Goal: Task Accomplishment & Management: Manage account settings

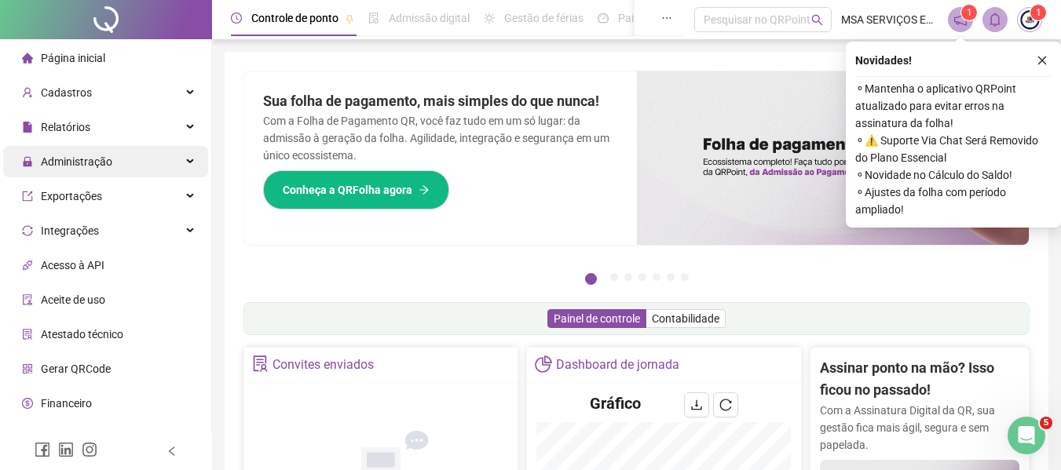
click at [170, 166] on div "Administração" at bounding box center [105, 161] width 205 height 31
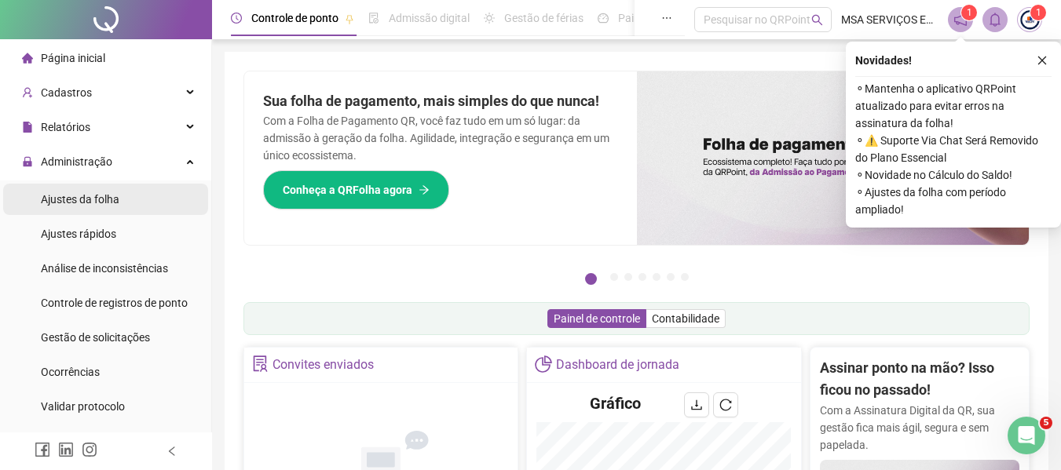
click at [131, 194] on li "Ajustes da folha" at bounding box center [105, 199] width 205 height 31
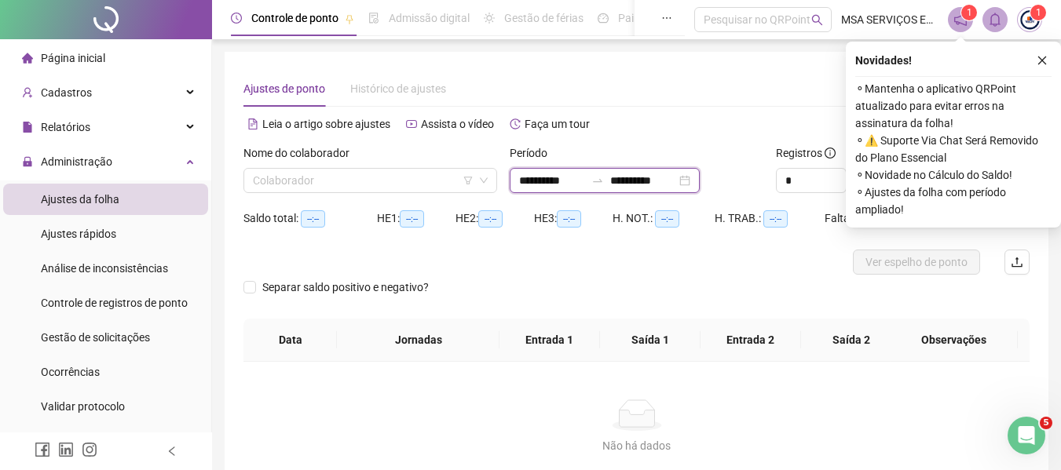
click at [585, 179] on input "**********" at bounding box center [552, 180] width 66 height 17
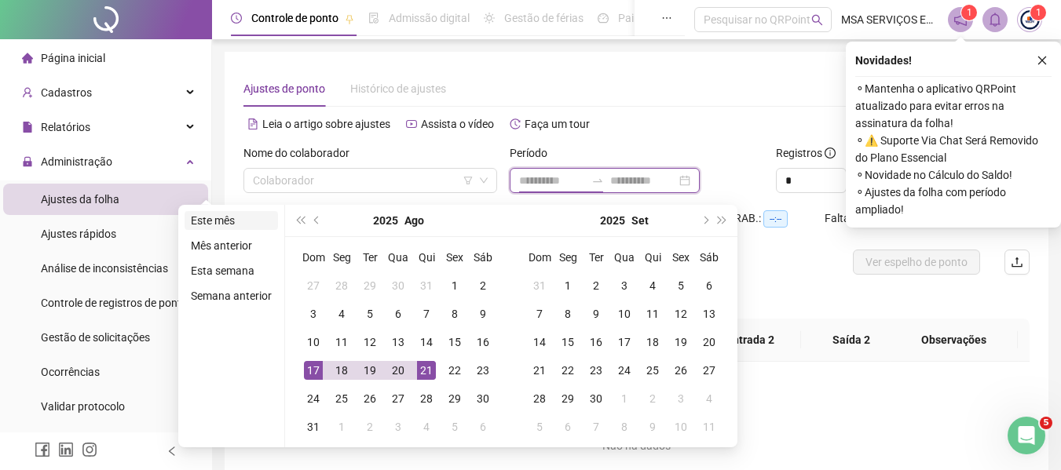
type input "**********"
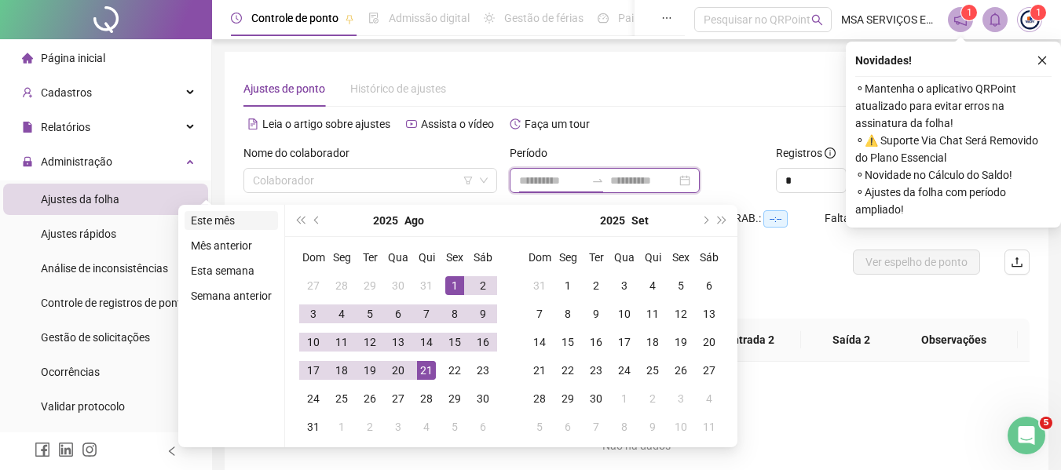
type input "**********"
click at [227, 216] on li "Este mês" at bounding box center [230, 220] width 93 height 19
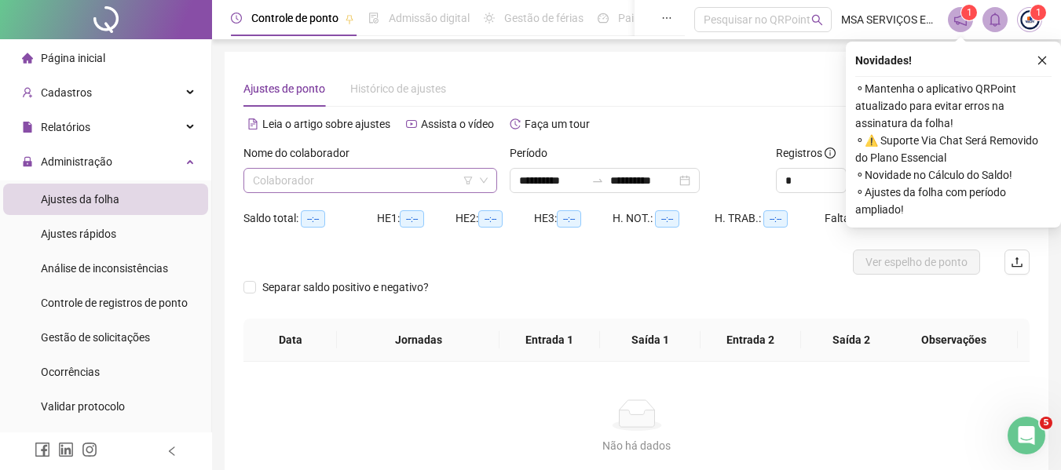
click at [333, 186] on input "search" at bounding box center [363, 181] width 221 height 24
click at [1036, 55] on icon "close" at bounding box center [1041, 60] width 11 height 11
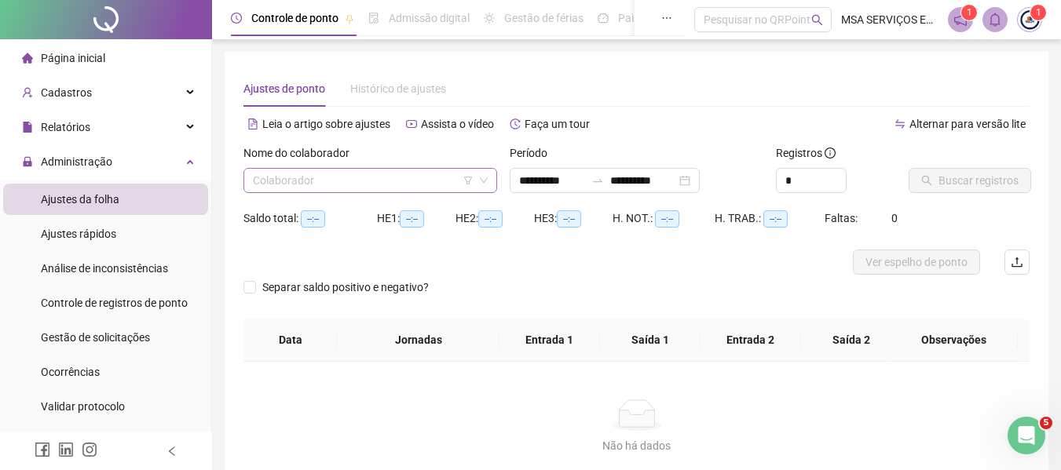
click at [281, 184] on input "search" at bounding box center [363, 181] width 221 height 24
type input "**********"
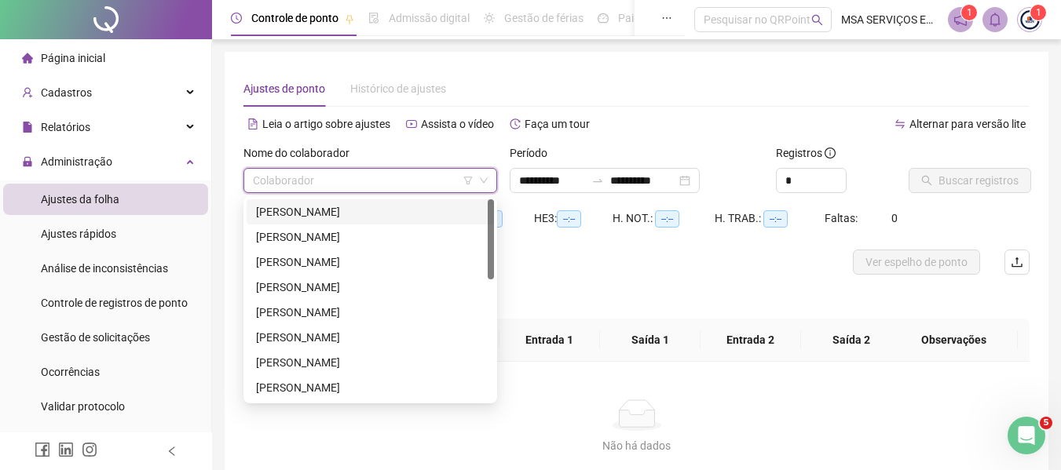
click at [290, 209] on div "[PERSON_NAME]" at bounding box center [370, 211] width 228 height 17
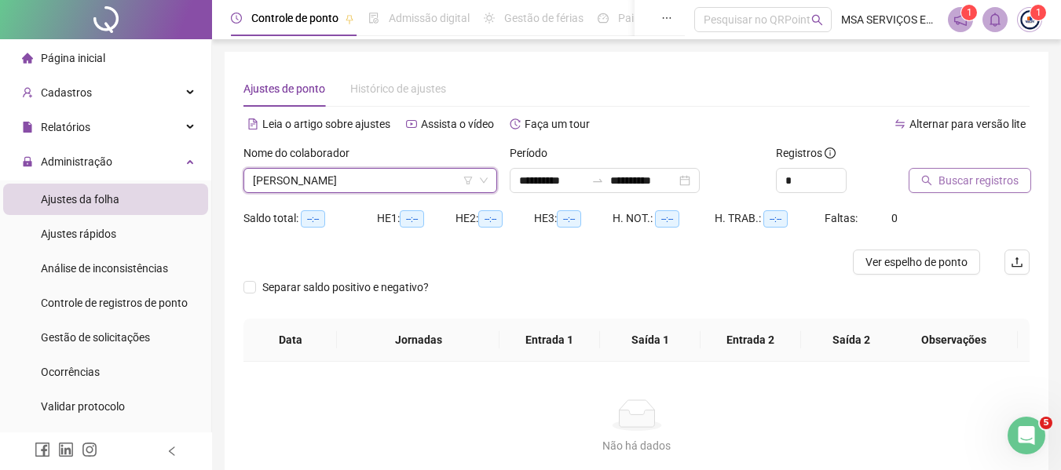
click at [948, 178] on span "Buscar registros" at bounding box center [978, 180] width 80 height 17
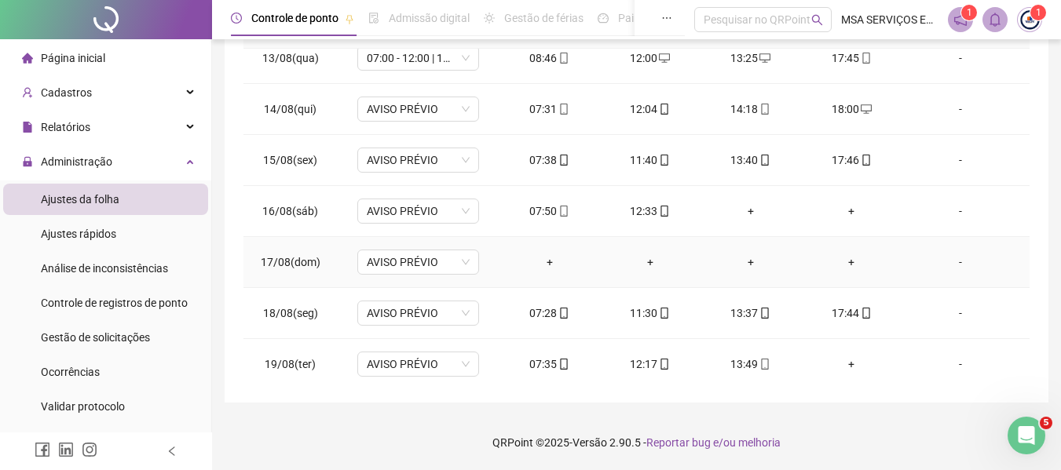
scroll to position [685, 0]
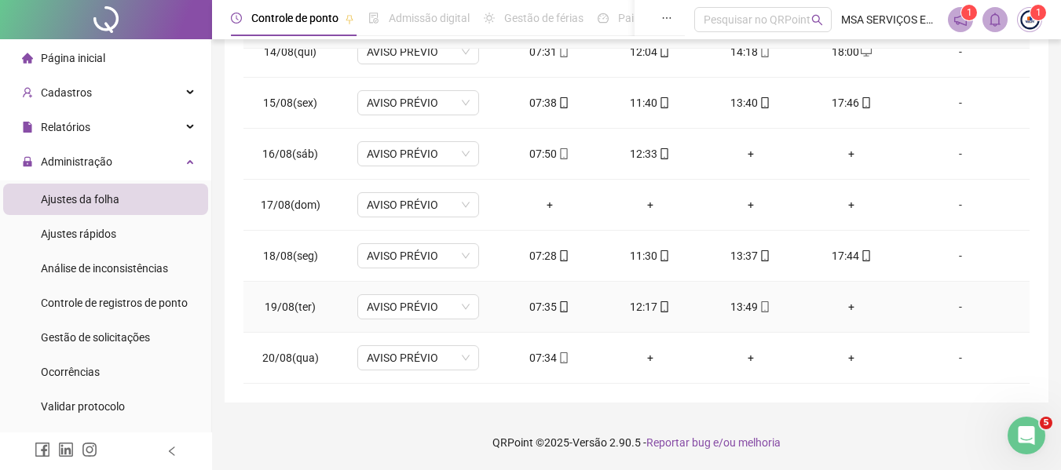
click at [840, 304] on div "+" at bounding box center [850, 306] width 75 height 17
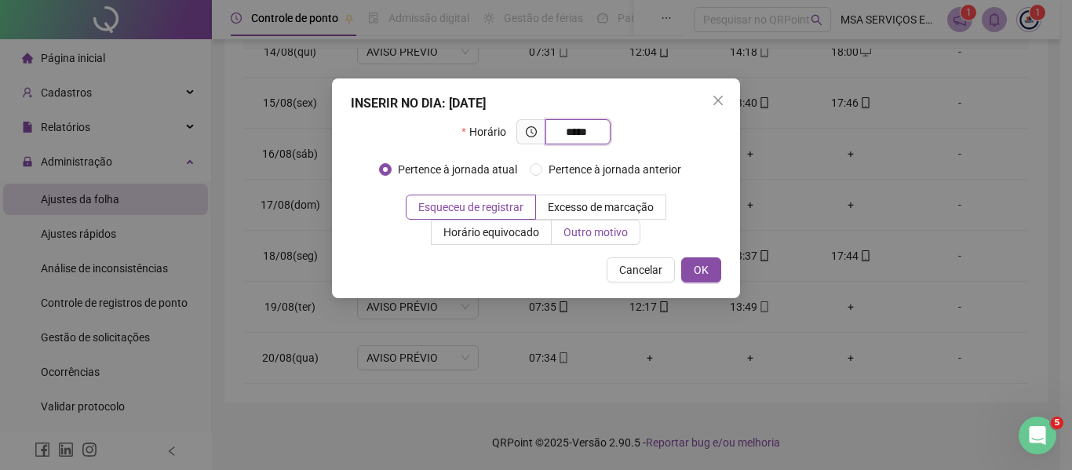
type input "*****"
click at [600, 231] on span "Outro motivo" at bounding box center [596, 232] width 64 height 13
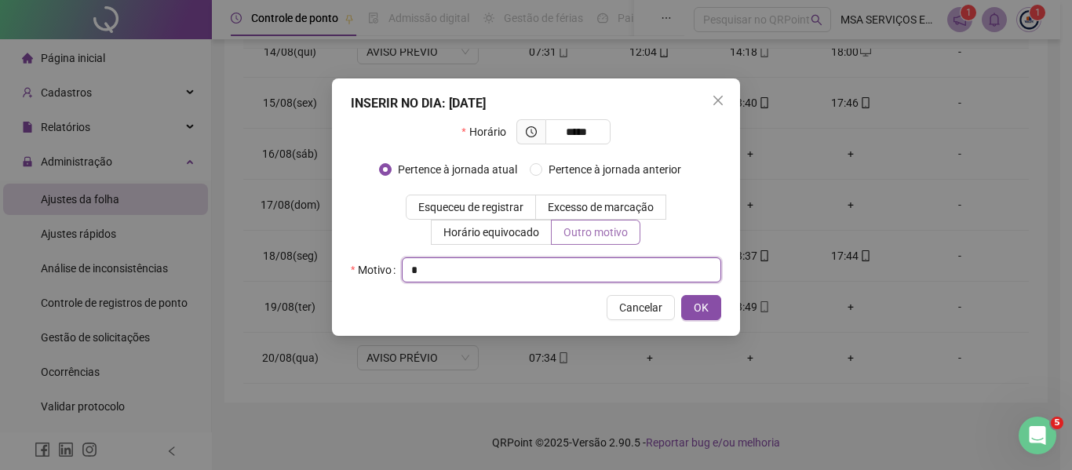
type input "*"
click at [681, 295] on button "OK" at bounding box center [701, 307] width 40 height 25
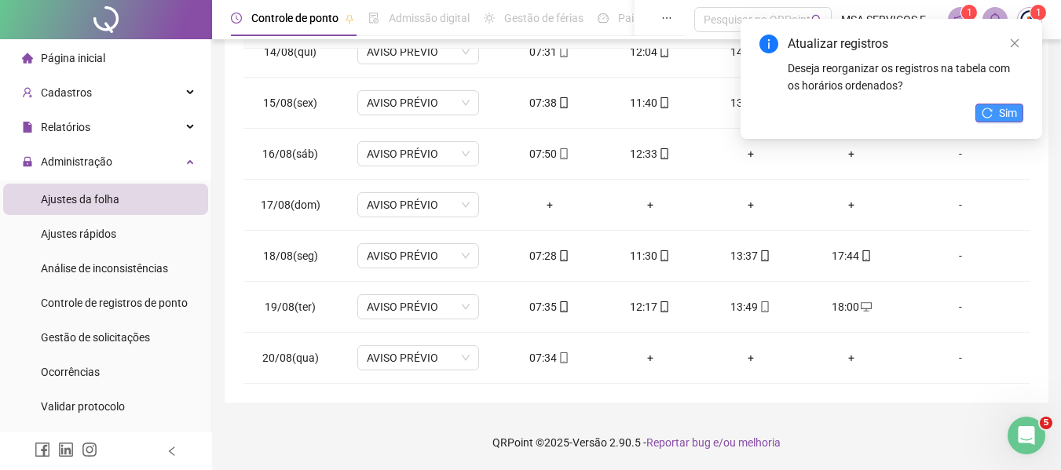
click at [1010, 115] on span "Sim" at bounding box center [1008, 112] width 18 height 17
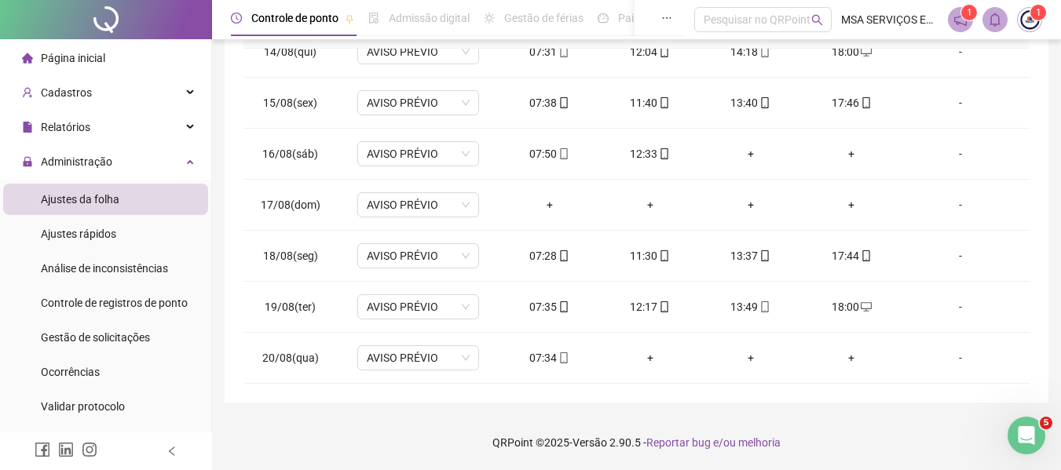
click at [235, 336] on div "**********" at bounding box center [637, 61] width 824 height 683
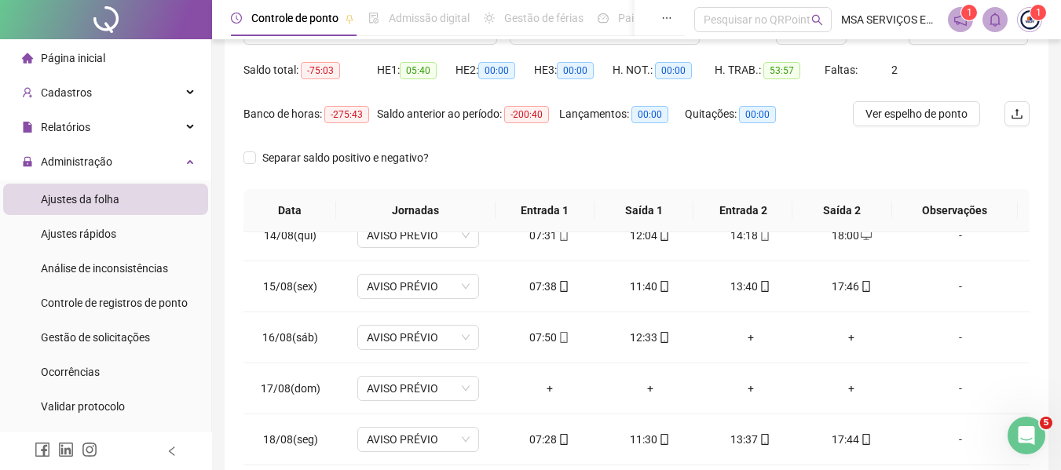
scroll to position [0, 0]
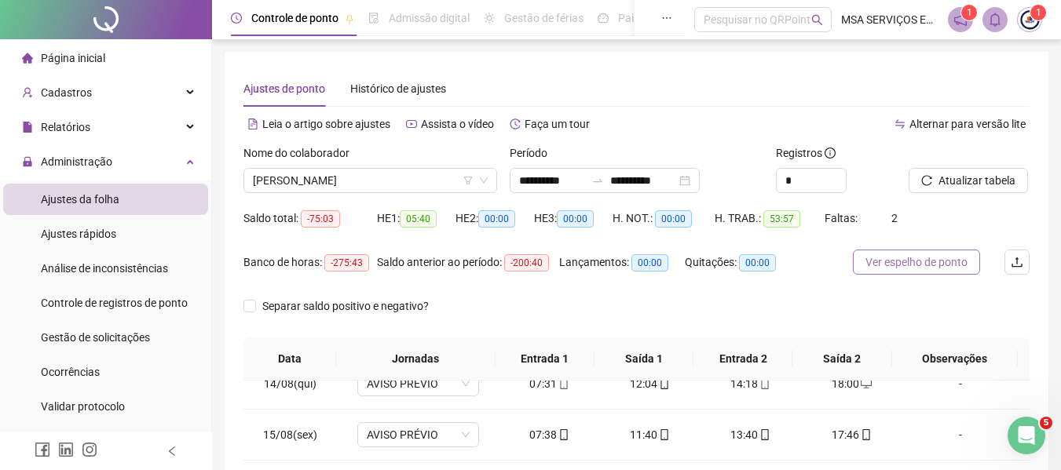
drag, startPoint x: 936, startPoint y: 255, endPoint x: 926, endPoint y: 254, distance: 9.5
click at [936, 255] on span "Ver espelho de ponto" at bounding box center [916, 262] width 102 height 17
click at [356, 180] on span "[PERSON_NAME]" at bounding box center [370, 181] width 235 height 24
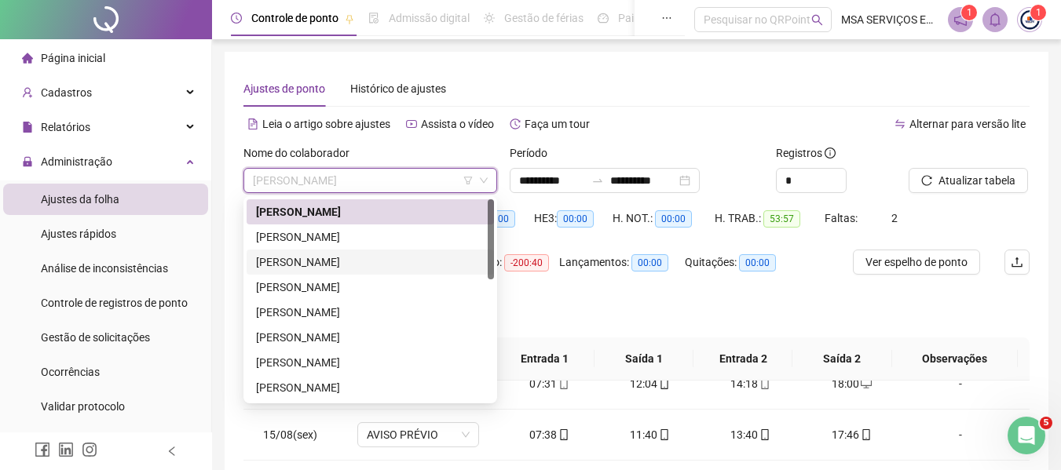
click at [376, 265] on div "[PERSON_NAME]" at bounding box center [370, 262] width 228 height 17
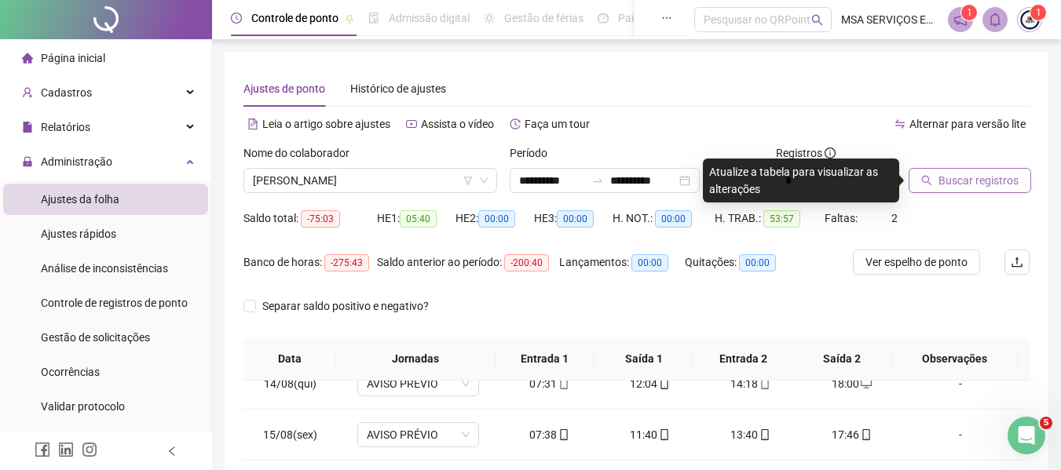
click at [955, 177] on span "Buscar registros" at bounding box center [978, 180] width 80 height 17
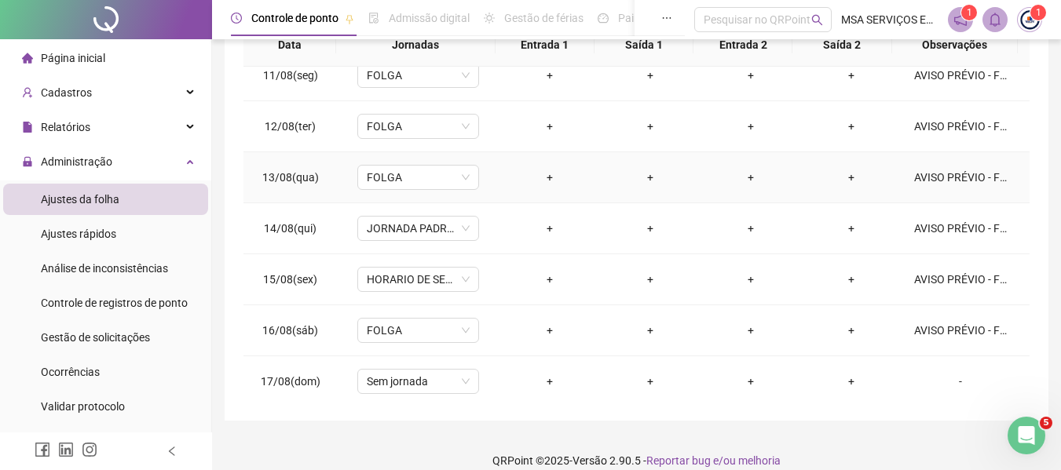
scroll to position [550, 0]
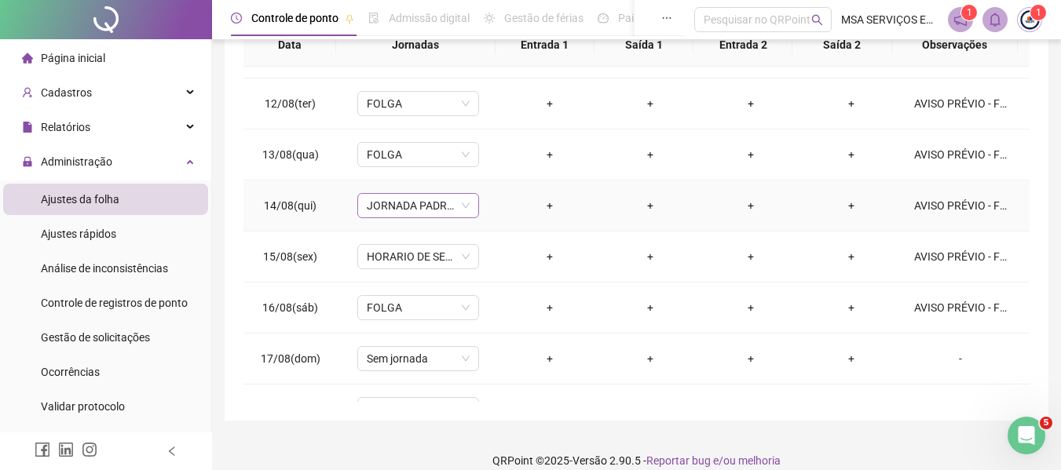
click at [433, 211] on span "JORNADA PADRÃO" at bounding box center [418, 206] width 103 height 24
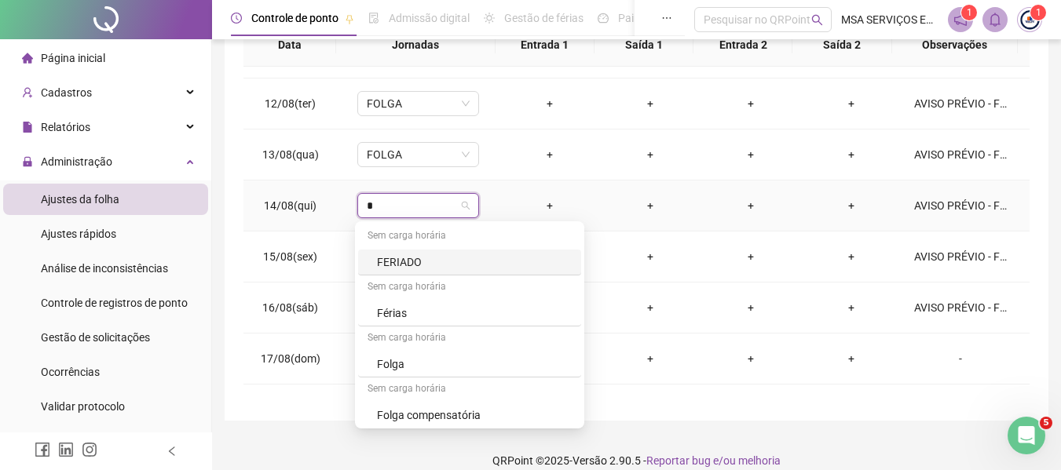
type input "**"
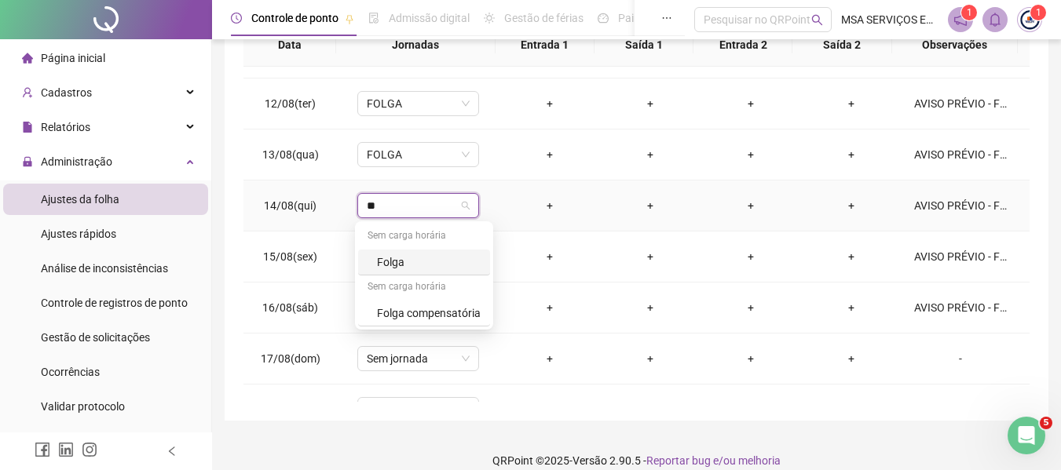
click at [429, 251] on div "Folga" at bounding box center [424, 263] width 132 height 26
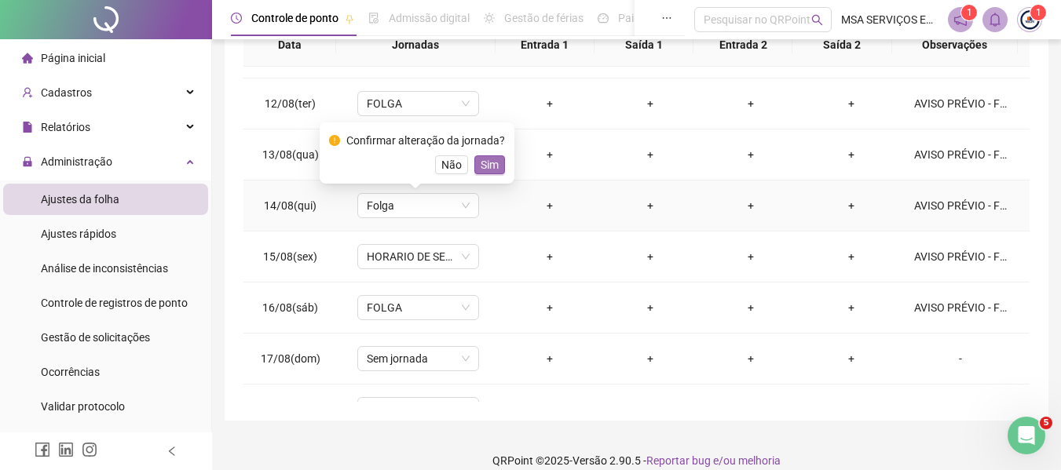
click at [490, 162] on span "Sim" at bounding box center [489, 164] width 18 height 17
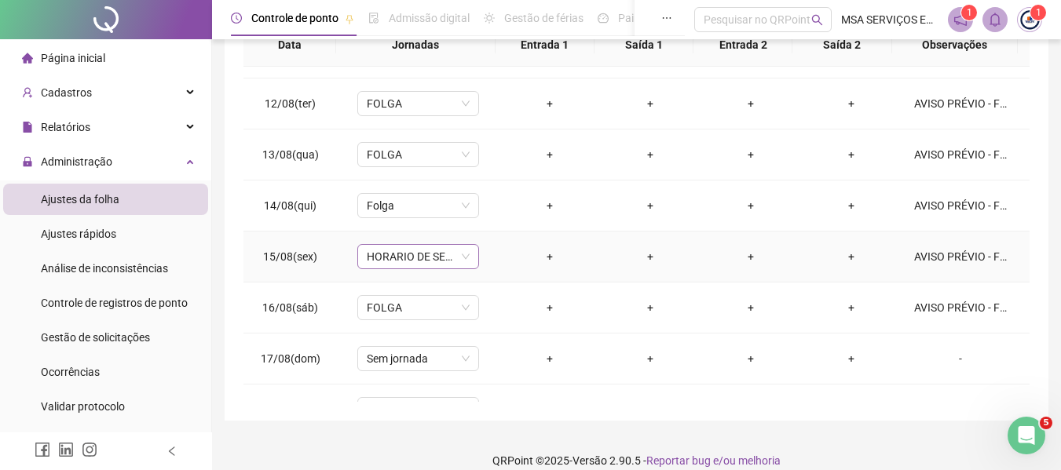
click at [422, 255] on span "HORARIO DE SEXTA FEIRA ESCRITORIO" at bounding box center [418, 257] width 103 height 24
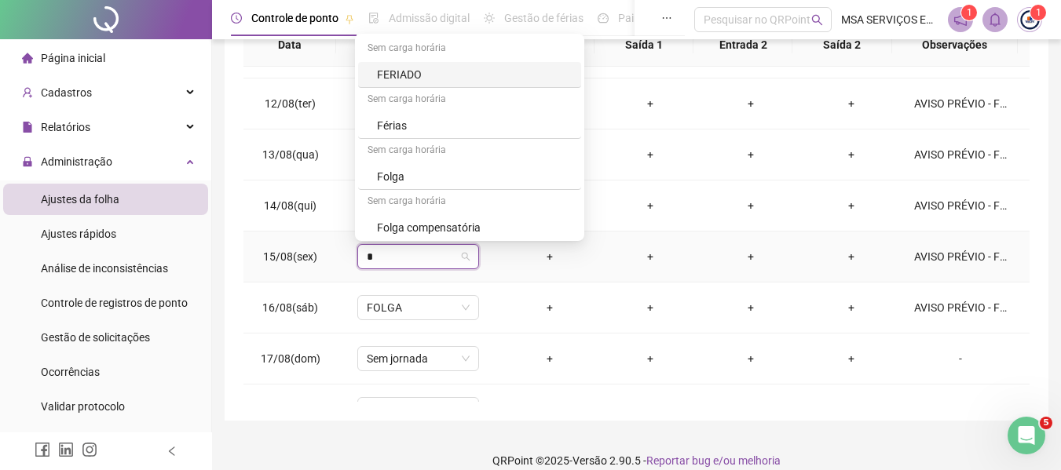
type input "**"
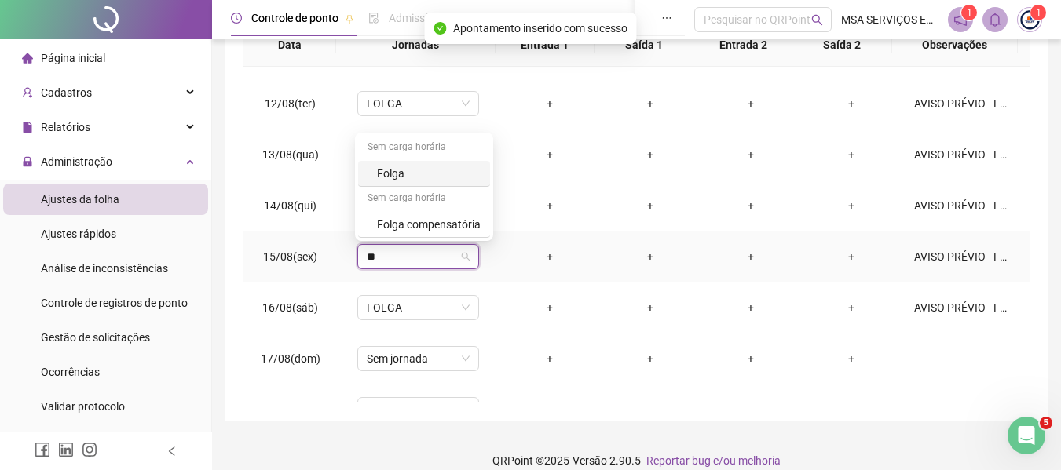
click at [440, 164] on div "Folga" at bounding box center [424, 174] width 132 height 26
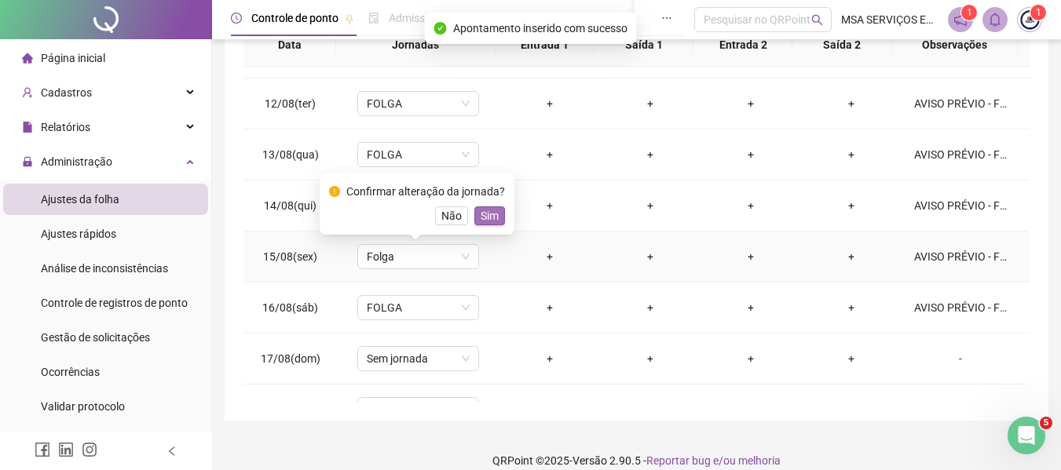
click at [480, 210] on span "Sim" at bounding box center [489, 215] width 18 height 17
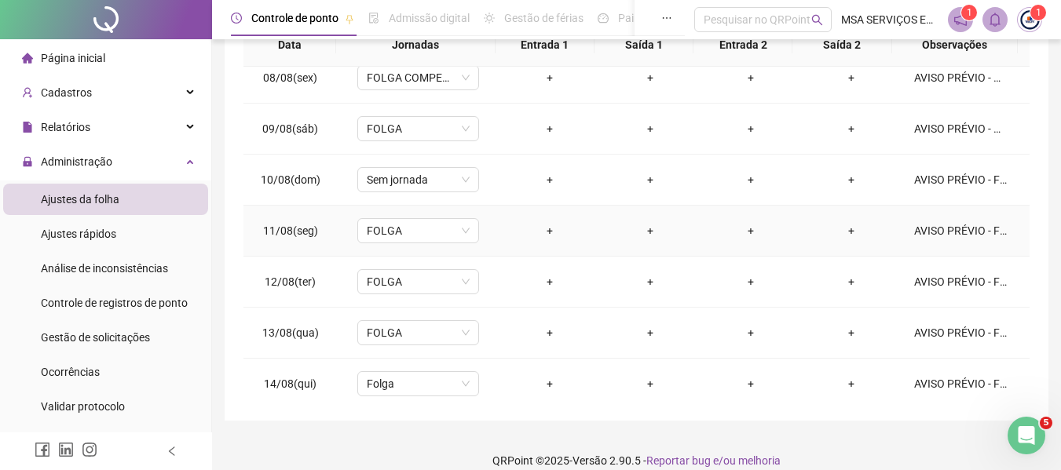
scroll to position [293, 0]
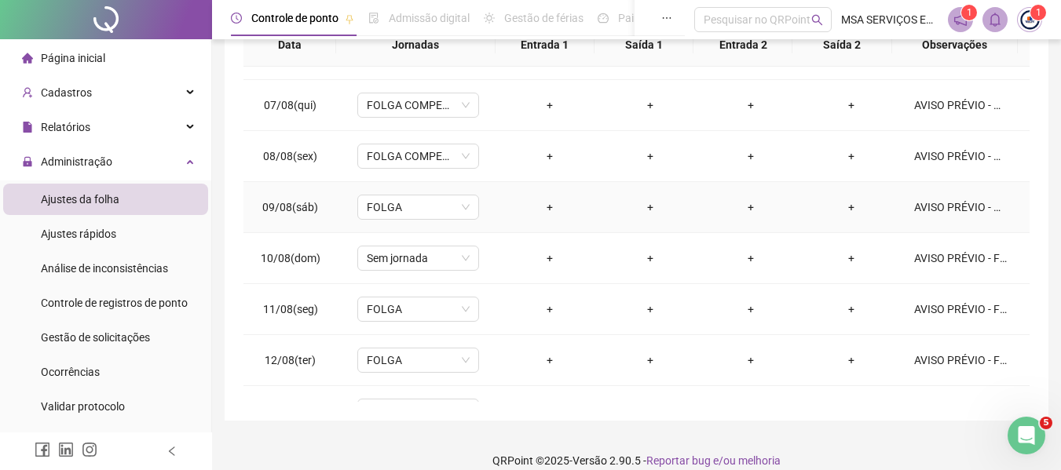
click at [942, 210] on div "AVISO PRÉVIO - DISPENSADO" at bounding box center [960, 207] width 93 height 17
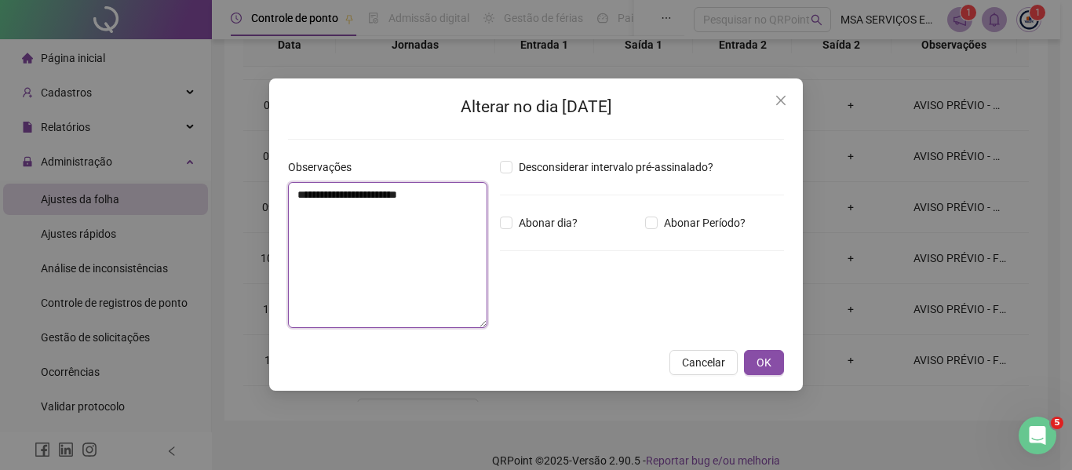
click at [451, 201] on textarea "**********" at bounding box center [387, 255] width 199 height 146
type textarea "**********"
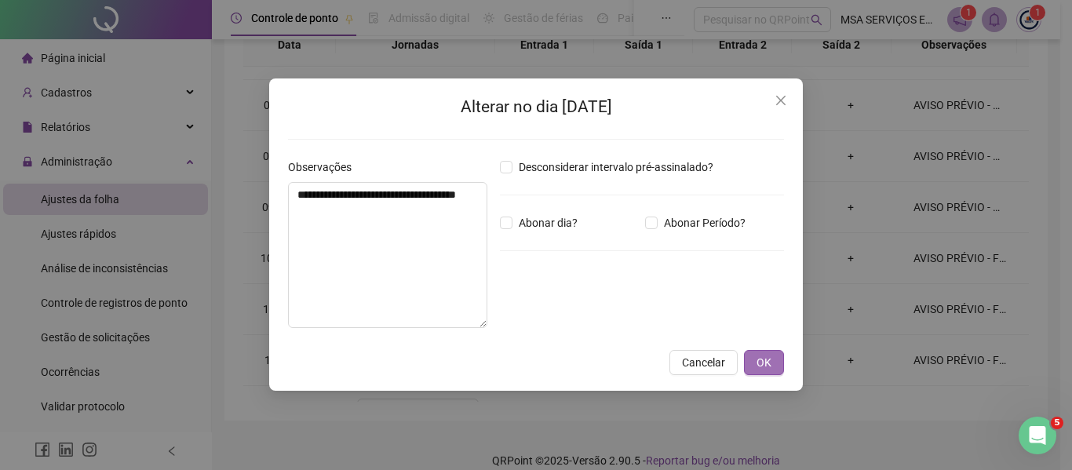
click at [774, 363] on button "OK" at bounding box center [764, 362] width 40 height 25
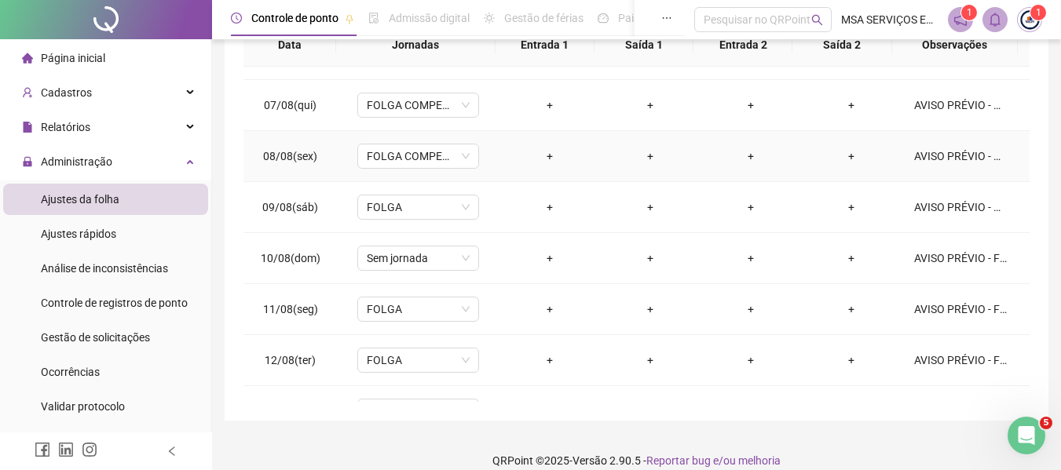
click at [949, 155] on div "AVISO PRÉVIO - DISPENSADO" at bounding box center [960, 156] width 93 height 17
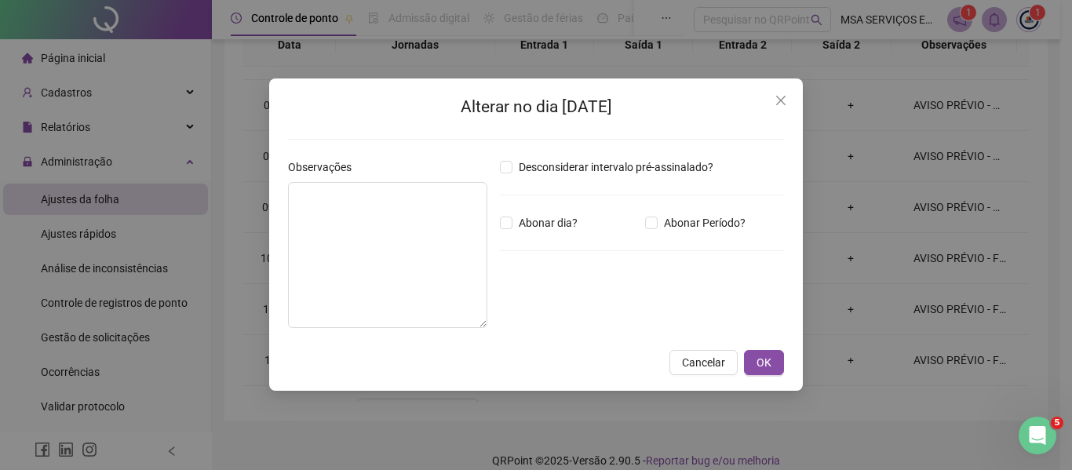
type textarea "**********"
click at [717, 361] on span "Cancelar" at bounding box center [703, 362] width 43 height 17
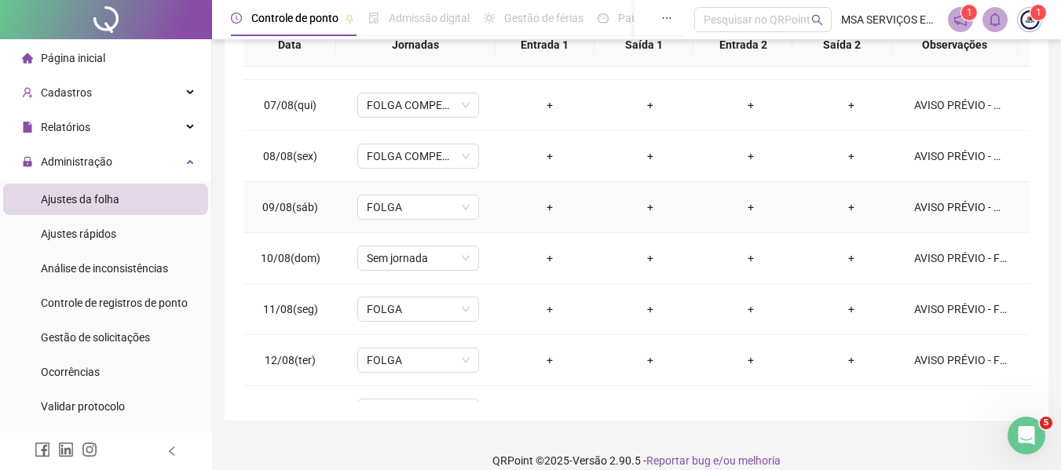
click at [950, 202] on div "AVISO PRÉVIO - DISPENSADO - 7 DIAS ANTES" at bounding box center [960, 207] width 93 height 17
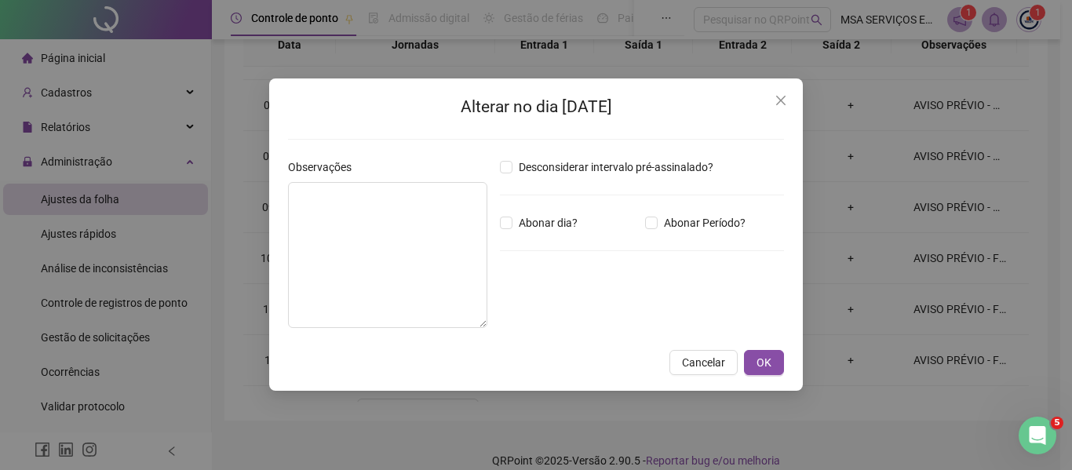
type textarea "**********"
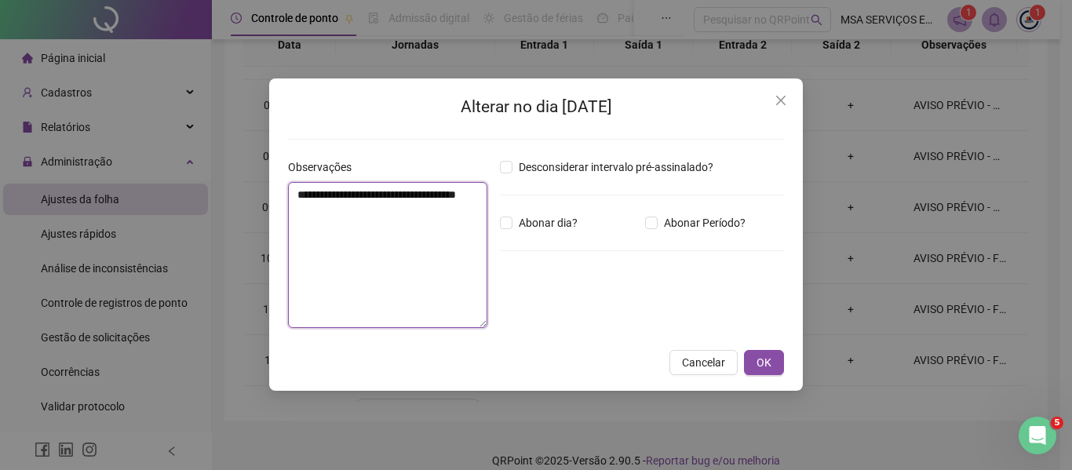
drag, startPoint x: 362, startPoint y: 209, endPoint x: 297, endPoint y: 194, distance: 66.8
click at [297, 194] on textarea "**********" at bounding box center [387, 255] width 199 height 146
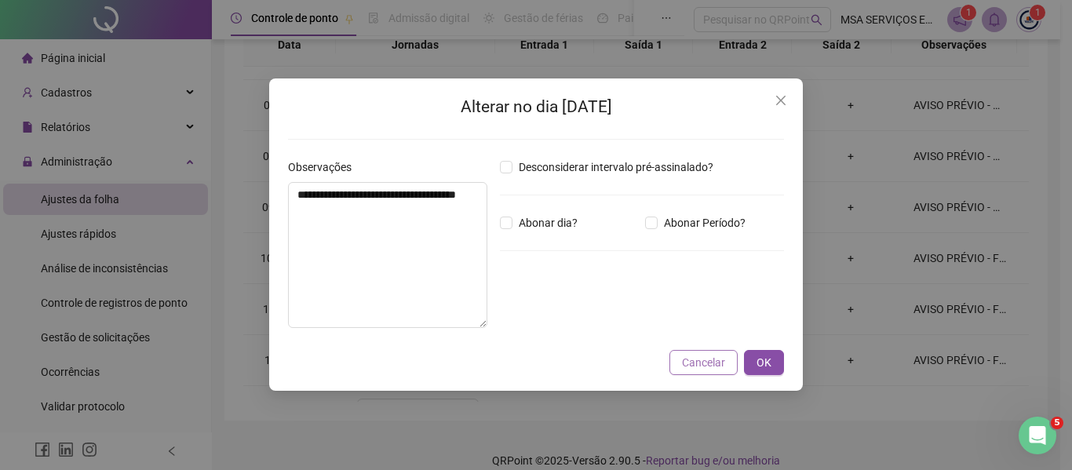
click at [691, 361] on span "Cancelar" at bounding box center [703, 362] width 43 height 17
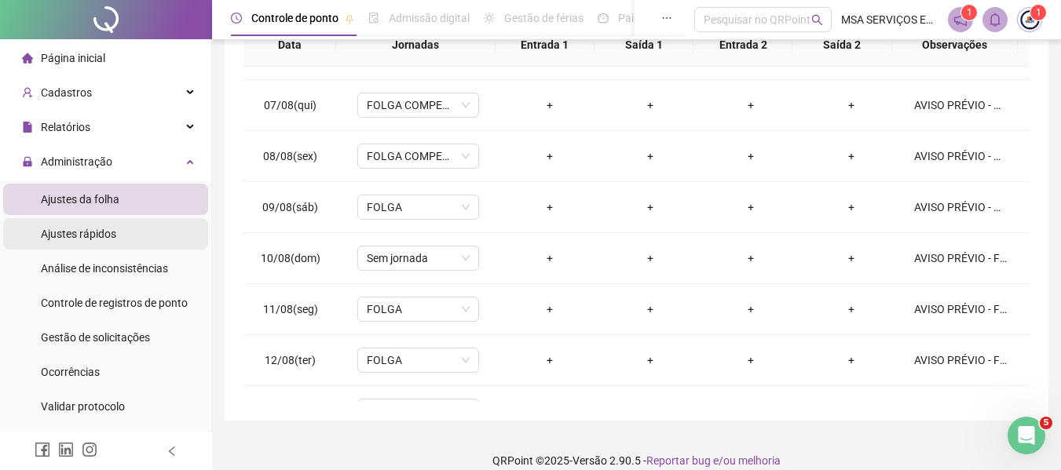
click at [129, 232] on li "Ajustes rápidos" at bounding box center [105, 233] width 205 height 31
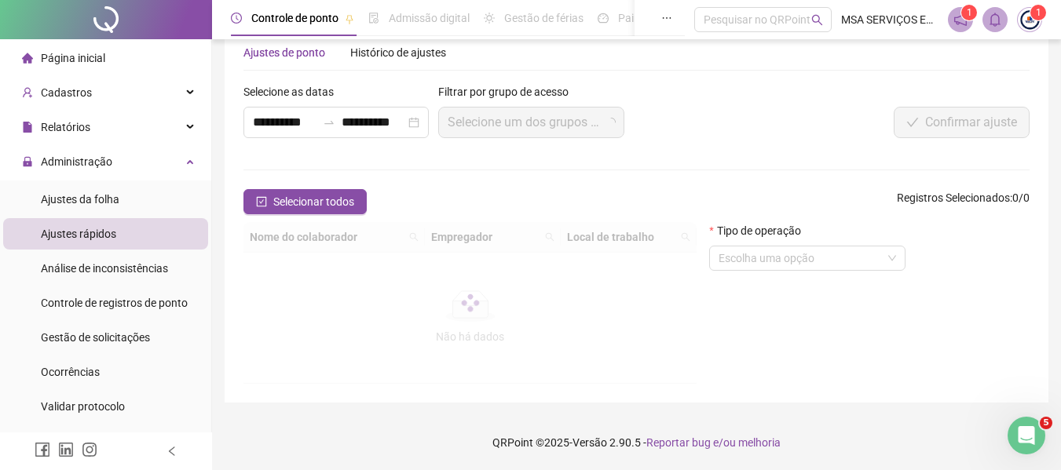
scroll to position [36, 0]
click at [357, 222] on div at bounding box center [469, 303] width 453 height 162
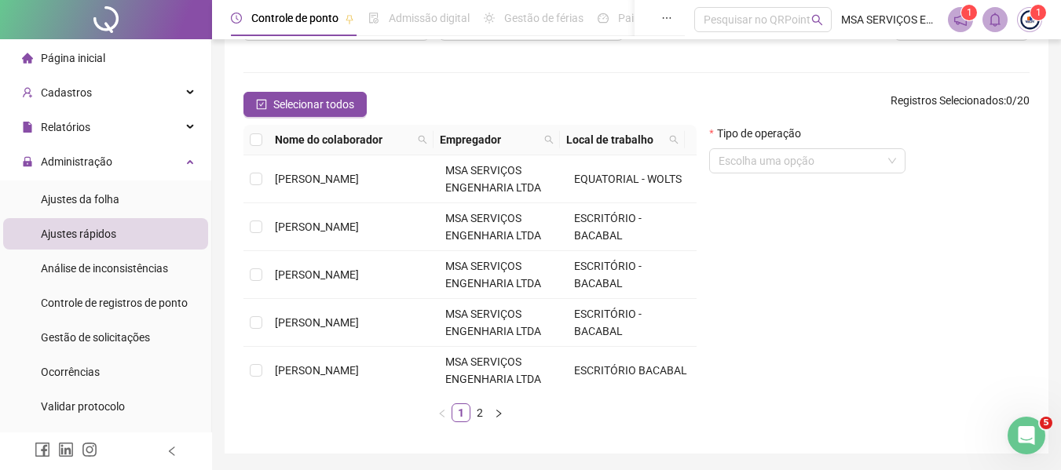
scroll to position [106, 0]
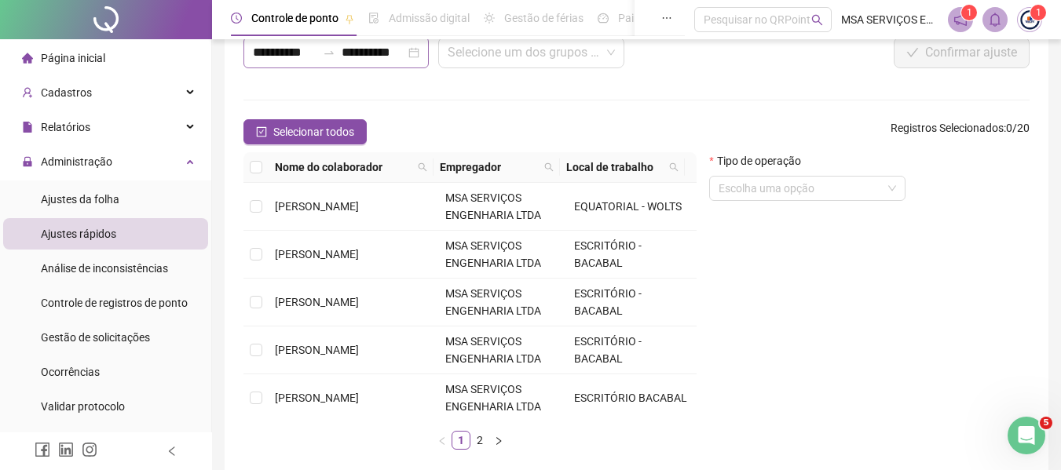
click at [332, 51] on icon "swap-right" at bounding box center [329, 52] width 13 height 13
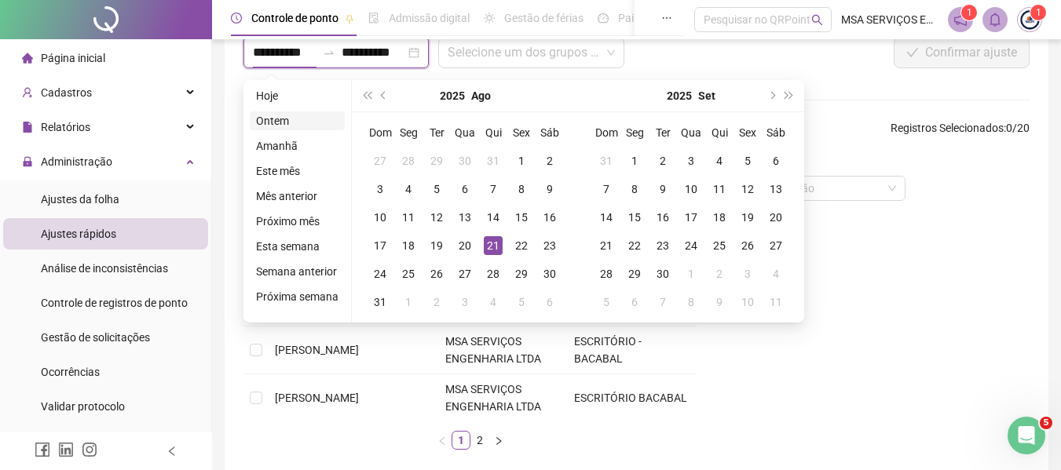
type input "**********"
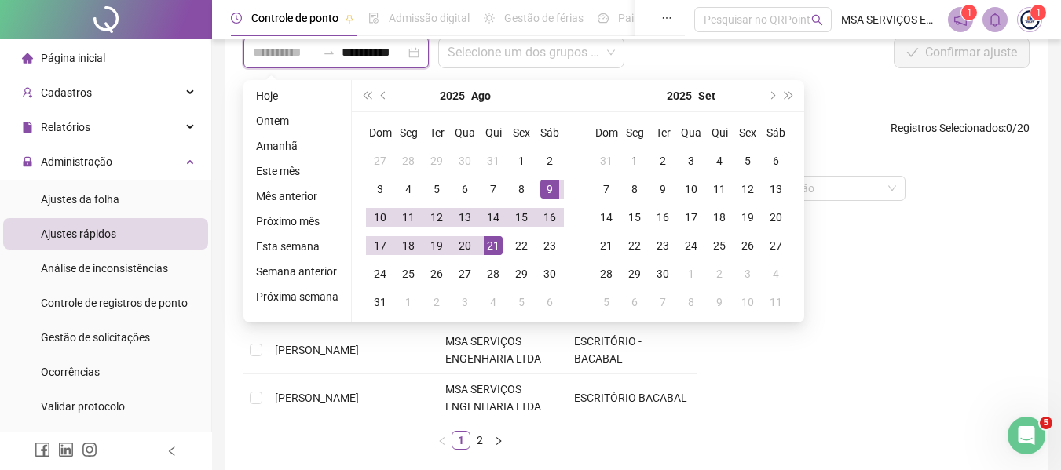
type input "**********"
click at [541, 190] on div "9" at bounding box center [549, 189] width 19 height 19
type input "**********"
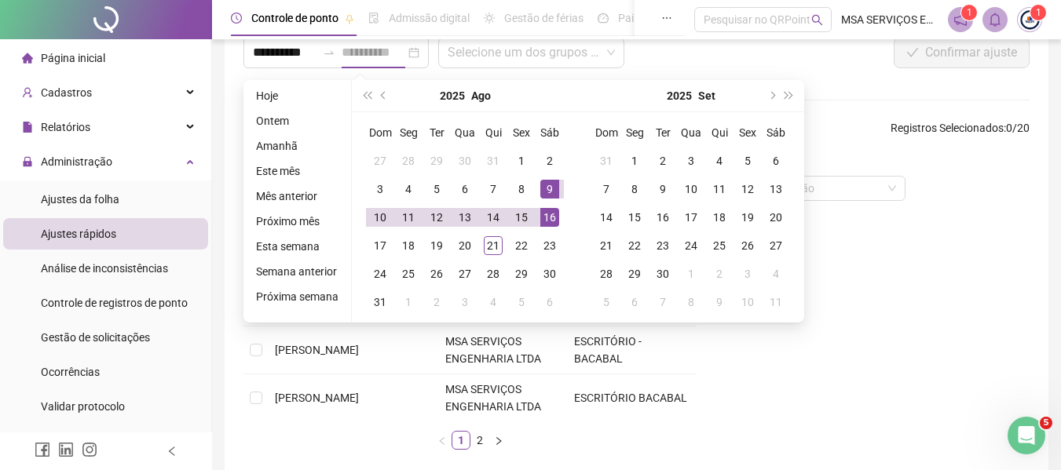
click at [546, 210] on div "16" at bounding box center [549, 217] width 19 height 19
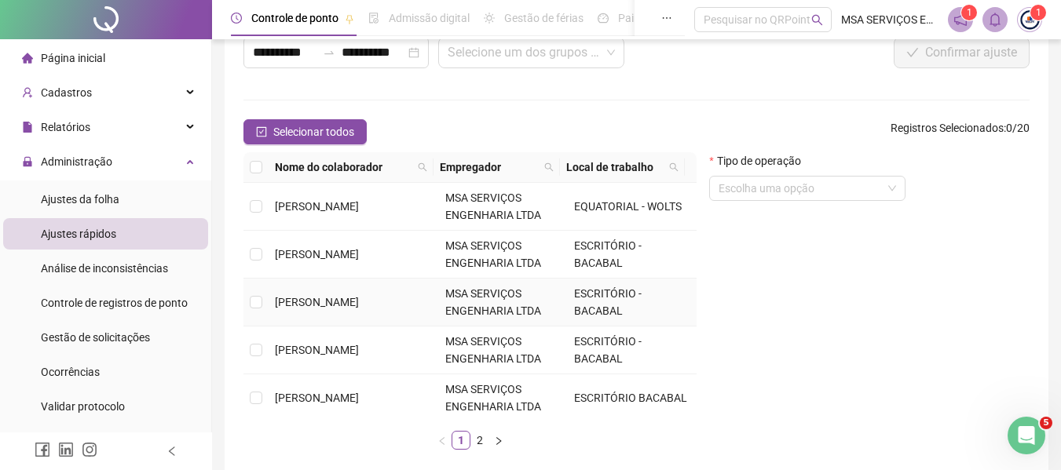
click at [396, 294] on td "[PERSON_NAME]" at bounding box center [354, 303] width 170 height 48
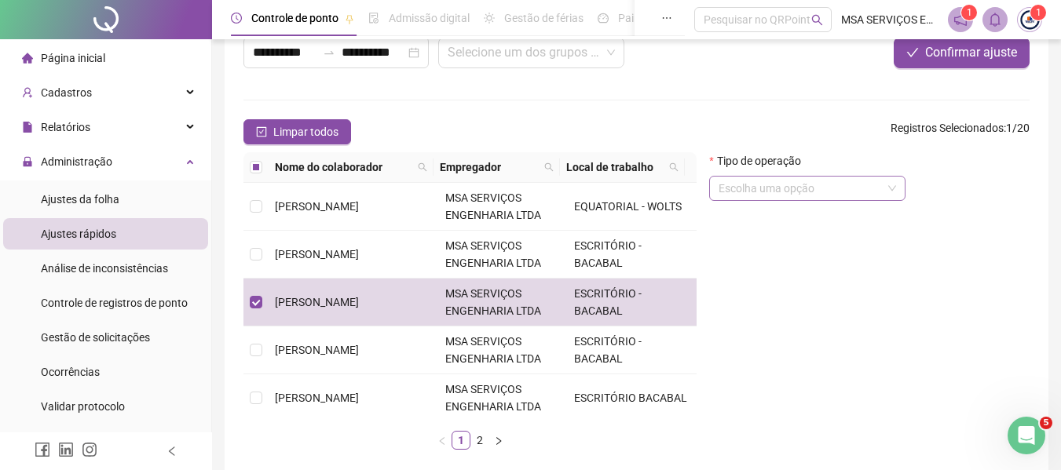
click at [825, 186] on input "search" at bounding box center [799, 189] width 163 height 24
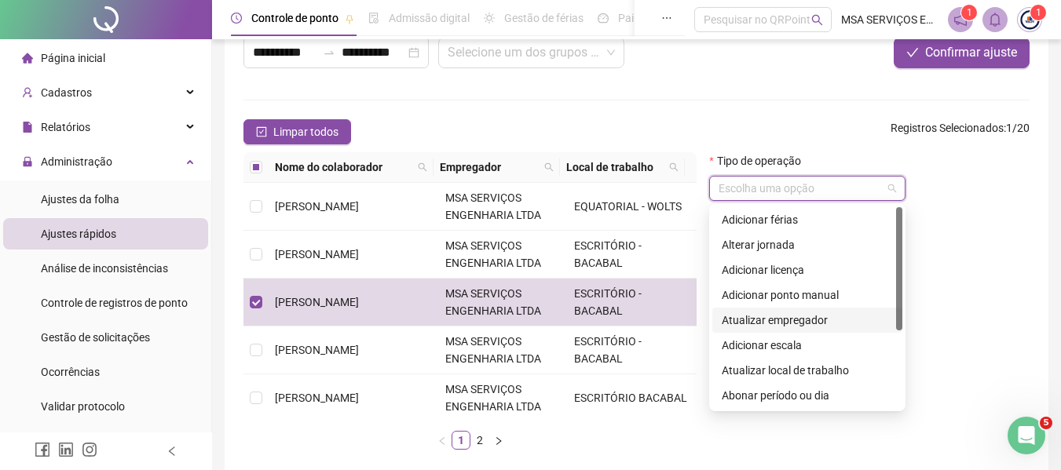
scroll to position [79, 0]
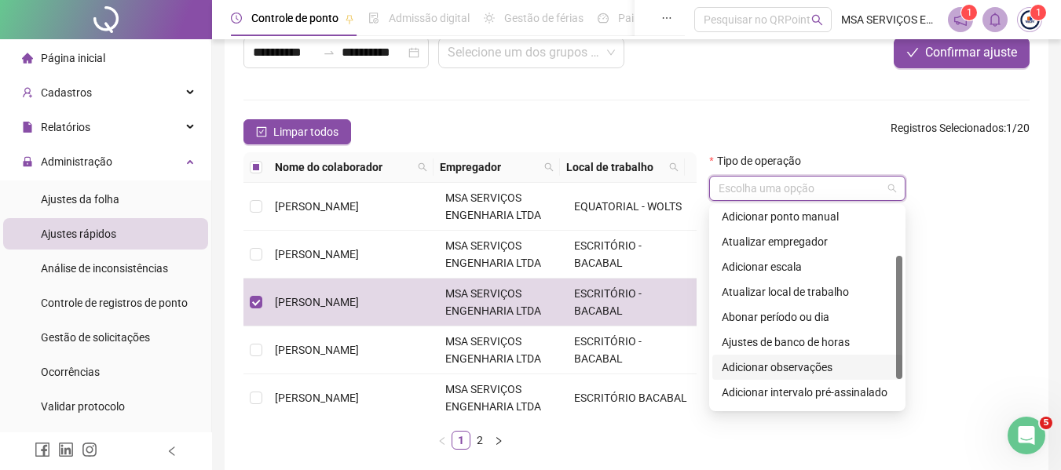
click at [829, 363] on div "Adicionar observações" at bounding box center [807, 367] width 171 height 17
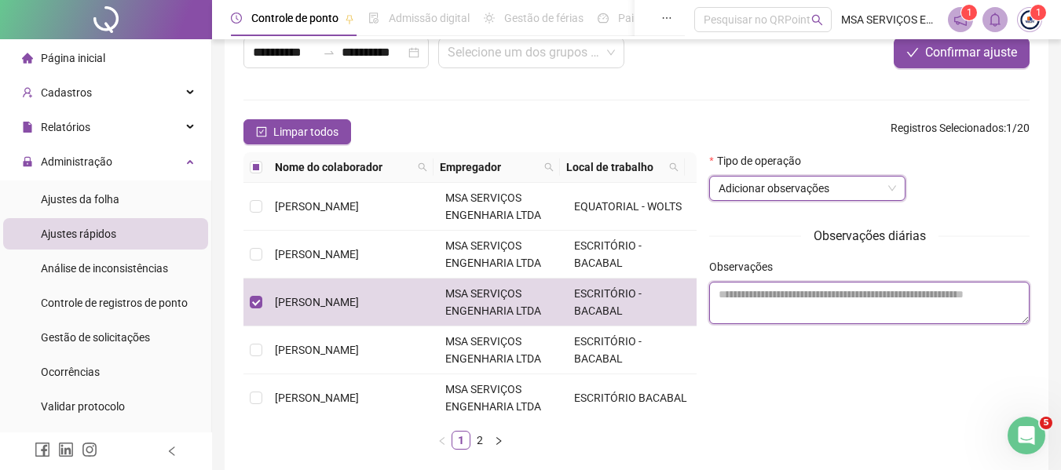
click at [820, 312] on textarea at bounding box center [869, 303] width 320 height 42
paste textarea "**********"
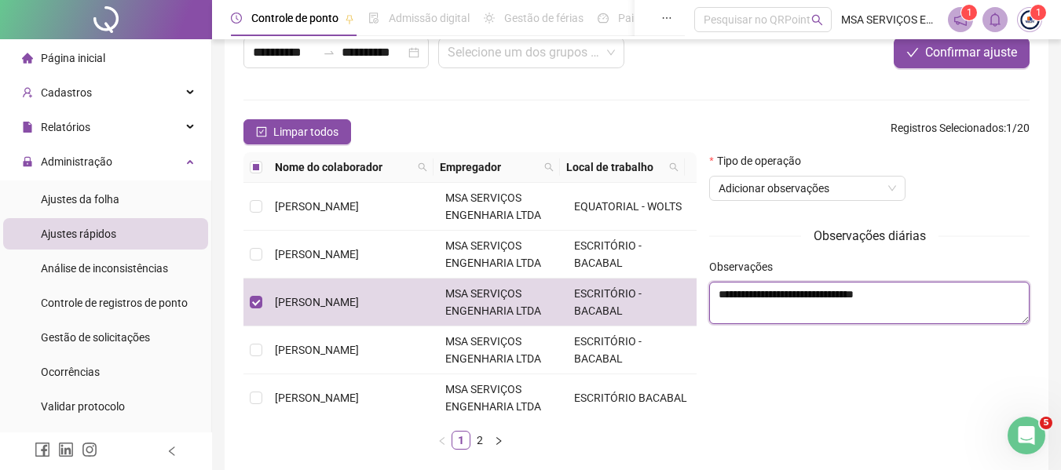
type textarea "**********"
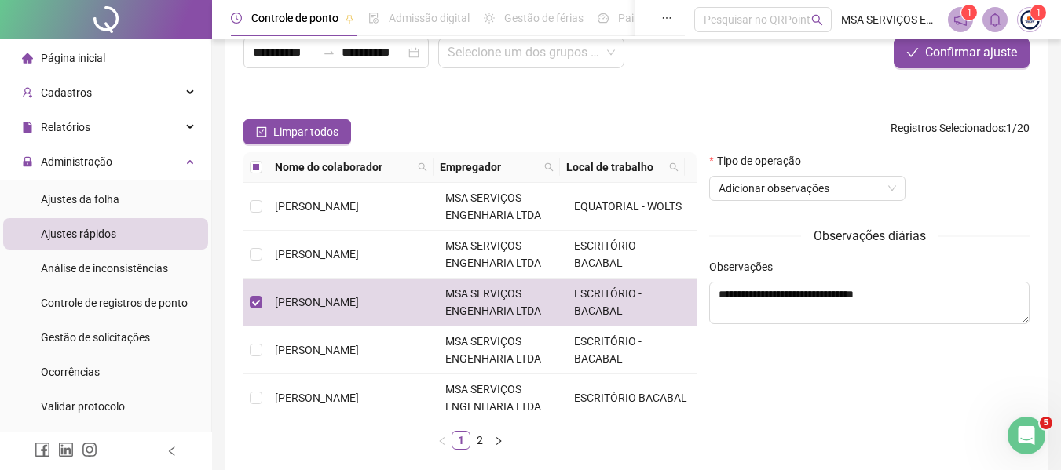
click at [964, 193] on div "Tipo de operação Adicionar observações" at bounding box center [869, 182] width 320 height 61
click at [950, 48] on span "Confirmar ajuste" at bounding box center [971, 52] width 92 height 19
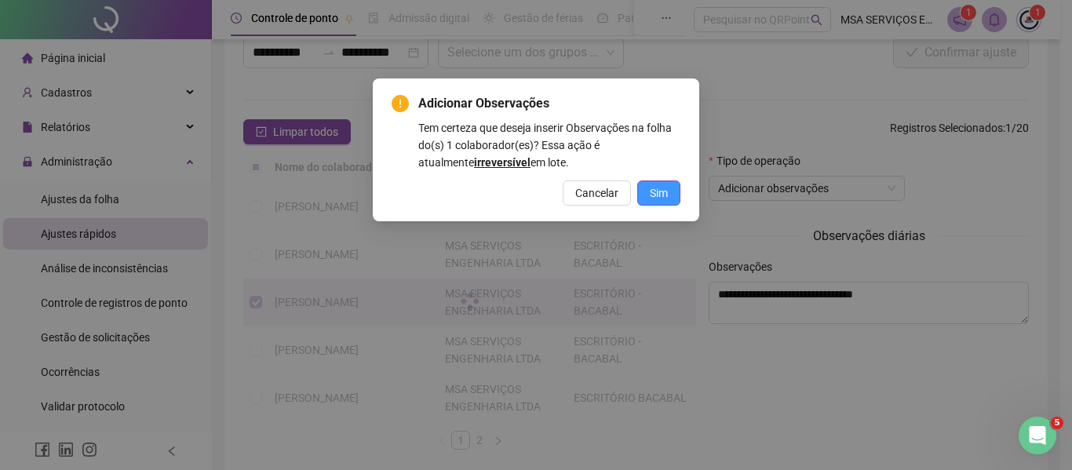
click at [660, 187] on span "Sim" at bounding box center [659, 192] width 18 height 17
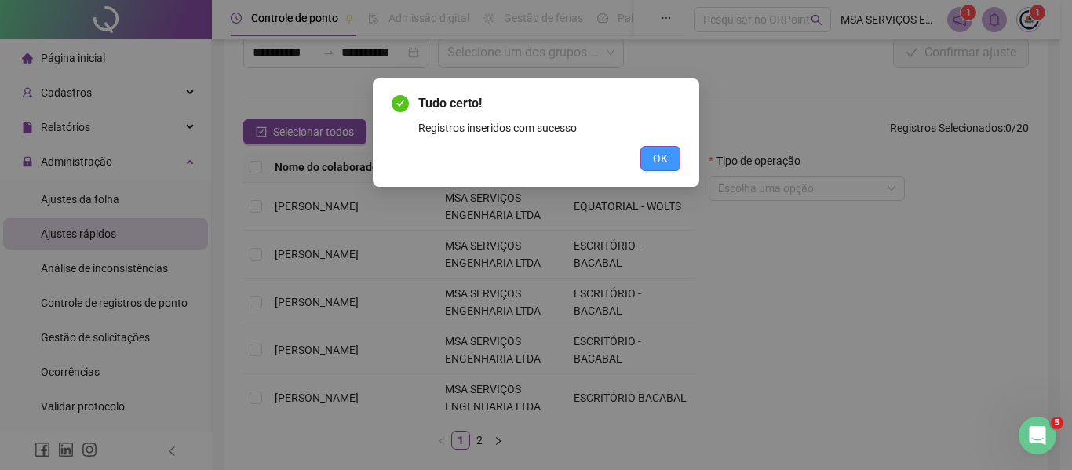
click at [654, 156] on span "OK" at bounding box center [660, 158] width 15 height 17
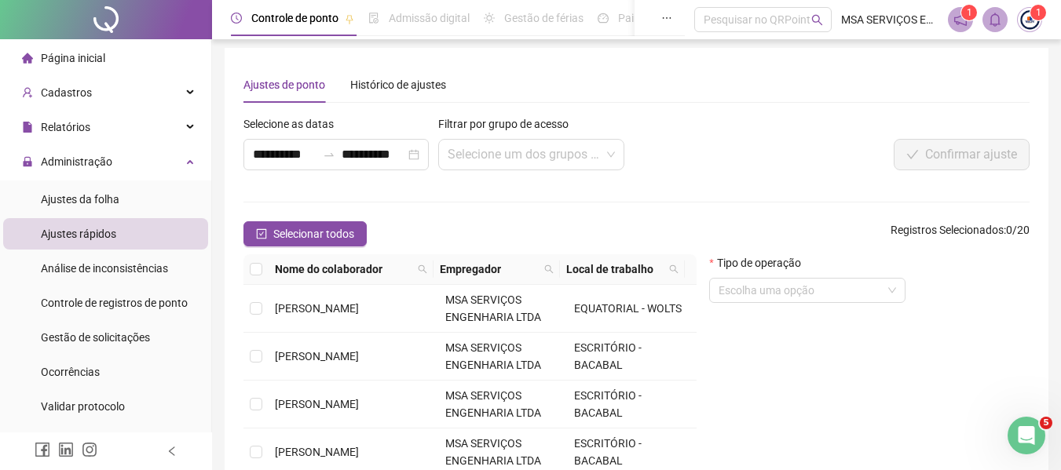
scroll to position [0, 0]
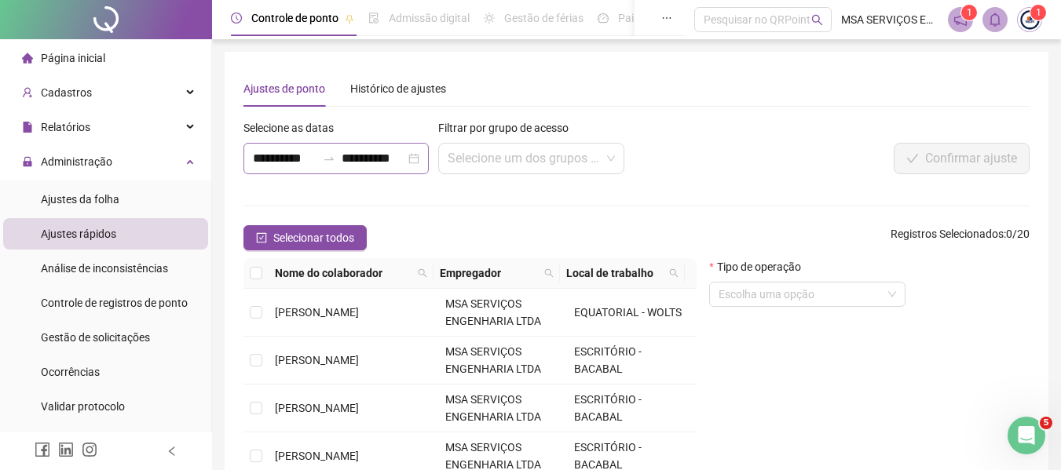
click at [334, 157] on icon "swap-right" at bounding box center [329, 158] width 13 height 13
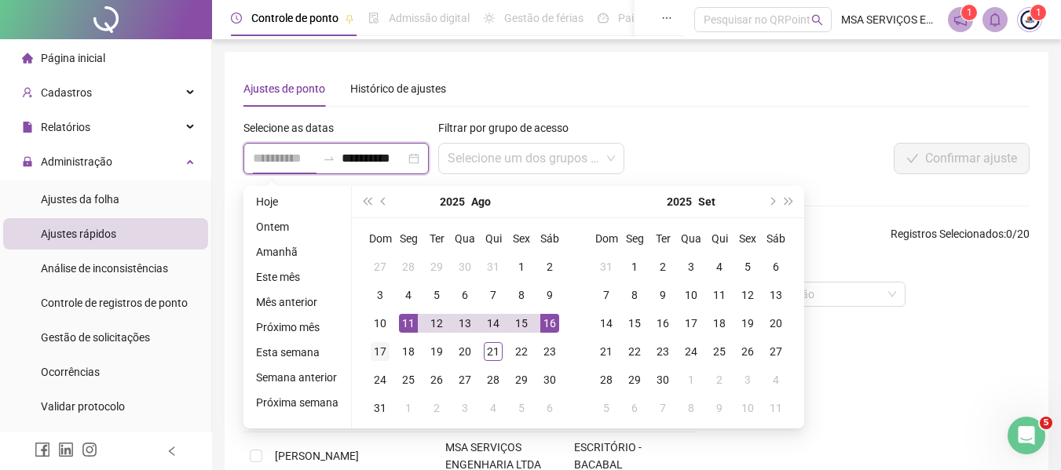
type input "**********"
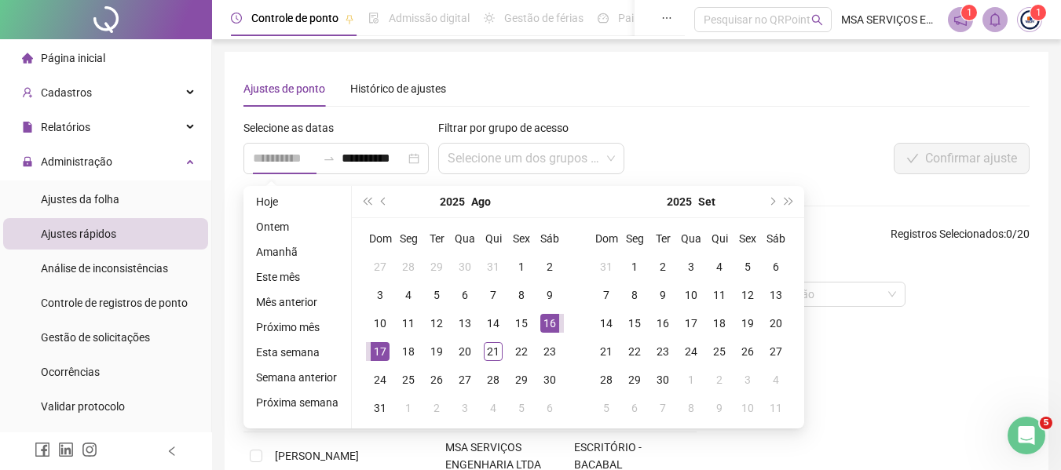
click at [381, 344] on div "17" at bounding box center [380, 351] width 19 height 19
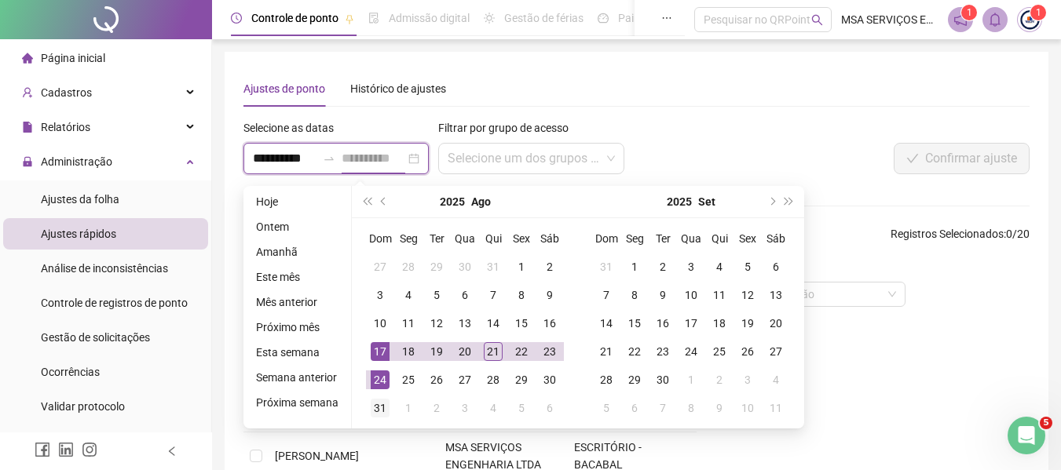
type input "**********"
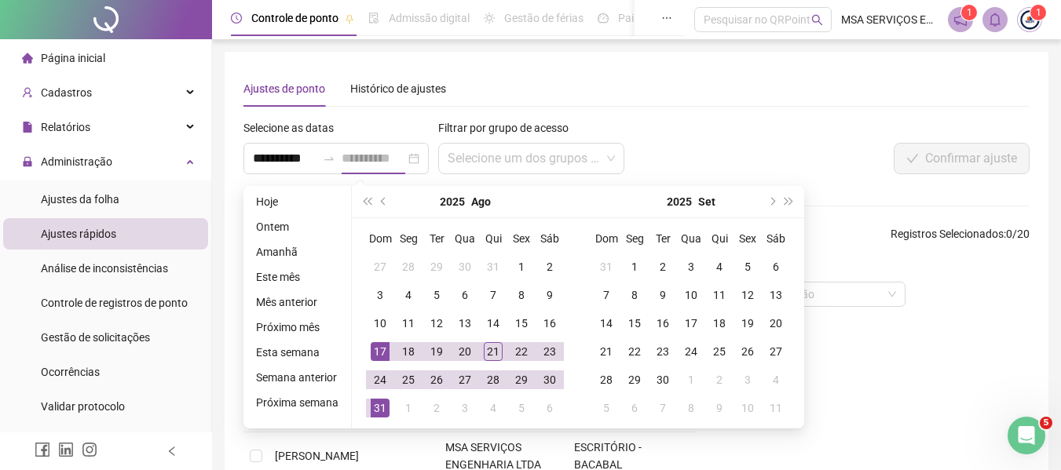
click at [381, 404] on div "31" at bounding box center [380, 408] width 19 height 19
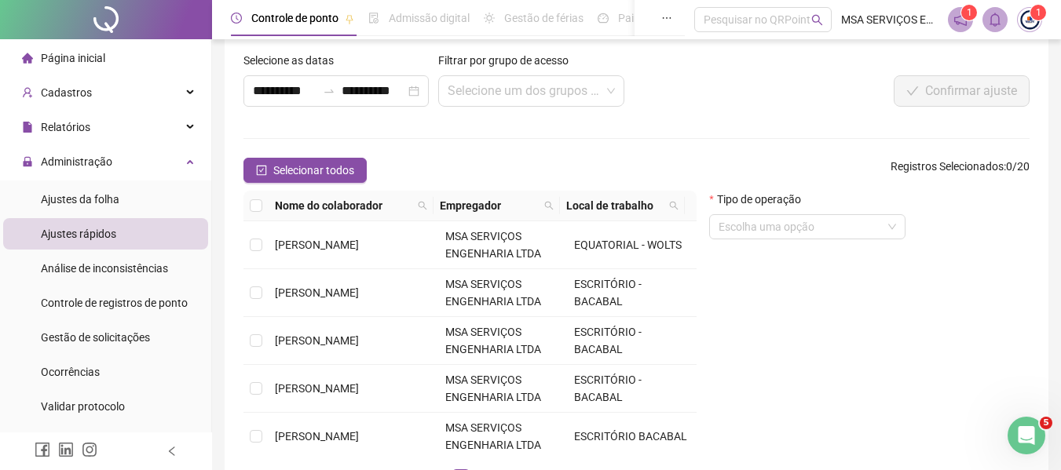
scroll to position [157, 0]
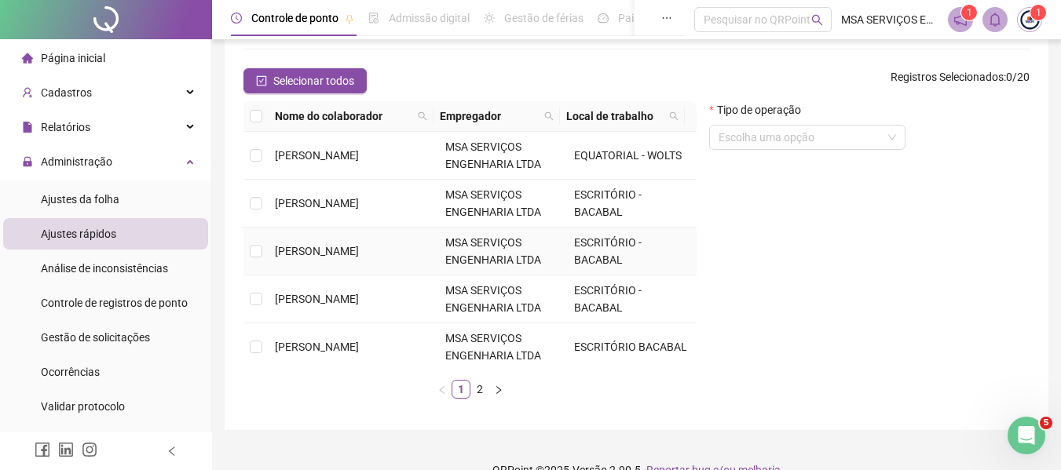
click at [320, 257] on span "[PERSON_NAME]" at bounding box center [317, 251] width 84 height 13
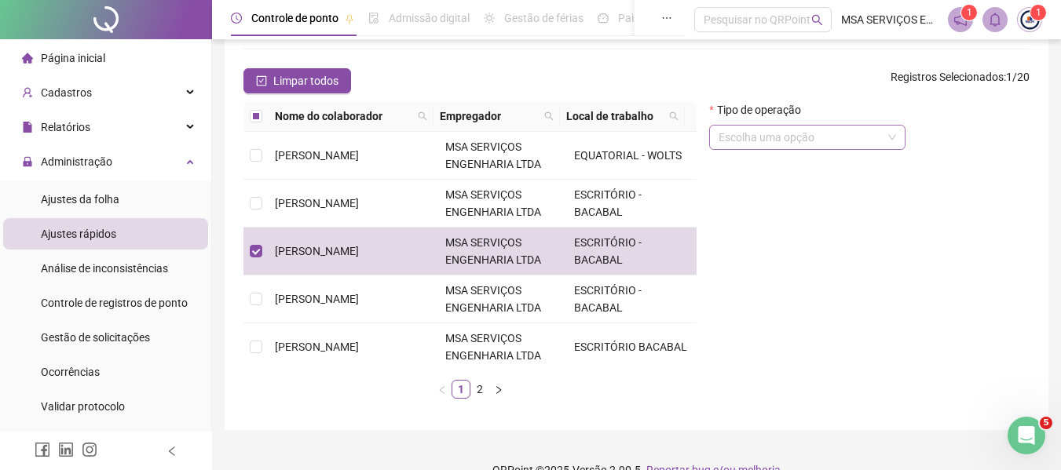
click at [796, 144] on input "search" at bounding box center [799, 138] width 163 height 24
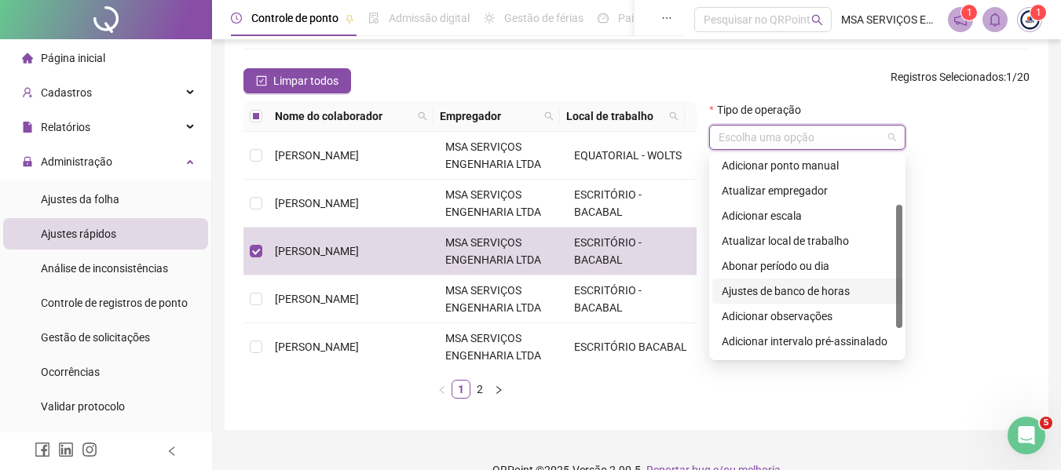
click at [831, 292] on div "Ajustes de banco de horas" at bounding box center [807, 291] width 171 height 17
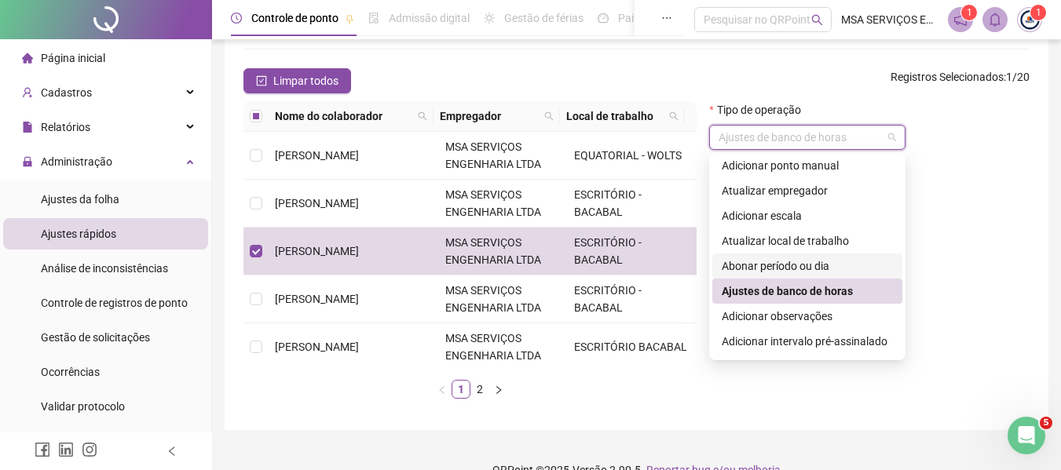
click at [823, 268] on div "Abonar período ou dia" at bounding box center [807, 266] width 171 height 17
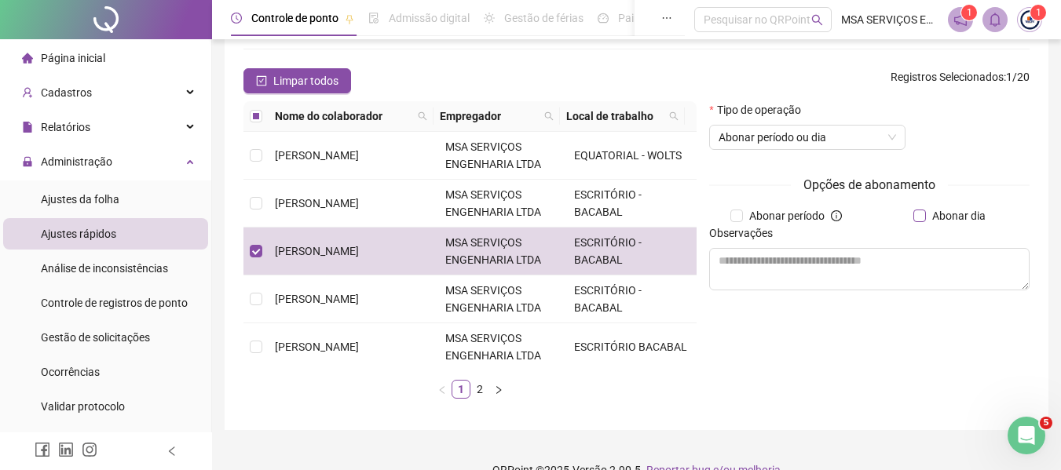
click at [935, 217] on span "Abonar dia" at bounding box center [959, 215] width 66 height 17
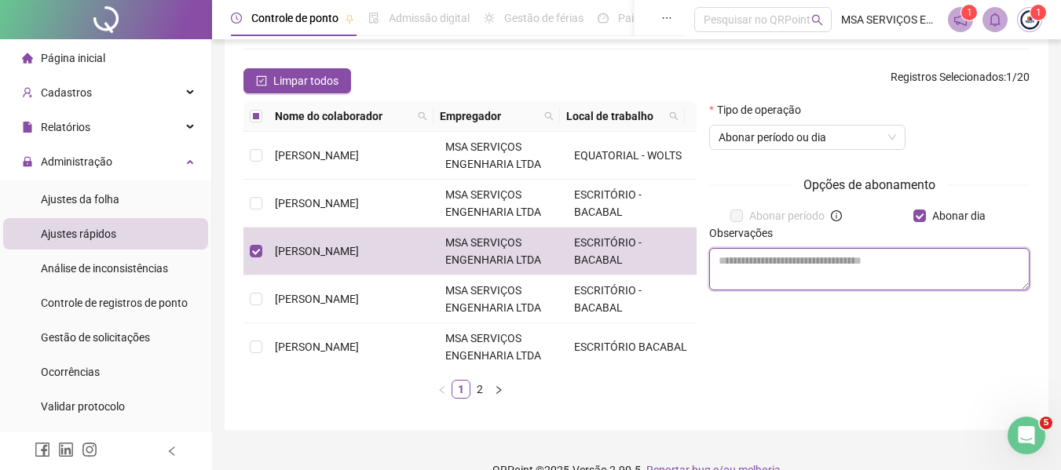
click at [833, 261] on textarea at bounding box center [869, 269] width 320 height 42
type textarea "**********"
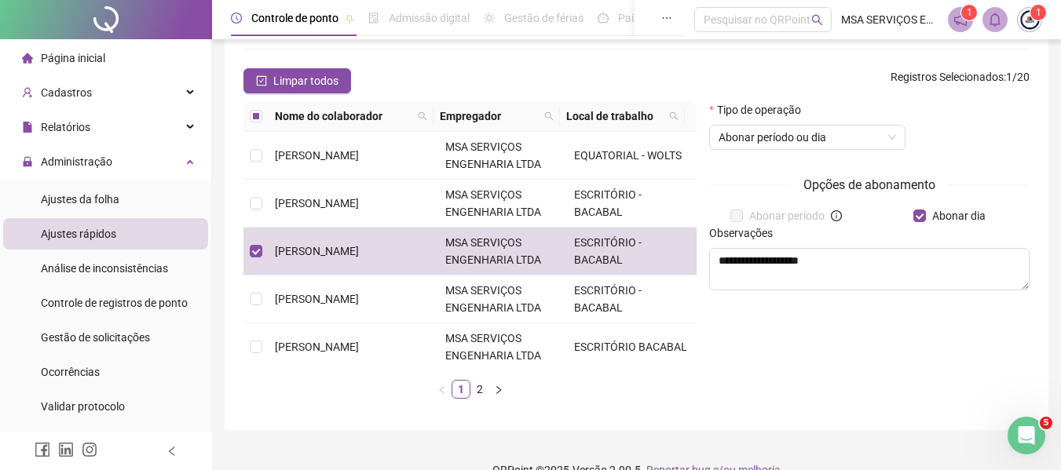
click at [857, 321] on div "**********" at bounding box center [869, 256] width 333 height 310
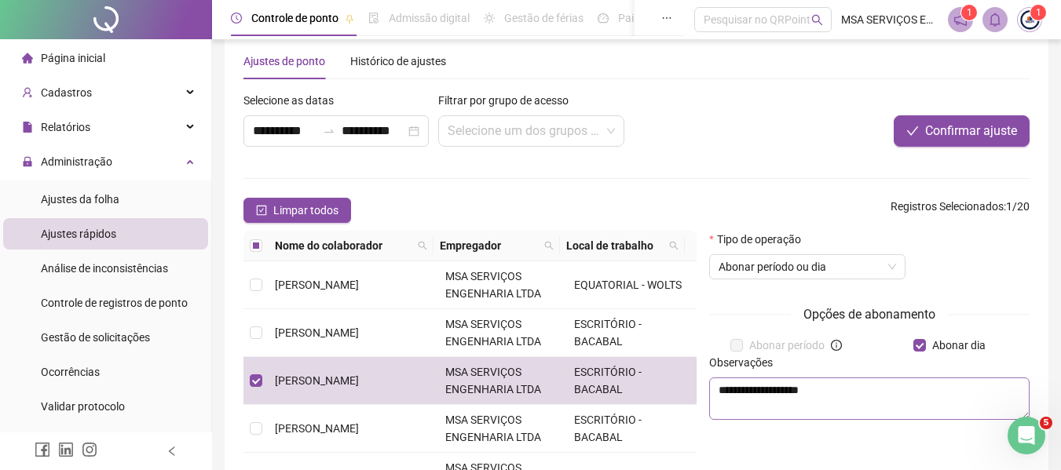
scroll to position [0, 0]
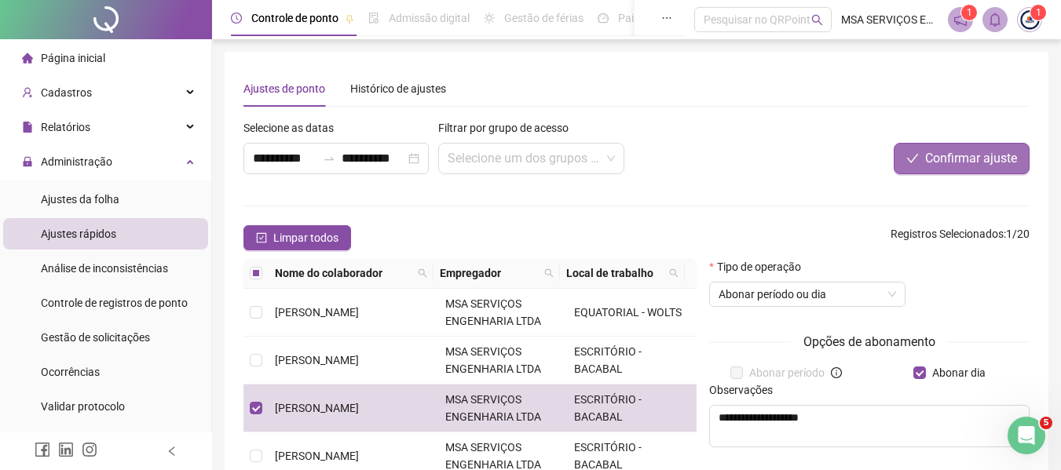
click at [952, 167] on span "Confirmar ajuste" at bounding box center [971, 158] width 92 height 19
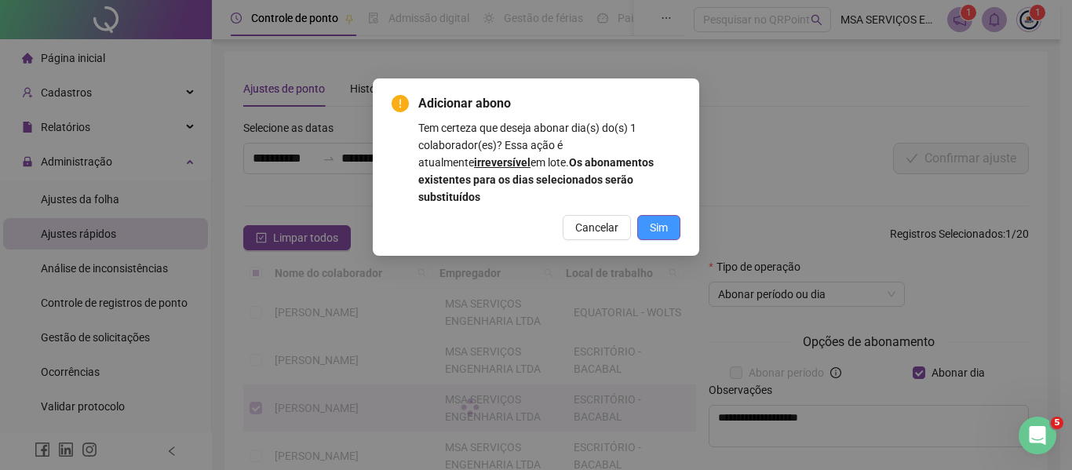
click at [672, 215] on button "Sim" at bounding box center [658, 227] width 43 height 25
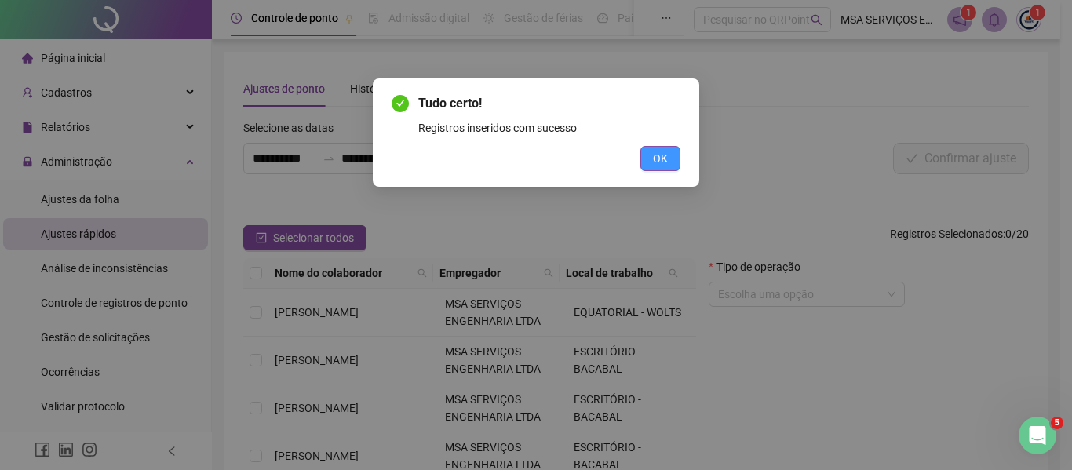
click at [666, 152] on span "OK" at bounding box center [660, 158] width 15 height 17
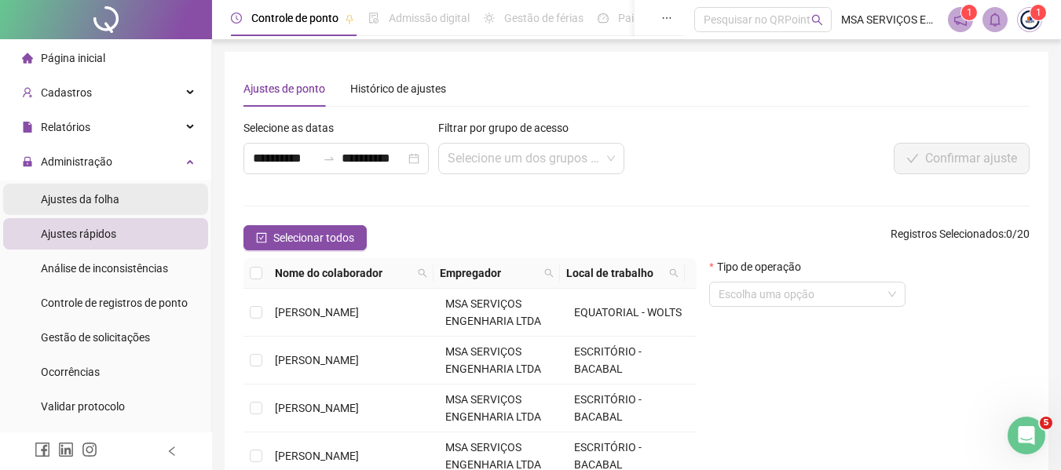
click at [122, 197] on li "Ajustes da folha" at bounding box center [105, 199] width 205 height 31
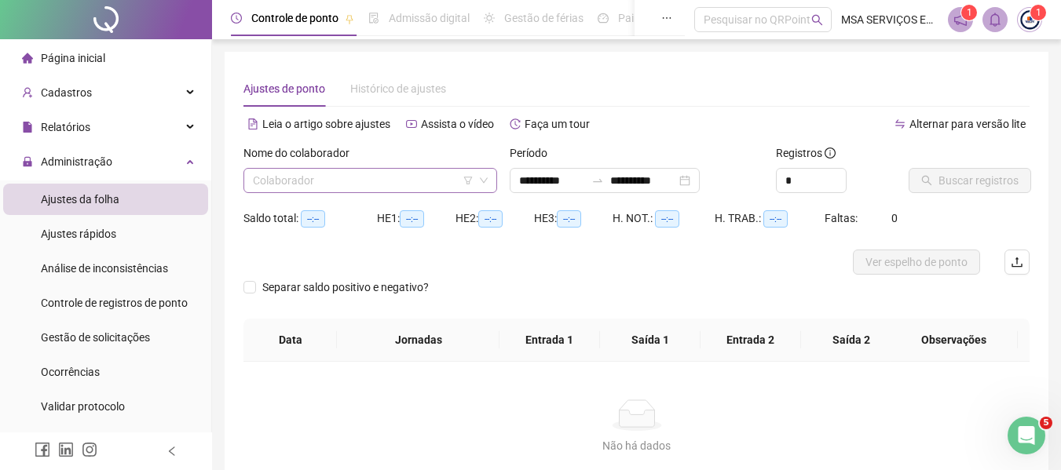
click at [349, 184] on input "search" at bounding box center [363, 181] width 221 height 24
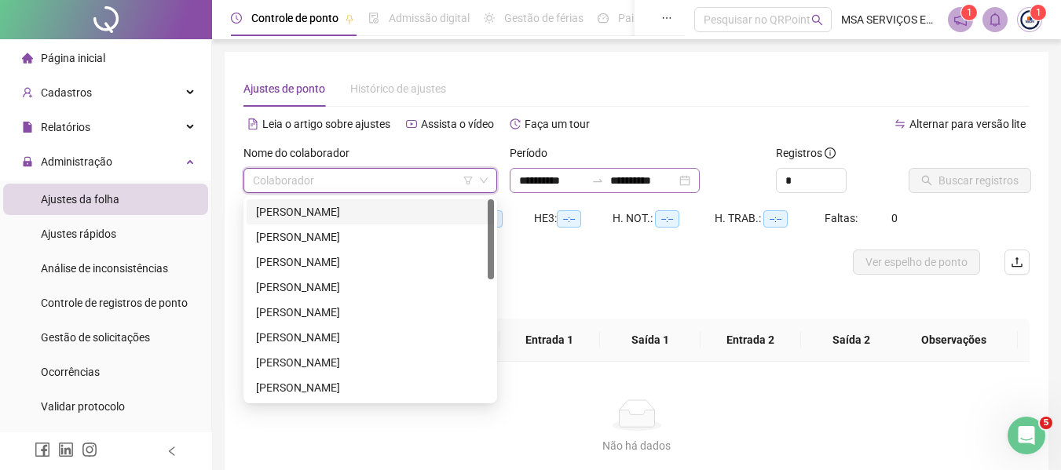
click at [608, 178] on div at bounding box center [597, 180] width 25 height 13
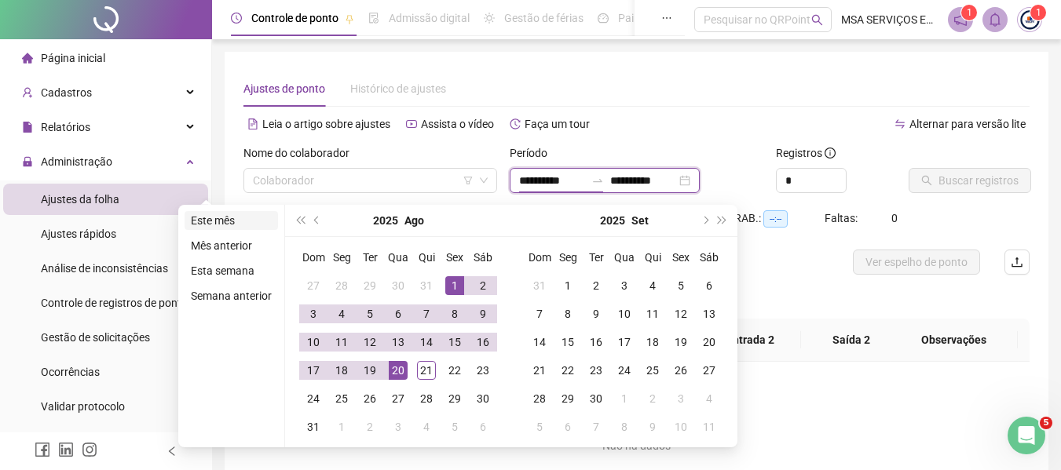
type input "**********"
click at [228, 224] on li "Este mês" at bounding box center [230, 220] width 93 height 19
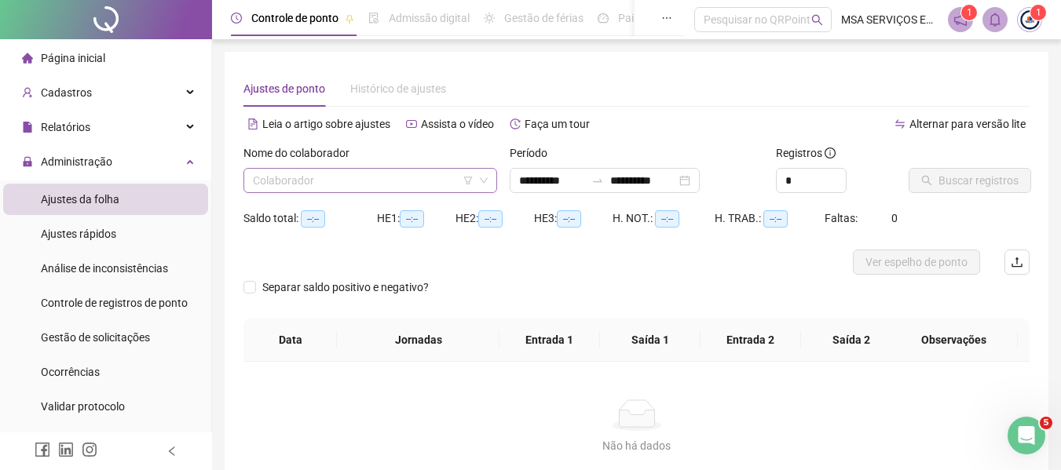
click at [385, 183] on input "search" at bounding box center [363, 181] width 221 height 24
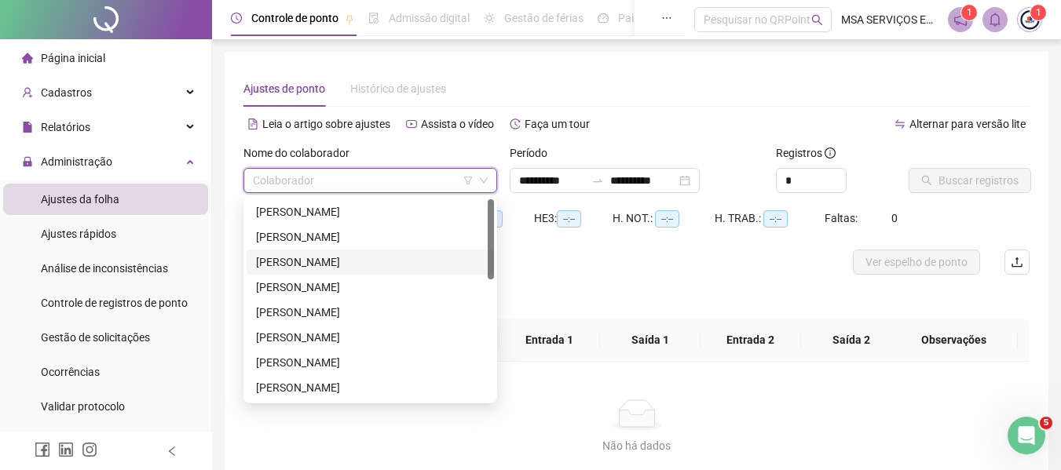
click at [353, 258] on div "[PERSON_NAME]" at bounding box center [370, 262] width 228 height 17
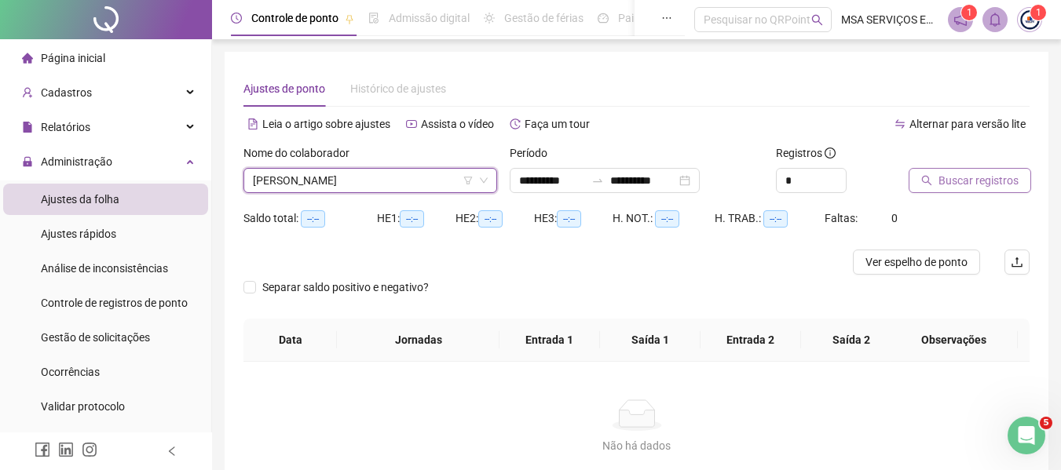
click at [960, 177] on span "Buscar registros" at bounding box center [978, 180] width 80 height 17
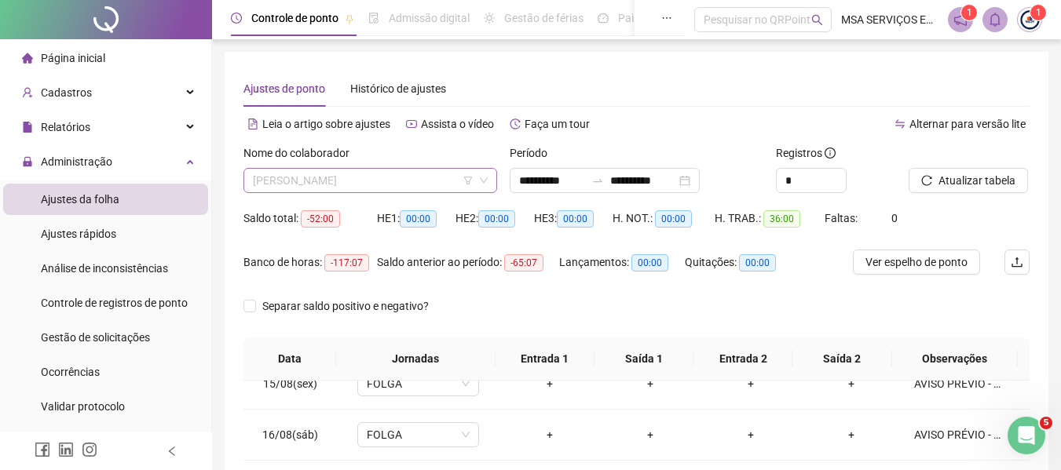
click at [385, 182] on span "[PERSON_NAME]" at bounding box center [370, 181] width 235 height 24
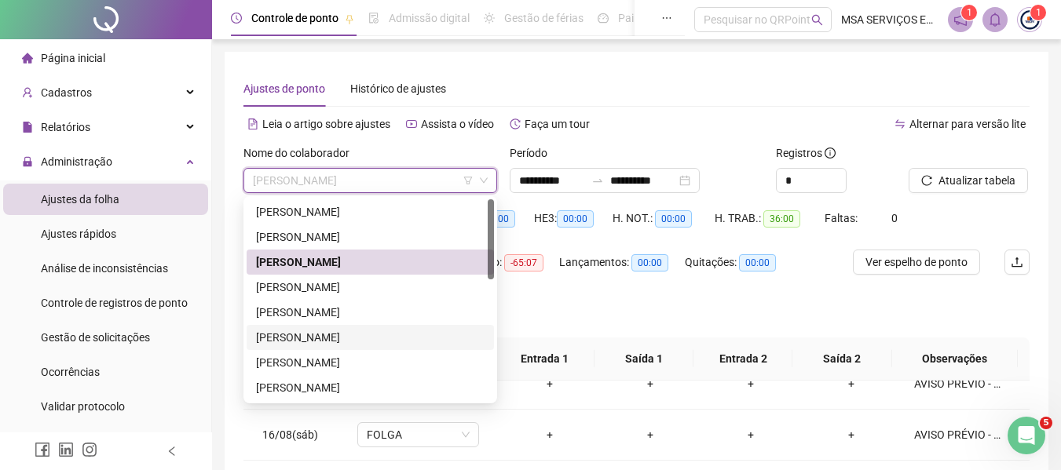
click at [398, 334] on div "[PERSON_NAME]" at bounding box center [370, 337] width 228 height 17
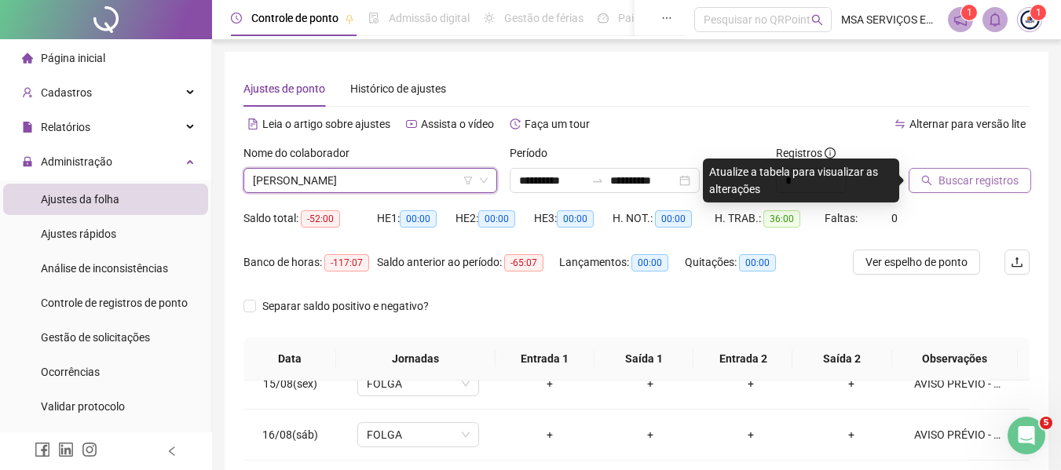
click at [968, 181] on span "Buscar registros" at bounding box center [978, 180] width 80 height 17
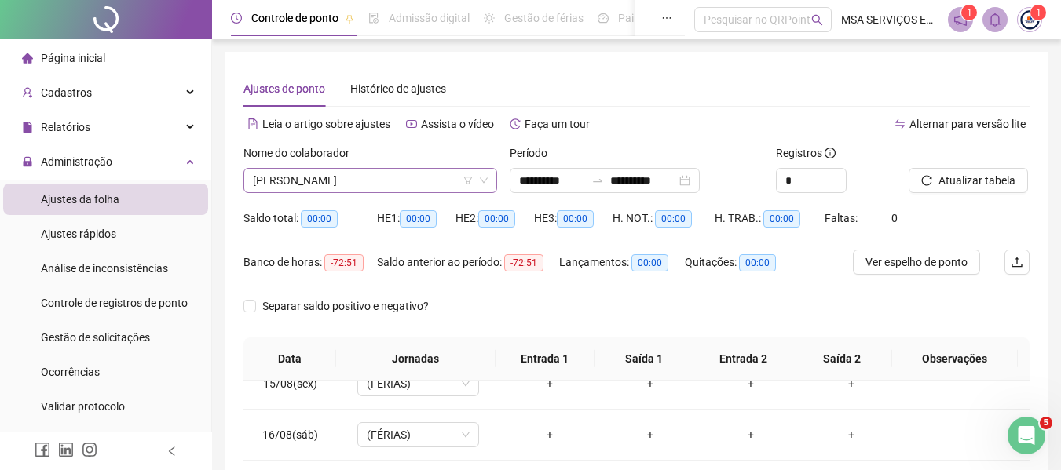
click at [304, 181] on span "[PERSON_NAME]" at bounding box center [370, 181] width 235 height 24
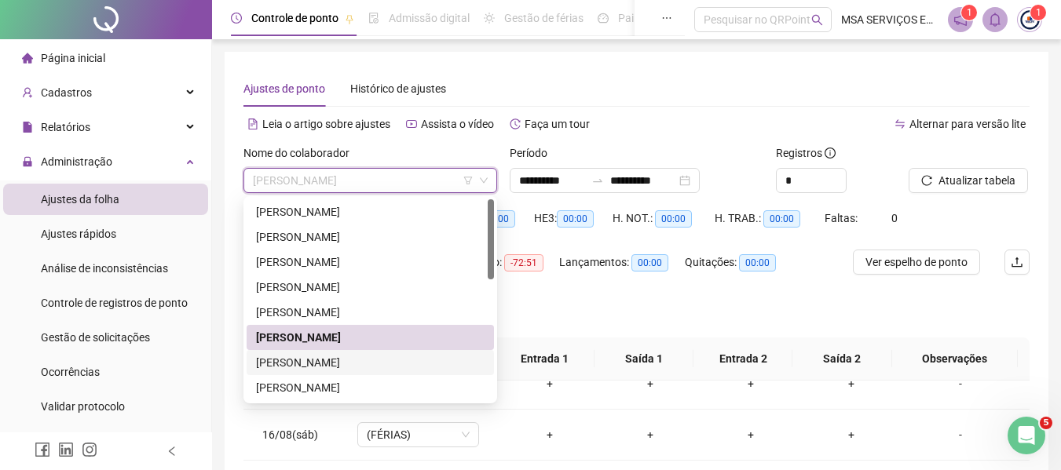
click at [337, 353] on div "[PERSON_NAME]" at bounding box center [370, 362] width 247 height 25
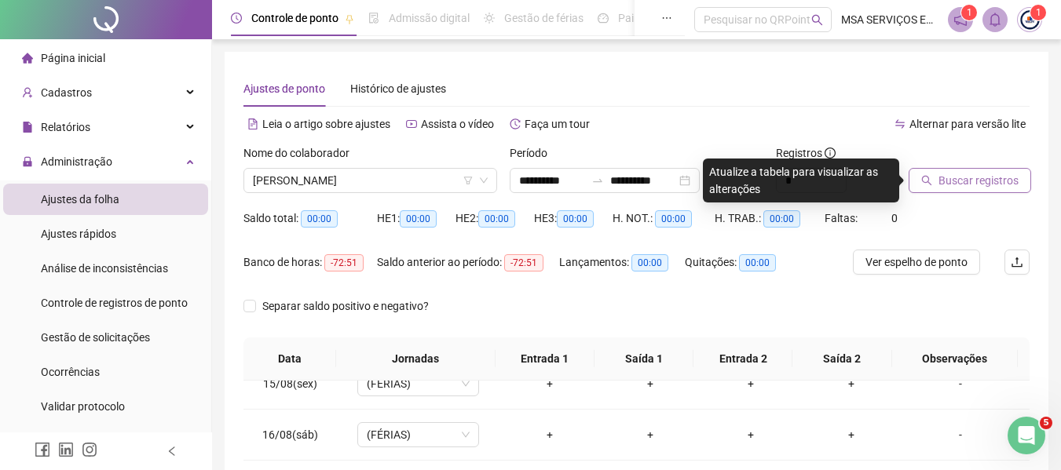
click at [985, 176] on span "Buscar registros" at bounding box center [978, 180] width 80 height 17
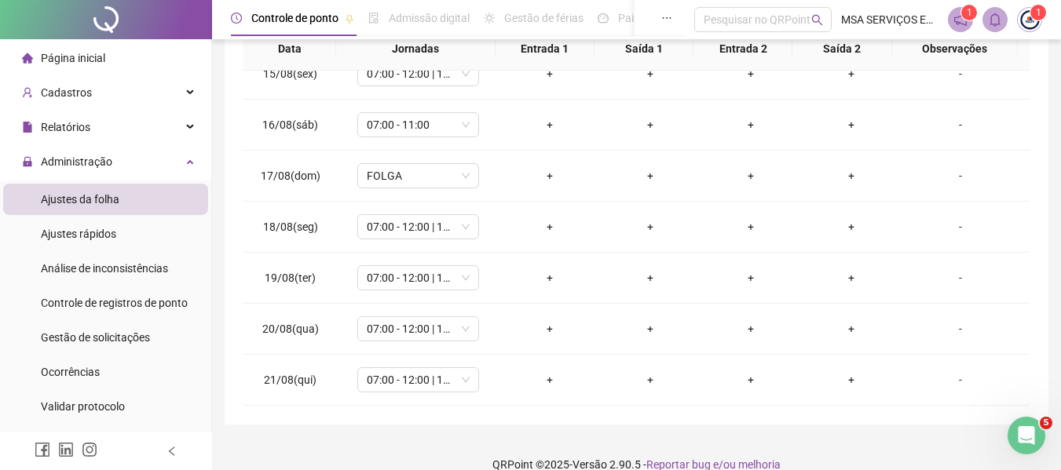
scroll to position [332, 0]
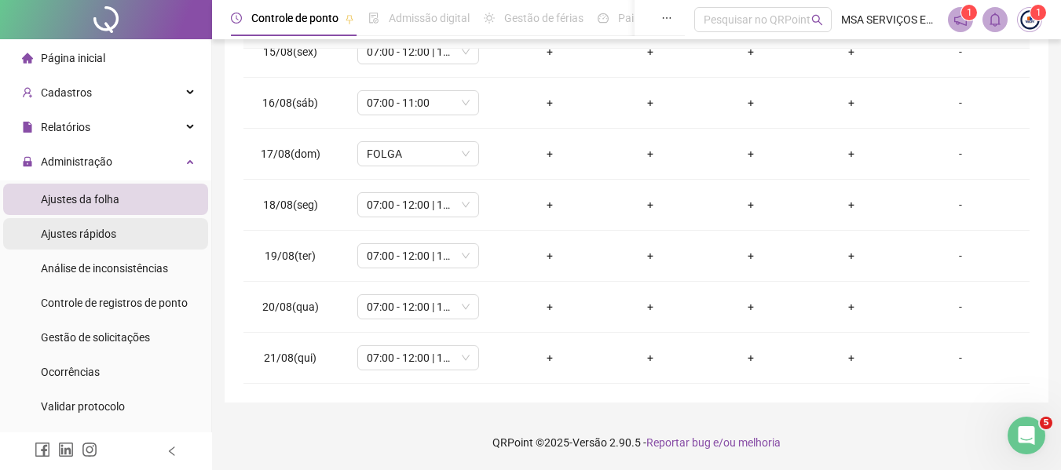
click at [119, 232] on li "Ajustes rápidos" at bounding box center [105, 233] width 205 height 31
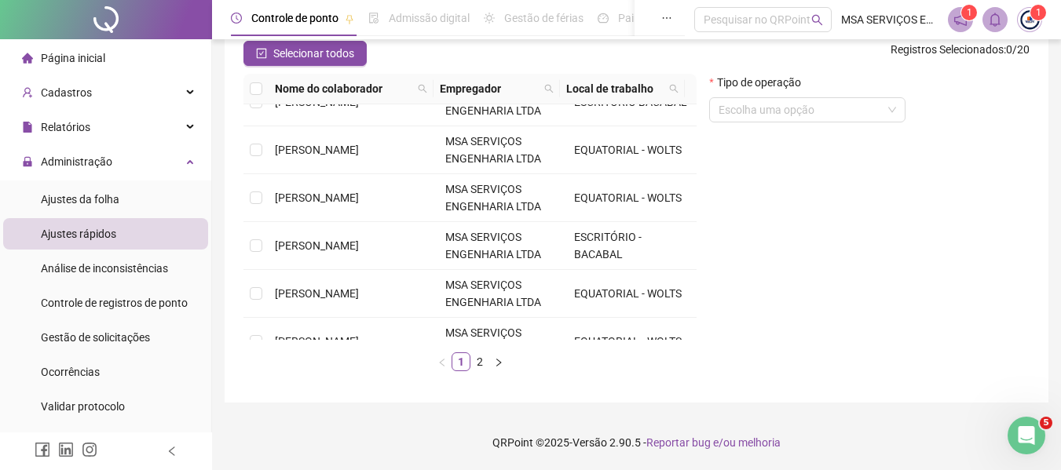
scroll to position [236, 0]
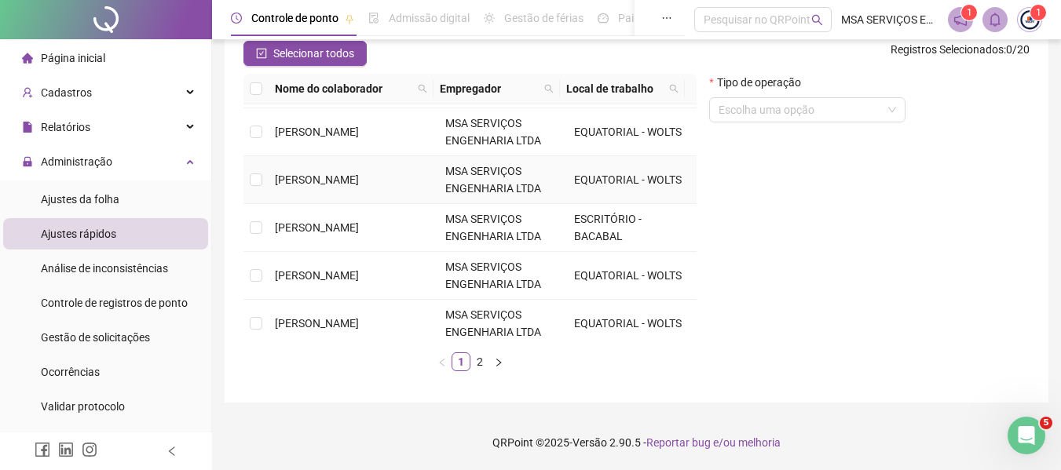
click at [342, 186] on span "[PERSON_NAME]" at bounding box center [317, 180] width 84 height 13
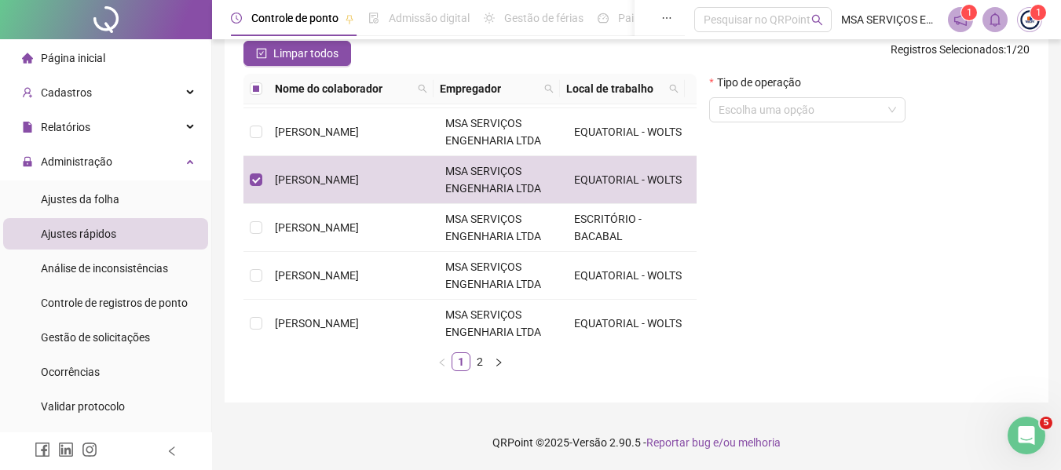
click at [752, 214] on div "Tipo de operação Escolha uma opção" at bounding box center [869, 229] width 333 height 310
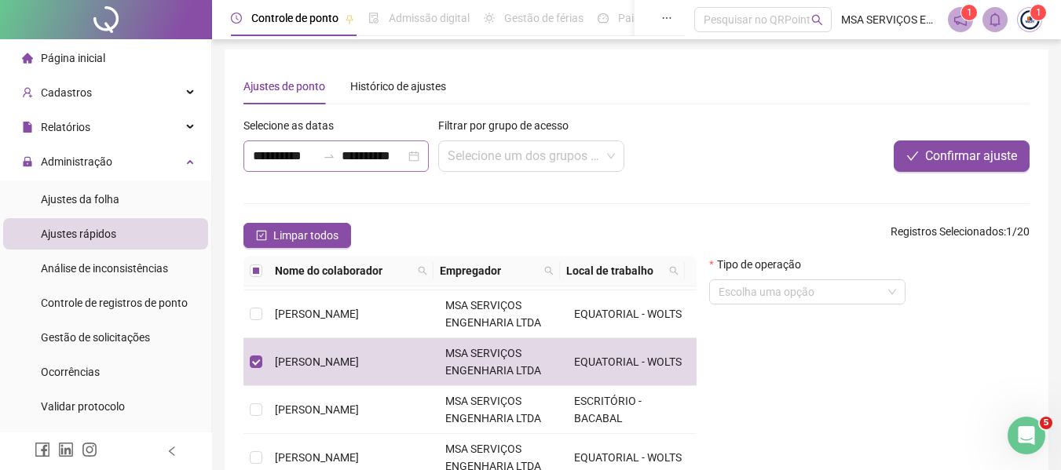
scroll to position [0, 0]
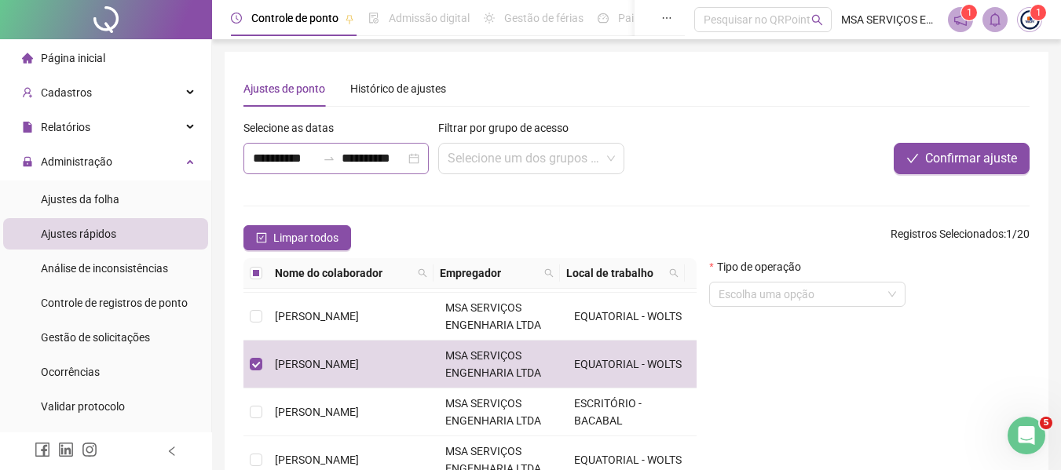
click at [336, 163] on div at bounding box center [328, 158] width 25 height 13
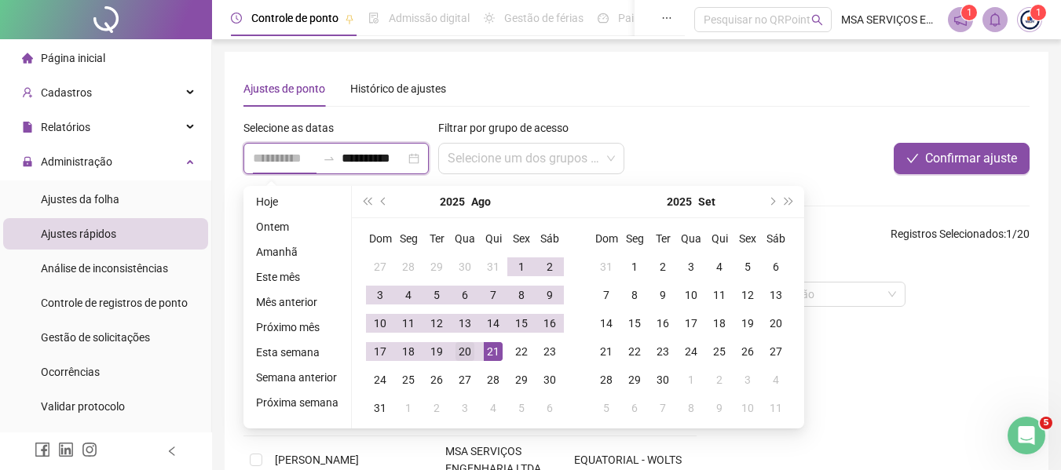
type input "**********"
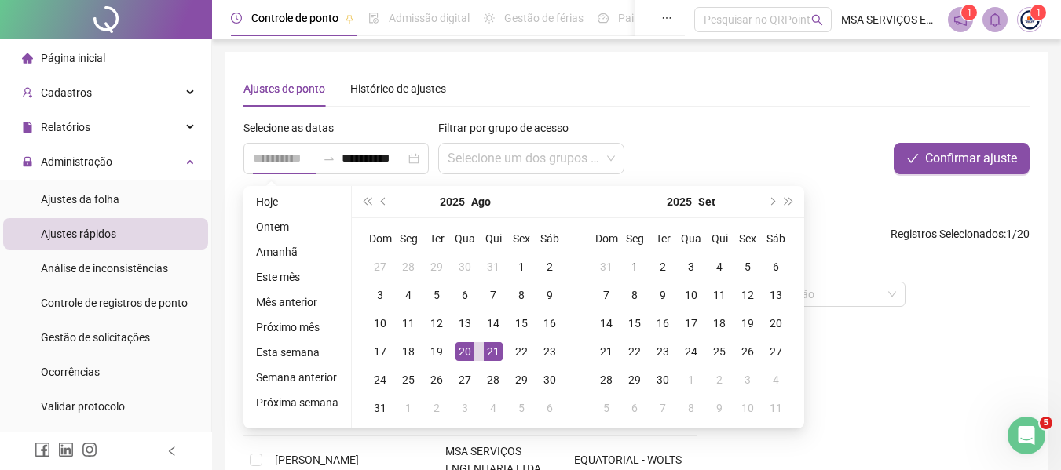
click at [466, 350] on div "20" at bounding box center [464, 351] width 19 height 19
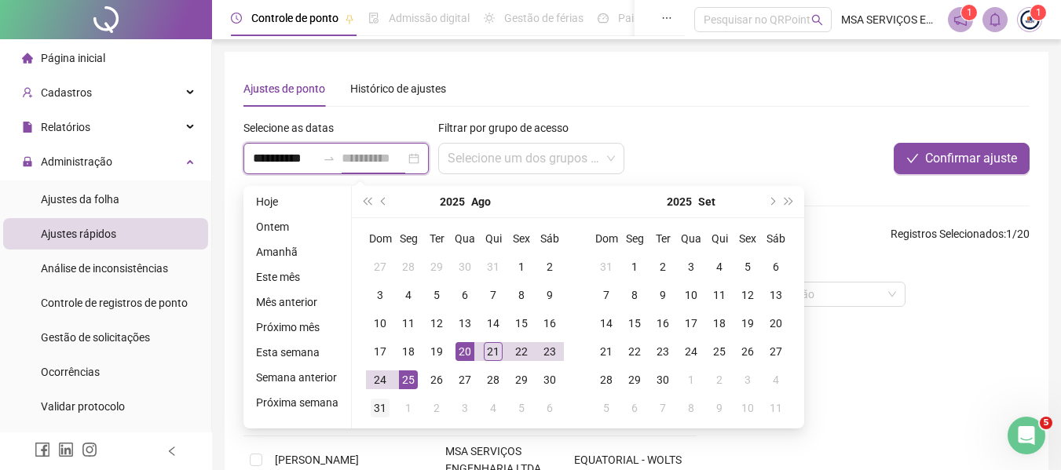
type input "**********"
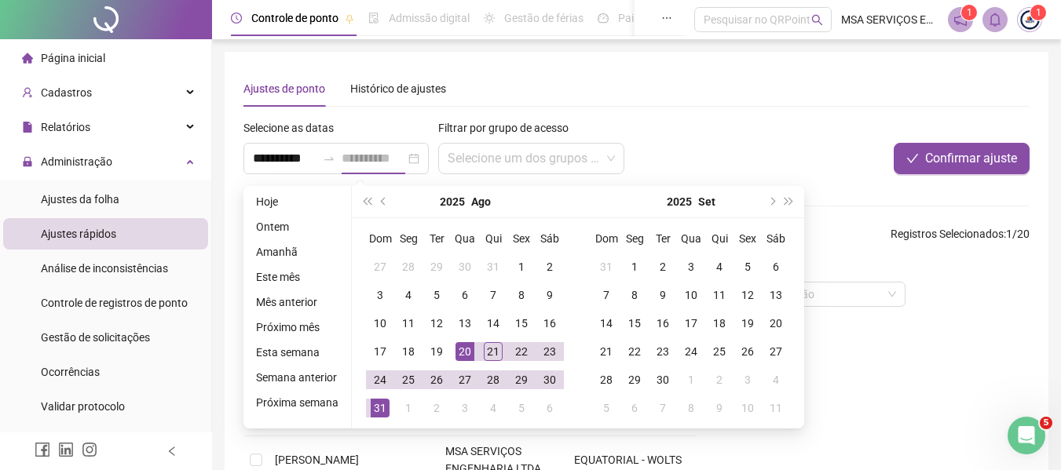
click at [379, 405] on div "31" at bounding box center [380, 408] width 19 height 19
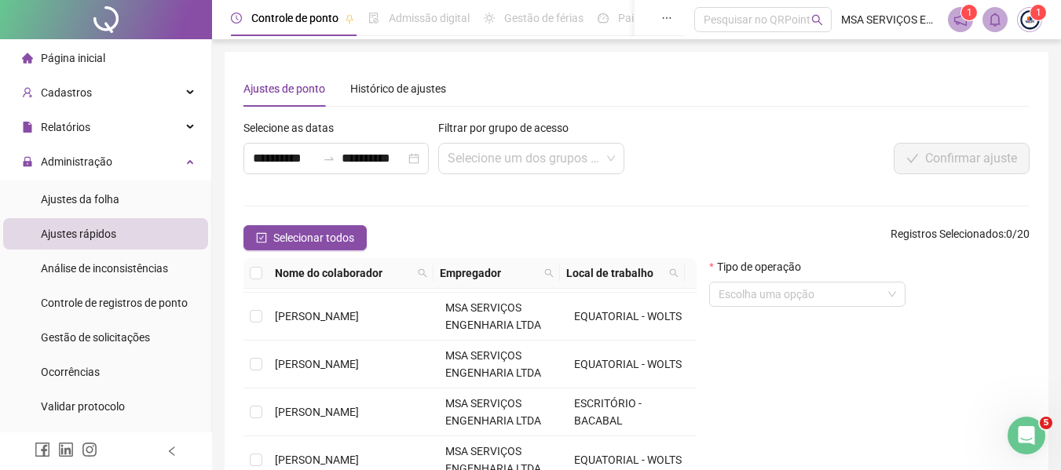
click at [686, 184] on div "**********" at bounding box center [473, 153] width 468 height 68
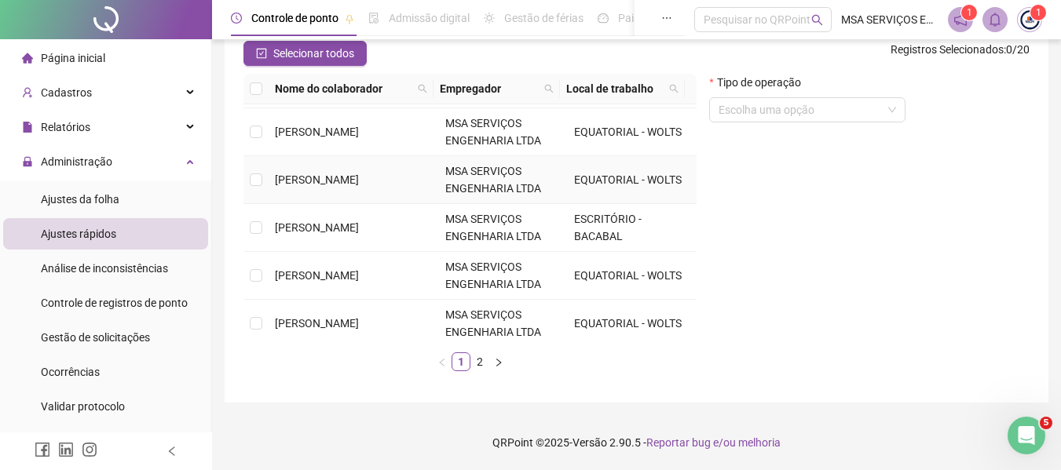
click at [359, 182] on span "[PERSON_NAME]" at bounding box center [317, 180] width 84 height 13
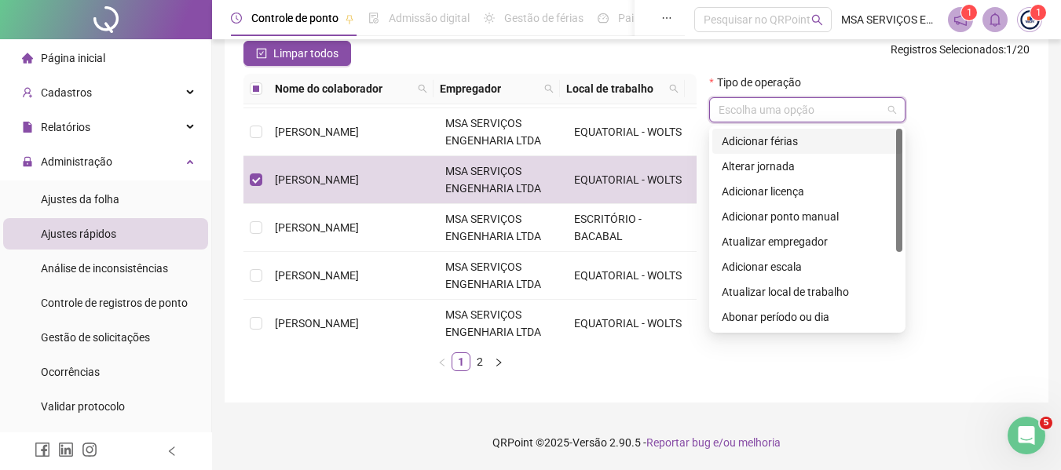
click at [831, 120] on input "search" at bounding box center [799, 110] width 163 height 24
click at [812, 311] on div "Abonar período ou dia" at bounding box center [807, 317] width 171 height 17
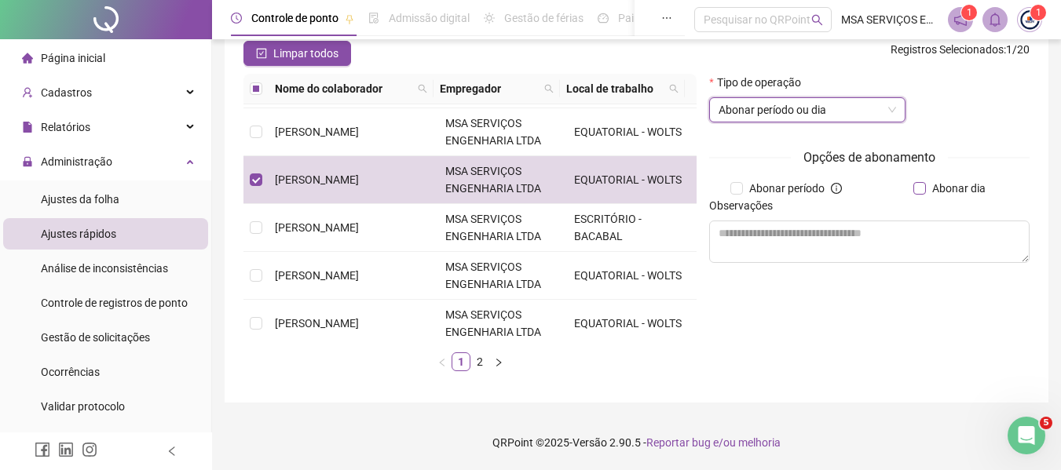
click at [930, 192] on span "Abonar dia" at bounding box center [959, 188] width 66 height 17
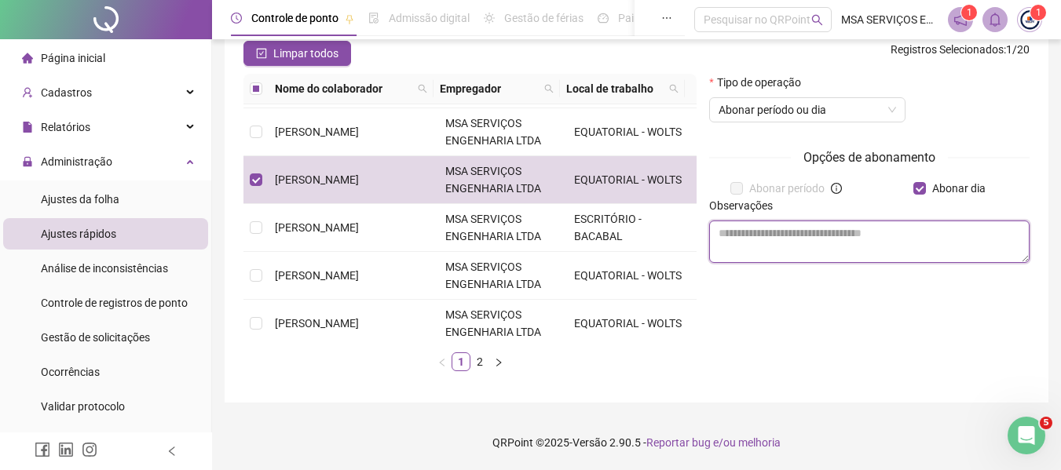
click at [886, 246] on textarea at bounding box center [869, 242] width 320 height 42
type textarea "**********"
click at [894, 302] on div "**********" at bounding box center [869, 229] width 333 height 310
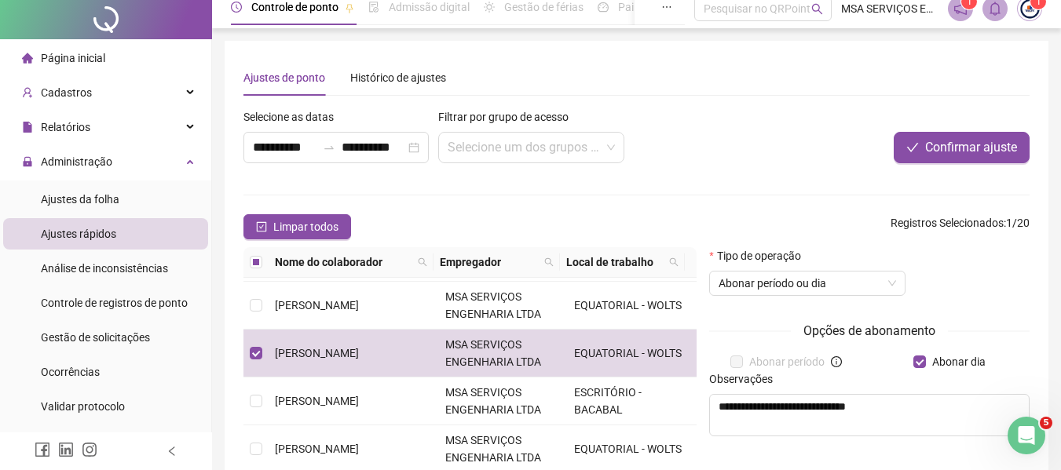
scroll to position [0, 0]
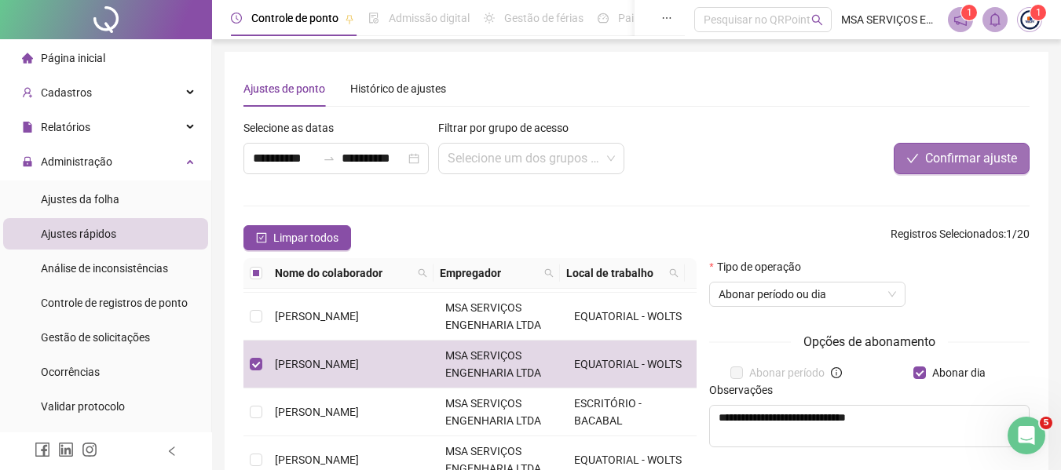
click at [964, 161] on span "Confirmar ajuste" at bounding box center [971, 158] width 92 height 19
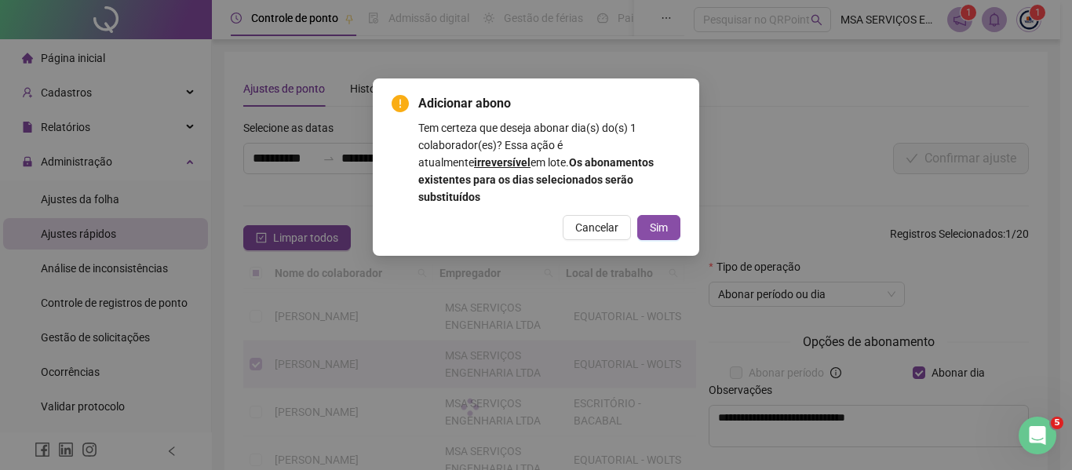
click at [662, 219] on span "Sim" at bounding box center [659, 227] width 18 height 17
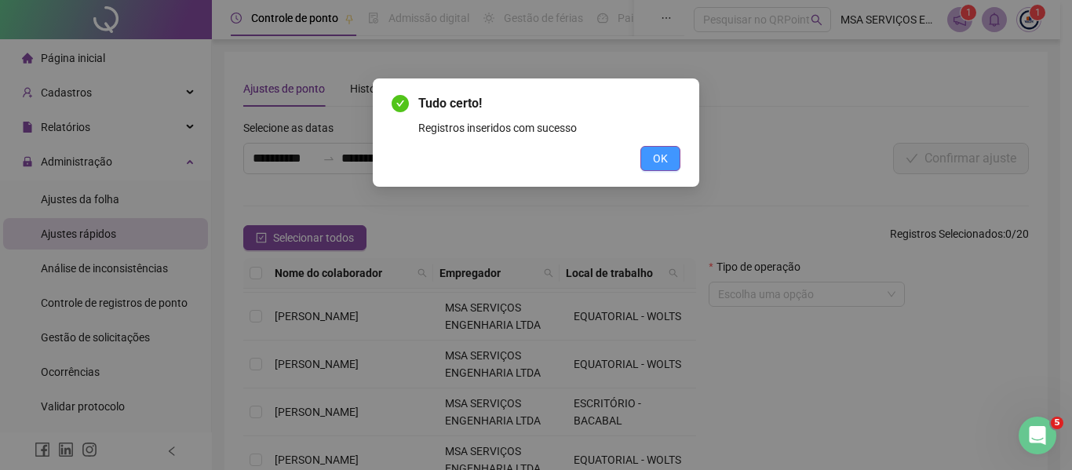
click at [645, 156] on button "OK" at bounding box center [661, 158] width 40 height 25
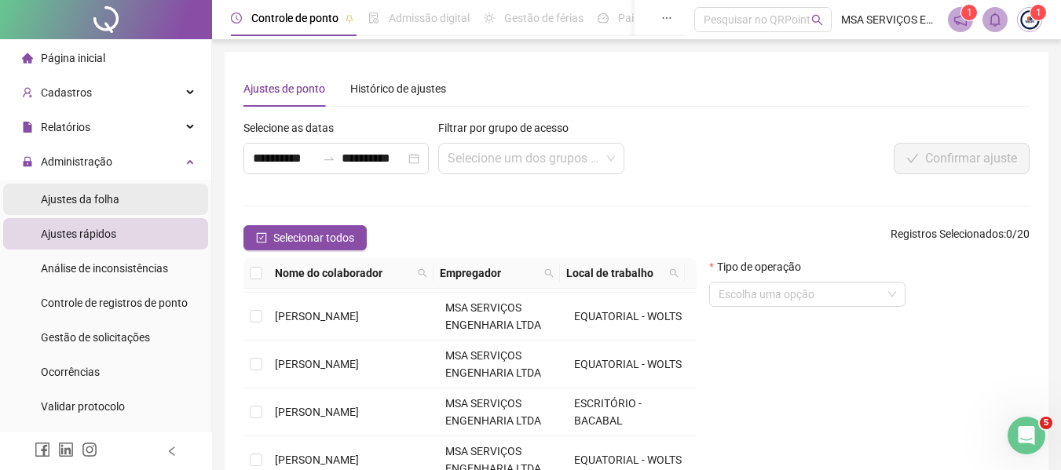
click at [88, 203] on span "Ajustes da folha" at bounding box center [80, 199] width 79 height 13
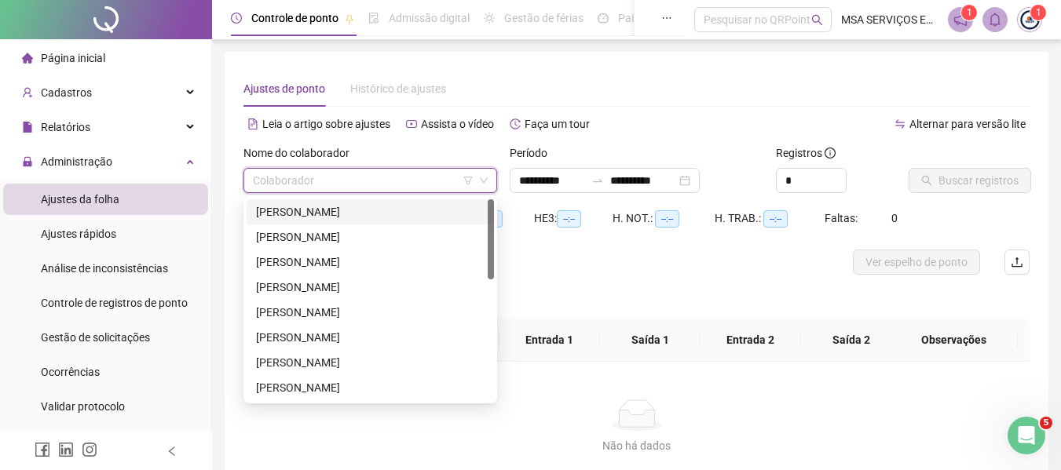
click at [389, 186] on input "search" at bounding box center [363, 181] width 221 height 24
click at [561, 184] on input "**********" at bounding box center [552, 180] width 66 height 17
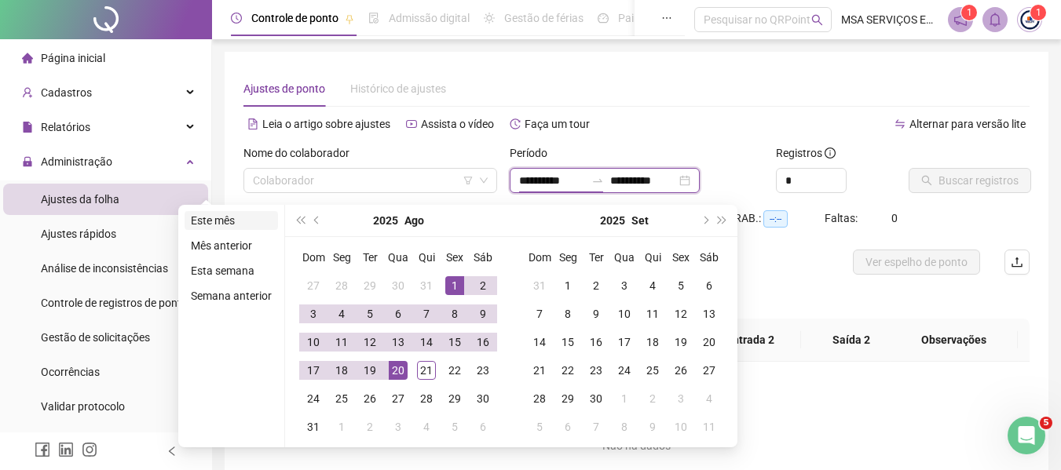
type input "**********"
click at [228, 218] on li "Este mês" at bounding box center [230, 220] width 93 height 19
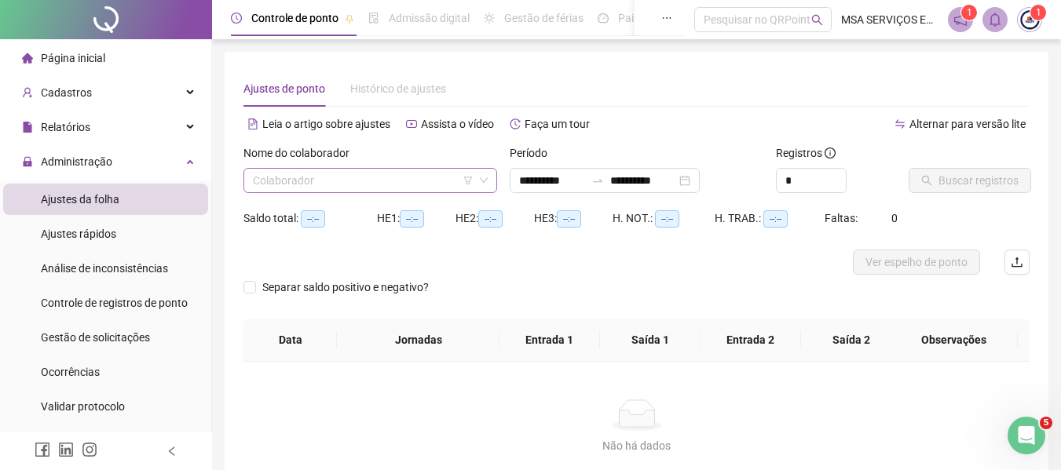
click at [397, 183] on input "search" at bounding box center [363, 181] width 221 height 24
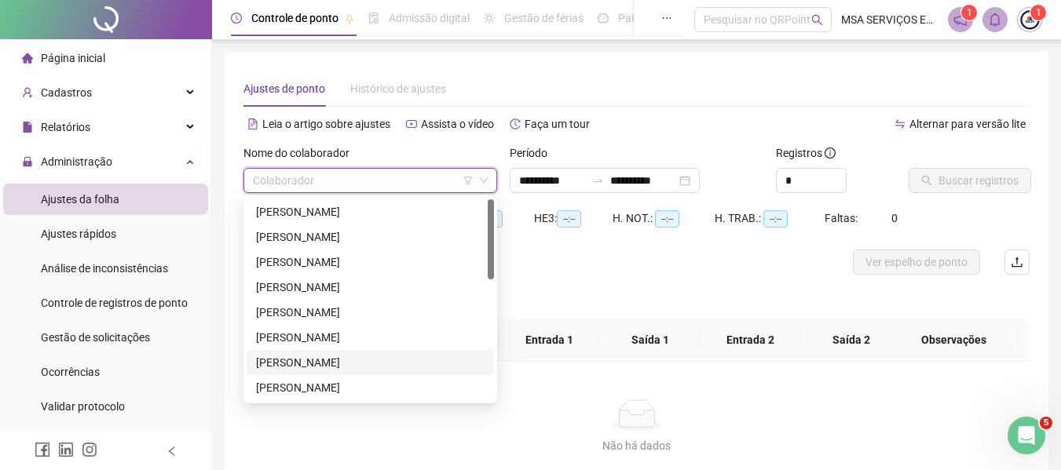
click at [375, 366] on div "[PERSON_NAME]" at bounding box center [370, 362] width 228 height 17
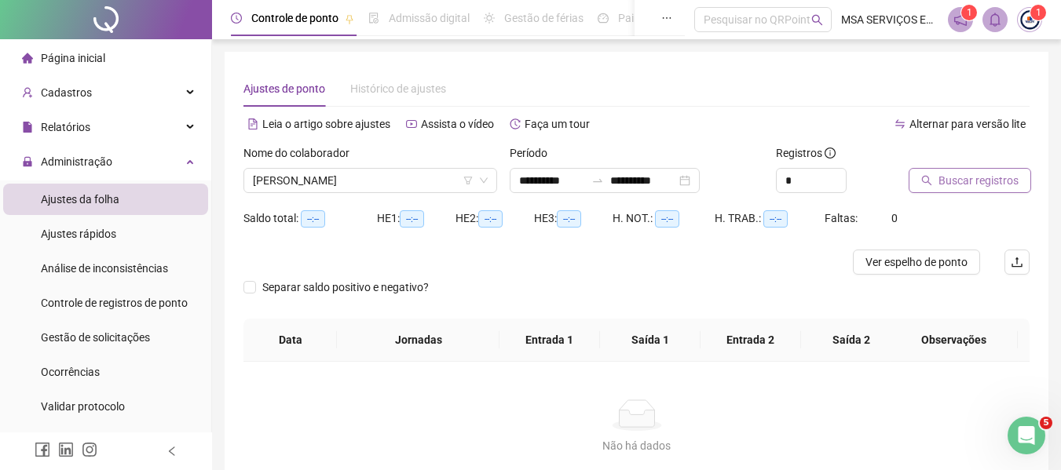
click at [977, 184] on span "Buscar registros" at bounding box center [978, 180] width 80 height 17
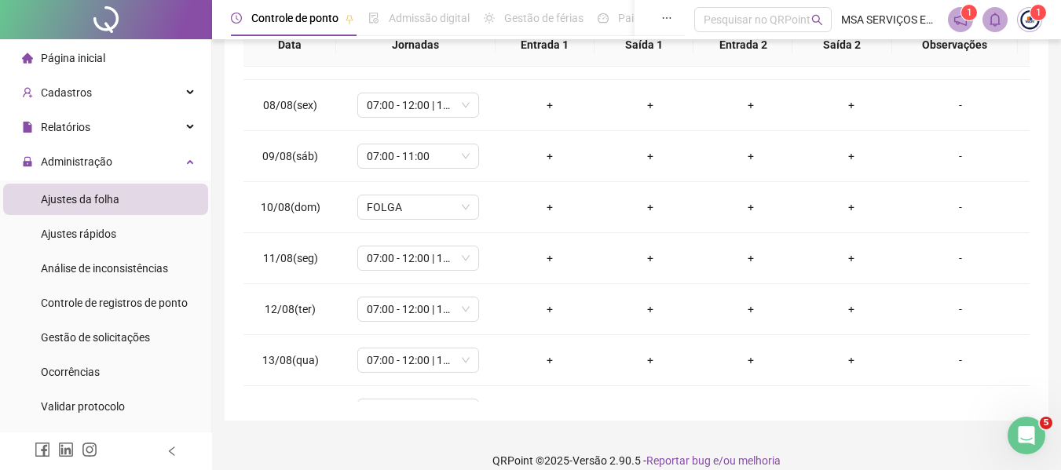
scroll to position [265, 0]
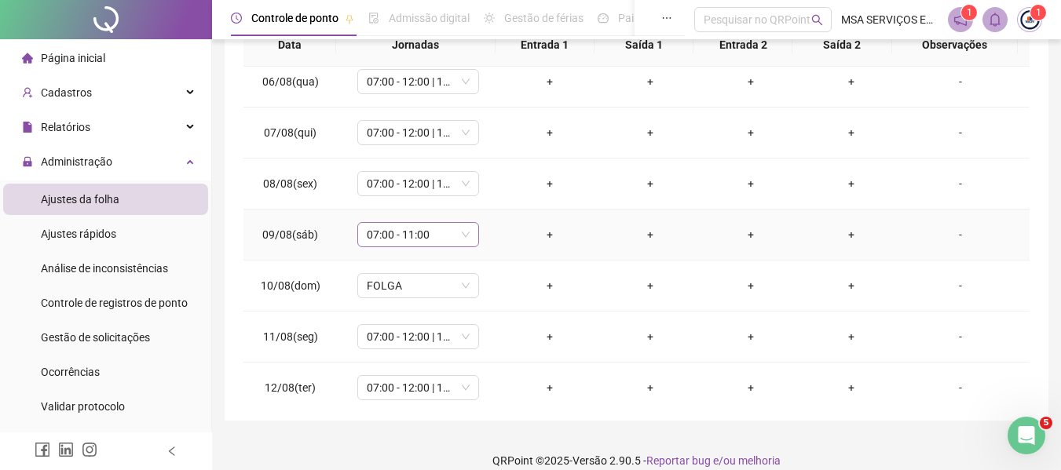
click at [402, 243] on span "07:00 - 11:00" at bounding box center [418, 235] width 103 height 24
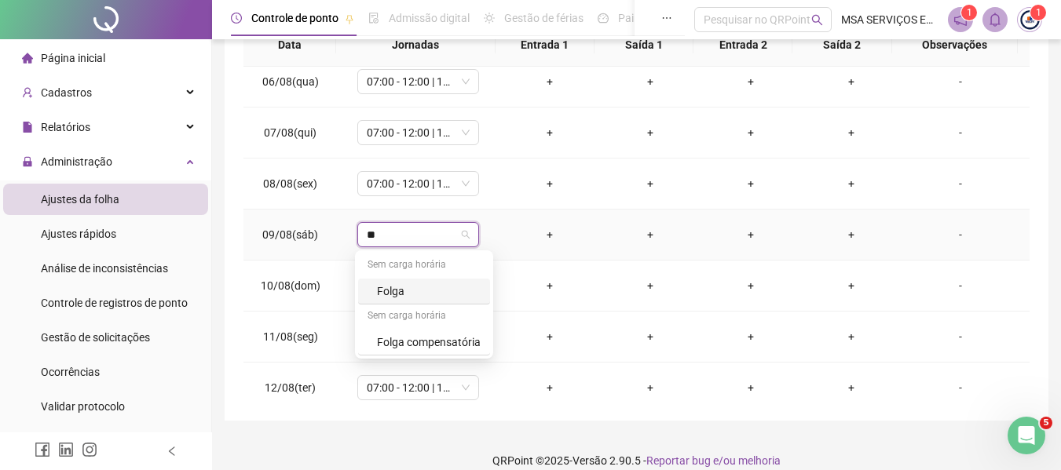
type input "***"
click at [459, 348] on div "Folga compensatória" at bounding box center [429, 342] width 104 height 17
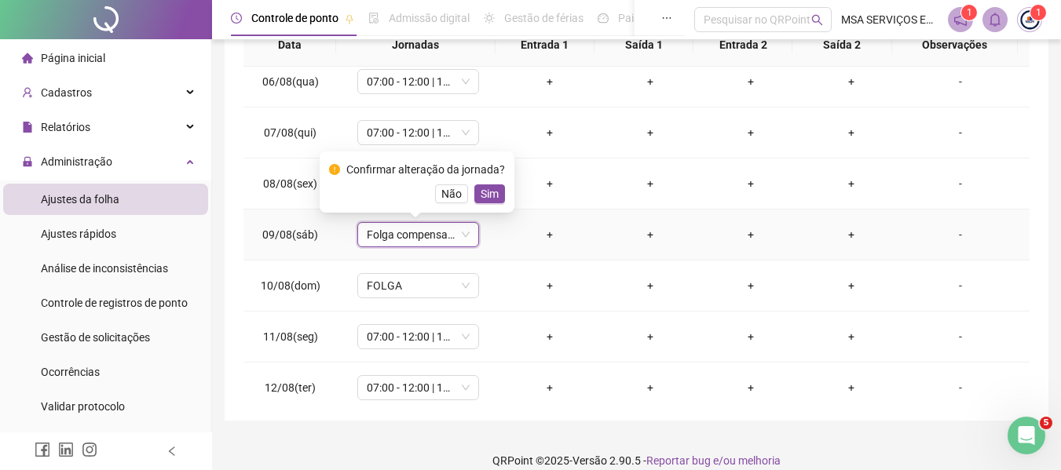
click at [487, 189] on span "Sim" at bounding box center [489, 193] width 18 height 17
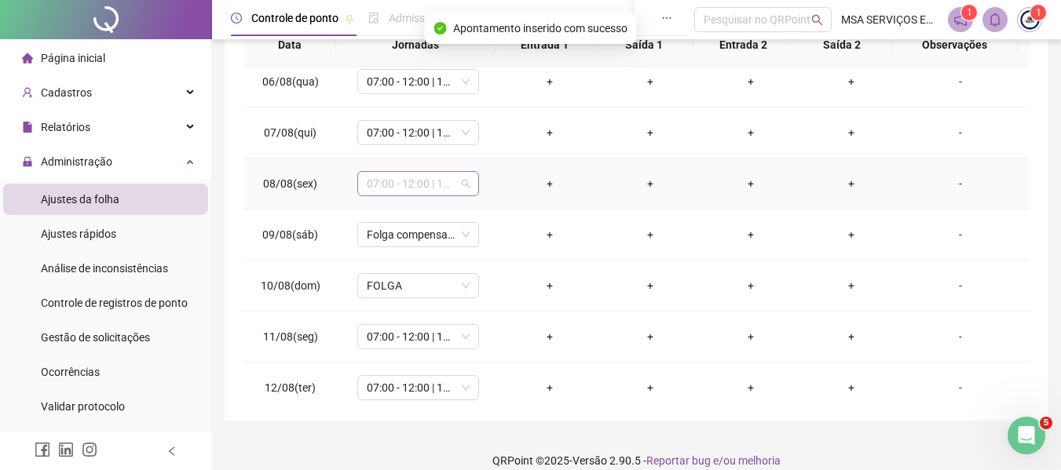
click at [412, 184] on span "07:00 - 12:00 | 14:00 - 17:00" at bounding box center [418, 184] width 103 height 24
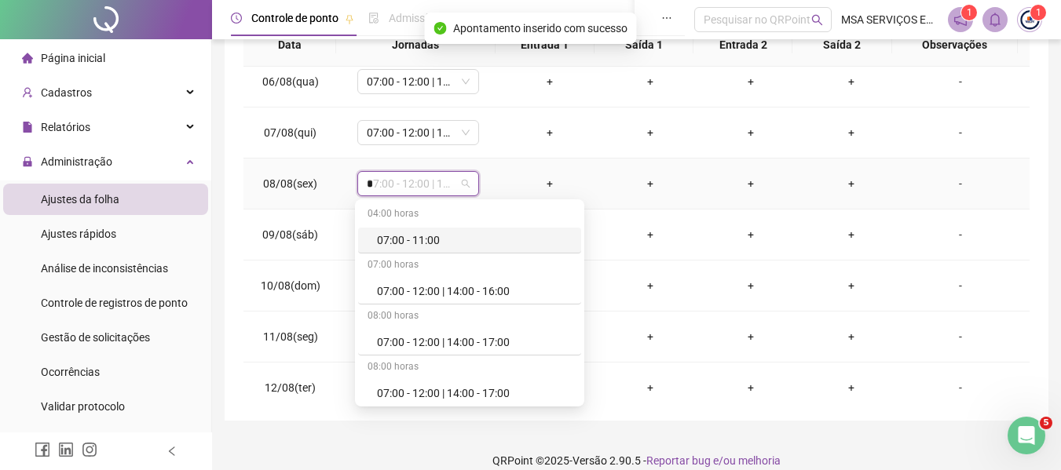
type input "**"
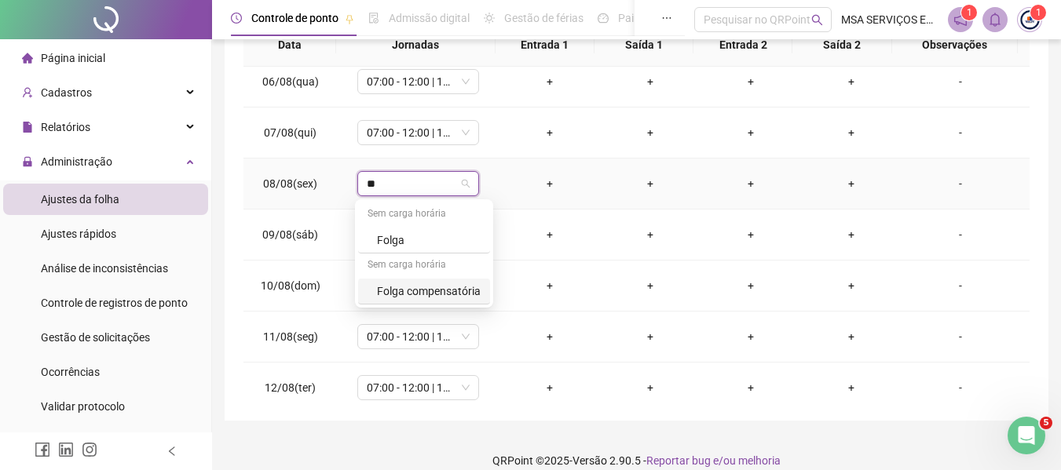
click at [451, 294] on div "Folga compensatória" at bounding box center [429, 291] width 104 height 17
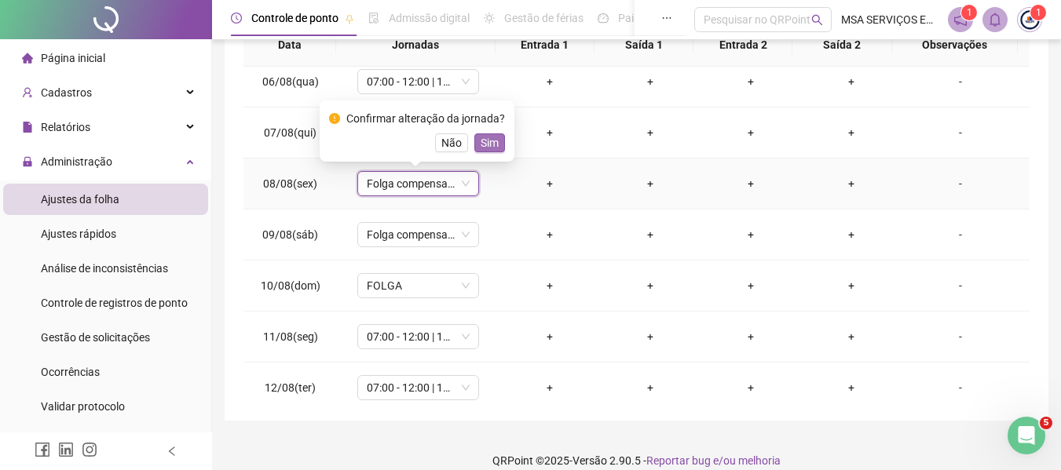
click at [492, 143] on span "Sim" at bounding box center [489, 142] width 18 height 17
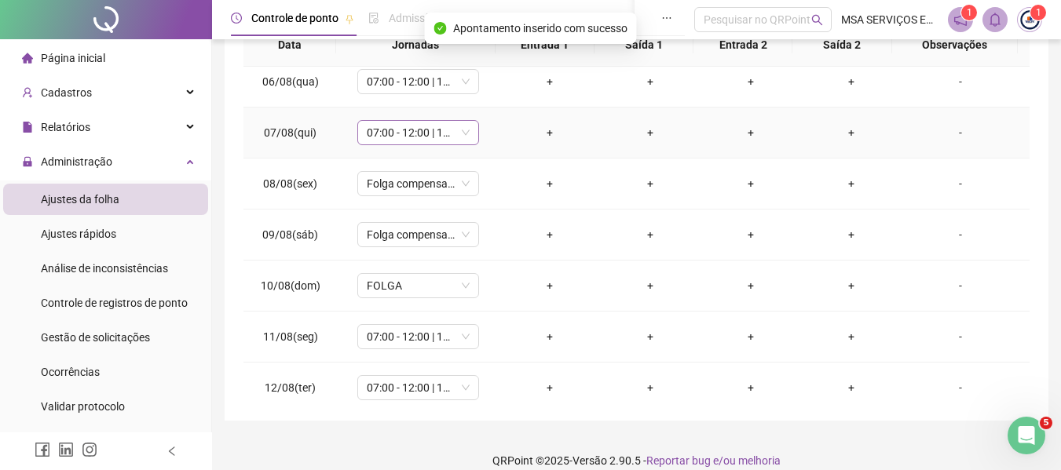
click at [415, 130] on span "07:00 - 12:00 | 14:00 - 17:00" at bounding box center [418, 133] width 103 height 24
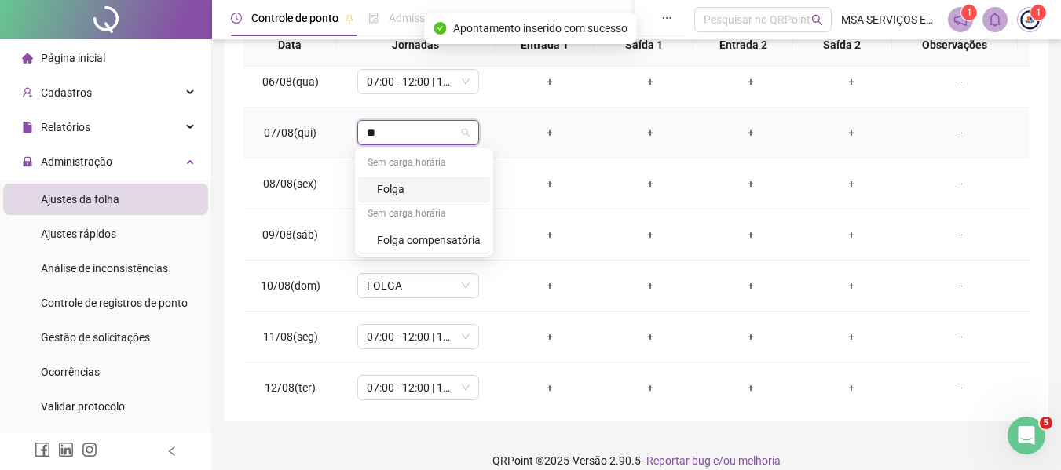
type input "***"
click at [433, 246] on div "Folga compensatória" at bounding box center [429, 240] width 104 height 17
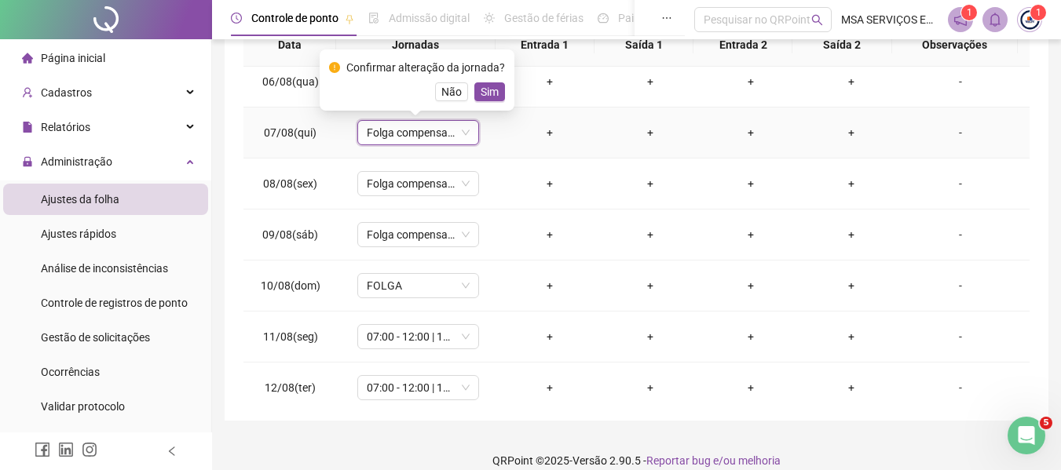
click at [488, 95] on span "Sim" at bounding box center [489, 91] width 18 height 17
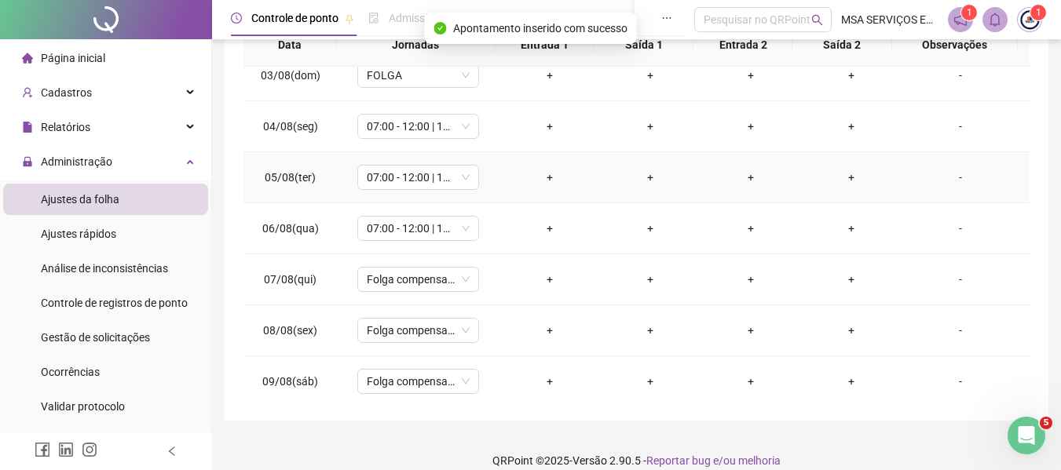
scroll to position [108, 0]
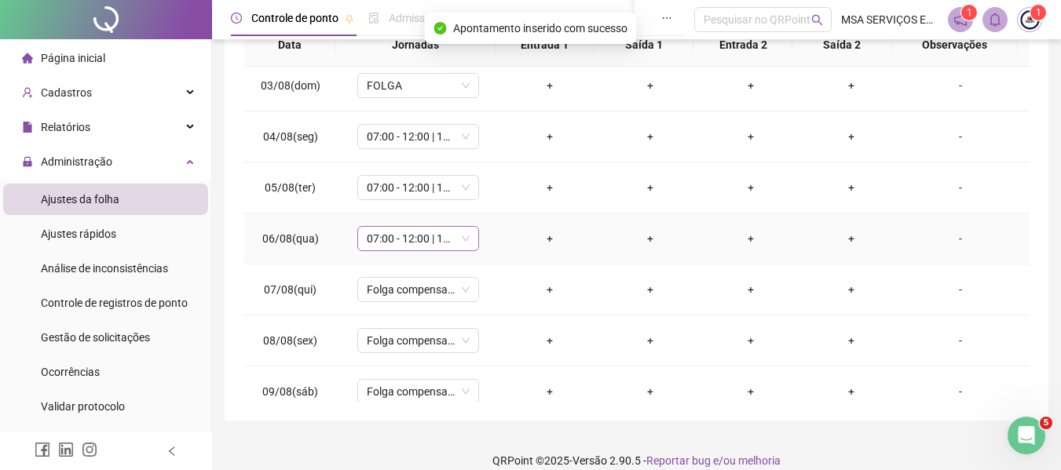
click at [404, 241] on span "07:00 - 12:00 | 14:00 - 17:00" at bounding box center [418, 239] width 103 height 24
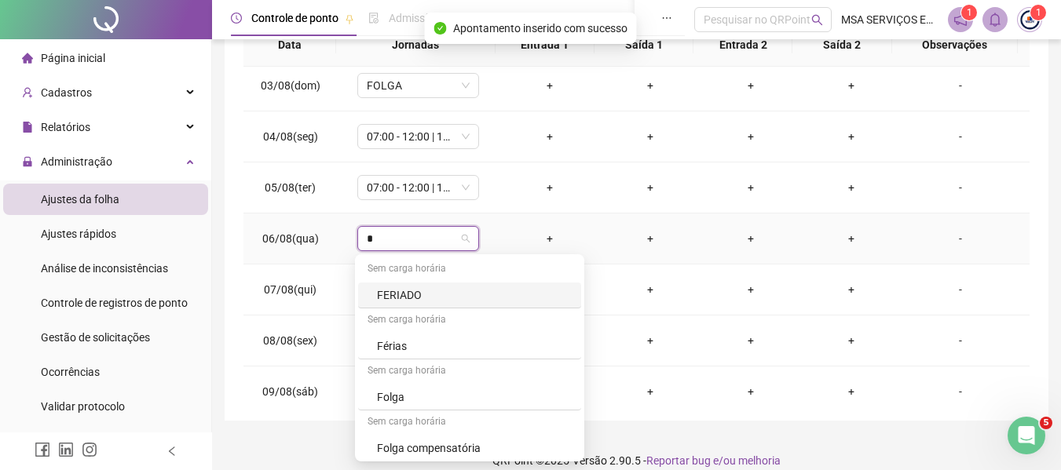
type input "**"
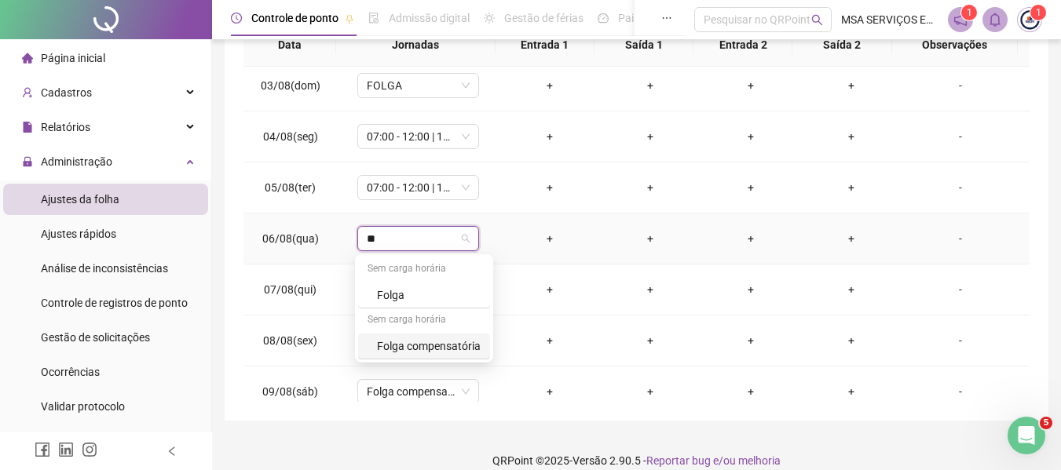
click at [434, 347] on div "Folga compensatória" at bounding box center [429, 346] width 104 height 17
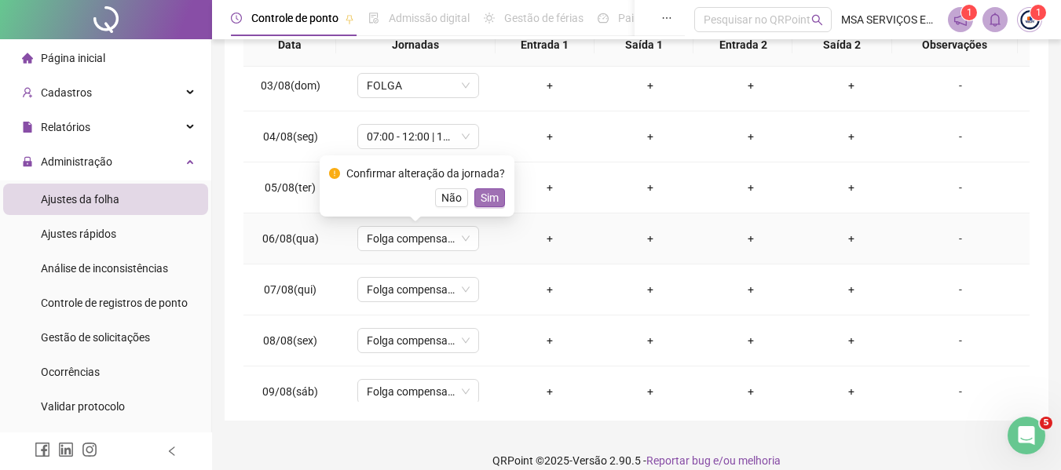
click at [481, 198] on span "Sim" at bounding box center [489, 197] width 18 height 17
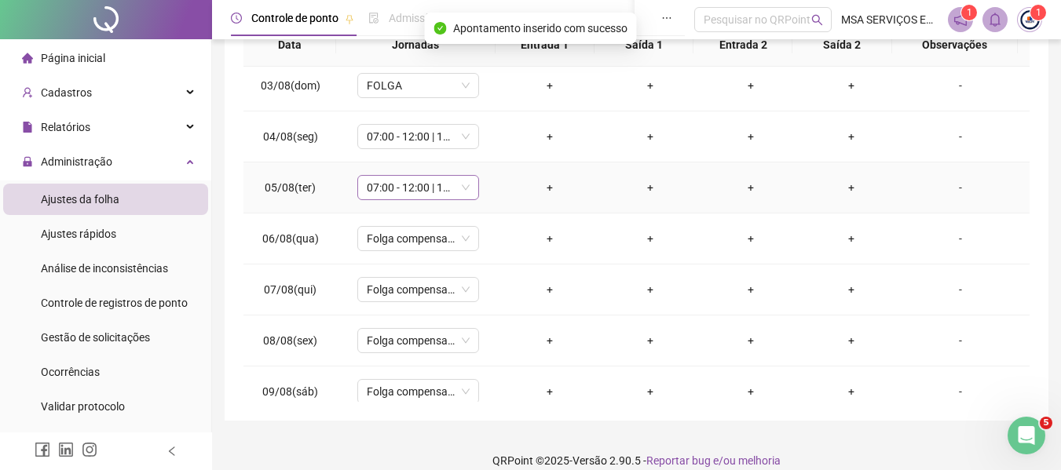
click at [396, 178] on span "07:00 - 12:00 | 14:00 - 17:00" at bounding box center [418, 188] width 103 height 24
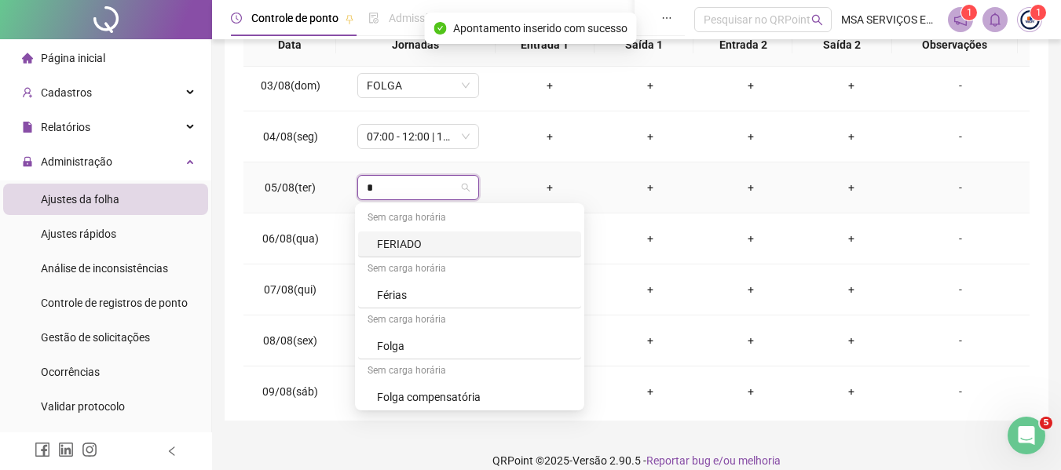
type input "**"
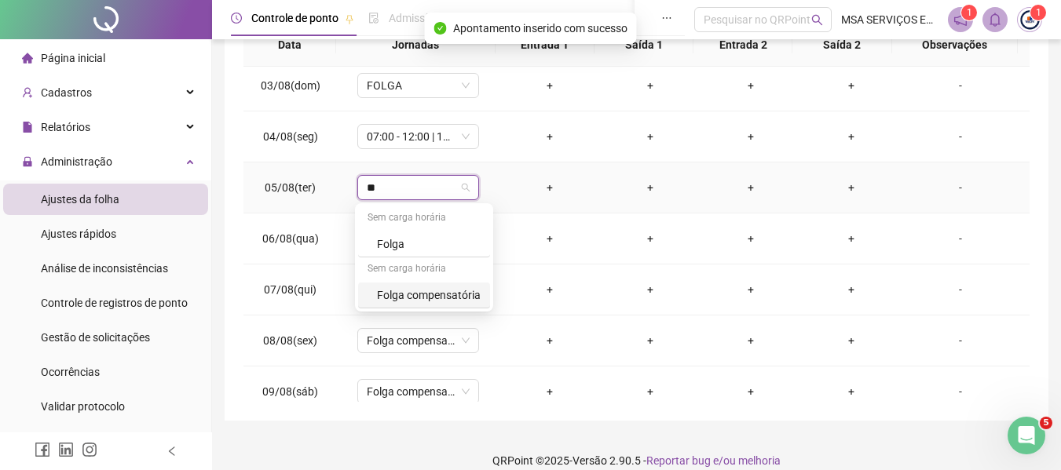
click at [423, 299] on div "Folga compensatória" at bounding box center [429, 295] width 104 height 17
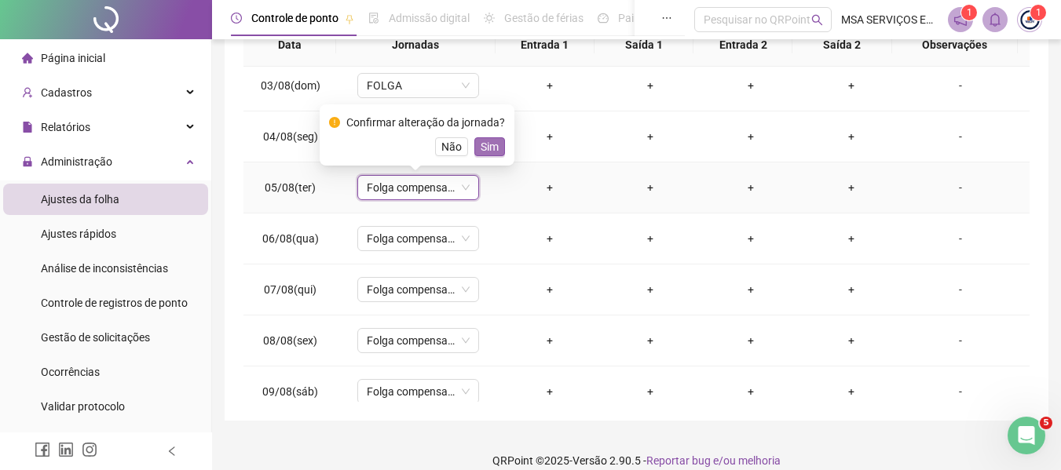
click at [487, 148] on span "Sim" at bounding box center [489, 146] width 18 height 17
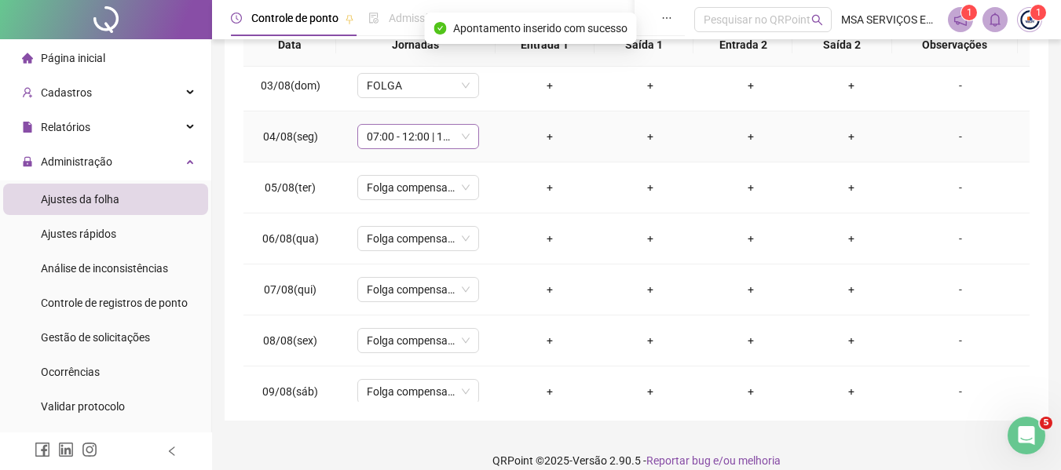
click at [415, 144] on span "07:00 - 12:00 | 14:00 - 17:00" at bounding box center [418, 137] width 103 height 24
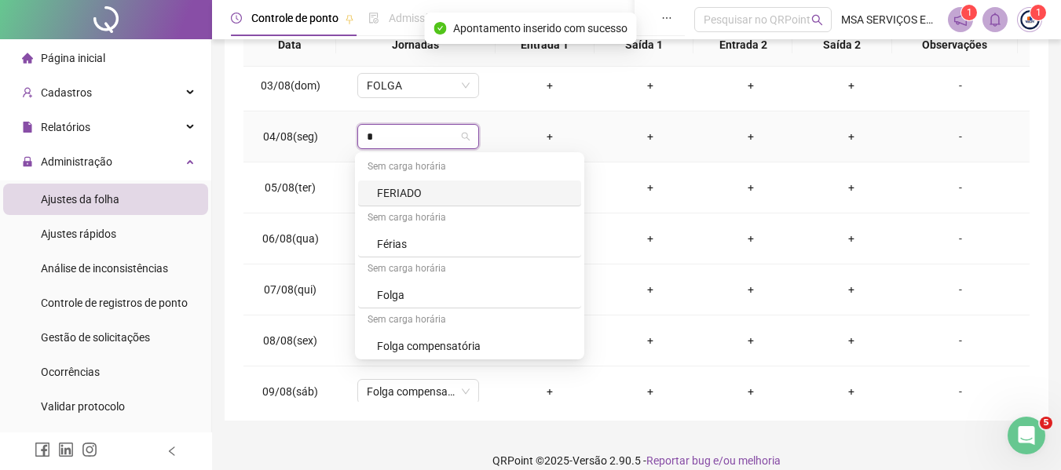
type input "**"
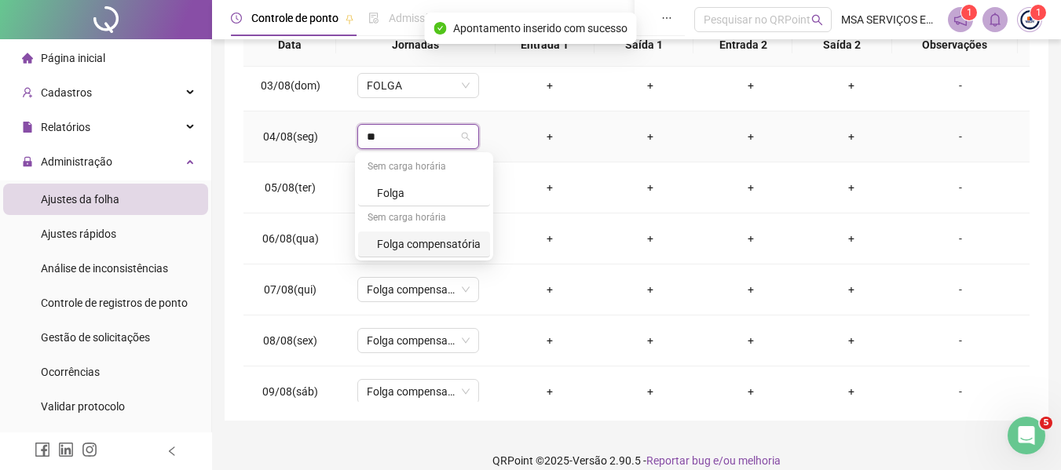
click at [436, 247] on div "Folga compensatória" at bounding box center [429, 244] width 104 height 17
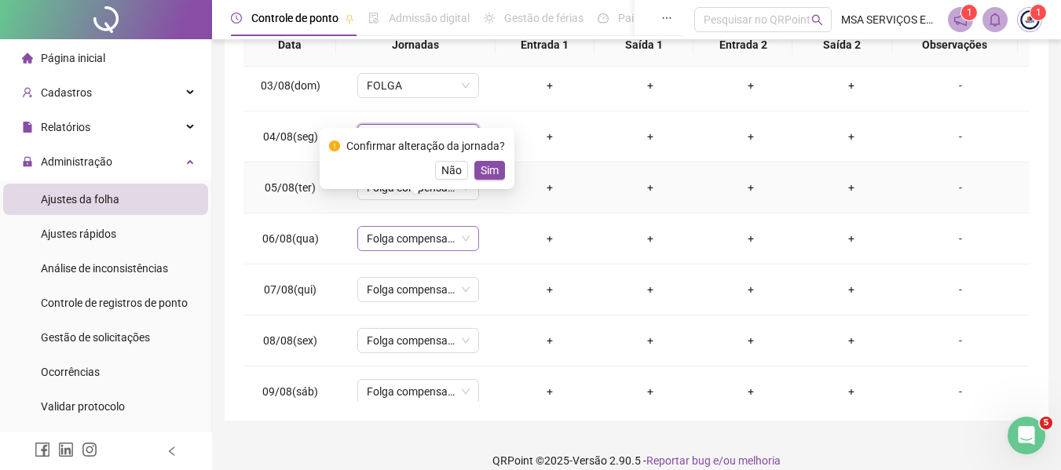
scroll to position [0, 0]
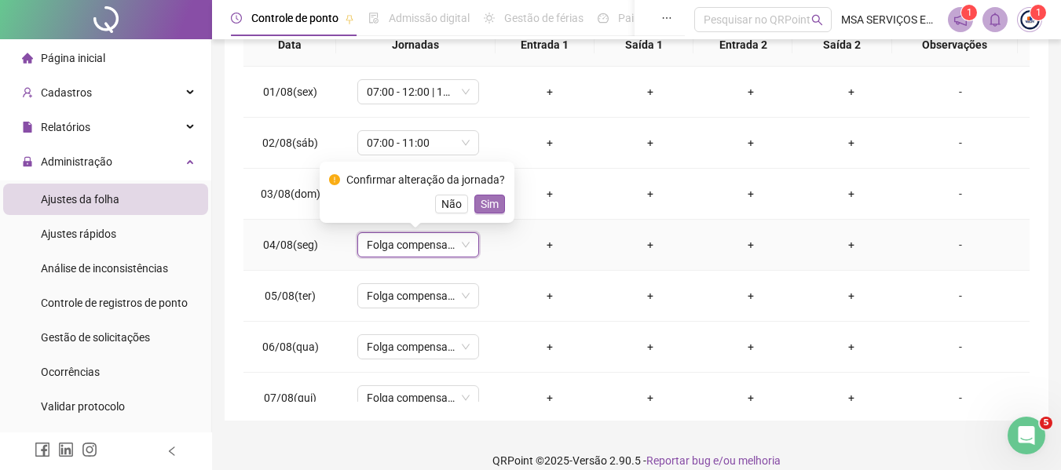
click at [493, 203] on span "Sim" at bounding box center [489, 203] width 18 height 17
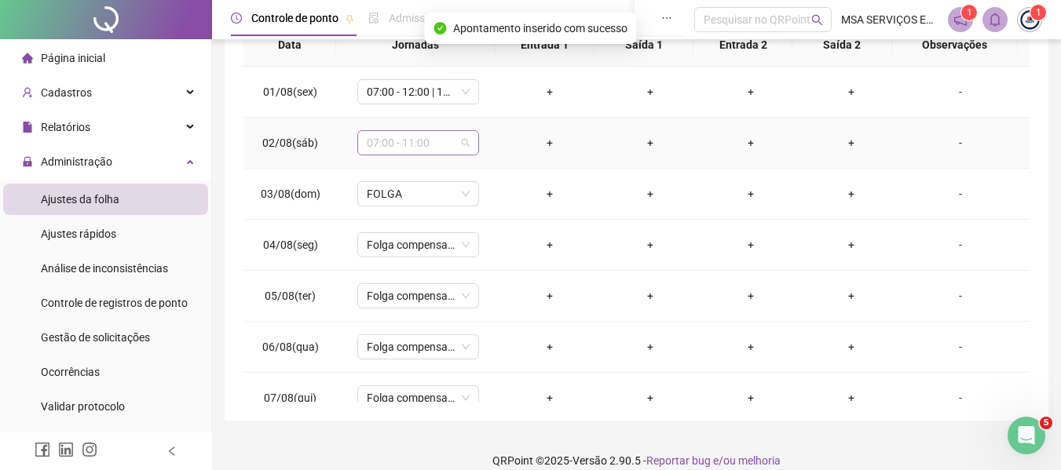
click at [433, 144] on span "07:00 - 11:00" at bounding box center [418, 143] width 103 height 24
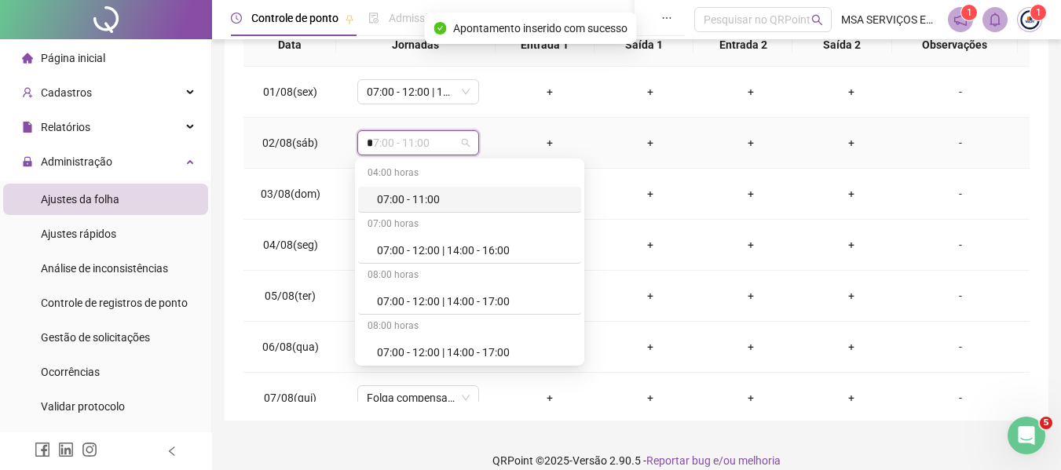
type input "**"
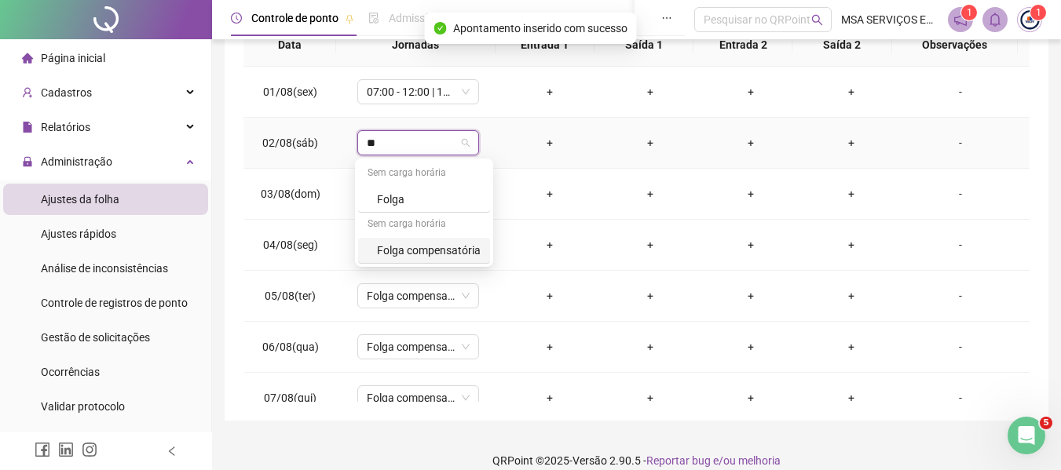
click at [440, 254] on div "Folga compensatória" at bounding box center [429, 250] width 104 height 17
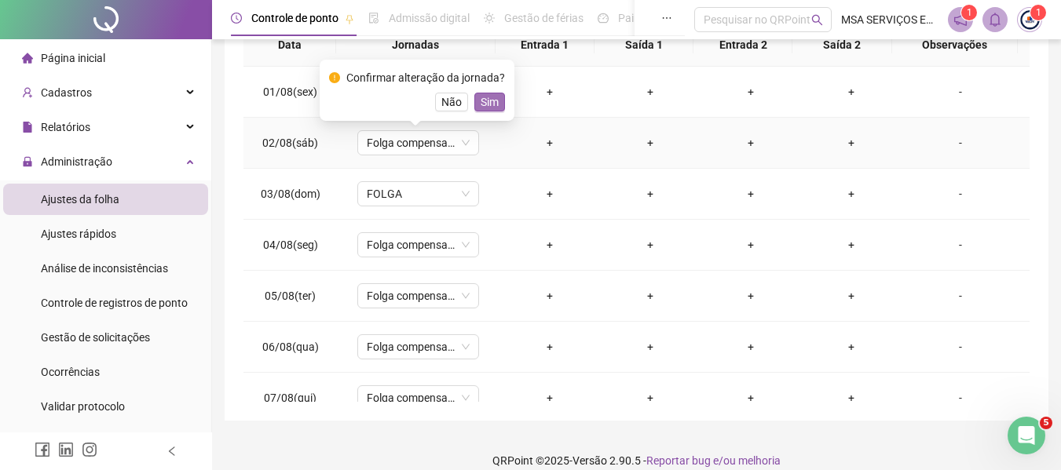
click at [491, 105] on span "Sim" at bounding box center [489, 101] width 18 height 17
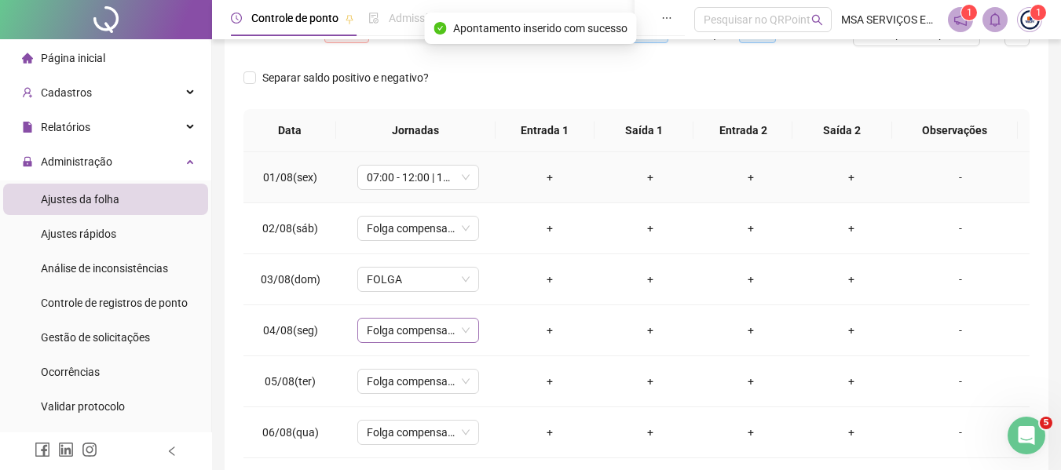
scroll to position [157, 0]
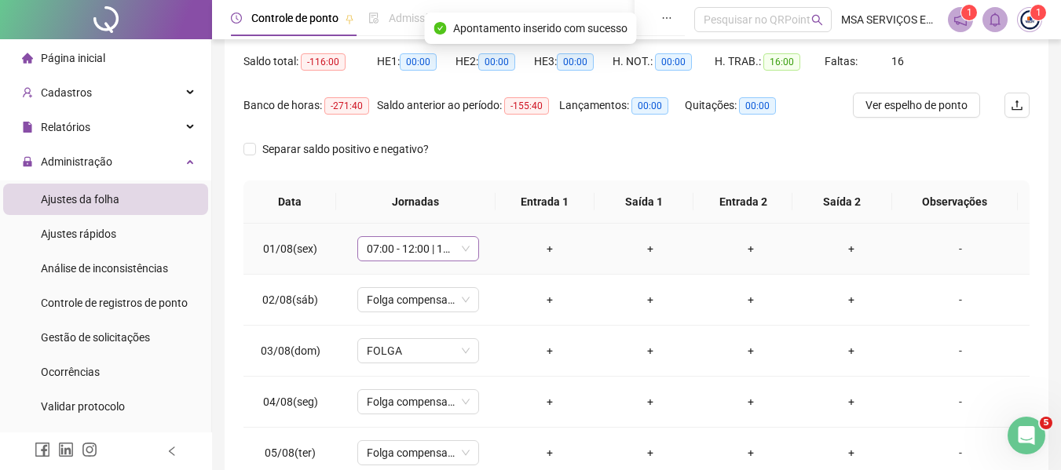
click at [434, 253] on span "07:00 - 12:00 | 14:00 - 17:00" at bounding box center [418, 249] width 103 height 24
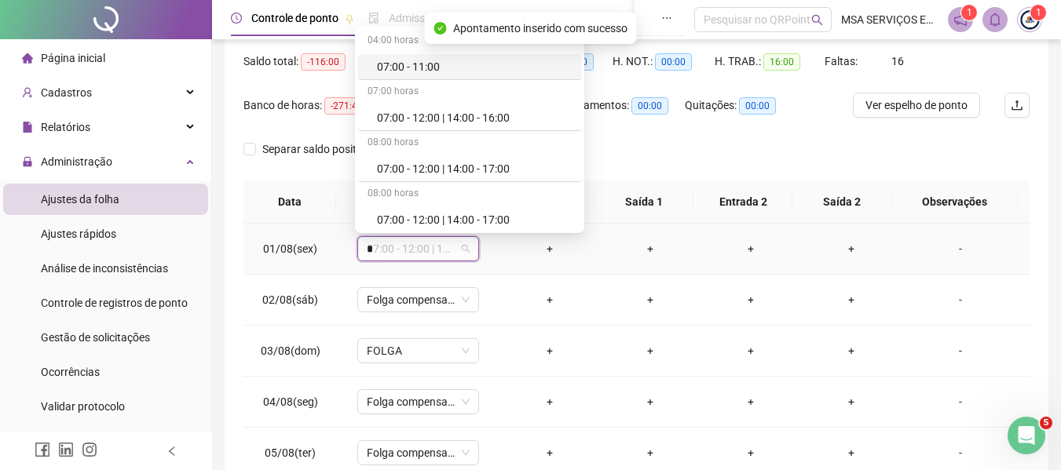
type input "**"
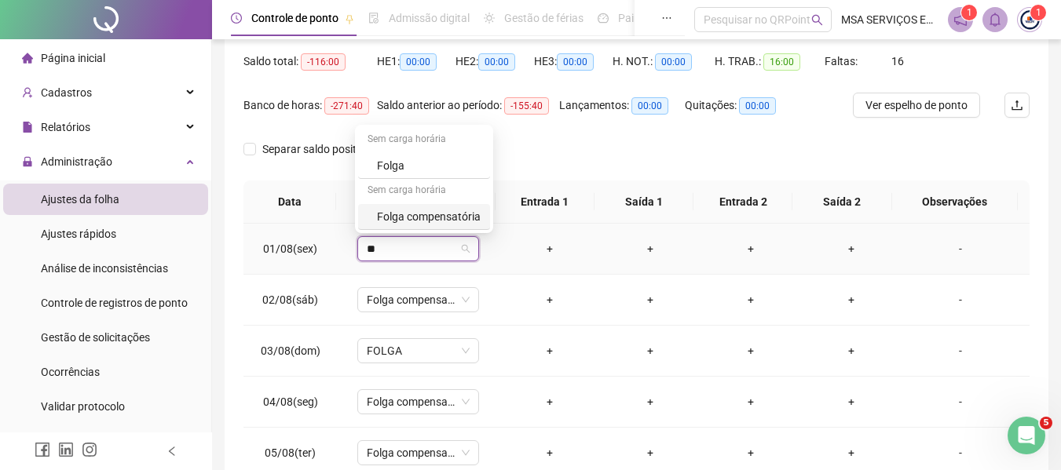
click at [440, 211] on div "Folga compensatória" at bounding box center [429, 216] width 104 height 17
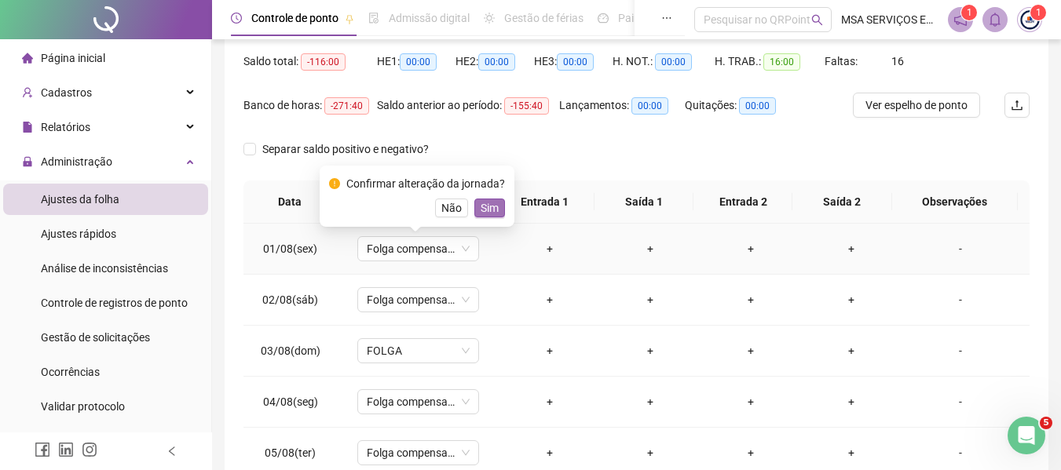
click at [481, 214] on span "Sim" at bounding box center [489, 207] width 18 height 17
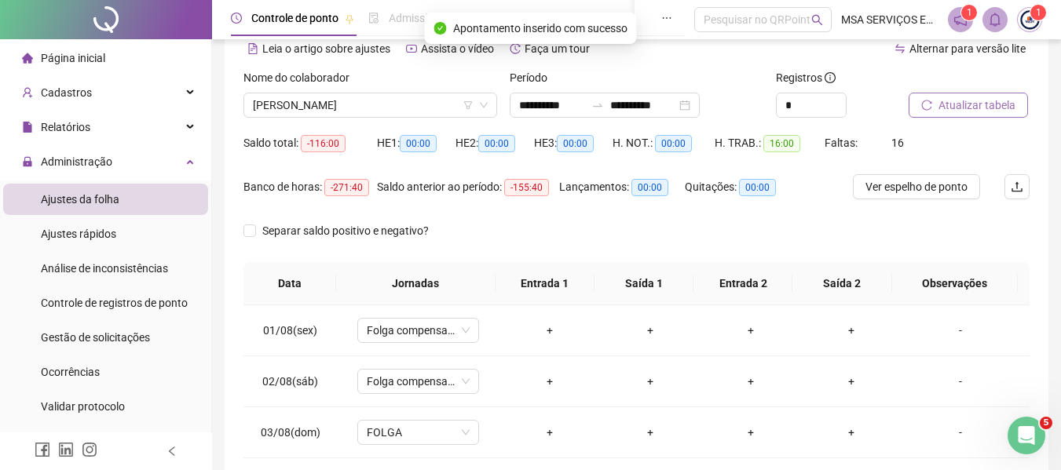
scroll to position [0, 0]
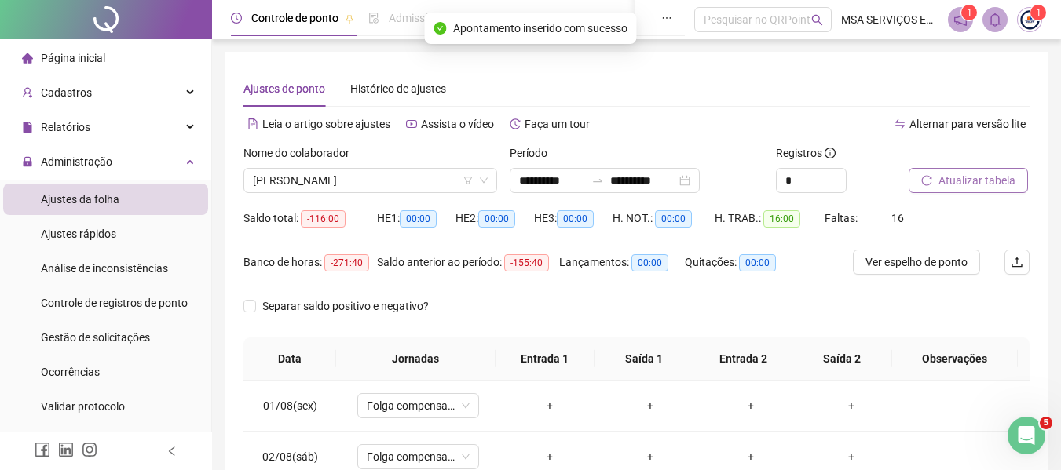
click at [948, 168] on button "Atualizar tabela" at bounding box center [967, 180] width 119 height 25
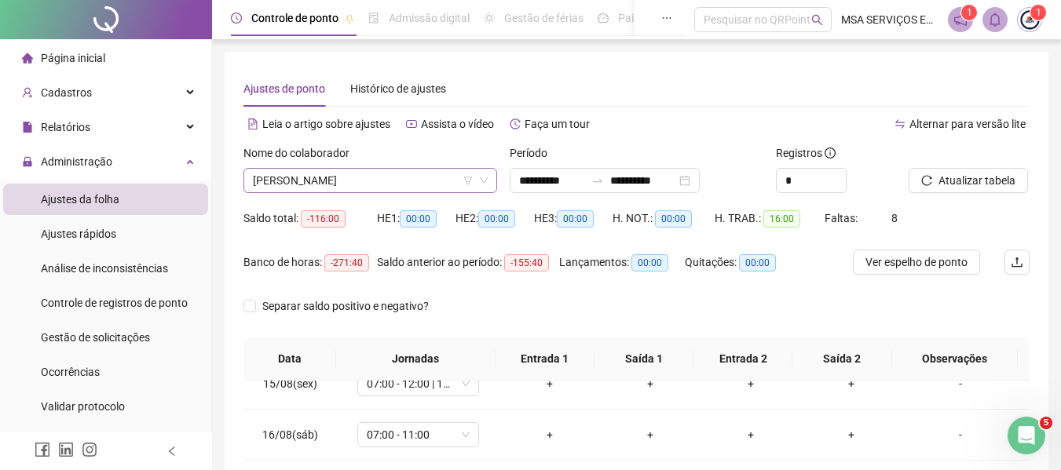
click at [421, 171] on span "[PERSON_NAME]" at bounding box center [370, 181] width 235 height 24
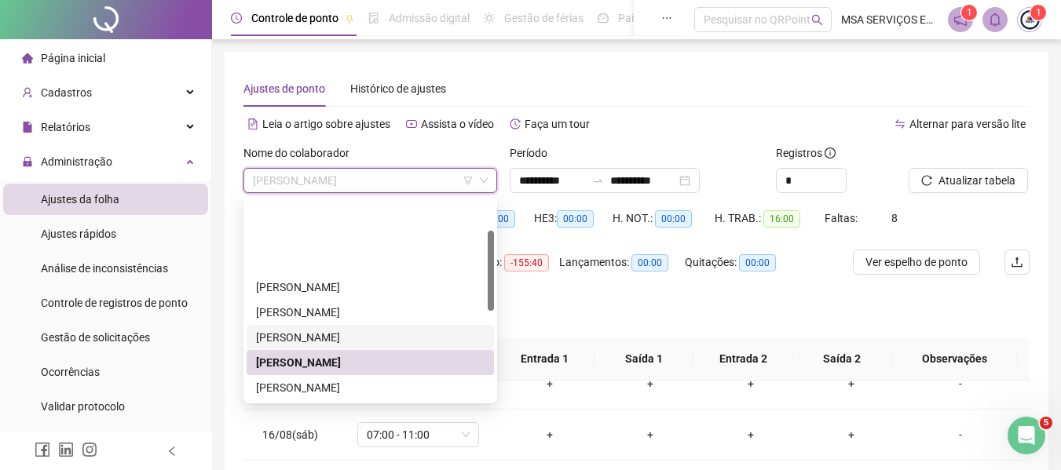
scroll to position [79, 0]
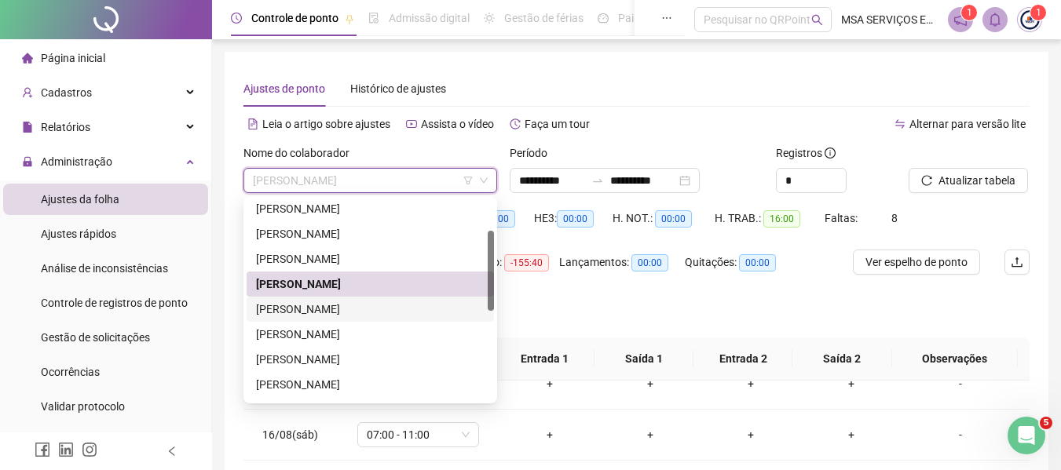
click at [364, 308] on div "[PERSON_NAME]" at bounding box center [370, 309] width 228 height 17
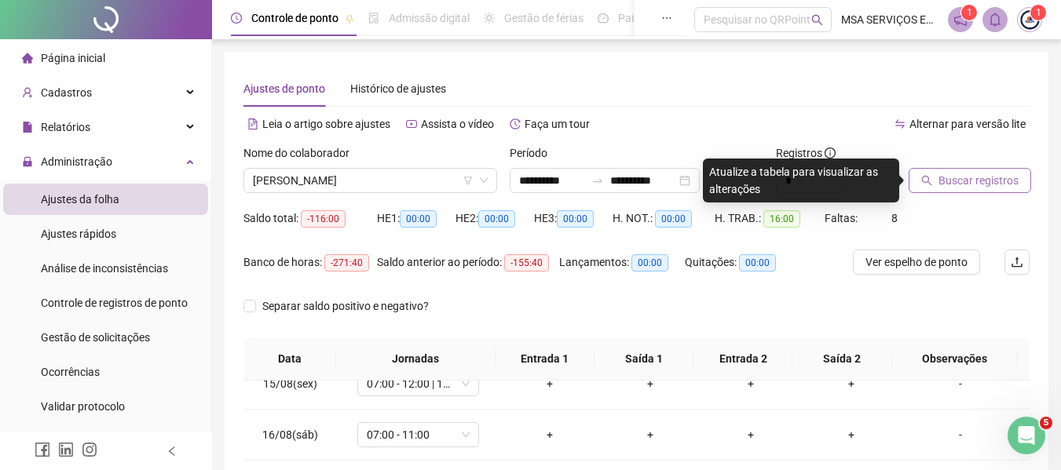
click at [998, 189] on button "Buscar registros" at bounding box center [969, 180] width 122 height 25
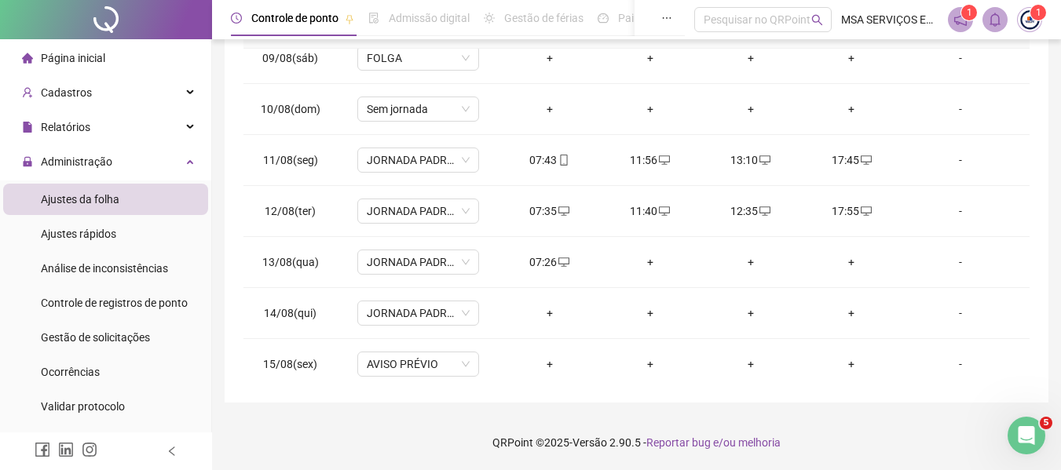
scroll to position [422, 0]
click at [643, 258] on div "+" at bounding box center [649, 263] width 75 height 17
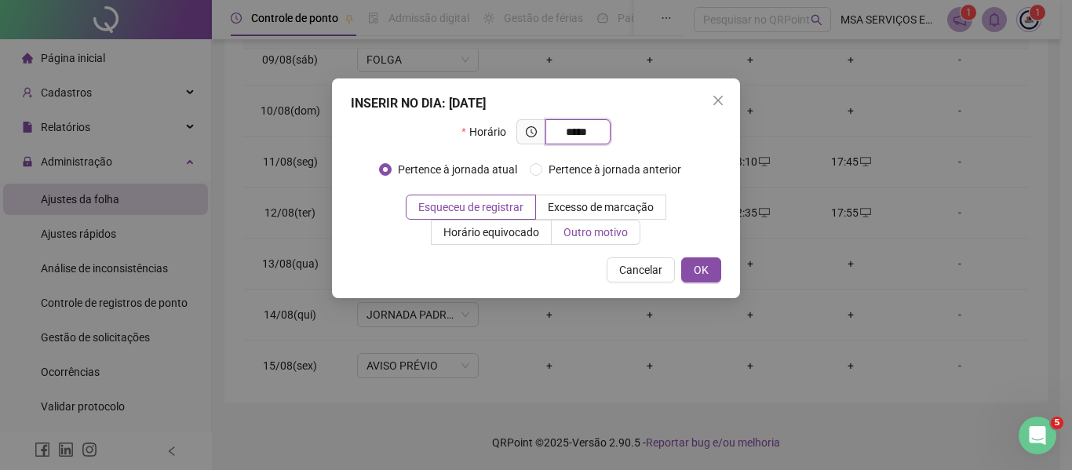
type input "*****"
click at [619, 232] on span "Outro motivo" at bounding box center [596, 232] width 64 height 13
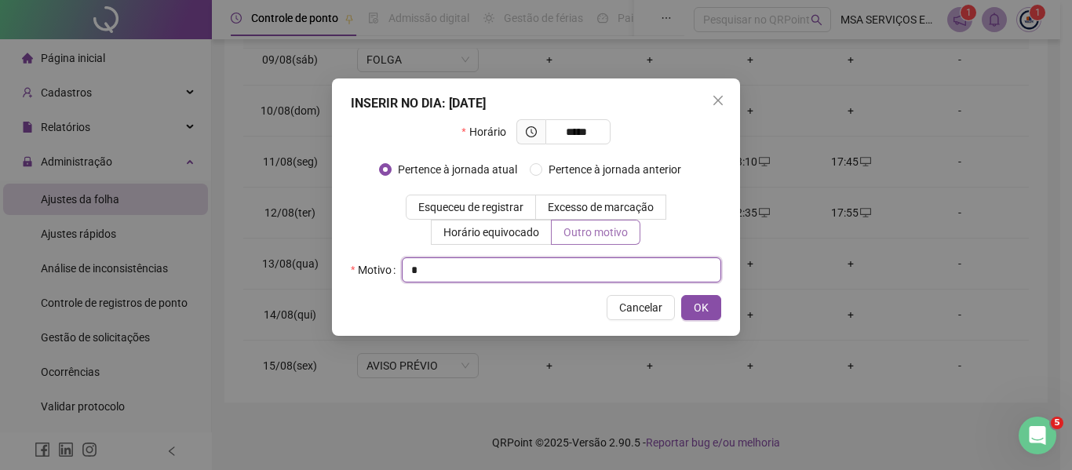
type input "*"
click at [681, 295] on button "OK" at bounding box center [701, 307] width 40 height 25
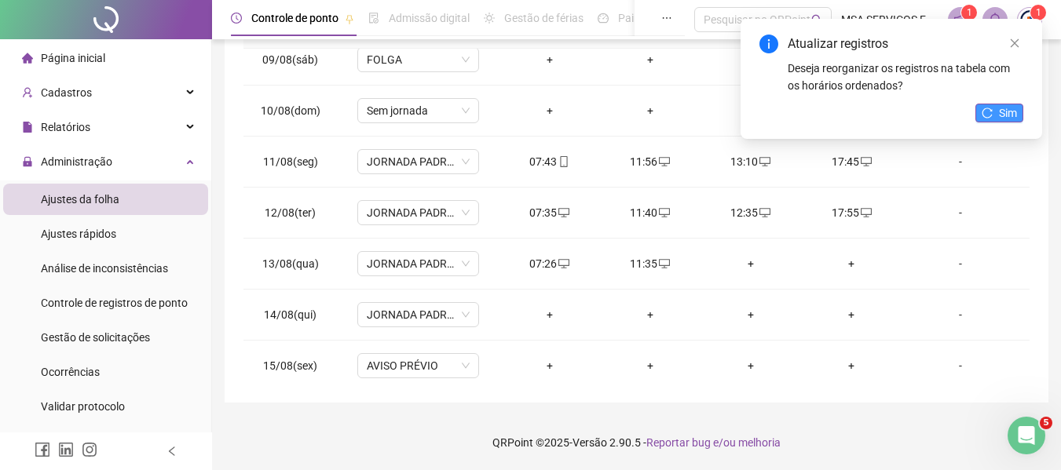
click at [985, 110] on icon "reload" at bounding box center [986, 113] width 11 height 11
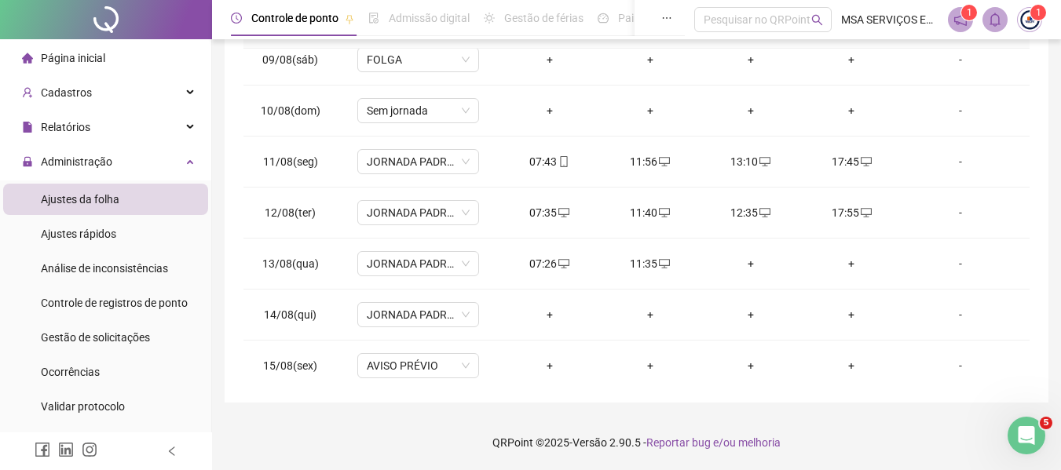
scroll to position [0, 0]
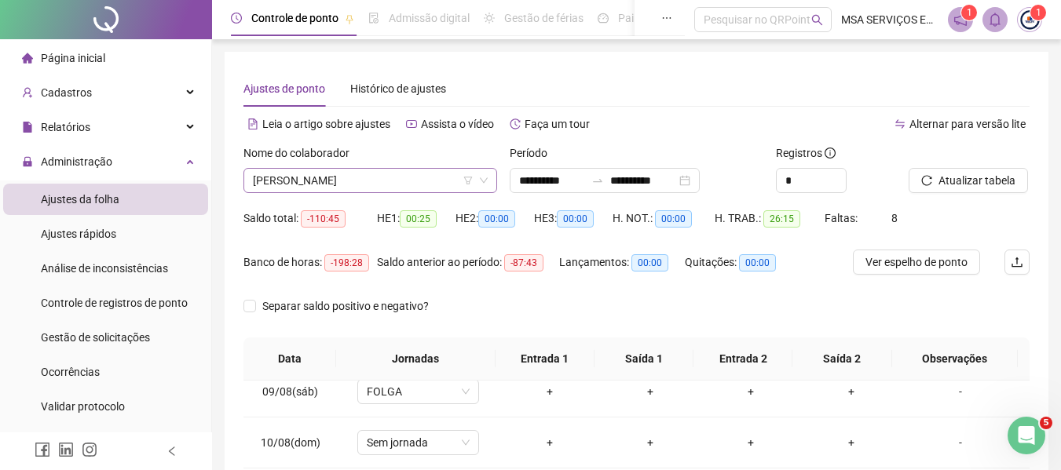
click at [411, 178] on span "[PERSON_NAME]" at bounding box center [370, 181] width 235 height 24
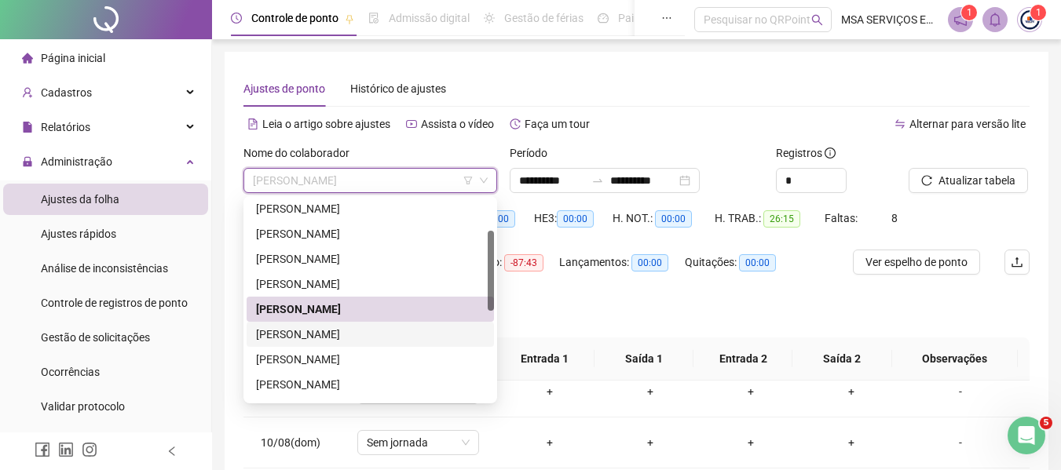
click at [365, 331] on div "[PERSON_NAME]" at bounding box center [370, 334] width 228 height 17
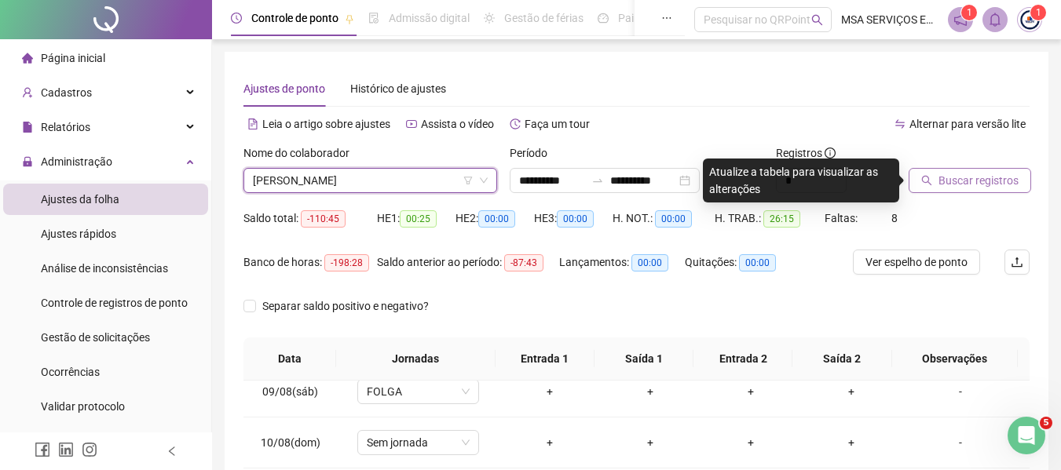
click at [951, 179] on span "Buscar registros" at bounding box center [978, 180] width 80 height 17
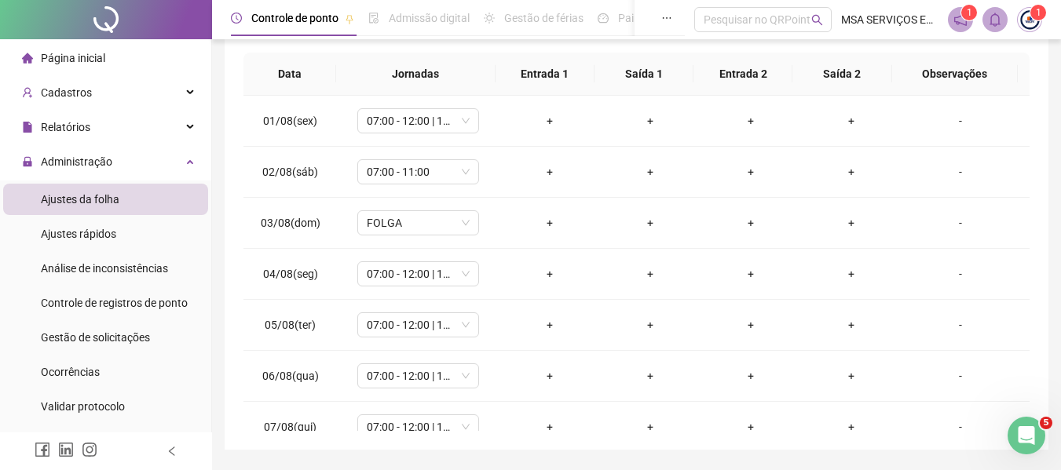
scroll to position [314, 0]
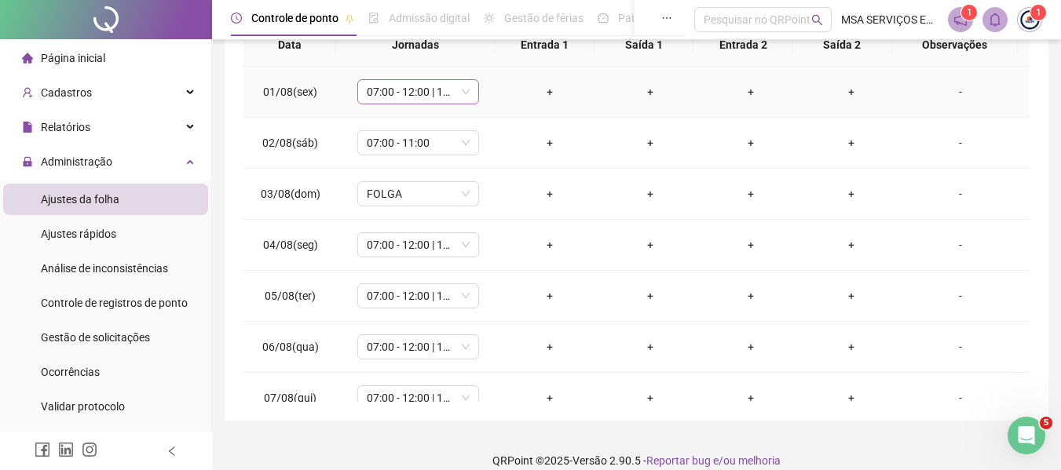
click at [413, 98] on span "07:00 - 12:00 | 14:00 - 17:00" at bounding box center [418, 92] width 103 height 24
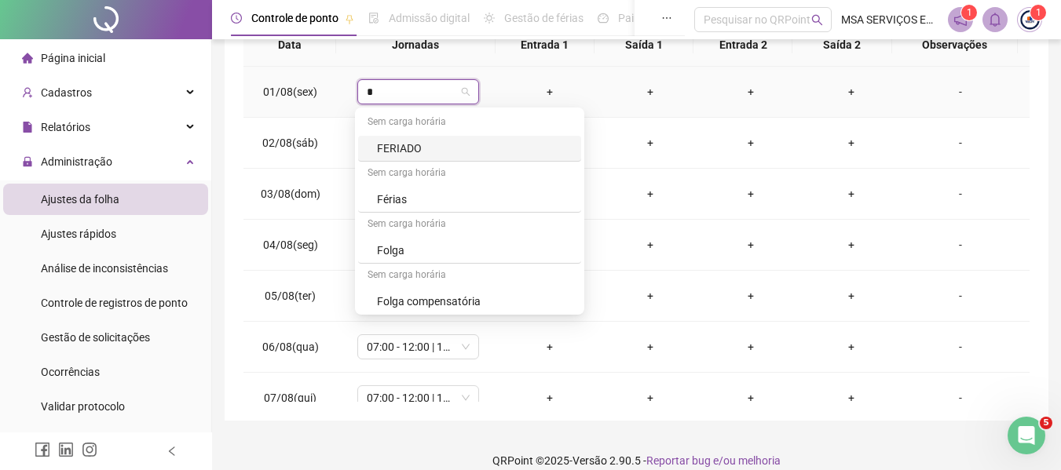
type input "**"
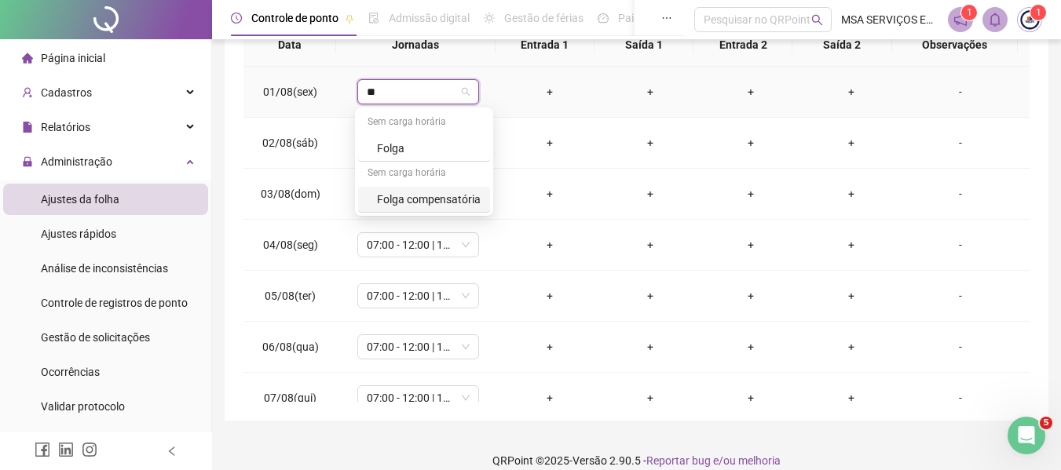
drag, startPoint x: 460, startPoint y: 204, endPoint x: 460, endPoint y: 184, distance: 19.6
click at [462, 203] on div "Folga compensatória" at bounding box center [429, 199] width 104 height 17
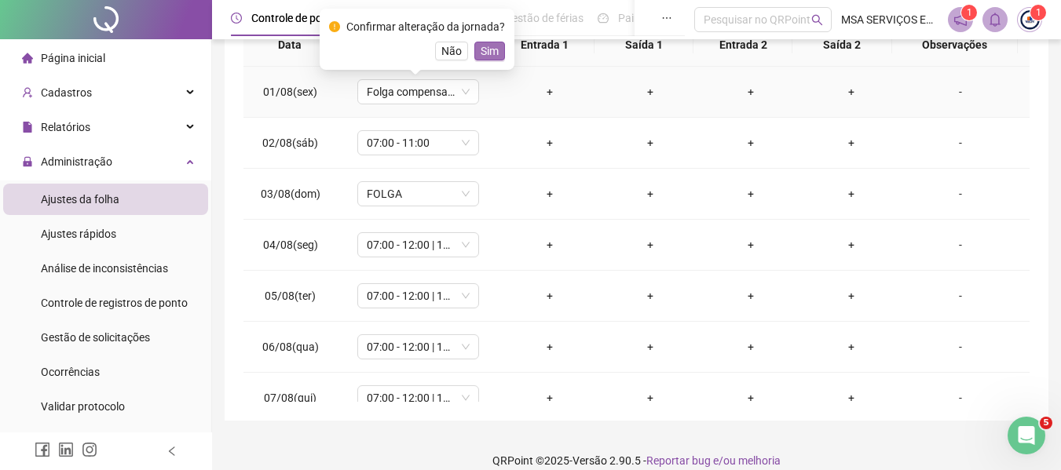
click at [493, 42] on button "Sim" at bounding box center [489, 51] width 31 height 19
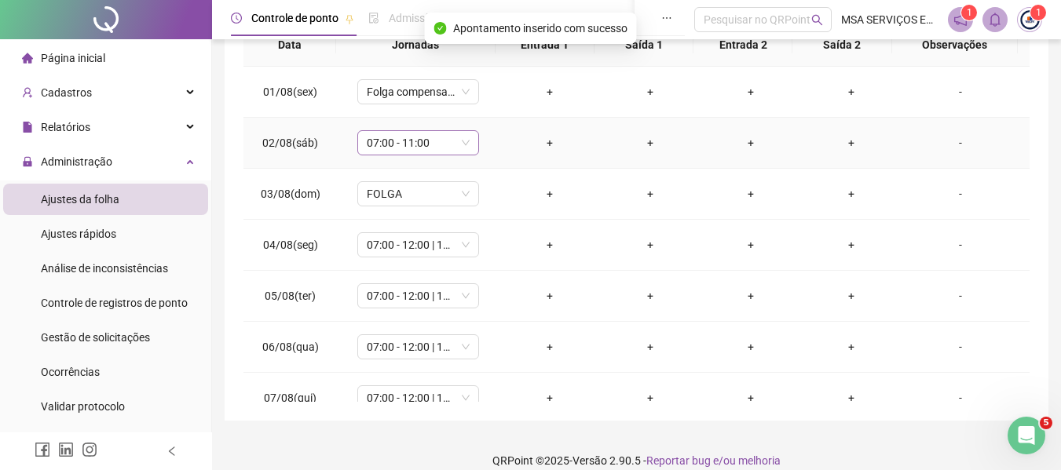
click at [419, 133] on span "07:00 - 11:00" at bounding box center [418, 143] width 103 height 24
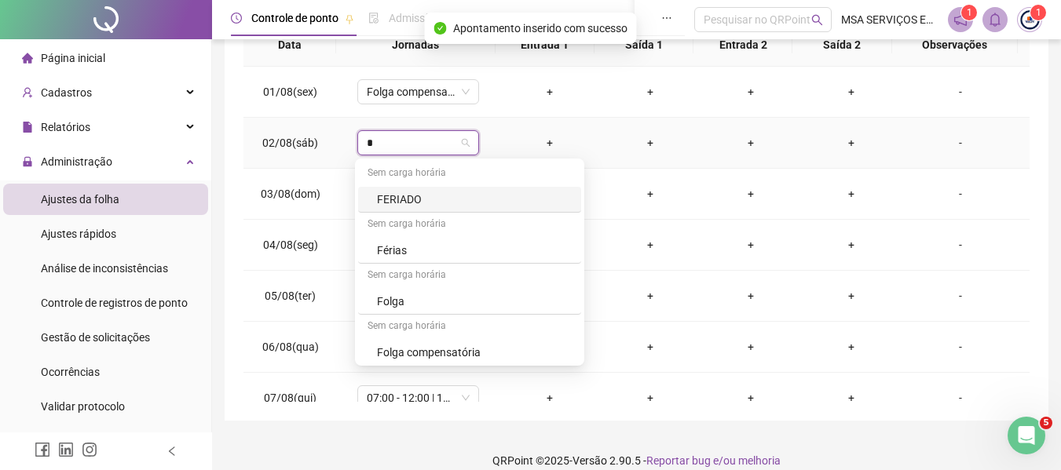
type input "**"
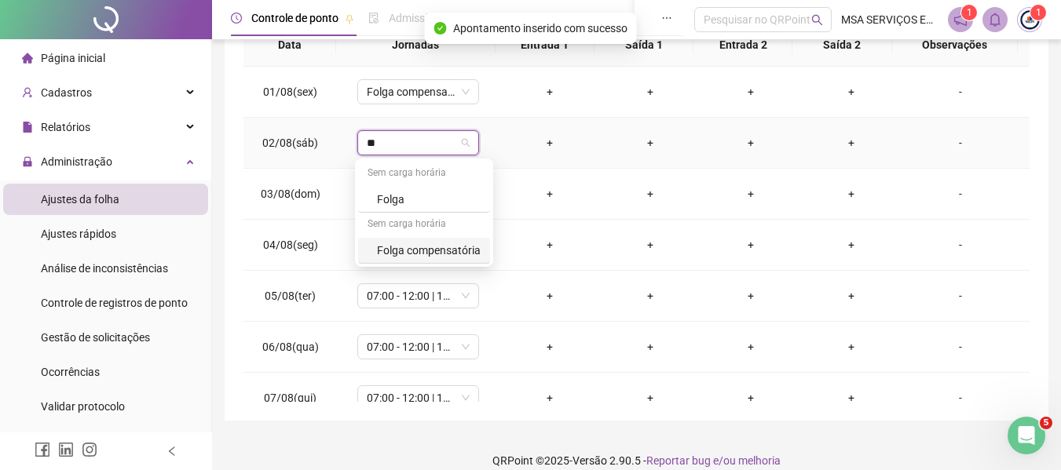
click at [425, 244] on div "Folga compensatória" at bounding box center [429, 250] width 104 height 17
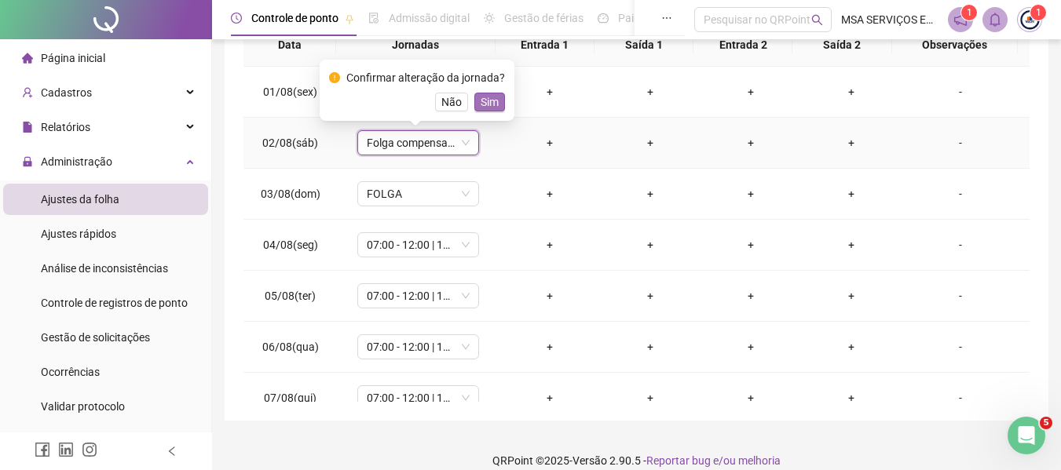
click at [480, 106] on span "Sim" at bounding box center [489, 101] width 18 height 17
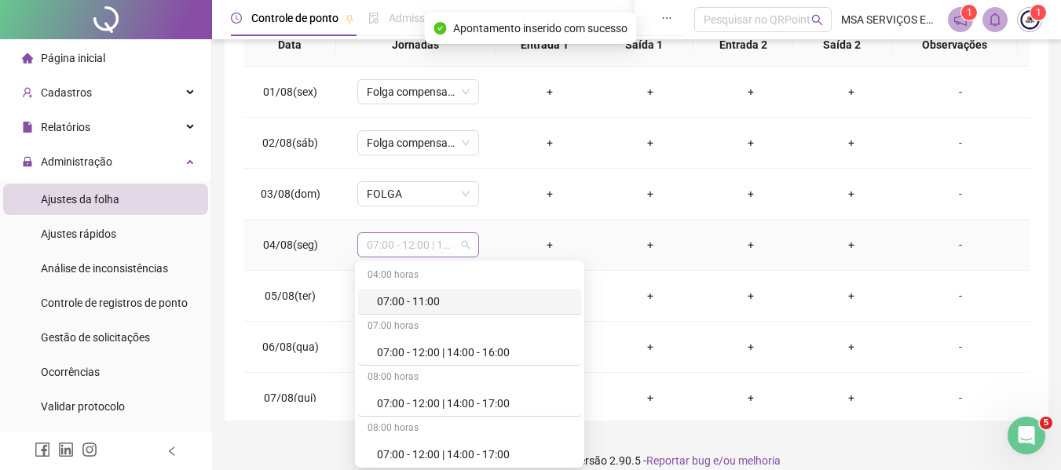
click at [422, 252] on span "07:00 - 12:00 | 14:00 - 17:00" at bounding box center [418, 245] width 103 height 24
type input "**"
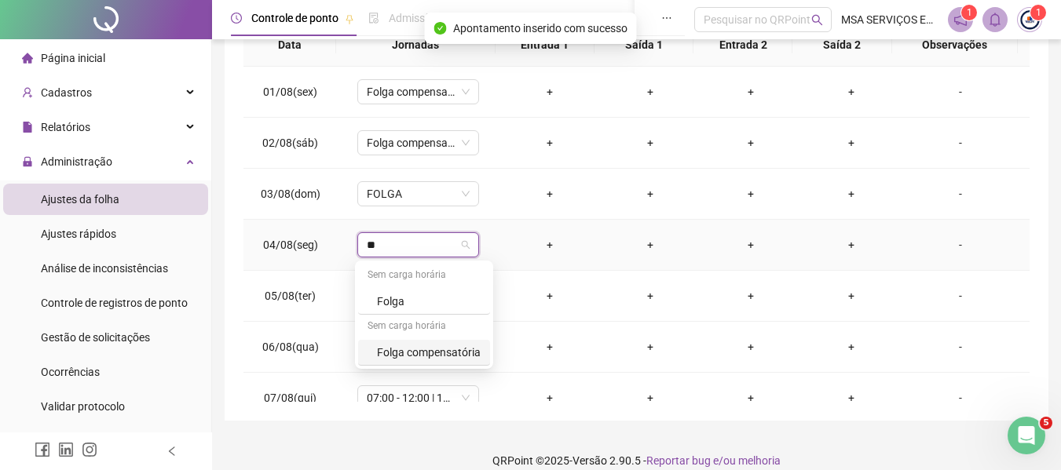
click at [449, 345] on div "Folga compensatória" at bounding box center [429, 352] width 104 height 17
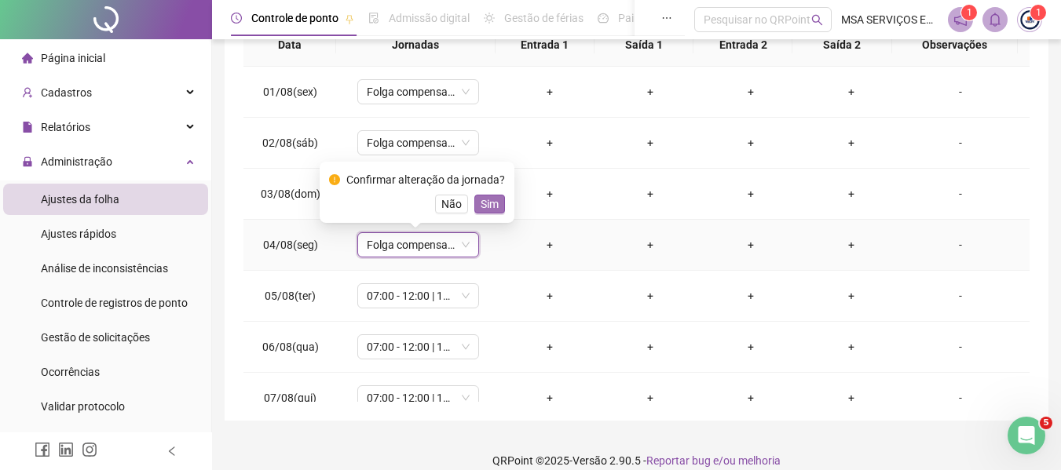
click at [499, 199] on button "Sim" at bounding box center [489, 204] width 31 height 19
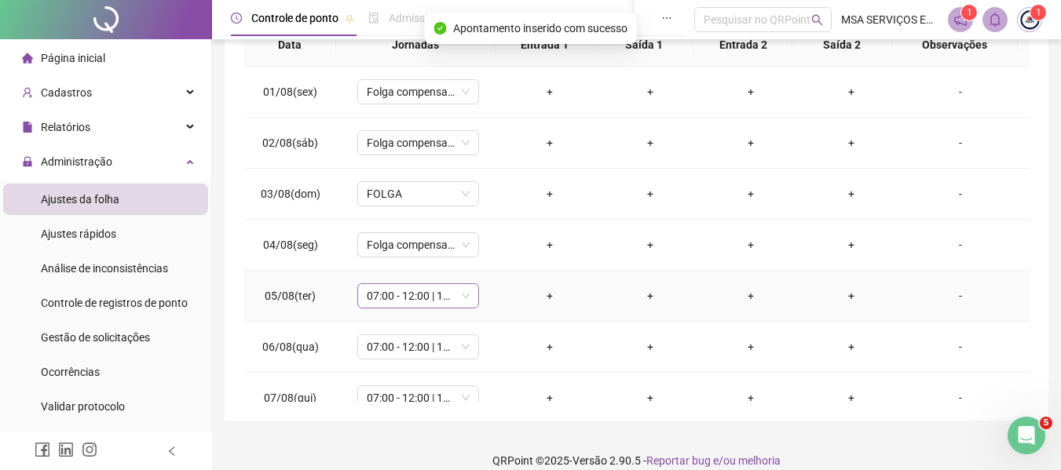
click at [439, 300] on span "07:00 - 12:00 | 14:00 - 17:00" at bounding box center [418, 296] width 103 height 24
type input "**"
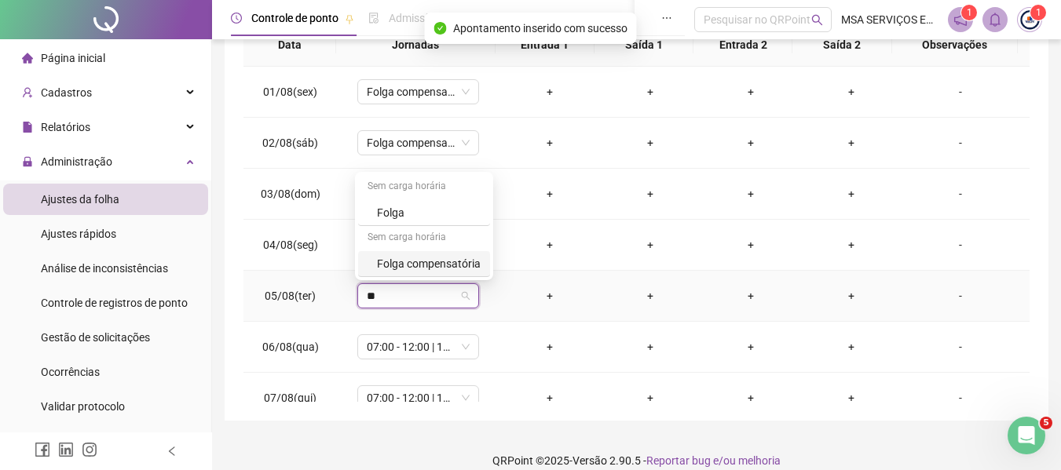
click at [437, 265] on div "Folga compensatória" at bounding box center [429, 263] width 104 height 17
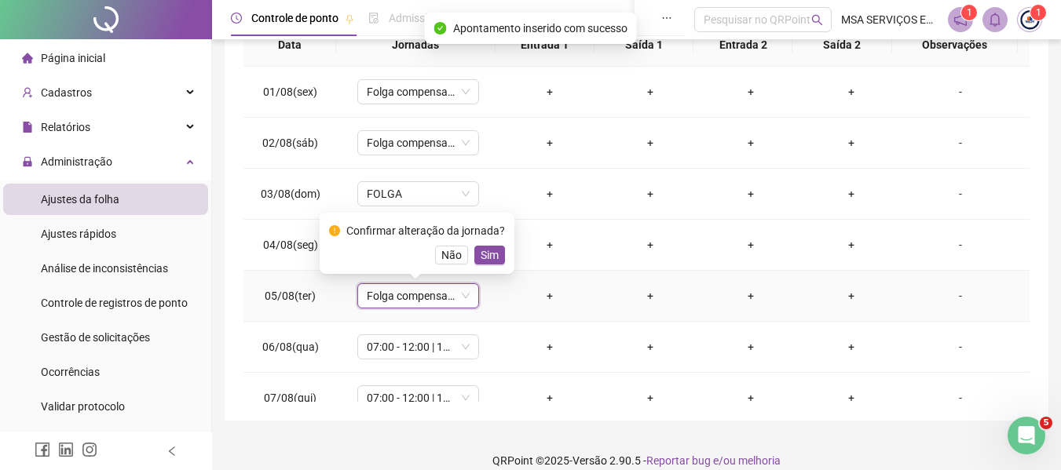
click at [480, 256] on span "Sim" at bounding box center [489, 255] width 18 height 17
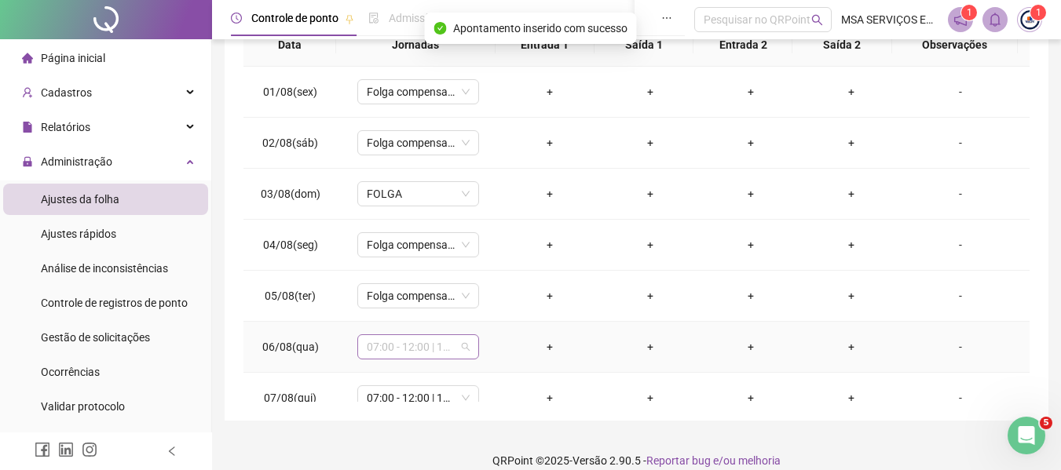
click at [436, 344] on span "07:00 - 12:00 | 14:00 - 17:00" at bounding box center [418, 347] width 103 height 24
type input "**"
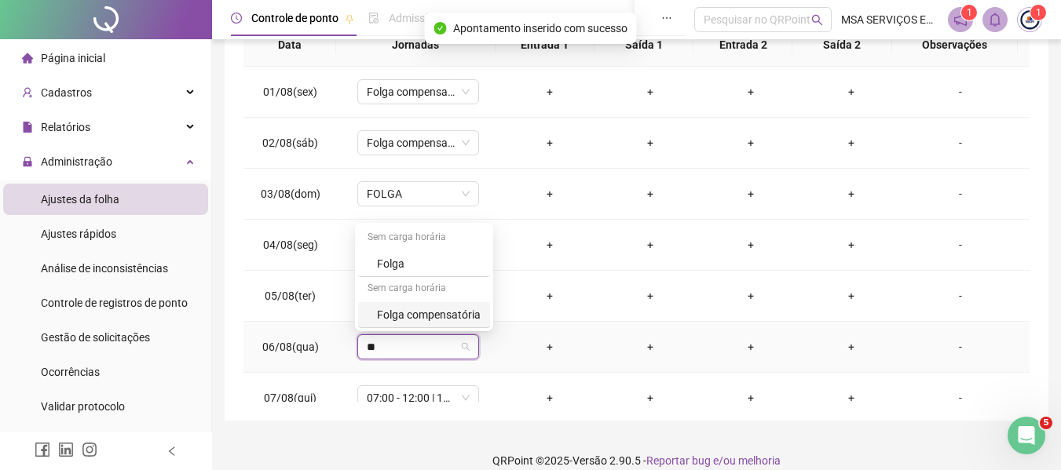
click at [458, 312] on div "Folga compensatória" at bounding box center [429, 314] width 104 height 17
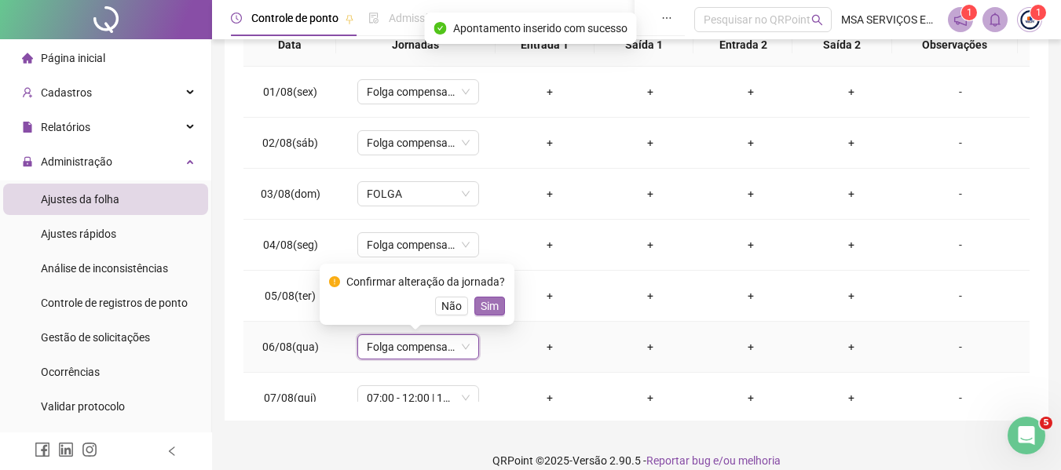
click at [484, 309] on span "Sim" at bounding box center [489, 306] width 18 height 17
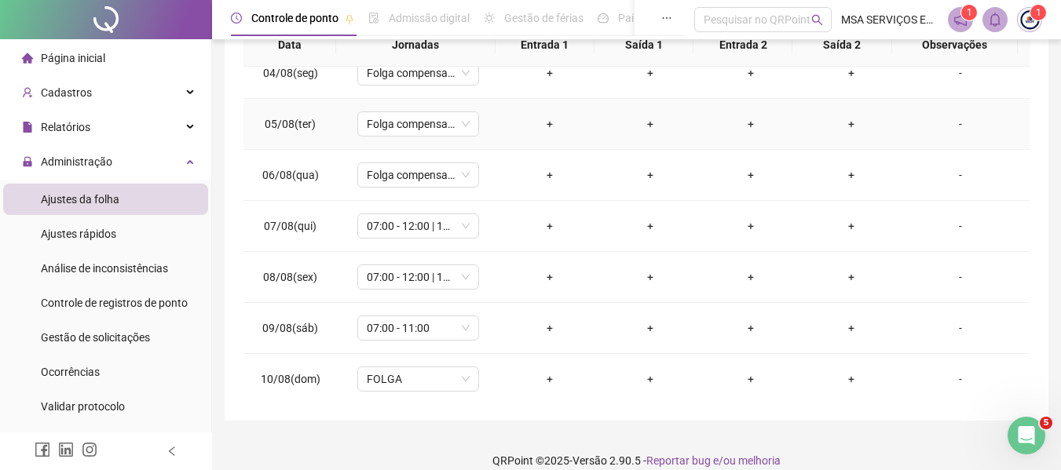
scroll to position [236, 0]
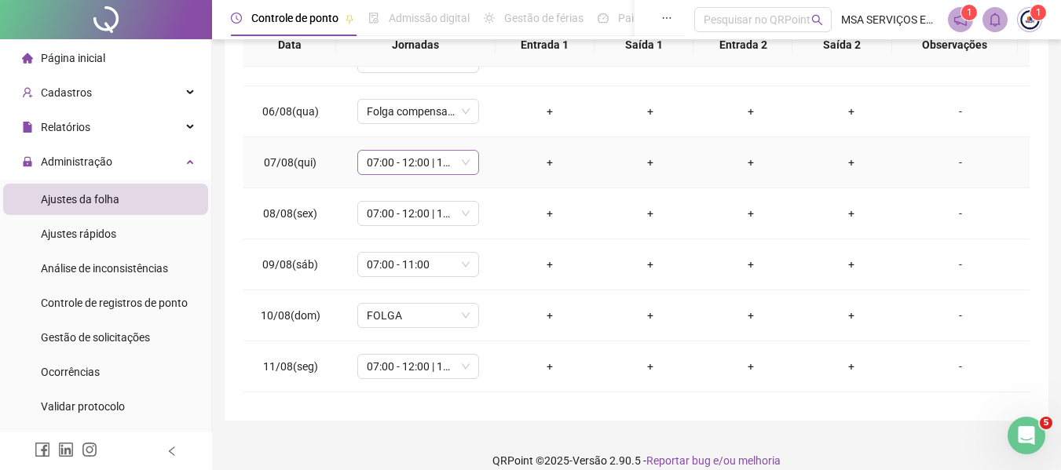
click at [421, 168] on span "07:00 - 12:00 | 14:00 - 17:00" at bounding box center [418, 163] width 103 height 24
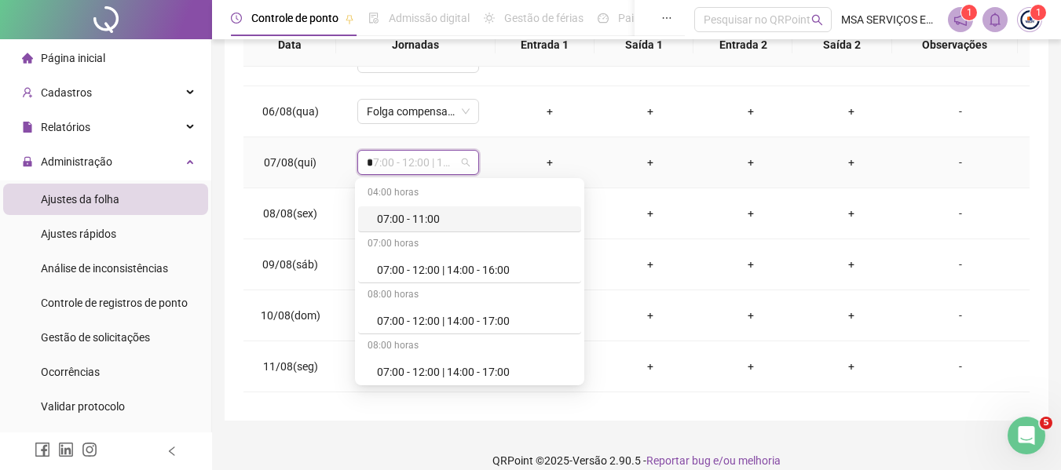
type input "**"
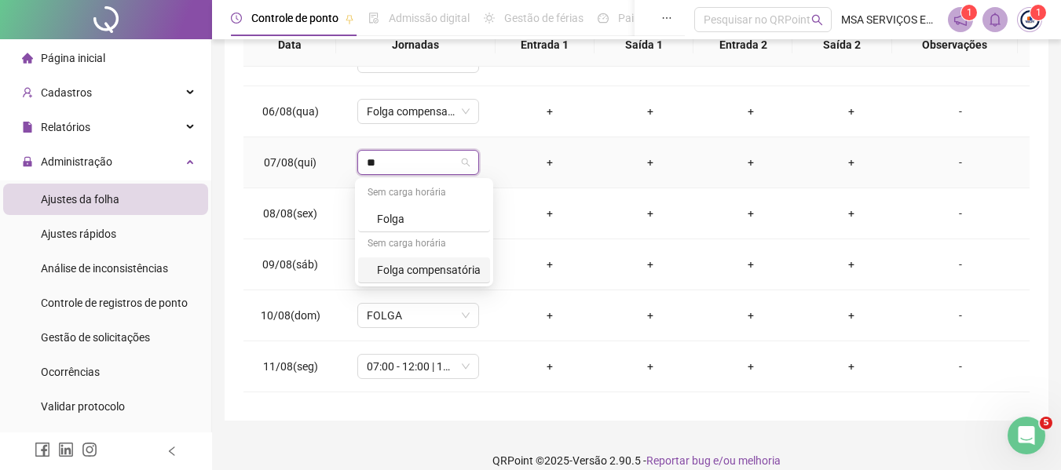
click at [444, 264] on div "Folga compensatória" at bounding box center [429, 269] width 104 height 17
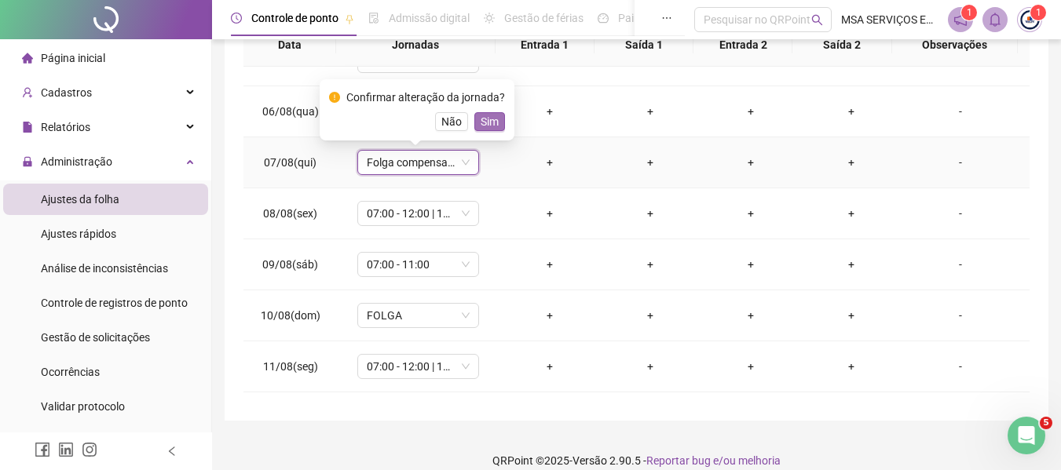
click at [484, 121] on span "Sim" at bounding box center [489, 121] width 18 height 17
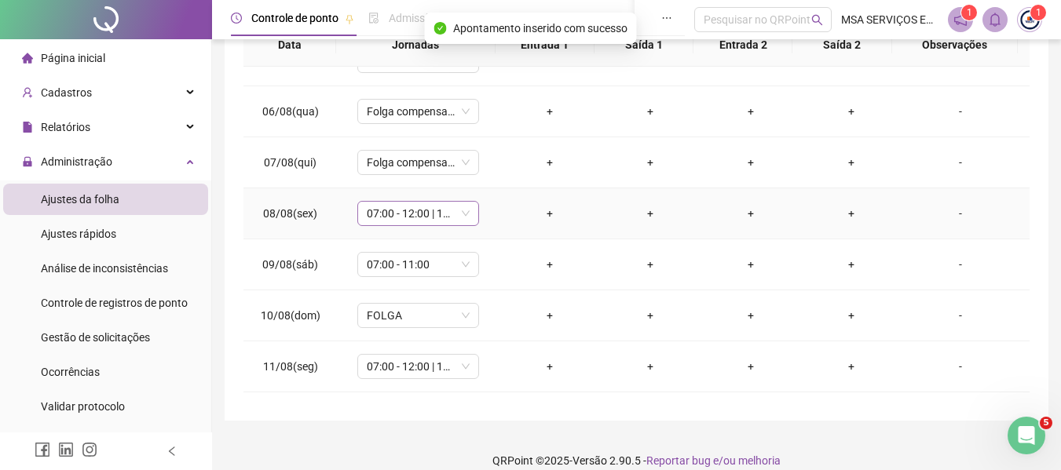
click at [422, 214] on span "07:00 - 12:00 | 14:00 - 17:00" at bounding box center [418, 214] width 103 height 24
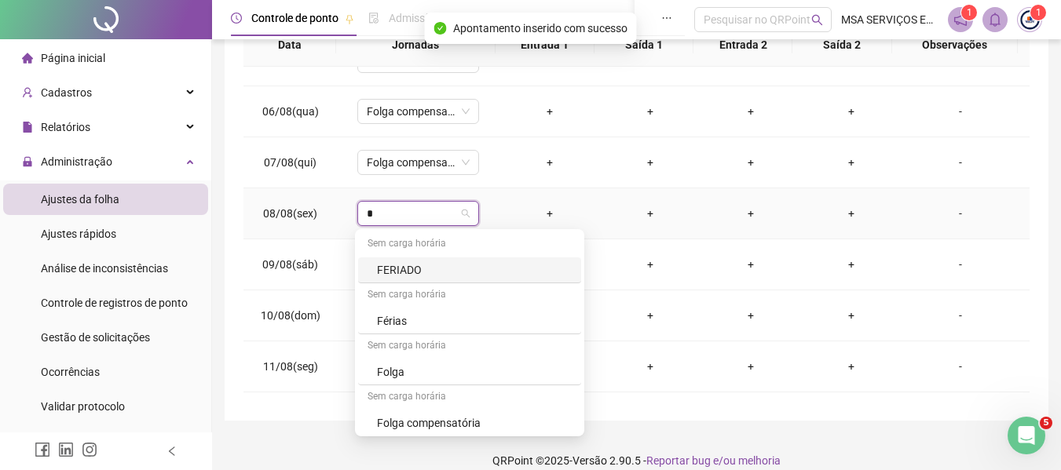
type input "**"
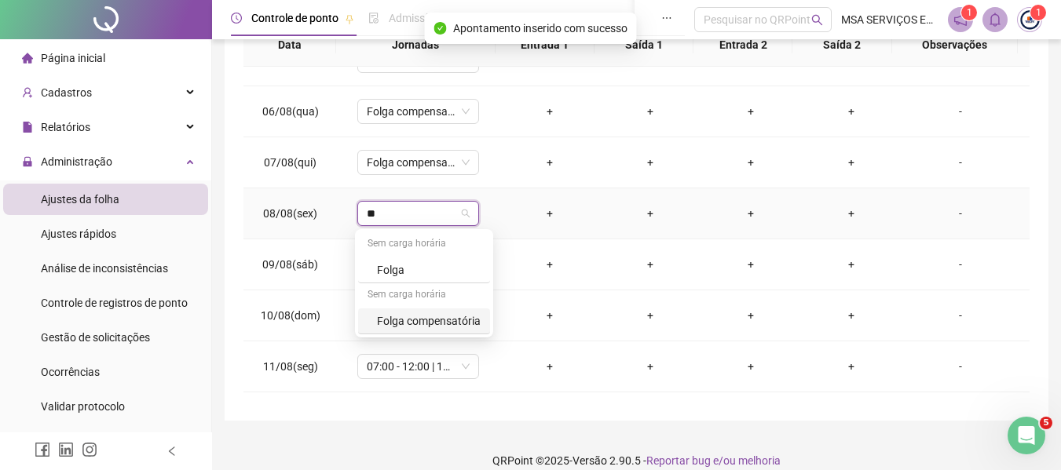
click at [449, 313] on div "Folga compensatória" at bounding box center [429, 320] width 104 height 17
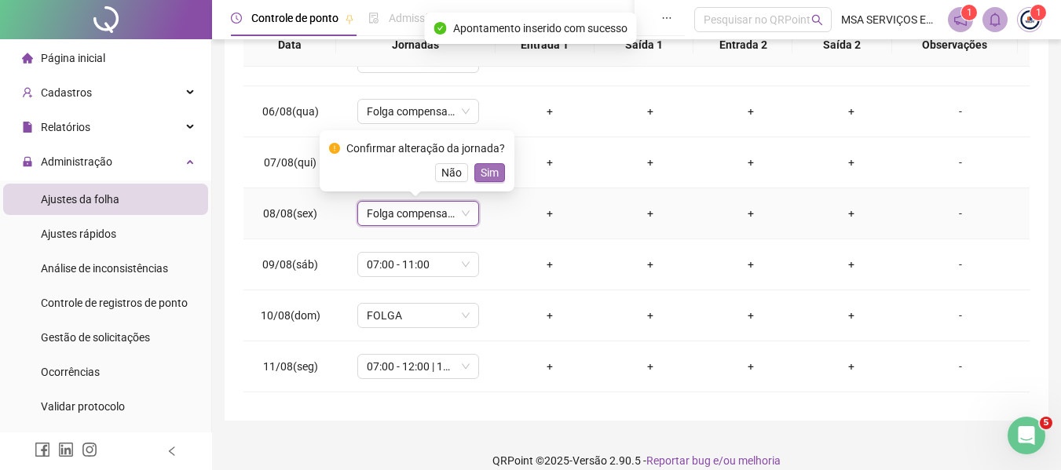
click at [484, 168] on span "Sim" at bounding box center [489, 172] width 18 height 17
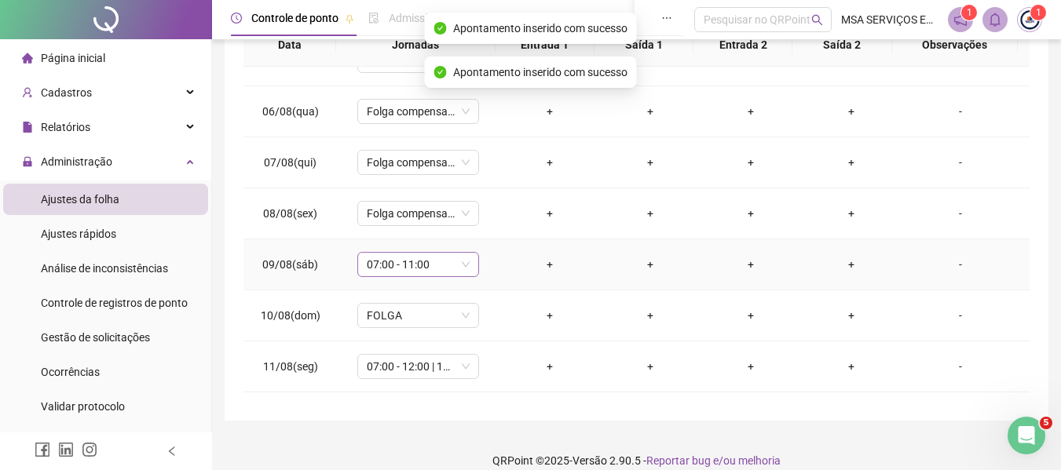
click at [431, 271] on span "07:00 - 11:00" at bounding box center [418, 265] width 103 height 24
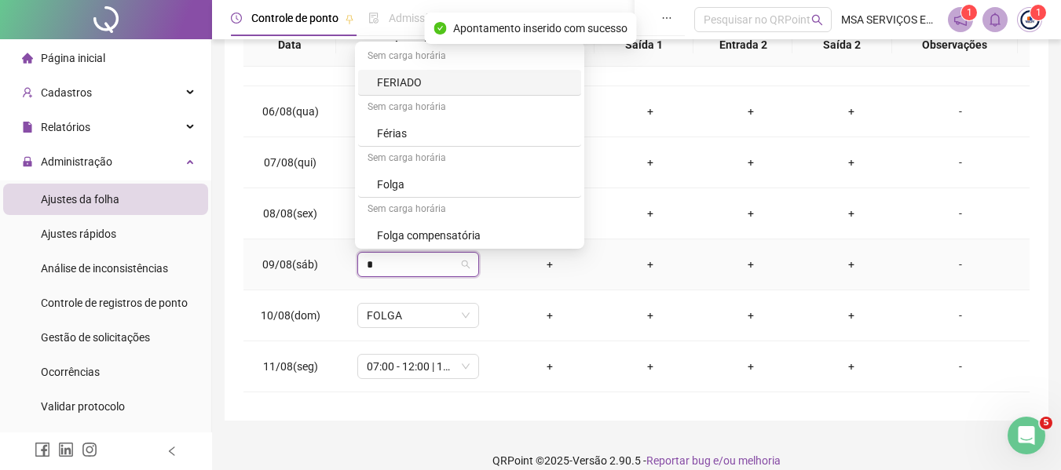
type input "**"
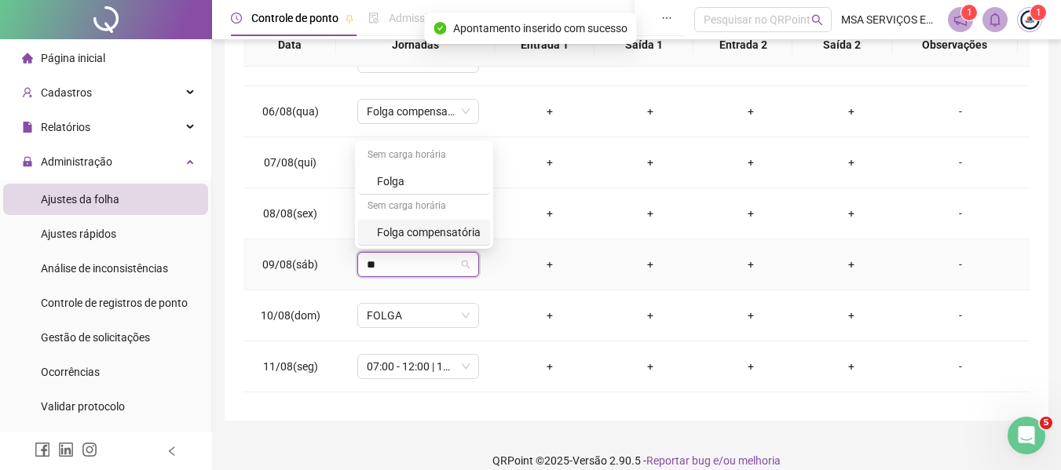
click at [453, 224] on div "Folga compensatória" at bounding box center [429, 232] width 104 height 17
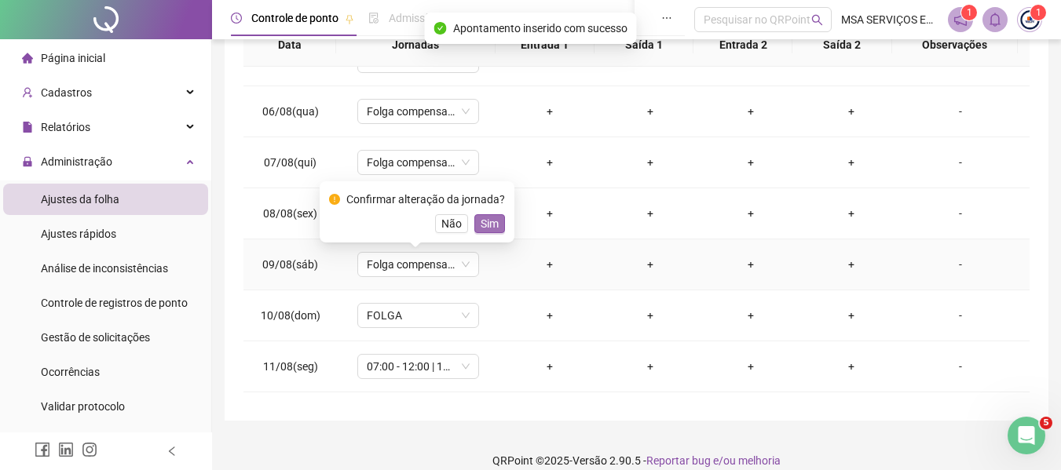
click at [495, 218] on button "Sim" at bounding box center [489, 223] width 31 height 19
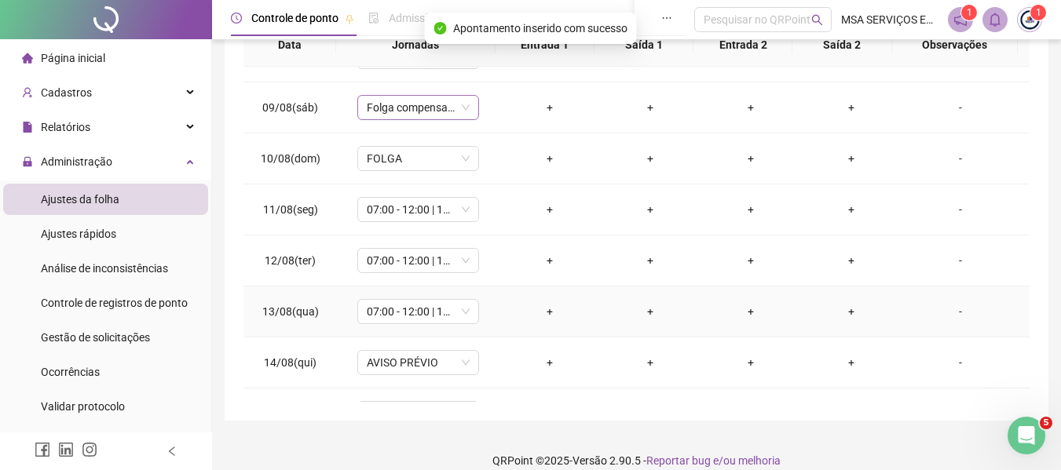
scroll to position [471, 0]
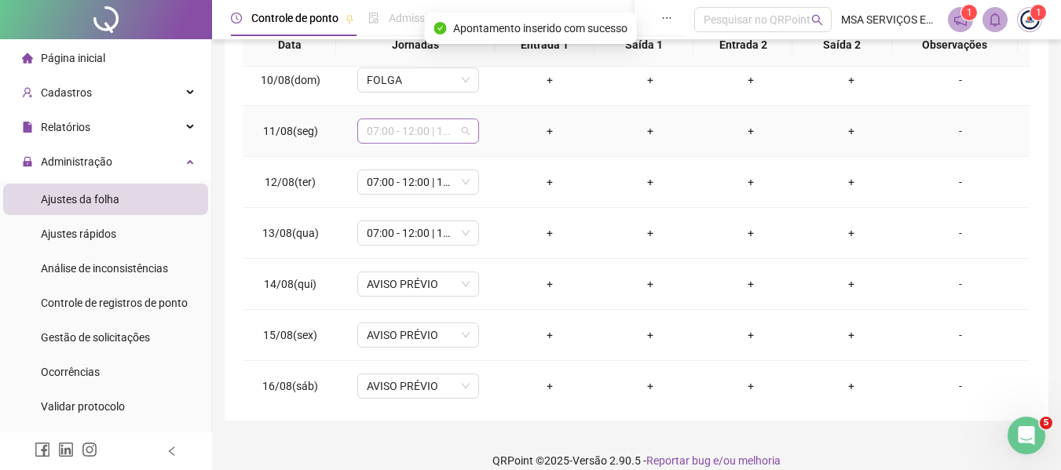
click at [444, 132] on span "07:00 - 12:00 | 14:00 - 17:00" at bounding box center [418, 131] width 103 height 24
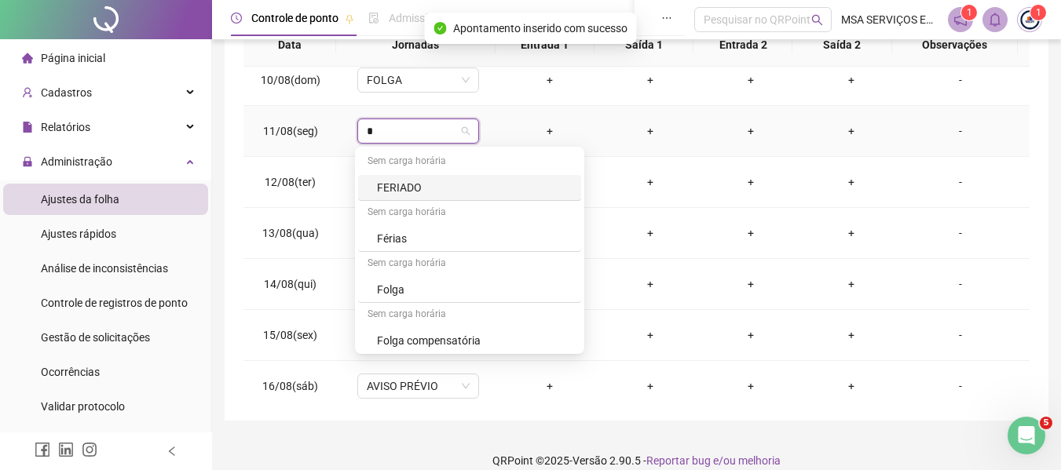
type input "**"
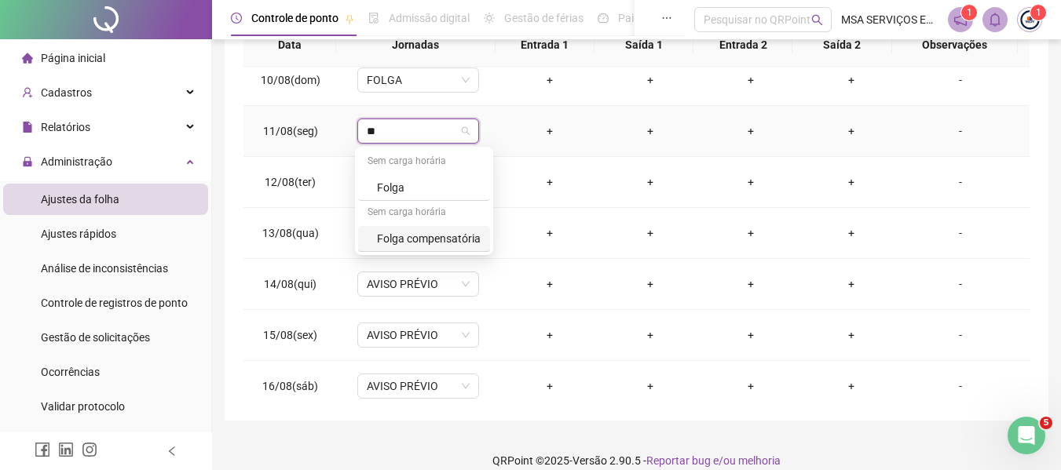
click at [463, 245] on div "Folga compensatória" at bounding box center [429, 238] width 104 height 17
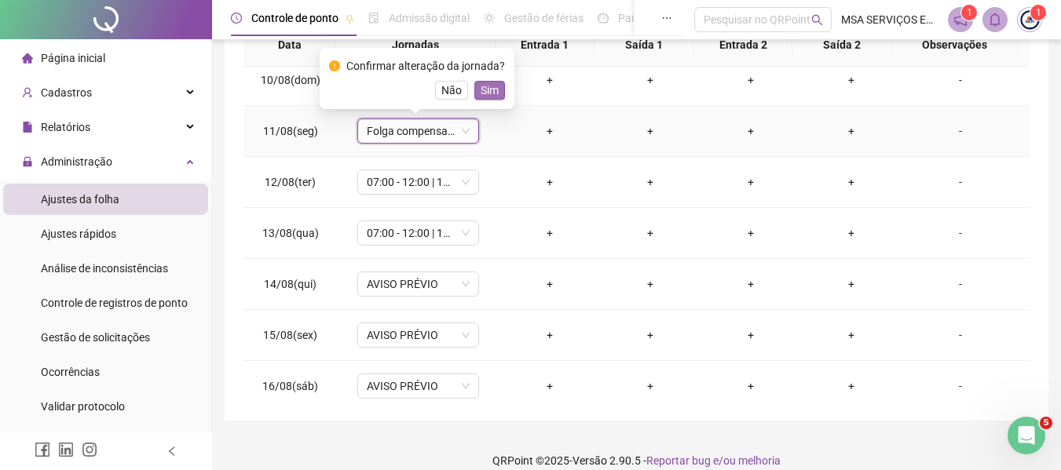
click at [484, 87] on span "Sim" at bounding box center [489, 90] width 18 height 17
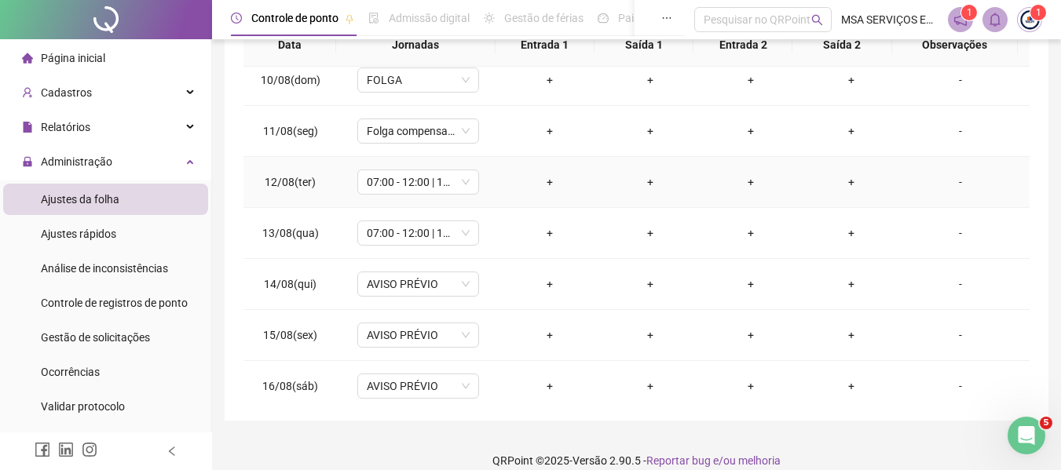
click at [542, 183] on div "+" at bounding box center [549, 182] width 75 height 17
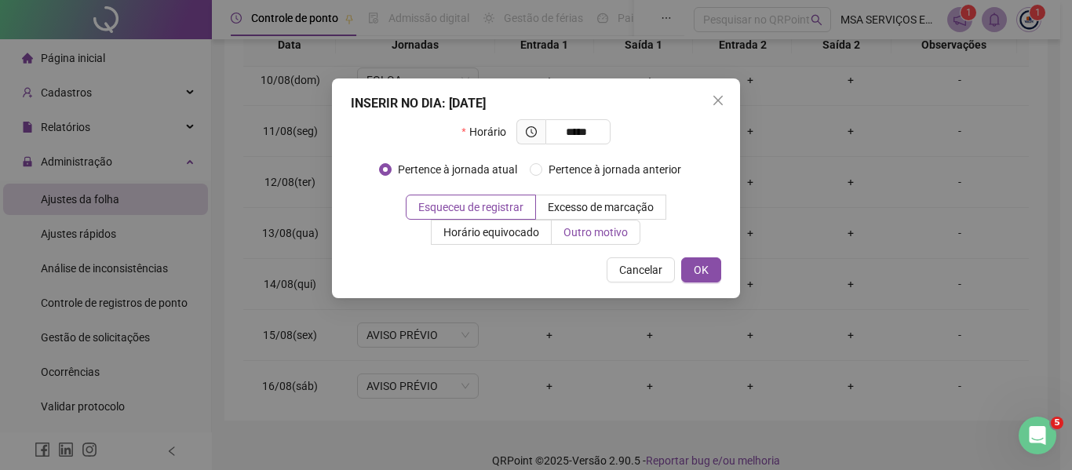
type input "*****"
click at [601, 236] on span "Outro motivo" at bounding box center [596, 232] width 64 height 13
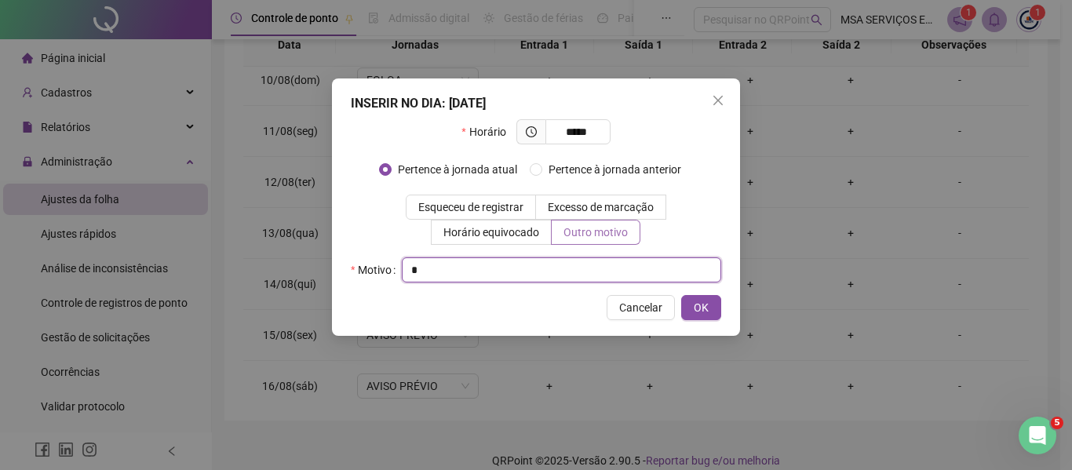
type input "*"
click at [681, 295] on button "OK" at bounding box center [701, 307] width 40 height 25
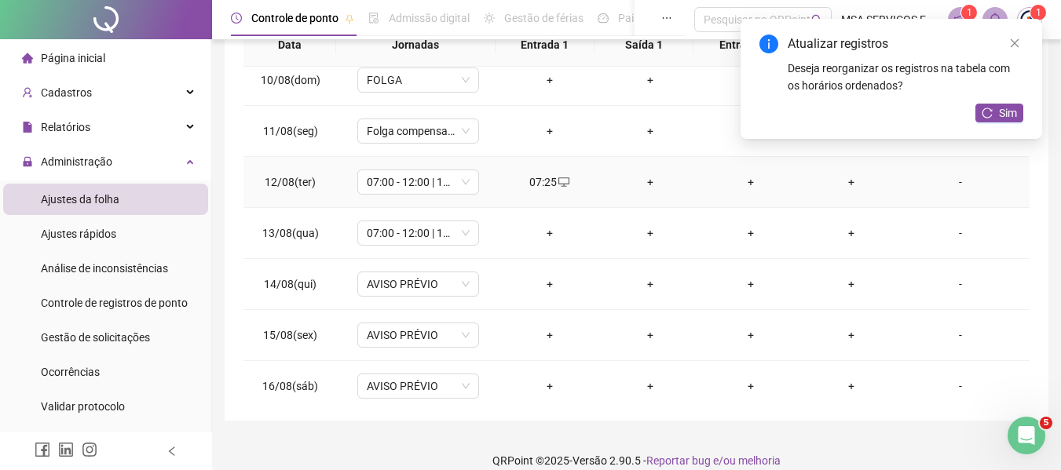
click at [637, 181] on div "+" at bounding box center [649, 182] width 75 height 17
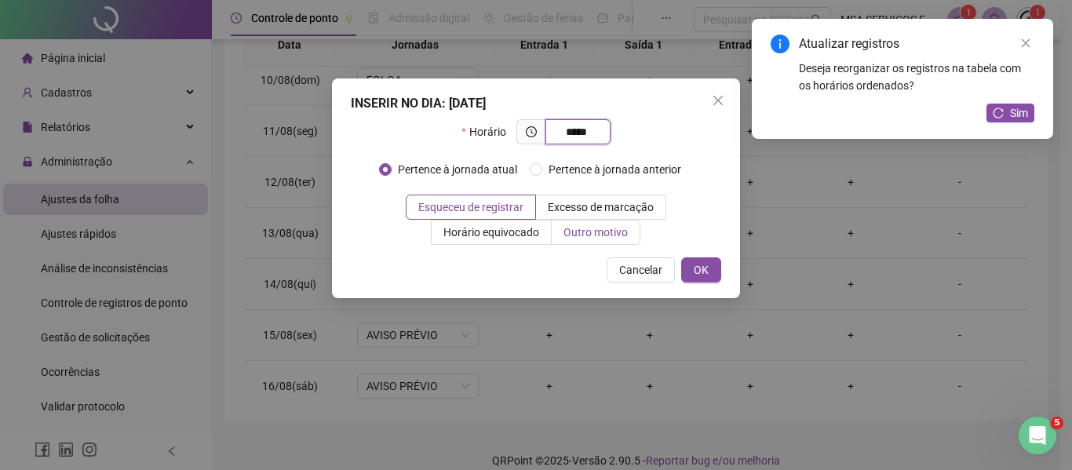
type input "*****"
click at [611, 232] on span "Outro motivo" at bounding box center [596, 232] width 64 height 13
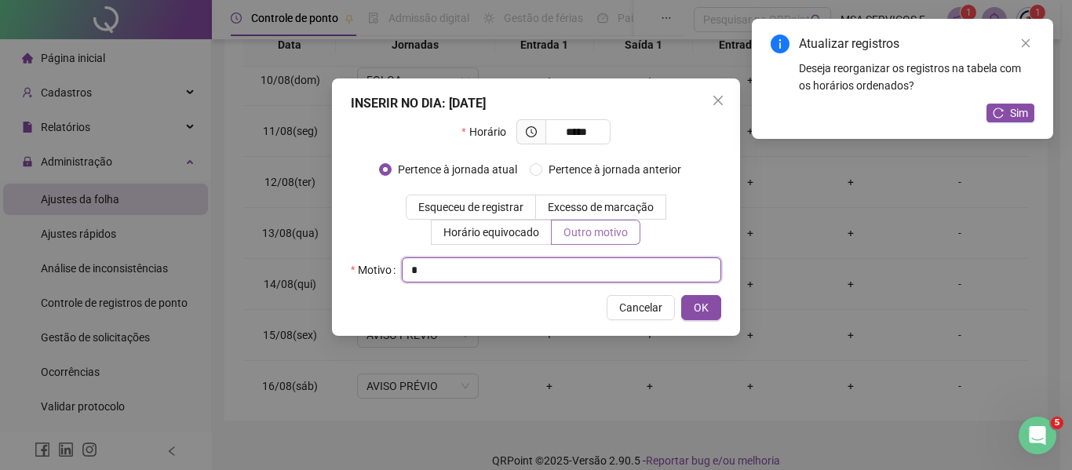
type input "*"
click at [681, 295] on button "OK" at bounding box center [701, 307] width 40 height 25
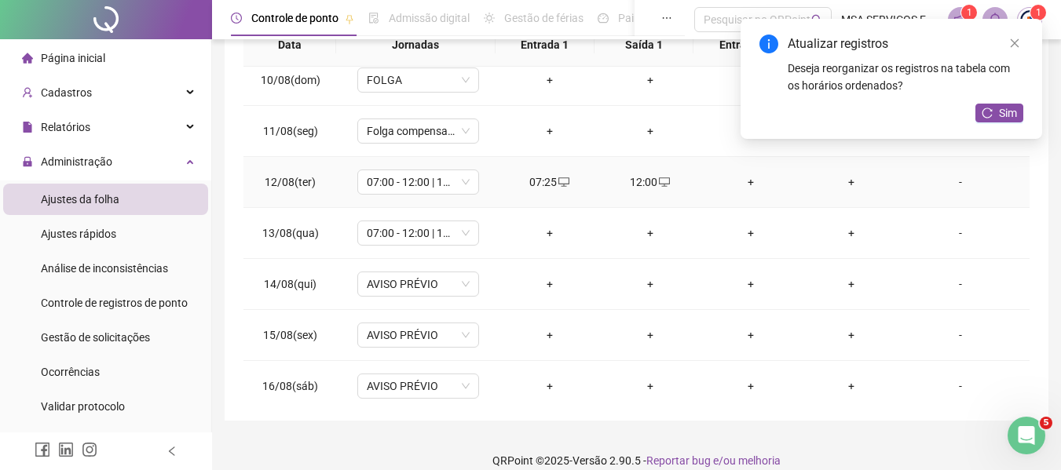
click at [747, 184] on div "+" at bounding box center [750, 182] width 75 height 17
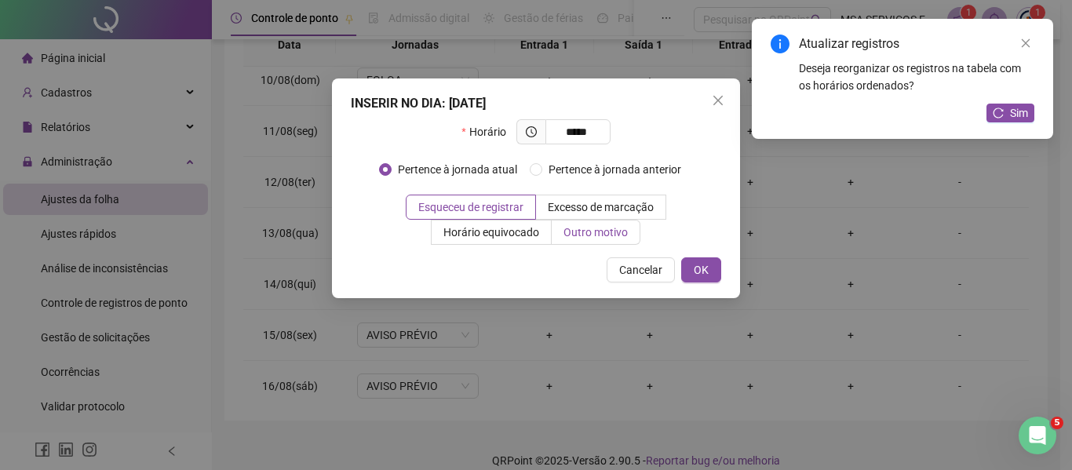
type input "*****"
click at [584, 230] on span "Outro motivo" at bounding box center [596, 232] width 64 height 13
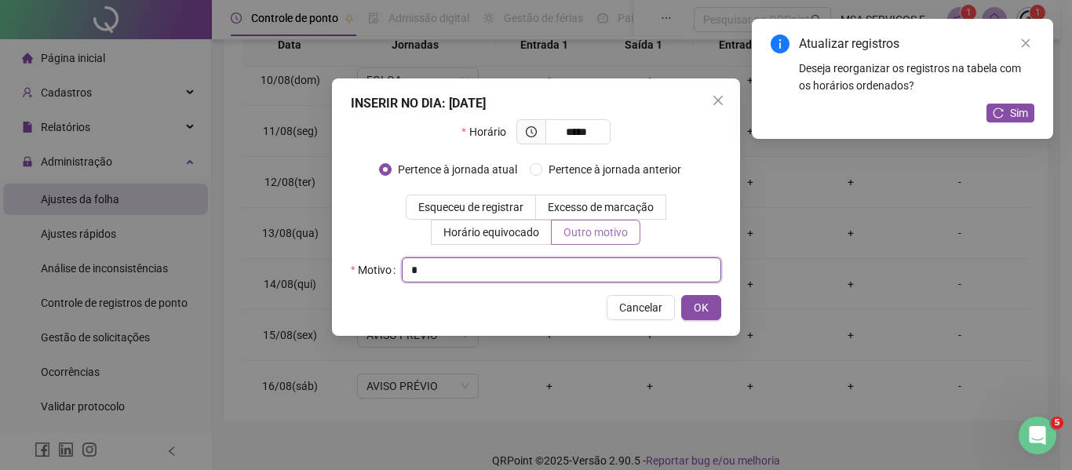
type input "*"
click at [681, 295] on button "OK" at bounding box center [701, 307] width 40 height 25
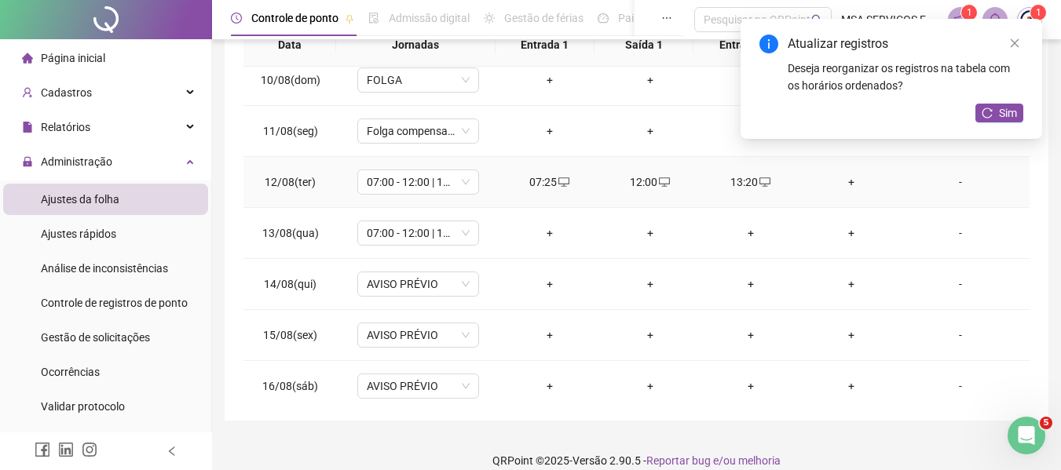
click at [831, 180] on div "+" at bounding box center [850, 182] width 75 height 17
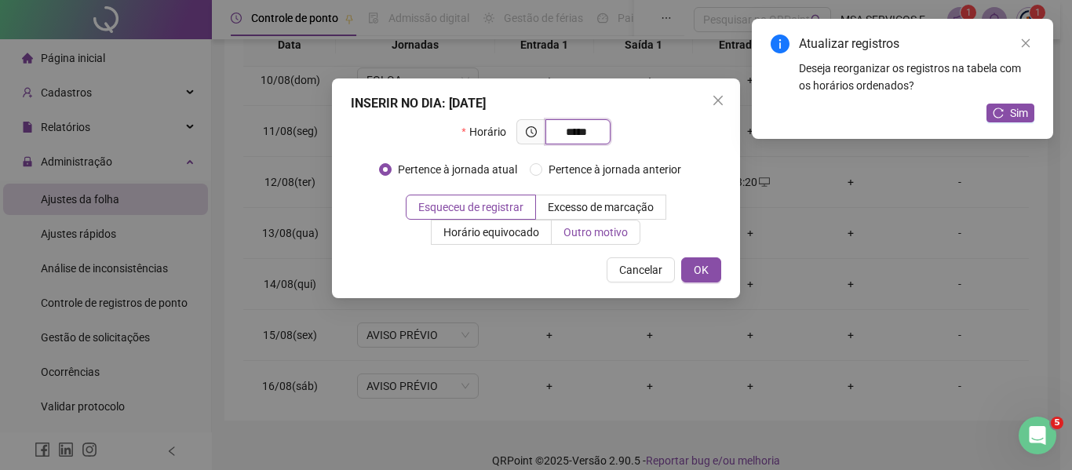
type input "*****"
click at [573, 226] on span "Outro motivo" at bounding box center [596, 232] width 64 height 13
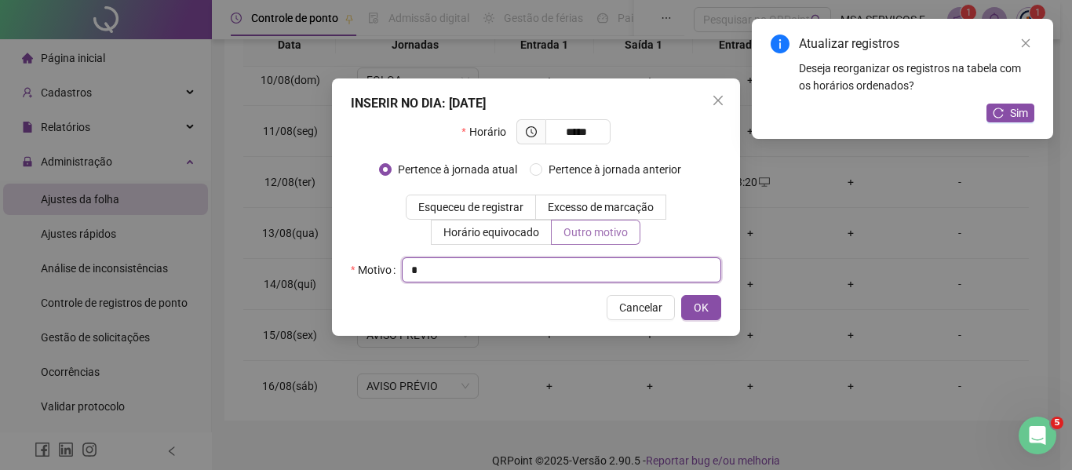
type input "*"
click at [681, 295] on button "OK" at bounding box center [701, 307] width 40 height 25
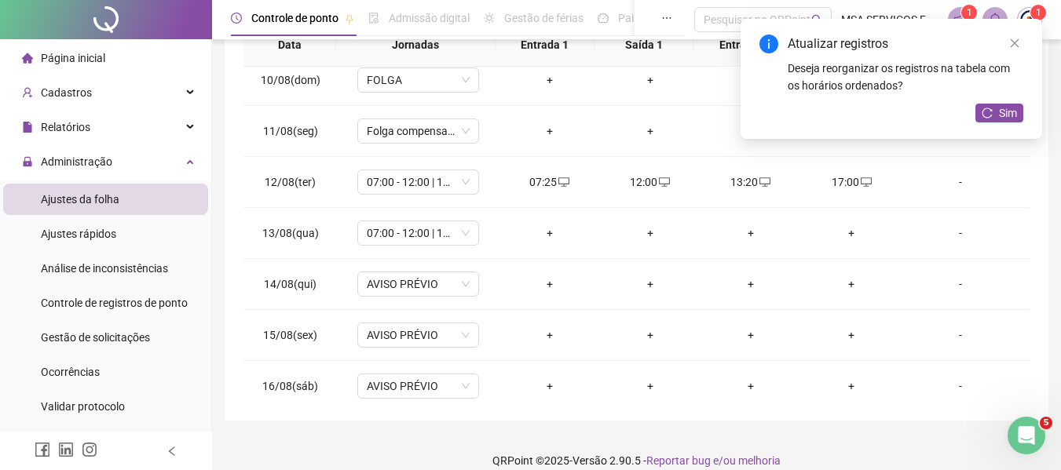
click at [550, 226] on div "+" at bounding box center [549, 233] width 75 height 17
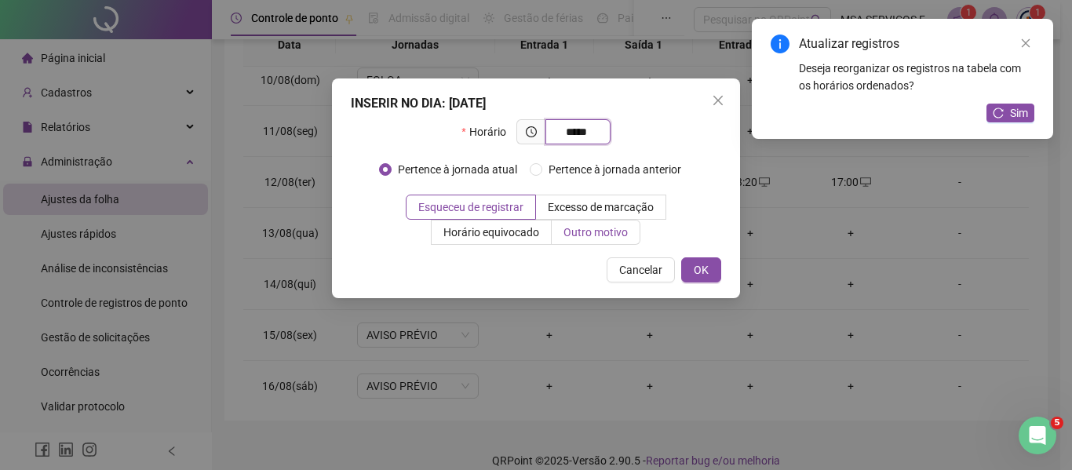
type input "*****"
click at [583, 236] on span "Outro motivo" at bounding box center [596, 232] width 64 height 13
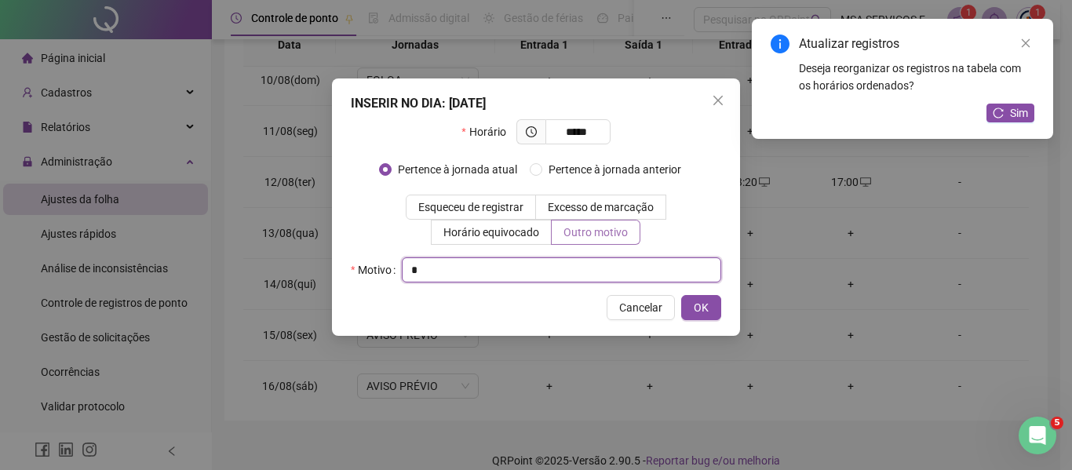
type input "*"
click at [681, 295] on button "OK" at bounding box center [701, 307] width 40 height 25
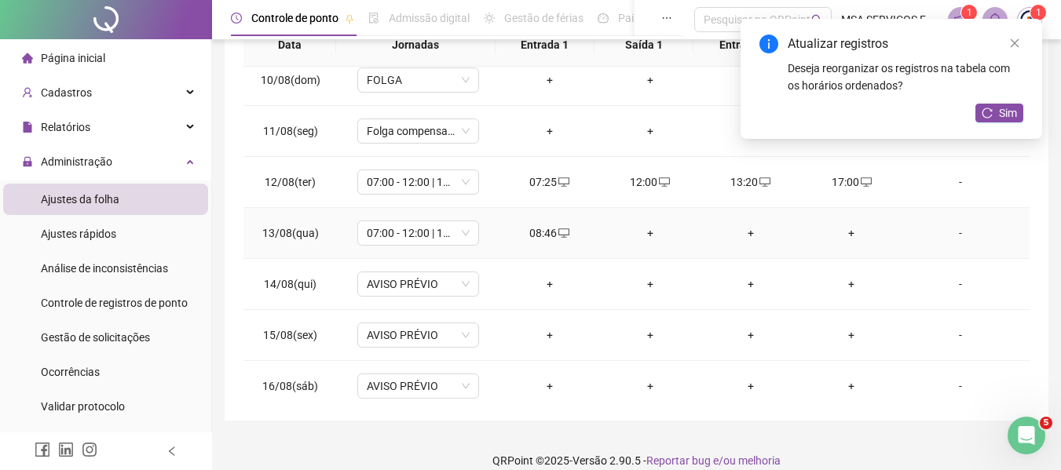
click at [648, 232] on div "+" at bounding box center [649, 233] width 75 height 17
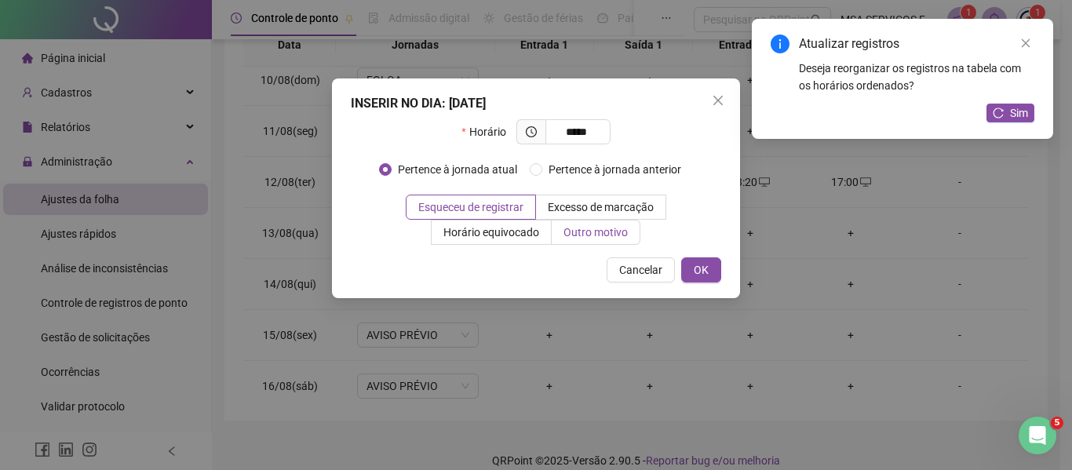
type input "*****"
click at [615, 221] on label "Outro motivo" at bounding box center [596, 232] width 89 height 25
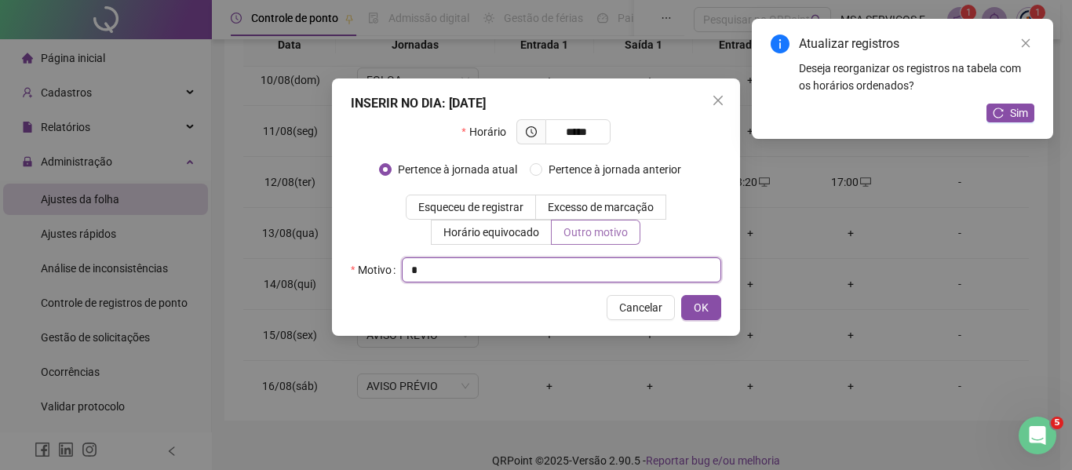
type input "*"
click at [681, 295] on button "OK" at bounding box center [701, 307] width 40 height 25
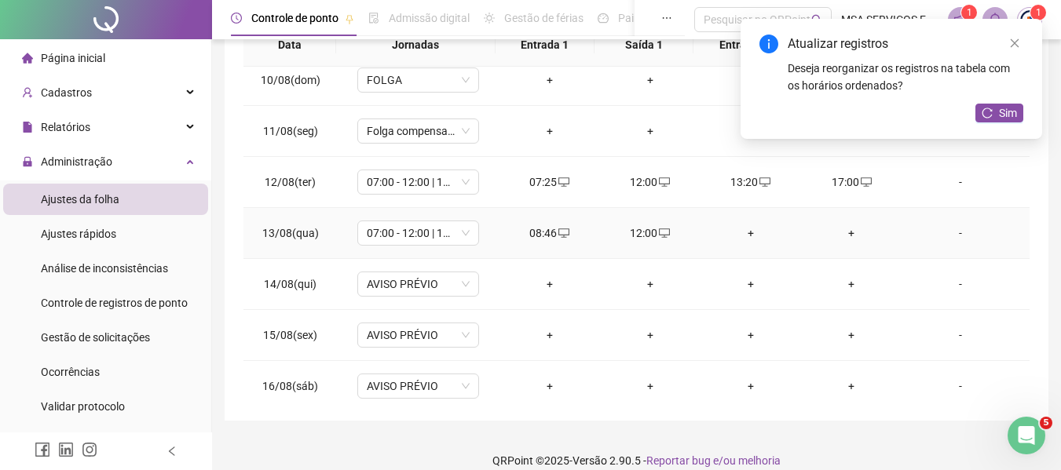
click at [739, 235] on div "+" at bounding box center [750, 233] width 75 height 17
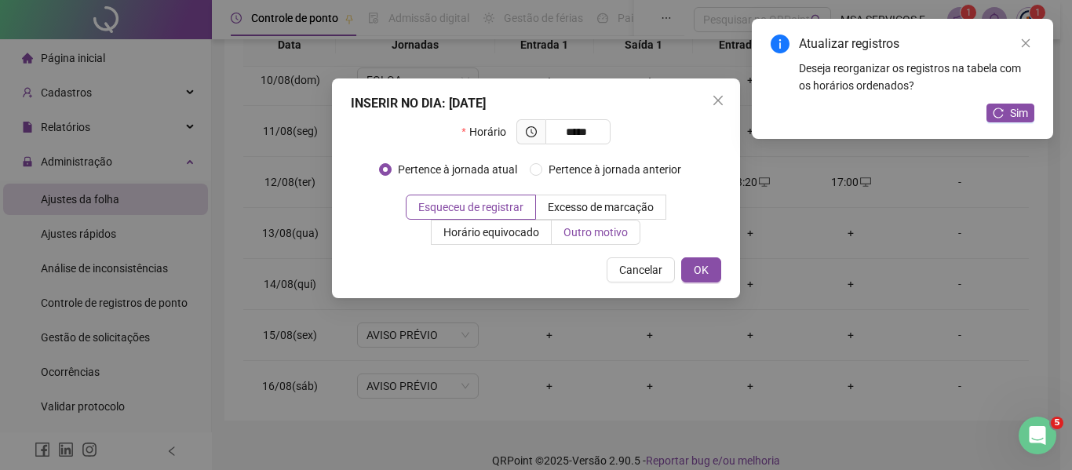
type input "*****"
click at [590, 238] on span "Outro motivo" at bounding box center [596, 232] width 64 height 13
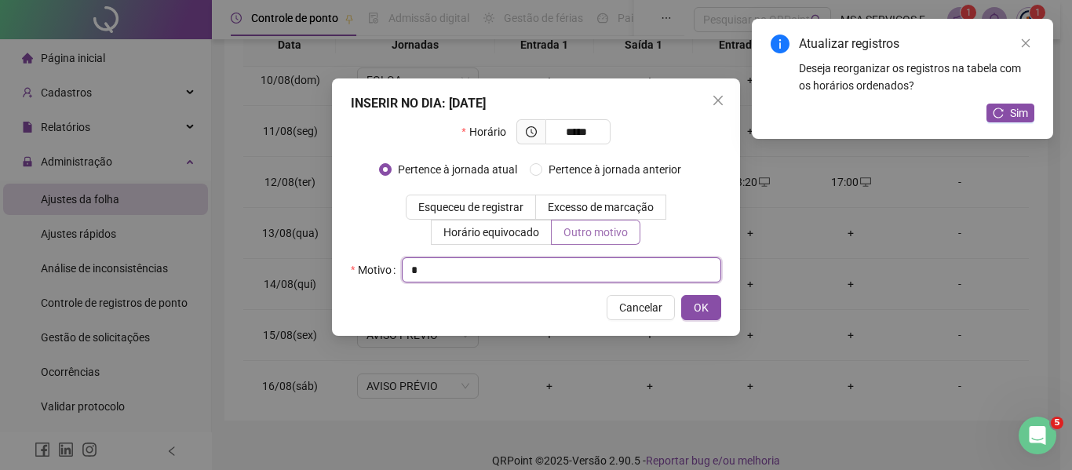
type input "*"
click at [681, 295] on button "OK" at bounding box center [701, 307] width 40 height 25
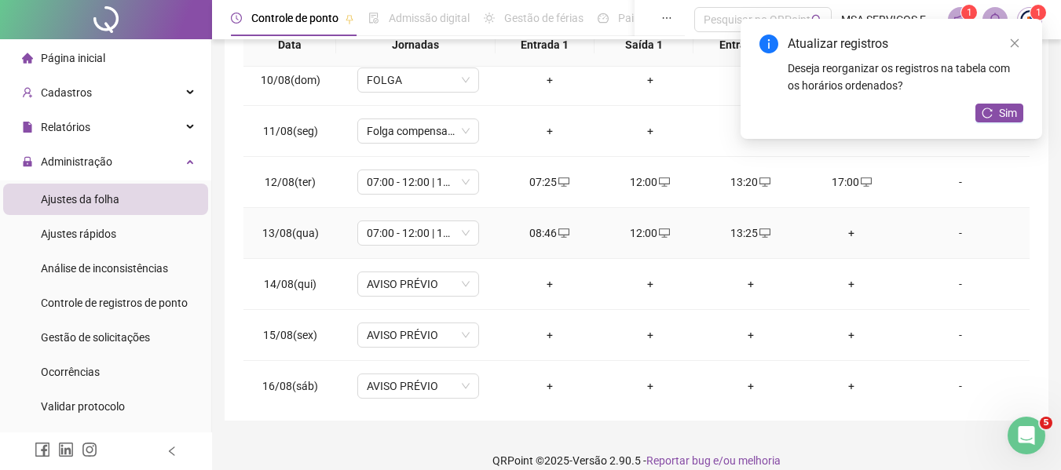
click at [841, 228] on div "+" at bounding box center [850, 233] width 75 height 17
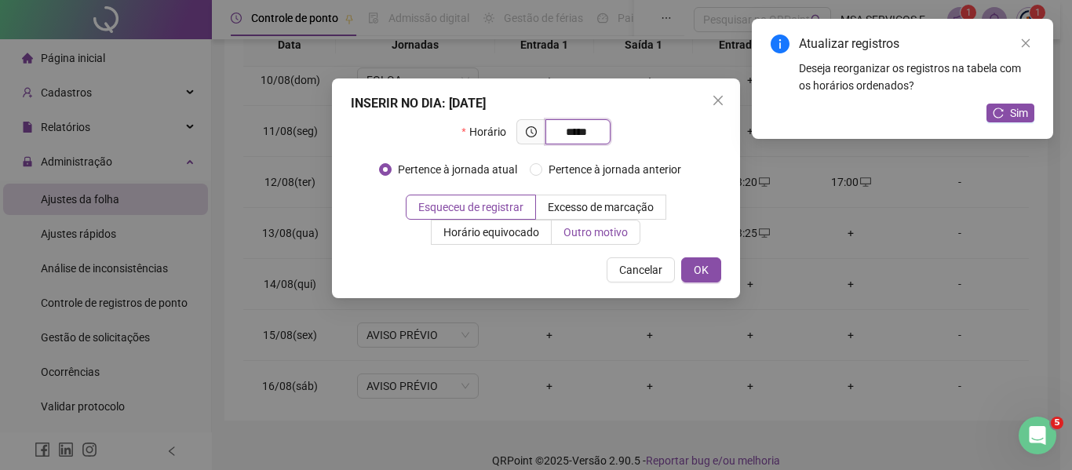
type input "*****"
click at [623, 228] on span "Outro motivo" at bounding box center [596, 232] width 64 height 13
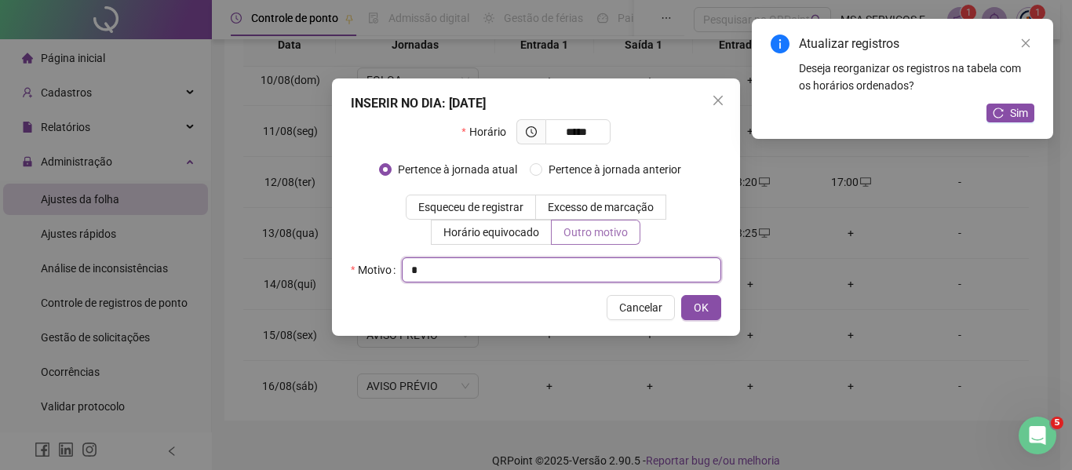
type input "*"
click at [681, 295] on button "OK" at bounding box center [701, 307] width 40 height 25
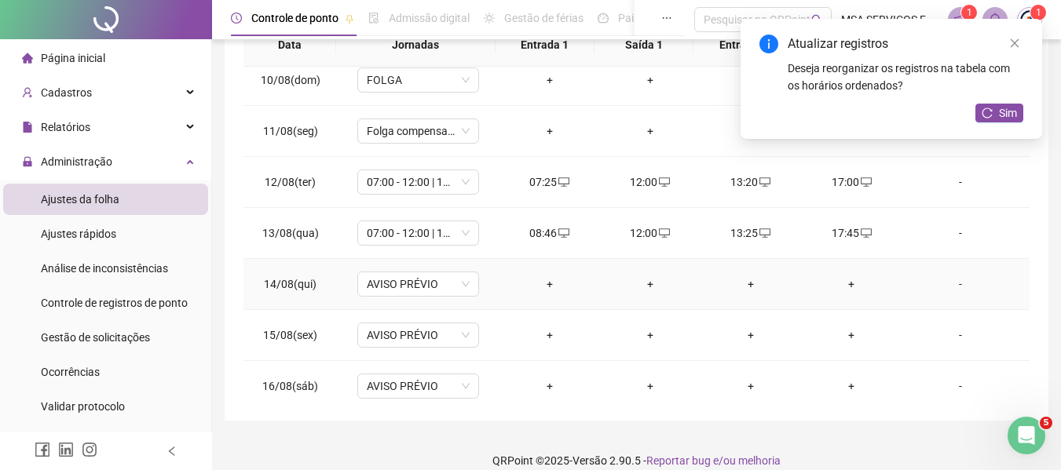
click at [535, 282] on div "+" at bounding box center [549, 284] width 75 height 17
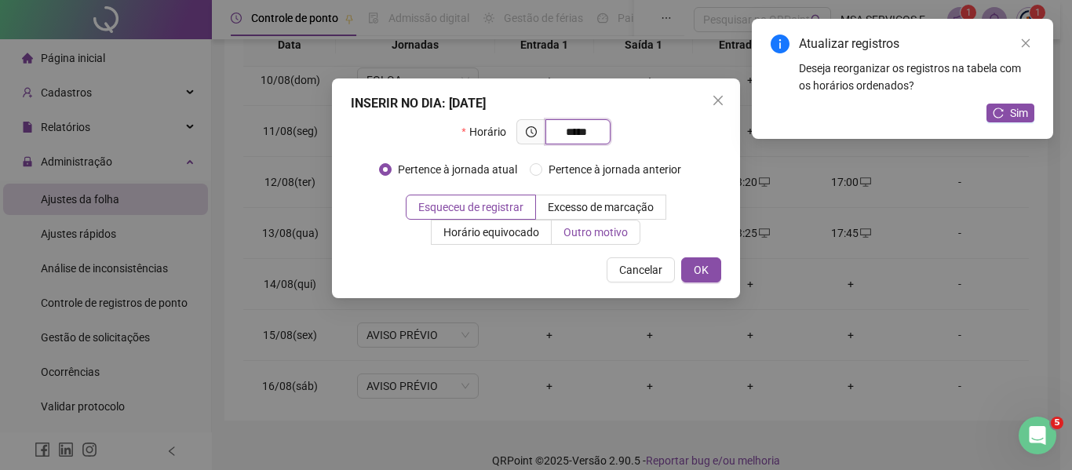
type input "*****"
click at [593, 226] on span "Outro motivo" at bounding box center [596, 232] width 64 height 13
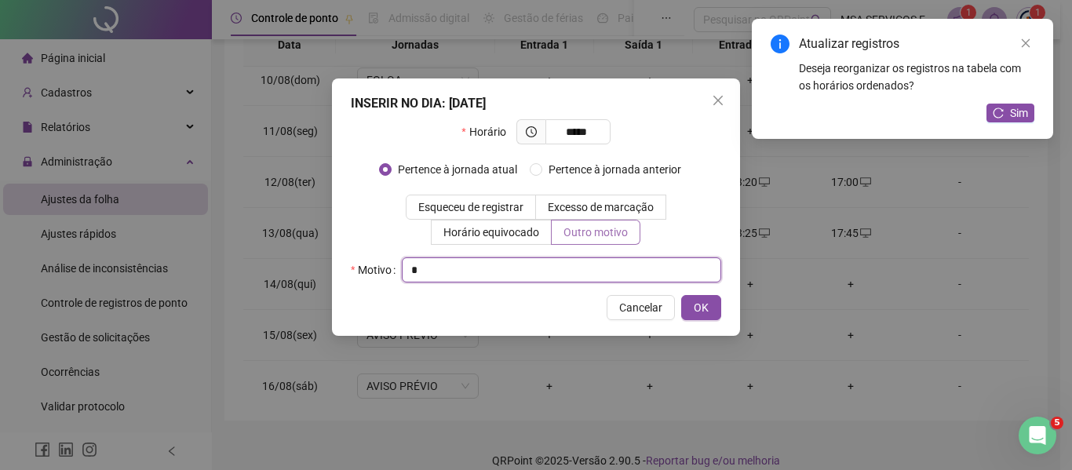
type input "*"
click at [681, 295] on button "OK" at bounding box center [701, 307] width 40 height 25
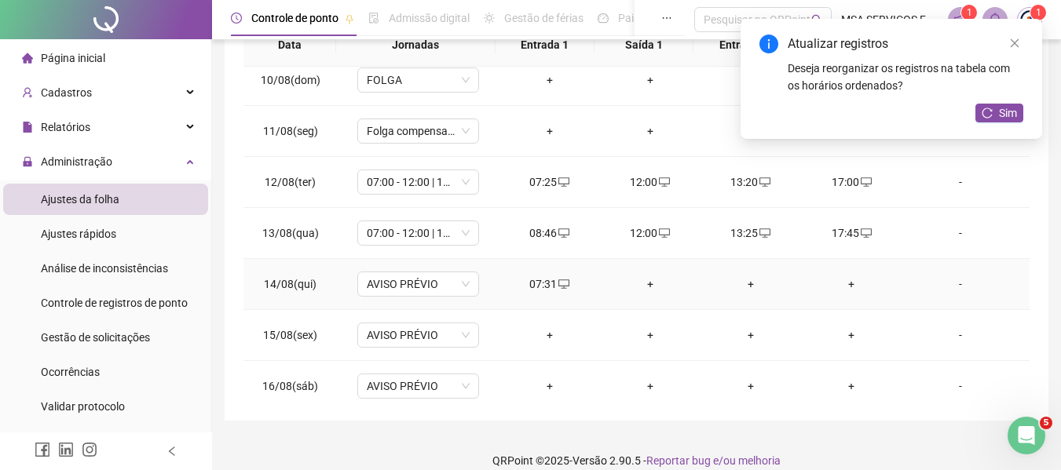
click at [634, 280] on div "+" at bounding box center [649, 284] width 75 height 17
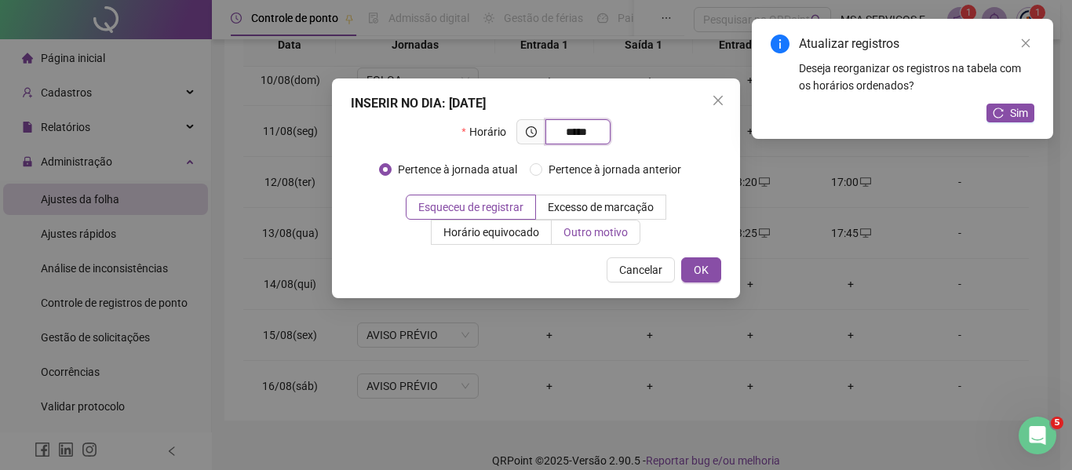
type input "*****"
click at [635, 237] on label "Outro motivo" at bounding box center [596, 232] width 89 height 25
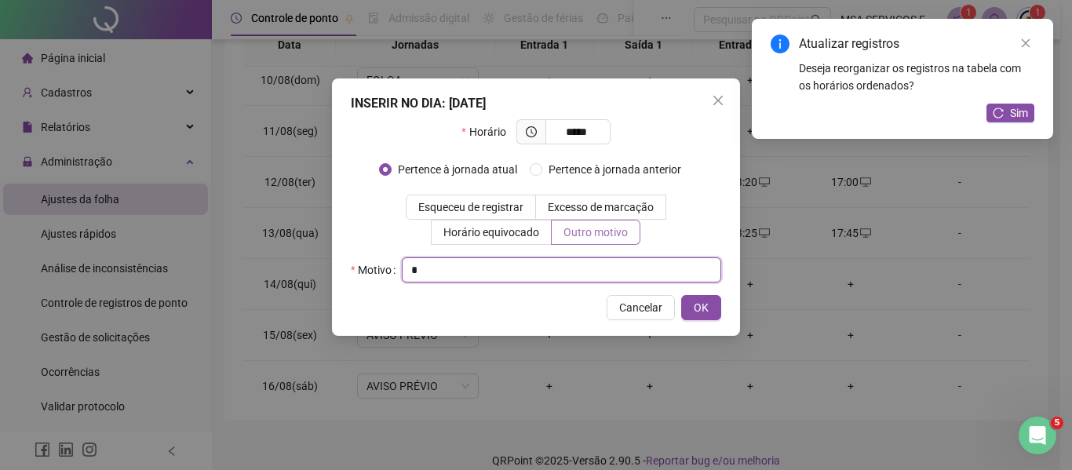
type input "*"
click at [681, 295] on button "OK" at bounding box center [701, 307] width 40 height 25
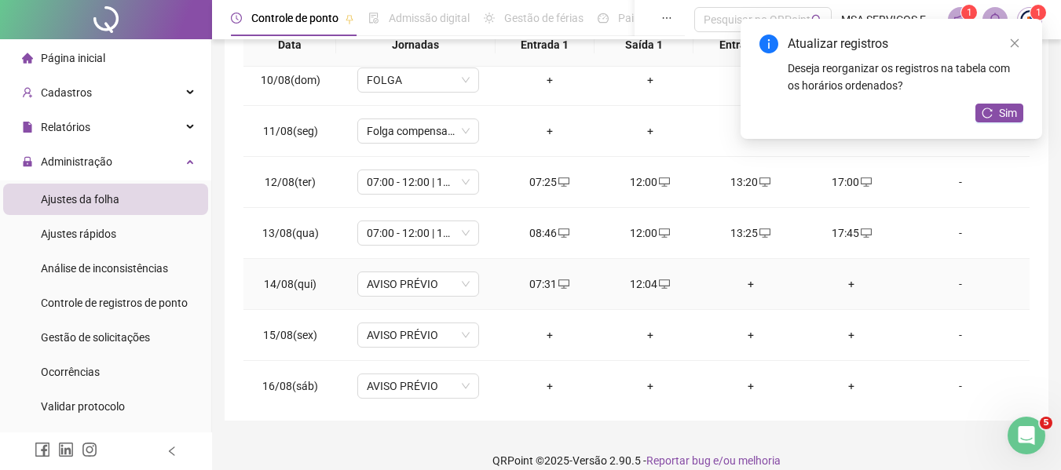
click at [743, 287] on div "+" at bounding box center [750, 284] width 75 height 17
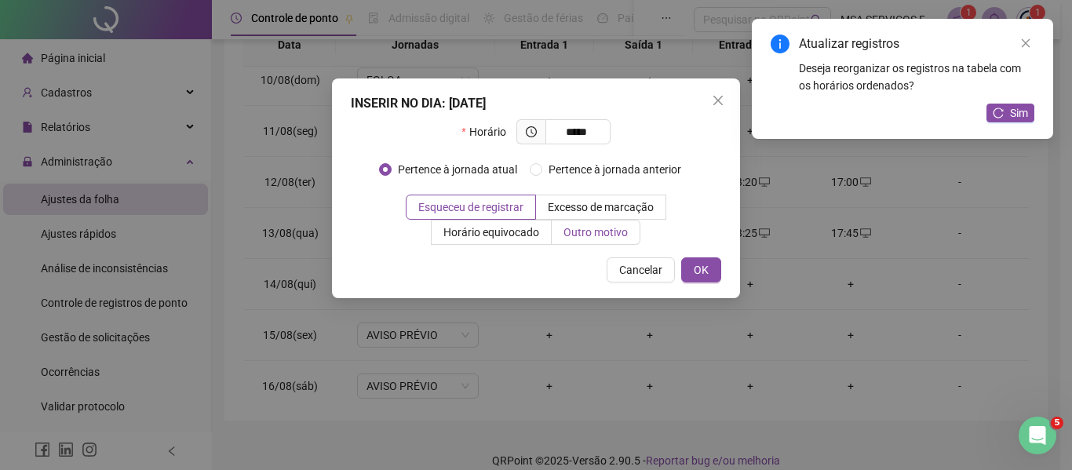
type input "*****"
click at [594, 227] on span "Outro motivo" at bounding box center [596, 232] width 64 height 13
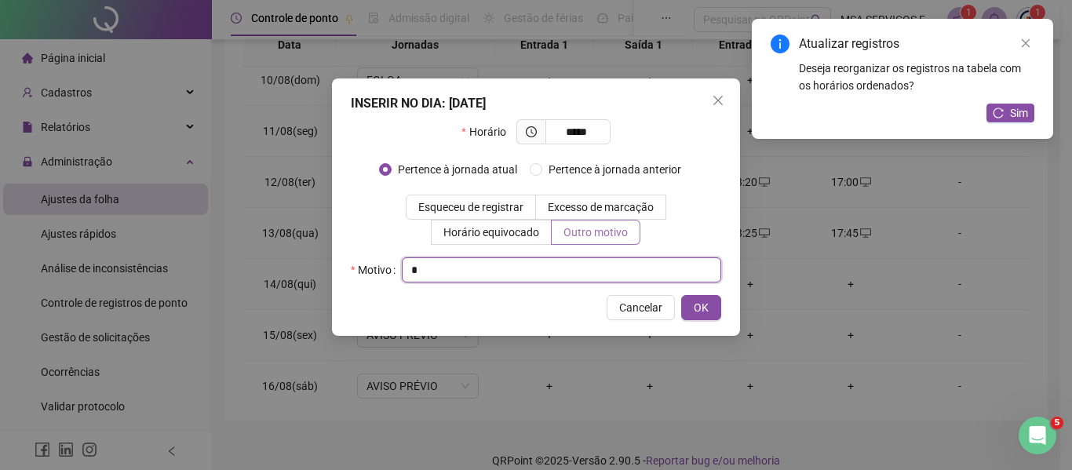
type input "*"
click at [681, 295] on button "OK" at bounding box center [701, 307] width 40 height 25
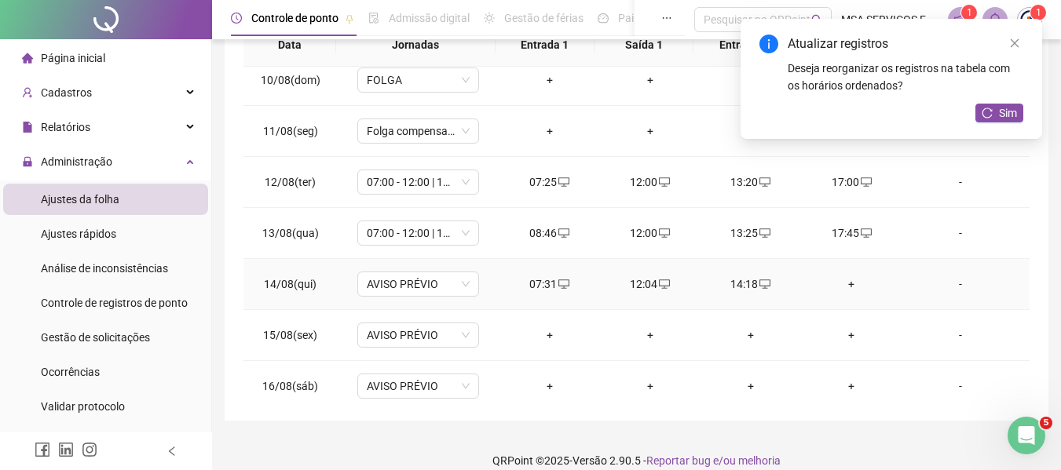
click at [840, 283] on div "+" at bounding box center [850, 284] width 75 height 17
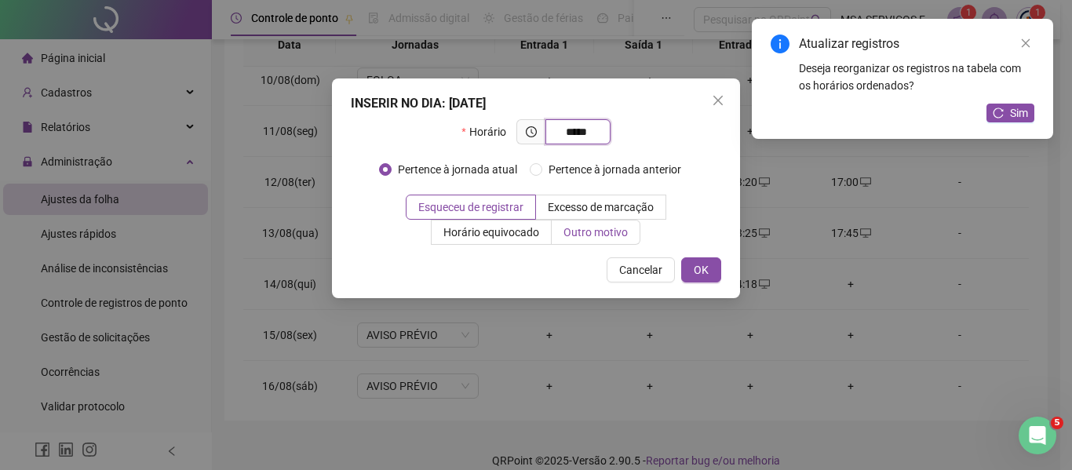
type input "*****"
click at [629, 238] on label "Outro motivo" at bounding box center [596, 232] width 89 height 25
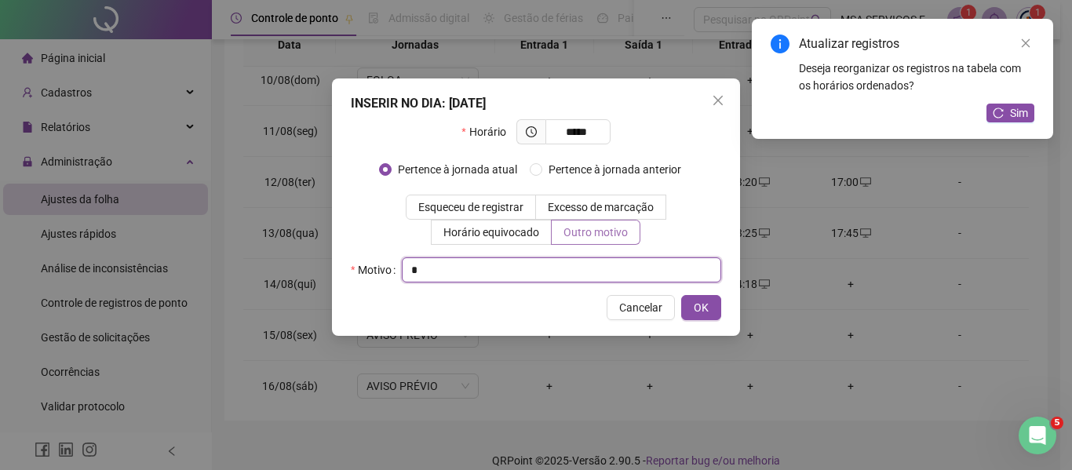
type input "*"
click at [681, 295] on button "OK" at bounding box center [701, 307] width 40 height 25
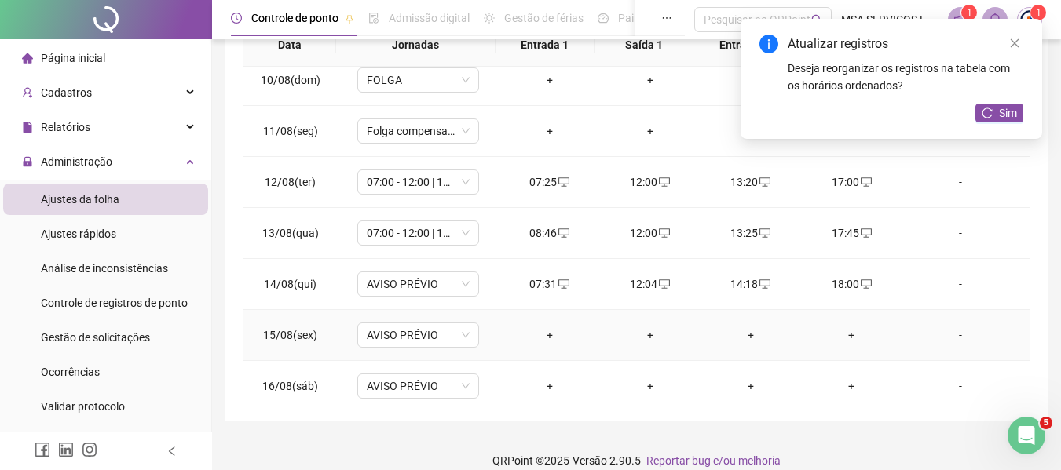
click at [543, 331] on div "+" at bounding box center [549, 335] width 75 height 17
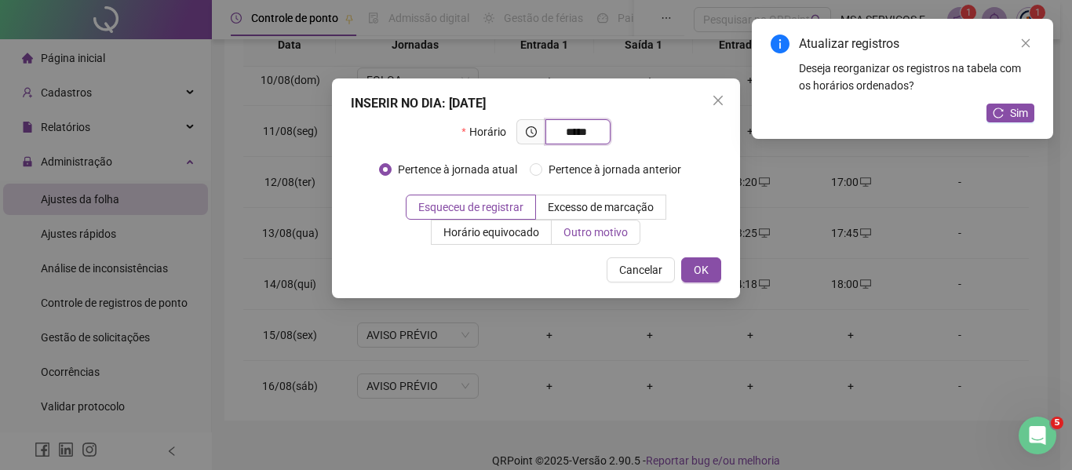
type input "*****"
click at [622, 234] on span "Outro motivo" at bounding box center [596, 232] width 64 height 13
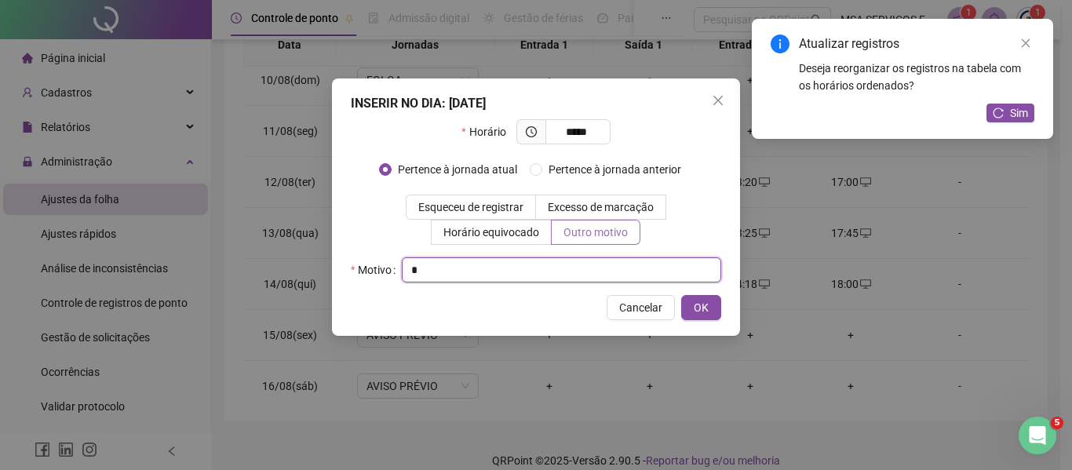
type input "*"
click at [681, 295] on button "OK" at bounding box center [701, 307] width 40 height 25
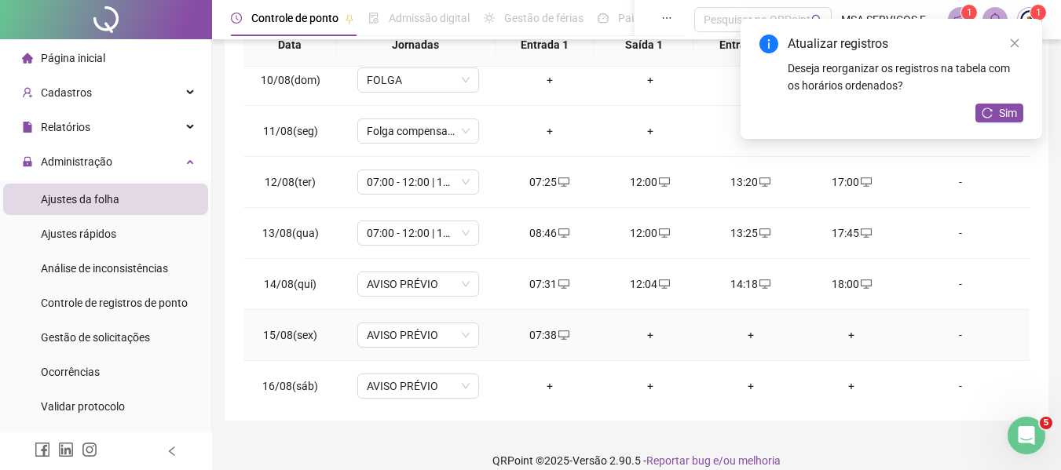
click at [641, 328] on div "+" at bounding box center [649, 335] width 75 height 17
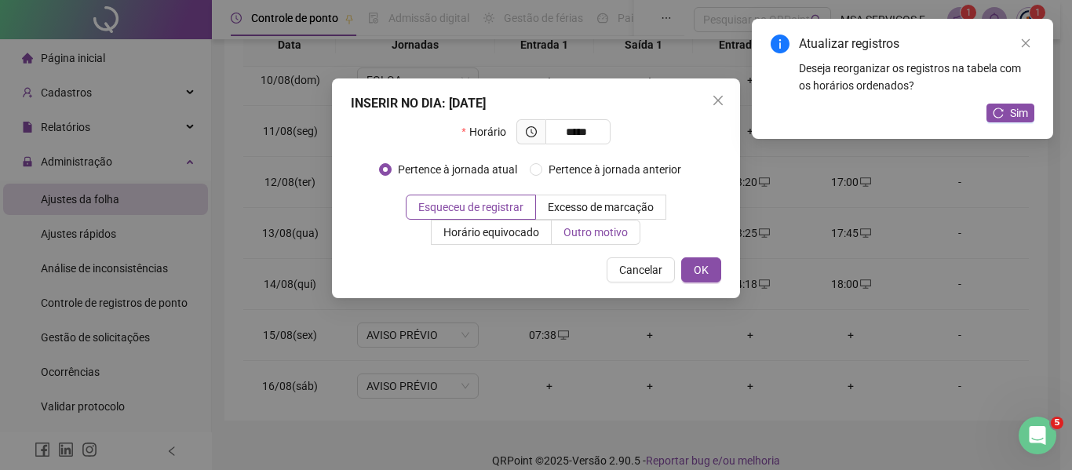
type input "*****"
click at [606, 236] on span "Outro motivo" at bounding box center [596, 232] width 64 height 13
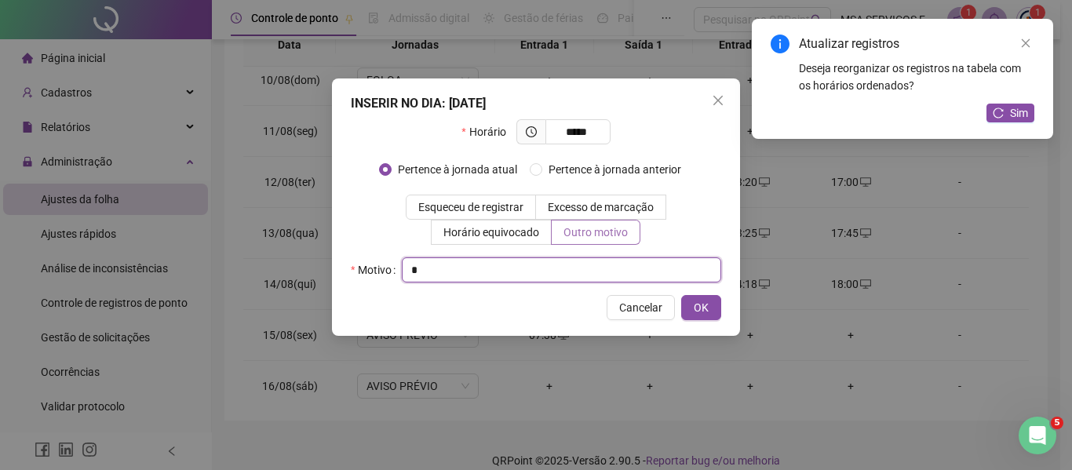
type input "*"
click at [681, 295] on button "OK" at bounding box center [701, 307] width 40 height 25
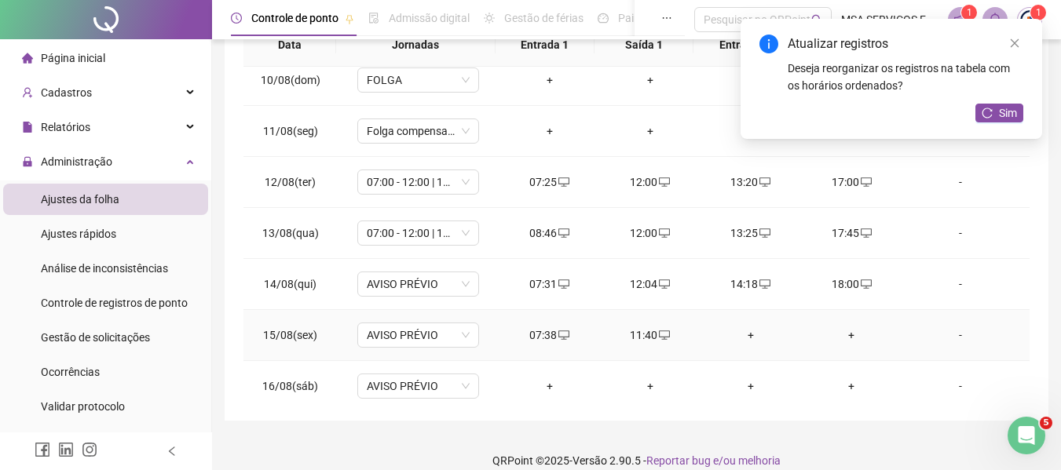
click at [748, 335] on div "+" at bounding box center [750, 335] width 75 height 17
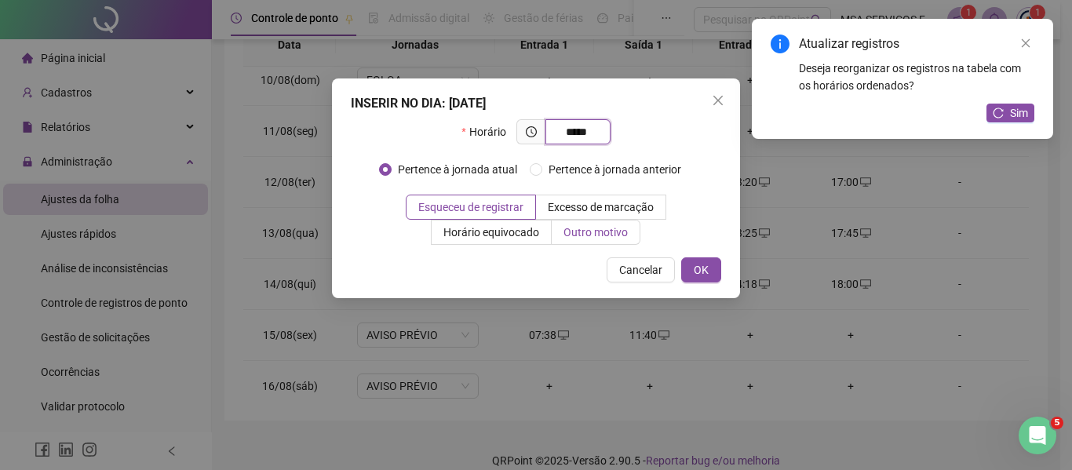
type input "*****"
click at [594, 232] on span "Outro motivo" at bounding box center [596, 232] width 64 height 13
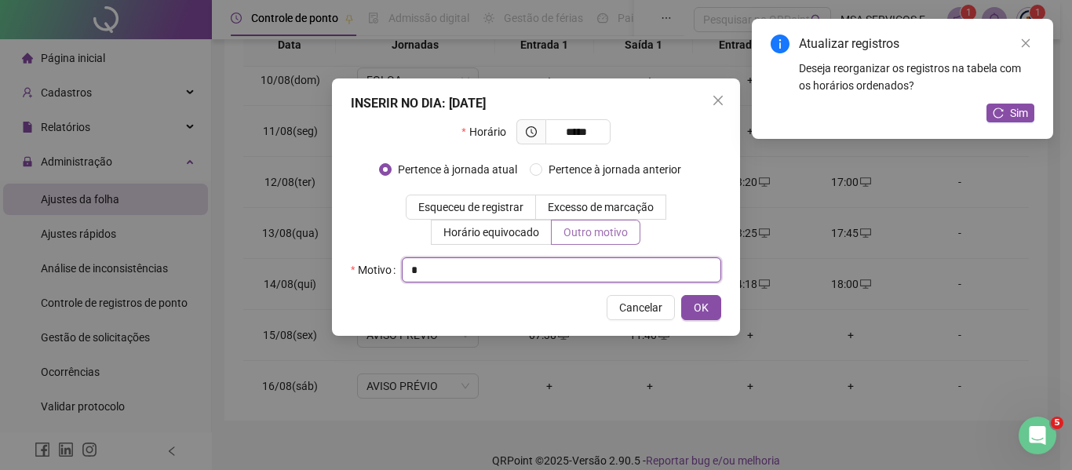
type input "*"
click at [681, 295] on button "OK" at bounding box center [701, 307] width 40 height 25
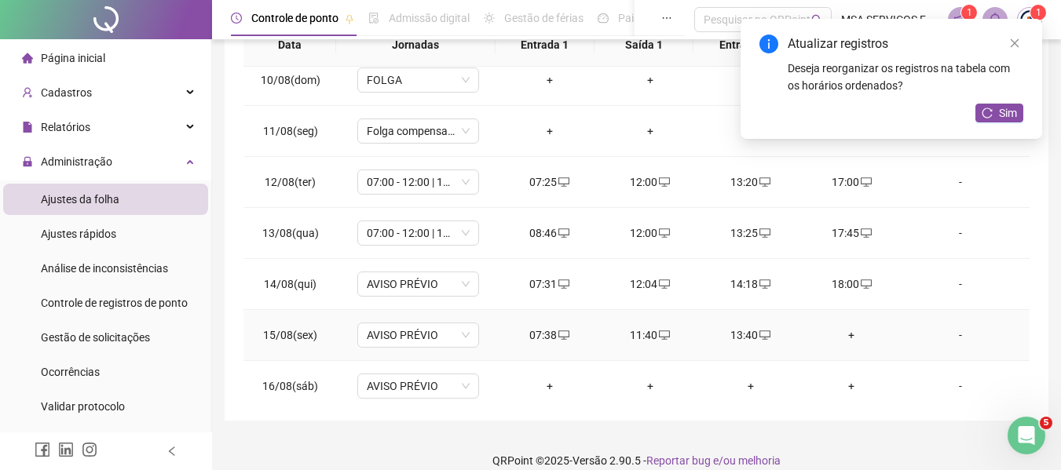
click at [835, 333] on div "+" at bounding box center [850, 335] width 75 height 17
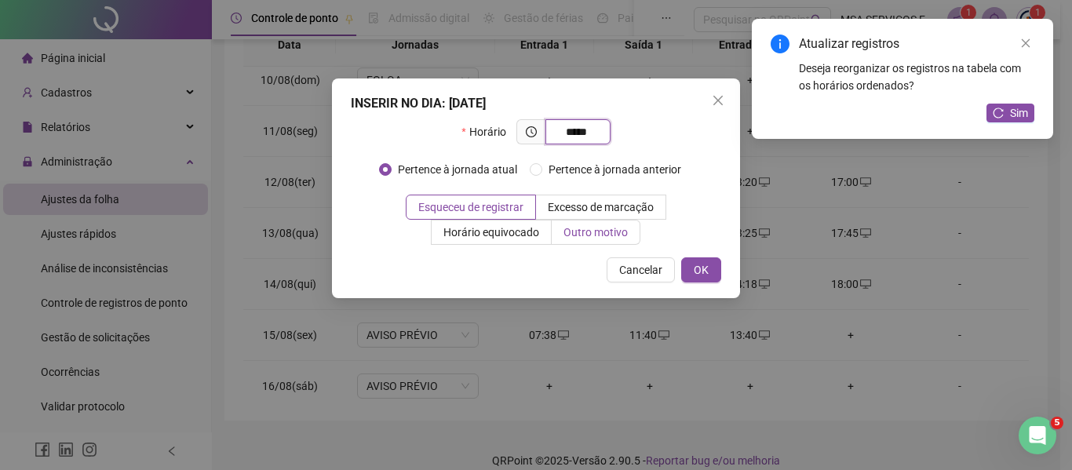
type input "*****"
click at [629, 231] on label "Outro motivo" at bounding box center [596, 232] width 89 height 25
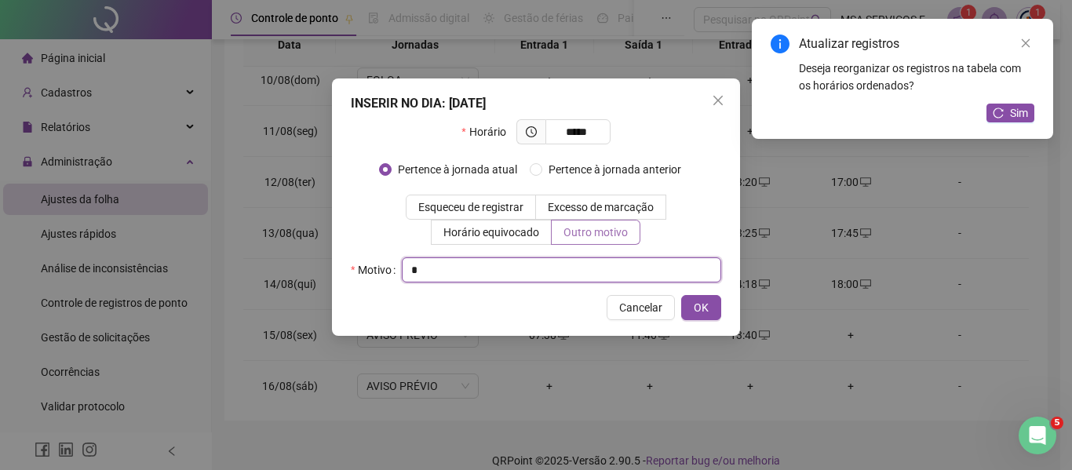
type input "*"
click at [681, 295] on button "OK" at bounding box center [701, 307] width 40 height 25
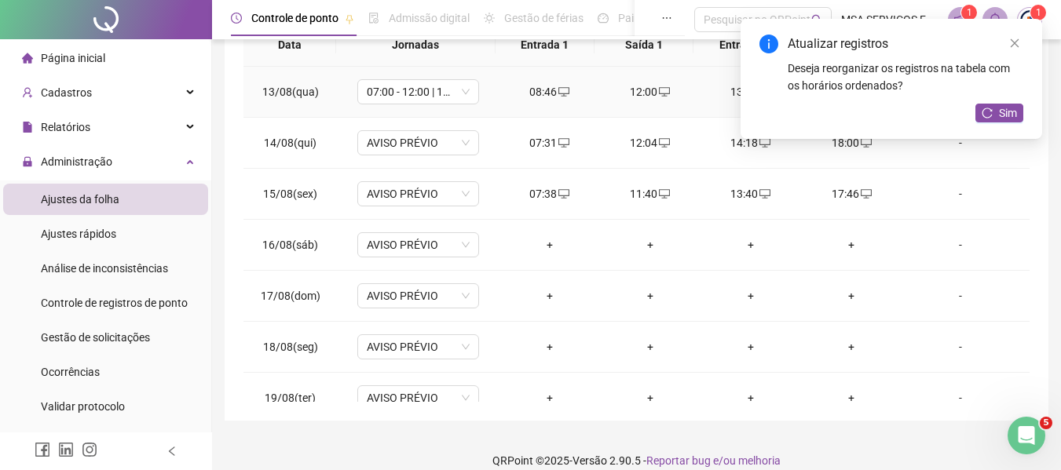
scroll to position [628, 0]
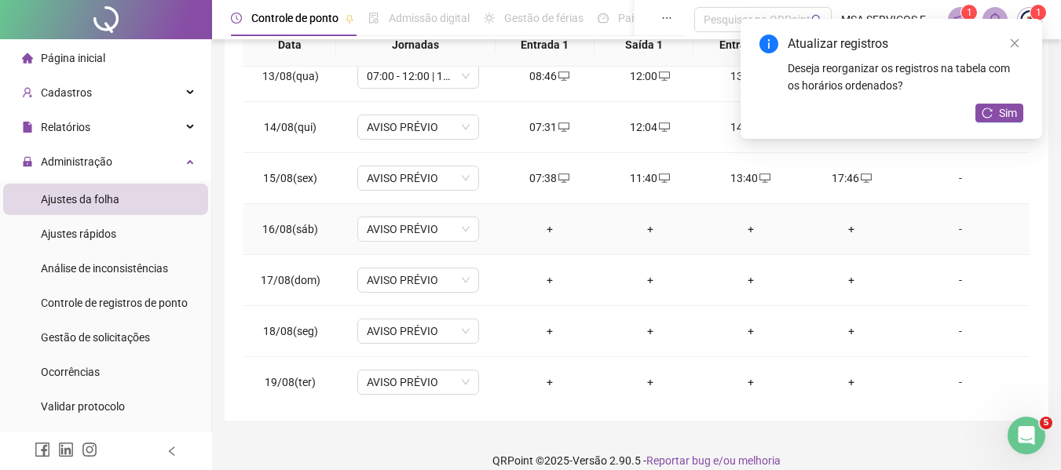
click at [546, 225] on div "+" at bounding box center [549, 229] width 75 height 17
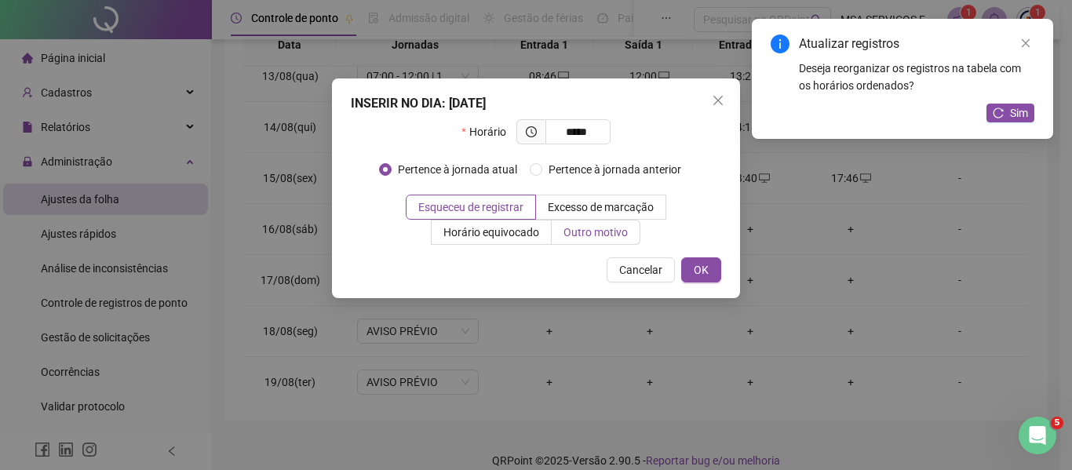
type input "*****"
click at [588, 236] on span "Outro motivo" at bounding box center [596, 232] width 64 height 13
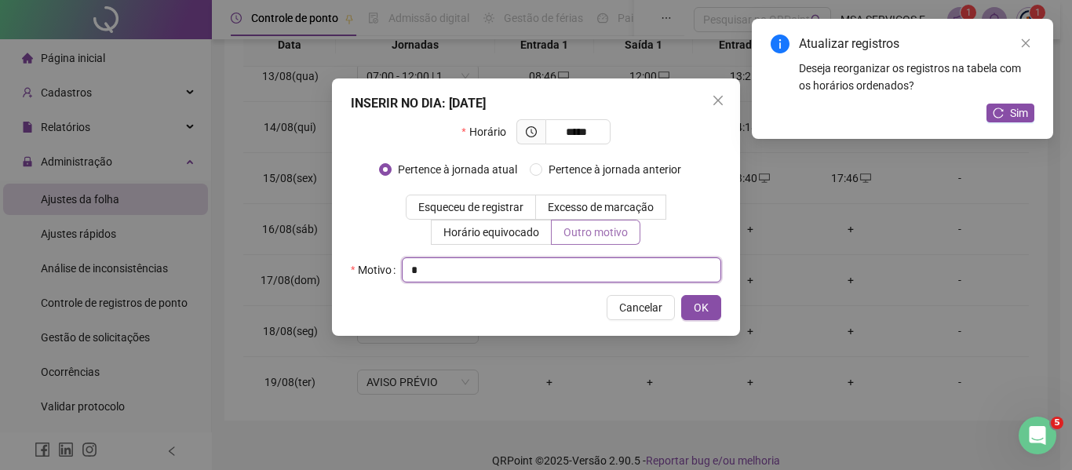
type input "*"
click at [681, 295] on button "OK" at bounding box center [701, 307] width 40 height 25
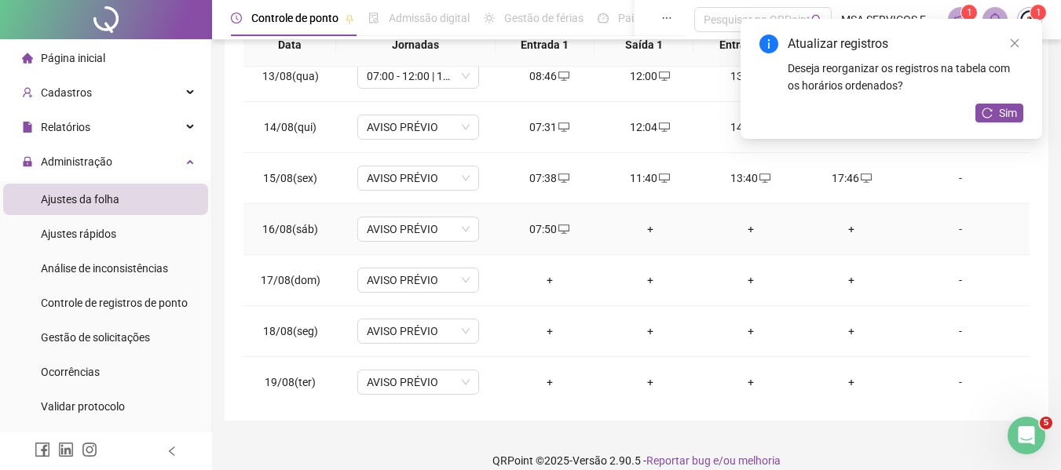
click at [645, 222] on div "+" at bounding box center [649, 229] width 75 height 17
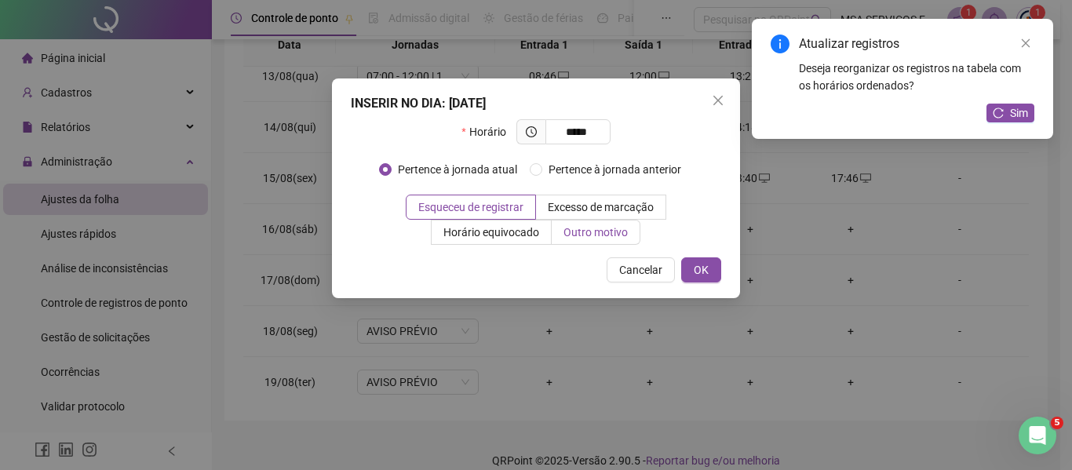
type input "*****"
click at [614, 227] on span "Outro motivo" at bounding box center [596, 232] width 64 height 13
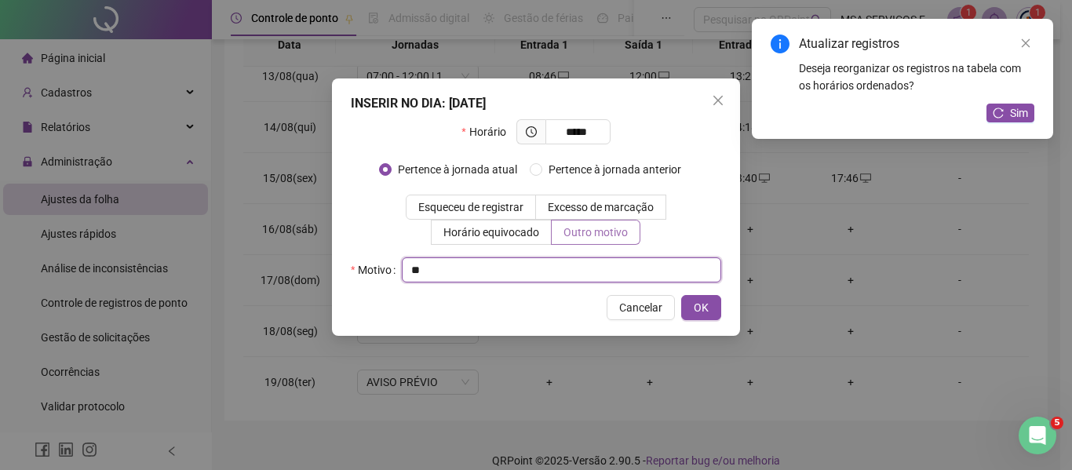
type input "**"
click at [609, 267] on input "**" at bounding box center [562, 270] width 320 height 25
type input "*"
click at [681, 295] on button "OK" at bounding box center [701, 307] width 40 height 25
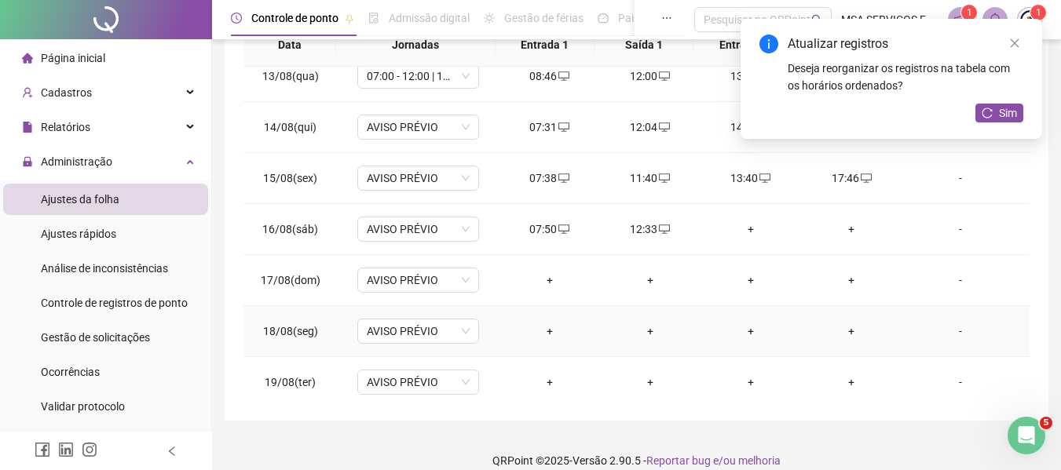
scroll to position [707, 0]
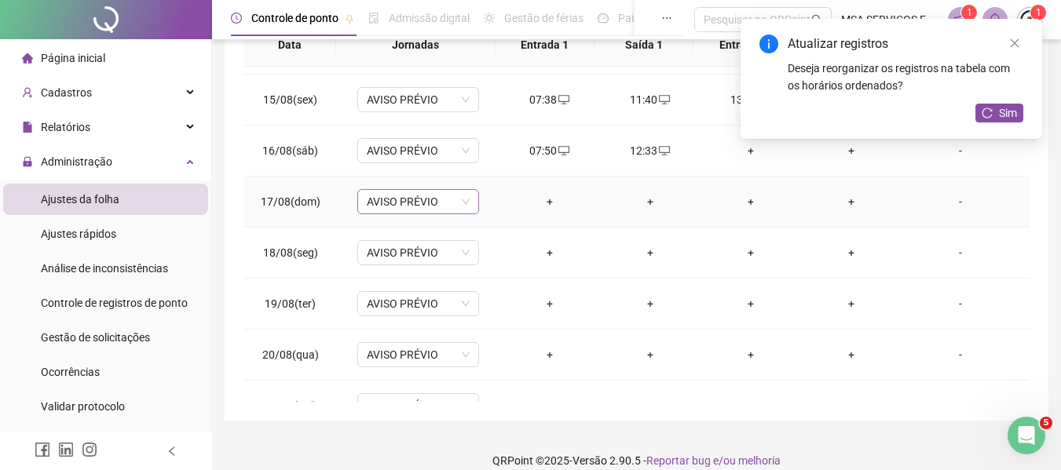
click at [447, 198] on span "AVISO PRÉVIO" at bounding box center [418, 202] width 103 height 24
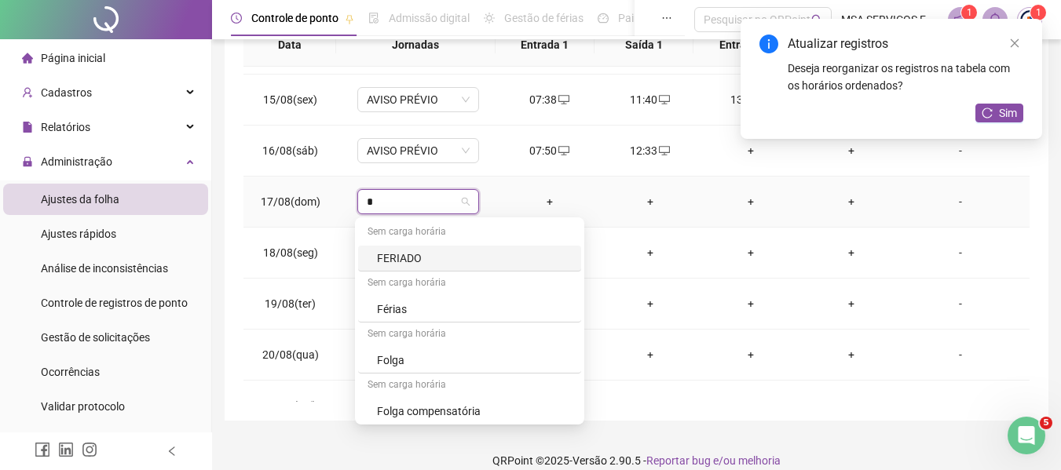
type input "**"
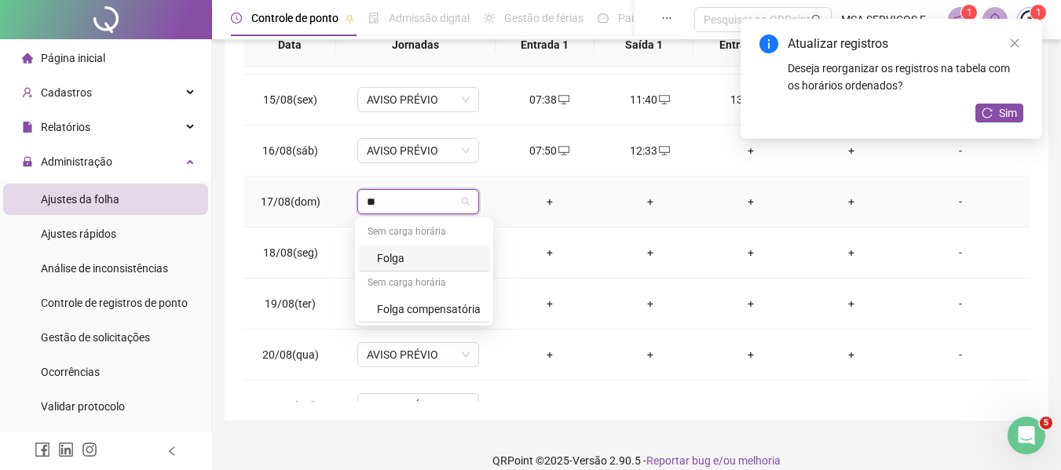
click at [428, 259] on div "Folga" at bounding box center [429, 258] width 104 height 17
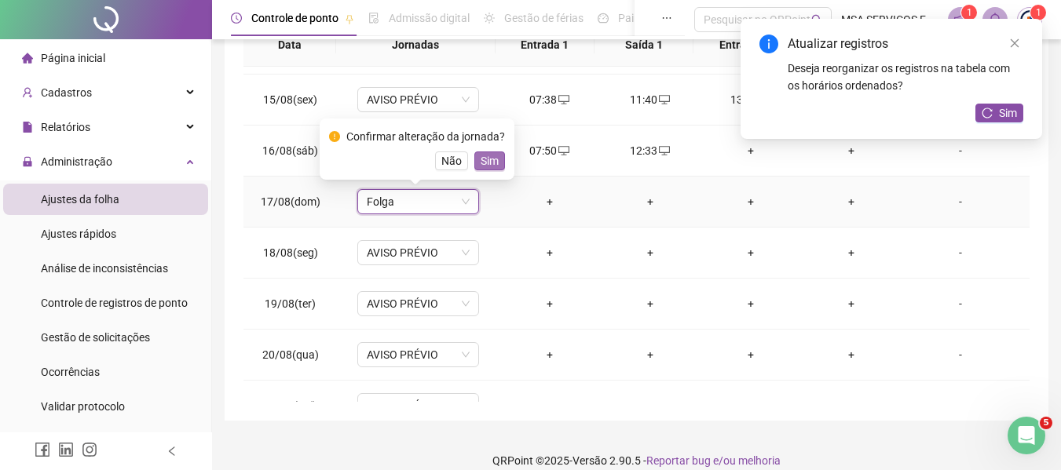
click at [488, 165] on span "Sim" at bounding box center [489, 160] width 18 height 17
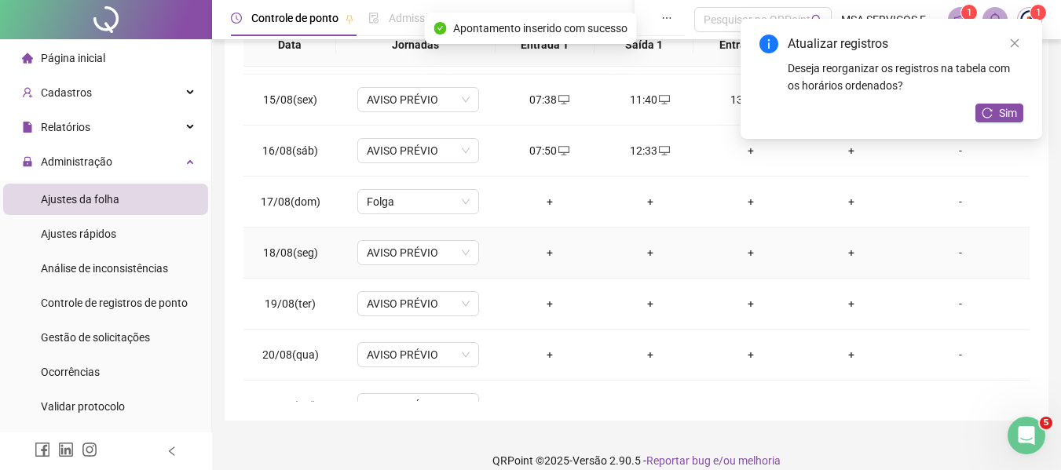
click at [540, 251] on div "+" at bounding box center [549, 252] width 75 height 17
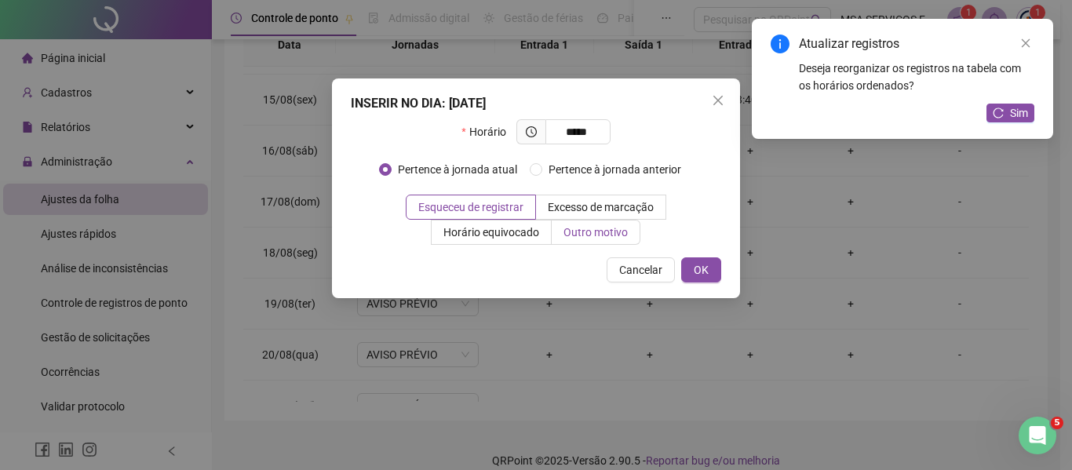
type input "*****"
click at [605, 232] on span "Outro motivo" at bounding box center [596, 232] width 64 height 13
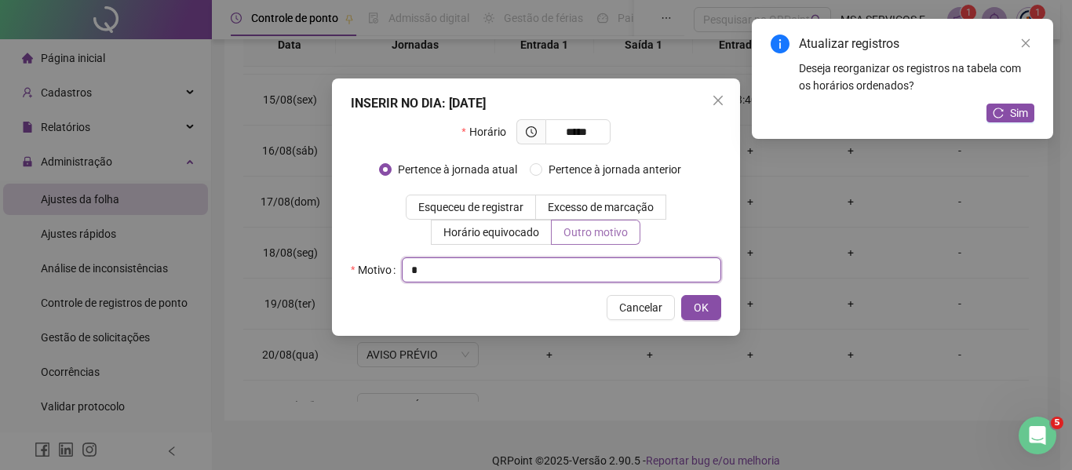
type input "*"
click at [681, 295] on button "OK" at bounding box center [701, 307] width 40 height 25
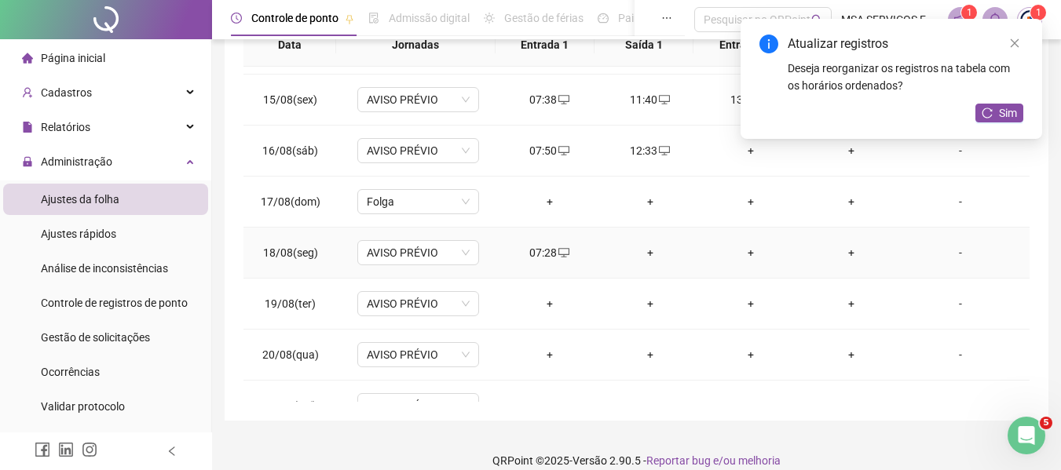
click at [641, 252] on div "+" at bounding box center [649, 252] width 75 height 17
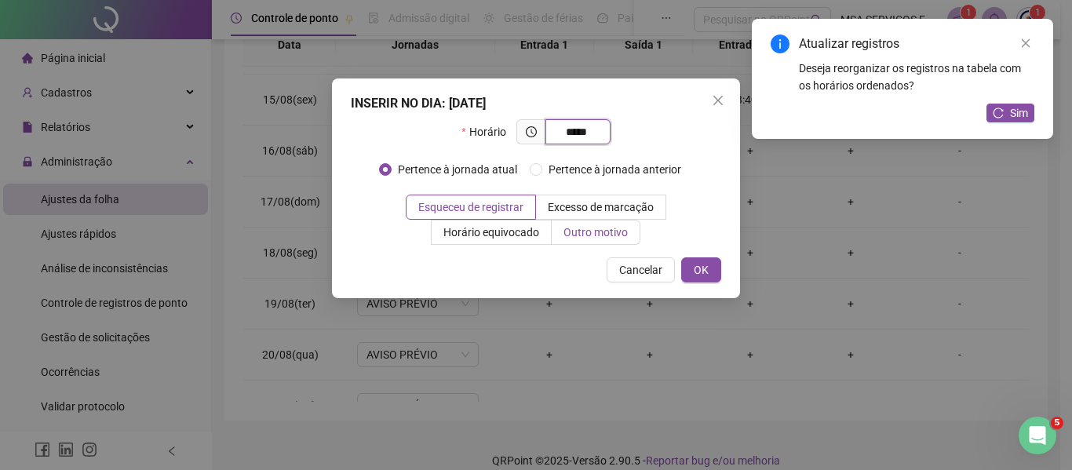
type input "*****"
click at [621, 239] on label "Outro motivo" at bounding box center [596, 232] width 89 height 25
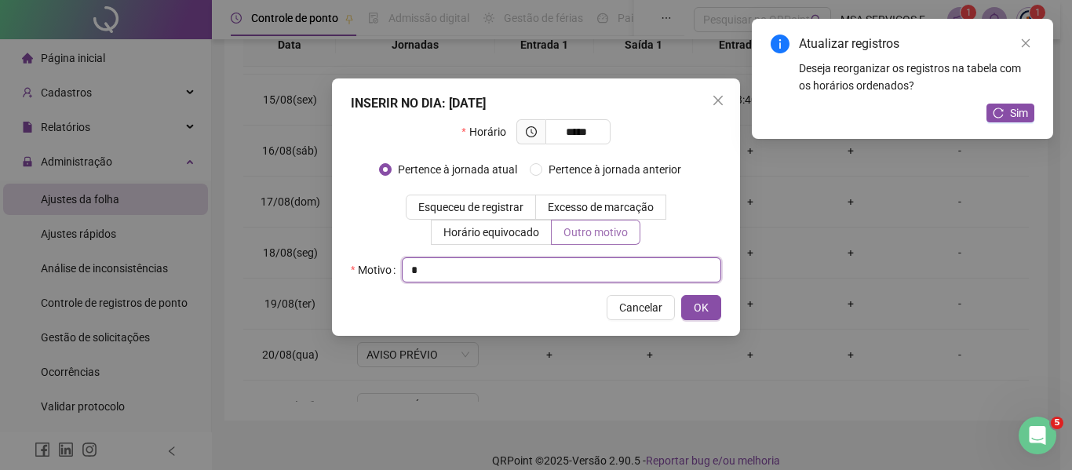
type input "*"
click at [681, 295] on button "OK" at bounding box center [701, 307] width 40 height 25
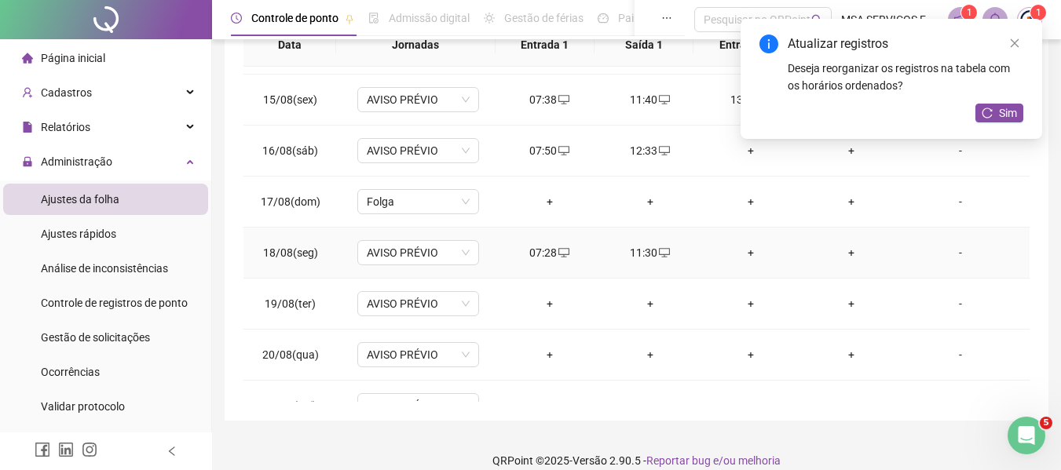
click at [741, 254] on div "+" at bounding box center [750, 252] width 75 height 17
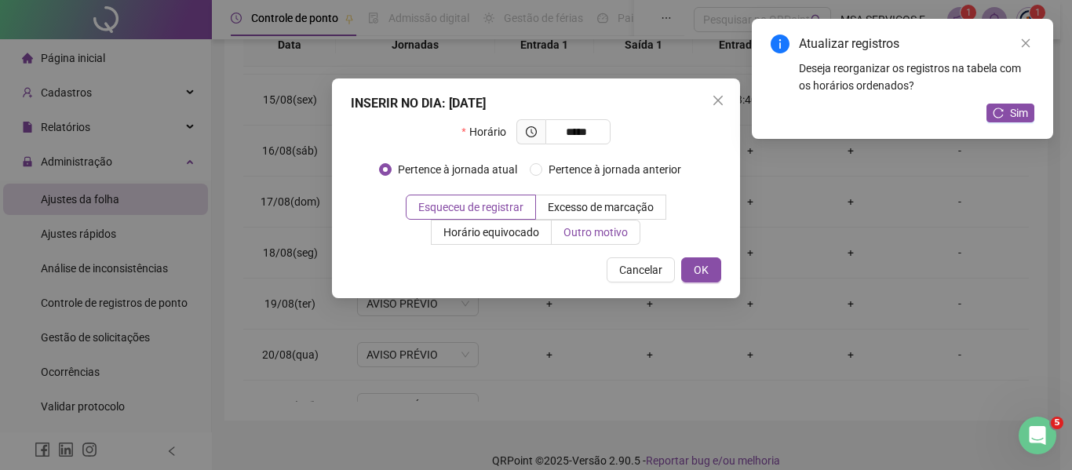
type input "*****"
click at [603, 226] on span "Outro motivo" at bounding box center [596, 232] width 64 height 13
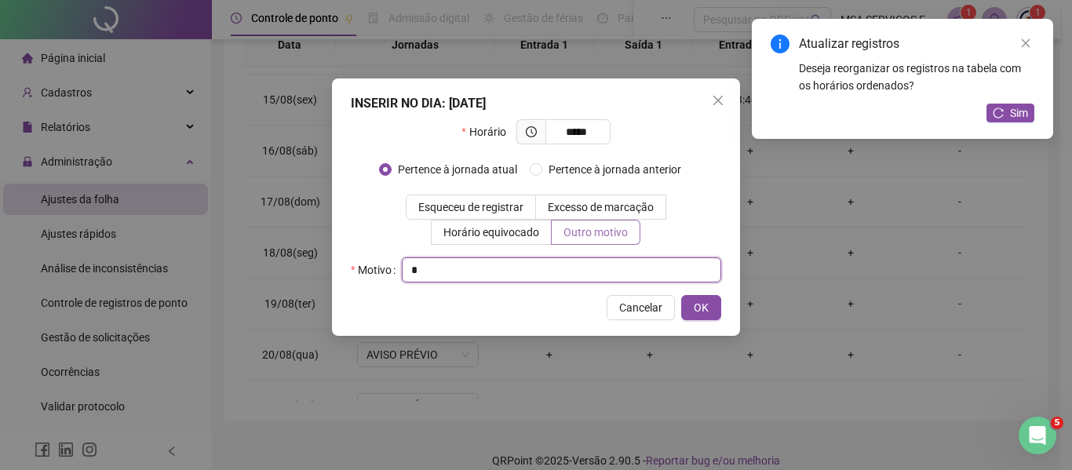
type input "*"
click at [681, 295] on button "OK" at bounding box center [701, 307] width 40 height 25
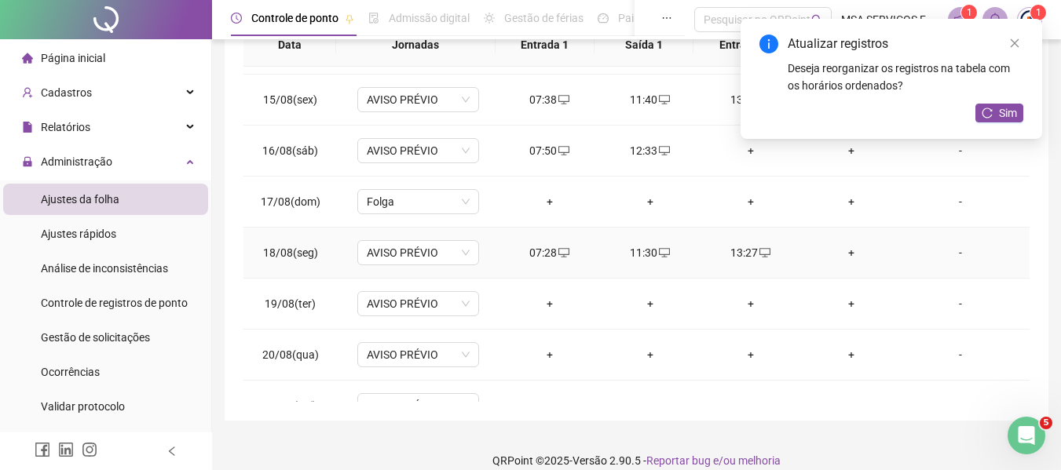
drag, startPoint x: 841, startPoint y: 249, endPoint x: 831, endPoint y: 248, distance: 9.5
click at [842, 249] on div "+" at bounding box center [850, 252] width 75 height 17
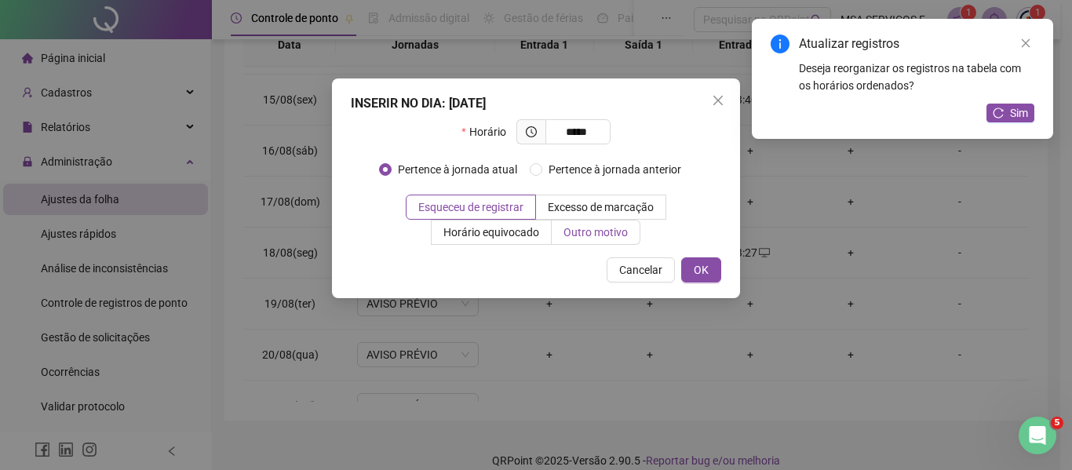
type input "*****"
click at [568, 223] on label "Outro motivo" at bounding box center [596, 232] width 89 height 25
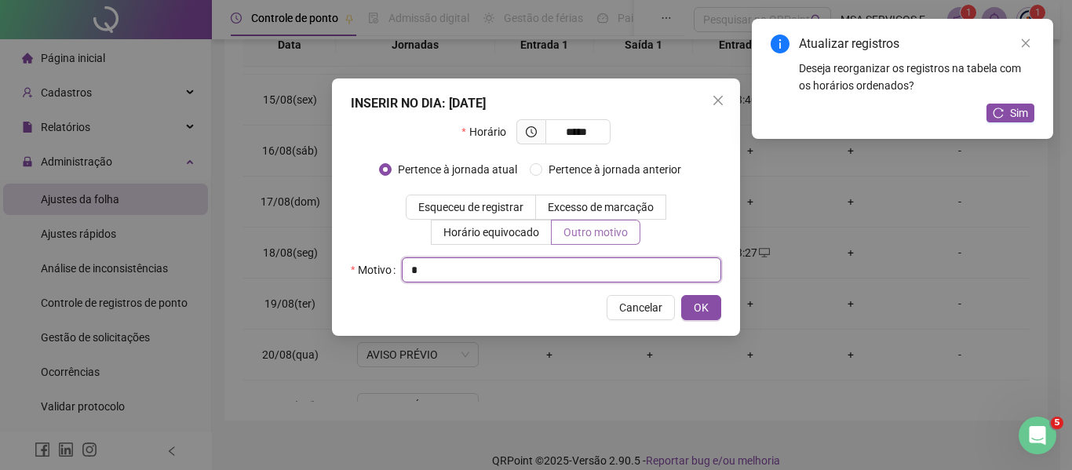
type input "*"
click at [681, 295] on button "OK" at bounding box center [701, 307] width 40 height 25
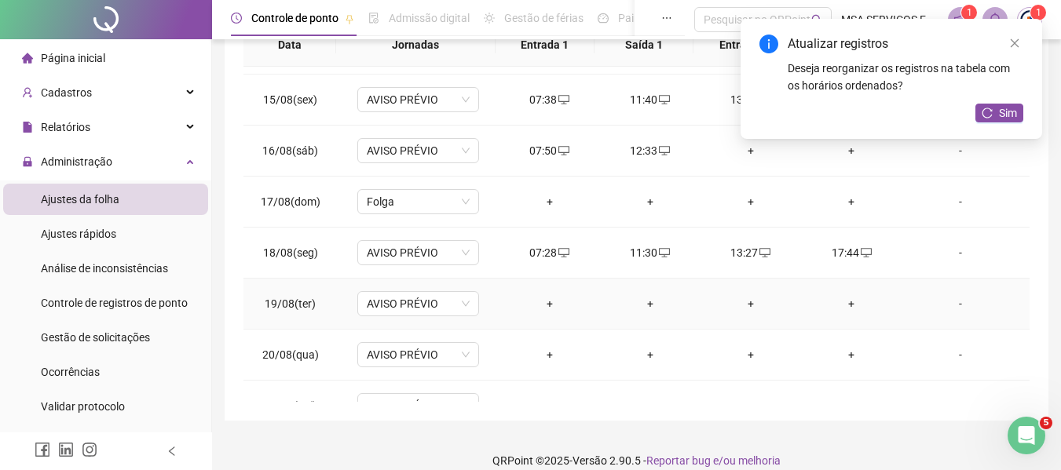
click at [543, 301] on div "+" at bounding box center [549, 303] width 75 height 17
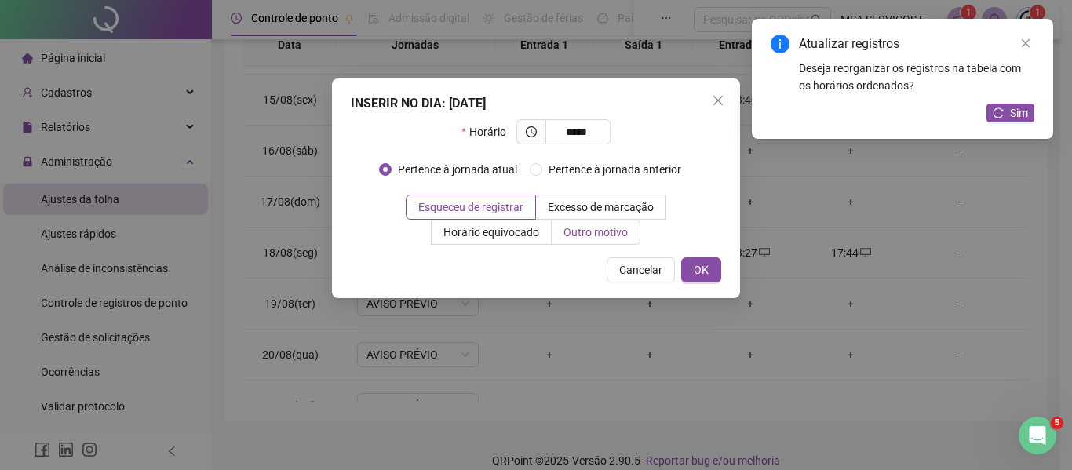
type input "*****"
click at [600, 235] on span "Outro motivo" at bounding box center [596, 232] width 64 height 13
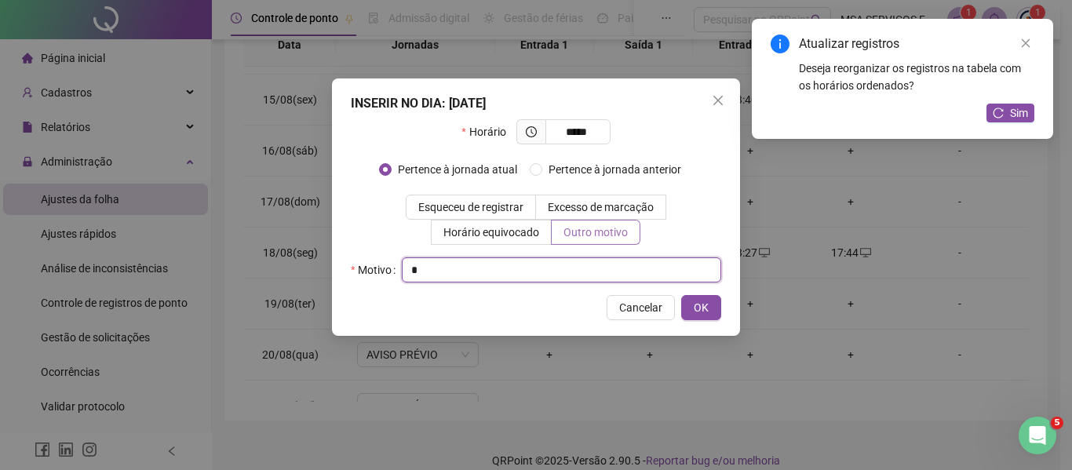
type input "*"
click at [681, 295] on button "OK" at bounding box center [701, 307] width 40 height 25
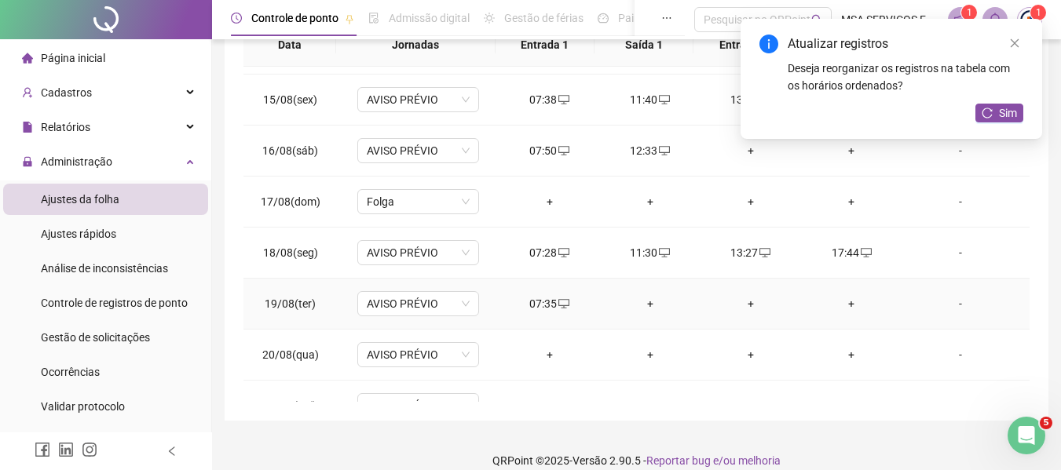
click at [649, 301] on div "+" at bounding box center [649, 303] width 75 height 17
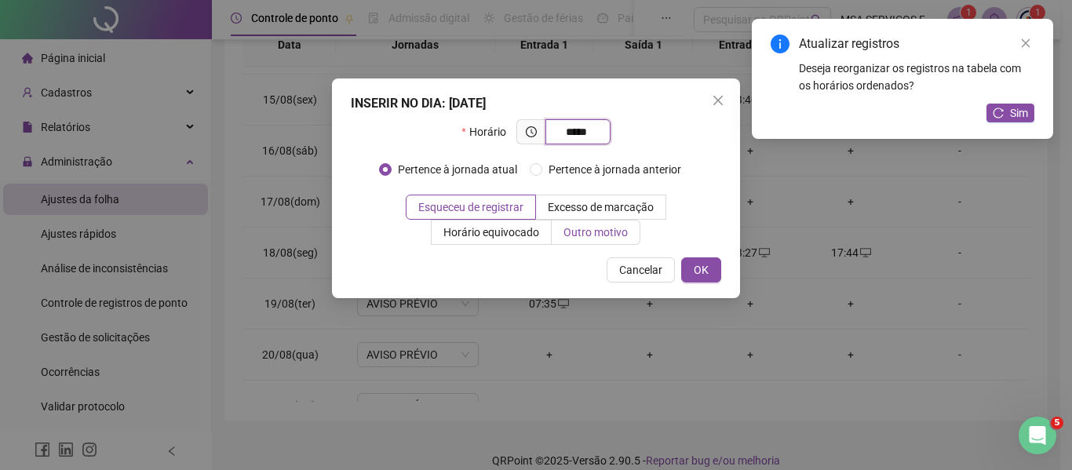
type input "*****"
click at [625, 228] on span "Outro motivo" at bounding box center [596, 232] width 64 height 13
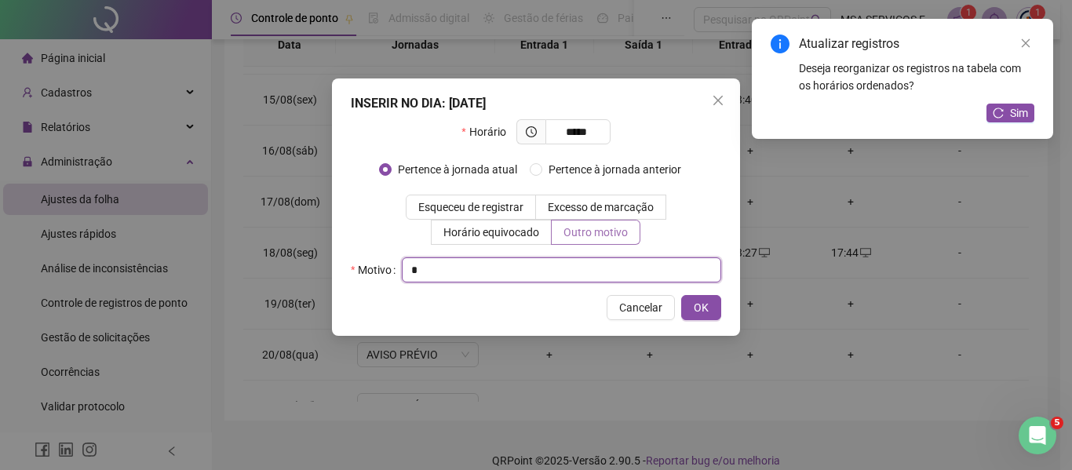
type input "*"
click at [681, 295] on button "OK" at bounding box center [701, 307] width 40 height 25
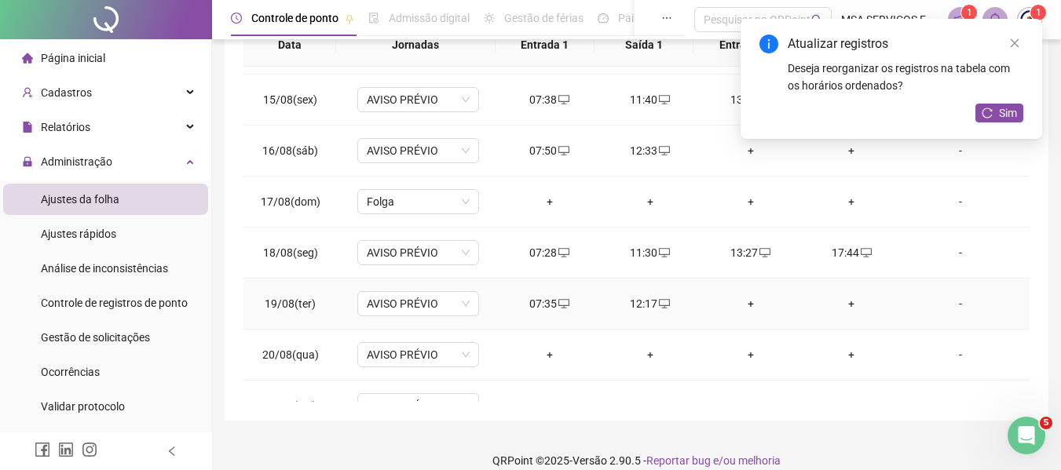
click at [742, 308] on div "+" at bounding box center [750, 303] width 75 height 17
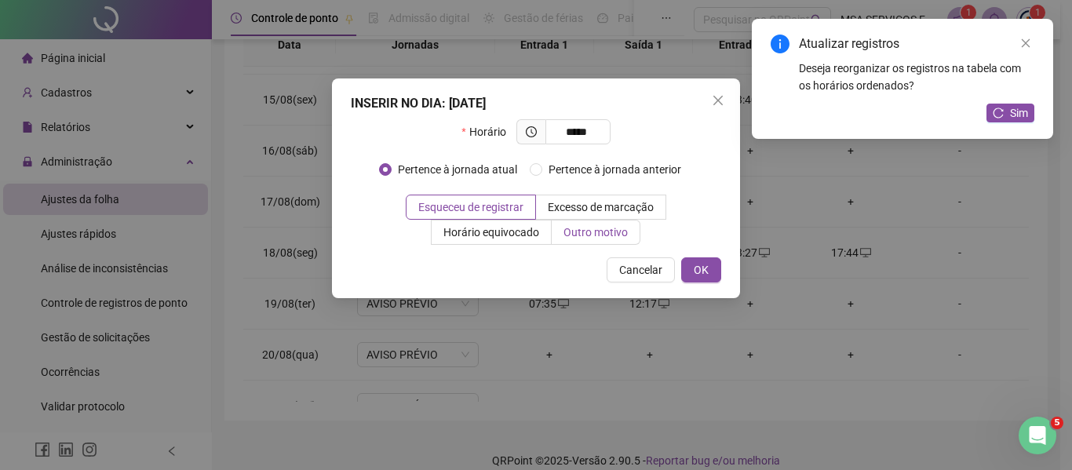
type input "*****"
click at [605, 234] on span "Outro motivo" at bounding box center [596, 232] width 64 height 13
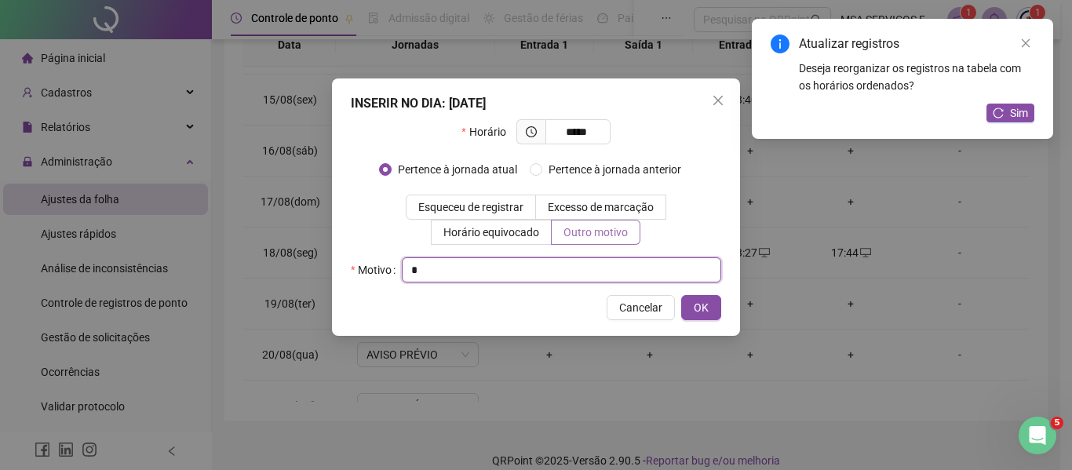
type input "*"
click at [681, 295] on button "OK" at bounding box center [701, 307] width 40 height 25
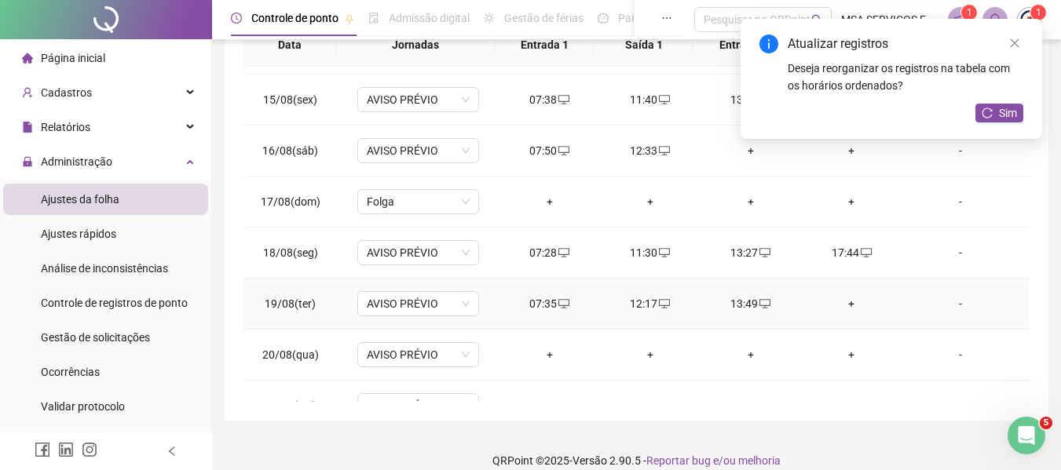
click at [832, 298] on div "+" at bounding box center [850, 303] width 75 height 17
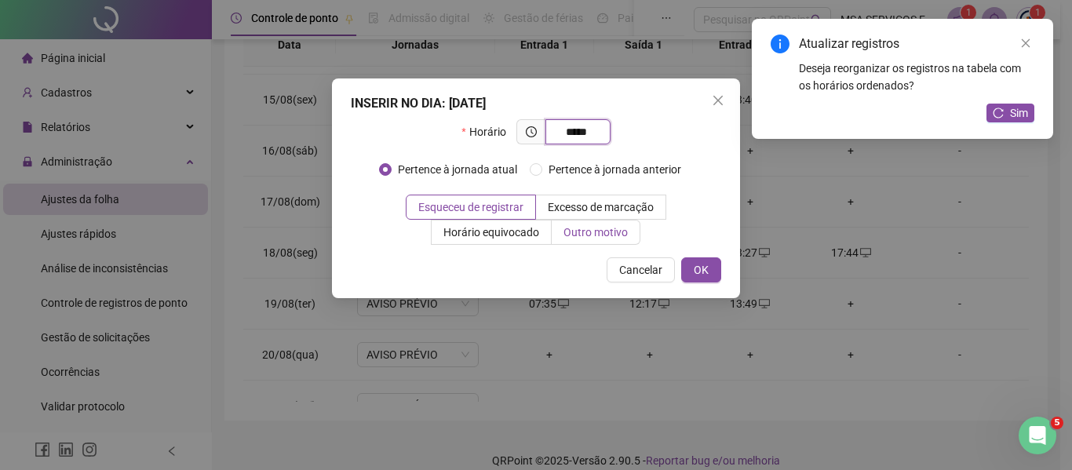
type input "*****"
click at [634, 230] on label "Outro motivo" at bounding box center [596, 232] width 89 height 25
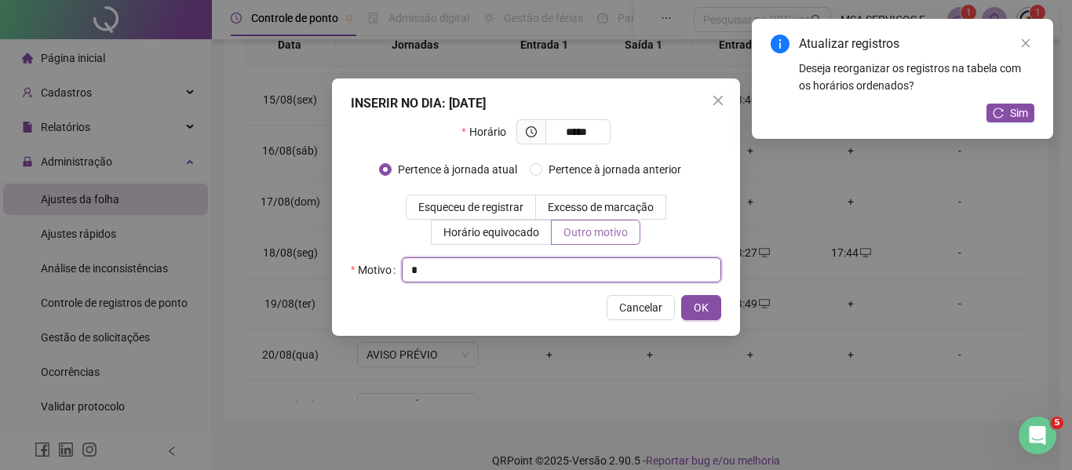
type input "*"
click at [681, 295] on button "OK" at bounding box center [701, 307] width 40 height 25
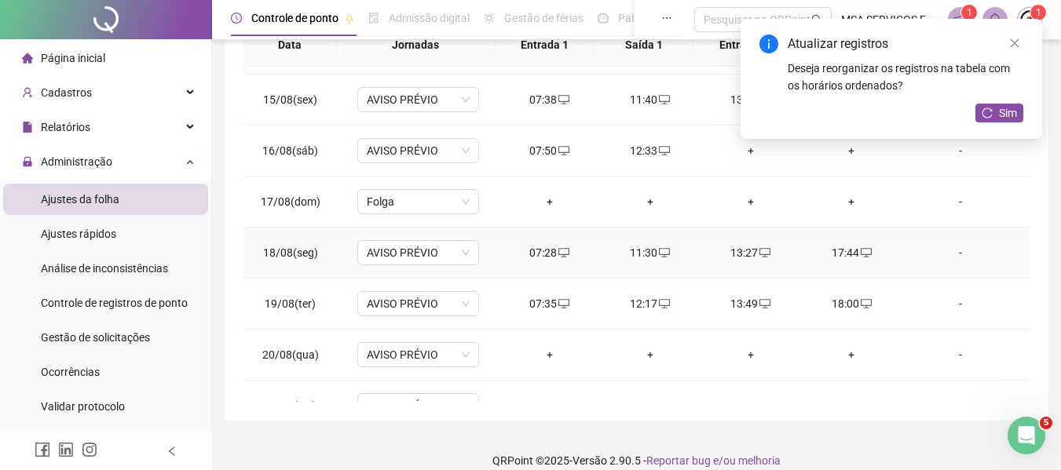
scroll to position [736, 0]
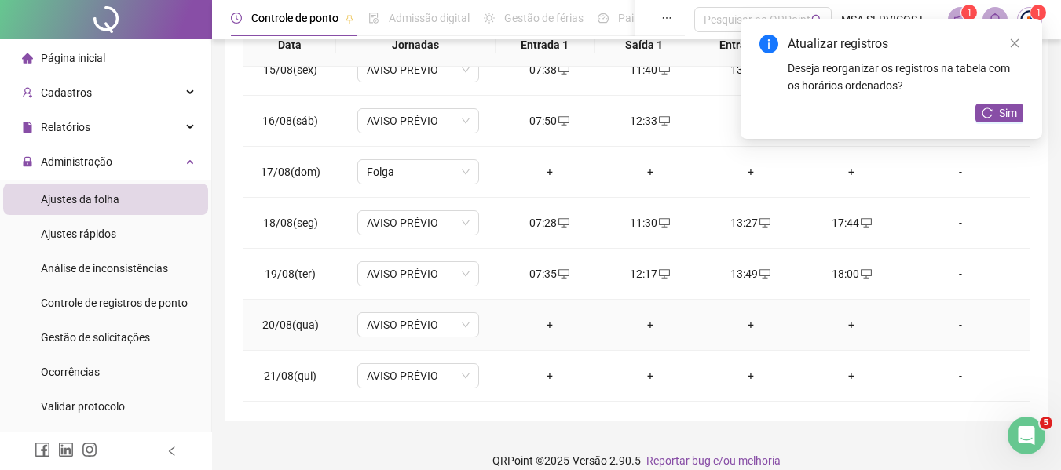
click at [547, 320] on div "+" at bounding box center [549, 324] width 75 height 17
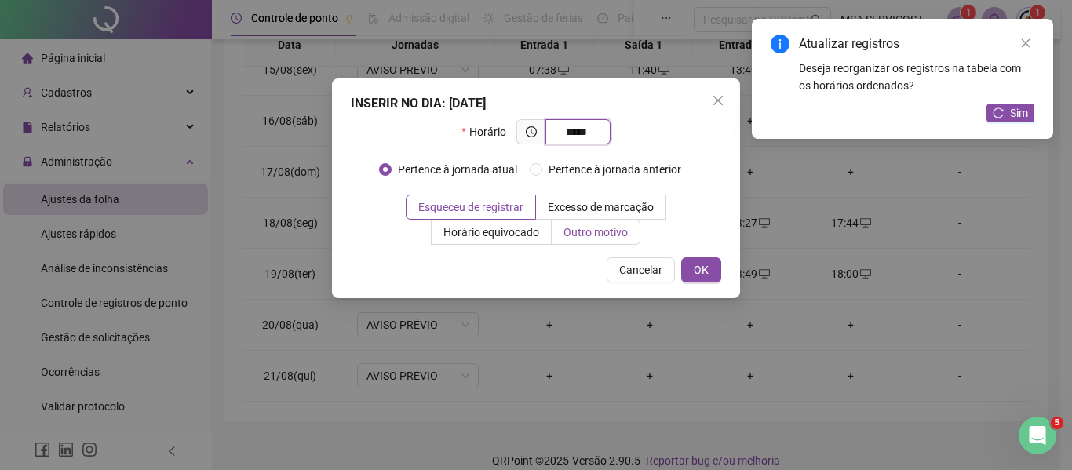
type input "*****"
click at [590, 232] on span "Outro motivo" at bounding box center [596, 232] width 64 height 13
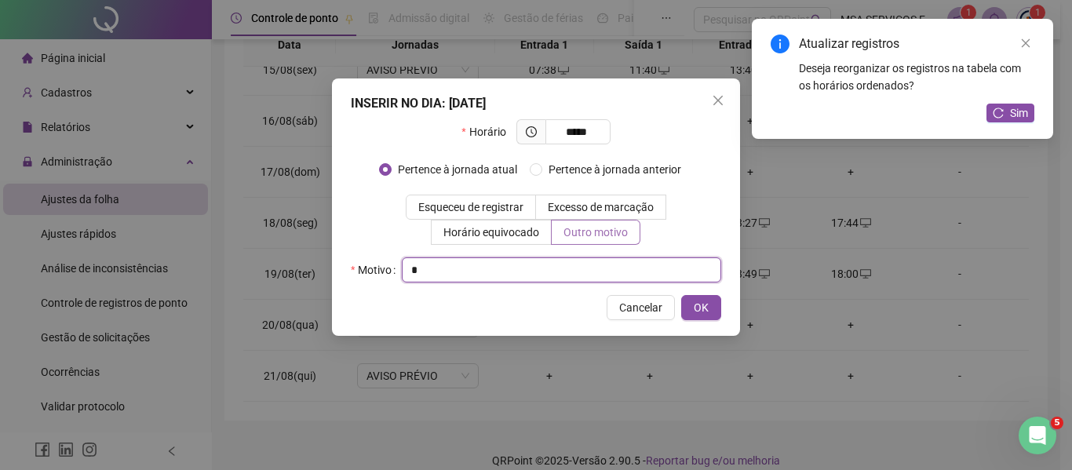
type input "*"
click at [681, 295] on button "OK" at bounding box center [701, 307] width 40 height 25
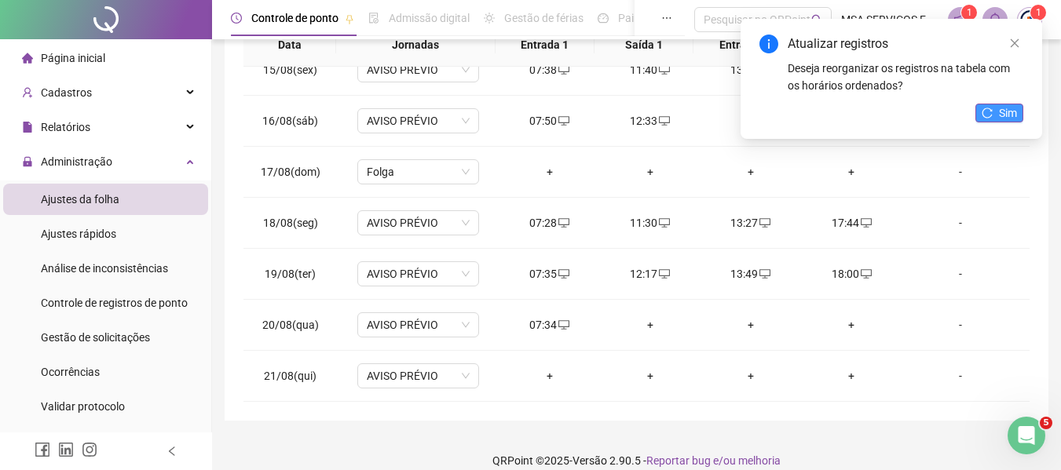
click at [991, 117] on icon "reload" at bounding box center [986, 113] width 11 height 11
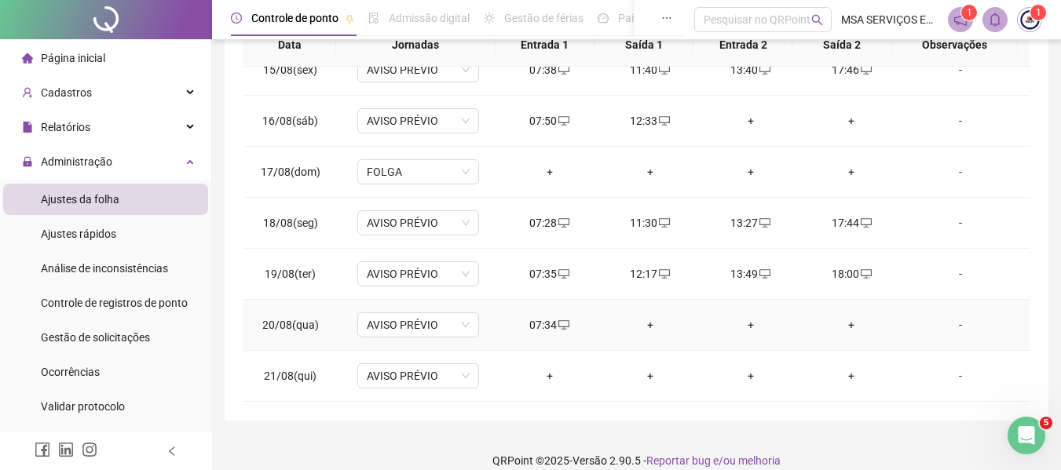
click at [648, 326] on div "+" at bounding box center [649, 324] width 75 height 17
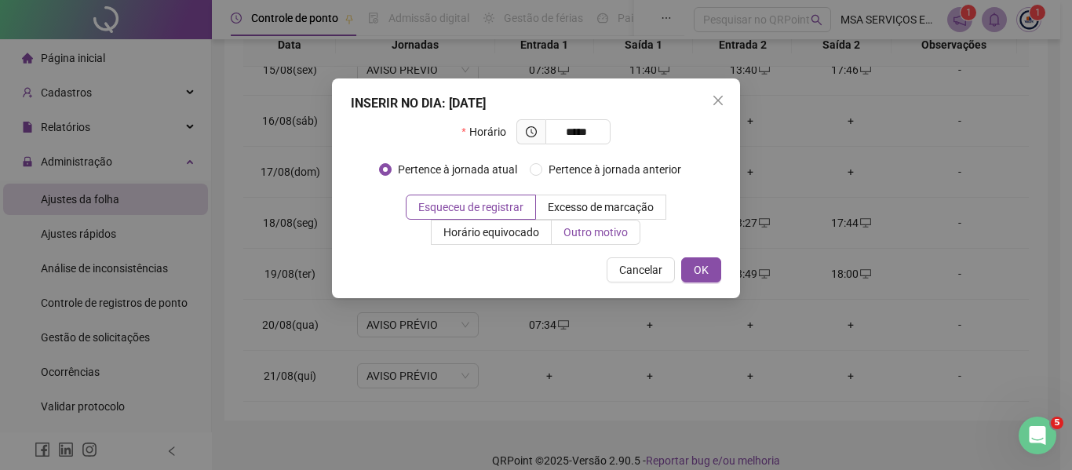
type input "*****"
click at [609, 237] on span "Outro motivo" at bounding box center [596, 232] width 64 height 13
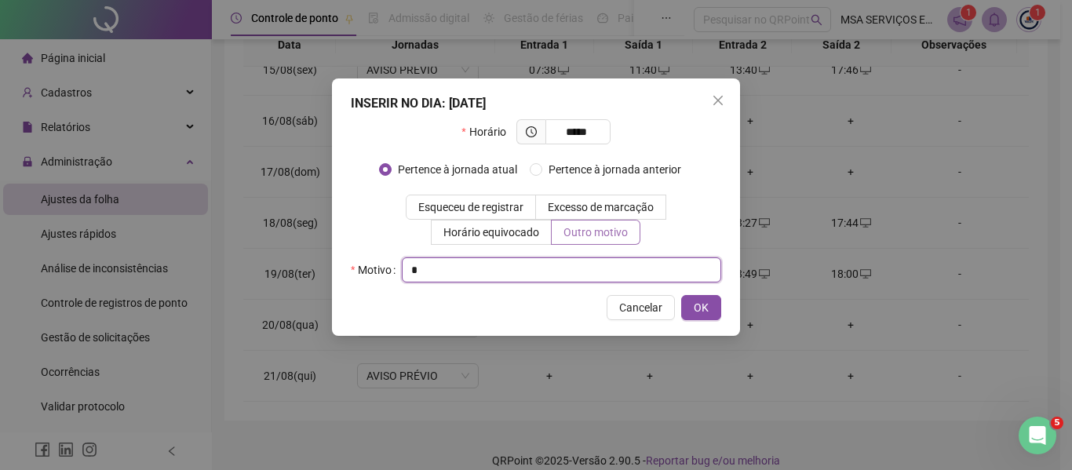
type input "*"
click at [681, 295] on button "OK" at bounding box center [701, 307] width 40 height 25
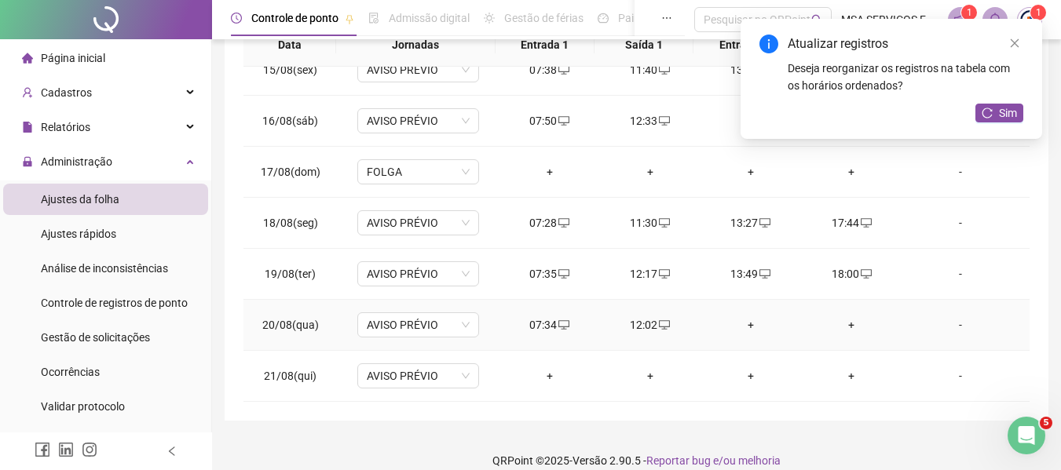
click at [742, 326] on div "+" at bounding box center [750, 324] width 75 height 17
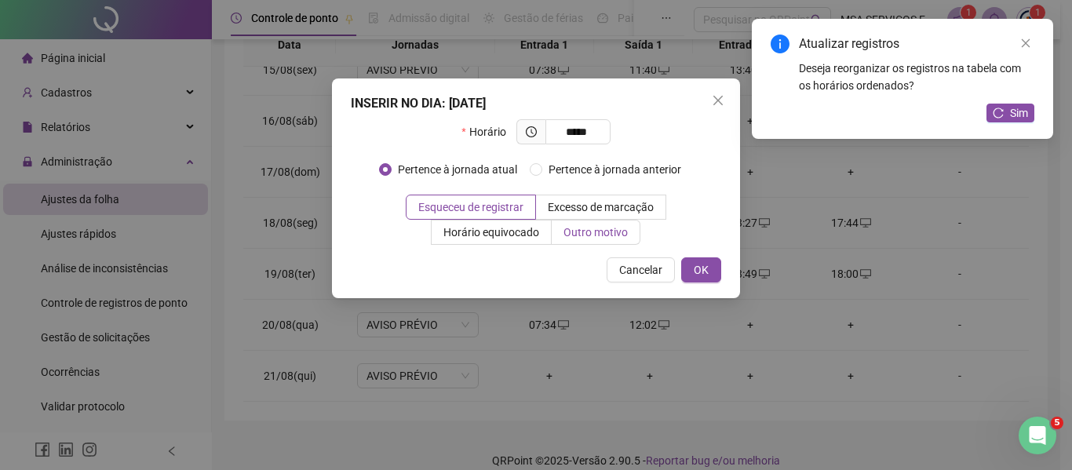
type input "*****"
click at [591, 239] on label "Outro motivo" at bounding box center [596, 232] width 89 height 25
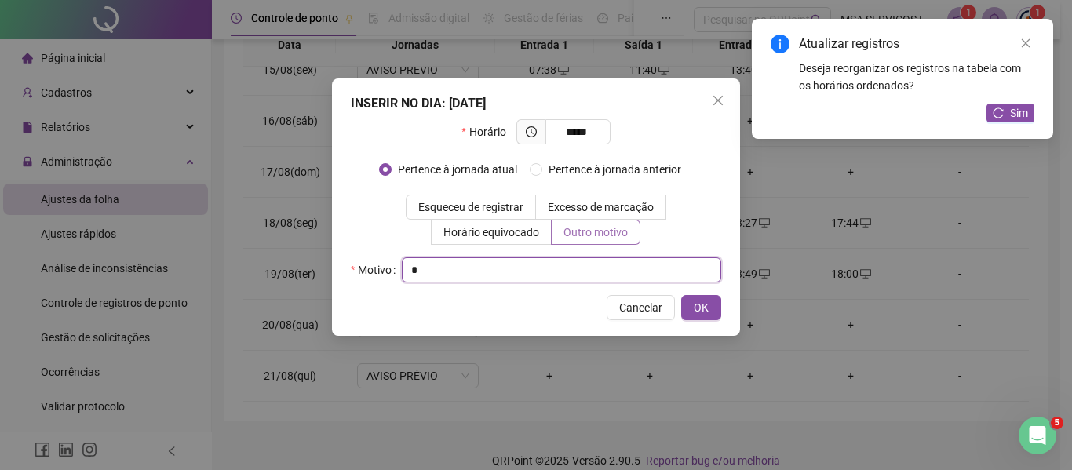
type input "*"
click at [681, 295] on button "OK" at bounding box center [701, 307] width 40 height 25
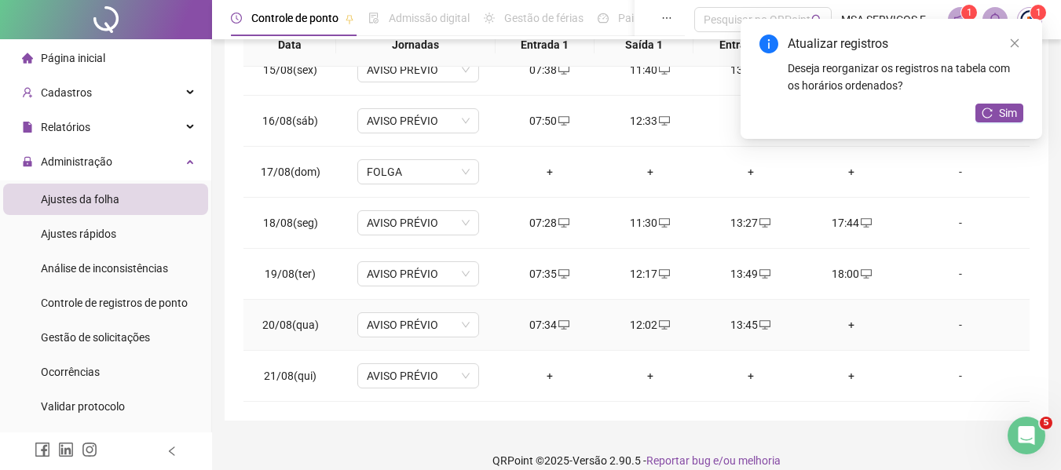
click at [838, 324] on div "+" at bounding box center [850, 324] width 75 height 17
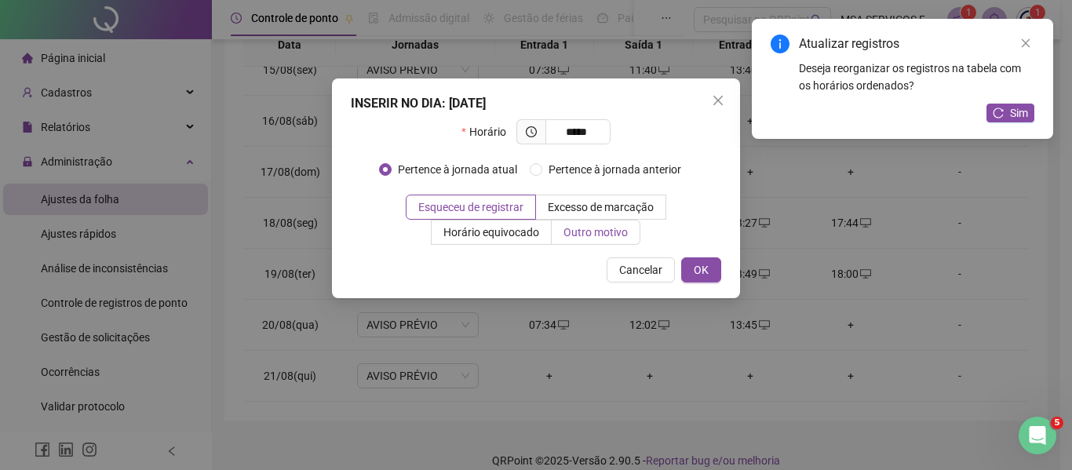
type input "*****"
click at [606, 232] on span "Outro motivo" at bounding box center [596, 232] width 64 height 13
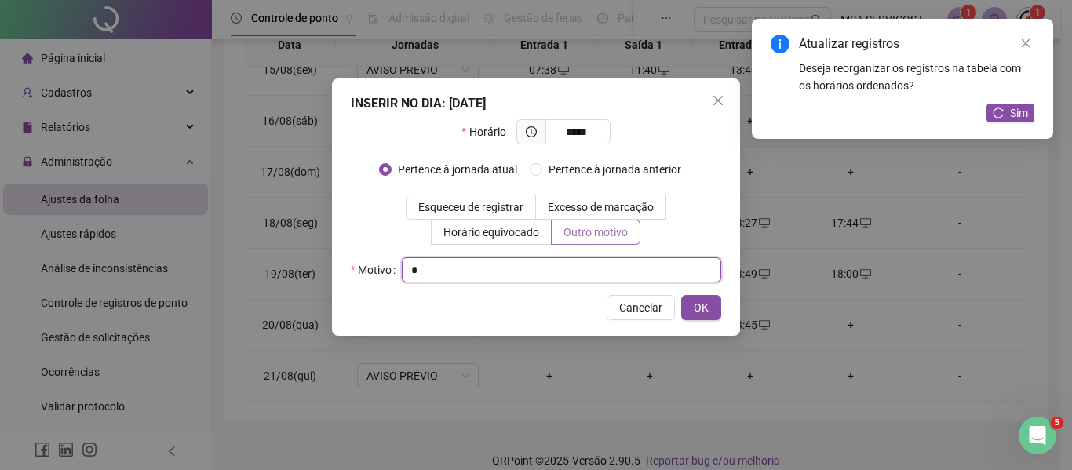
type input "*"
click at [681, 295] on button "OK" at bounding box center [701, 307] width 40 height 25
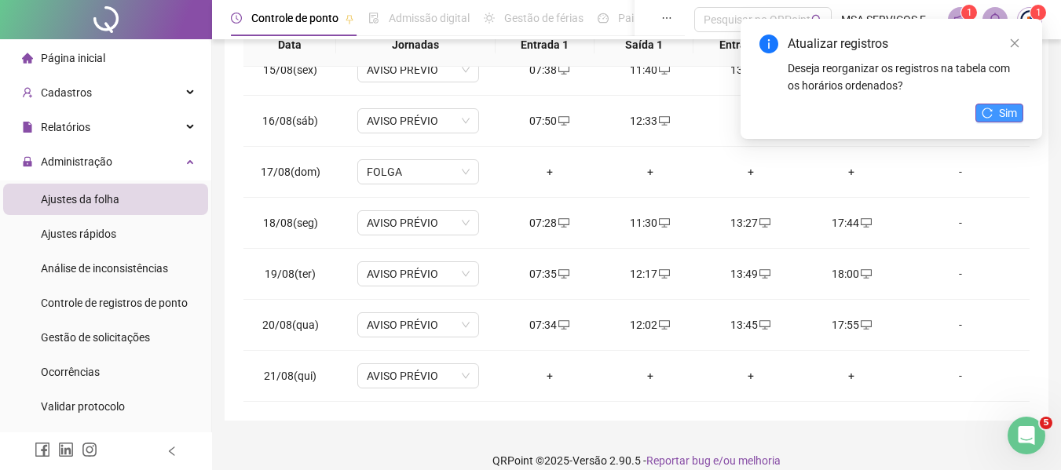
click at [999, 116] on span "Sim" at bounding box center [1008, 112] width 18 height 17
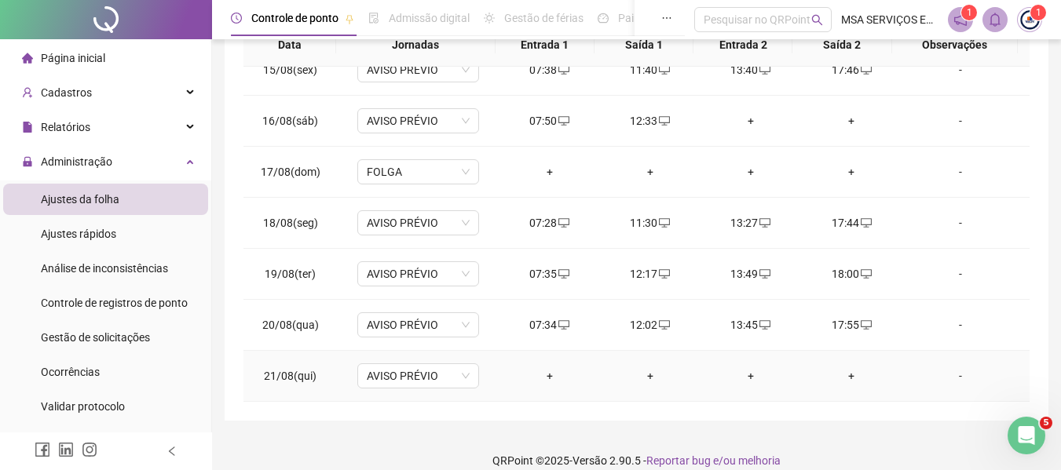
click at [547, 373] on div "+" at bounding box center [549, 375] width 75 height 17
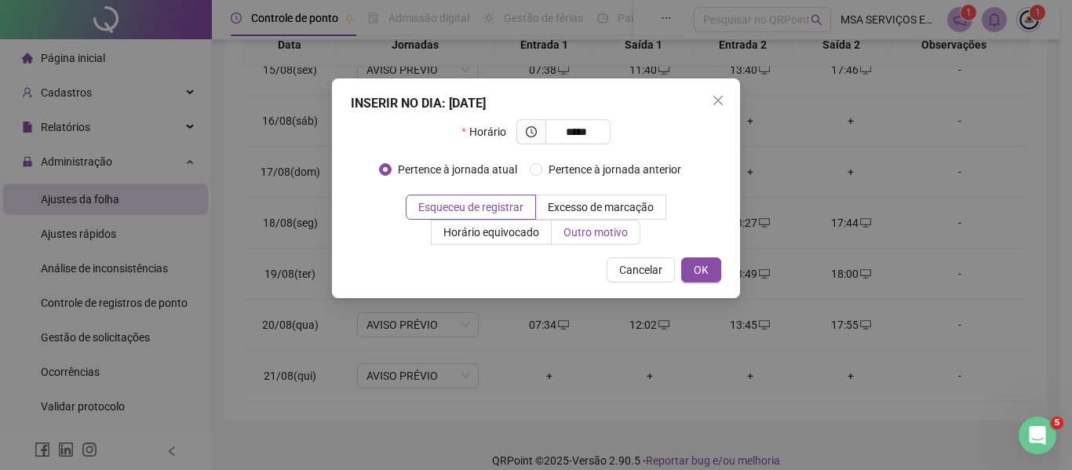
type input "*****"
click at [619, 233] on span "Outro motivo" at bounding box center [596, 232] width 64 height 13
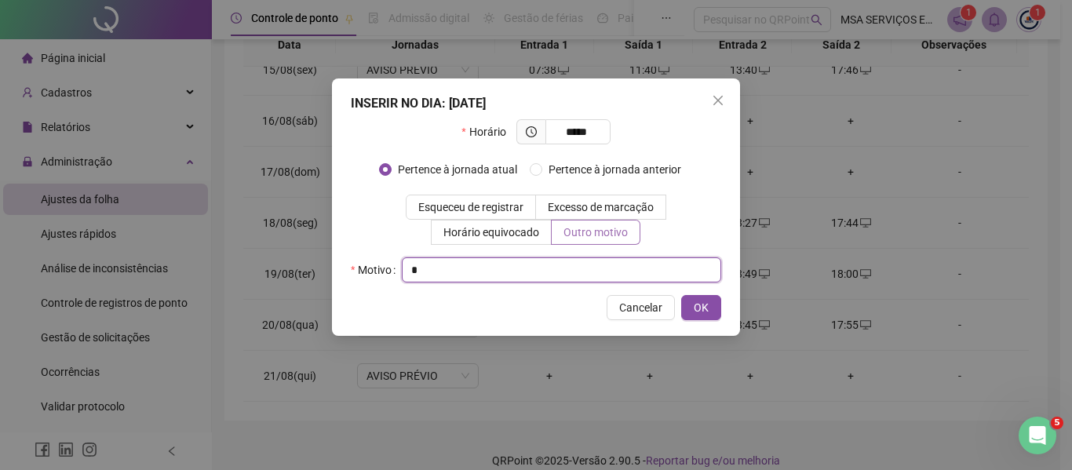
type input "*"
click at [681, 295] on button "OK" at bounding box center [701, 307] width 40 height 25
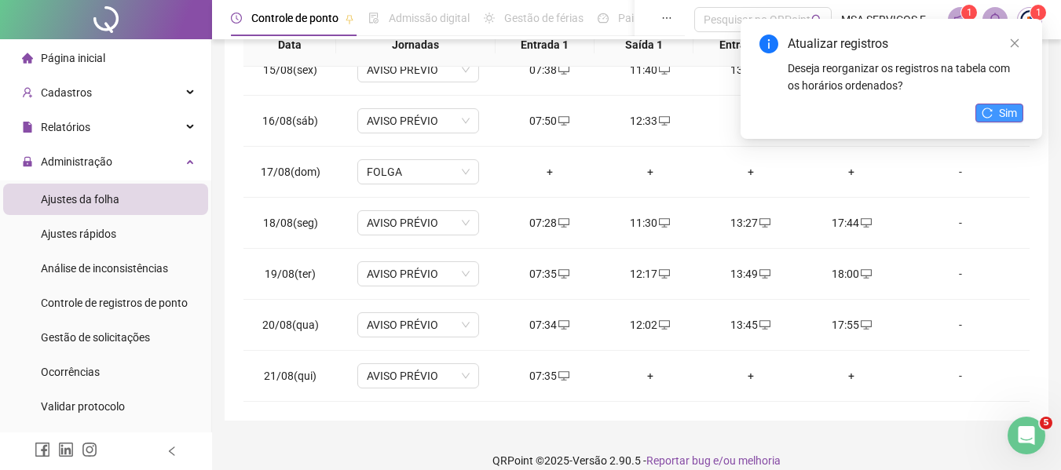
click at [994, 115] on button "Sim" at bounding box center [999, 113] width 48 height 19
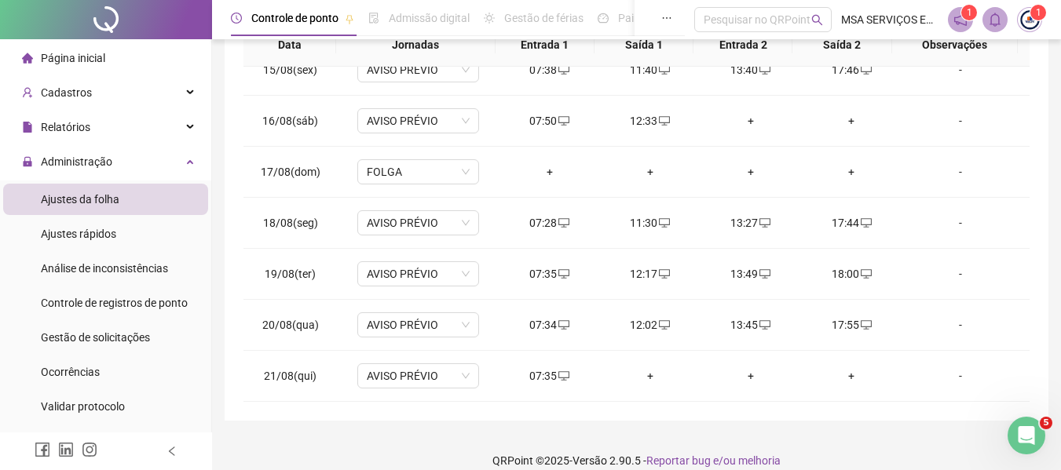
scroll to position [0, 0]
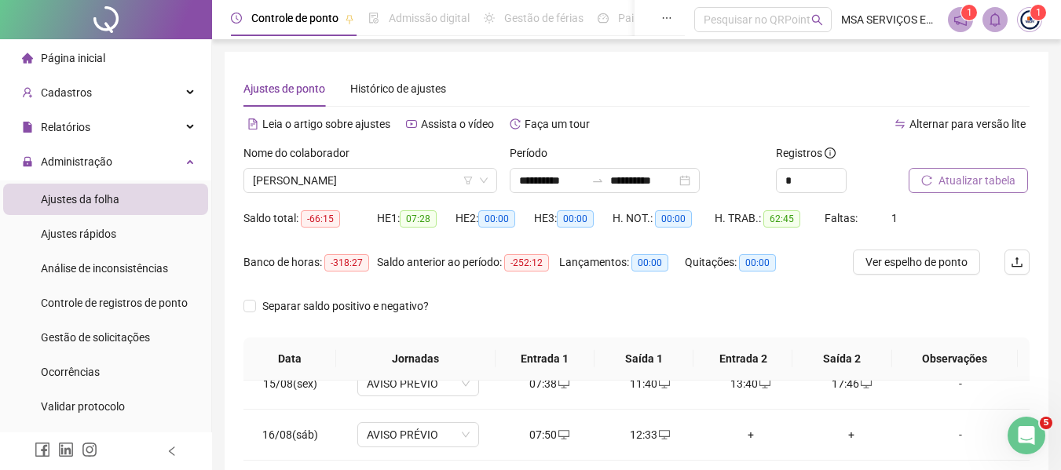
click at [976, 166] on div at bounding box center [949, 156] width 82 height 24
click at [979, 177] on span "Atualizar tabela" at bounding box center [976, 180] width 77 height 17
click at [372, 182] on span "[PERSON_NAME]" at bounding box center [370, 181] width 235 height 24
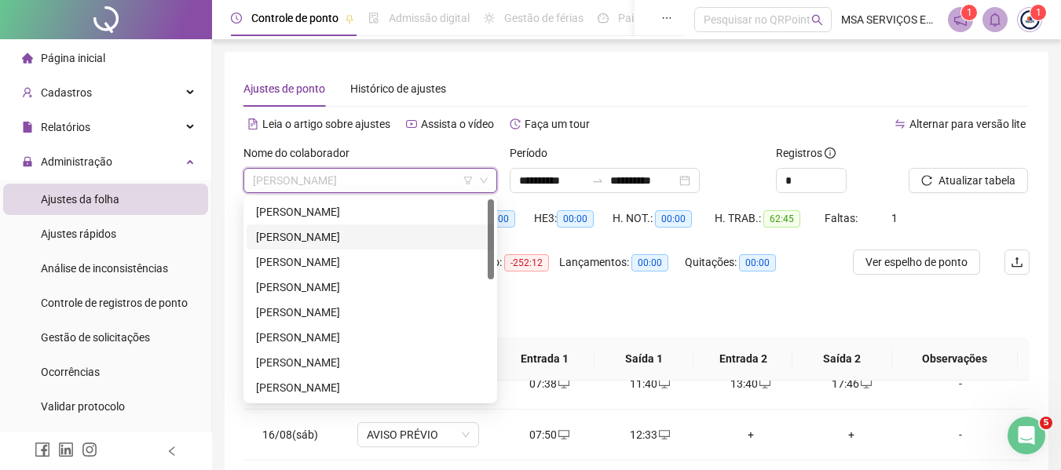
click at [382, 211] on div "[PERSON_NAME]" at bounding box center [370, 211] width 228 height 17
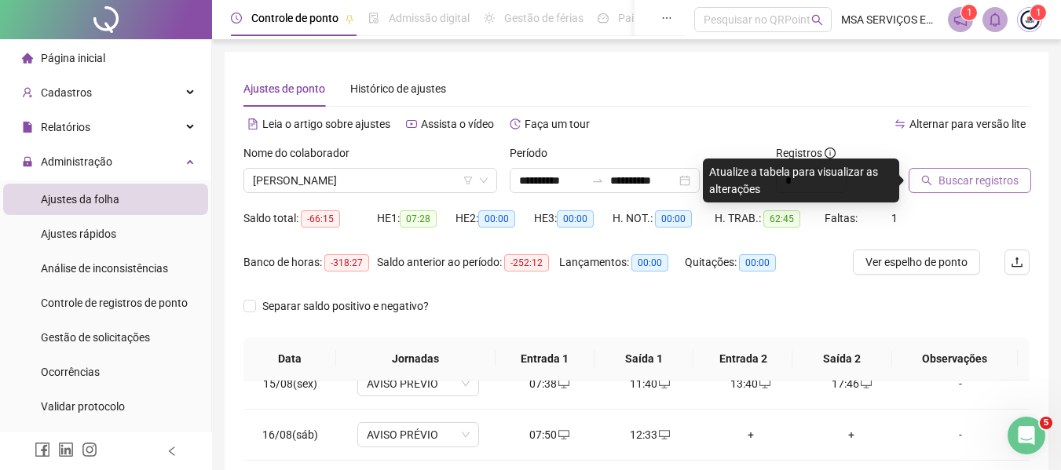
click at [947, 181] on span "Buscar registros" at bounding box center [978, 180] width 80 height 17
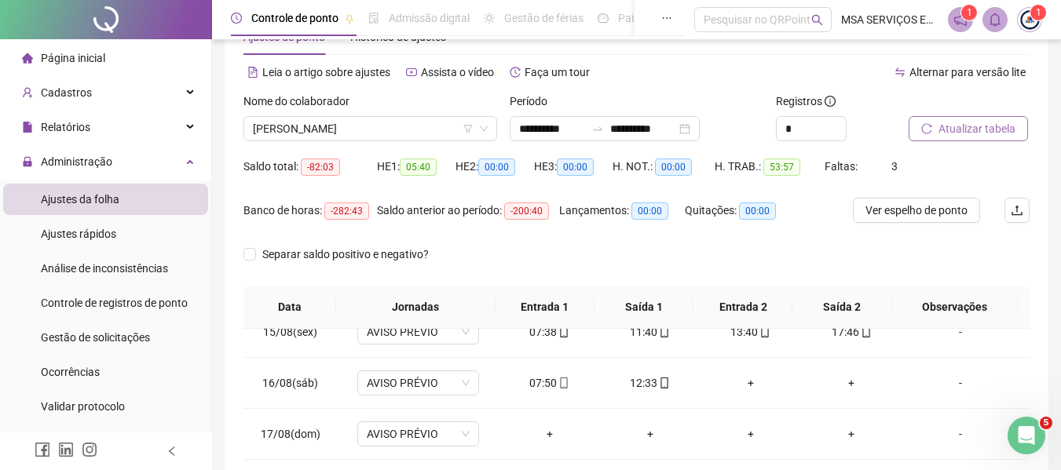
scroll to position [332, 0]
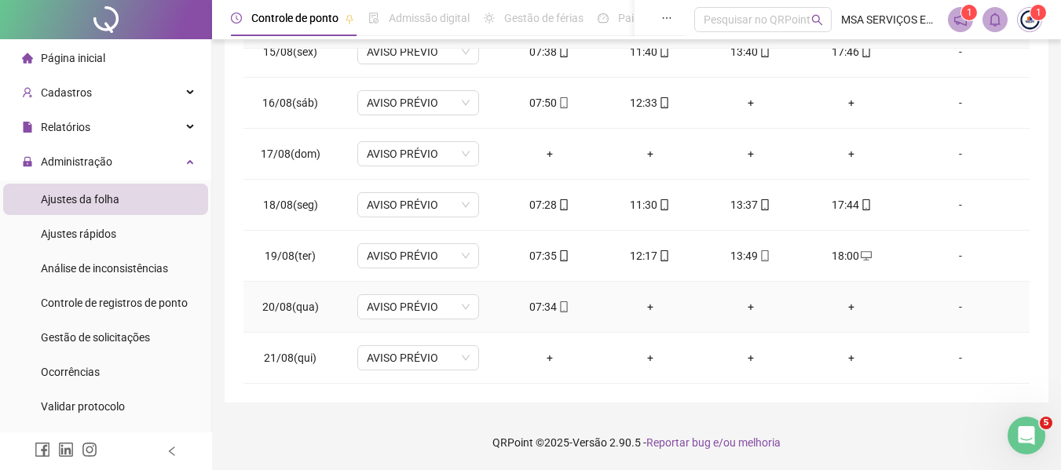
click at [640, 303] on div "+" at bounding box center [649, 306] width 75 height 17
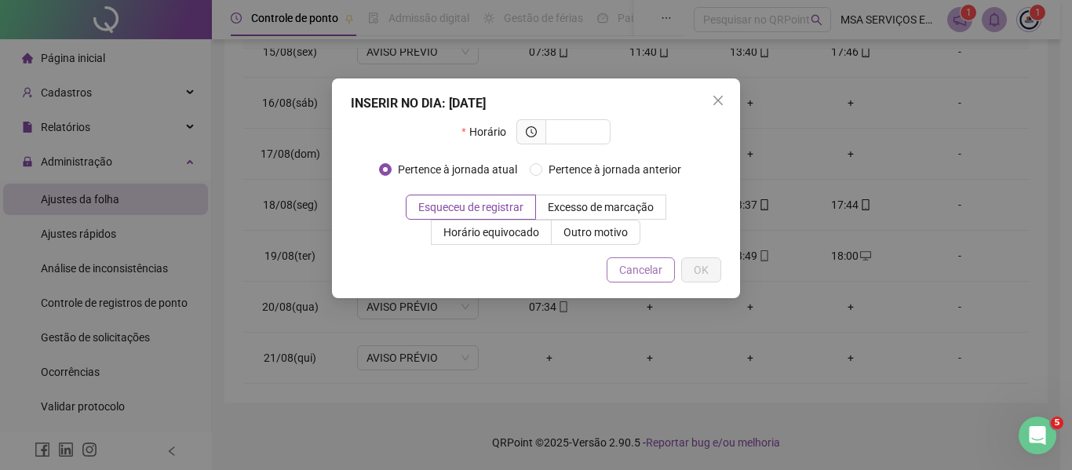
click at [635, 269] on span "Cancelar" at bounding box center [640, 269] width 43 height 17
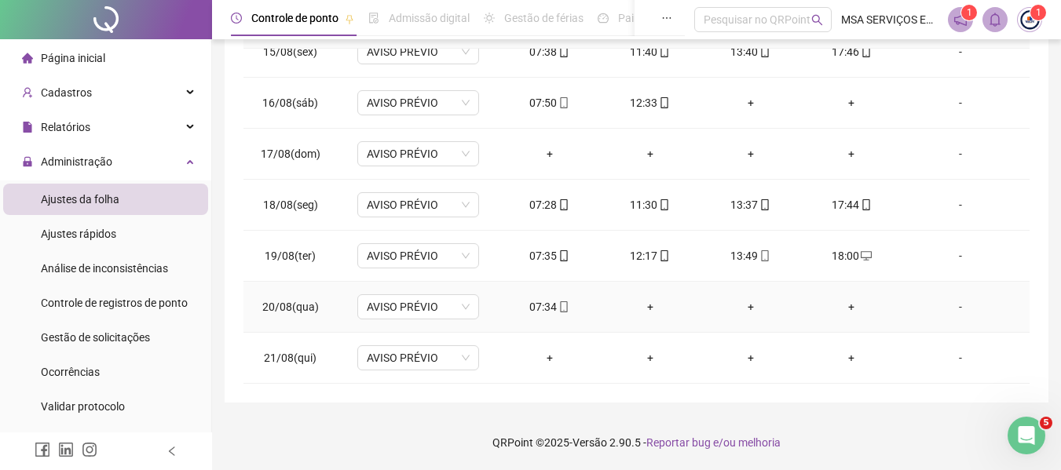
click at [637, 303] on div "+" at bounding box center [649, 306] width 75 height 17
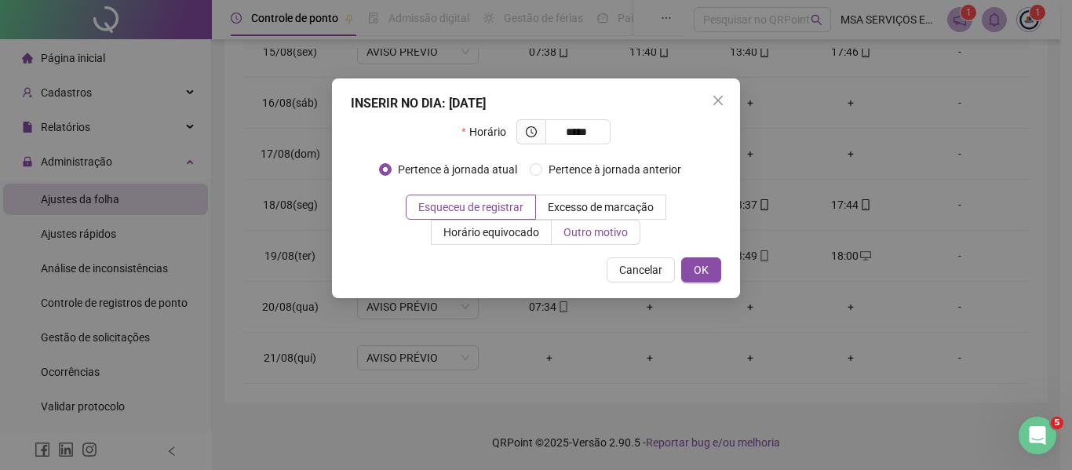
type input "*****"
click at [622, 229] on span "Outro motivo" at bounding box center [596, 232] width 64 height 13
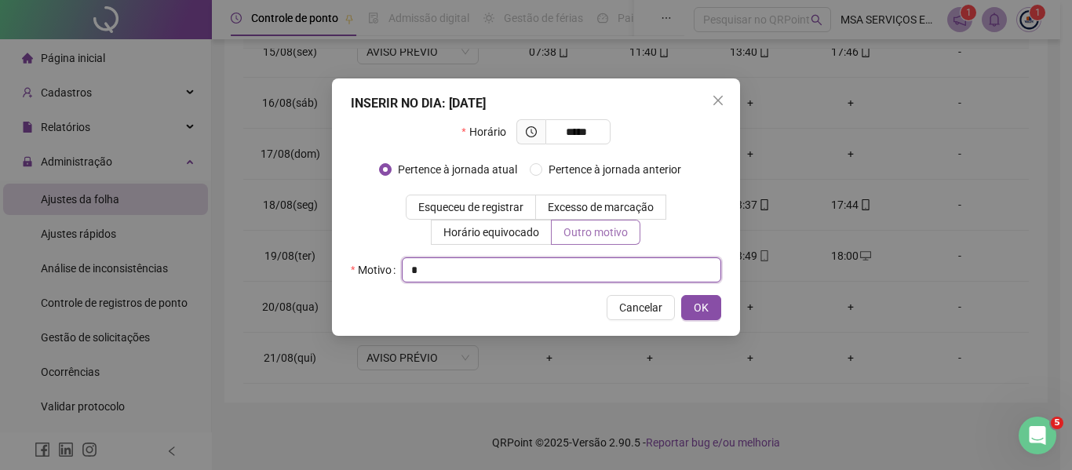
type input "*"
click at [681, 295] on button "OK" at bounding box center [701, 307] width 40 height 25
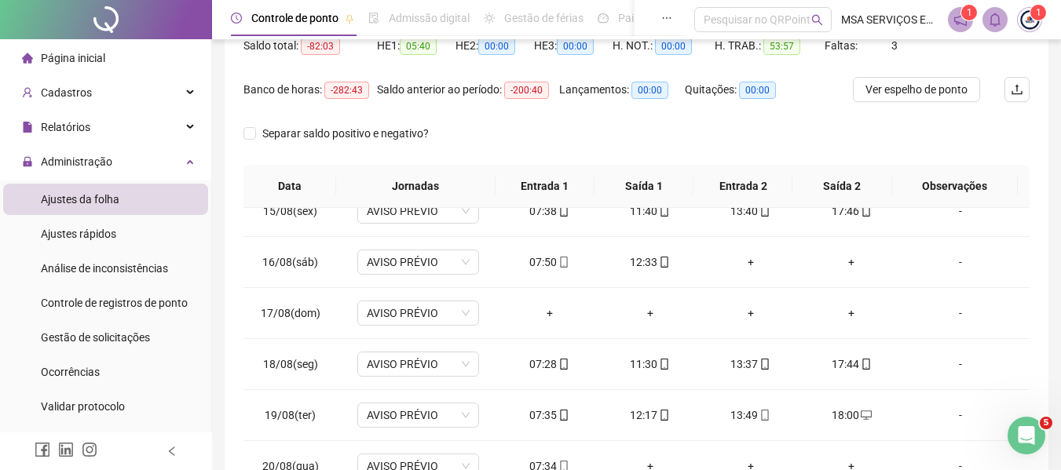
scroll to position [18, 0]
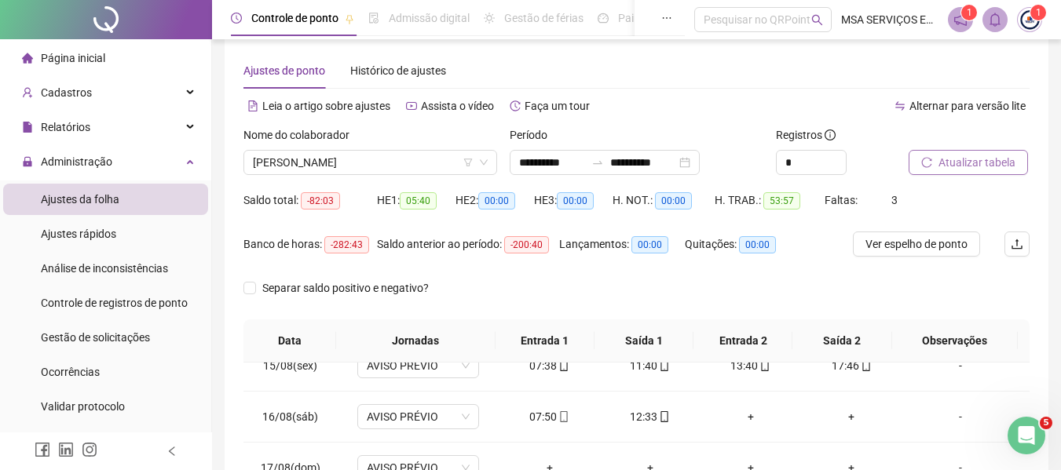
click at [990, 164] on span "Atualizar tabela" at bounding box center [976, 162] width 77 height 17
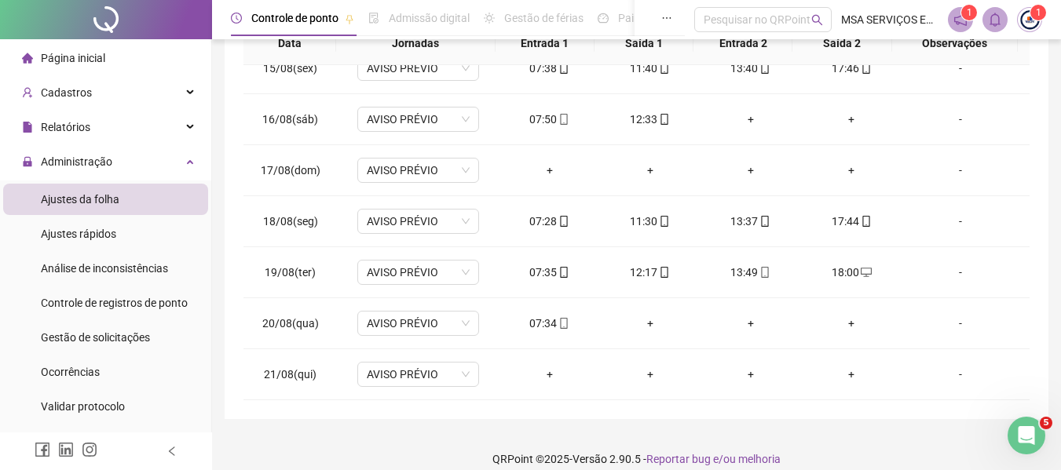
scroll to position [332, 0]
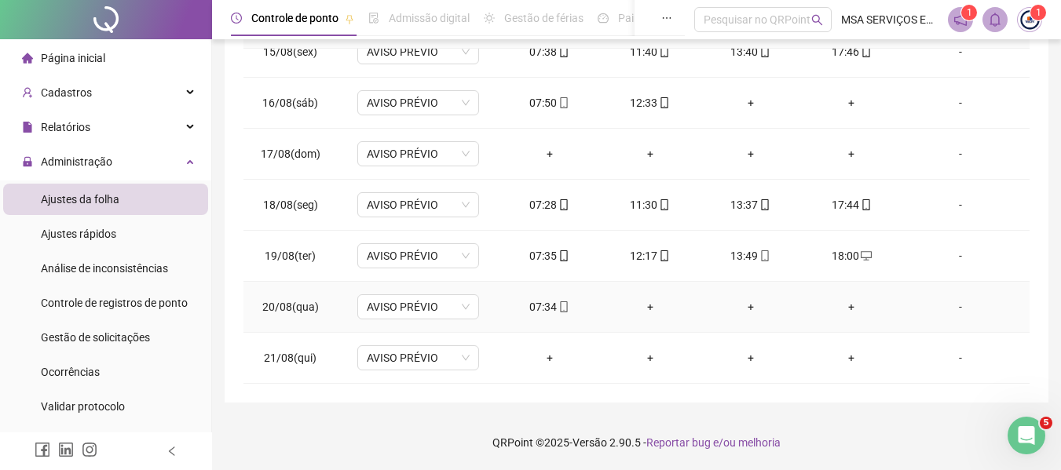
click at [646, 308] on div "+" at bounding box center [649, 306] width 75 height 17
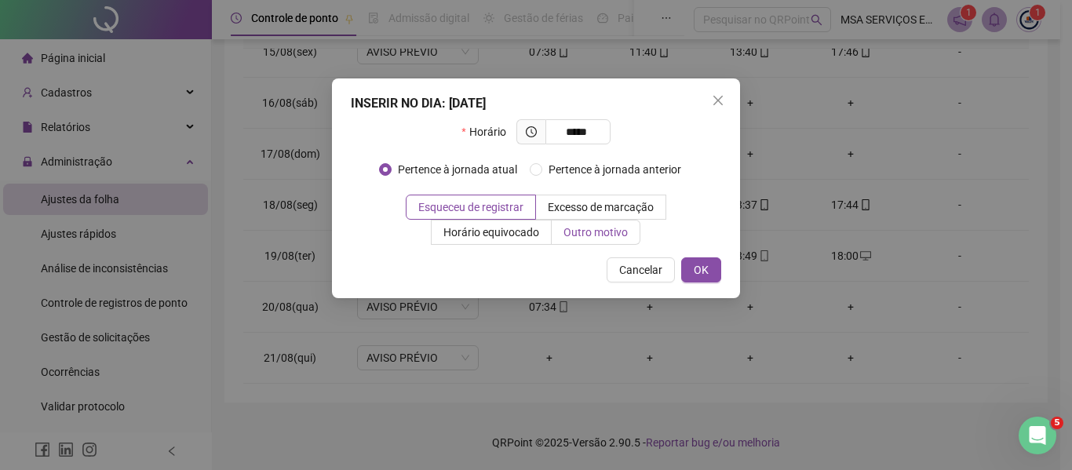
type input "*****"
click at [619, 232] on span "Outro motivo" at bounding box center [596, 232] width 64 height 13
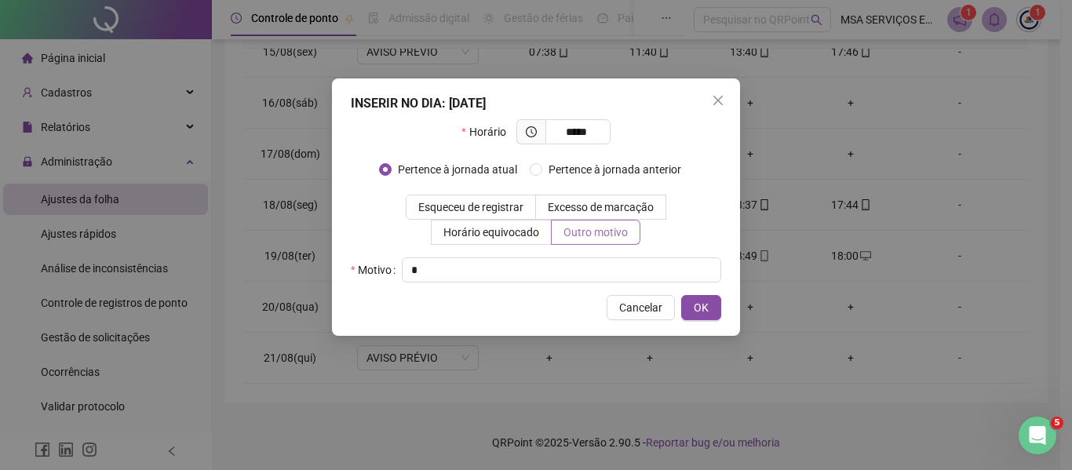
click at [681, 295] on button "OK" at bounding box center [701, 307] width 40 height 25
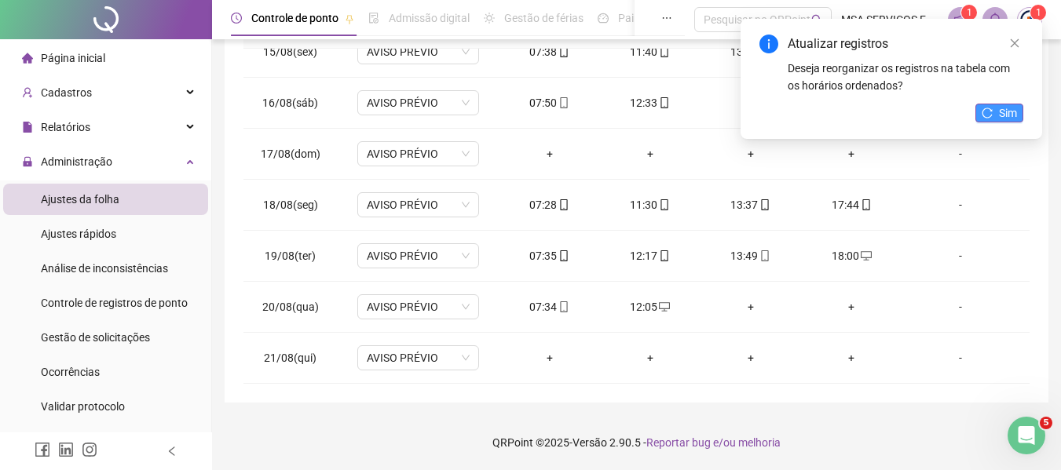
click at [1001, 114] on span "Sim" at bounding box center [1008, 112] width 18 height 17
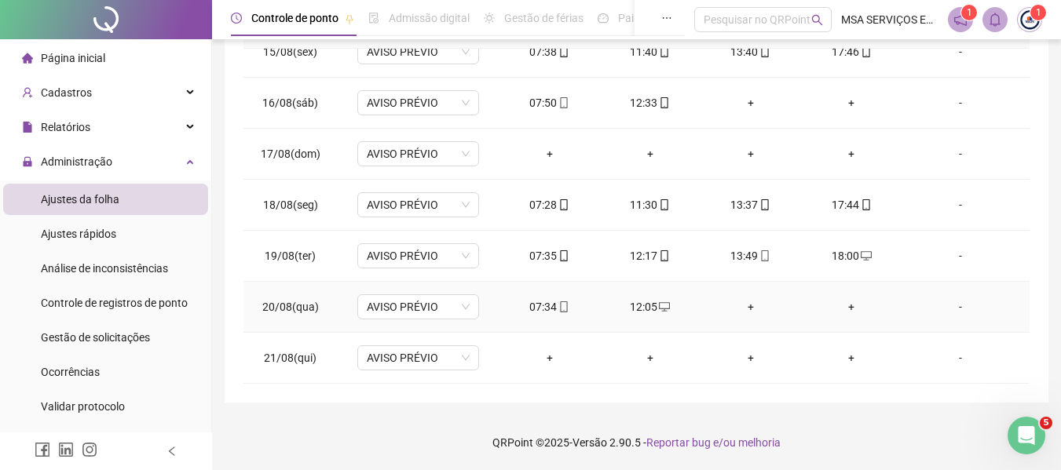
click at [745, 305] on div "+" at bounding box center [750, 306] width 75 height 17
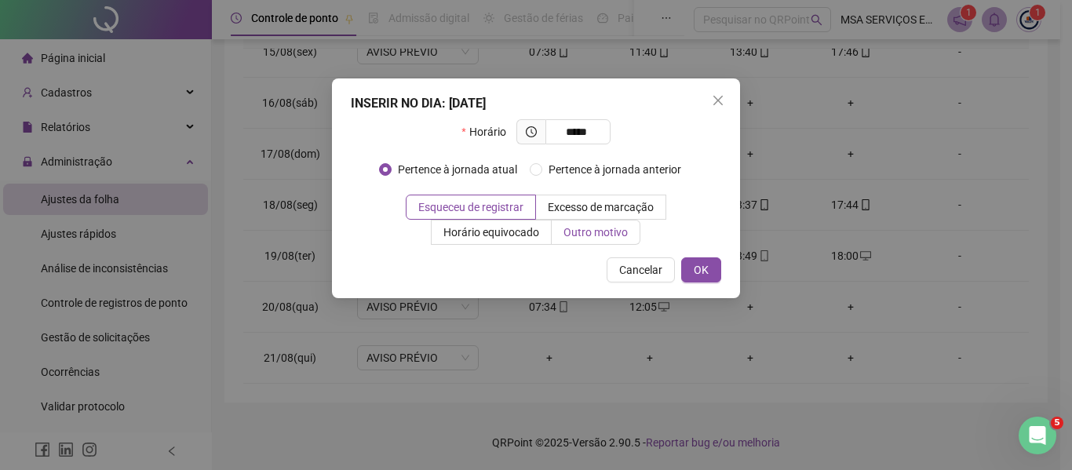
click at [580, 224] on label "Outro motivo" at bounding box center [596, 232] width 89 height 25
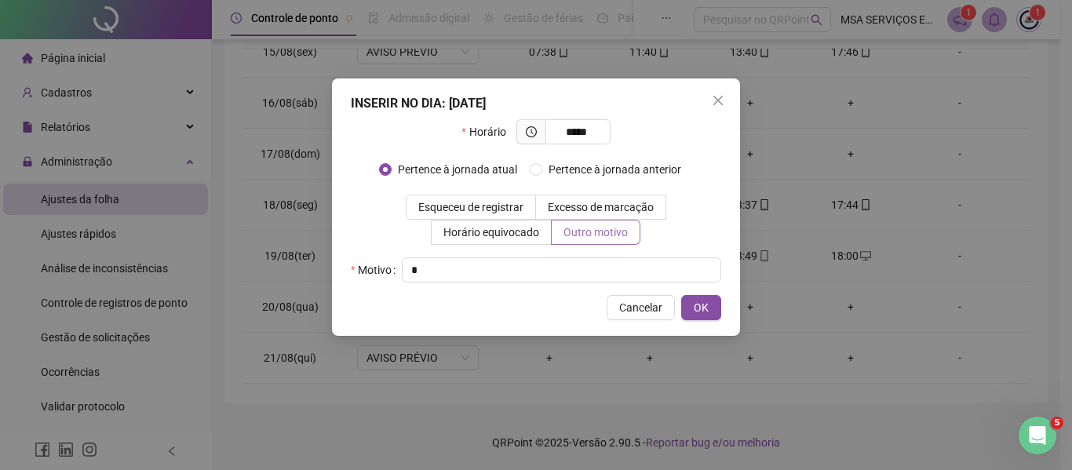
click at [681, 295] on button "OK" at bounding box center [701, 307] width 40 height 25
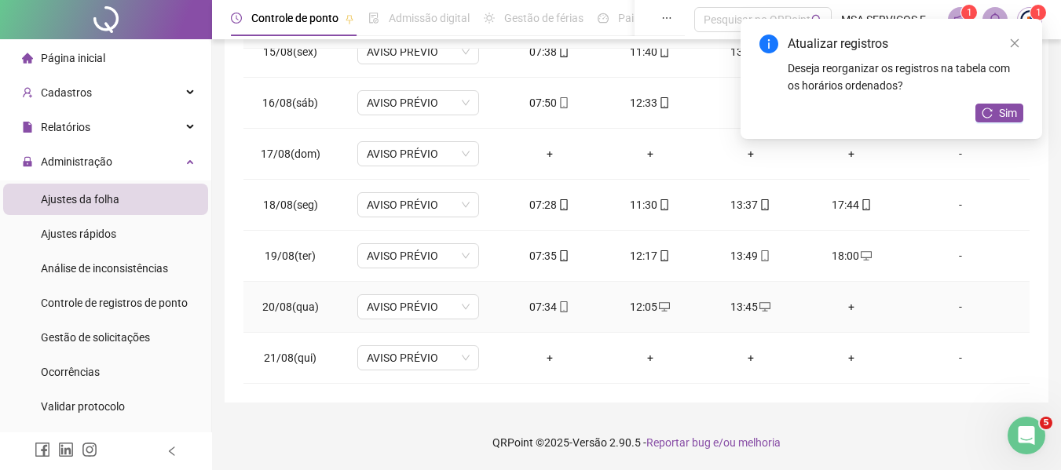
click at [847, 306] on div "+" at bounding box center [850, 306] width 75 height 17
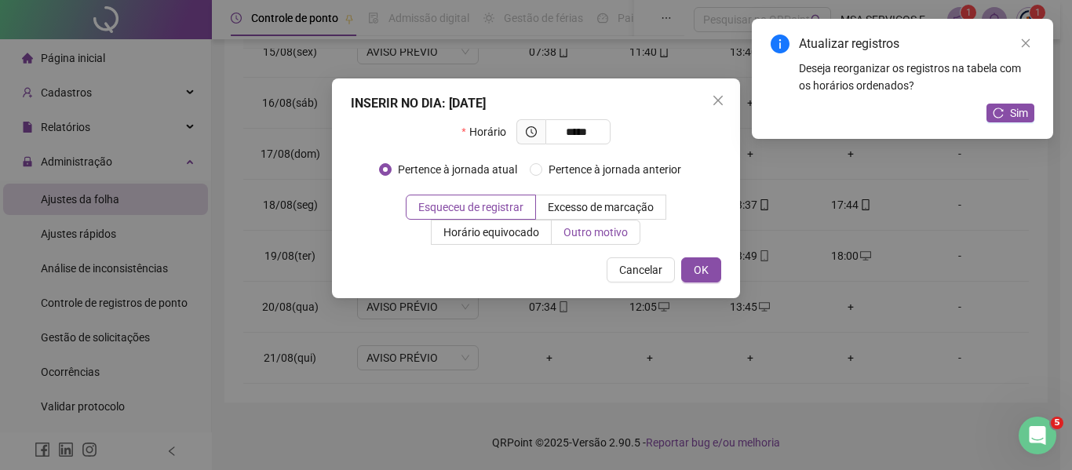
click at [609, 237] on span "Outro motivo" at bounding box center [596, 232] width 64 height 13
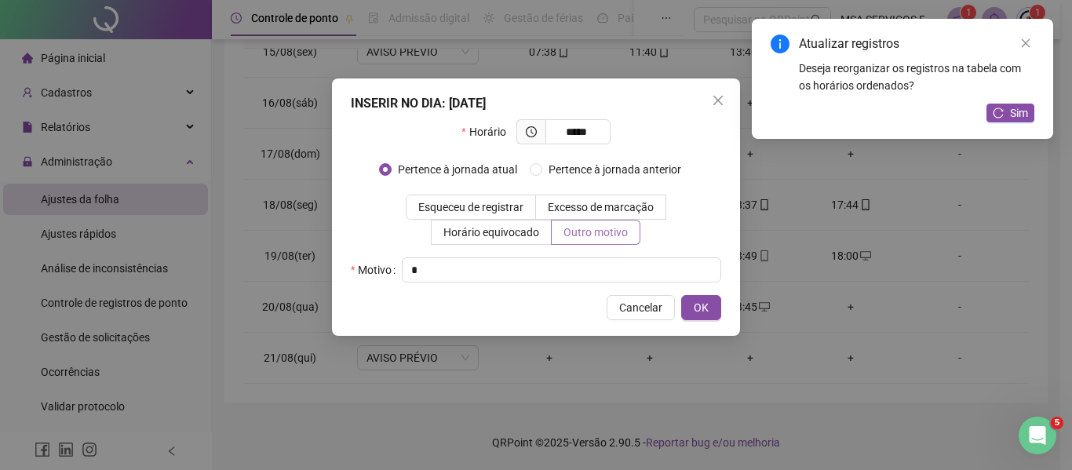
click at [681, 295] on button "OK" at bounding box center [701, 307] width 40 height 25
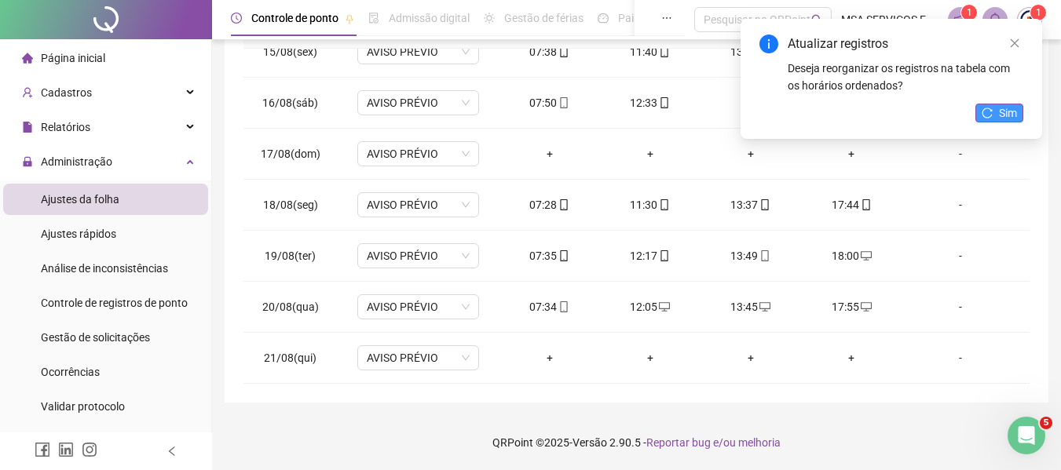
click at [1005, 118] on span "Sim" at bounding box center [1008, 112] width 18 height 17
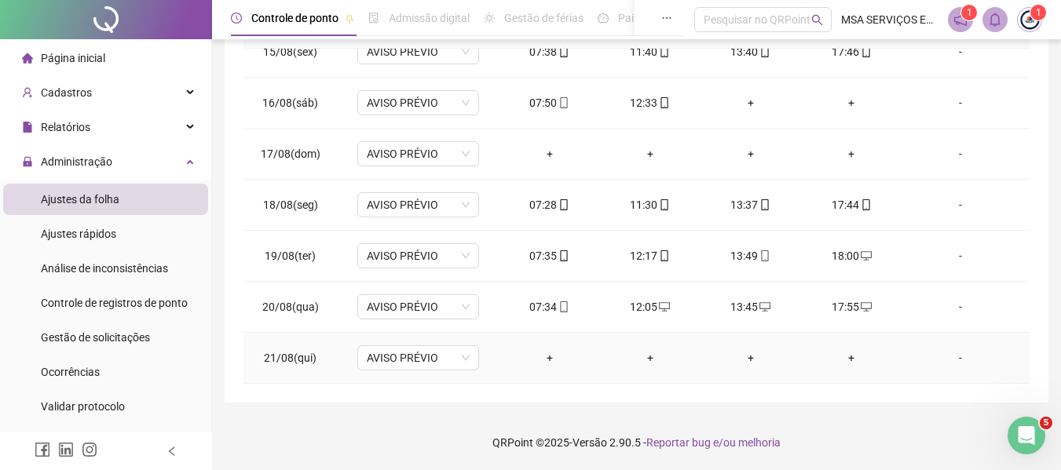
click at [544, 356] on div "+" at bounding box center [549, 357] width 75 height 17
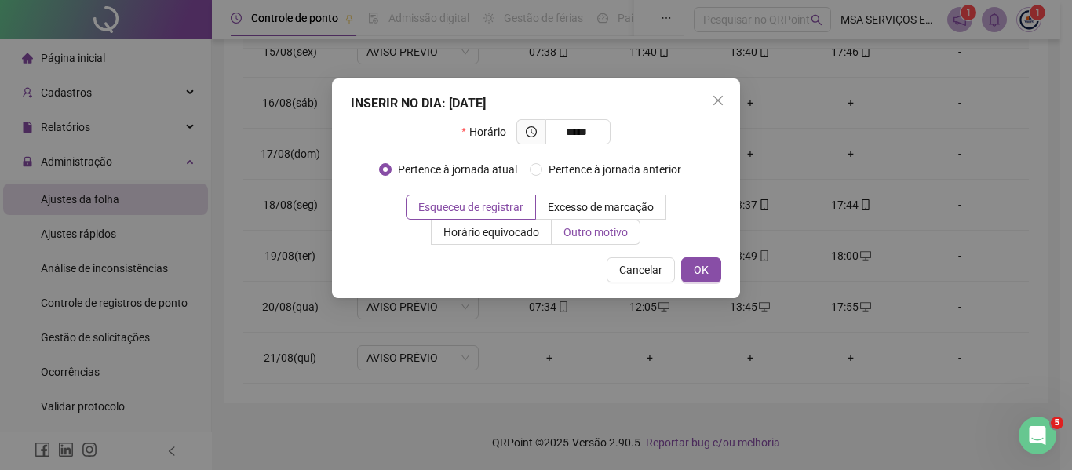
click at [605, 231] on span "Outro motivo" at bounding box center [596, 232] width 64 height 13
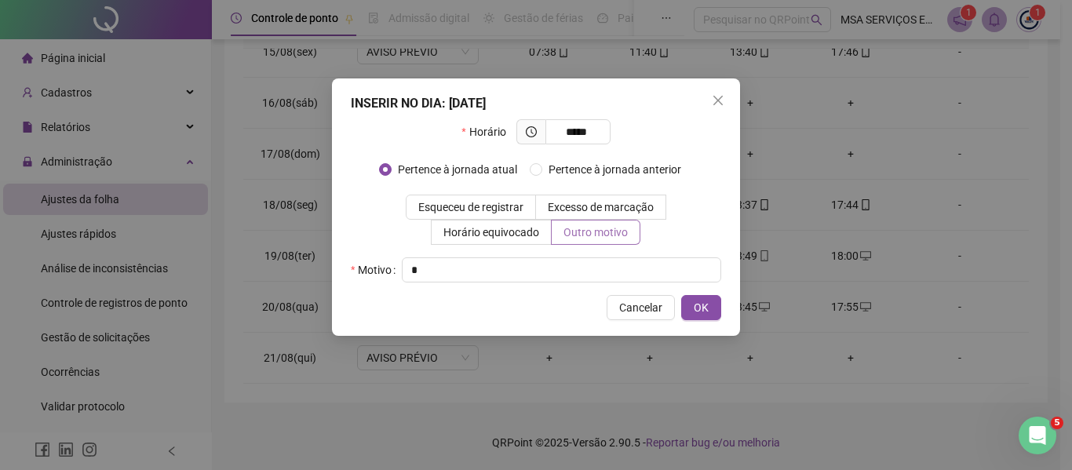
click at [681, 295] on button "OK" at bounding box center [701, 307] width 40 height 25
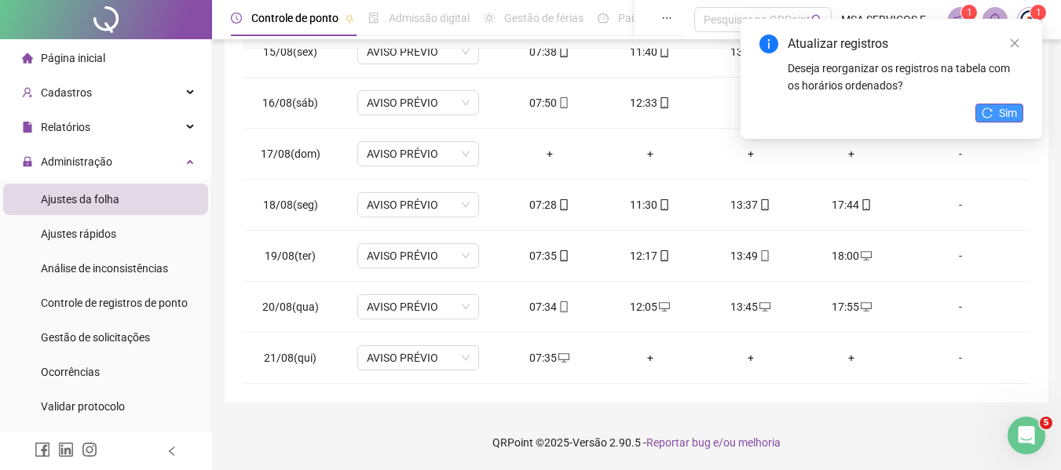
click at [996, 117] on button "Sim" at bounding box center [999, 113] width 48 height 19
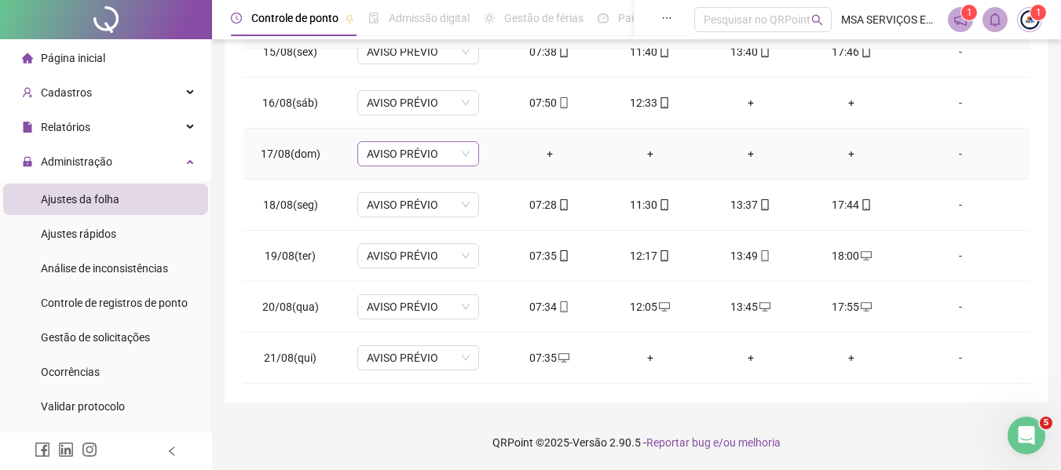
click at [407, 148] on span "AVISO PRÉVIO" at bounding box center [418, 154] width 103 height 24
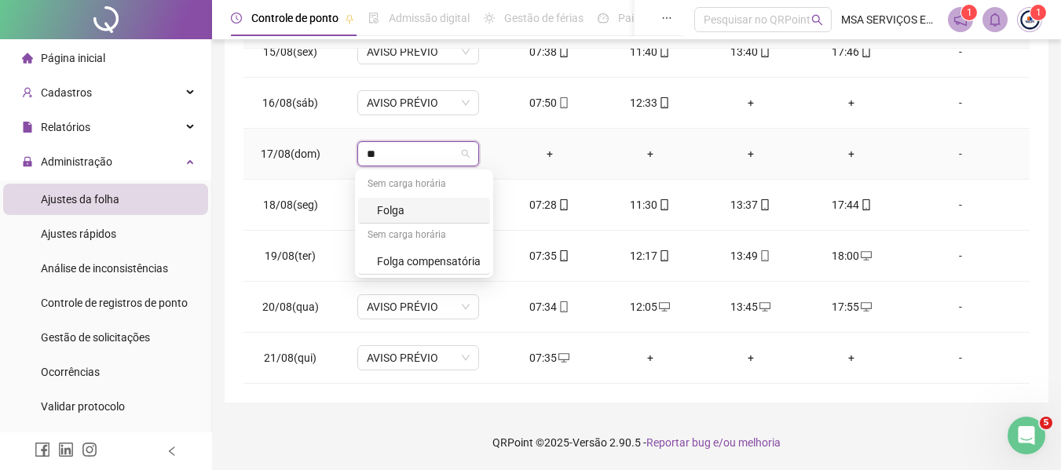
click at [458, 206] on div "Folga" at bounding box center [429, 210] width 104 height 17
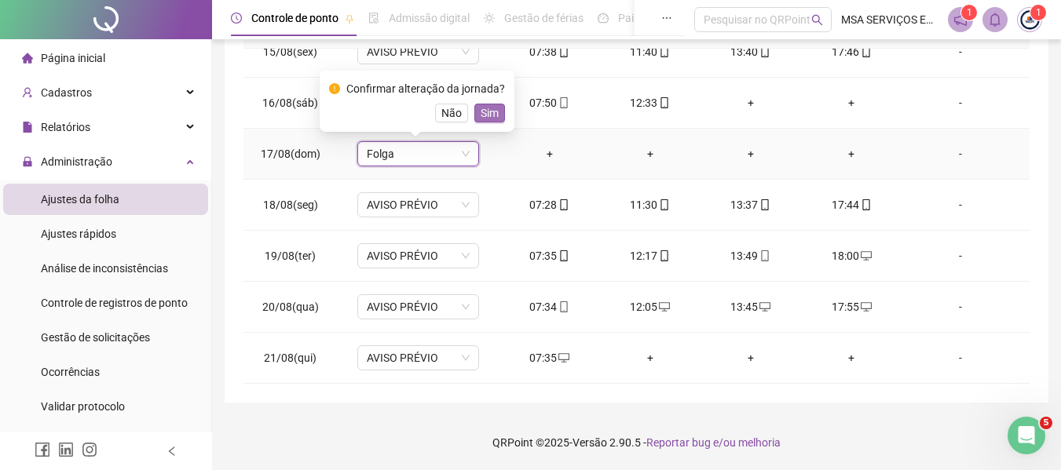
click at [491, 106] on span "Sim" at bounding box center [489, 112] width 18 height 17
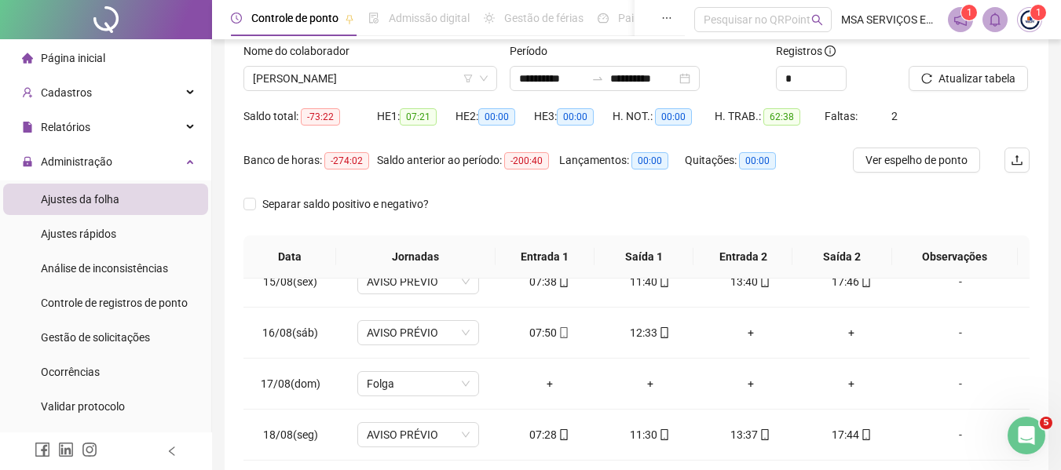
scroll to position [97, 0]
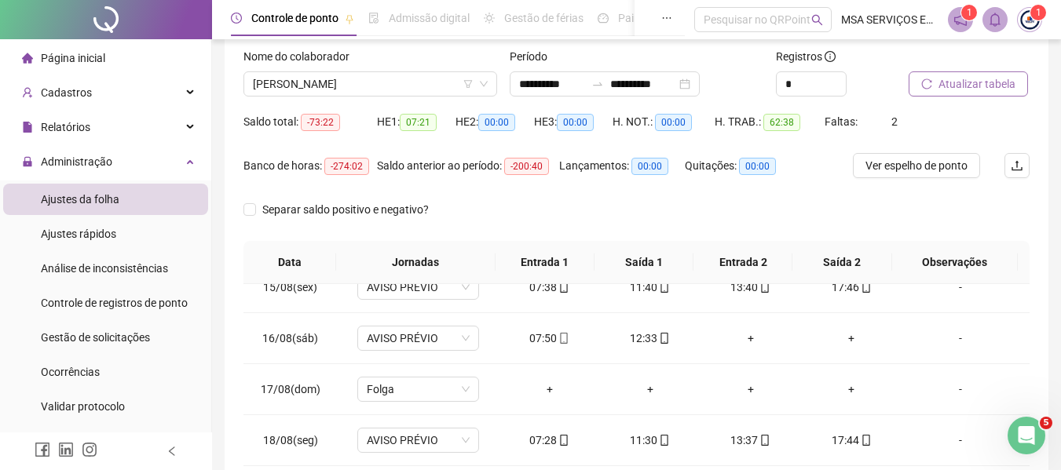
click at [971, 82] on span "Atualizar tabela" at bounding box center [976, 83] width 77 height 17
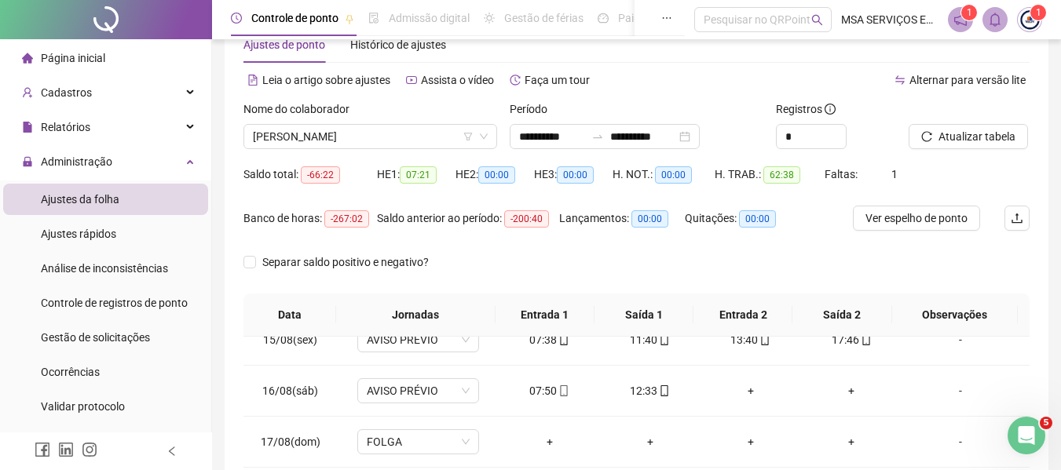
scroll to position [18, 0]
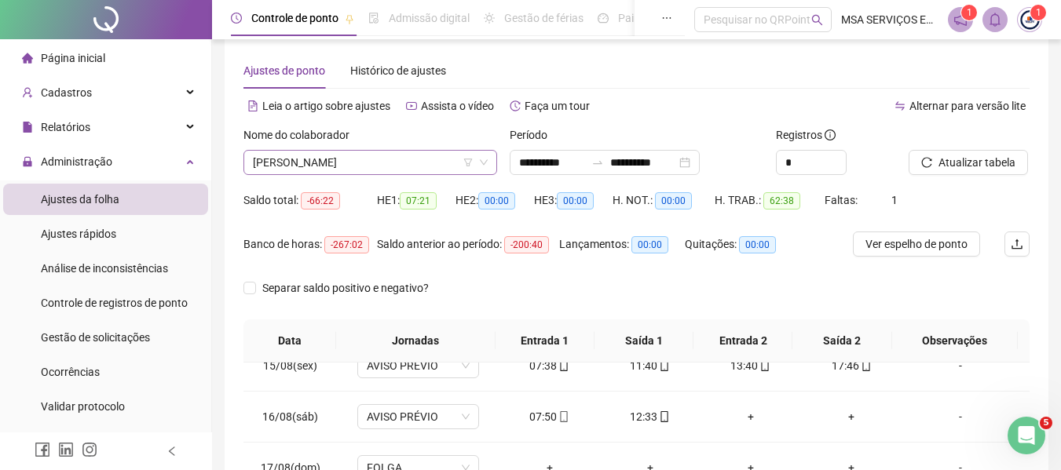
click at [341, 167] on span "[PERSON_NAME]" at bounding box center [370, 163] width 235 height 24
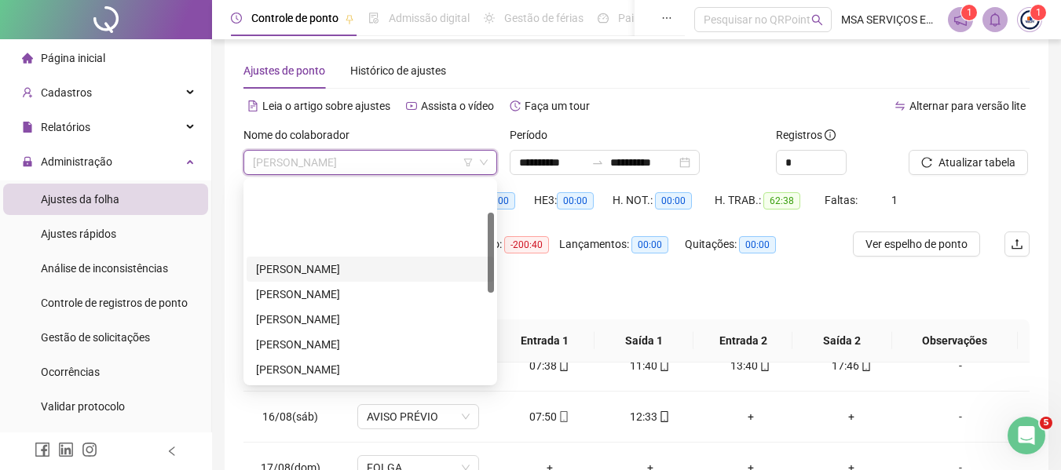
scroll to position [79, 0]
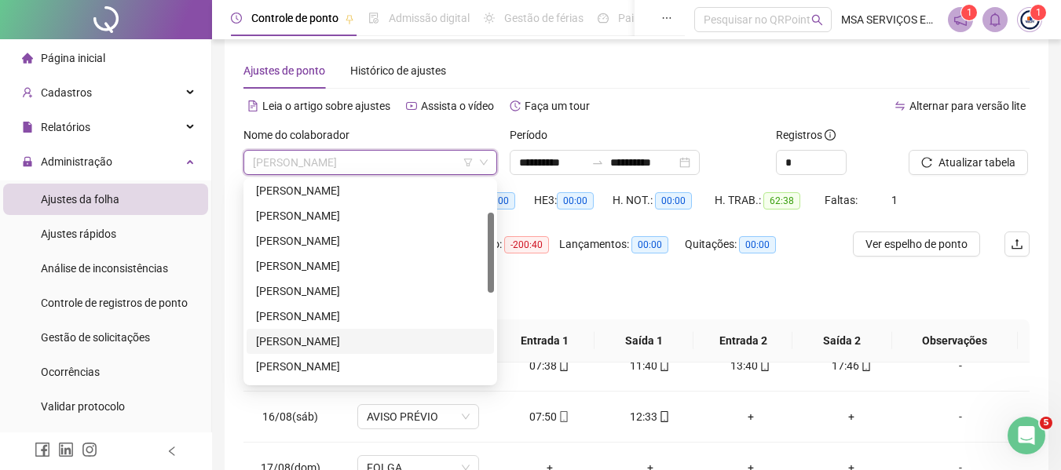
drag, startPoint x: 344, startPoint y: 338, endPoint x: 358, endPoint y: 338, distance: 14.1
click at [344, 339] on div "[PERSON_NAME]" at bounding box center [370, 341] width 228 height 17
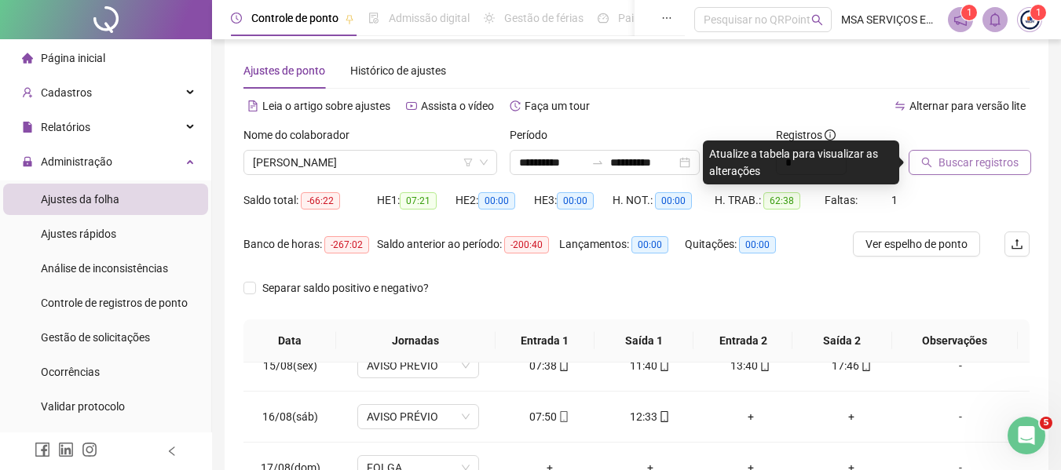
click at [968, 155] on span "Buscar registros" at bounding box center [978, 162] width 80 height 17
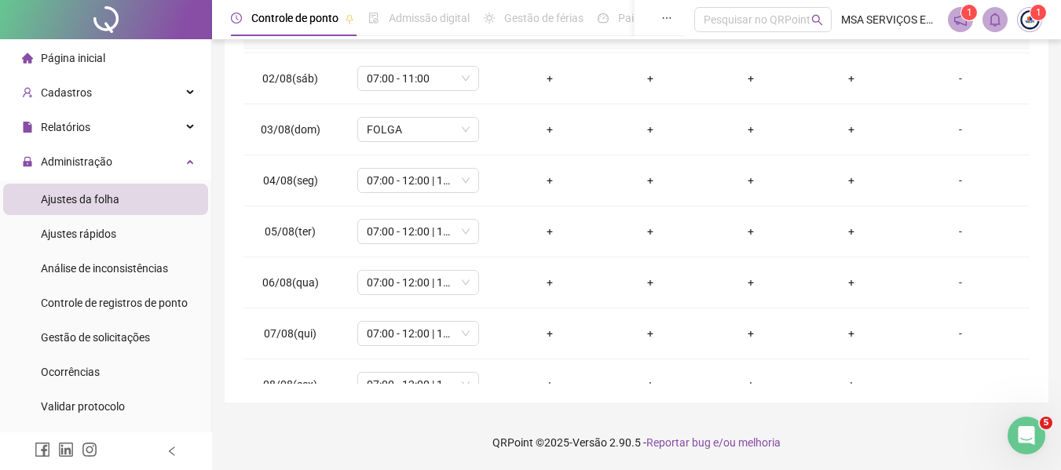
scroll to position [0, 0]
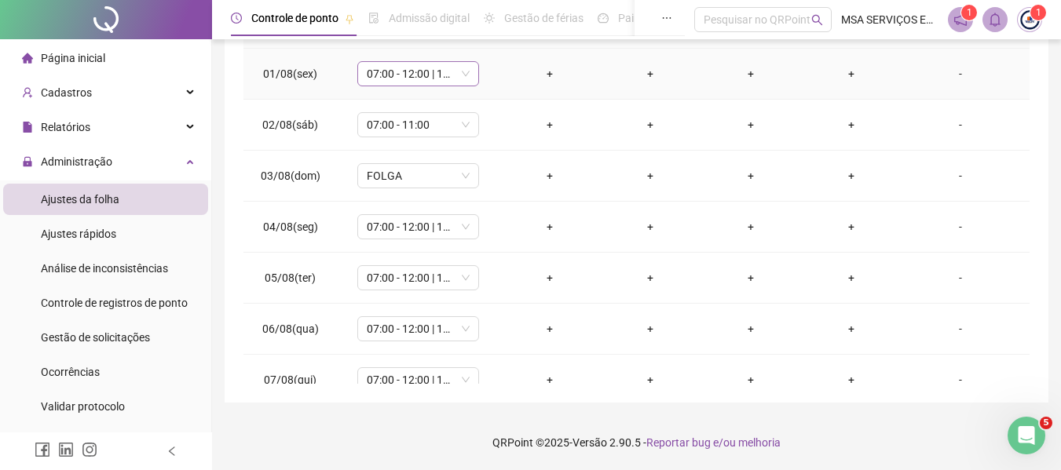
click at [423, 81] on span "07:00 - 12:00 | 14:00 - 17:00" at bounding box center [418, 74] width 103 height 24
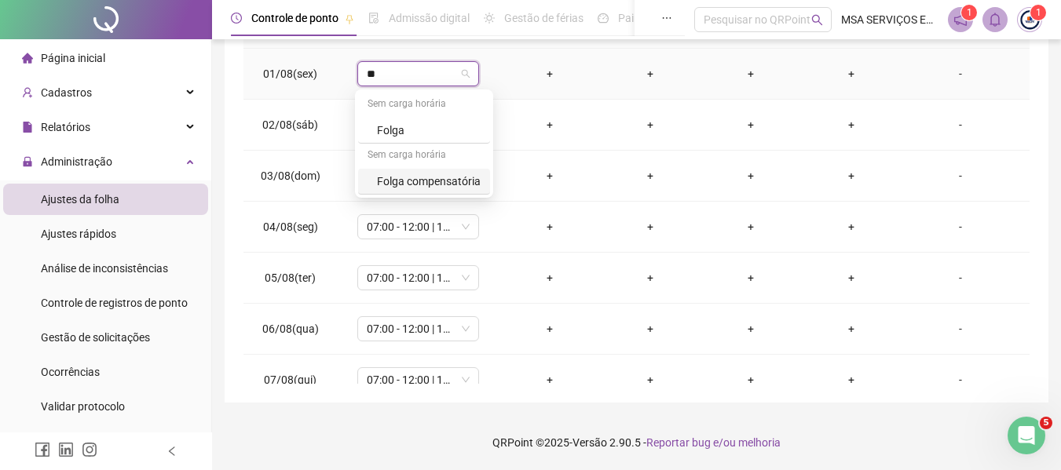
click at [455, 173] on div "Folga compensatória" at bounding box center [429, 181] width 104 height 17
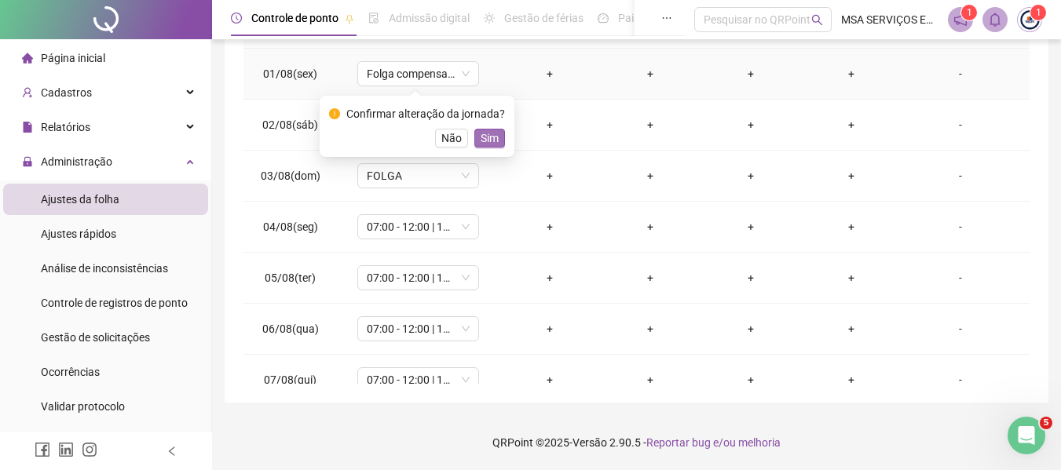
click at [495, 133] on button "Sim" at bounding box center [489, 138] width 31 height 19
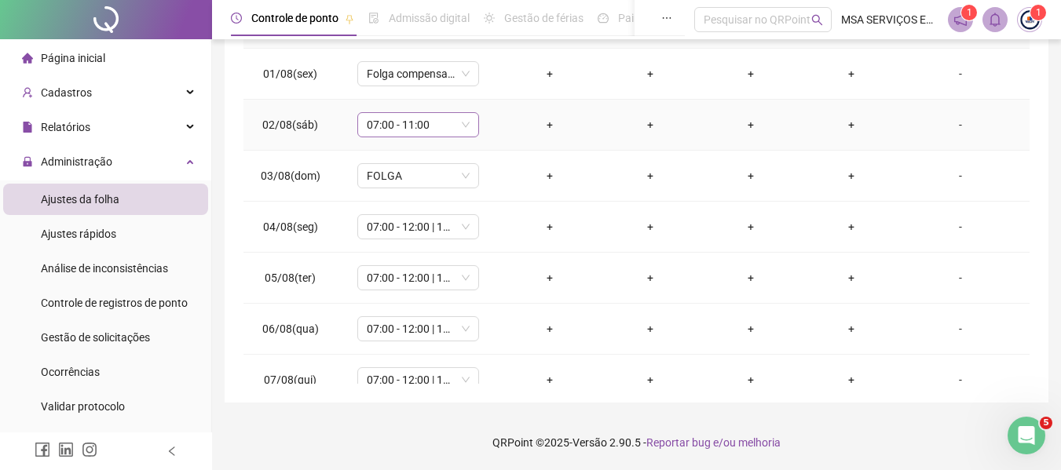
click at [418, 128] on span "07:00 - 11:00" at bounding box center [418, 125] width 103 height 24
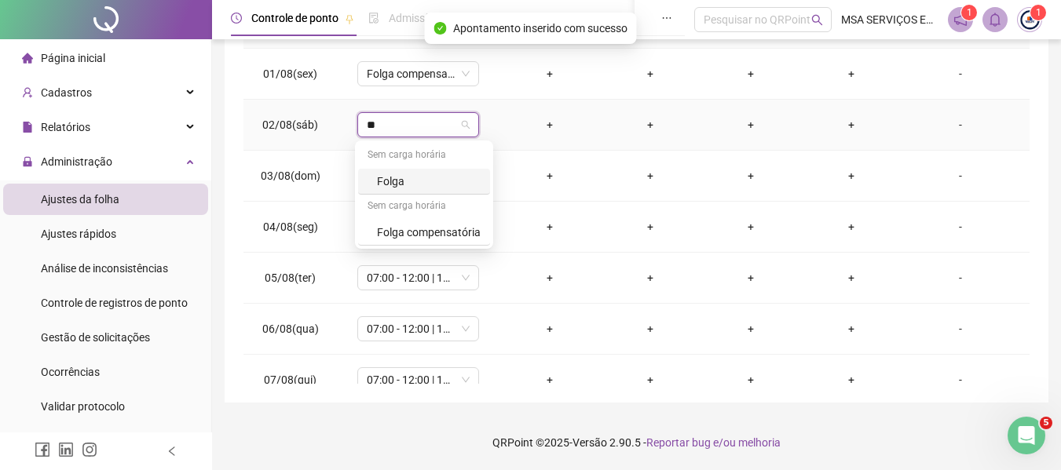
click at [430, 219] on div "Sem carga horária" at bounding box center [424, 207] width 132 height 25
click at [435, 227] on div "Folga compensatória" at bounding box center [429, 232] width 104 height 17
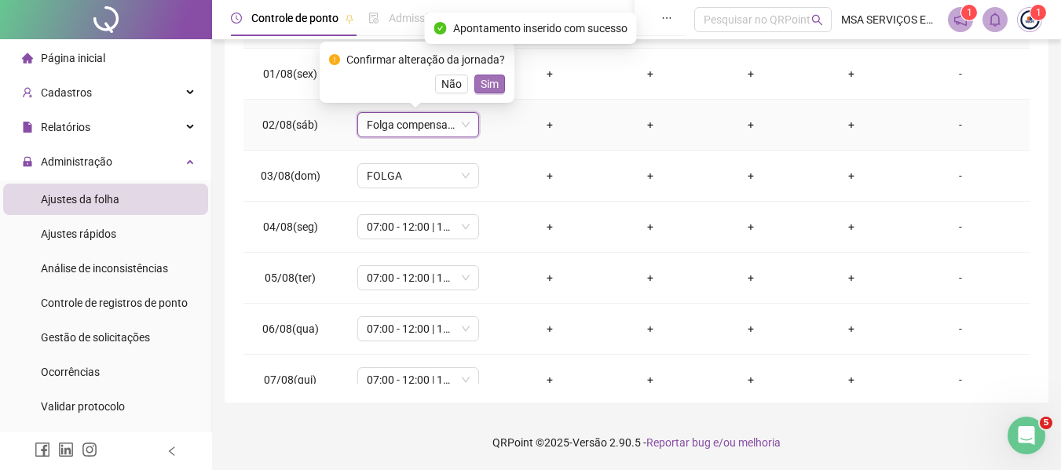
click at [489, 79] on span "Sim" at bounding box center [489, 83] width 18 height 17
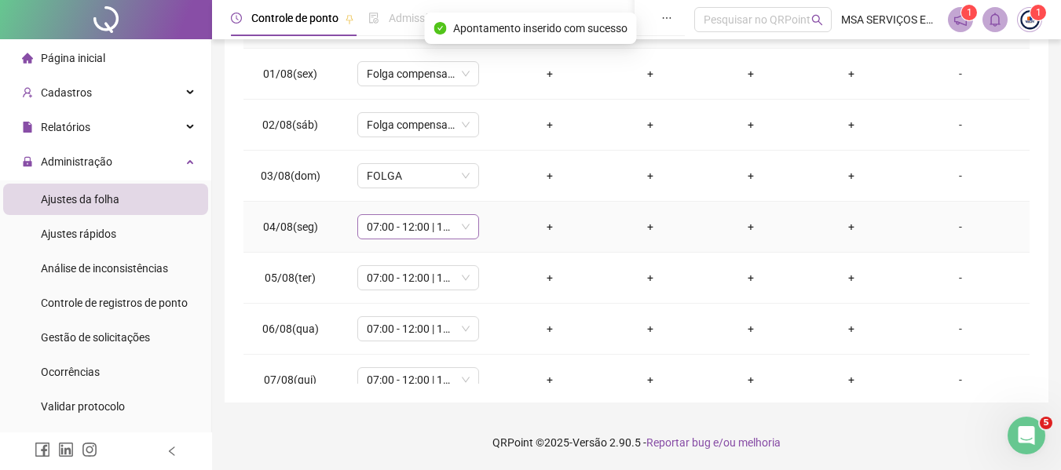
click at [429, 238] on span "07:00 - 12:00 | 14:00 - 17:00" at bounding box center [418, 227] width 103 height 24
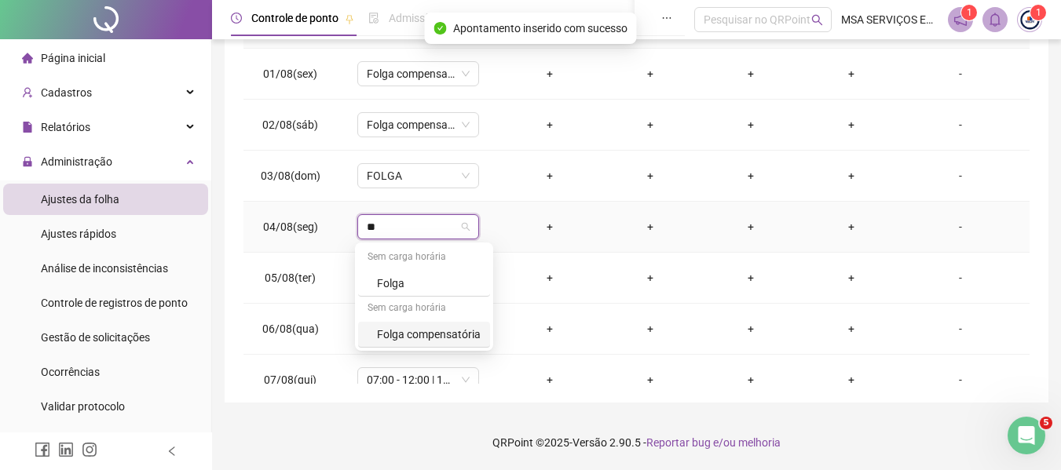
click at [455, 339] on div "Folga compensatória" at bounding box center [429, 334] width 104 height 17
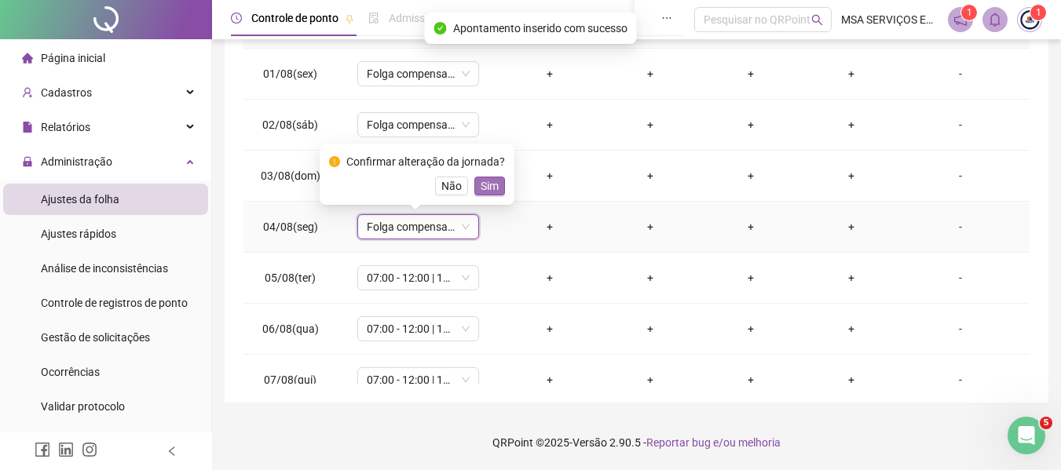
click at [491, 185] on span "Sim" at bounding box center [489, 185] width 18 height 17
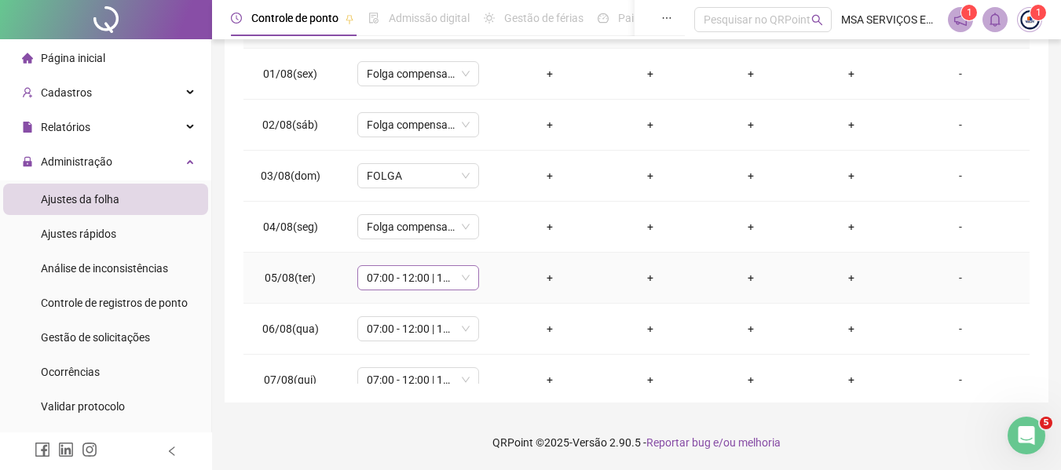
click at [445, 286] on span "07:00 - 12:00 | 14:00 - 17:00" at bounding box center [418, 278] width 103 height 24
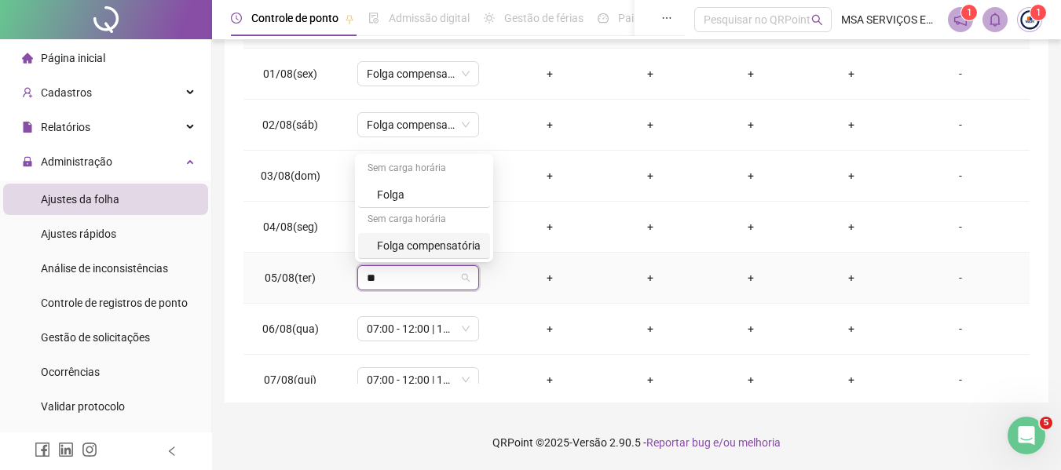
click at [438, 235] on div "Folga compensatória" at bounding box center [424, 246] width 132 height 26
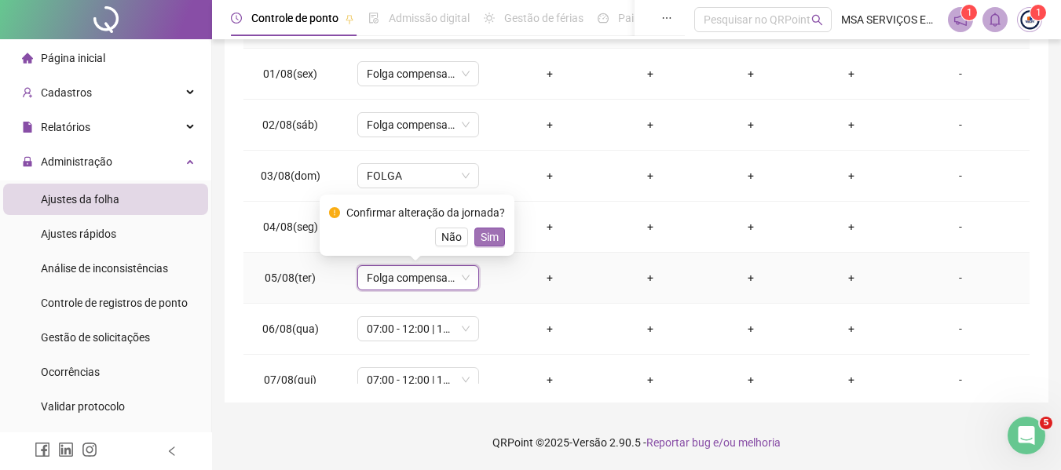
click at [480, 231] on span "Sim" at bounding box center [489, 236] width 18 height 17
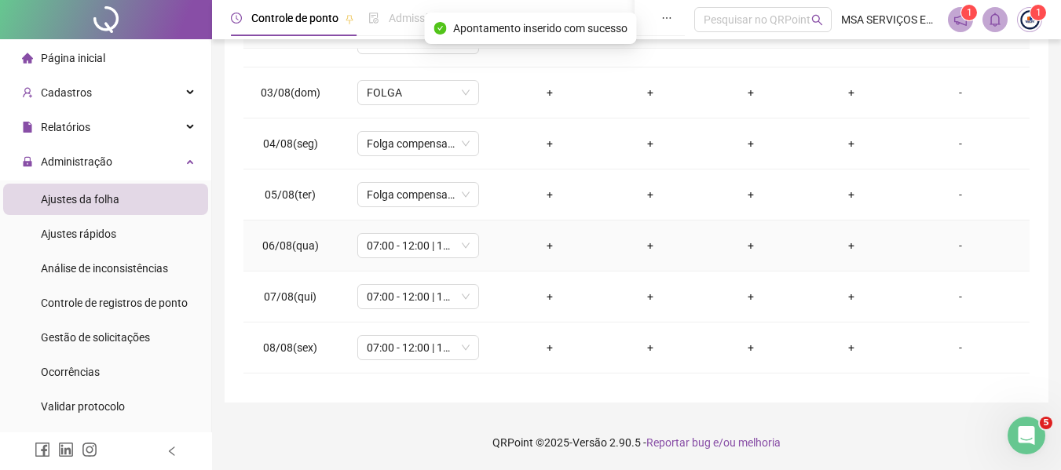
scroll to position [157, 0]
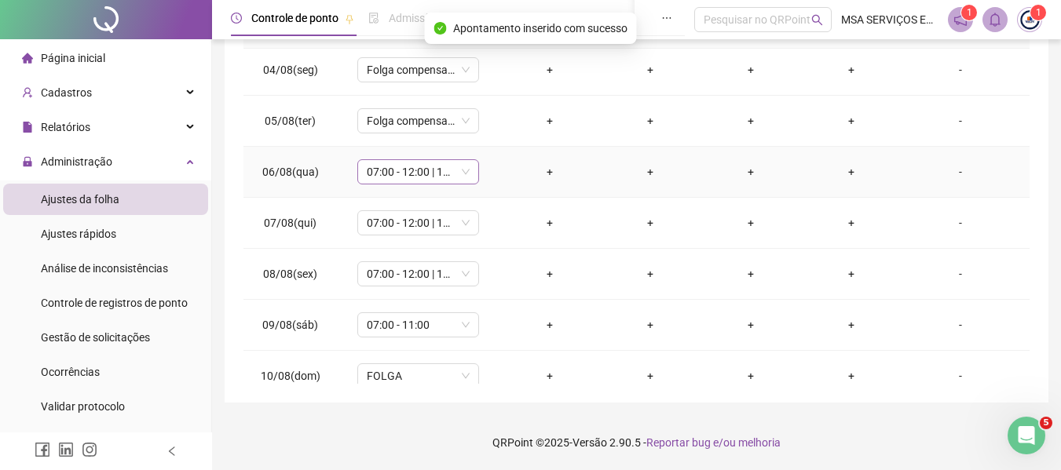
click at [423, 183] on span "07:00 - 12:00 | 14:00 - 17:00" at bounding box center [418, 172] width 103 height 24
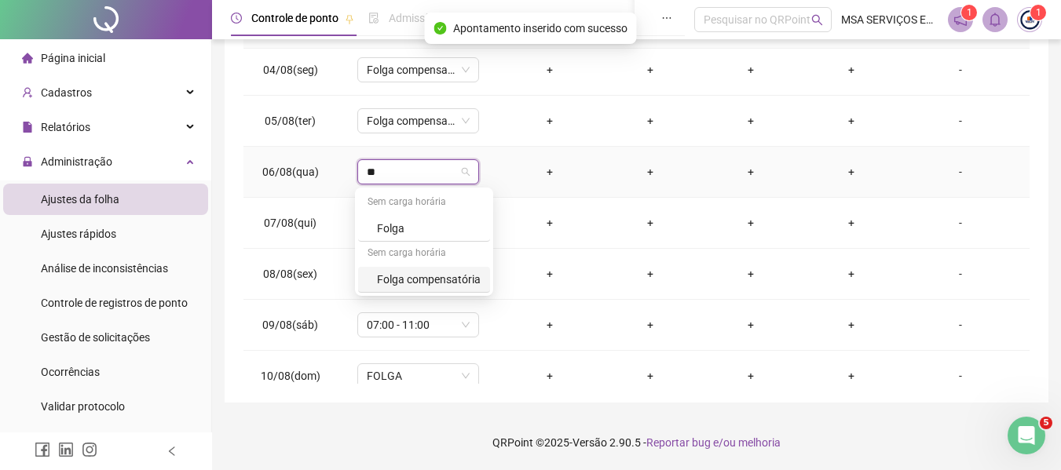
click at [431, 279] on div "Folga compensatória" at bounding box center [429, 279] width 104 height 17
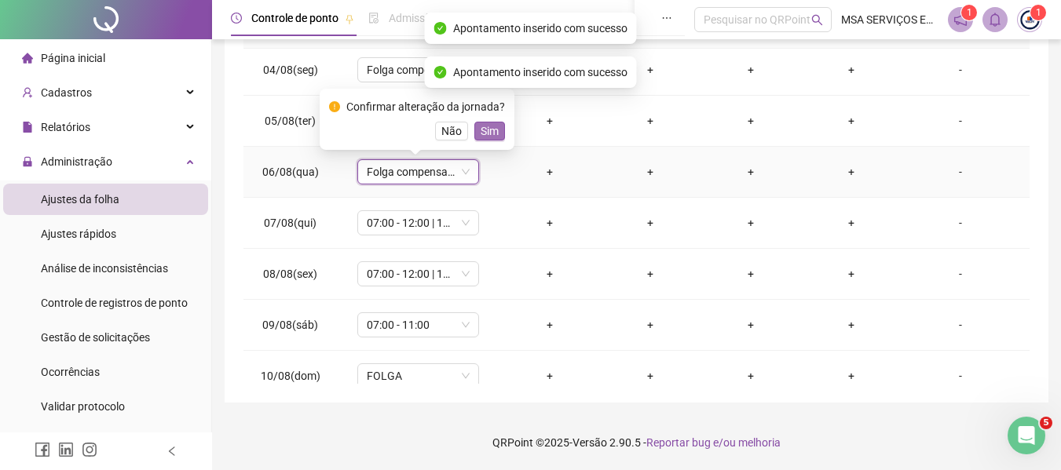
click at [495, 133] on span "Sim" at bounding box center [489, 130] width 18 height 17
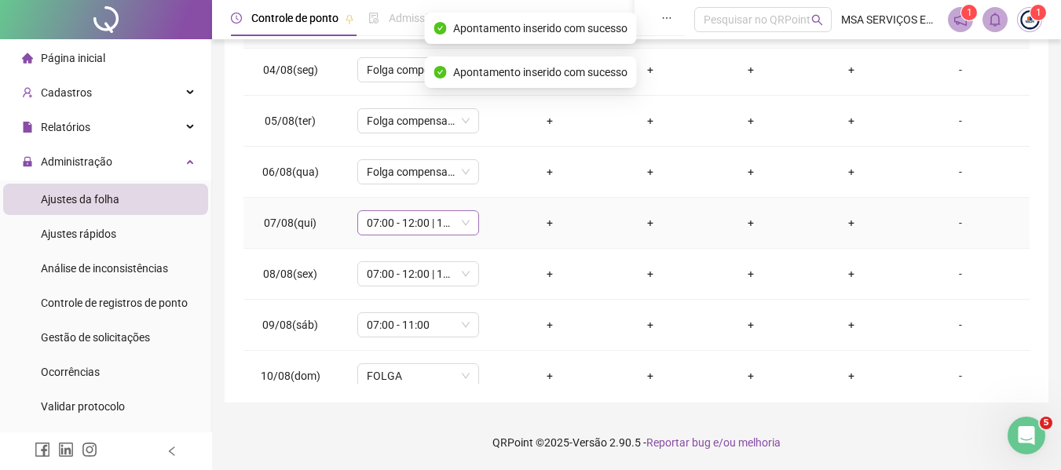
click at [437, 228] on span "07:00 - 12:00 | 14:00 - 17:00" at bounding box center [418, 223] width 103 height 24
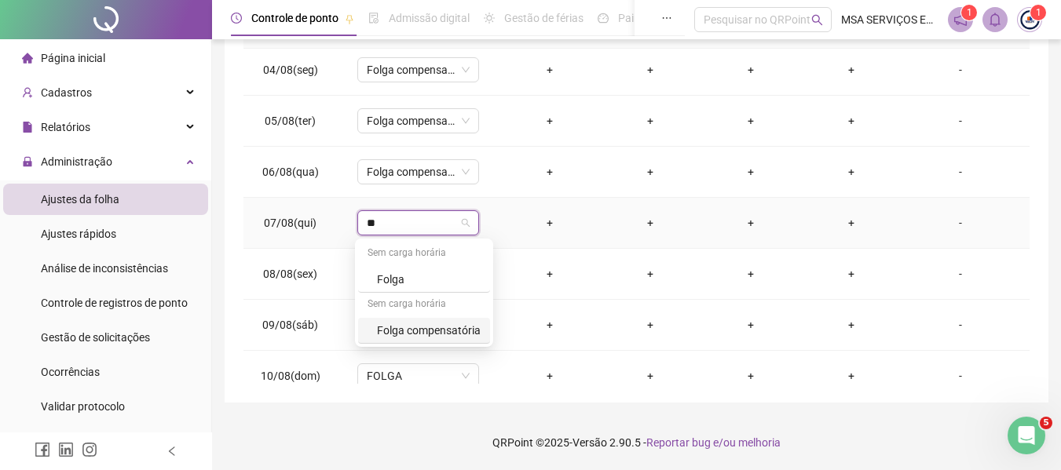
click at [448, 330] on div "Folga compensatória" at bounding box center [429, 330] width 104 height 17
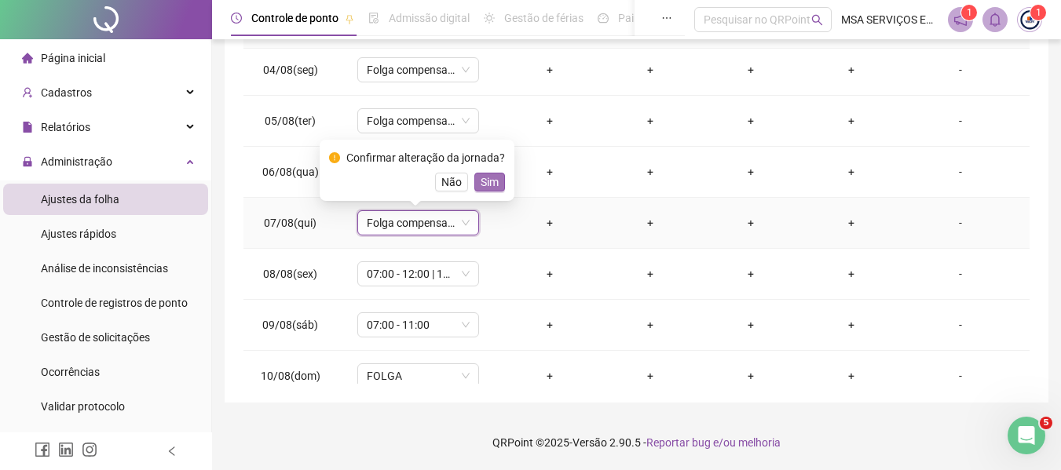
click at [485, 188] on span "Sim" at bounding box center [489, 182] width 18 height 17
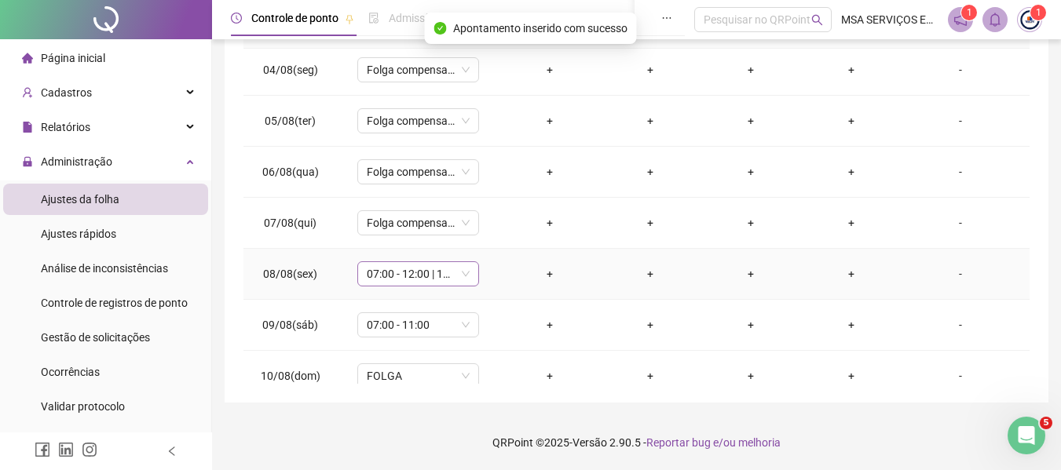
click at [422, 267] on span "07:00 - 12:00 | 14:00 - 17:00" at bounding box center [418, 274] width 103 height 24
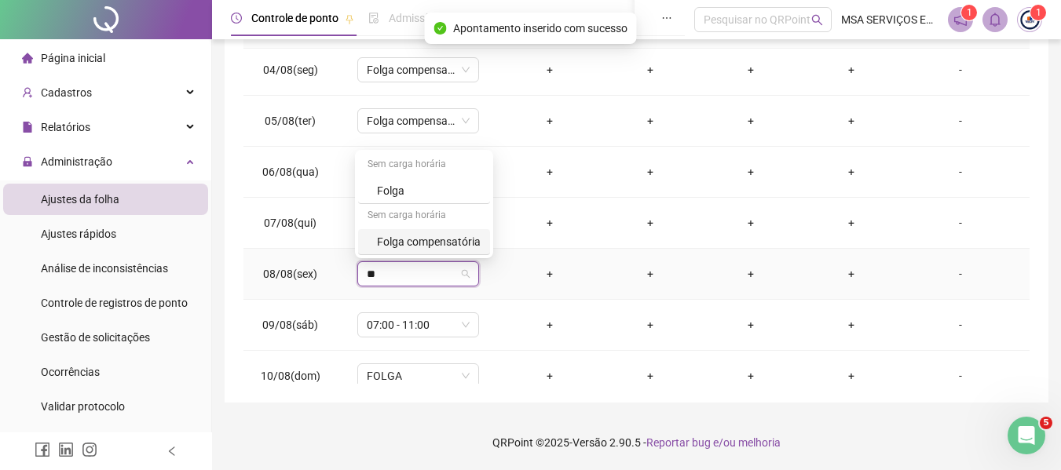
click at [433, 246] on div "Folga compensatória" at bounding box center [429, 241] width 104 height 17
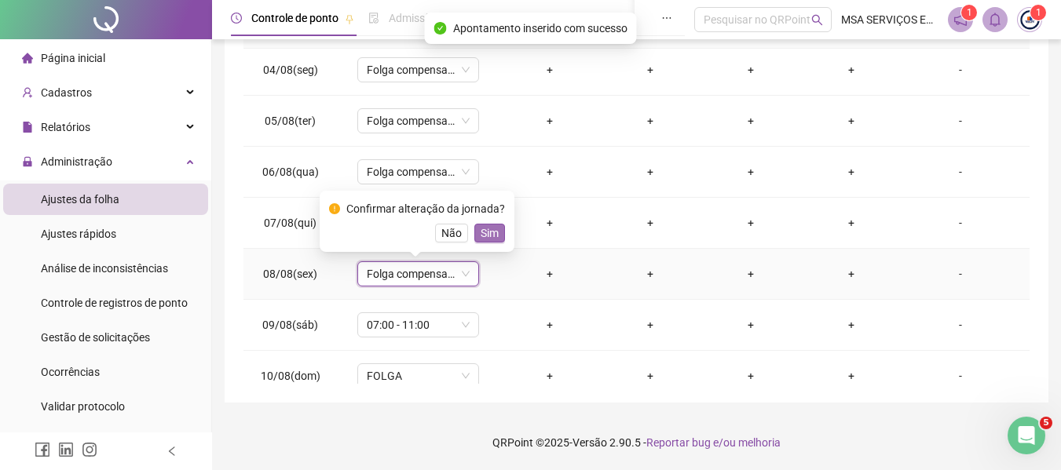
click at [480, 236] on span "Sim" at bounding box center [489, 233] width 18 height 17
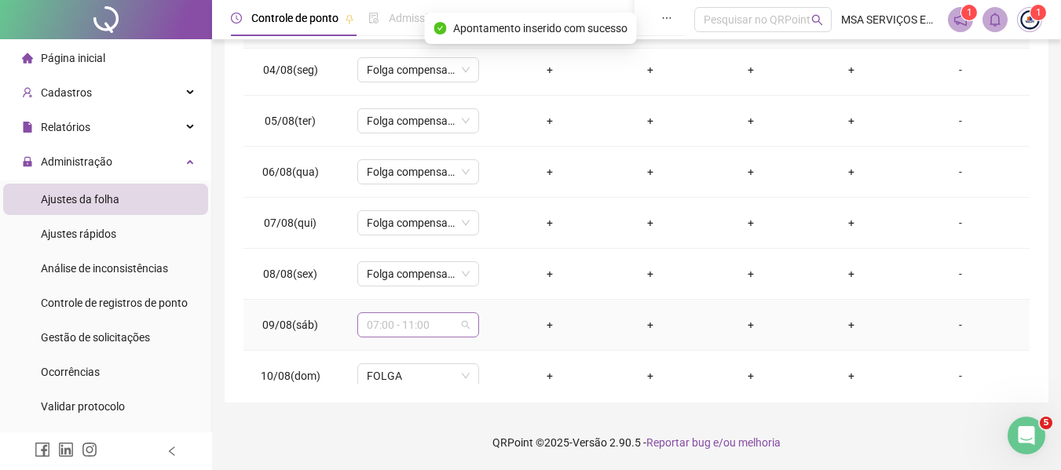
click at [429, 320] on span "07:00 - 11:00" at bounding box center [418, 325] width 103 height 24
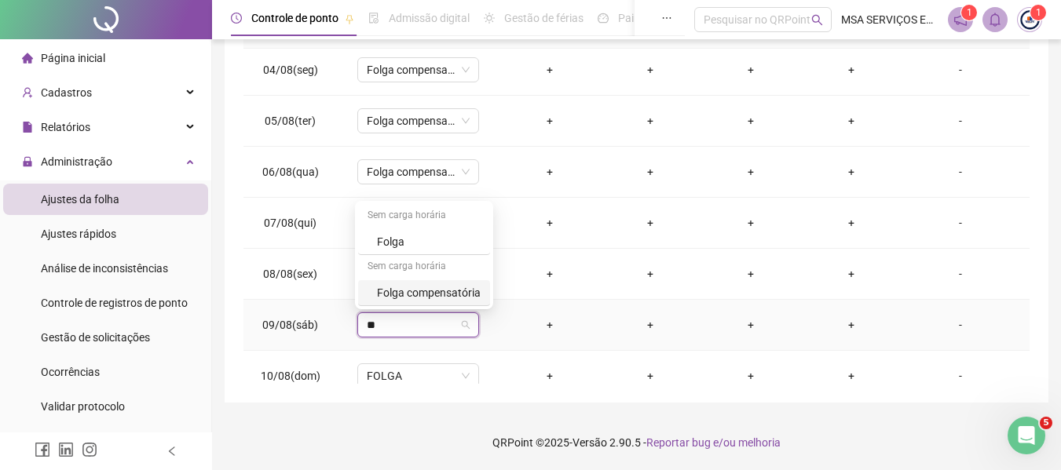
click at [440, 297] on div "Folga compensatória" at bounding box center [429, 292] width 104 height 17
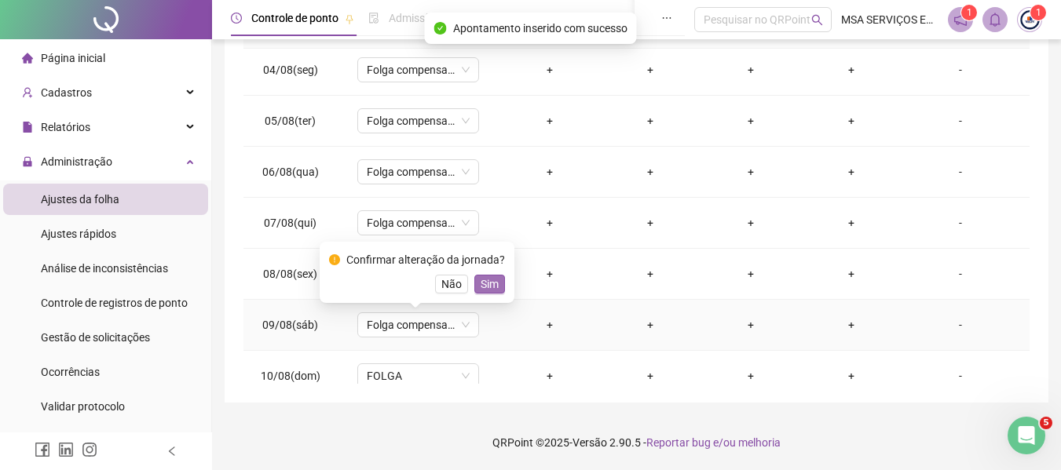
click at [488, 287] on span "Sim" at bounding box center [489, 284] width 18 height 17
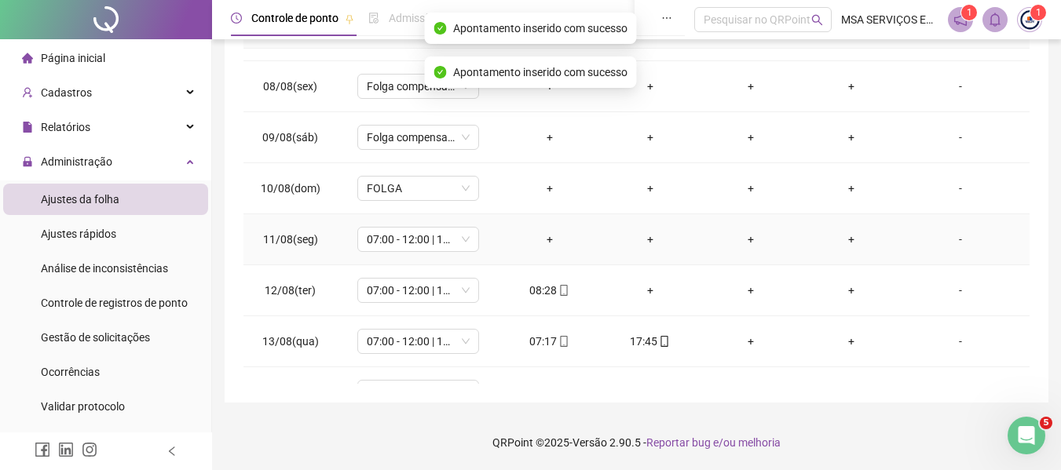
scroll to position [393, 0]
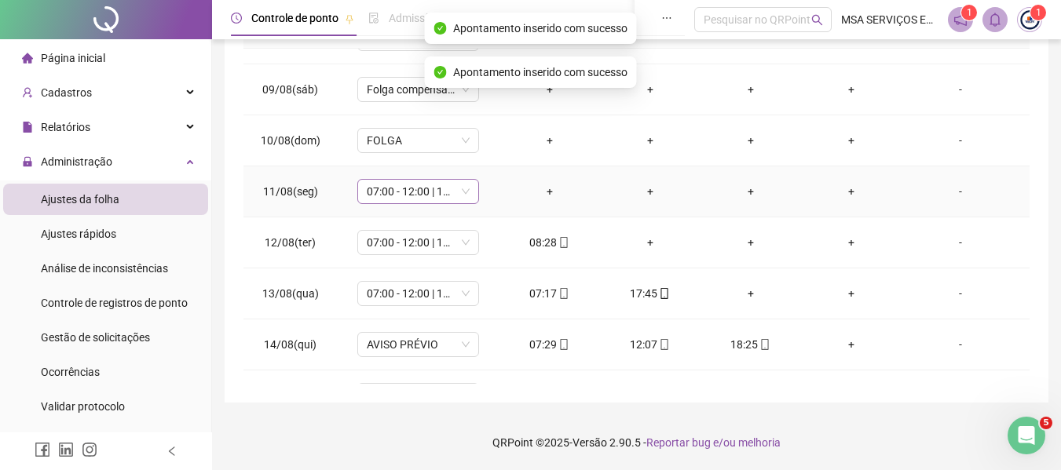
click at [442, 200] on span "07:00 - 12:00 | 14:00 - 17:00" at bounding box center [418, 192] width 103 height 24
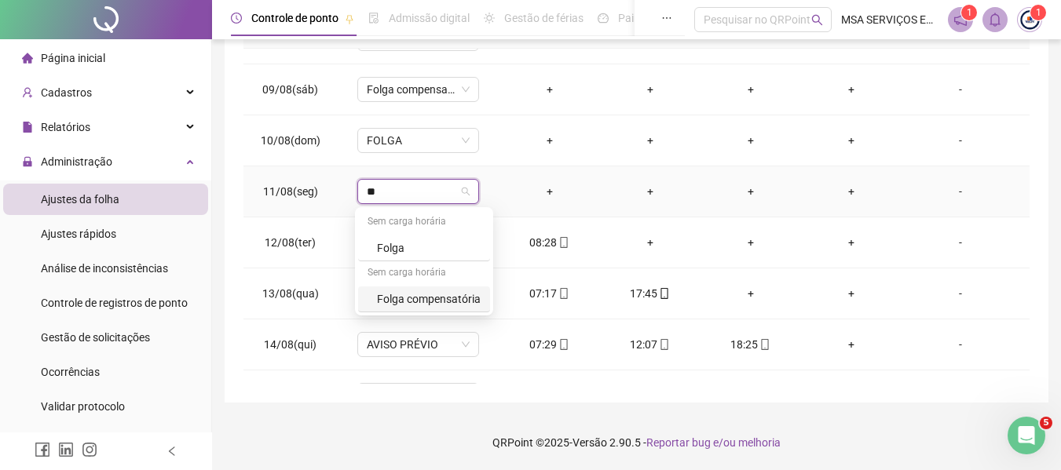
click at [457, 299] on div "Folga compensatória" at bounding box center [429, 298] width 104 height 17
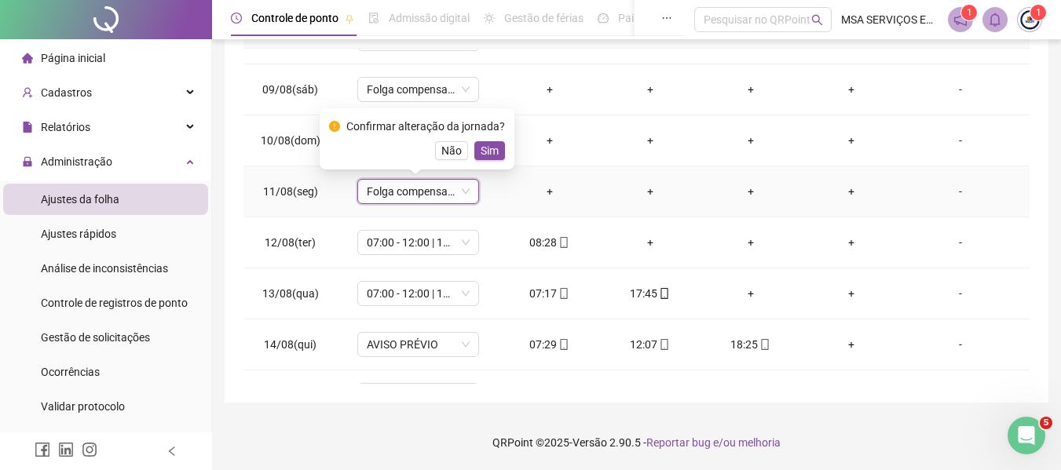
click at [480, 155] on span "Sim" at bounding box center [489, 150] width 18 height 17
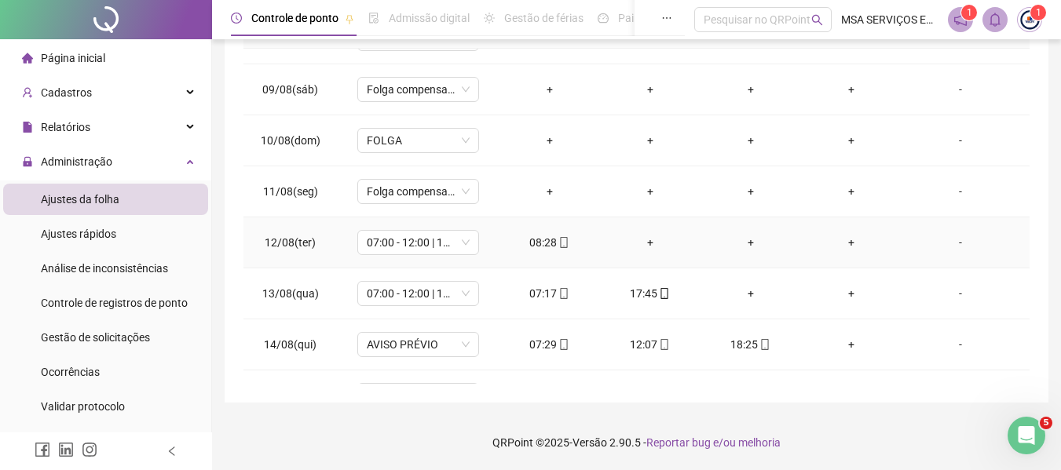
click at [639, 239] on div "+" at bounding box center [649, 242] width 75 height 17
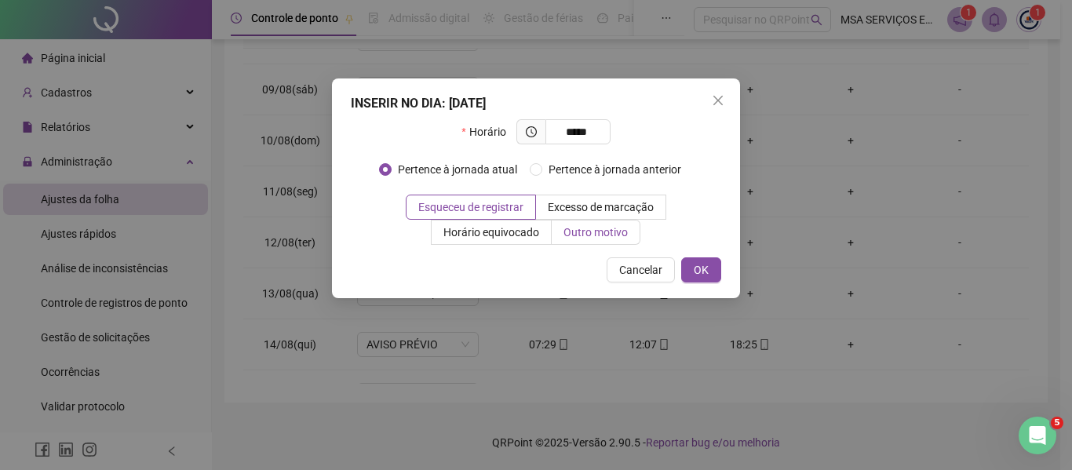
click at [624, 229] on span "Outro motivo" at bounding box center [596, 232] width 64 height 13
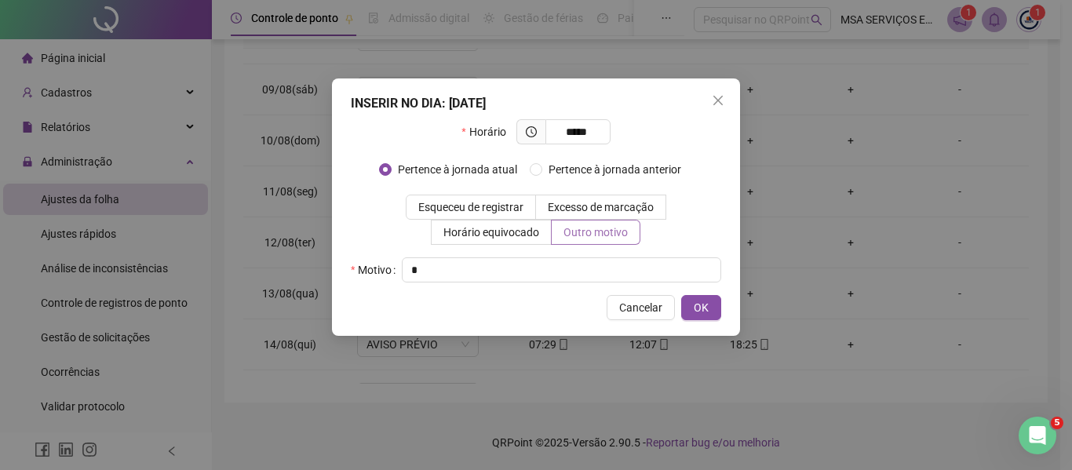
click at [681, 295] on button "OK" at bounding box center [701, 307] width 40 height 25
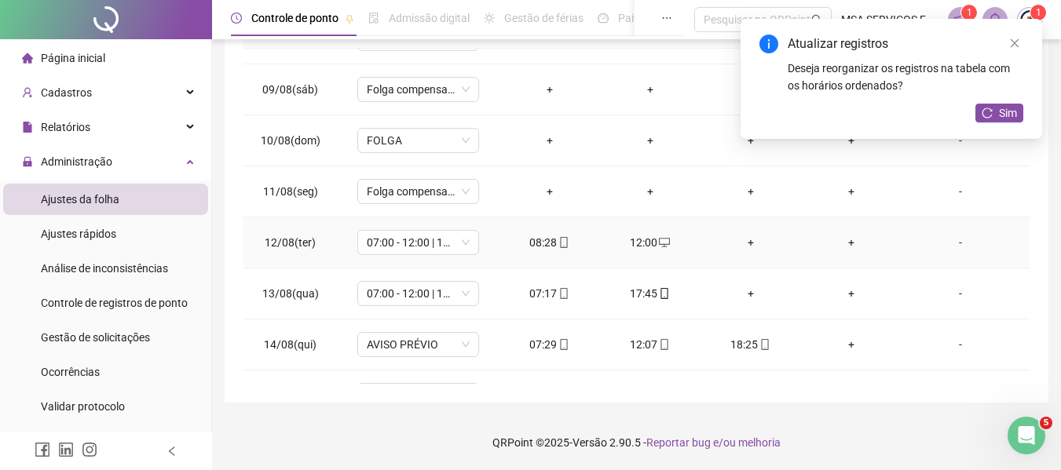
click at [737, 235] on div "+" at bounding box center [750, 242] width 75 height 17
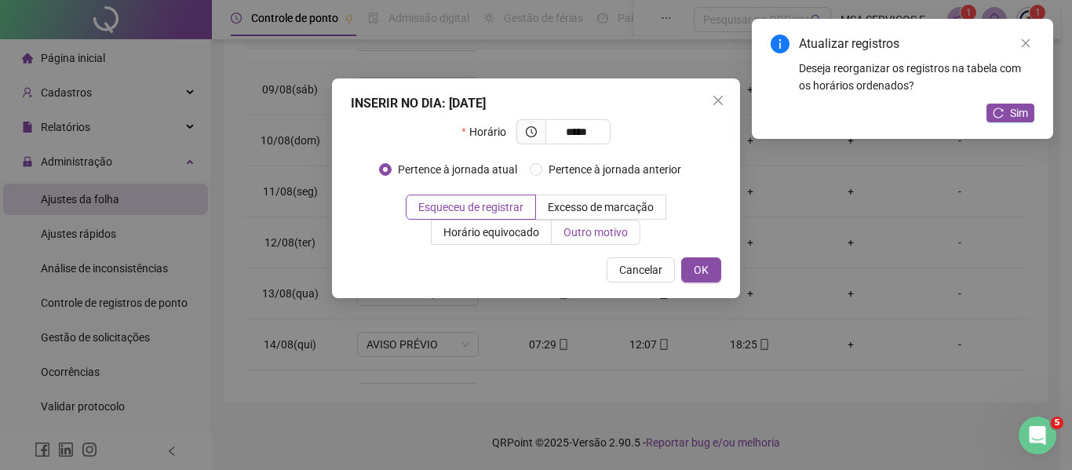
click at [579, 236] on span "Outro motivo" at bounding box center [596, 232] width 64 height 13
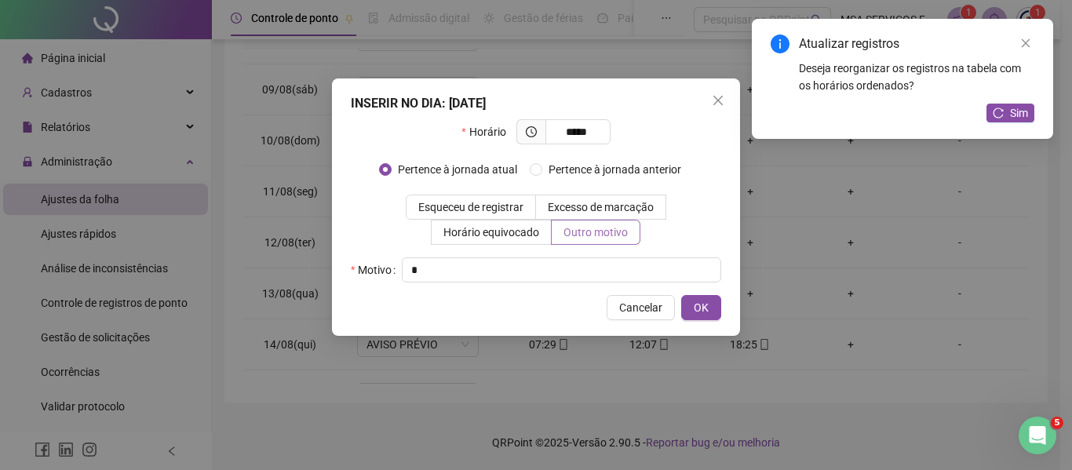
click at [681, 295] on button "OK" at bounding box center [701, 307] width 40 height 25
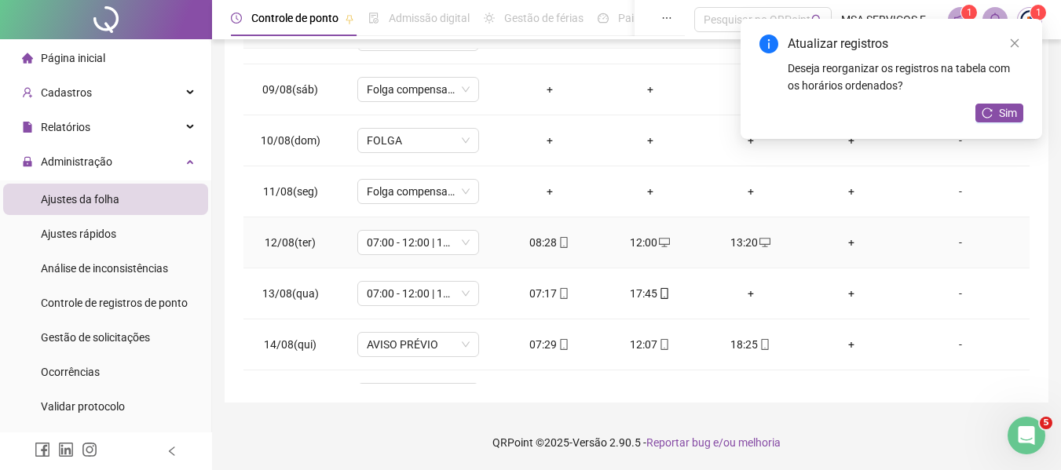
click at [842, 243] on div "+" at bounding box center [850, 242] width 75 height 17
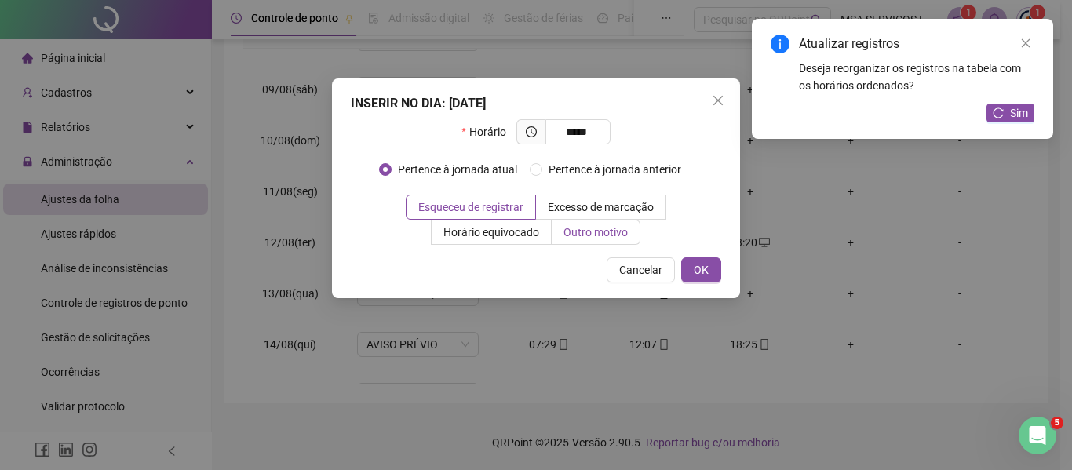
click at [596, 241] on label "Outro motivo" at bounding box center [596, 232] width 89 height 25
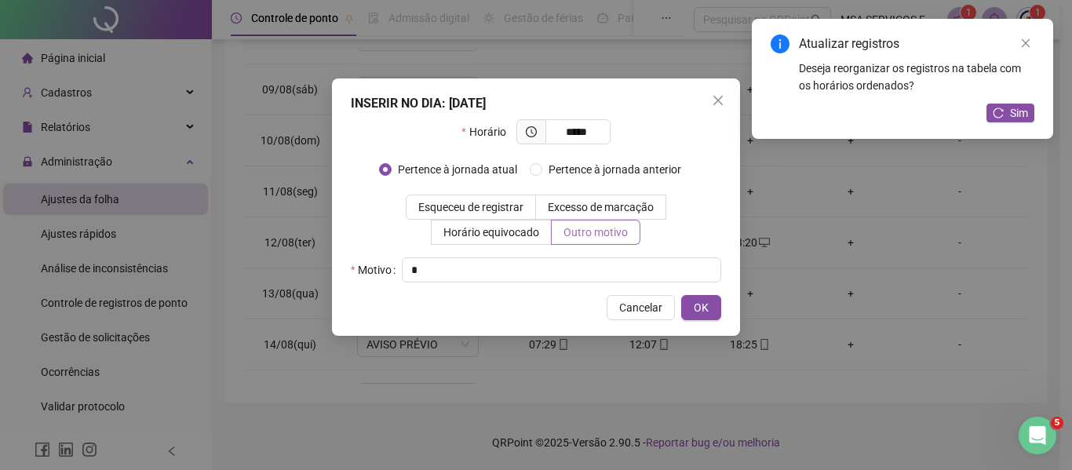
click at [681, 295] on button "OK" at bounding box center [701, 307] width 40 height 25
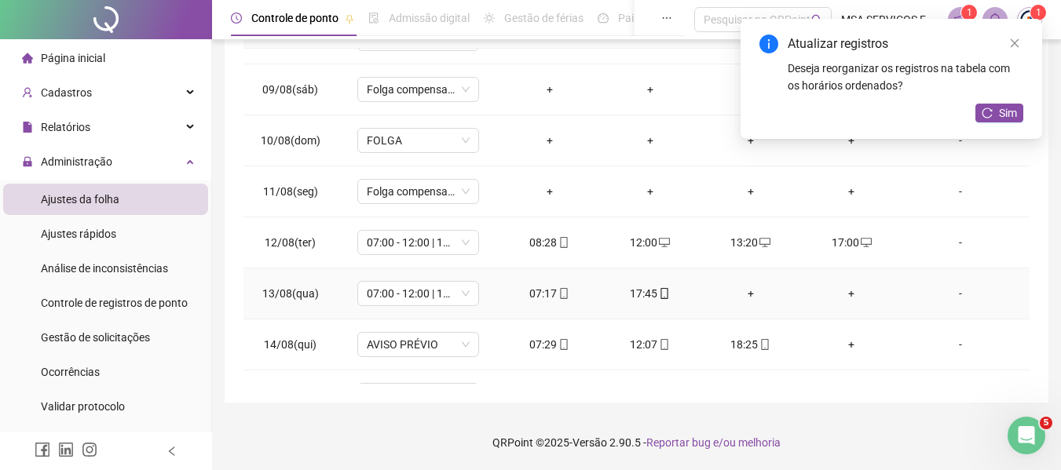
click at [738, 289] on div "+" at bounding box center [750, 293] width 75 height 17
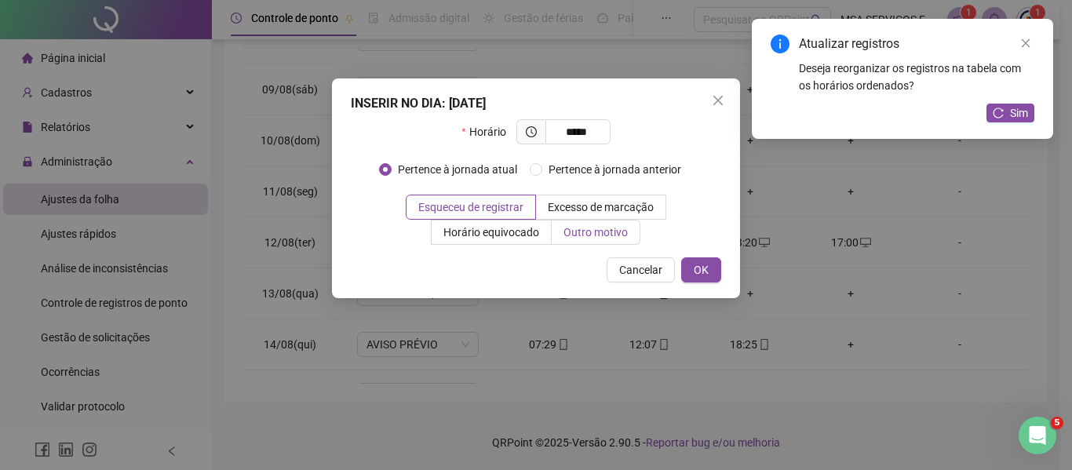
click at [599, 231] on span "Outro motivo" at bounding box center [596, 232] width 64 height 13
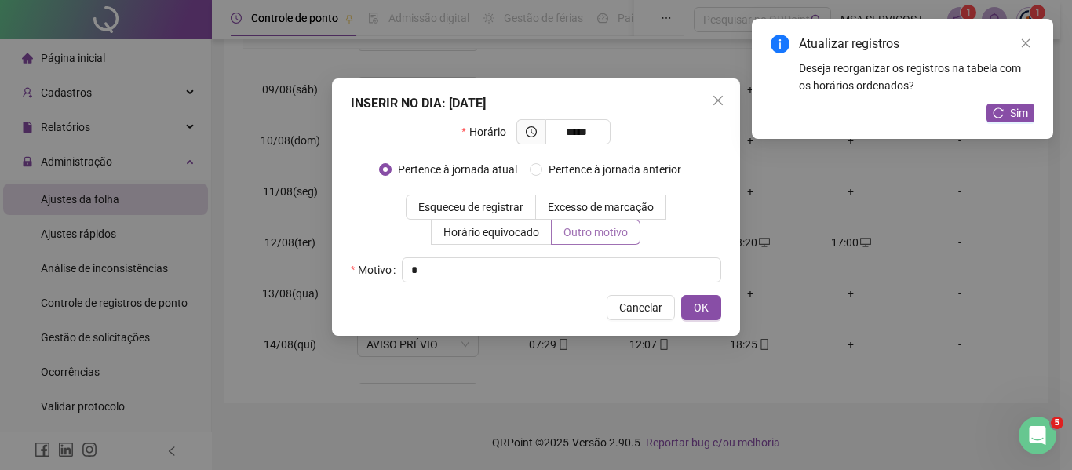
click at [681, 295] on button "OK" at bounding box center [701, 307] width 40 height 25
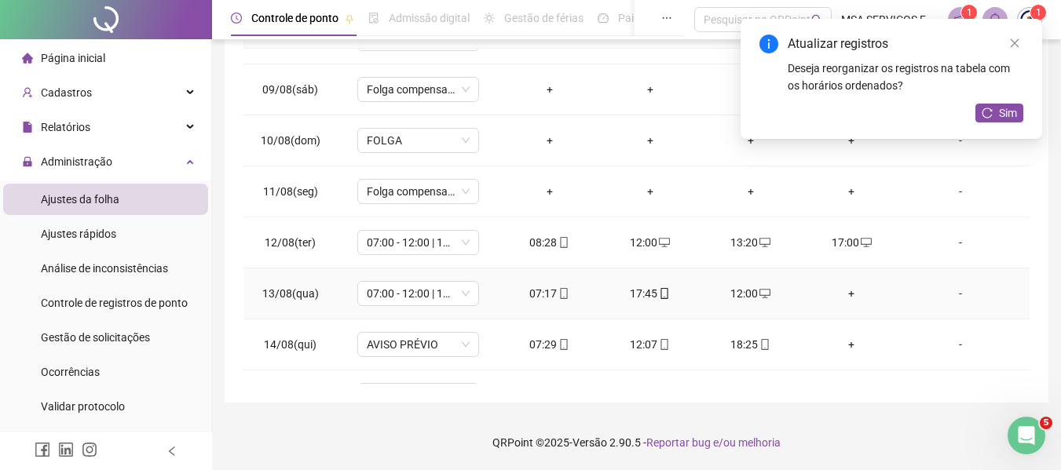
click at [836, 288] on div "+" at bounding box center [850, 293] width 75 height 17
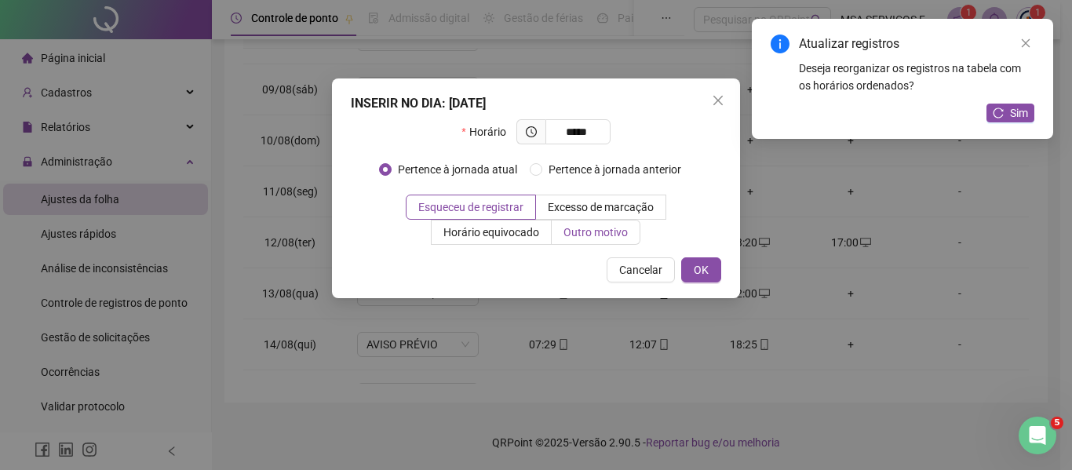
click at [636, 232] on label "Outro motivo" at bounding box center [596, 232] width 89 height 25
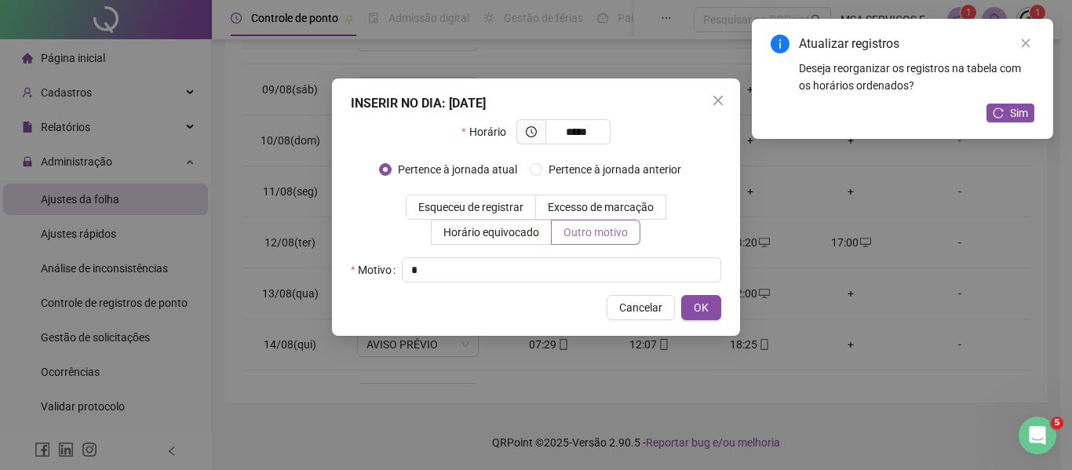
click at [681, 295] on button "OK" at bounding box center [701, 307] width 40 height 25
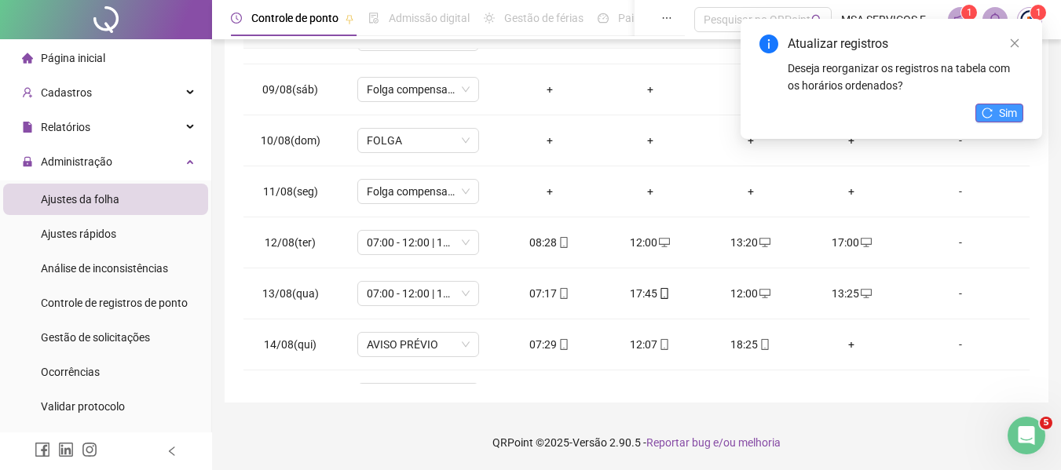
click at [1008, 117] on span "Sim" at bounding box center [1008, 112] width 18 height 17
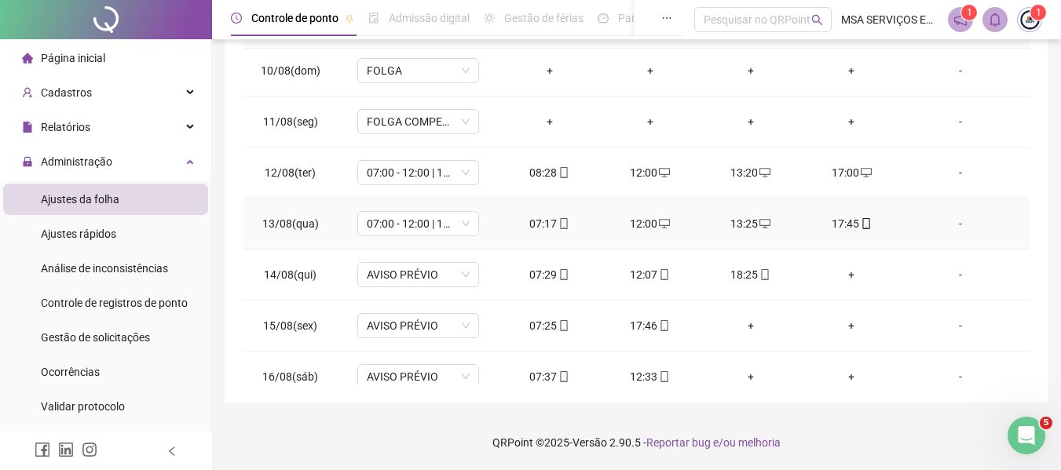
scroll to position [550, 0]
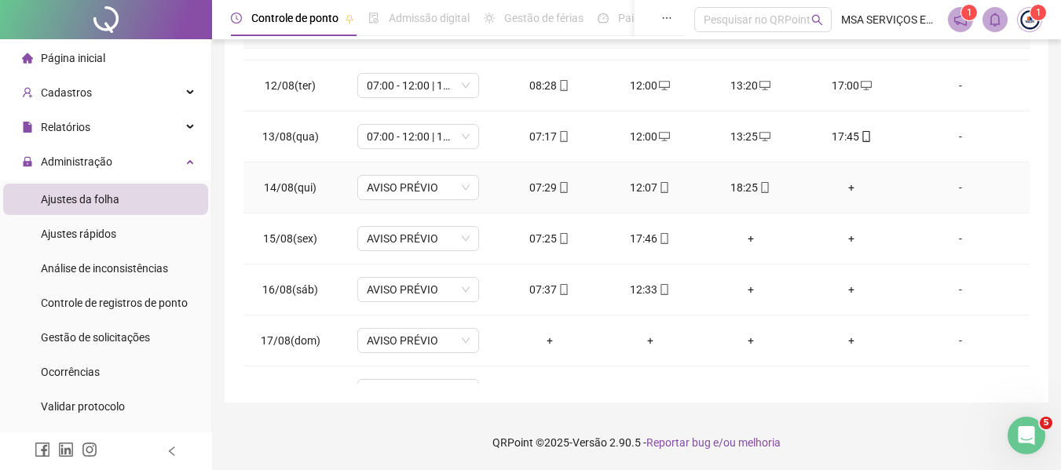
click at [846, 187] on div "+" at bounding box center [850, 187] width 75 height 17
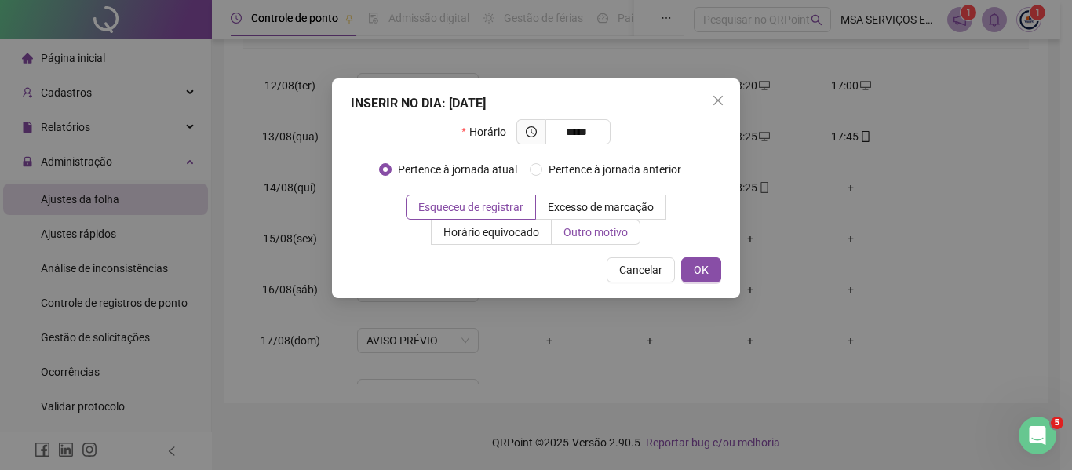
click at [584, 235] on span "Outro motivo" at bounding box center [596, 232] width 64 height 13
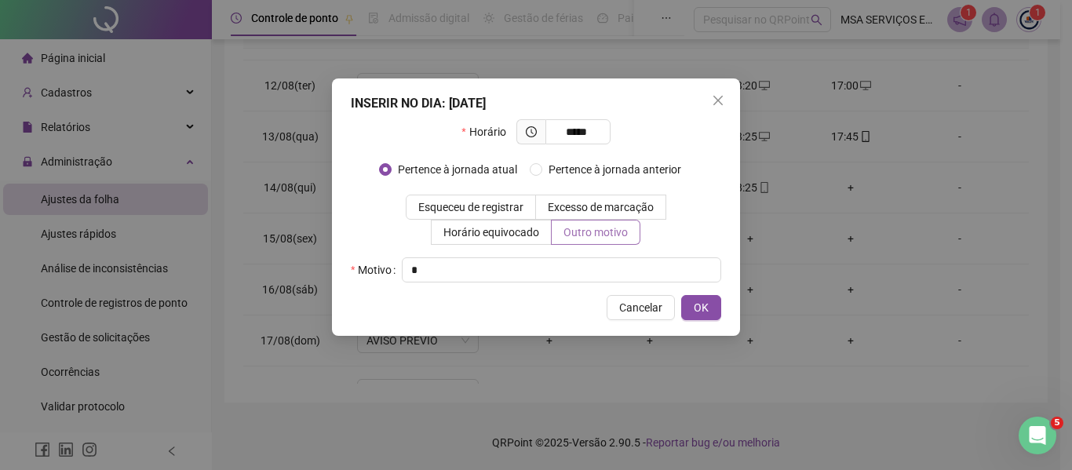
click at [681, 295] on button "OK" at bounding box center [701, 307] width 40 height 25
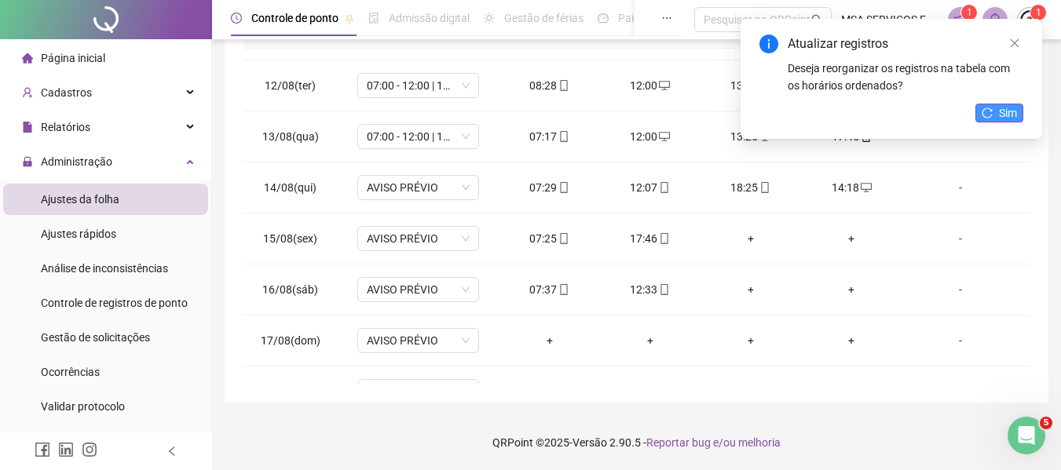
click at [1007, 118] on span "Sim" at bounding box center [1008, 112] width 18 height 17
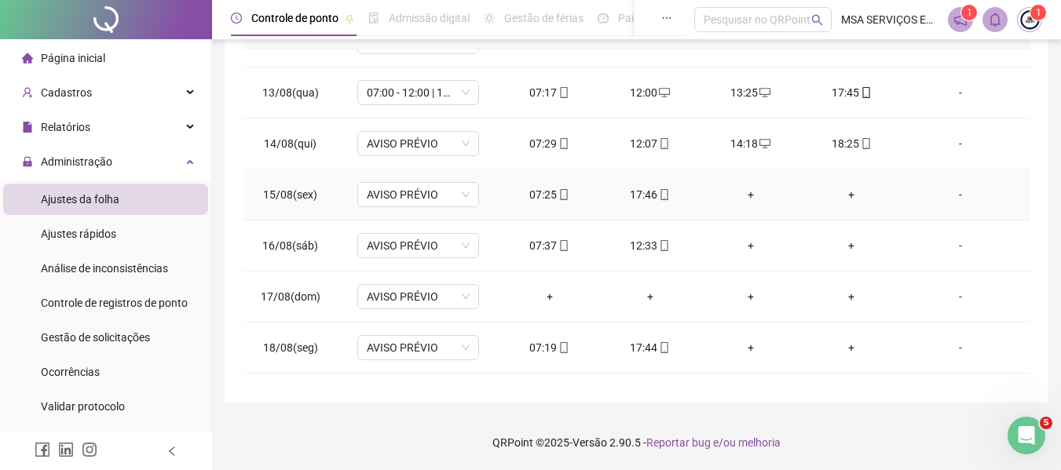
scroll to position [628, 0]
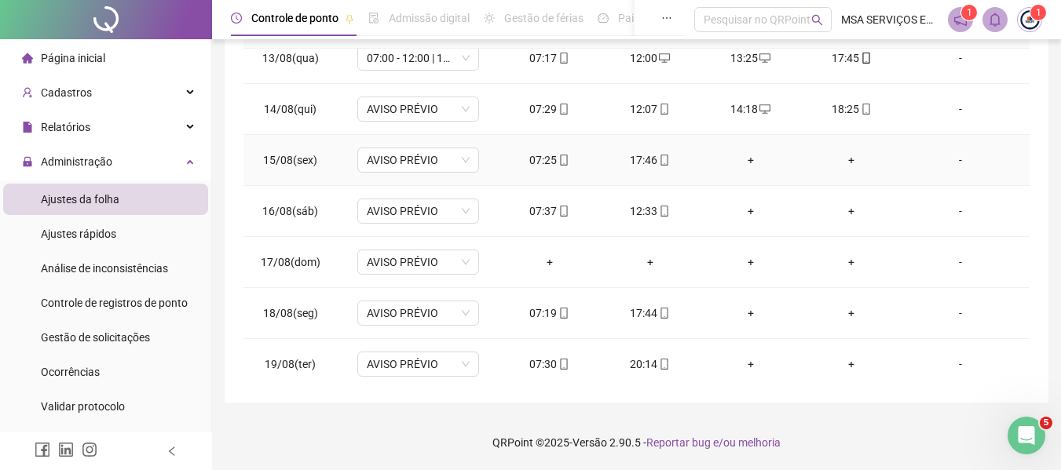
click at [734, 152] on div "+" at bounding box center [750, 160] width 75 height 17
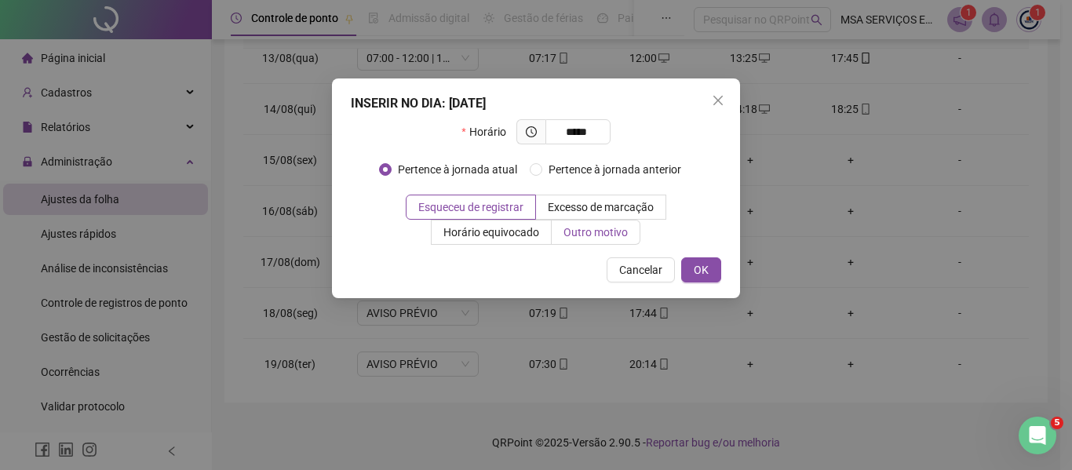
click at [599, 232] on span "Outro motivo" at bounding box center [596, 232] width 64 height 13
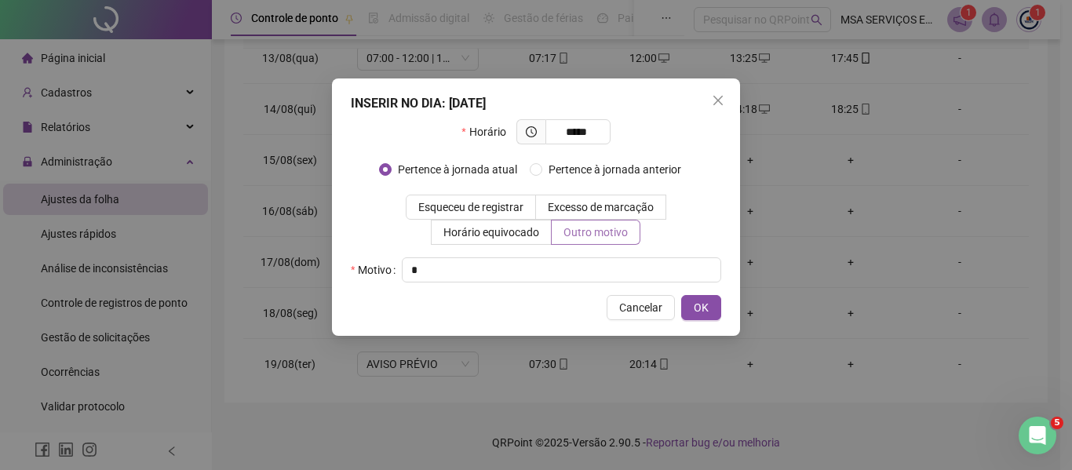
click at [681, 295] on button "OK" at bounding box center [701, 307] width 40 height 25
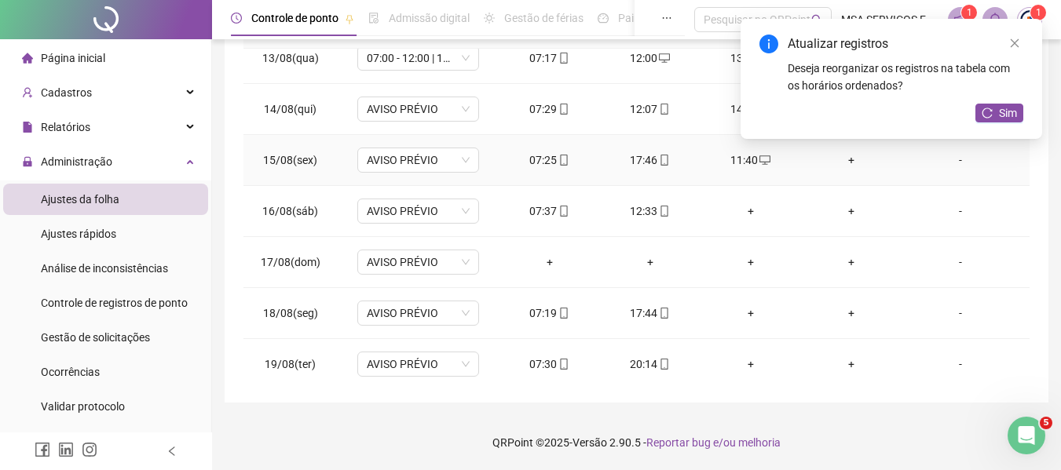
drag, startPoint x: 838, startPoint y: 156, endPoint x: 834, endPoint y: 163, distance: 8.1
click at [837, 158] on div "+" at bounding box center [850, 160] width 75 height 17
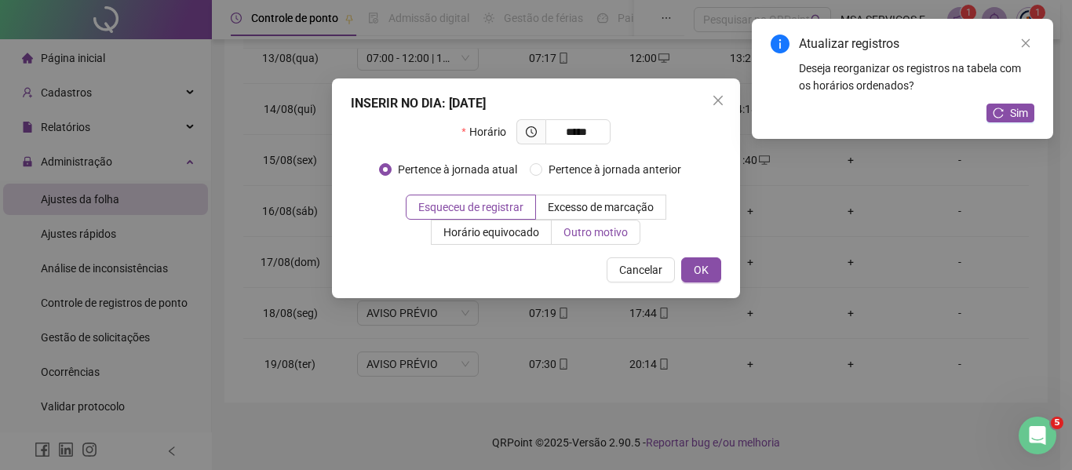
click at [625, 236] on span "Outro motivo" at bounding box center [596, 232] width 64 height 13
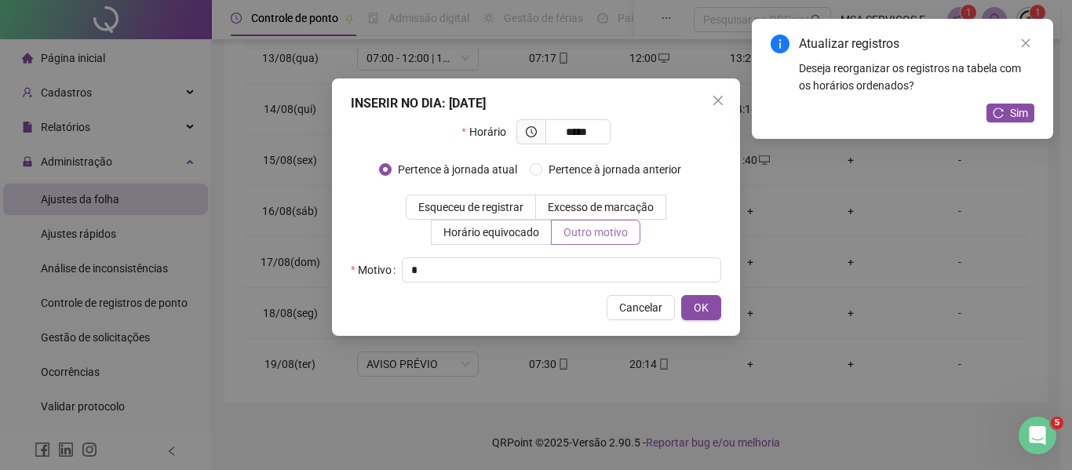
click at [681, 295] on button "OK" at bounding box center [701, 307] width 40 height 25
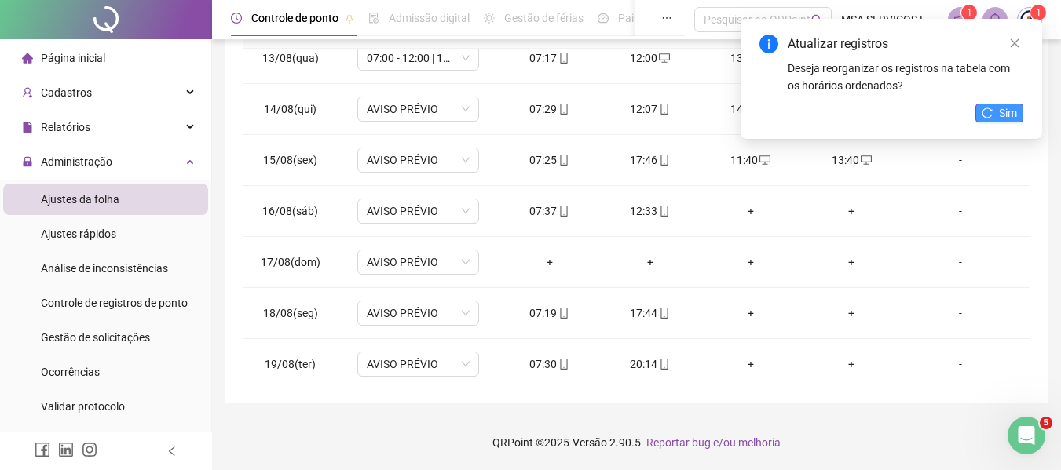
click at [1006, 119] on span "Sim" at bounding box center [1008, 112] width 18 height 17
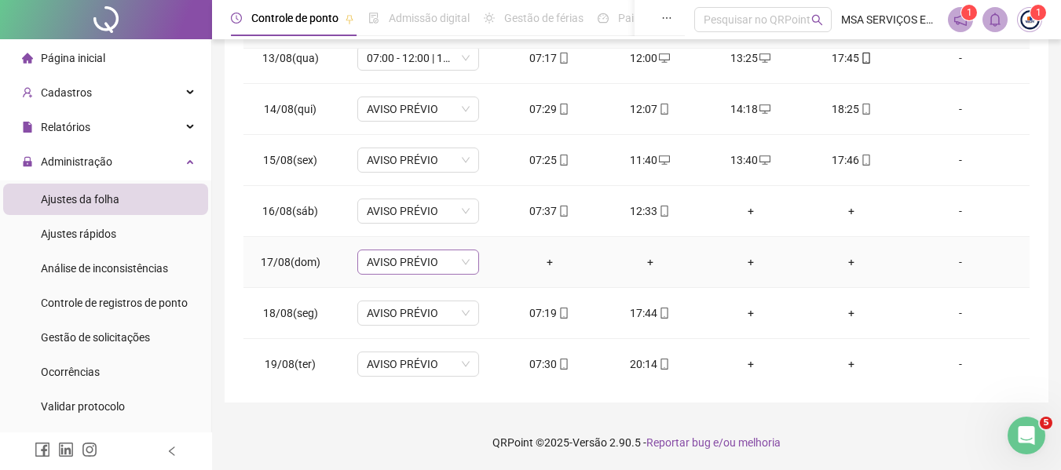
click at [446, 268] on span "AVISO PRÉVIO" at bounding box center [418, 262] width 103 height 24
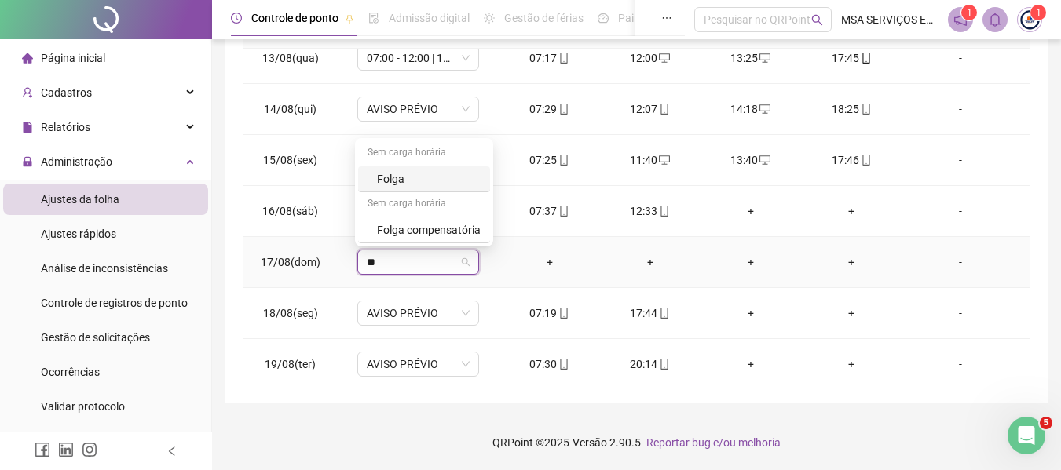
click at [448, 187] on div "Folga" at bounding box center [429, 178] width 104 height 17
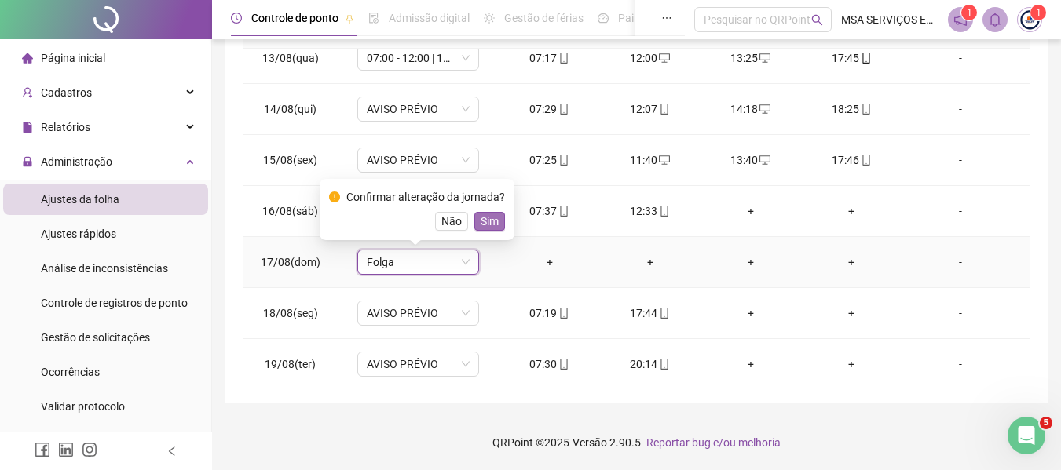
click at [490, 219] on span "Sim" at bounding box center [489, 221] width 18 height 17
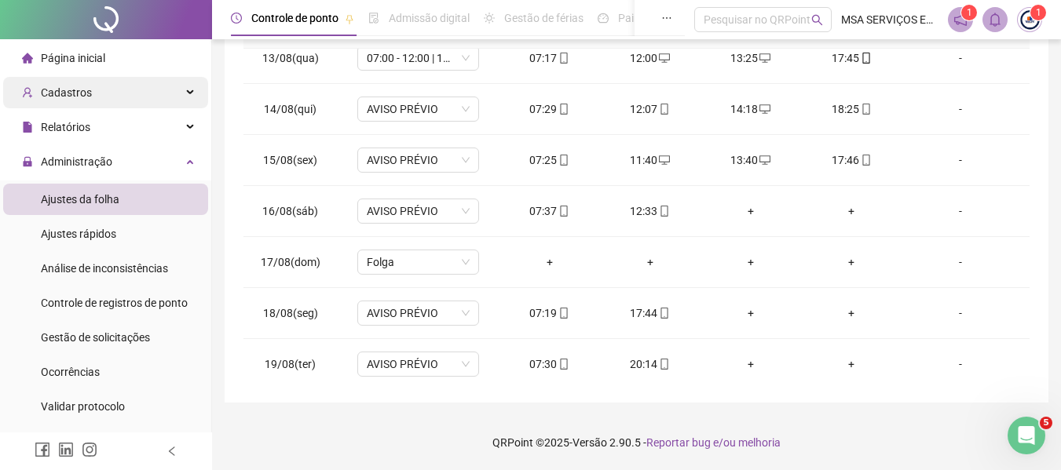
click at [120, 95] on div "Cadastros" at bounding box center [105, 92] width 205 height 31
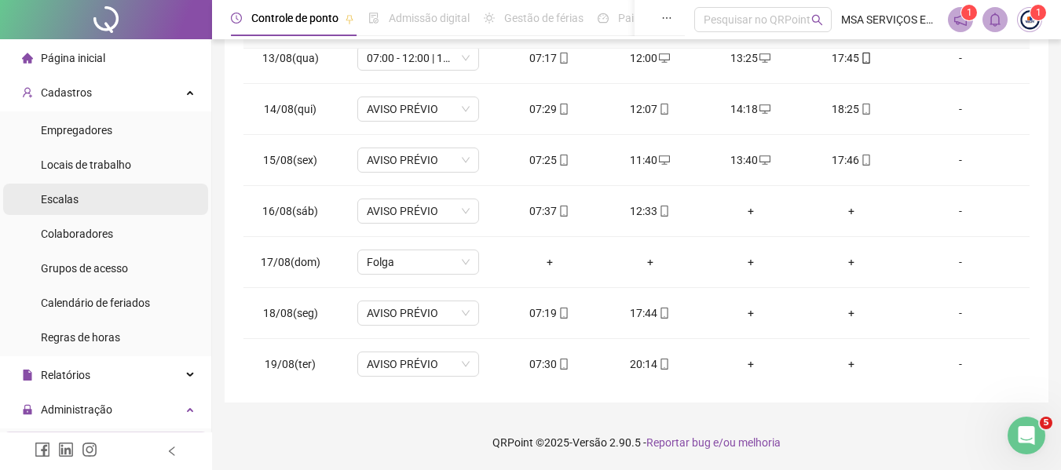
drag, startPoint x: 119, startPoint y: 192, endPoint x: 106, endPoint y: 210, distance: 22.5
click at [115, 194] on li "Escalas" at bounding box center [105, 199] width 205 height 31
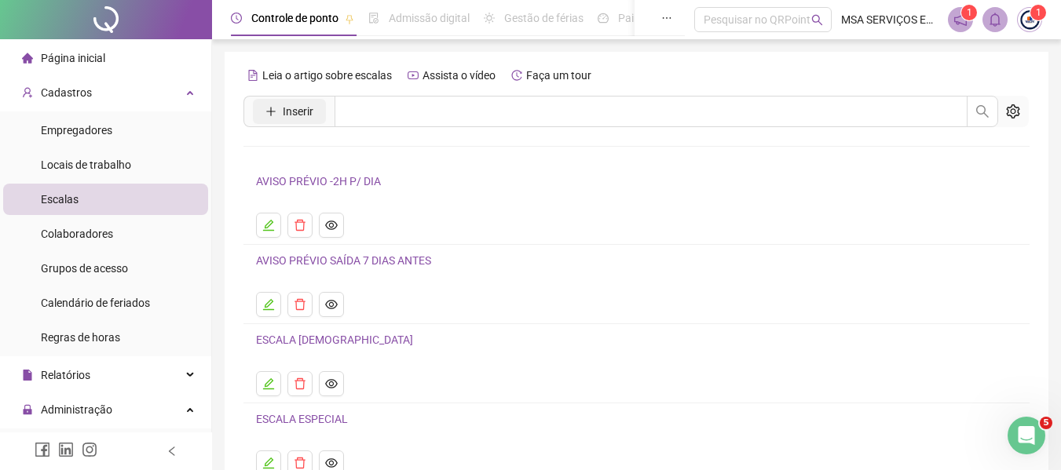
click at [300, 104] on span "Inserir" at bounding box center [298, 111] width 31 height 17
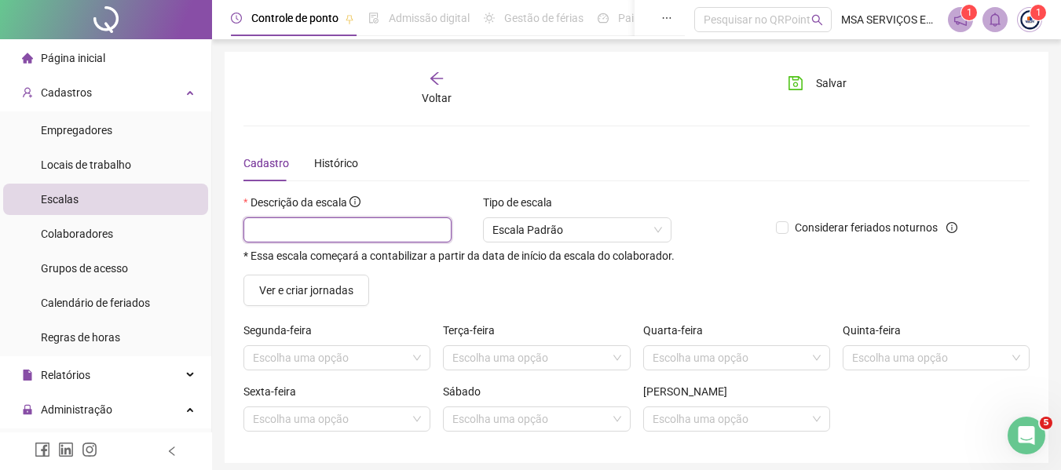
click at [352, 225] on input "text" at bounding box center [347, 229] width 208 height 25
click at [350, 286] on span "Ver e criar jornadas" at bounding box center [306, 290] width 94 height 17
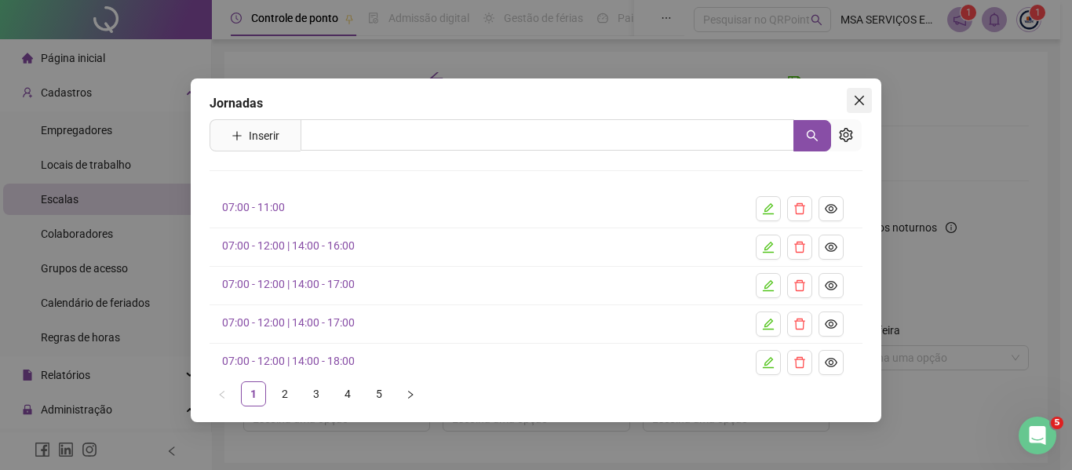
click at [859, 87] on div "Jornadas Inserir Nenhum resultado 07:00 - 11:00 07:00 - 12:00 | 14:00 - 16:00 0…" at bounding box center [536, 251] width 691 height 344
drag, startPoint x: 858, startPoint y: 93, endPoint x: 506, endPoint y: 185, distance: 363.5
click at [857, 96] on button "Close" at bounding box center [859, 100] width 25 height 25
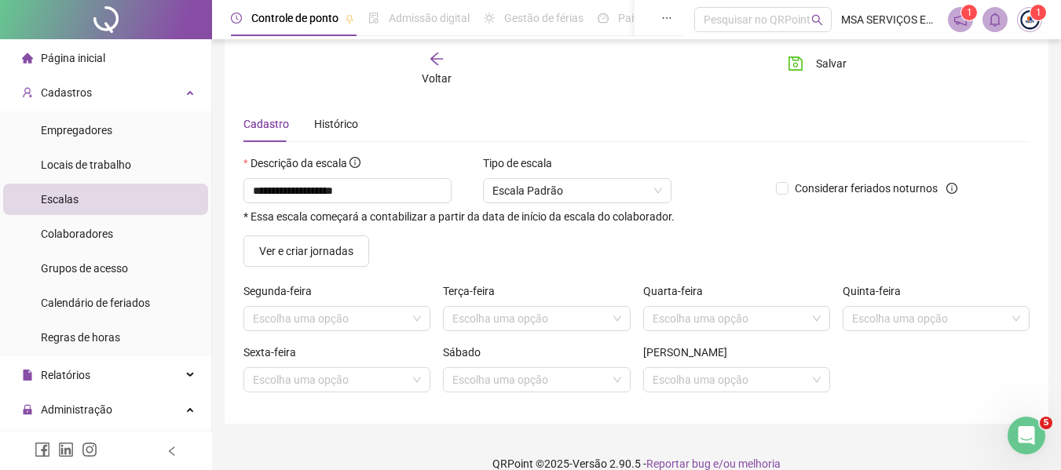
scroll to position [60, 0]
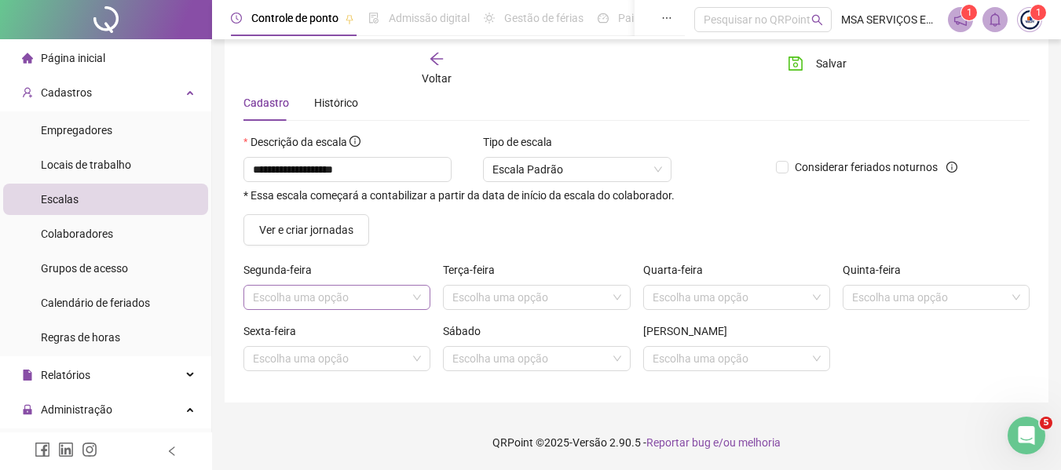
click at [389, 295] on input "search" at bounding box center [330, 298] width 154 height 24
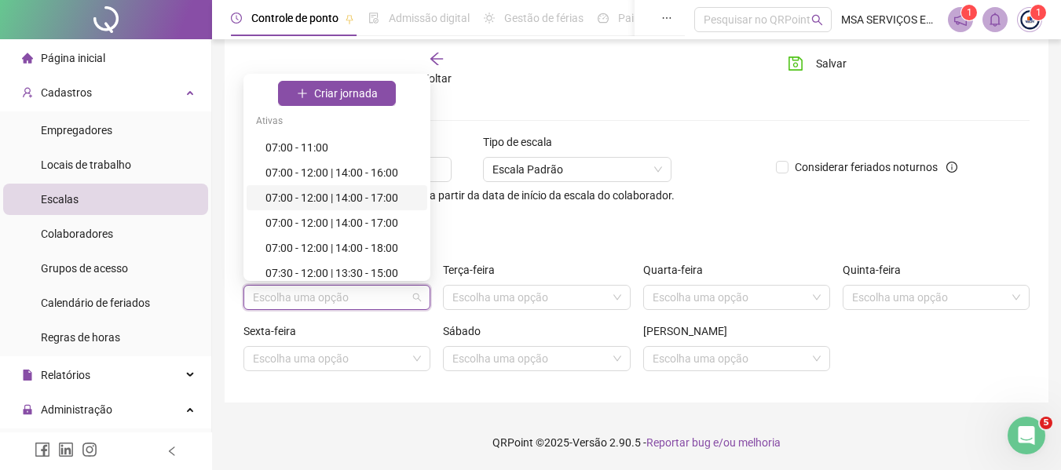
click at [384, 199] on div "07:00 - 12:00 | 14:00 - 17:00" at bounding box center [341, 197] width 152 height 17
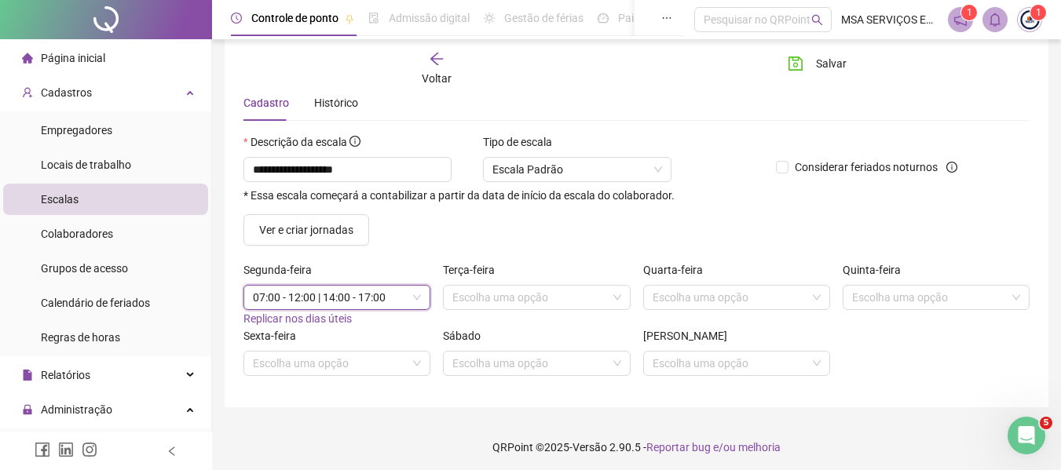
click at [343, 319] on span "Replicar nos dias úteis" at bounding box center [297, 318] width 108 height 13
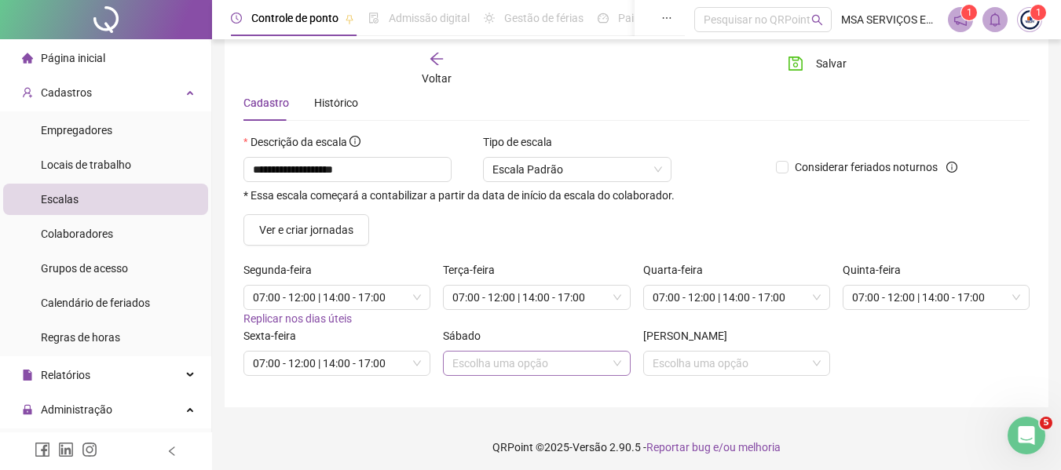
click at [504, 369] on input "search" at bounding box center [529, 364] width 154 height 24
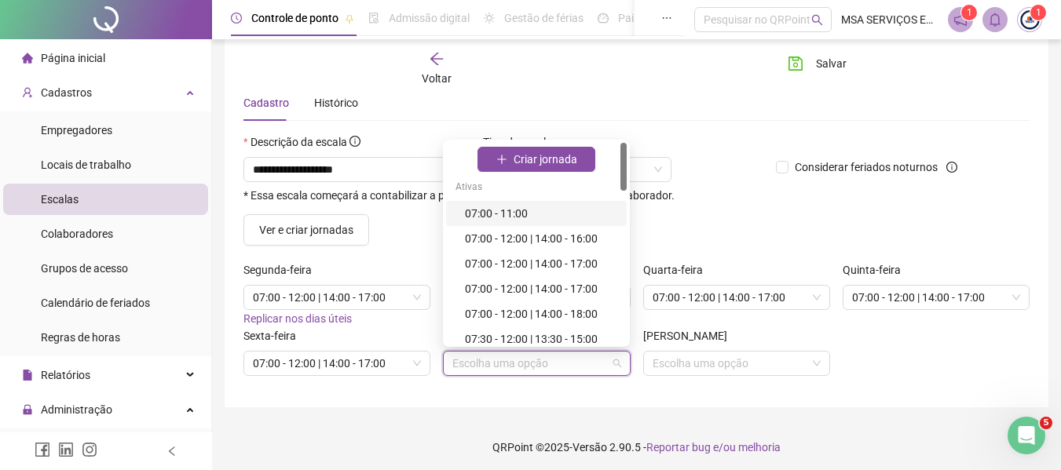
click at [500, 213] on div "07:00 - 11:00" at bounding box center [541, 213] width 152 height 17
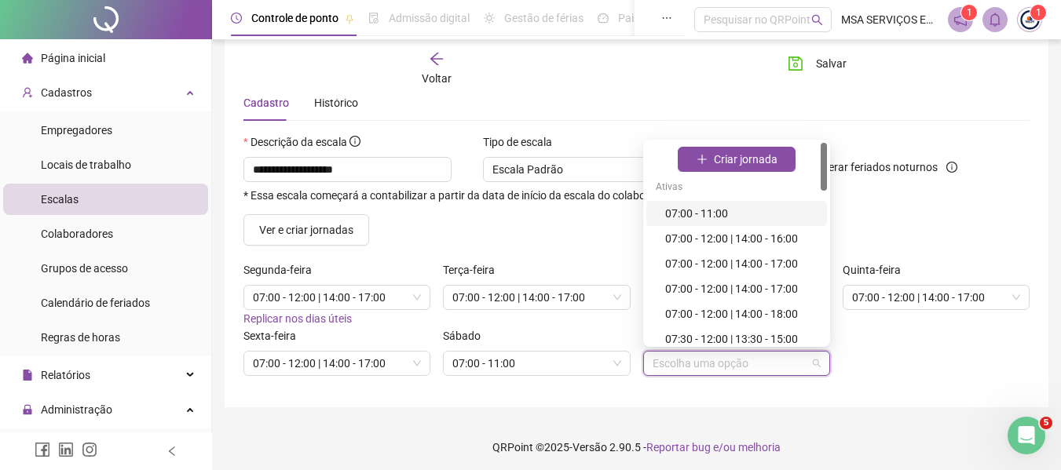
click at [685, 373] on input "search" at bounding box center [729, 364] width 154 height 24
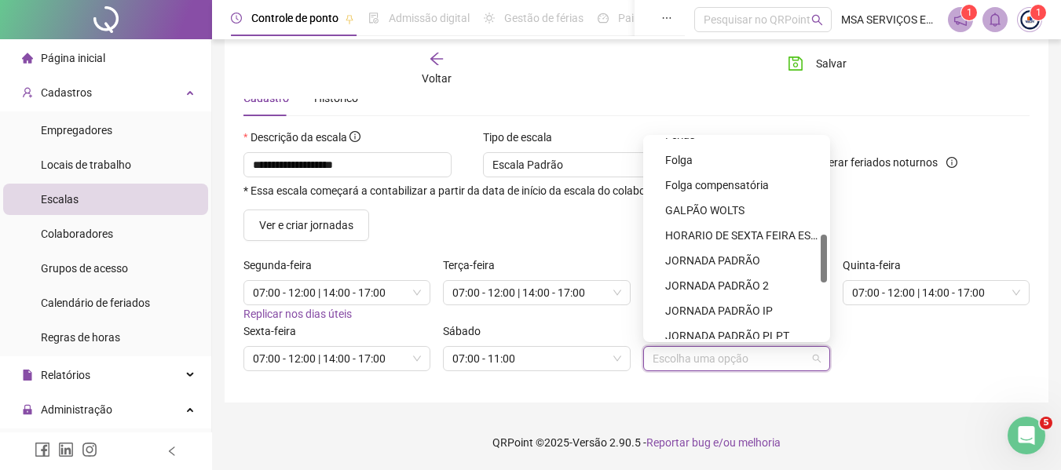
scroll to position [322, 0]
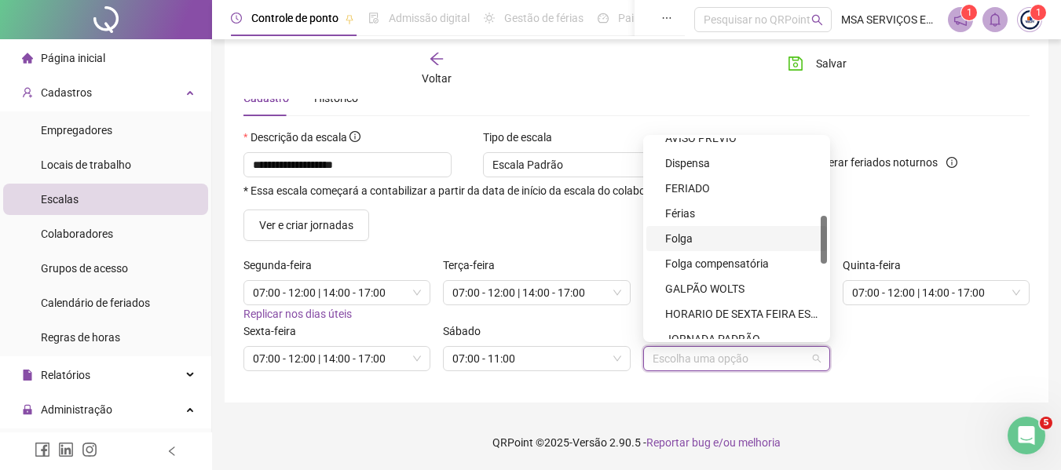
click at [710, 229] on div "Folga" at bounding box center [736, 238] width 181 height 25
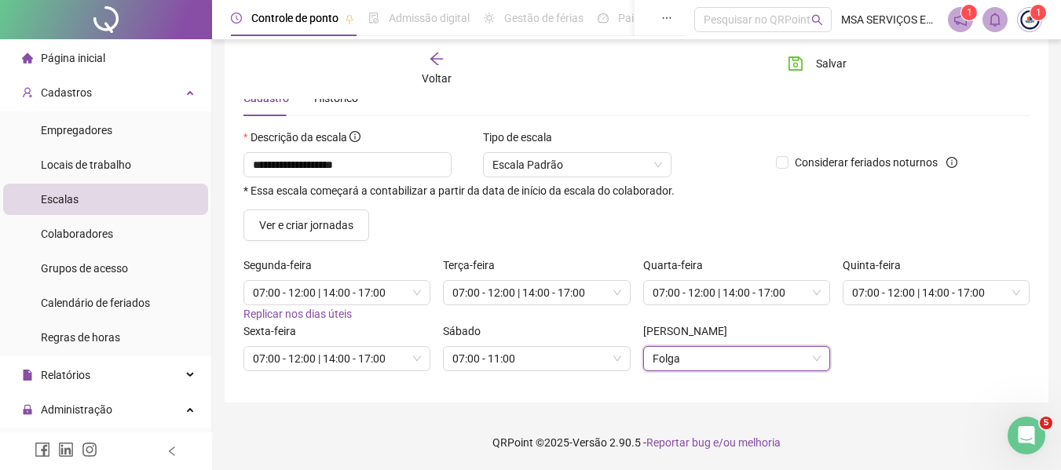
click at [915, 374] on div "Sexta-feira 07:00 - 12:00 | 14:00 - 17:00 Sábado 07:00 - 11:00 Domingo 3 Folga" at bounding box center [636, 353] width 798 height 61
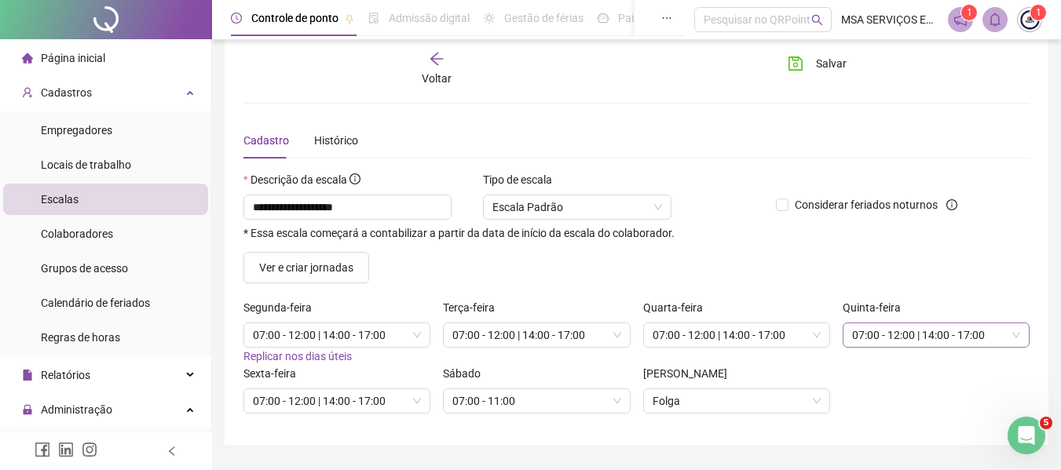
scroll to position [0, 0]
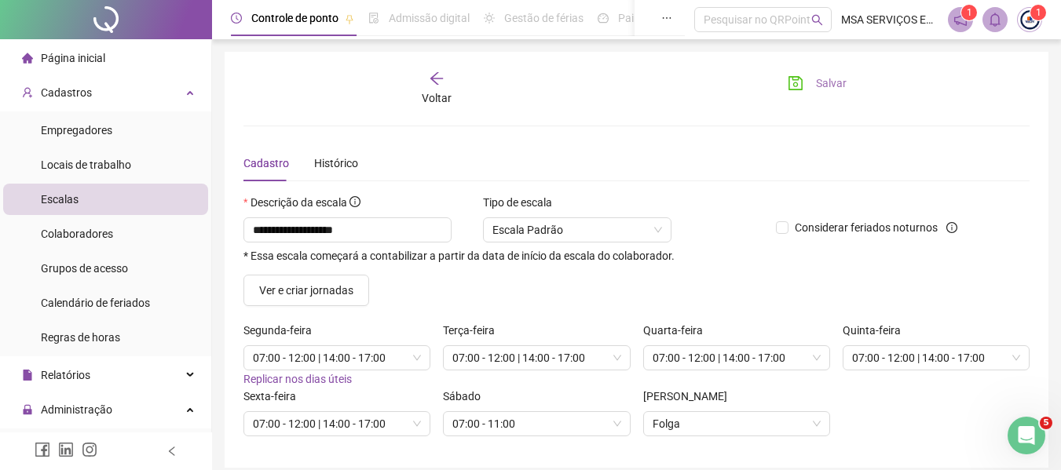
click at [831, 90] on span "Salvar" at bounding box center [831, 83] width 31 height 17
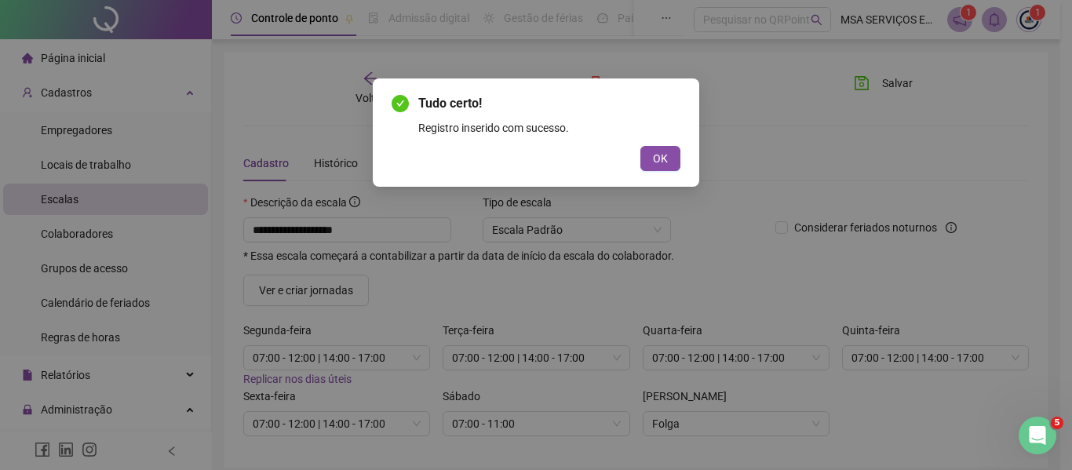
click at [670, 153] on button "OK" at bounding box center [661, 158] width 40 height 25
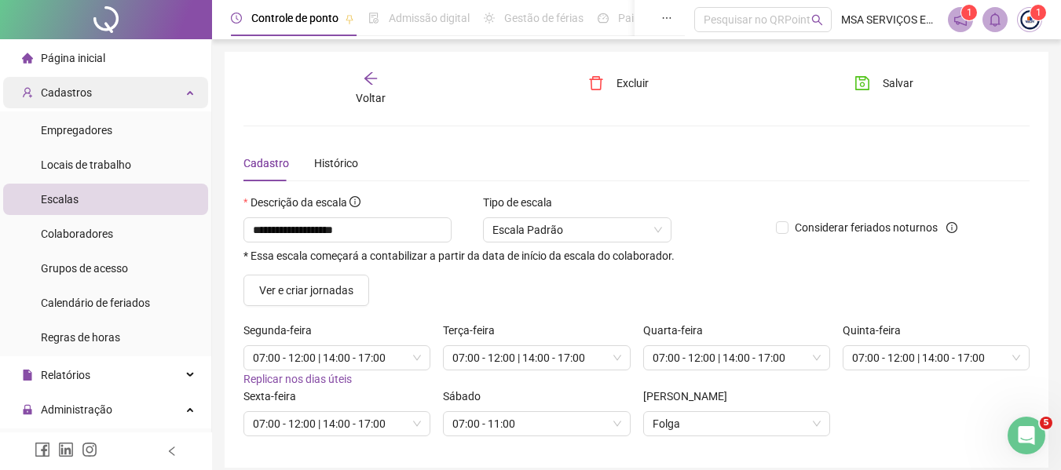
drag, startPoint x: 126, startPoint y: 83, endPoint x: 127, endPoint y: 92, distance: 8.8
click at [126, 85] on div "Cadastros" at bounding box center [105, 92] width 205 height 31
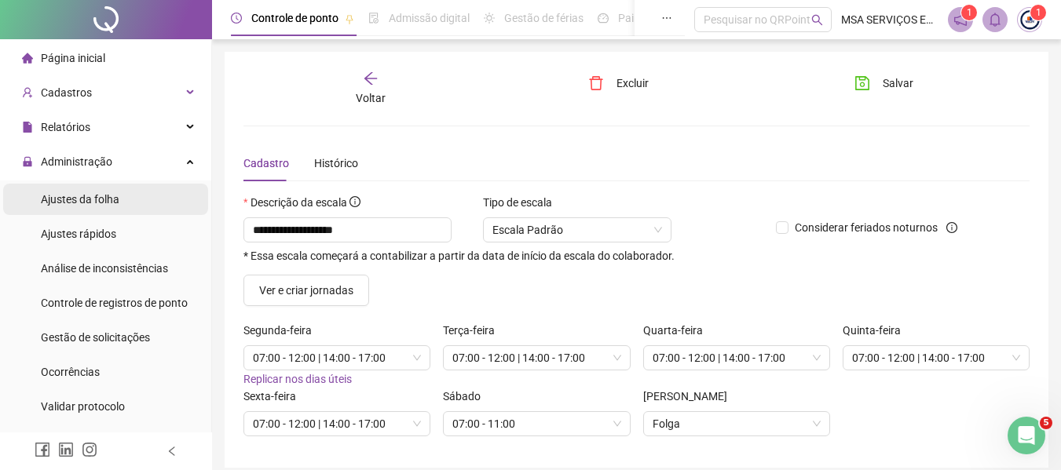
click at [141, 199] on li "Ajustes da folha" at bounding box center [105, 199] width 205 height 31
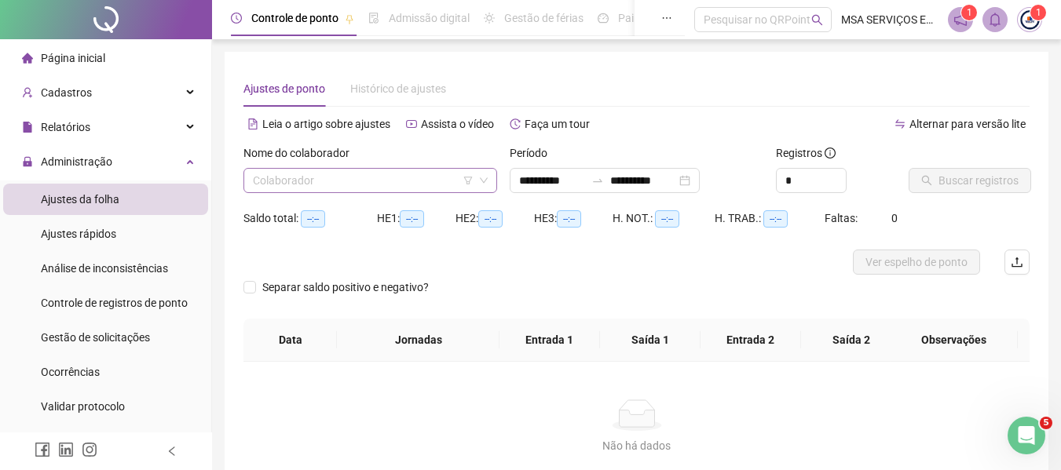
click at [366, 184] on input "search" at bounding box center [363, 181] width 221 height 24
click at [94, 228] on span "Ajustes rápidos" at bounding box center [78, 234] width 75 height 13
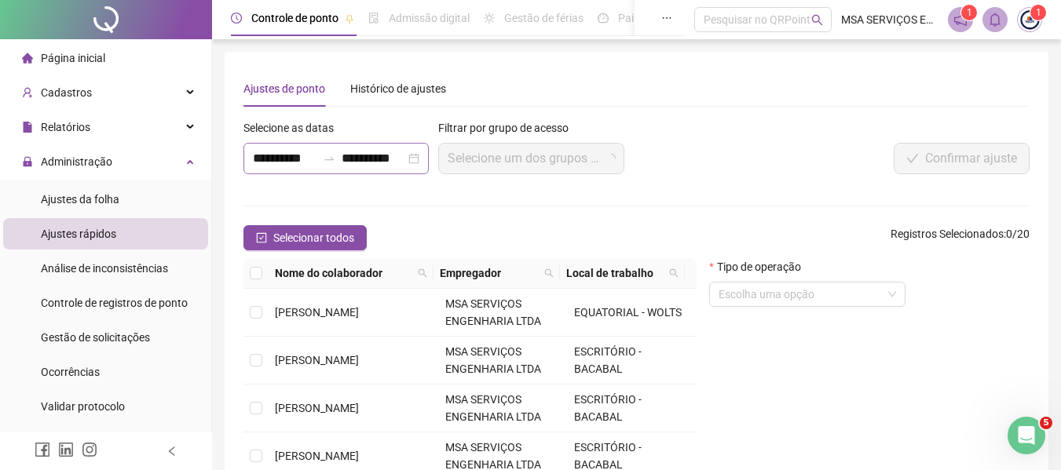
click at [317, 156] on div at bounding box center [328, 158] width 25 height 13
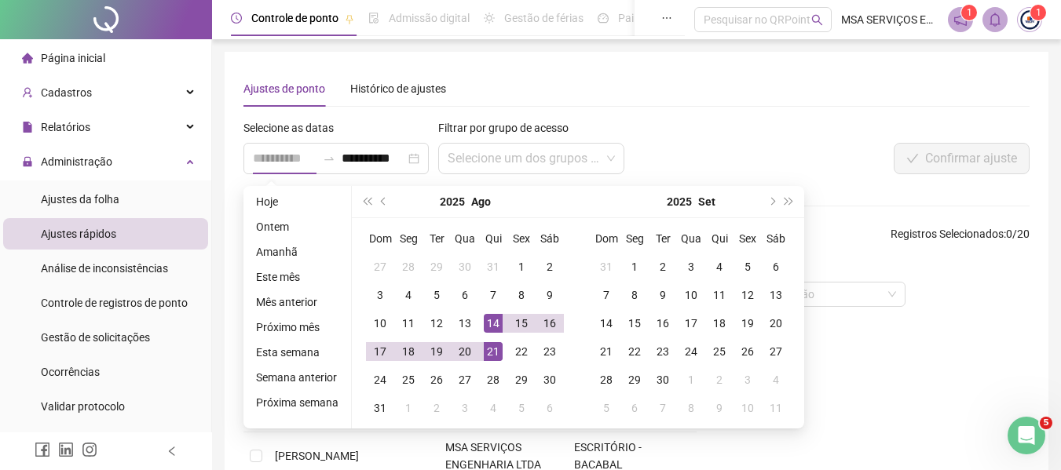
click at [484, 315] on div "14" at bounding box center [493, 323] width 19 height 19
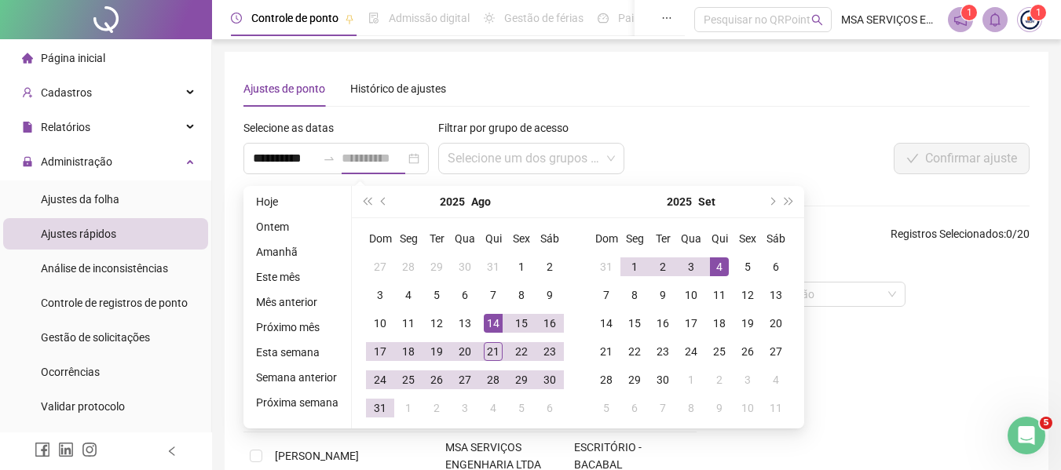
click at [722, 263] on div "4" at bounding box center [719, 267] width 19 height 19
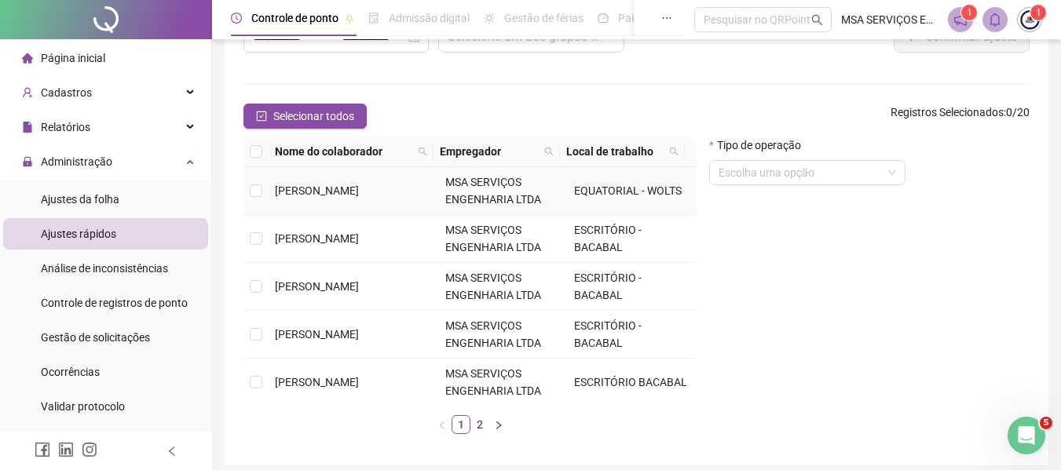
scroll to position [157, 0]
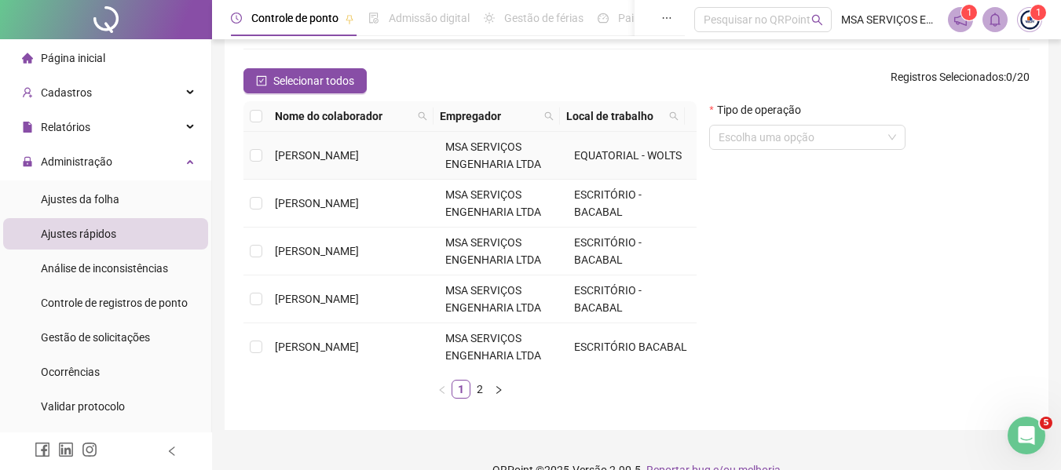
click at [265, 156] on td at bounding box center [255, 156] width 25 height 48
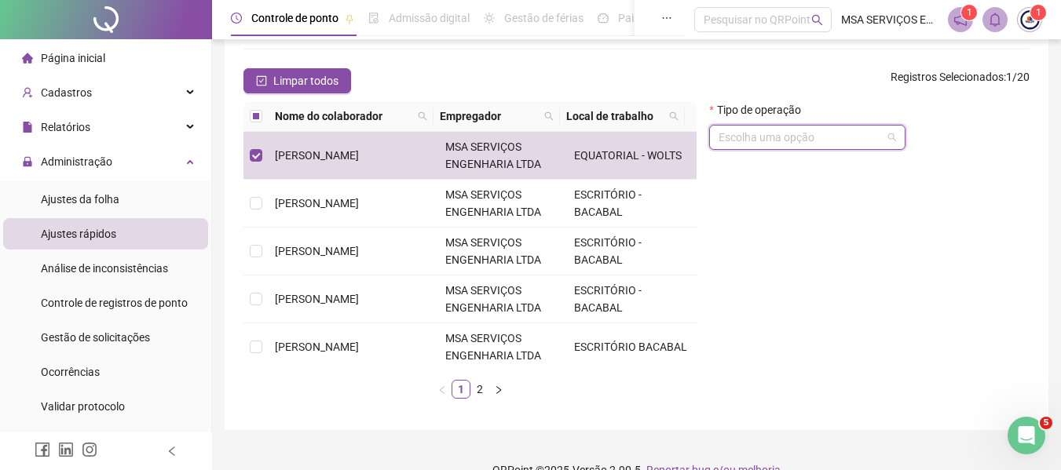
click at [864, 132] on input "search" at bounding box center [799, 138] width 163 height 24
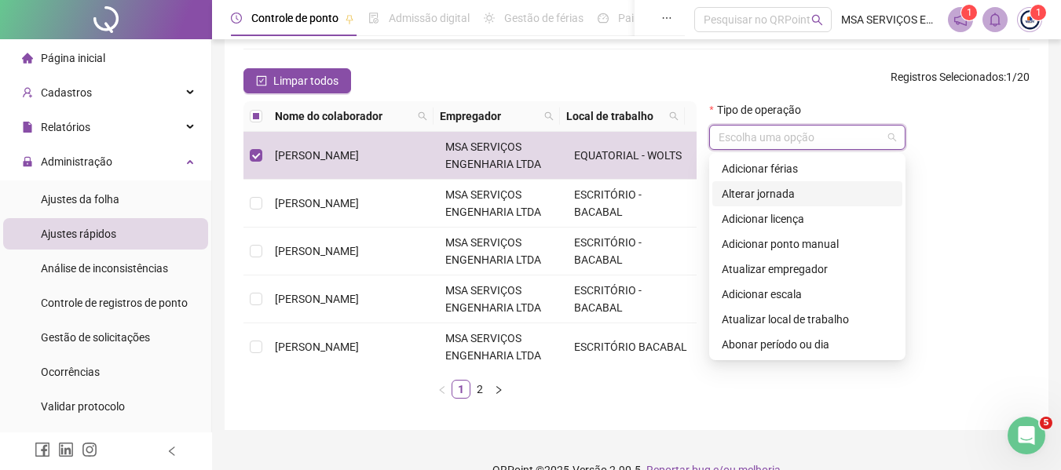
click at [813, 192] on div "Alterar jornada" at bounding box center [807, 193] width 171 height 17
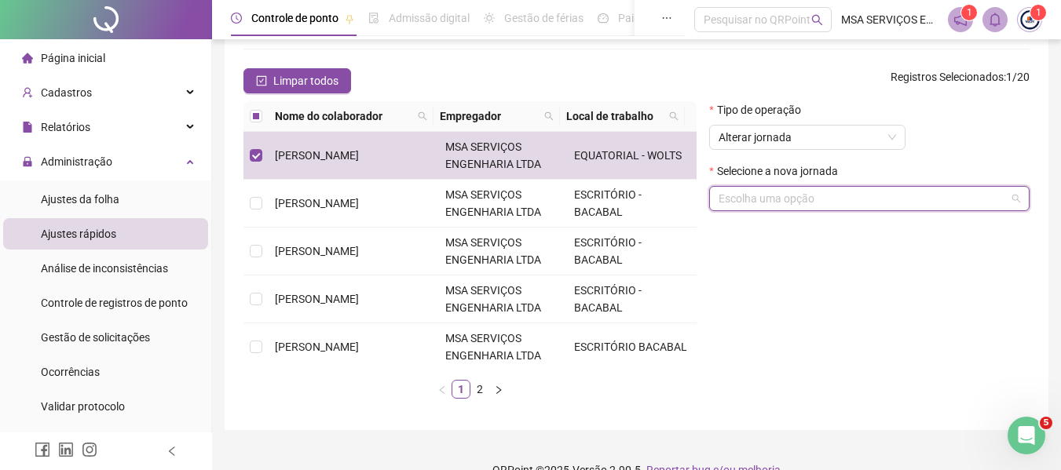
click at [813, 192] on input "search" at bounding box center [861, 199] width 287 height 24
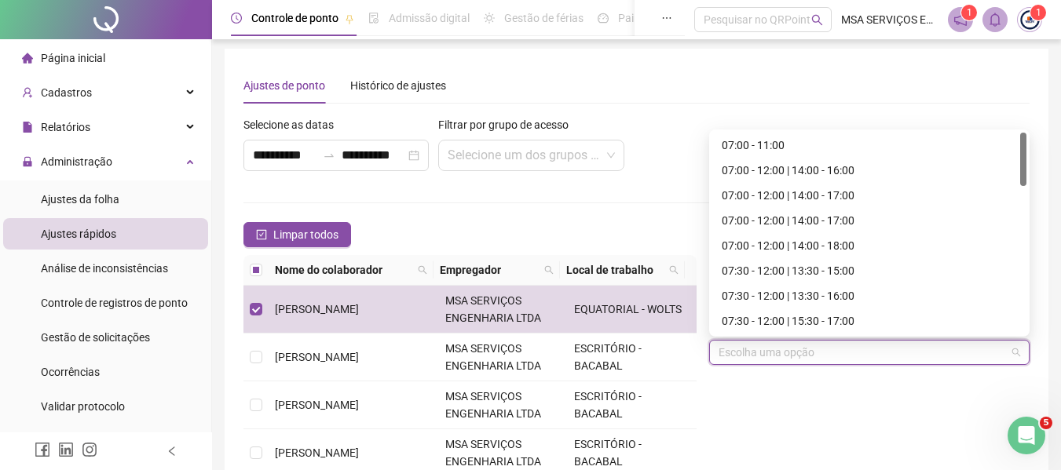
scroll to position [0, 0]
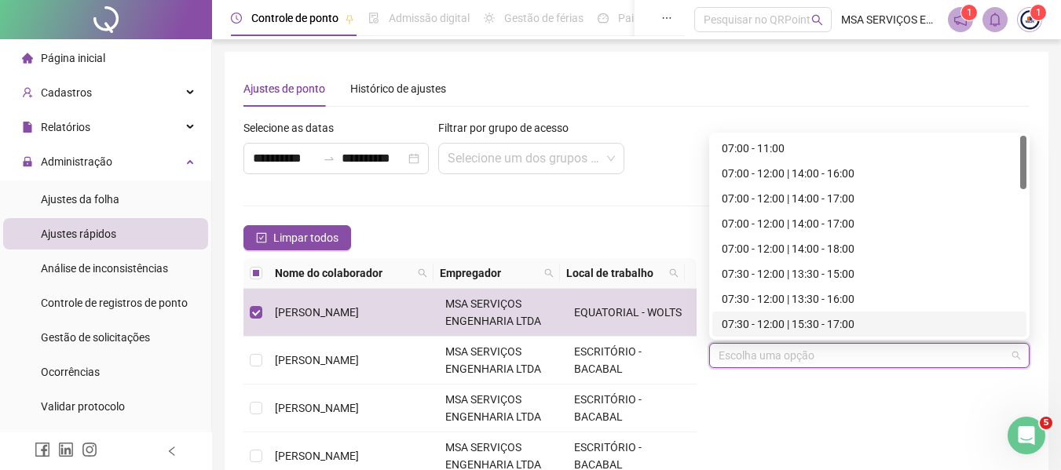
click at [810, 366] on input "search" at bounding box center [861, 356] width 287 height 24
click at [789, 404] on div "Tipo de operação Alterar jornada Selecione a nova jornada Escolha uma opção" at bounding box center [869, 413] width 333 height 310
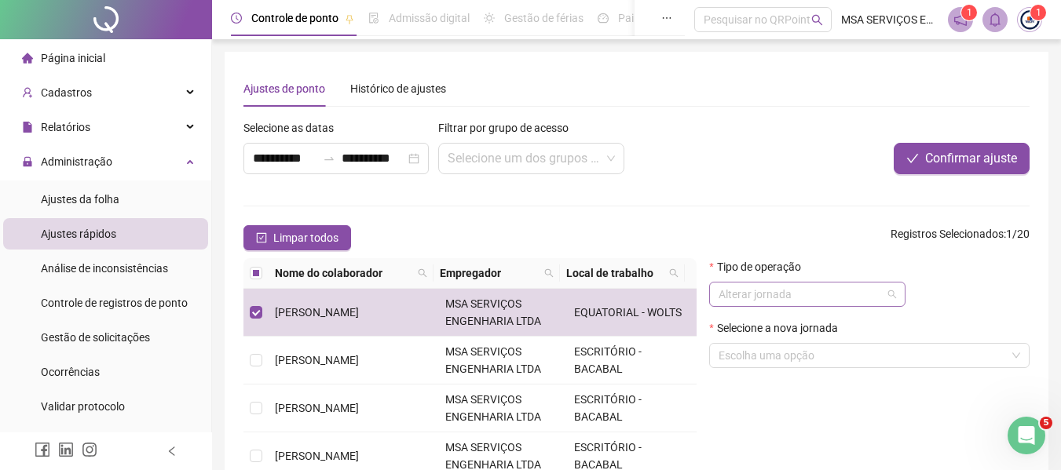
click at [816, 290] on span "Alterar jornada" at bounding box center [806, 295] width 177 height 24
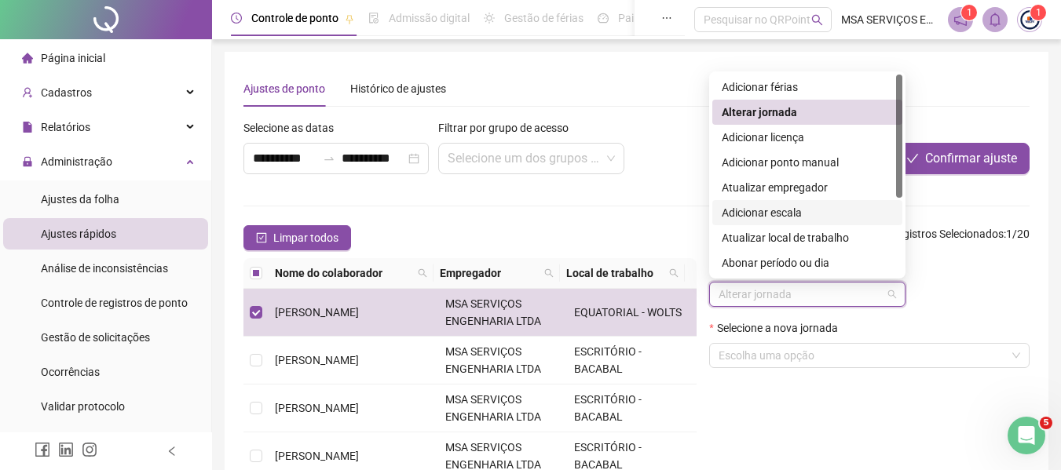
click at [812, 217] on div "Adicionar escala" at bounding box center [807, 212] width 171 height 17
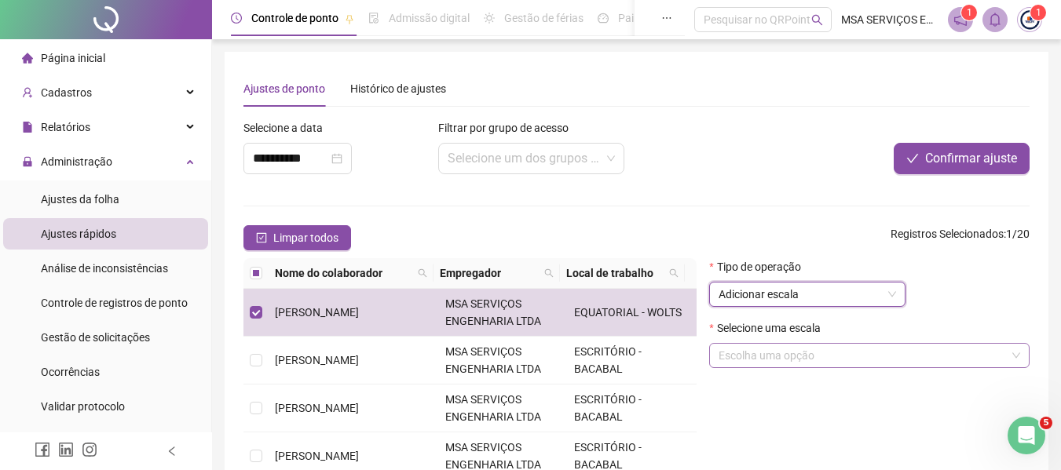
click at [819, 345] on input "search" at bounding box center [861, 356] width 287 height 24
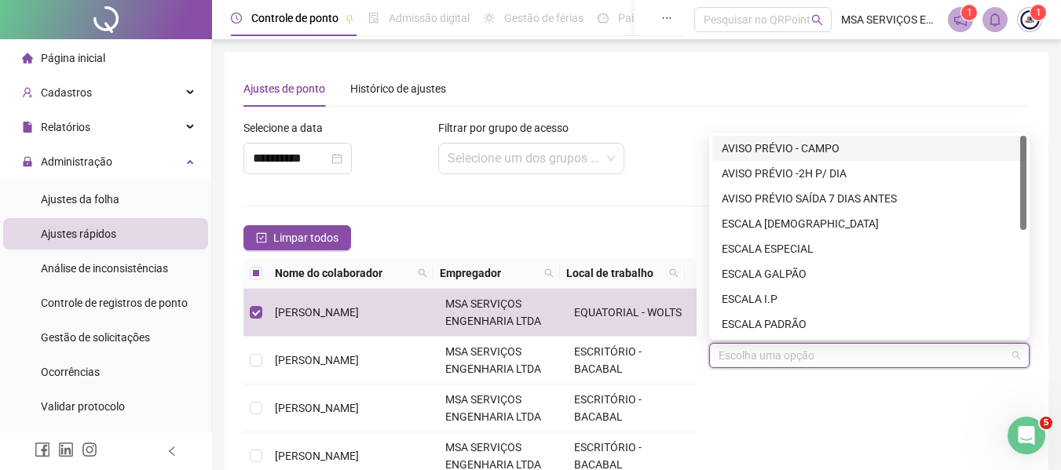
click at [779, 422] on div "Tipo de operação Adicionar escala Selecione uma escala Escolha uma opção" at bounding box center [869, 413] width 333 height 310
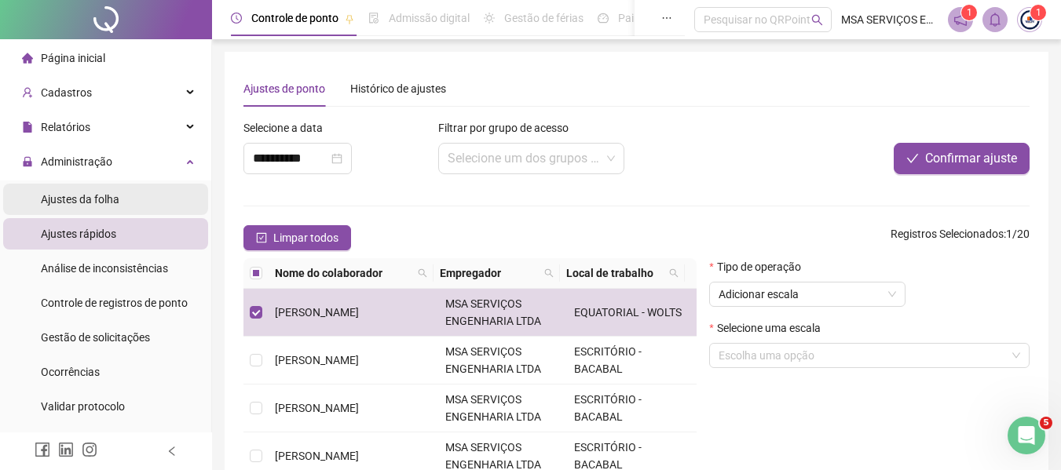
click at [62, 191] on div "Ajustes da folha" at bounding box center [80, 199] width 79 height 31
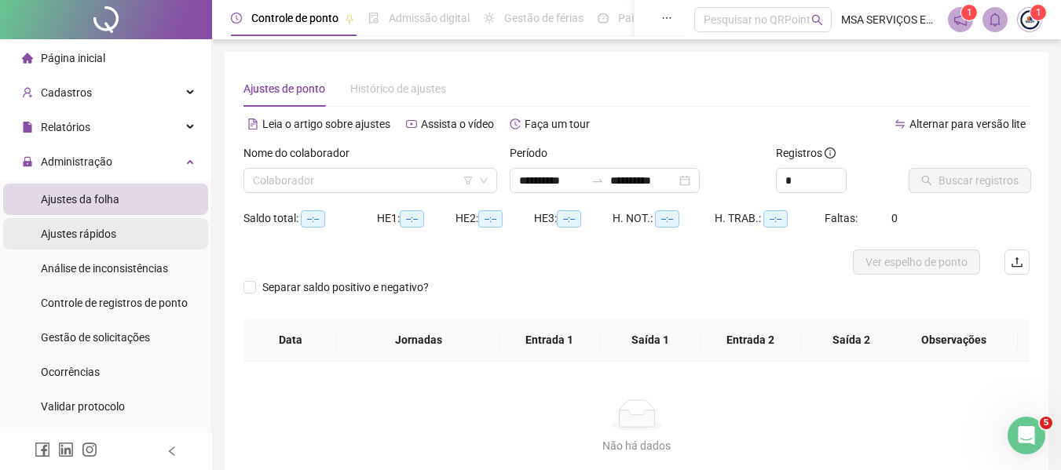
click at [111, 239] on span "Ajustes rápidos" at bounding box center [78, 234] width 75 height 13
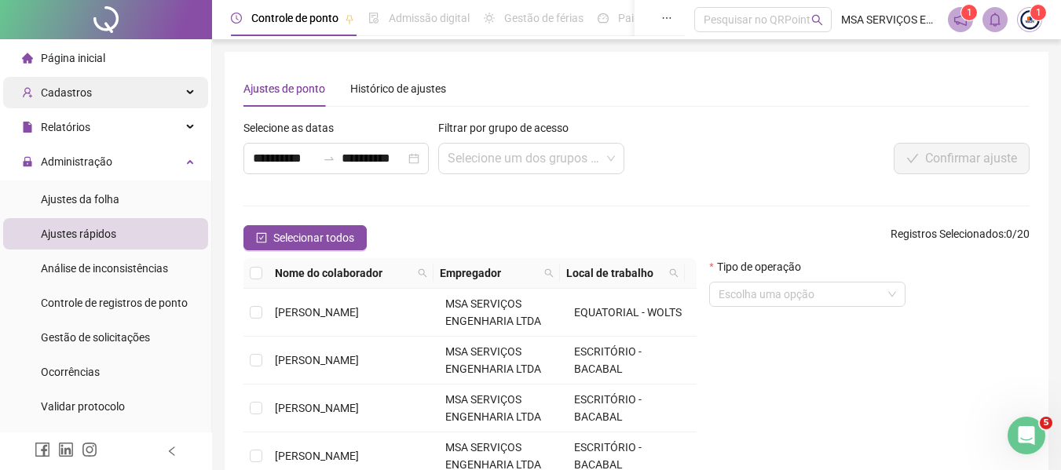
click at [115, 104] on div "Cadastros" at bounding box center [105, 92] width 205 height 31
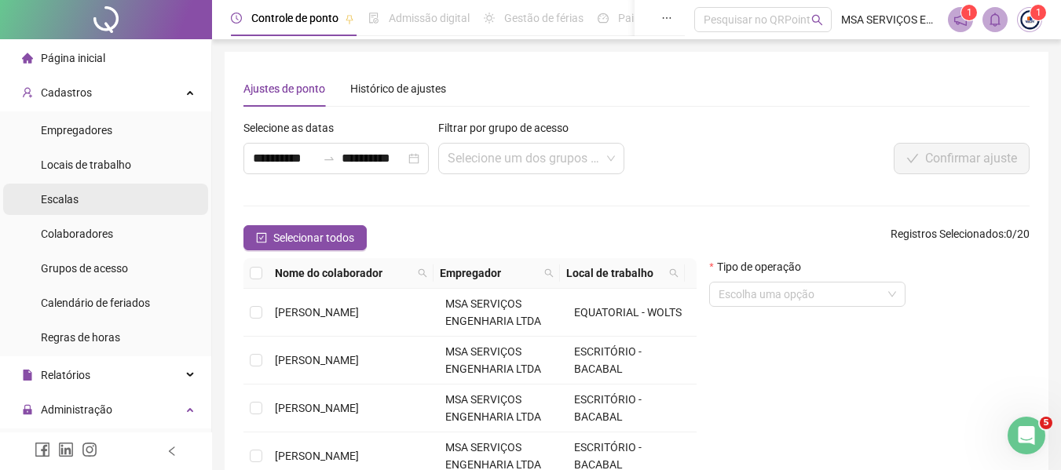
click at [122, 213] on li "Escalas" at bounding box center [105, 199] width 205 height 31
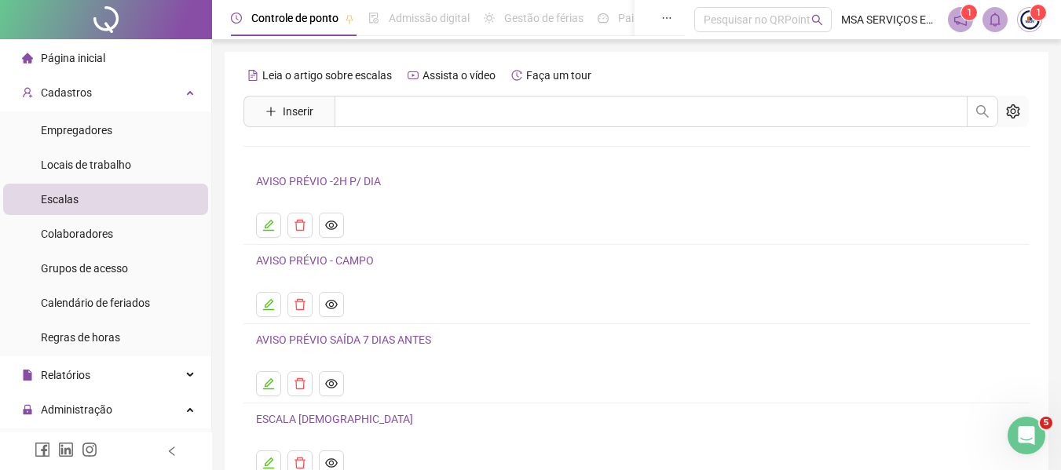
click at [328, 261] on link "AVISO PRÉVIO - CAMPO" at bounding box center [315, 260] width 118 height 13
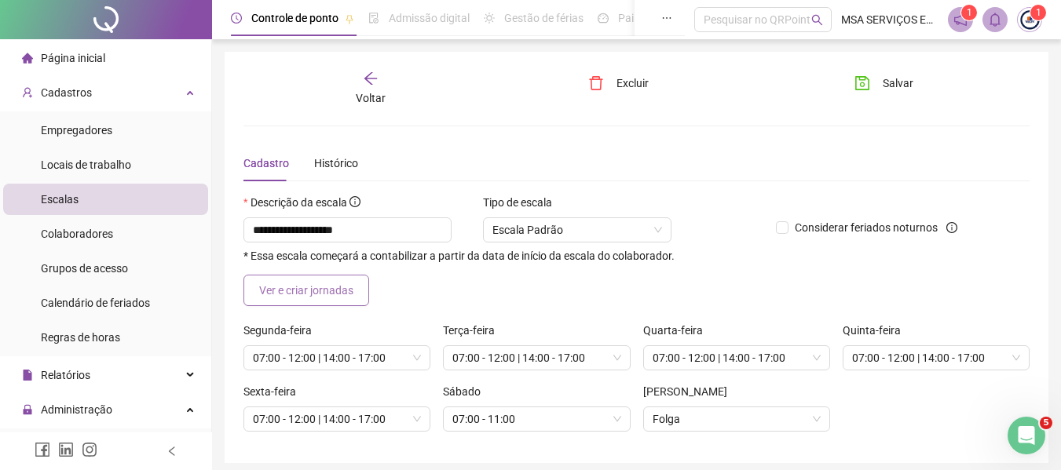
click at [330, 295] on span "Ver e criar jornadas" at bounding box center [306, 290] width 94 height 17
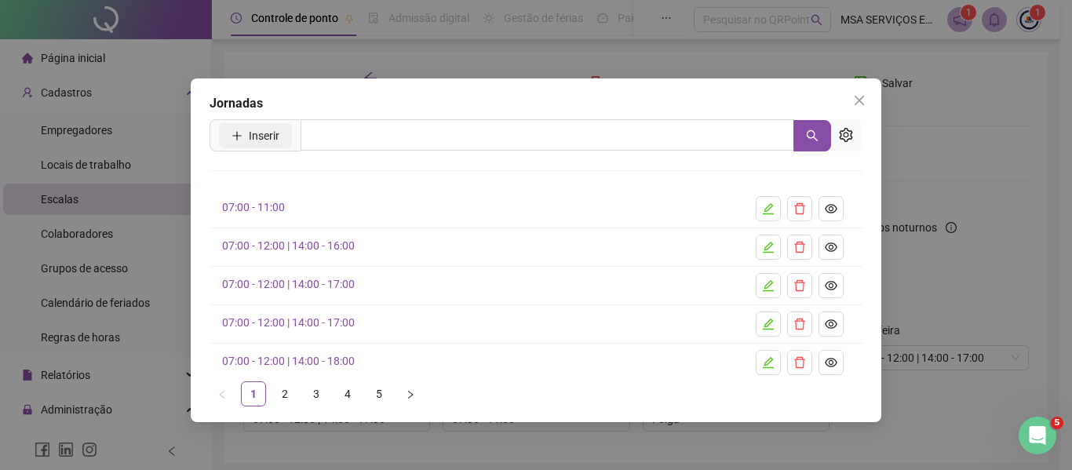
click at [254, 147] on button "Inserir" at bounding box center [255, 135] width 73 height 25
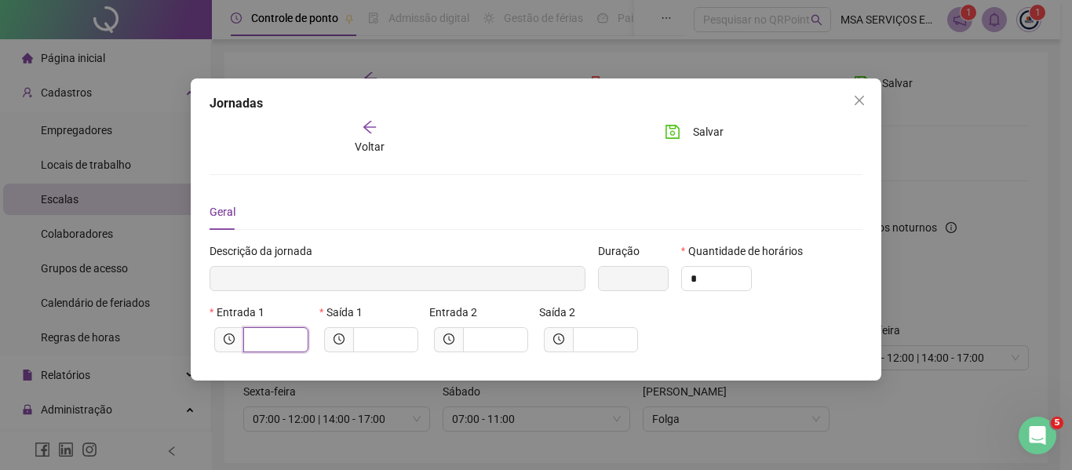
click at [283, 338] on input "text" at bounding box center [274, 339] width 43 height 17
click at [374, 334] on input "text" at bounding box center [384, 339] width 43 height 17
click at [500, 344] on input "text" at bounding box center [494, 339] width 43 height 17
click at [606, 345] on input "text" at bounding box center [604, 339] width 43 height 17
click at [694, 333] on div "Entrada 1 ***** Saída 1 ***** Entrada 2 ***** Saída 2 *****" at bounding box center [535, 334] width 659 height 61
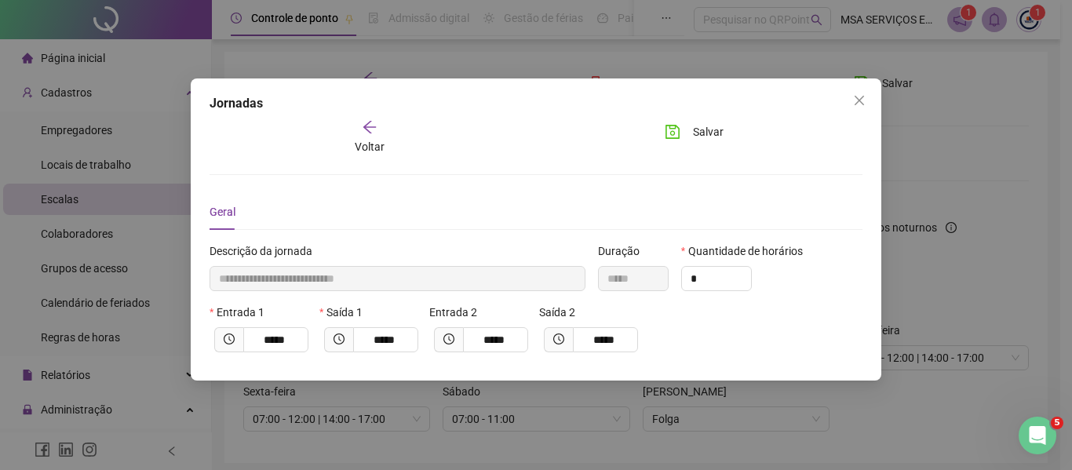
click at [372, 129] on icon "arrow-left" at bounding box center [370, 127] width 16 height 16
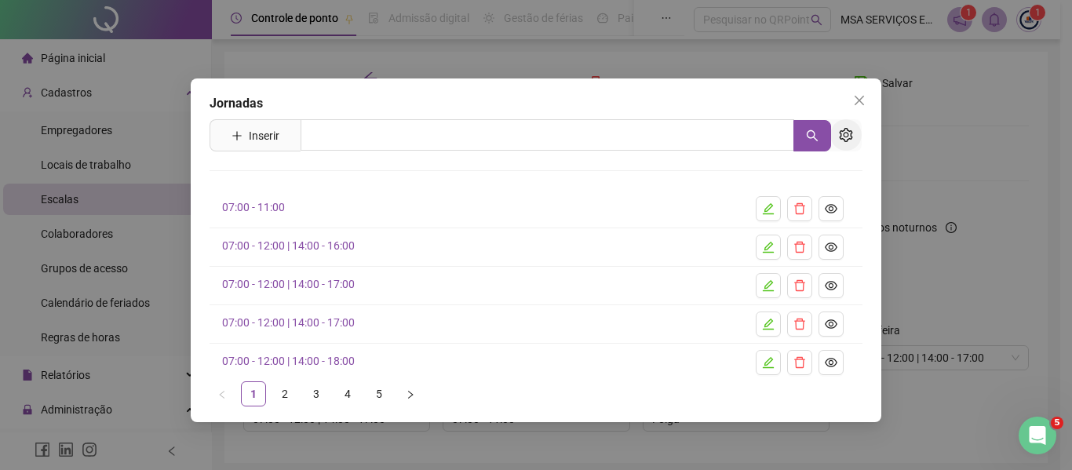
click at [841, 138] on icon "setting" at bounding box center [845, 135] width 13 height 14
click at [795, 169] on div "Inserir Nenhum resultado 07:00 - 11:00 07:00 - 12:00 | 14:00 - 16:00 07:00 - 12…" at bounding box center [536, 262] width 653 height 287
click at [314, 404] on link "3" at bounding box center [317, 394] width 24 height 24
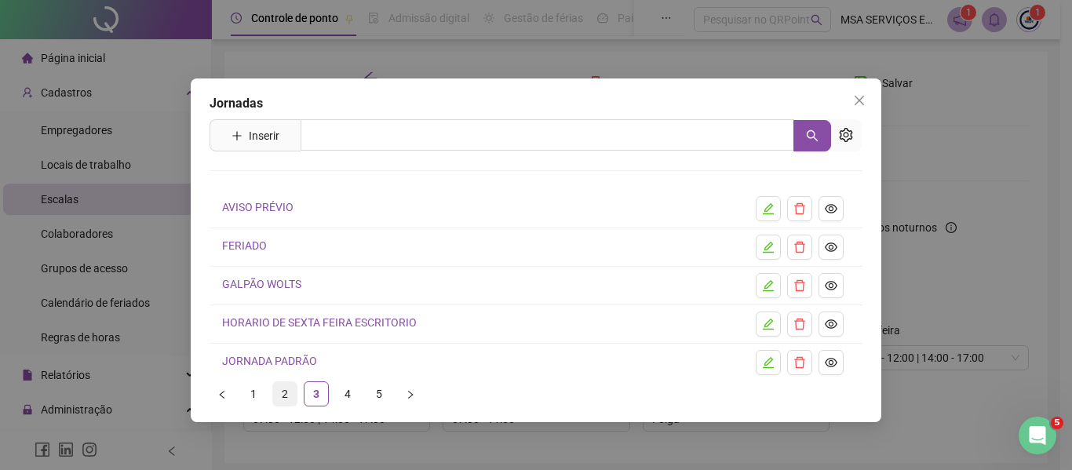
click at [276, 388] on link "2" at bounding box center [285, 394] width 24 height 24
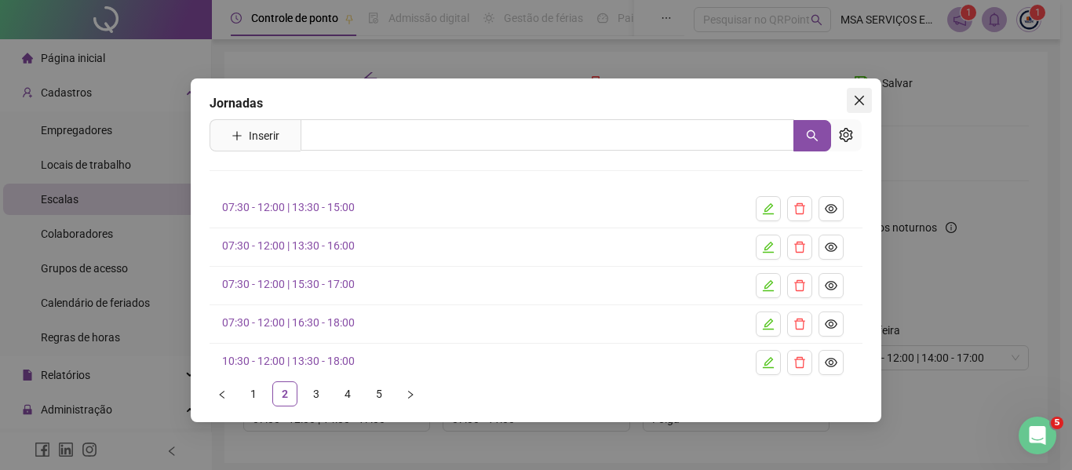
click at [864, 106] on icon "close" at bounding box center [859, 100] width 13 height 13
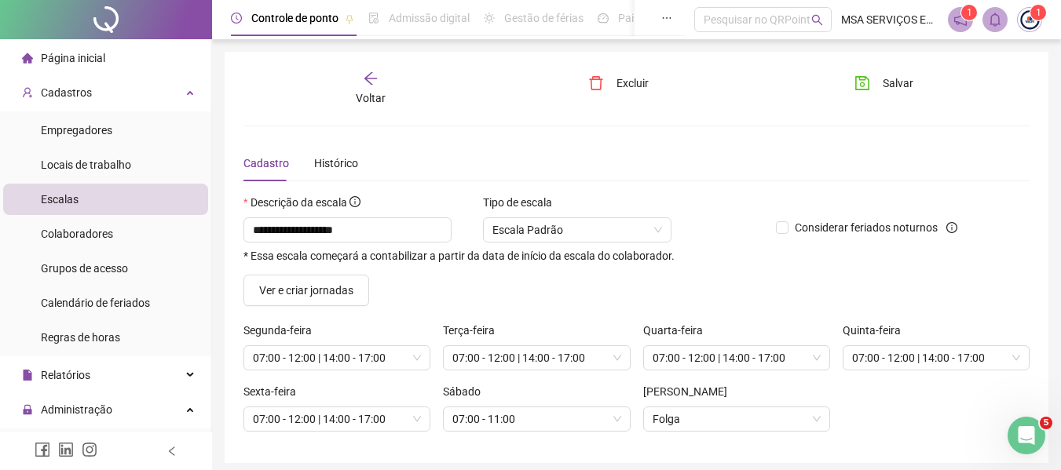
click at [668, 296] on div "Ver e criar jornadas" at bounding box center [636, 290] width 798 height 31
click at [890, 83] on span "Salvar" at bounding box center [897, 83] width 31 height 17
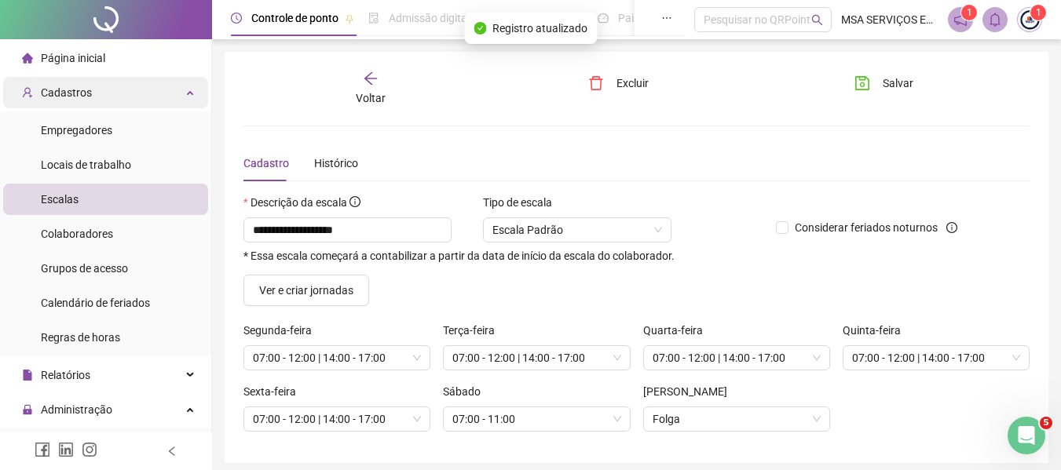
click at [122, 101] on div "Cadastros" at bounding box center [105, 92] width 205 height 31
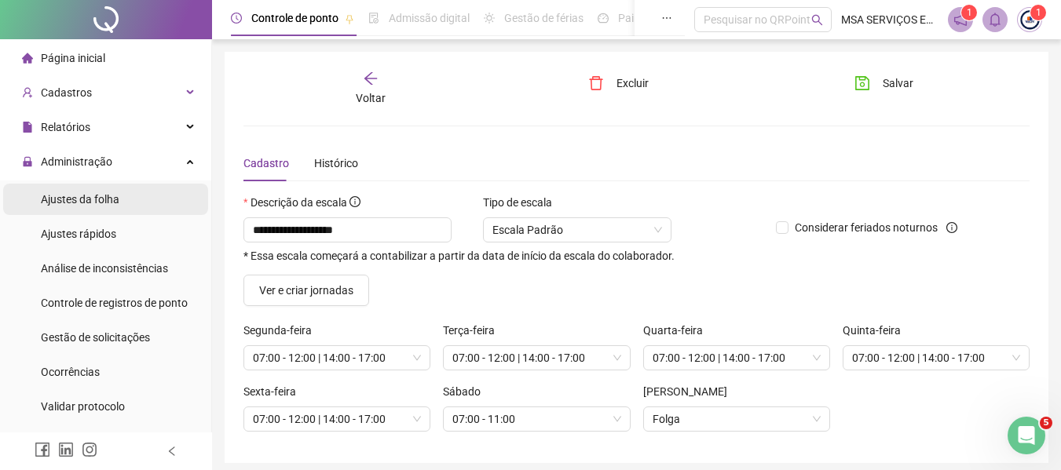
click at [133, 202] on li "Ajustes da folha" at bounding box center [105, 199] width 205 height 31
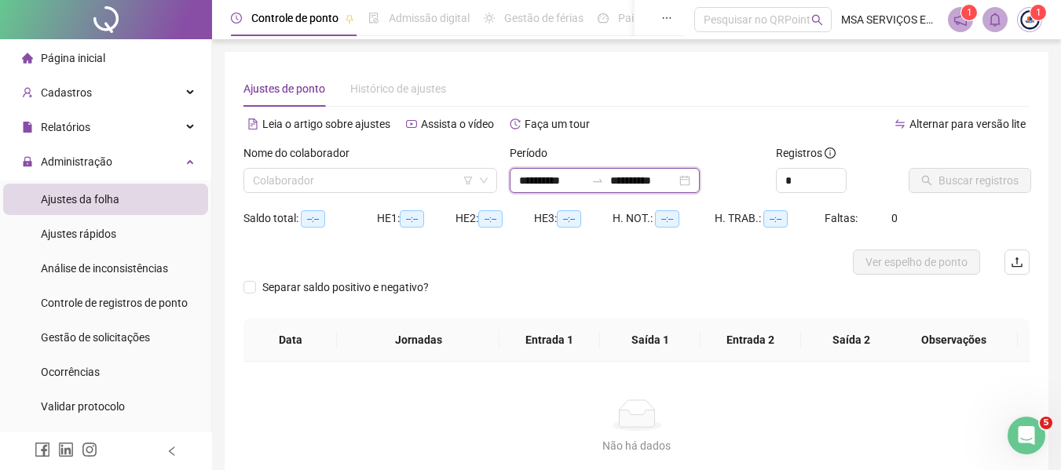
click at [550, 182] on input "**********" at bounding box center [552, 180] width 66 height 17
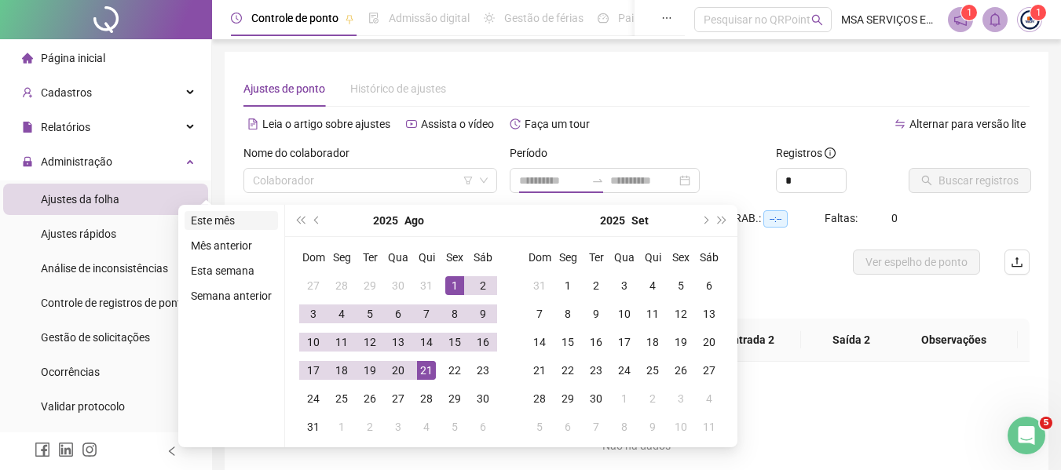
click at [232, 220] on li "Este mês" at bounding box center [230, 220] width 93 height 19
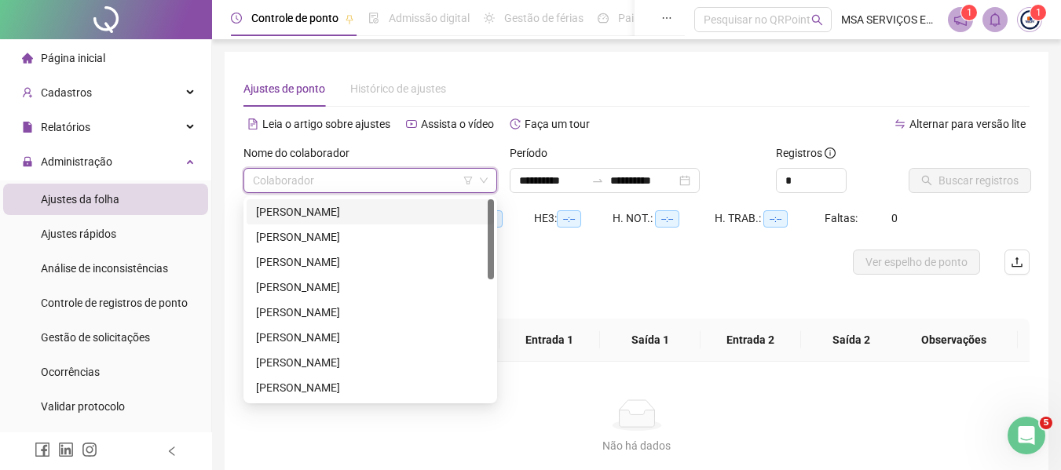
click at [344, 176] on input "search" at bounding box center [363, 181] width 221 height 24
click at [378, 214] on div "[PERSON_NAME]" at bounding box center [370, 211] width 228 height 17
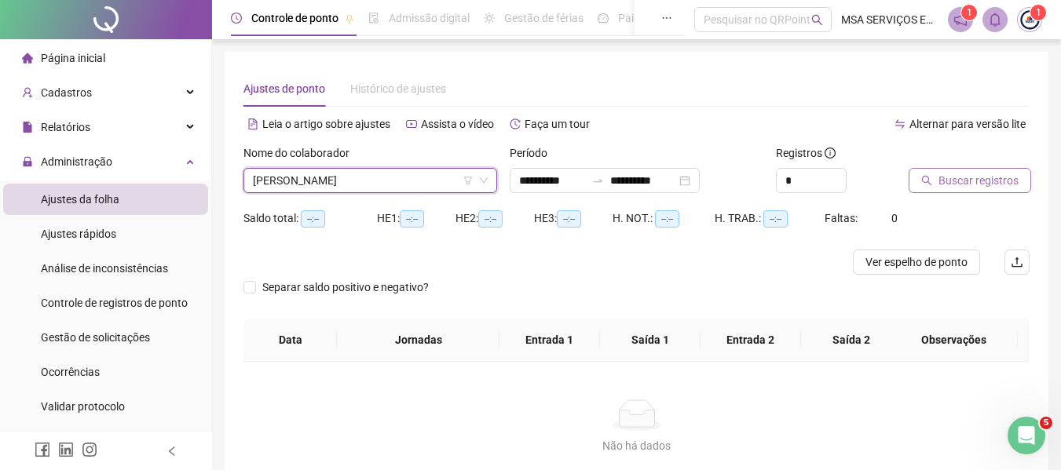
click at [956, 177] on span "Buscar registros" at bounding box center [978, 180] width 80 height 17
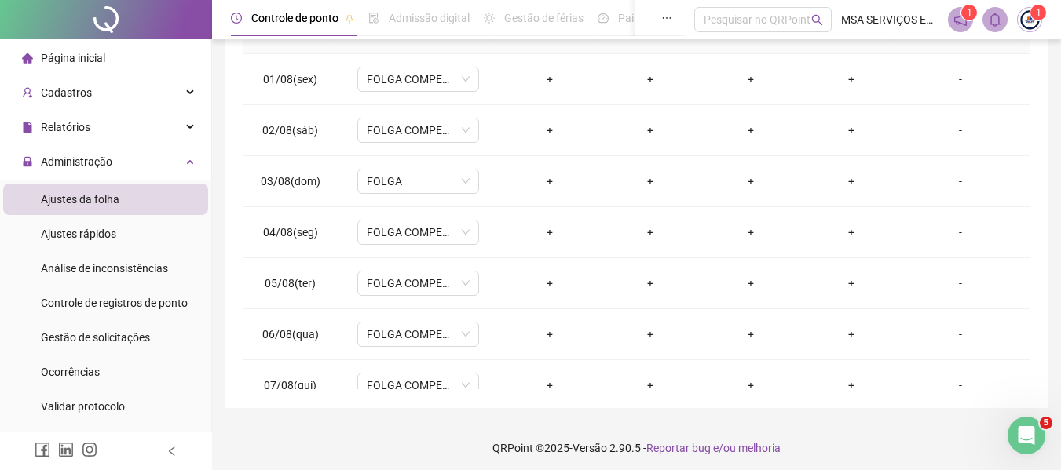
scroll to position [332, 0]
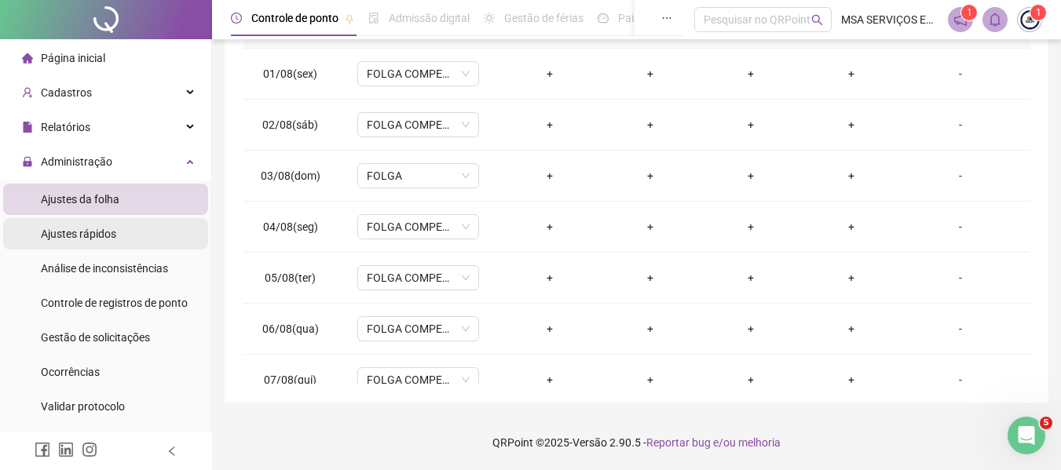
click at [152, 237] on li "Ajustes rápidos" at bounding box center [105, 233] width 205 height 31
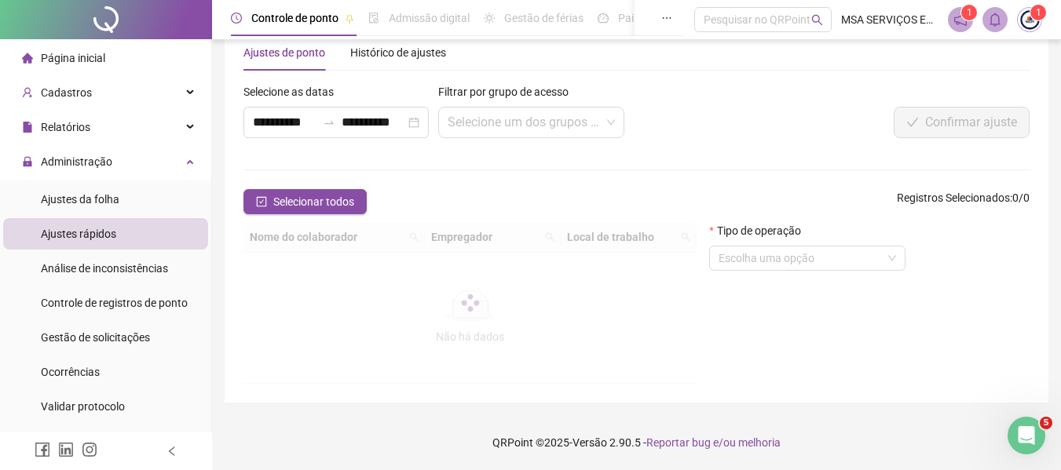
scroll to position [184, 0]
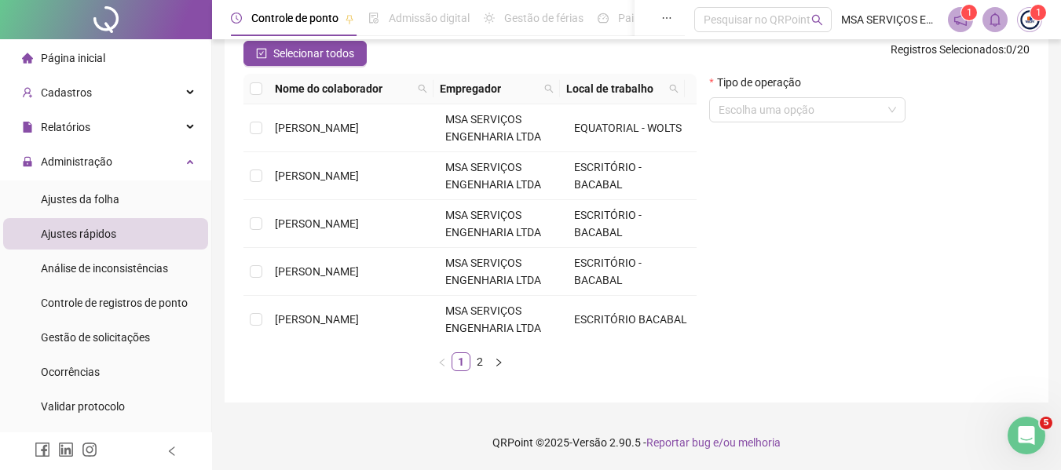
click at [356, 127] on td "[PERSON_NAME]" at bounding box center [354, 128] width 170 height 48
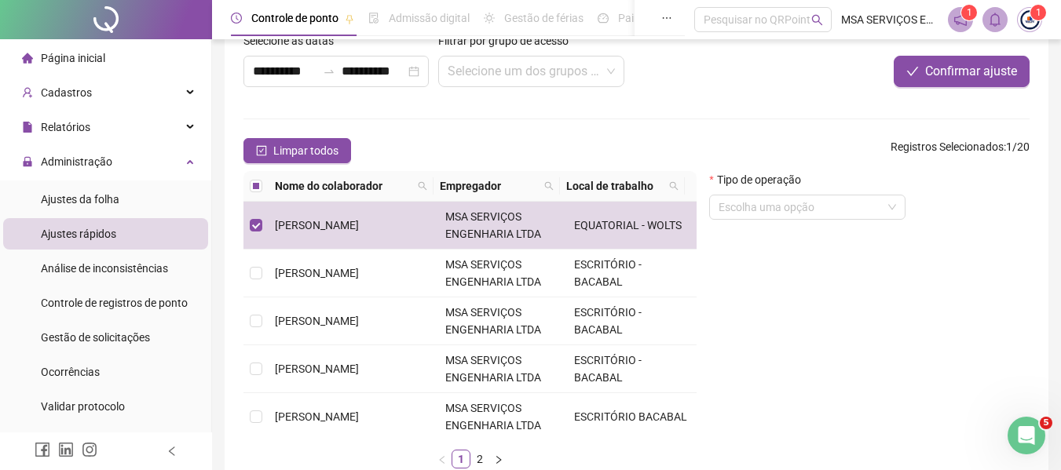
scroll to position [0, 0]
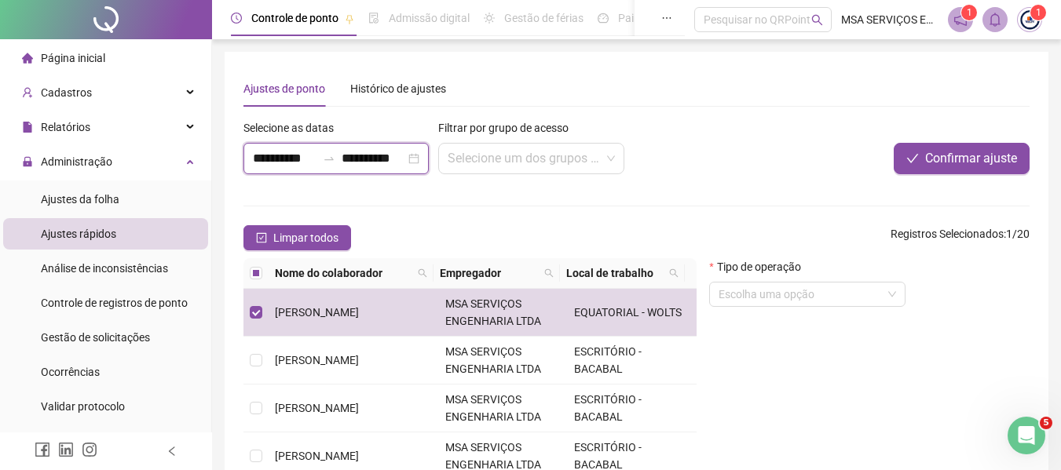
click at [344, 166] on input "**********" at bounding box center [374, 158] width 64 height 19
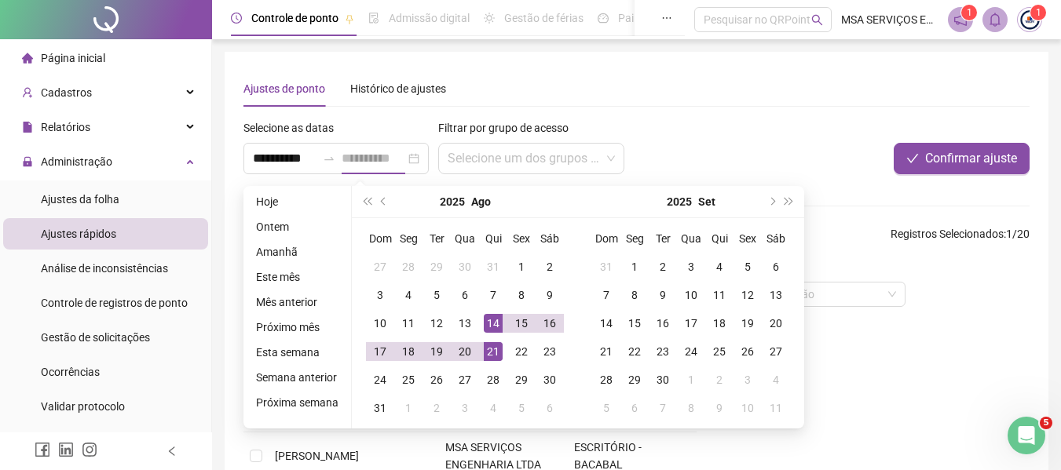
click at [491, 316] on div "14" at bounding box center [493, 323] width 19 height 19
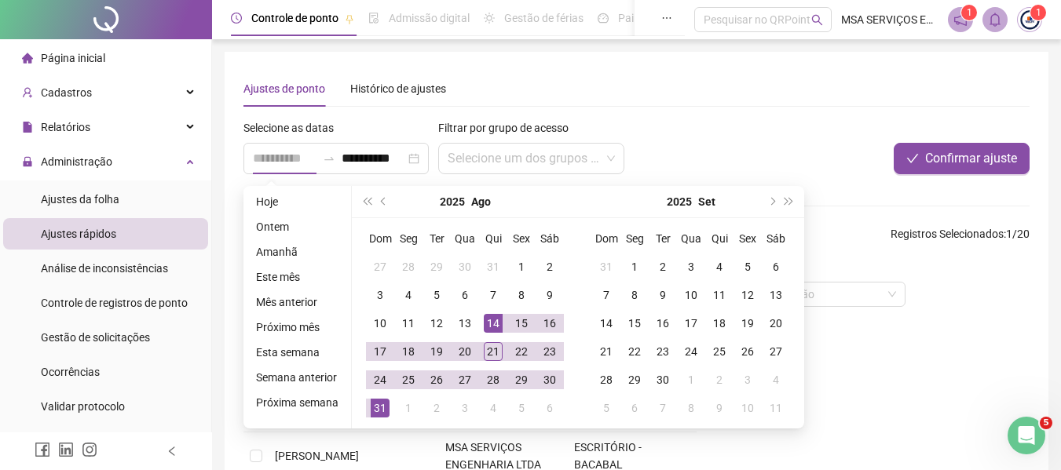
click at [374, 403] on div "31" at bounding box center [380, 408] width 19 height 19
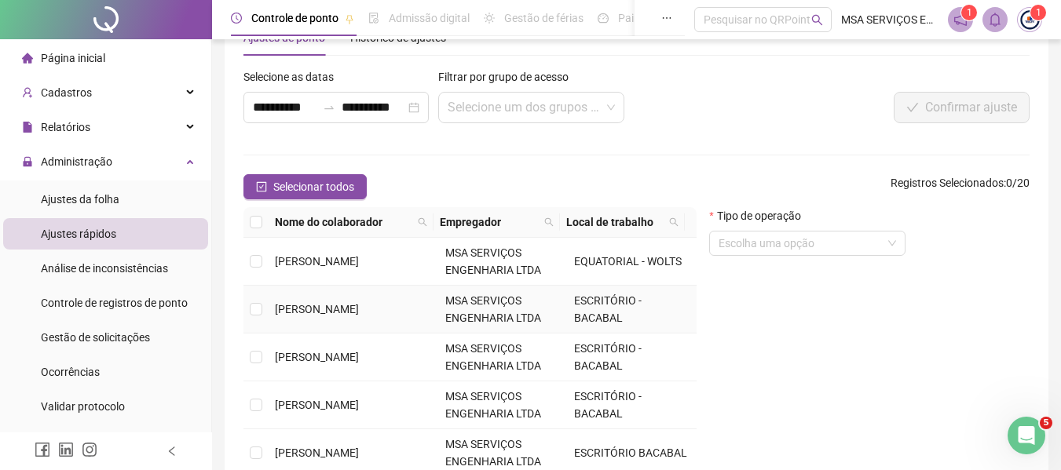
scroll to position [79, 0]
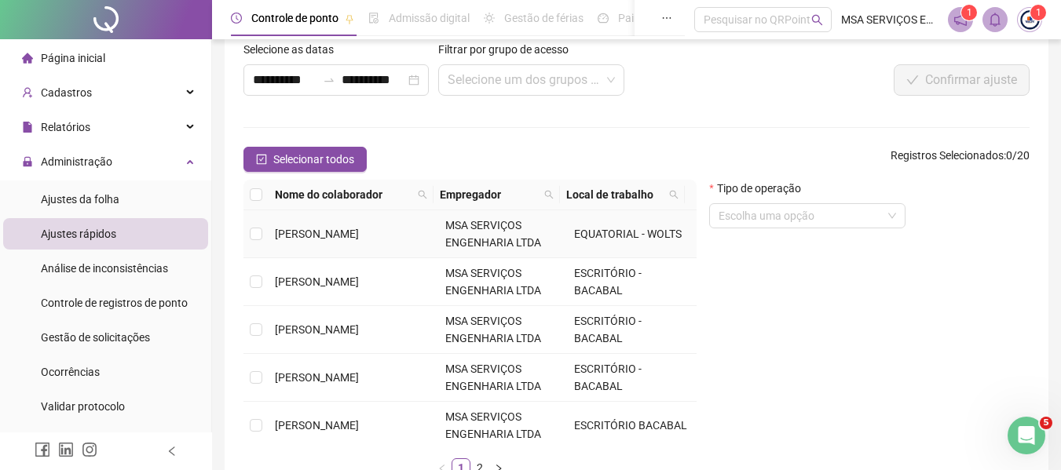
click at [312, 228] on span "[PERSON_NAME]" at bounding box center [317, 234] width 84 height 13
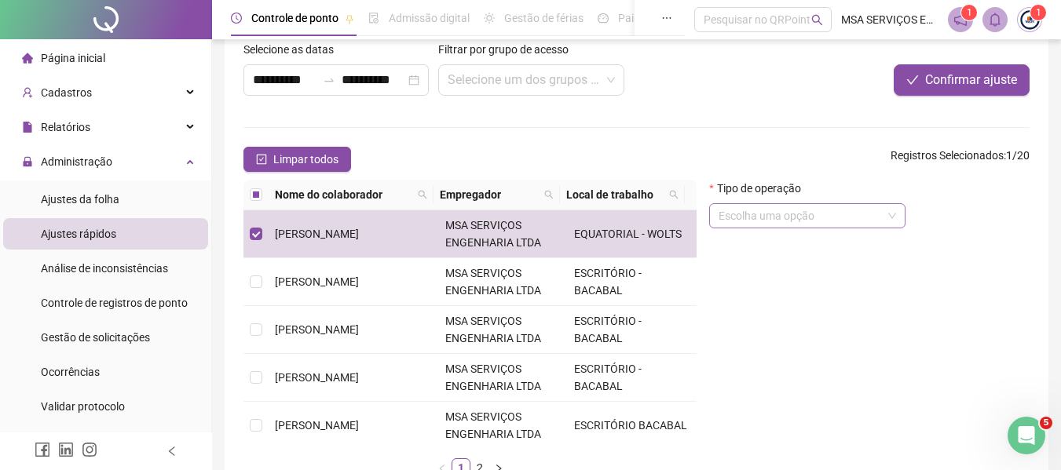
click at [849, 221] on input "search" at bounding box center [799, 216] width 163 height 24
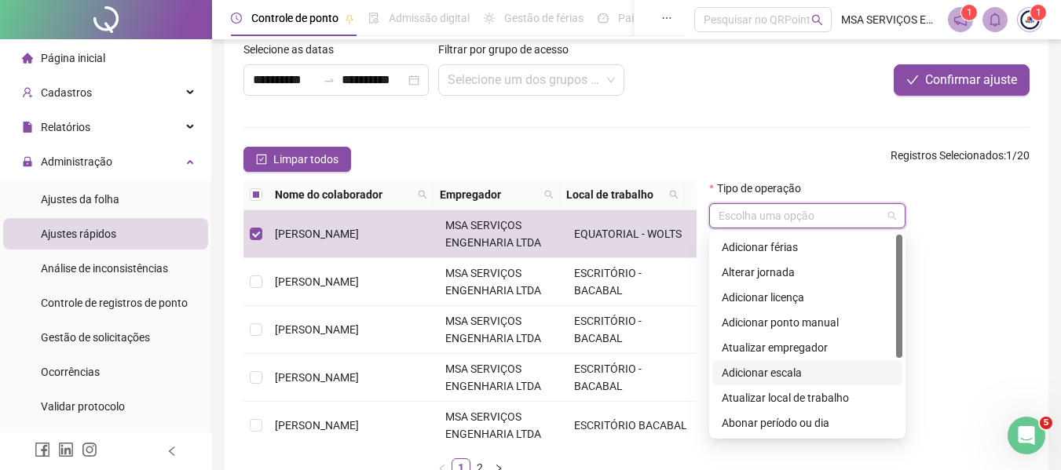
click at [809, 374] on div "Adicionar escala" at bounding box center [807, 372] width 171 height 17
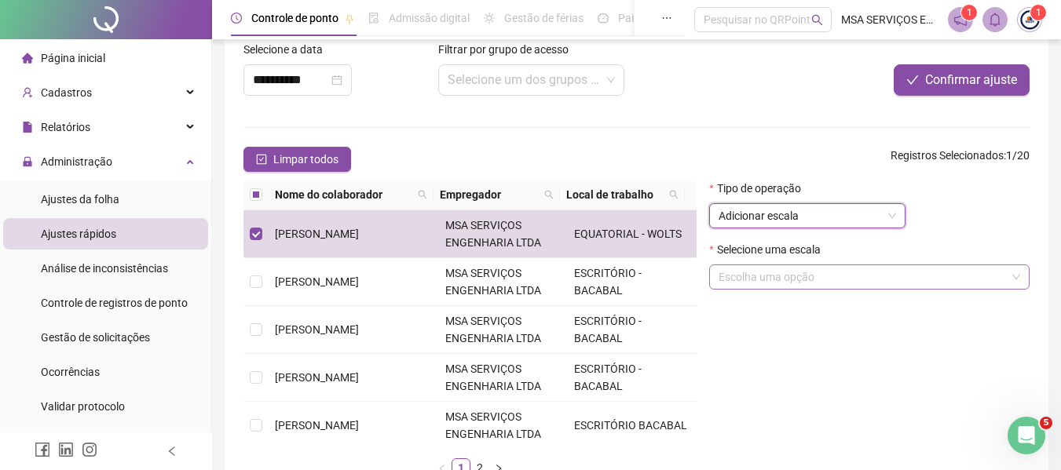
click at [813, 282] on input "search" at bounding box center [861, 277] width 287 height 24
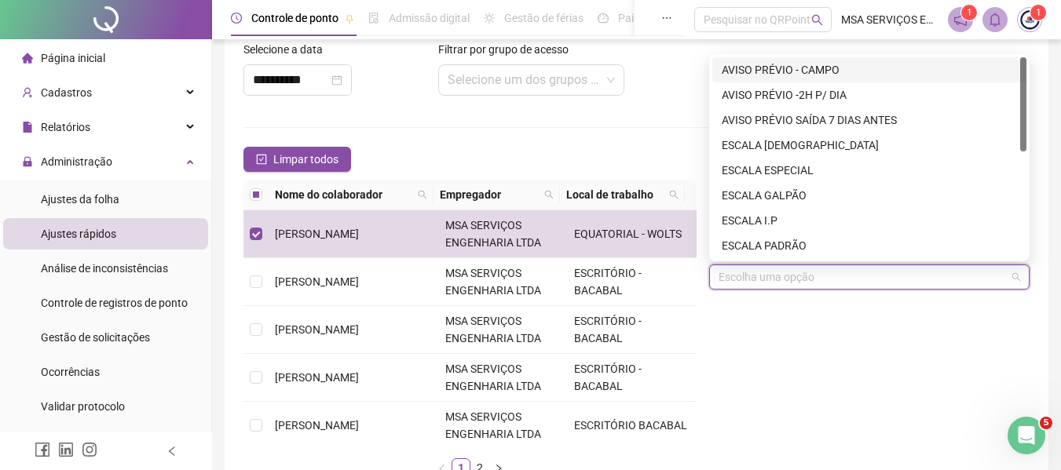
click at [816, 75] on div "AVISO PRÉVIO - CAMPO" at bounding box center [869, 69] width 295 height 17
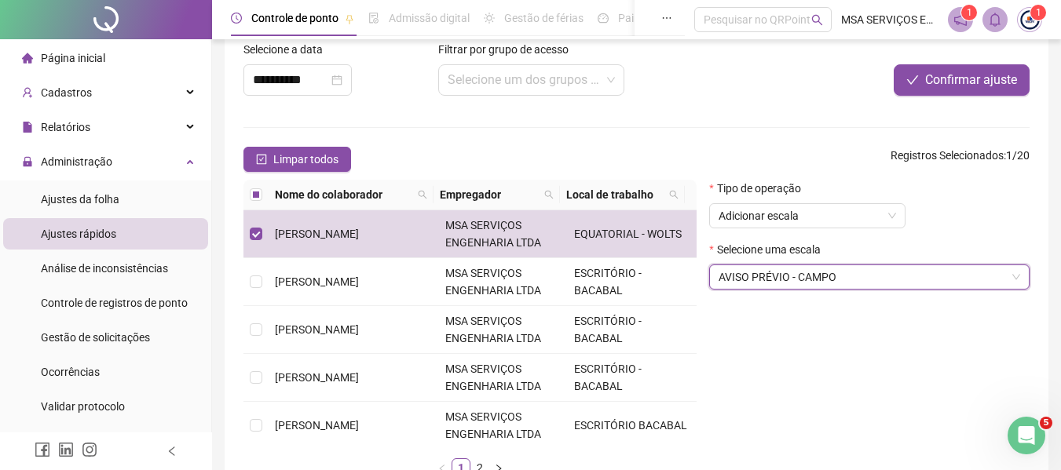
click at [837, 312] on div "Tipo de operação Adicionar escala Selecione uma escala AVISO PRÉVIO - CAMPO AVI…" at bounding box center [869, 335] width 333 height 310
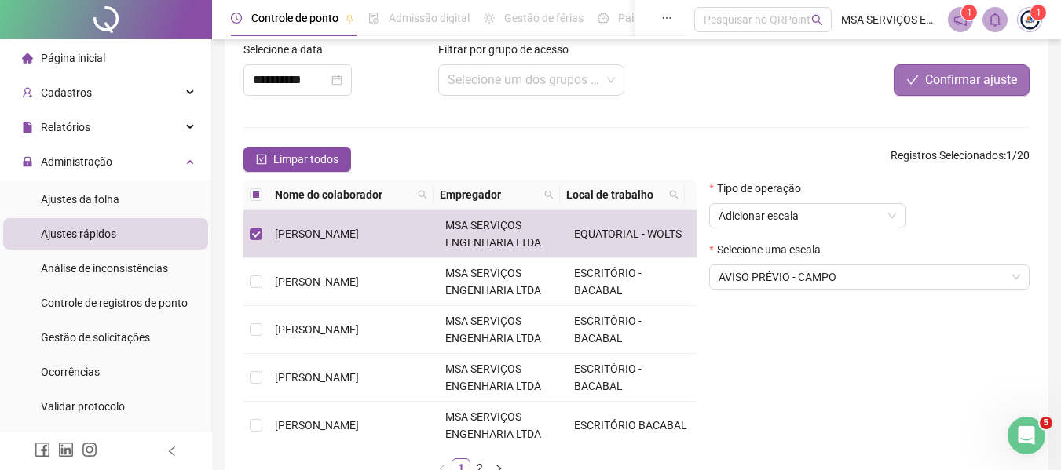
click at [924, 86] on button "Confirmar ajuste" at bounding box center [961, 79] width 136 height 31
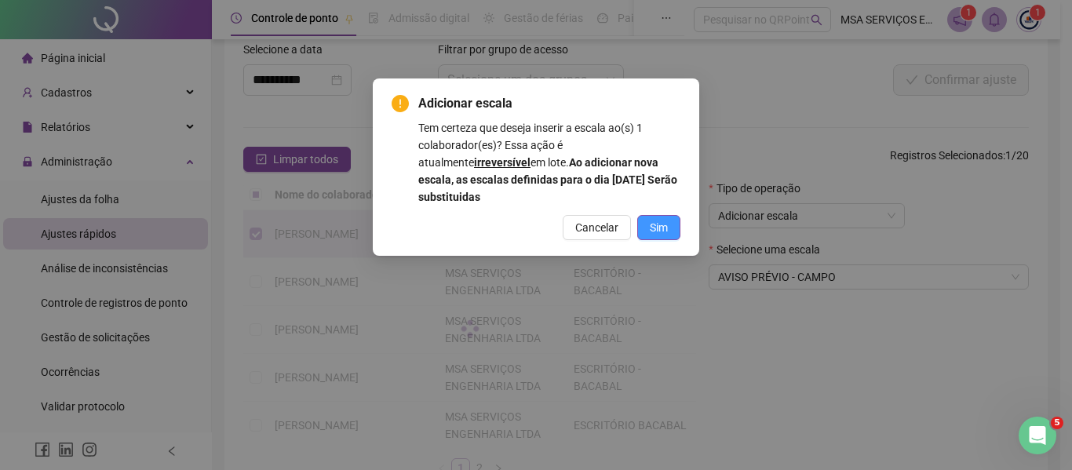
click at [663, 221] on span "Sim" at bounding box center [659, 227] width 18 height 17
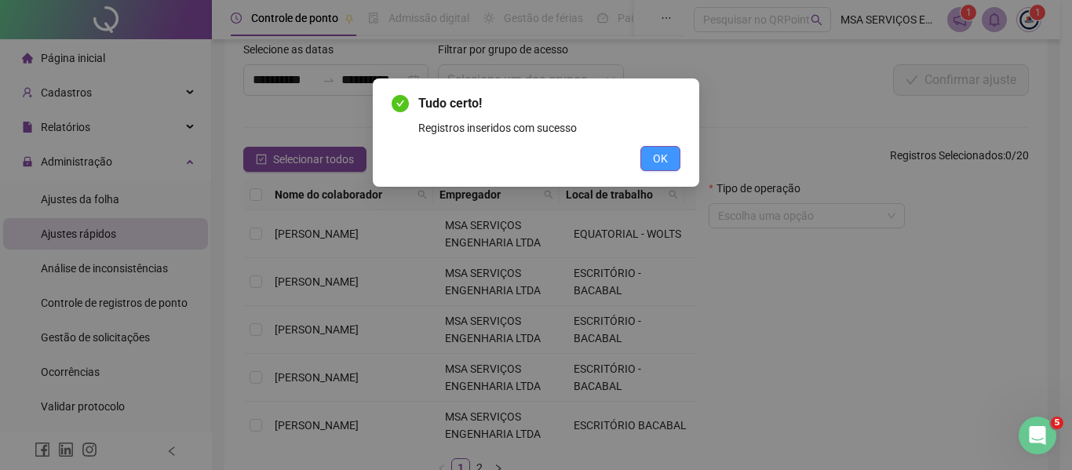
click at [669, 158] on button "OK" at bounding box center [661, 158] width 40 height 25
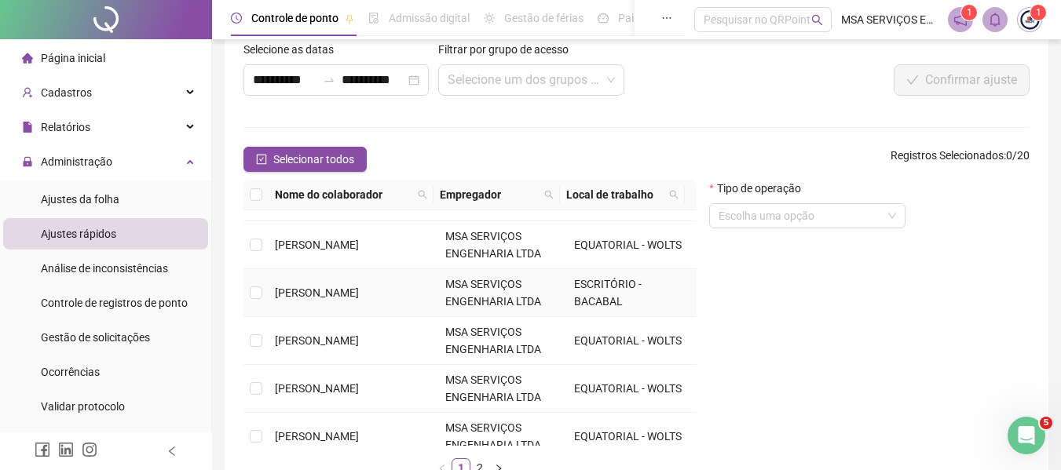
scroll to position [314, 0]
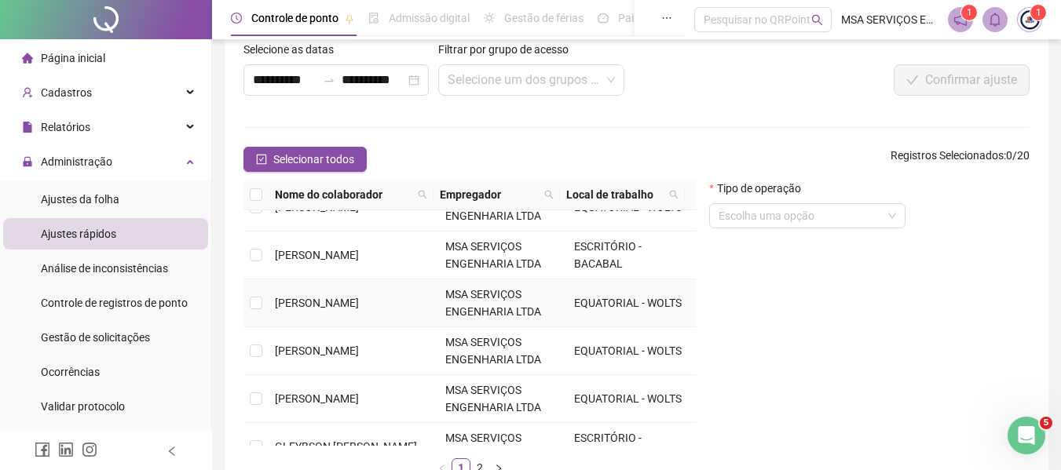
click at [350, 298] on span "[PERSON_NAME]" at bounding box center [317, 303] width 84 height 13
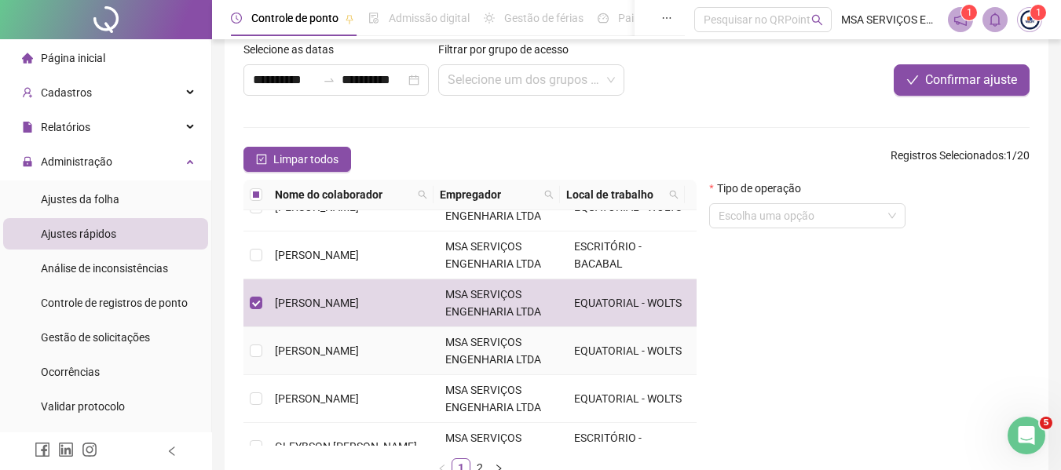
click at [350, 345] on span "[PERSON_NAME]" at bounding box center [317, 351] width 84 height 13
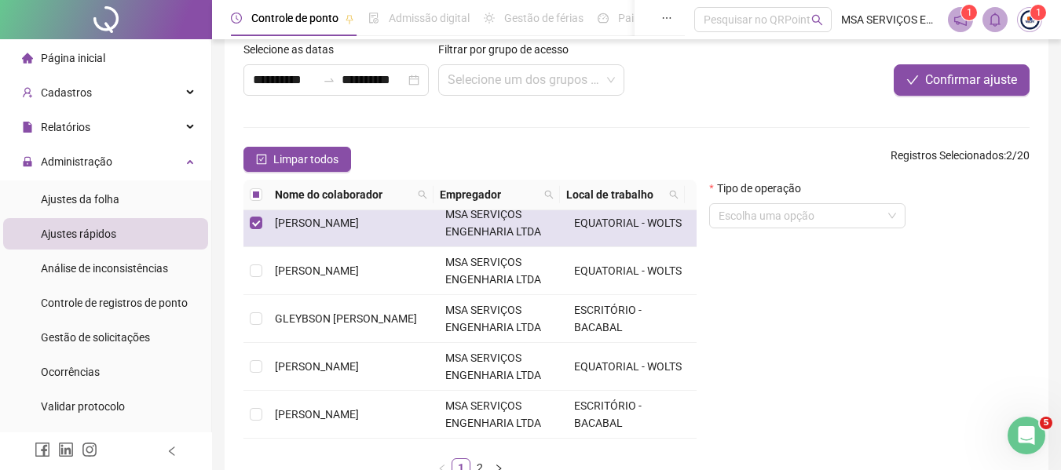
scroll to position [471, 0]
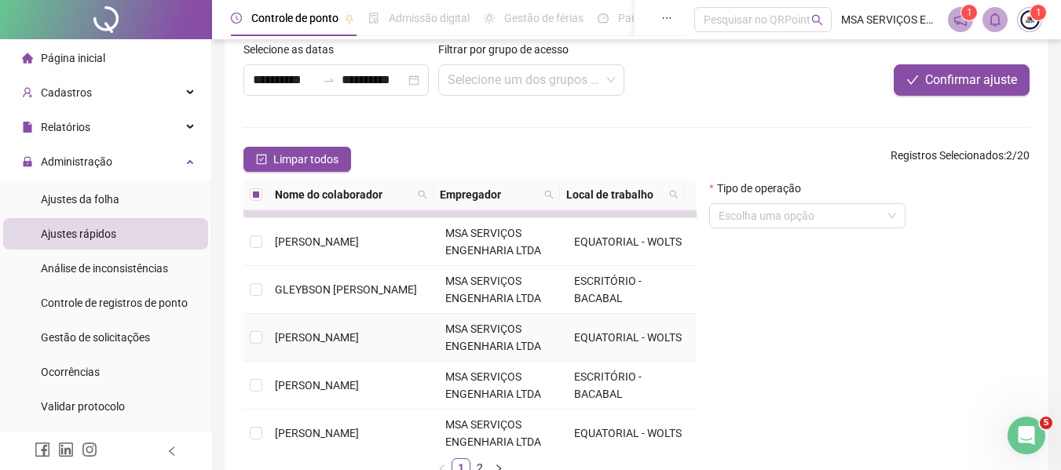
click at [358, 338] on span "[PERSON_NAME]" at bounding box center [317, 337] width 84 height 13
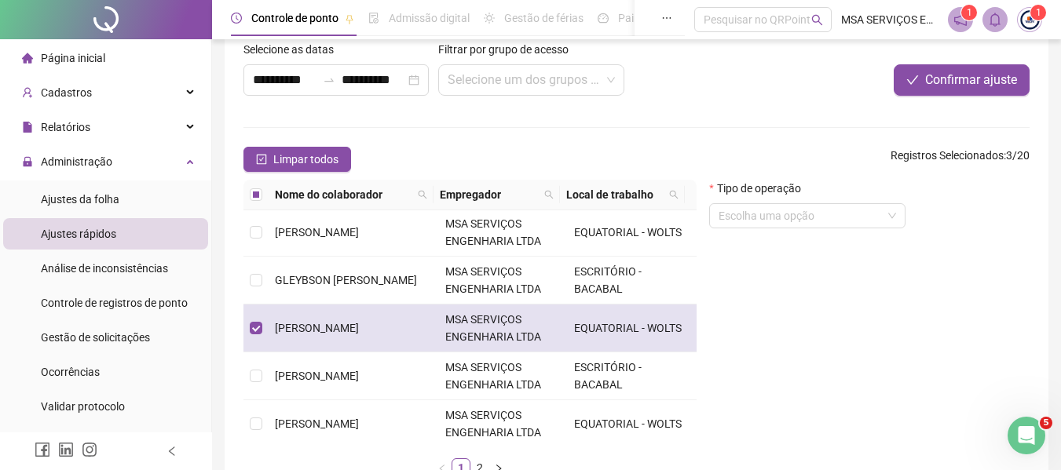
scroll to position [483, 0]
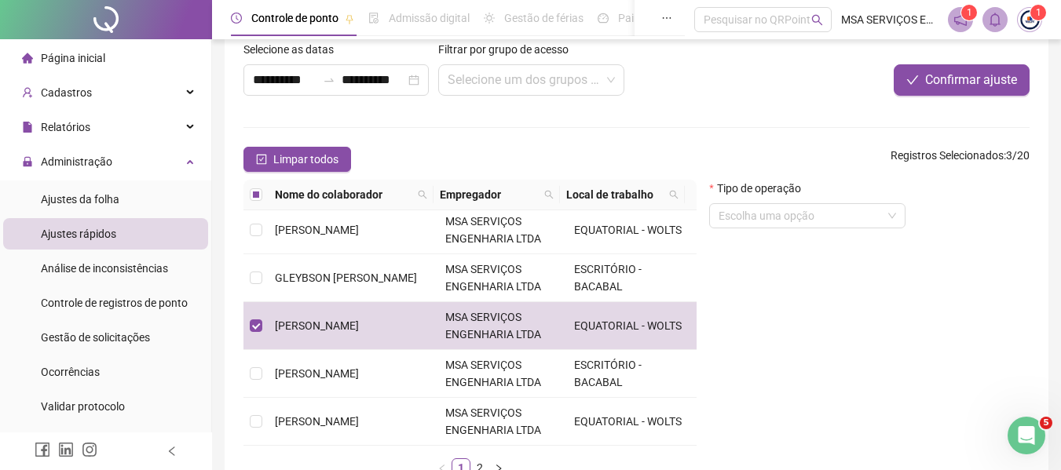
drag, startPoint x: 484, startPoint y: 462, endPoint x: 473, endPoint y: 448, distance: 18.1
click at [483, 462] on link "2" at bounding box center [479, 467] width 17 height 17
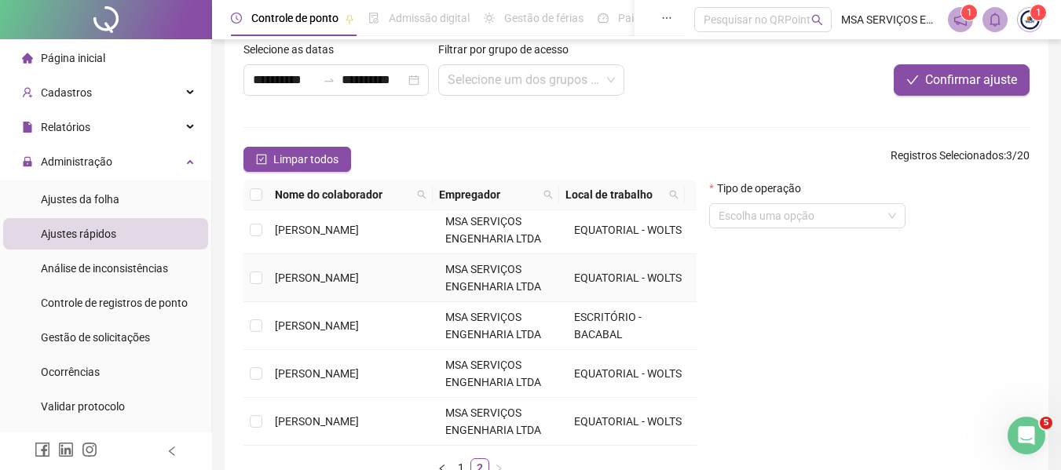
scroll to position [0, 0]
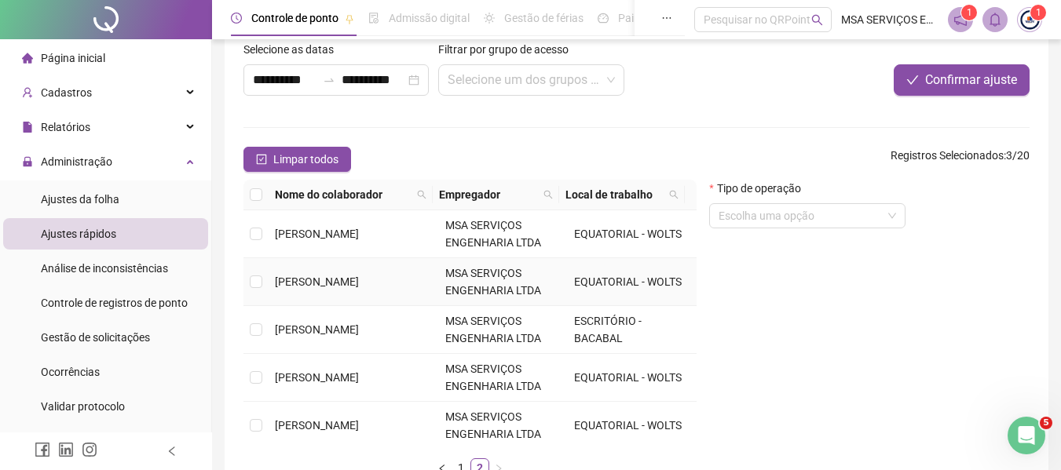
click at [370, 291] on td "[PERSON_NAME]" at bounding box center [354, 282] width 170 height 48
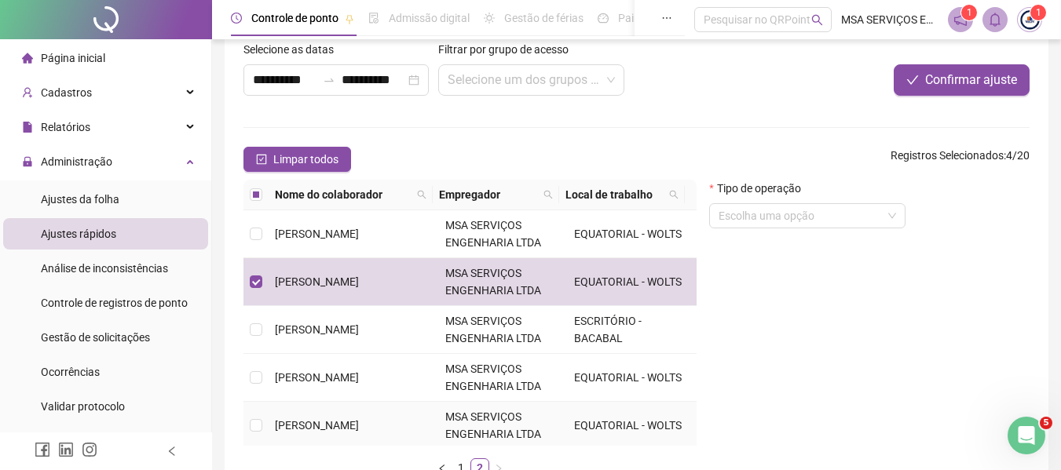
click at [359, 419] on span "[PERSON_NAME]" at bounding box center [317, 425] width 84 height 13
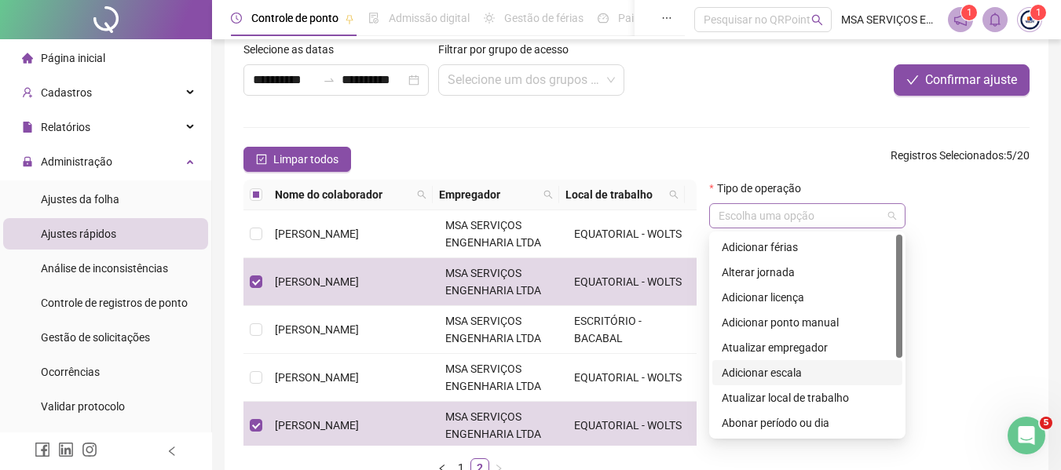
click at [767, 205] on div "Escolha uma opção" at bounding box center [807, 215] width 196 height 25
click at [786, 367] on div "Adicionar escala" at bounding box center [807, 372] width 171 height 17
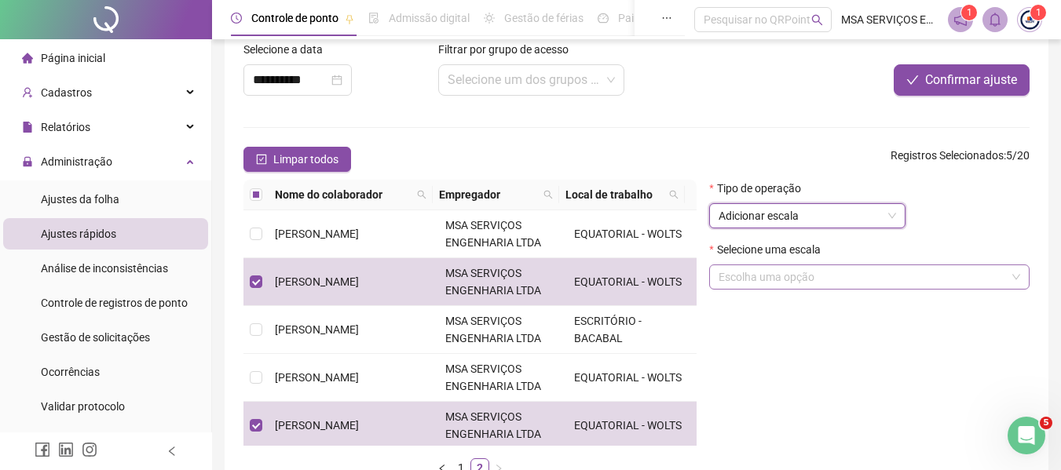
click at [795, 272] on input "search" at bounding box center [861, 277] width 287 height 24
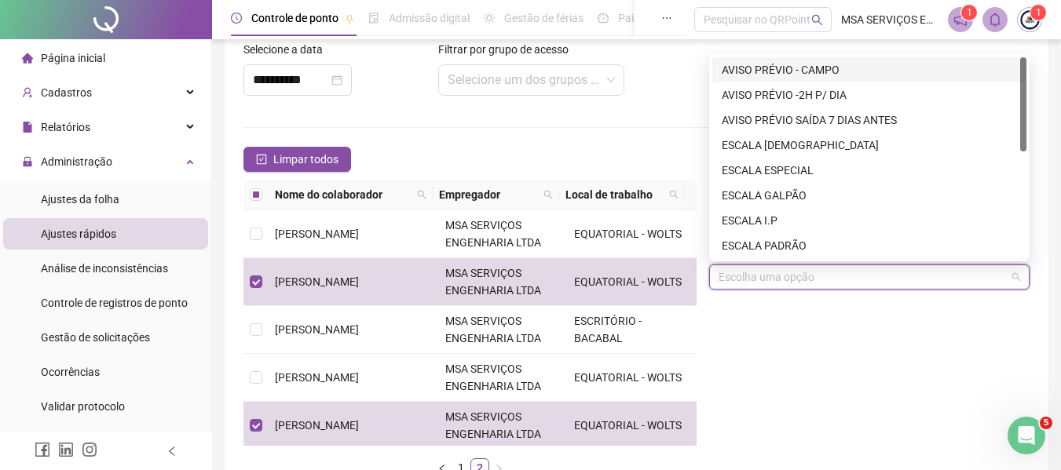
click at [772, 72] on div "AVISO PRÉVIO - CAMPO" at bounding box center [869, 69] width 295 height 17
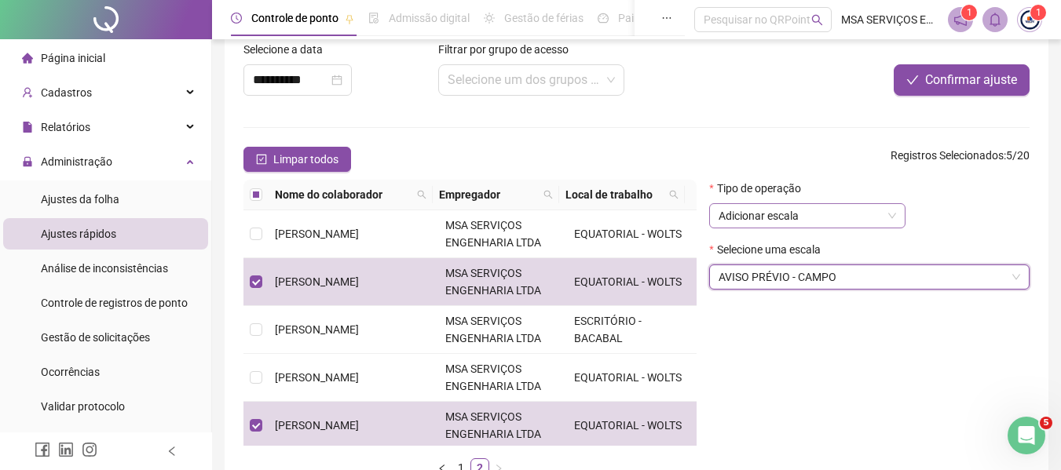
drag, startPoint x: 795, startPoint y: 374, endPoint x: 854, endPoint y: 221, distance: 165.0
click at [795, 375] on div "Tipo de operação Adicionar escala Selecione uma escala AVISO PRÉVIO - CAMPO AVI…" at bounding box center [869, 335] width 333 height 310
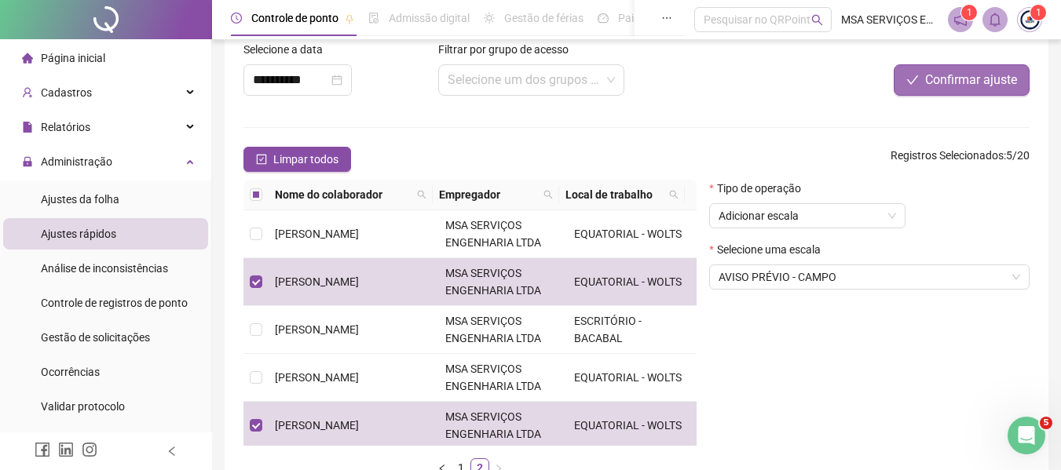
click at [969, 84] on span "Confirmar ajuste" at bounding box center [971, 80] width 92 height 19
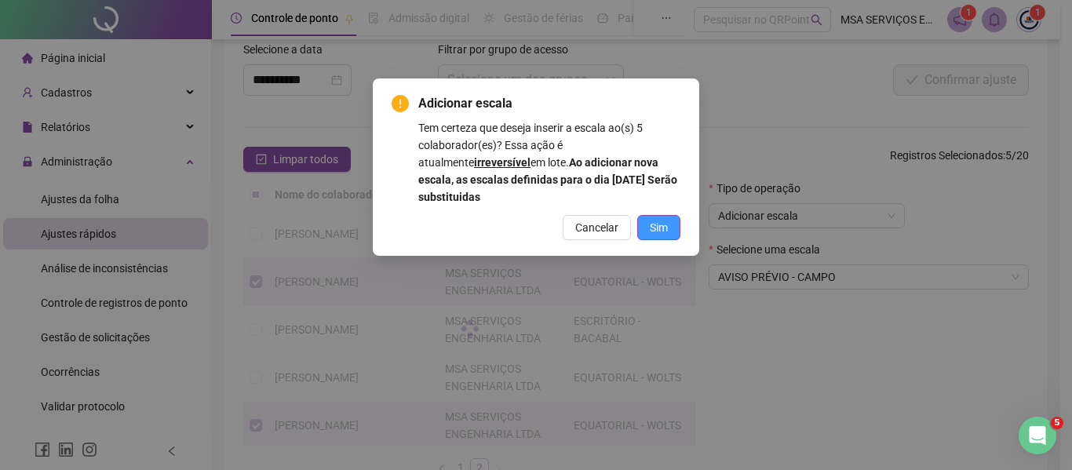
click at [661, 231] on span "Sim" at bounding box center [659, 227] width 18 height 17
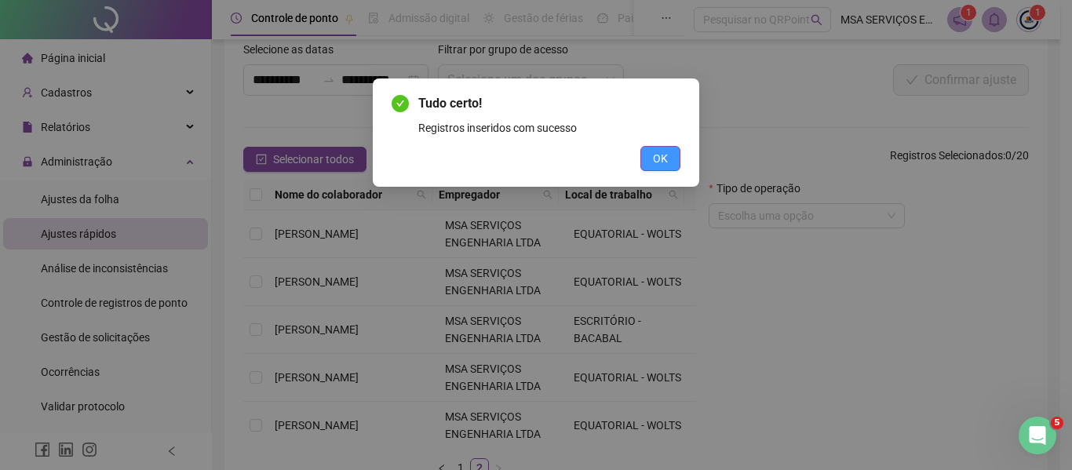
click at [654, 166] on span "OK" at bounding box center [660, 158] width 15 height 17
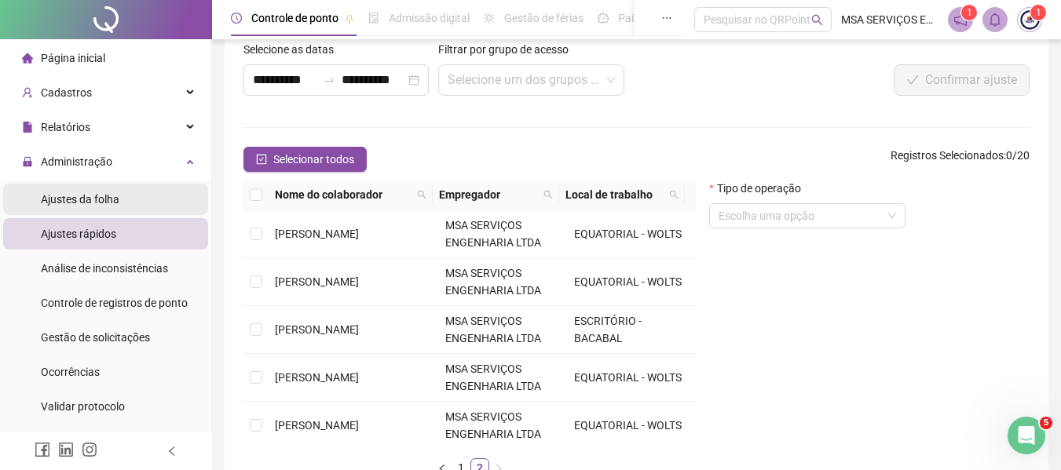
click at [120, 206] on li "Ajustes da folha" at bounding box center [105, 199] width 205 height 31
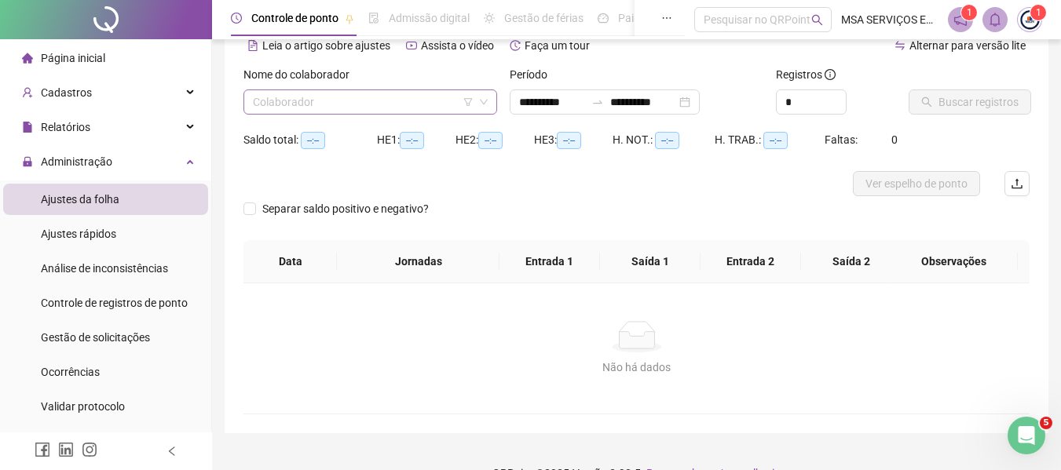
click at [379, 111] on input "search" at bounding box center [363, 102] width 221 height 24
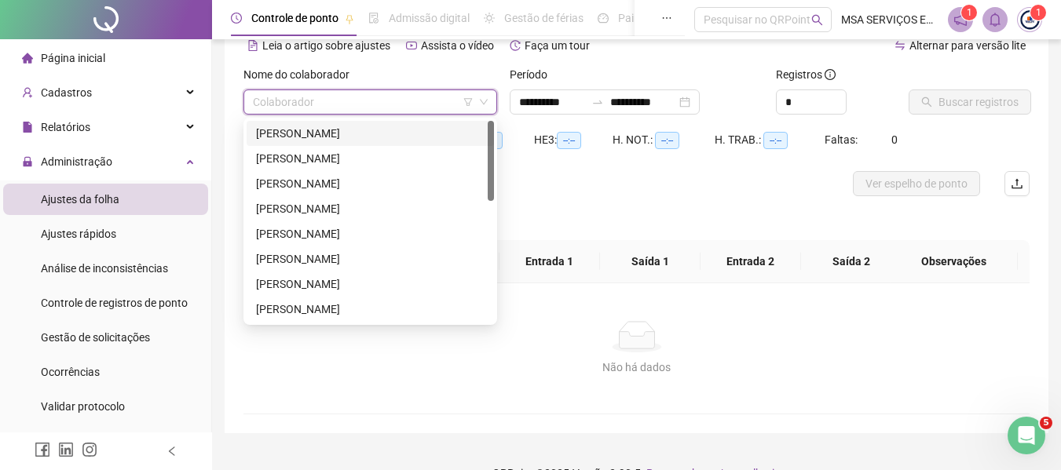
click at [382, 129] on div "[PERSON_NAME]" at bounding box center [370, 133] width 228 height 17
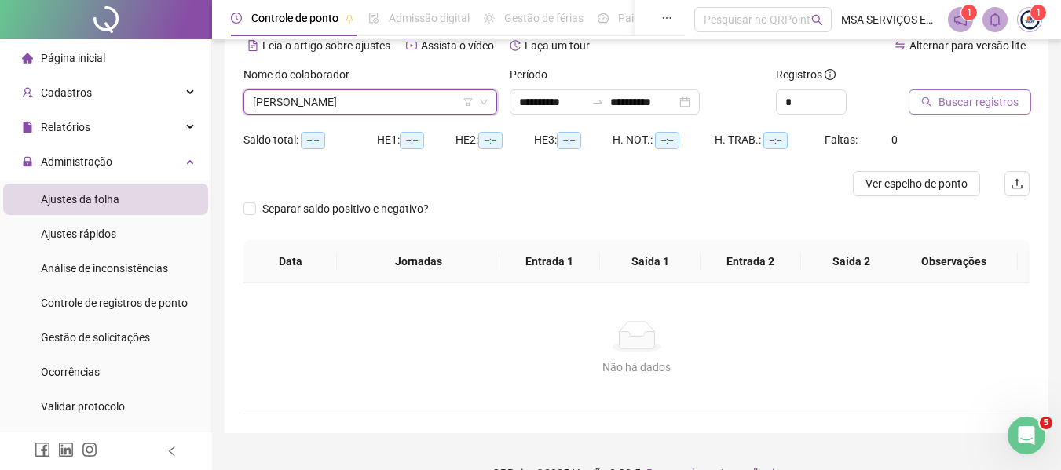
click at [936, 104] on button "Buscar registros" at bounding box center [969, 102] width 122 height 25
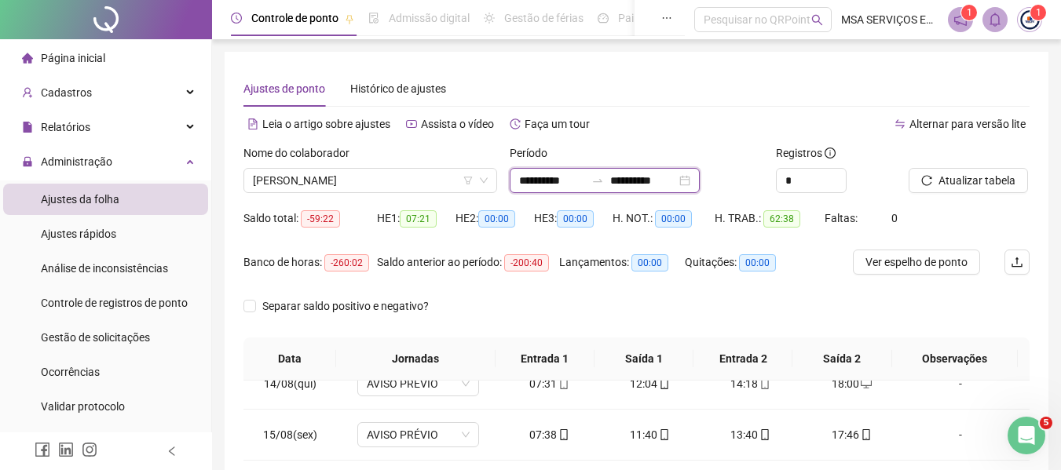
click at [643, 186] on input "**********" at bounding box center [643, 180] width 66 height 17
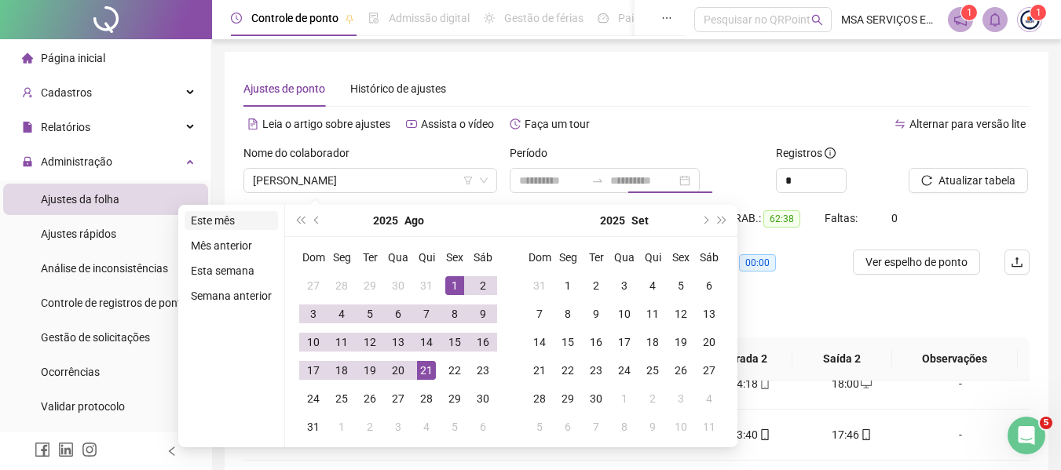
click at [250, 225] on li "Este mês" at bounding box center [230, 220] width 93 height 19
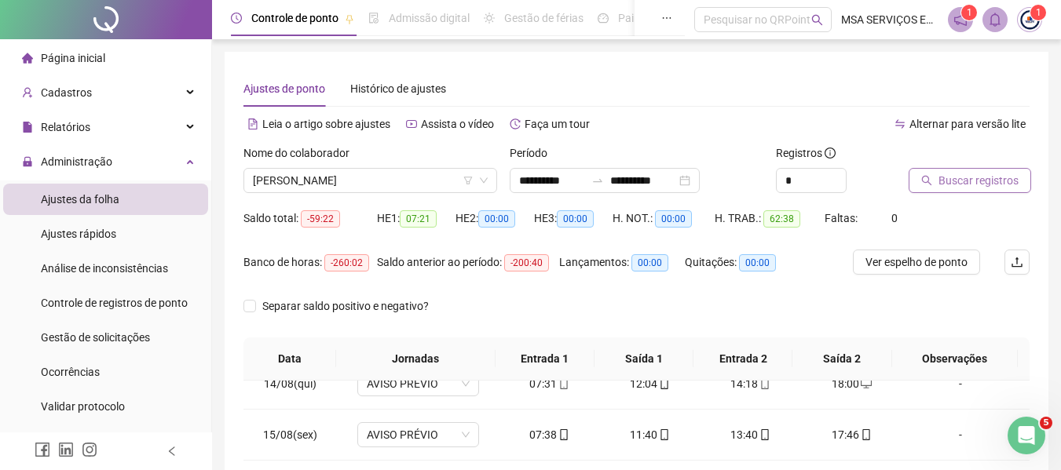
click at [945, 180] on span "Buscar registros" at bounding box center [978, 180] width 80 height 17
click at [407, 184] on span "[PERSON_NAME]" at bounding box center [370, 181] width 235 height 24
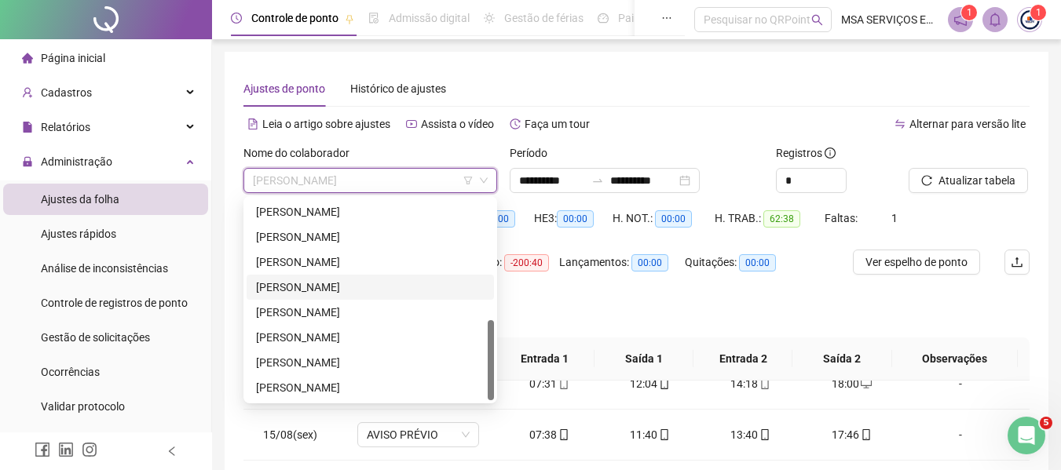
scroll to position [157, 0]
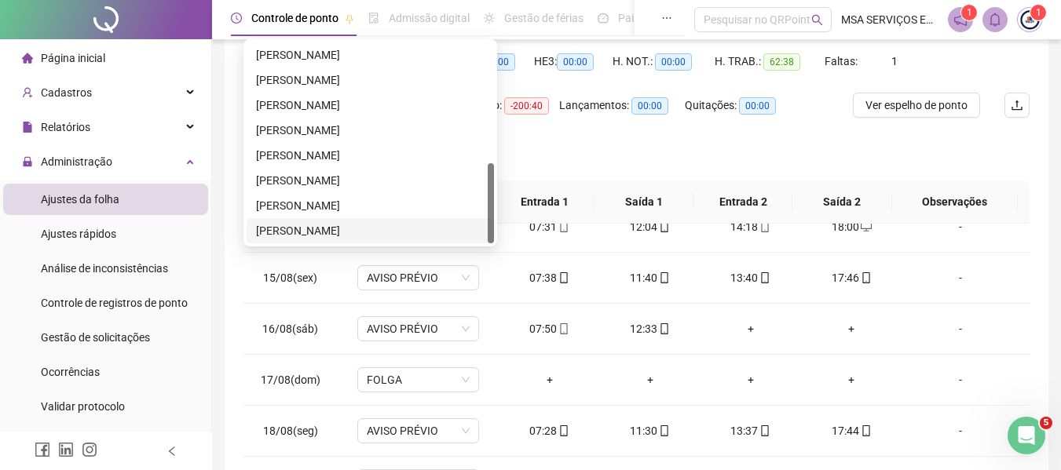
click at [411, 222] on div "[PERSON_NAME]" at bounding box center [370, 230] width 228 height 17
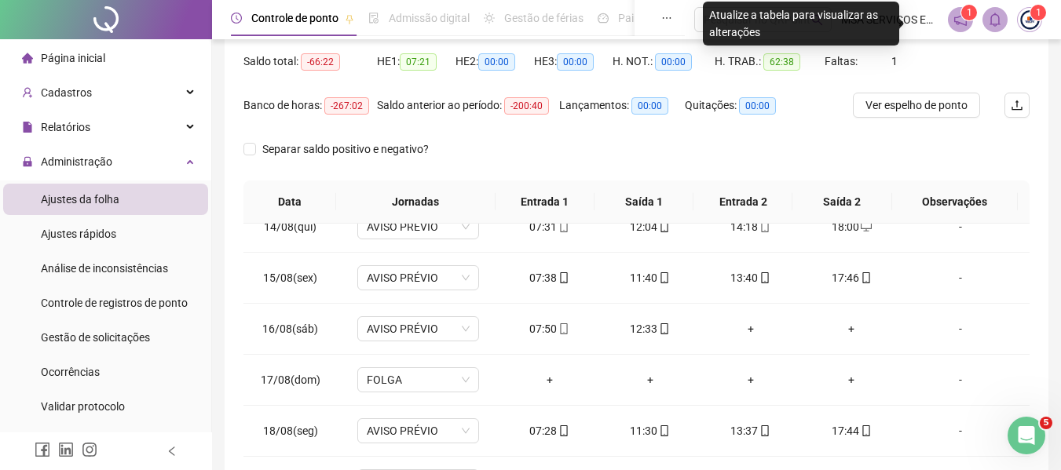
scroll to position [79, 0]
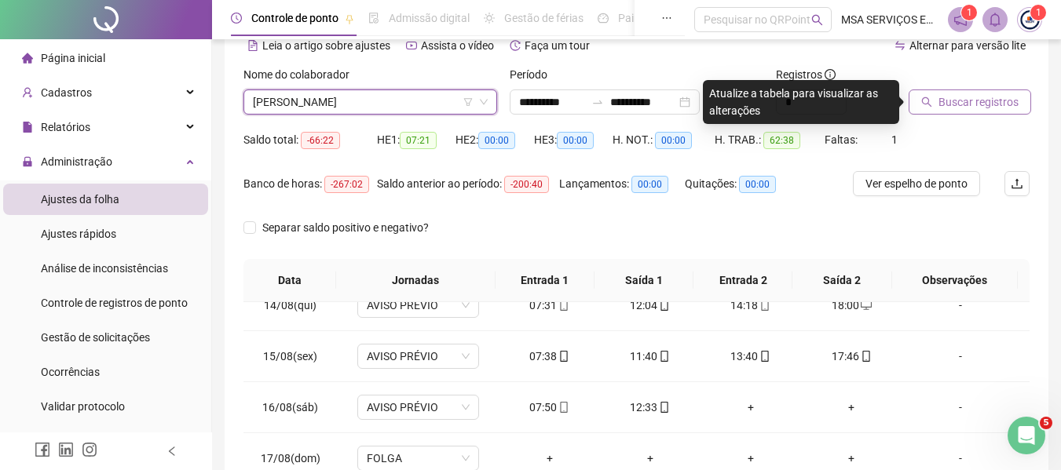
click at [986, 108] on span "Buscar registros" at bounding box center [978, 101] width 80 height 17
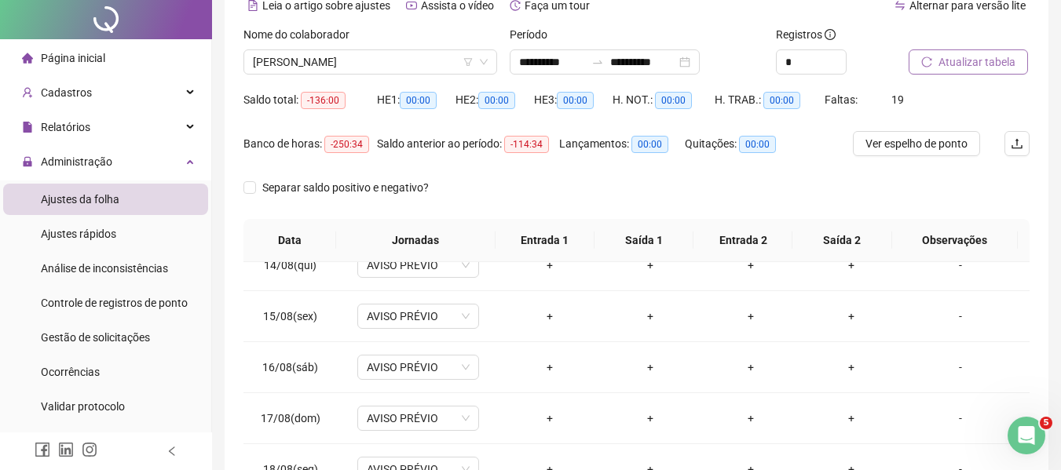
scroll to position [0, 0]
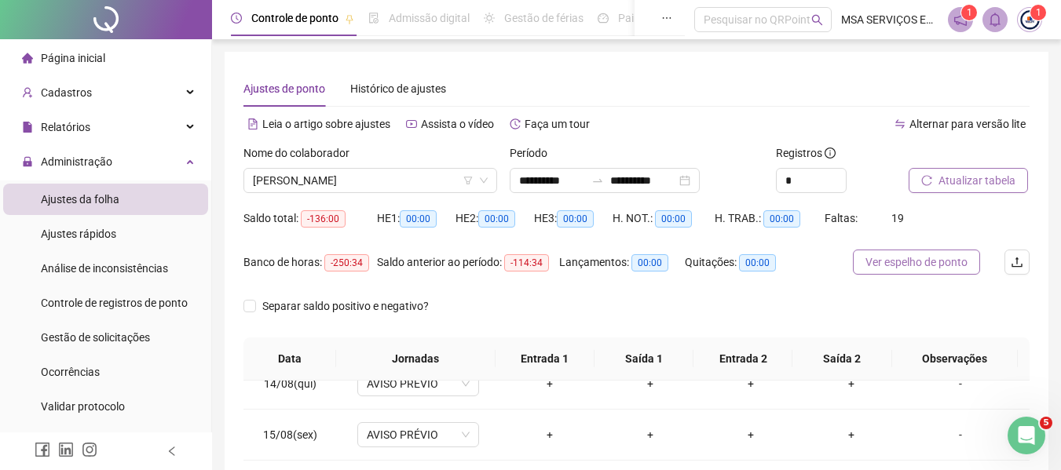
click at [904, 265] on span "Ver espelho de ponto" at bounding box center [916, 262] width 102 height 17
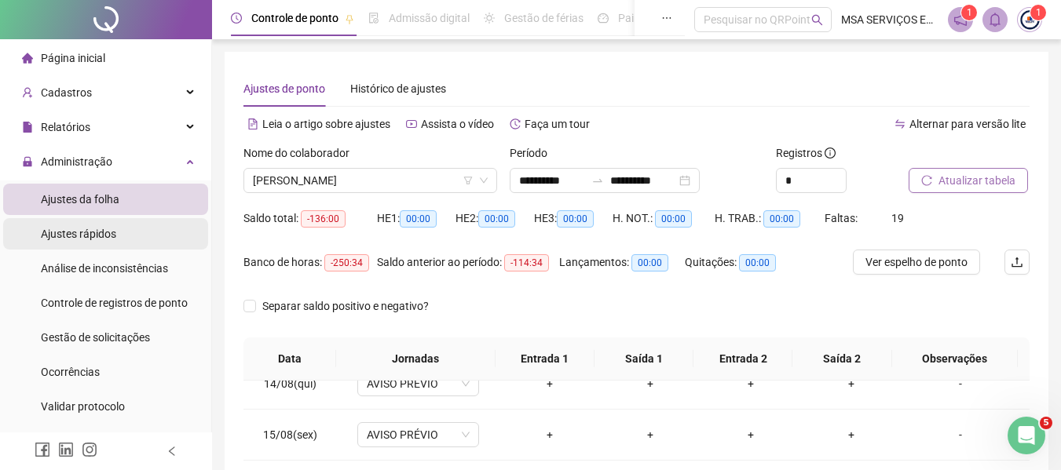
click at [114, 233] on span "Ajustes rápidos" at bounding box center [78, 234] width 75 height 13
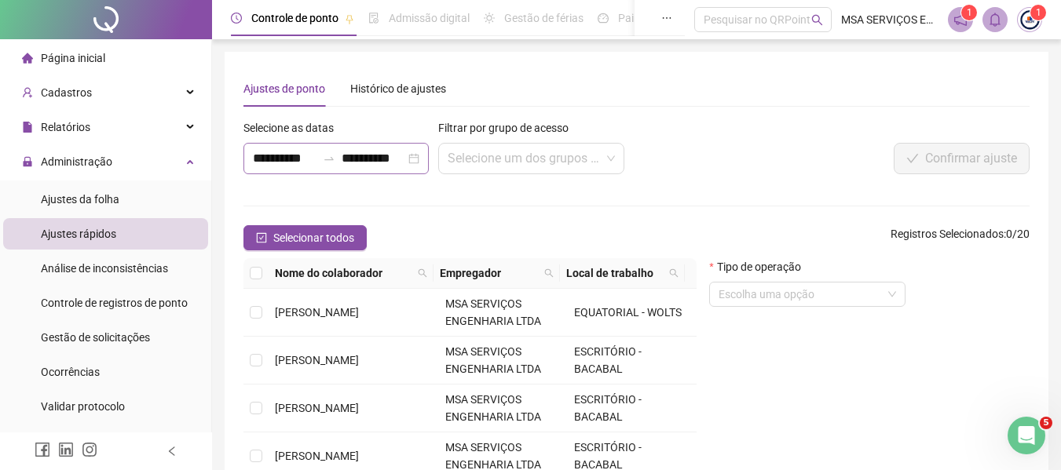
click at [322, 151] on div "**********" at bounding box center [335, 158] width 185 height 31
click at [237, 214] on div "**********" at bounding box center [637, 319] width 824 height 535
click at [115, 100] on div "Cadastros" at bounding box center [105, 92] width 205 height 31
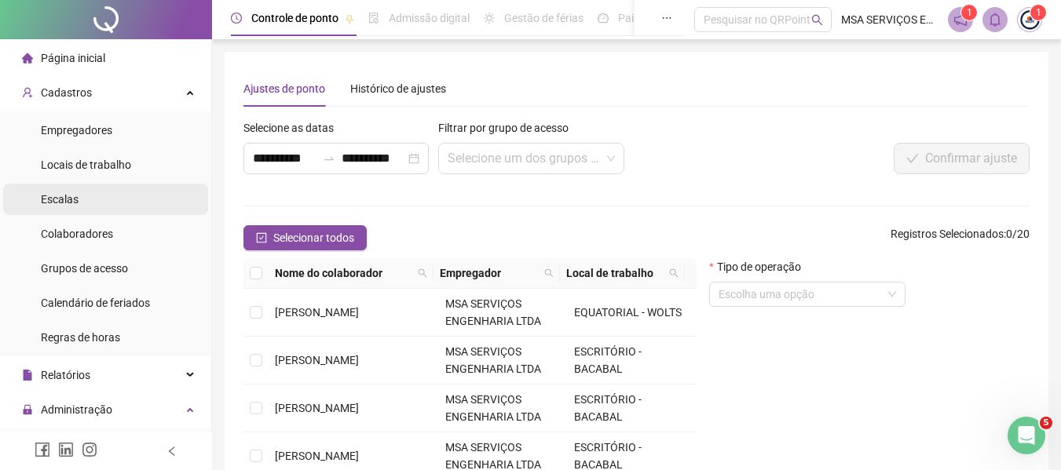
click at [100, 198] on li "Escalas" at bounding box center [105, 199] width 205 height 31
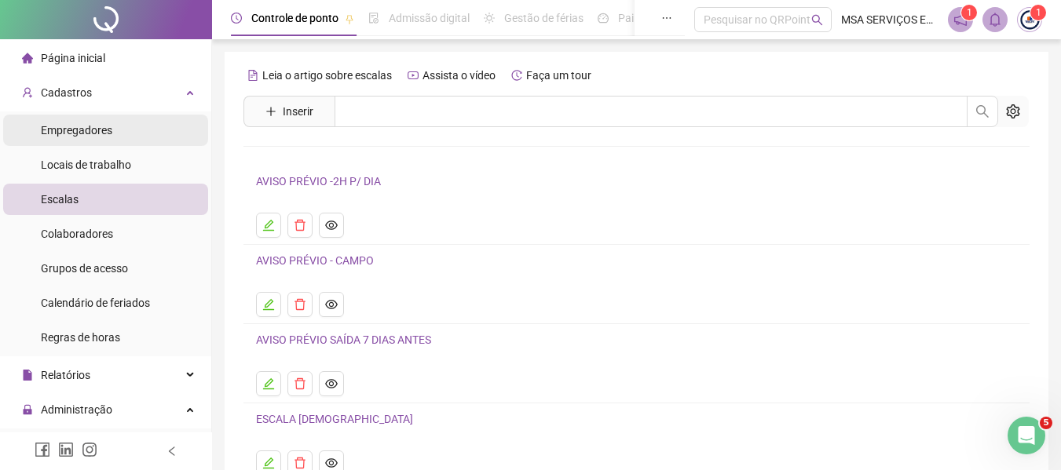
click at [114, 121] on li "Empregadores" at bounding box center [105, 130] width 205 height 31
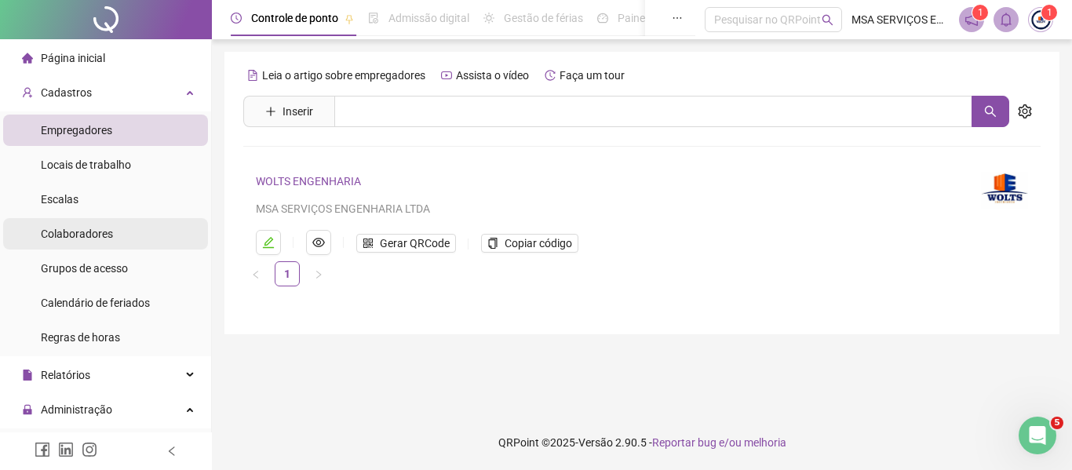
click at [115, 232] on li "Colaboradores" at bounding box center [105, 233] width 205 height 31
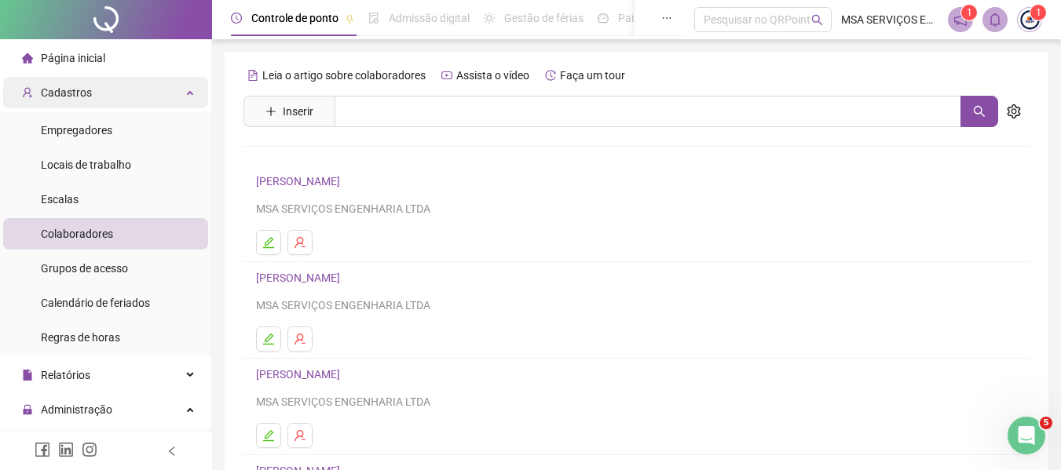
click at [97, 102] on div "Cadastros" at bounding box center [105, 92] width 205 height 31
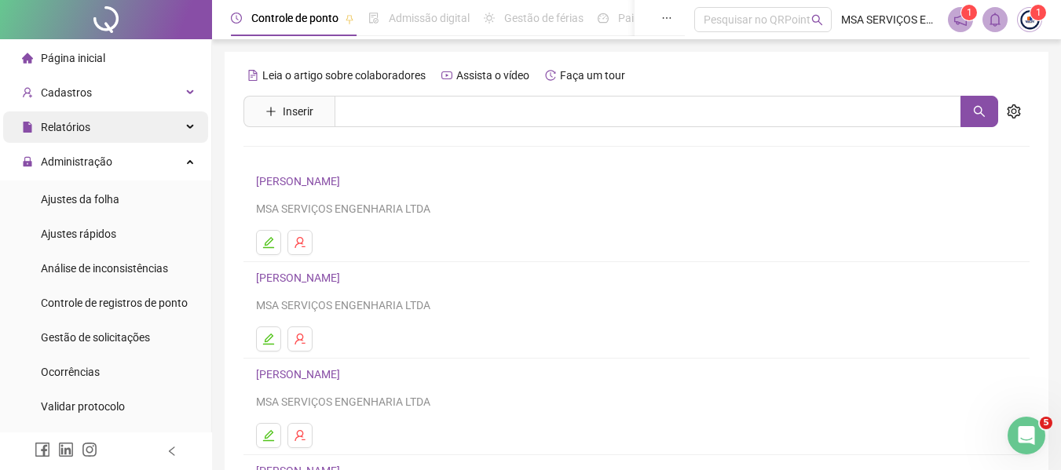
click at [117, 127] on div "Relatórios" at bounding box center [105, 126] width 205 height 31
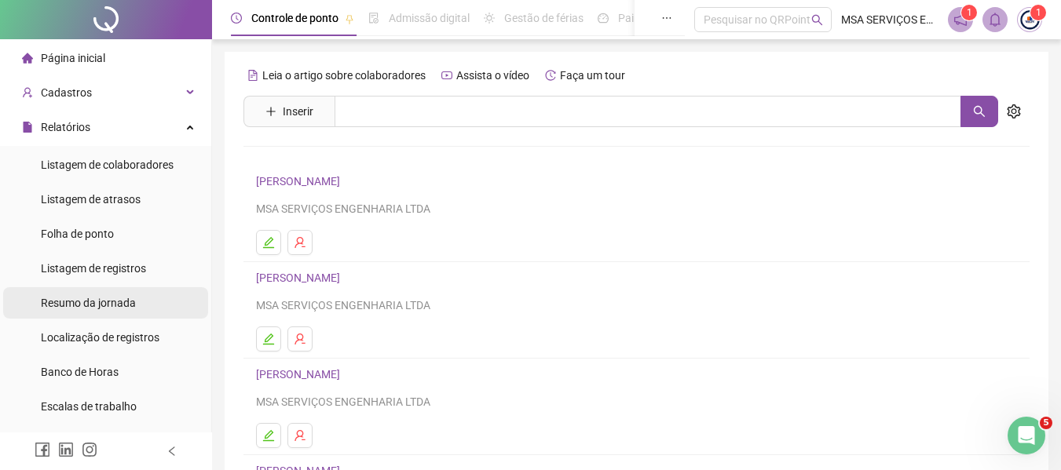
click at [125, 302] on span "Resumo da jornada" at bounding box center [88, 303] width 95 height 13
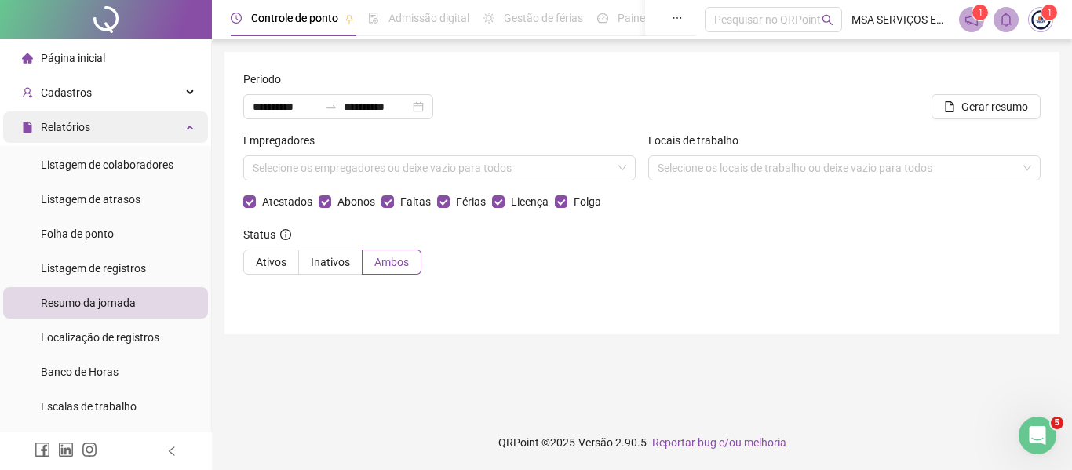
click at [95, 126] on div "Relatórios" at bounding box center [105, 126] width 205 height 31
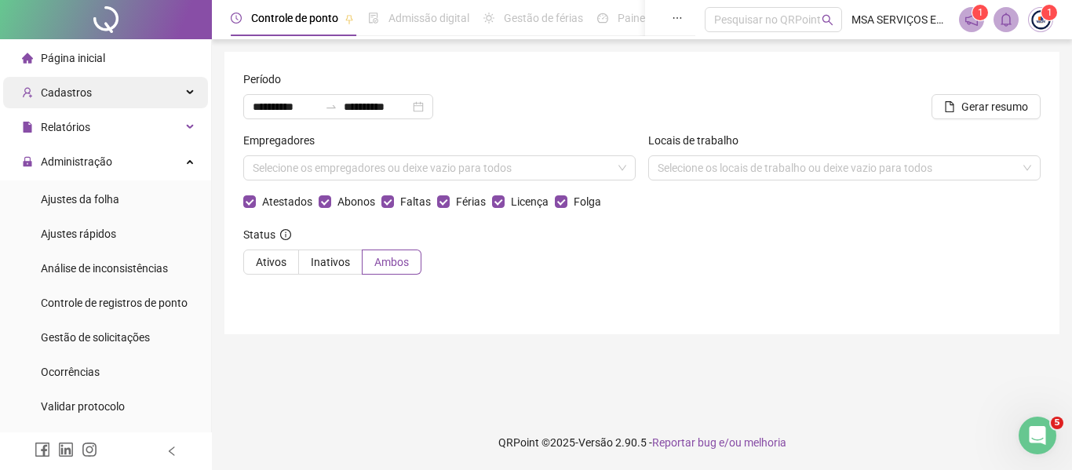
click at [100, 98] on div "Cadastros" at bounding box center [105, 92] width 205 height 31
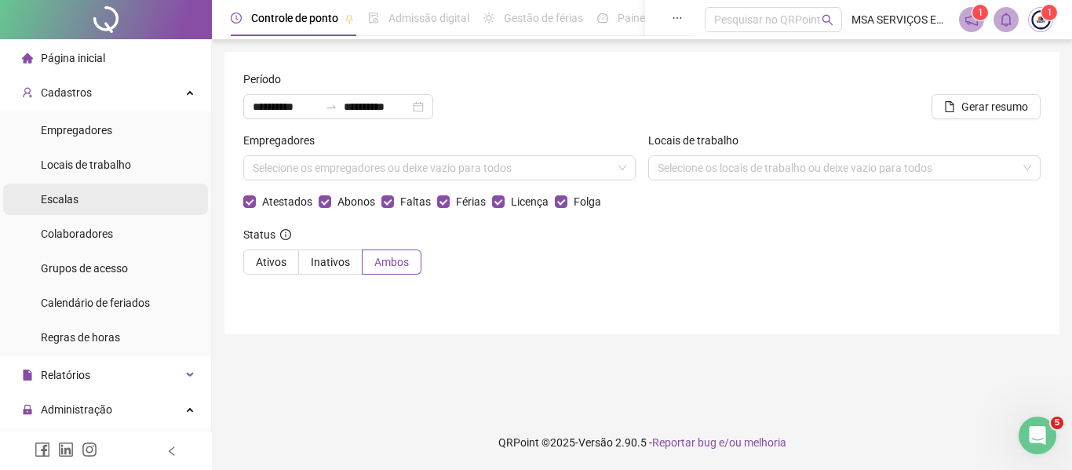
click at [111, 191] on li "Escalas" at bounding box center [105, 199] width 205 height 31
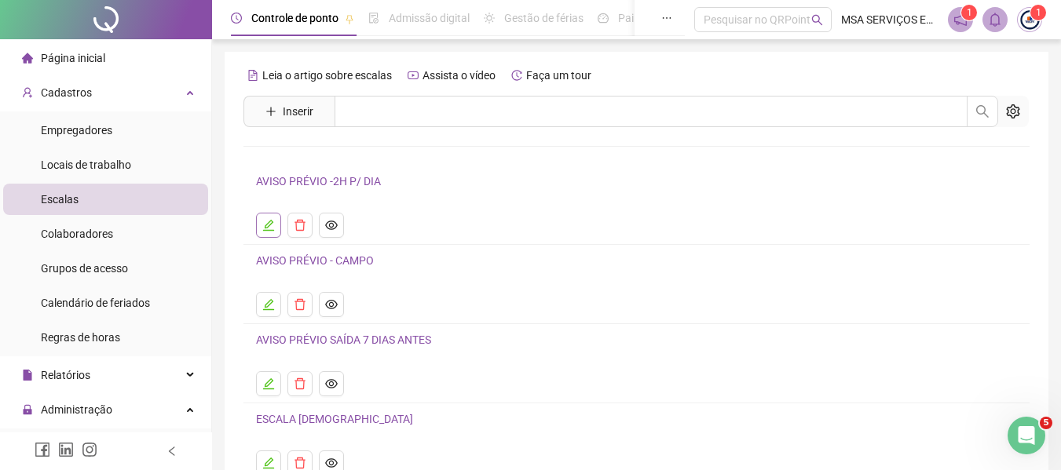
click at [272, 220] on icon "edit" at bounding box center [268, 225] width 13 height 13
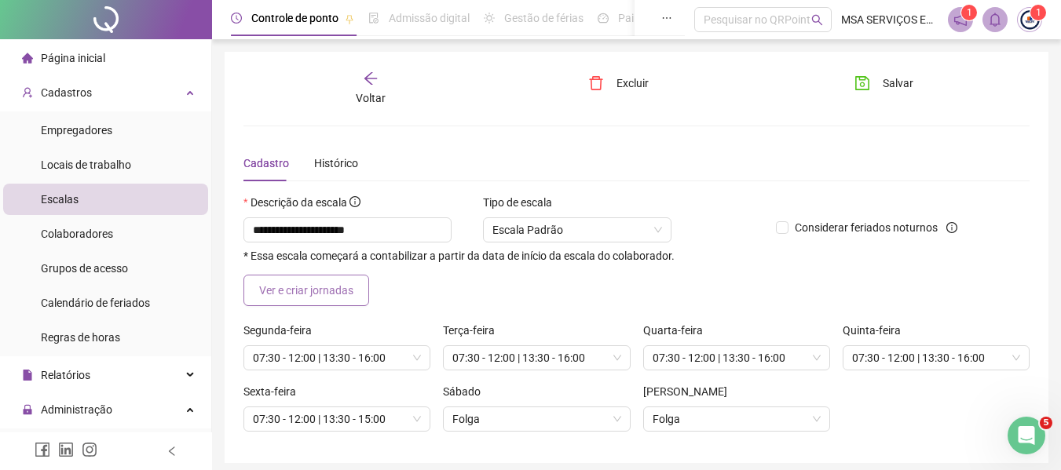
click at [335, 282] on span "Ver e criar jornadas" at bounding box center [306, 290] width 94 height 17
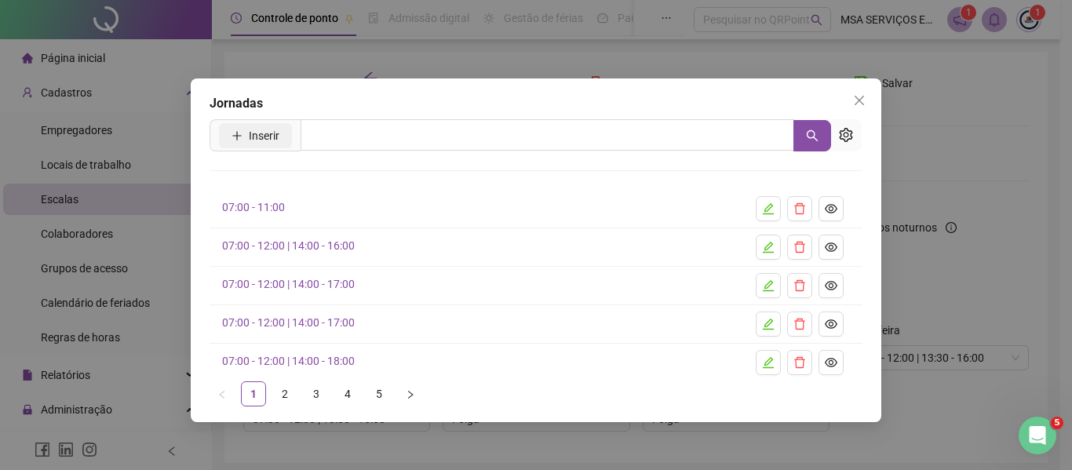
click at [284, 133] on button "Inserir" at bounding box center [255, 135] width 73 height 25
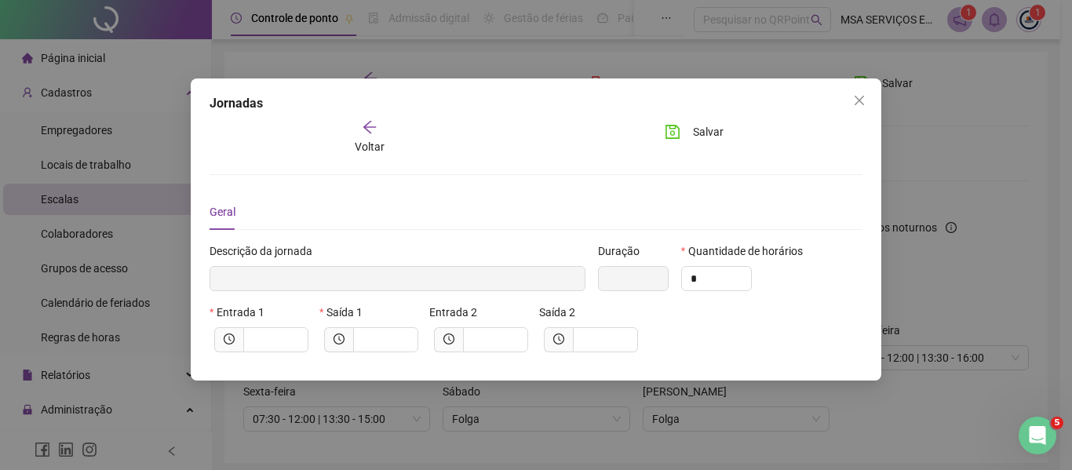
click at [363, 124] on icon "arrow-left" at bounding box center [370, 127] width 16 height 16
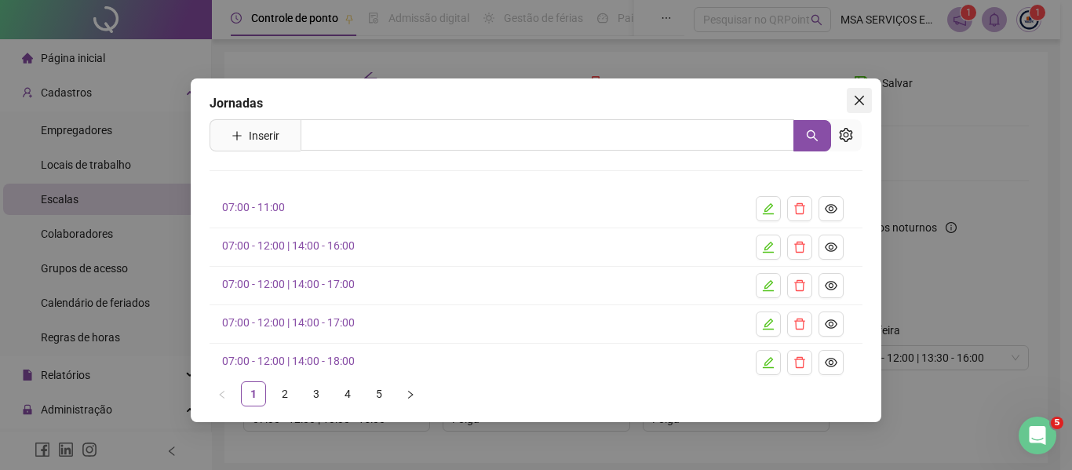
click at [868, 98] on span "Close" at bounding box center [859, 100] width 25 height 13
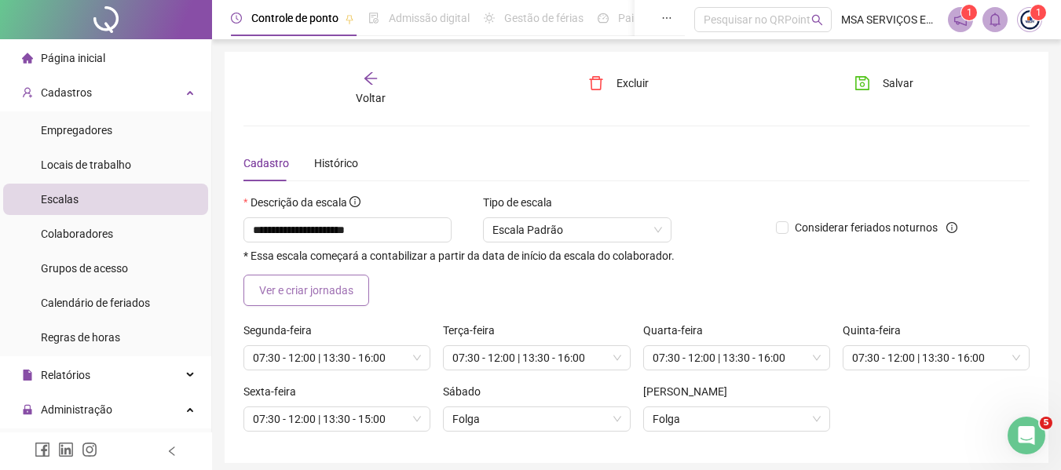
click at [349, 287] on span "Ver e criar jornadas" at bounding box center [306, 290] width 94 height 17
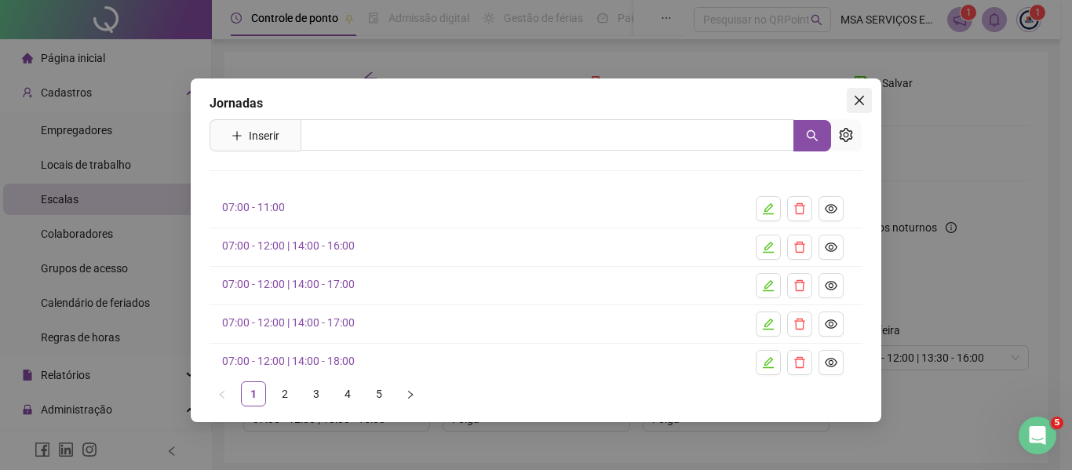
click at [854, 96] on icon "close" at bounding box center [859, 100] width 13 height 13
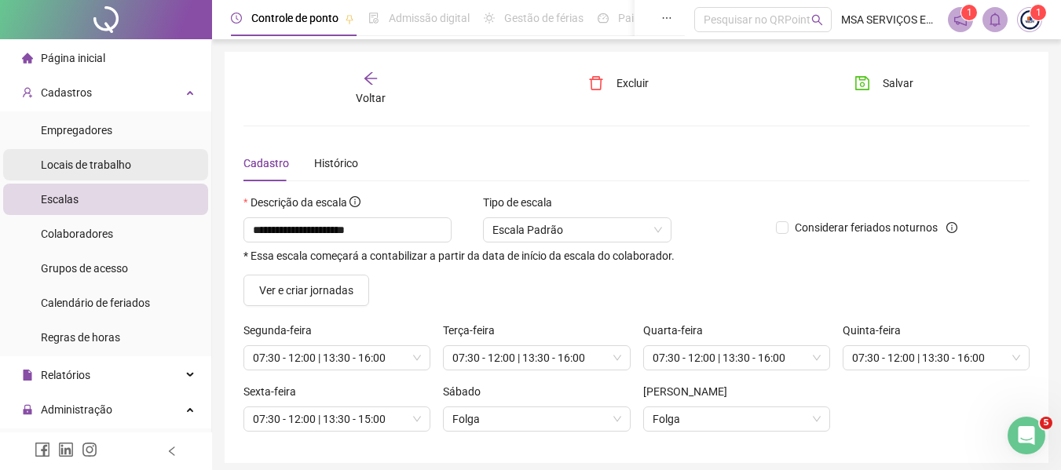
click at [126, 166] on span "Locais de trabalho" at bounding box center [86, 165] width 90 height 13
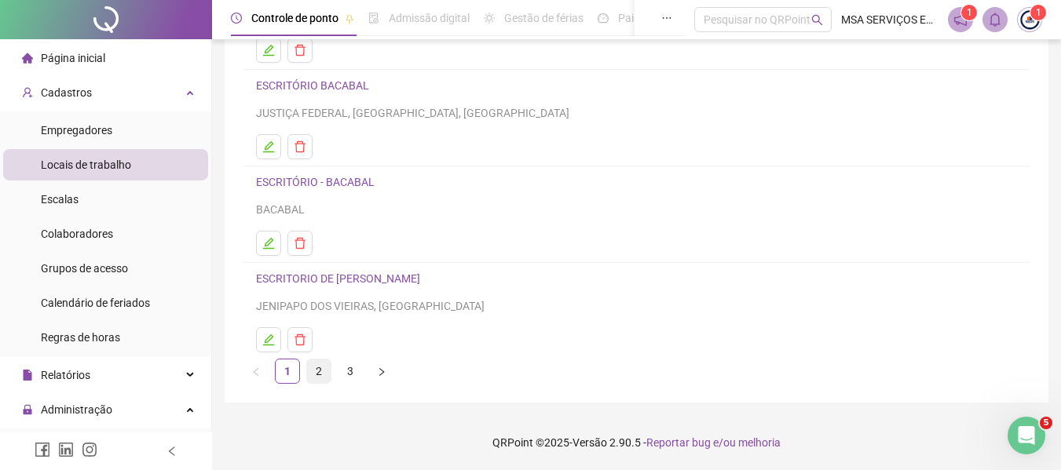
click at [320, 372] on link "2" at bounding box center [319, 372] width 24 height 24
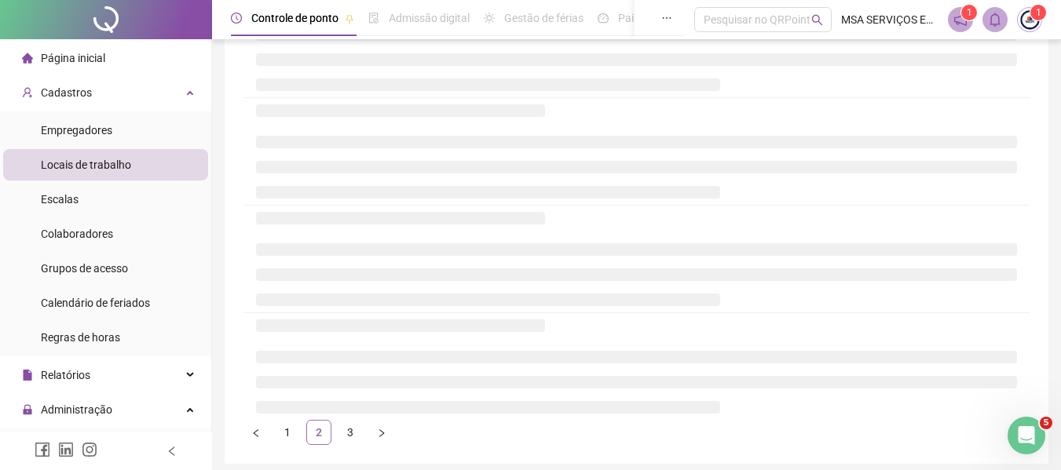
scroll to position [272, 0]
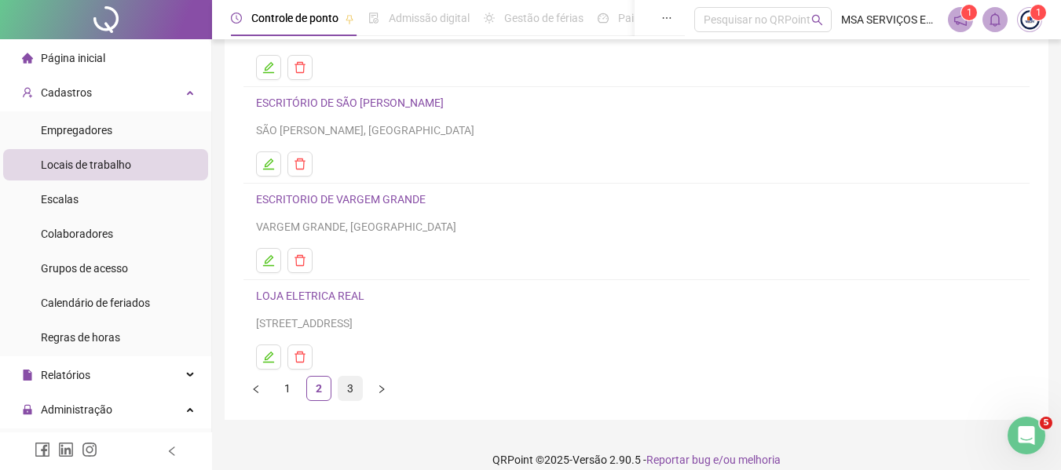
click at [345, 382] on link "3" at bounding box center [350, 389] width 24 height 24
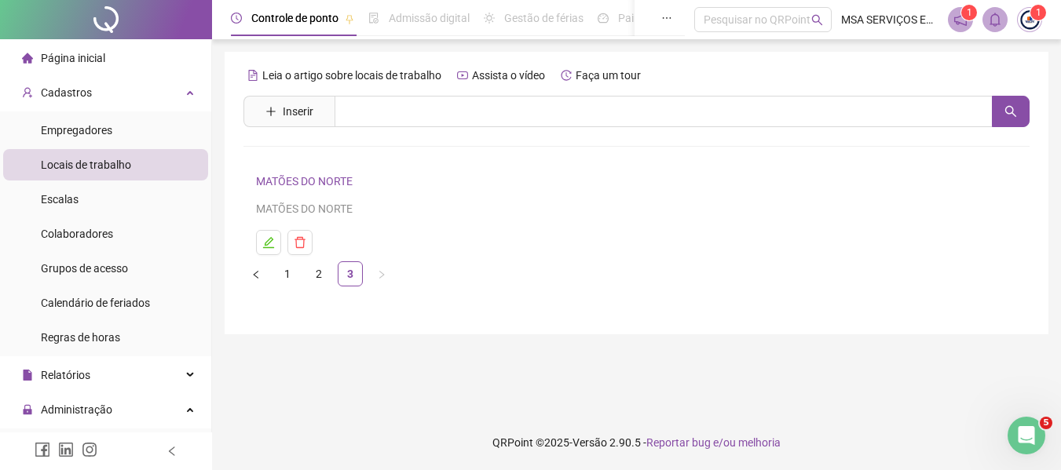
scroll to position [0, 0]
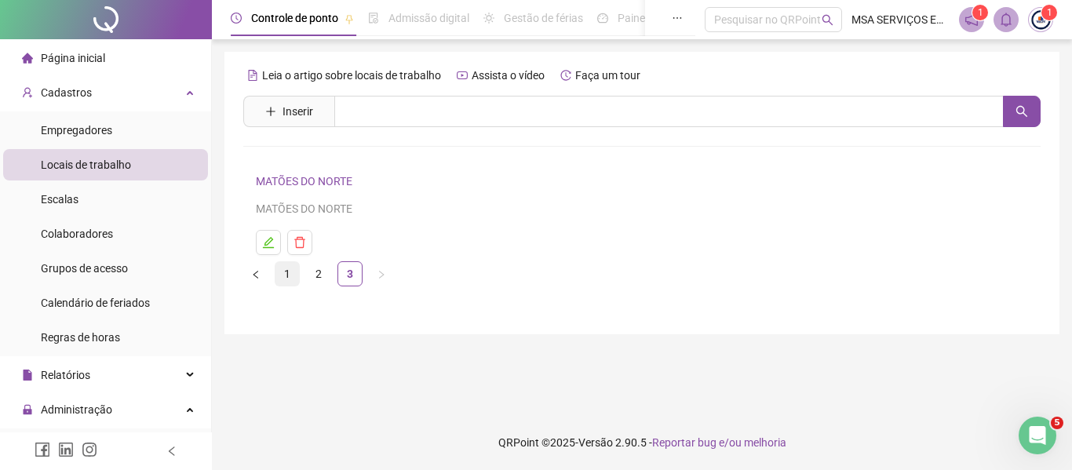
click at [290, 281] on link "1" at bounding box center [288, 274] width 24 height 24
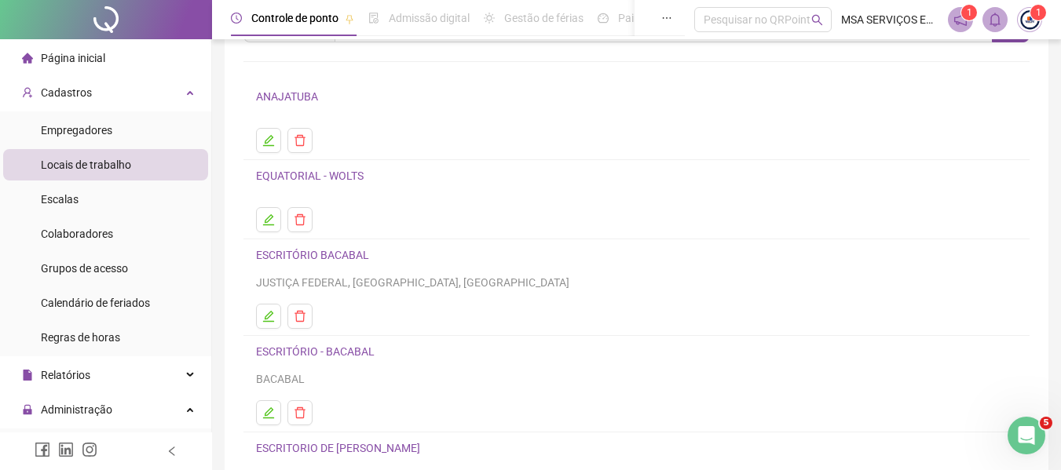
scroll to position [79, 0]
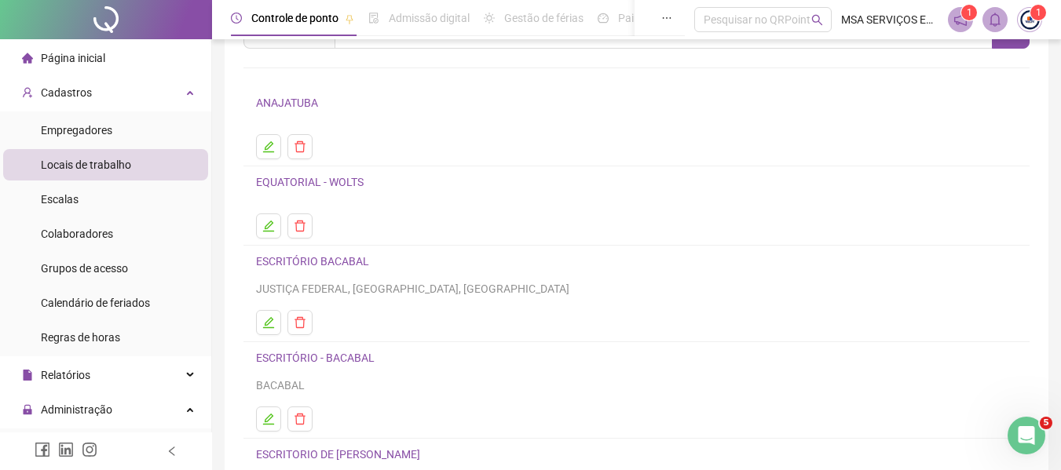
click at [339, 182] on link "EQUATORIAL - WOLTS" at bounding box center [310, 182] width 108 height 13
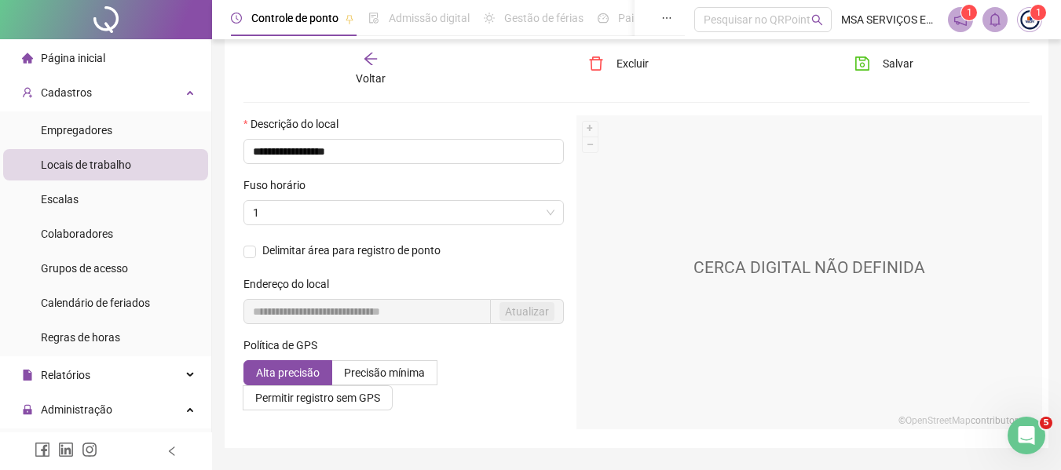
scroll to position [86, 0]
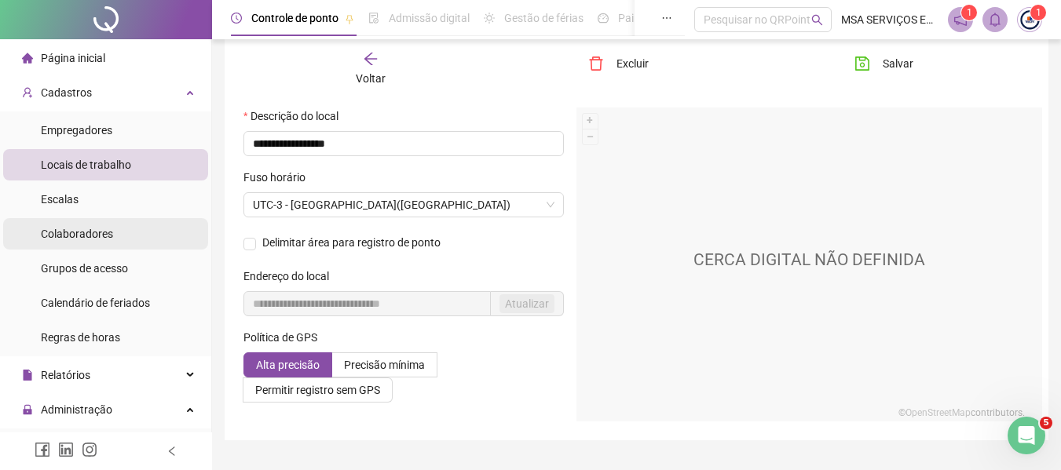
click at [126, 233] on li "Colaboradores" at bounding box center [105, 233] width 205 height 31
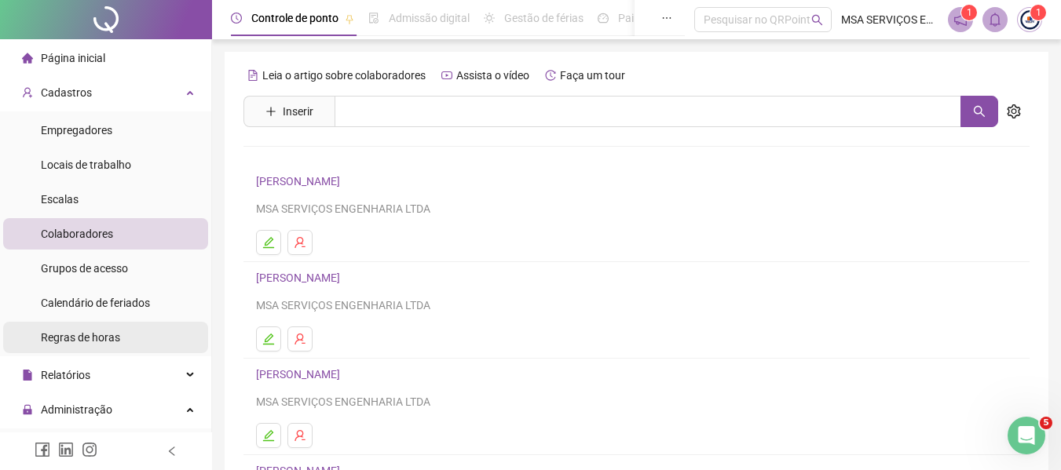
click at [137, 338] on li "Regras de horas" at bounding box center [105, 337] width 205 height 31
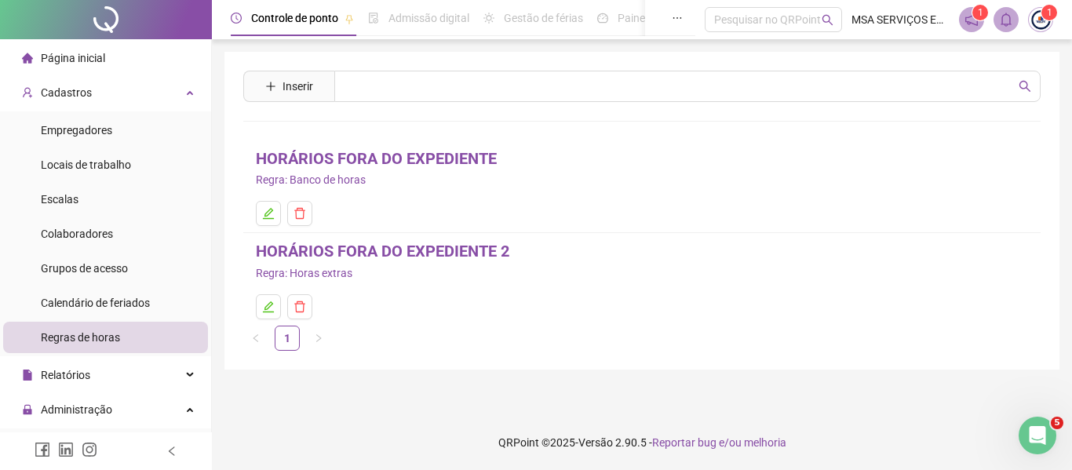
click at [360, 163] on link "HORÁRIOS FORA DO EXPEDIENTE" at bounding box center [376, 159] width 241 height 24
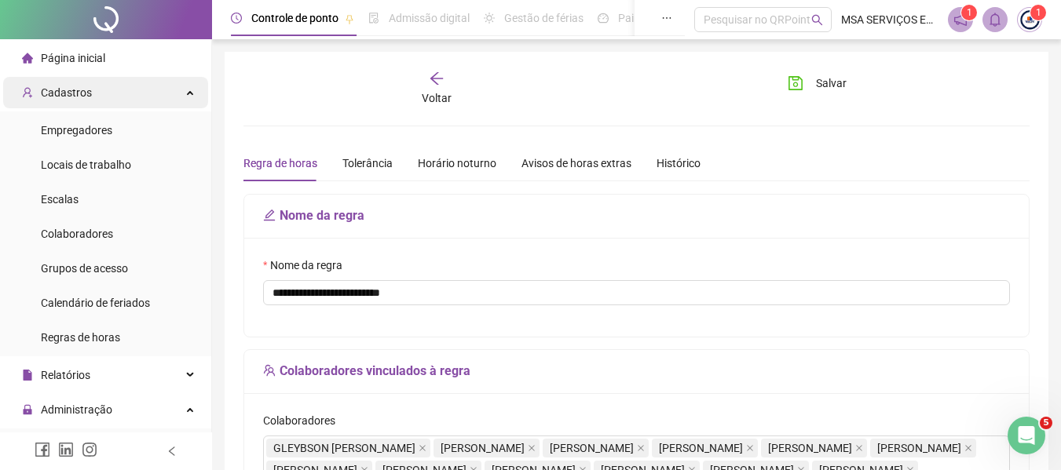
click at [100, 101] on div "Cadastros" at bounding box center [105, 92] width 205 height 31
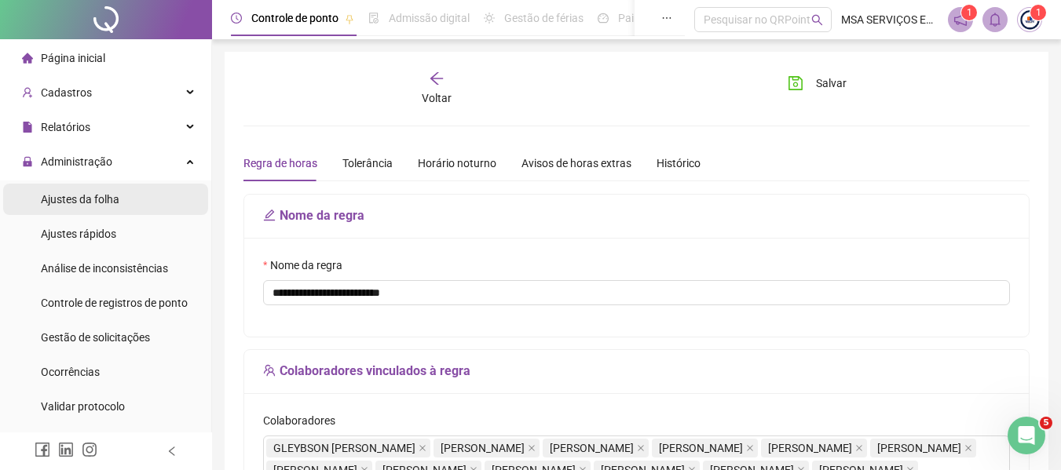
click at [105, 206] on div "Ajustes da folha" at bounding box center [80, 199] width 79 height 31
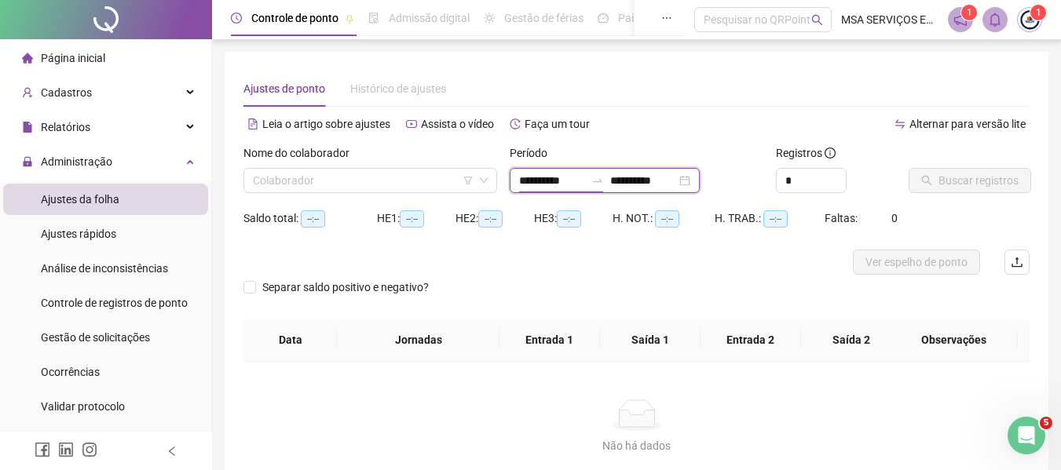
click at [559, 177] on input "**********" at bounding box center [552, 180] width 66 height 17
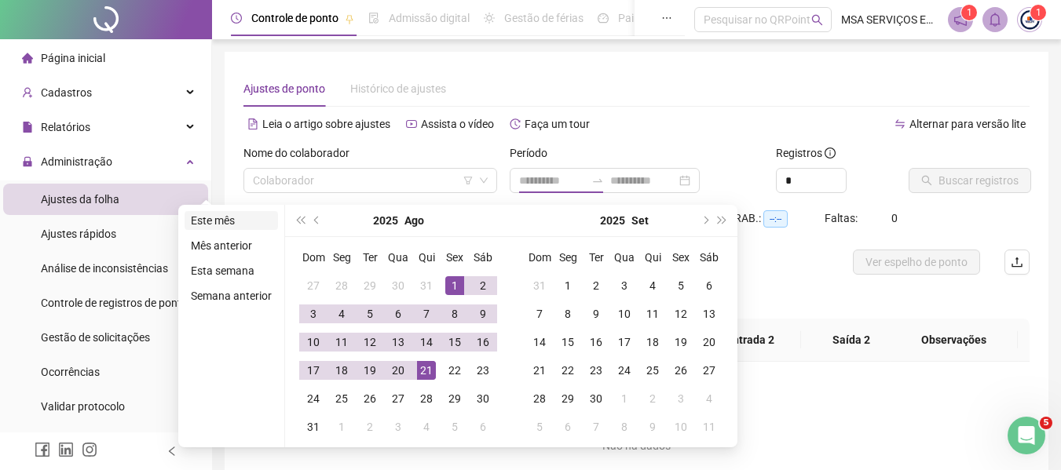
click at [252, 223] on li "Este mês" at bounding box center [230, 220] width 93 height 19
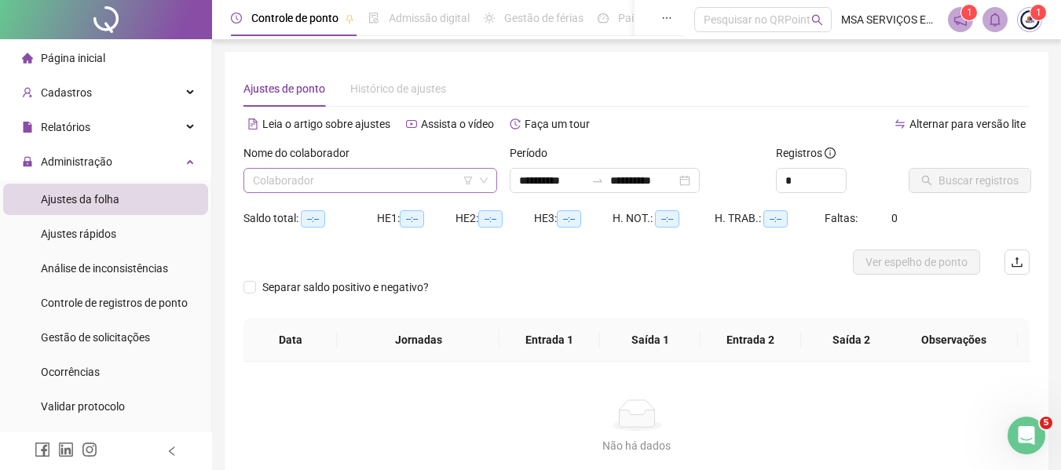
click at [341, 186] on input "search" at bounding box center [363, 181] width 221 height 24
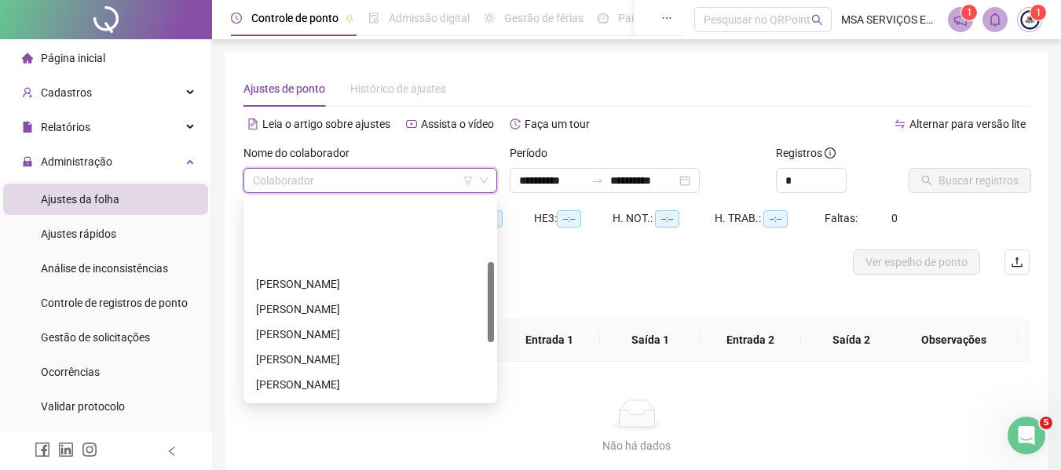
scroll to position [157, 0]
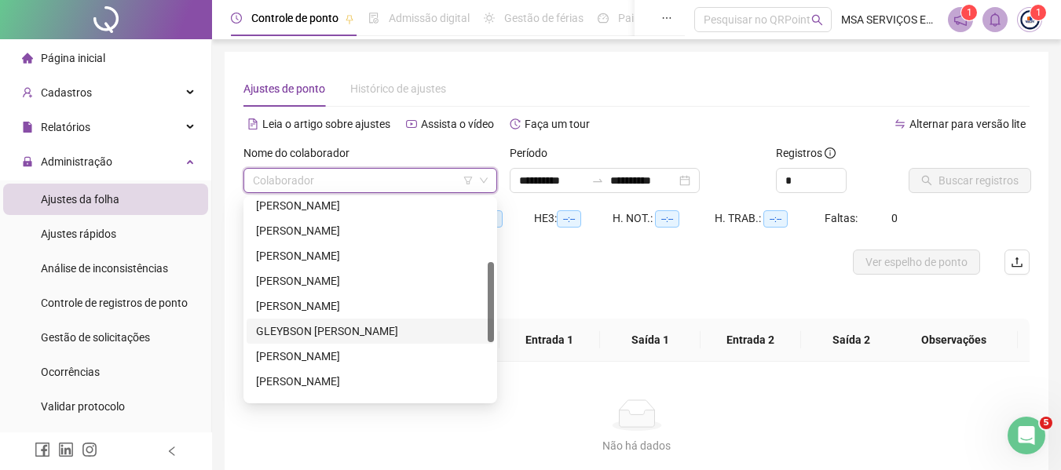
click at [371, 322] on div "GLEYBSON [PERSON_NAME]" at bounding box center [370, 331] width 247 height 25
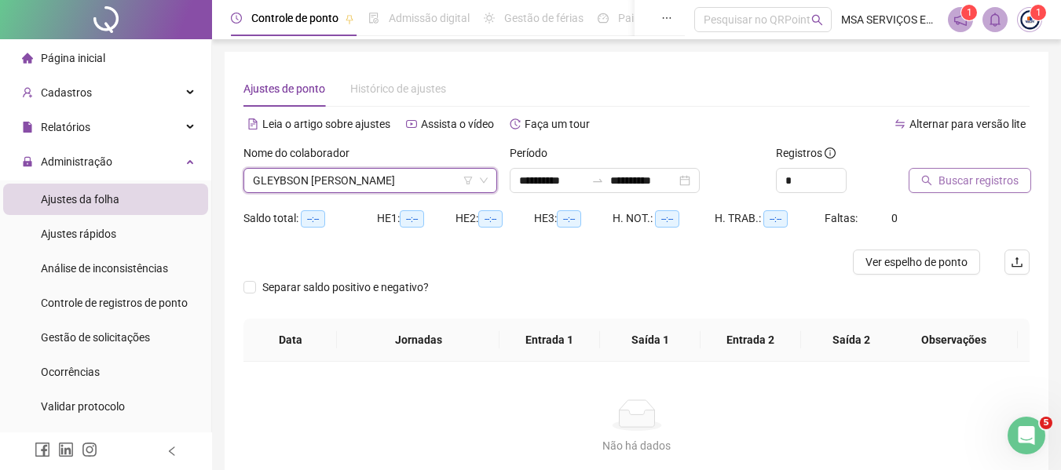
click at [974, 185] on span "Buscar registros" at bounding box center [978, 180] width 80 height 17
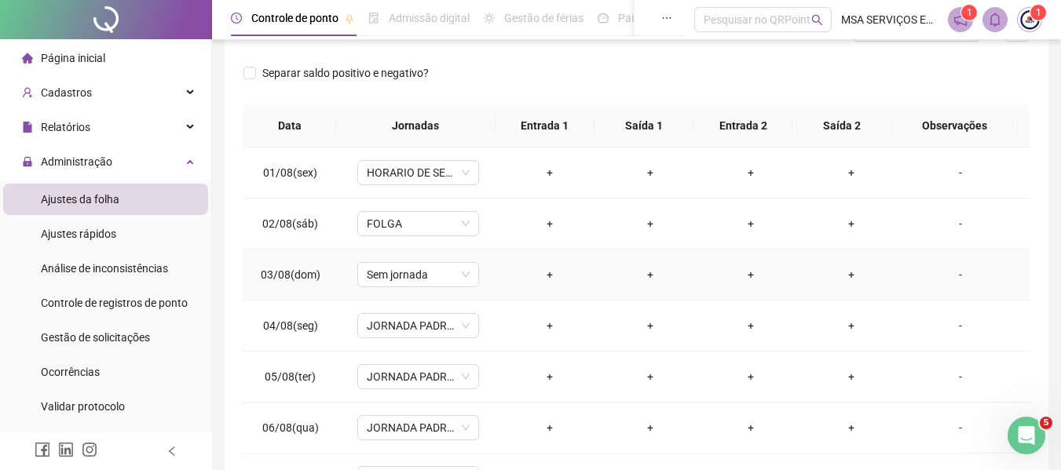
scroll to position [236, 0]
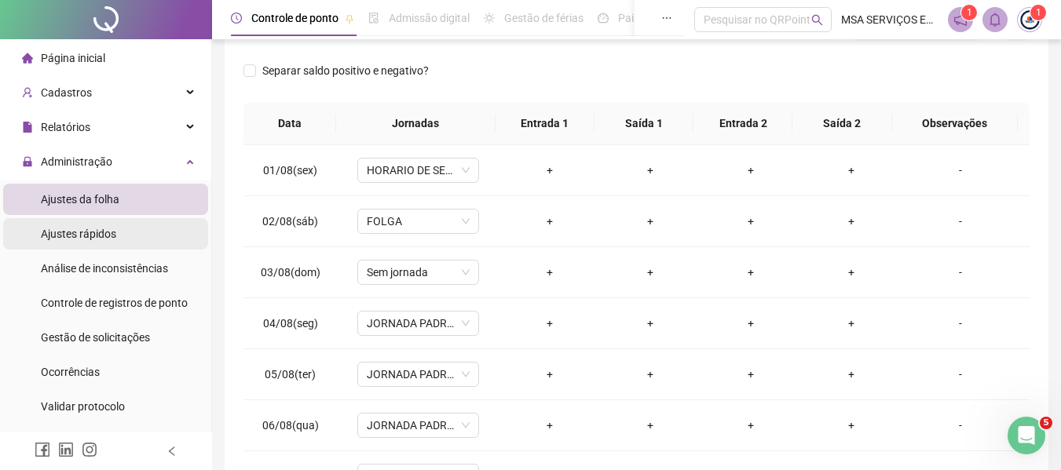
click at [128, 235] on li "Ajustes rápidos" at bounding box center [105, 233] width 205 height 31
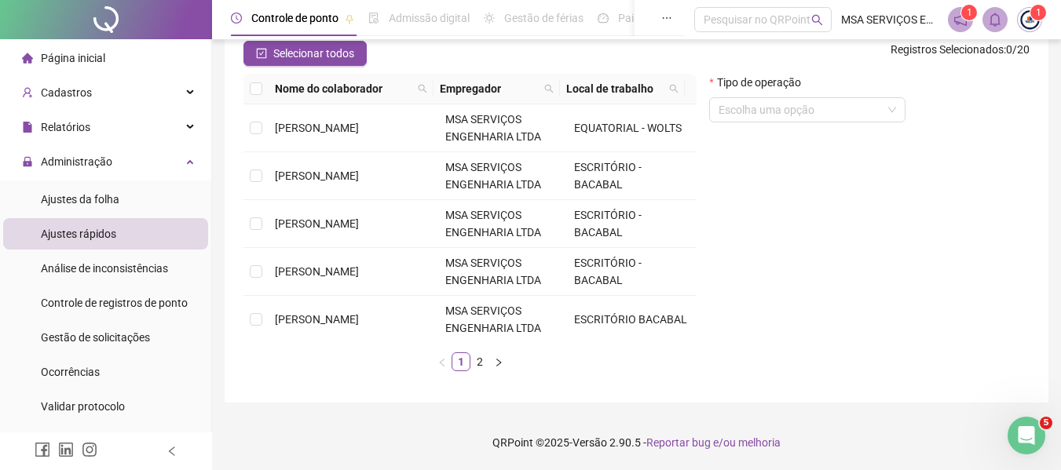
scroll to position [106, 0]
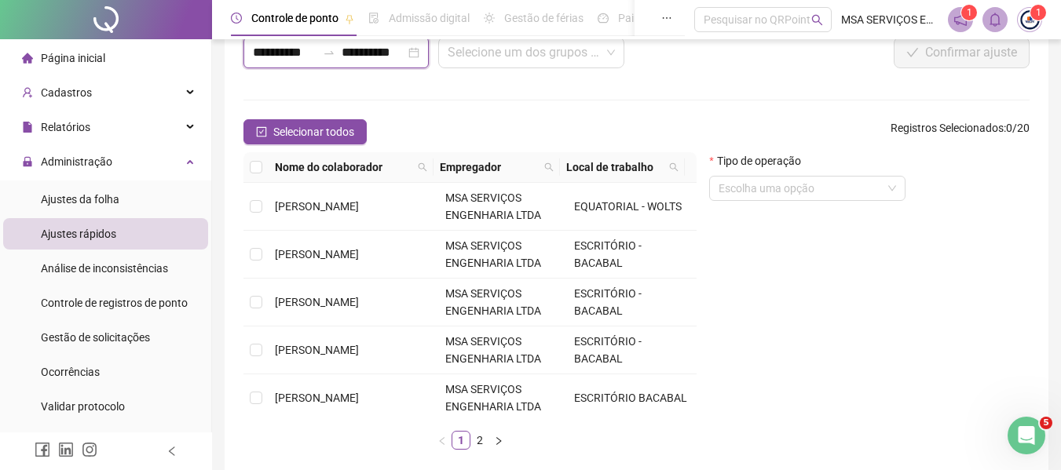
click at [358, 57] on input "**********" at bounding box center [374, 52] width 64 height 19
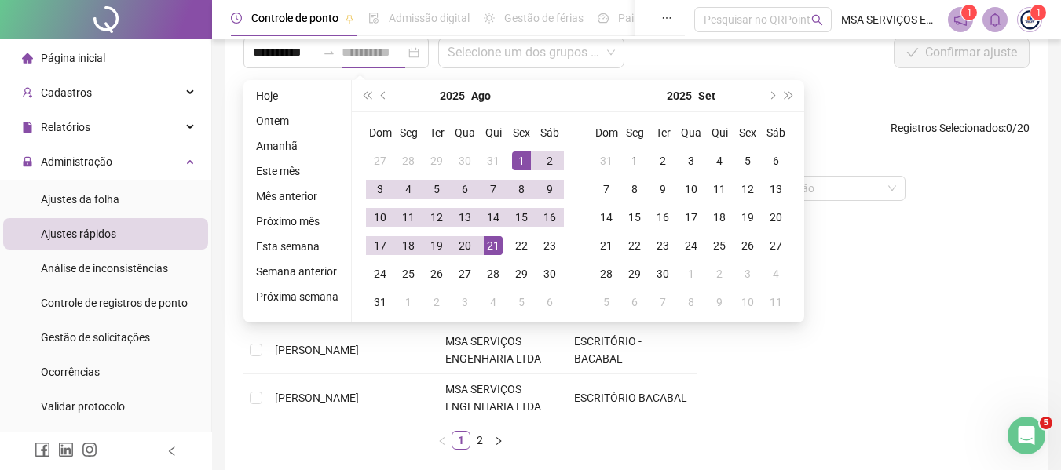
click at [507, 160] on td "1" at bounding box center [521, 161] width 28 height 28
click at [484, 246] on div "21" at bounding box center [493, 245] width 19 height 19
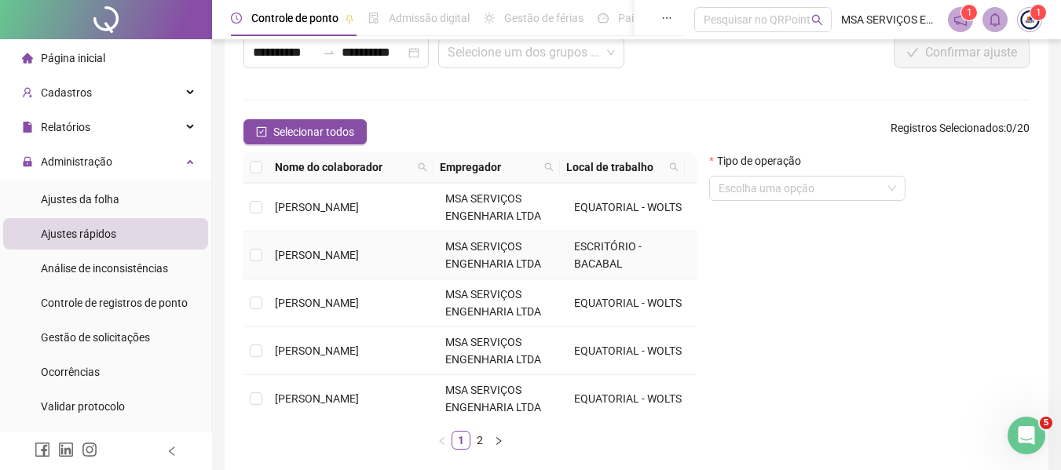
scroll to position [314, 0]
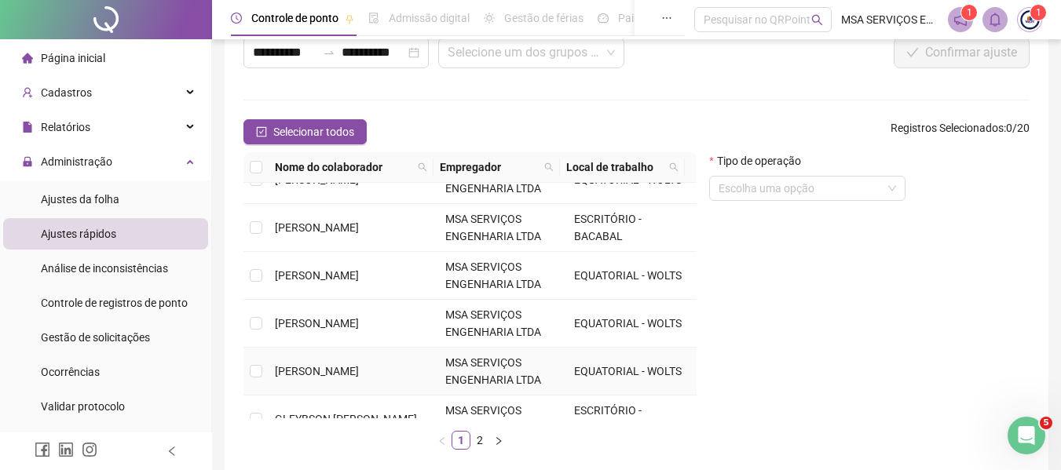
click at [350, 401] on td "GLEYBSON [PERSON_NAME]" at bounding box center [354, 420] width 170 height 48
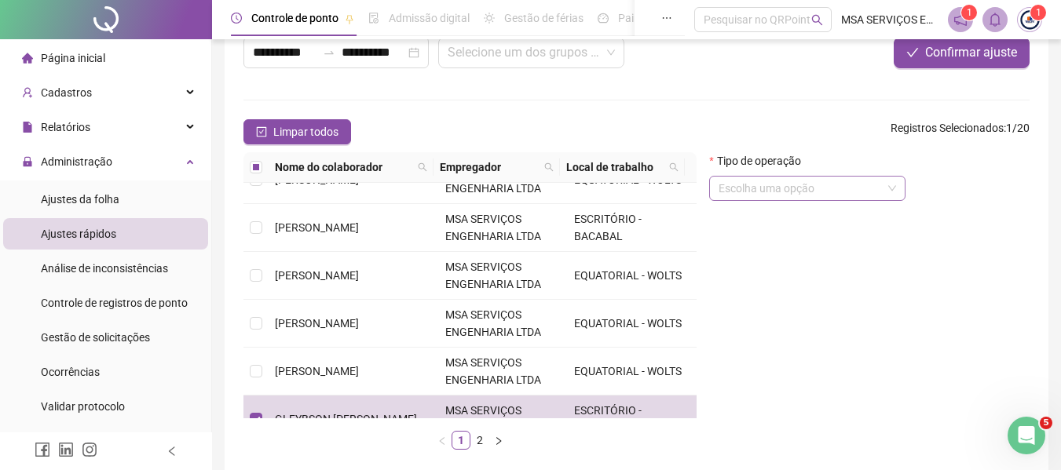
click at [795, 185] on input "search" at bounding box center [799, 189] width 163 height 24
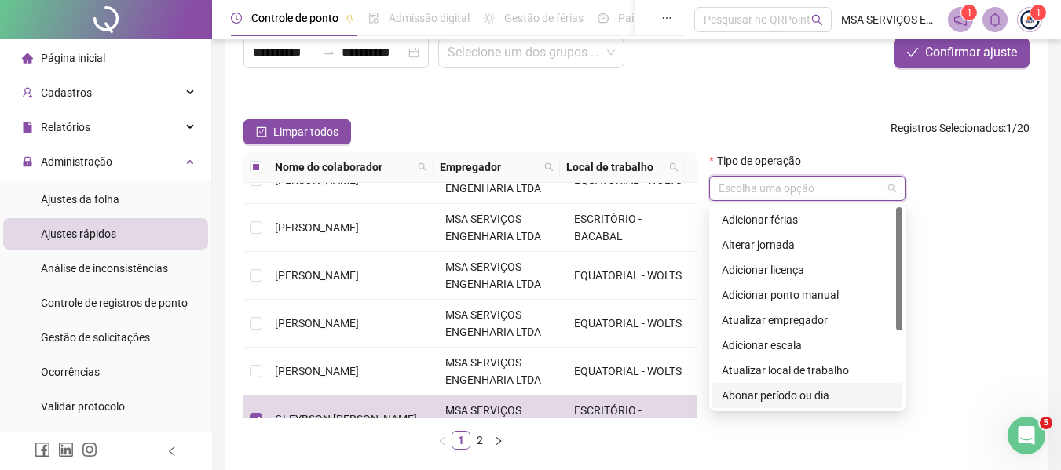
click at [809, 399] on div "Abonar período ou dia" at bounding box center [807, 395] width 171 height 17
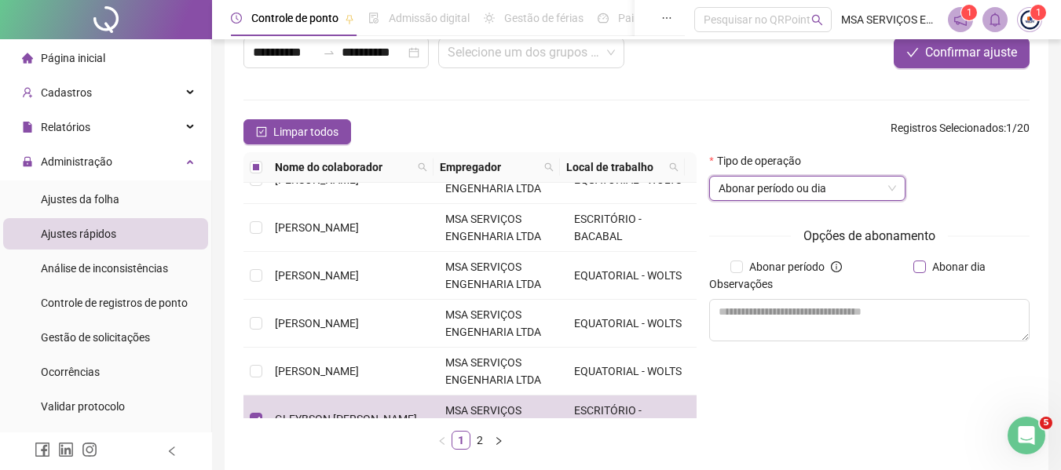
click at [931, 269] on span "Abonar dia" at bounding box center [959, 266] width 66 height 17
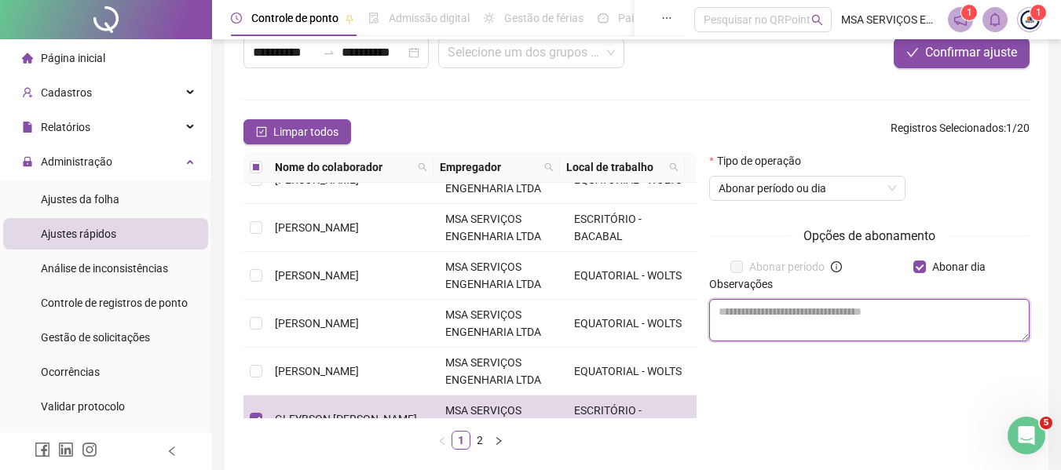
click at [864, 317] on textarea at bounding box center [869, 320] width 320 height 42
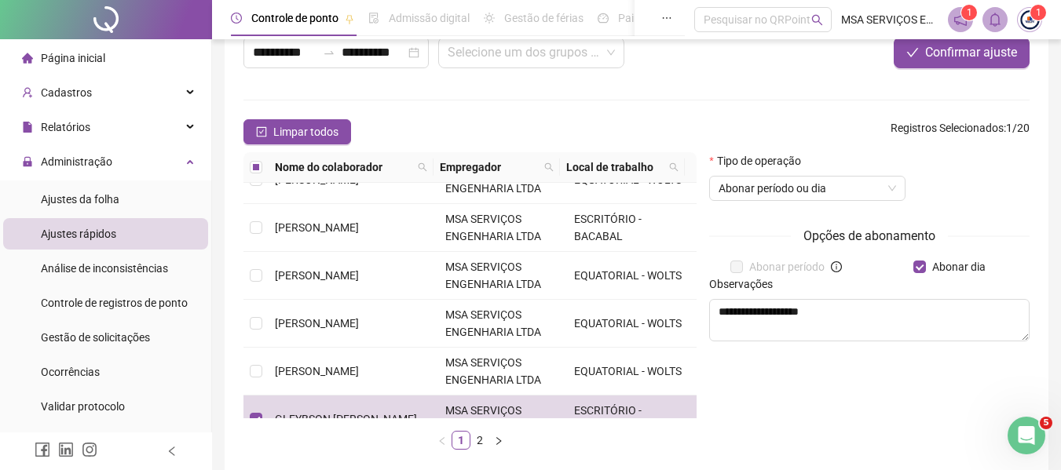
click at [823, 371] on div "**********" at bounding box center [869, 307] width 333 height 310
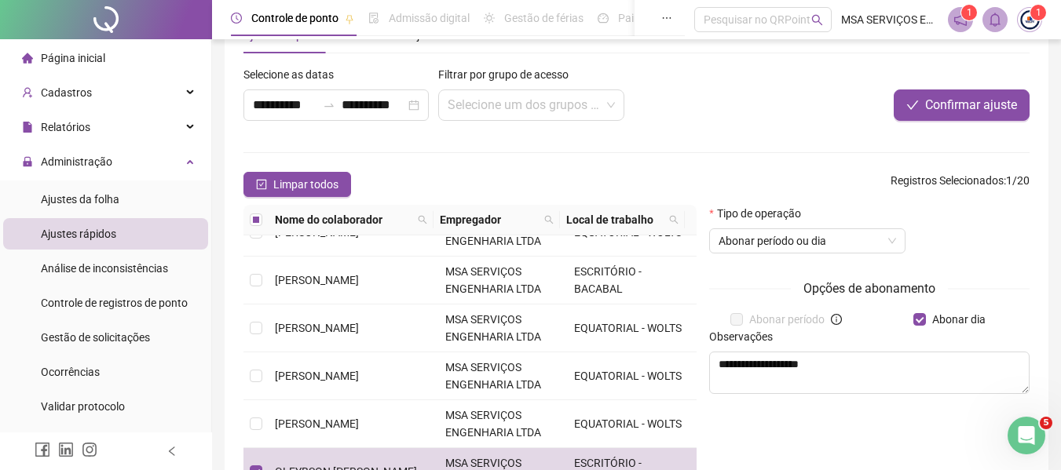
scroll to position [0, 0]
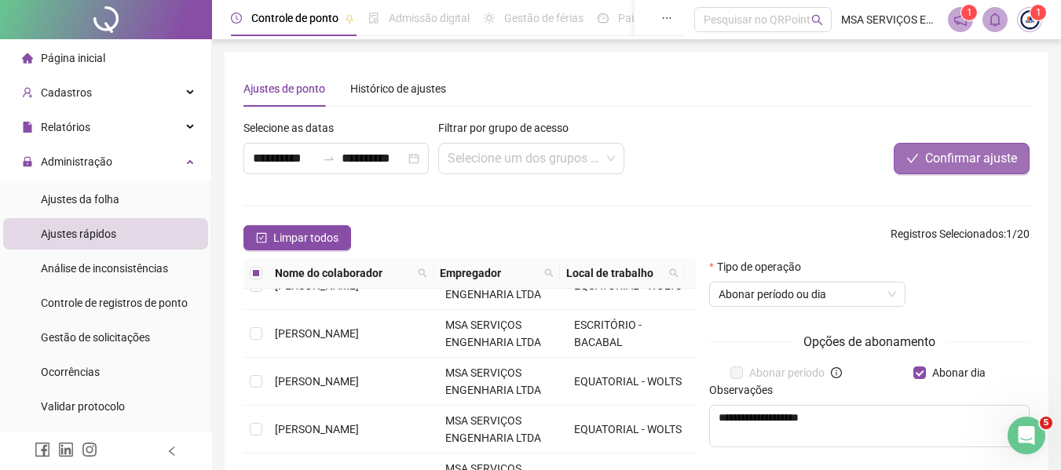
click at [930, 166] on span "Confirmar ajuste" at bounding box center [971, 158] width 92 height 19
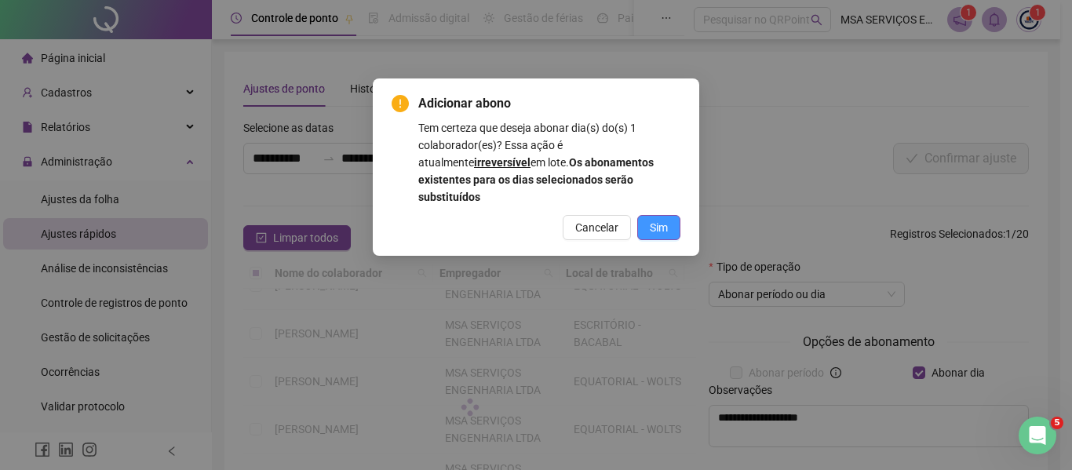
click at [650, 219] on span "Sim" at bounding box center [659, 227] width 18 height 17
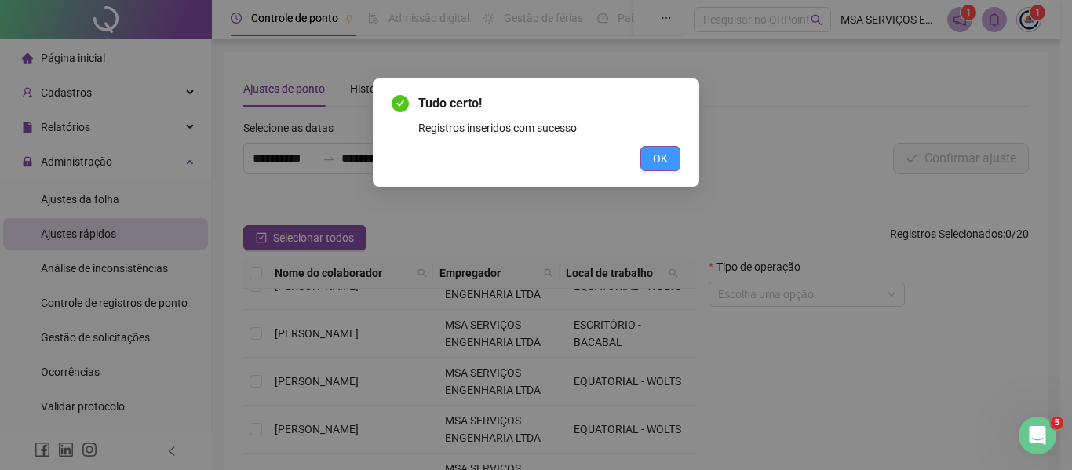
click at [662, 164] on span "OK" at bounding box center [660, 158] width 15 height 17
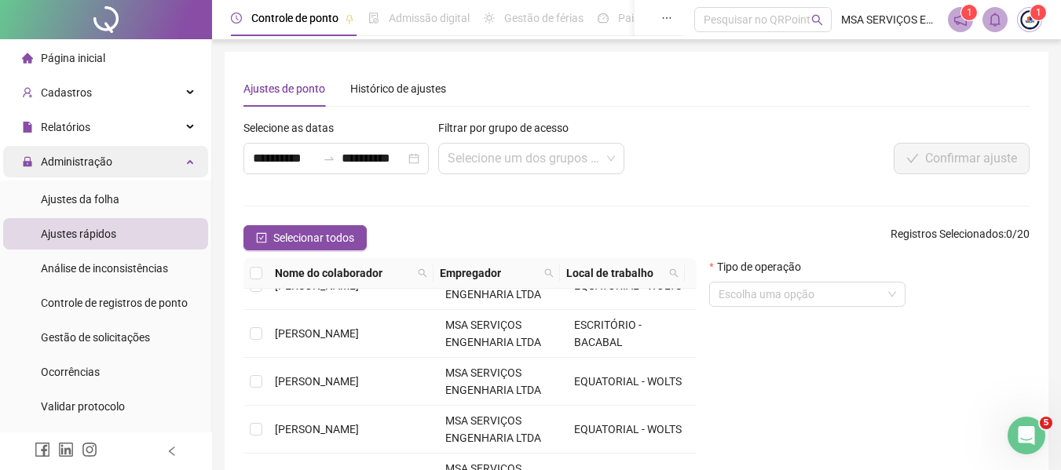
click at [110, 170] on span "Administração" at bounding box center [67, 161] width 90 height 31
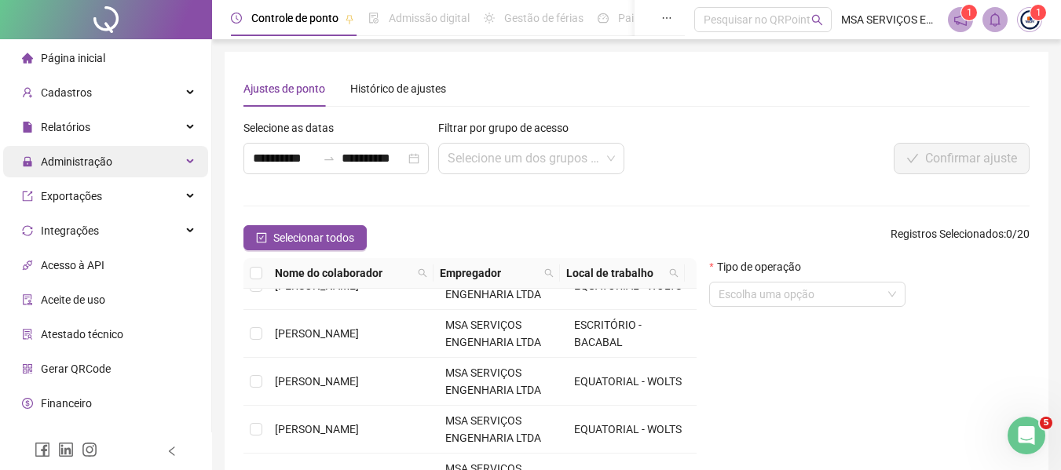
click at [117, 166] on div "Administração" at bounding box center [105, 161] width 205 height 31
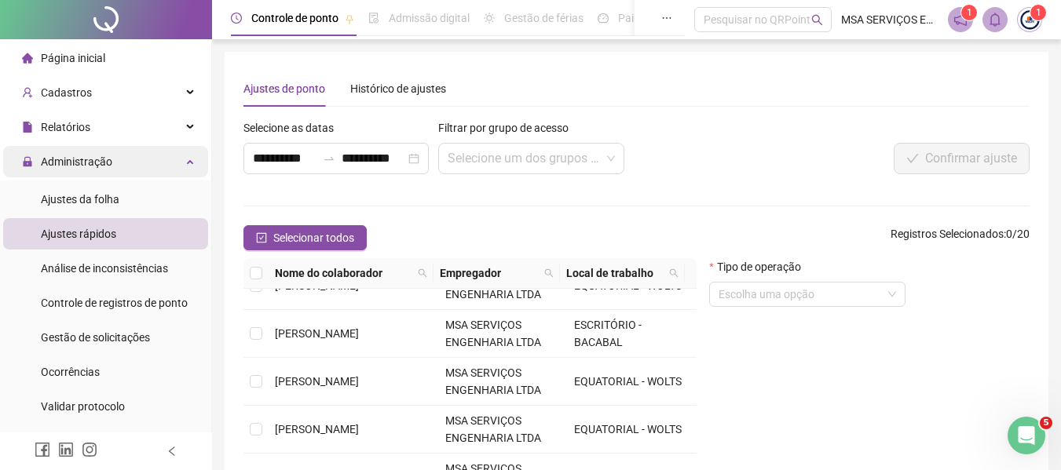
click at [118, 167] on div "Administração" at bounding box center [105, 161] width 205 height 31
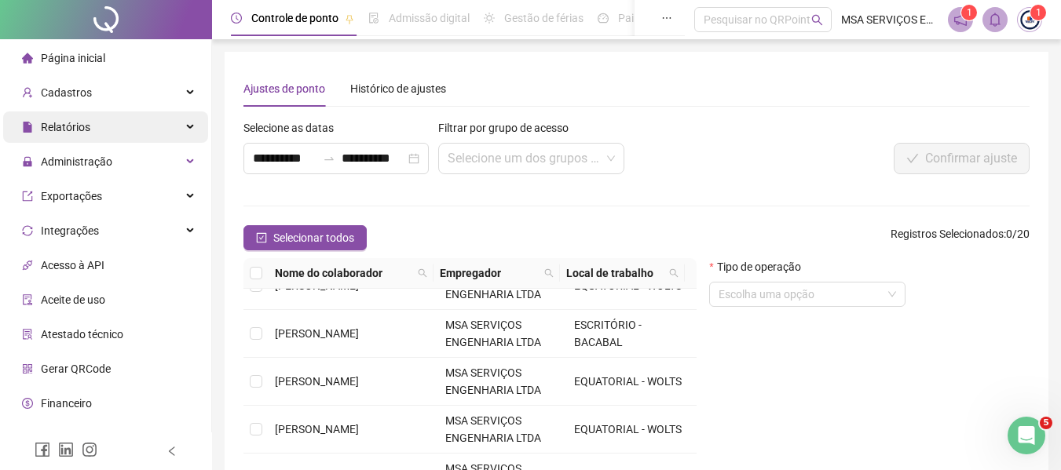
click at [120, 133] on div "Relatórios" at bounding box center [105, 126] width 205 height 31
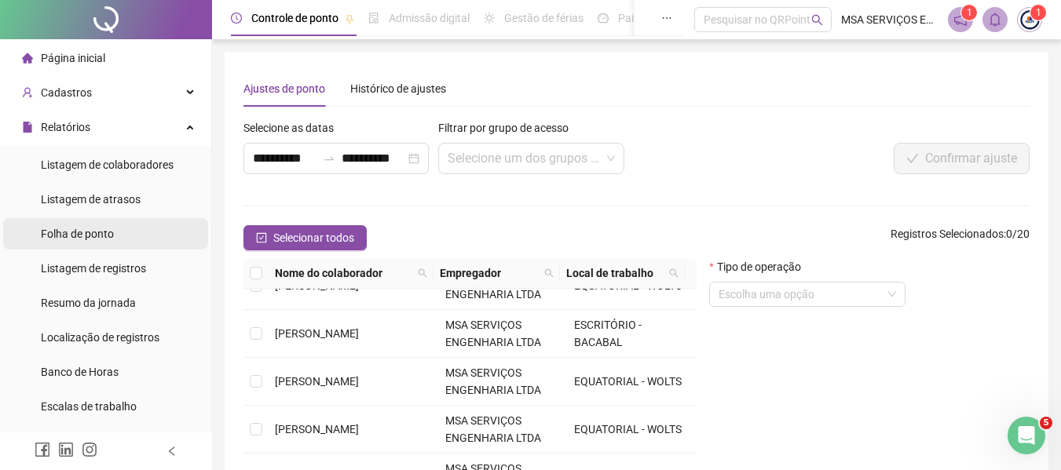
click at [123, 240] on li "Folha de ponto" at bounding box center [105, 233] width 205 height 31
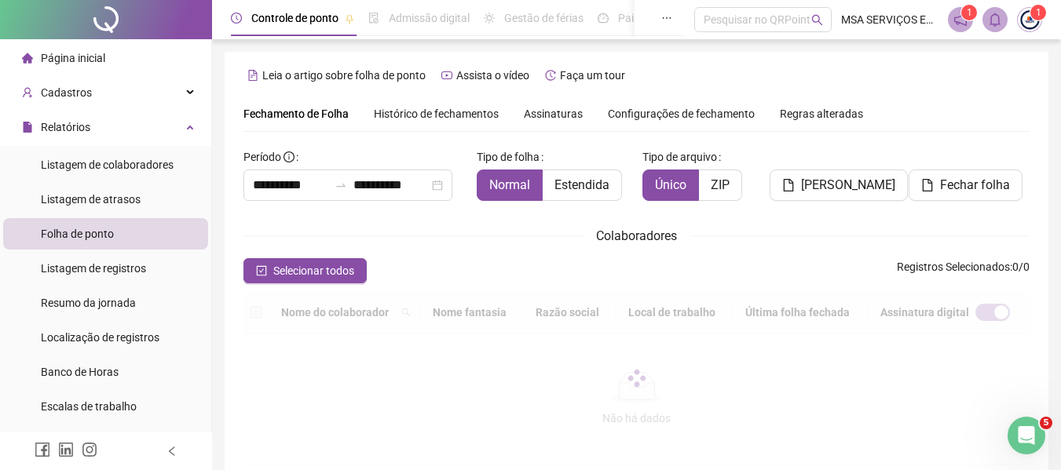
scroll to position [86, 0]
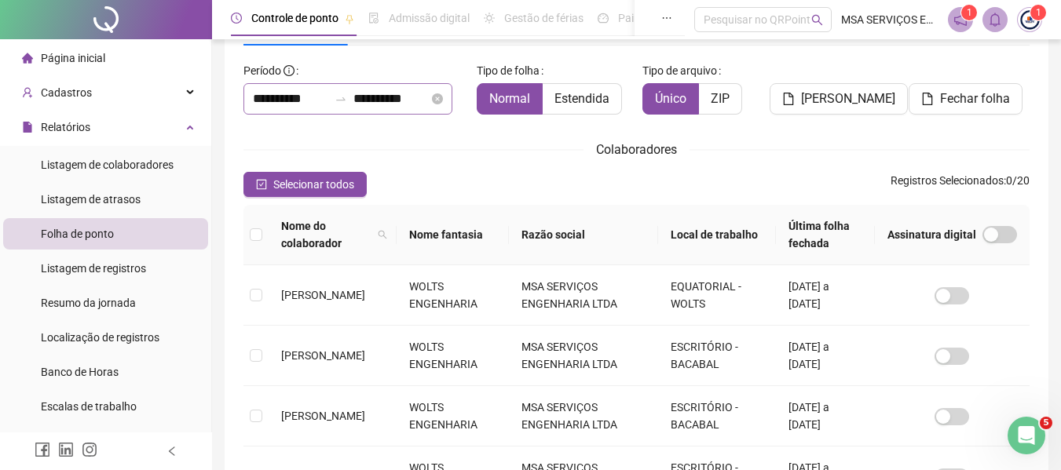
click at [346, 105] on div "**********" at bounding box center [347, 98] width 209 height 31
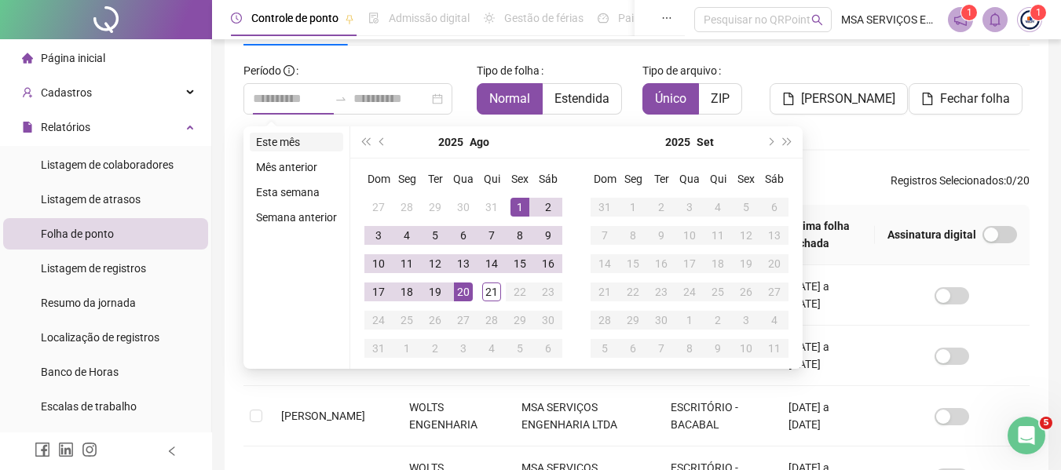
click at [301, 137] on li "Este mês" at bounding box center [296, 142] width 93 height 19
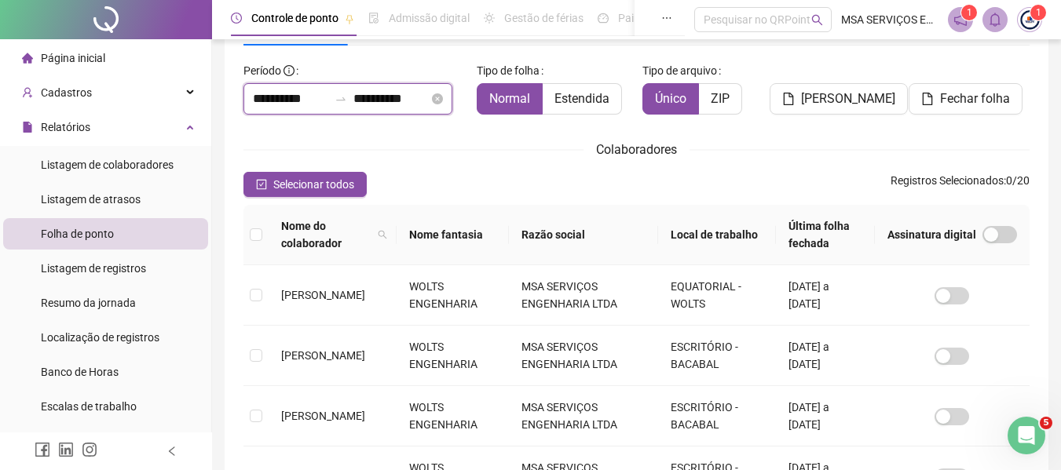
click at [367, 108] on input "**********" at bounding box center [390, 99] width 75 height 19
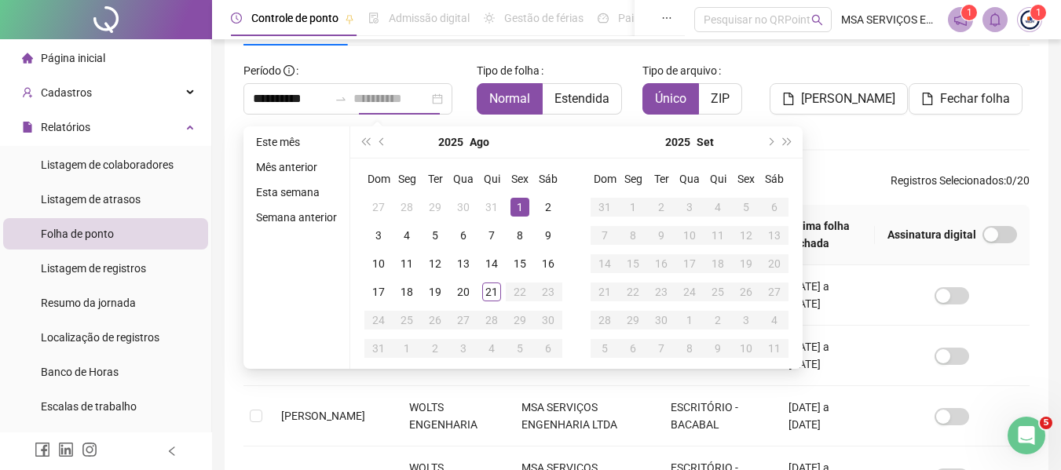
click at [511, 203] on div "1" at bounding box center [519, 207] width 19 height 19
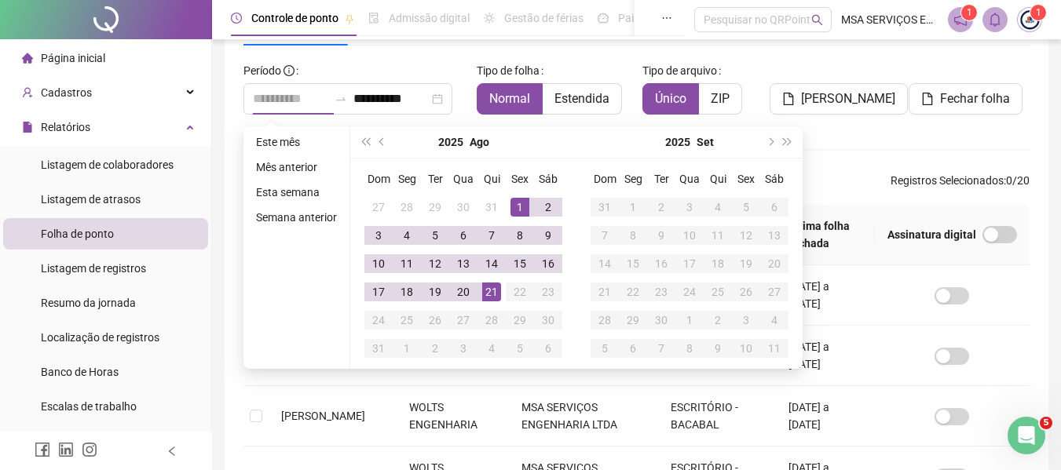
click at [490, 285] on div "21" at bounding box center [491, 292] width 19 height 19
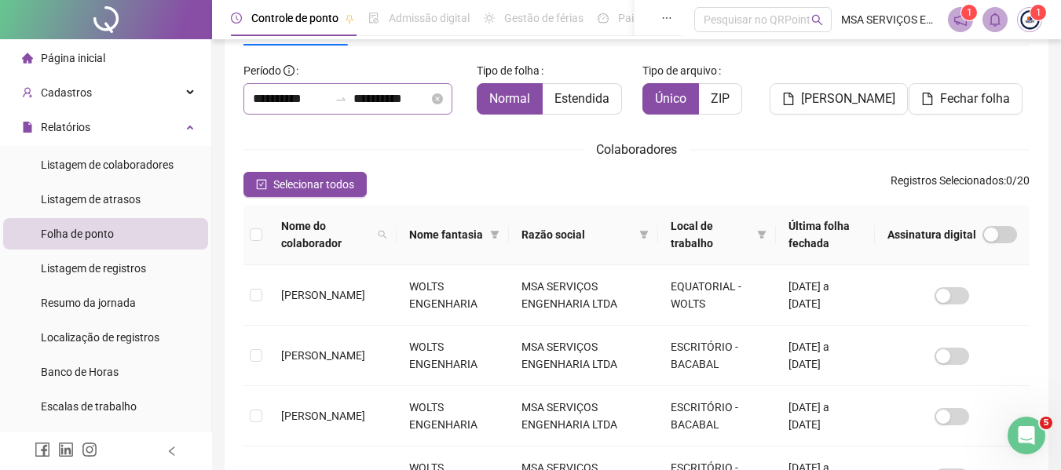
click at [384, 108] on div "**********" at bounding box center [347, 98] width 209 height 31
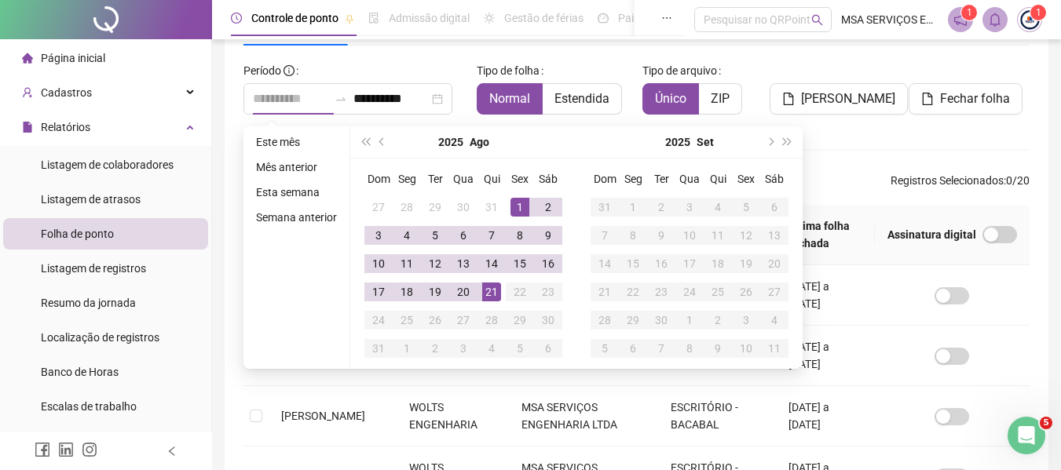
click at [515, 208] on div "1" at bounding box center [519, 207] width 19 height 19
click at [465, 289] on div "20" at bounding box center [463, 292] width 19 height 19
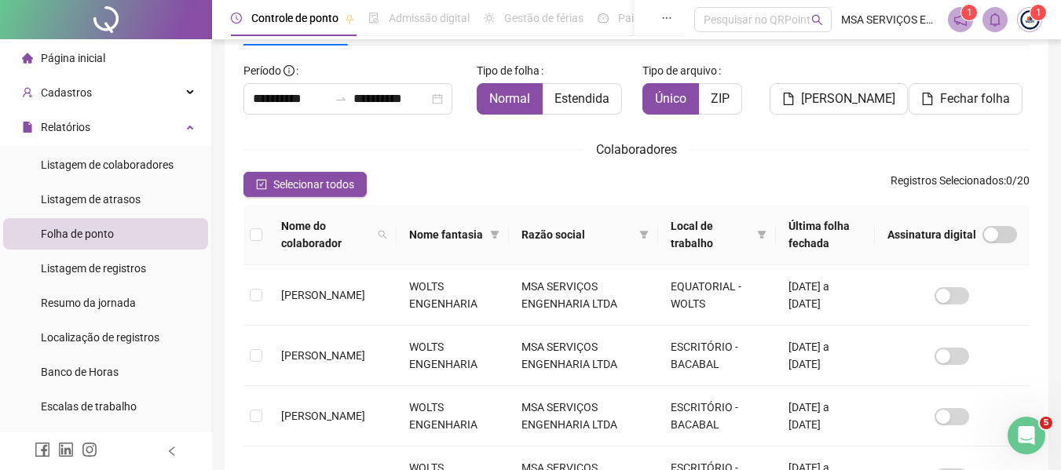
click at [506, 141] on div "Colaboradores" at bounding box center [636, 150] width 786 height 20
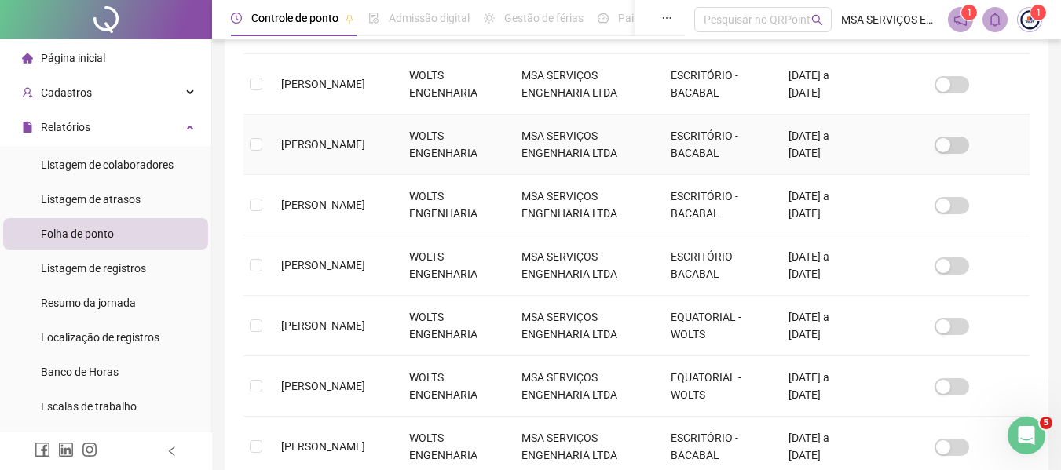
scroll to position [623, 0]
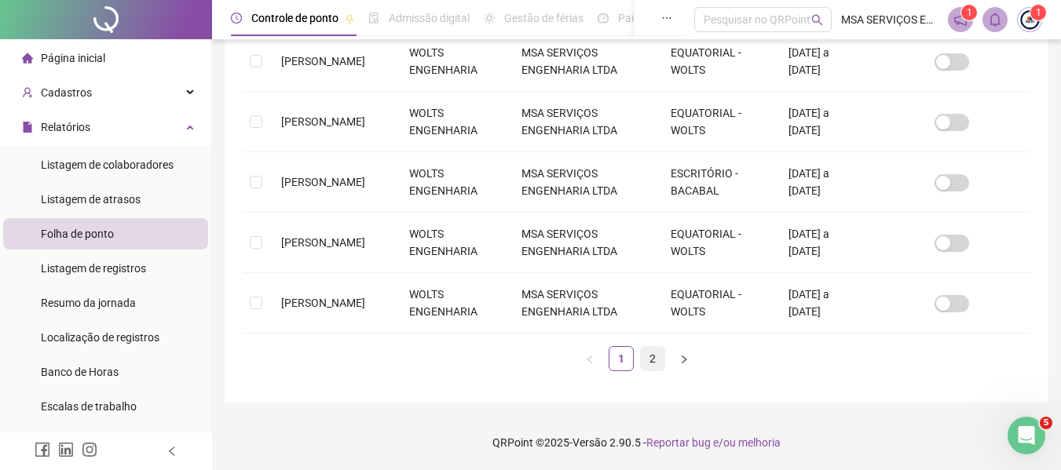
click at [645, 358] on link "2" at bounding box center [653, 359] width 24 height 24
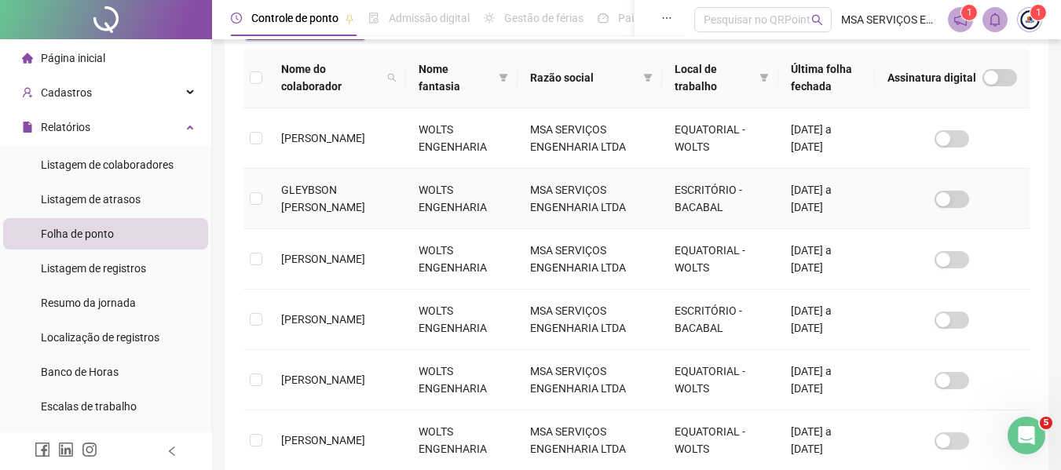
click at [313, 206] on span "GLEYBSON [PERSON_NAME]" at bounding box center [323, 199] width 84 height 30
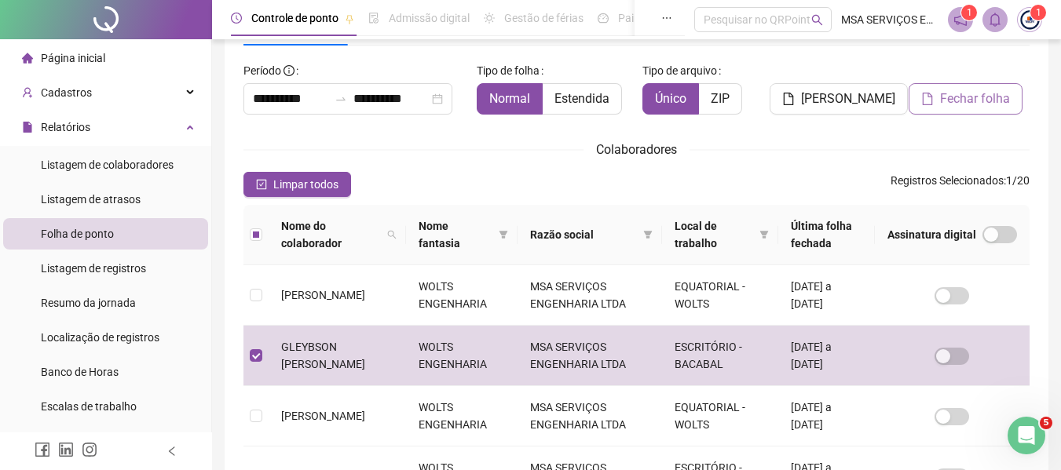
click at [987, 100] on span "Fechar folha" at bounding box center [975, 99] width 70 height 19
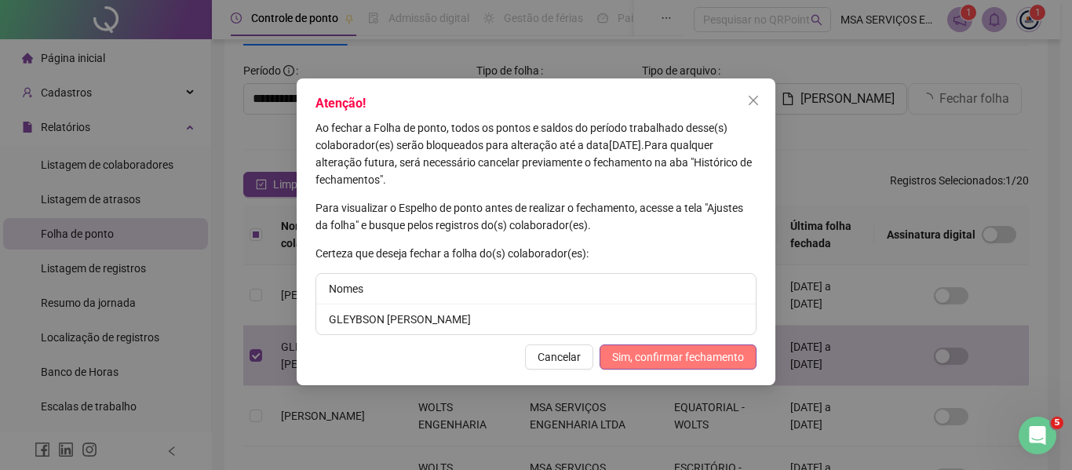
click at [640, 357] on span "Sim, confirmar fechamento" at bounding box center [678, 357] width 132 height 17
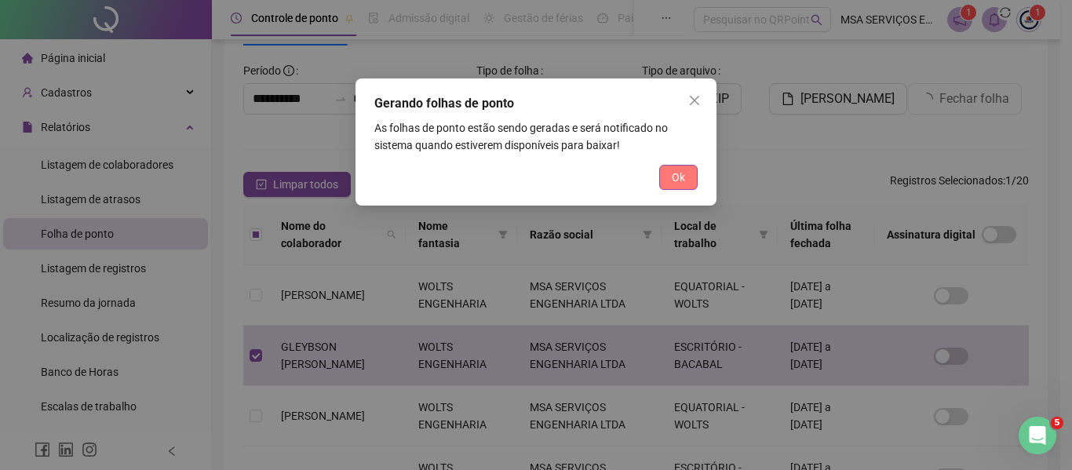
click at [679, 172] on span "Ok" at bounding box center [678, 177] width 13 height 17
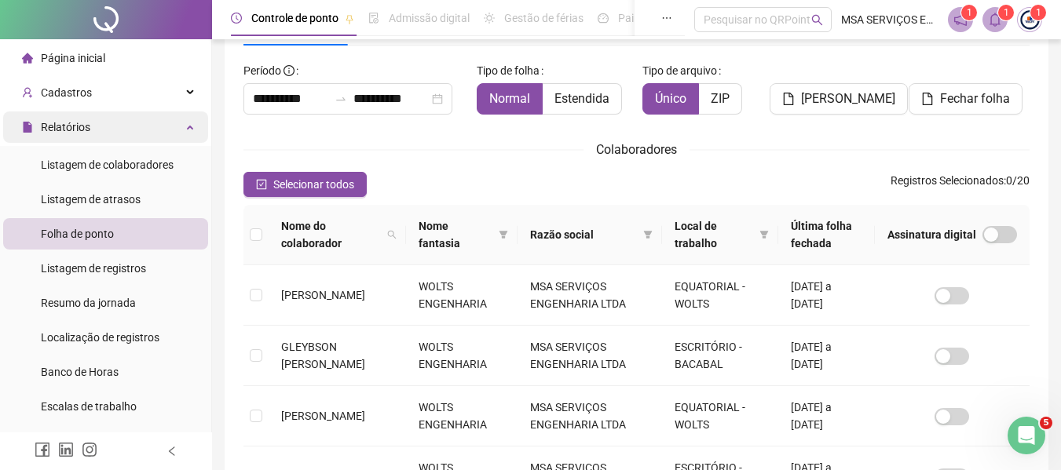
click at [65, 127] on span "Relatórios" at bounding box center [65, 127] width 49 height 13
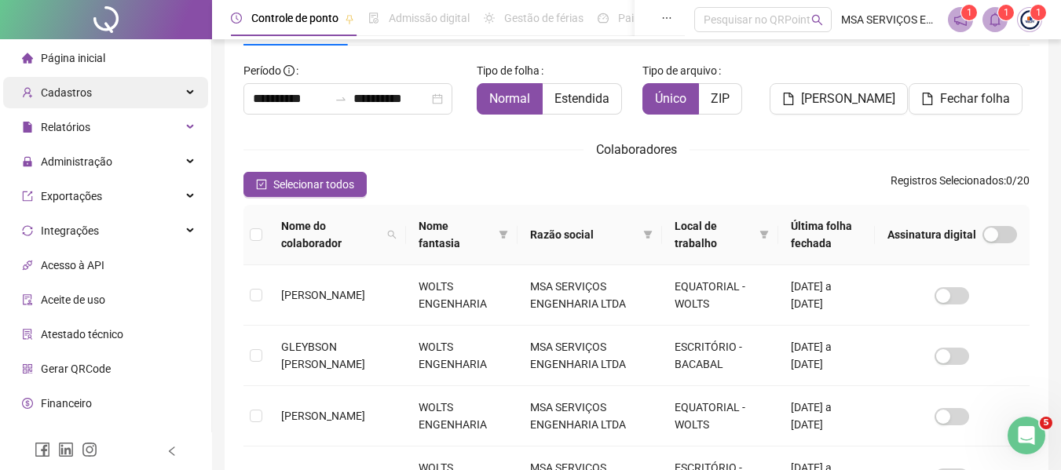
click at [78, 93] on span "Cadastros" at bounding box center [66, 92] width 51 height 13
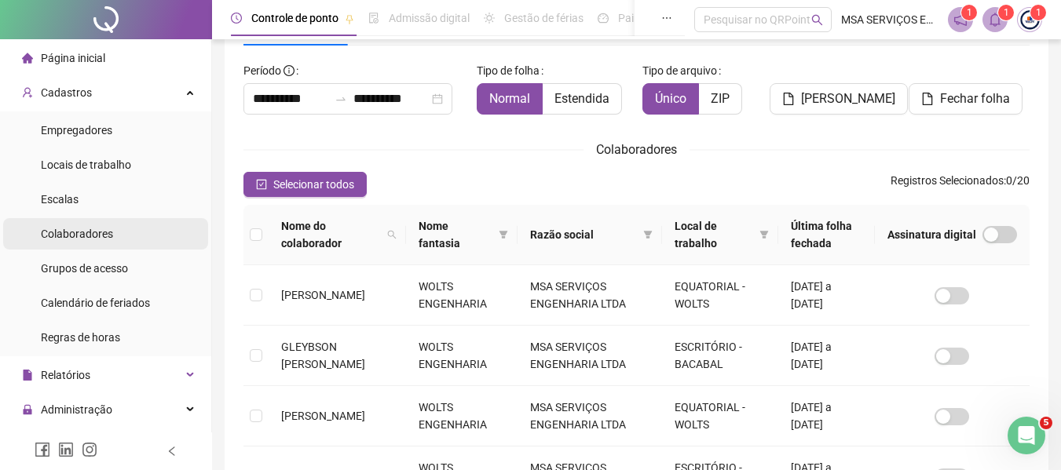
click at [107, 236] on span "Colaboradores" at bounding box center [77, 234] width 72 height 13
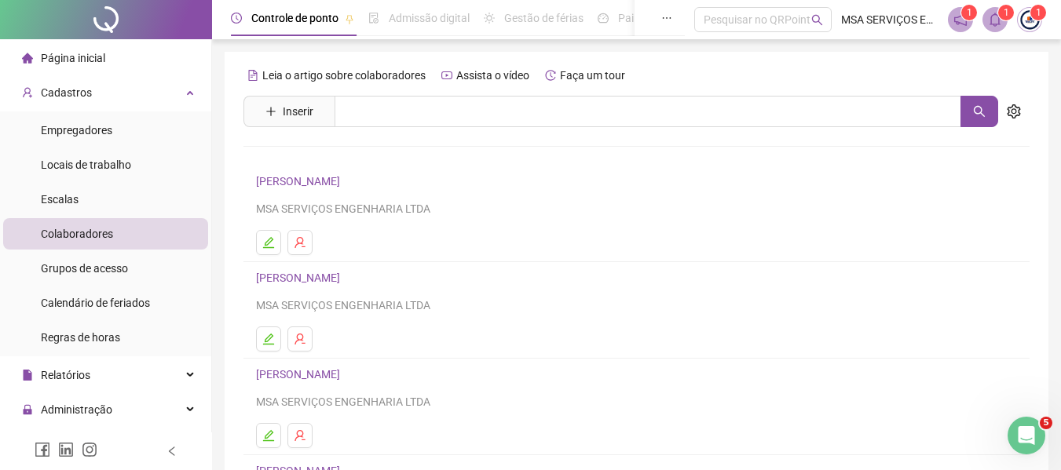
click at [316, 174] on li "[PERSON_NAME] MSA SERVIÇOS ENGENHARIA LTDA" at bounding box center [636, 214] width 786 height 97
click at [316, 175] on link "[PERSON_NAME]" at bounding box center [300, 181] width 89 height 13
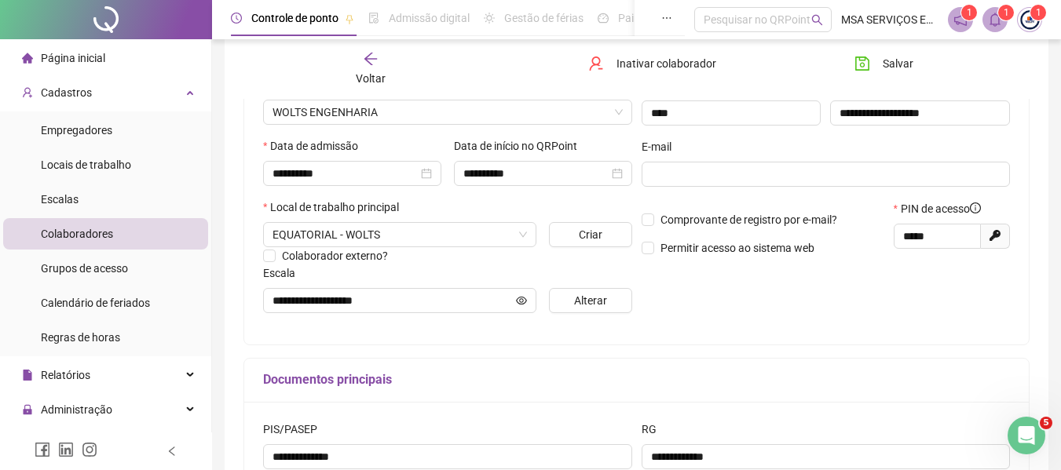
scroll to position [157, 0]
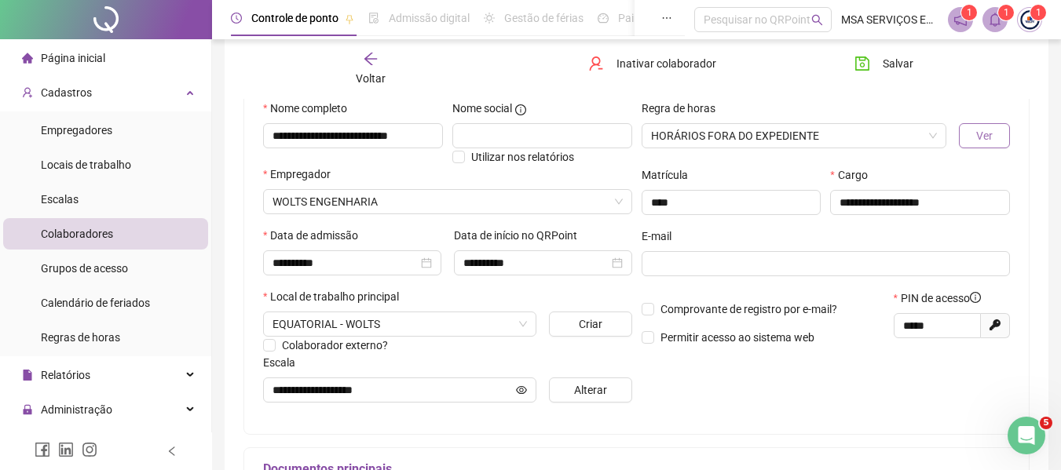
click at [982, 139] on span "Ver" at bounding box center [984, 135] width 16 height 17
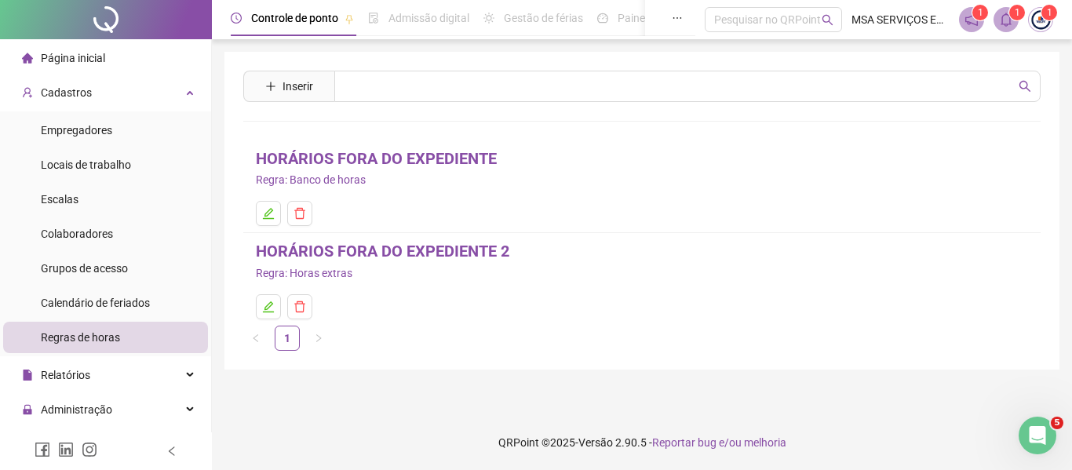
click at [351, 149] on link "HORÁRIOS FORA DO EXPEDIENTE" at bounding box center [376, 159] width 241 height 24
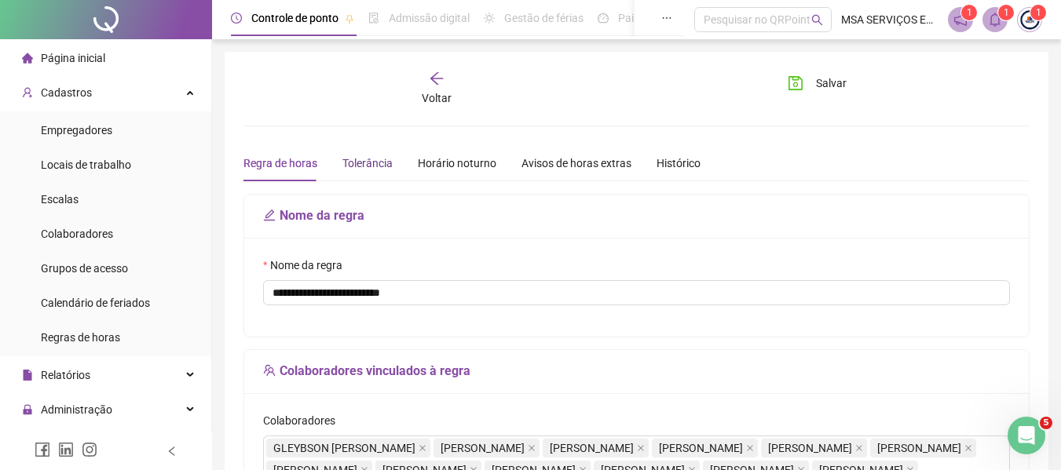
click at [366, 166] on div "Tolerância" at bounding box center [367, 163] width 50 height 17
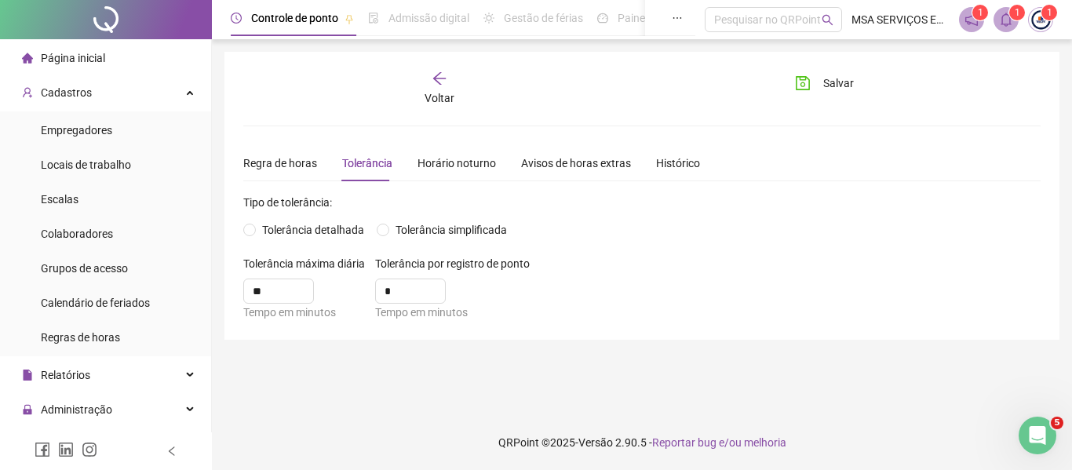
click at [432, 92] on span "Voltar" at bounding box center [440, 98] width 30 height 13
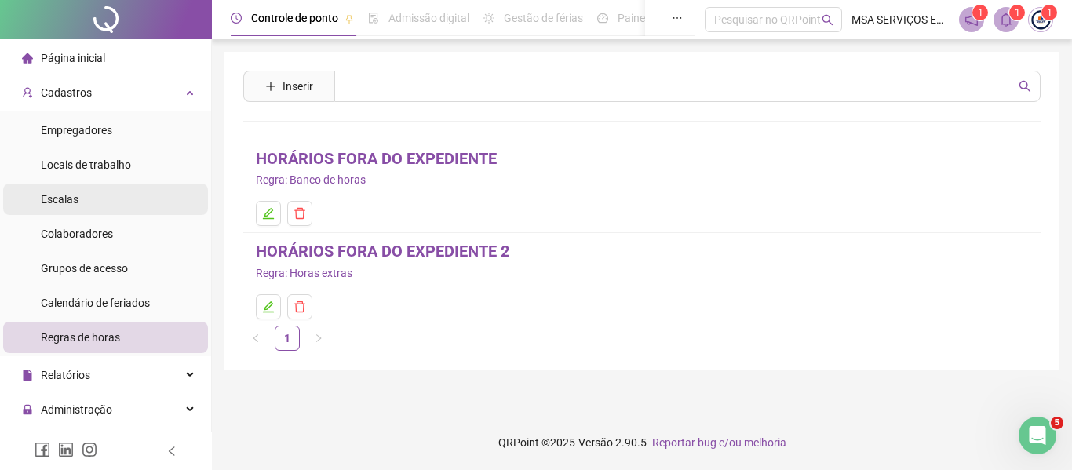
click at [153, 203] on li "Escalas" at bounding box center [105, 199] width 205 height 31
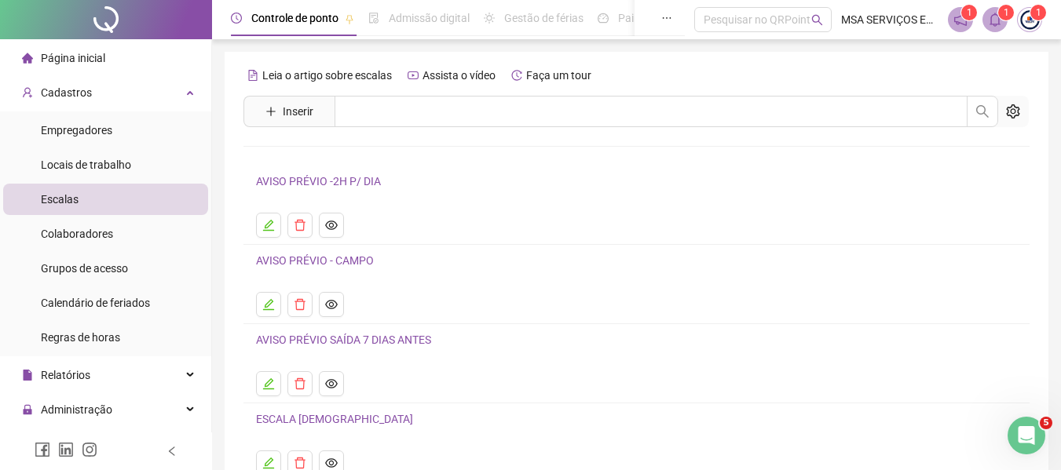
click at [329, 260] on link "AVISO PRÉVIO - CAMPO" at bounding box center [315, 260] width 118 height 13
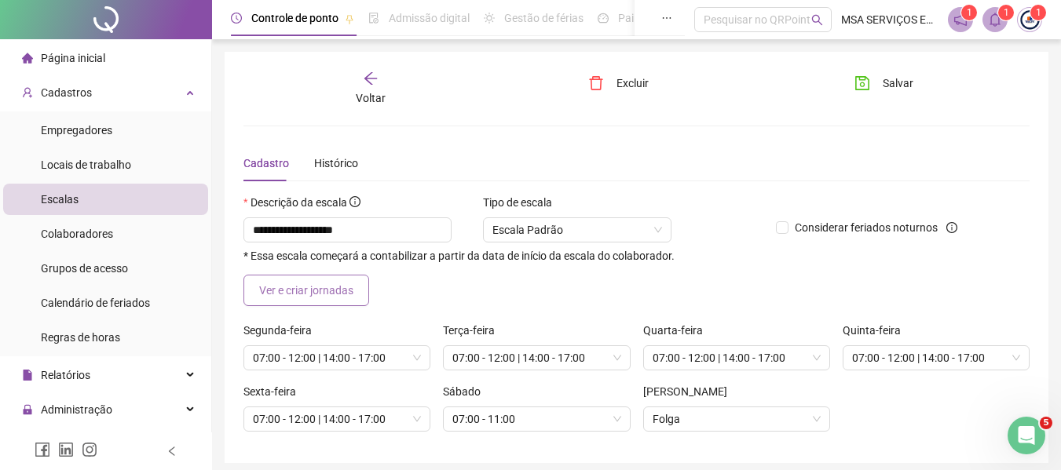
click at [345, 285] on span "Ver e criar jornadas" at bounding box center [306, 290] width 94 height 17
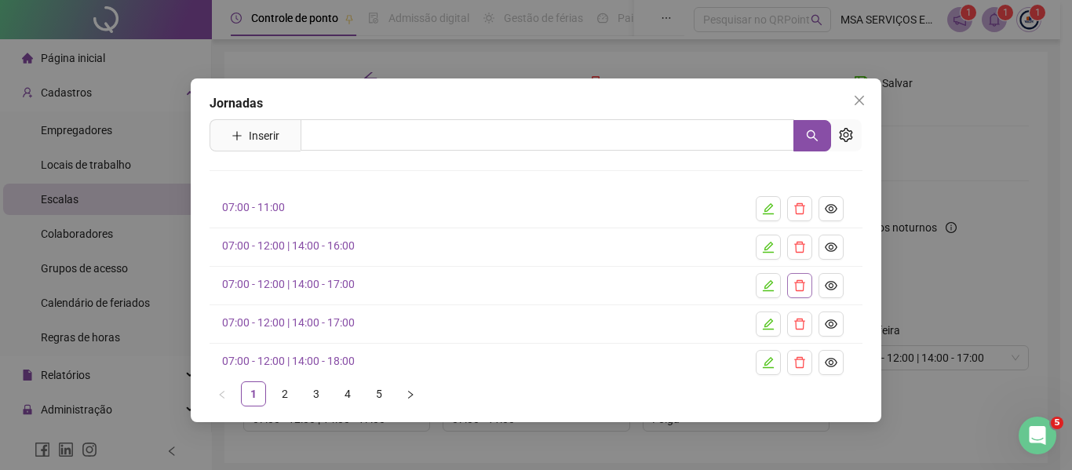
click at [798, 291] on icon "delete" at bounding box center [800, 285] width 11 height 11
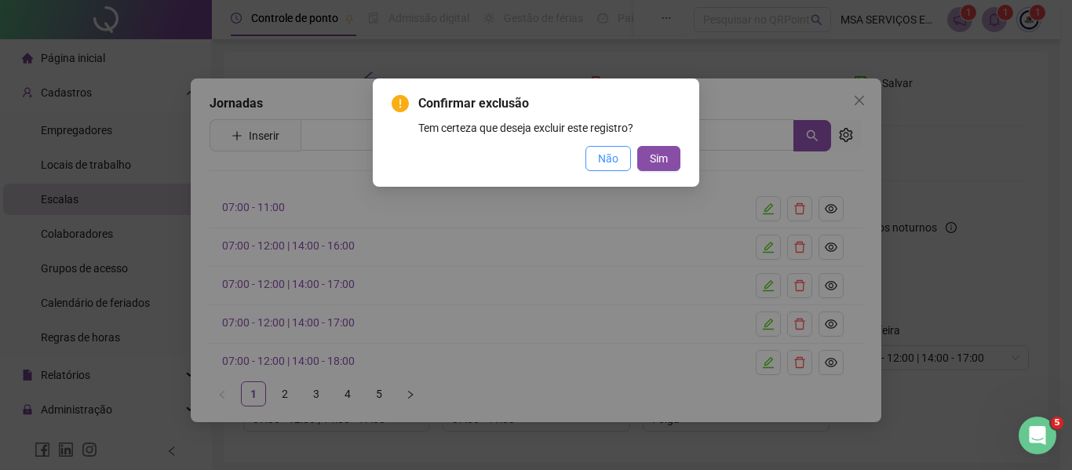
click at [606, 156] on span "Não" at bounding box center [608, 158] width 20 height 17
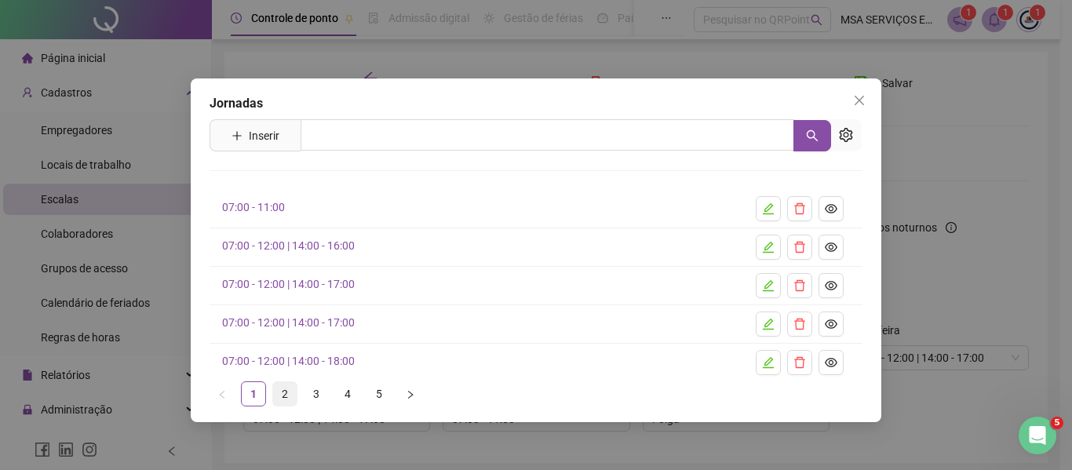
click at [295, 395] on link "2" at bounding box center [285, 394] width 24 height 24
click at [316, 385] on link "3" at bounding box center [317, 394] width 24 height 24
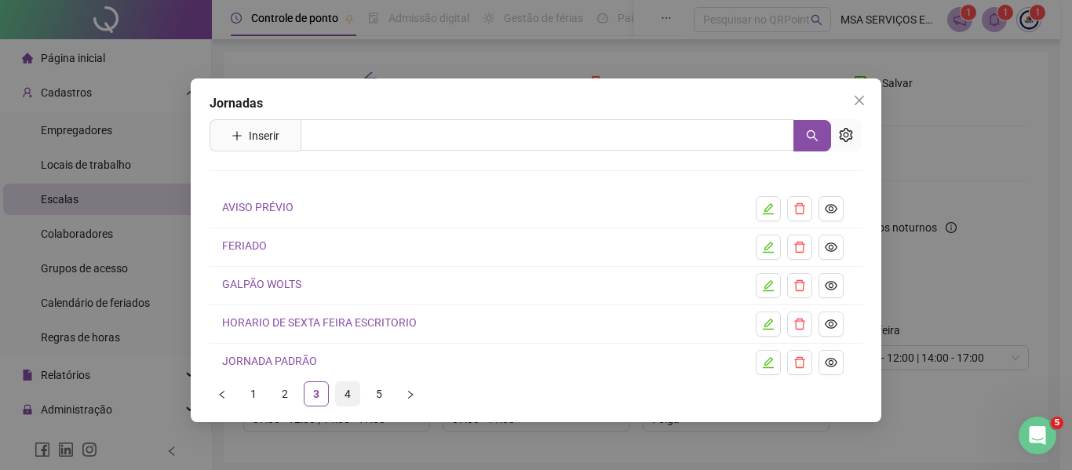
click at [349, 382] on link "4" at bounding box center [348, 394] width 24 height 24
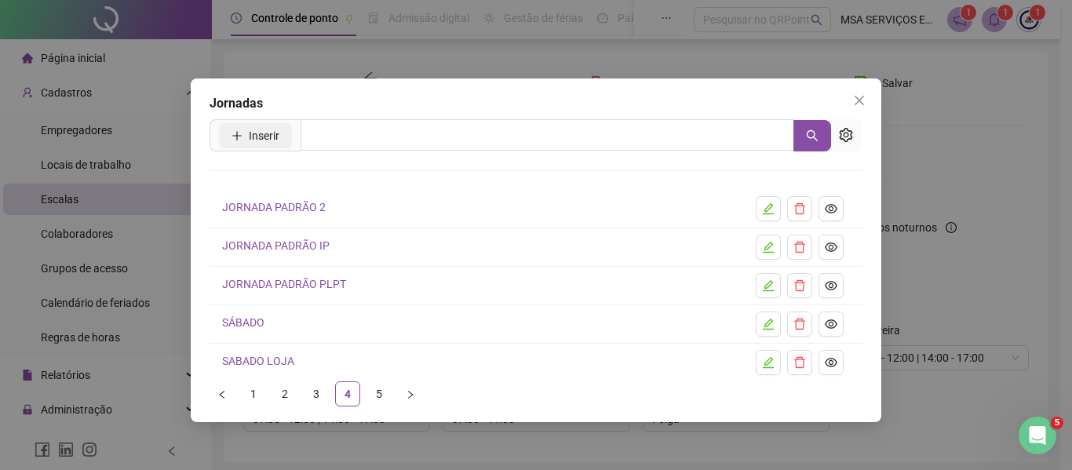
click at [258, 130] on span "Inserir" at bounding box center [264, 135] width 31 height 17
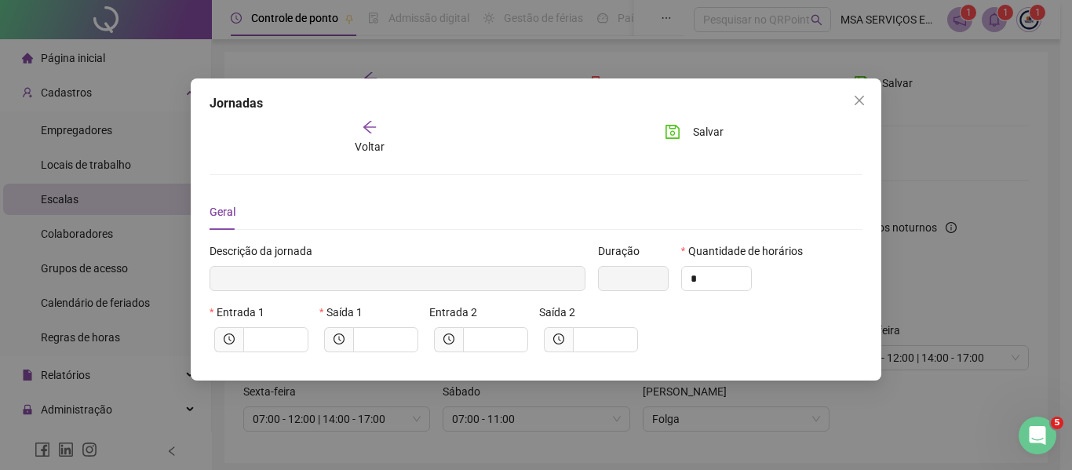
click at [364, 124] on icon "arrow-left" at bounding box center [370, 127] width 16 height 16
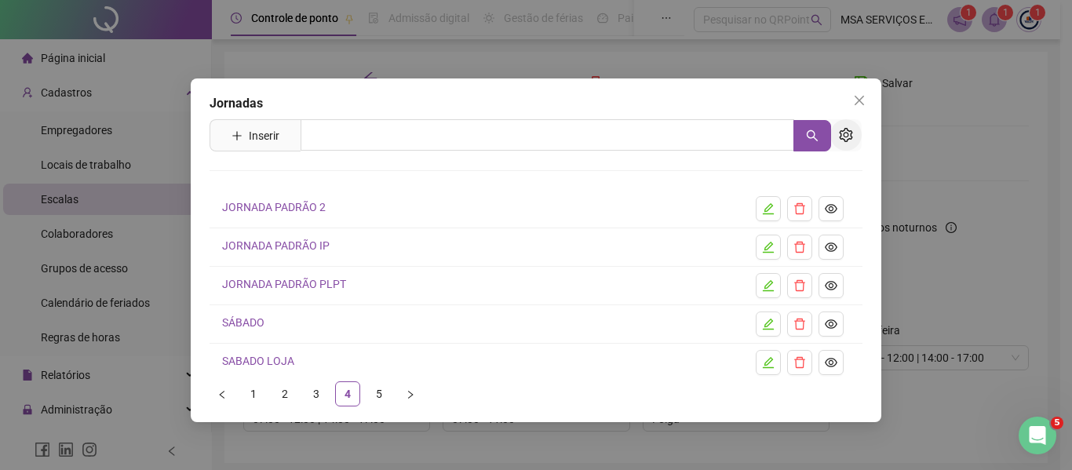
click at [844, 135] on icon "setting" at bounding box center [845, 135] width 13 height 14
click at [389, 391] on link "5" at bounding box center [379, 394] width 24 height 24
click at [341, 393] on link "4" at bounding box center [348, 394] width 24 height 24
click at [312, 388] on link "3" at bounding box center [317, 394] width 24 height 24
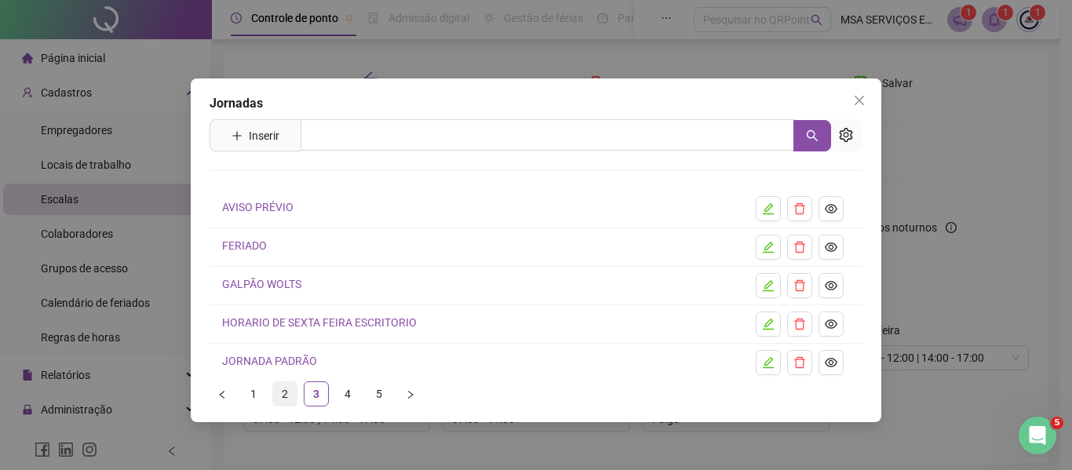
click at [282, 383] on link "2" at bounding box center [285, 394] width 24 height 24
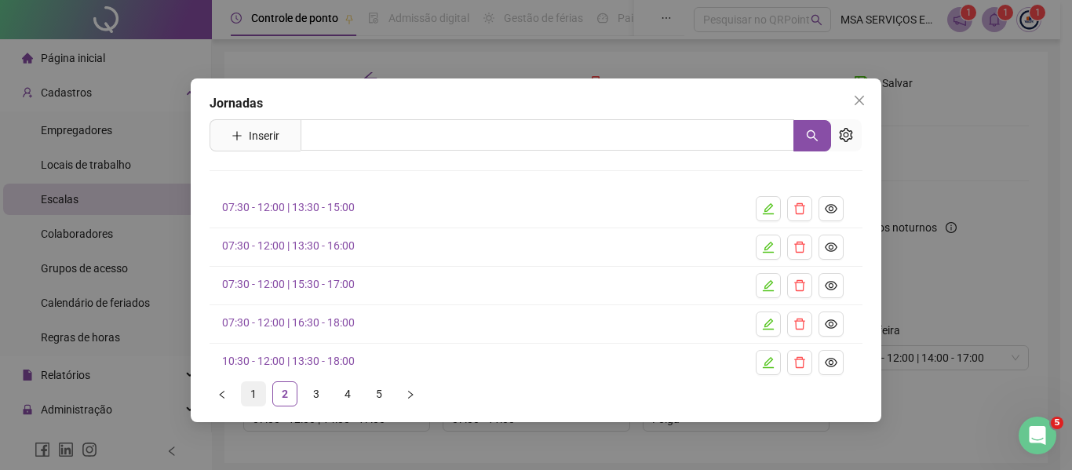
click at [258, 390] on link "1" at bounding box center [254, 394] width 24 height 24
click at [275, 133] on span "Inserir" at bounding box center [264, 135] width 31 height 17
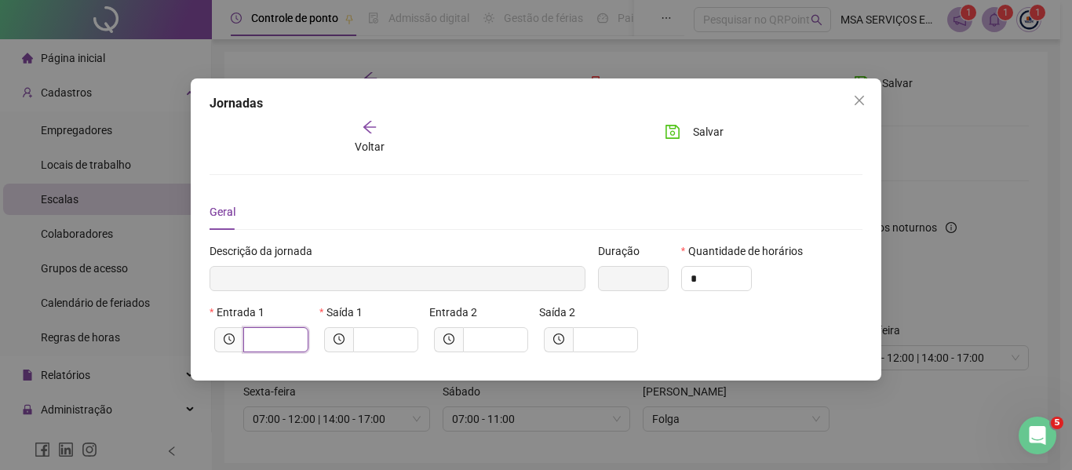
click at [276, 345] on input "text" at bounding box center [274, 339] width 43 height 17
click at [351, 126] on div "Voltar" at bounding box center [369, 137] width 98 height 36
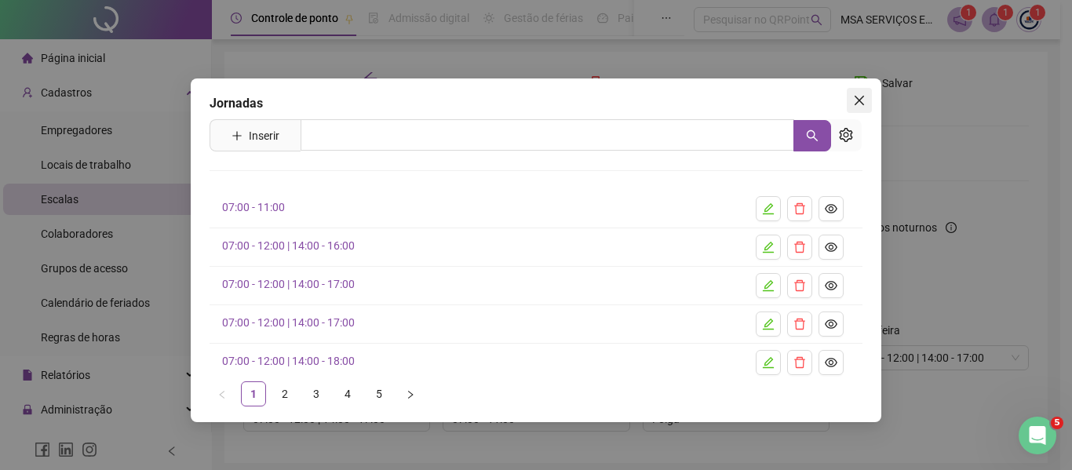
click at [851, 95] on span "Close" at bounding box center [859, 100] width 25 height 13
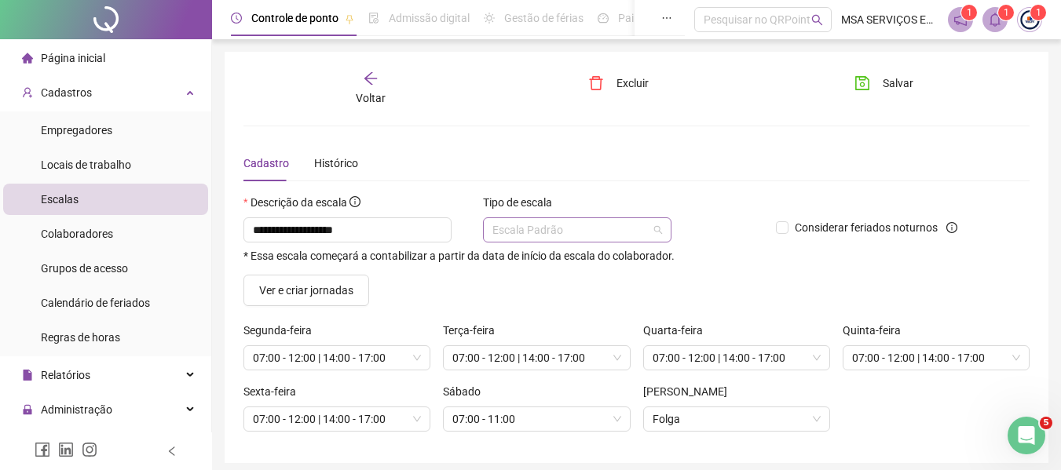
click at [602, 224] on span "Escala Padrão" at bounding box center [577, 230] width 170 height 24
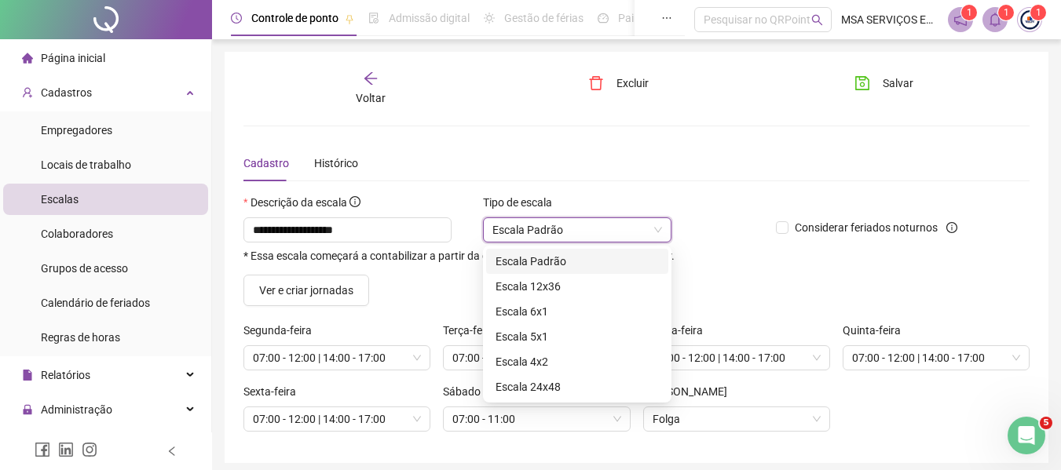
click at [602, 224] on span "Escala Padrão" at bounding box center [577, 230] width 170 height 24
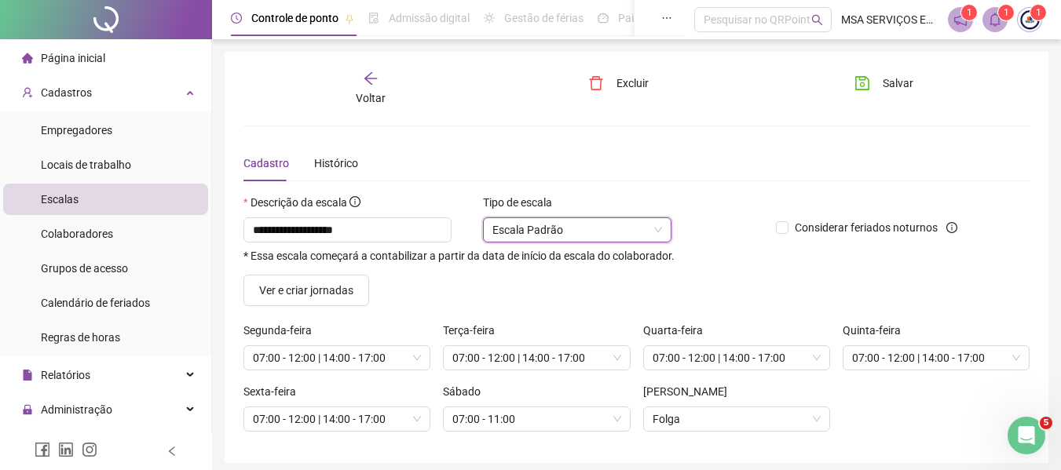
scroll to position [60, 0]
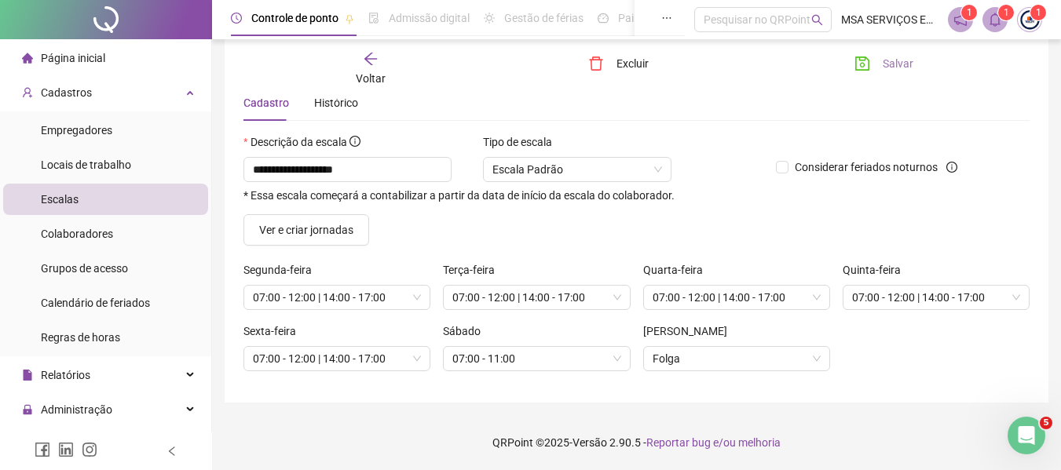
click at [879, 65] on button "Salvar" at bounding box center [883, 63] width 82 height 25
click at [137, 228] on li "Colaboradores" at bounding box center [105, 233] width 205 height 31
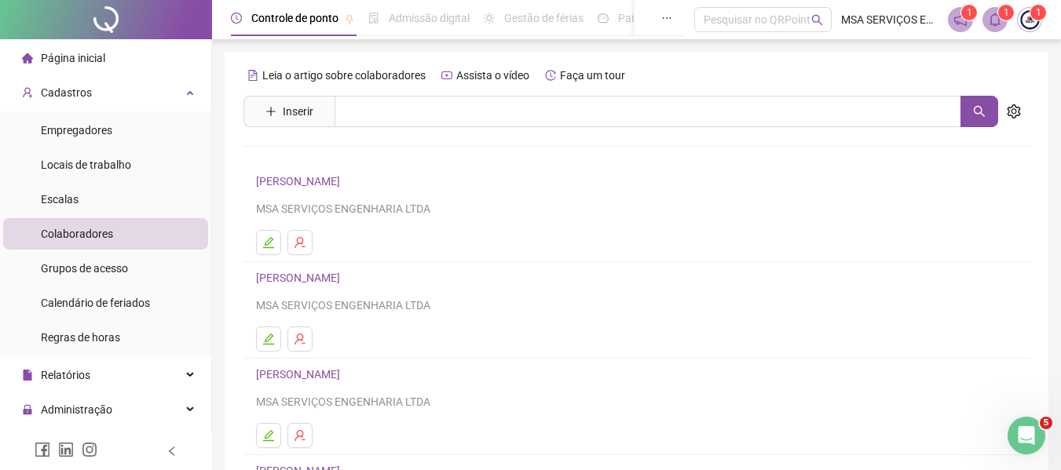
click at [345, 181] on link "[PERSON_NAME]" at bounding box center [300, 181] width 89 height 13
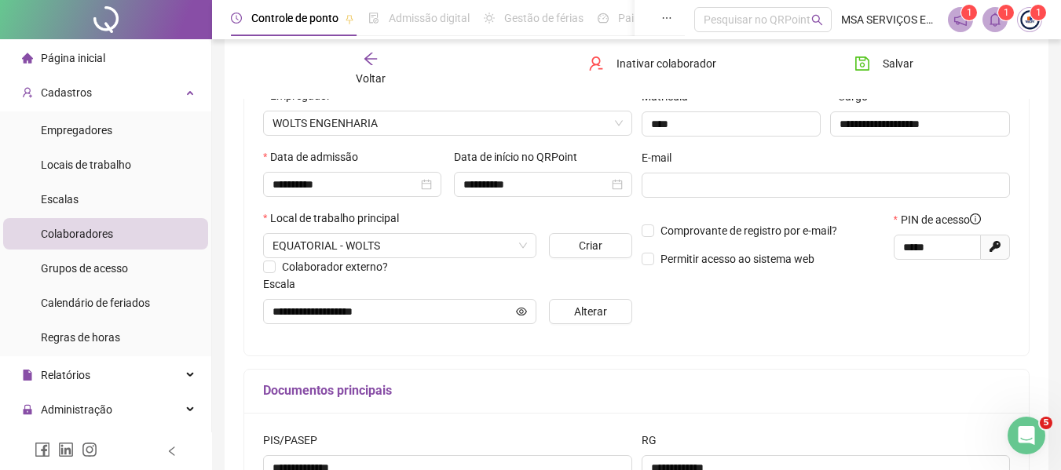
scroll to position [314, 0]
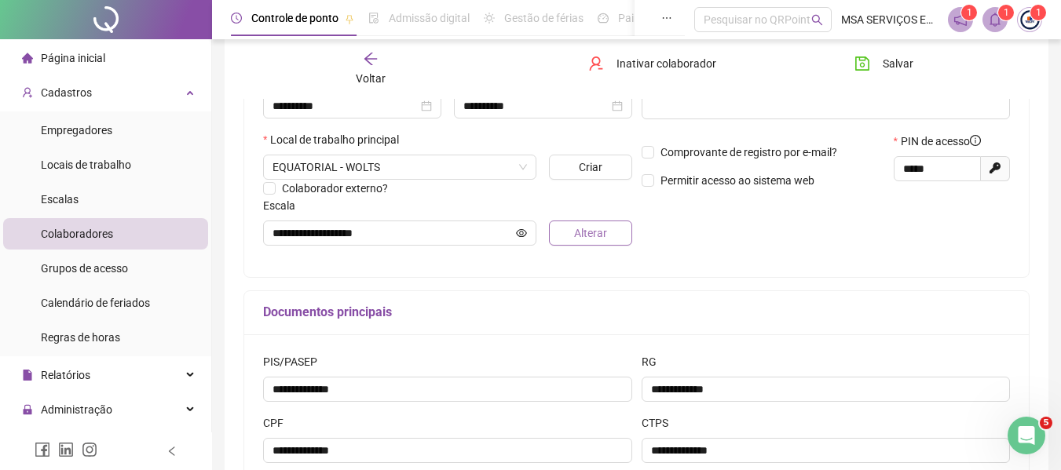
click at [572, 231] on button "Alterar" at bounding box center [590, 233] width 82 height 25
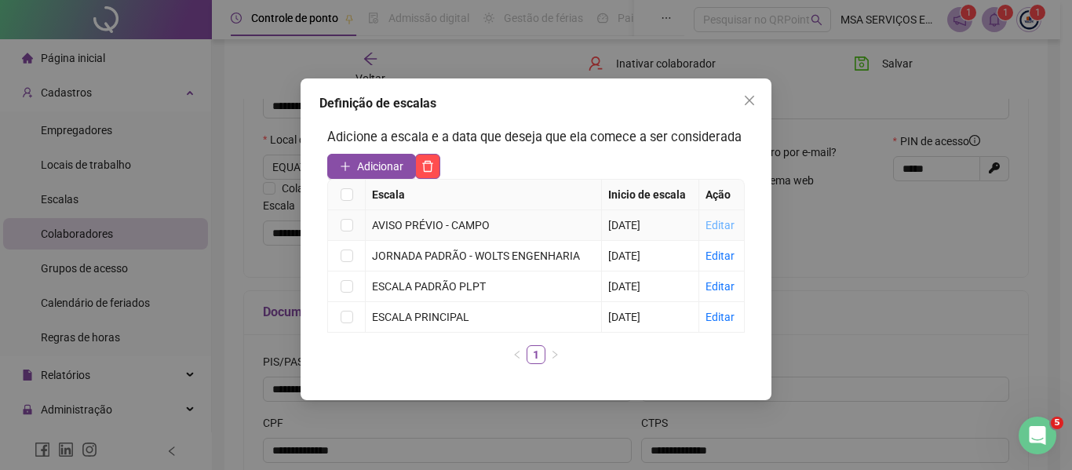
click at [724, 227] on link "Editar" at bounding box center [720, 225] width 29 height 13
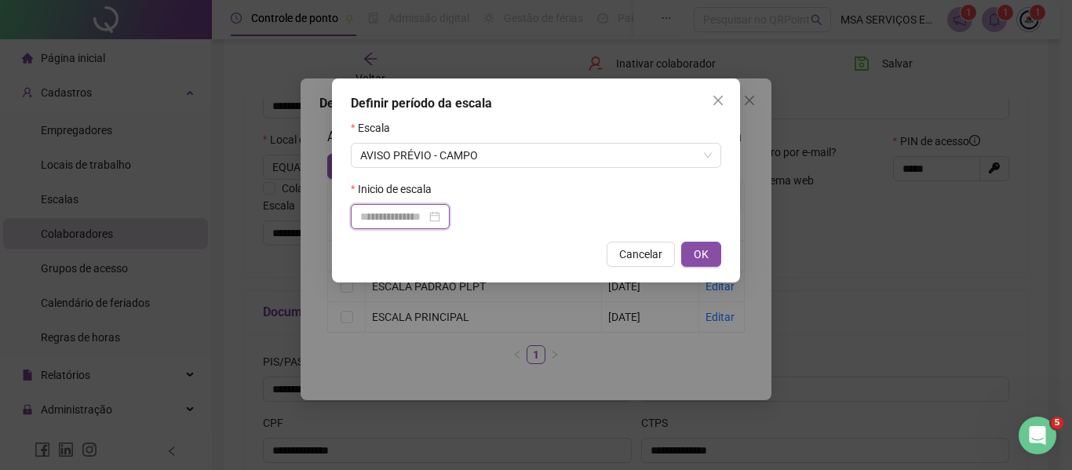
click at [426, 220] on input at bounding box center [393, 216] width 66 height 17
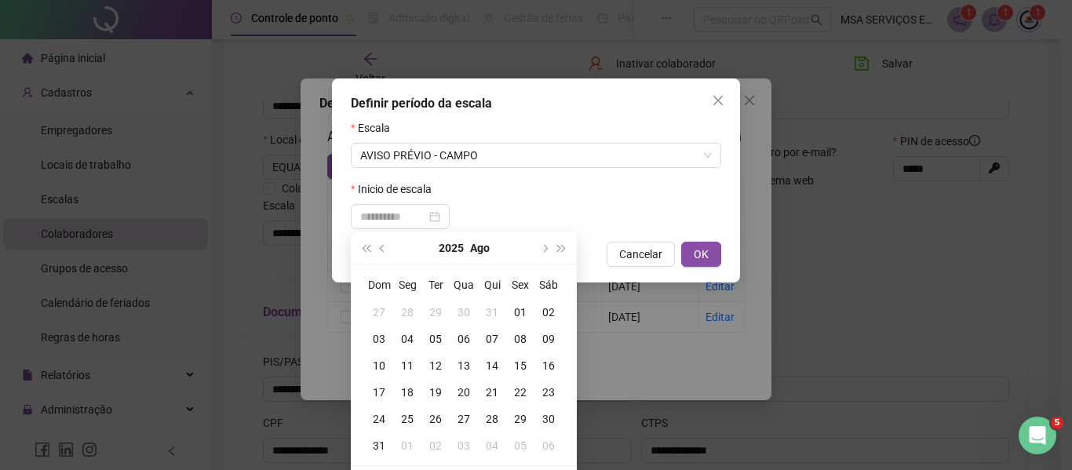
click at [483, 366] on div "14" at bounding box center [492, 365] width 28 height 17
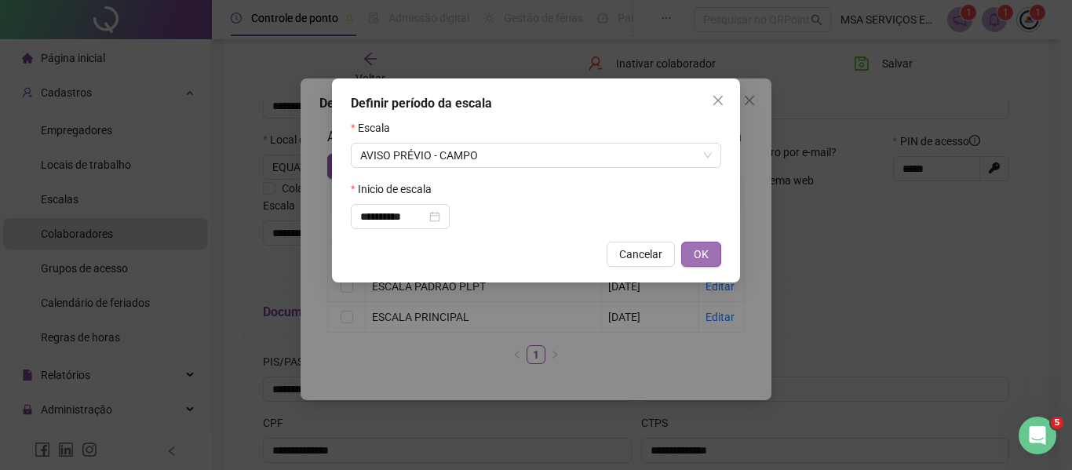
click at [695, 257] on span "OK" at bounding box center [701, 254] width 15 height 17
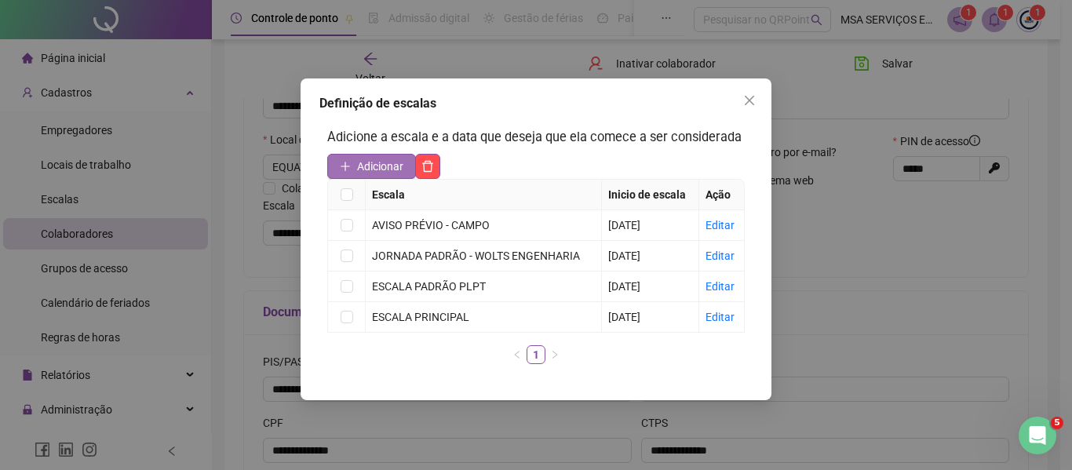
click at [380, 168] on span "Adicionar" at bounding box center [380, 166] width 46 height 17
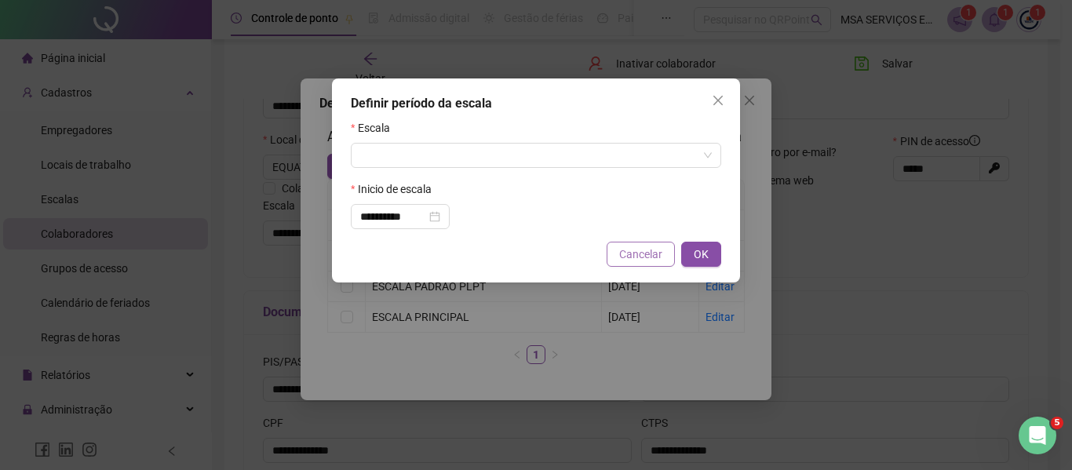
click at [618, 256] on button "Cancelar" at bounding box center [641, 254] width 68 height 25
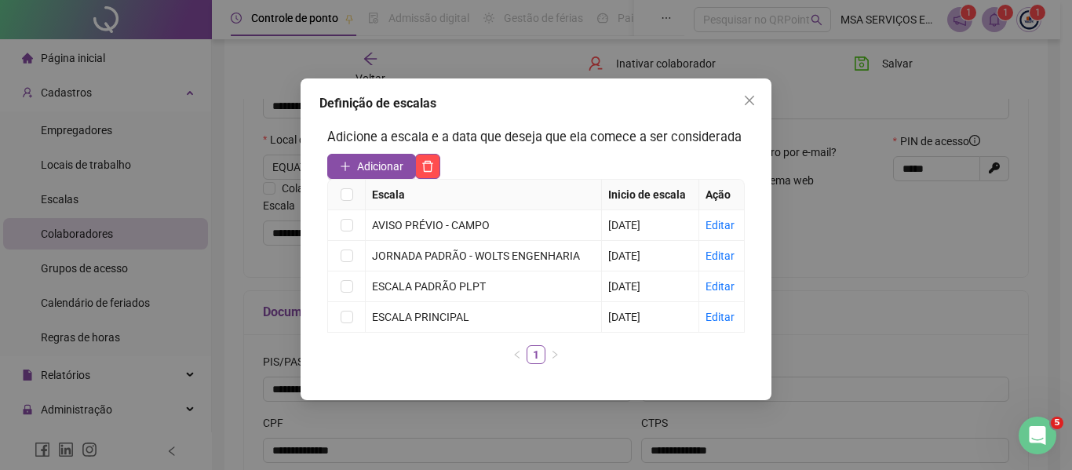
click at [755, 104] on icon "close" at bounding box center [749, 100] width 13 height 13
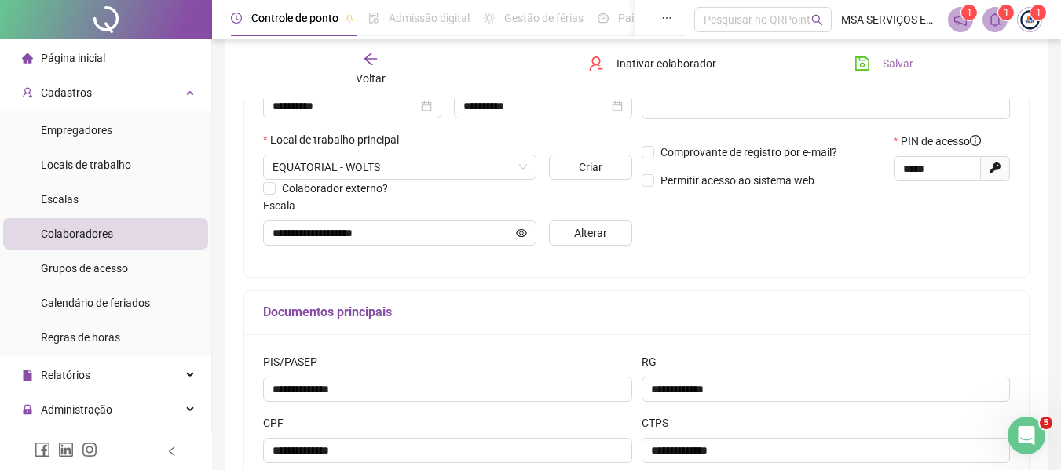
click at [890, 60] on span "Salvar" at bounding box center [897, 63] width 31 height 17
click at [393, 68] on div "Voltar" at bounding box center [370, 69] width 121 height 36
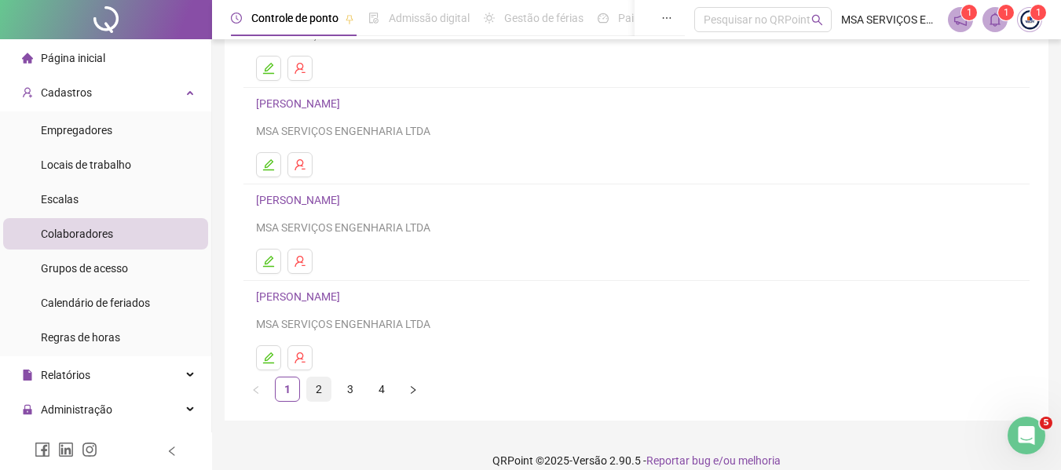
scroll to position [289, 0]
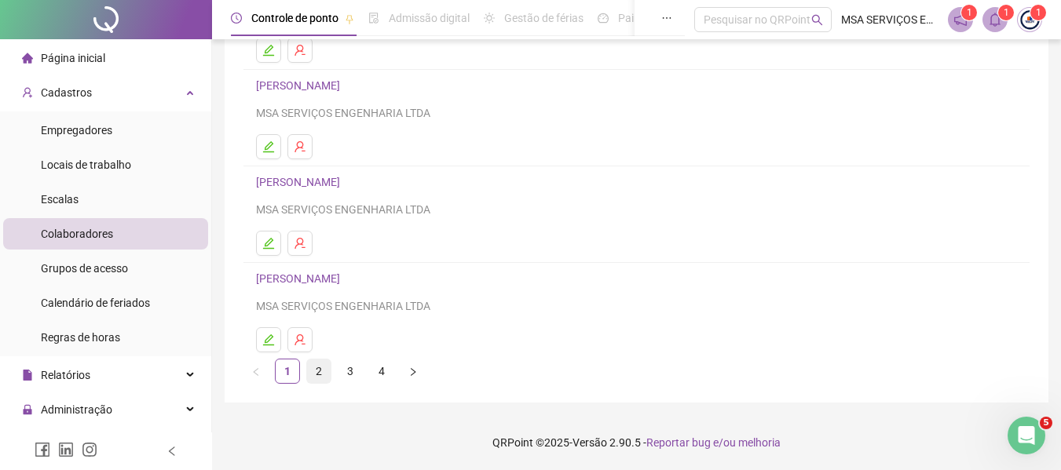
click at [316, 368] on link "2" at bounding box center [319, 372] width 24 height 24
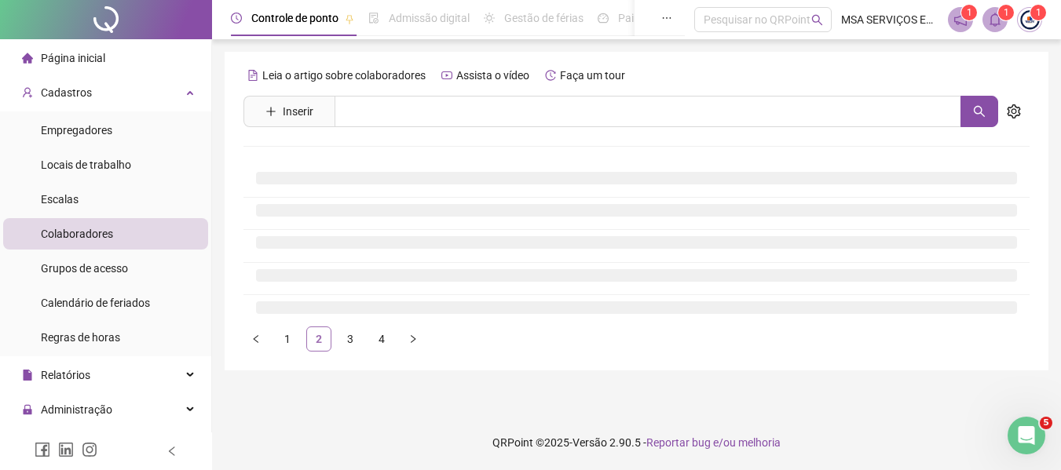
scroll to position [0, 0]
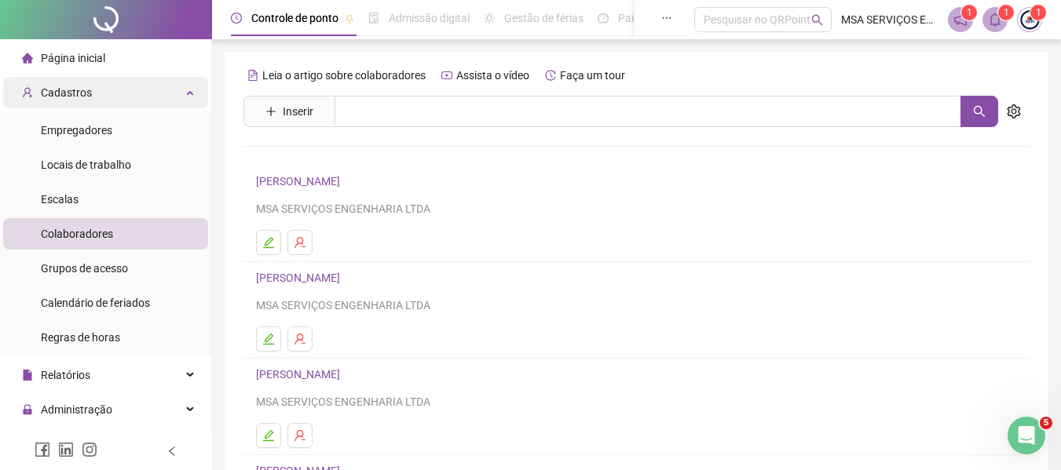
click at [107, 93] on div "Cadastros" at bounding box center [105, 92] width 205 height 31
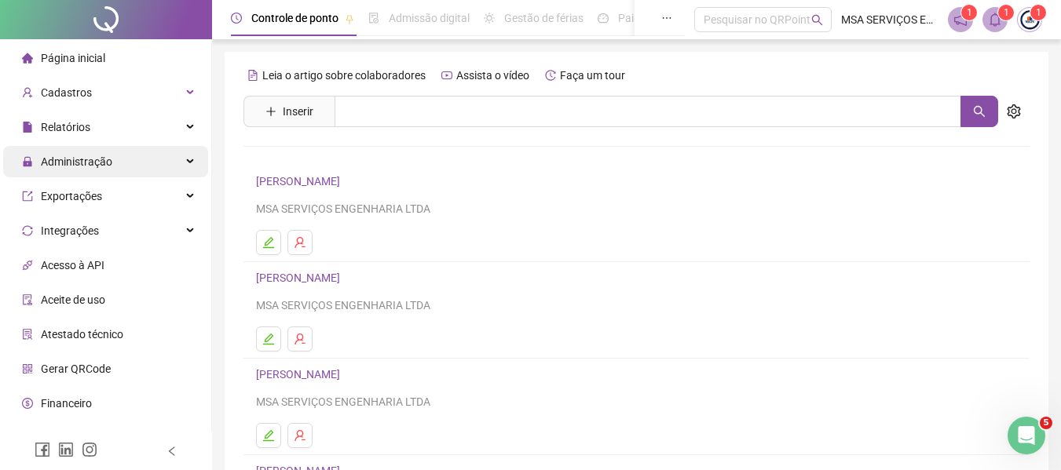
click at [111, 162] on div "Administração" at bounding box center [105, 161] width 205 height 31
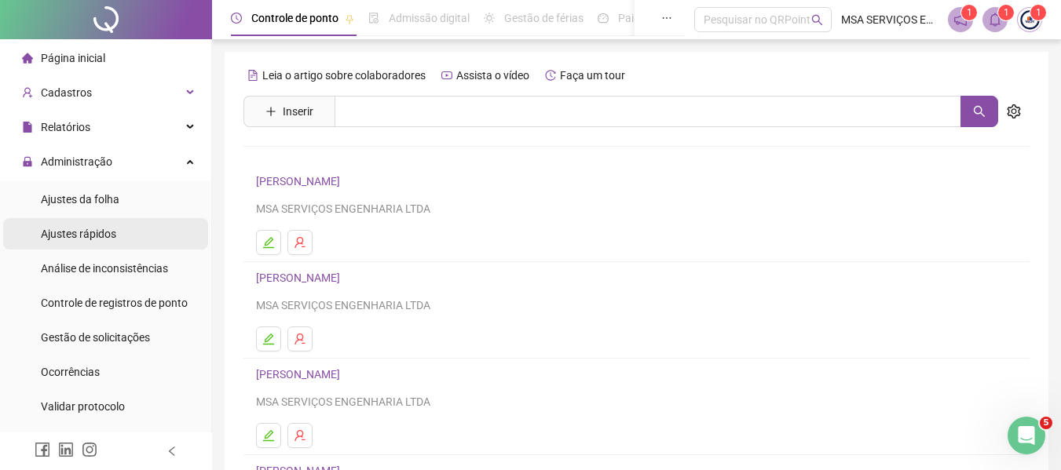
click at [128, 233] on li "Ajustes rápidos" at bounding box center [105, 233] width 205 height 31
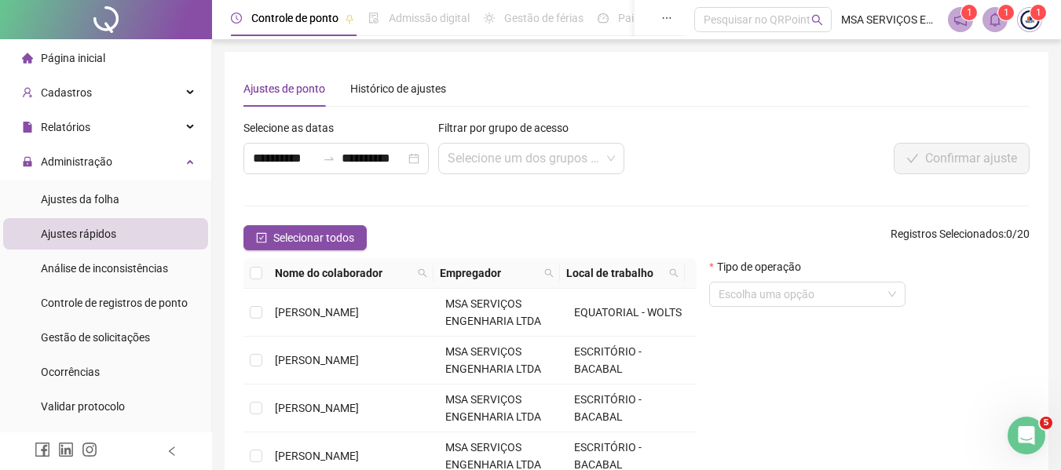
click at [102, 193] on span "Ajustes da folha" at bounding box center [80, 199] width 79 height 13
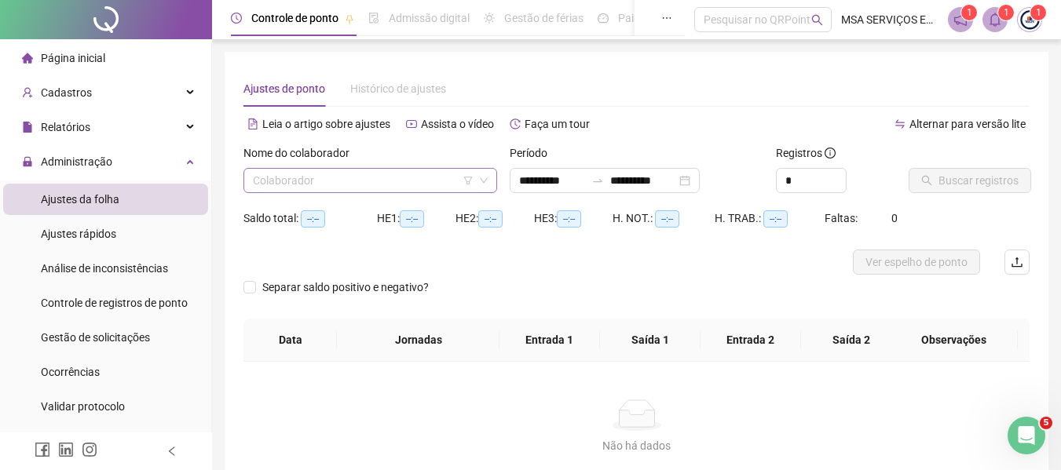
click at [311, 177] on input "search" at bounding box center [363, 181] width 221 height 24
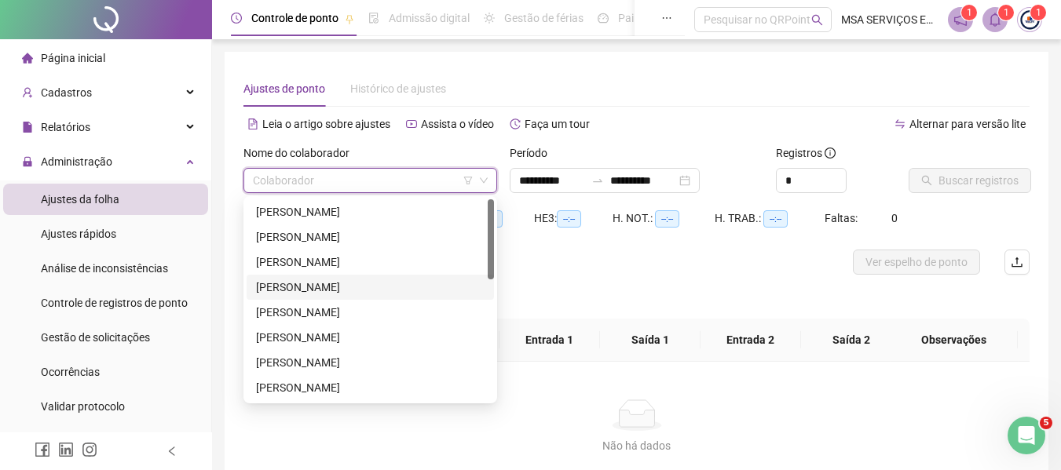
click at [357, 290] on div "[PERSON_NAME]" at bounding box center [370, 287] width 228 height 17
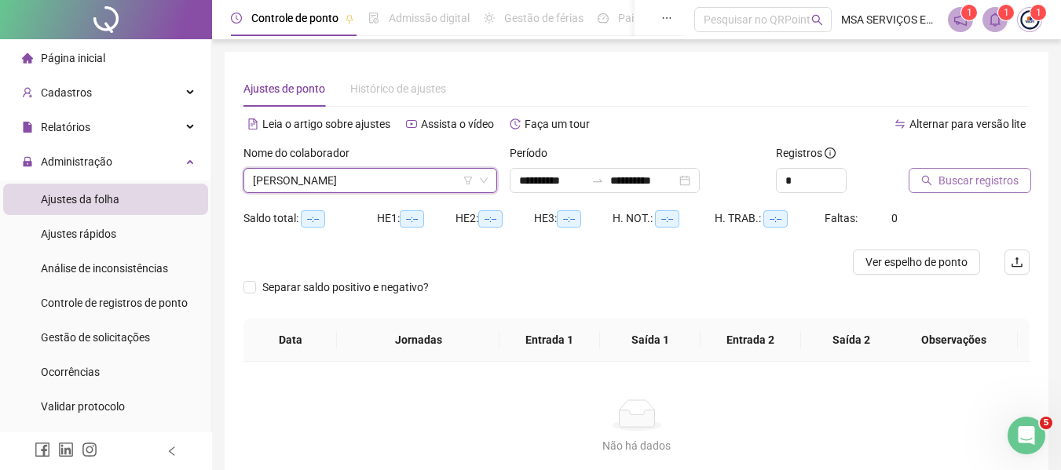
click at [935, 174] on button "Buscar registros" at bounding box center [969, 180] width 122 height 25
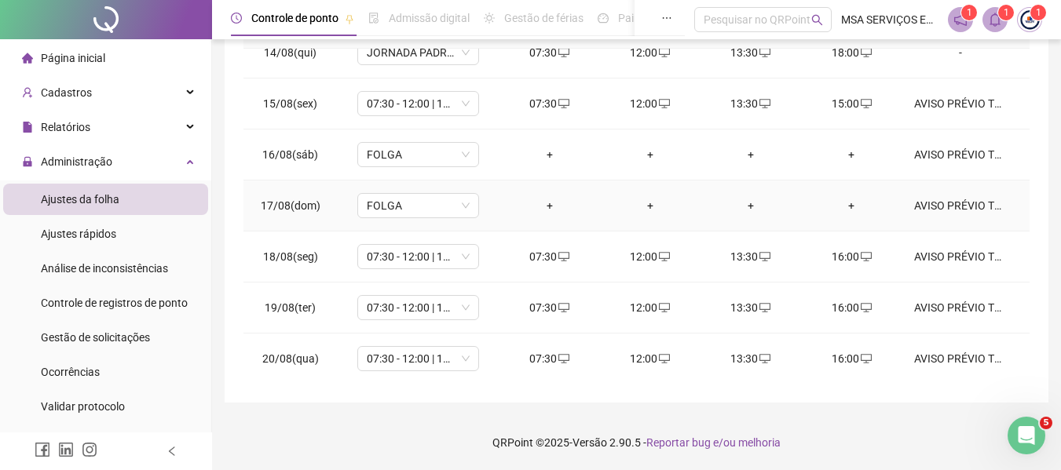
scroll to position [685, 0]
click at [154, 242] on li "Ajustes rápidos" at bounding box center [105, 233] width 205 height 31
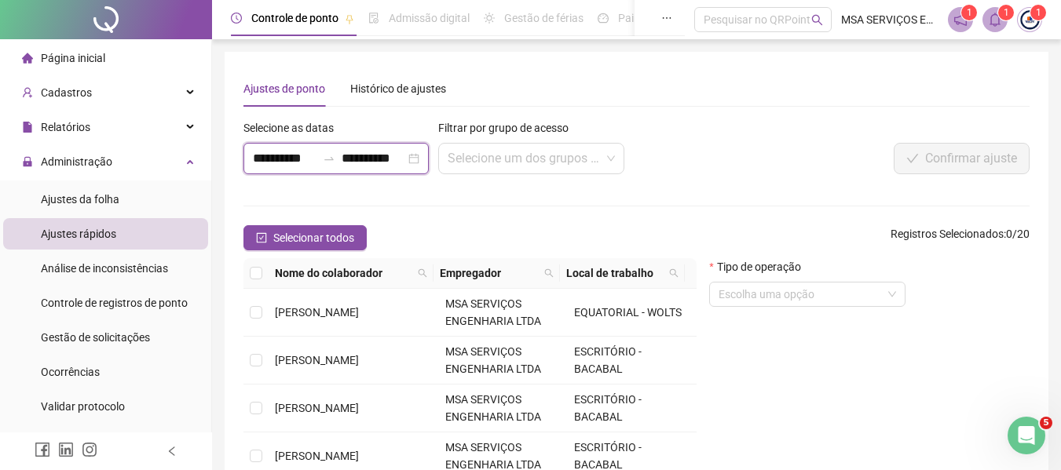
click at [345, 157] on input "**********" at bounding box center [374, 158] width 64 height 19
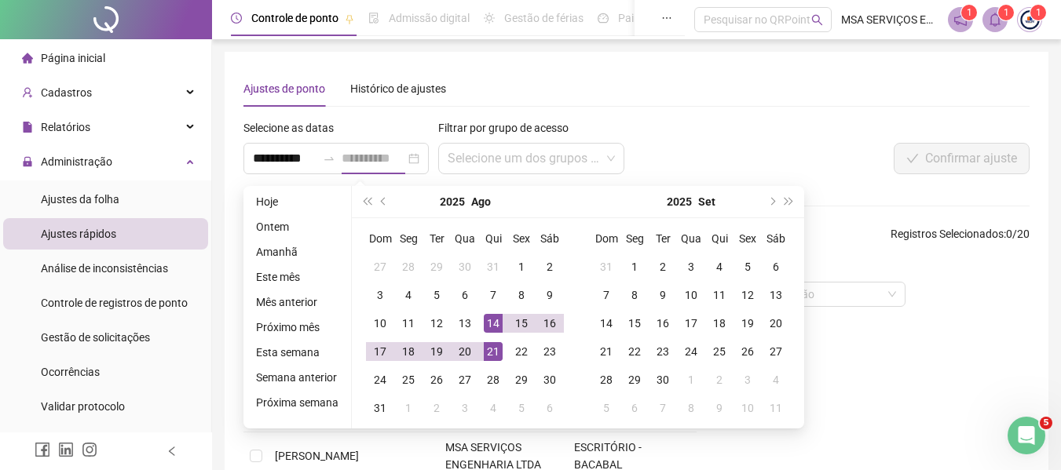
click at [488, 316] on div "14" at bounding box center [493, 323] width 19 height 19
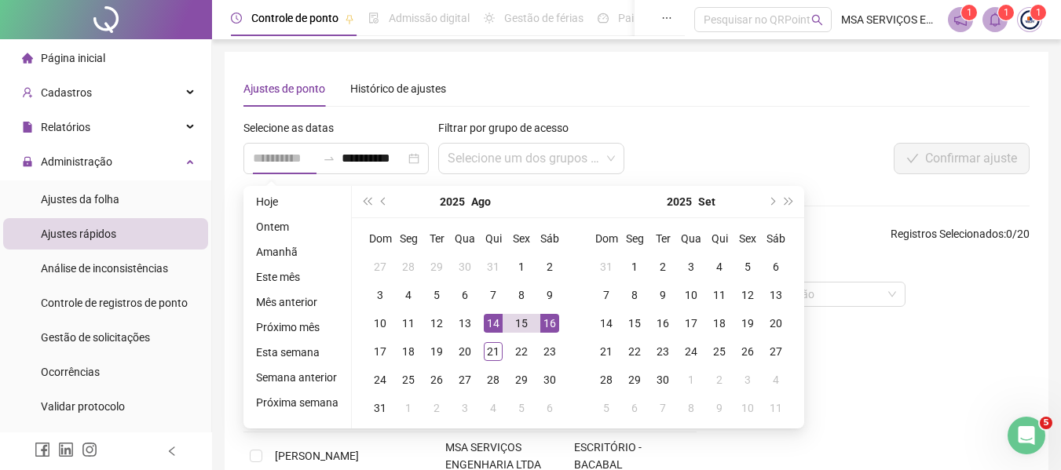
click at [546, 316] on div "16" at bounding box center [549, 323] width 19 height 19
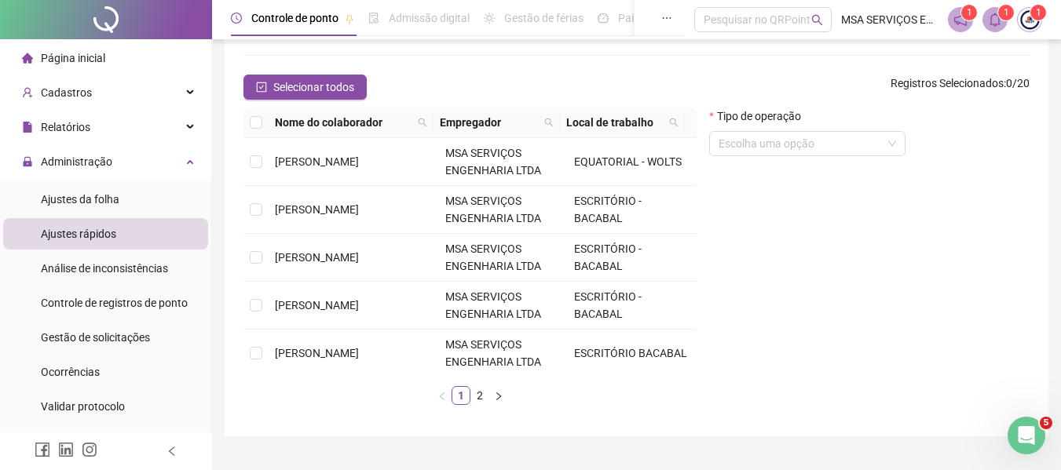
scroll to position [157, 0]
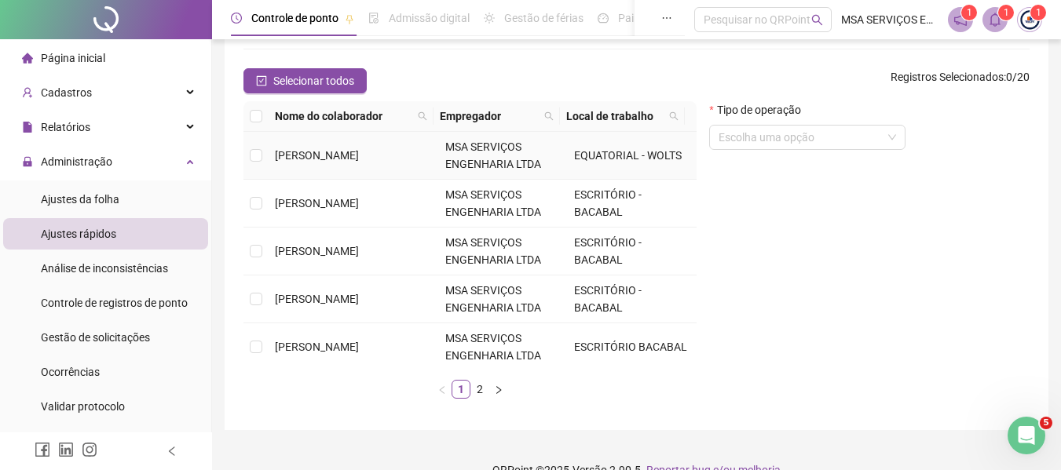
click at [342, 150] on span "[PERSON_NAME]" at bounding box center [317, 155] width 84 height 13
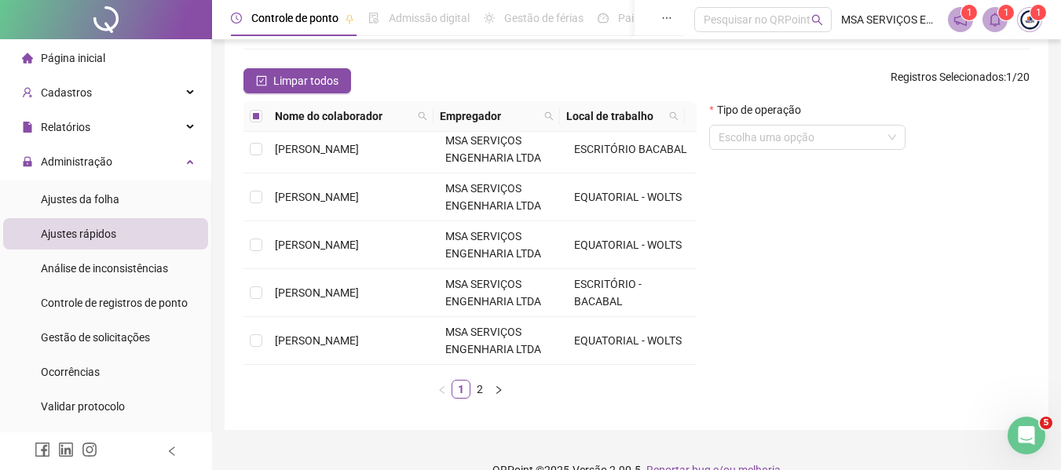
scroll to position [236, 0]
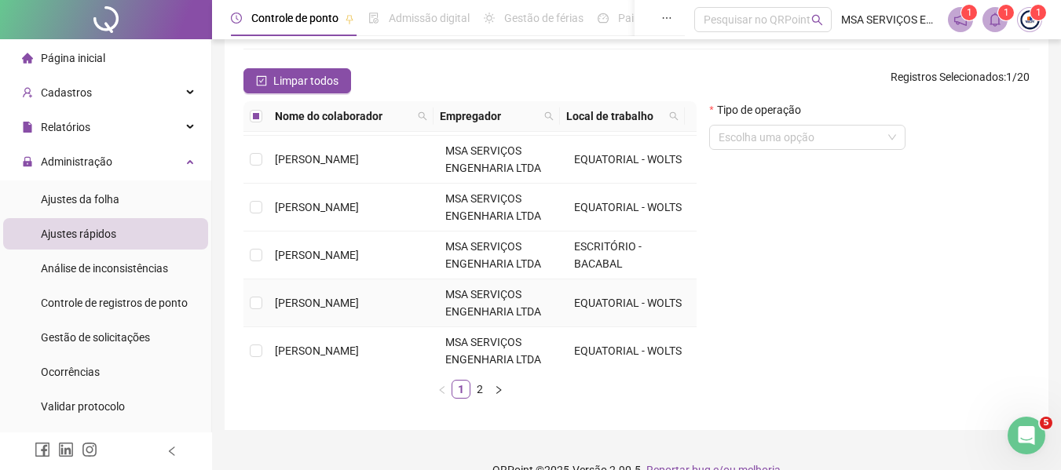
click at [359, 297] on span "[PERSON_NAME]" at bounding box center [317, 303] width 84 height 13
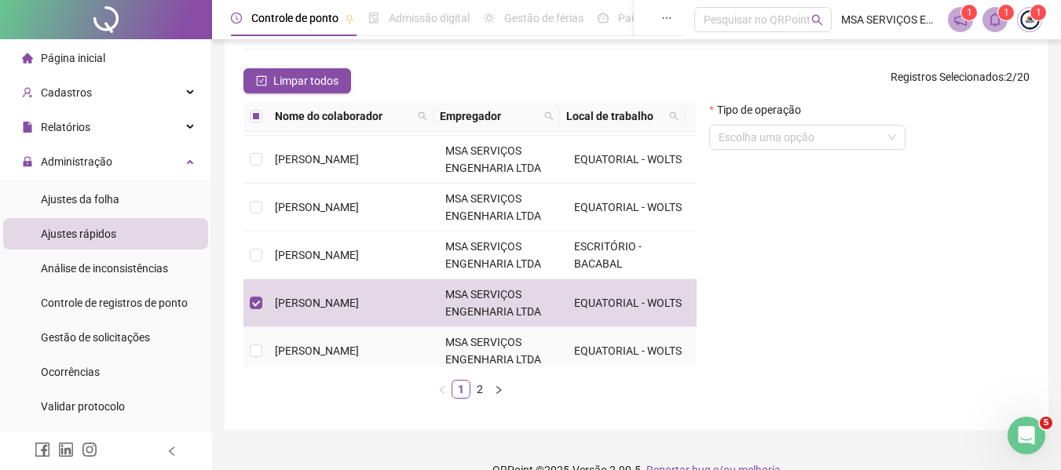
click at [358, 338] on td "[PERSON_NAME]" at bounding box center [354, 351] width 170 height 48
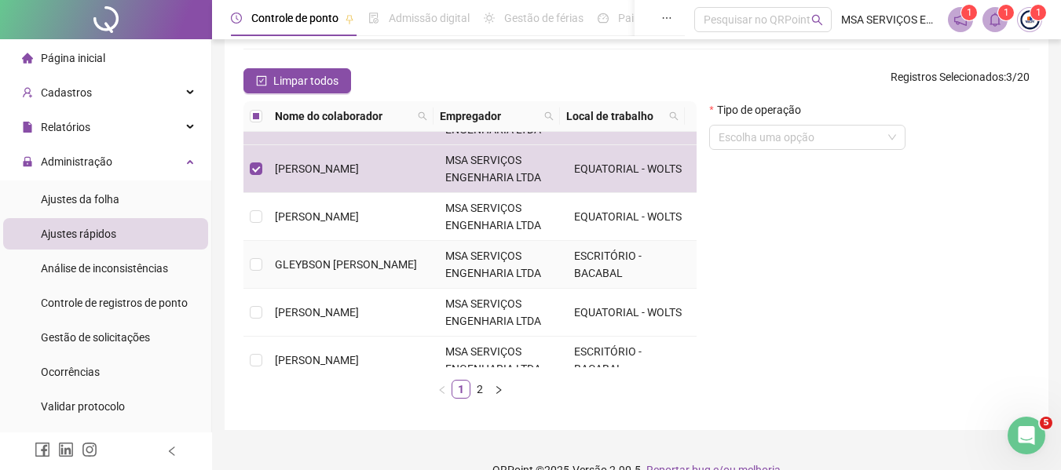
scroll to position [471, 0]
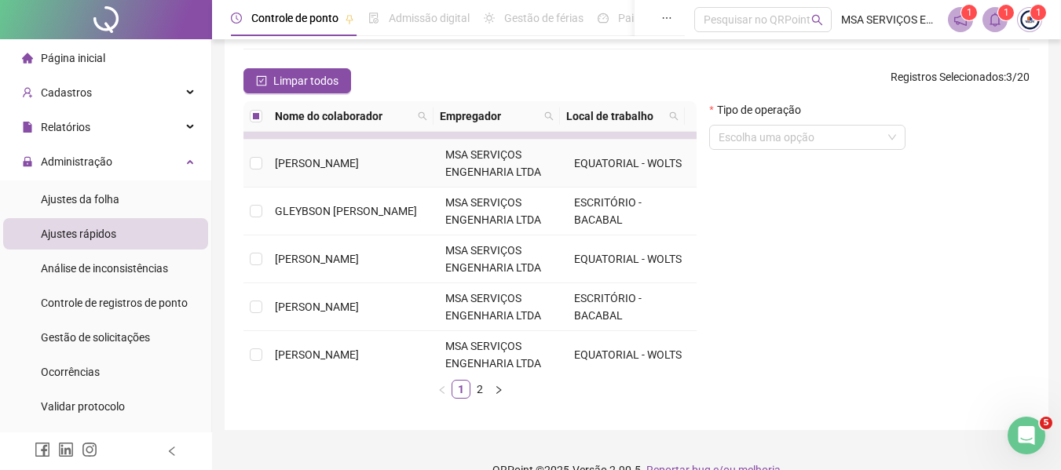
click at [371, 175] on td "[PERSON_NAME]" at bounding box center [354, 164] width 170 height 48
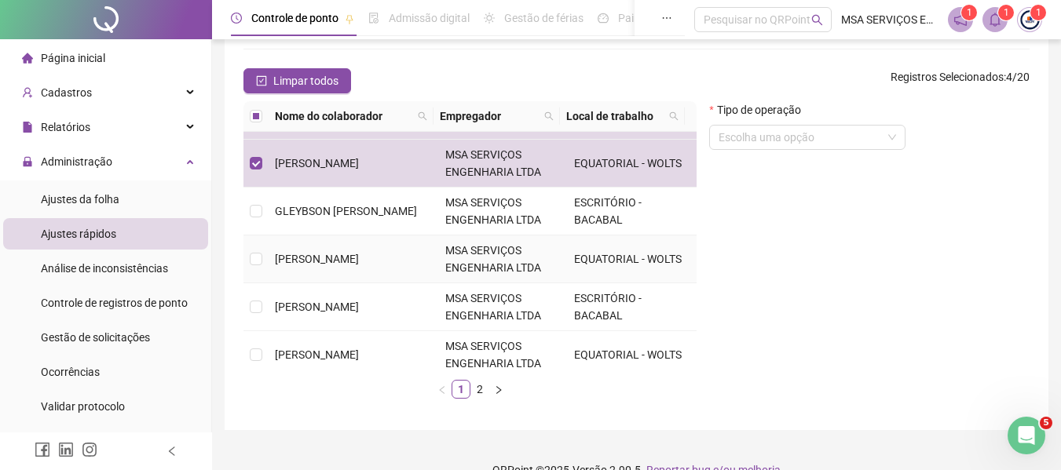
click at [359, 254] on span "[PERSON_NAME]" at bounding box center [317, 259] width 84 height 13
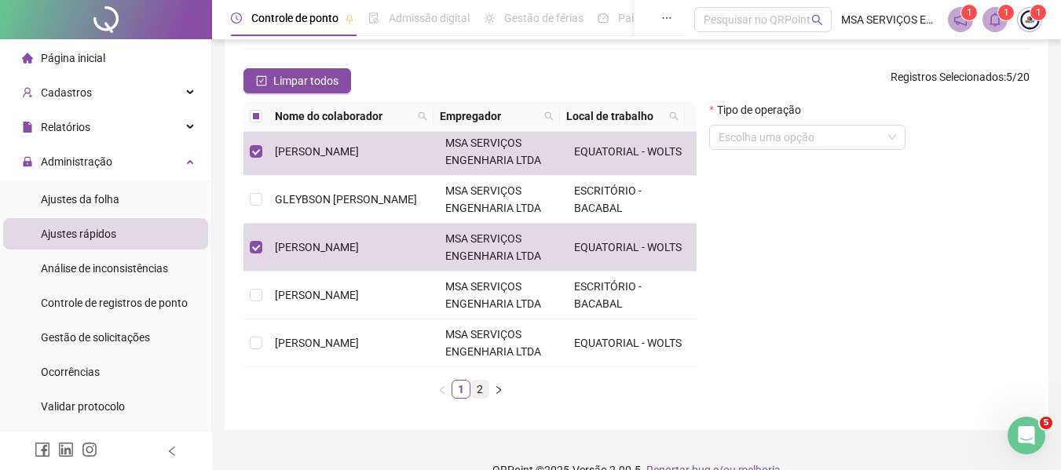
click at [478, 396] on link "2" at bounding box center [479, 389] width 17 height 17
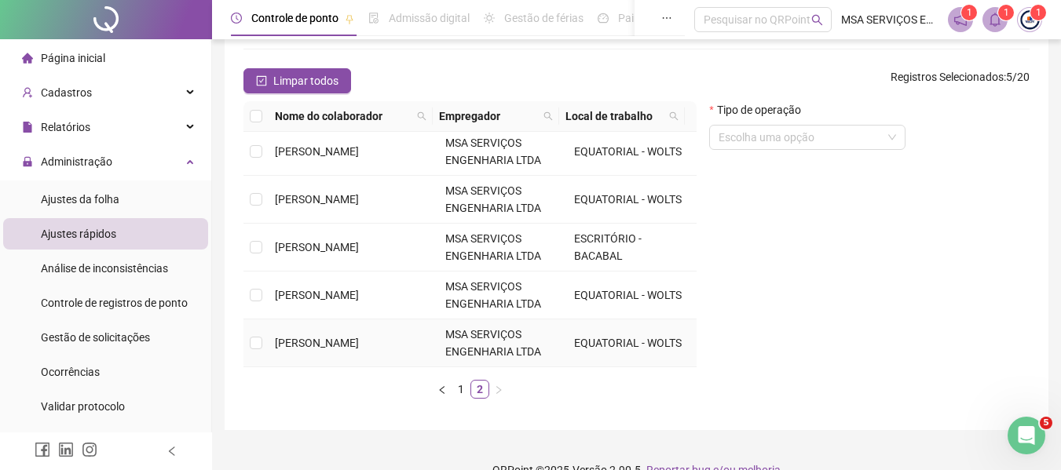
scroll to position [0, 0]
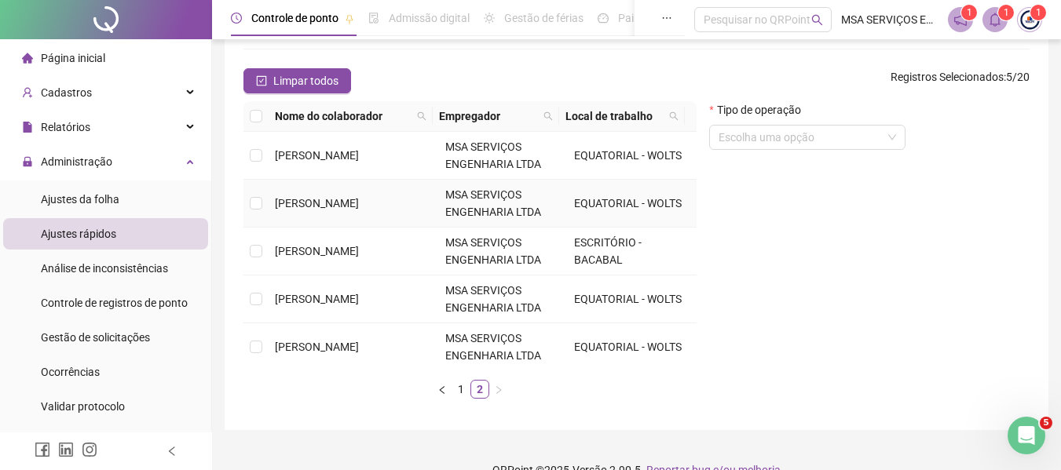
click at [365, 214] on td "[PERSON_NAME]" at bounding box center [354, 204] width 170 height 48
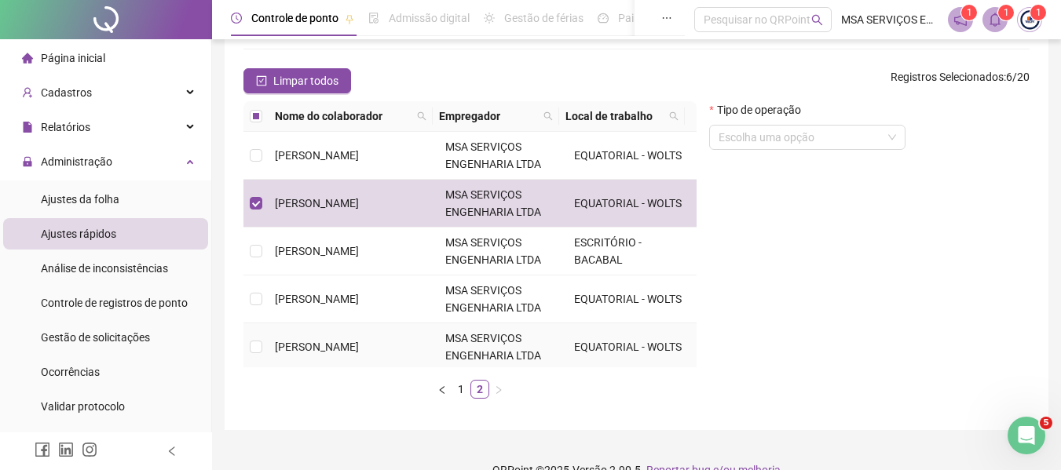
click at [359, 341] on span "[PERSON_NAME]" at bounding box center [317, 347] width 84 height 13
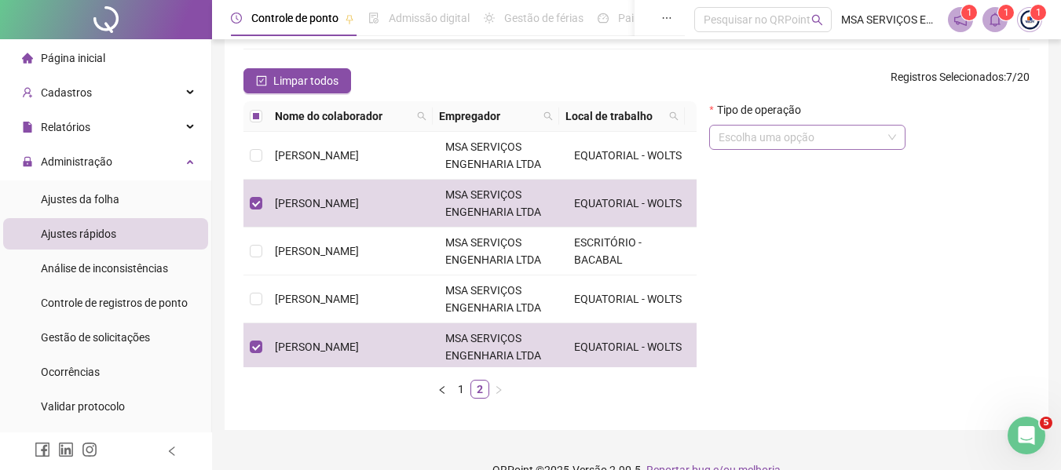
click at [796, 147] on input "search" at bounding box center [799, 138] width 163 height 24
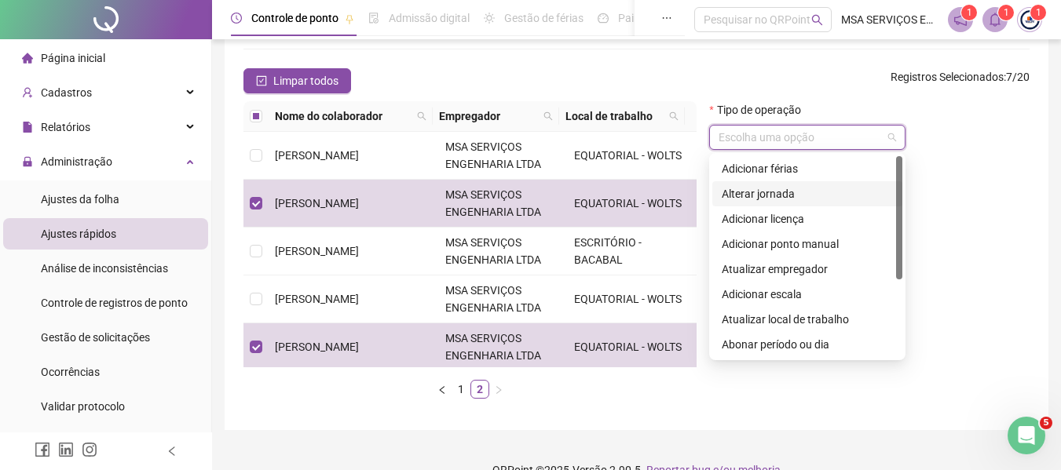
click at [797, 193] on div "Alterar jornada" at bounding box center [807, 193] width 171 height 17
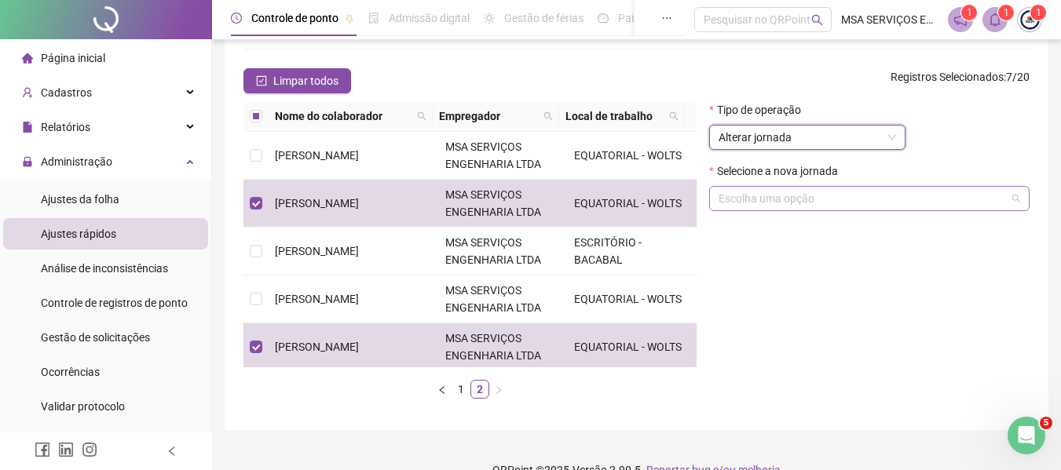
click at [798, 198] on input "search" at bounding box center [861, 199] width 287 height 24
click at [893, 167] on div "Selecione a nova jornada" at bounding box center [869, 175] width 320 height 24
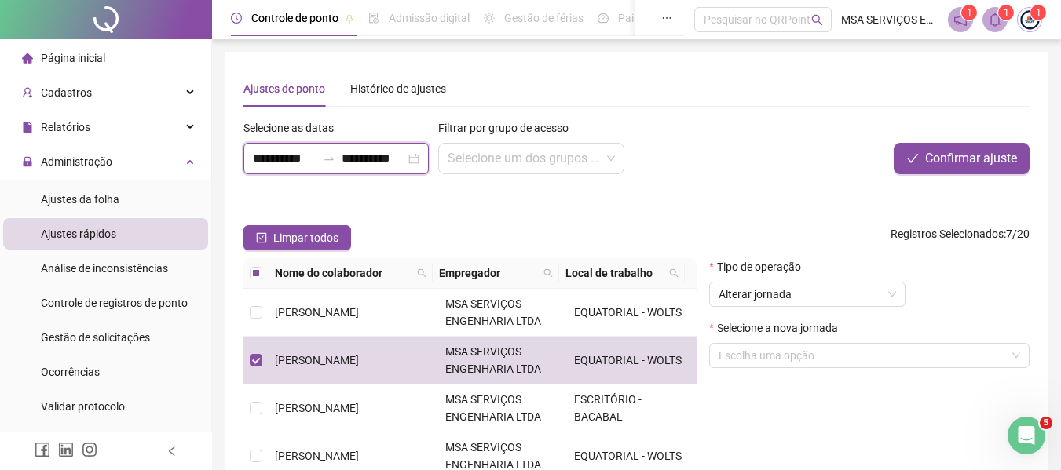
click at [356, 152] on input "**********" at bounding box center [374, 158] width 64 height 19
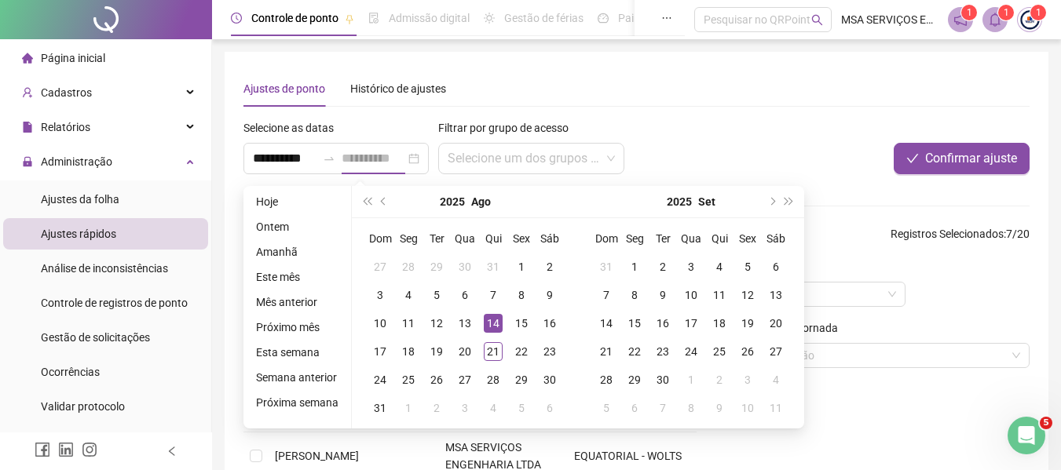
click at [488, 318] on div "14" at bounding box center [493, 323] width 19 height 19
click at [512, 318] on div "15" at bounding box center [521, 323] width 19 height 19
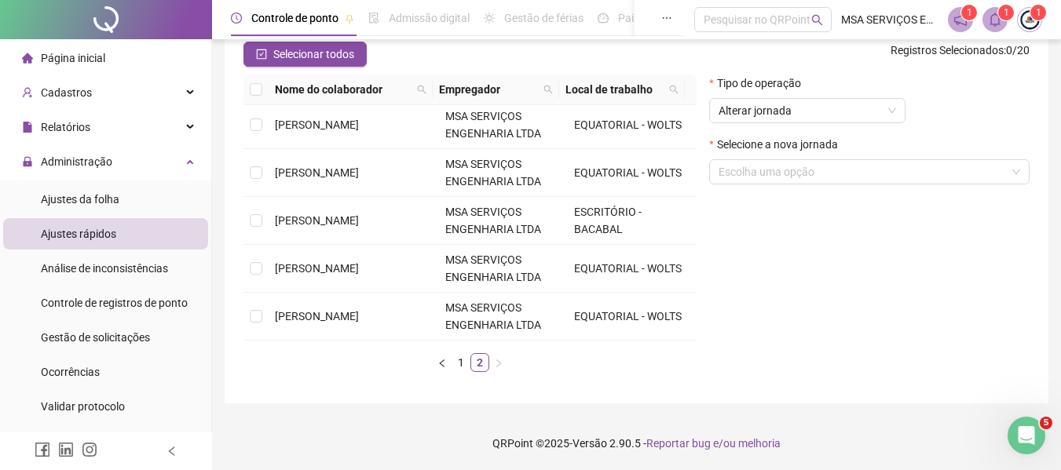
scroll to position [184, 0]
click at [331, 309] on span "[PERSON_NAME]" at bounding box center [317, 315] width 84 height 13
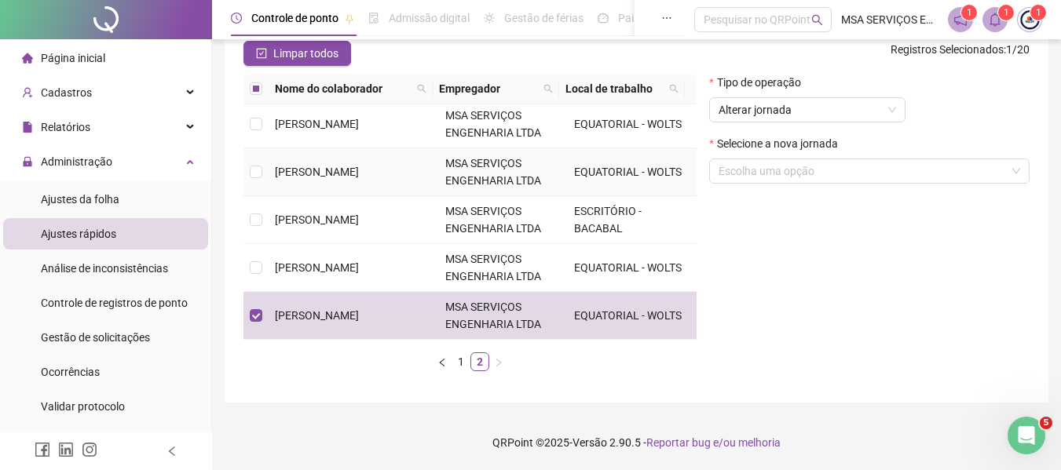
click at [342, 166] on span "[PERSON_NAME]" at bounding box center [317, 172] width 84 height 13
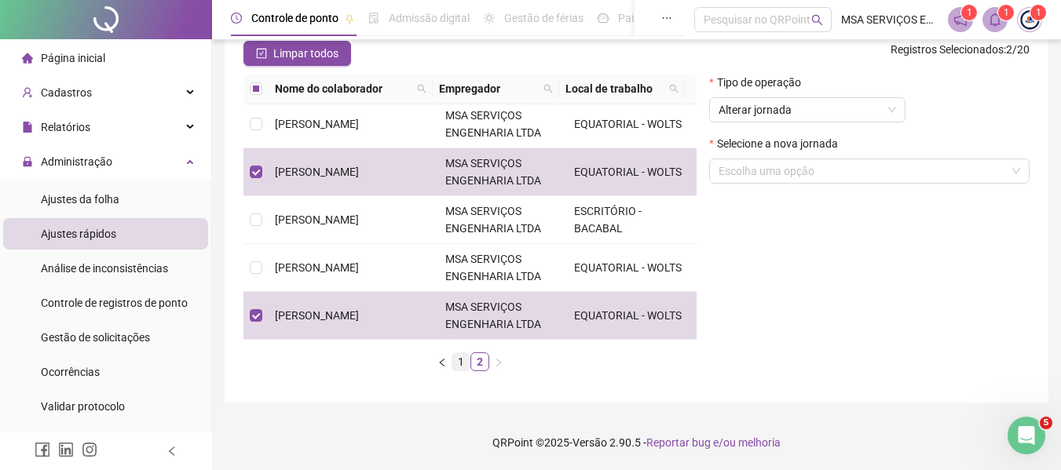
click at [464, 367] on link "1" at bounding box center [460, 361] width 17 height 17
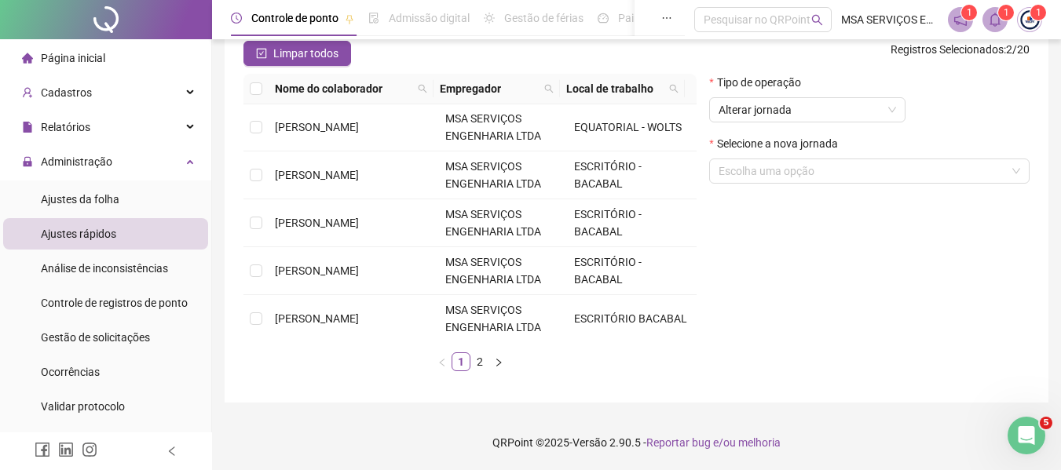
scroll to position [0, 0]
click at [359, 125] on span "[PERSON_NAME]" at bounding box center [317, 128] width 84 height 13
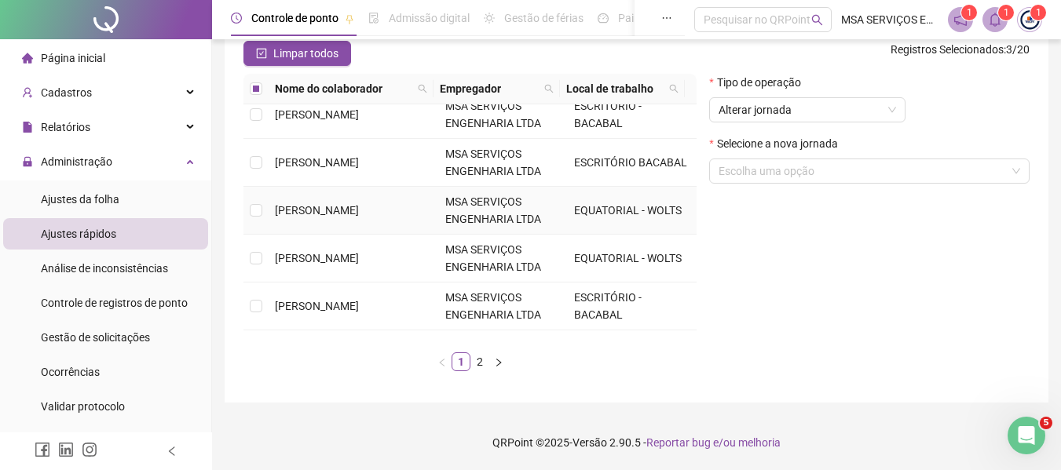
scroll to position [236, 0]
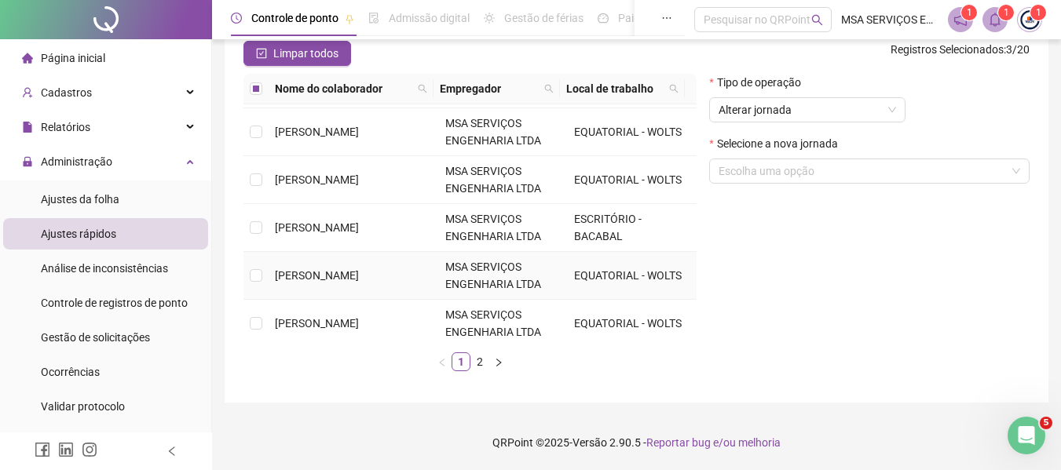
click at [378, 279] on td "[PERSON_NAME]" at bounding box center [354, 276] width 170 height 48
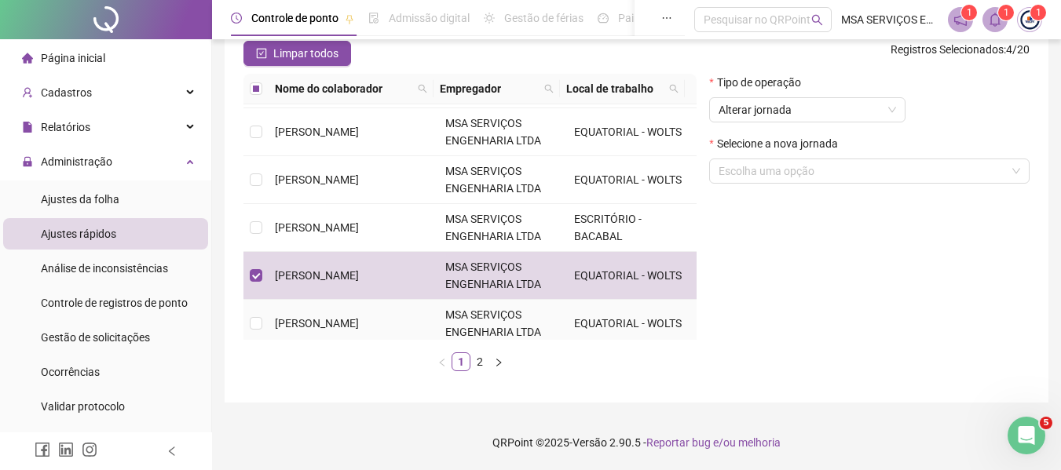
click at [366, 309] on td "[PERSON_NAME]" at bounding box center [354, 324] width 170 height 48
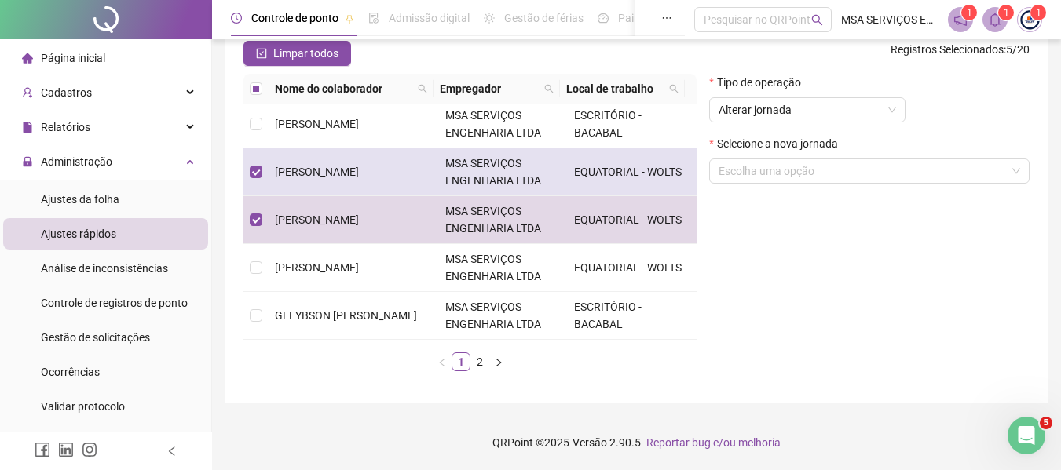
scroll to position [393, 0]
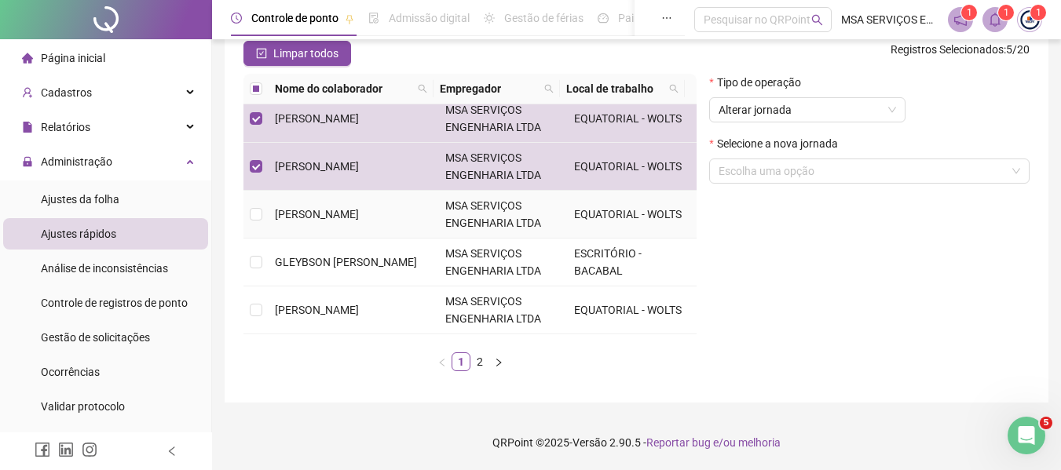
click at [387, 217] on td "[PERSON_NAME]" at bounding box center [354, 215] width 170 height 48
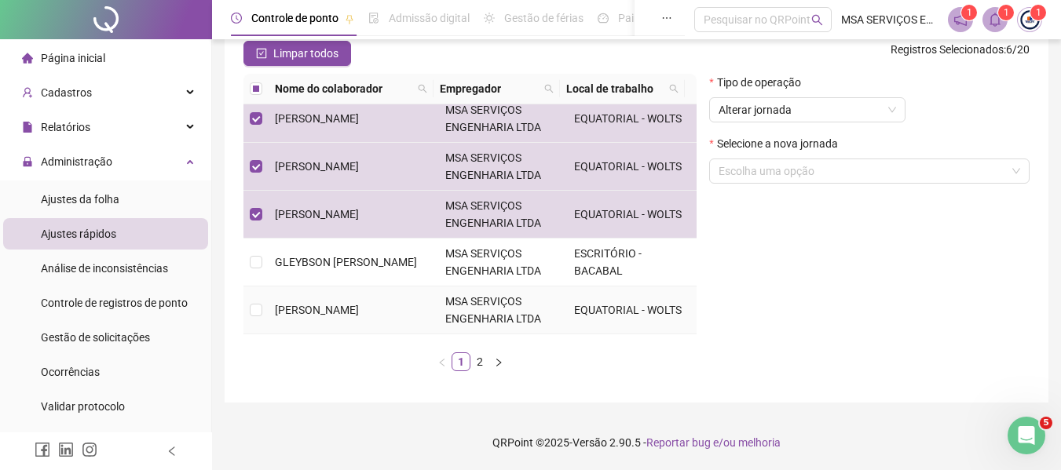
click at [359, 312] on span "[PERSON_NAME]" at bounding box center [317, 310] width 84 height 13
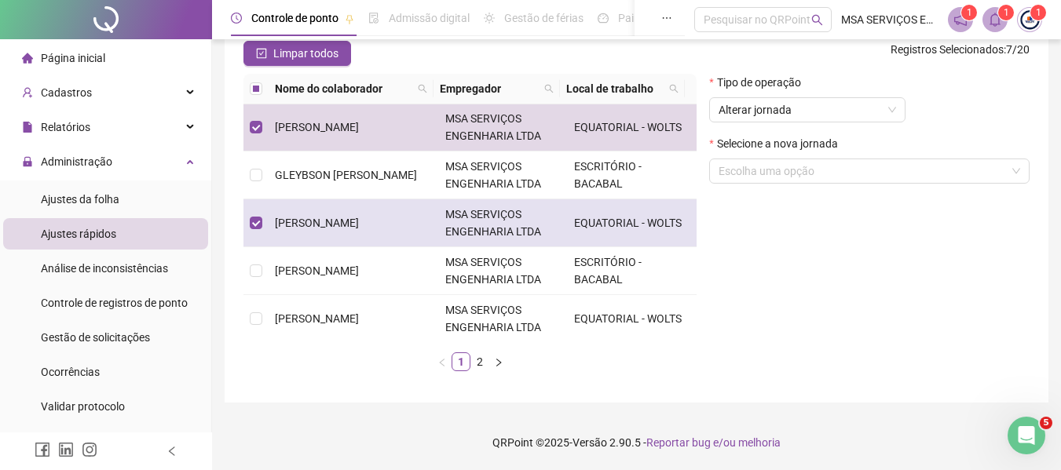
scroll to position [483, 0]
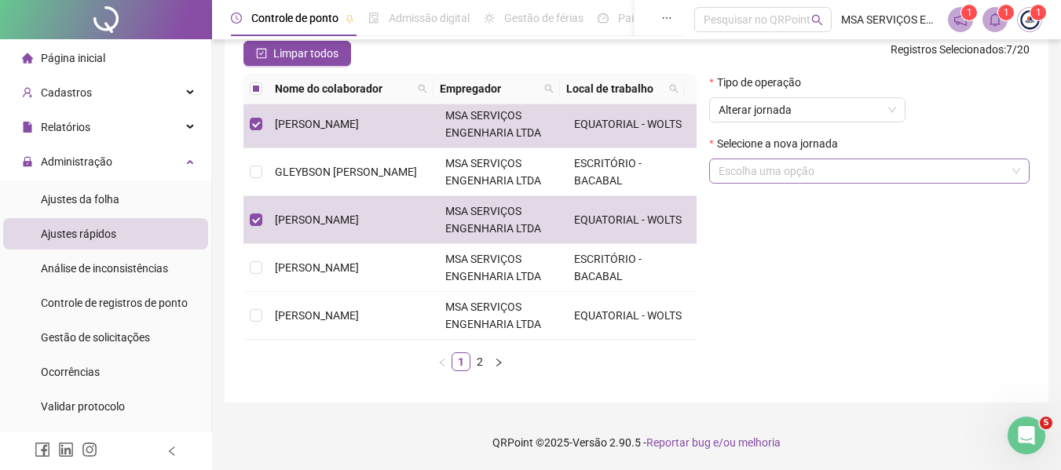
click at [832, 175] on input "search" at bounding box center [861, 171] width 287 height 24
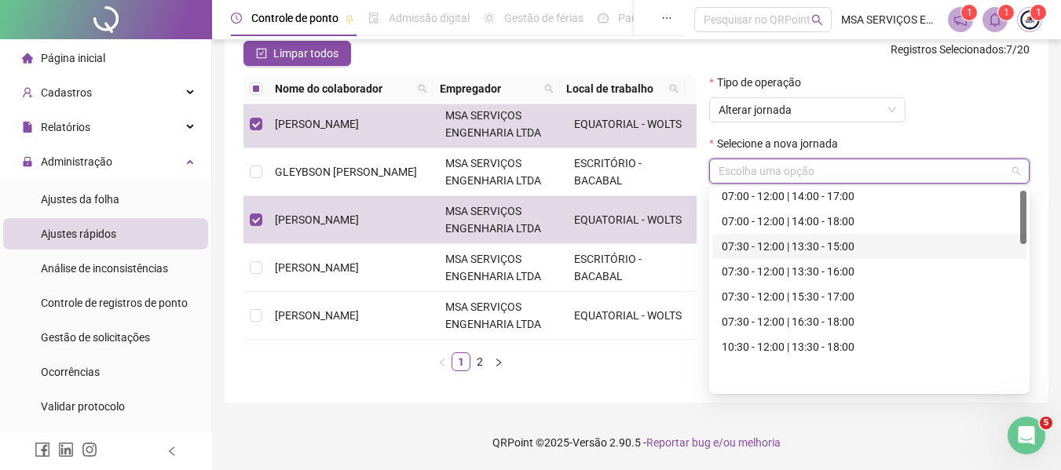
scroll to position [3, 0]
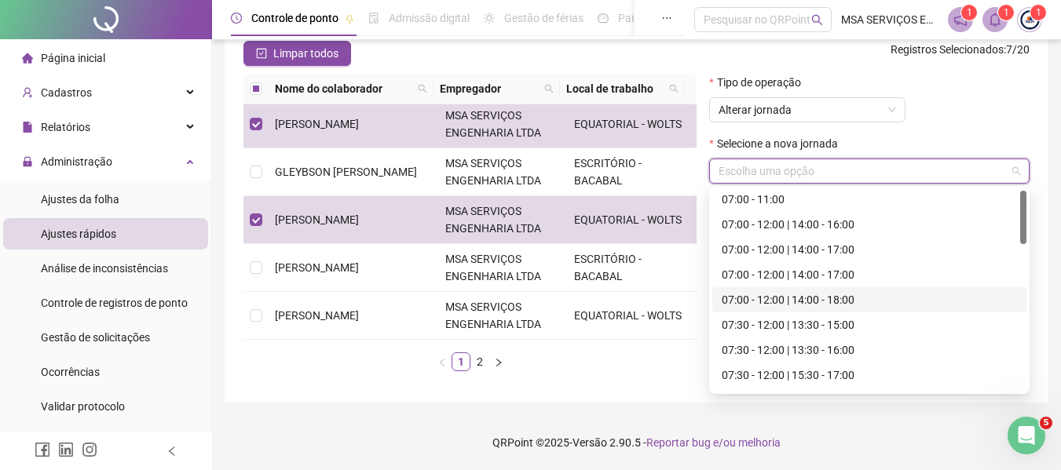
click at [646, 367] on ul "1 2" at bounding box center [469, 362] width 453 height 19
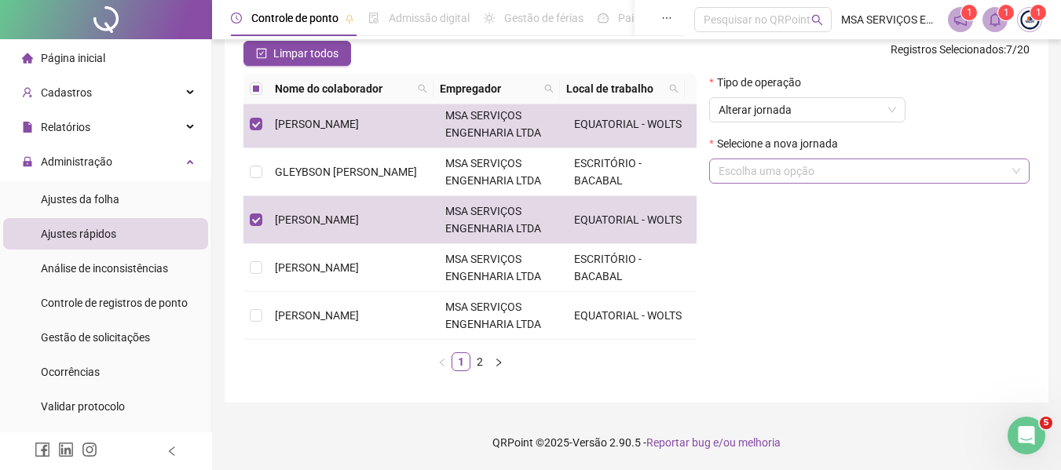
click at [804, 181] on input "search" at bounding box center [861, 171] width 287 height 24
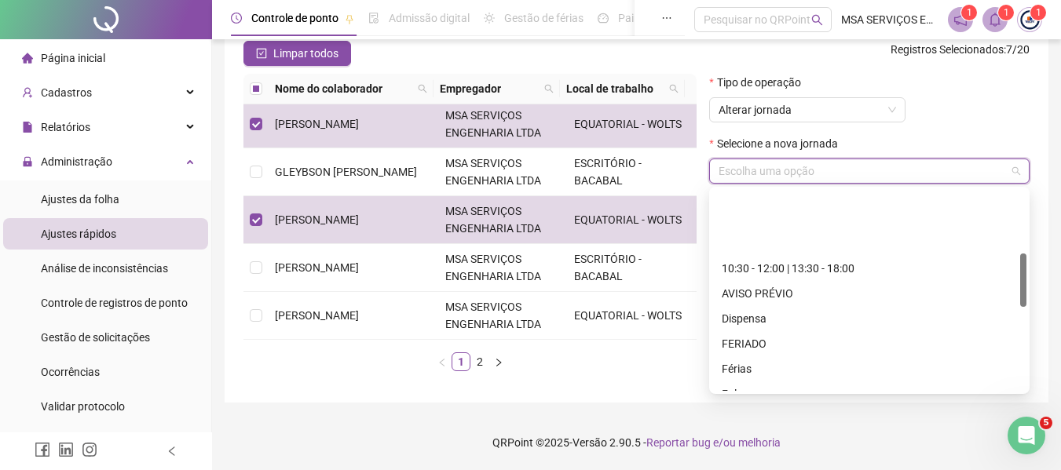
scroll to position [239, 0]
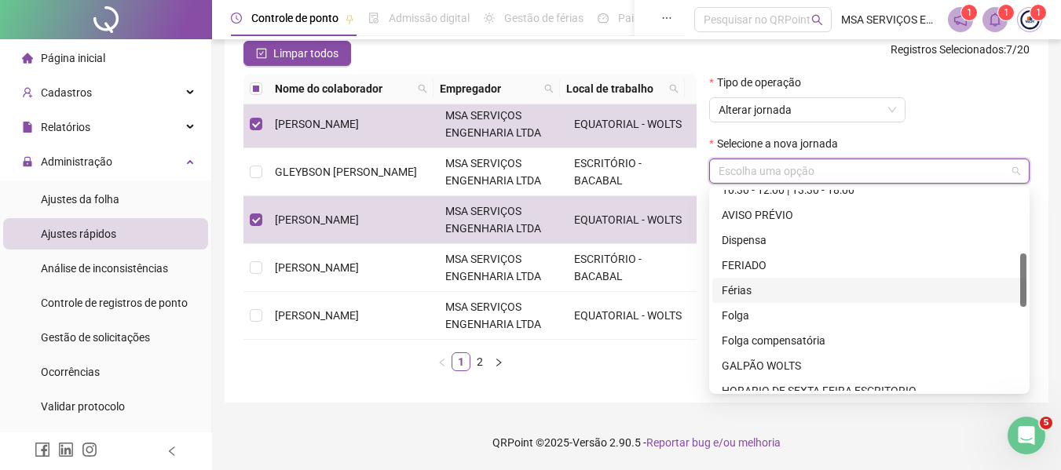
click at [605, 374] on div "Nome do colaborador Empregador Local de trabalho [PERSON_NAME] MSA SERVIÇOS ENG…" at bounding box center [469, 229] width 453 height 310
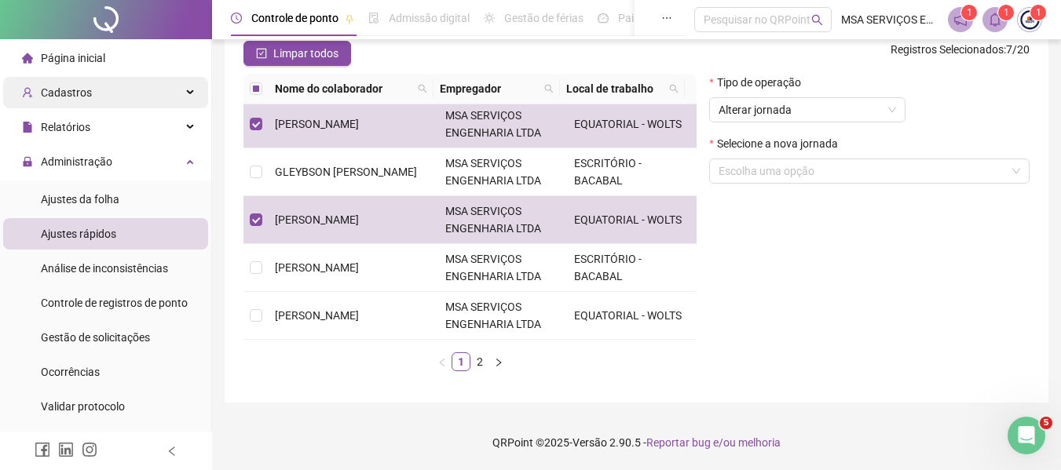
click at [111, 90] on div "Cadastros" at bounding box center [105, 92] width 205 height 31
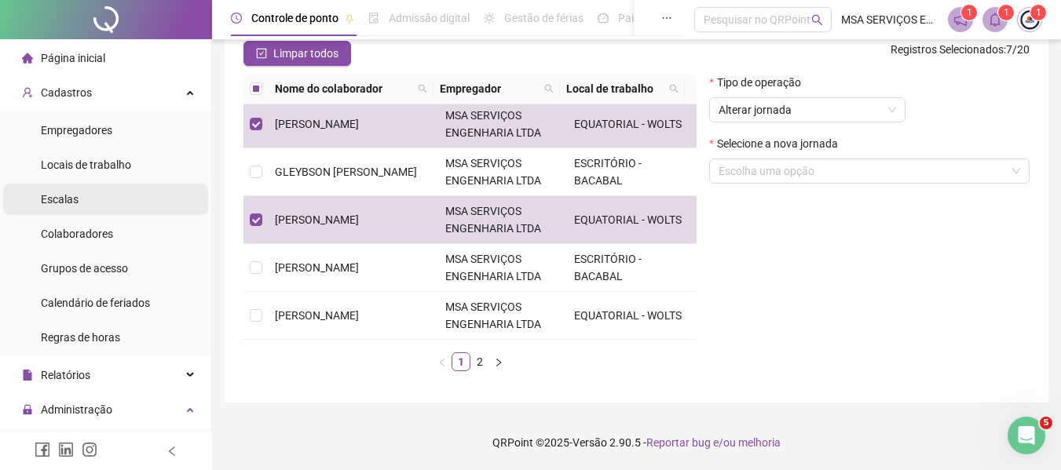
click at [122, 206] on li "Escalas" at bounding box center [105, 199] width 205 height 31
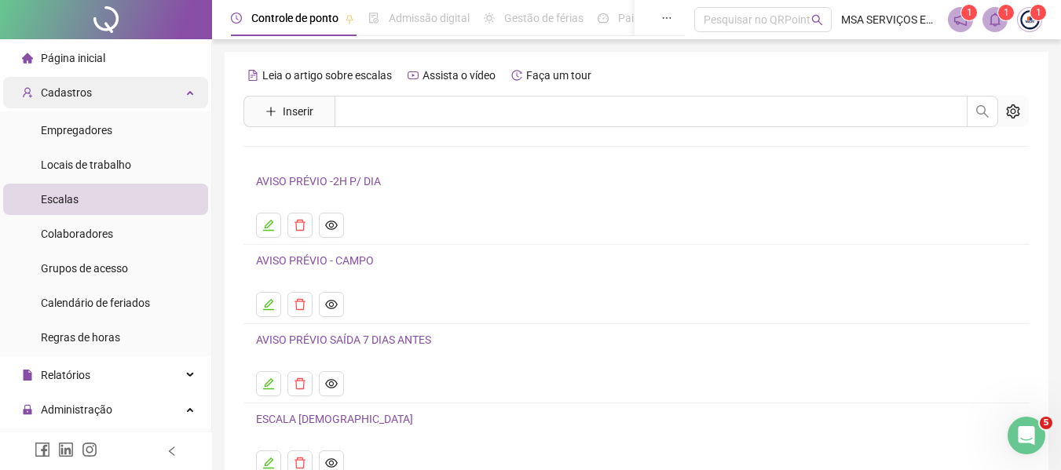
click at [105, 104] on div "Cadastros" at bounding box center [105, 92] width 205 height 31
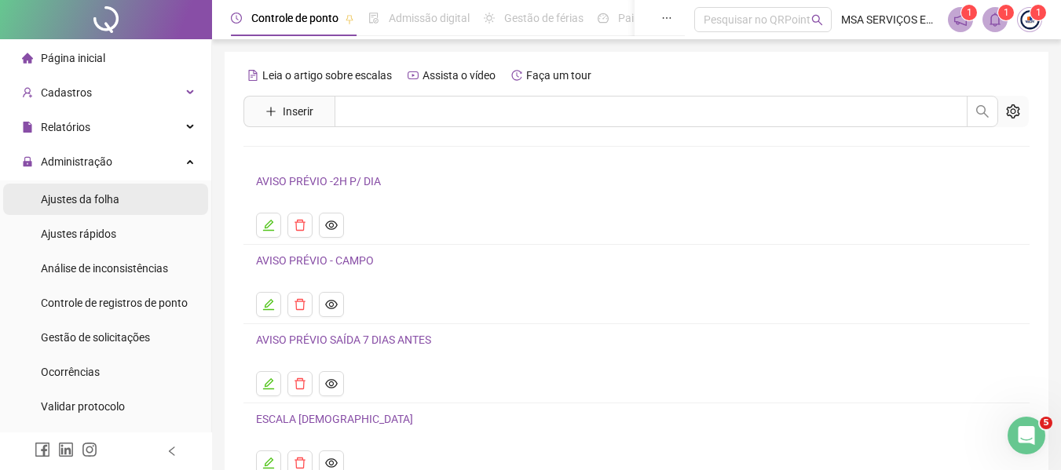
click at [120, 205] on li "Ajustes da folha" at bounding box center [105, 199] width 205 height 31
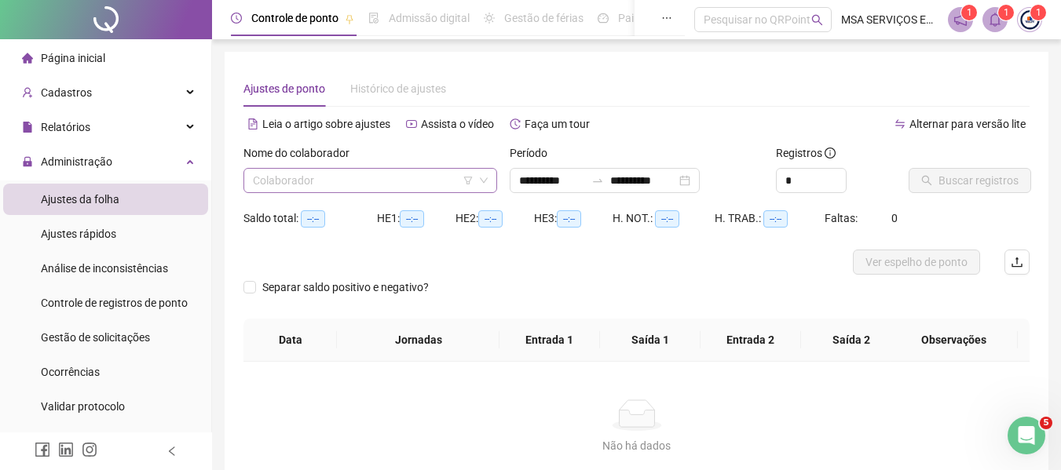
click at [374, 184] on input "search" at bounding box center [363, 181] width 221 height 24
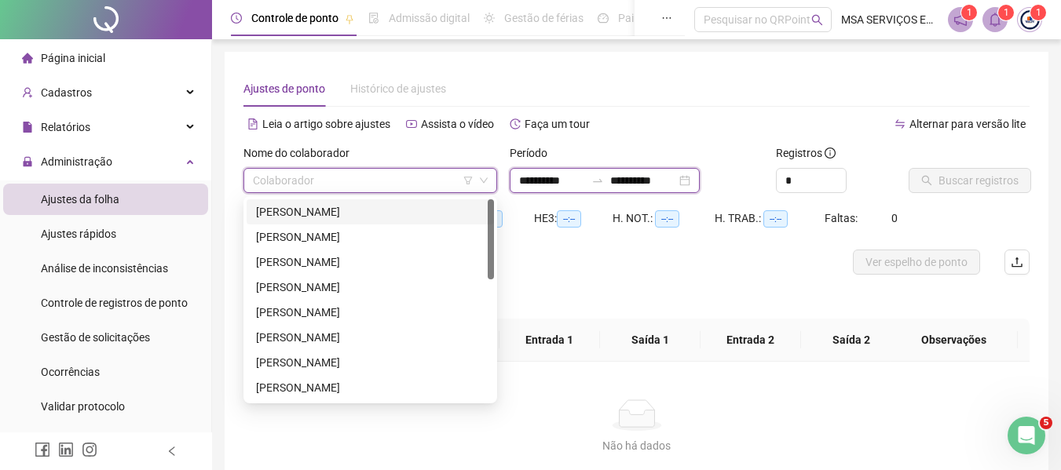
click at [574, 183] on input "**********" at bounding box center [552, 180] width 66 height 17
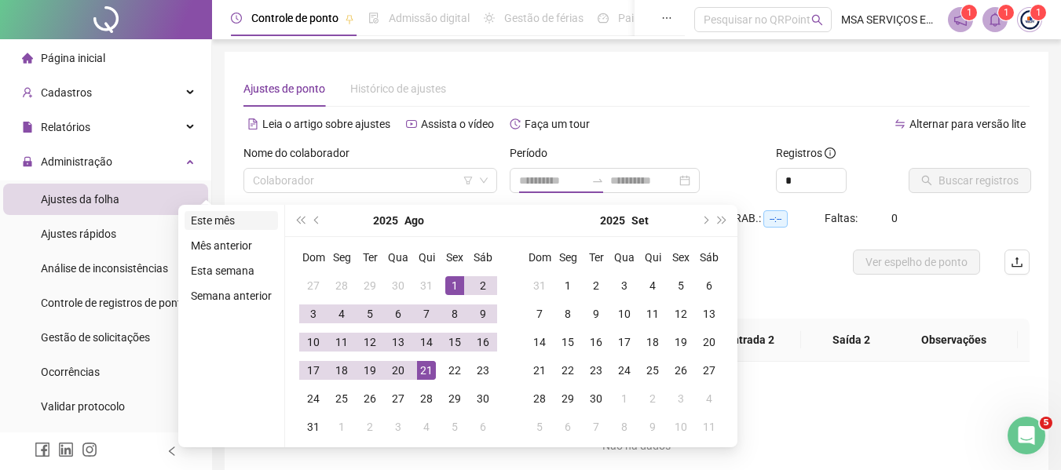
click at [232, 214] on li "Este mês" at bounding box center [230, 220] width 93 height 19
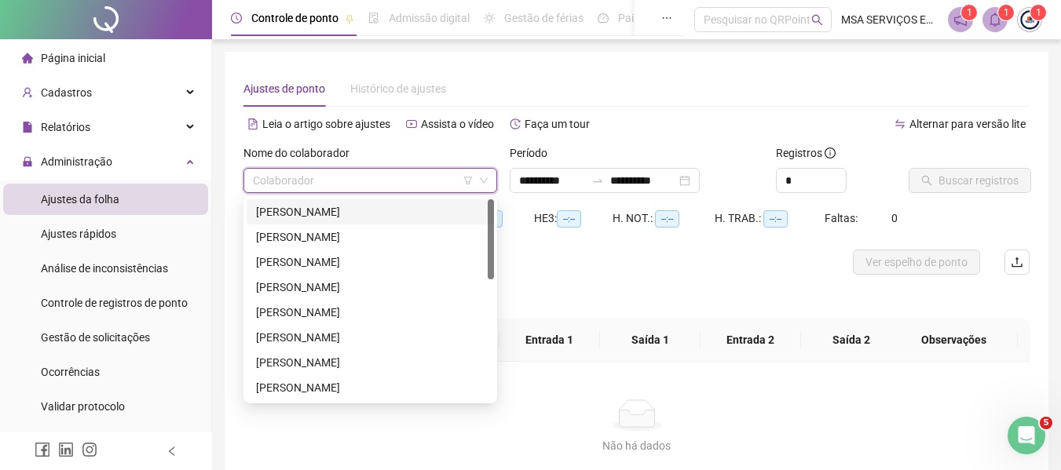
click at [343, 176] on input "search" at bounding box center [363, 181] width 221 height 24
click at [341, 280] on div "[PERSON_NAME]" at bounding box center [370, 287] width 228 height 17
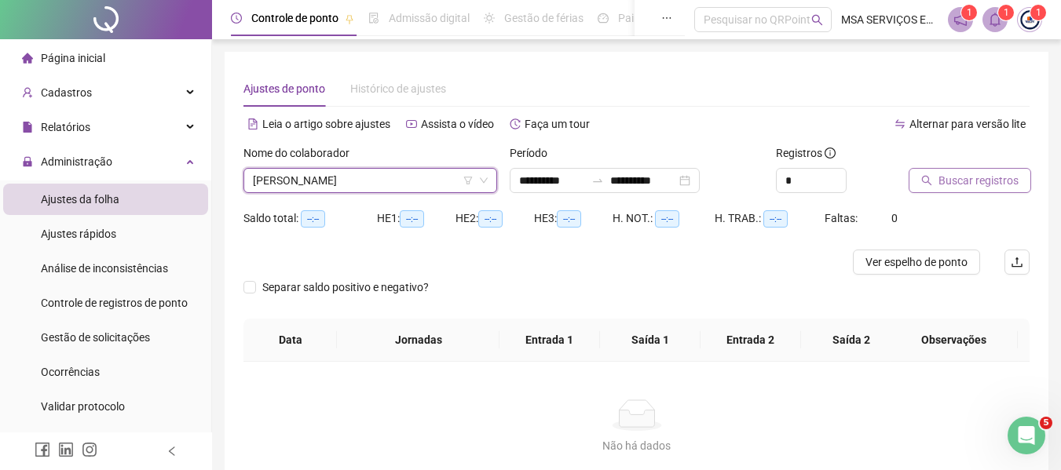
click at [989, 174] on span "Buscar registros" at bounding box center [978, 180] width 80 height 17
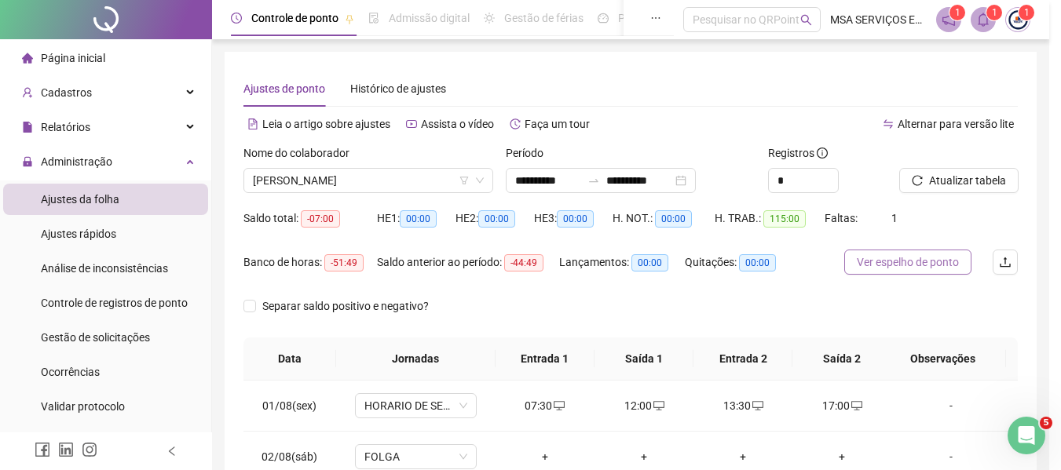
click at [907, 260] on span "Ver espelho de ponto" at bounding box center [908, 262] width 102 height 17
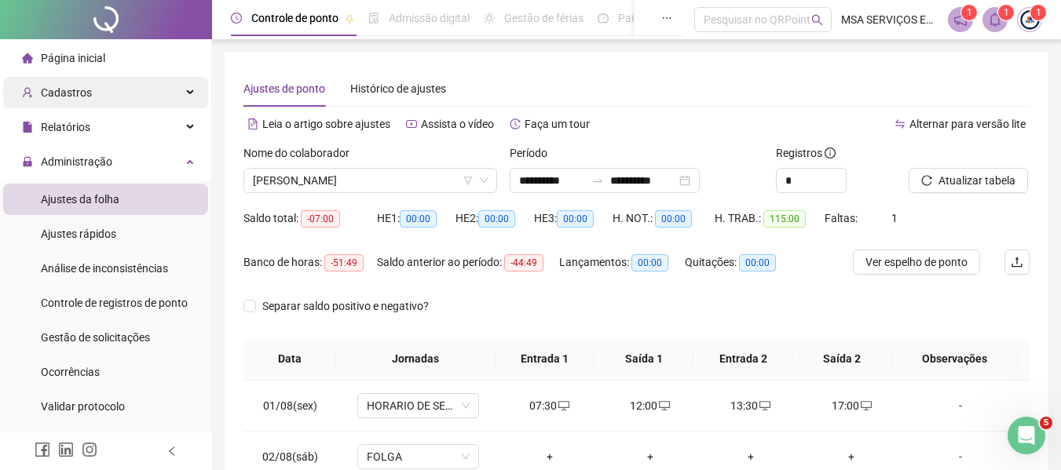
click at [103, 90] on div "Cadastros" at bounding box center [105, 92] width 205 height 31
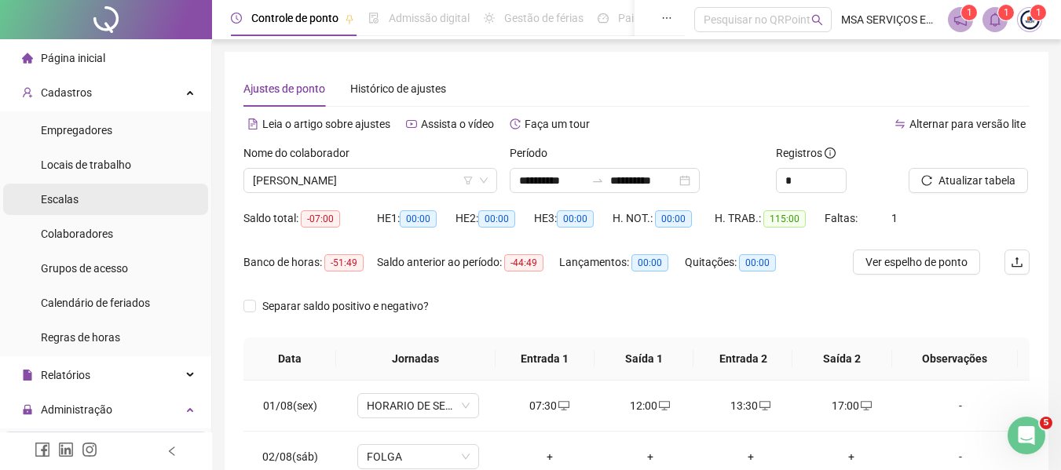
click at [116, 200] on li "Escalas" at bounding box center [105, 199] width 205 height 31
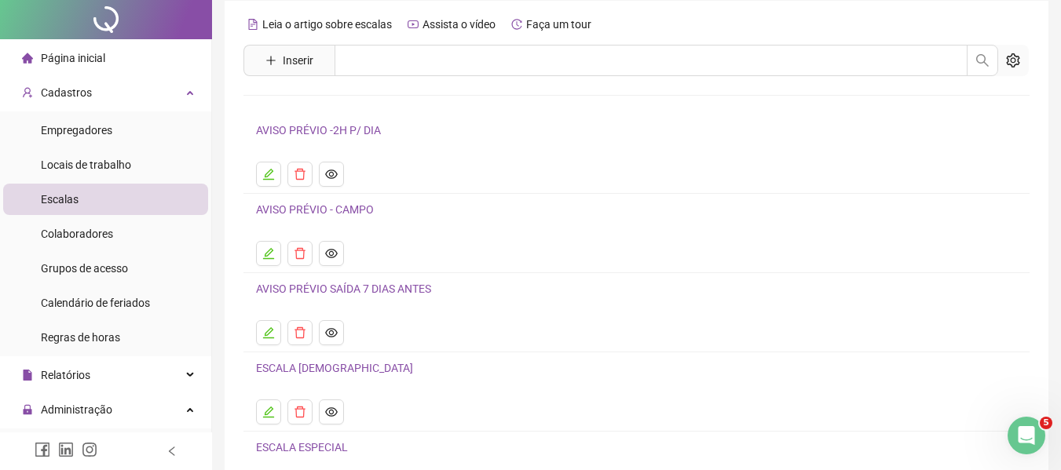
scroll to position [79, 0]
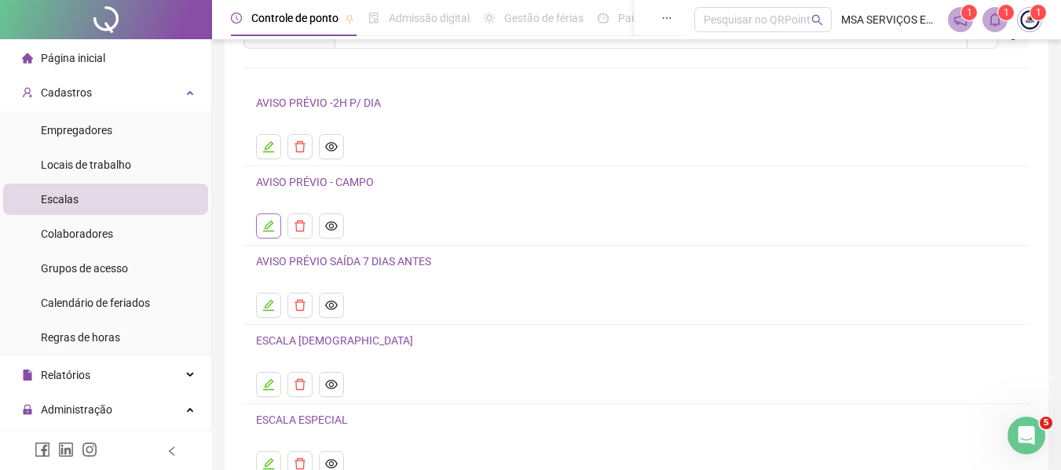
click at [264, 227] on icon "edit" at bounding box center [268, 226] width 13 height 13
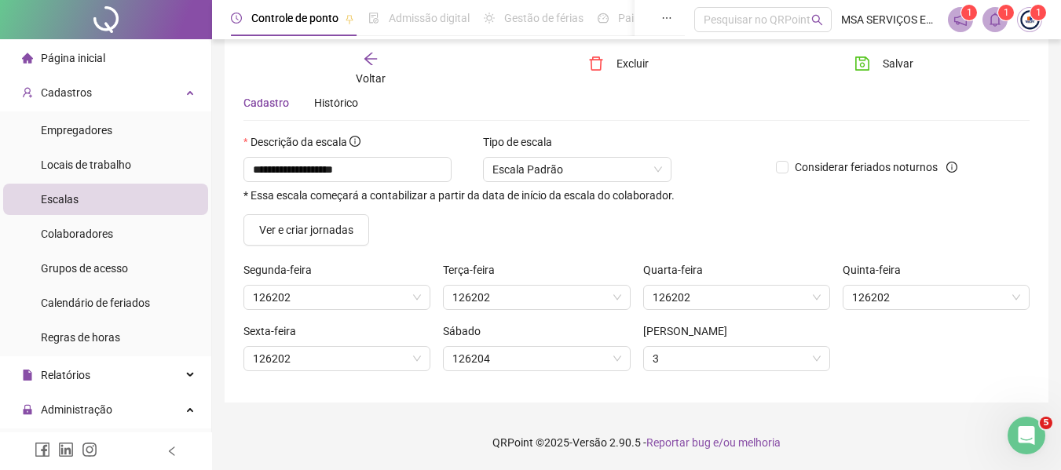
scroll to position [60, 0]
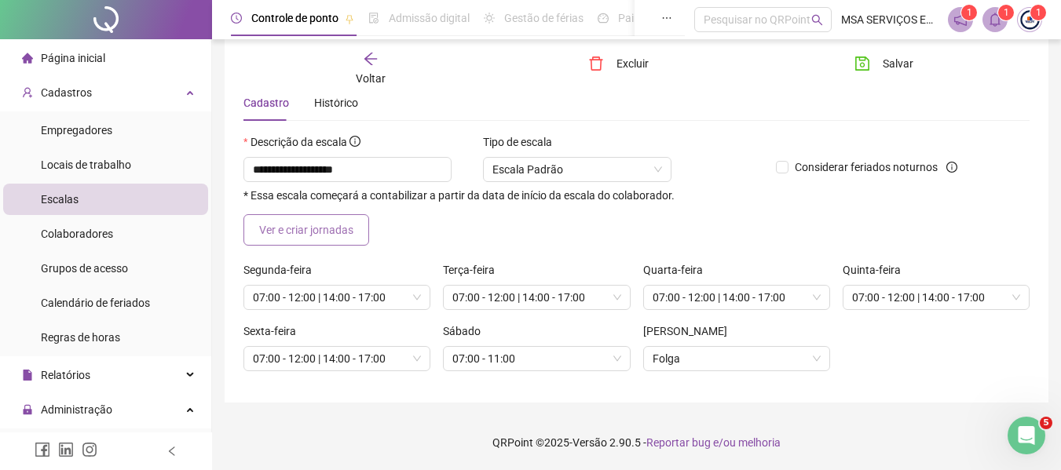
click at [339, 232] on span "Ver e criar jornadas" at bounding box center [306, 229] width 94 height 17
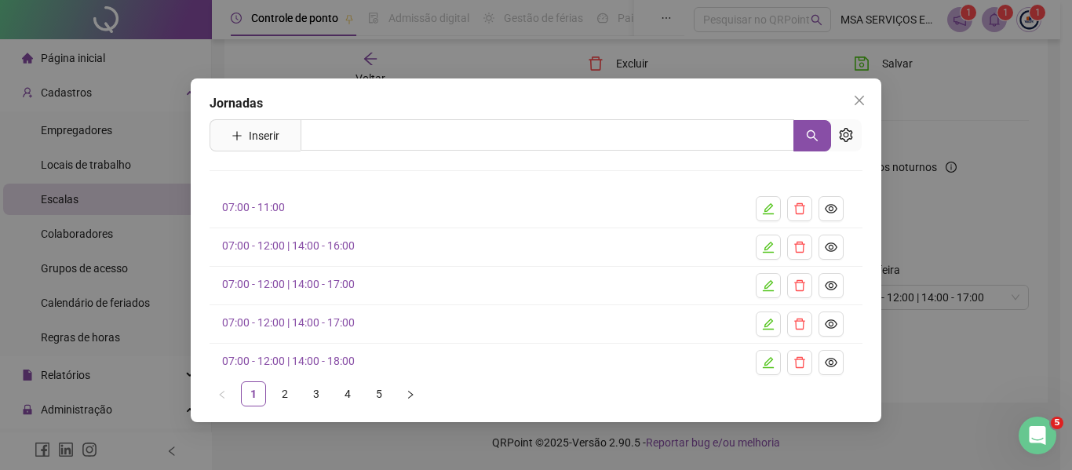
click at [335, 286] on link "07:00 - 12:00 | 14:00 - 17:00" at bounding box center [288, 284] width 133 height 13
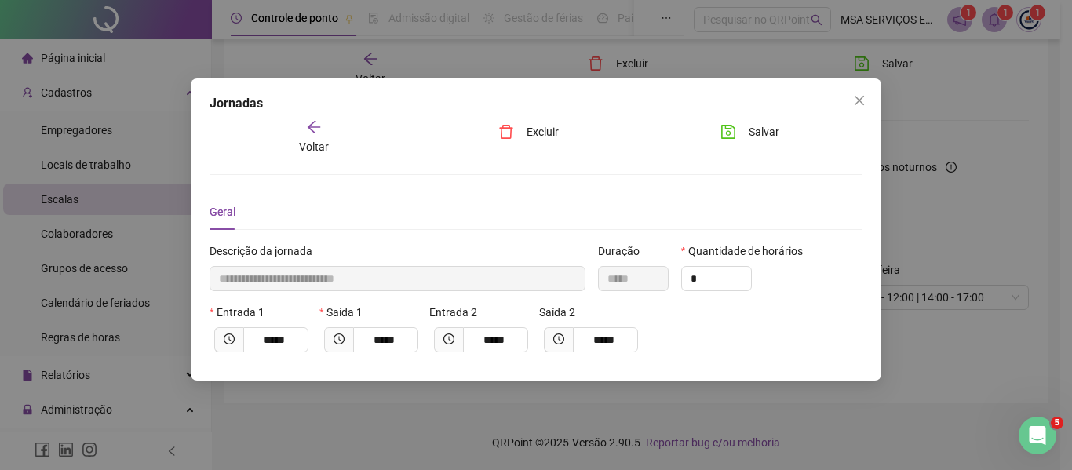
click at [309, 126] on icon "arrow-left" at bounding box center [314, 127] width 16 height 16
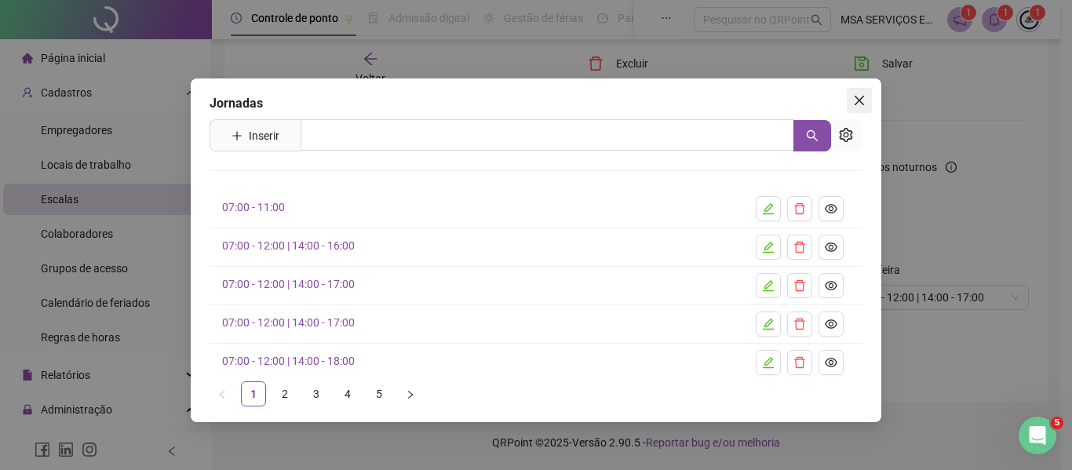
click at [868, 99] on span "Close" at bounding box center [859, 100] width 25 height 13
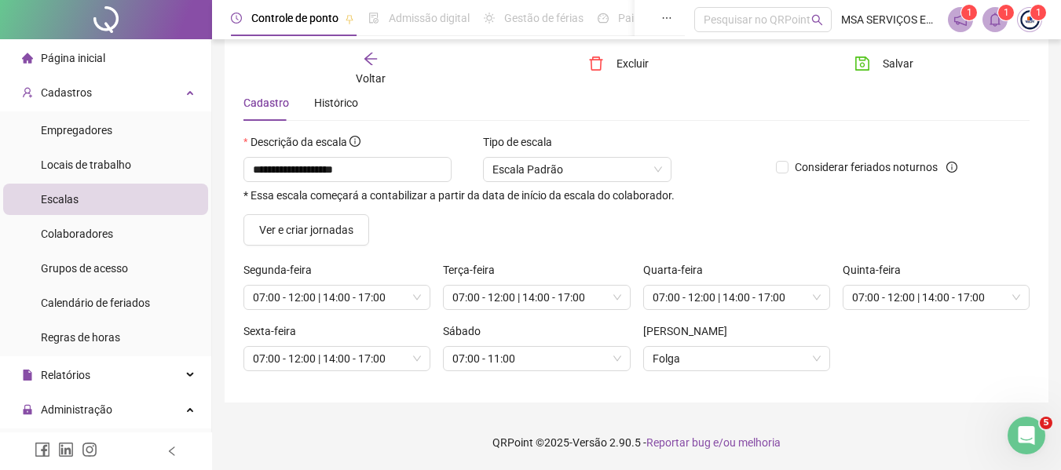
click at [605, 376] on div "Sábado 07:00 - 11:00" at bounding box center [536, 353] width 199 height 61
click at [395, 64] on div "Voltar" at bounding box center [370, 69] width 121 height 36
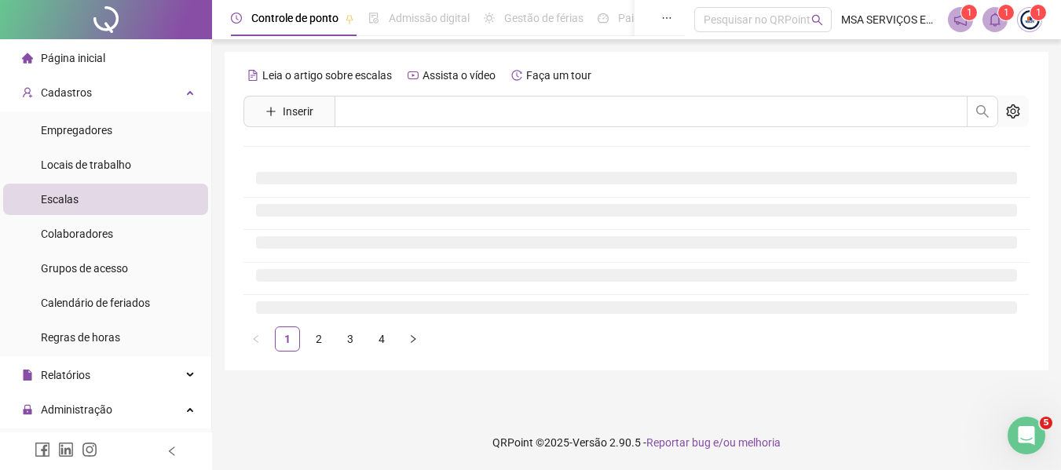
scroll to position [0, 0]
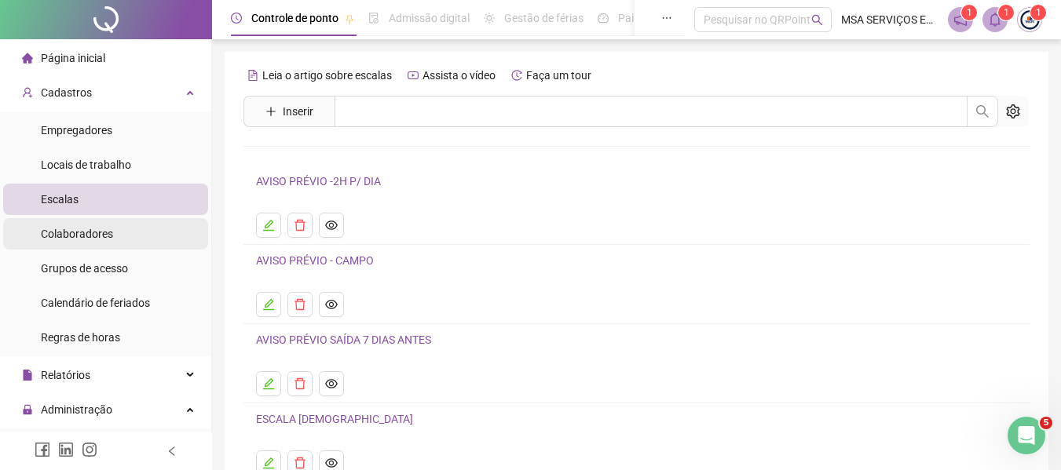
click at [104, 232] on span "Colaboradores" at bounding box center [77, 234] width 72 height 13
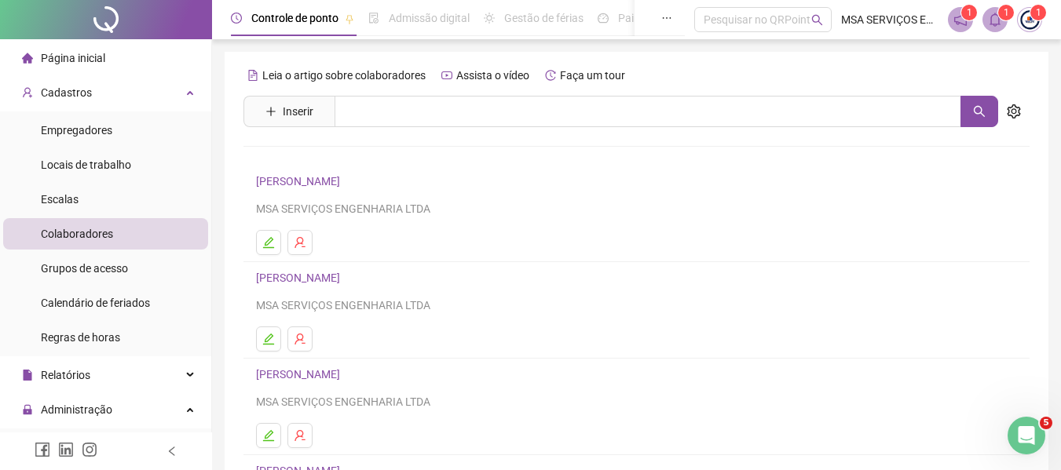
click at [302, 182] on link "[PERSON_NAME]" at bounding box center [300, 181] width 89 height 13
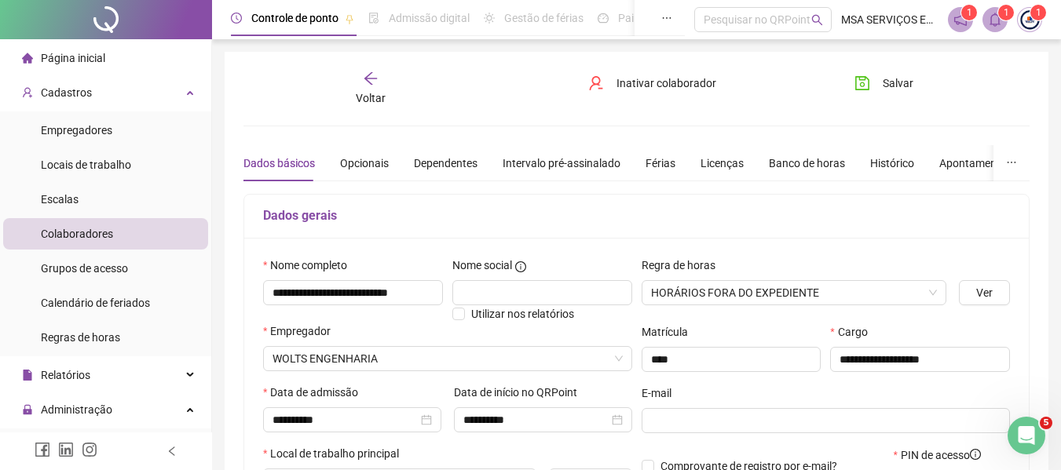
click at [234, 261] on div "**********" at bounding box center [637, 440] width 824 height 776
click at [372, 77] on icon "arrow-left" at bounding box center [371, 79] width 16 height 16
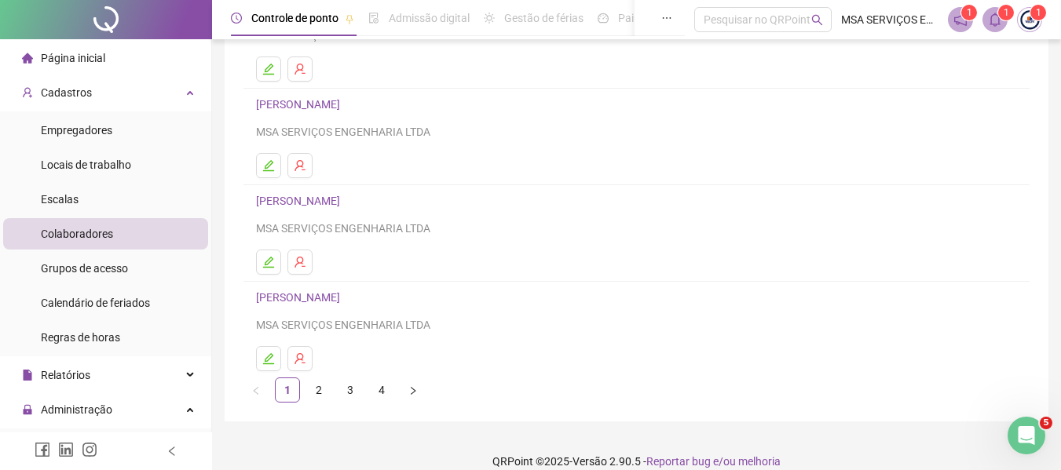
scroll to position [289, 0]
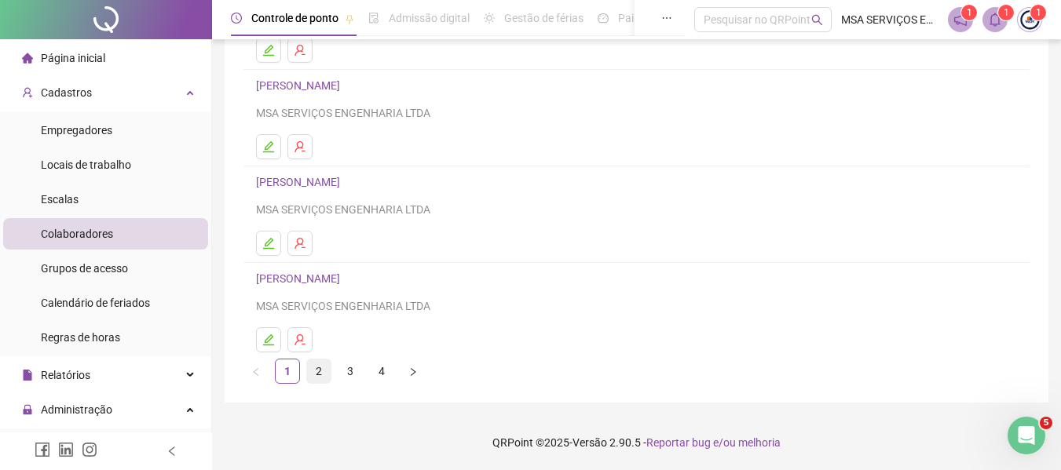
click at [317, 374] on link "2" at bounding box center [319, 372] width 24 height 24
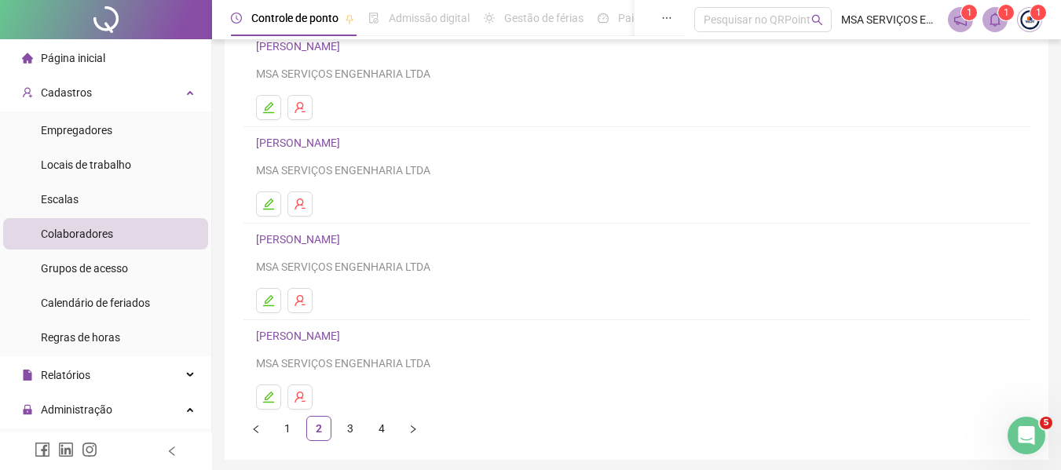
scroll to position [236, 0]
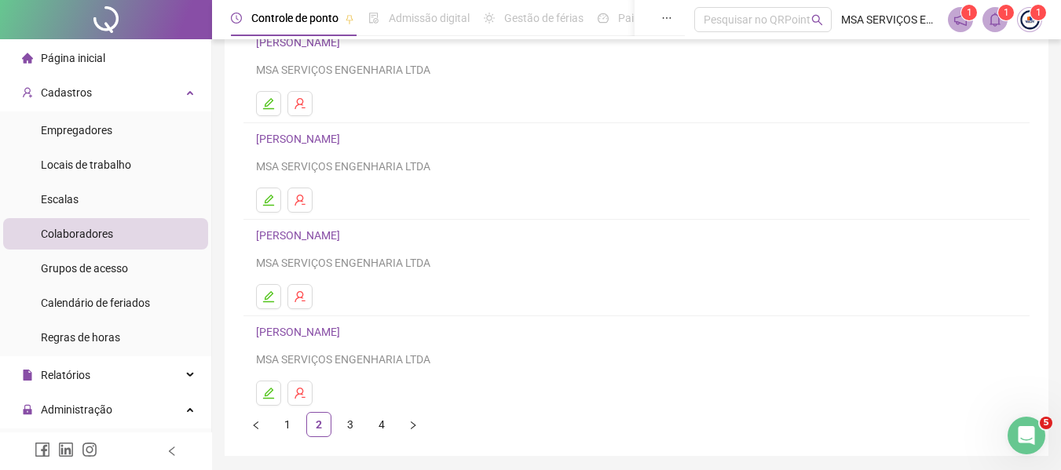
click at [358, 245] on div "[PERSON_NAME] MSA SERVIÇOS ENGENHARIA LTDA" at bounding box center [636, 249] width 761 height 46
click at [345, 237] on link "[PERSON_NAME]" at bounding box center [300, 235] width 89 height 13
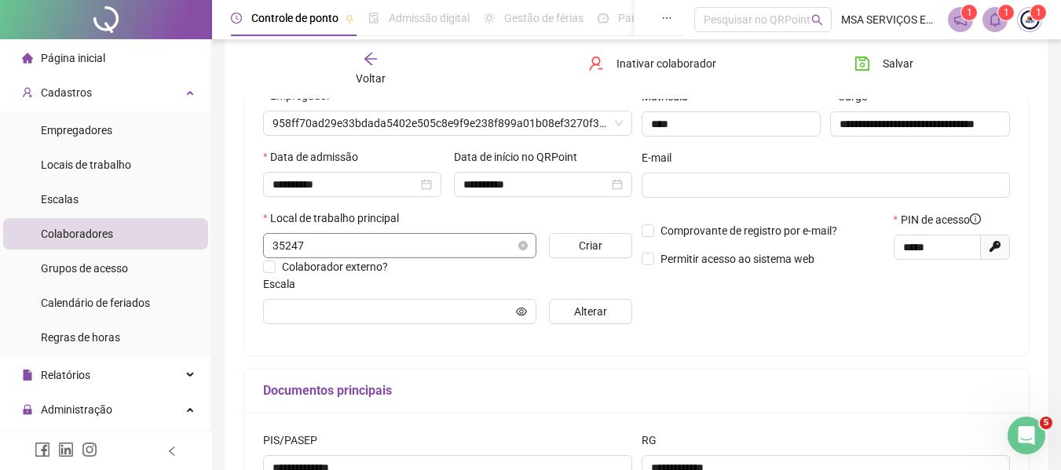
scroll to position [243, 0]
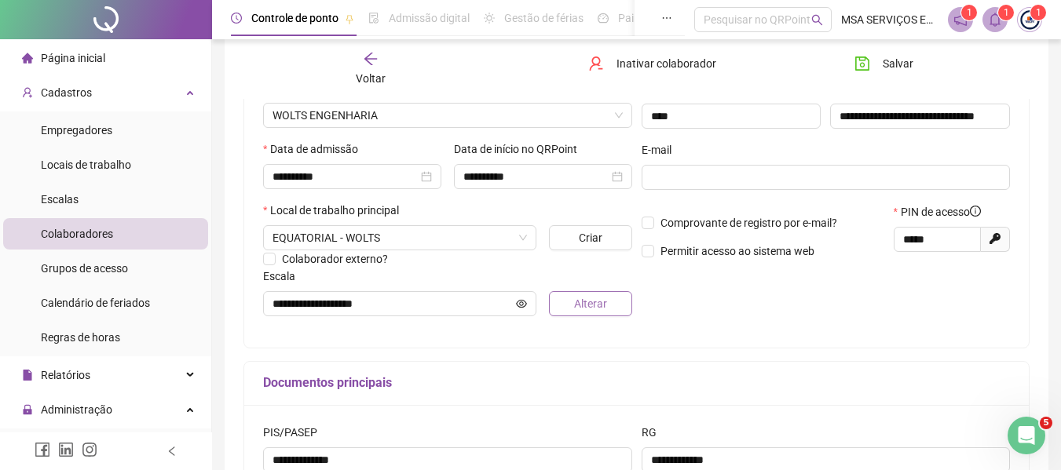
click at [568, 302] on button "Alterar" at bounding box center [590, 303] width 82 height 25
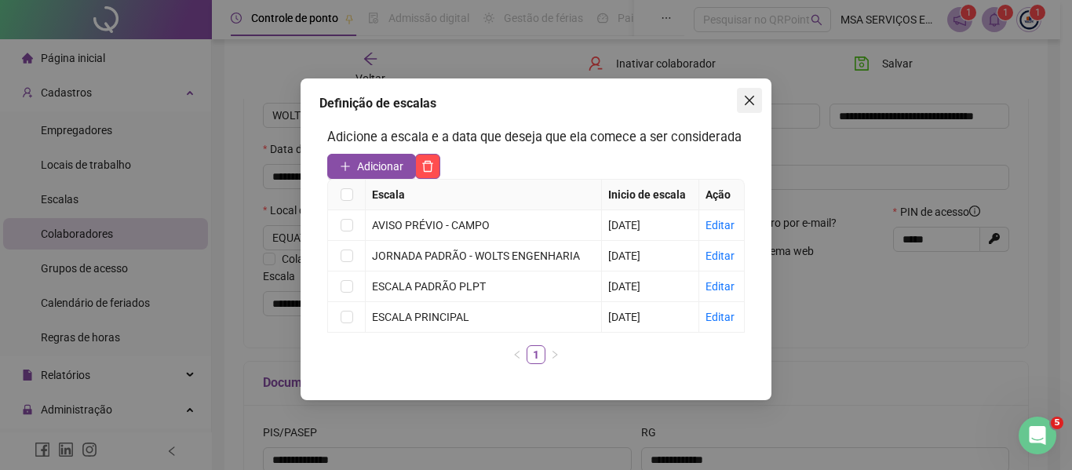
click at [749, 100] on icon "close" at bounding box center [749, 100] width 9 height 9
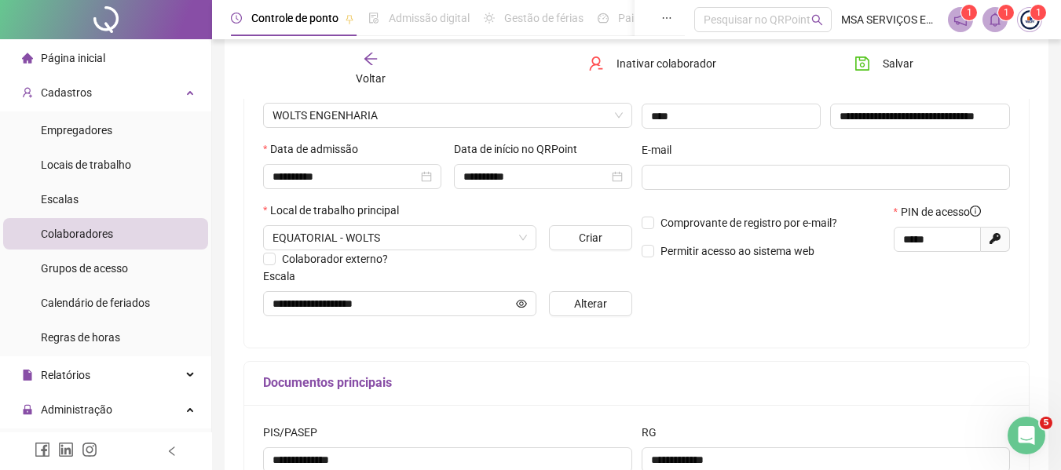
click at [685, 327] on div "**********" at bounding box center [826, 171] width 378 height 316
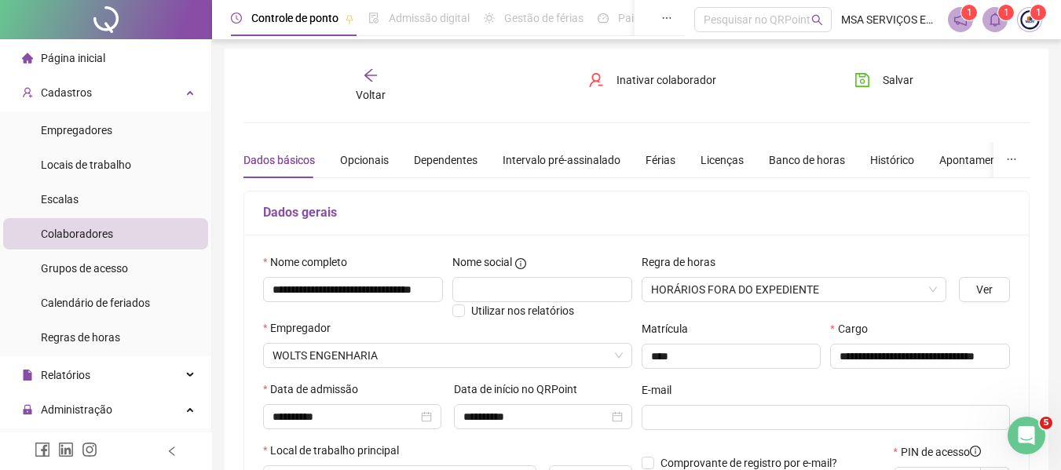
scroll to position [0, 0]
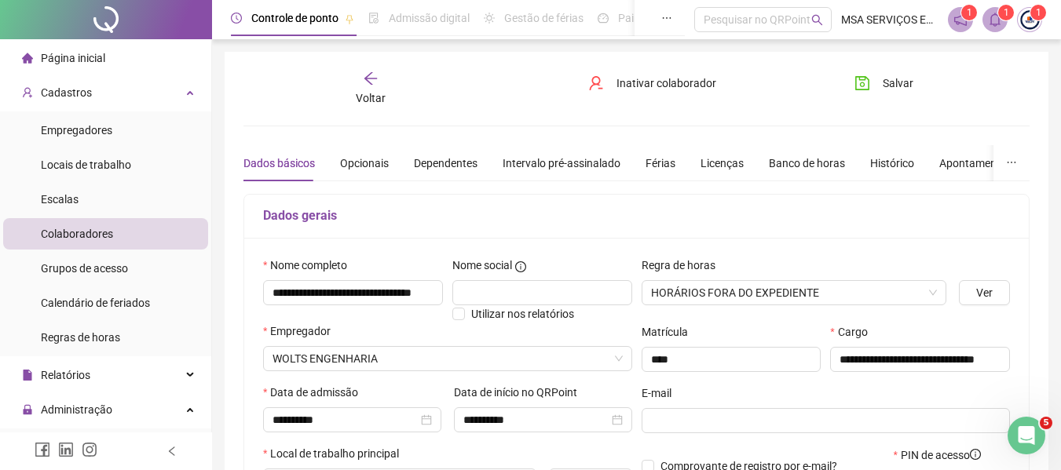
click at [385, 81] on div "Voltar" at bounding box center [370, 89] width 121 height 36
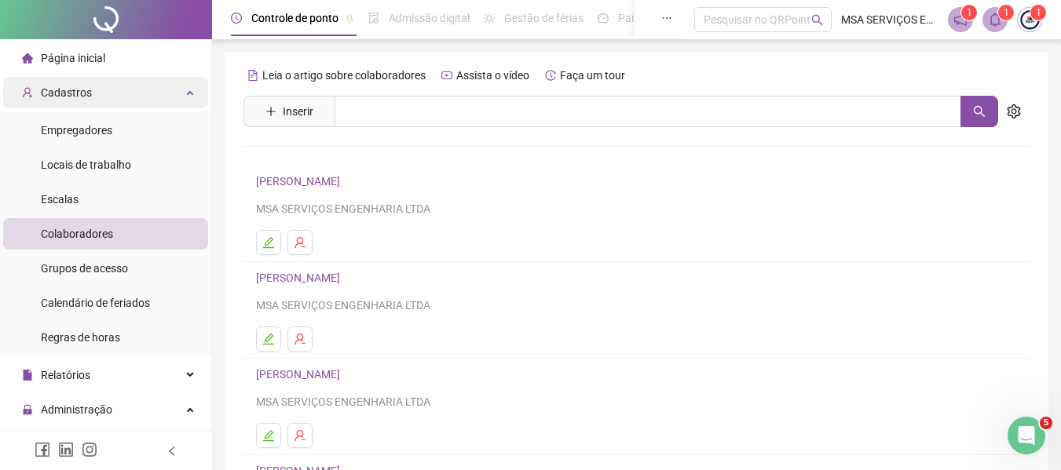
click at [134, 99] on div "Cadastros" at bounding box center [105, 92] width 205 height 31
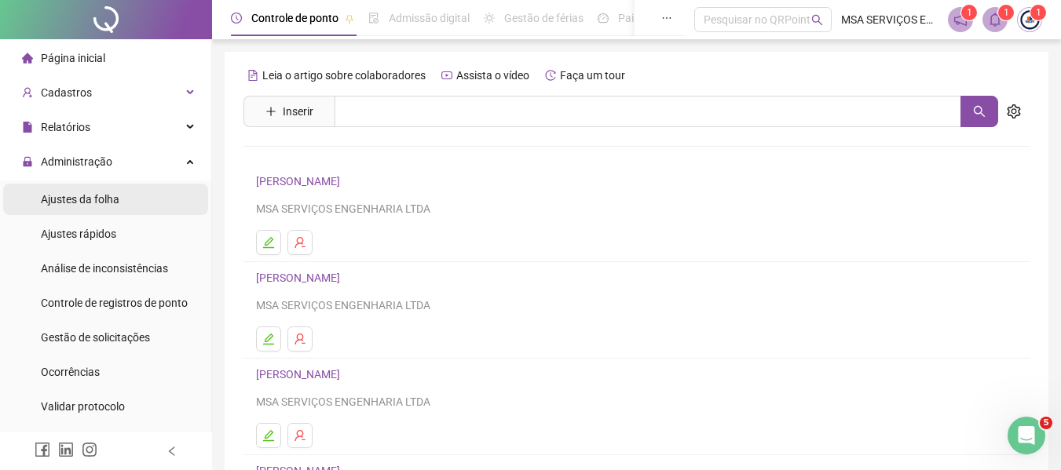
click at [121, 194] on li "Ajustes da folha" at bounding box center [105, 199] width 205 height 31
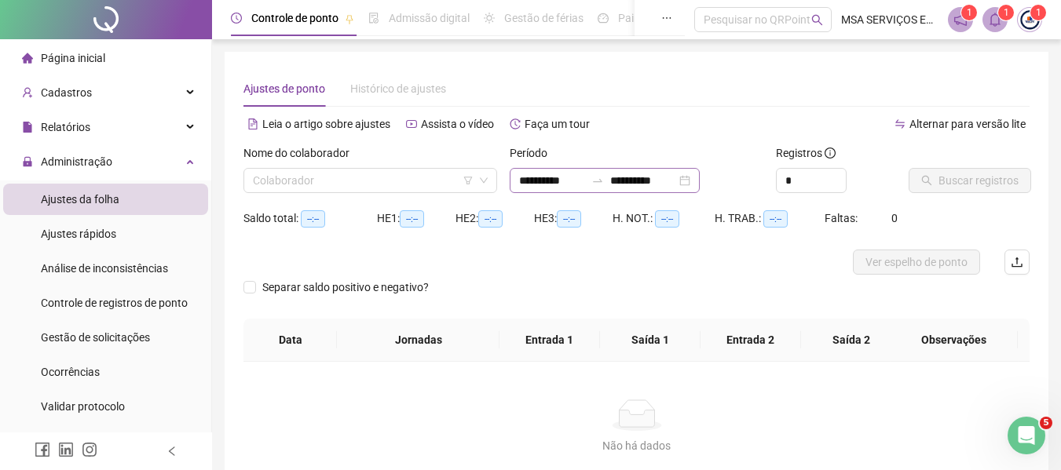
click at [578, 191] on div "**********" at bounding box center [605, 180] width 190 height 25
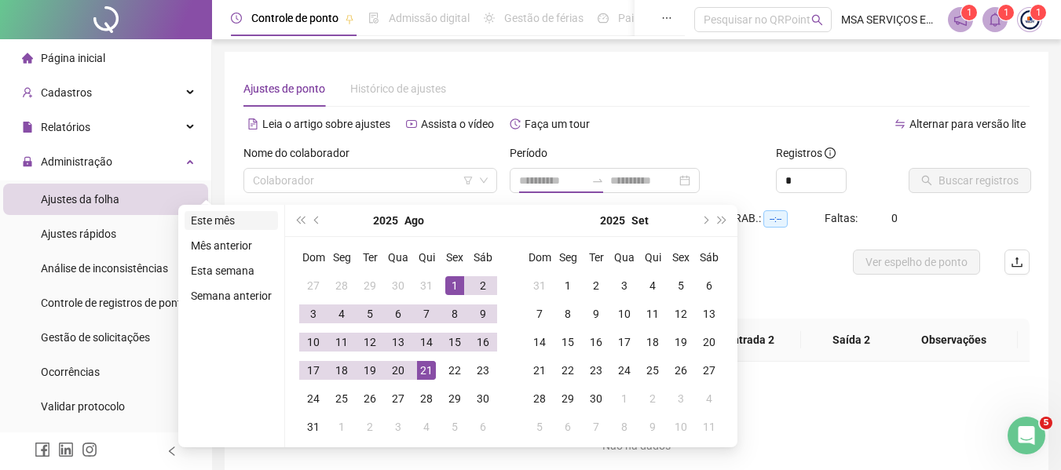
click at [232, 228] on li "Este mês" at bounding box center [230, 220] width 93 height 19
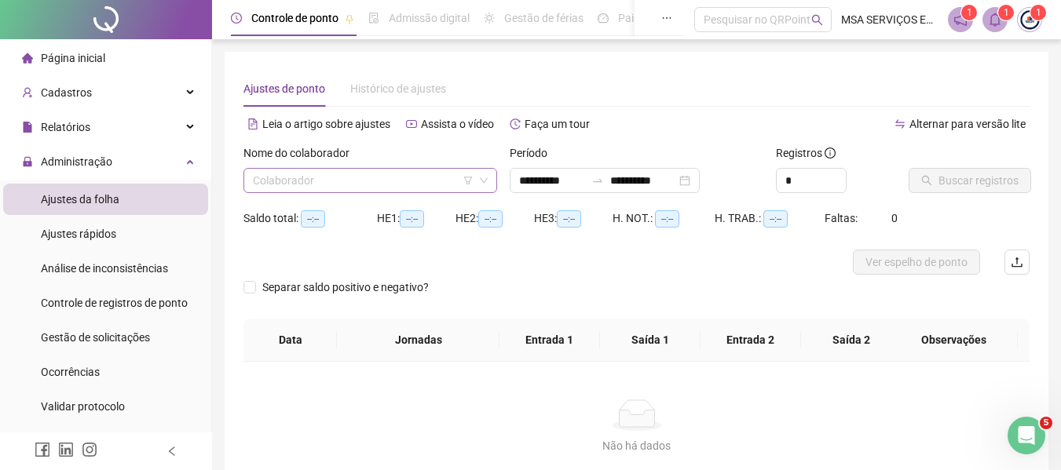
click at [299, 186] on input "search" at bounding box center [363, 181] width 221 height 24
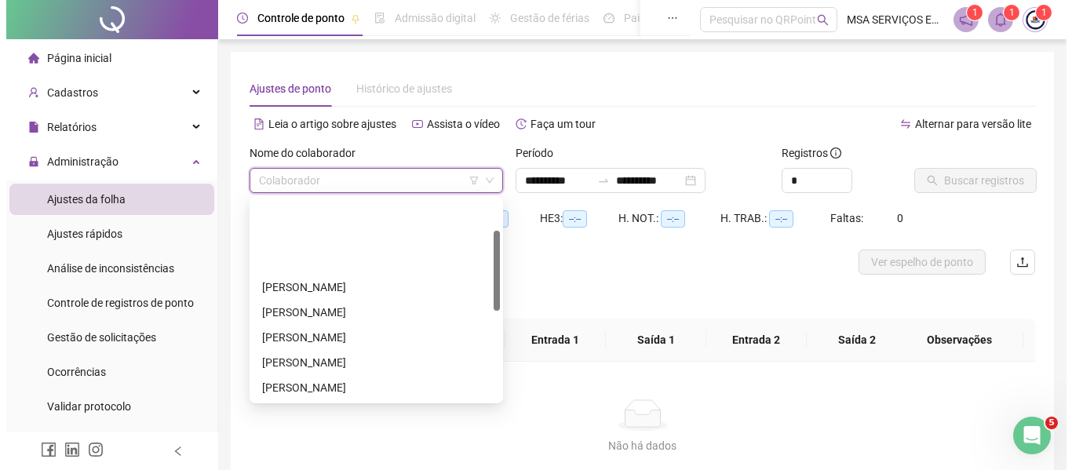
scroll to position [79, 0]
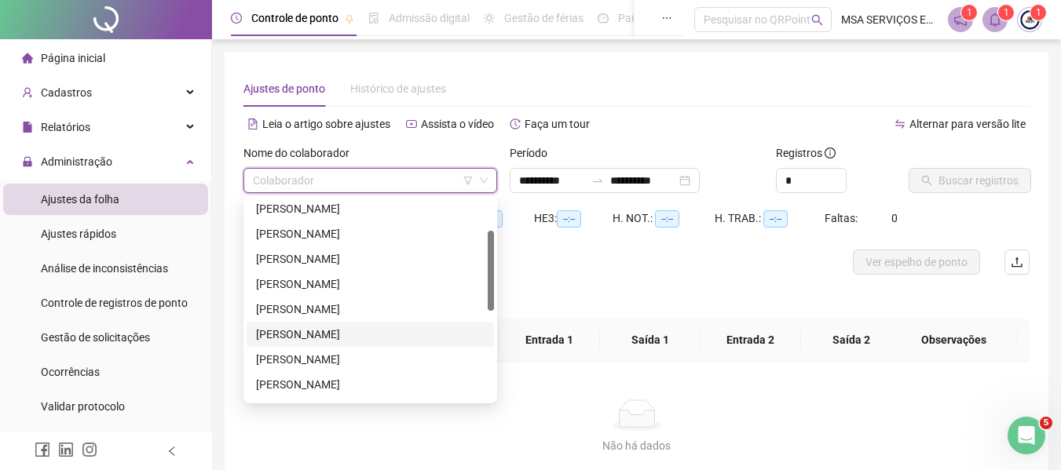
click at [353, 324] on div "[PERSON_NAME]" at bounding box center [370, 334] width 247 height 25
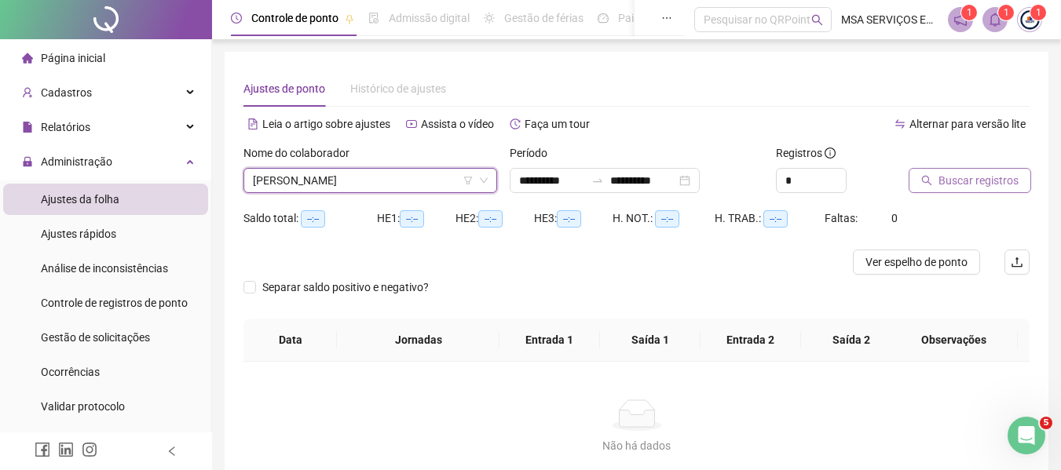
click at [947, 186] on span "Buscar registros" at bounding box center [978, 180] width 80 height 17
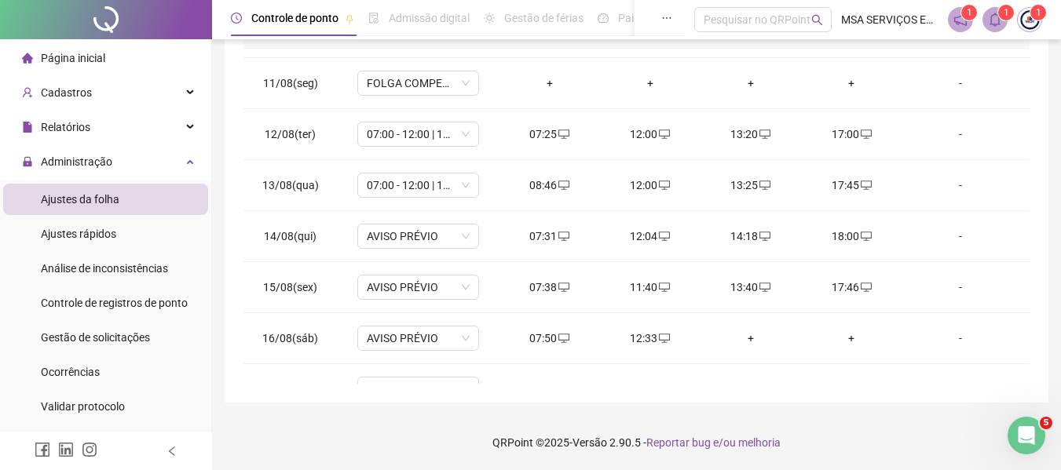
scroll to position [18, 0]
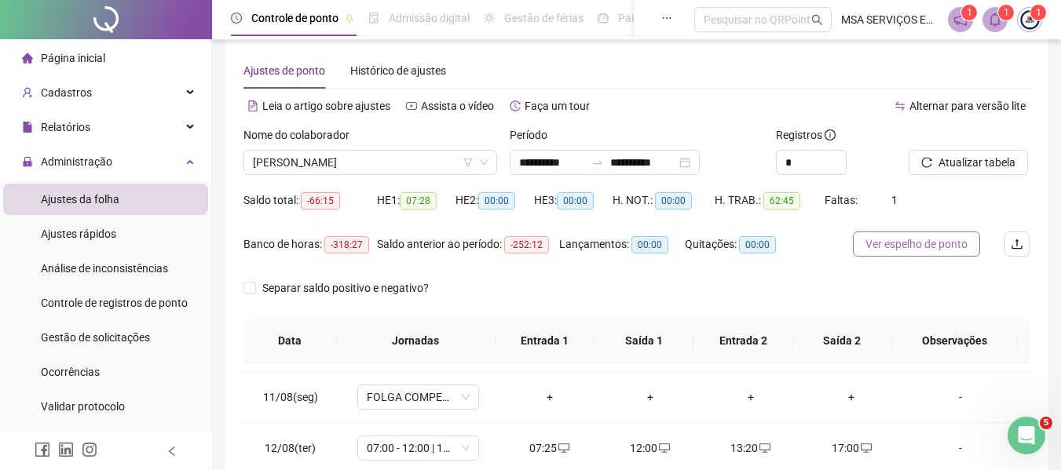
click at [902, 236] on button "Ver espelho de ponto" at bounding box center [916, 244] width 127 height 25
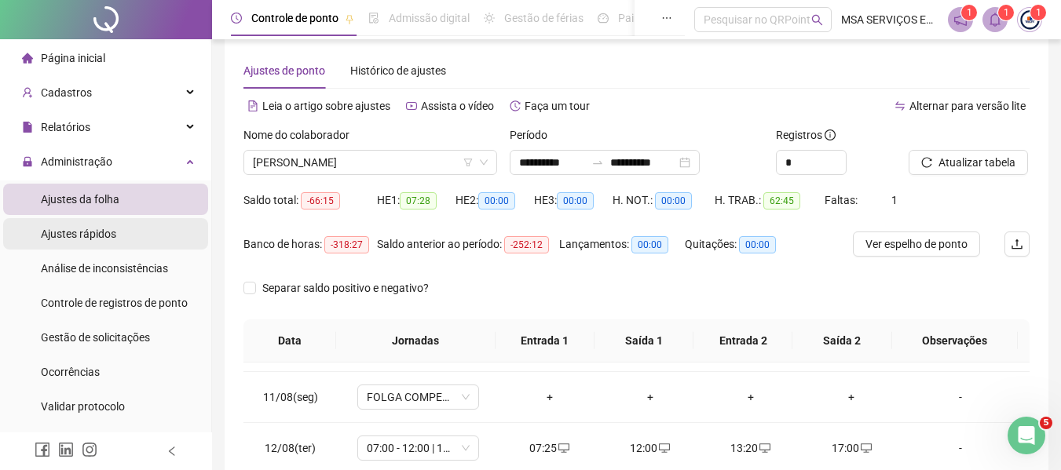
click at [156, 235] on li "Ajustes rápidos" at bounding box center [105, 233] width 205 height 31
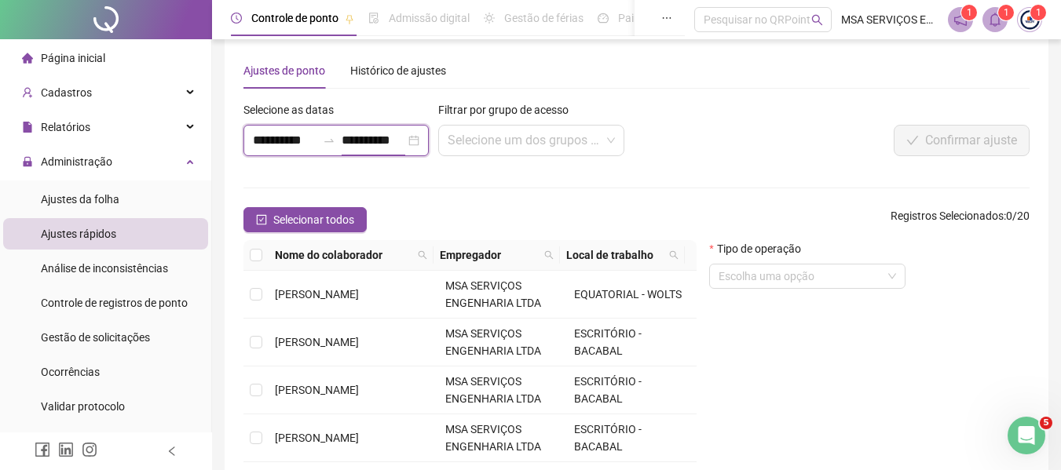
click at [381, 142] on input "**********" at bounding box center [374, 140] width 64 height 19
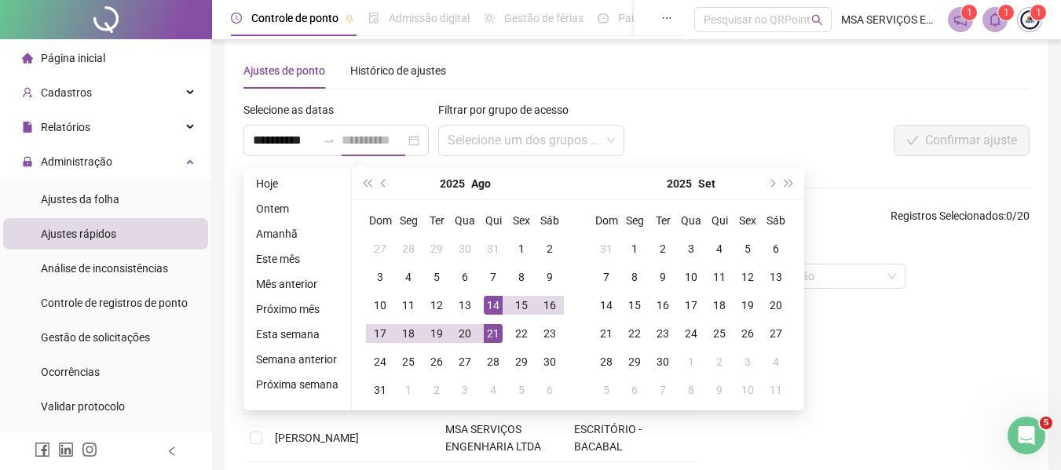
click at [485, 301] on div "14" at bounding box center [493, 305] width 19 height 19
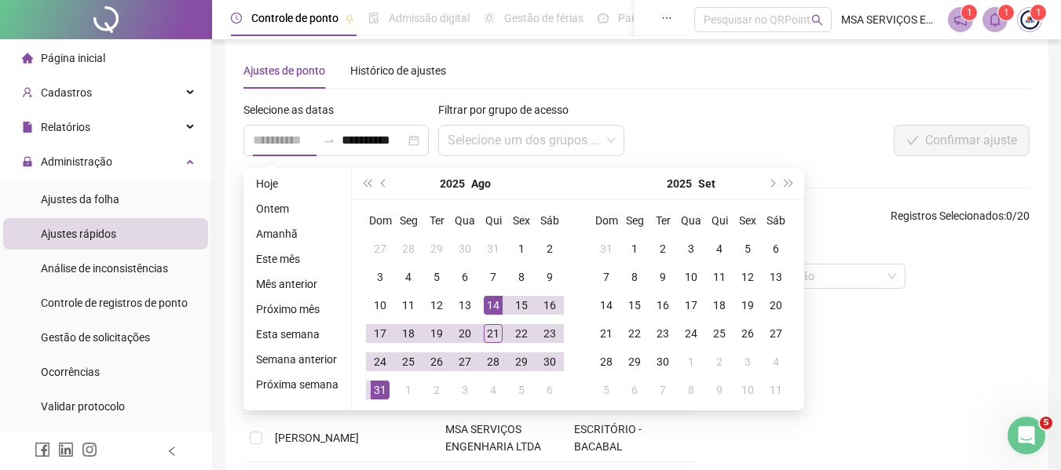
click at [383, 384] on div "31" at bounding box center [380, 390] width 19 height 19
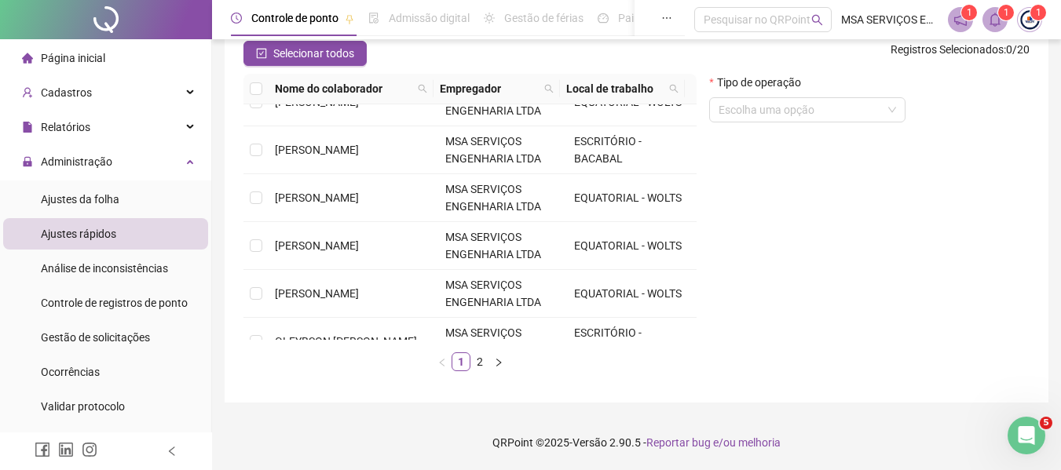
scroll to position [314, 0]
click at [371, 176] on td "[PERSON_NAME]" at bounding box center [354, 198] width 170 height 48
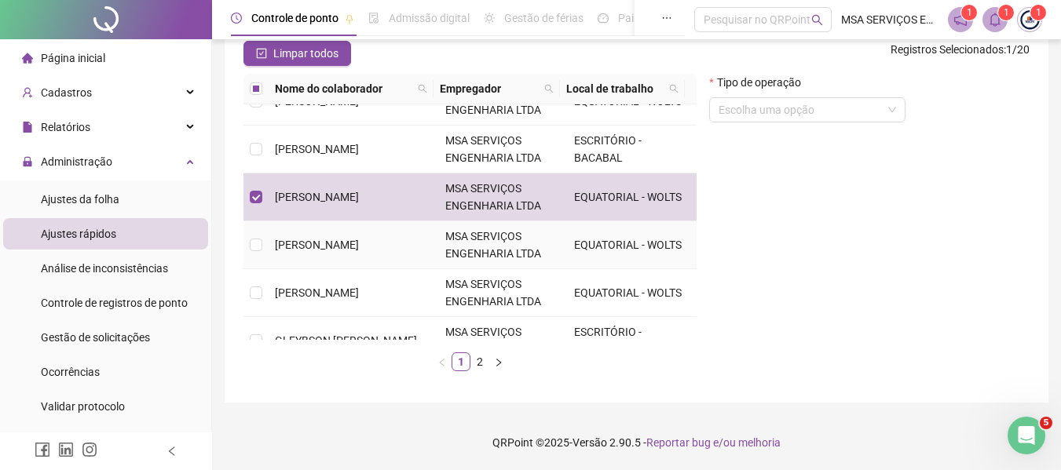
click at [451, 243] on span "MSA SERVIÇOS ENGENHARIA LTDA" at bounding box center [493, 245] width 96 height 30
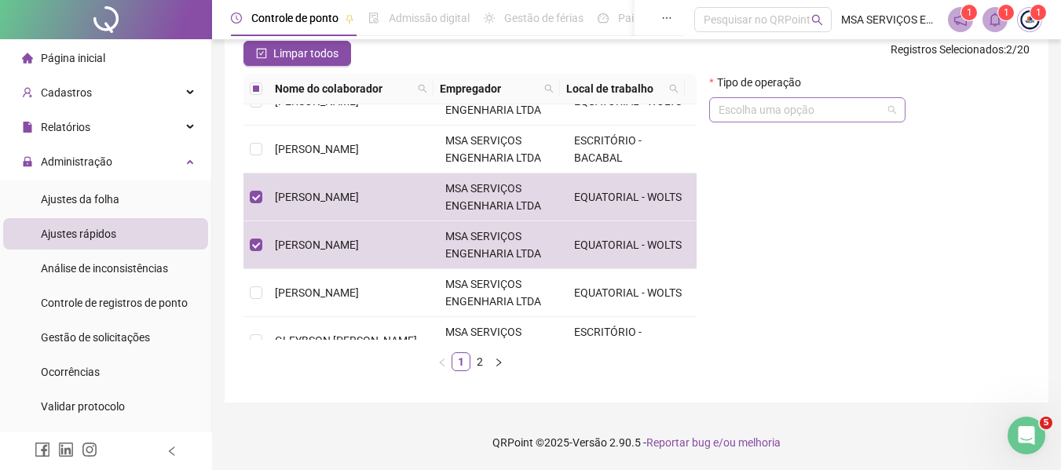
click at [799, 119] on input "search" at bounding box center [799, 110] width 163 height 24
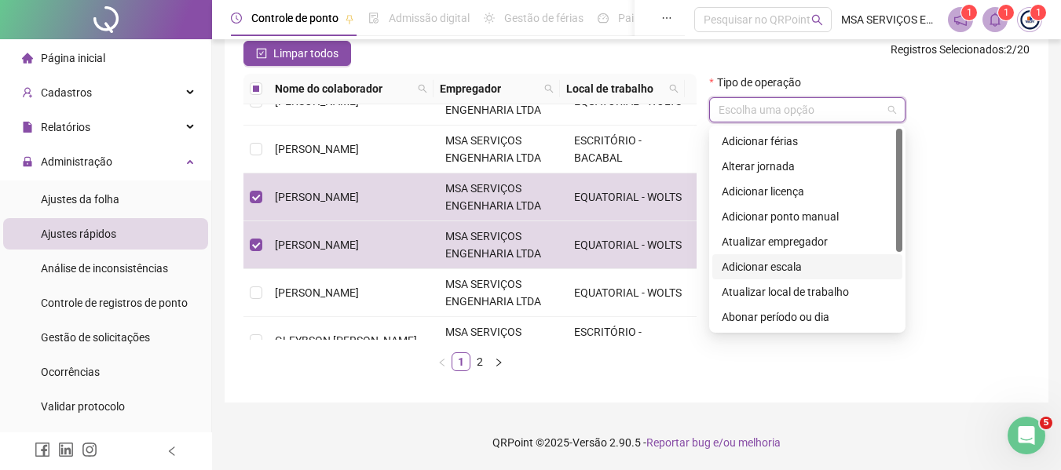
click at [818, 265] on div "Adicionar escala" at bounding box center [807, 266] width 171 height 17
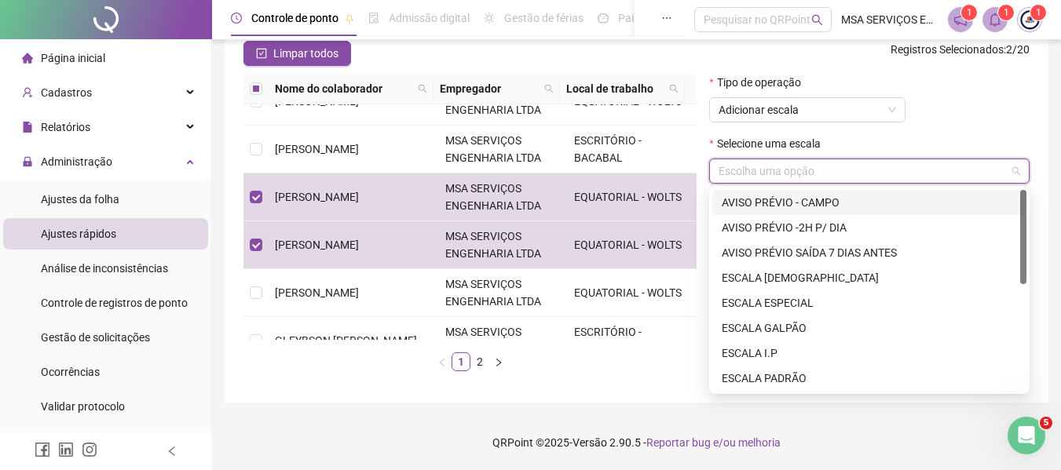
click at [818, 181] on input "search" at bounding box center [861, 171] width 287 height 24
click at [824, 203] on div "AVISO PRÉVIO - CAMPO" at bounding box center [869, 202] width 295 height 17
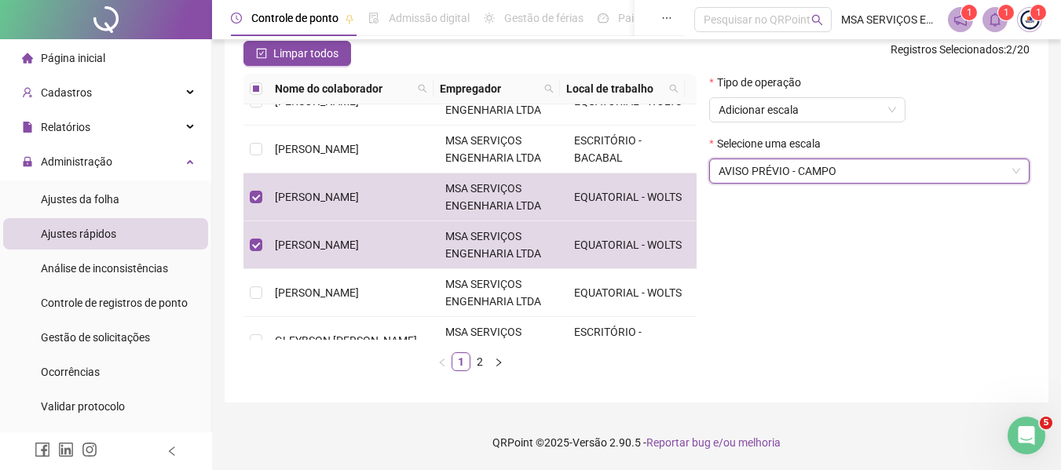
click at [845, 284] on div "Tipo de operação Adicionar escala Selecione uma escala AVISO PRÉVIO - CAMPO AVI…" at bounding box center [869, 229] width 333 height 310
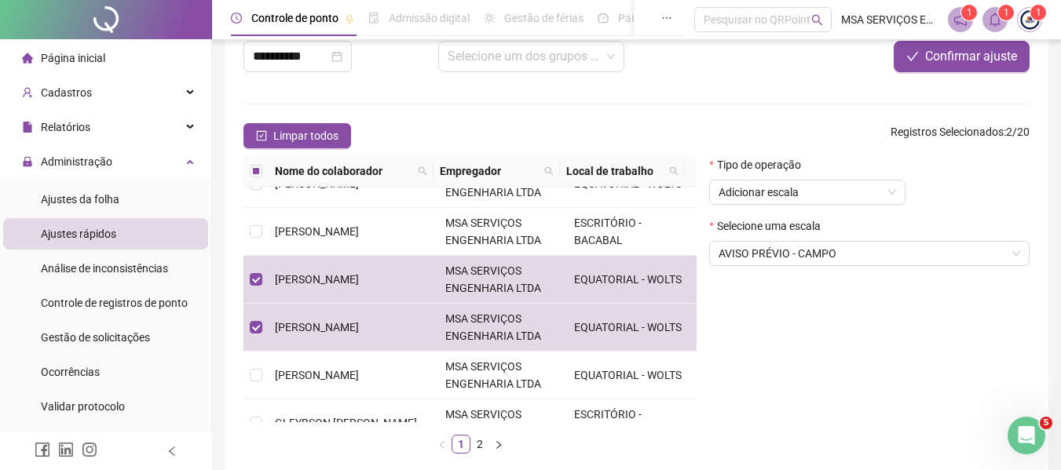
scroll to position [0, 0]
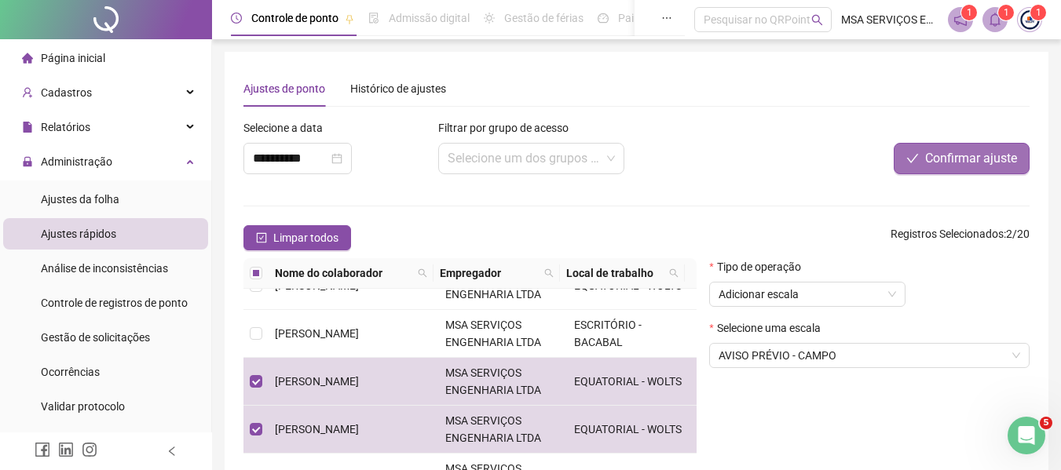
click at [948, 163] on span "Confirmar ajuste" at bounding box center [971, 158] width 92 height 19
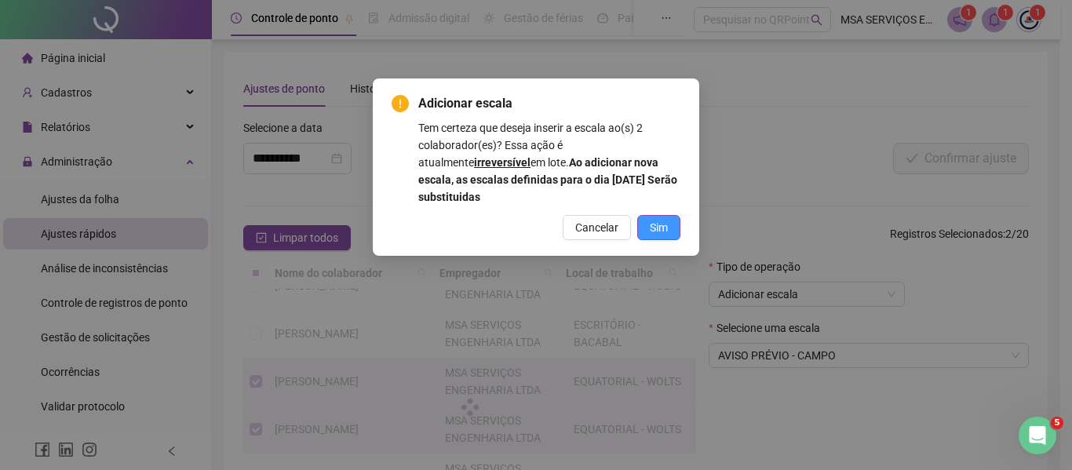
click at [677, 229] on button "Sim" at bounding box center [658, 227] width 43 height 25
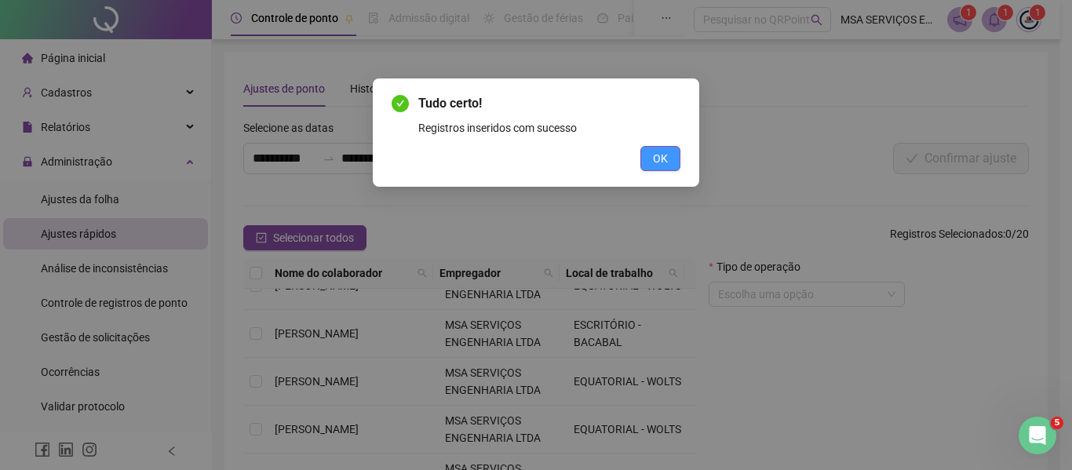
click at [651, 160] on button "OK" at bounding box center [661, 158] width 40 height 25
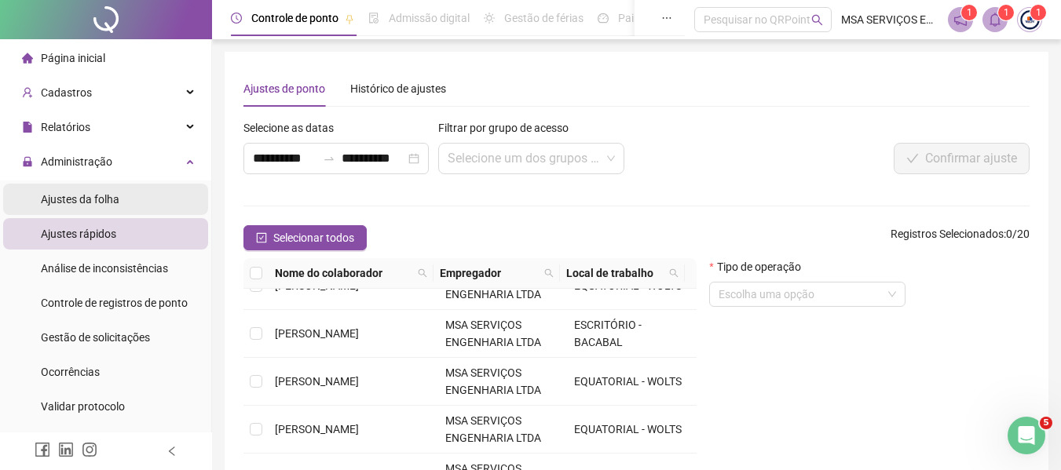
click at [64, 200] on span "Ajustes da folha" at bounding box center [80, 199] width 79 height 13
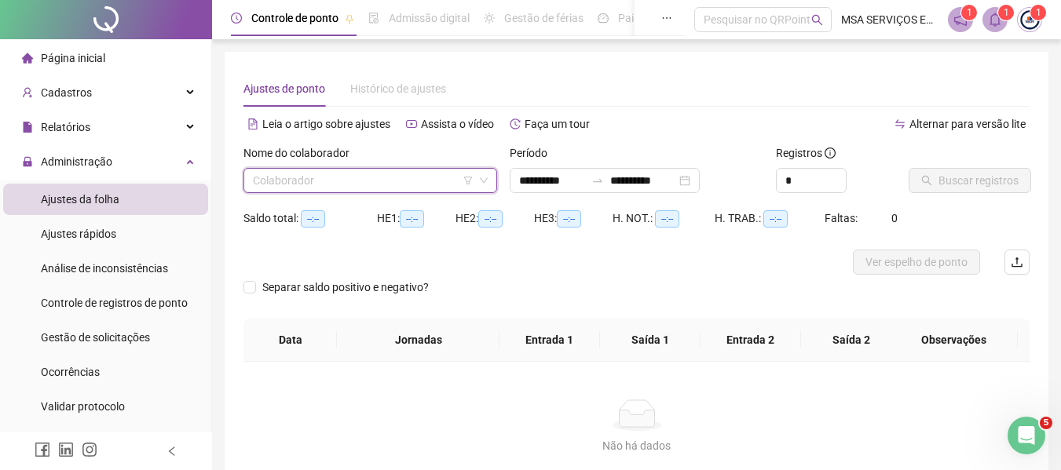
click at [324, 185] on input "search" at bounding box center [363, 181] width 221 height 24
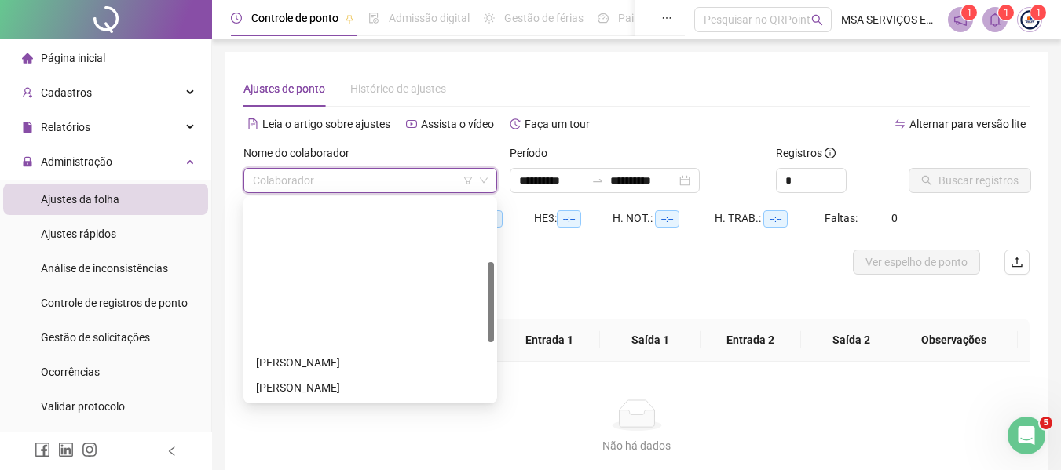
scroll to position [157, 0]
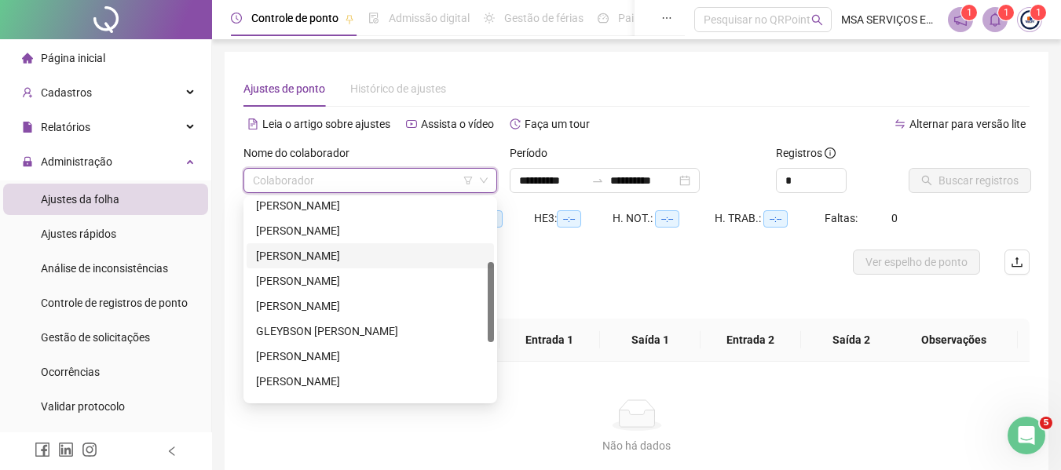
click at [386, 260] on div "[PERSON_NAME]" at bounding box center [370, 255] width 228 height 17
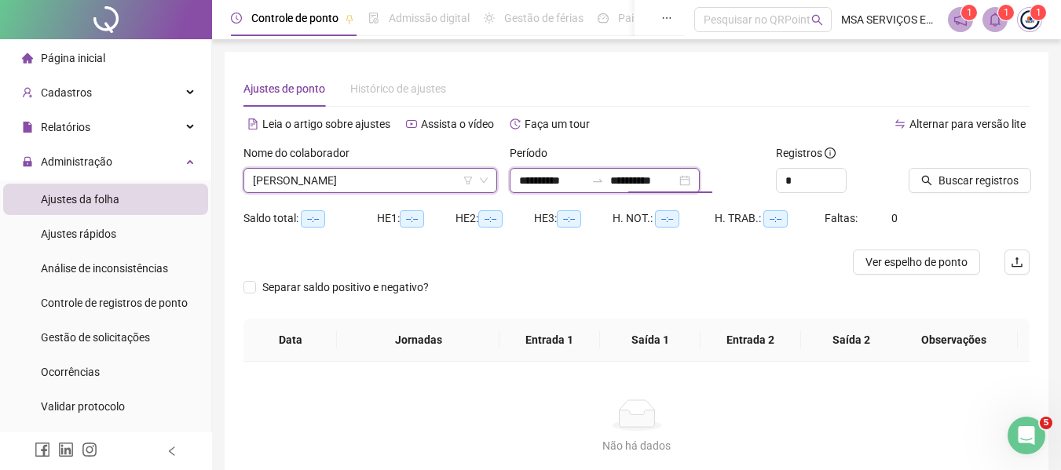
click at [676, 186] on input "**********" at bounding box center [643, 180] width 66 height 17
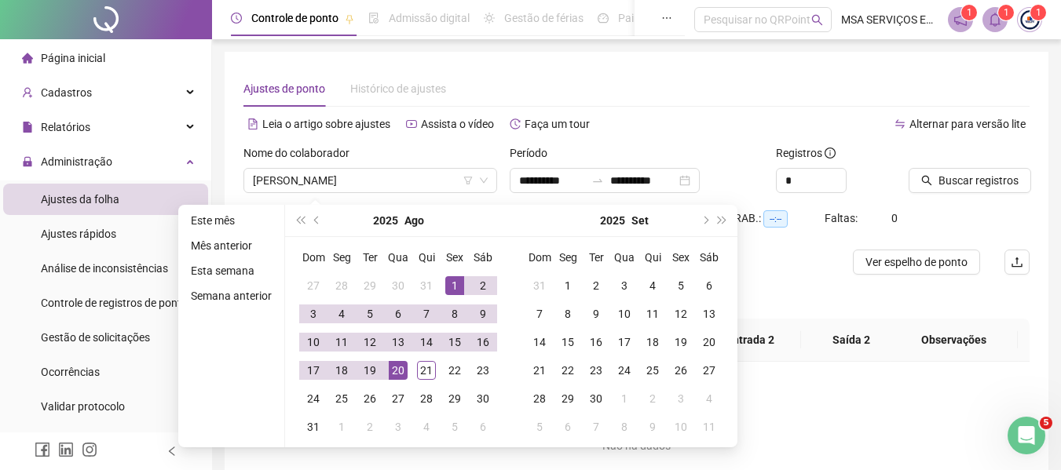
click at [260, 203] on div "Nome do colaborador [PERSON_NAME]" at bounding box center [370, 174] width 266 height 61
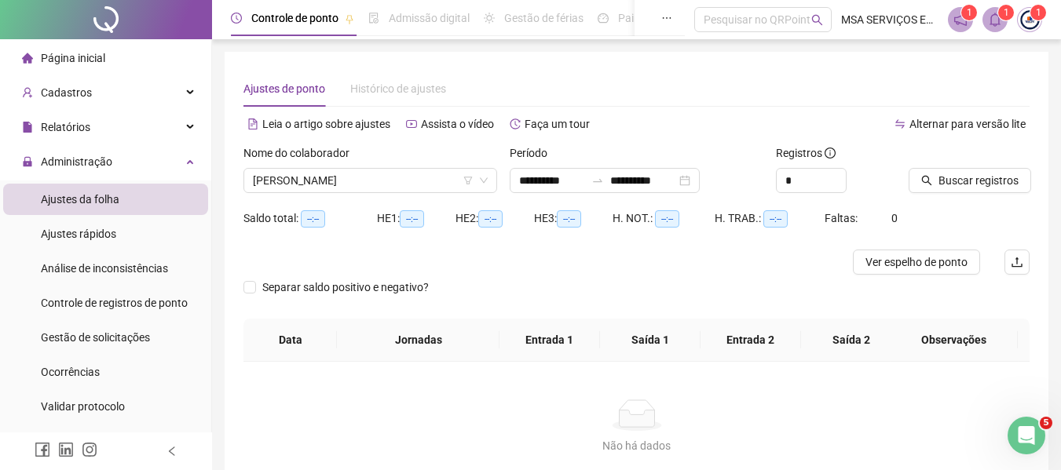
click at [258, 221] on div "Saldo total: --:--" at bounding box center [309, 219] width 133 height 18
click at [650, 189] on div "**********" at bounding box center [605, 180] width 190 height 25
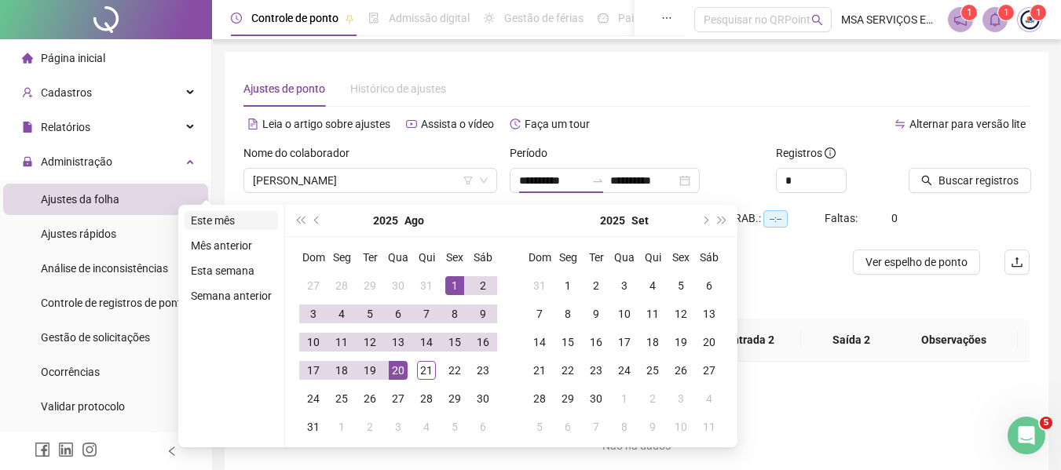
click at [236, 226] on li "Este mês" at bounding box center [230, 220] width 93 height 19
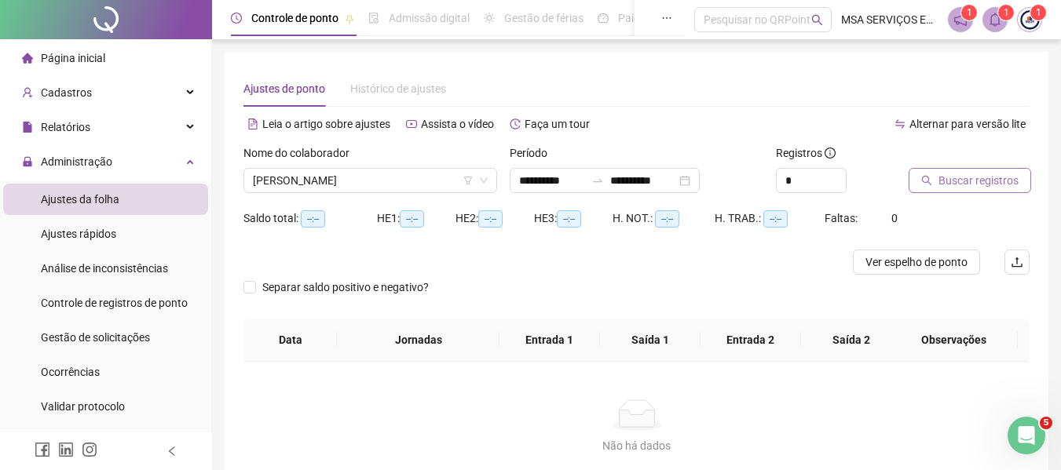
click at [967, 192] on button "Buscar registros" at bounding box center [969, 180] width 122 height 25
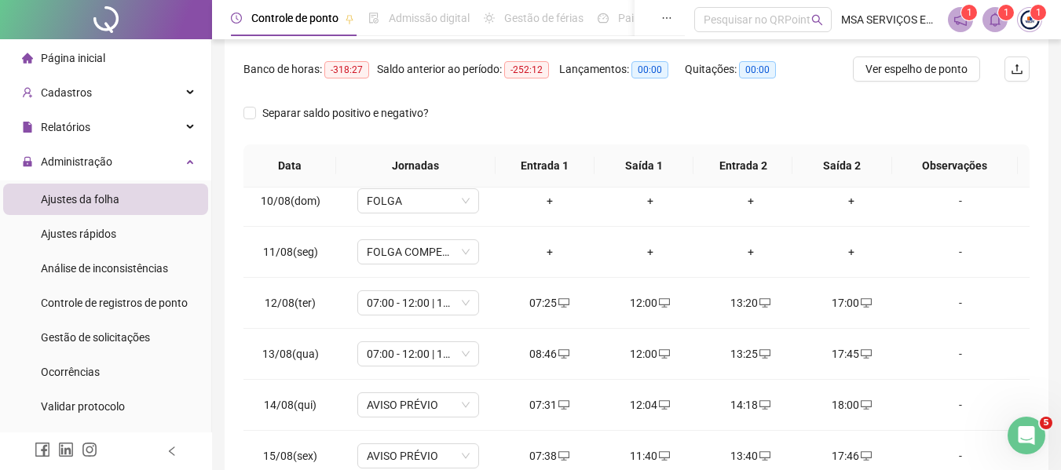
scroll to position [0, 0]
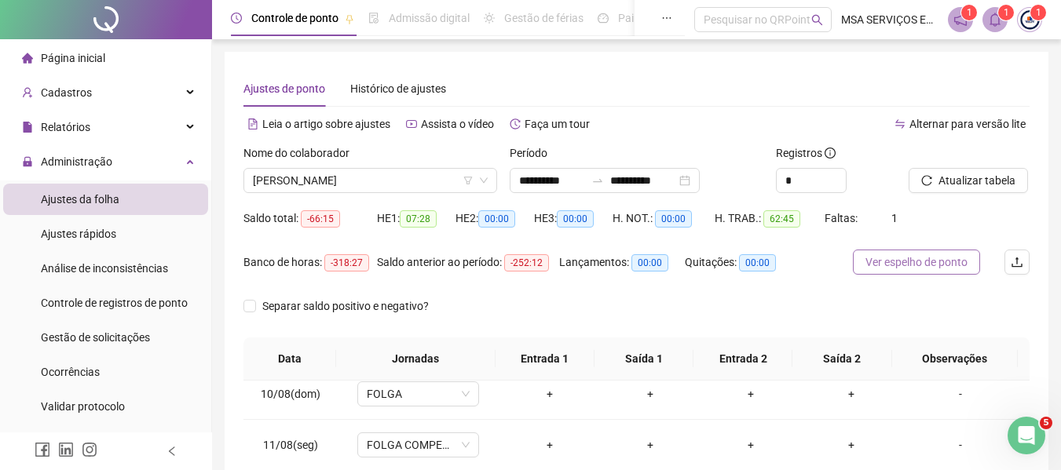
click at [913, 261] on span "Ver espelho de ponto" at bounding box center [916, 262] width 102 height 17
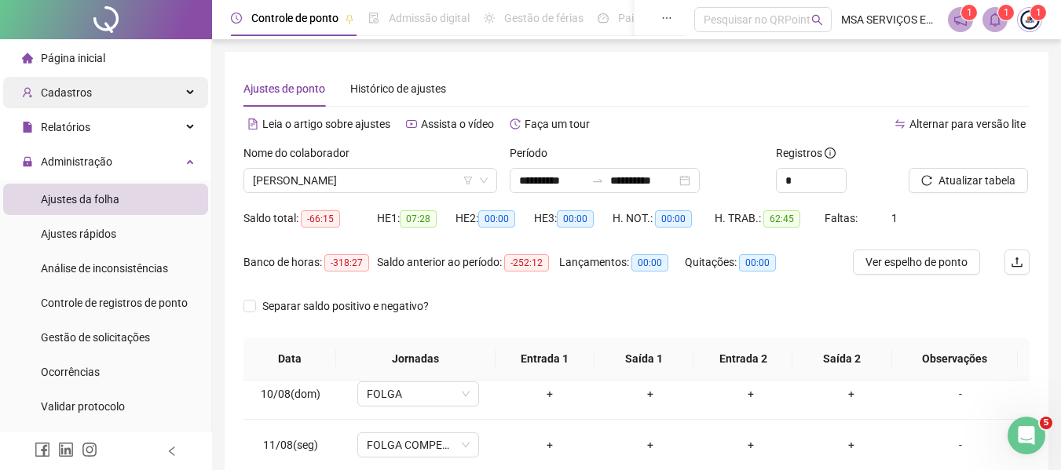
click at [88, 106] on span "Cadastros" at bounding box center [57, 92] width 70 height 31
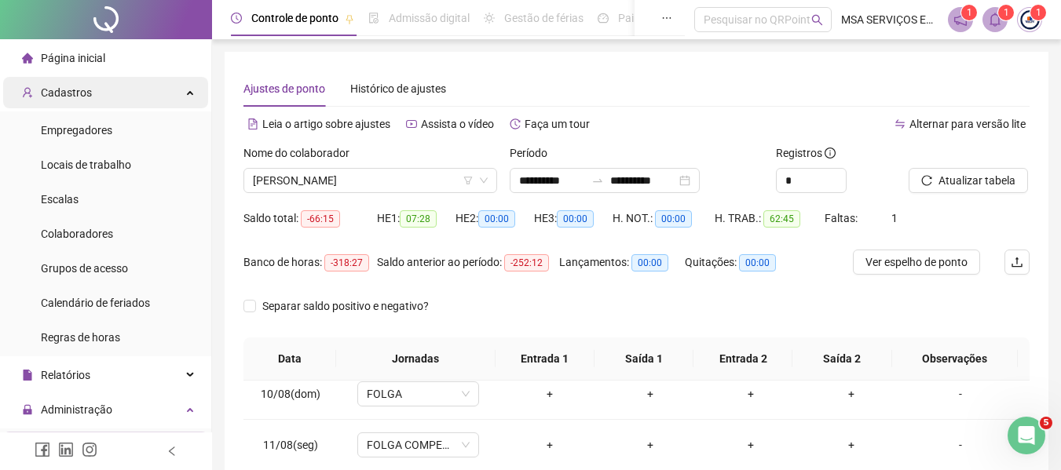
click at [115, 88] on div "Cadastros" at bounding box center [105, 92] width 205 height 31
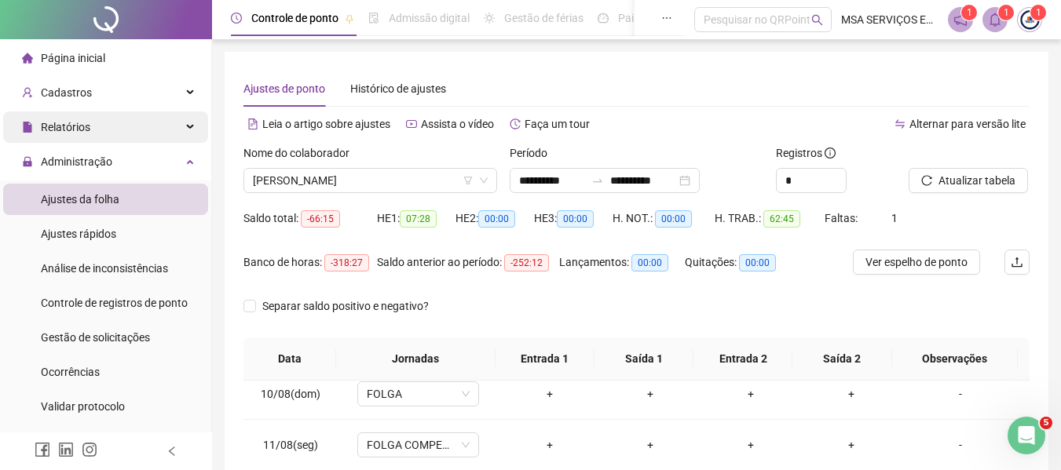
click at [126, 139] on div "Relatórios" at bounding box center [105, 126] width 205 height 31
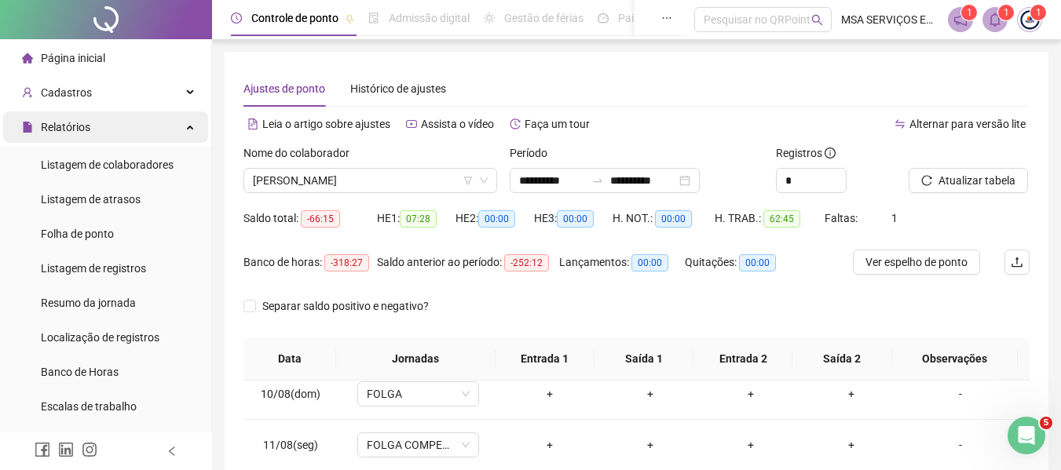
click at [129, 135] on div "Relatórios" at bounding box center [105, 126] width 205 height 31
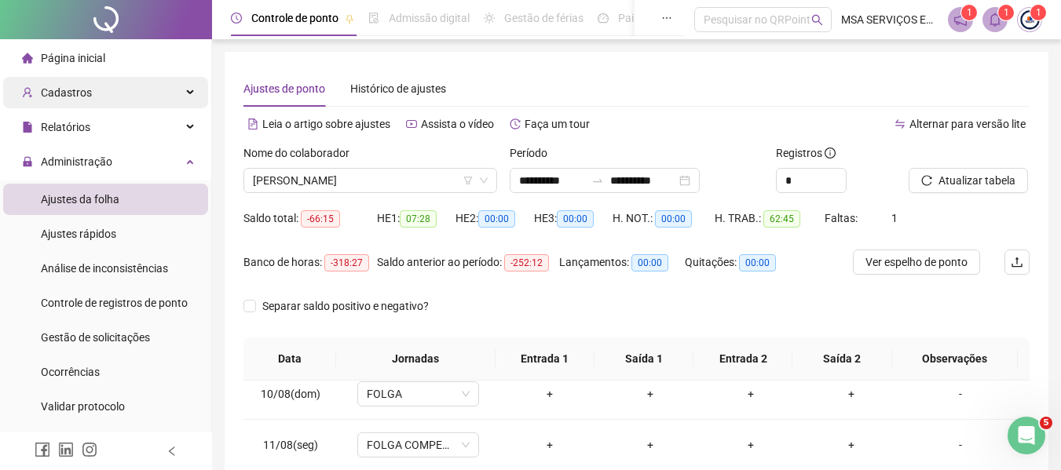
click at [124, 97] on div "Cadastros" at bounding box center [105, 92] width 205 height 31
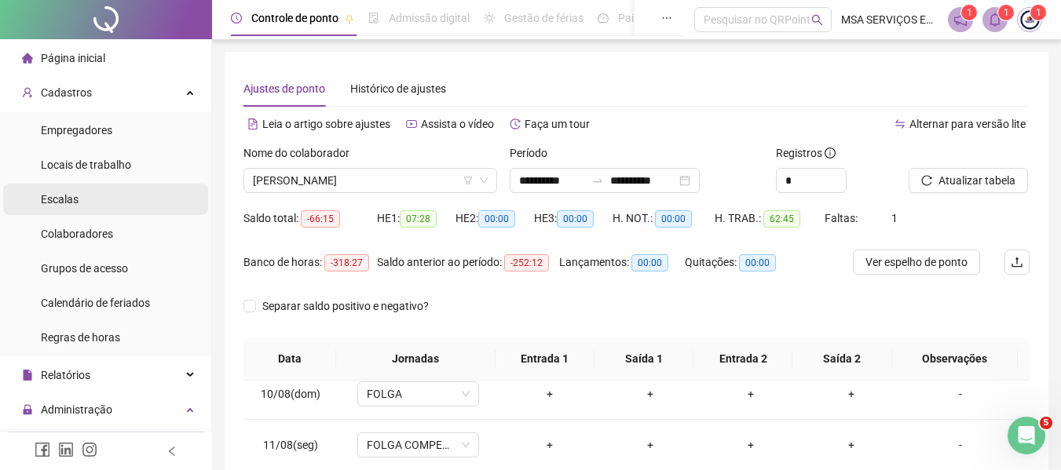
click at [110, 199] on li "Escalas" at bounding box center [105, 199] width 205 height 31
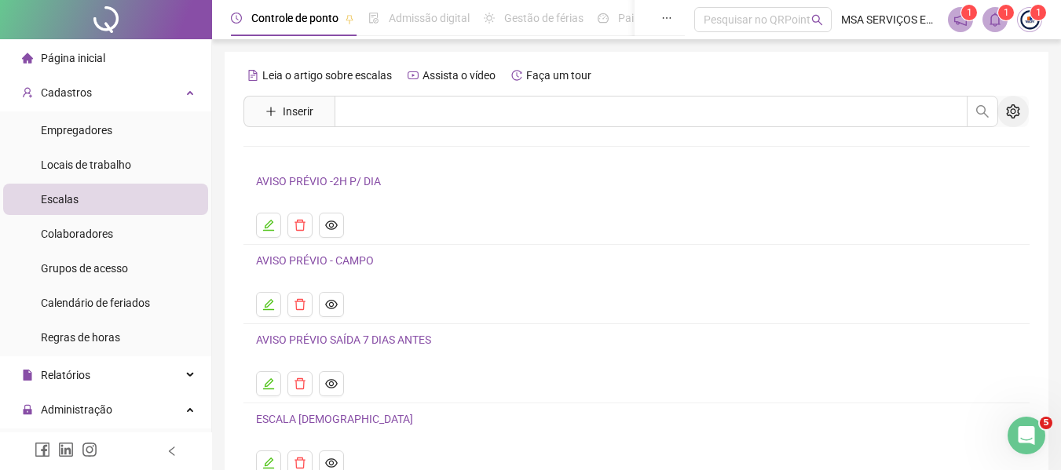
click at [1017, 111] on icon "setting" at bounding box center [1013, 111] width 14 height 14
click at [298, 303] on icon "delete" at bounding box center [300, 304] width 13 height 13
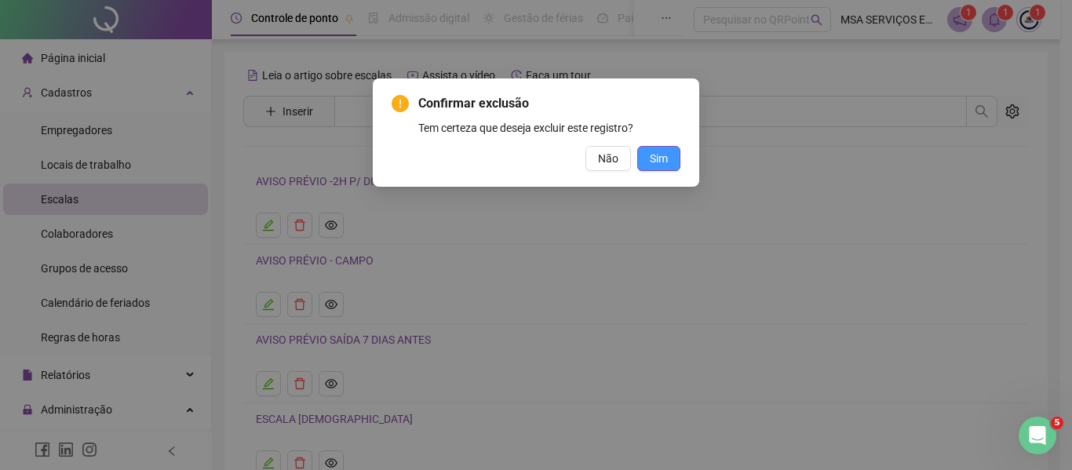
click at [644, 151] on button "Sim" at bounding box center [658, 158] width 43 height 25
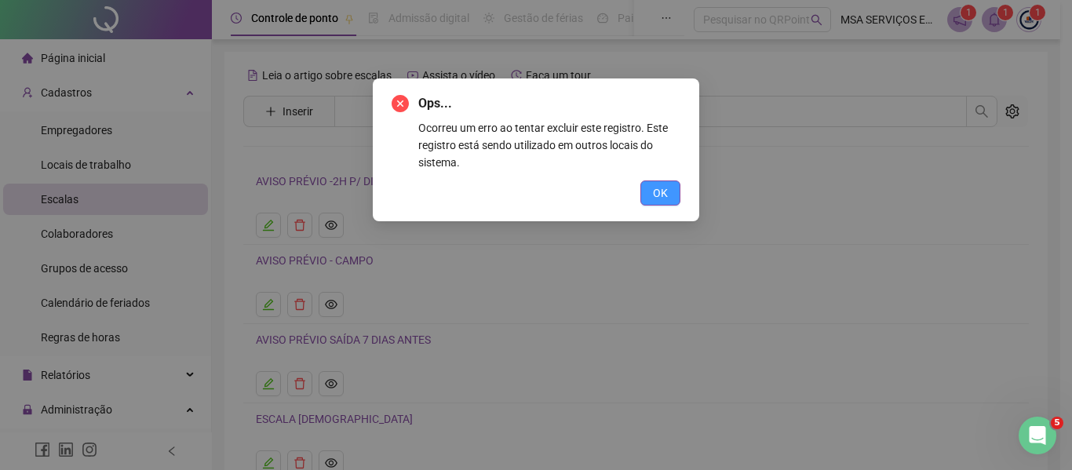
click at [653, 192] on span "OK" at bounding box center [660, 192] width 15 height 17
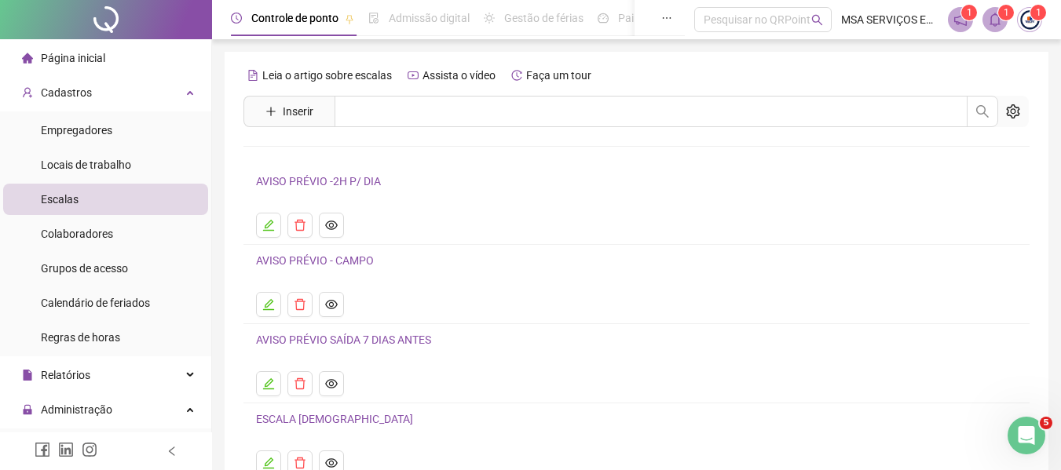
click at [334, 261] on link "AVISO PRÉVIO - CAMPO" at bounding box center [315, 260] width 118 height 13
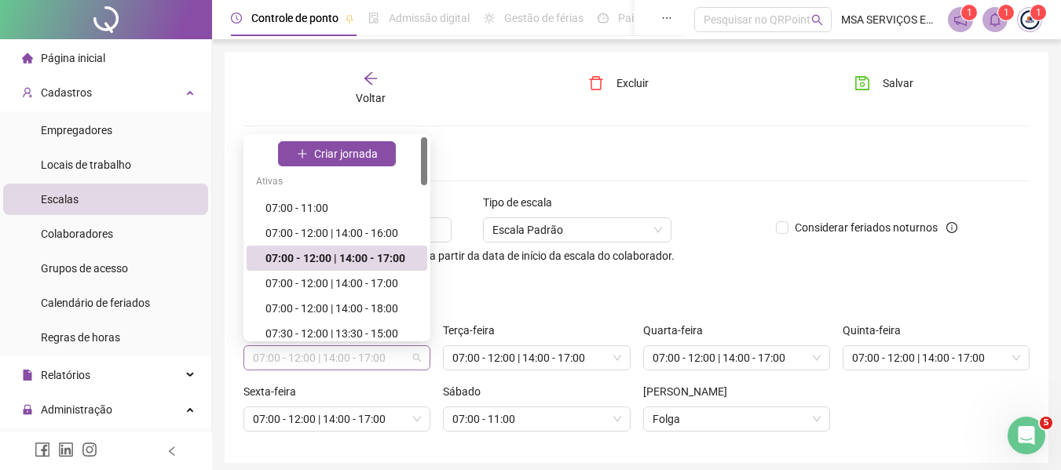
click at [413, 356] on span "07:00 - 12:00 | 14:00 - 17:00" at bounding box center [337, 358] width 168 height 24
click at [363, 159] on span "Criar jornada" at bounding box center [346, 153] width 64 height 17
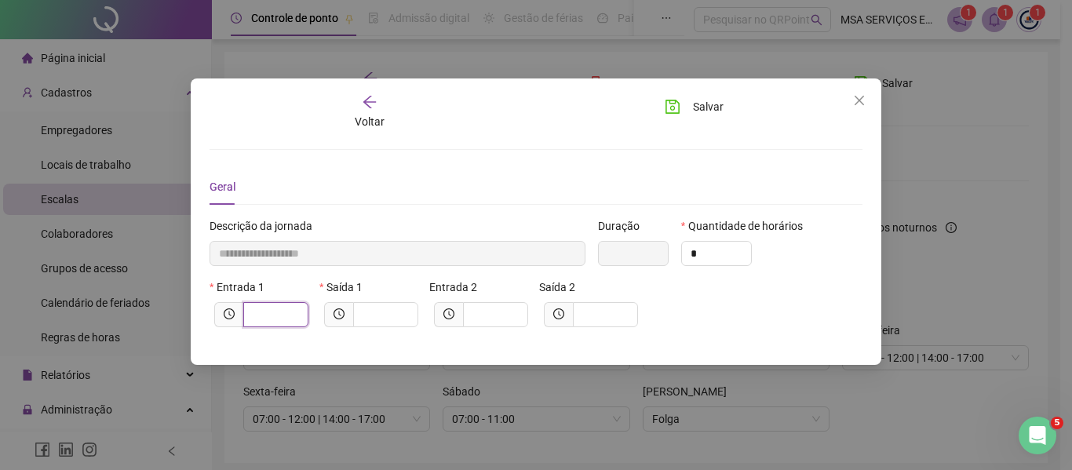
click at [279, 316] on input "text" at bounding box center [274, 314] width 43 height 17
click at [719, 106] on span "Salvar" at bounding box center [708, 106] width 31 height 17
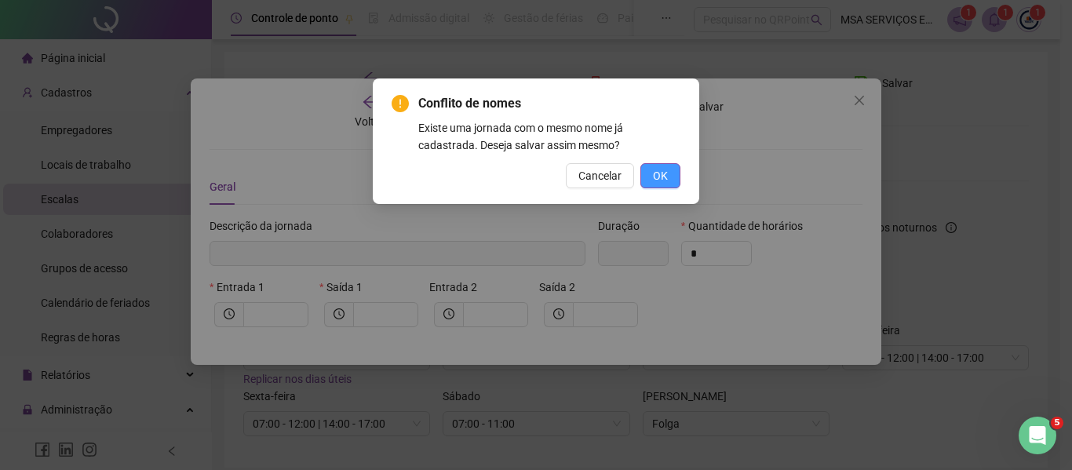
click at [668, 175] on button "OK" at bounding box center [661, 175] width 40 height 25
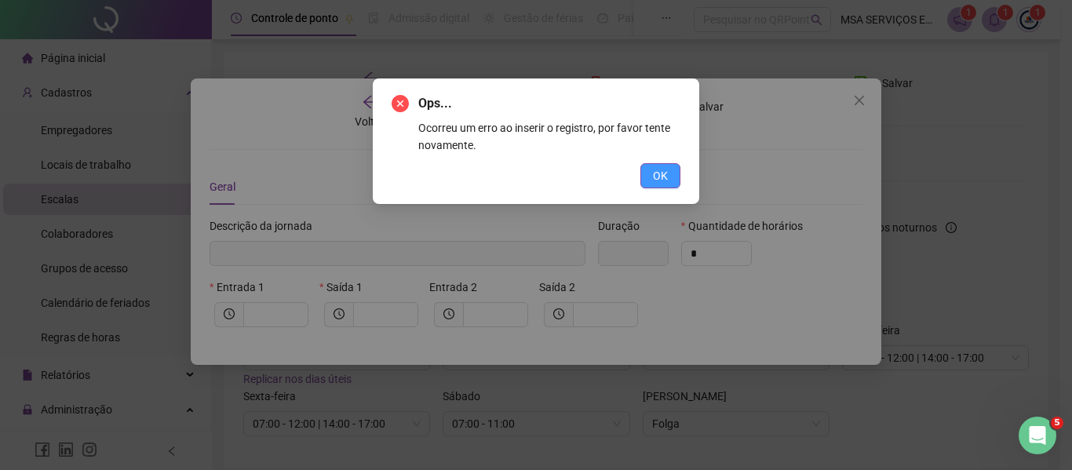
click at [662, 171] on span "OK" at bounding box center [660, 175] width 15 height 17
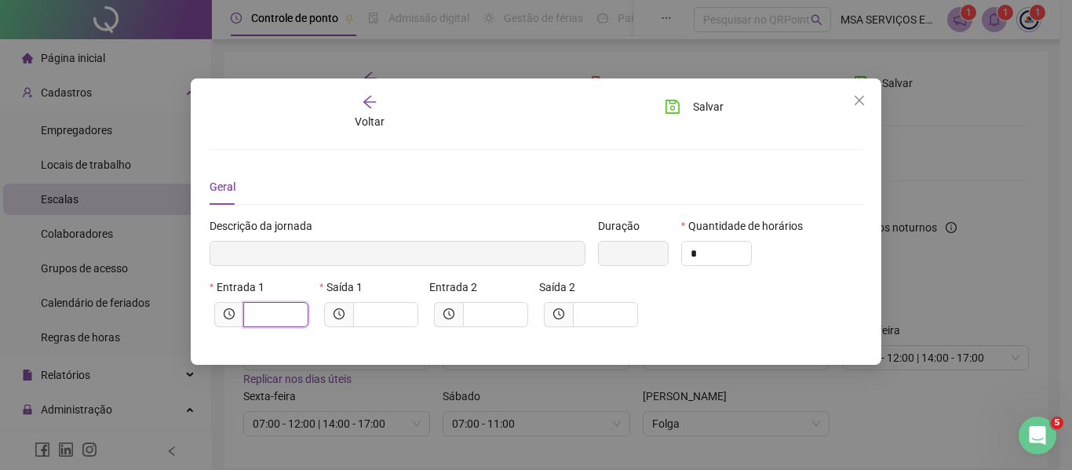
click at [272, 316] on input "text" at bounding box center [274, 314] width 43 height 17
click at [722, 115] on button "Salvar" at bounding box center [694, 106] width 82 height 25
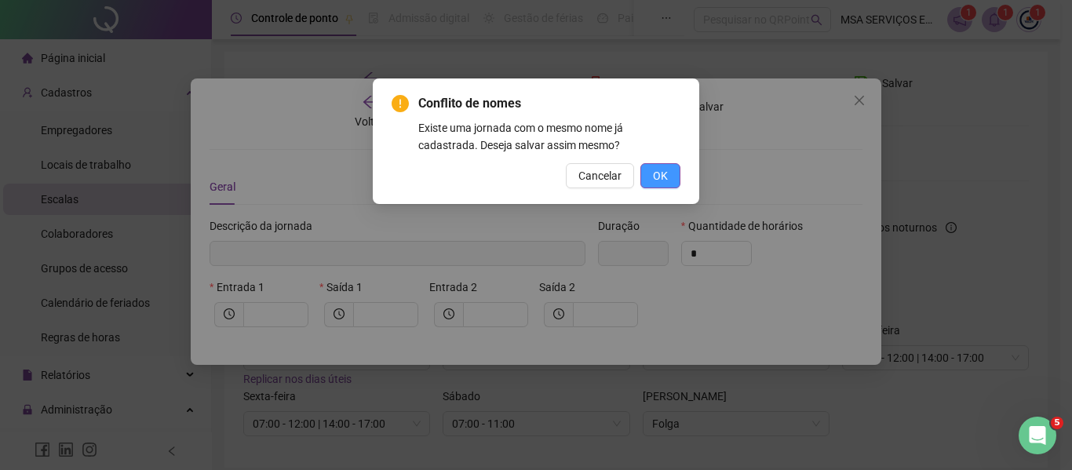
click at [664, 174] on span "OK" at bounding box center [660, 175] width 15 height 17
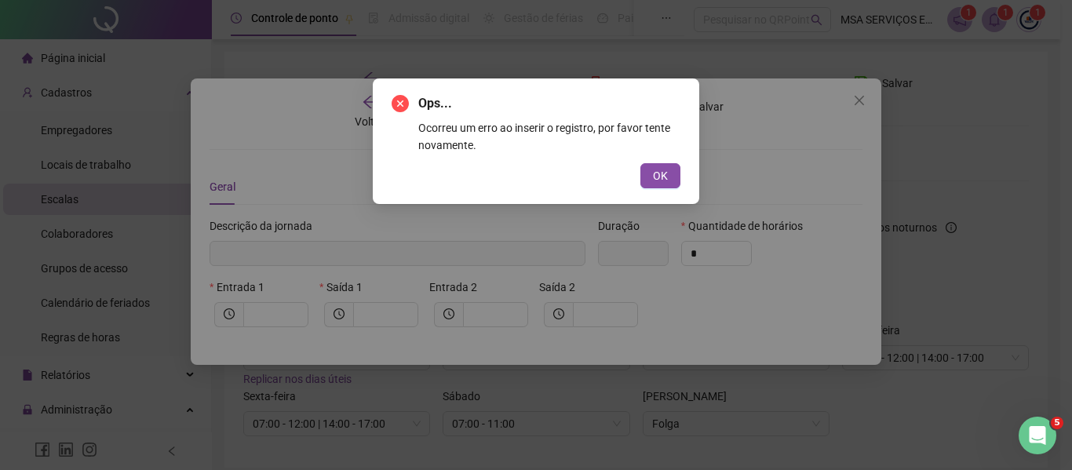
click at [664, 174] on span "OK" at bounding box center [660, 175] width 15 height 17
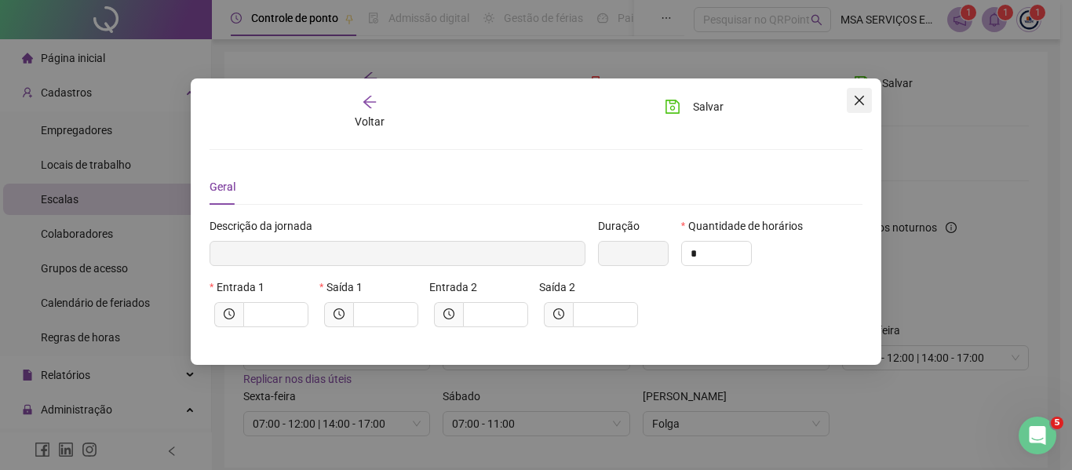
click at [868, 107] on button "Close" at bounding box center [859, 100] width 25 height 25
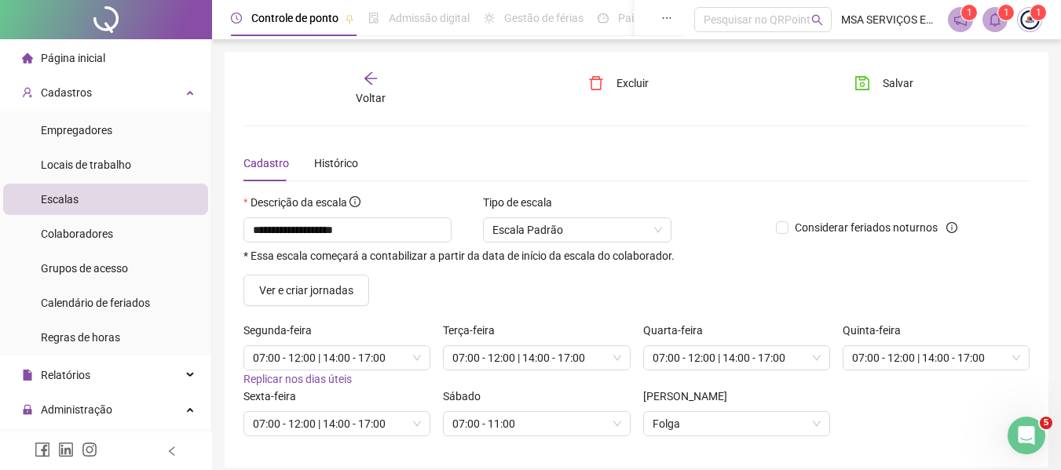
click at [337, 382] on span "Replicar nos dias úteis" at bounding box center [297, 379] width 108 height 13
click at [342, 376] on span "Replicar nos dias úteis" at bounding box center [297, 379] width 108 height 13
click at [370, 361] on span "07:00 - 12:00 | 14:00 - 17:00" at bounding box center [337, 358] width 168 height 24
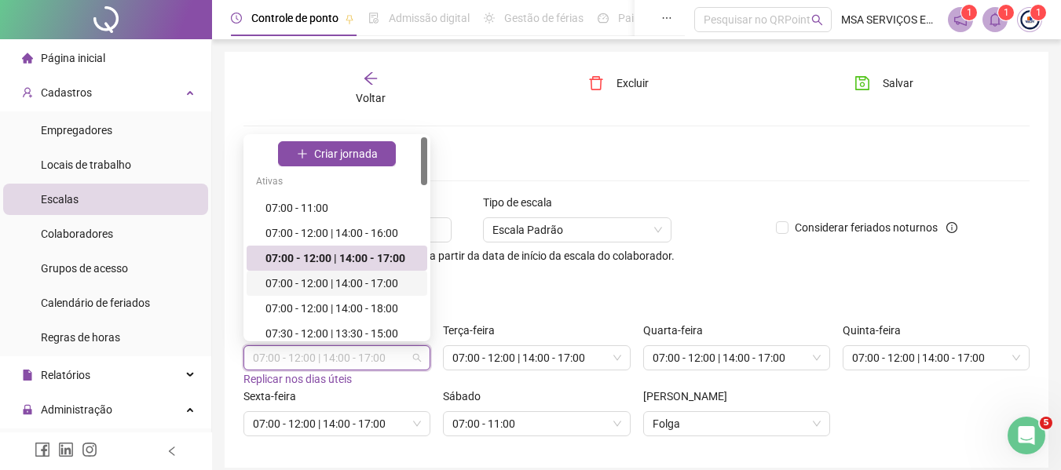
click at [477, 287] on div "Ver e criar jornadas" at bounding box center [636, 290] width 798 height 31
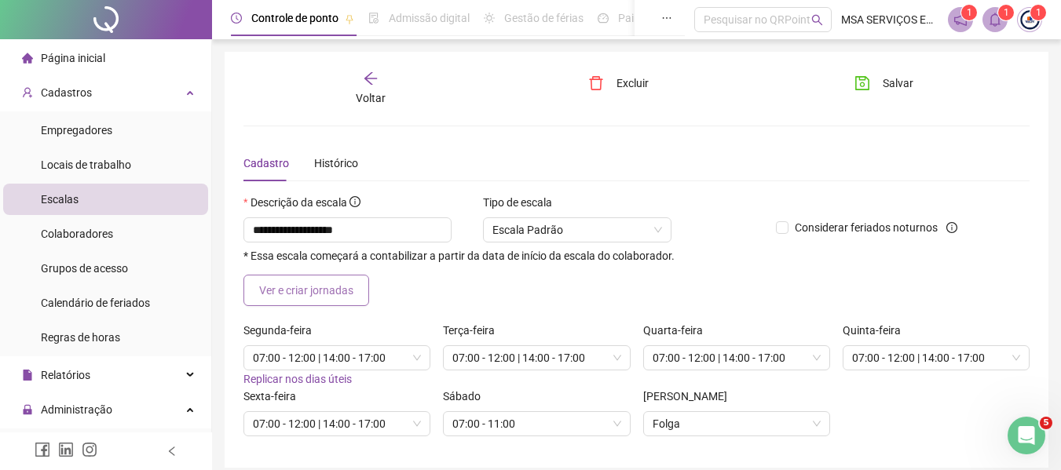
click at [347, 290] on span "Ver e criar jornadas" at bounding box center [306, 290] width 94 height 17
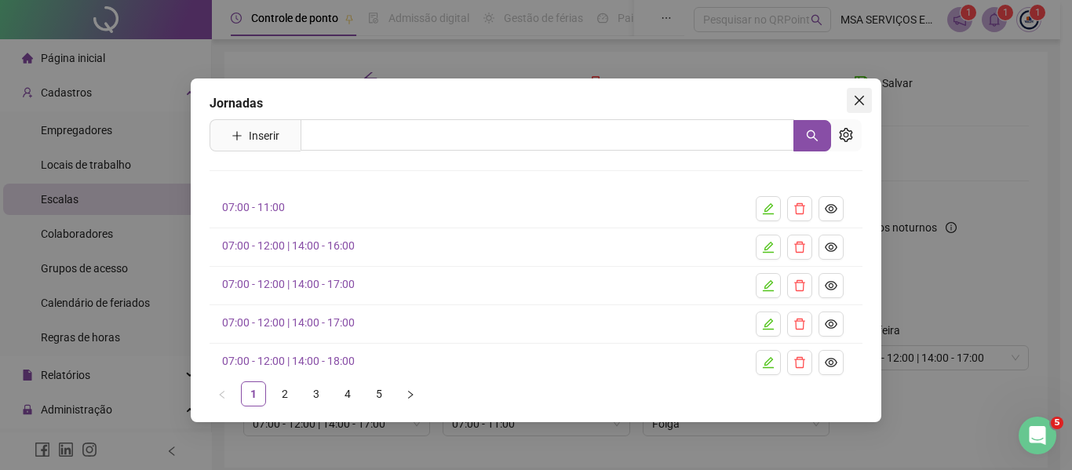
click at [865, 100] on icon "close" at bounding box center [859, 100] width 13 height 13
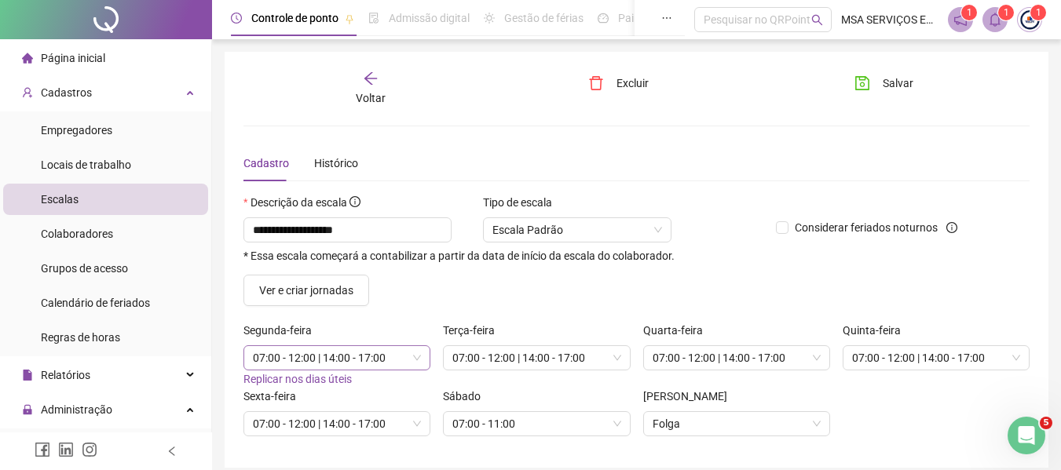
click at [351, 350] on span "07:00 - 12:00 | 14:00 - 17:00" at bounding box center [337, 358] width 168 height 24
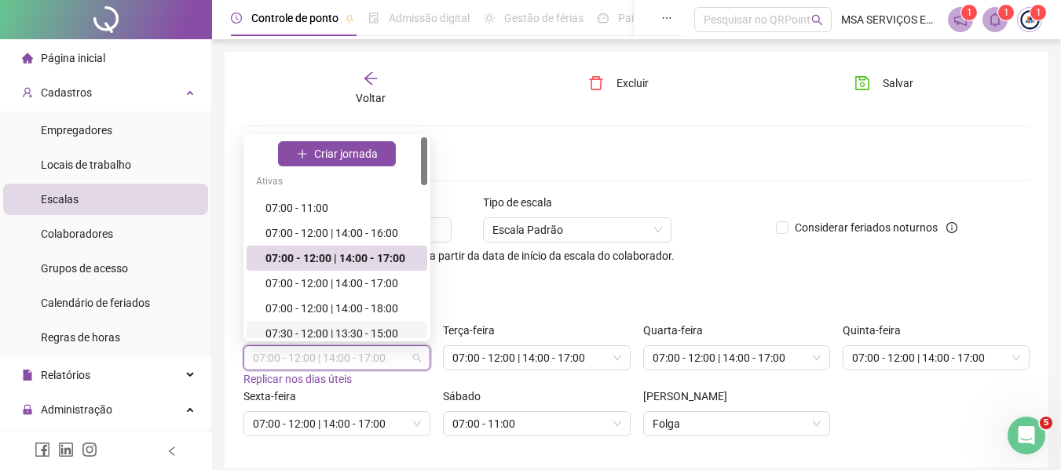
click at [495, 285] on div "Ver e criar jornadas" at bounding box center [636, 290] width 798 height 31
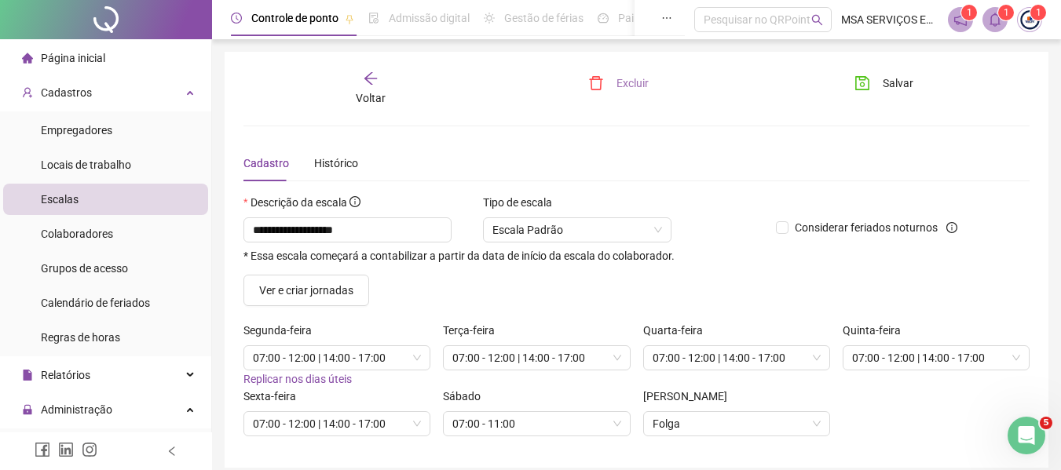
click at [616, 78] on span "Excluir" at bounding box center [632, 83] width 32 height 17
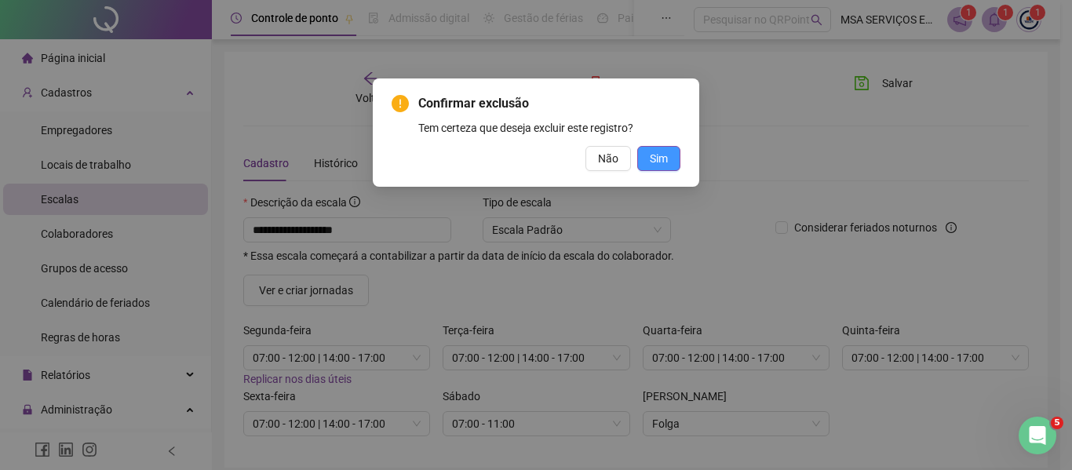
click at [647, 162] on button "Sim" at bounding box center [658, 158] width 43 height 25
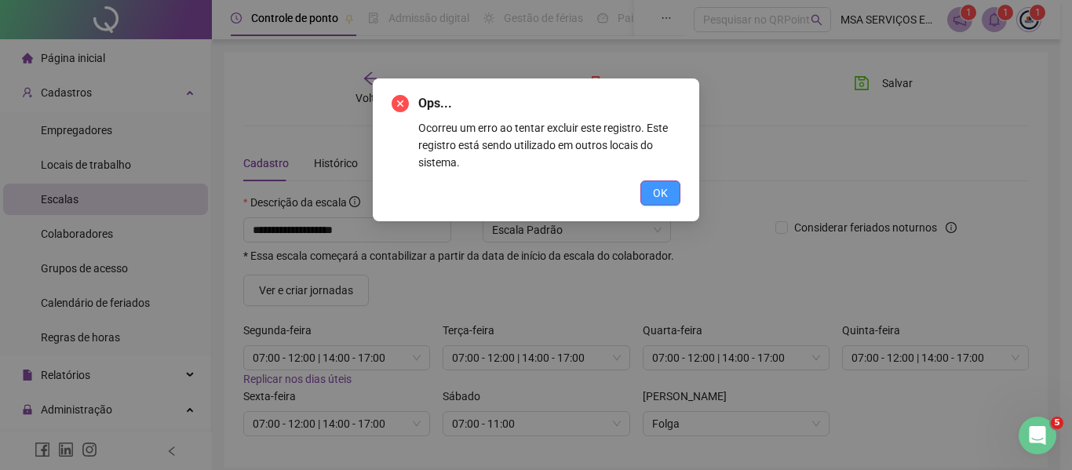
click at [647, 183] on button "OK" at bounding box center [661, 193] width 40 height 25
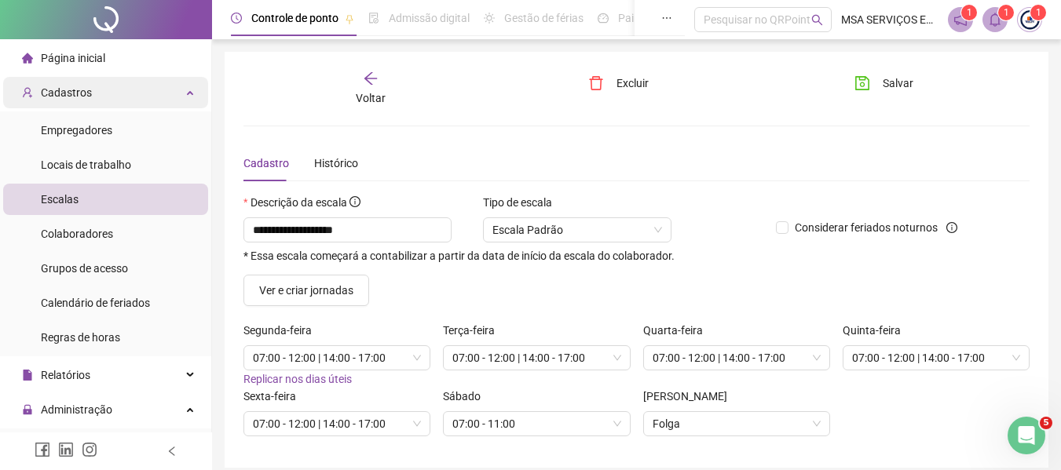
click at [127, 93] on div "Cadastros" at bounding box center [105, 92] width 205 height 31
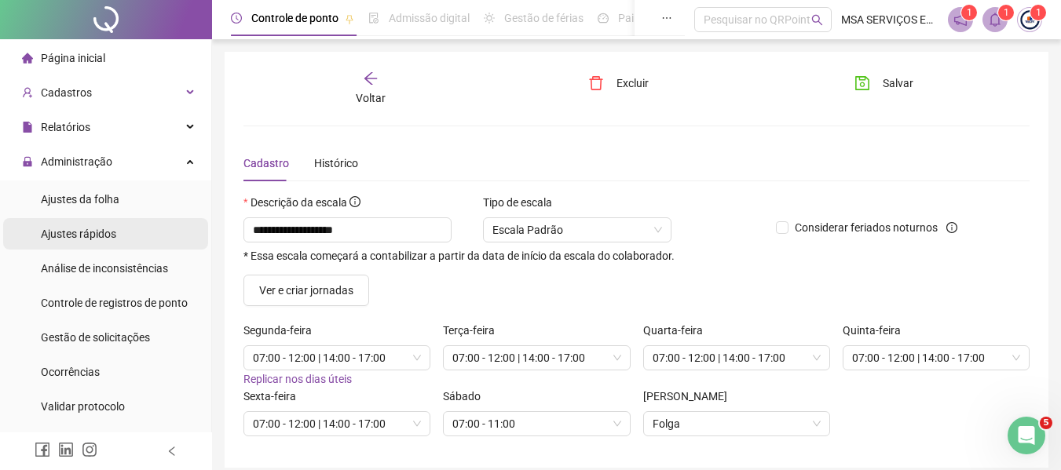
click at [144, 227] on li "Ajustes rápidos" at bounding box center [105, 233] width 205 height 31
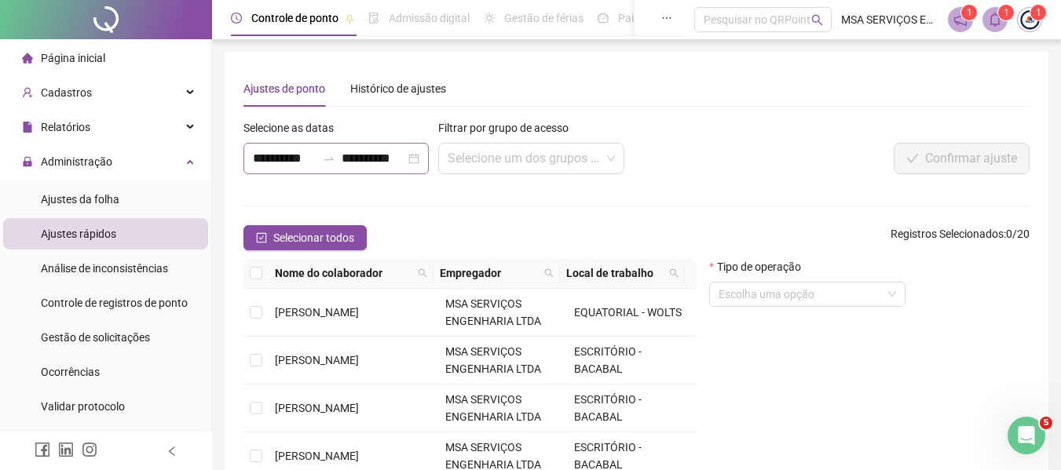
click at [331, 164] on icon "swap-right" at bounding box center [329, 158] width 13 height 13
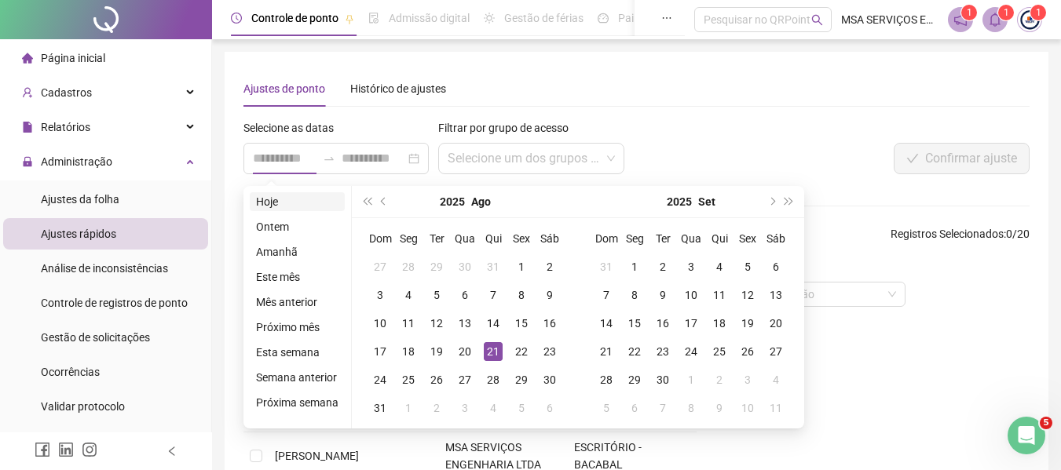
click at [294, 199] on li "Hoje" at bounding box center [297, 201] width 95 height 19
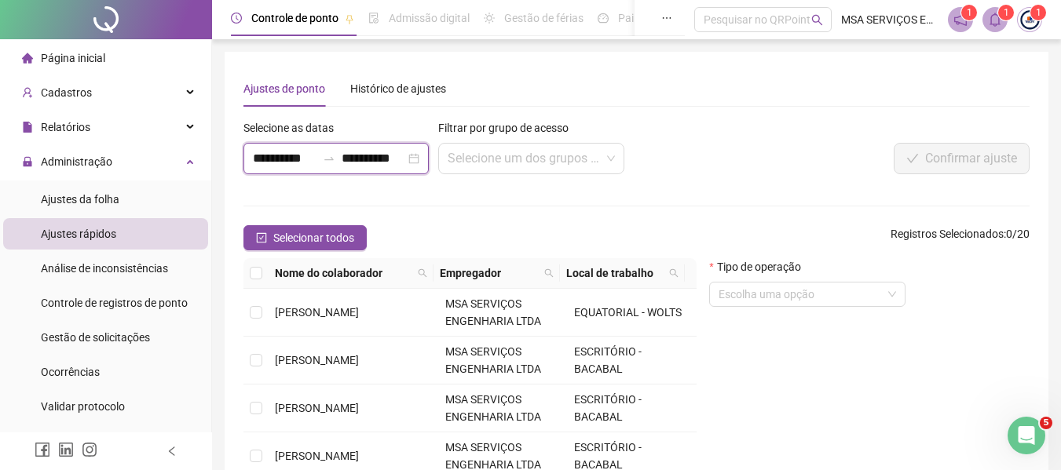
click at [308, 160] on input "**********" at bounding box center [285, 158] width 64 height 19
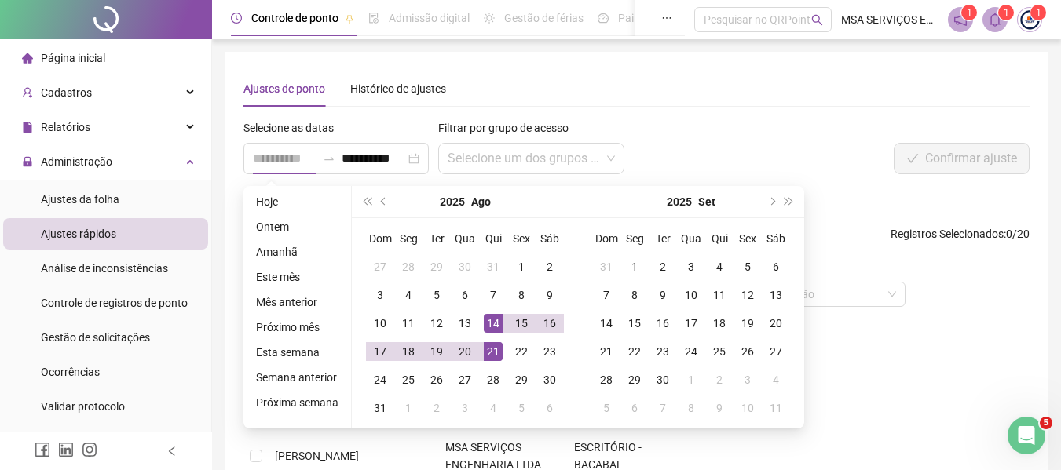
click at [485, 320] on div "14" at bounding box center [493, 323] width 19 height 19
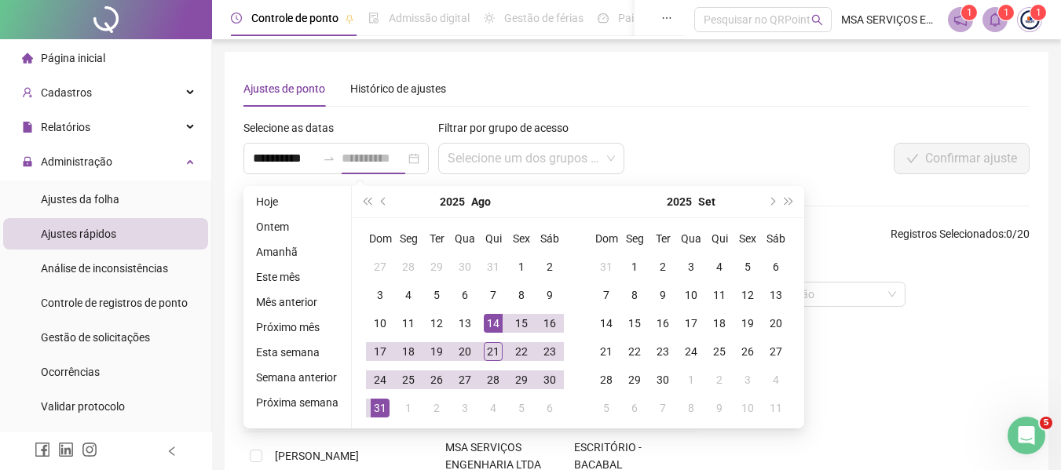
drag, startPoint x: 385, startPoint y: 404, endPoint x: 388, endPoint y: 392, distance: 12.8
click at [385, 404] on div "31" at bounding box center [380, 408] width 19 height 19
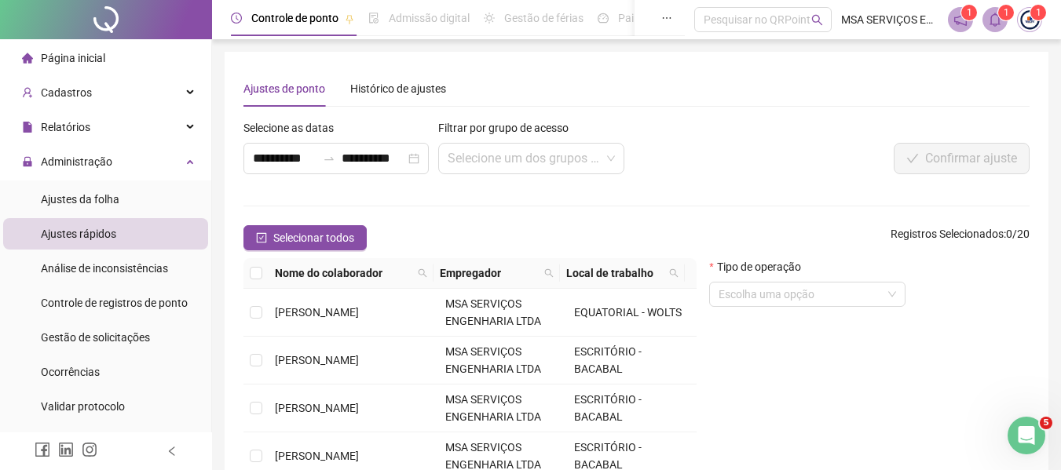
click at [846, 347] on div "Tipo de operação Escolha uma opção" at bounding box center [869, 413] width 333 height 310
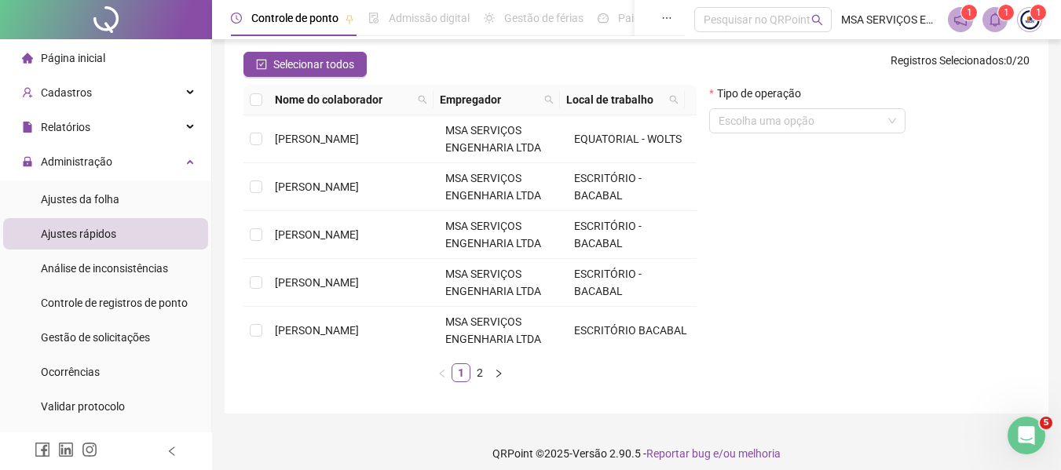
scroll to position [184, 0]
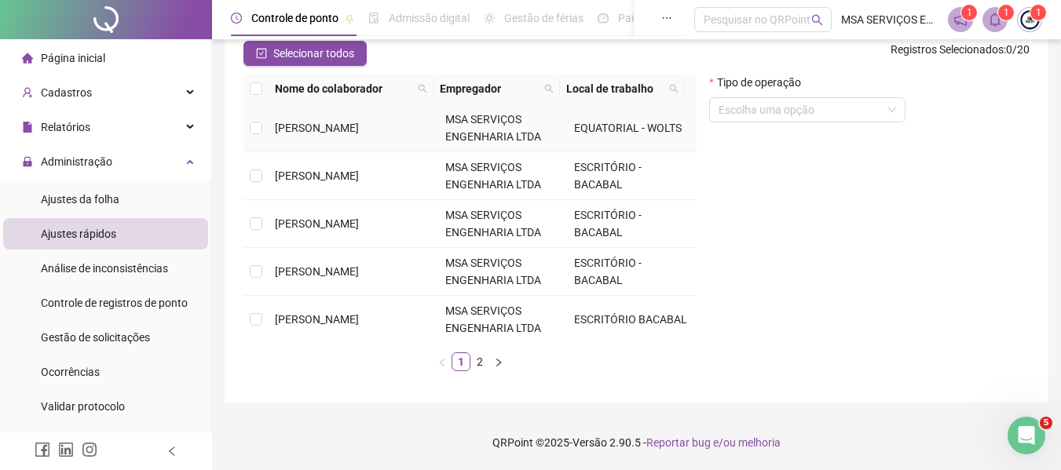
click at [373, 141] on td "[PERSON_NAME]" at bounding box center [354, 128] width 170 height 48
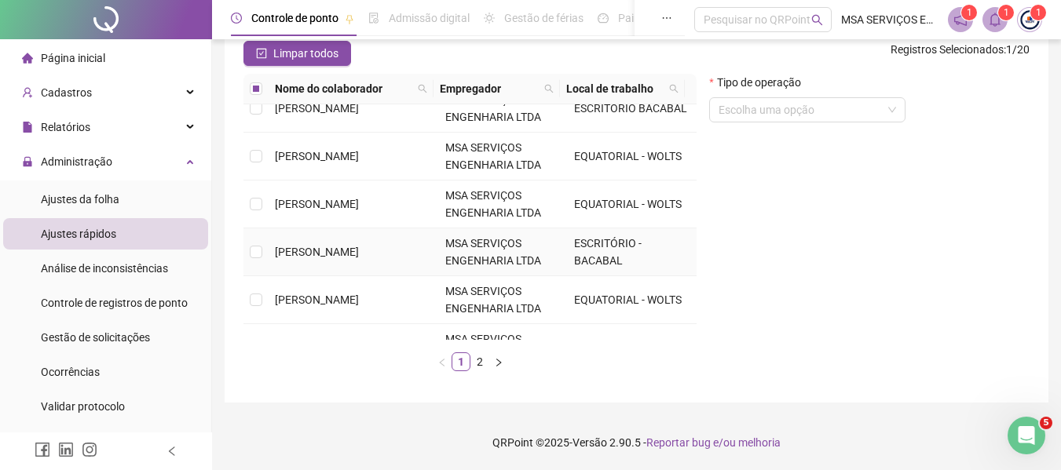
scroll to position [236, 0]
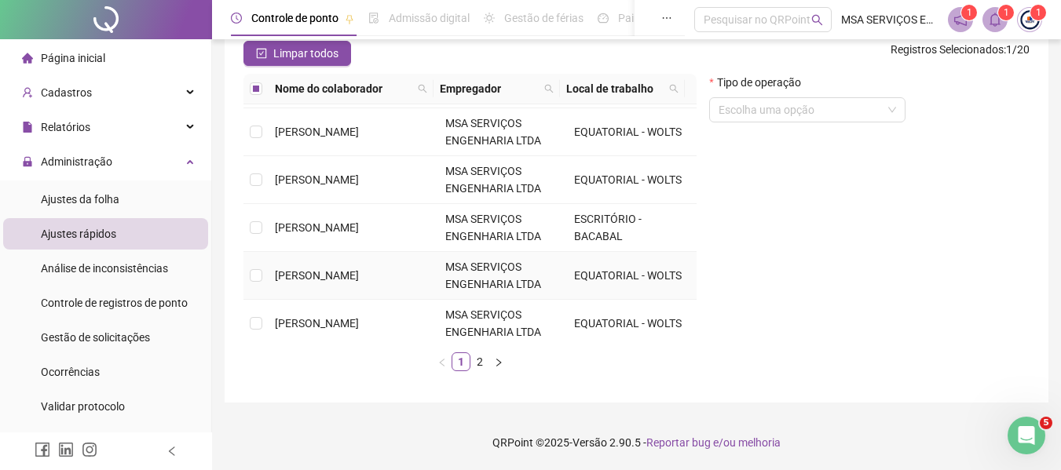
click at [359, 269] on span "[PERSON_NAME]" at bounding box center [317, 275] width 84 height 13
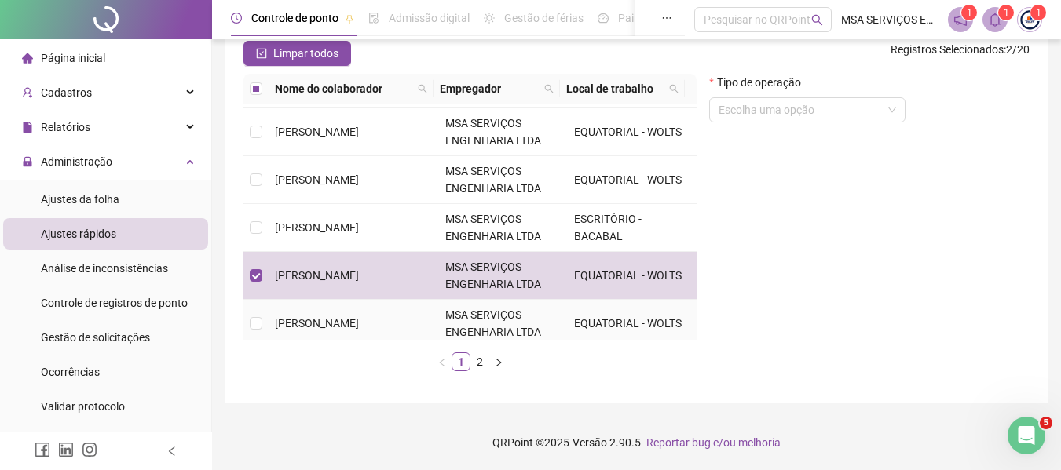
click at [367, 337] on td "[PERSON_NAME]" at bounding box center [354, 324] width 170 height 48
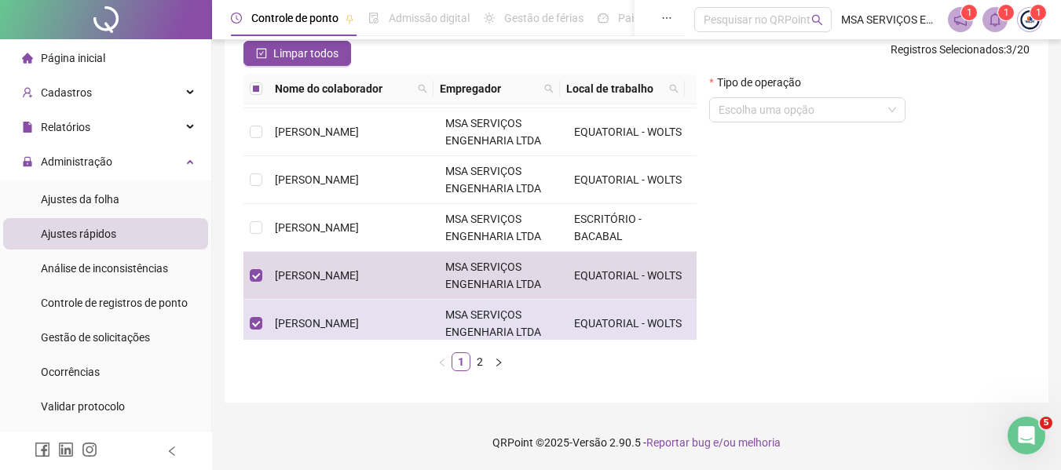
scroll to position [393, 0]
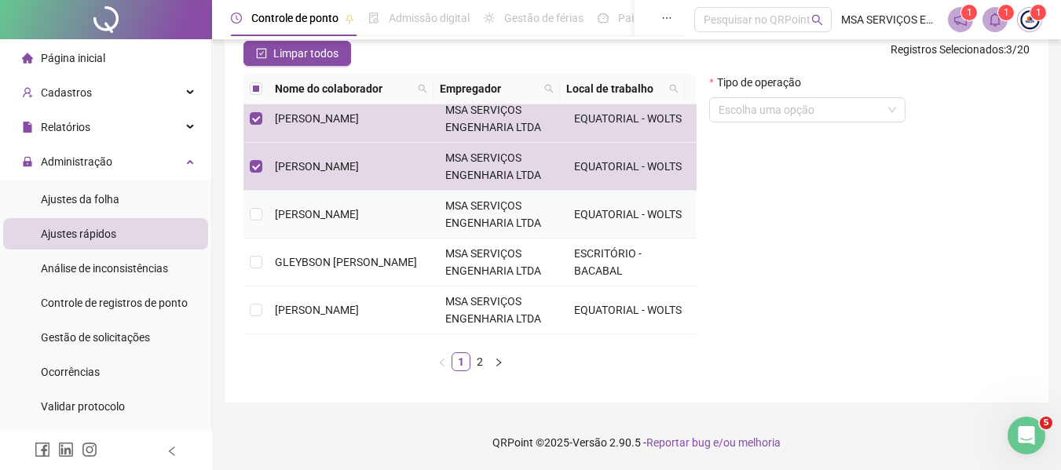
click at [379, 220] on td "[PERSON_NAME]" at bounding box center [354, 215] width 170 height 48
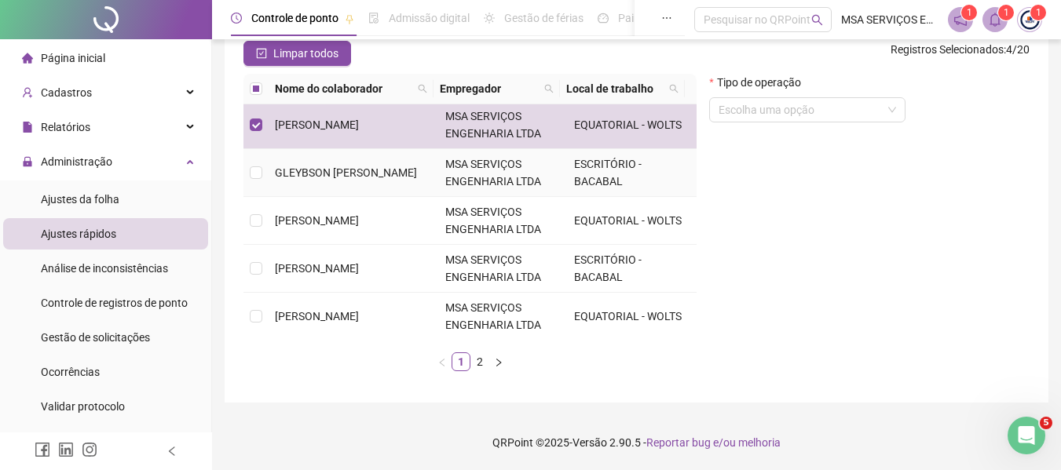
scroll to position [483, 0]
click at [359, 222] on span "[PERSON_NAME]" at bounding box center [317, 220] width 84 height 13
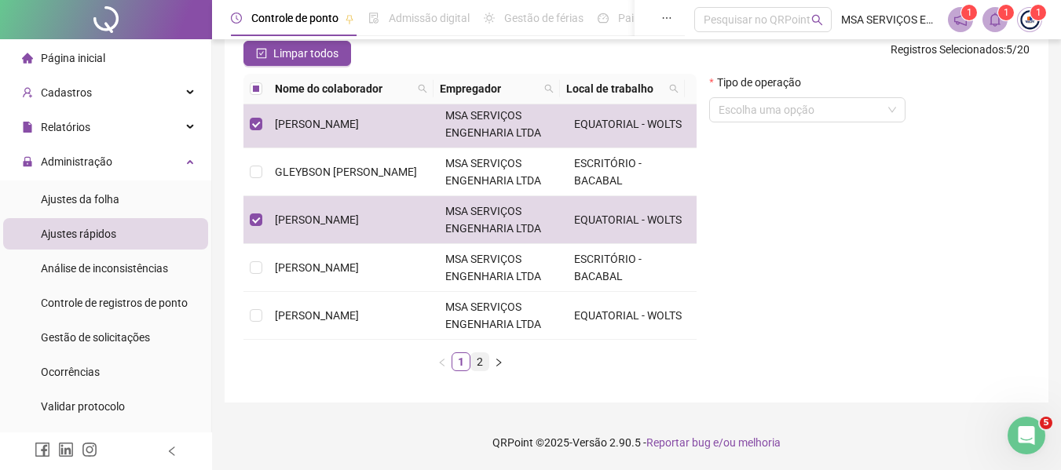
click at [478, 362] on link "2" at bounding box center [479, 361] width 17 height 17
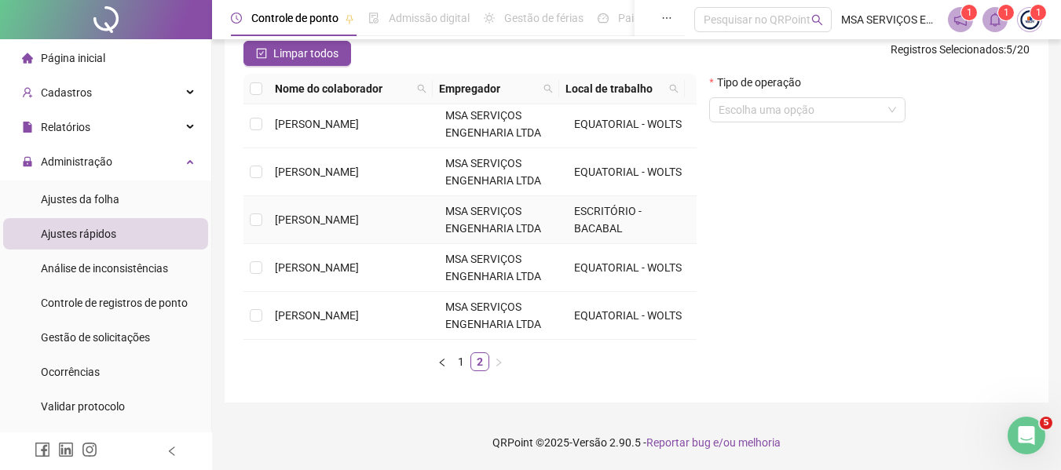
scroll to position [0, 0]
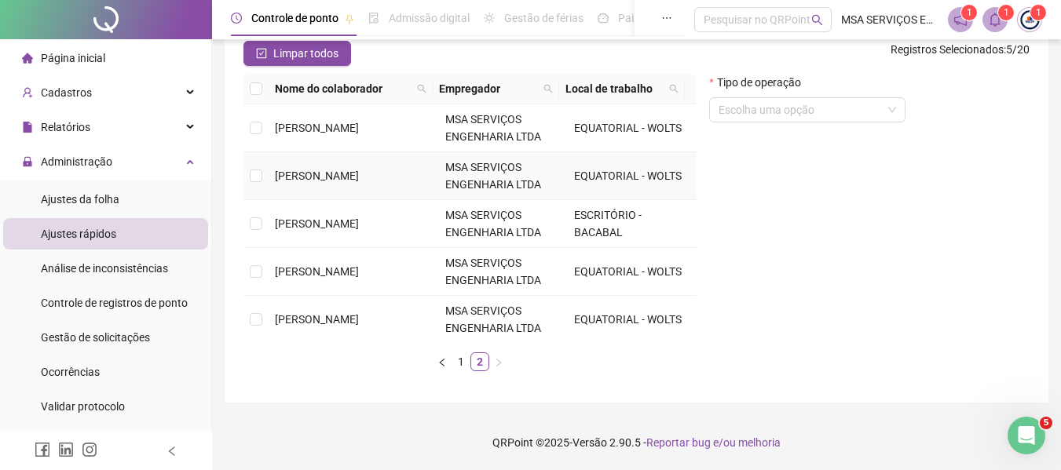
click at [342, 186] on td "[PERSON_NAME]" at bounding box center [354, 176] width 170 height 48
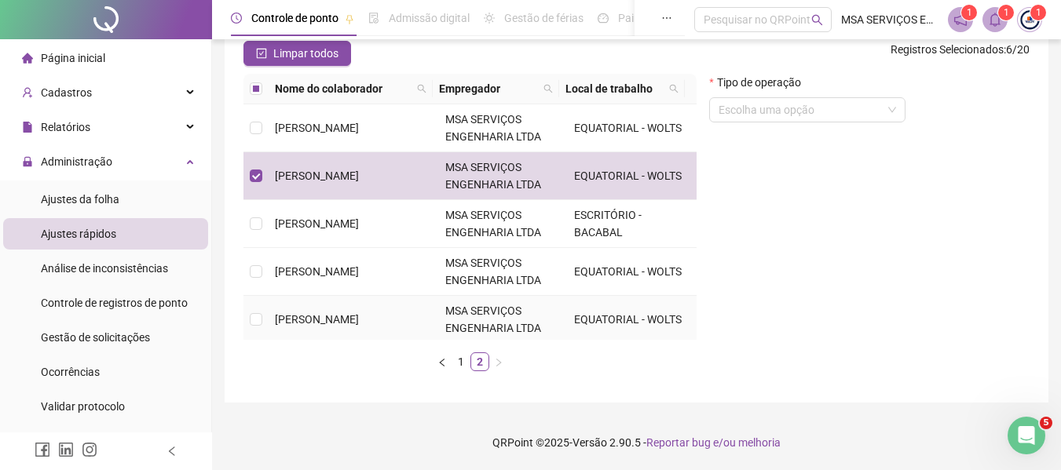
drag, startPoint x: 344, startPoint y: 324, endPoint x: 441, endPoint y: 318, distance: 97.6
click at [345, 325] on td "[PERSON_NAME]" at bounding box center [354, 320] width 170 height 48
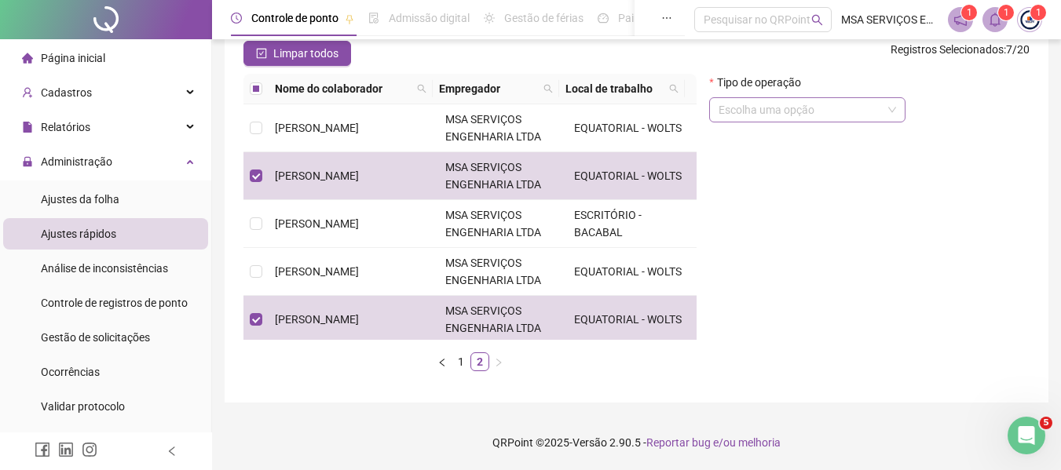
click at [810, 115] on input "search" at bounding box center [799, 110] width 163 height 24
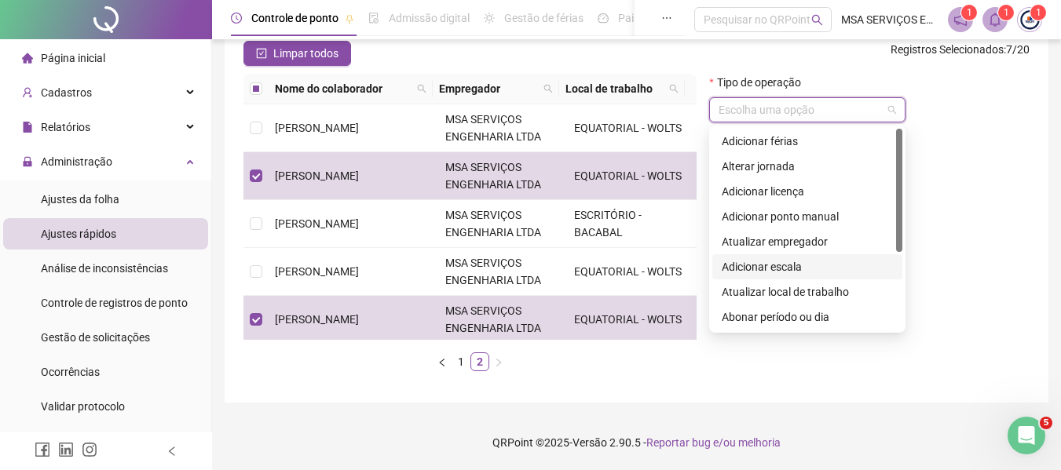
click at [811, 265] on div "Adicionar escala" at bounding box center [807, 266] width 171 height 17
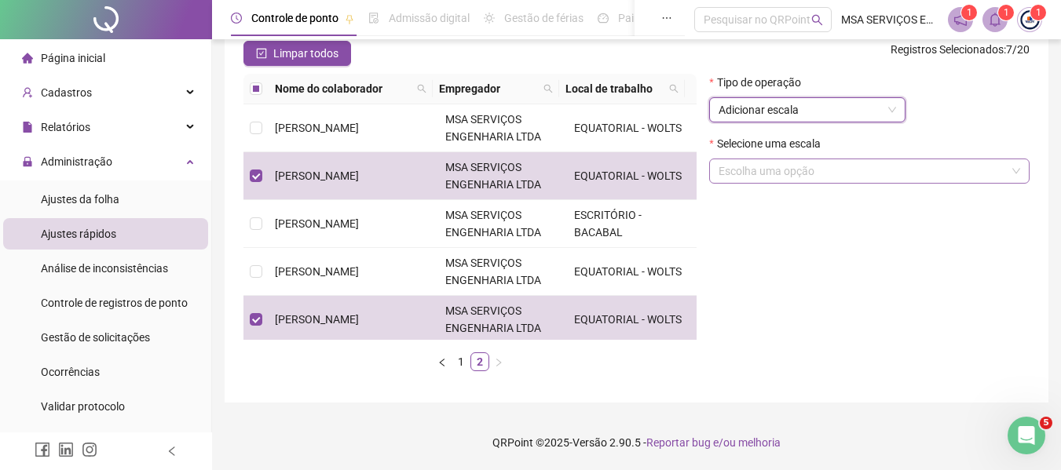
click at [808, 171] on input "search" at bounding box center [861, 171] width 287 height 24
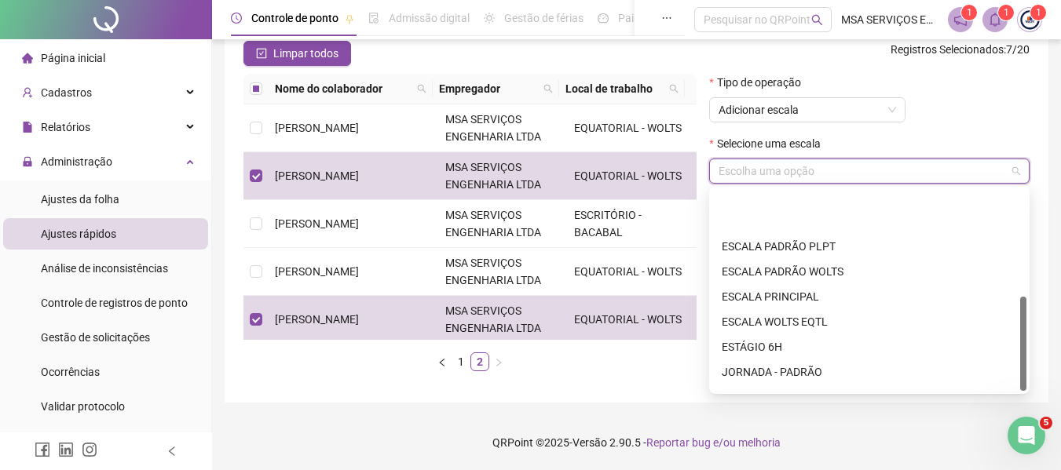
scroll to position [226, 0]
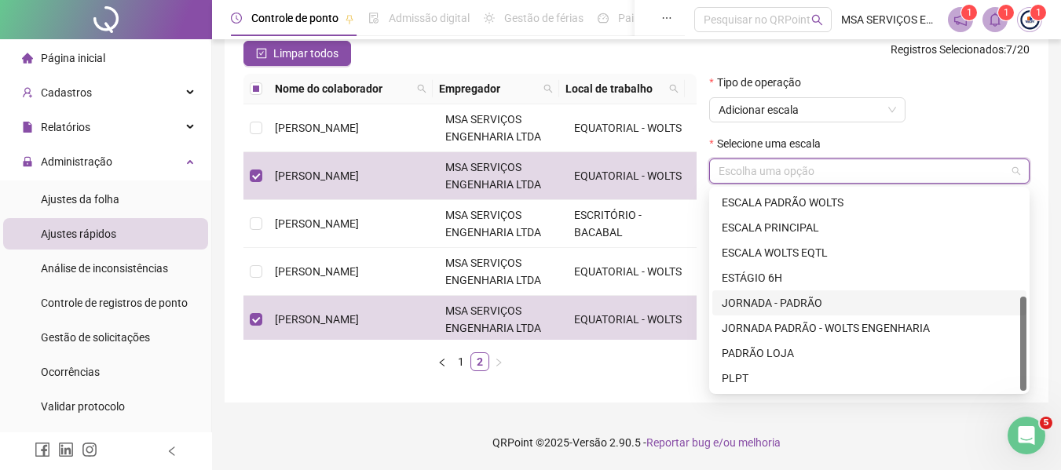
click at [791, 295] on div "JORNADA - PADRÃO" at bounding box center [869, 302] width 295 height 17
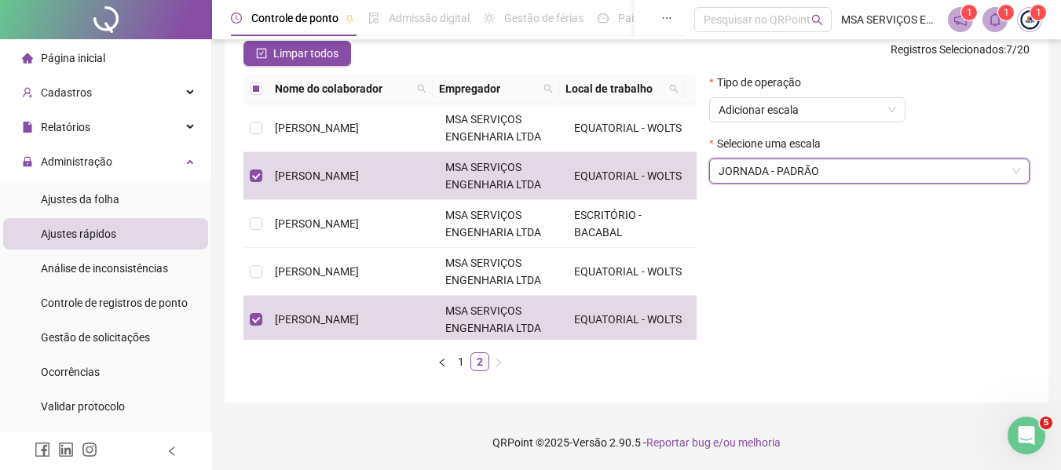
click at [774, 317] on div "Tipo de operação Adicionar escala Selecione uma escala JORNADA - PADRÃO JORNADA…" at bounding box center [869, 229] width 333 height 310
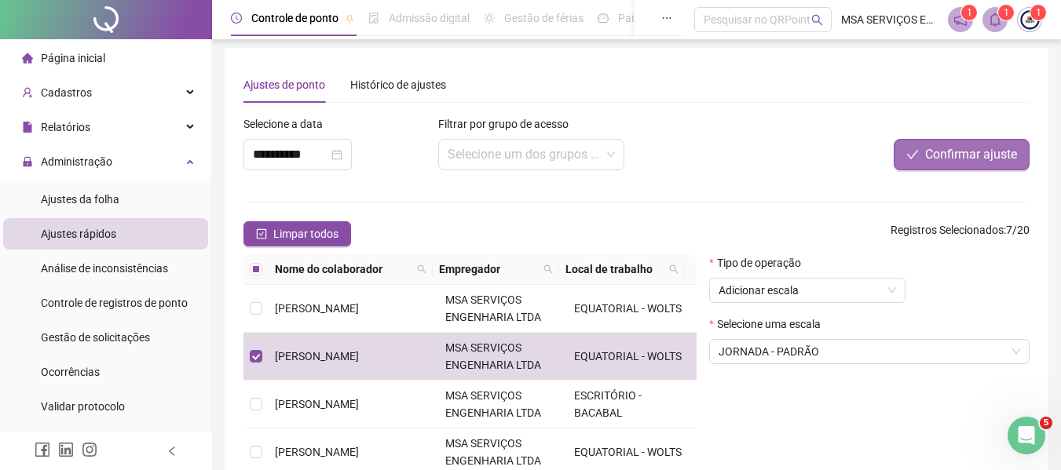
scroll to position [0, 0]
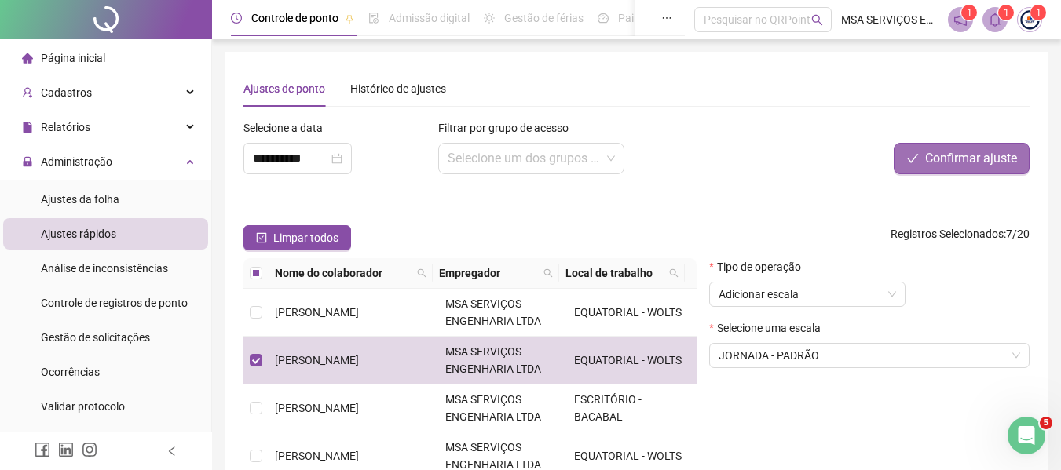
click at [929, 148] on button "Confirmar ajuste" at bounding box center [961, 158] width 136 height 31
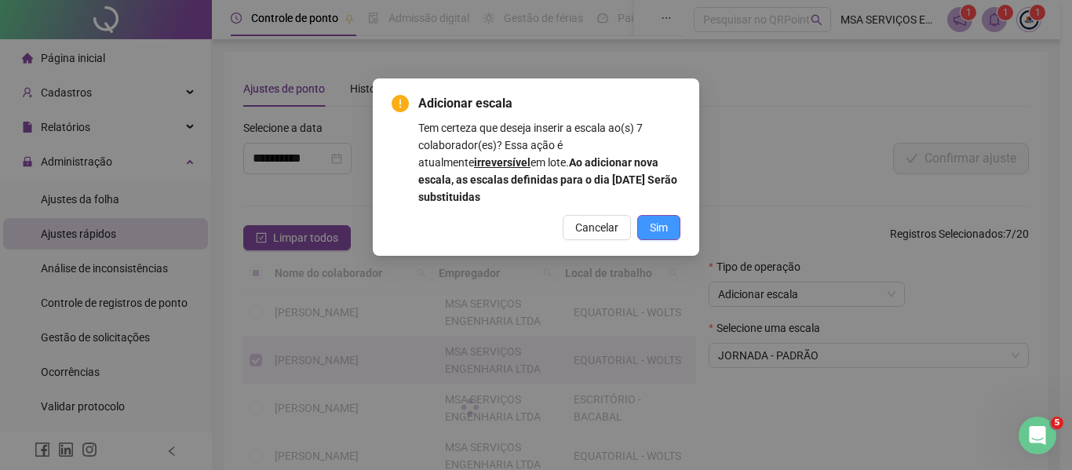
click at [656, 217] on button "Sim" at bounding box center [658, 227] width 43 height 25
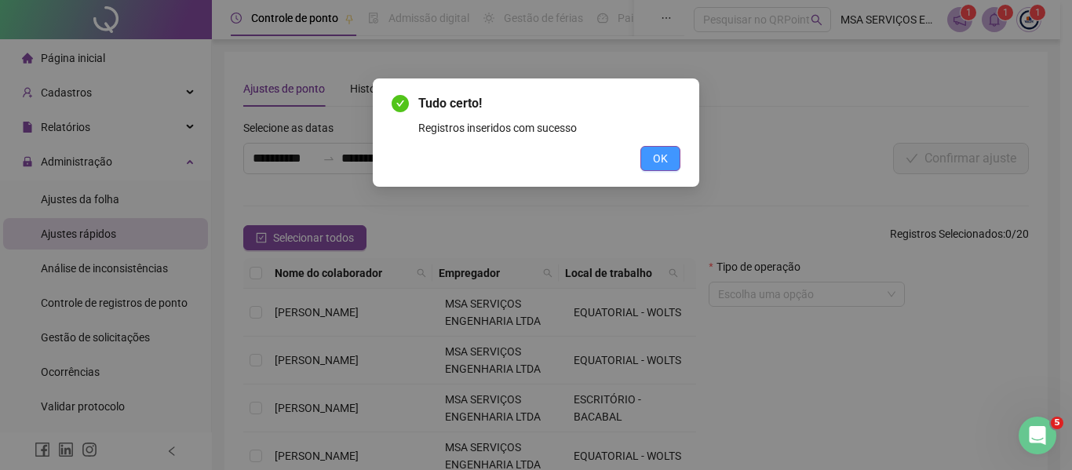
click at [674, 170] on button "OK" at bounding box center [661, 158] width 40 height 25
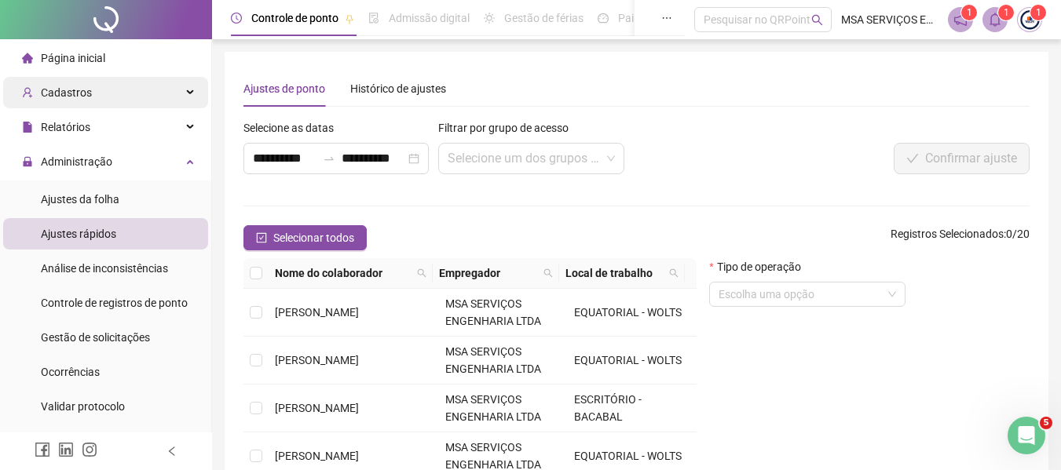
click at [108, 100] on div "Cadastros" at bounding box center [105, 92] width 205 height 31
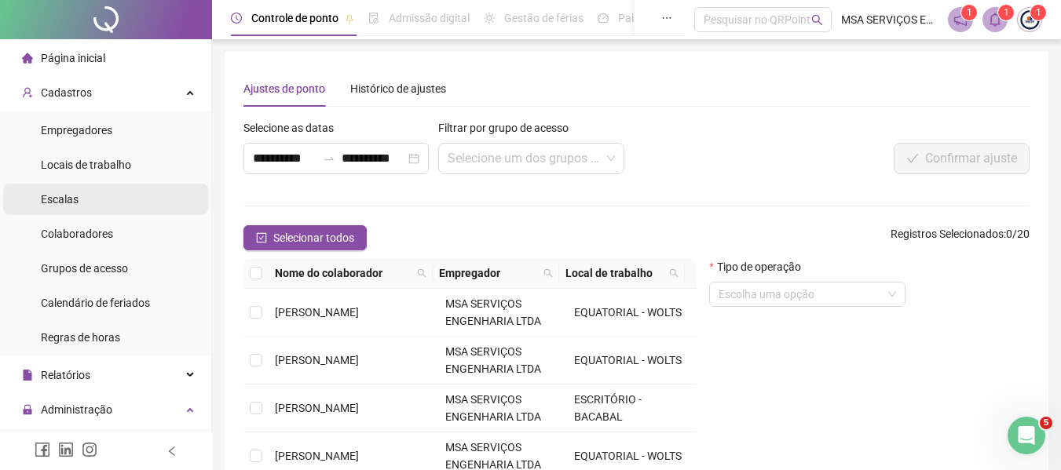
click at [111, 198] on li "Escalas" at bounding box center [105, 199] width 205 height 31
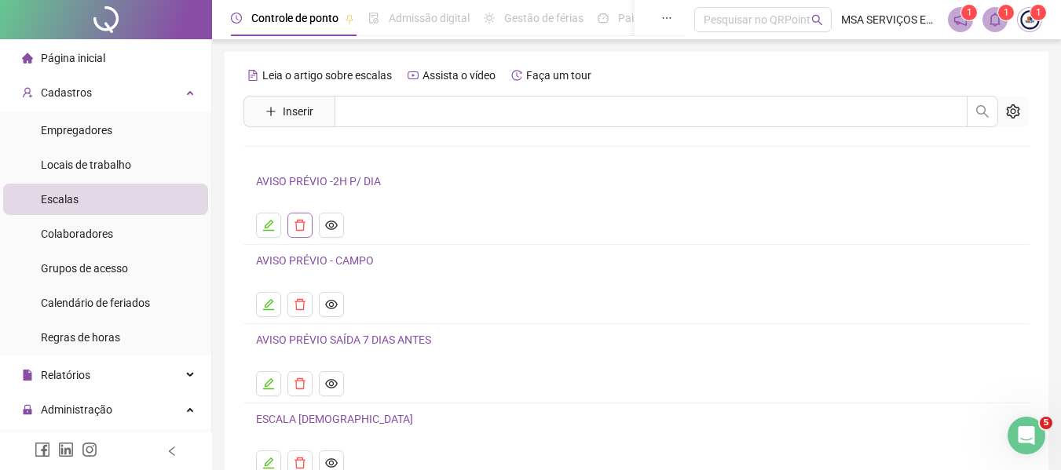
click at [305, 226] on icon "delete" at bounding box center [300, 225] width 13 height 13
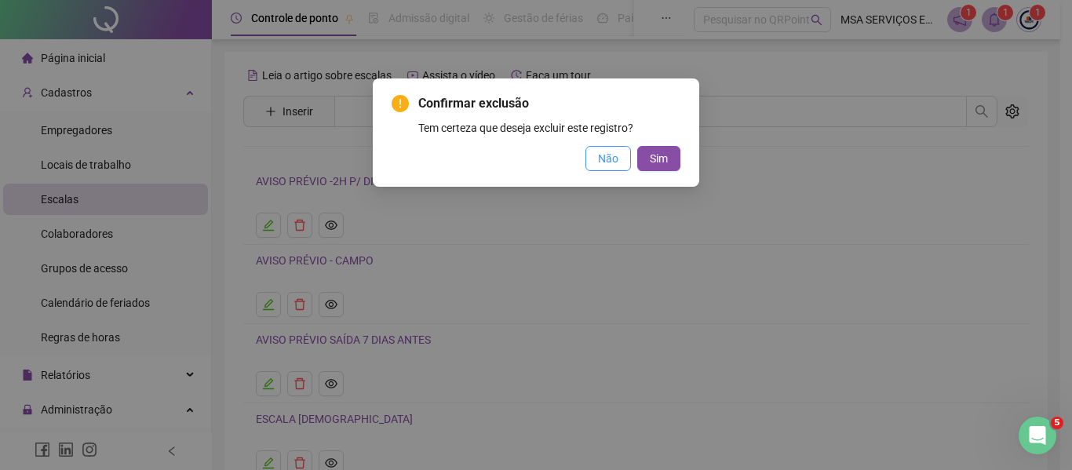
click at [588, 162] on button "Não" at bounding box center [609, 158] width 46 height 25
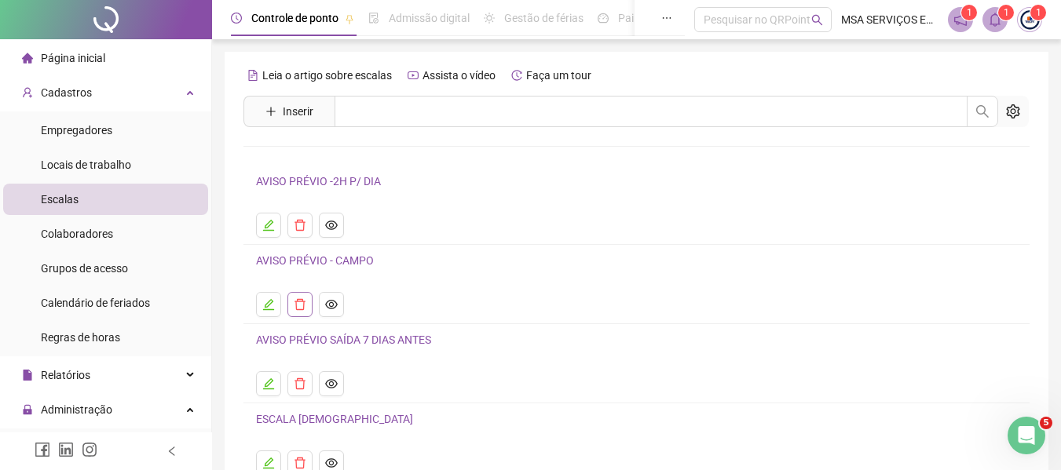
click at [297, 300] on icon "delete" at bounding box center [299, 304] width 11 height 11
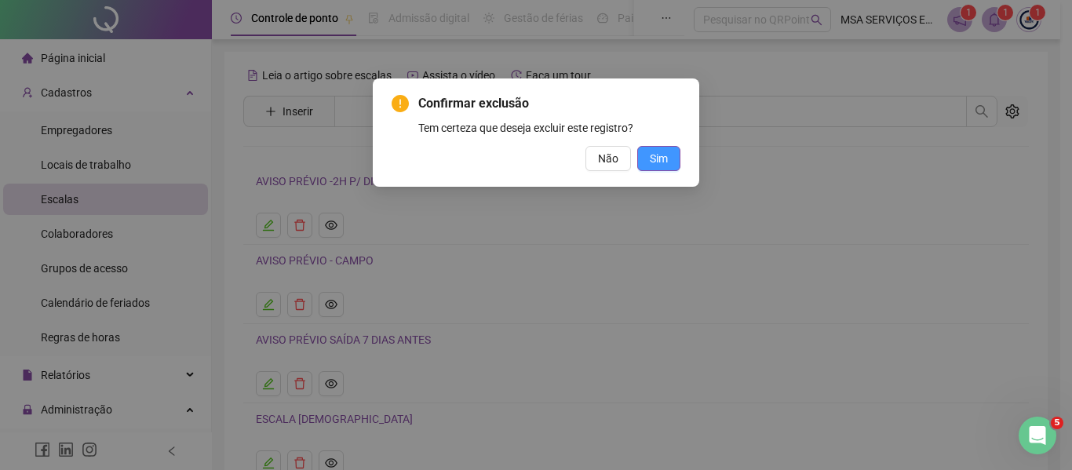
click at [659, 153] on span "Sim" at bounding box center [659, 158] width 18 height 17
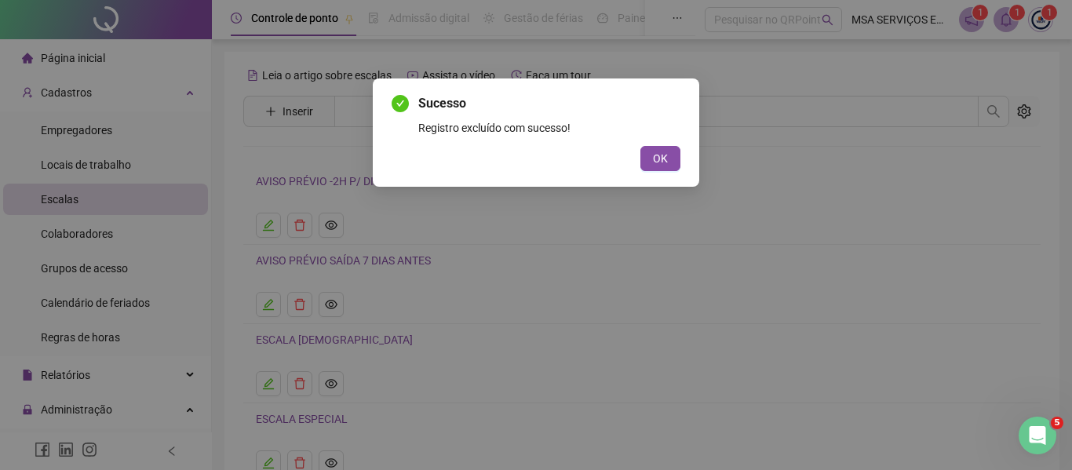
click at [659, 153] on span "OK" at bounding box center [660, 158] width 15 height 17
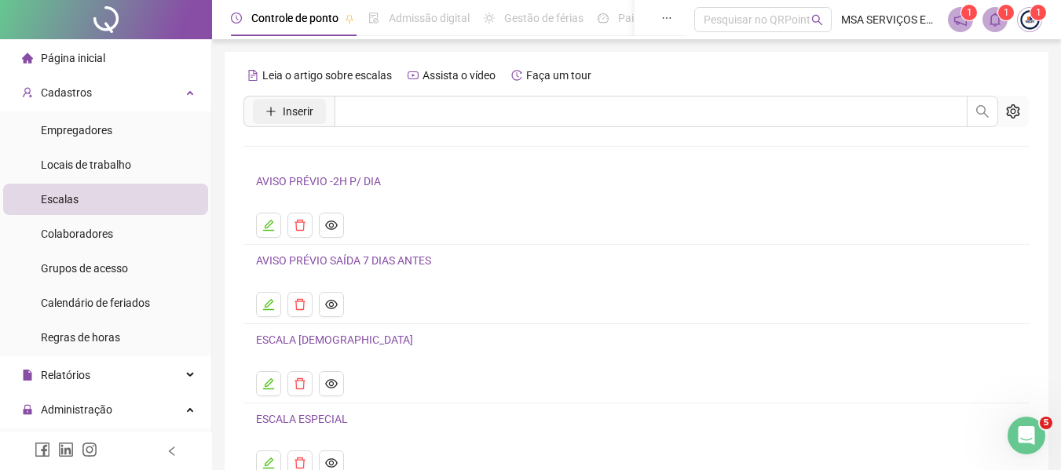
click at [301, 112] on span "Inserir" at bounding box center [298, 111] width 31 height 17
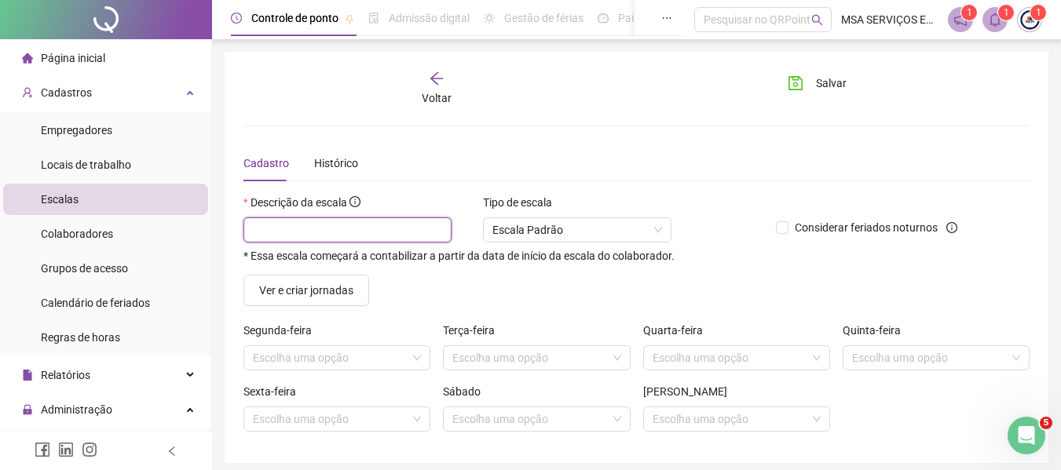
click at [305, 232] on input "text" at bounding box center [347, 229] width 208 height 25
drag, startPoint x: 388, startPoint y: 298, endPoint x: 380, endPoint y: 290, distance: 11.7
click at [389, 298] on div "Ver e criar jornadas" at bounding box center [336, 290] width 187 height 31
click at [349, 347] on input "search" at bounding box center [330, 358] width 154 height 24
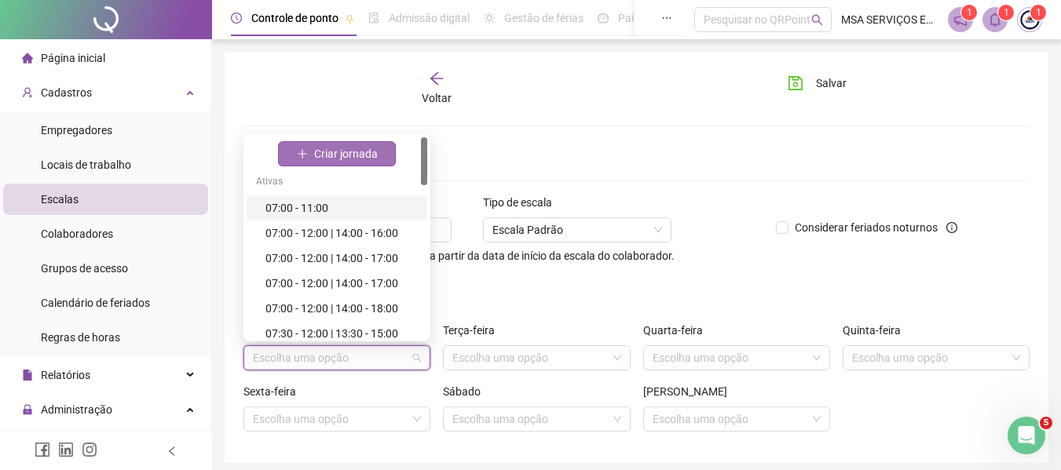
click at [352, 153] on span "Criar jornada" at bounding box center [346, 153] width 64 height 17
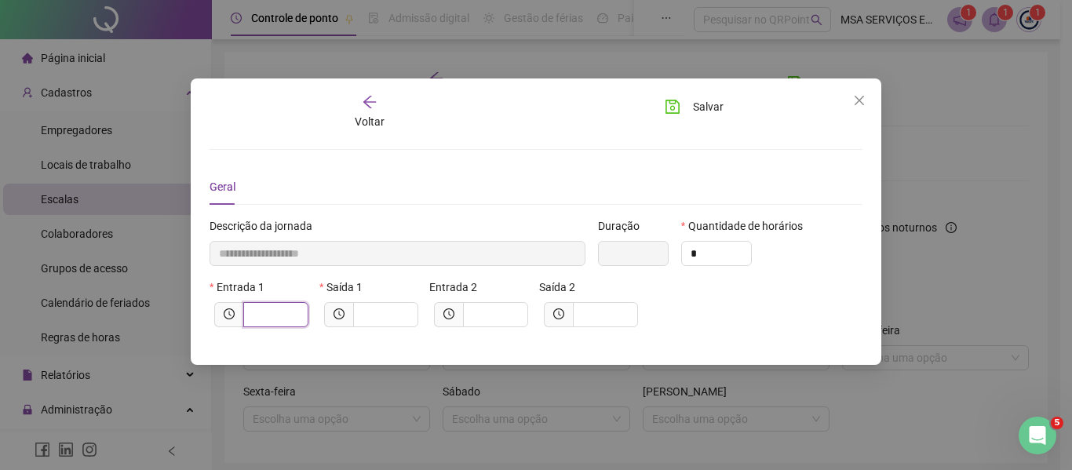
click at [281, 315] on input "text" at bounding box center [274, 314] width 43 height 17
click at [719, 102] on span "Salvar" at bounding box center [708, 106] width 31 height 17
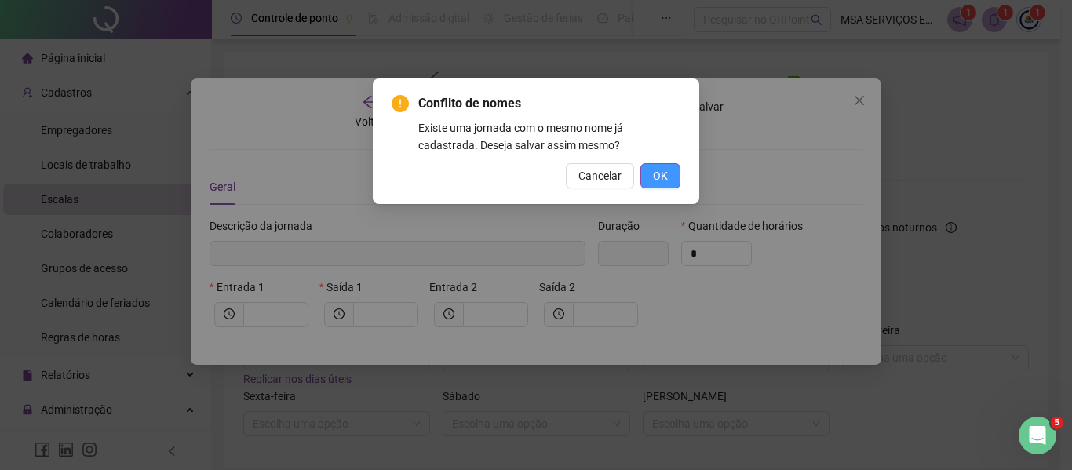
click at [660, 181] on span "OK" at bounding box center [660, 175] width 15 height 17
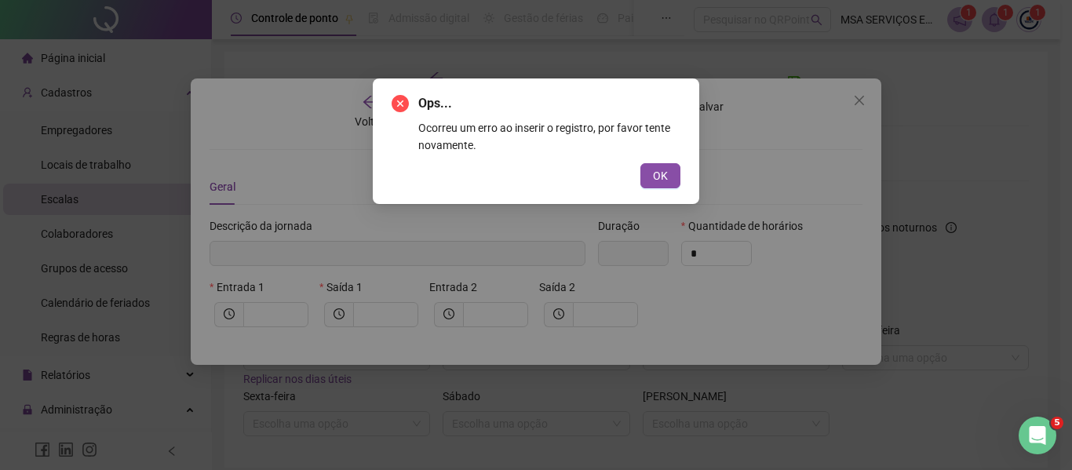
click at [660, 181] on span "OK" at bounding box center [660, 175] width 15 height 17
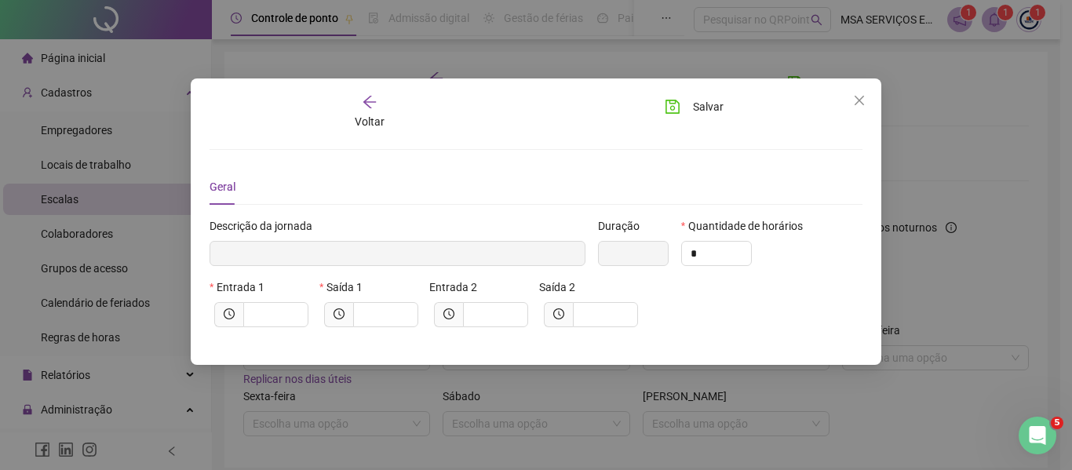
click at [369, 108] on icon "arrow-left" at bounding box center [370, 102] width 16 height 16
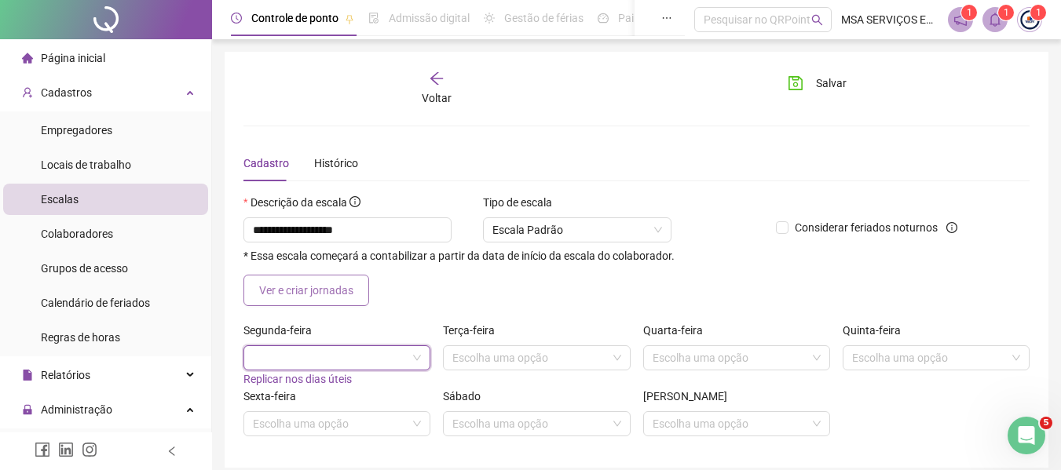
click at [352, 294] on span "Ver e criar jornadas" at bounding box center [306, 290] width 94 height 17
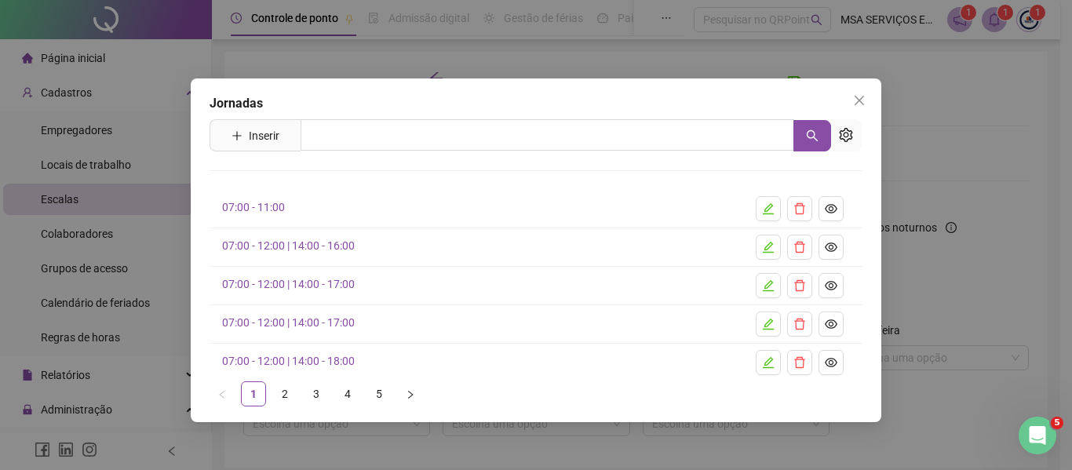
click at [324, 285] on link "07:00 - 12:00 | 14:00 - 17:00" at bounding box center [288, 284] width 133 height 13
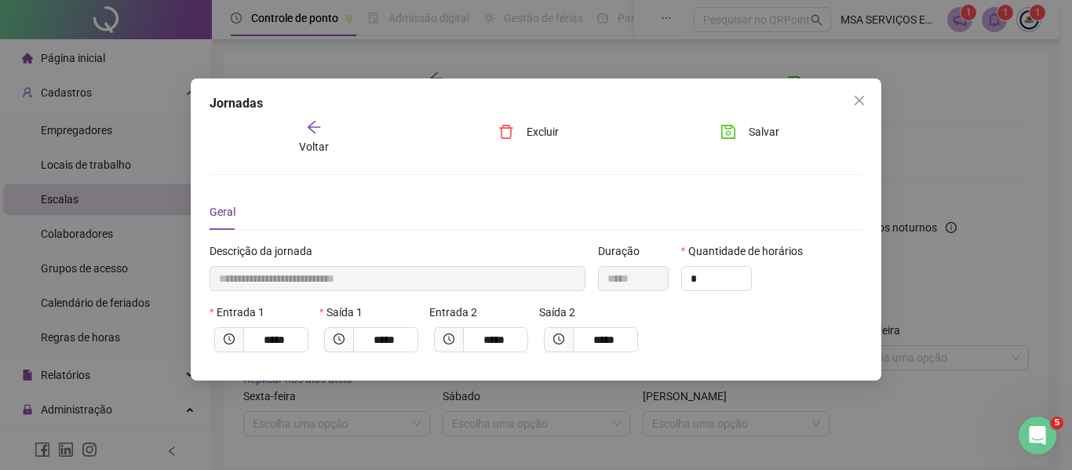
click at [309, 122] on icon "arrow-left" at bounding box center [314, 127] width 16 height 16
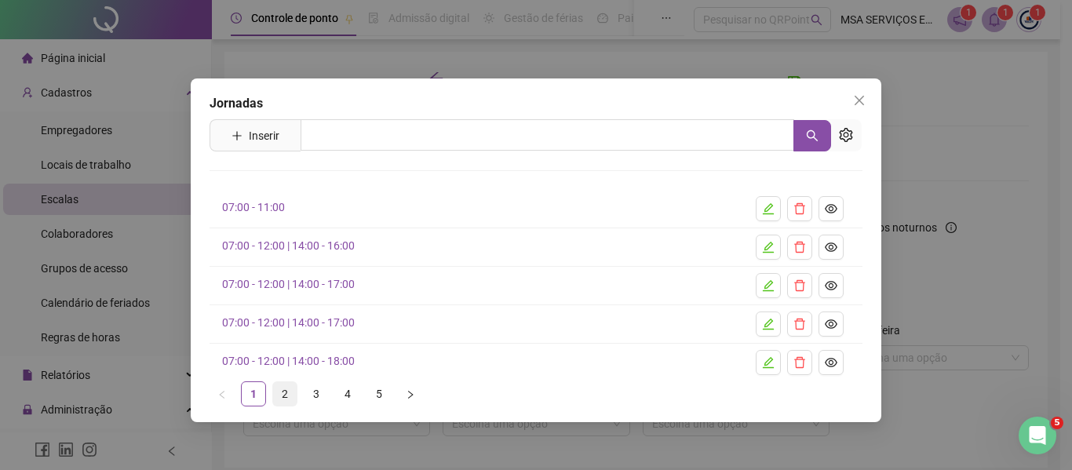
click at [279, 389] on link "2" at bounding box center [285, 394] width 24 height 24
click at [312, 389] on link "3" at bounding box center [317, 394] width 24 height 24
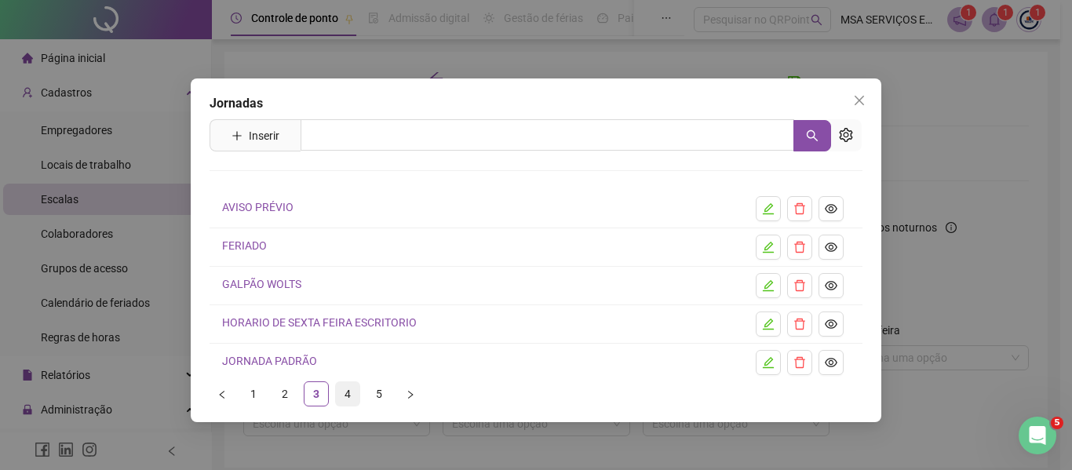
click at [342, 387] on link "4" at bounding box center [348, 394] width 24 height 24
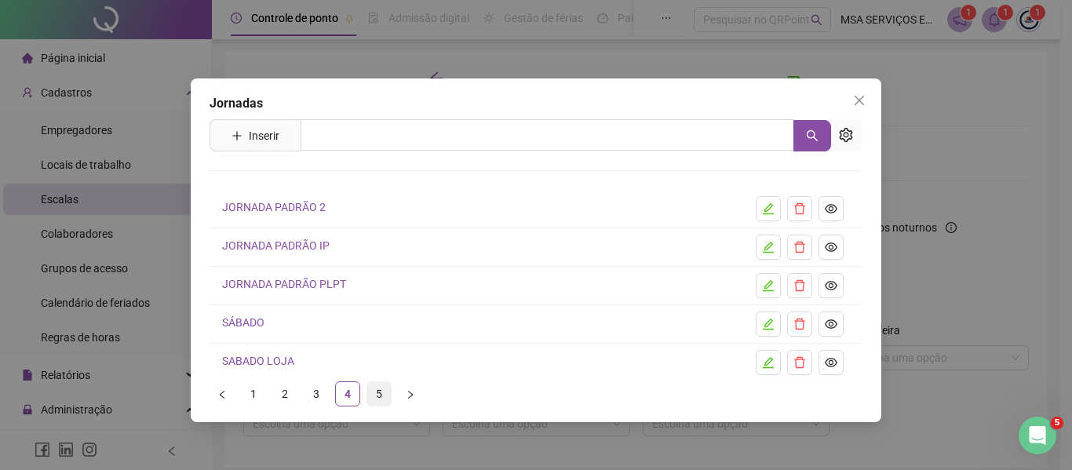
click at [377, 387] on link "5" at bounding box center [379, 394] width 24 height 24
click at [258, 390] on link "1" at bounding box center [254, 394] width 24 height 24
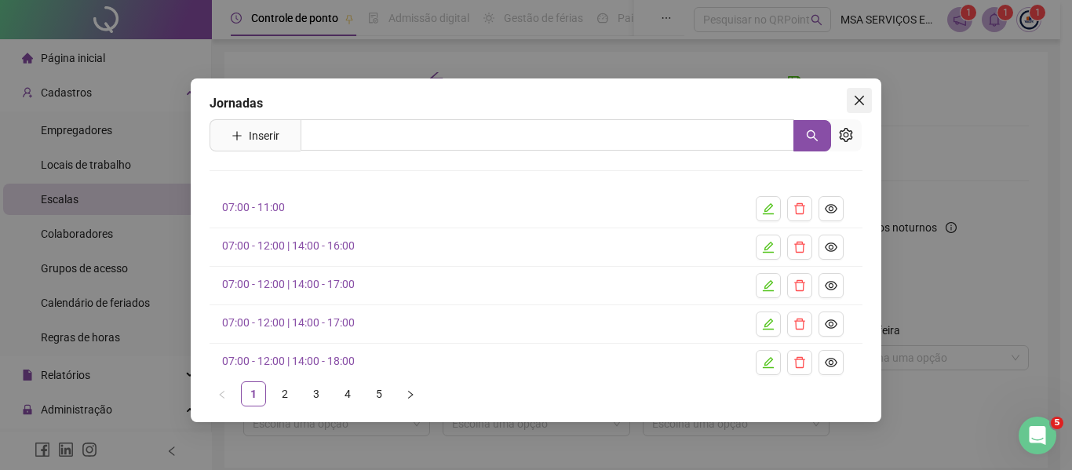
click at [853, 101] on span "Close" at bounding box center [859, 100] width 25 height 13
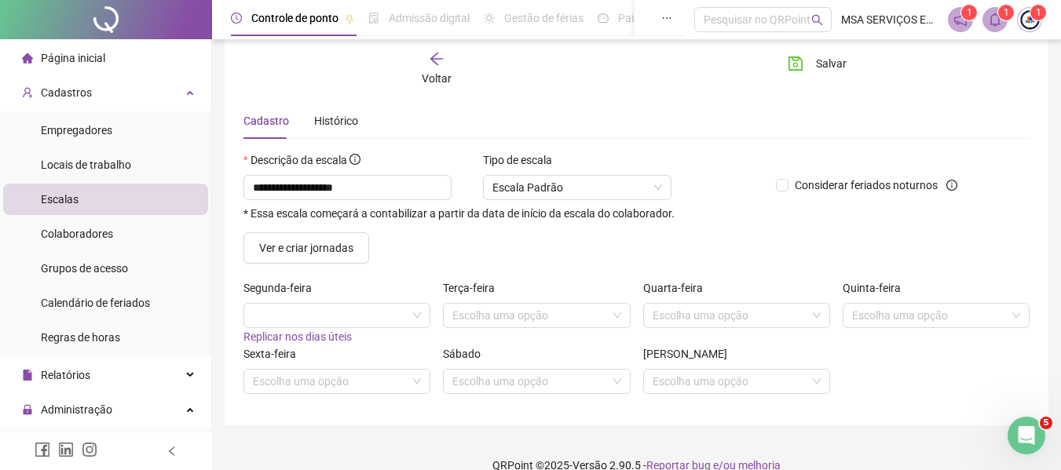
scroll to position [65, 0]
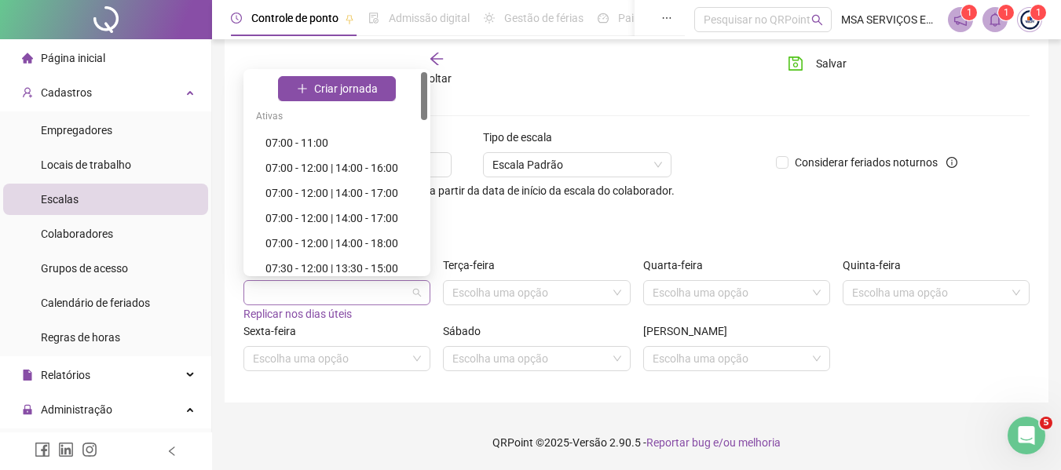
click at [351, 283] on span at bounding box center [337, 293] width 168 height 24
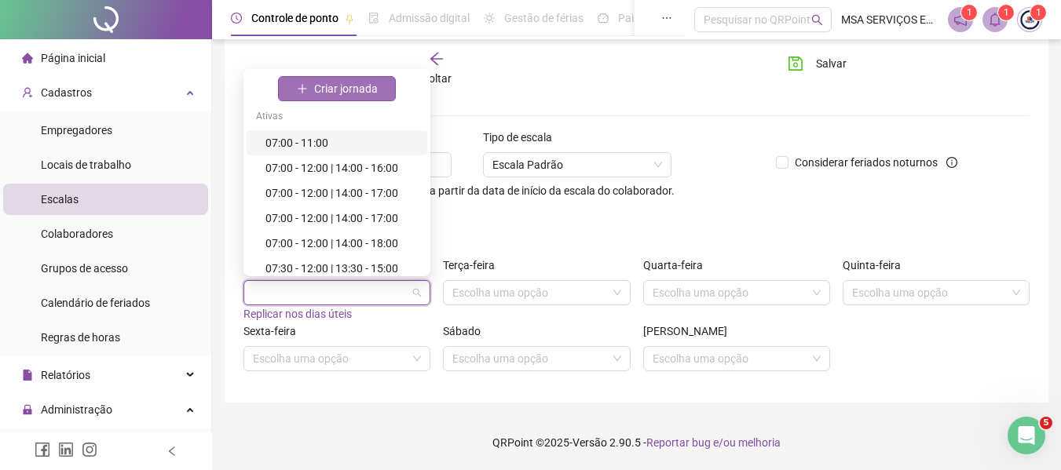
click at [357, 82] on span "Criar jornada" at bounding box center [346, 88] width 64 height 17
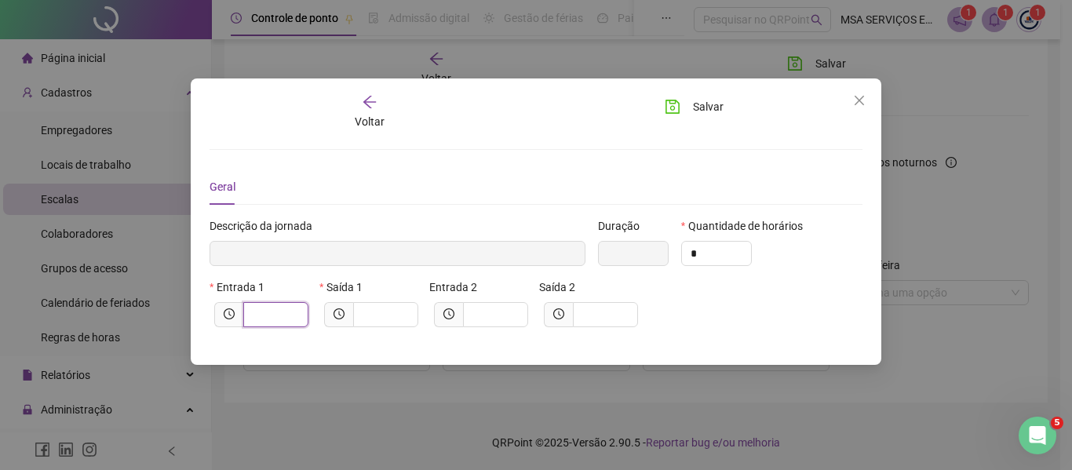
click at [272, 309] on input "text" at bounding box center [274, 314] width 43 height 17
click at [365, 108] on icon "arrow-left" at bounding box center [370, 102] width 16 height 16
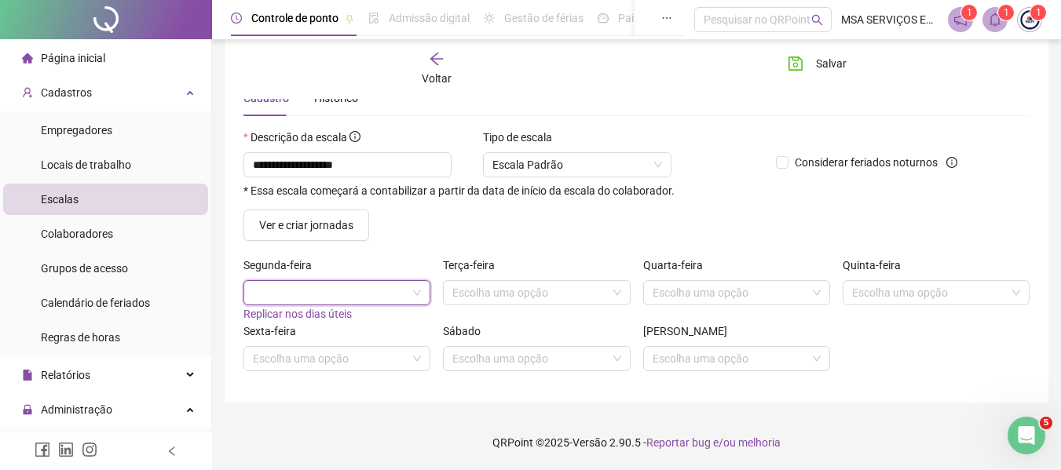
click at [353, 291] on span at bounding box center [337, 293] width 168 height 24
click at [452, 217] on div "Ver e criar jornadas" at bounding box center [636, 225] width 798 height 31
click at [318, 213] on button "Ver e criar jornadas" at bounding box center [306, 225] width 126 height 31
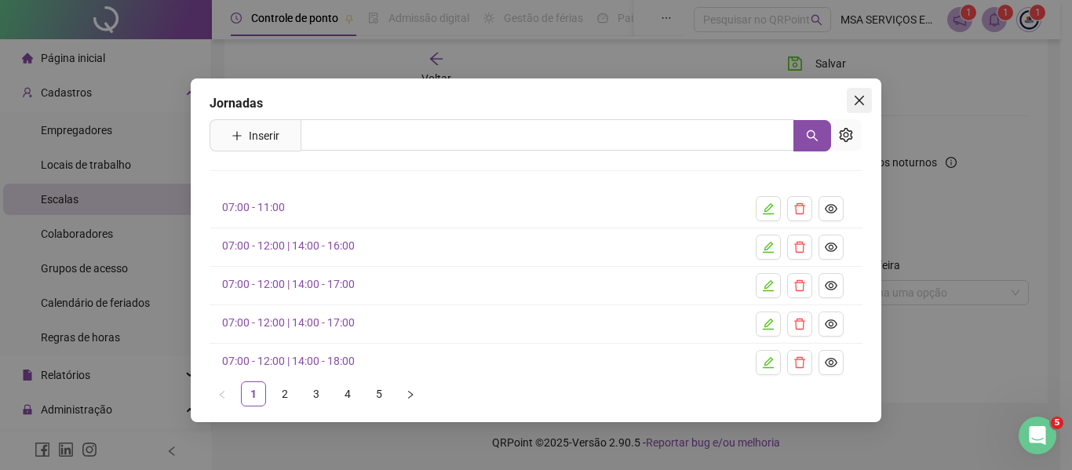
click at [851, 100] on span "Close" at bounding box center [859, 100] width 25 height 13
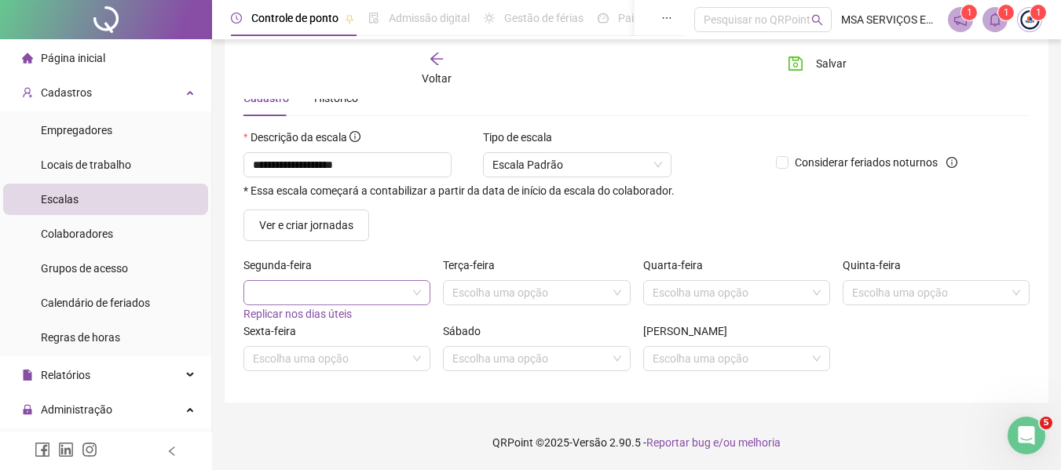
click at [346, 291] on span at bounding box center [337, 293] width 168 height 24
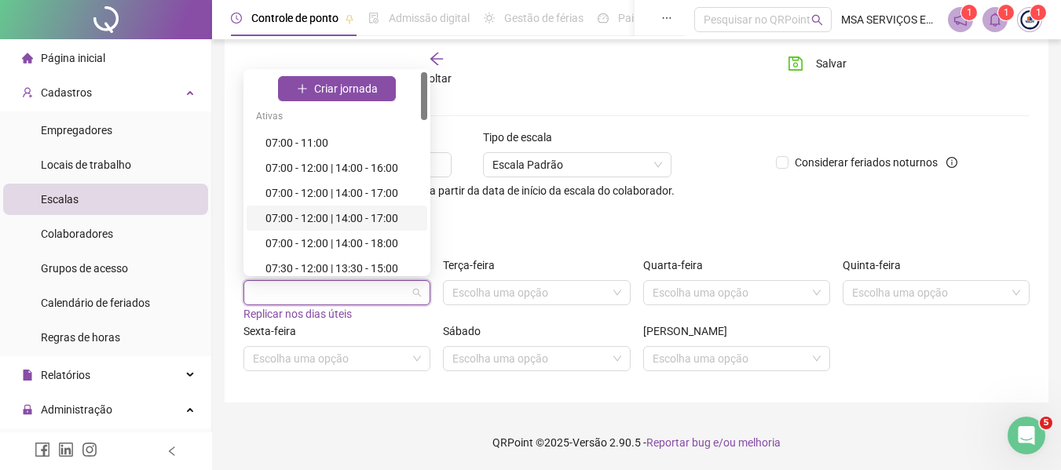
click at [355, 221] on div "07:00 - 12:00 | 14:00 - 17:00" at bounding box center [341, 218] width 152 height 17
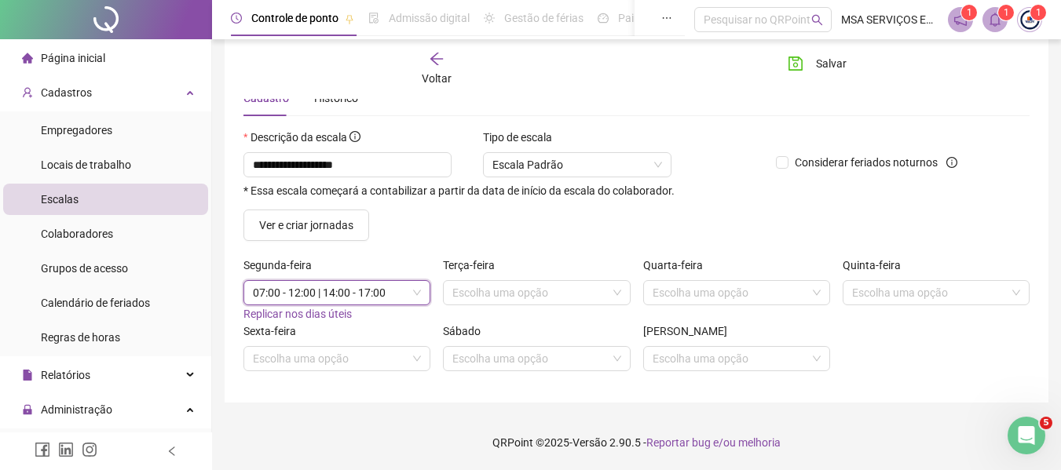
click at [345, 312] on span "Replicar nos dias úteis" at bounding box center [297, 314] width 108 height 13
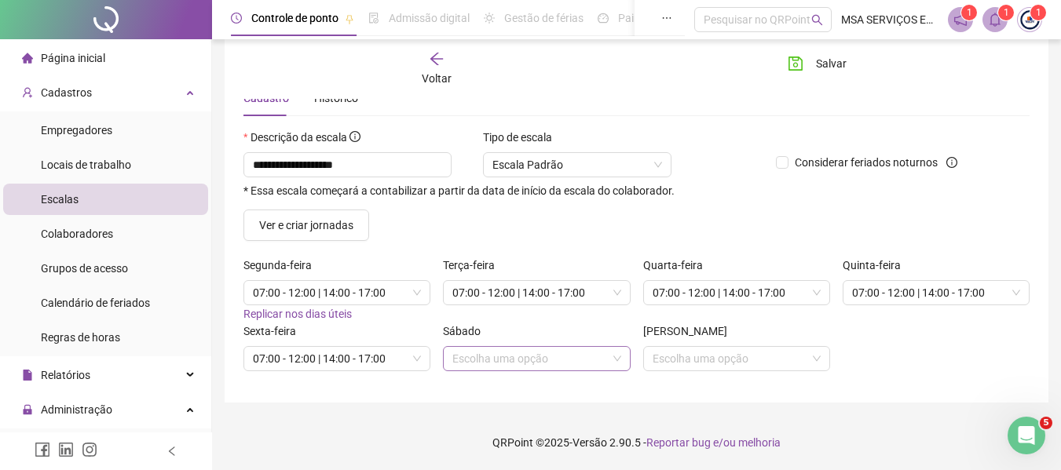
click at [491, 362] on input "search" at bounding box center [529, 359] width 154 height 24
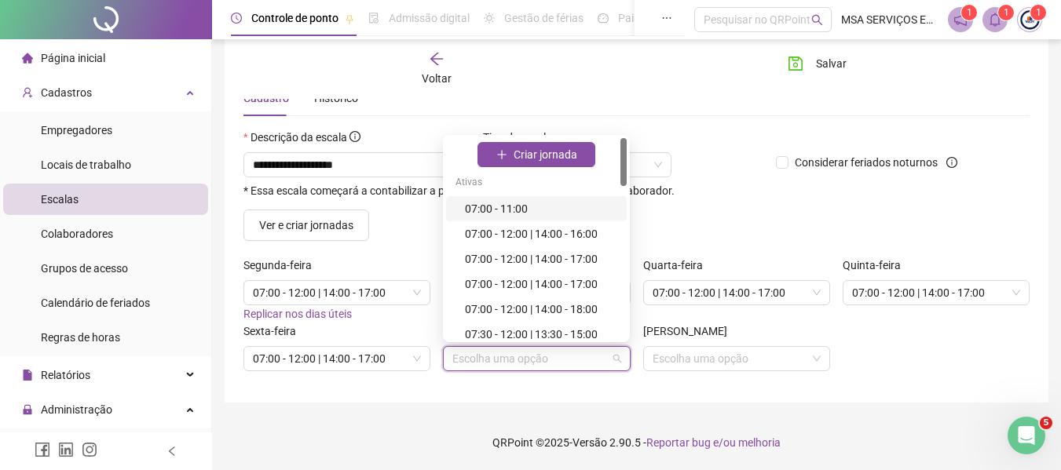
click at [508, 208] on div "07:00 - 11:00" at bounding box center [541, 208] width 152 height 17
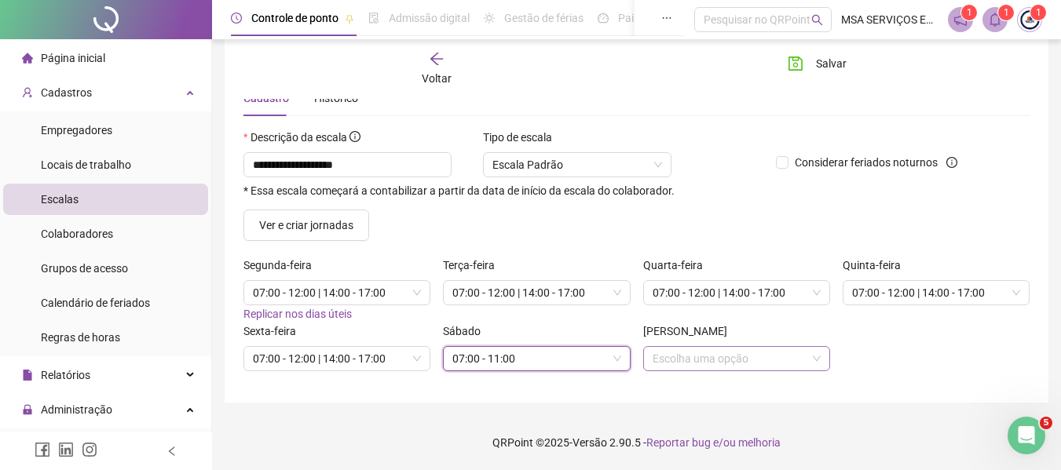
click at [699, 363] on input "search" at bounding box center [729, 359] width 154 height 24
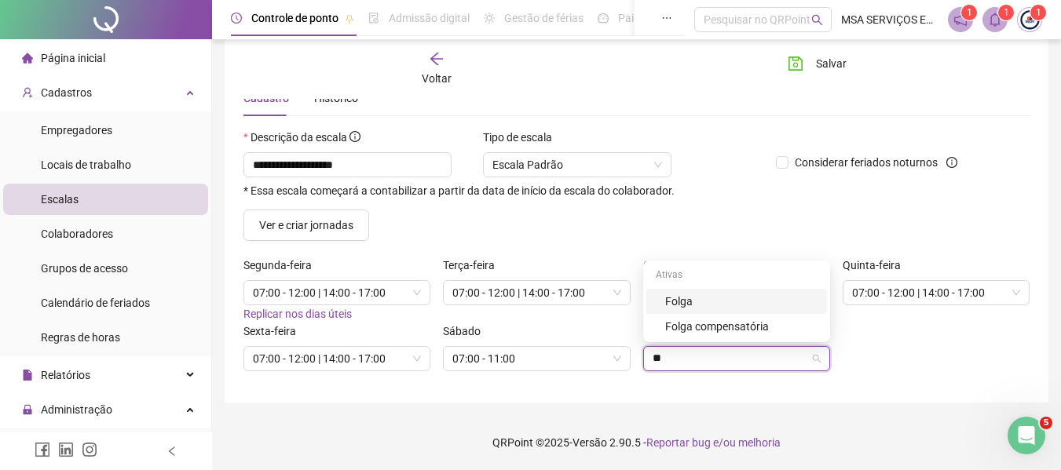
click at [685, 301] on div "Folga" at bounding box center [741, 301] width 152 height 17
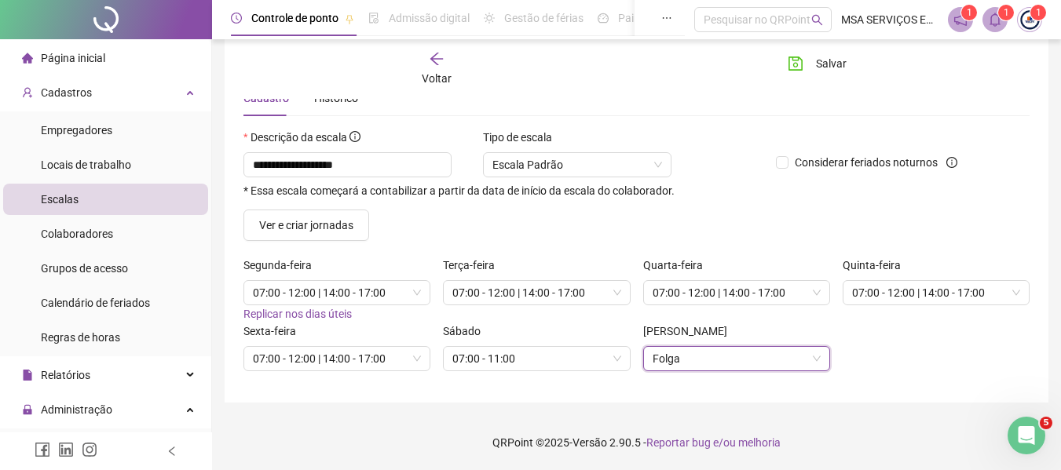
click at [857, 332] on div "Sexta-feira 07:00 - 12:00 | 14:00 - 17:00 Sábado 07:00 - 11:00 Domingo 3 Folga" at bounding box center [636, 353] width 798 height 61
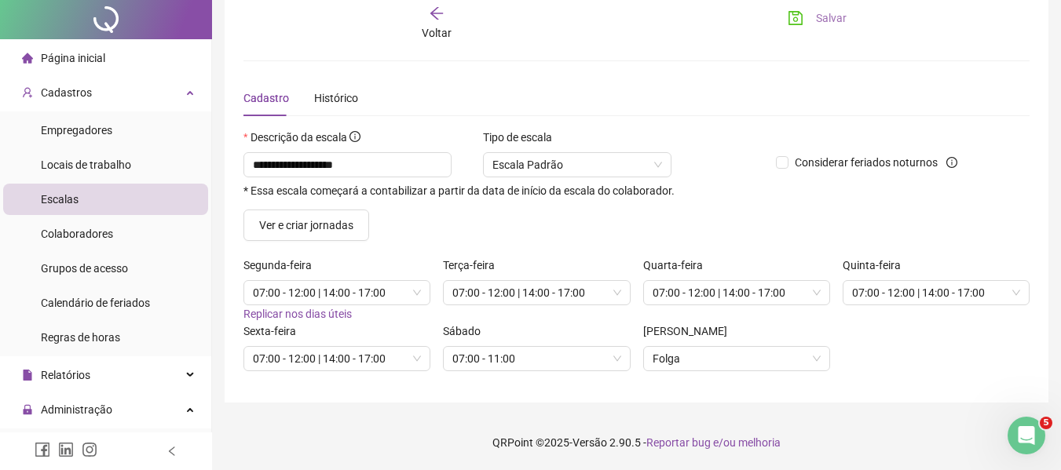
scroll to position [0, 0]
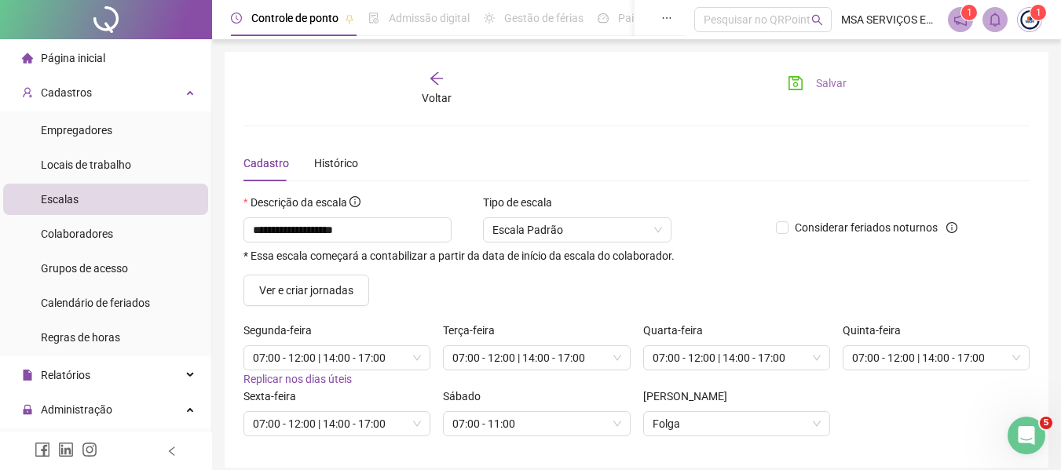
click at [832, 79] on span "Salvar" at bounding box center [831, 83] width 31 height 17
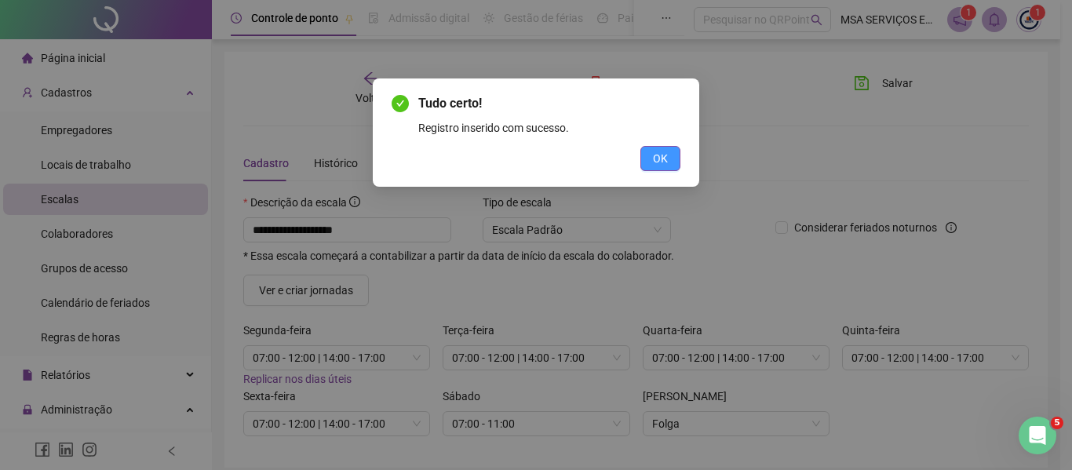
click at [656, 155] on span "OK" at bounding box center [660, 158] width 15 height 17
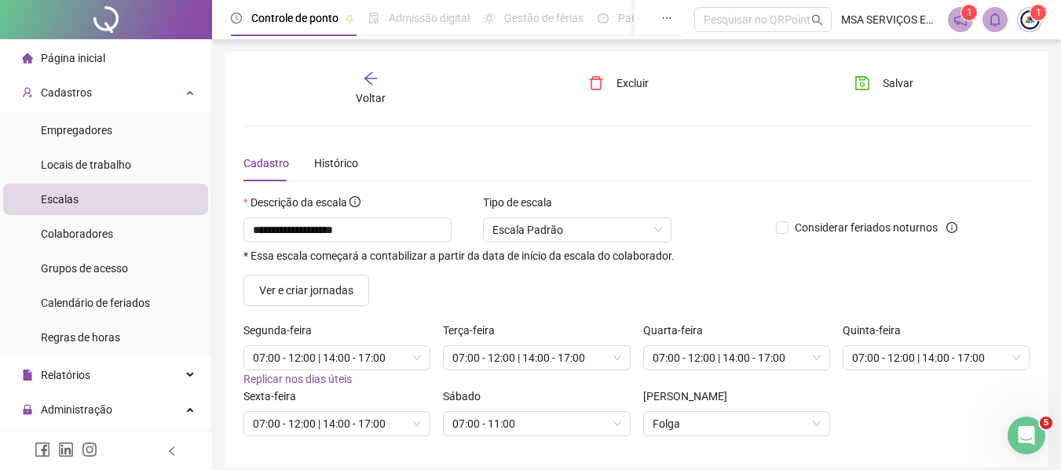
scroll to position [65, 0]
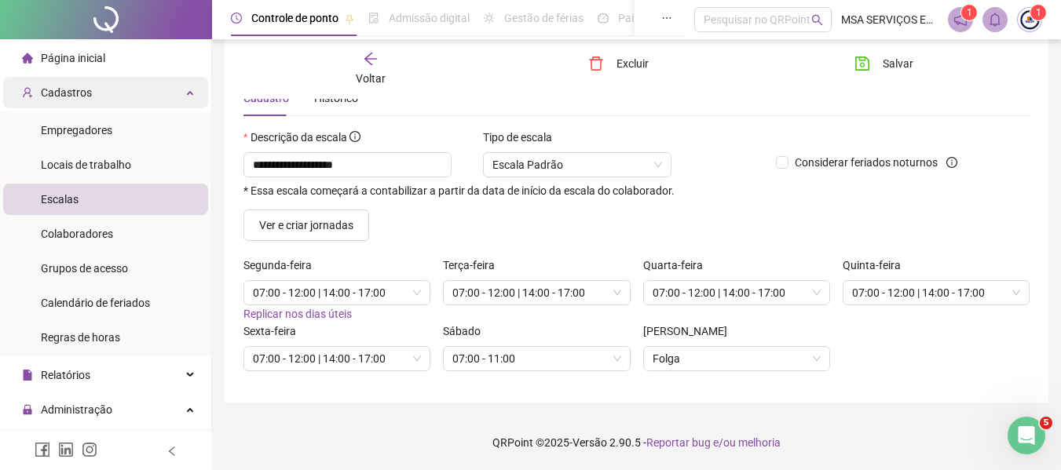
click at [101, 97] on div "Cadastros" at bounding box center [105, 92] width 205 height 31
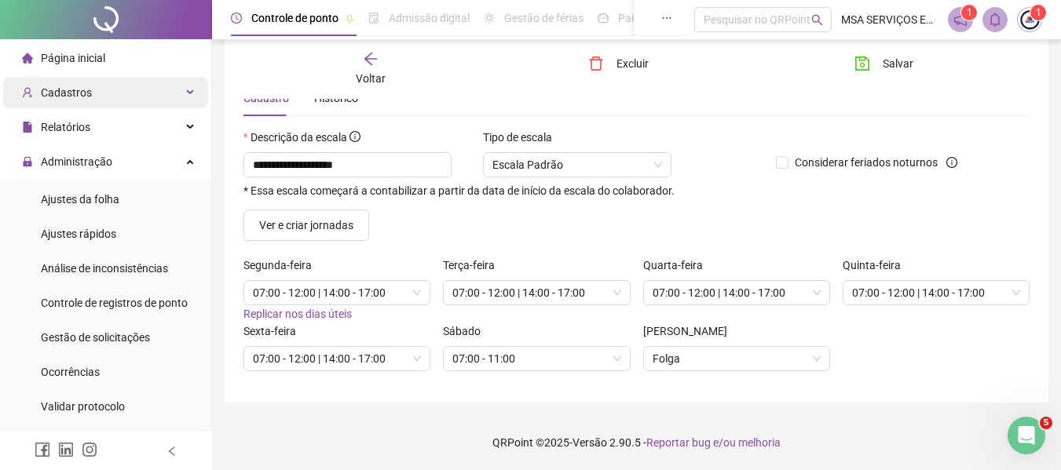
click at [101, 97] on div "Cadastros" at bounding box center [105, 92] width 205 height 31
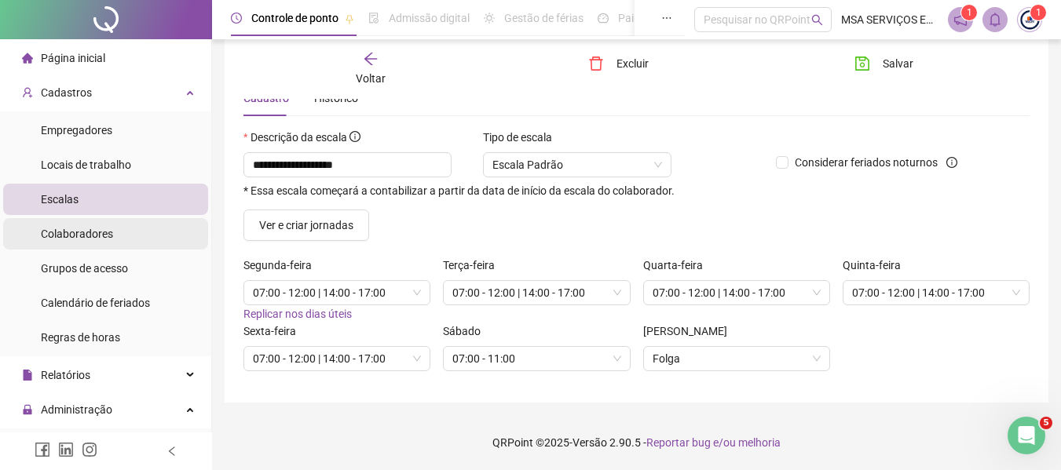
click at [133, 229] on li "Colaboradores" at bounding box center [105, 233] width 205 height 31
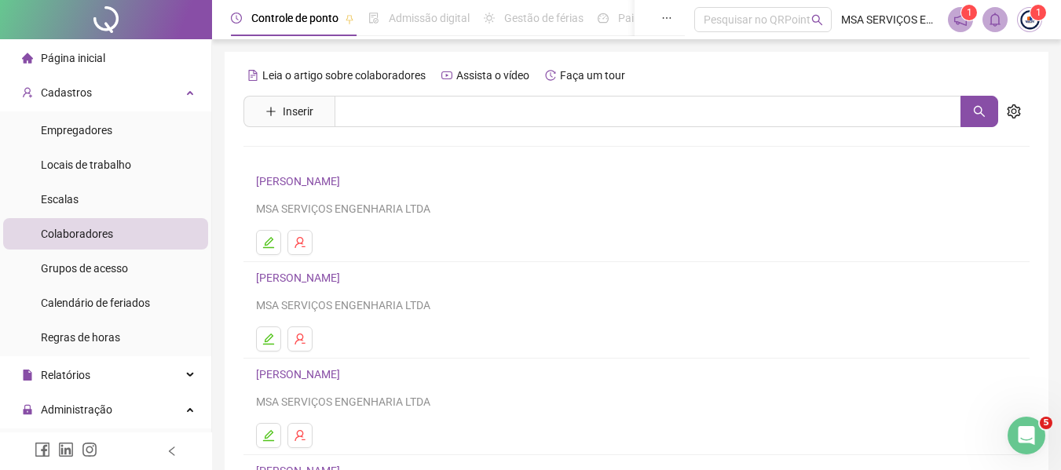
click at [272, 179] on link "[PERSON_NAME]" at bounding box center [300, 181] width 89 height 13
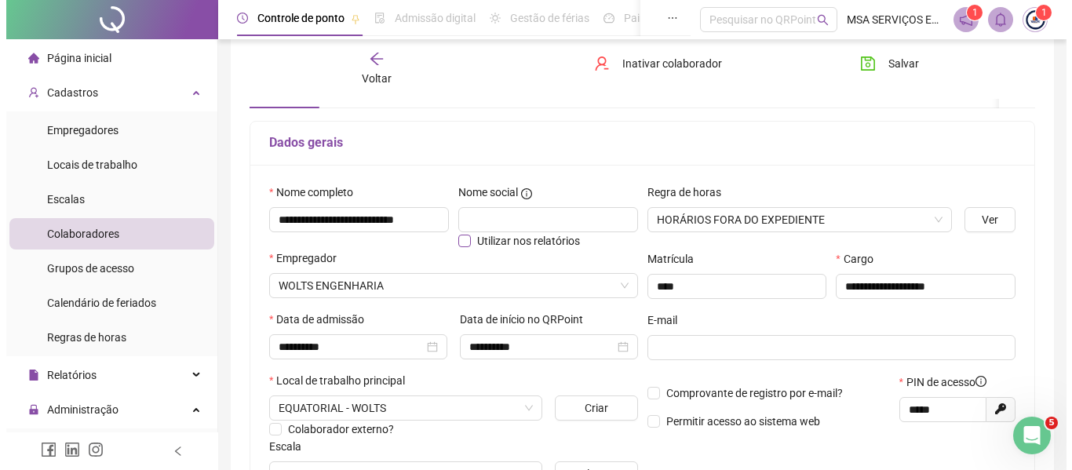
scroll to position [157, 0]
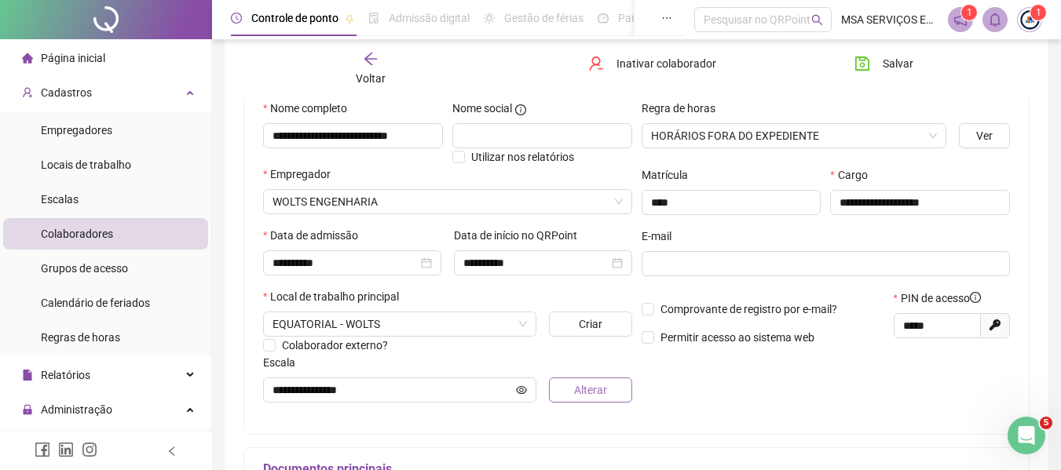
click at [564, 392] on button "Alterar" at bounding box center [590, 390] width 82 height 25
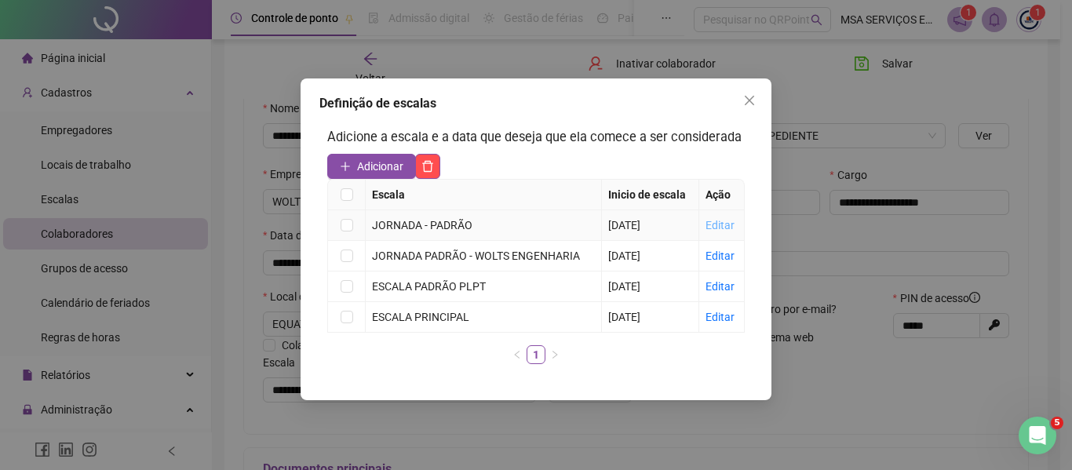
click at [718, 221] on link "Editar" at bounding box center [720, 225] width 29 height 13
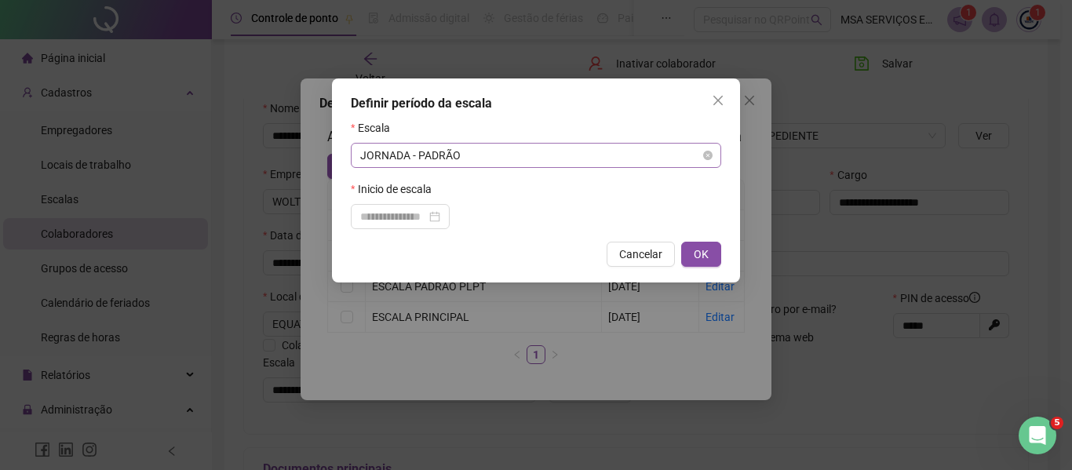
click at [451, 156] on span "JORNADA - PADRÃO" at bounding box center [536, 156] width 352 height 24
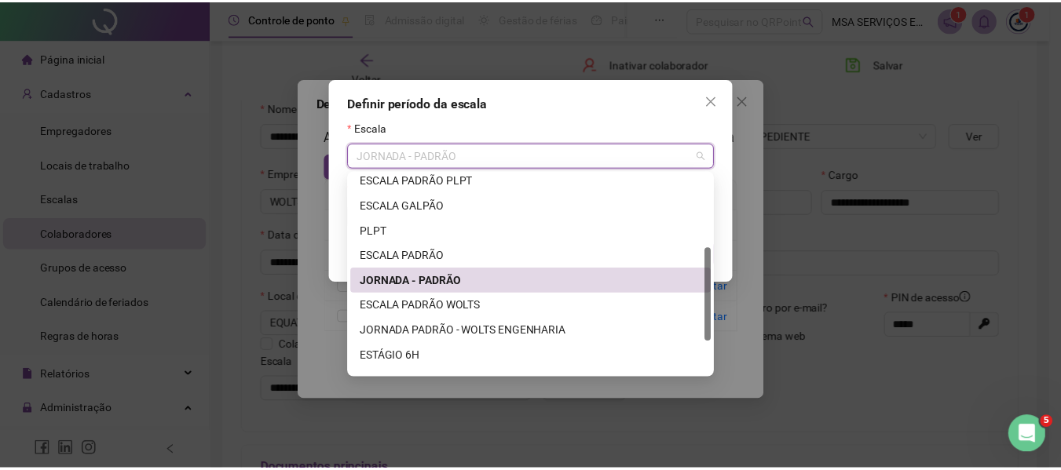
scroll to position [226, 0]
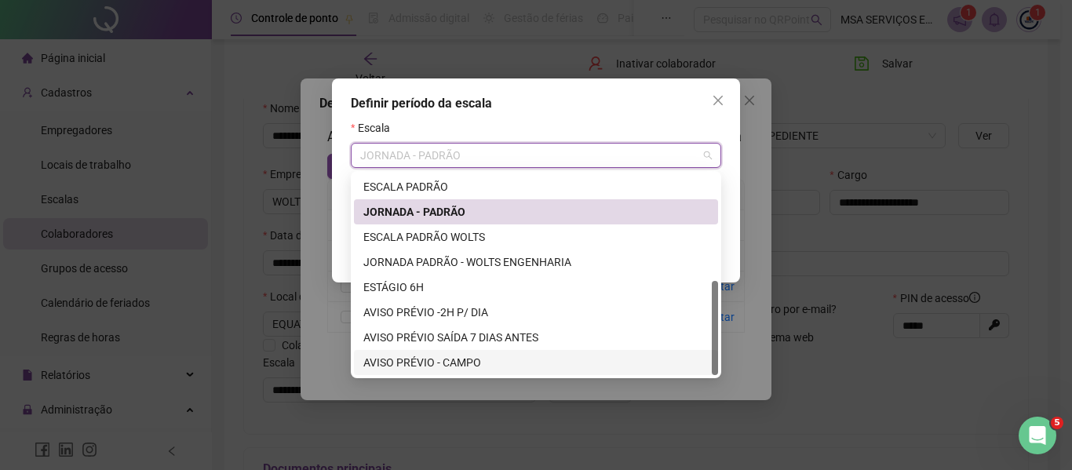
click at [458, 361] on div "AVISO PRÉVIO - CAMPO" at bounding box center [535, 362] width 345 height 17
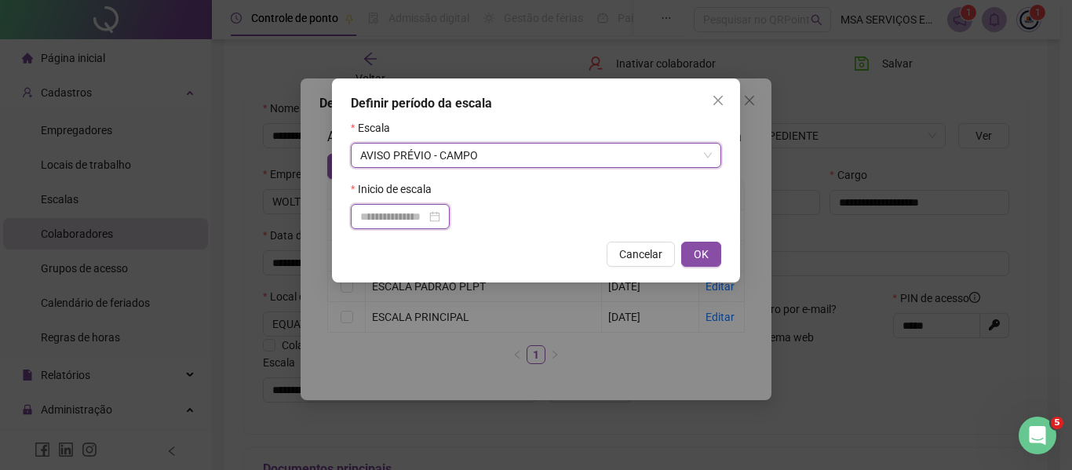
click at [422, 221] on input at bounding box center [393, 216] width 66 height 17
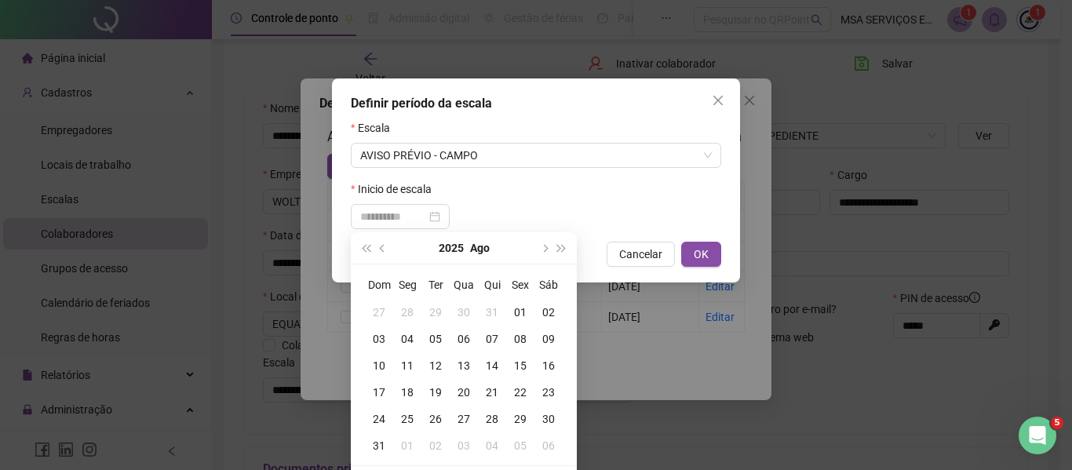
click at [489, 360] on div "14" at bounding box center [492, 365] width 28 height 17
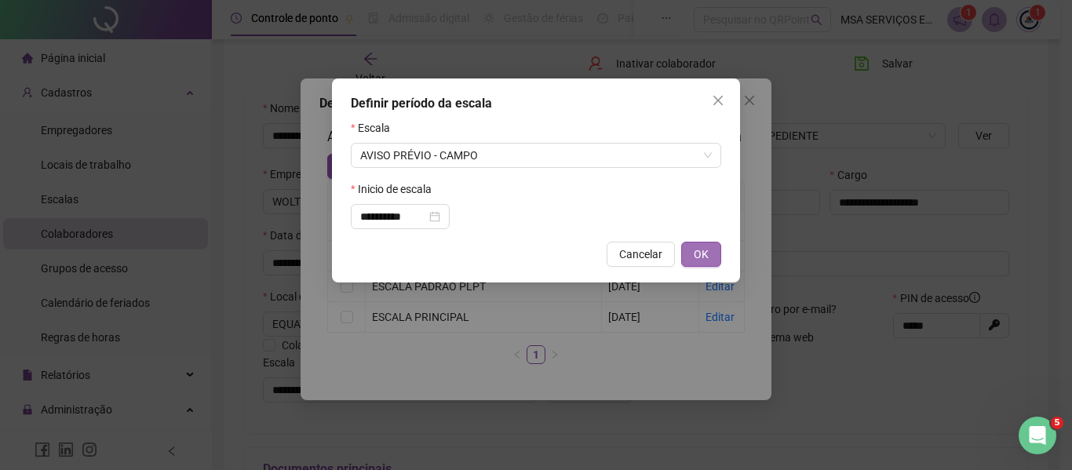
click at [696, 254] on span "OK" at bounding box center [701, 254] width 15 height 17
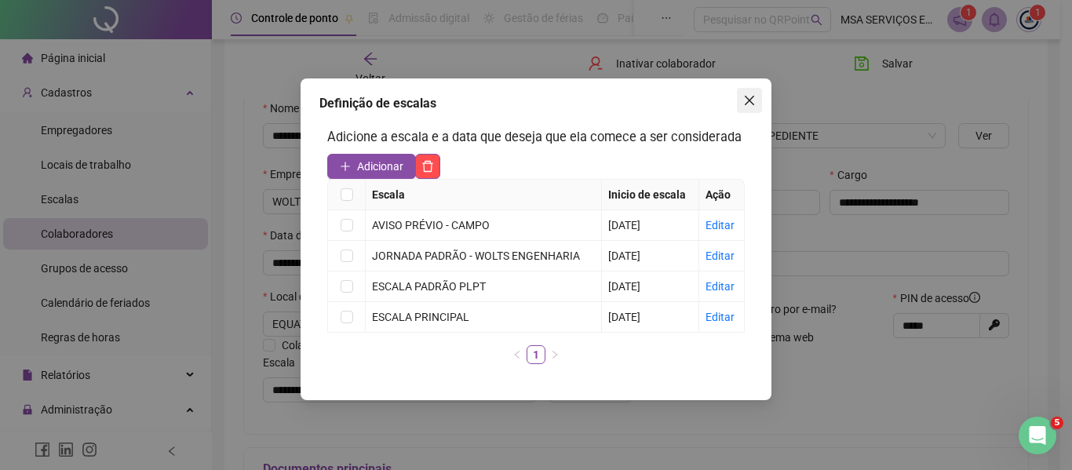
click at [744, 99] on icon "close" at bounding box center [749, 100] width 13 height 13
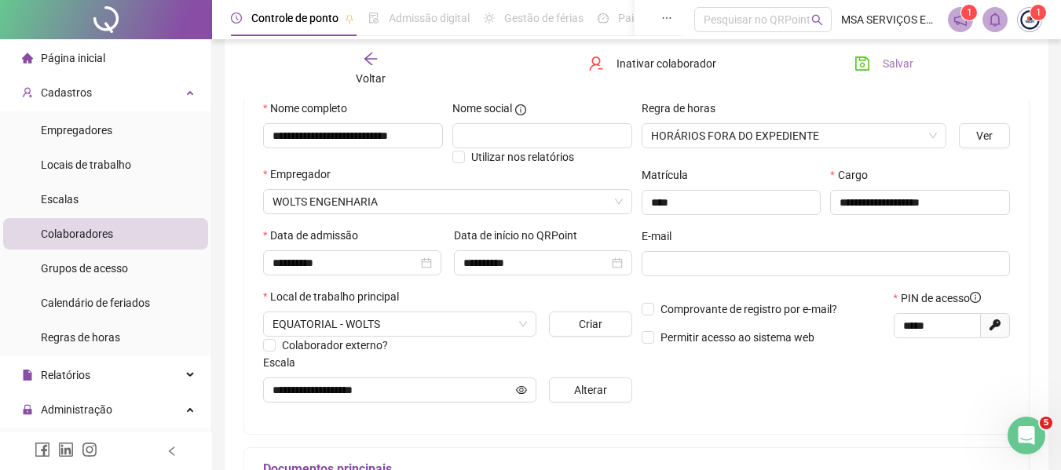
click at [865, 58] on icon "save" at bounding box center [862, 64] width 14 height 14
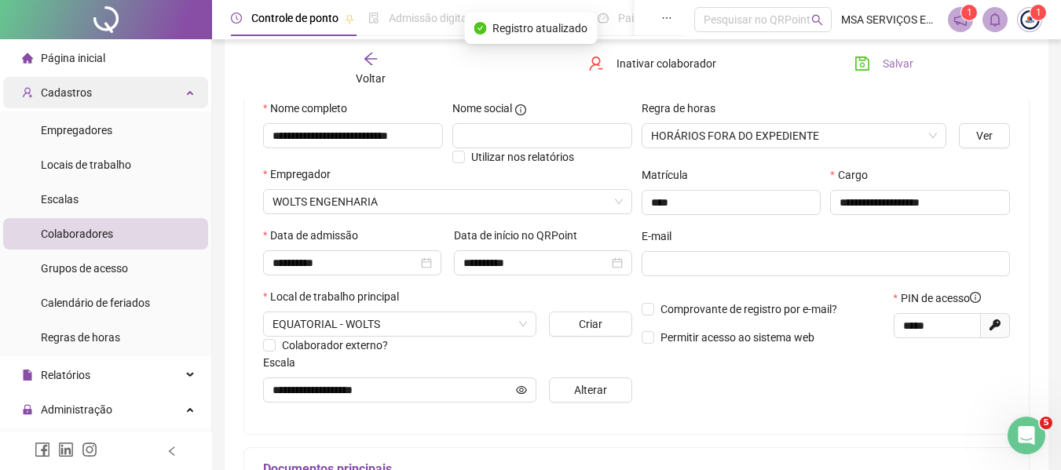
click at [75, 97] on span "Cadastros" at bounding box center [66, 92] width 51 height 13
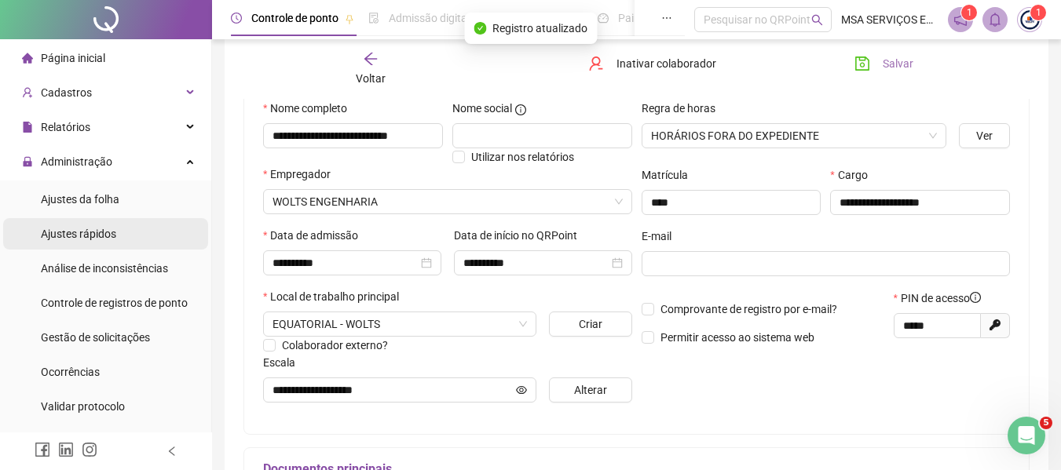
click at [115, 233] on span "Ajustes rápidos" at bounding box center [78, 234] width 75 height 13
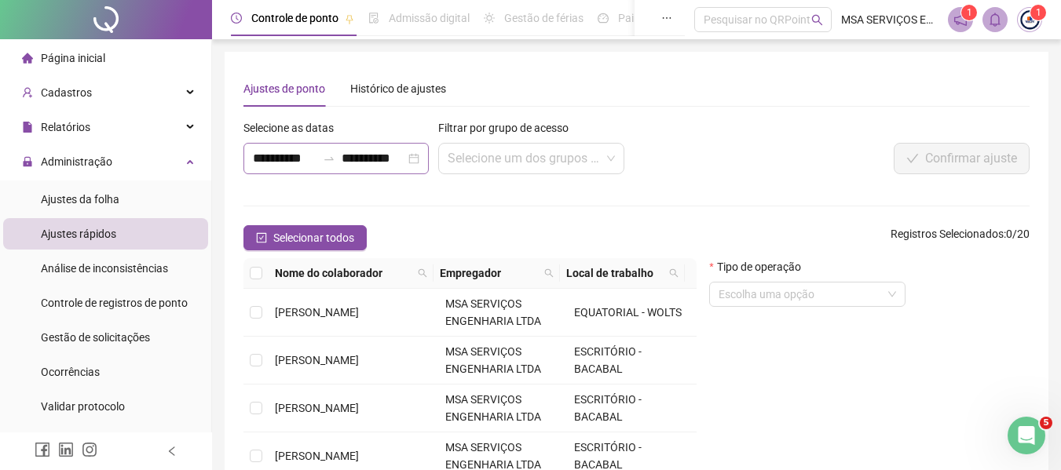
click at [338, 154] on div at bounding box center [328, 158] width 25 height 13
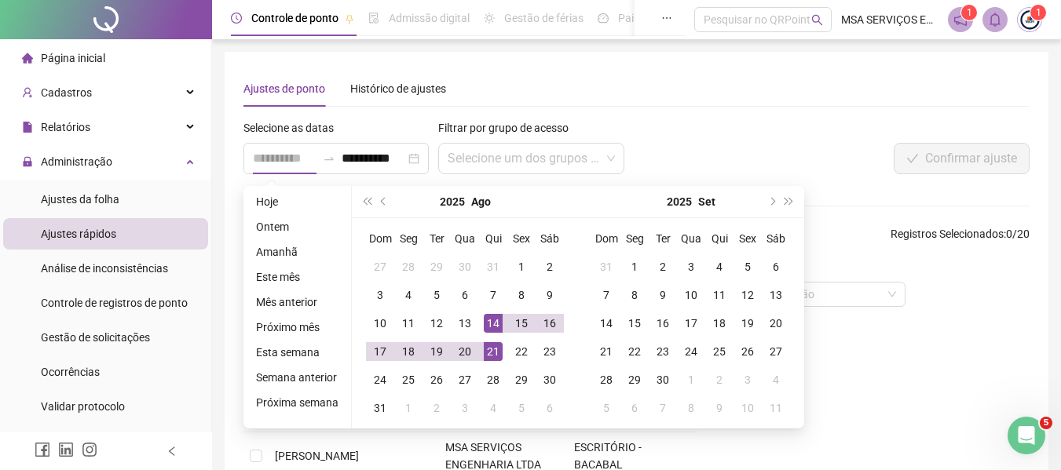
click at [493, 325] on div "14" at bounding box center [493, 323] width 19 height 19
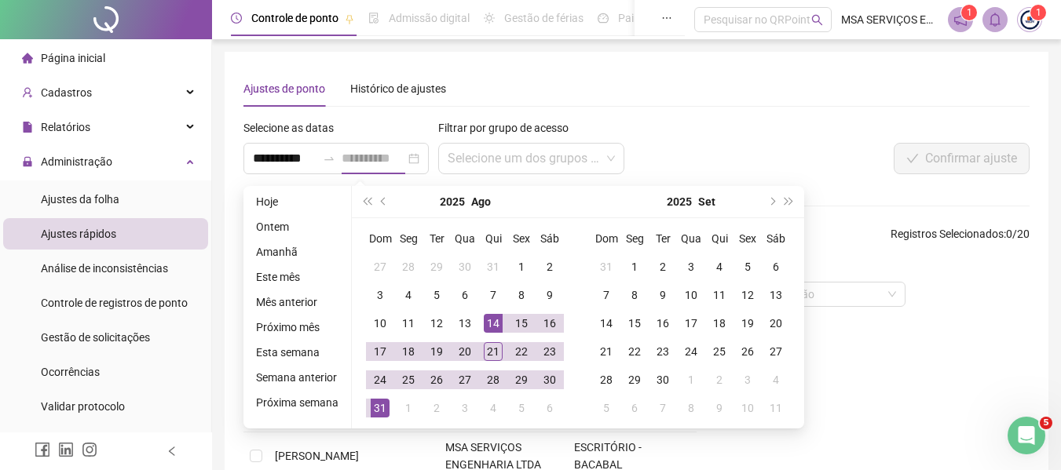
click at [370, 397] on td "31" at bounding box center [380, 408] width 28 height 28
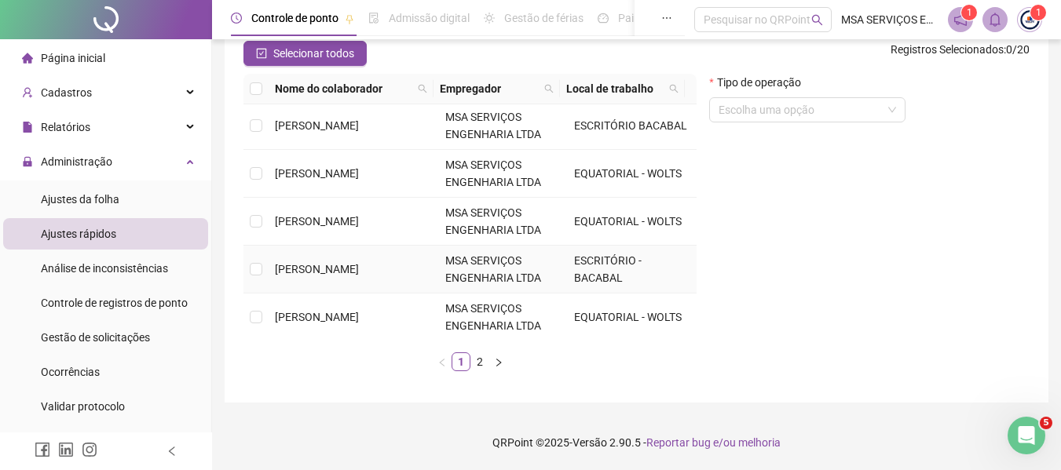
scroll to position [236, 0]
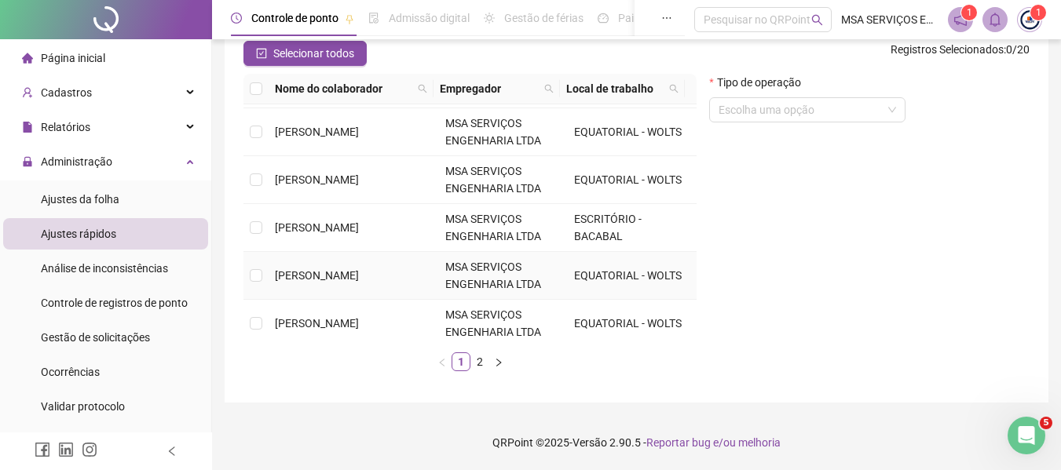
click at [351, 273] on span "[PERSON_NAME]" at bounding box center [317, 275] width 84 height 13
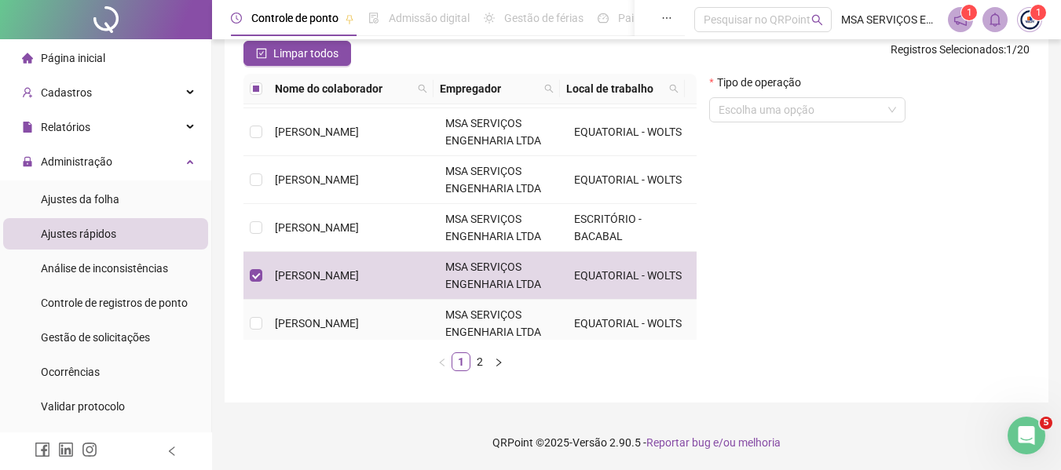
click at [349, 318] on span "[PERSON_NAME]" at bounding box center [317, 323] width 84 height 13
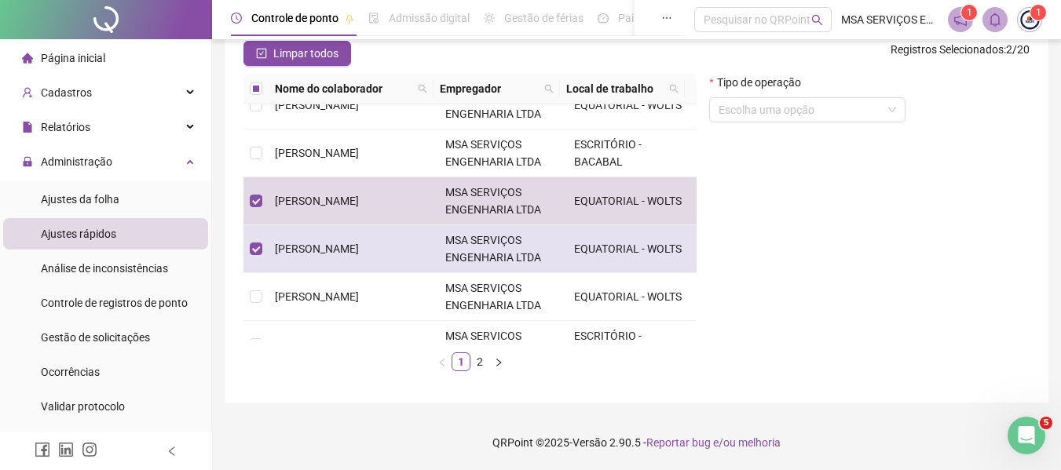
scroll to position [393, 0]
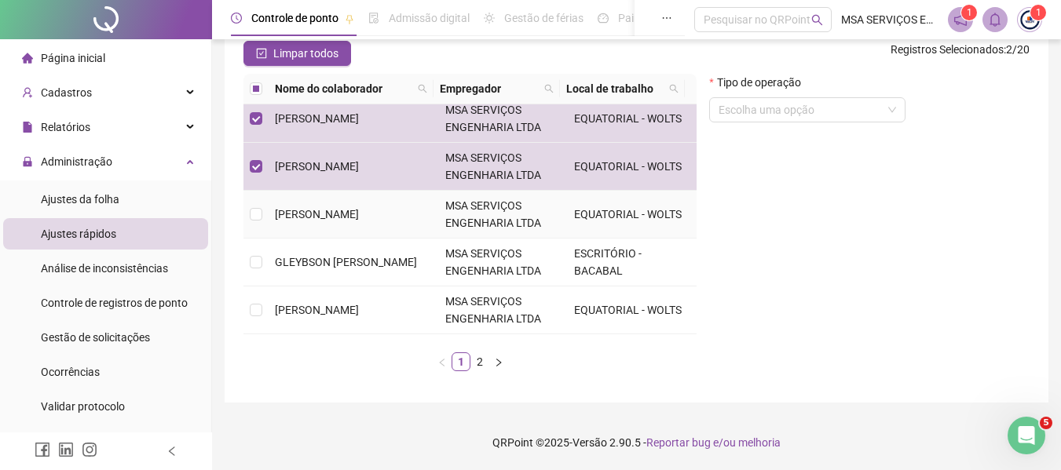
click at [355, 216] on td "[PERSON_NAME]" at bounding box center [354, 215] width 170 height 48
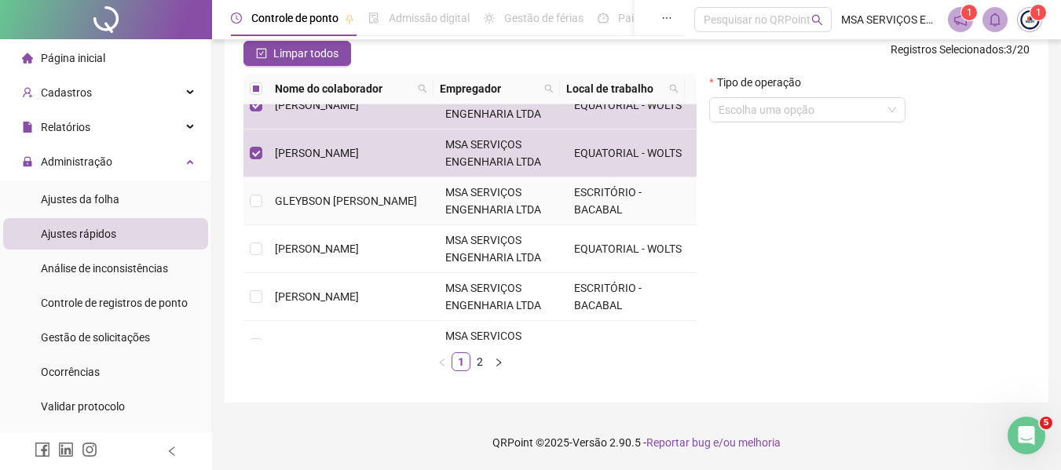
scroll to position [471, 0]
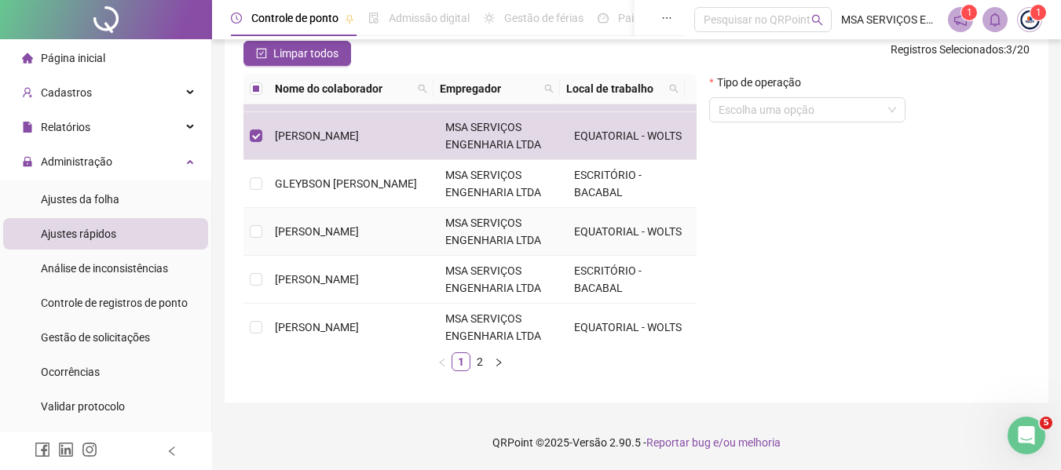
drag, startPoint x: 376, startPoint y: 234, endPoint x: 386, endPoint y: 267, distance: 34.5
click at [359, 234] on span "[PERSON_NAME]" at bounding box center [317, 231] width 84 height 13
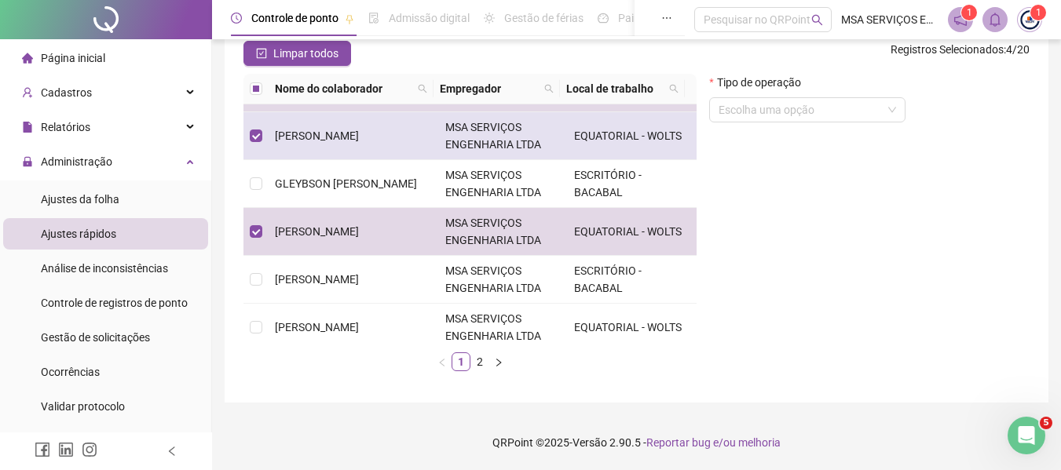
click at [335, 140] on td "[PERSON_NAME]" at bounding box center [354, 136] width 170 height 48
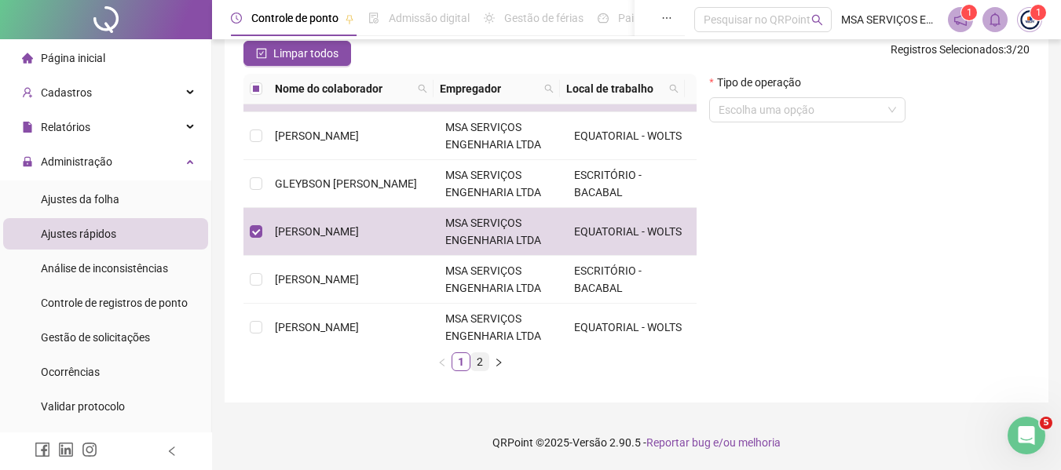
click at [480, 362] on link "2" at bounding box center [479, 361] width 17 height 17
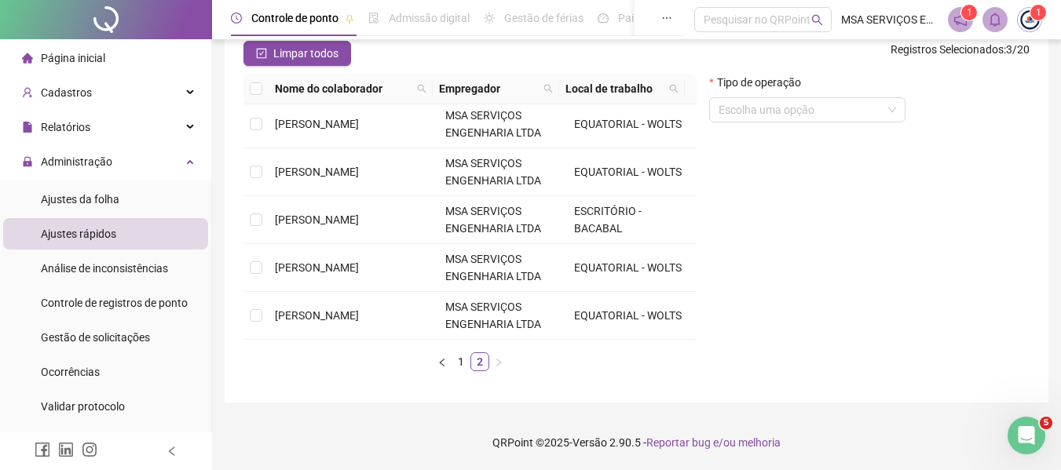
scroll to position [0, 0]
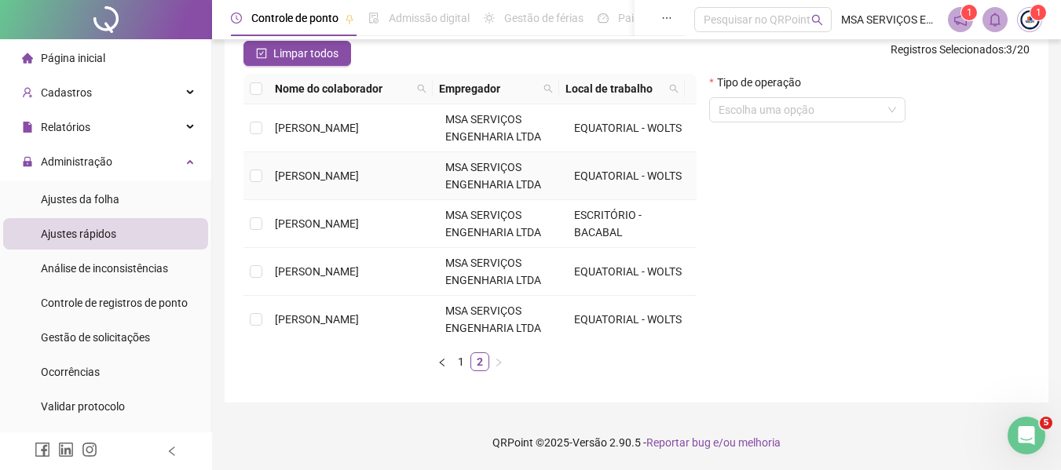
click at [337, 166] on td "[PERSON_NAME]" at bounding box center [354, 176] width 170 height 48
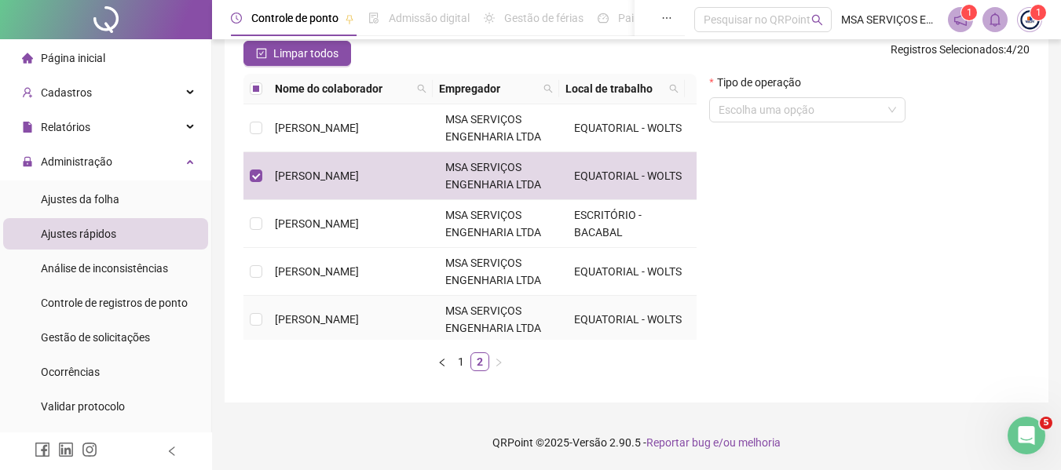
click at [338, 313] on span "[PERSON_NAME]" at bounding box center [317, 319] width 84 height 13
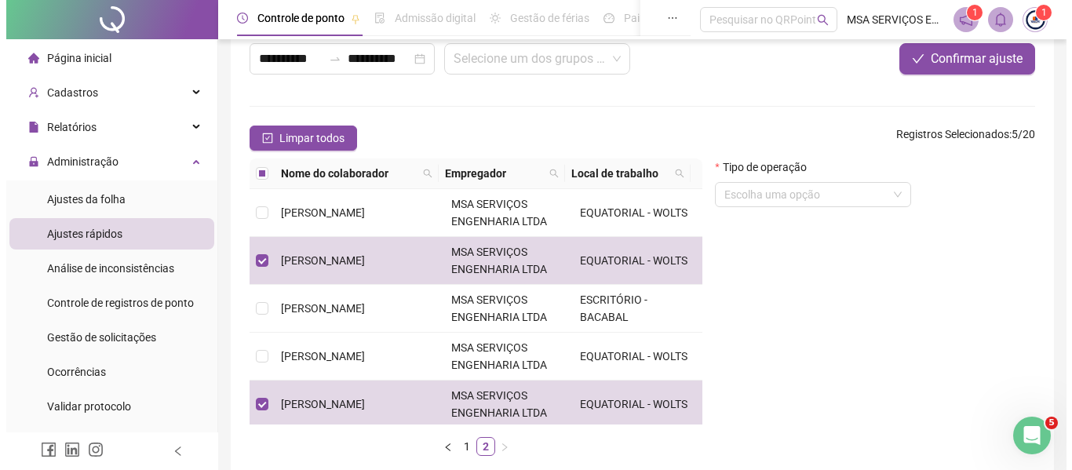
scroll to position [27, 0]
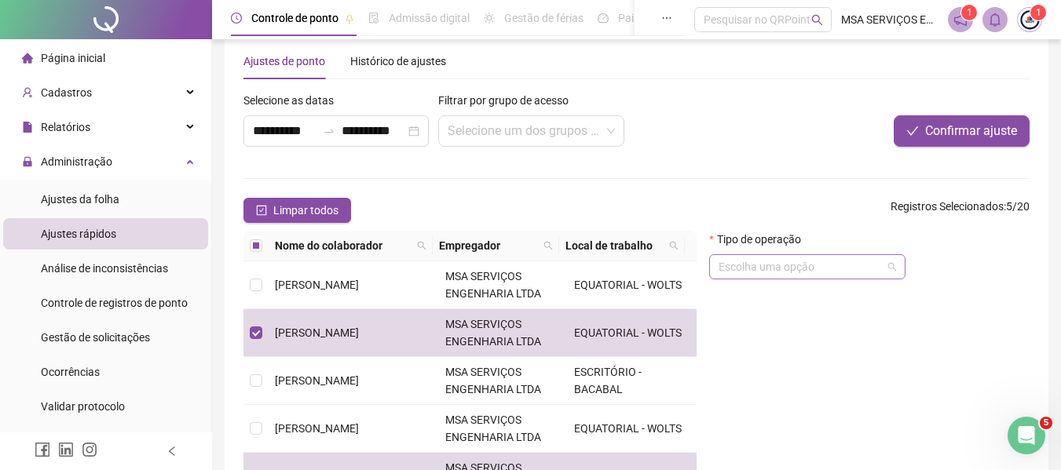
click at [789, 272] on input "search" at bounding box center [799, 267] width 163 height 24
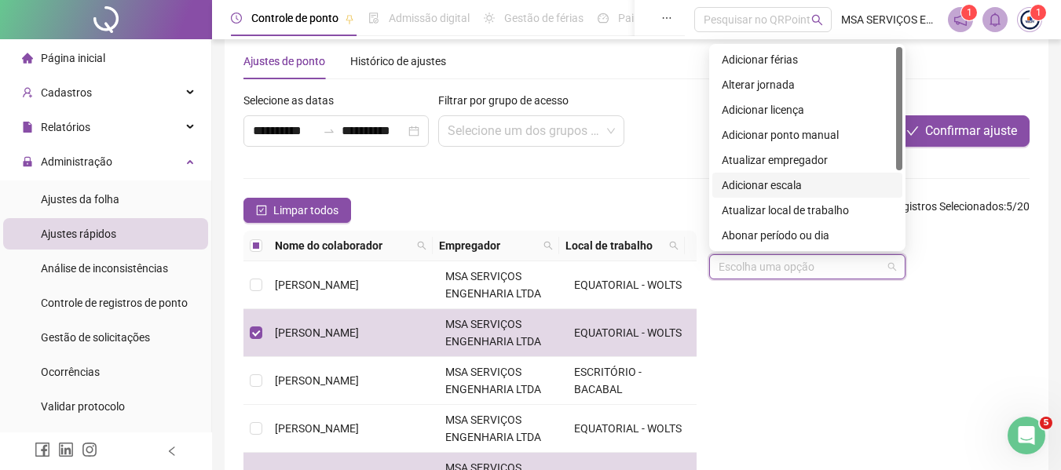
click at [810, 187] on div "Adicionar escala" at bounding box center [807, 185] width 171 height 17
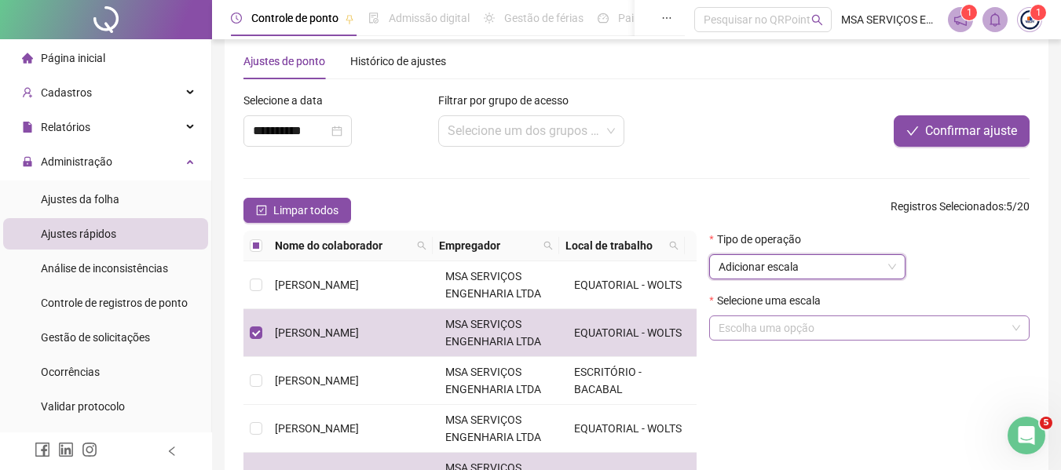
click at [813, 326] on input "search" at bounding box center [861, 328] width 287 height 24
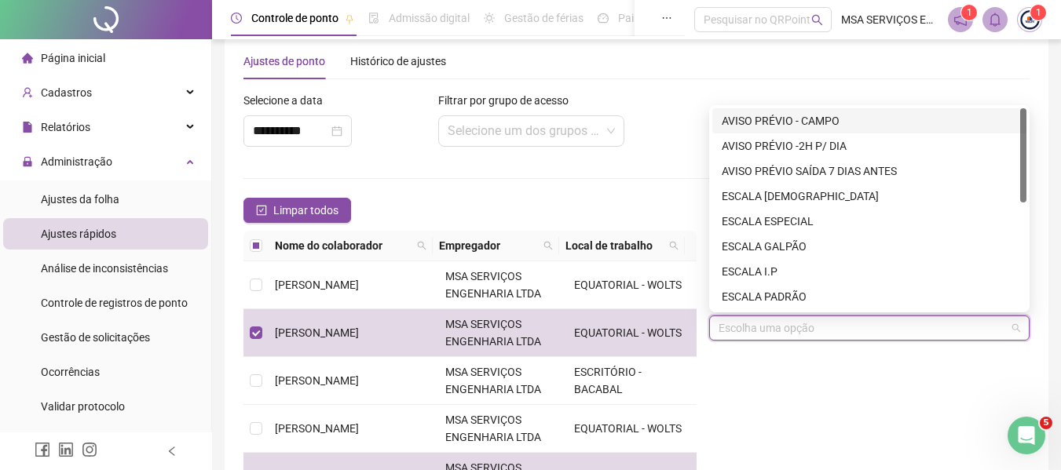
click at [810, 130] on div "AVISO PRÉVIO - CAMPO" at bounding box center [869, 120] width 314 height 25
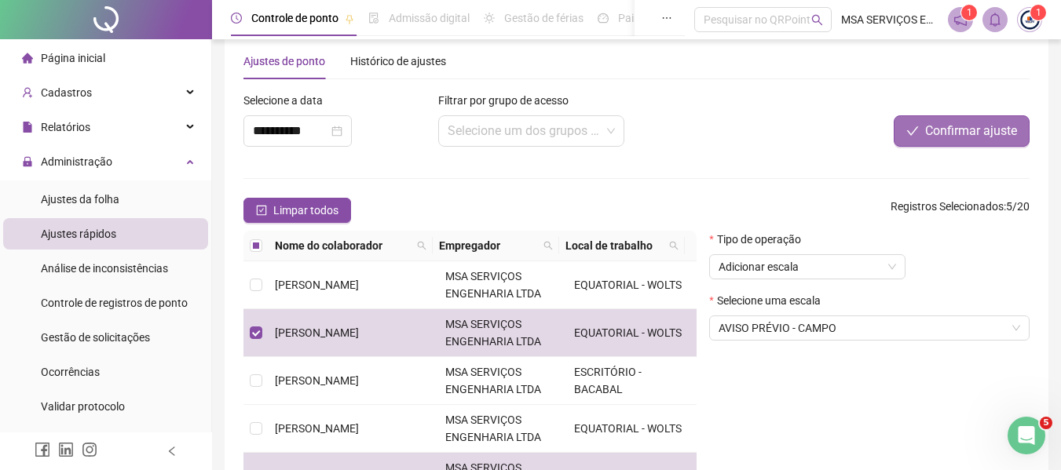
click at [927, 130] on span "Confirmar ajuste" at bounding box center [971, 131] width 92 height 19
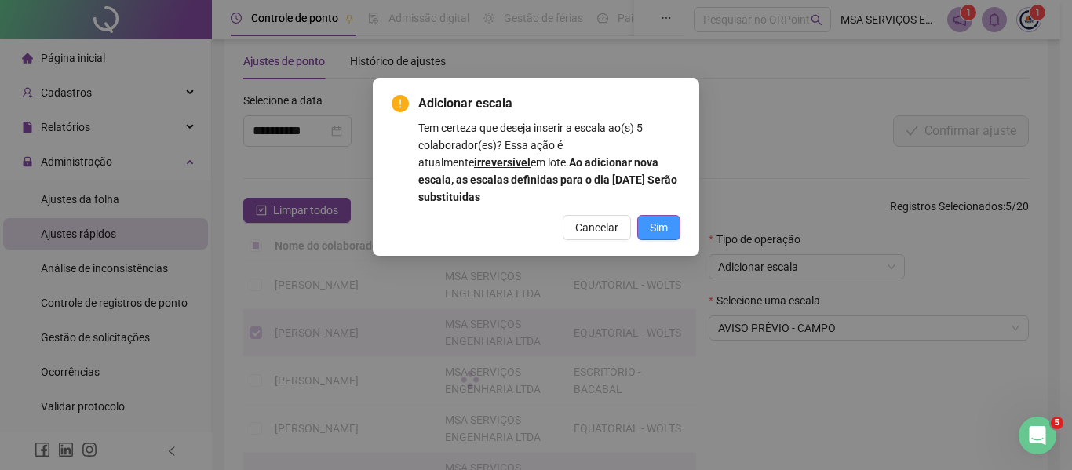
click at [659, 219] on span "Sim" at bounding box center [659, 227] width 18 height 17
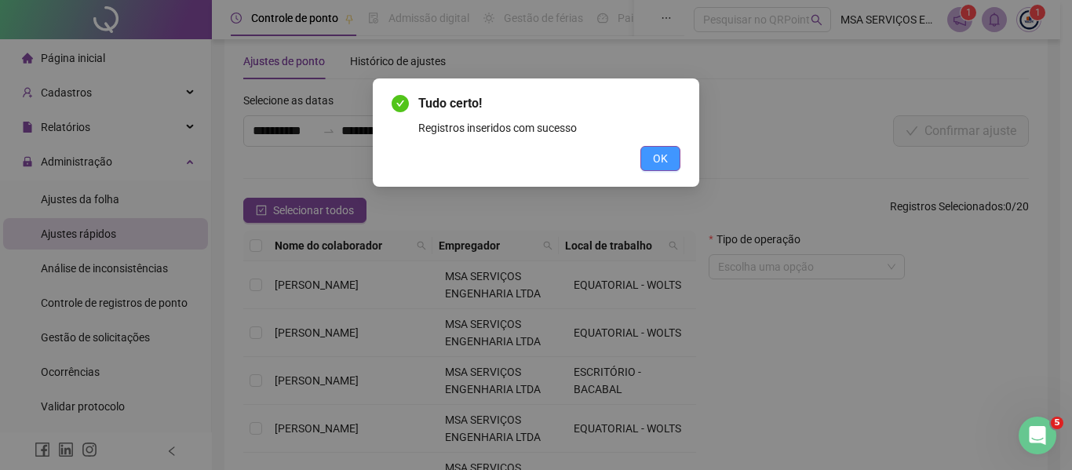
click at [661, 155] on span "OK" at bounding box center [660, 158] width 15 height 17
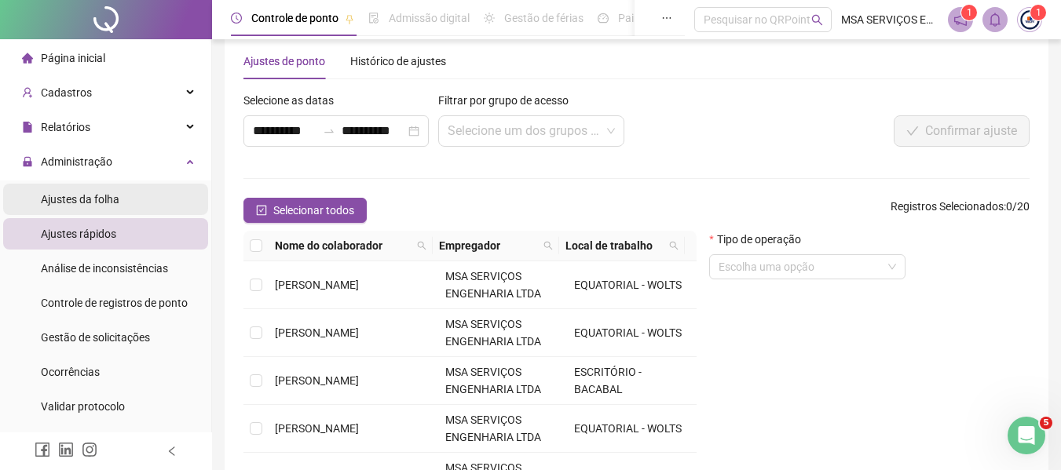
click at [119, 192] on li "Ajustes da folha" at bounding box center [105, 199] width 205 height 31
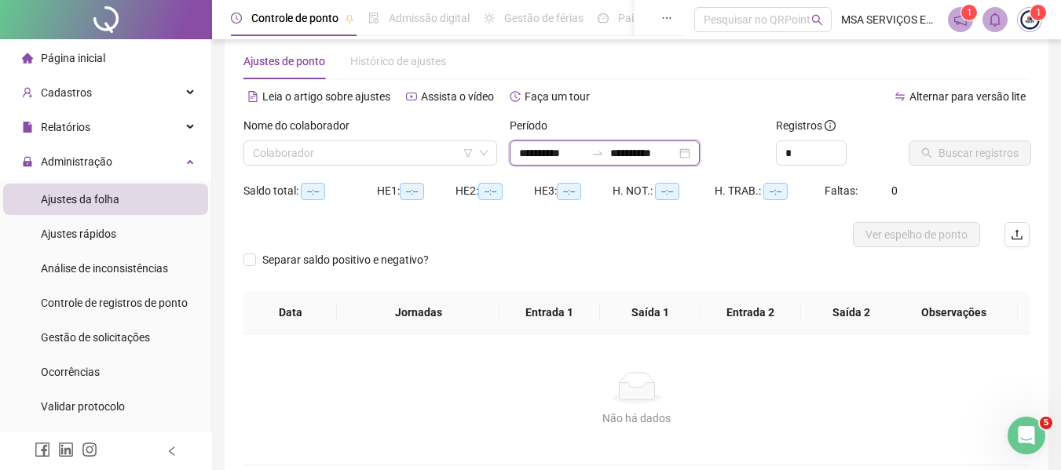
click at [633, 147] on input "**********" at bounding box center [643, 152] width 66 height 17
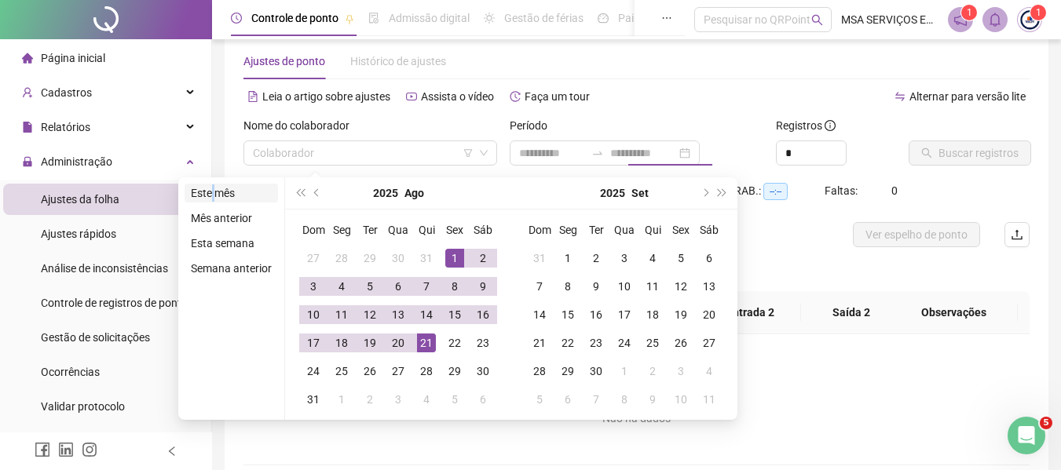
click at [213, 188] on li "Este mês" at bounding box center [230, 193] width 93 height 19
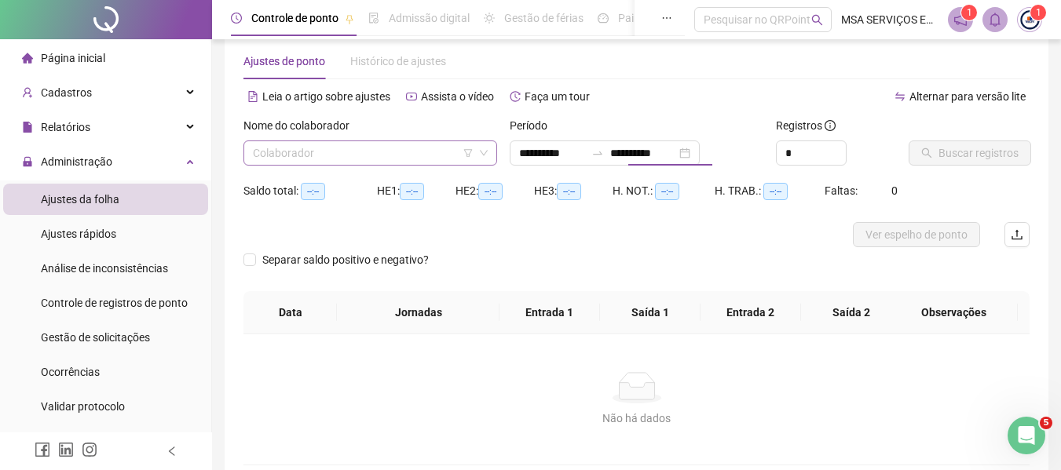
click at [303, 158] on input "search" at bounding box center [363, 153] width 221 height 24
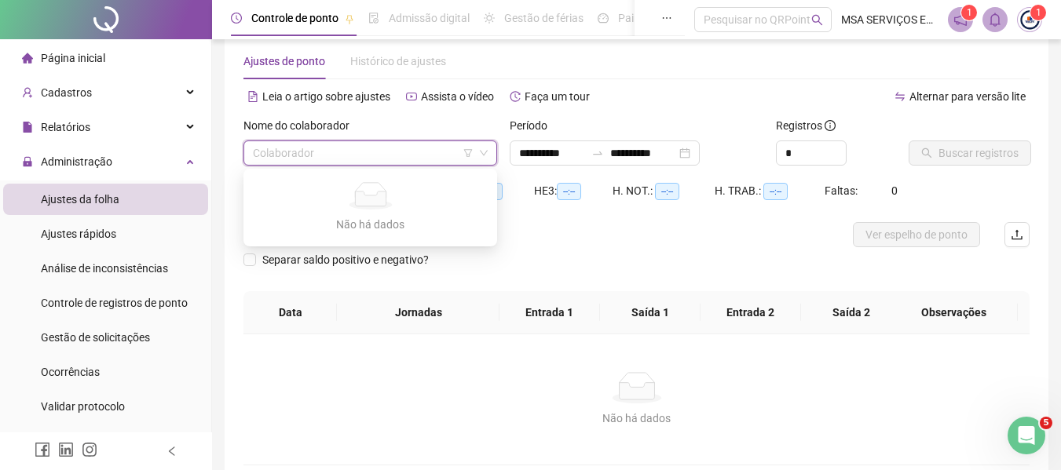
click at [505, 177] on div "**********" at bounding box center [636, 147] width 266 height 61
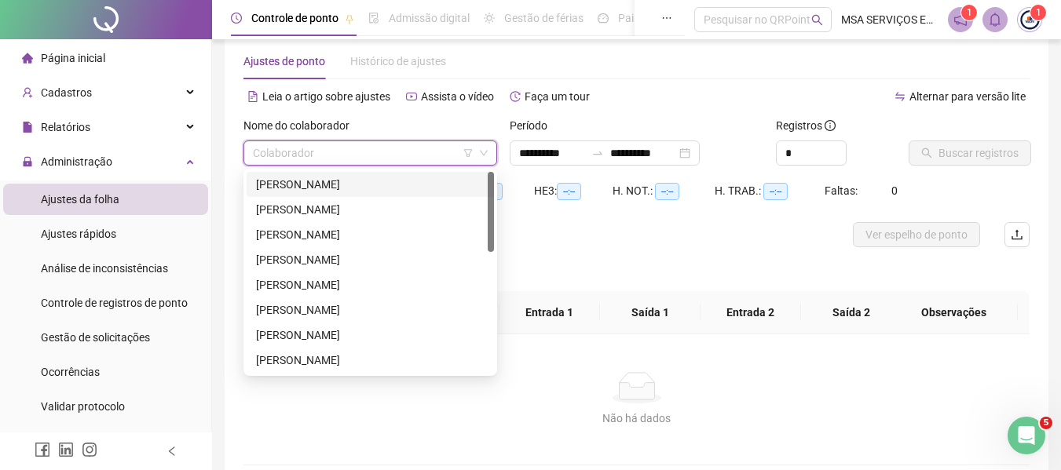
click at [373, 145] on input "search" at bounding box center [363, 153] width 221 height 24
click at [360, 179] on div "[PERSON_NAME]" at bounding box center [370, 184] width 228 height 17
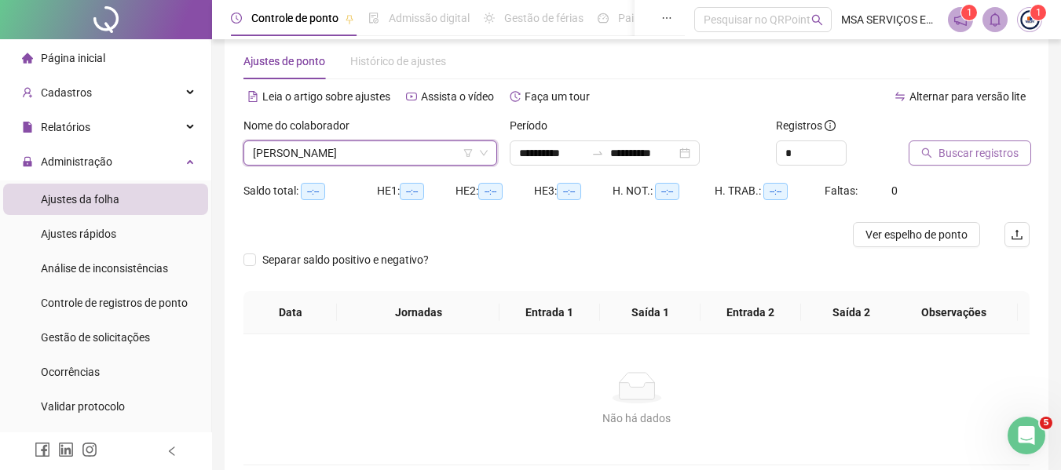
click at [918, 160] on button "Buscar registros" at bounding box center [969, 153] width 122 height 25
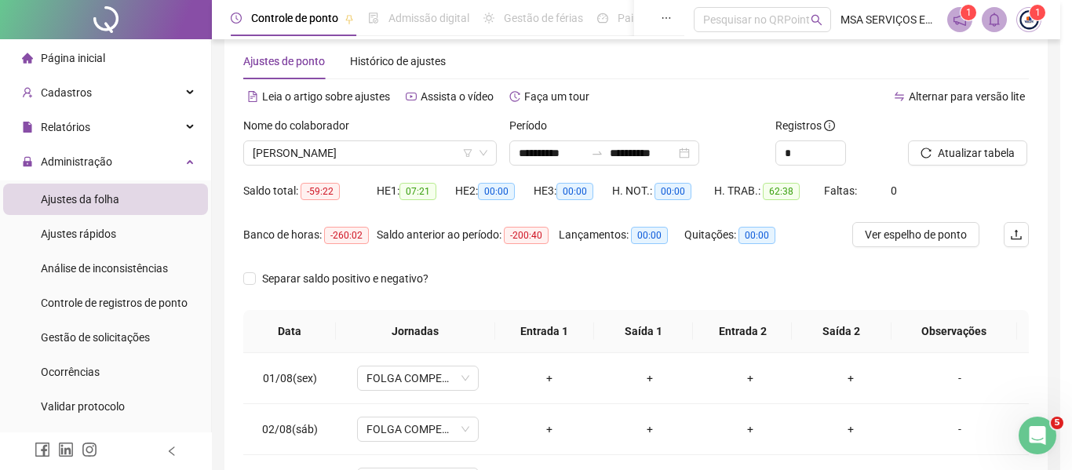
click at [652, 161] on div "Buscando registros Os registros de ponto estão sendo buscados... OK" at bounding box center [536, 235] width 1072 height 470
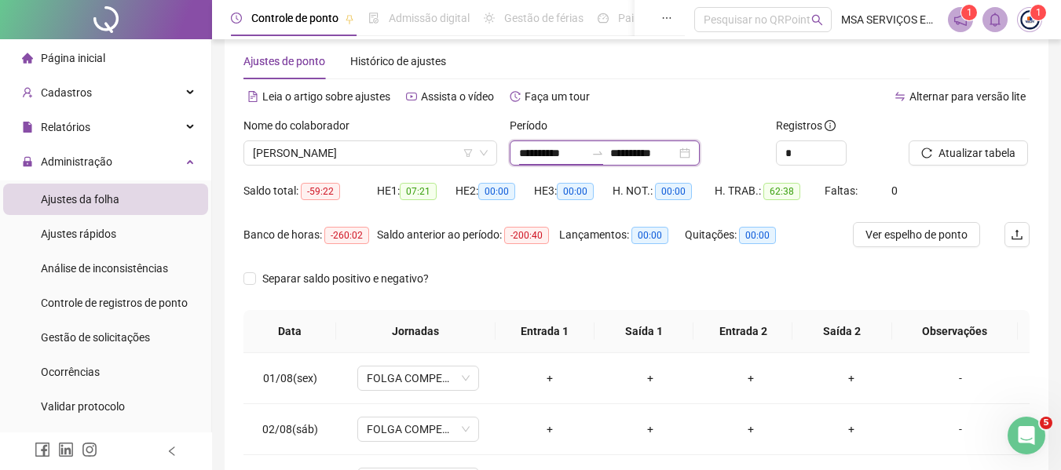
click at [543, 156] on input "**********" at bounding box center [552, 152] width 66 height 17
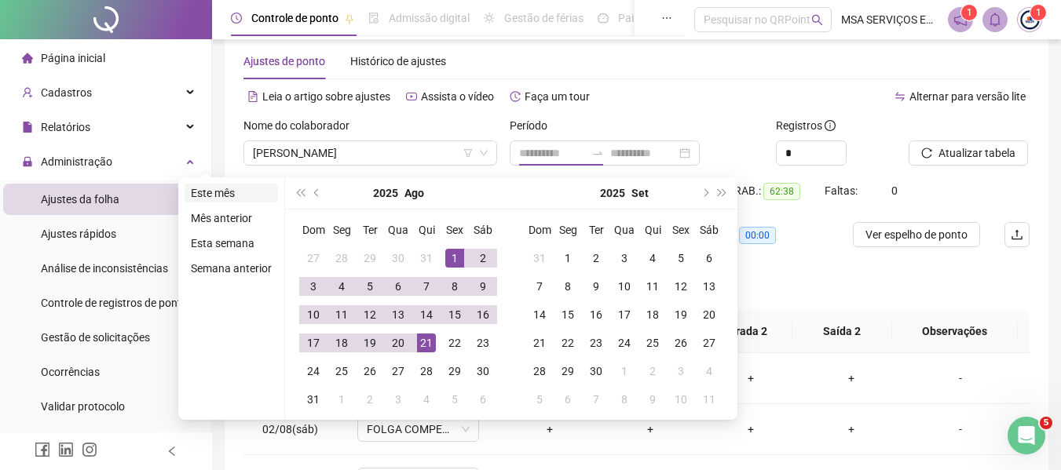
click at [234, 185] on li "Este mês" at bounding box center [230, 193] width 93 height 19
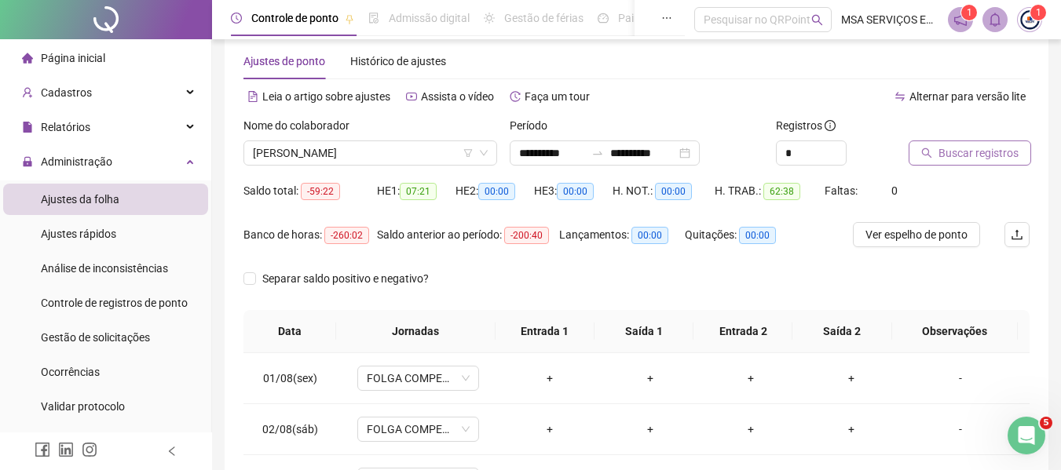
click at [927, 159] on button "Buscar registros" at bounding box center [969, 153] width 122 height 25
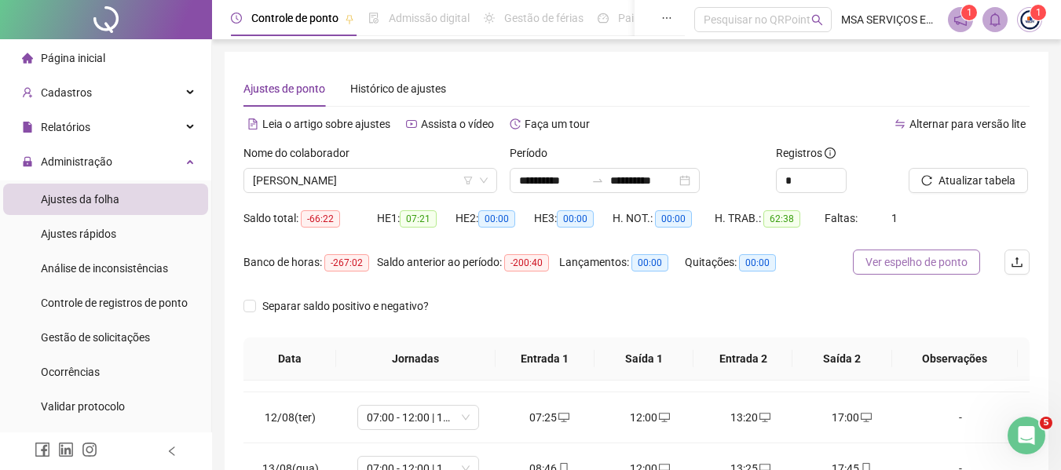
click at [916, 258] on span "Ver espelho de ponto" at bounding box center [916, 262] width 102 height 17
click at [305, 179] on span "[PERSON_NAME]" at bounding box center [370, 181] width 235 height 24
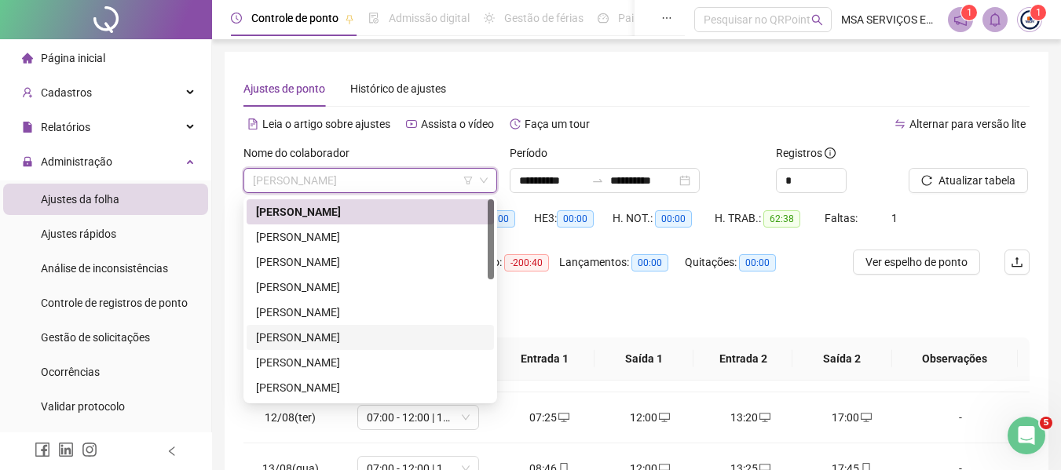
scroll to position [79, 0]
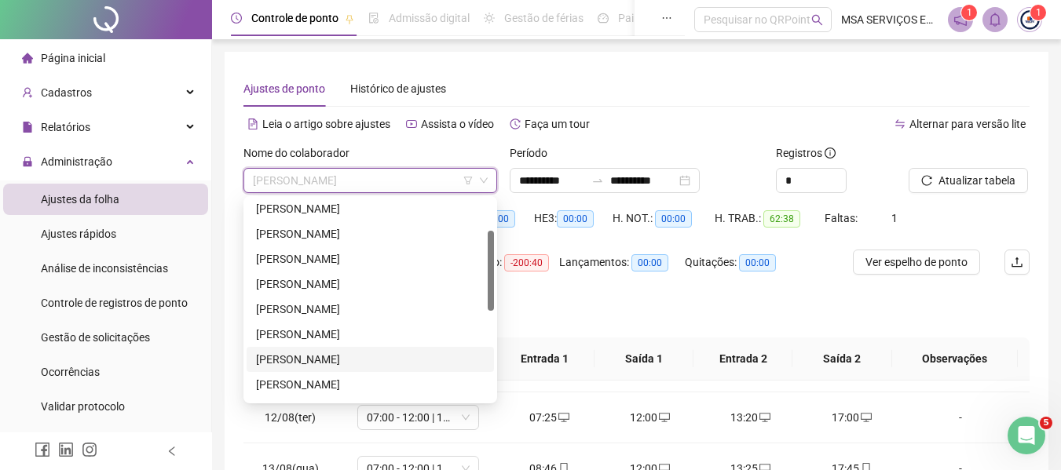
click at [331, 350] on div "[PERSON_NAME]" at bounding box center [370, 359] width 247 height 25
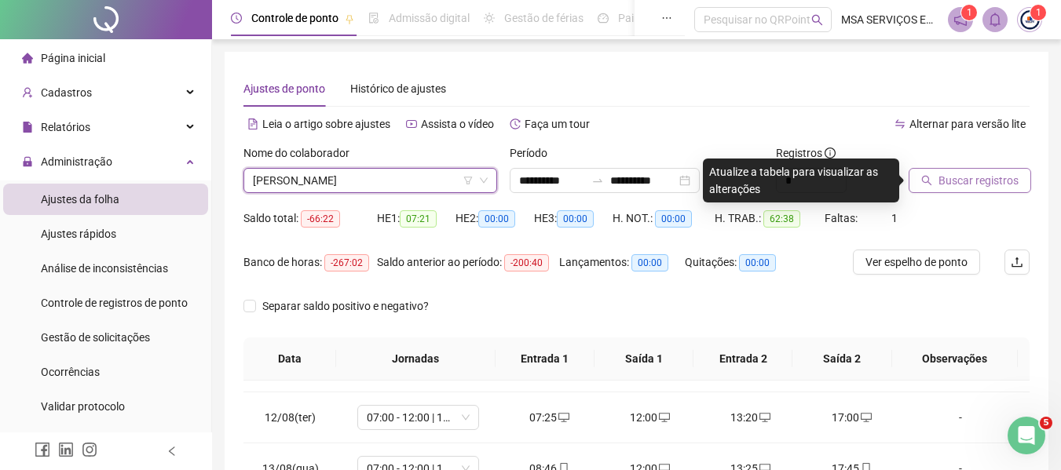
click at [981, 184] on span "Buscar registros" at bounding box center [978, 180] width 80 height 17
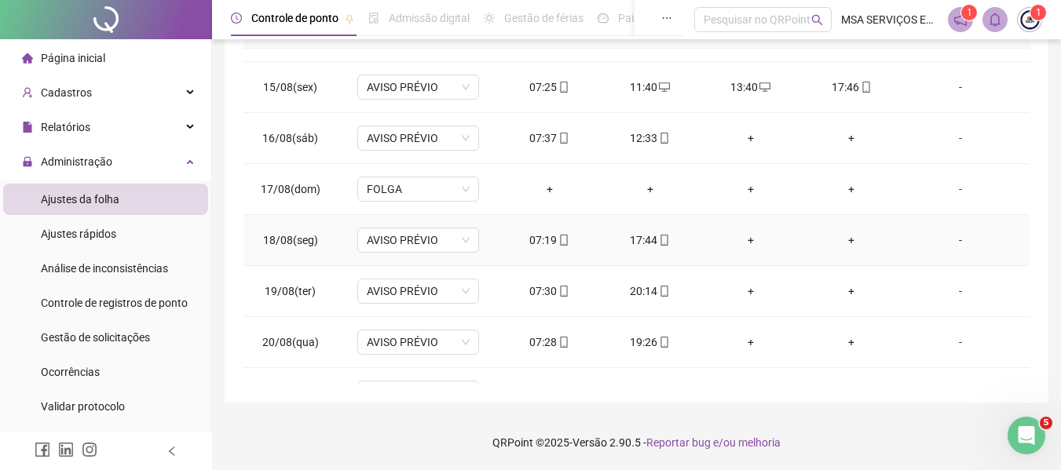
scroll to position [736, 0]
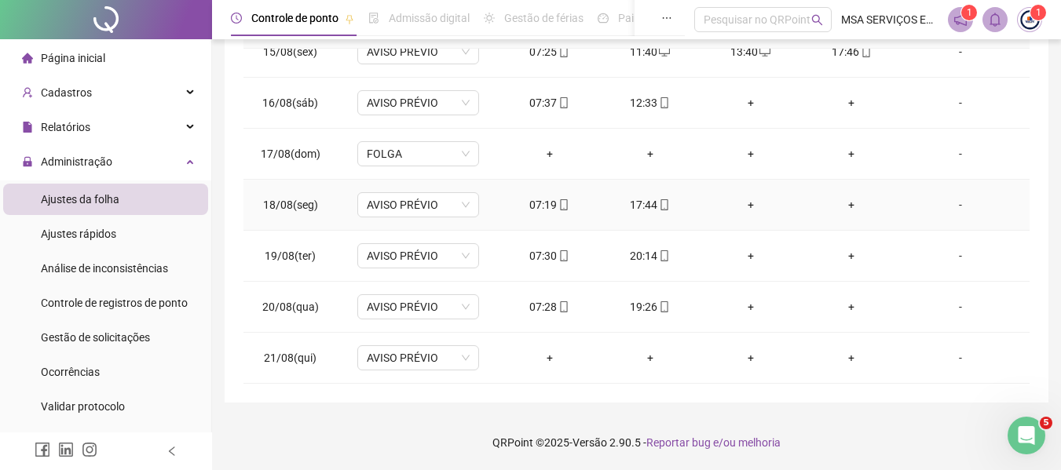
click at [740, 200] on div "+" at bounding box center [750, 204] width 75 height 17
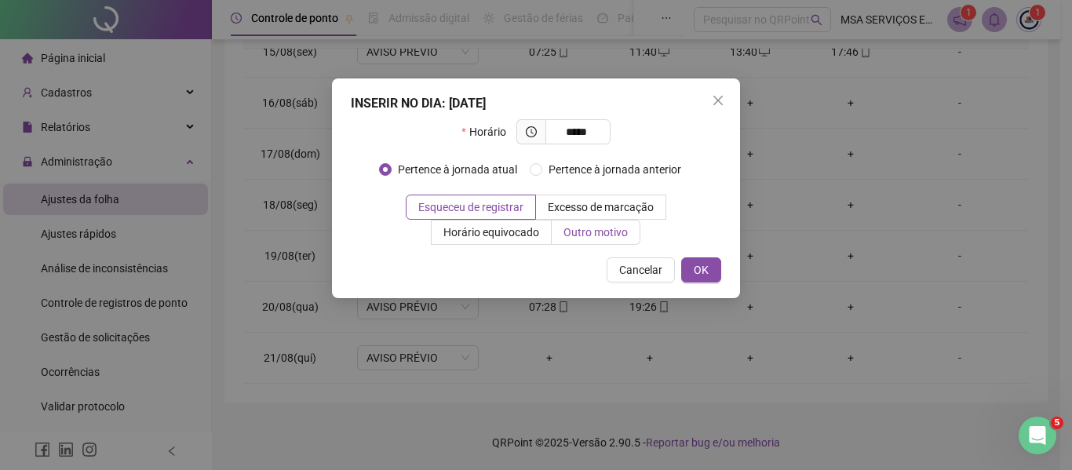
click at [607, 232] on span "Outro motivo" at bounding box center [596, 232] width 64 height 13
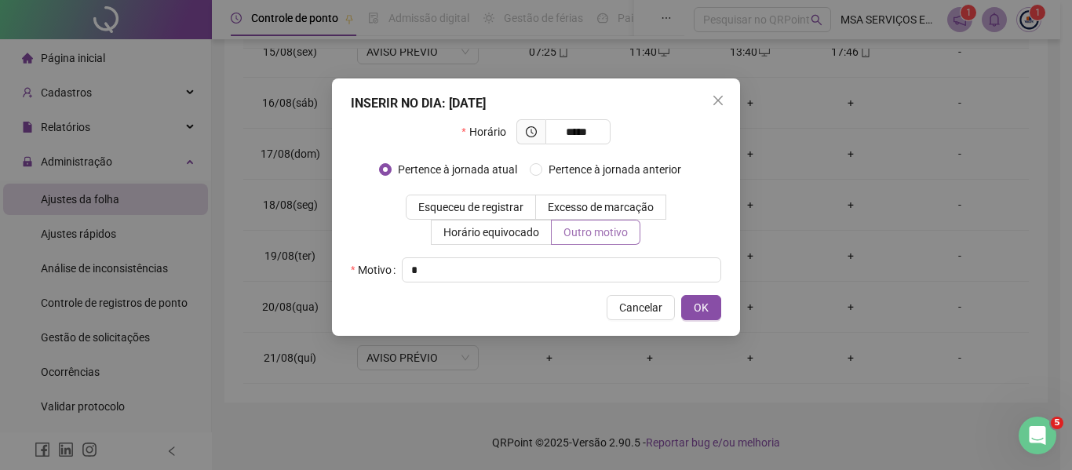
click at [681, 295] on button "OK" at bounding box center [701, 307] width 40 height 25
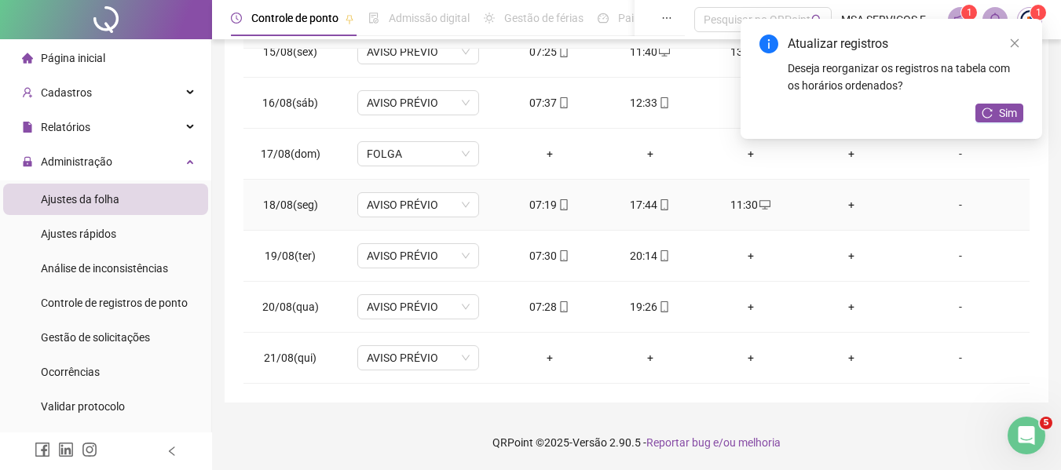
click at [842, 208] on div "+" at bounding box center [850, 204] width 75 height 17
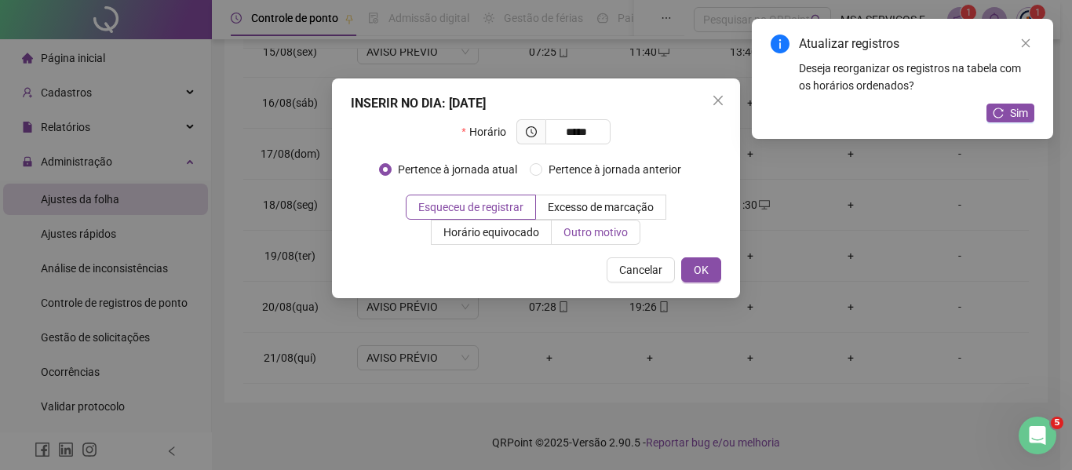
click at [570, 238] on span "Outro motivo" at bounding box center [596, 232] width 64 height 13
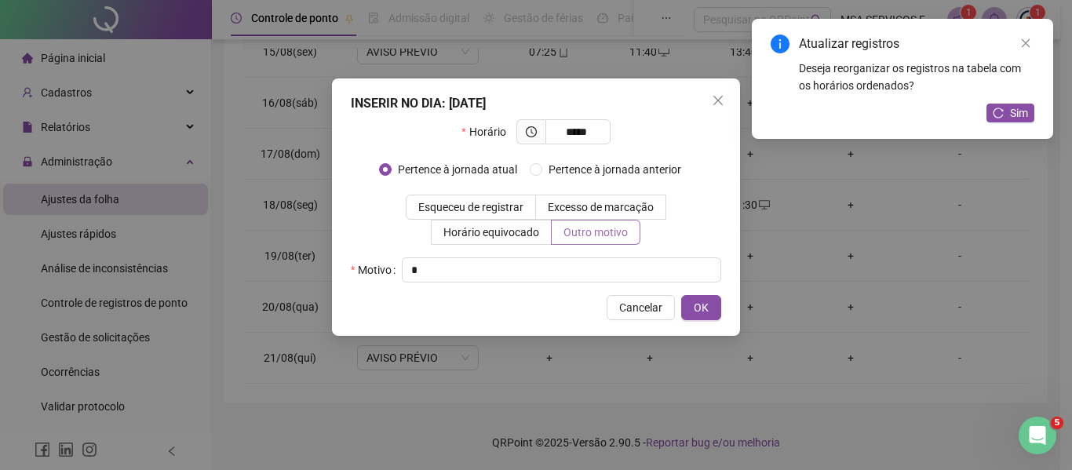
click at [681, 295] on button "OK" at bounding box center [701, 307] width 40 height 25
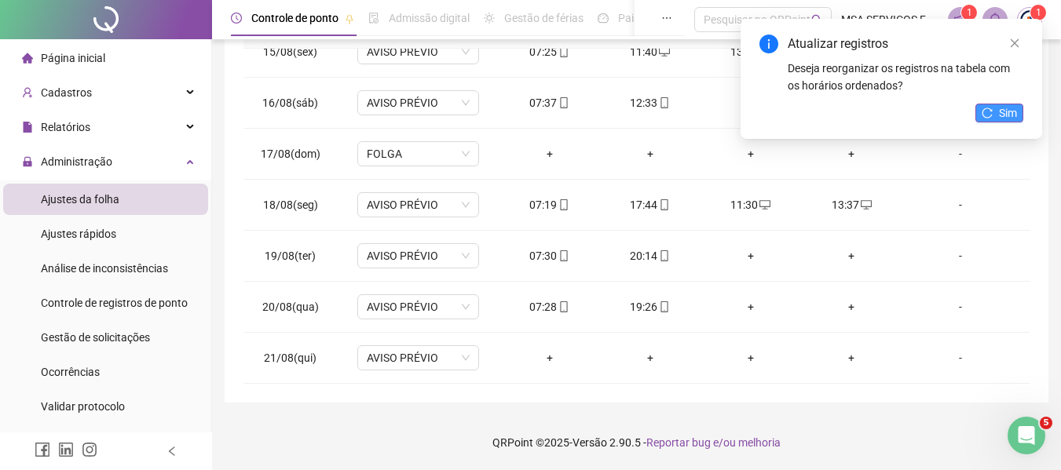
click at [1000, 112] on span "Sim" at bounding box center [1008, 112] width 18 height 17
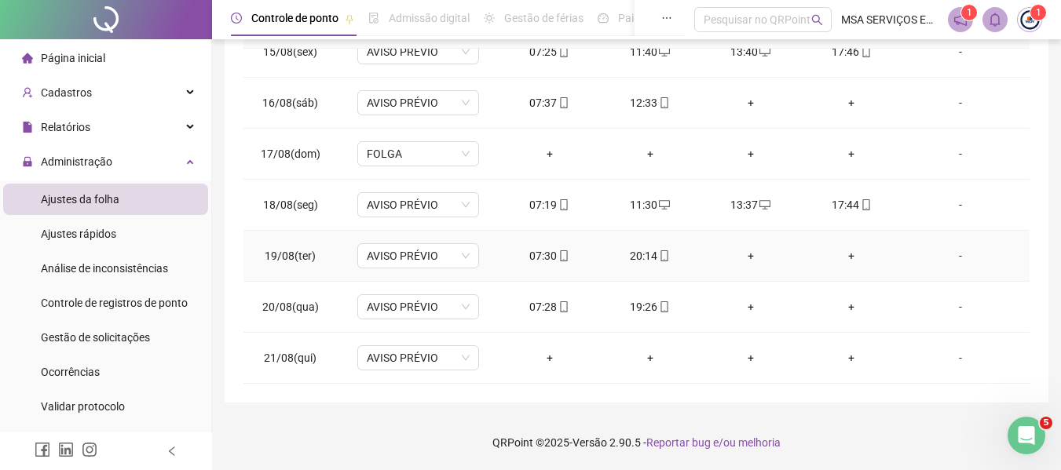
click at [641, 256] on div "20:14" at bounding box center [649, 255] width 75 height 17
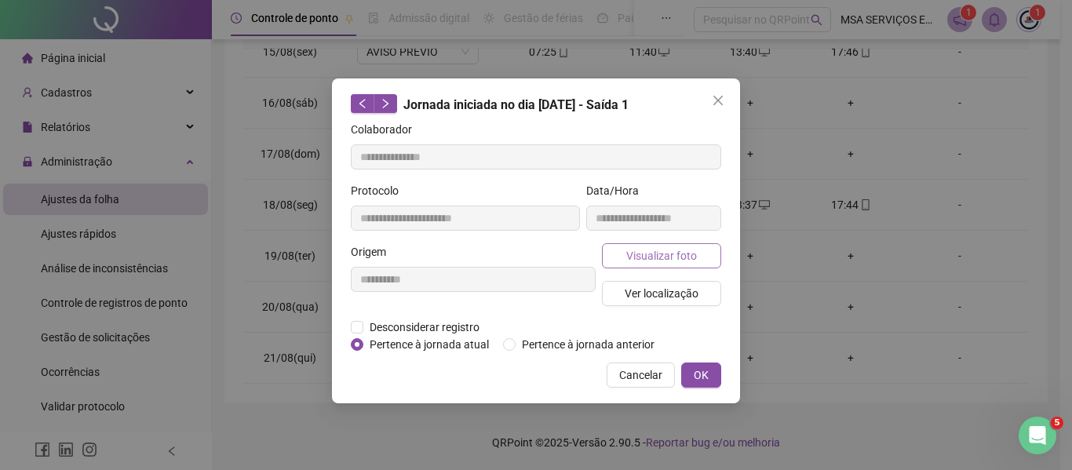
click at [636, 254] on span "Visualizar foto" at bounding box center [662, 255] width 71 height 17
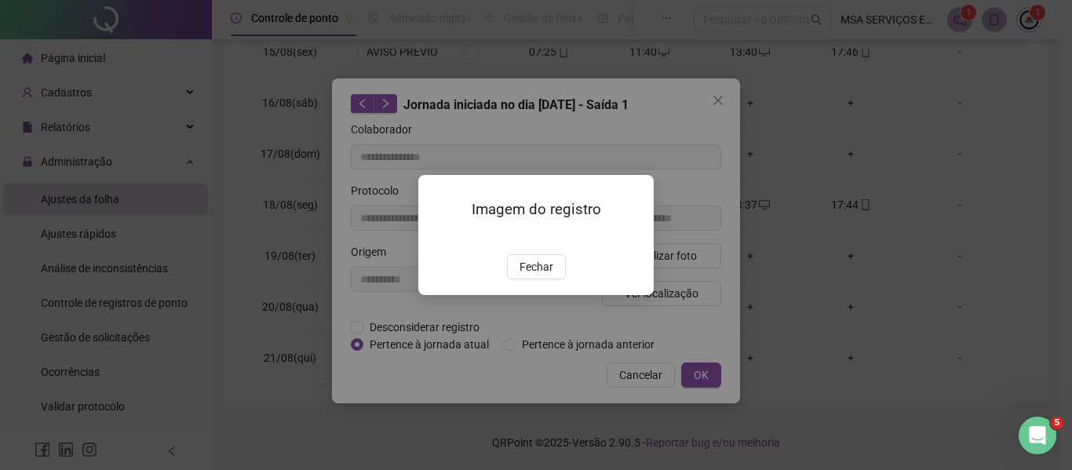
click at [533, 276] on span "Fechar" at bounding box center [537, 266] width 34 height 17
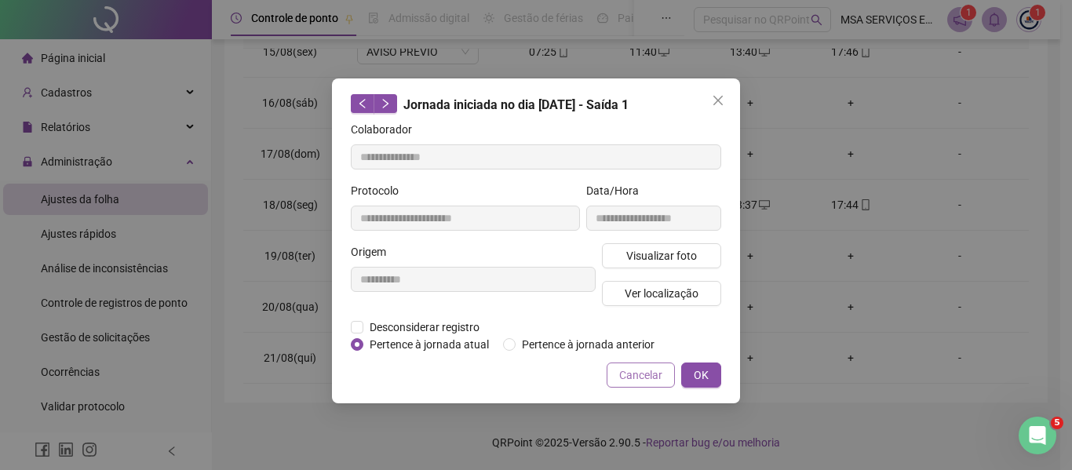
click at [644, 371] on span "Cancelar" at bounding box center [640, 375] width 43 height 17
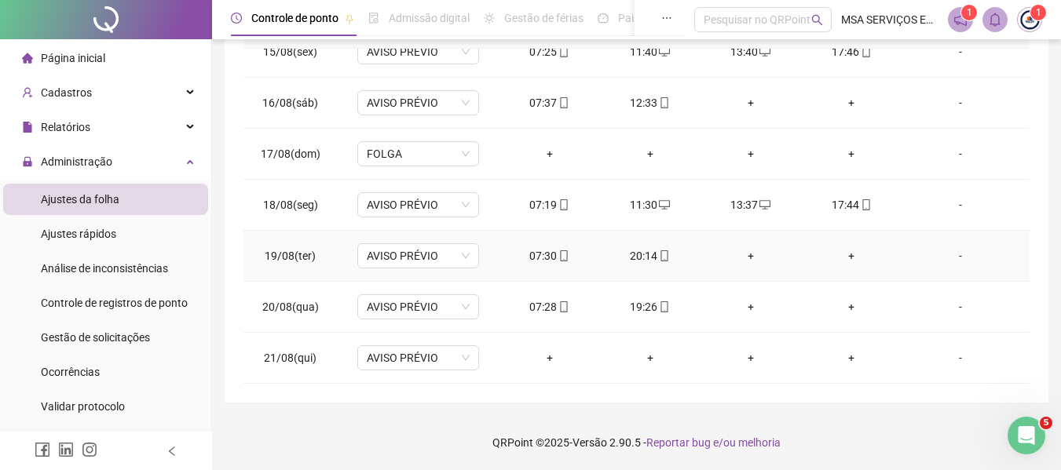
click at [747, 252] on div "+" at bounding box center [750, 255] width 75 height 17
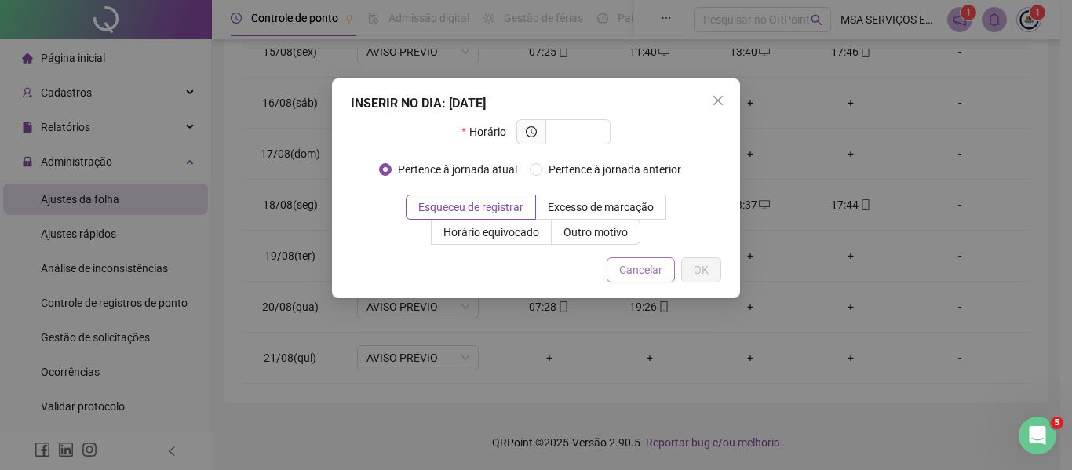
click at [649, 267] on span "Cancelar" at bounding box center [640, 269] width 43 height 17
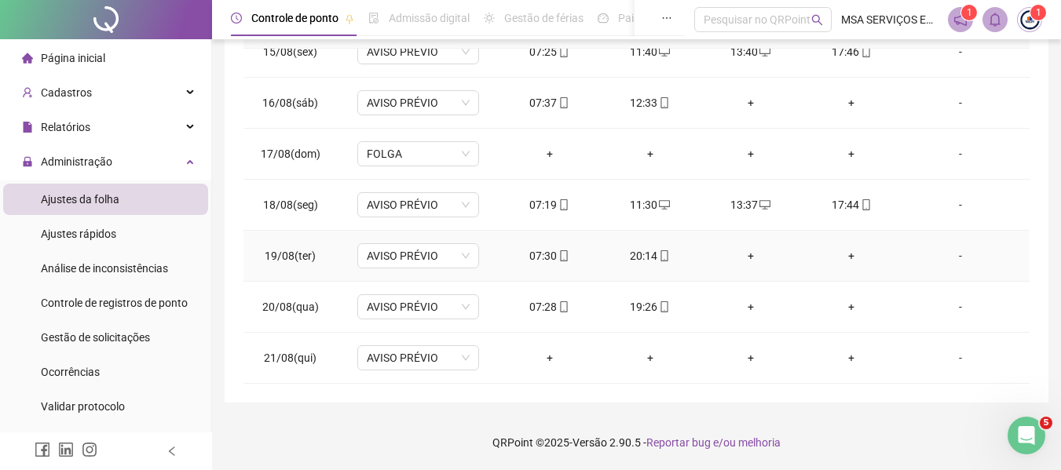
click at [744, 258] on div "+" at bounding box center [750, 255] width 75 height 17
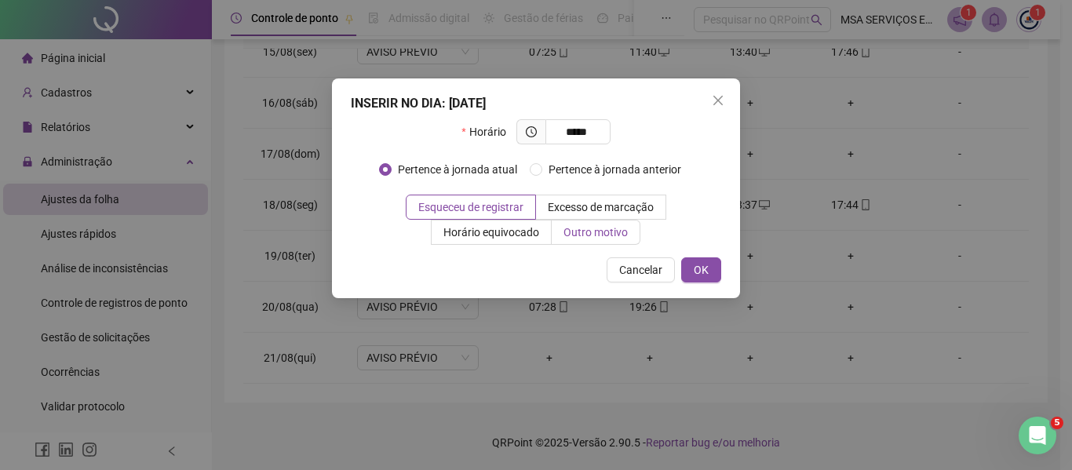
click at [590, 227] on span "Outro motivo" at bounding box center [596, 232] width 64 height 13
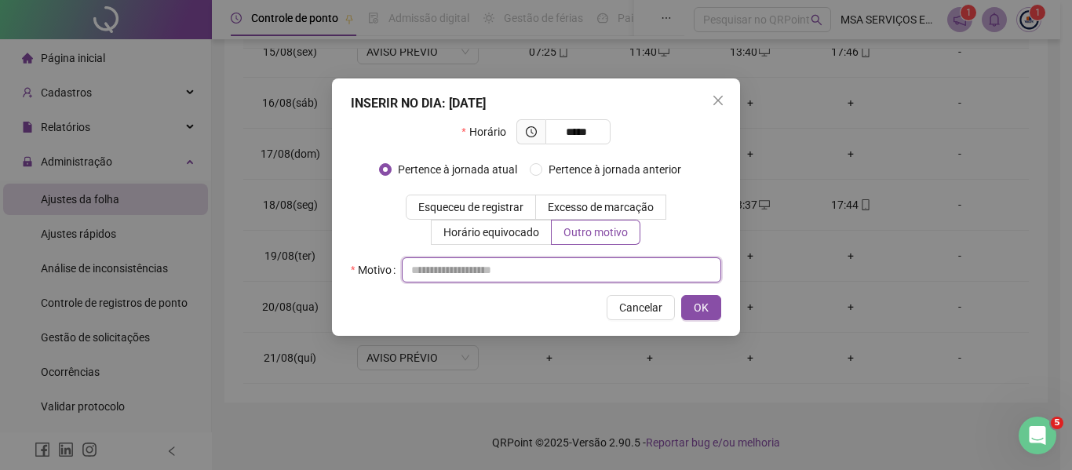
click at [594, 263] on input "text" at bounding box center [562, 270] width 320 height 25
click at [681, 295] on button "OK" at bounding box center [701, 307] width 40 height 25
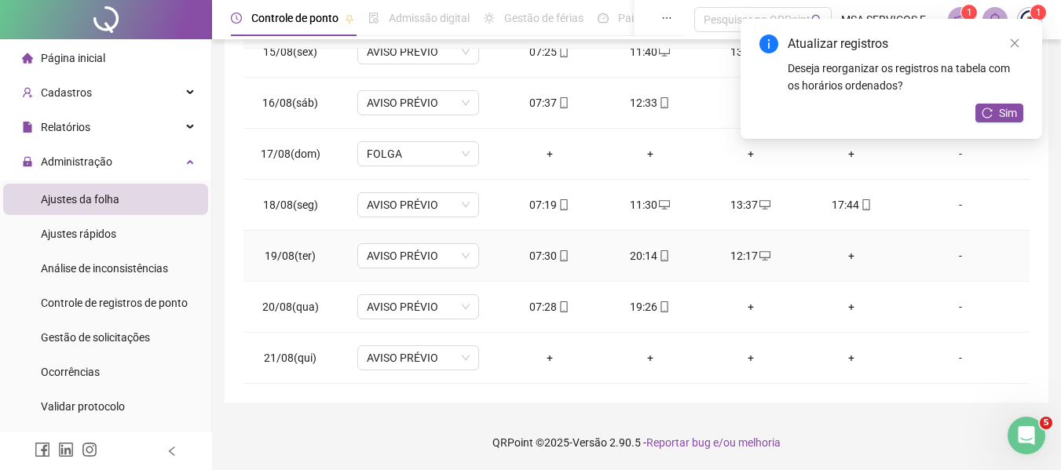
click at [842, 252] on div "+" at bounding box center [850, 255] width 75 height 17
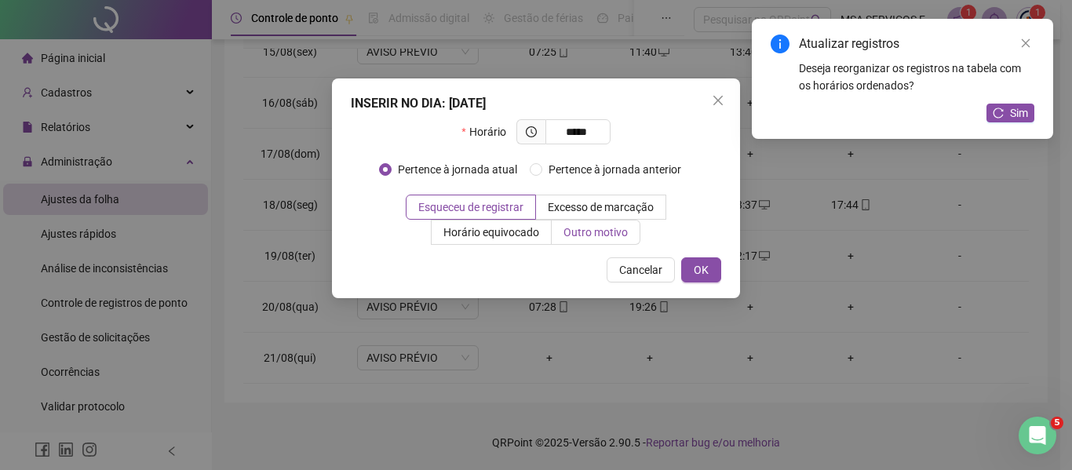
click at [601, 241] on label "Outro motivo" at bounding box center [596, 232] width 89 height 25
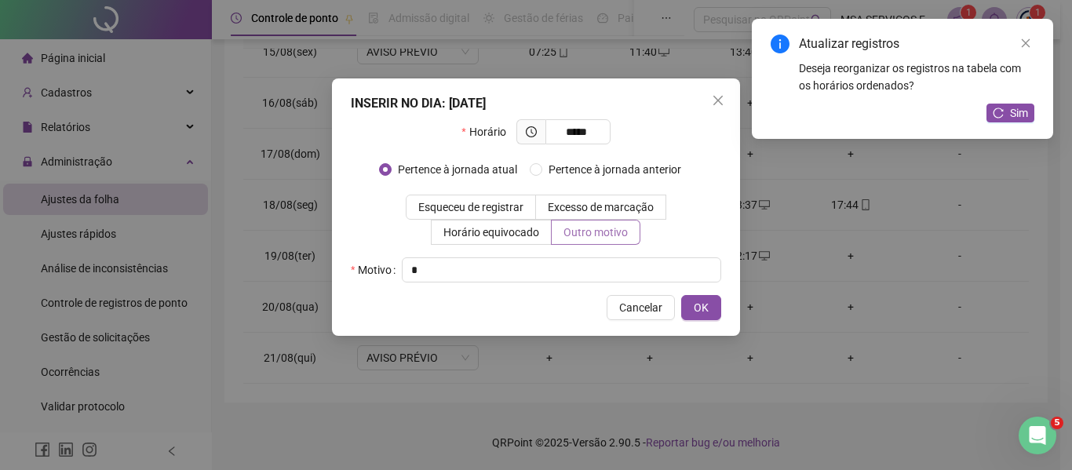
click at [681, 295] on button "OK" at bounding box center [701, 307] width 40 height 25
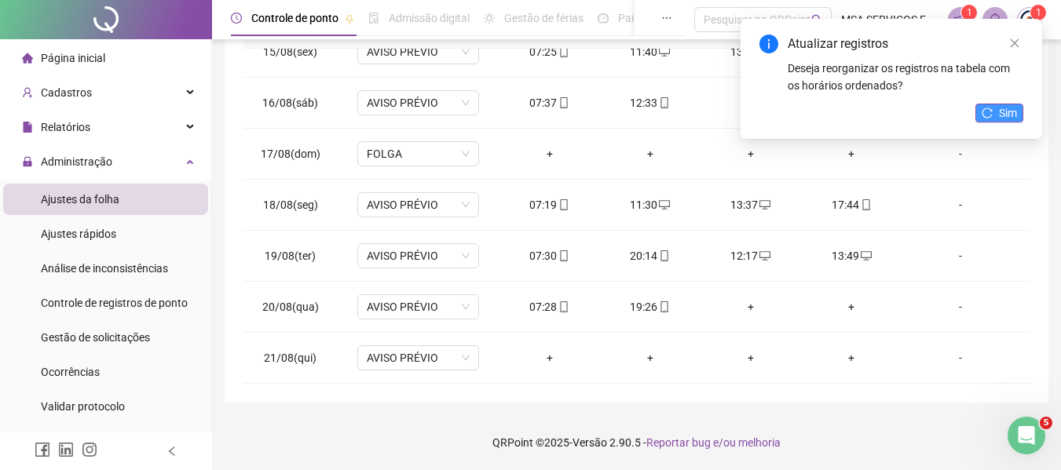
click at [982, 112] on icon "reload" at bounding box center [987, 113] width 10 height 10
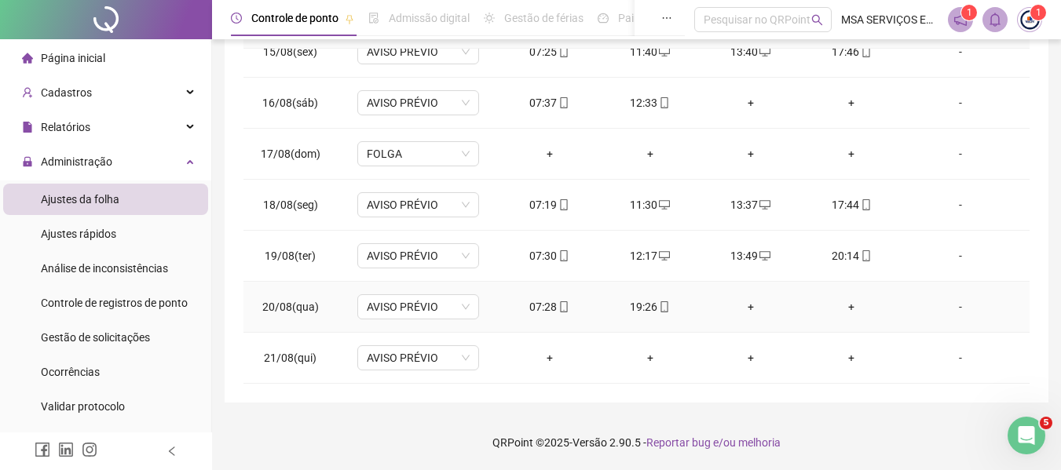
click at [742, 304] on div "+" at bounding box center [750, 306] width 75 height 17
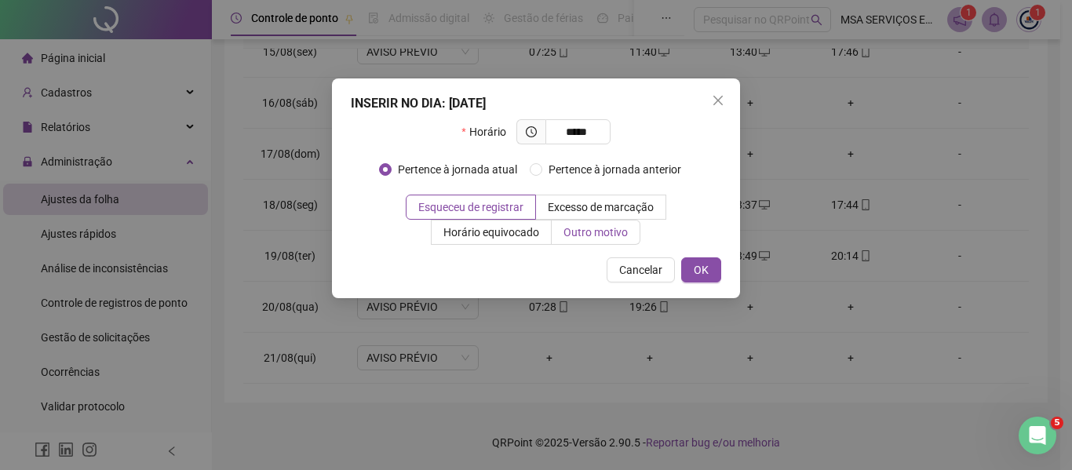
click at [610, 231] on span "Outro motivo" at bounding box center [596, 232] width 64 height 13
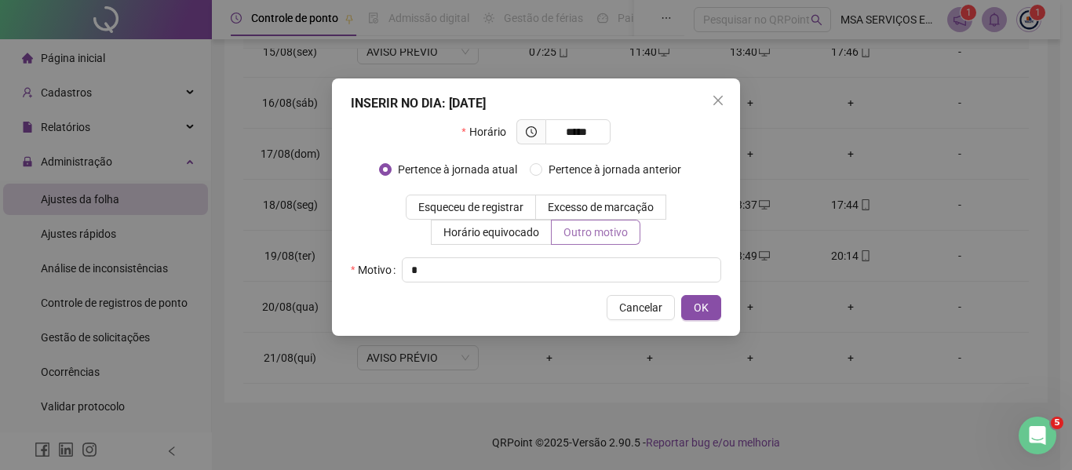
click at [681, 295] on button "OK" at bounding box center [701, 307] width 40 height 25
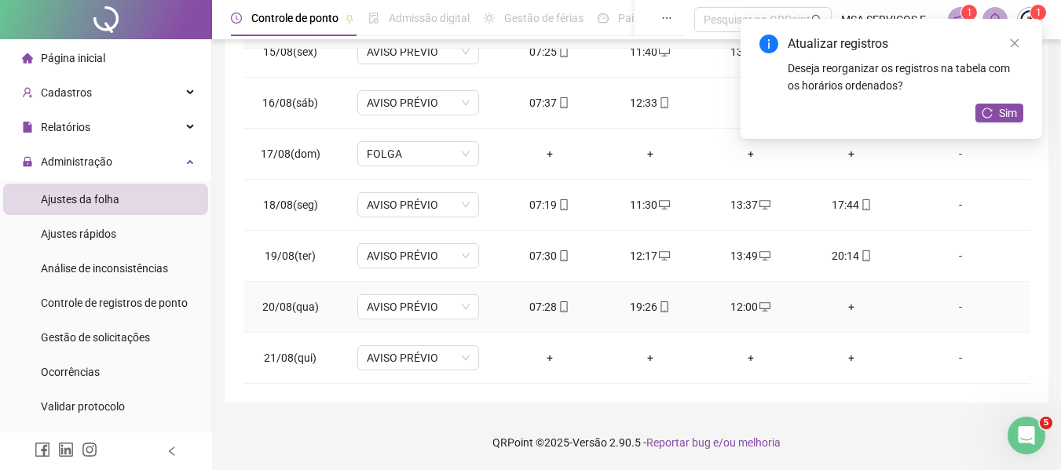
click at [849, 301] on div "+" at bounding box center [850, 306] width 75 height 17
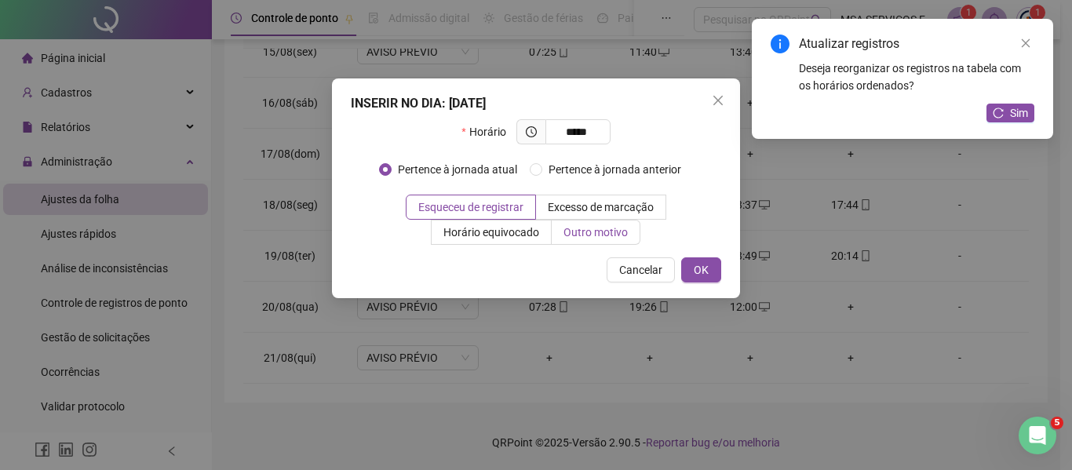
click at [566, 231] on span "Outro motivo" at bounding box center [596, 232] width 64 height 13
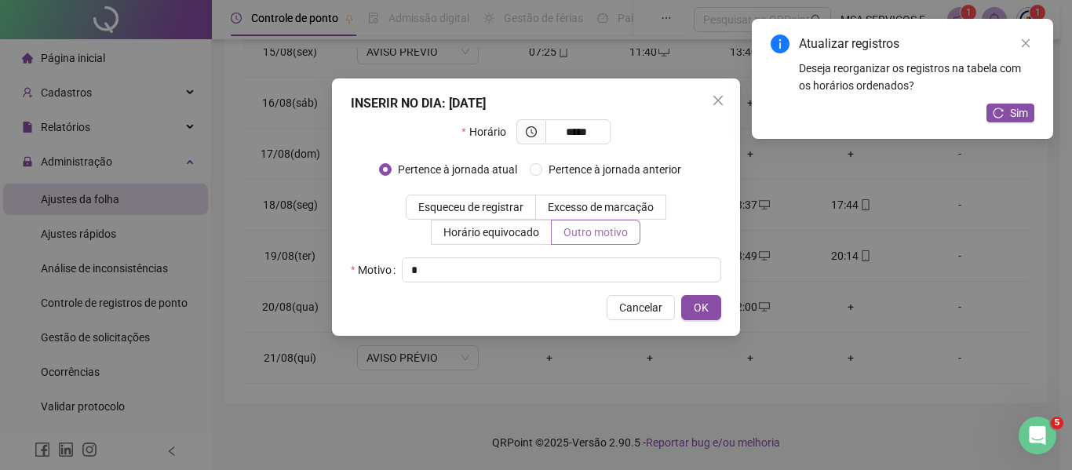
click at [681, 295] on button "OK" at bounding box center [701, 307] width 40 height 25
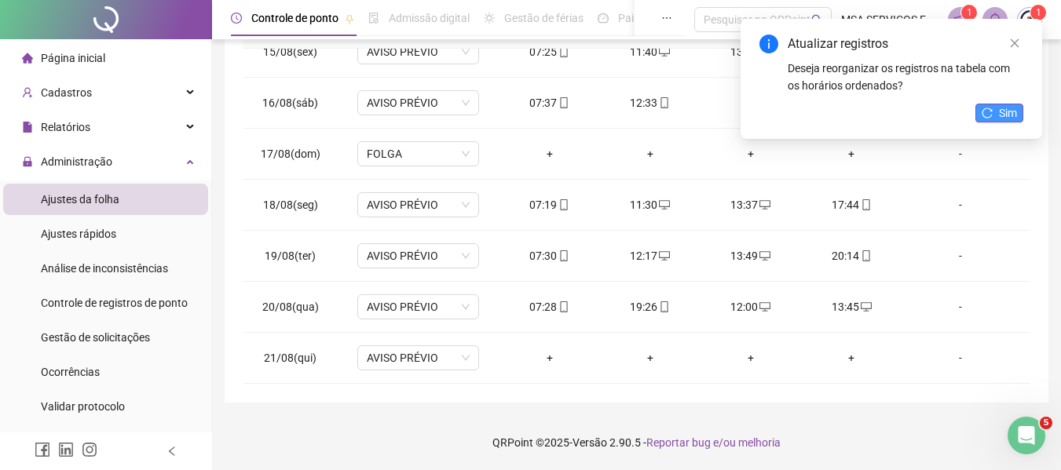
click at [997, 110] on button "Sim" at bounding box center [999, 113] width 48 height 19
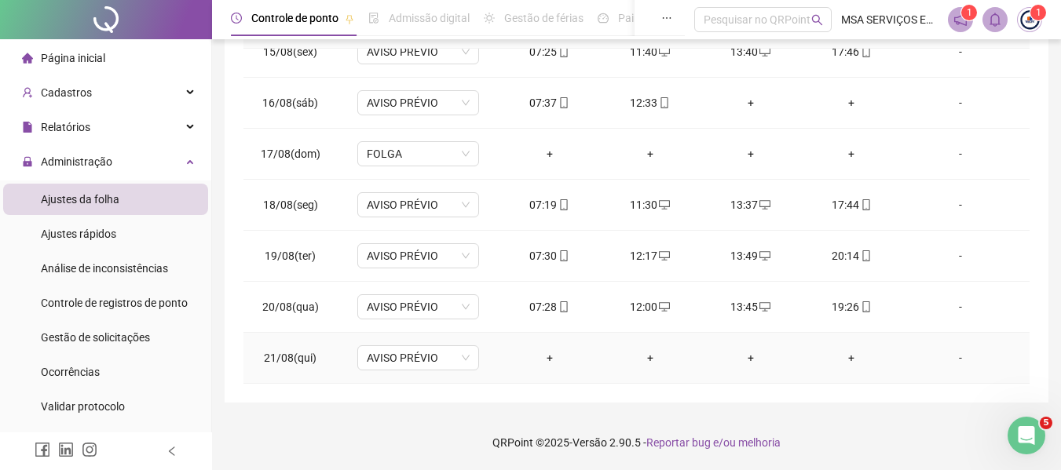
click at [539, 356] on div "+" at bounding box center [549, 357] width 75 height 17
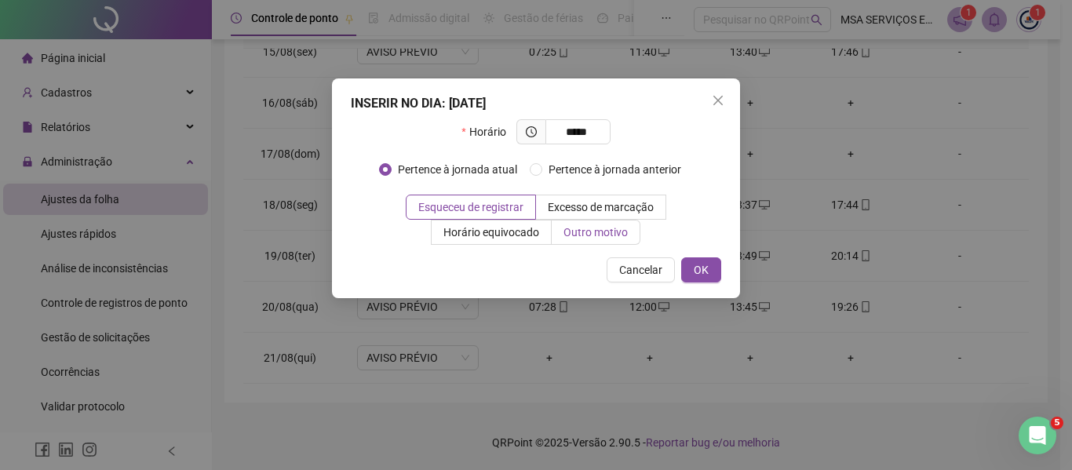
click at [598, 232] on span "Outro motivo" at bounding box center [596, 232] width 64 height 13
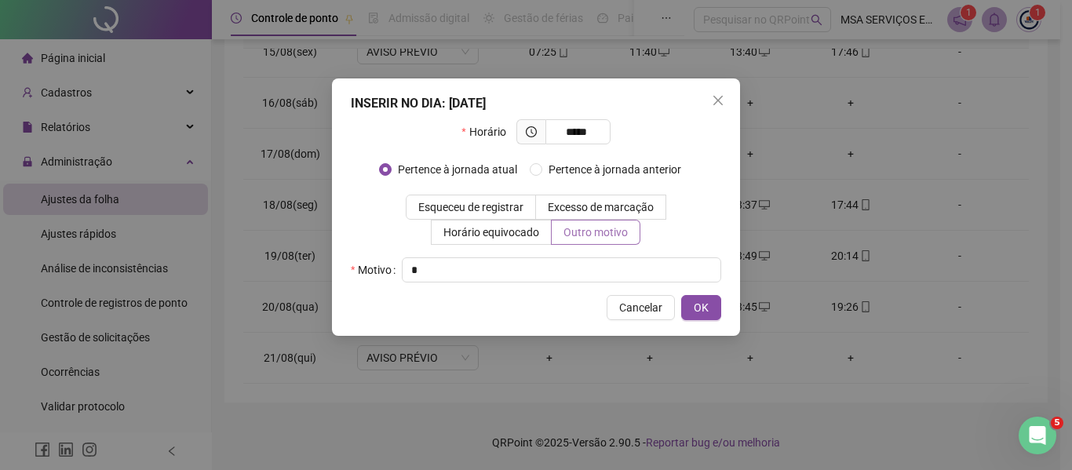
click at [681, 295] on button "OK" at bounding box center [701, 307] width 40 height 25
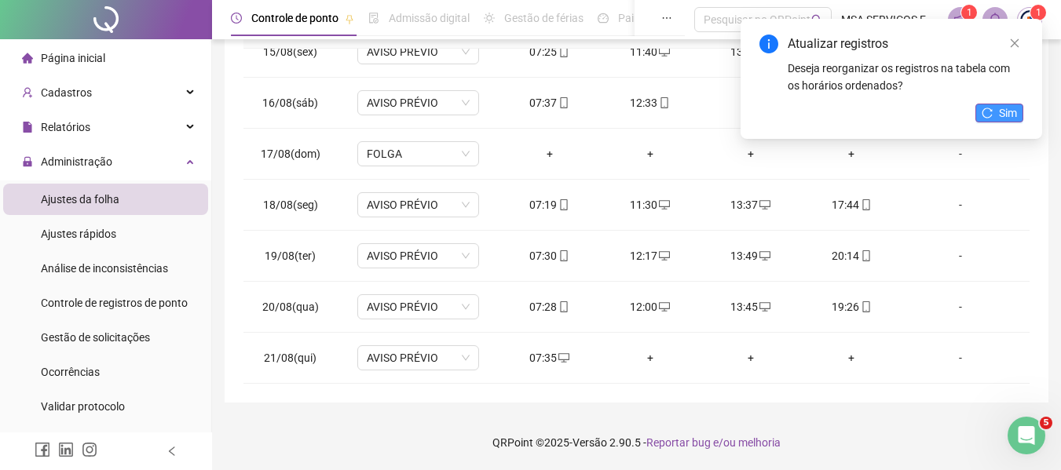
click at [1019, 110] on button "Sim" at bounding box center [999, 113] width 48 height 19
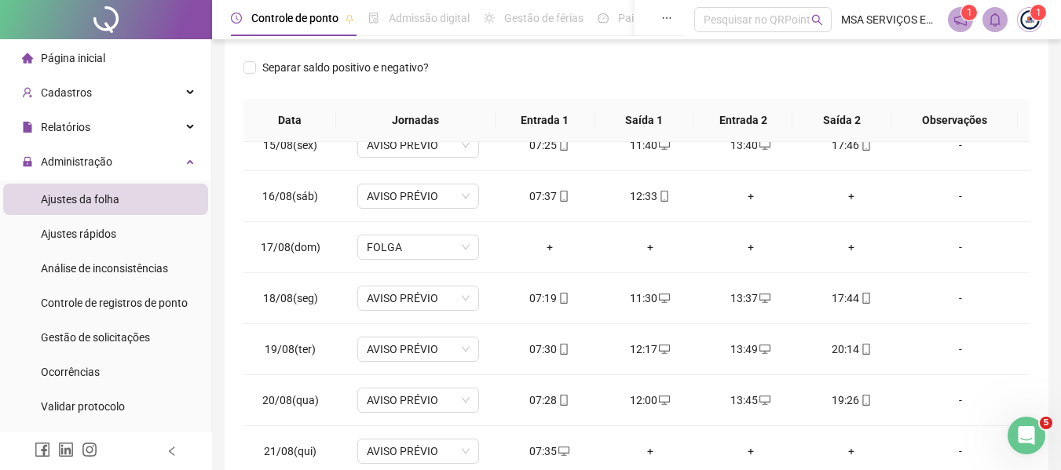
scroll to position [97, 0]
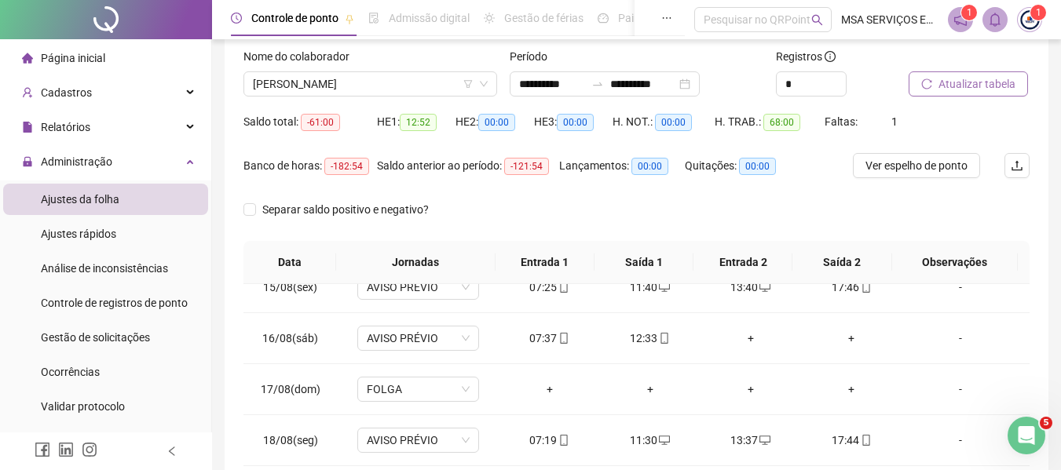
click at [948, 88] on span "Atualizar tabela" at bounding box center [976, 83] width 77 height 17
click at [420, 82] on span "[PERSON_NAME]" at bounding box center [370, 84] width 235 height 24
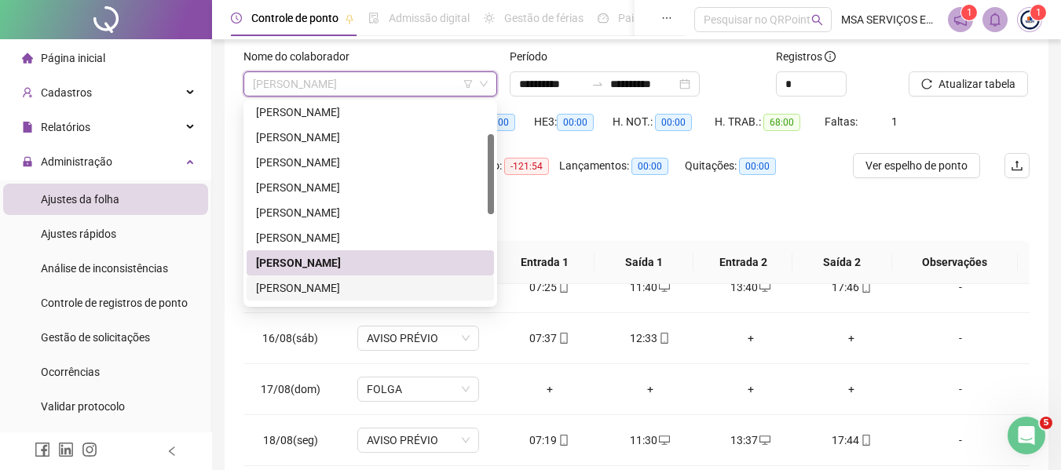
click at [389, 287] on div "[PERSON_NAME]" at bounding box center [370, 287] width 228 height 17
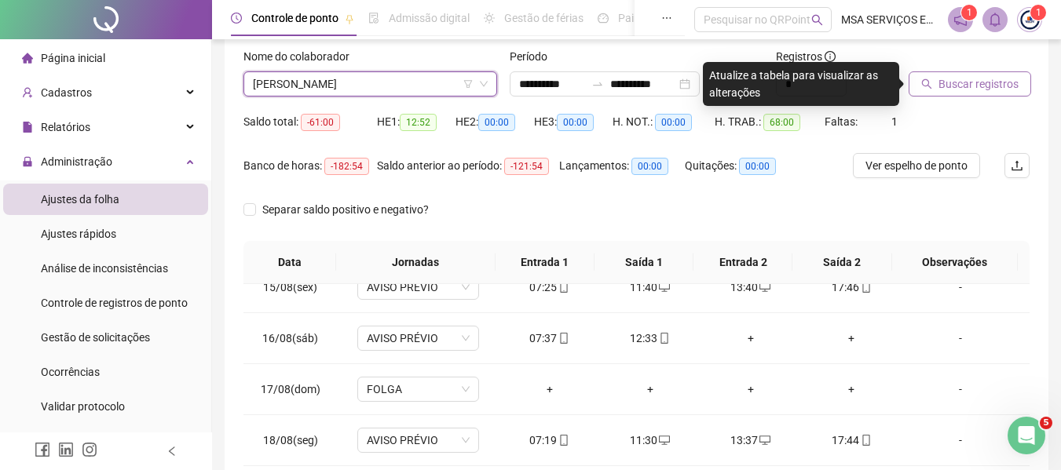
click at [974, 86] on span "Buscar registros" at bounding box center [978, 83] width 80 height 17
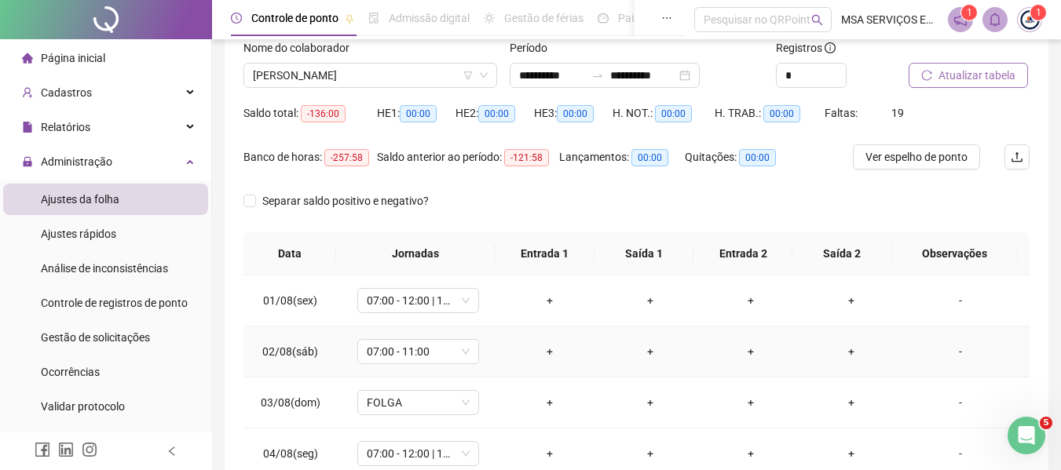
scroll to position [332, 0]
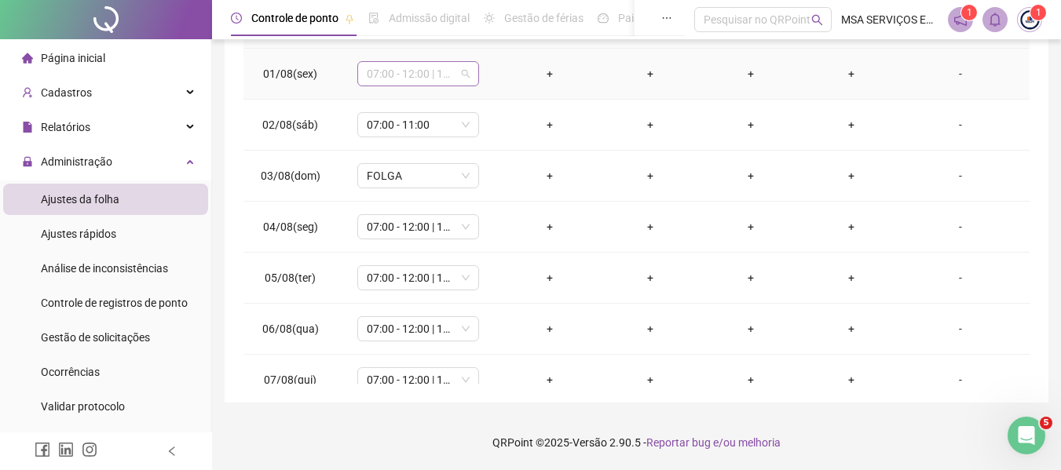
click at [427, 69] on span "07:00 - 12:00 | 14:00 - 17:00" at bounding box center [418, 74] width 103 height 24
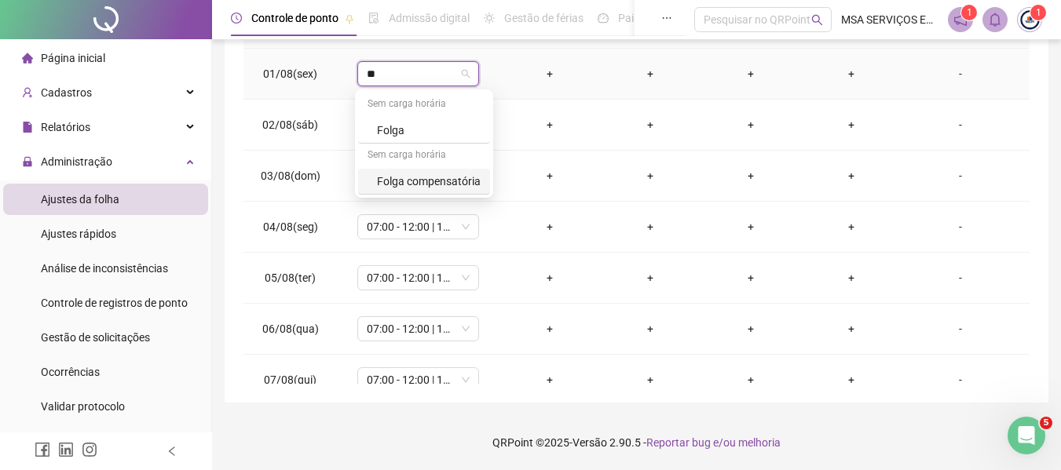
click at [451, 192] on div "Folga compensatória" at bounding box center [424, 182] width 132 height 26
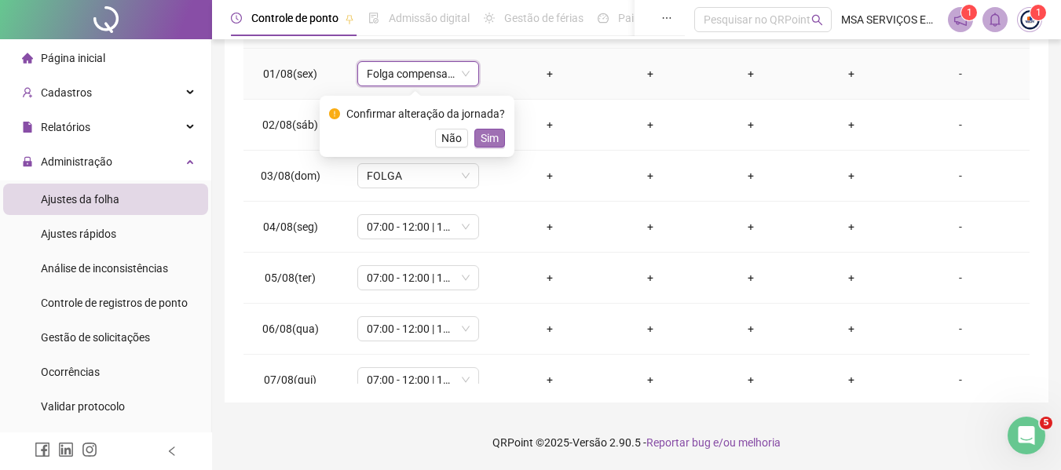
click at [482, 139] on span "Sim" at bounding box center [489, 138] width 18 height 17
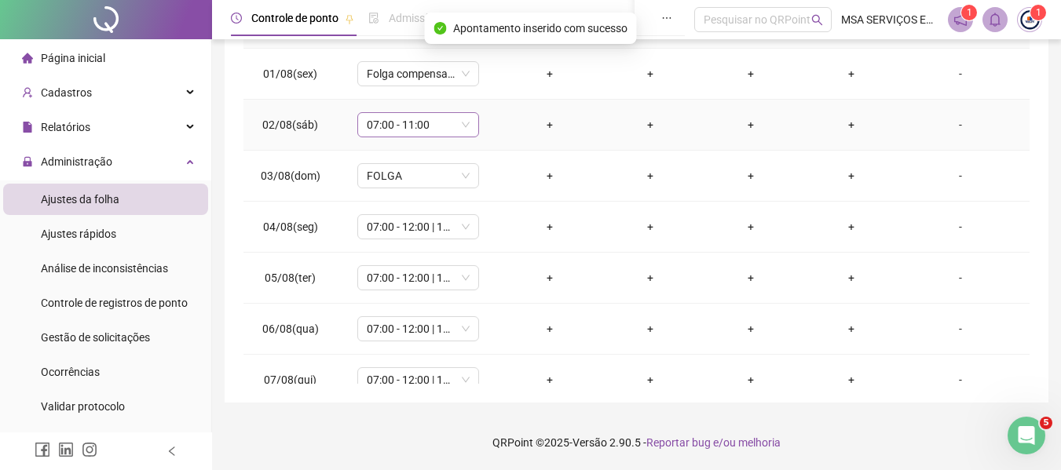
click at [440, 133] on span "07:00 - 11:00" at bounding box center [418, 125] width 103 height 24
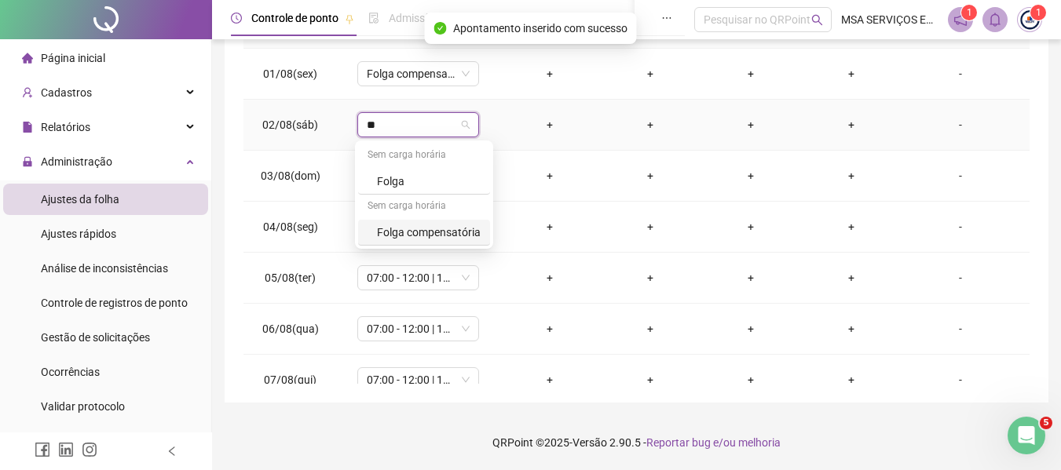
drag, startPoint x: 462, startPoint y: 230, endPoint x: 476, endPoint y: 222, distance: 16.2
click at [463, 230] on div "Folga compensatória" at bounding box center [429, 232] width 104 height 17
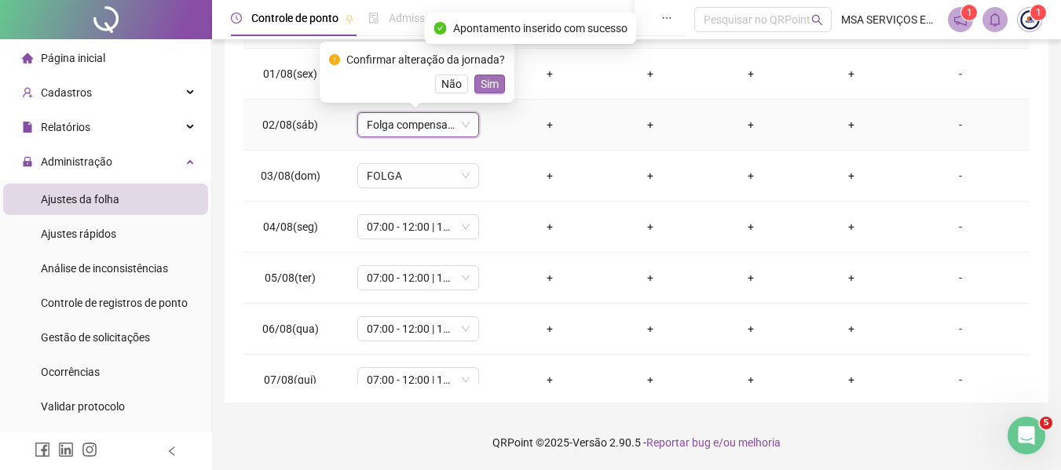
click at [490, 82] on span "Sim" at bounding box center [489, 83] width 18 height 17
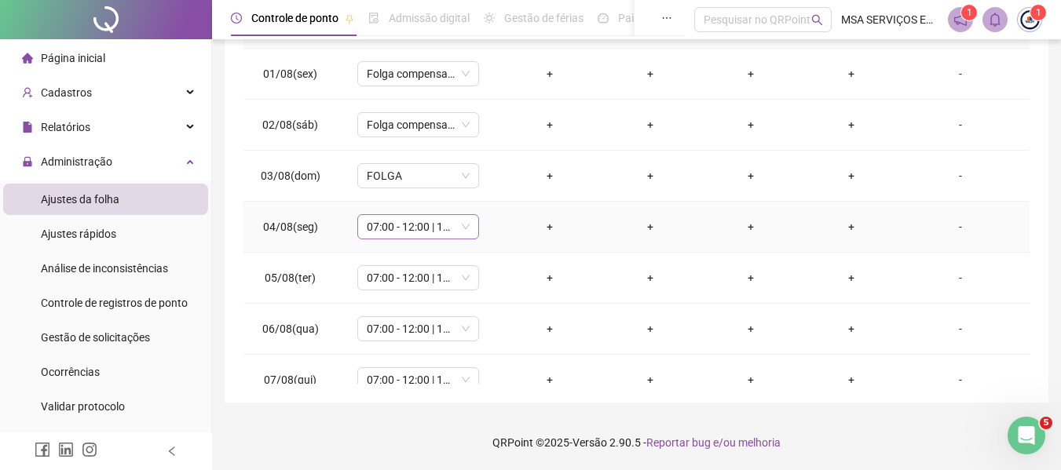
click at [433, 233] on span "07:00 - 12:00 | 14:00 - 17:00" at bounding box center [418, 227] width 103 height 24
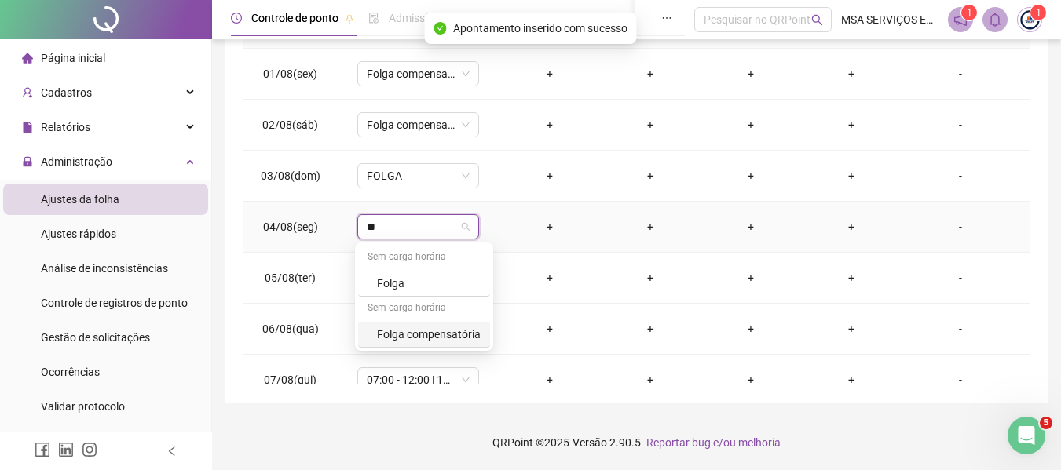
click at [451, 329] on div "Folga compensatória" at bounding box center [429, 334] width 104 height 17
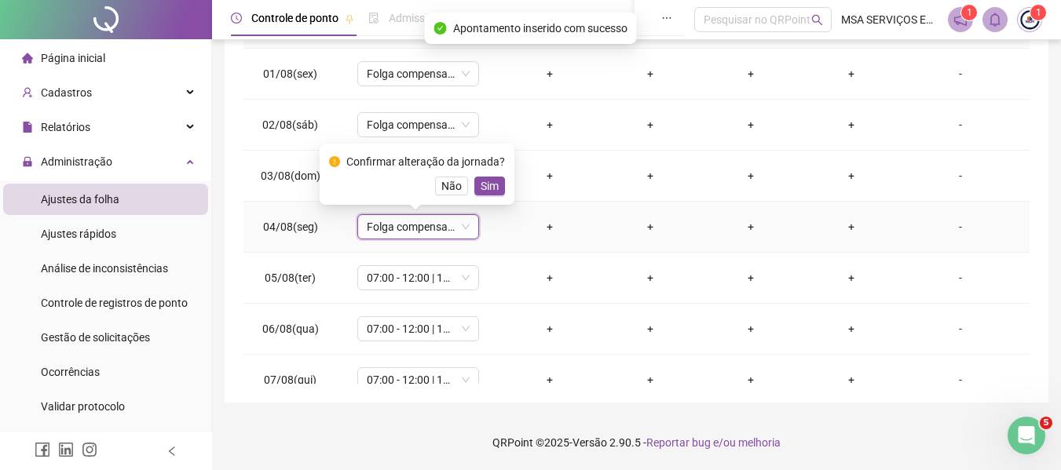
drag, startPoint x: 488, startPoint y: 183, endPoint x: 466, endPoint y: 216, distance: 39.6
click at [488, 184] on span "Sim" at bounding box center [489, 185] width 18 height 17
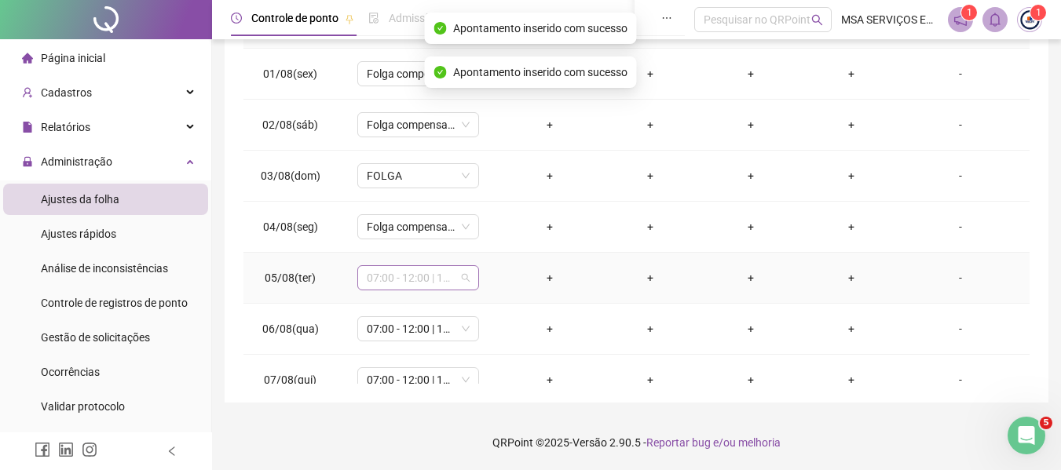
click at [445, 281] on span "07:00 - 12:00 | 14:00 - 17:00" at bounding box center [418, 278] width 103 height 24
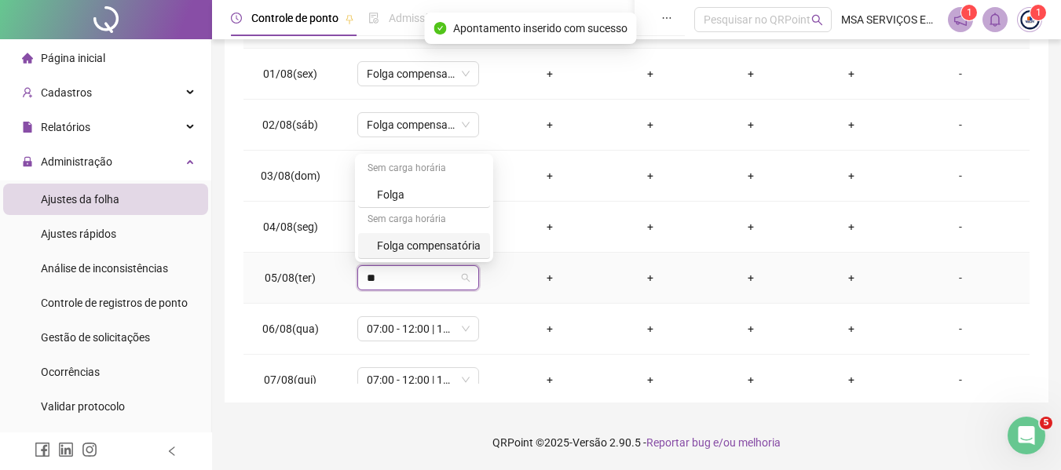
click at [467, 251] on div "Folga compensatória" at bounding box center [429, 245] width 104 height 17
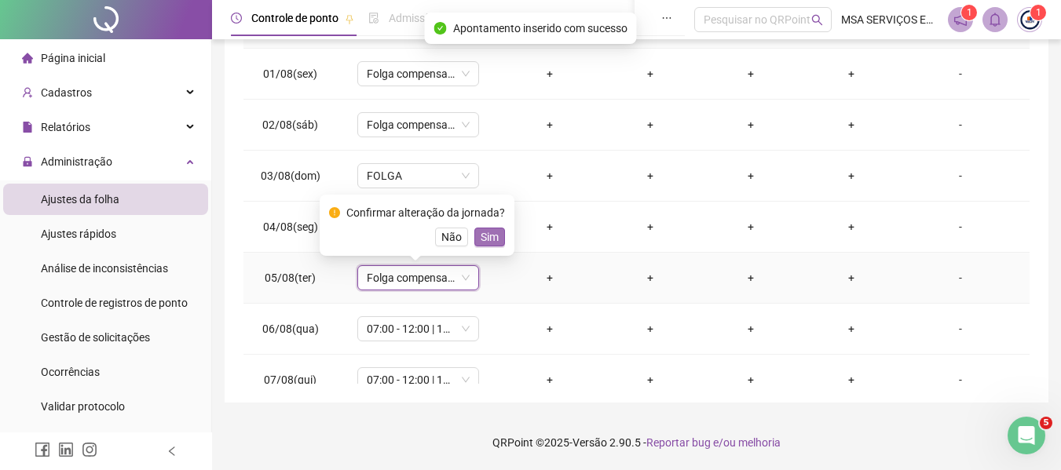
click at [489, 234] on span "Sim" at bounding box center [489, 236] width 18 height 17
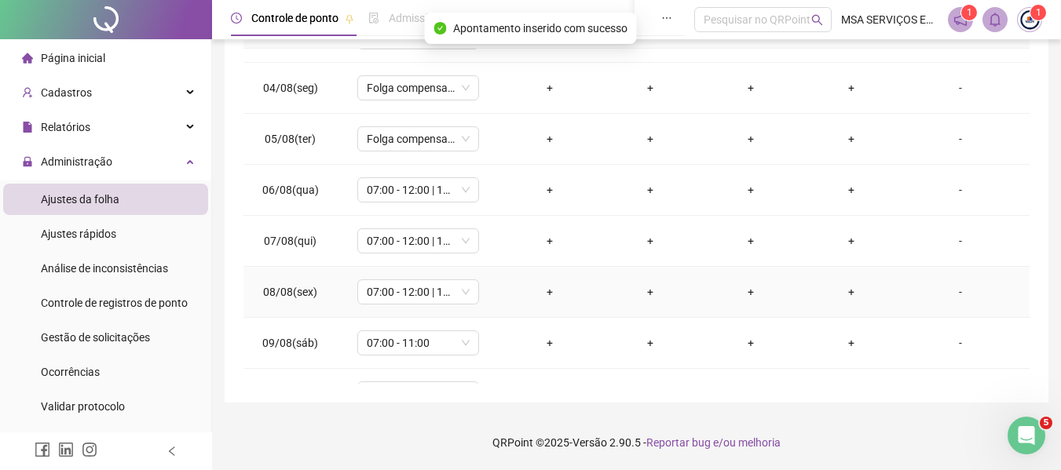
scroll to position [157, 0]
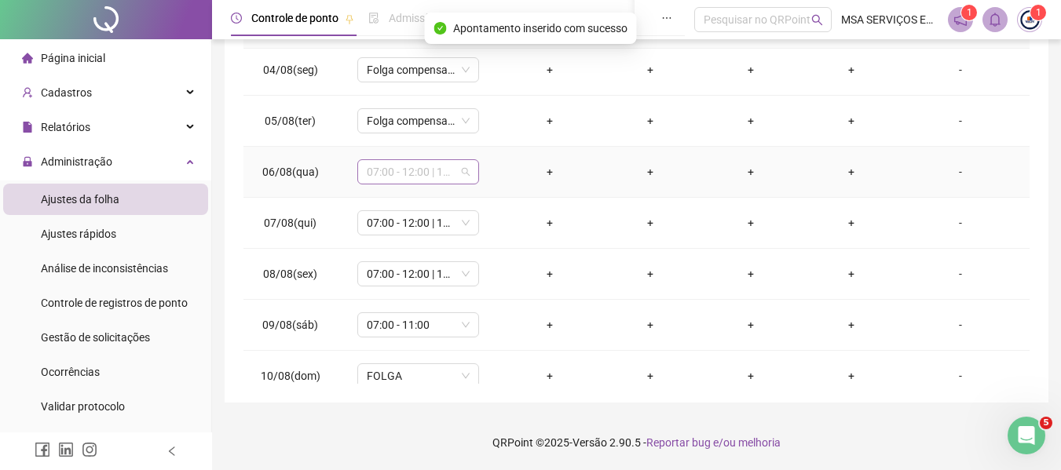
click at [421, 181] on span "07:00 - 12:00 | 14:00 - 17:00" at bounding box center [418, 172] width 103 height 24
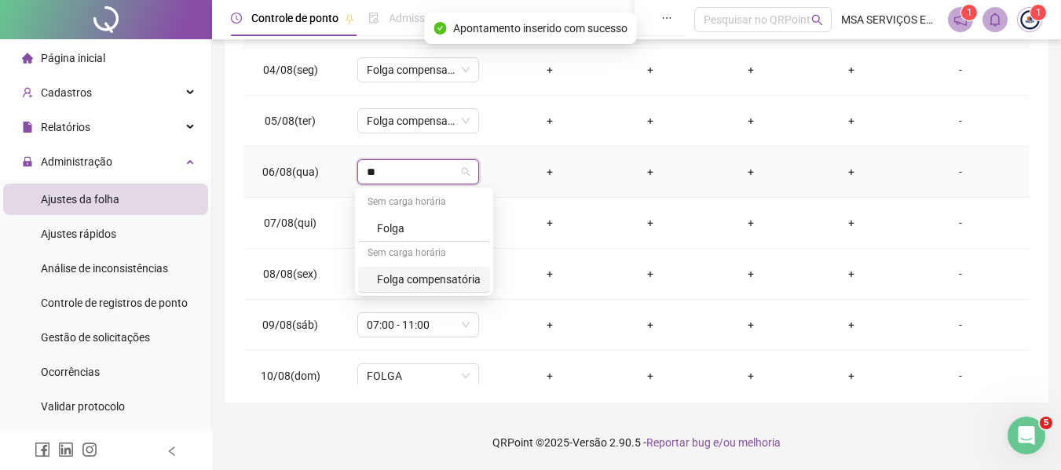
click at [448, 287] on div "Folga compensatória" at bounding box center [429, 279] width 104 height 17
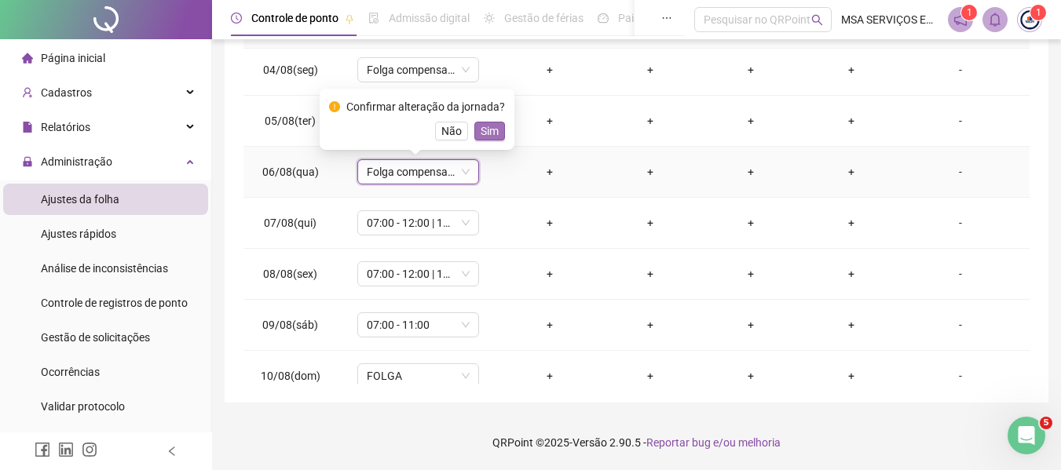
click at [484, 130] on span "Sim" at bounding box center [489, 130] width 18 height 17
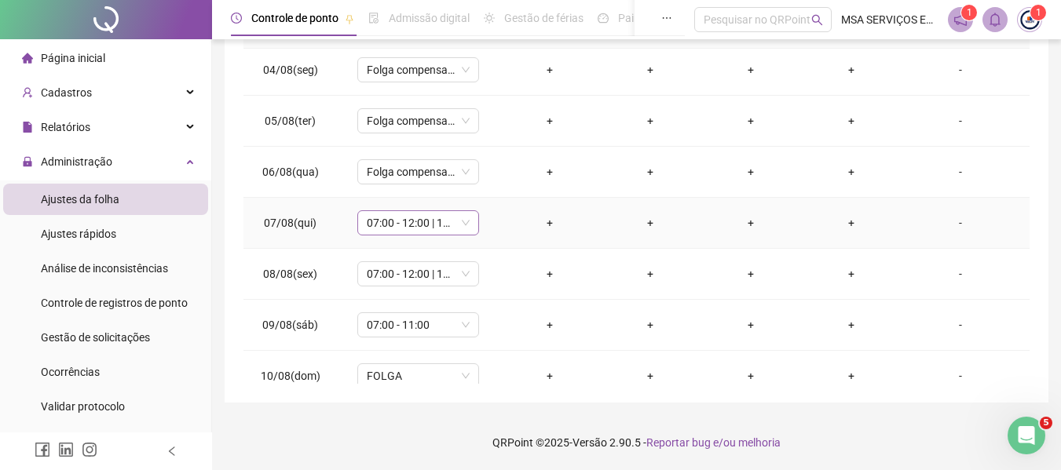
click at [425, 224] on span "07:00 - 12:00 | 14:00 - 17:00" at bounding box center [418, 223] width 103 height 24
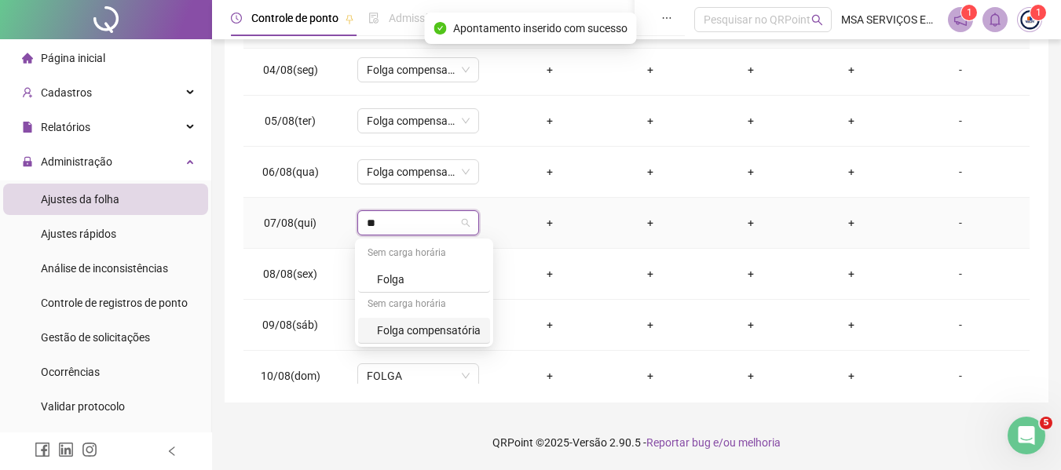
click at [454, 328] on div "Folga compensatória" at bounding box center [429, 330] width 104 height 17
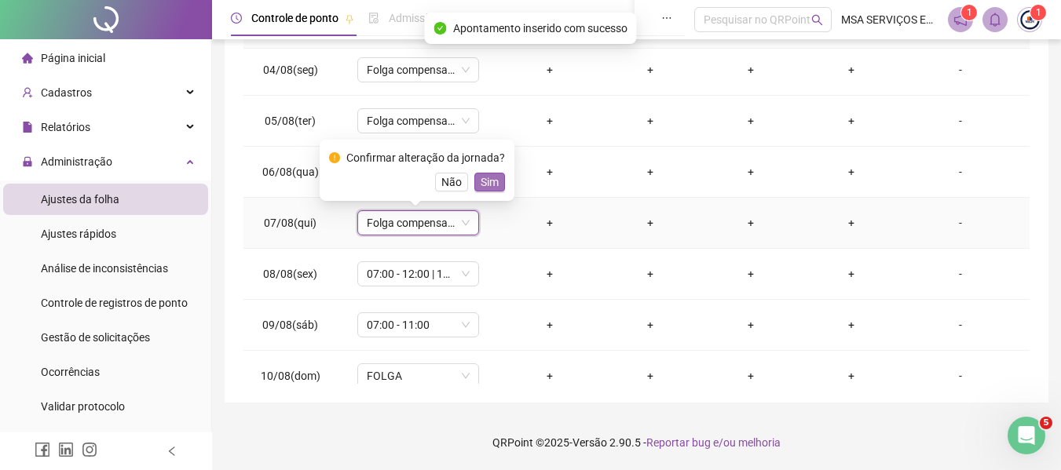
click at [474, 181] on button "Sim" at bounding box center [489, 182] width 31 height 19
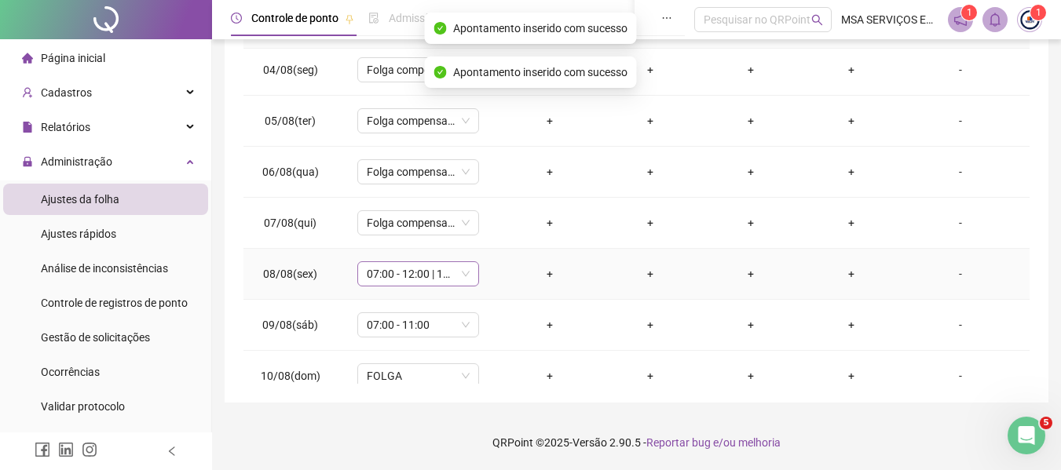
click at [436, 266] on span "07:00 - 12:00 | 14:00 - 17:00" at bounding box center [418, 274] width 103 height 24
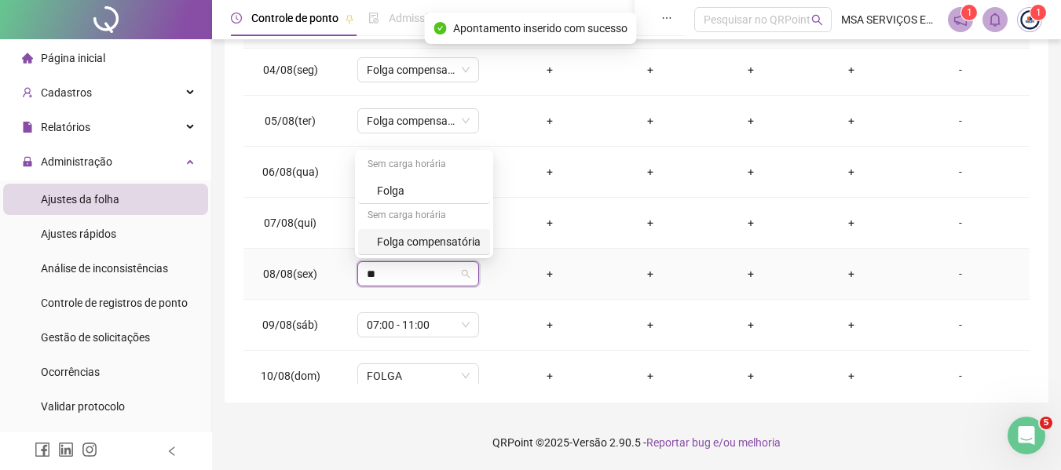
click at [457, 244] on div "Folga compensatória" at bounding box center [429, 241] width 104 height 17
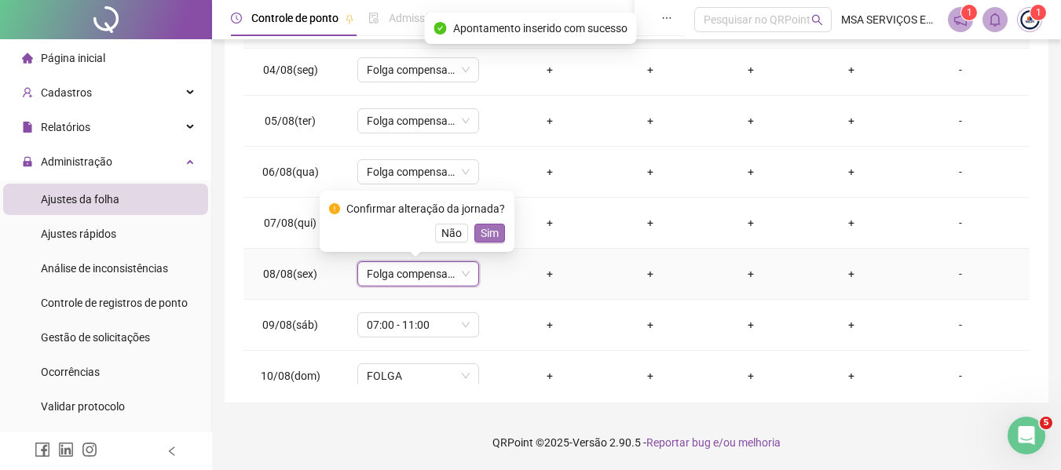
click at [483, 238] on span "Sim" at bounding box center [489, 233] width 18 height 17
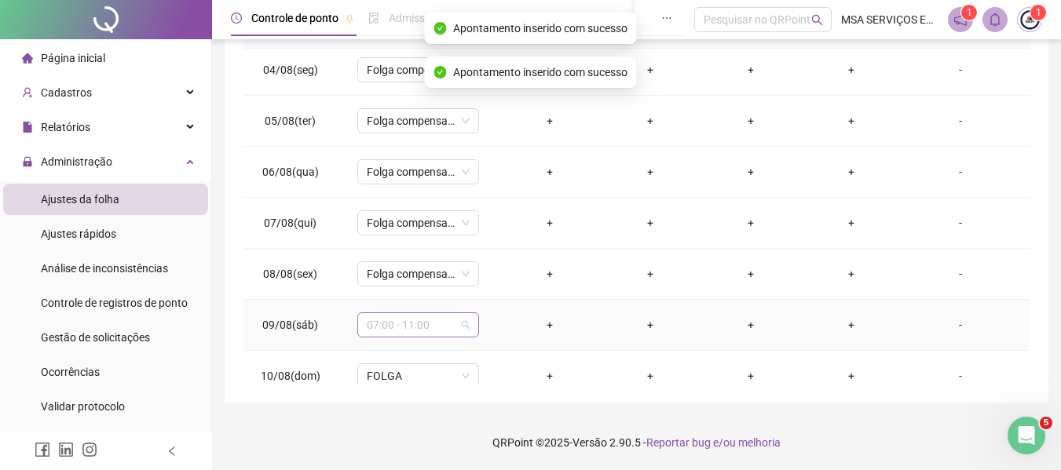
click at [440, 321] on span "07:00 - 11:00" at bounding box center [418, 325] width 103 height 24
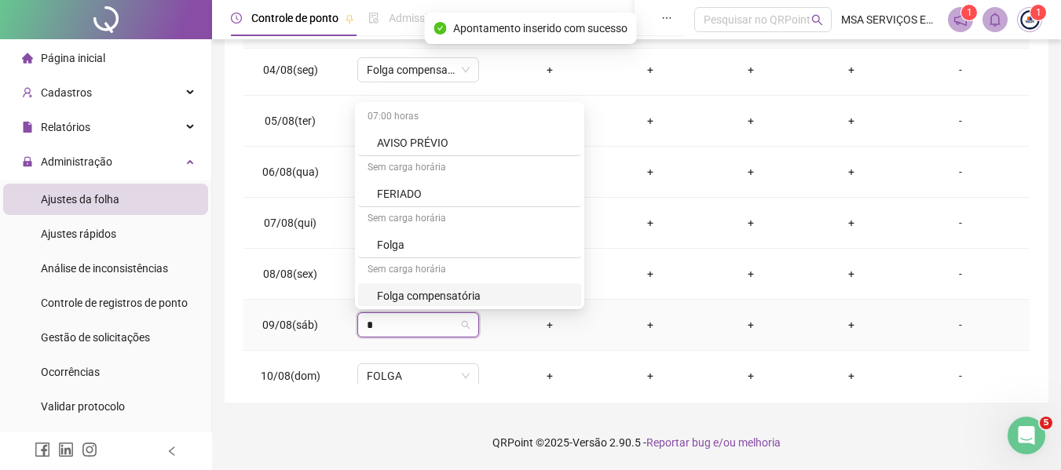
click at [465, 287] on div "Folga compensatória" at bounding box center [474, 295] width 195 height 17
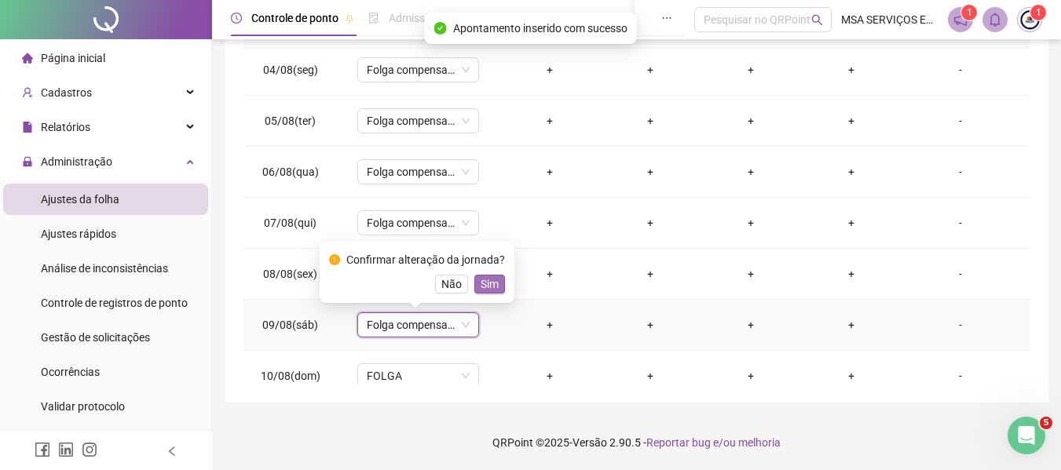
click at [480, 283] on span "Sim" at bounding box center [489, 284] width 18 height 17
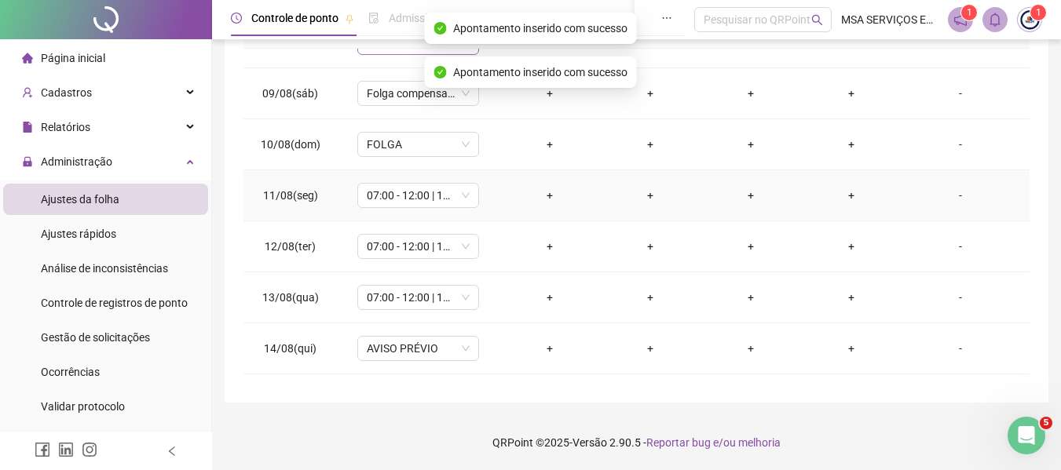
scroll to position [393, 0]
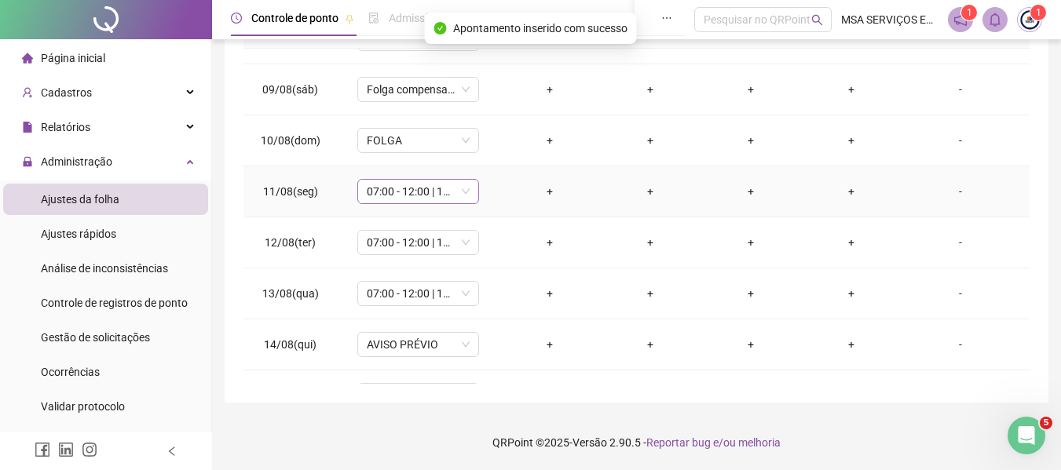
click at [440, 197] on span "07:00 - 12:00 | 14:00 - 17:00" at bounding box center [418, 192] width 103 height 24
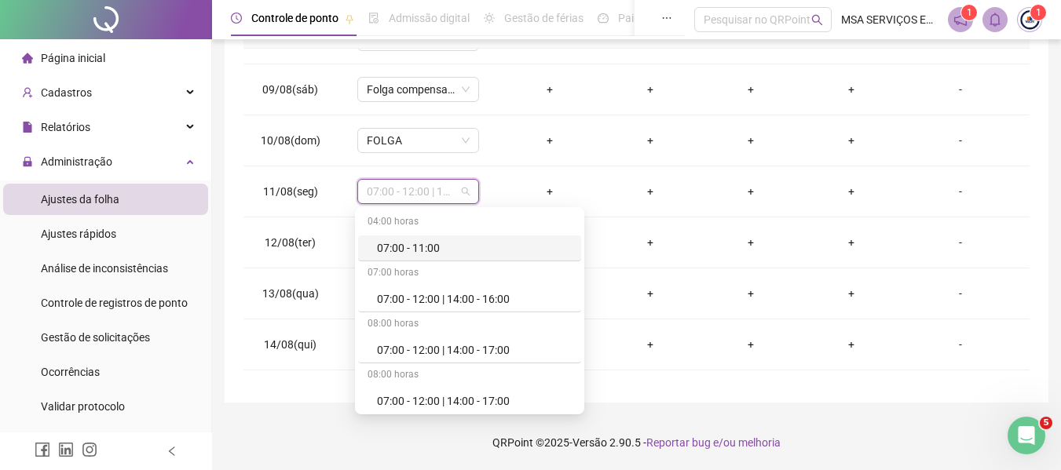
click at [230, 201] on div "**********" at bounding box center [637, 61] width 824 height 683
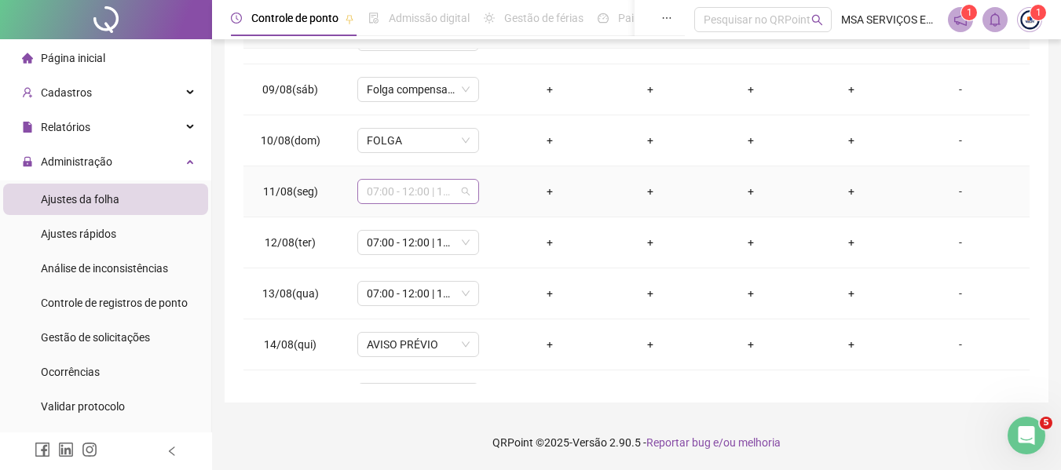
click at [433, 200] on span "07:00 - 12:00 | 14:00 - 17:00" at bounding box center [418, 192] width 103 height 24
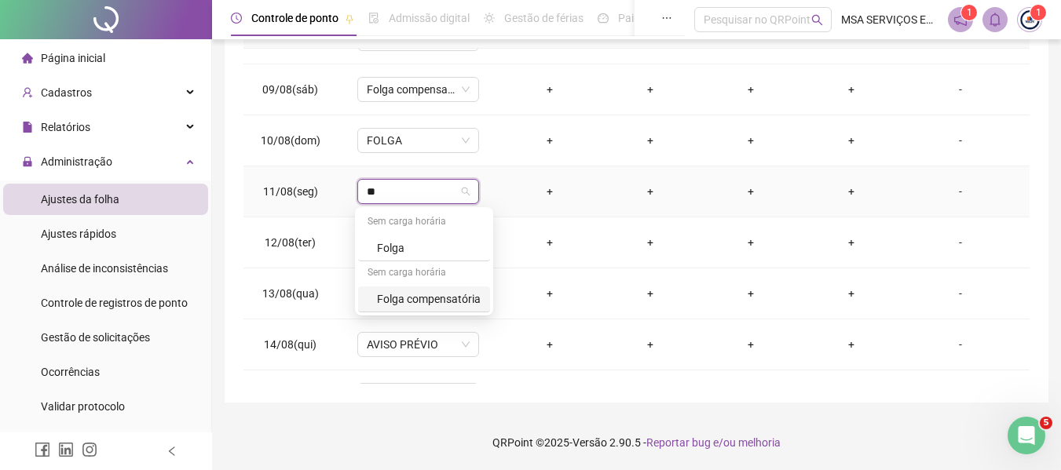
click at [455, 301] on div "Folga compensatória" at bounding box center [429, 298] width 104 height 17
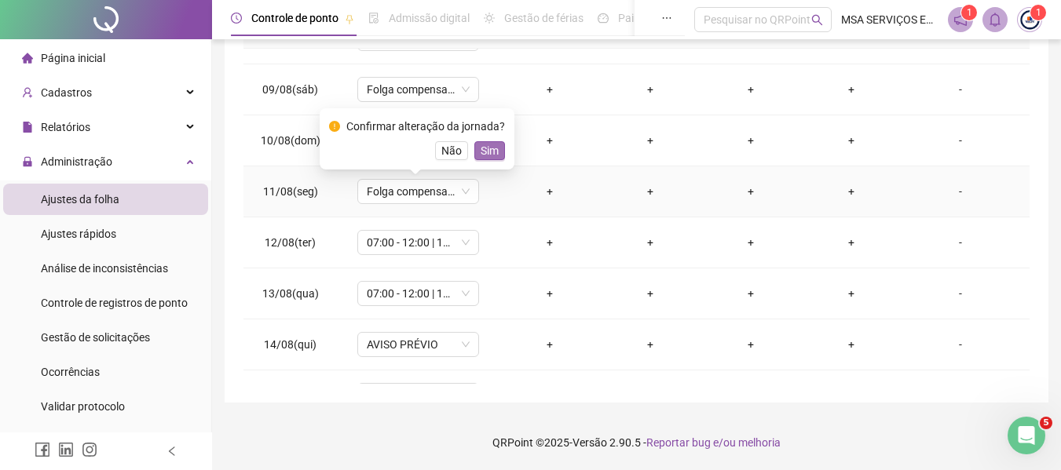
click at [484, 149] on span "Sim" at bounding box center [489, 150] width 18 height 17
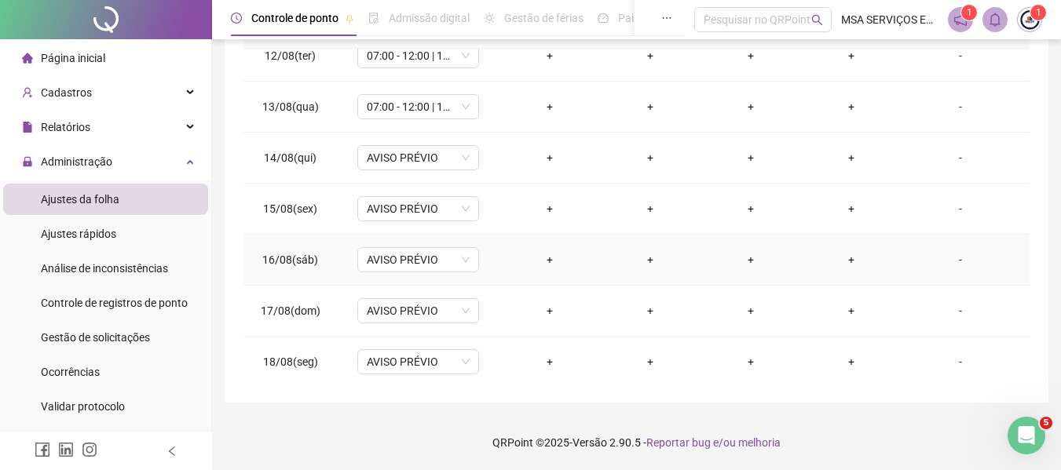
scroll to position [501, 0]
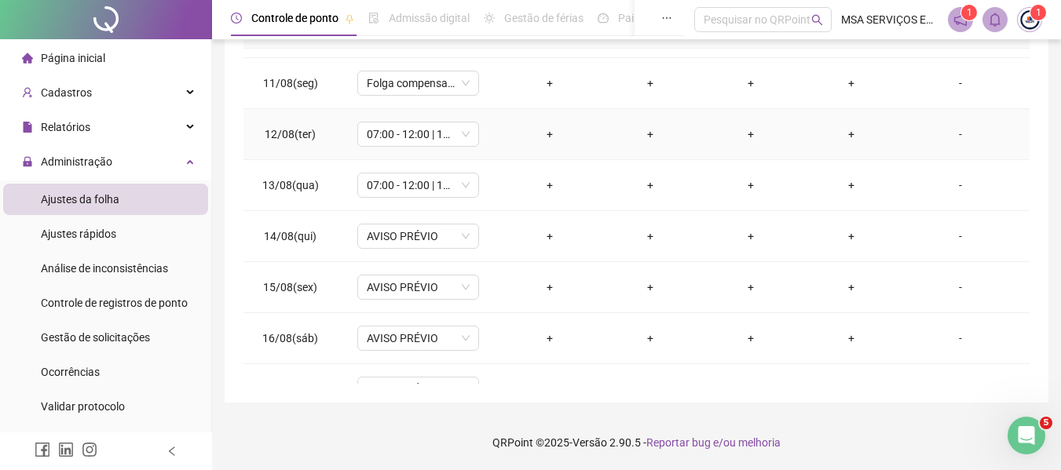
click at [545, 135] on div "+" at bounding box center [549, 134] width 75 height 17
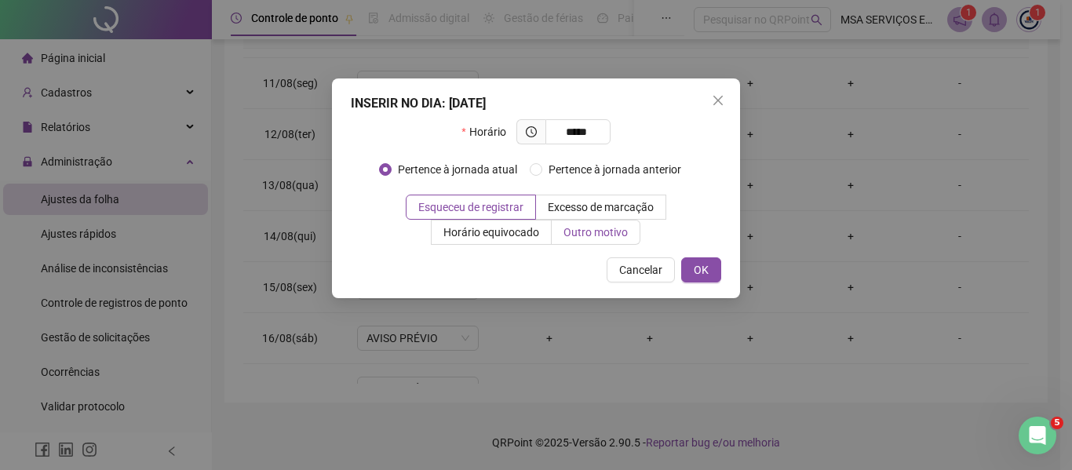
click at [594, 233] on span "Outro motivo" at bounding box center [596, 232] width 64 height 13
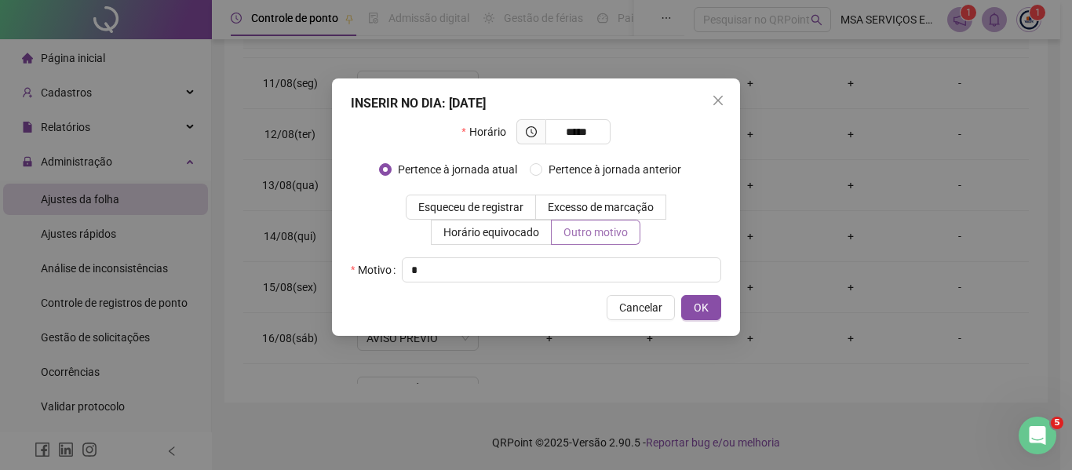
click at [681, 295] on button "OK" at bounding box center [701, 307] width 40 height 25
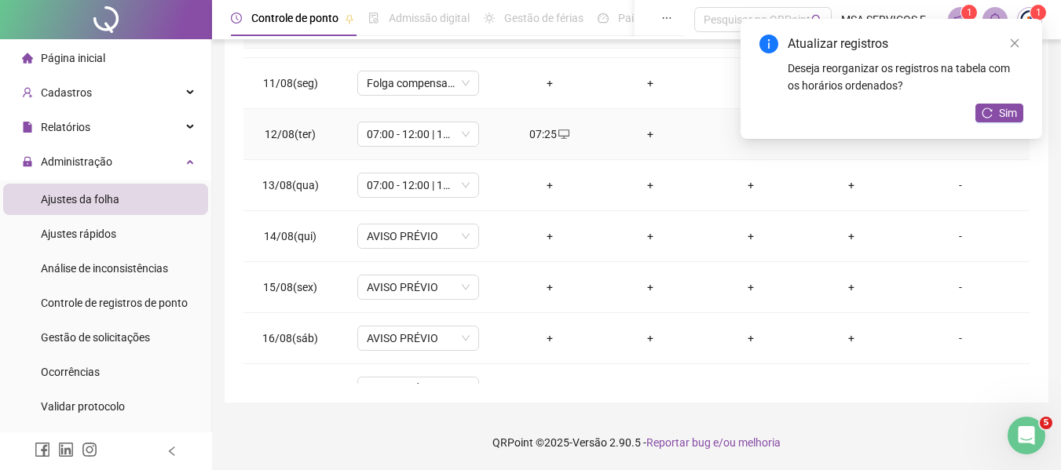
click at [639, 141] on div "+" at bounding box center [649, 134] width 75 height 17
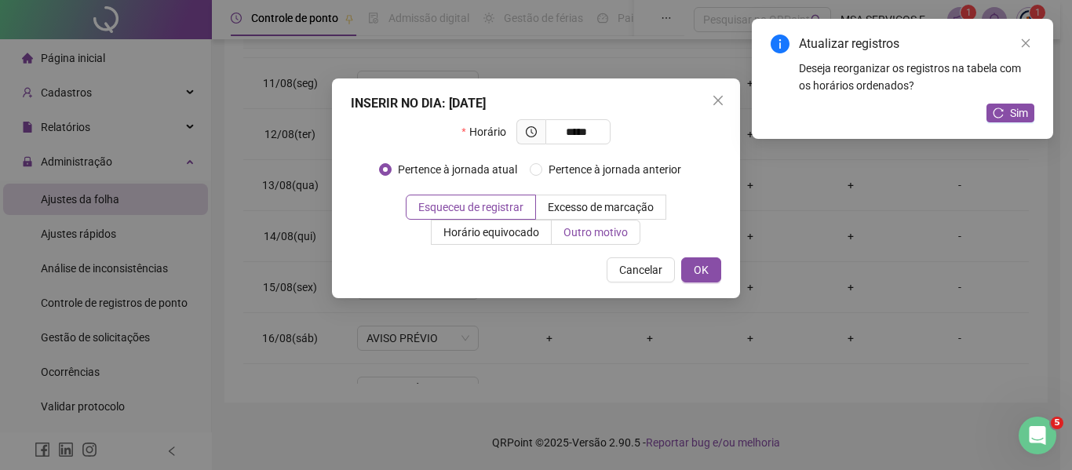
click at [619, 235] on span "Outro motivo" at bounding box center [596, 232] width 64 height 13
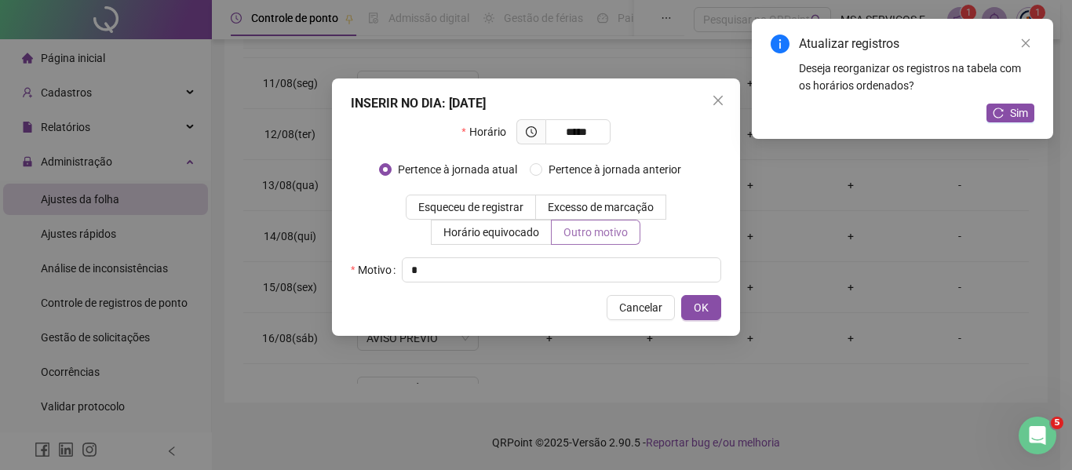
click at [681, 295] on button "OK" at bounding box center [701, 307] width 40 height 25
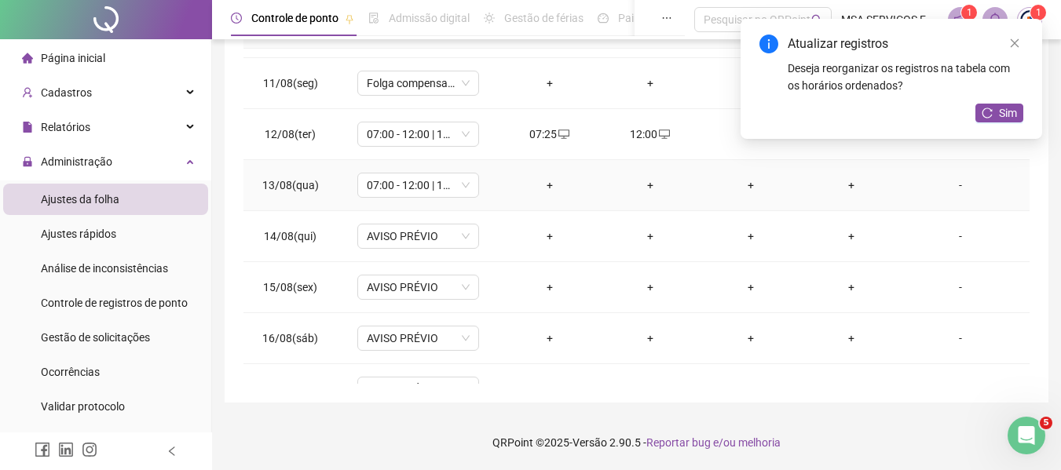
scroll to position [422, 0]
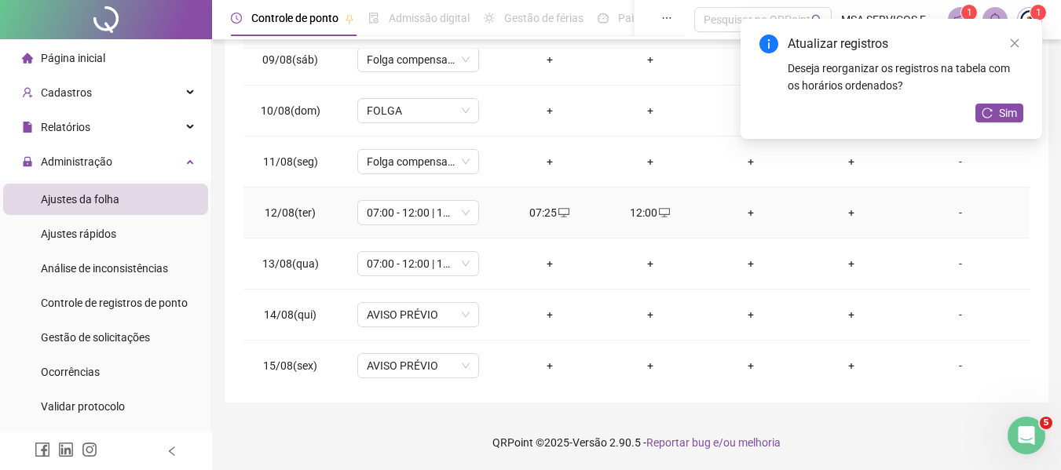
click at [747, 211] on div "+" at bounding box center [750, 212] width 75 height 17
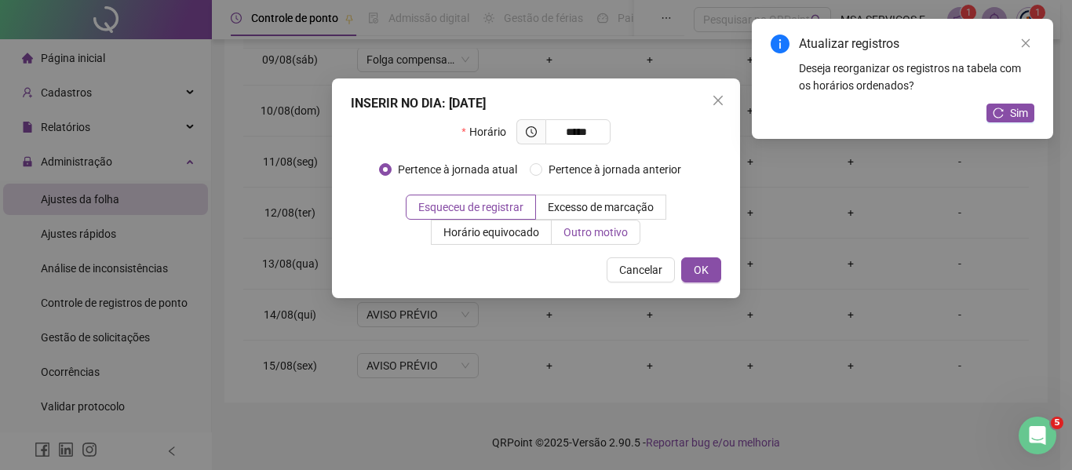
click at [564, 233] on span "Outro motivo" at bounding box center [596, 232] width 64 height 13
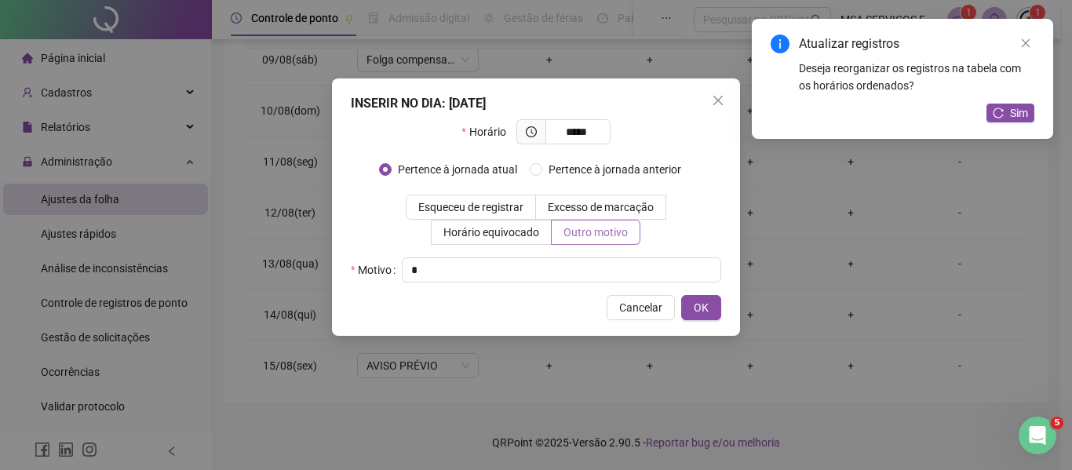
click at [681, 295] on button "OK" at bounding box center [701, 307] width 40 height 25
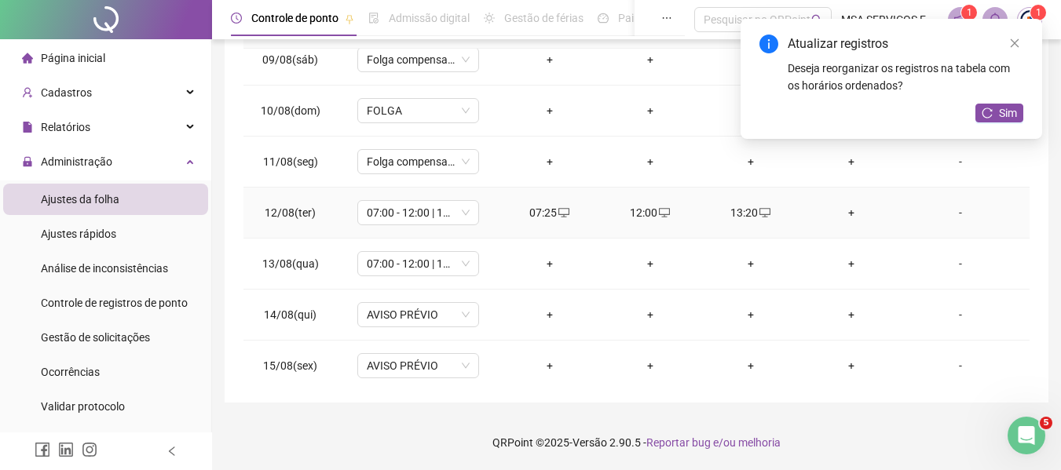
drag, startPoint x: 846, startPoint y: 209, endPoint x: 832, endPoint y: 214, distance: 14.2
click at [846, 211] on div "+" at bounding box center [850, 212] width 75 height 17
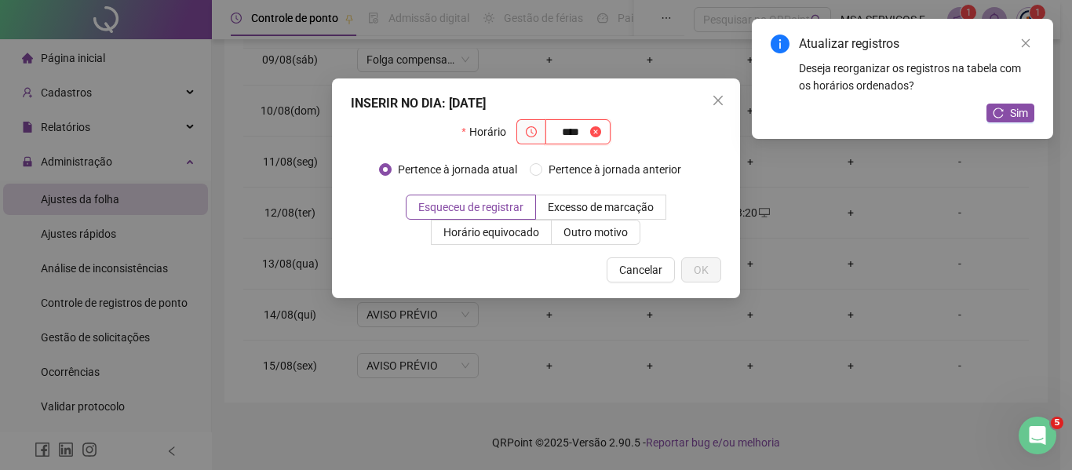
click at [586, 134] on input "****" at bounding box center [571, 131] width 32 height 17
click at [601, 232] on span "Outro motivo" at bounding box center [596, 232] width 64 height 13
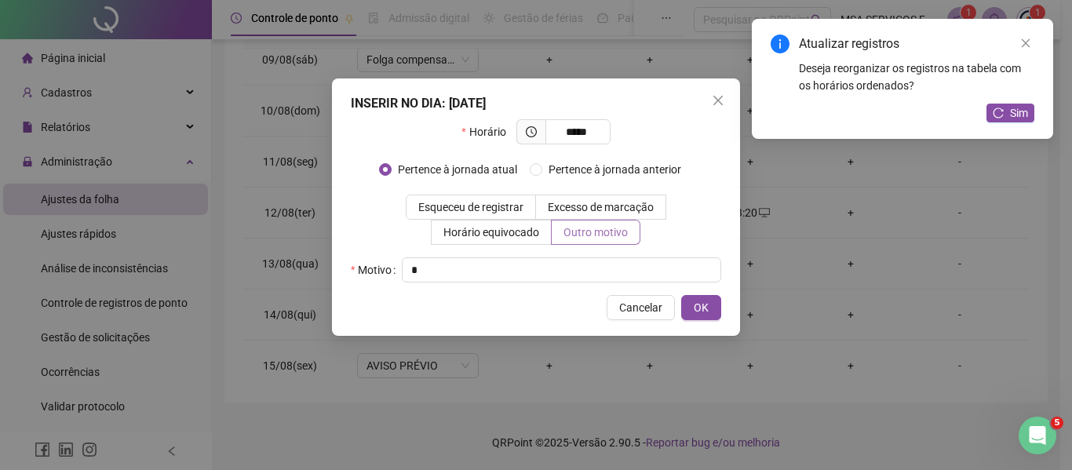
click at [681, 295] on button "OK" at bounding box center [701, 307] width 40 height 25
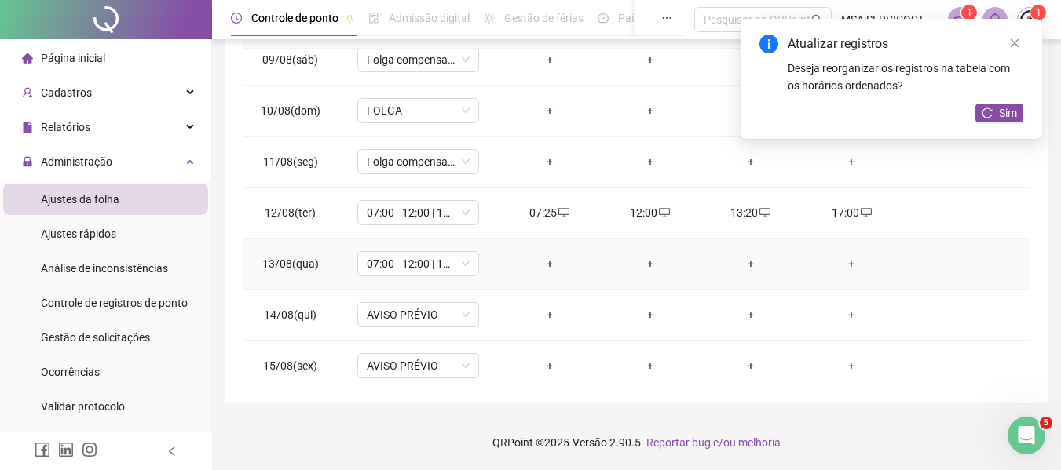
click at [546, 262] on div "+" at bounding box center [549, 263] width 75 height 17
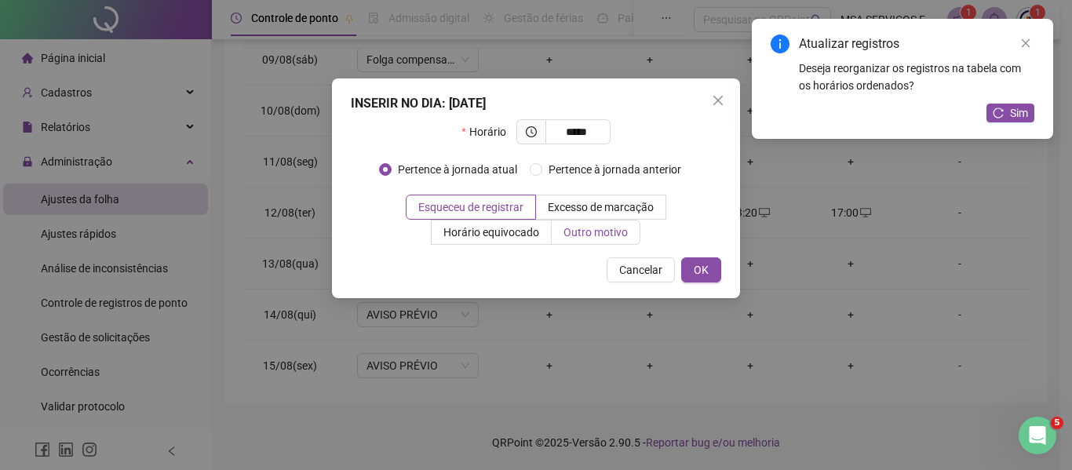
click at [597, 229] on span "Outro motivo" at bounding box center [596, 232] width 64 height 13
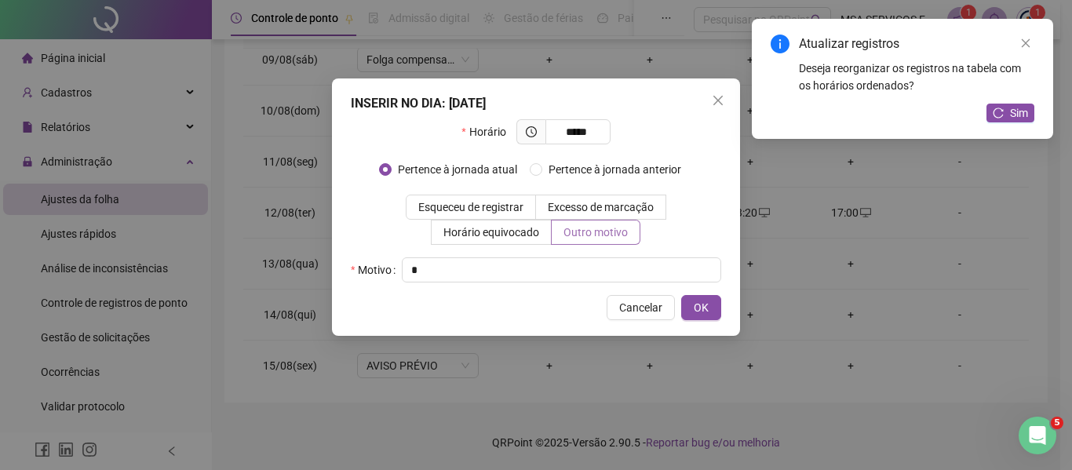
click at [681, 295] on button "OK" at bounding box center [701, 307] width 40 height 25
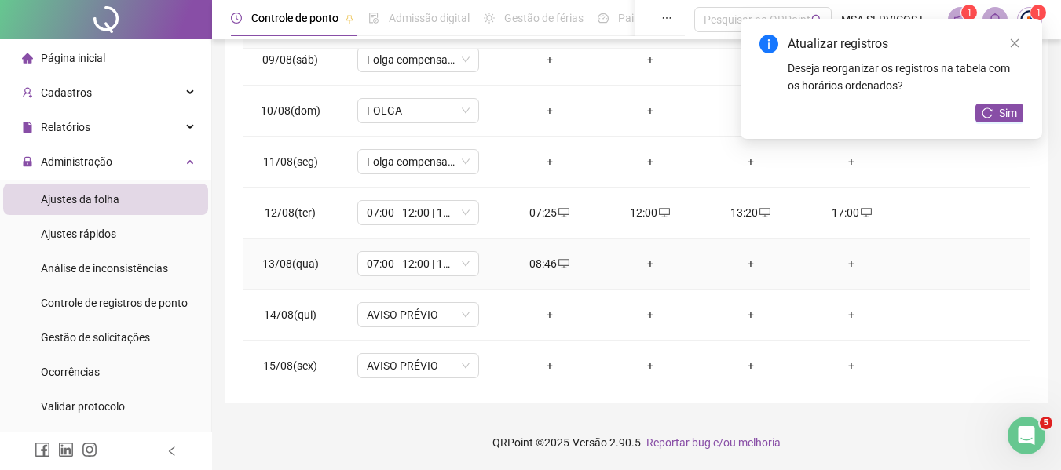
click at [651, 262] on div "+" at bounding box center [649, 263] width 75 height 17
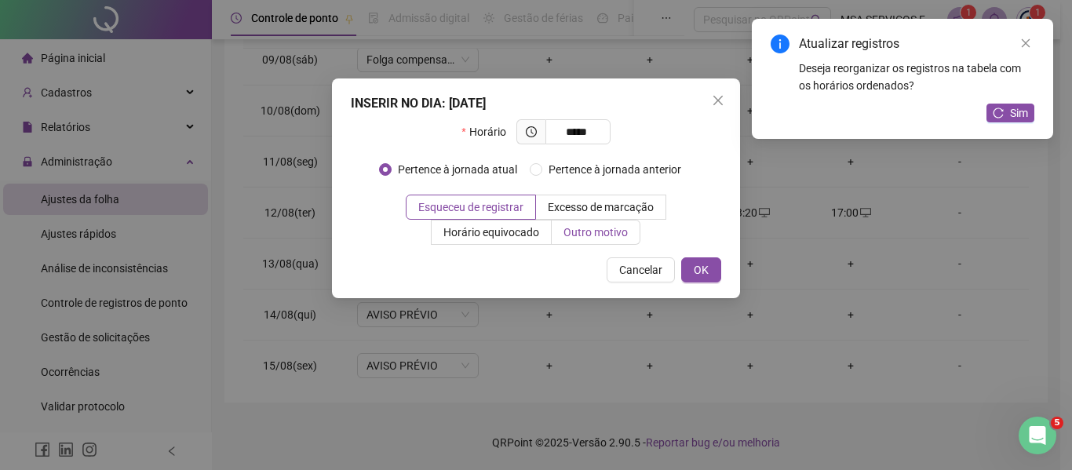
click at [605, 231] on span "Outro motivo" at bounding box center [596, 232] width 64 height 13
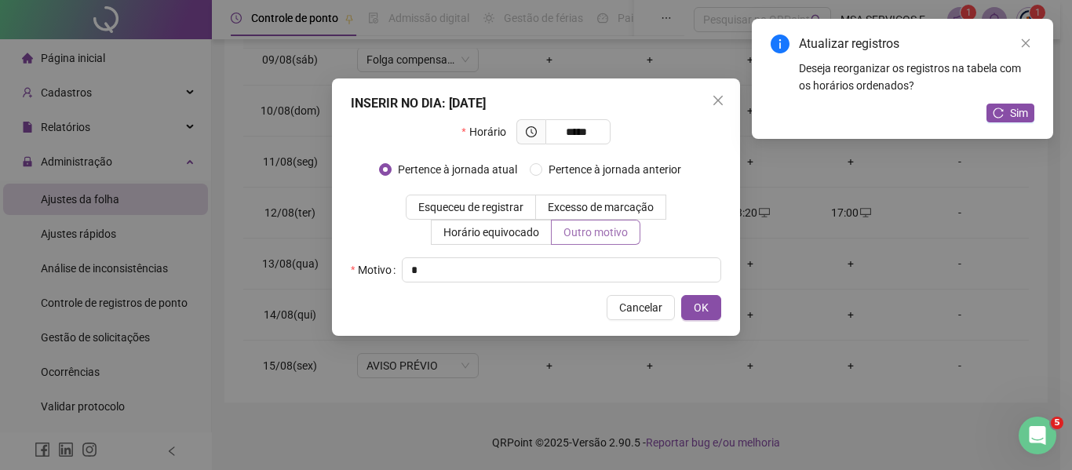
click at [681, 295] on button "OK" at bounding box center [701, 307] width 40 height 25
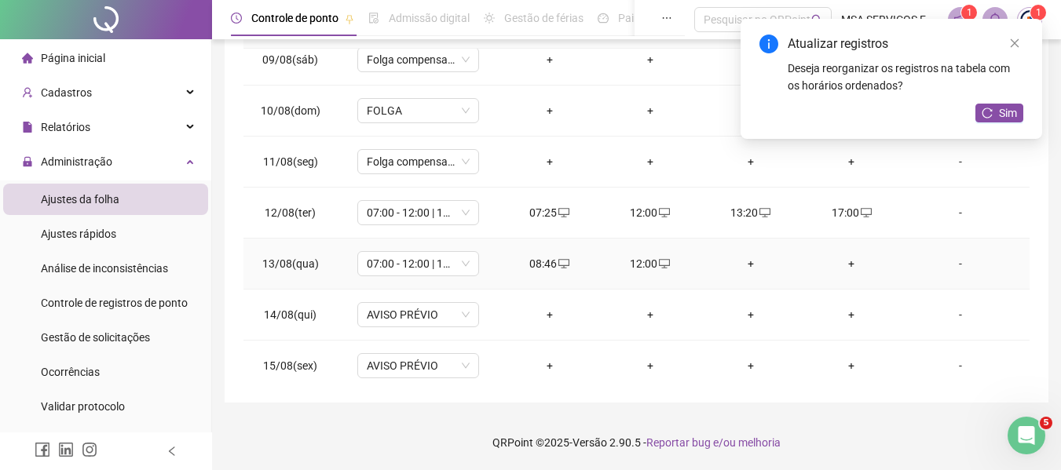
click at [753, 270] on div "+" at bounding box center [750, 263] width 75 height 17
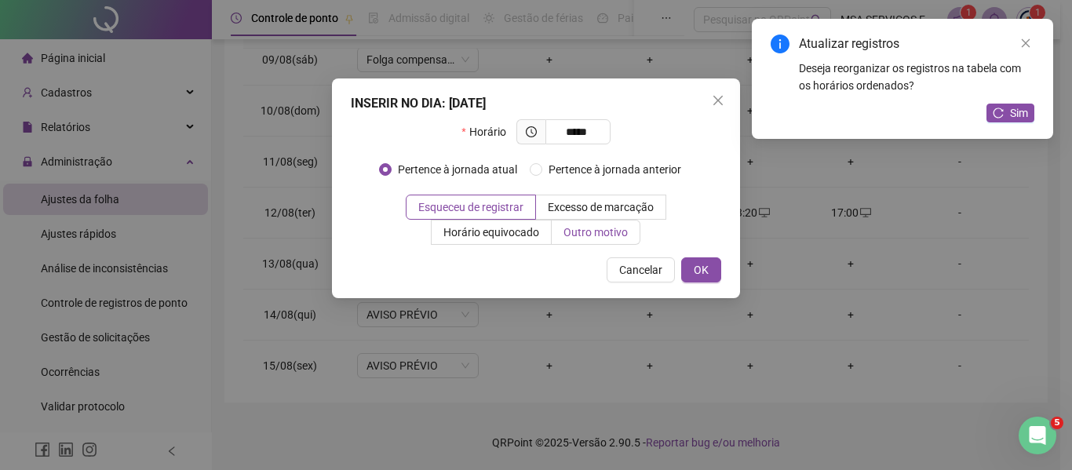
click at [556, 234] on label "Outro motivo" at bounding box center [596, 232] width 89 height 25
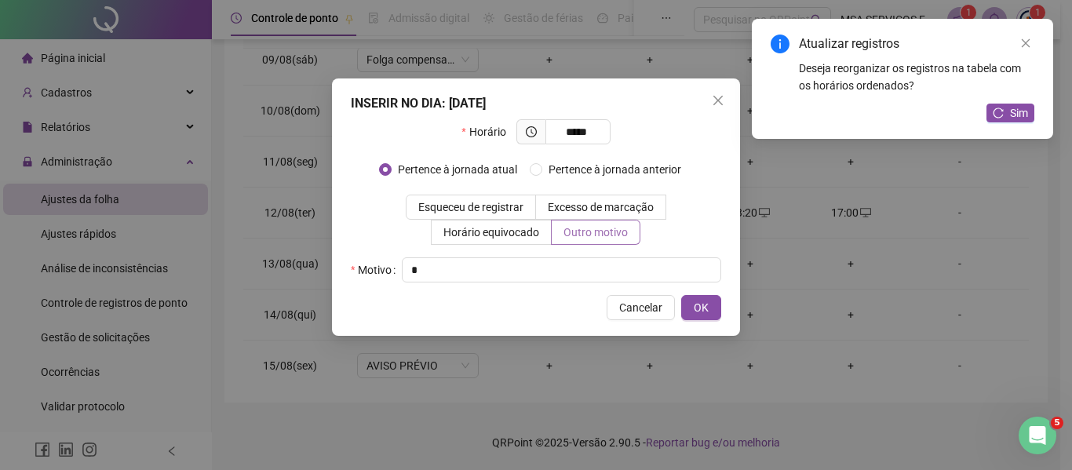
click at [681, 295] on button "OK" at bounding box center [701, 307] width 40 height 25
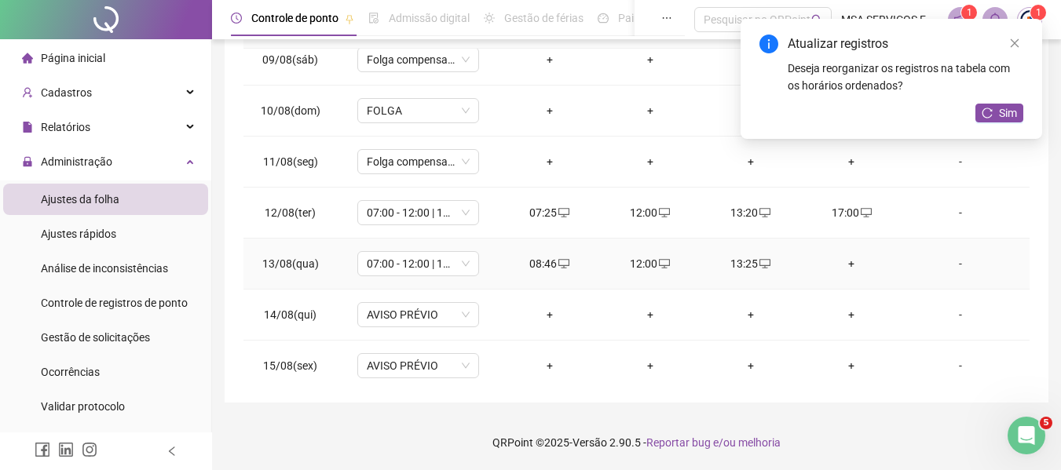
click at [842, 257] on div "+" at bounding box center [850, 263] width 75 height 17
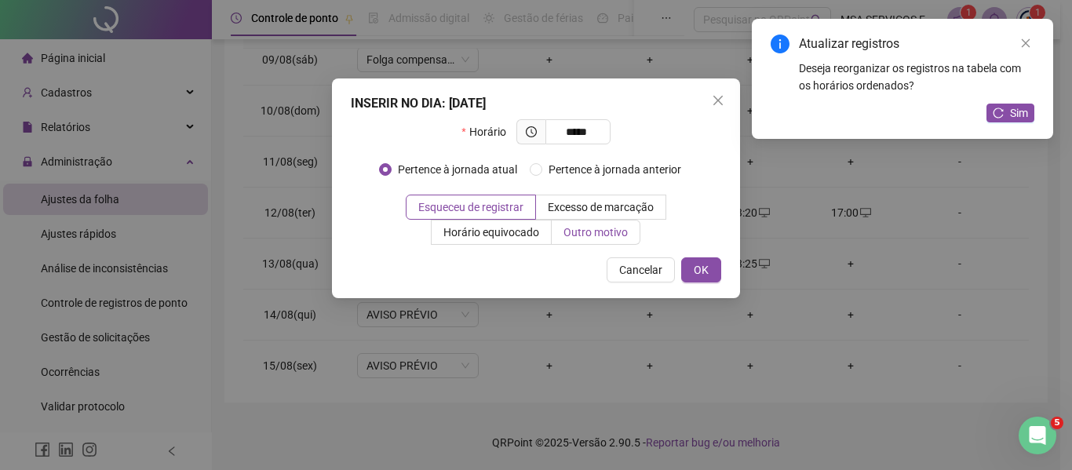
click at [629, 242] on label "Outro motivo" at bounding box center [596, 232] width 89 height 25
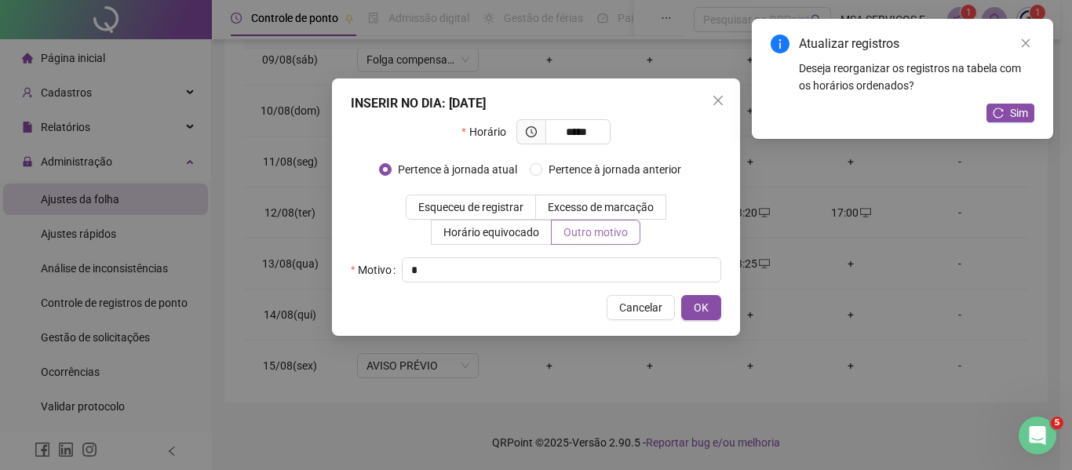
click at [681, 295] on button "OK" at bounding box center [701, 307] width 40 height 25
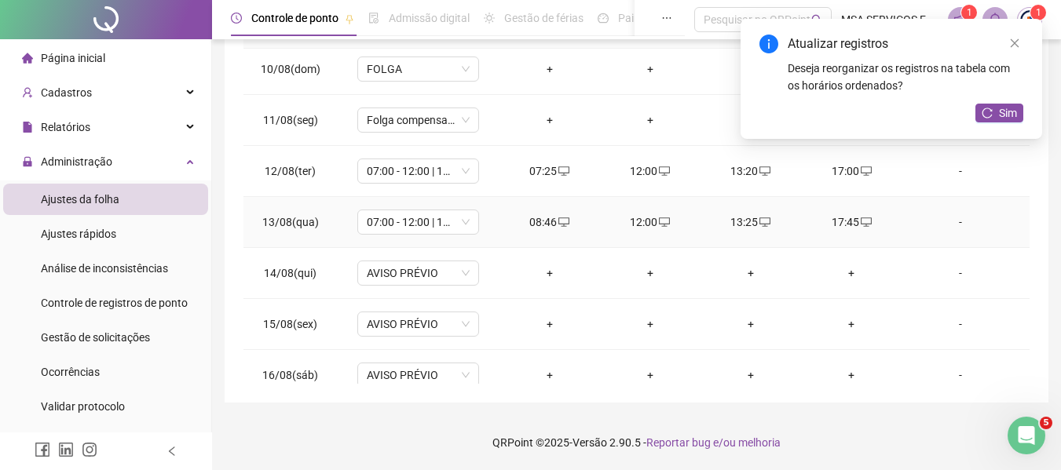
scroll to position [501, 0]
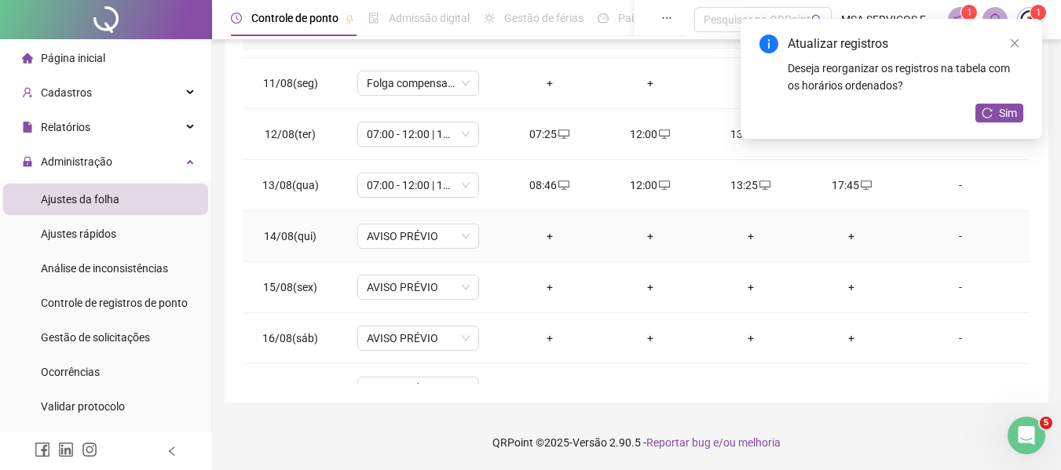
click at [542, 239] on div "+" at bounding box center [549, 236] width 75 height 17
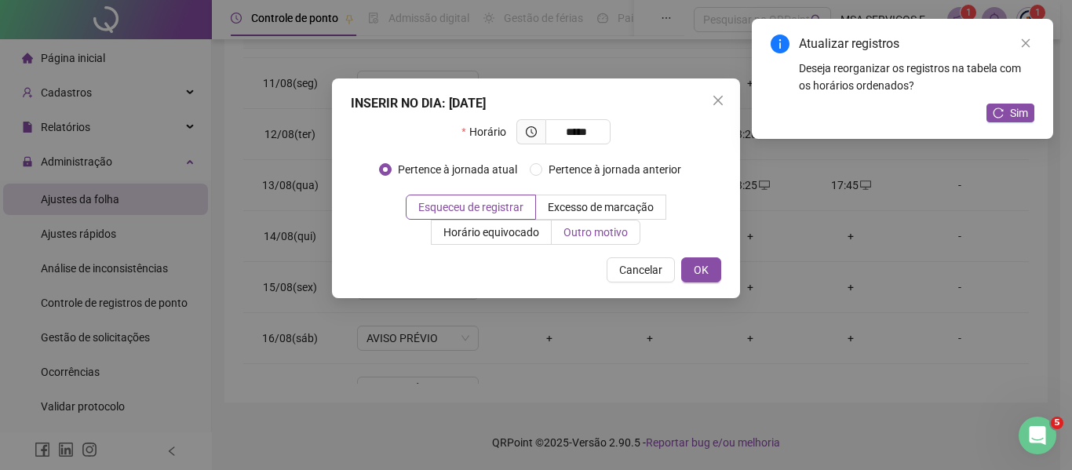
click at [575, 226] on span "Outro motivo" at bounding box center [596, 232] width 64 height 13
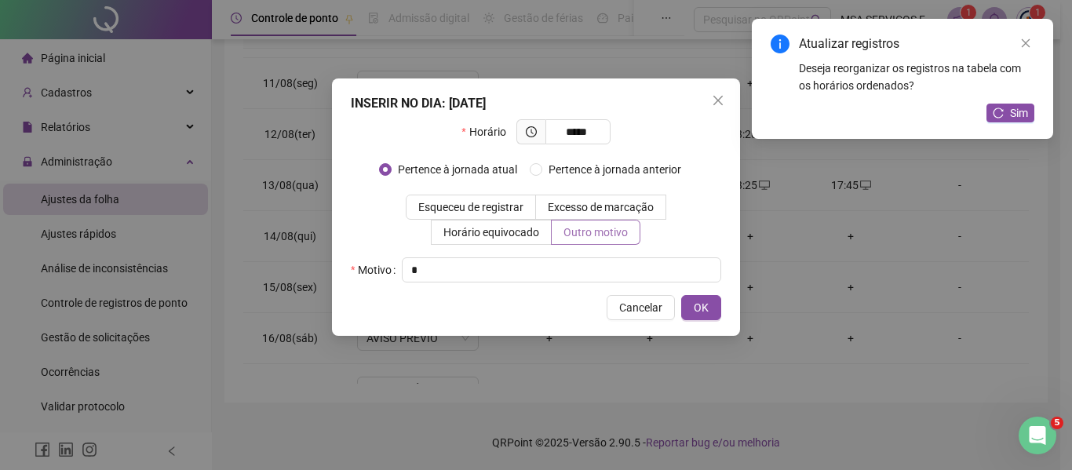
click at [681, 295] on button "OK" at bounding box center [701, 307] width 40 height 25
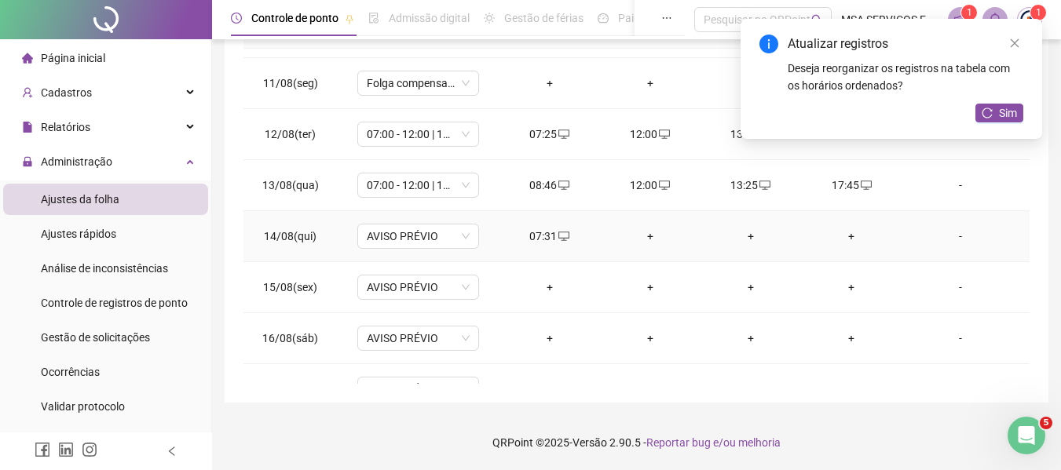
click at [647, 231] on div "+" at bounding box center [649, 236] width 75 height 17
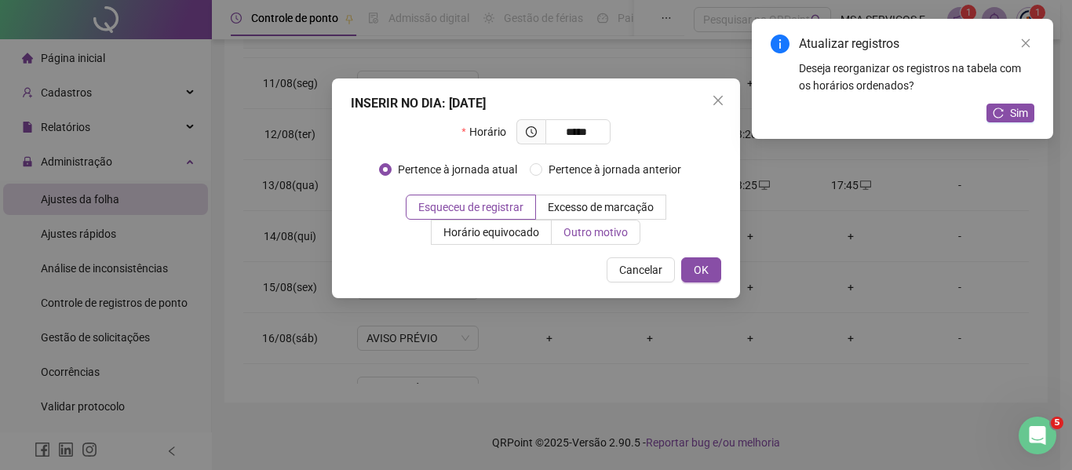
click at [634, 228] on label "Outro motivo" at bounding box center [596, 232] width 89 height 25
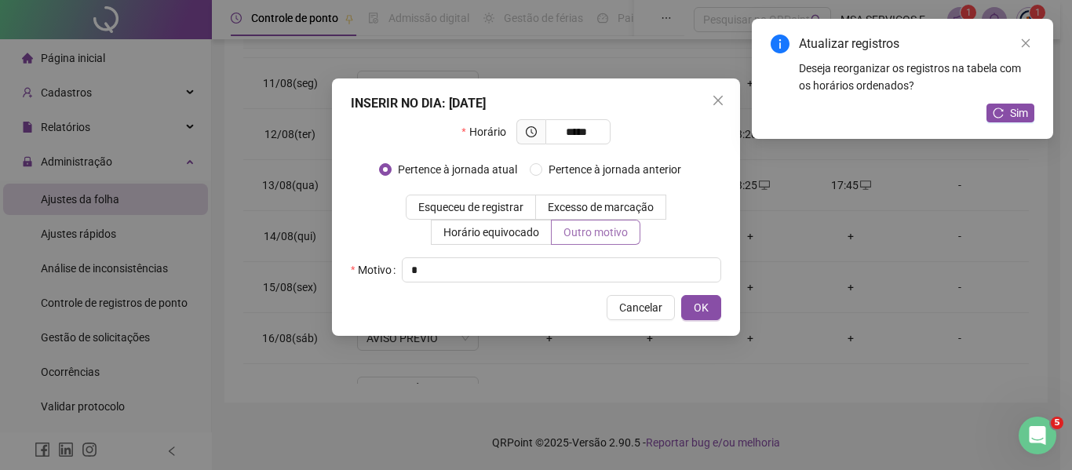
click at [681, 295] on button "OK" at bounding box center [701, 307] width 40 height 25
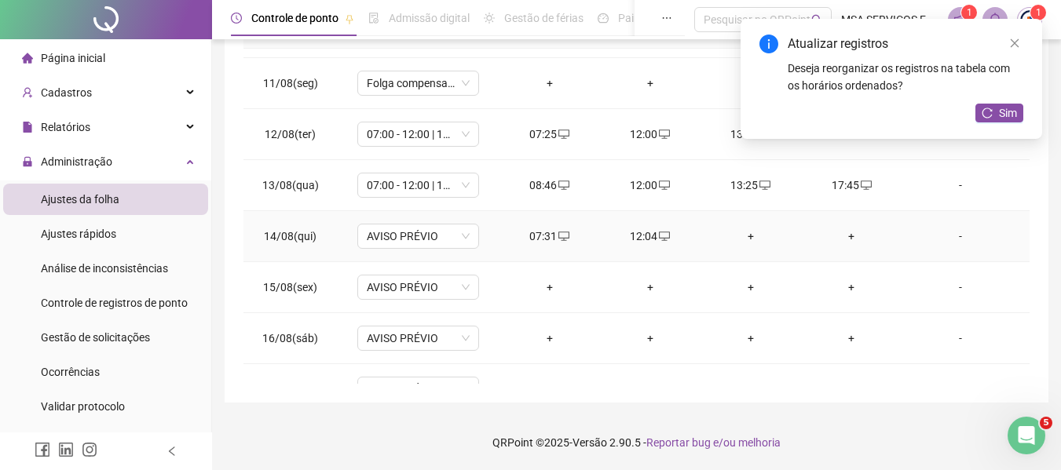
click at [743, 230] on div "+" at bounding box center [750, 236] width 75 height 17
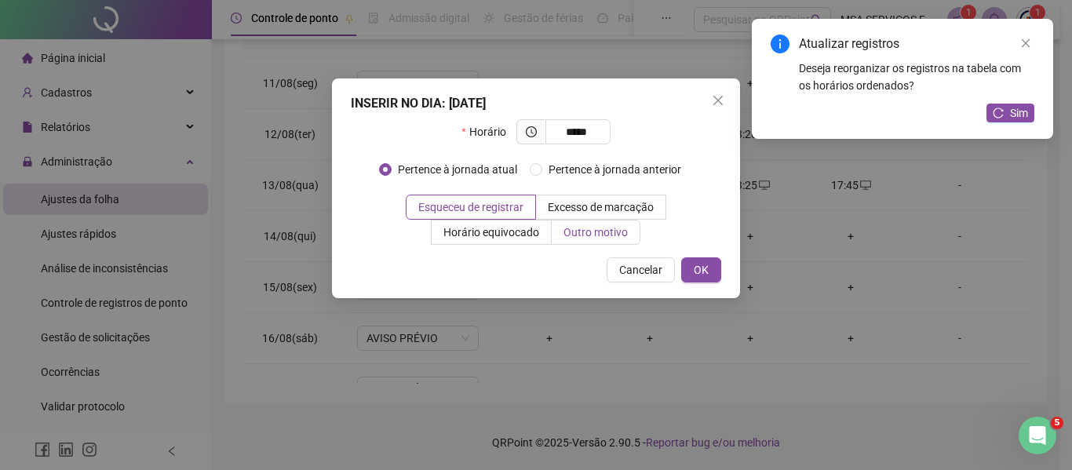
click at [600, 236] on span "Outro motivo" at bounding box center [596, 232] width 64 height 13
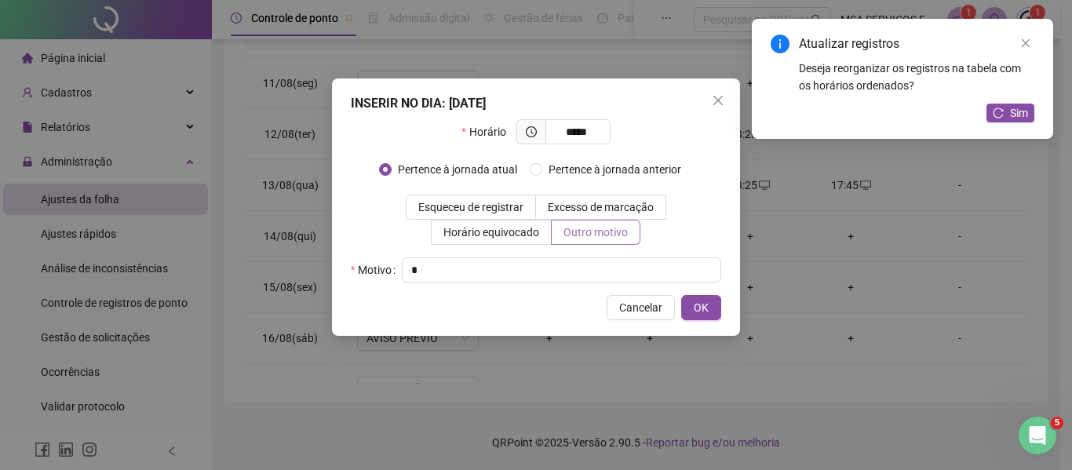
click at [681, 295] on button "OK" at bounding box center [701, 307] width 40 height 25
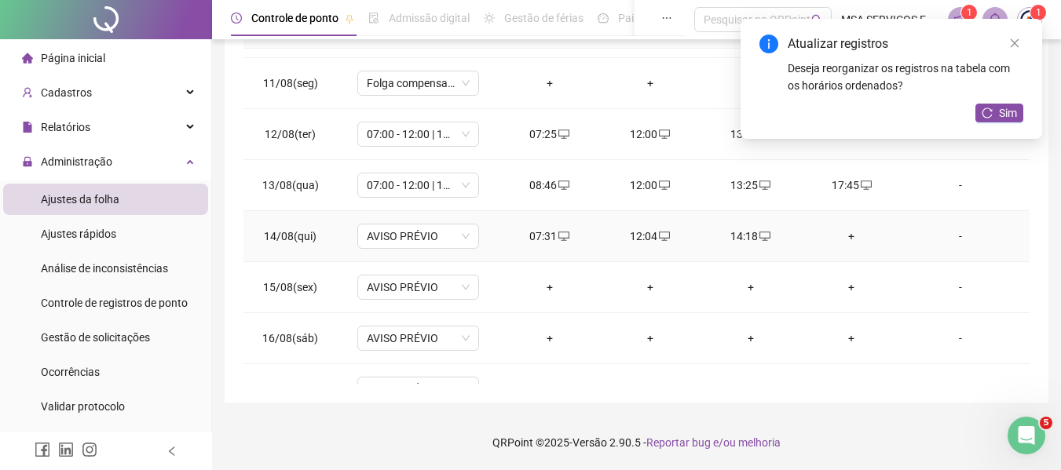
click at [834, 232] on div "+" at bounding box center [850, 236] width 75 height 17
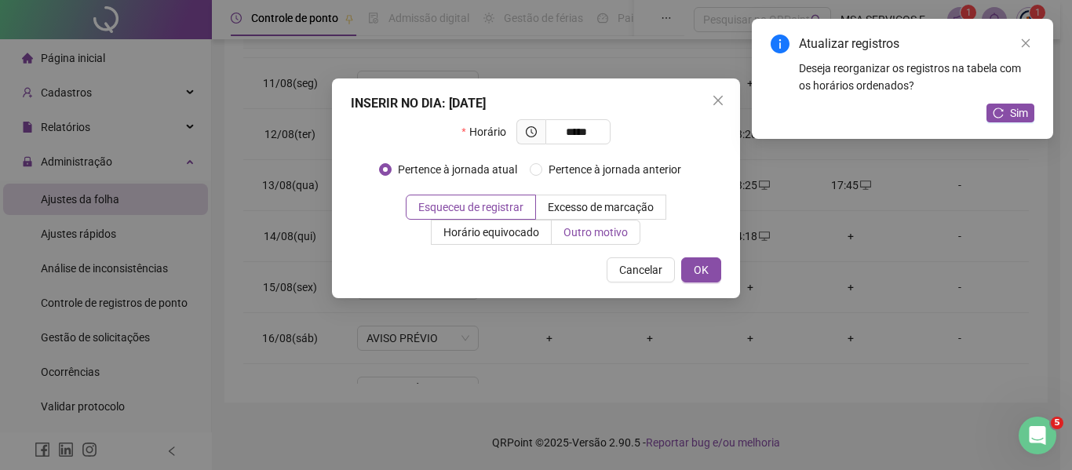
click at [627, 238] on span "Outro motivo" at bounding box center [596, 232] width 64 height 13
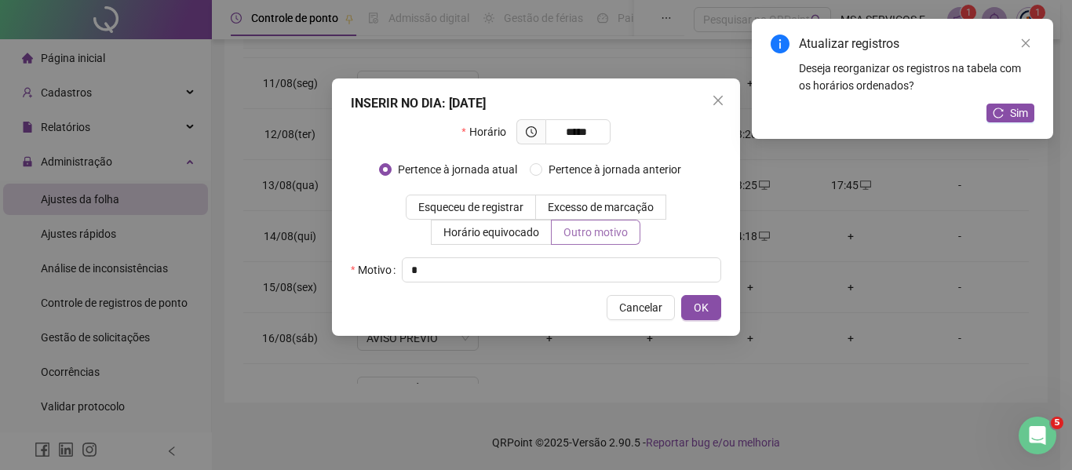
click at [681, 295] on button "OK" at bounding box center [701, 307] width 40 height 25
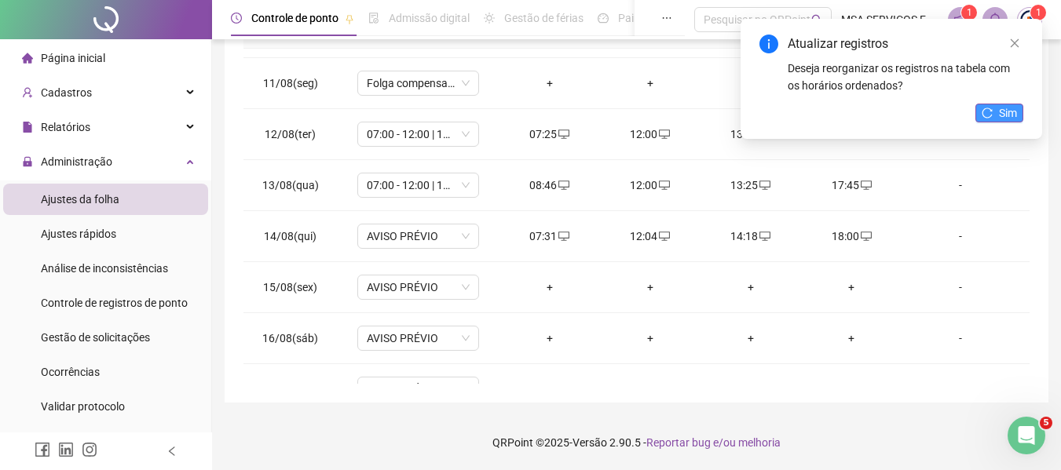
click at [997, 116] on button "Sim" at bounding box center [999, 113] width 48 height 19
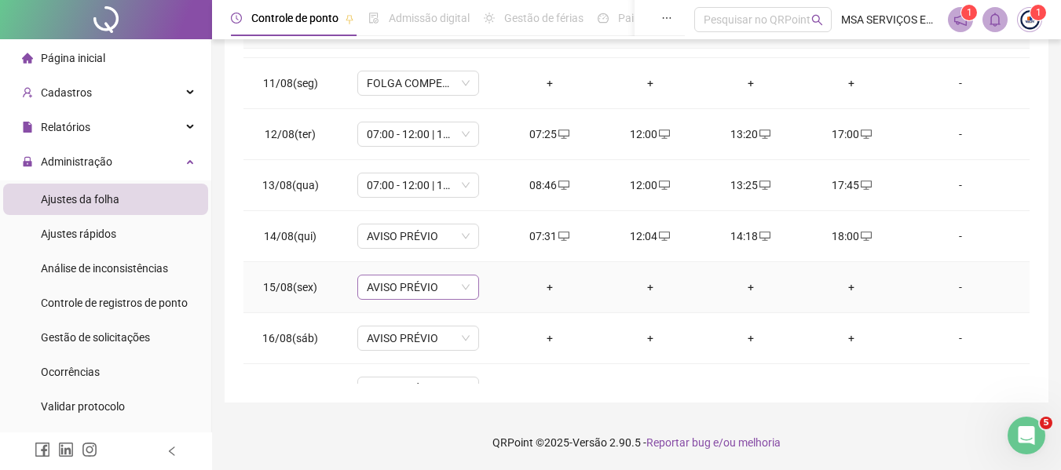
click at [402, 287] on span "AVISO PRÉVIO" at bounding box center [418, 288] width 103 height 24
click at [425, 257] on div "Dispensa" at bounding box center [420, 255] width 87 height 17
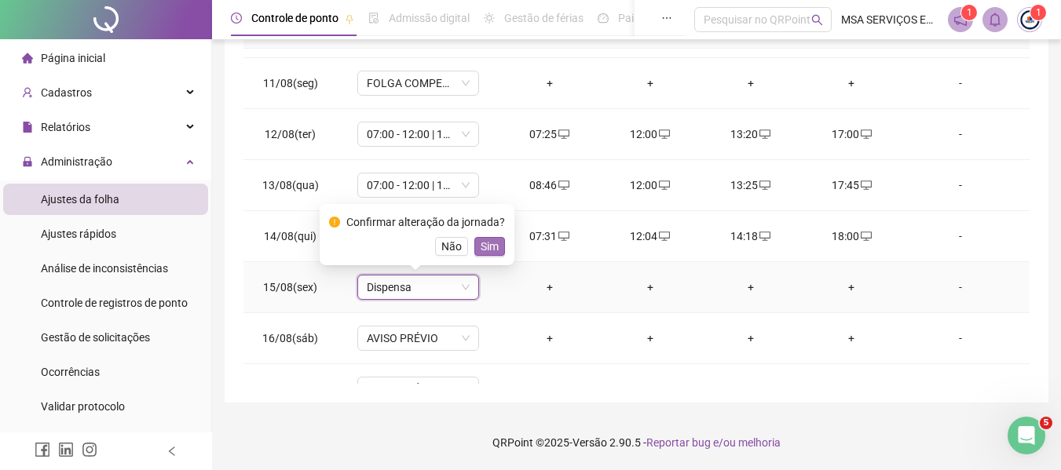
click at [490, 247] on span "Sim" at bounding box center [489, 246] width 18 height 17
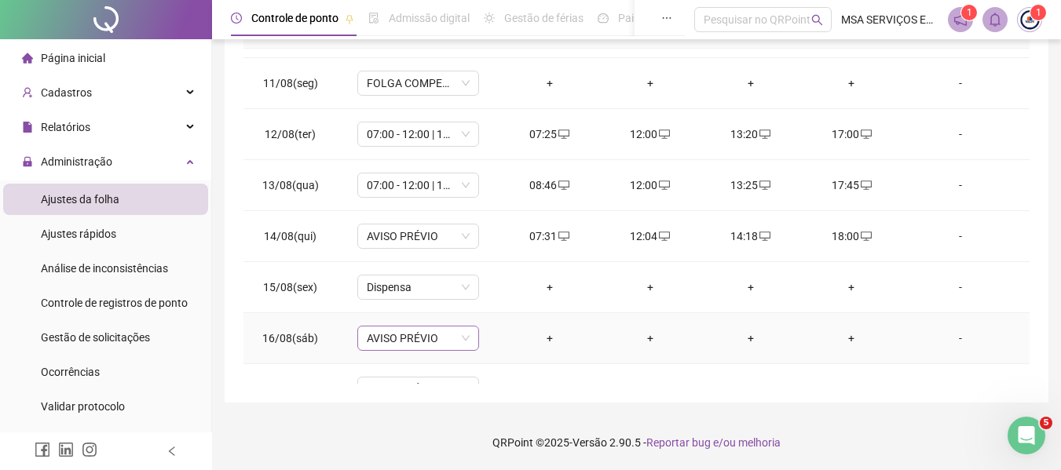
click at [438, 329] on span "AVISO PRÉVIO" at bounding box center [418, 339] width 103 height 24
click at [437, 305] on div "Dispensa" at bounding box center [420, 306] width 87 height 17
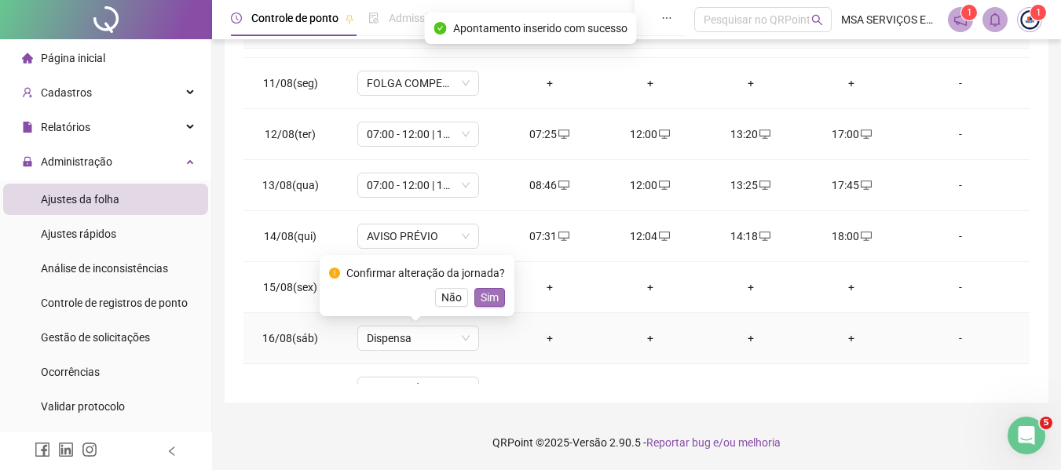
click at [485, 298] on span "Sim" at bounding box center [489, 297] width 18 height 17
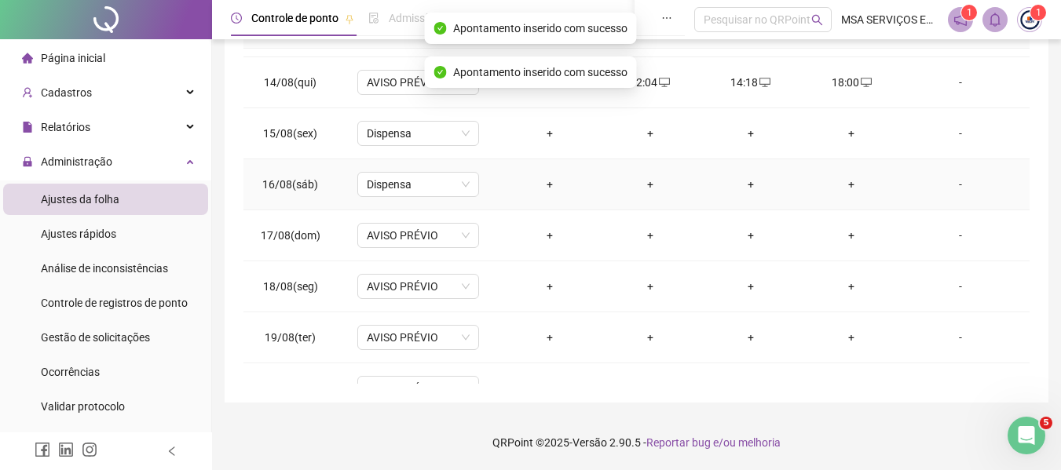
scroll to position [658, 0]
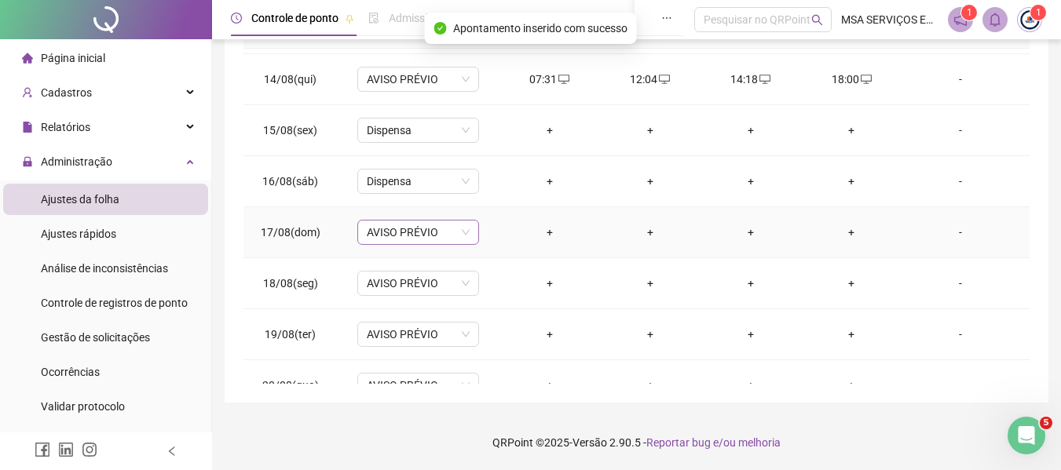
click at [432, 231] on span "AVISO PRÉVIO" at bounding box center [418, 233] width 103 height 24
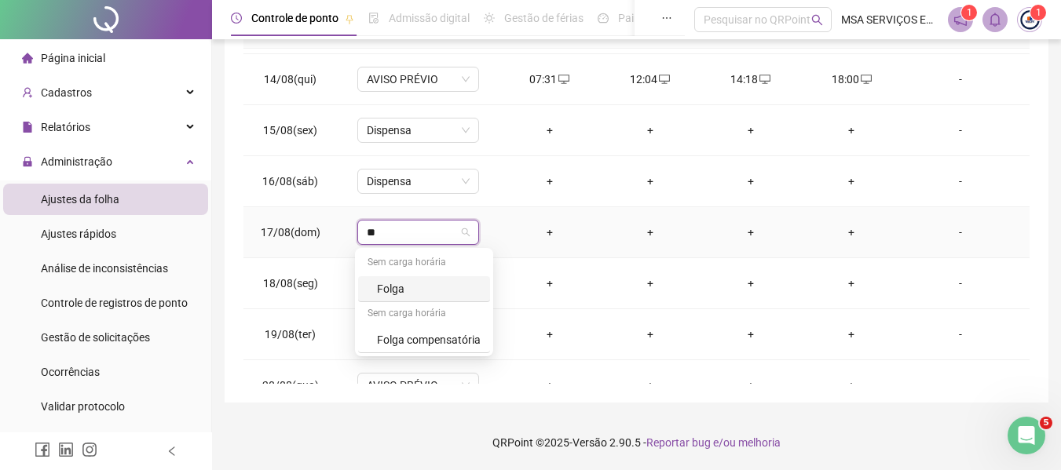
click at [429, 292] on div "Folga" at bounding box center [429, 288] width 104 height 17
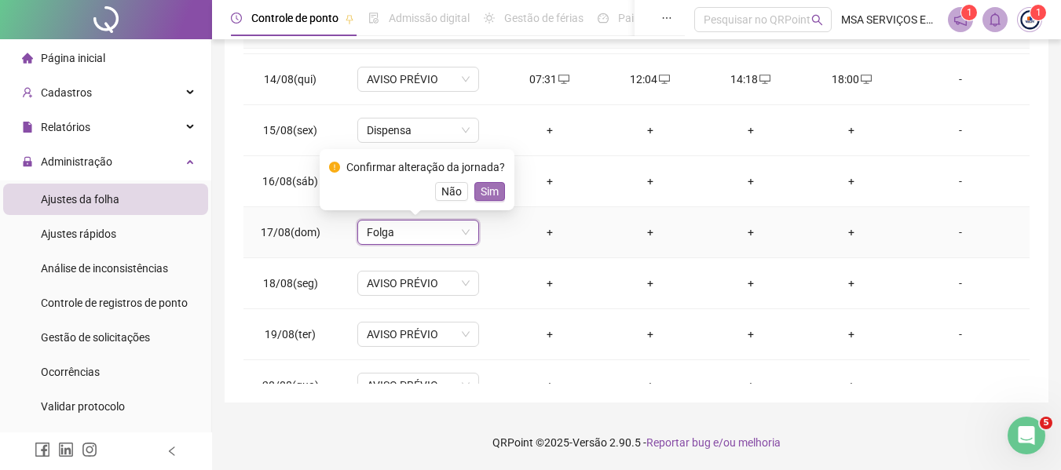
click at [484, 195] on span "Sim" at bounding box center [489, 191] width 18 height 17
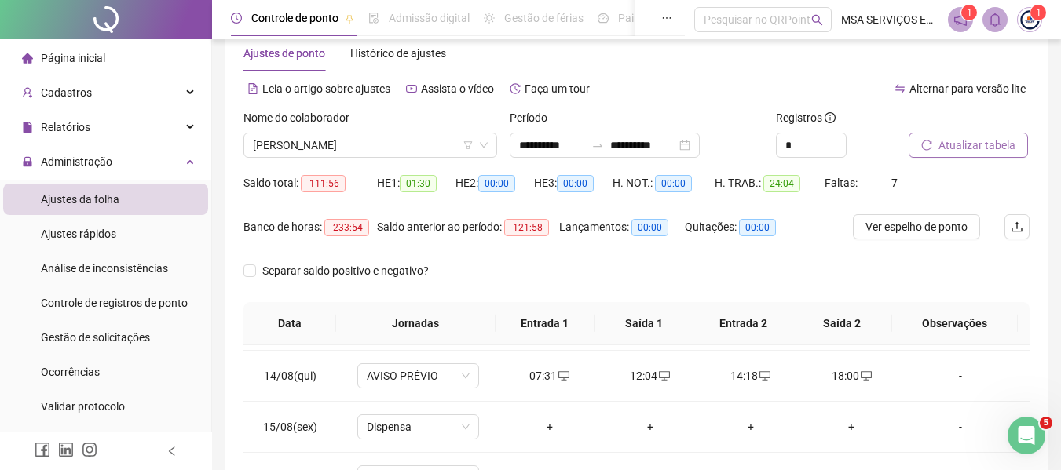
scroll to position [18, 0]
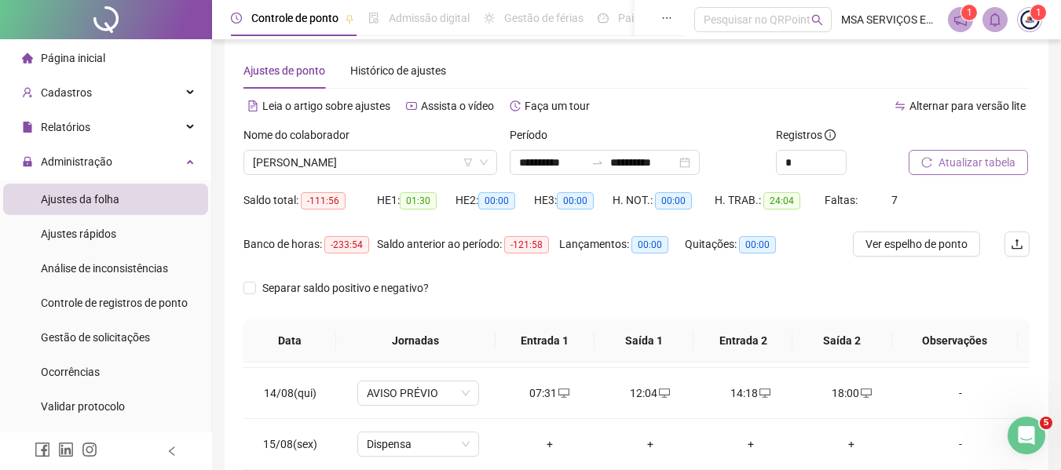
click at [940, 166] on span "Atualizar tabela" at bounding box center [976, 162] width 77 height 17
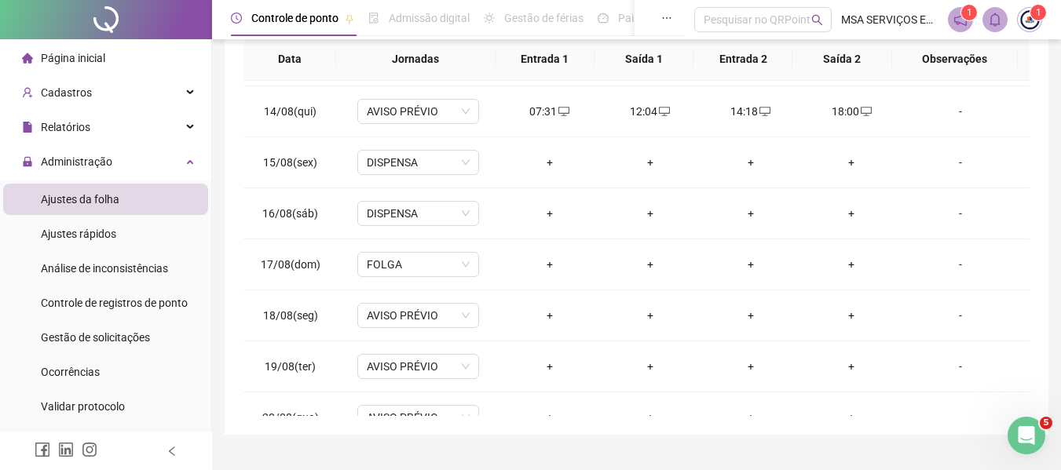
scroll to position [332, 0]
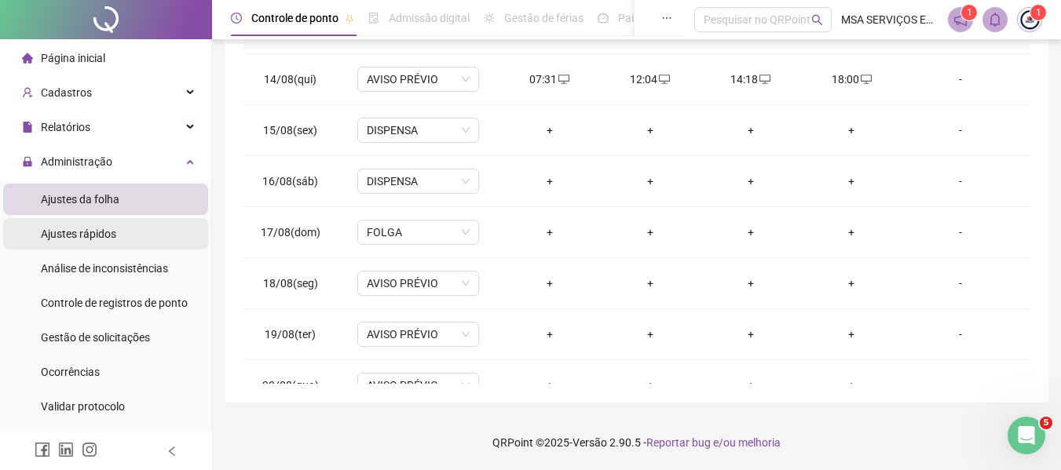
click at [122, 227] on li "Ajustes rápidos" at bounding box center [105, 233] width 205 height 31
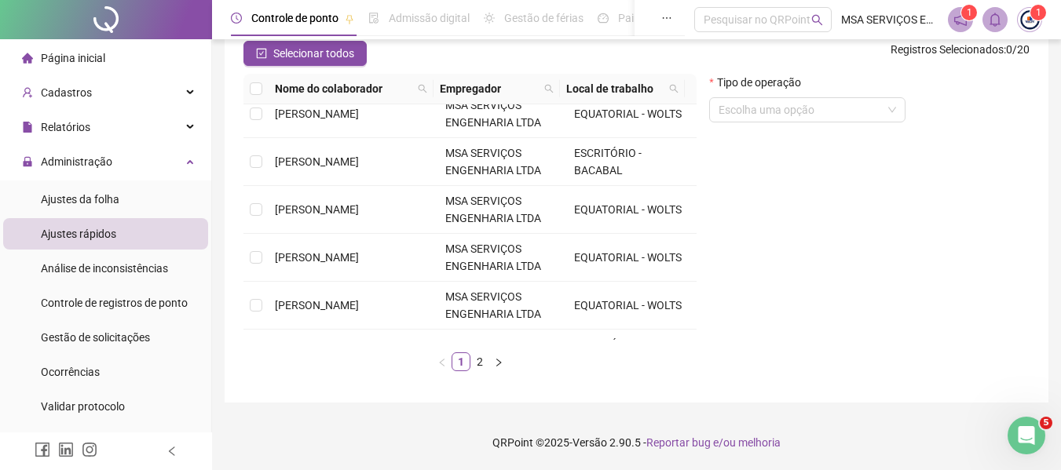
scroll to position [314, 0]
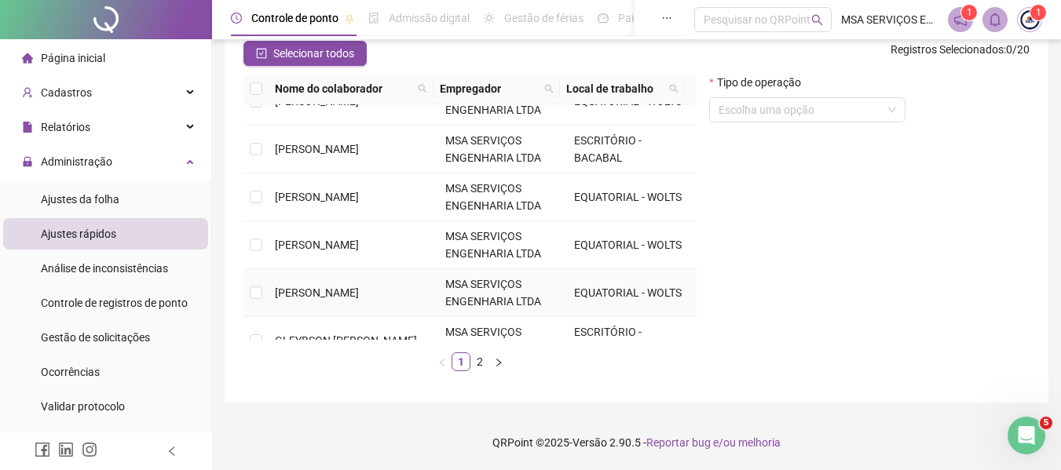
click at [359, 287] on span "[PERSON_NAME]" at bounding box center [317, 293] width 84 height 13
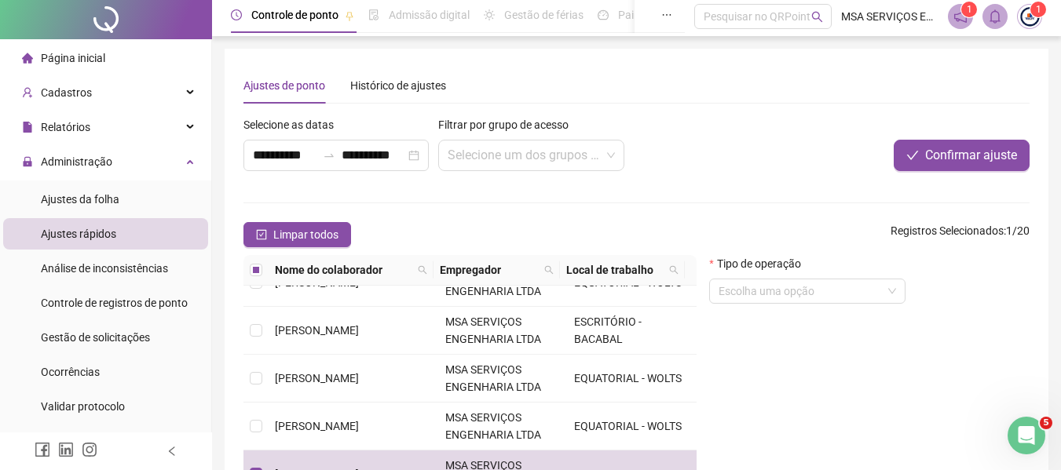
scroll to position [0, 0]
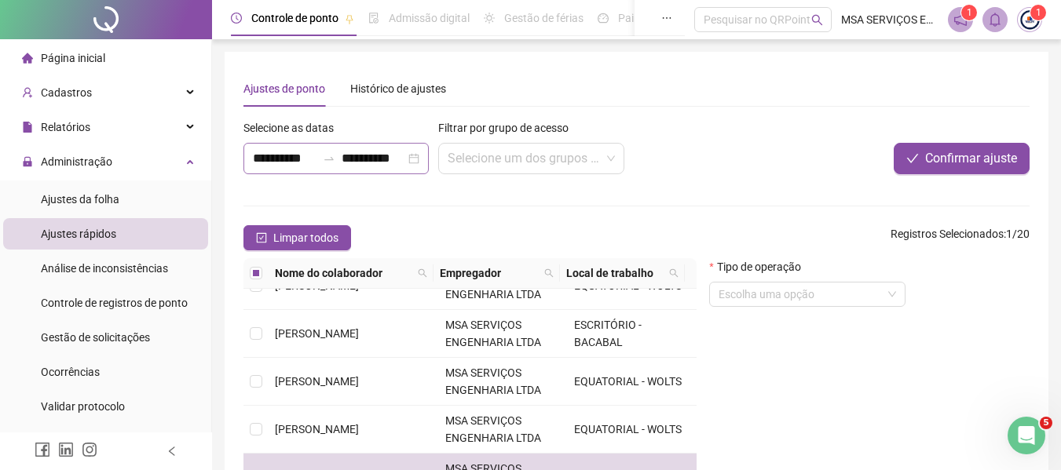
click at [378, 169] on div "**********" at bounding box center [335, 158] width 185 height 31
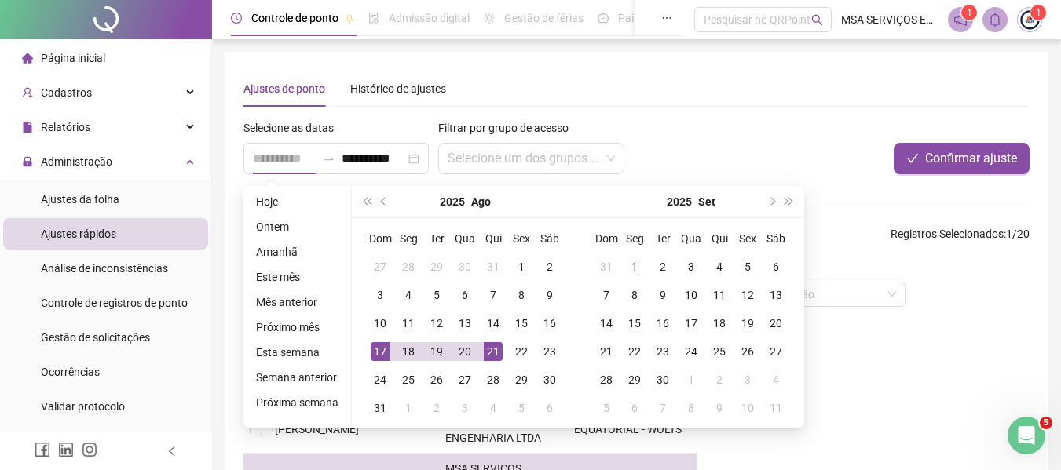
click at [384, 351] on div "17" at bounding box center [380, 351] width 19 height 19
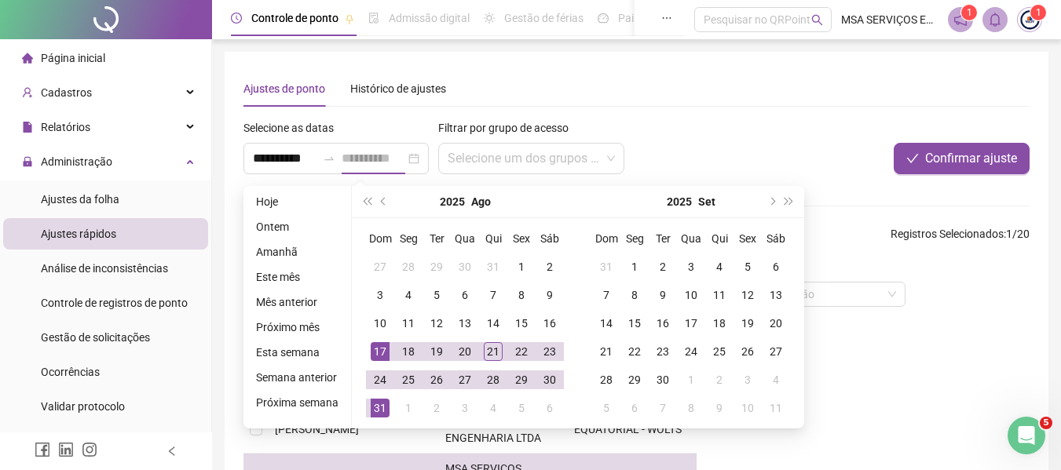
click at [381, 404] on div "31" at bounding box center [380, 408] width 19 height 19
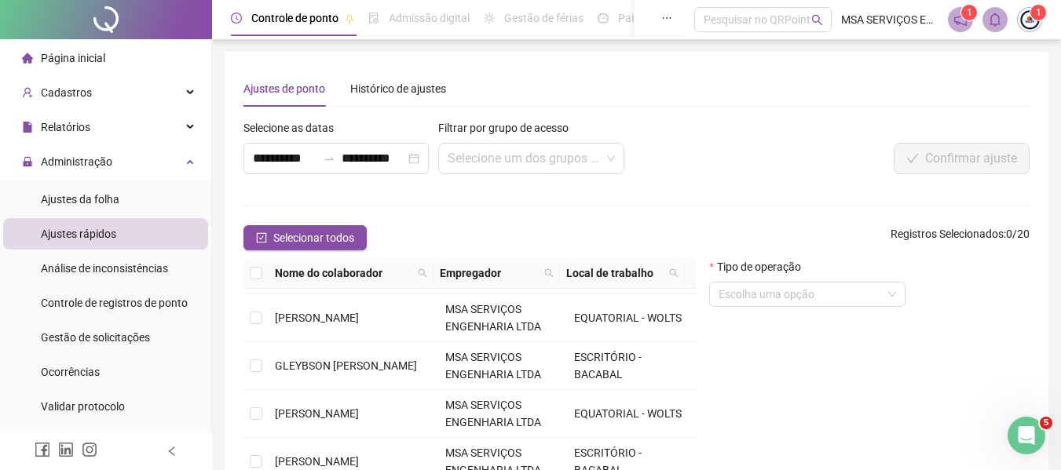
scroll to position [483, 0]
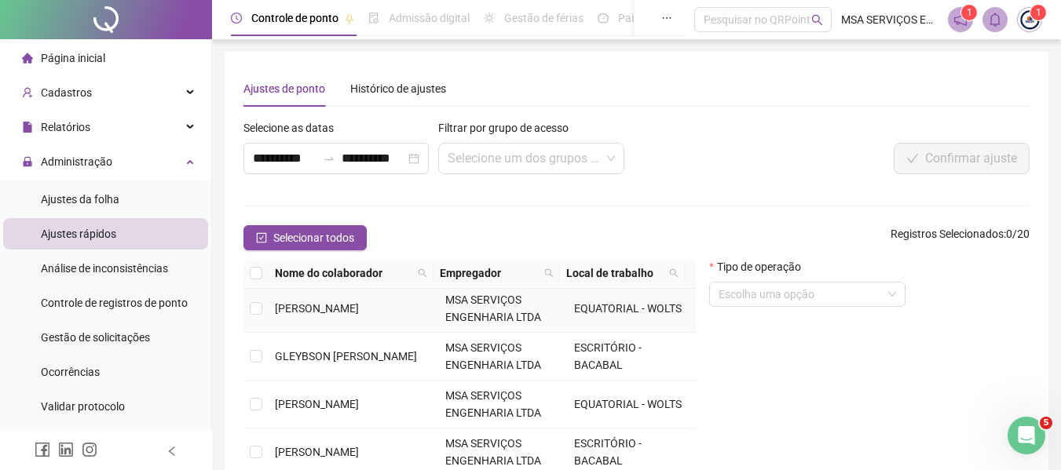
click at [384, 314] on td "[PERSON_NAME]" at bounding box center [354, 309] width 170 height 48
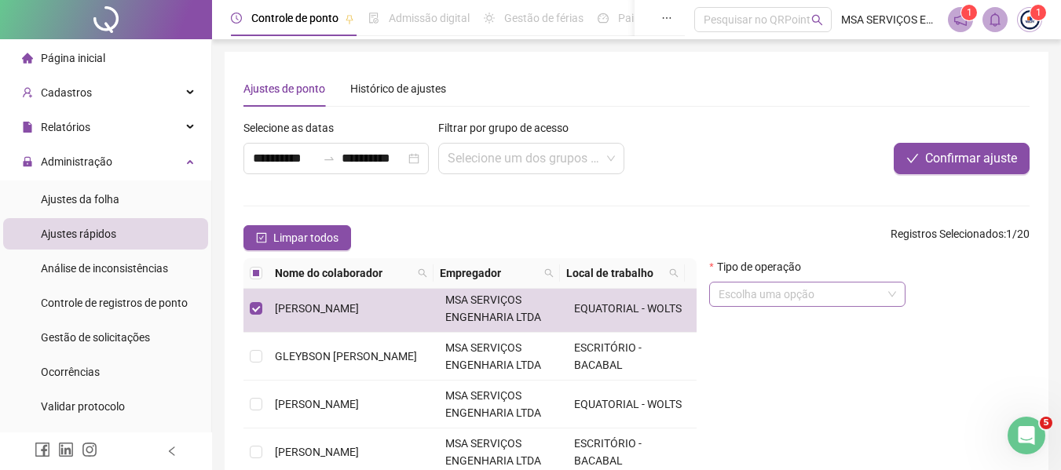
click at [746, 292] on input "search" at bounding box center [799, 295] width 163 height 24
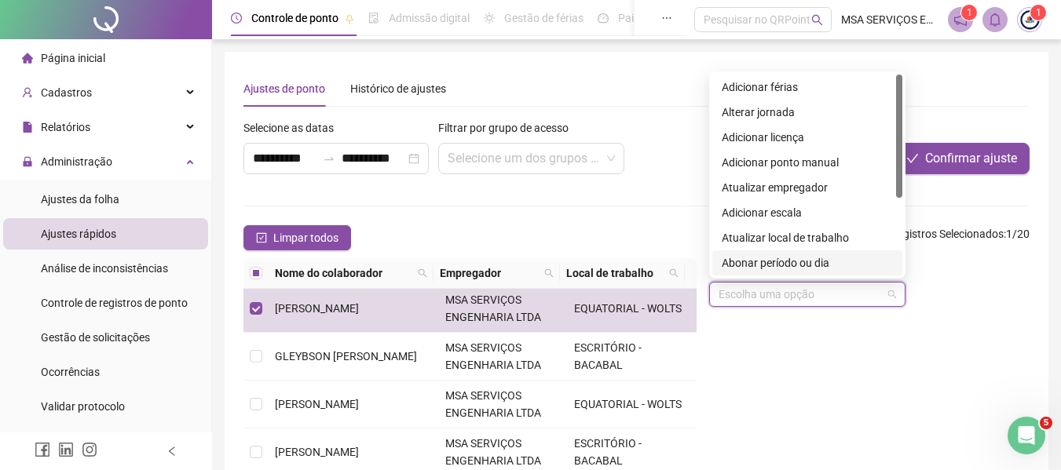
click at [827, 265] on div "Abonar período ou dia" at bounding box center [807, 262] width 171 height 17
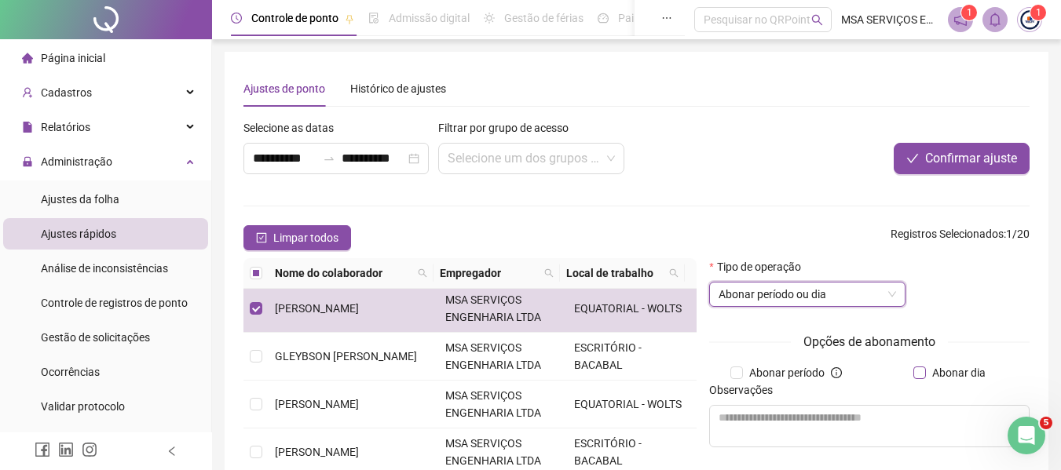
click at [930, 371] on span "Abonar dia" at bounding box center [959, 372] width 66 height 17
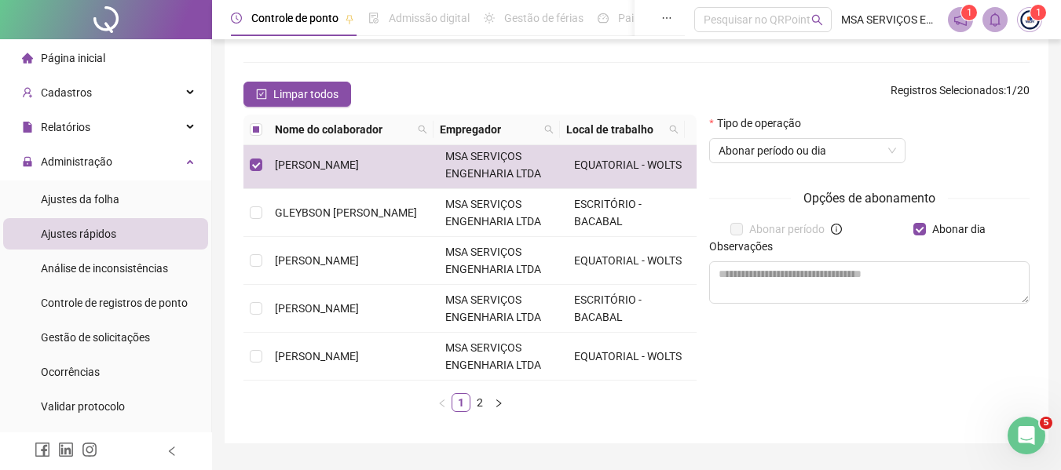
scroll to position [157, 0]
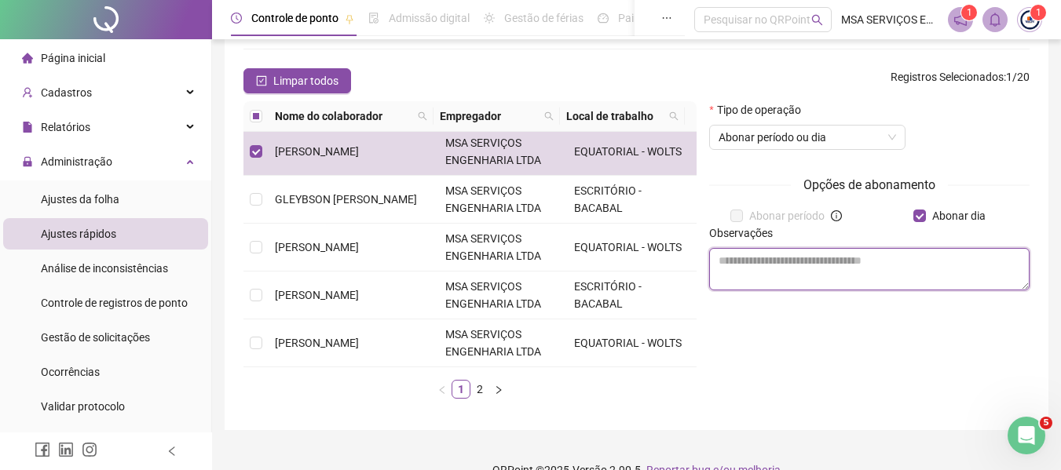
click at [892, 273] on textarea at bounding box center [869, 269] width 320 height 42
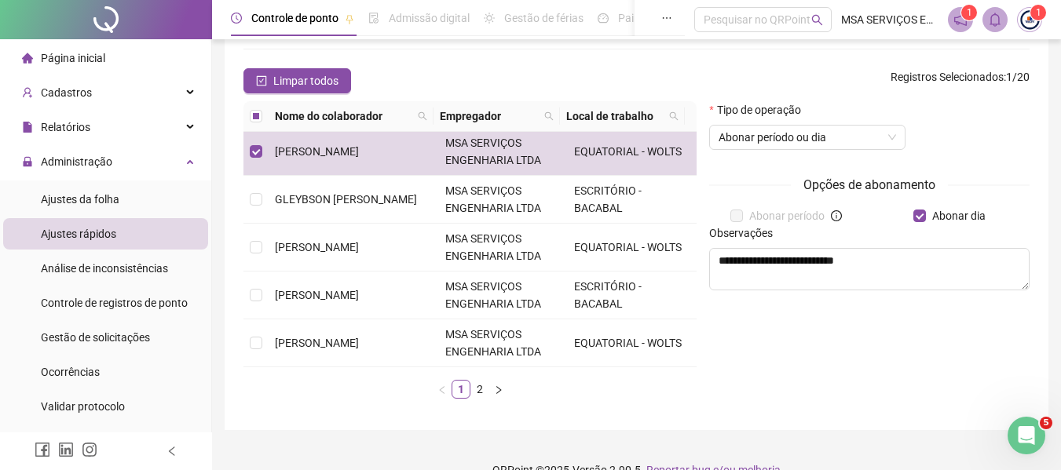
click at [858, 350] on div "**********" at bounding box center [869, 256] width 333 height 310
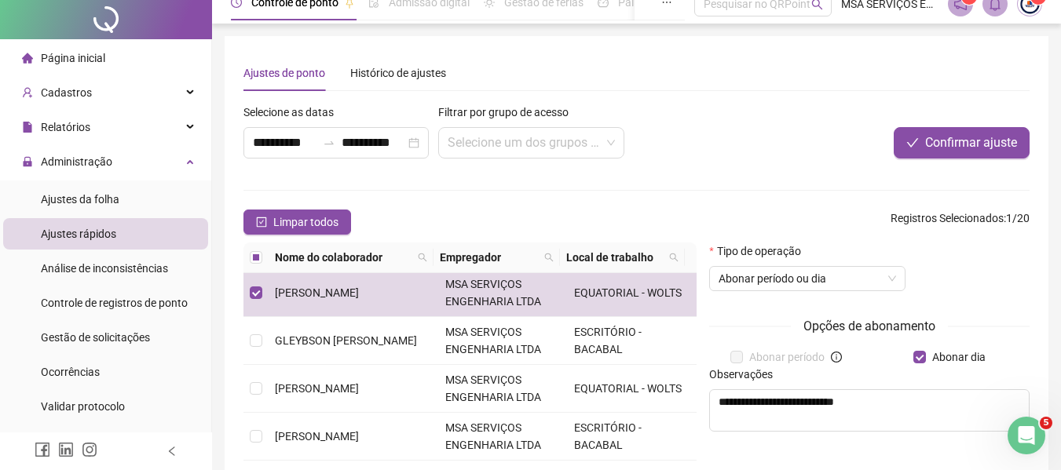
scroll to position [0, 0]
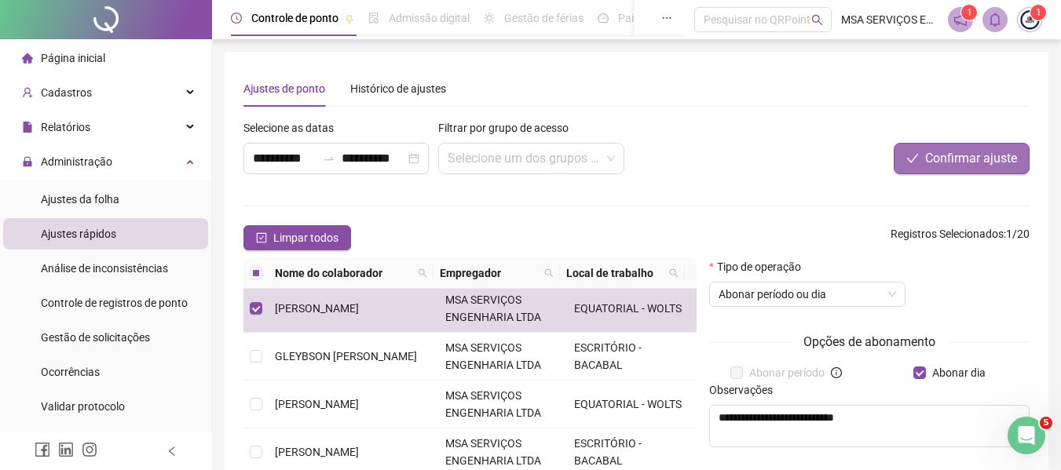
click at [933, 148] on button "Confirmar ajuste" at bounding box center [961, 158] width 136 height 31
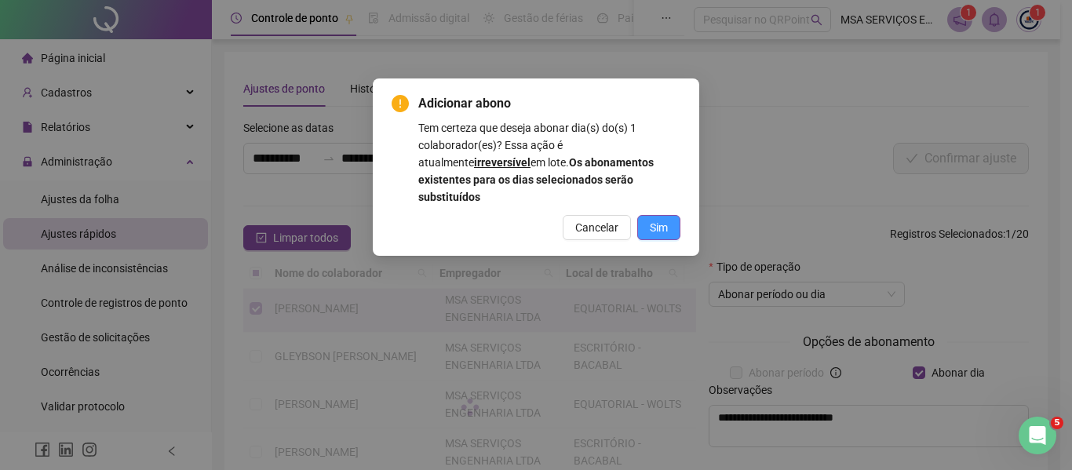
click at [648, 215] on button "Sim" at bounding box center [658, 227] width 43 height 25
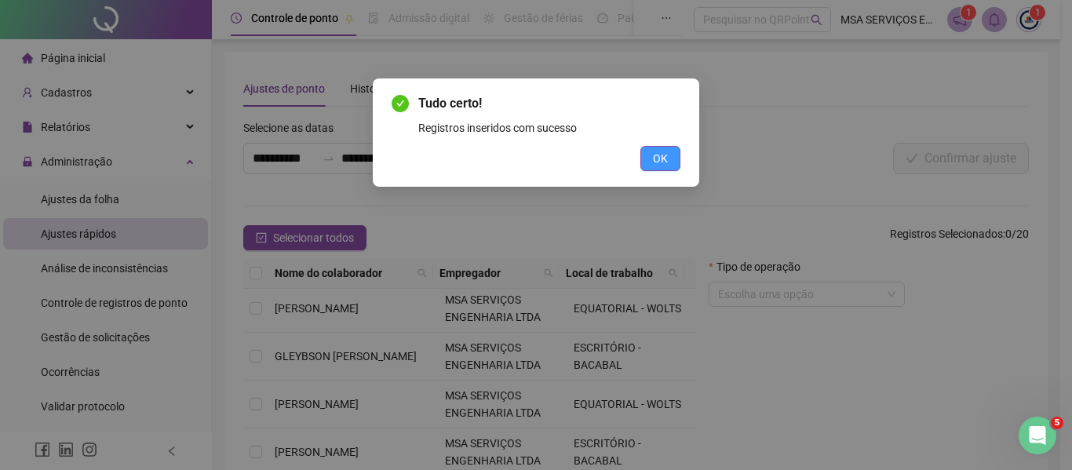
click at [666, 152] on span "OK" at bounding box center [660, 158] width 15 height 17
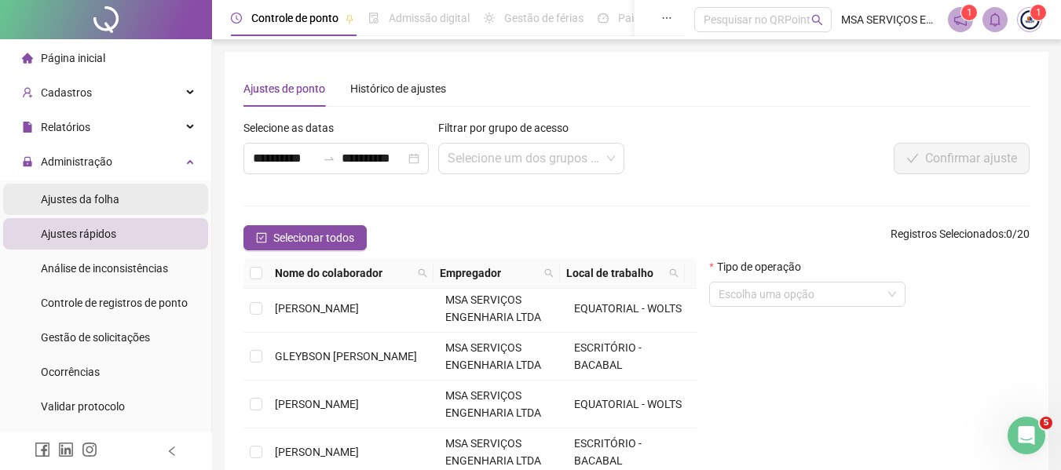
click at [77, 195] on span "Ajustes da folha" at bounding box center [80, 199] width 79 height 13
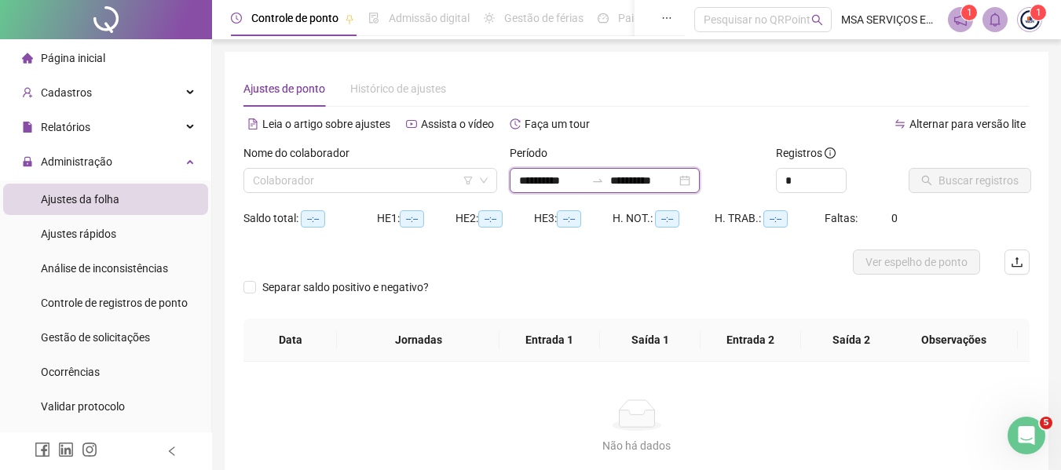
click at [566, 177] on input "**********" at bounding box center [552, 180] width 66 height 17
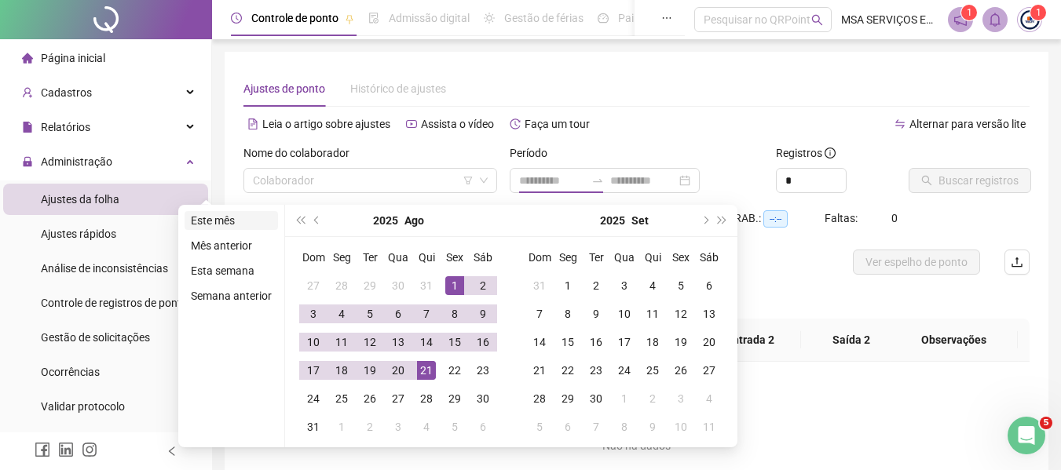
click at [227, 221] on li "Este mês" at bounding box center [230, 220] width 93 height 19
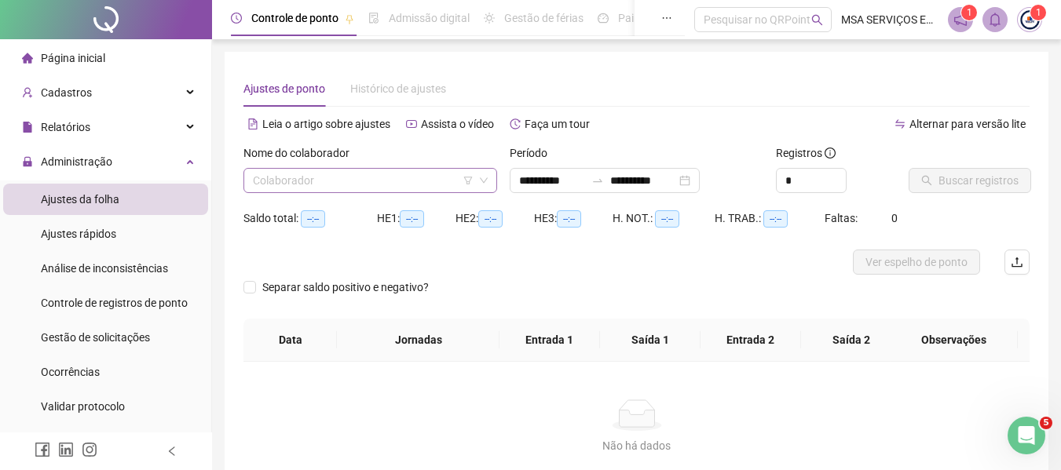
click at [303, 188] on input "search" at bounding box center [363, 181] width 221 height 24
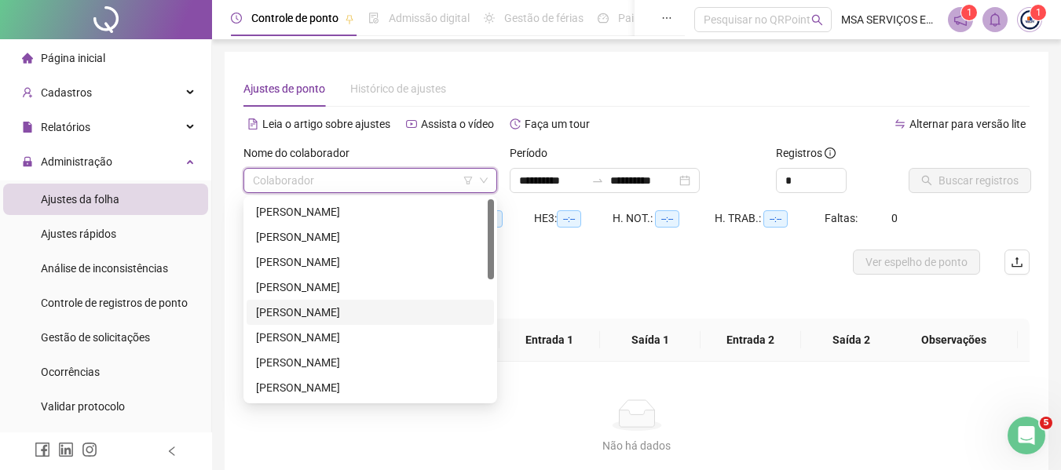
scroll to position [79, 0]
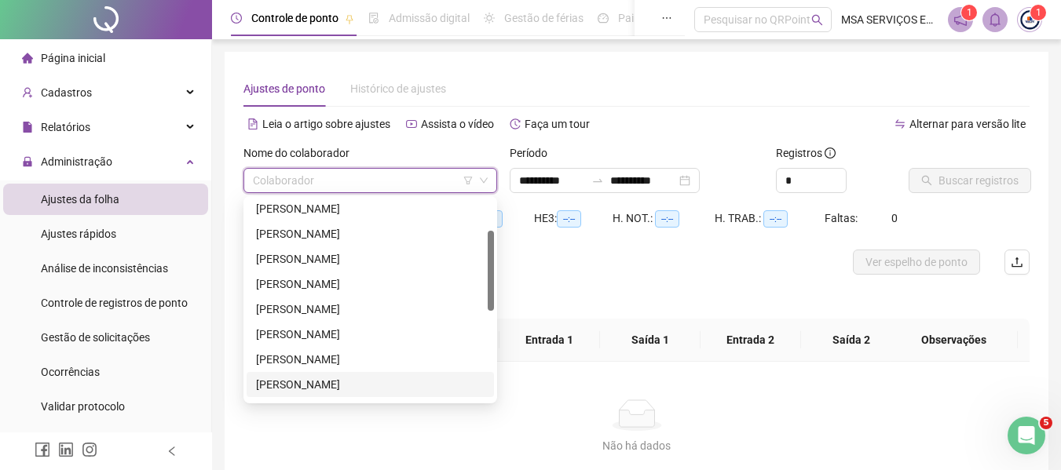
click at [356, 377] on div "[PERSON_NAME]" at bounding box center [370, 384] width 228 height 17
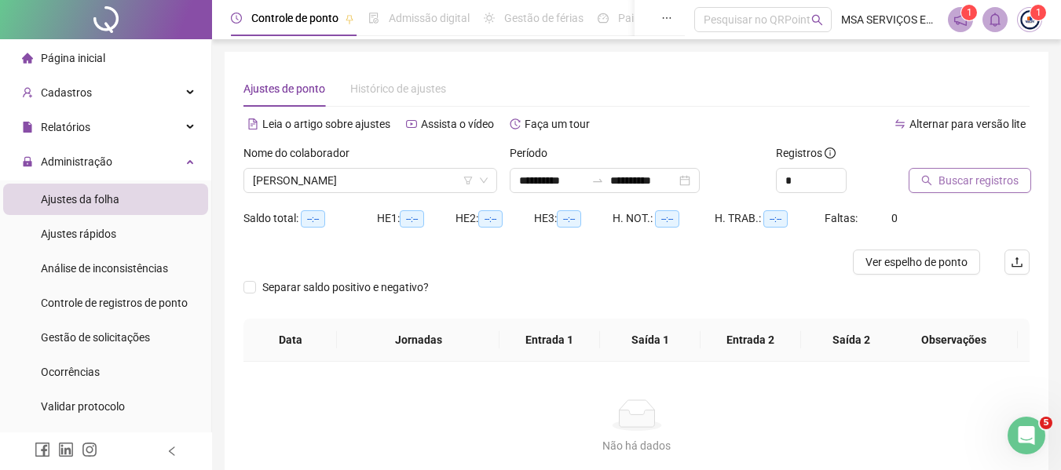
click at [952, 181] on span "Buscar registros" at bounding box center [978, 180] width 80 height 17
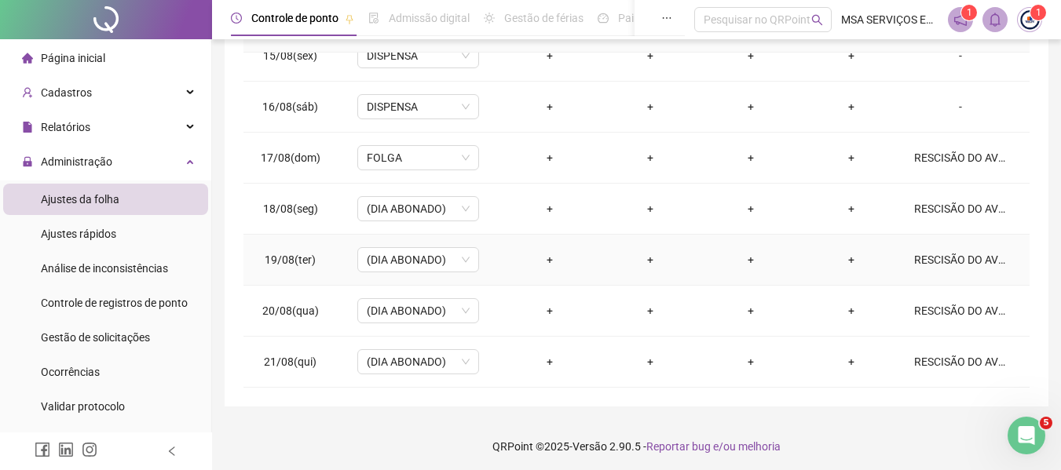
scroll to position [332, 0]
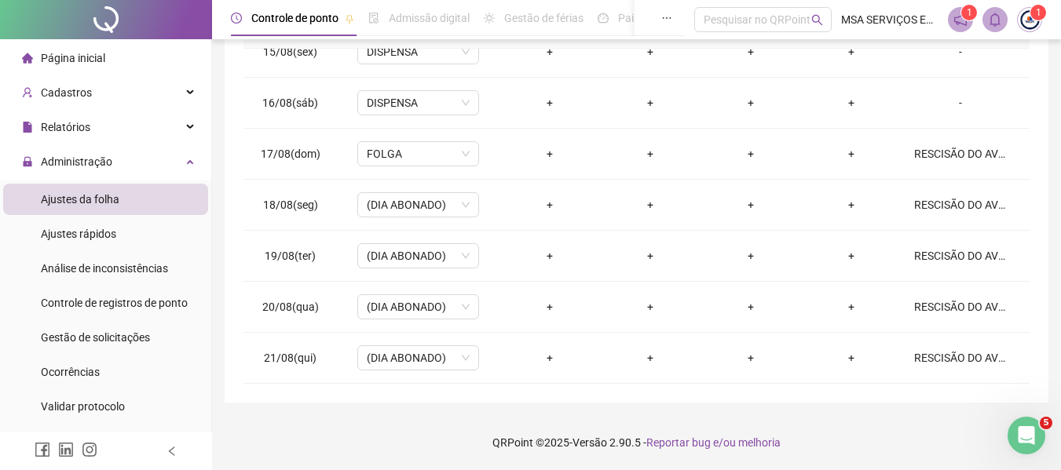
click at [395, 422] on footer "QRPoint © 2025 - Versão 2.90.5 - Reportar bug e/ou melhoria" at bounding box center [636, 442] width 849 height 55
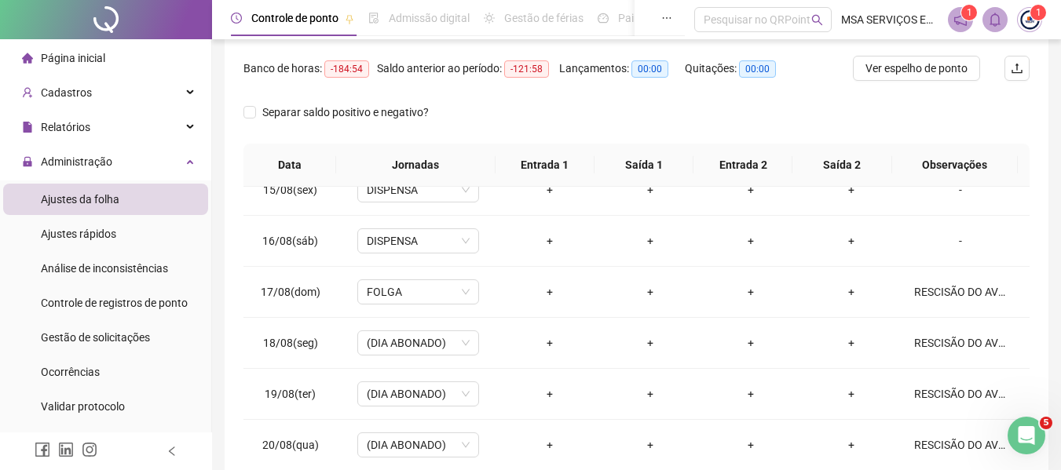
scroll to position [0, 0]
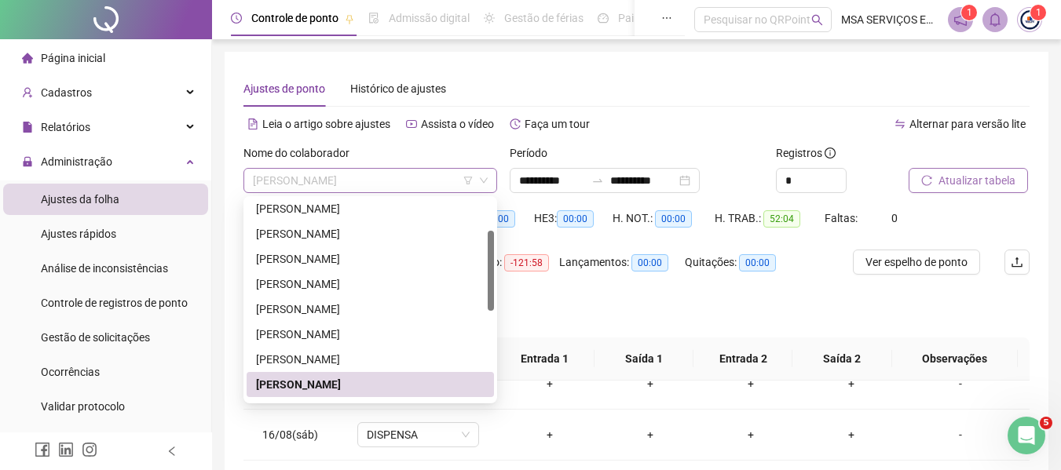
click at [411, 184] on span "[PERSON_NAME]" at bounding box center [370, 181] width 235 height 24
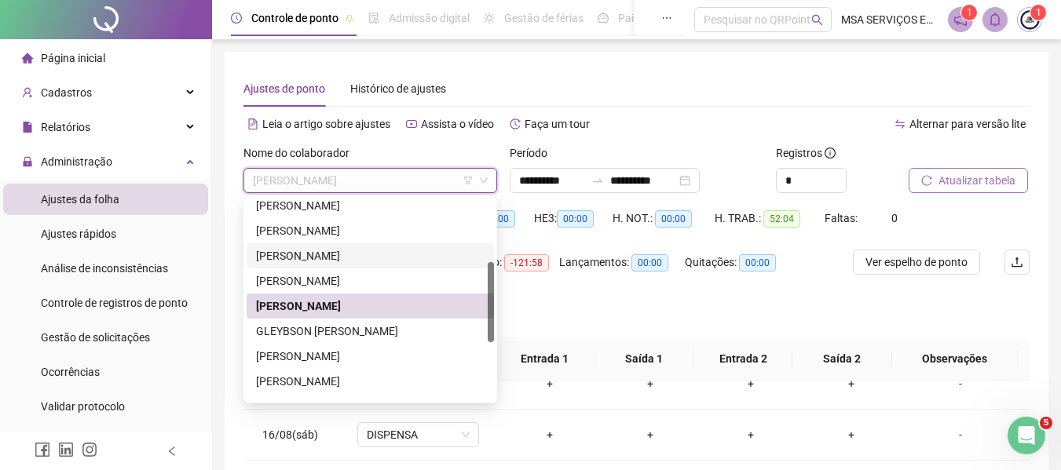
scroll to position [236, 0]
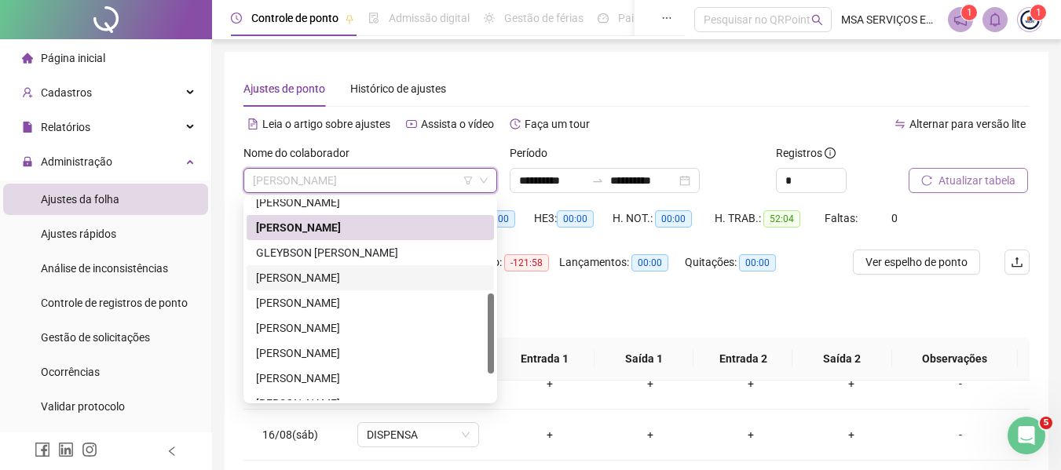
click at [240, 287] on div "**********" at bounding box center [637, 393] width 824 height 683
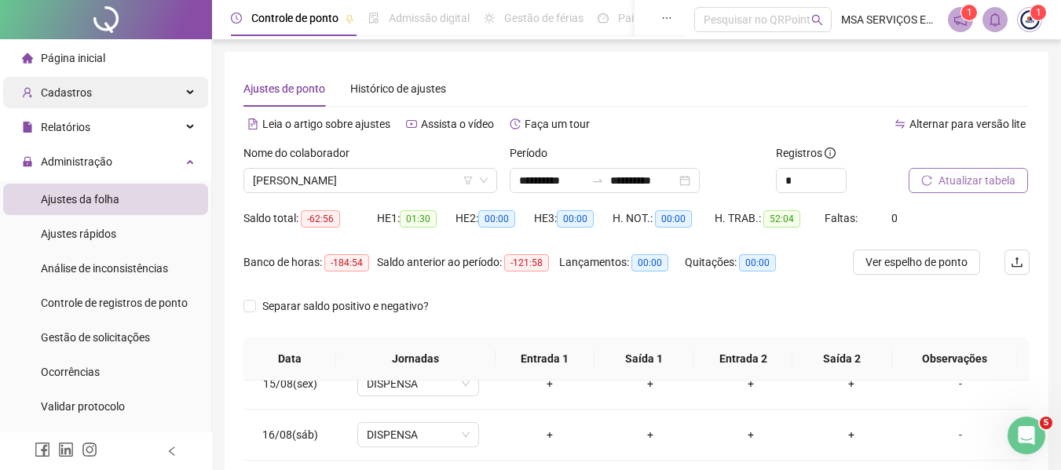
click at [97, 97] on div "Cadastros" at bounding box center [105, 92] width 205 height 31
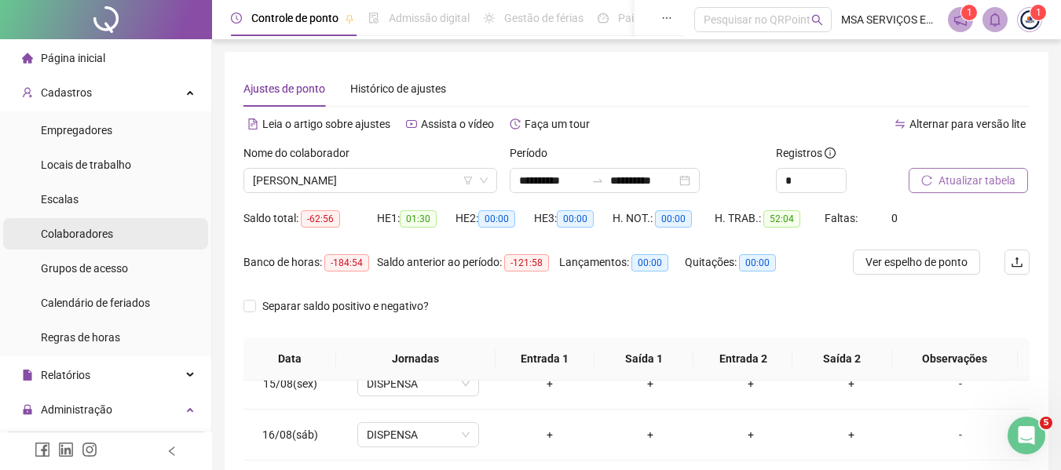
click at [99, 243] on div "Colaboradores" at bounding box center [77, 233] width 72 height 31
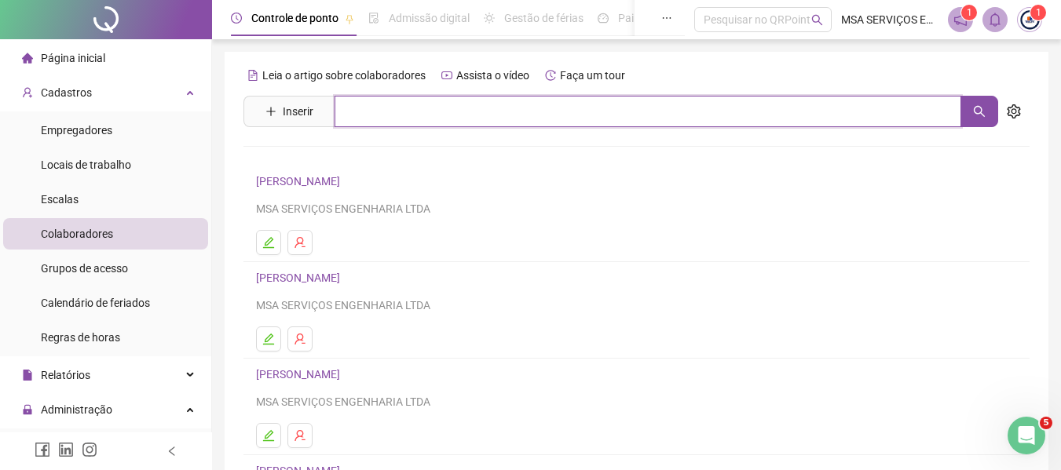
click at [356, 115] on input "text" at bounding box center [647, 111] width 627 height 31
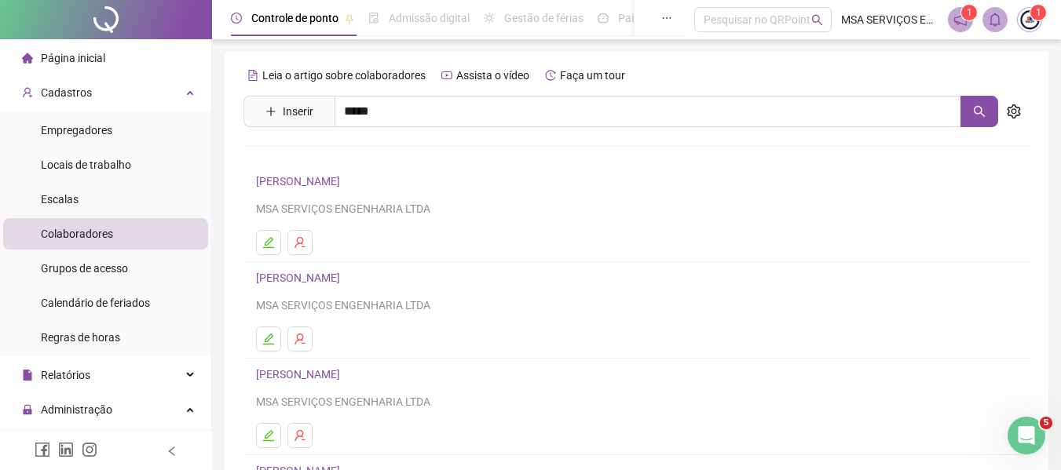
click at [399, 158] on link "GLEYBSON [PERSON_NAME]" at bounding box center [343, 158] width 142 height 13
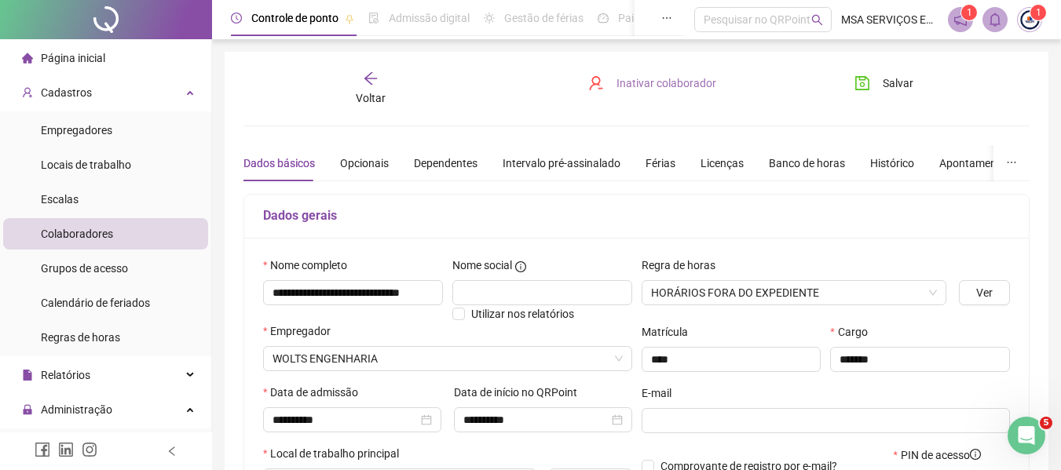
click at [638, 86] on span "Inativar colaborador" at bounding box center [666, 83] width 100 height 17
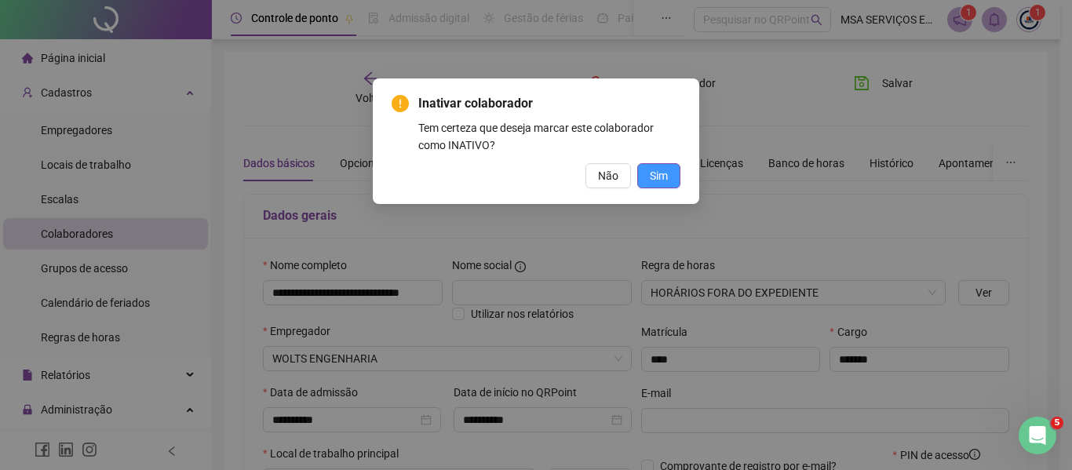
click at [660, 174] on span "Sim" at bounding box center [659, 175] width 18 height 17
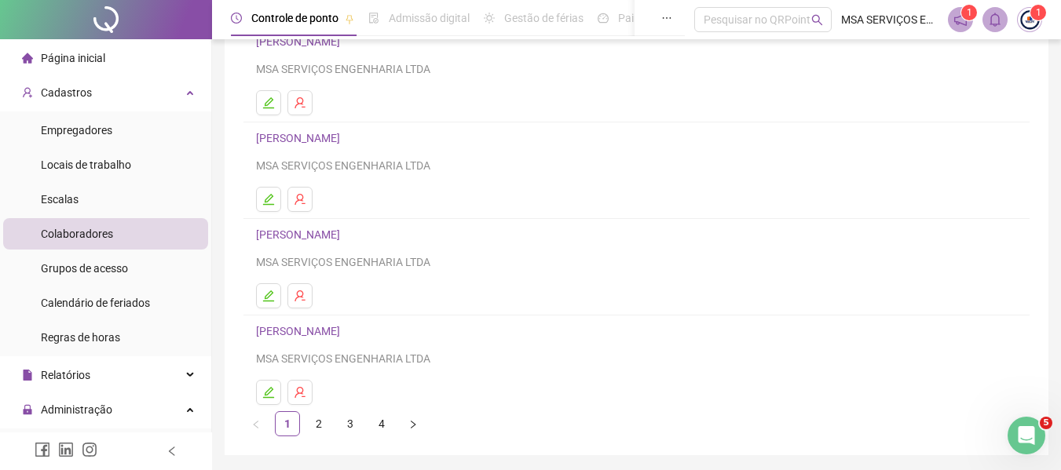
scroll to position [289, 0]
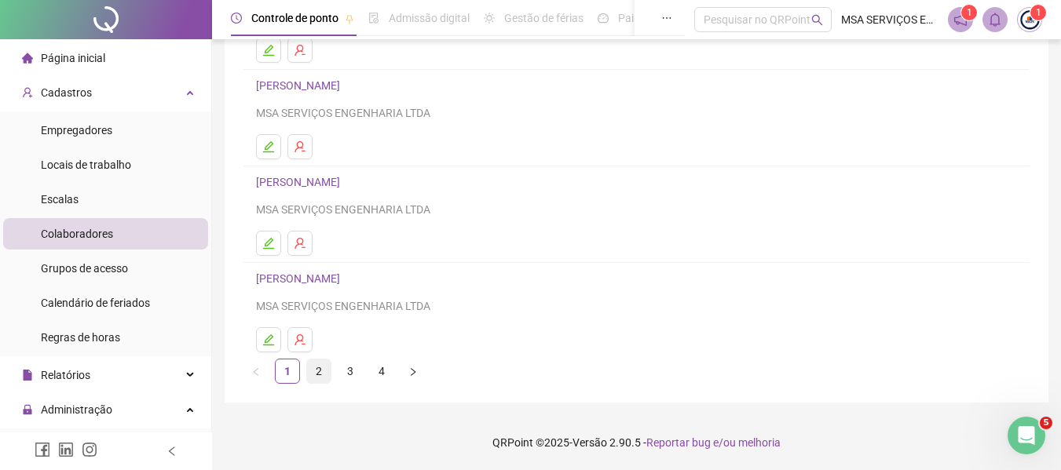
click at [319, 379] on link "2" at bounding box center [319, 372] width 24 height 24
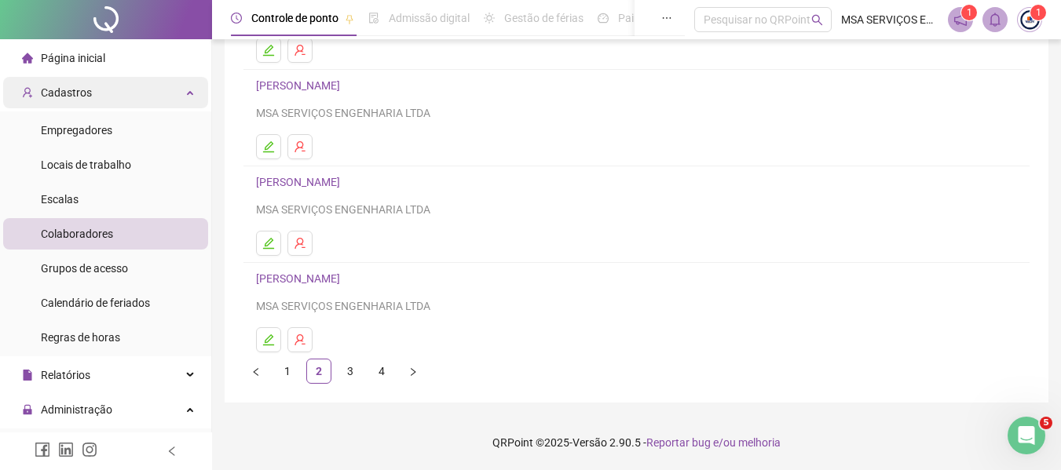
click at [100, 101] on div "Cadastros" at bounding box center [105, 92] width 205 height 31
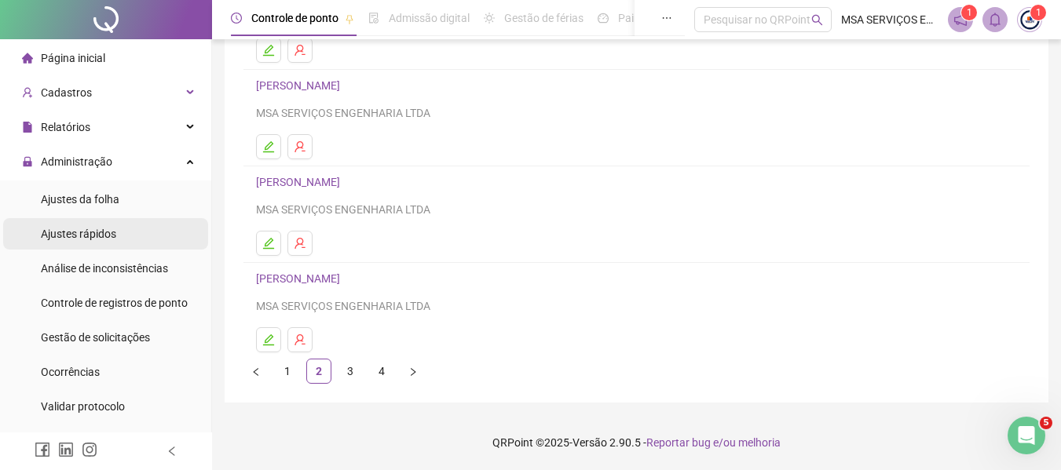
click at [130, 239] on li "Ajustes rápidos" at bounding box center [105, 233] width 205 height 31
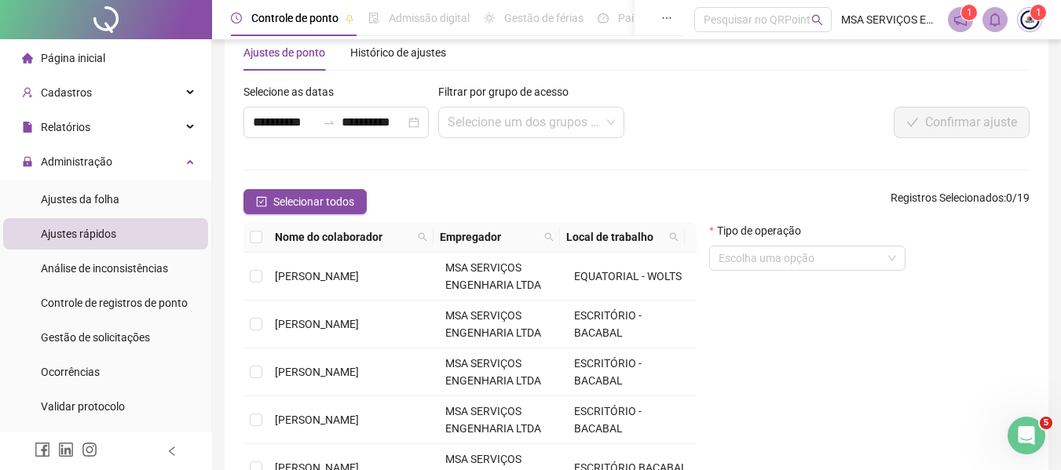
scroll to position [184, 0]
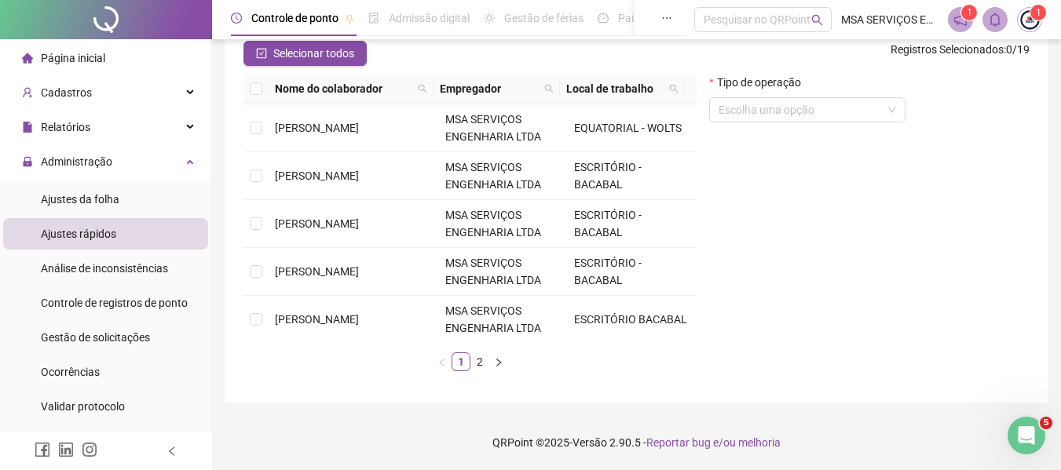
click at [232, 224] on div "**********" at bounding box center [637, 134] width 824 height 535
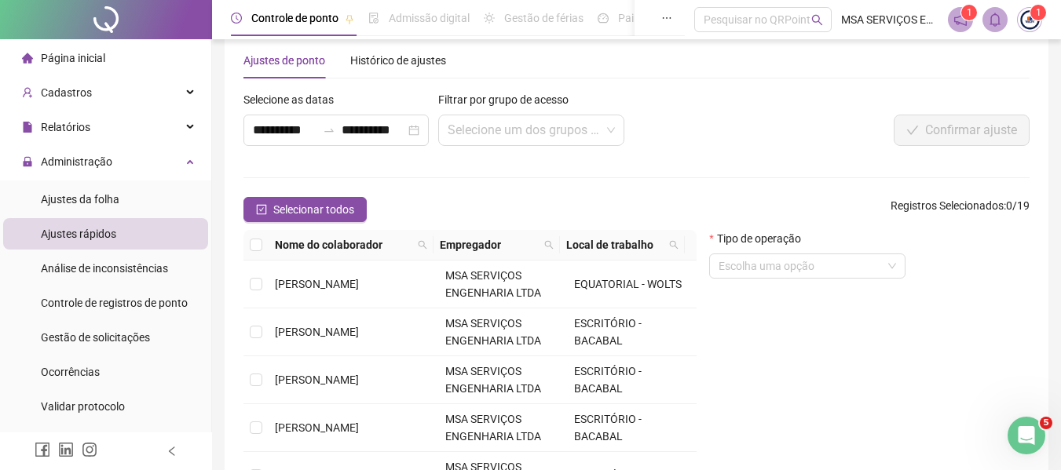
scroll to position [27, 0]
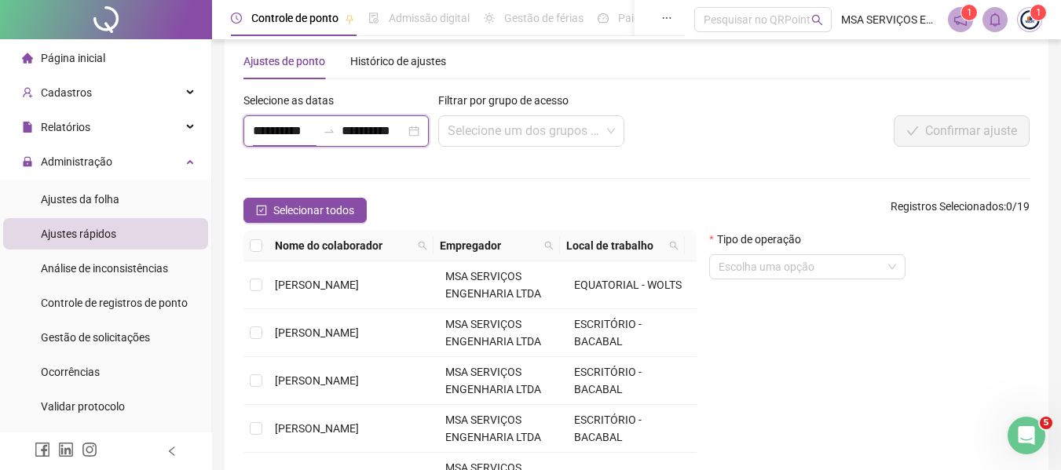
click at [306, 127] on input "**********" at bounding box center [285, 131] width 64 height 19
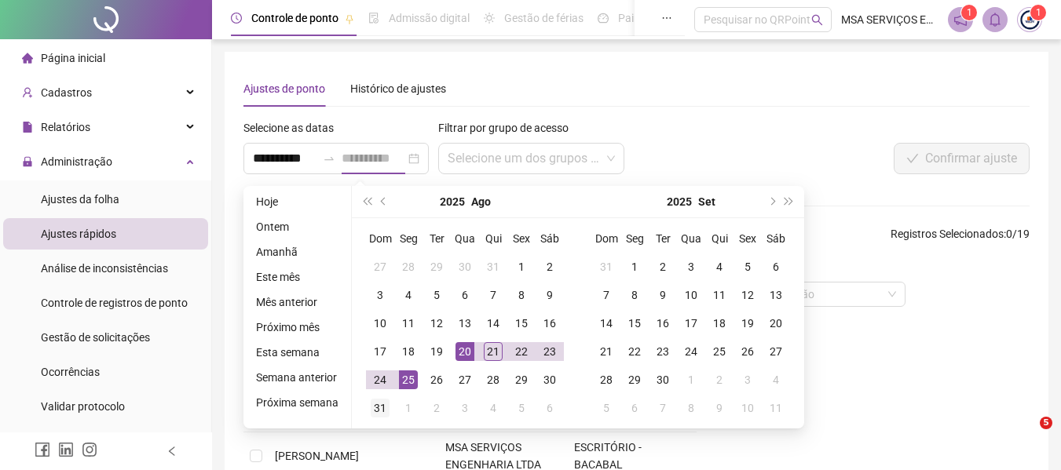
type input "**********"
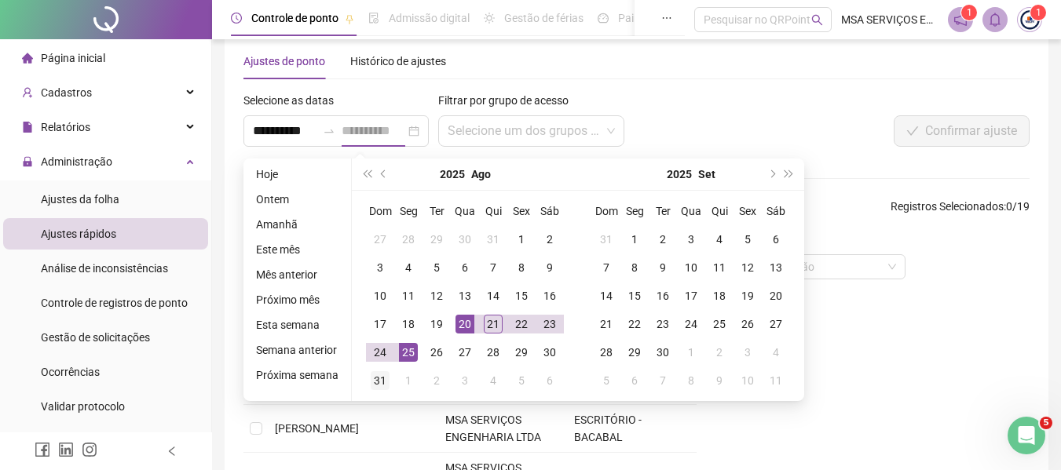
click at [378, 375] on div "31" at bounding box center [380, 380] width 19 height 19
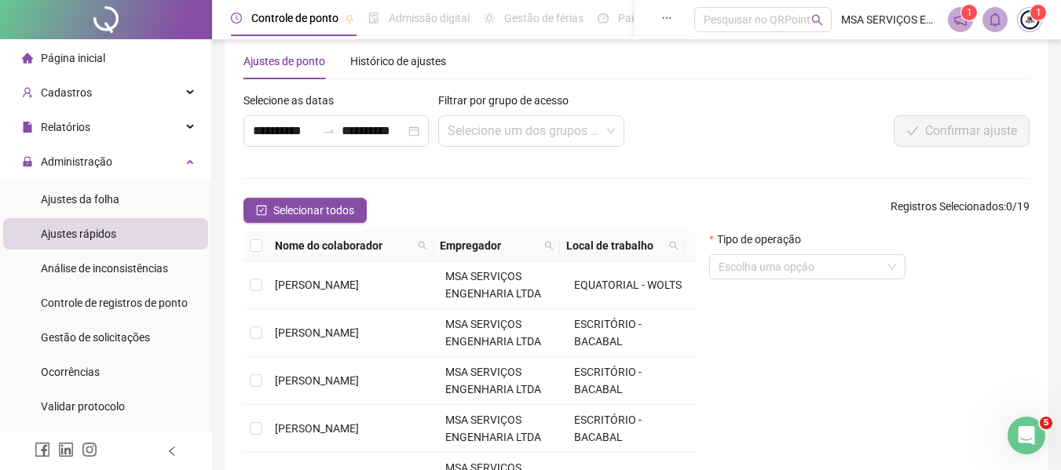
click at [731, 371] on div "Tipo de operação Escolha uma opção" at bounding box center [869, 386] width 333 height 310
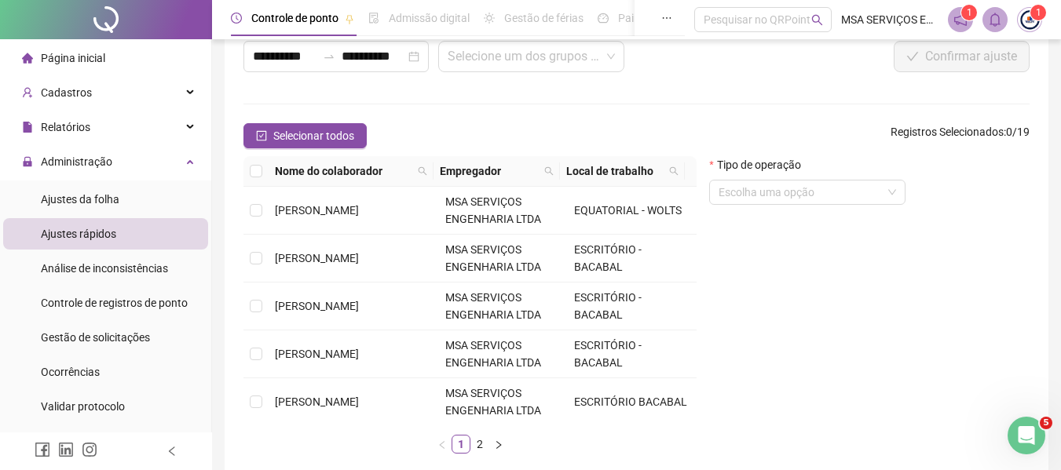
scroll to position [184, 0]
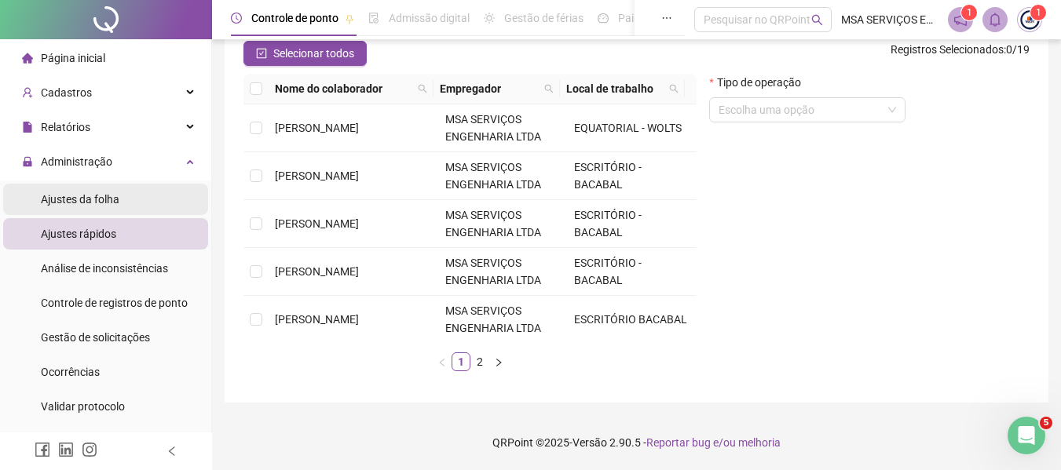
click at [74, 201] on span "Ajustes da folha" at bounding box center [80, 199] width 79 height 13
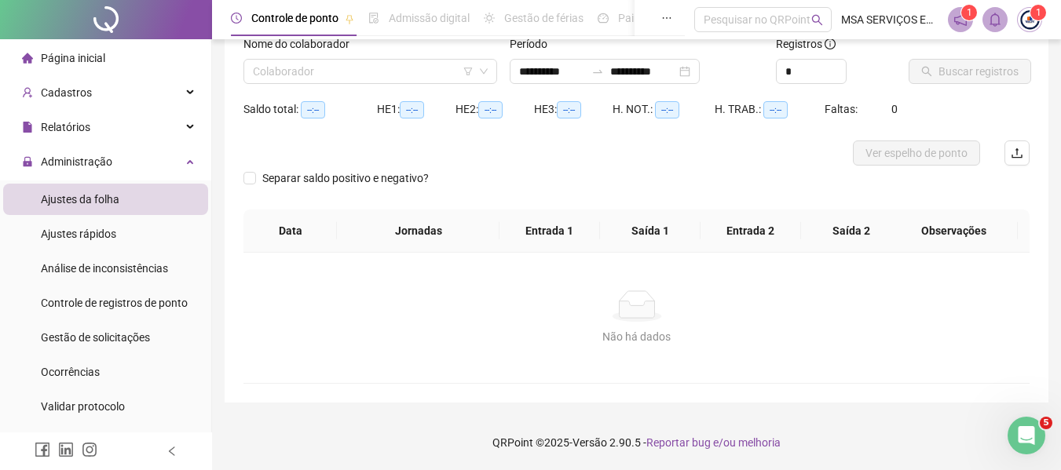
scroll to position [109, 0]
type input "**********"
click at [583, 74] on input "**********" at bounding box center [552, 71] width 66 height 17
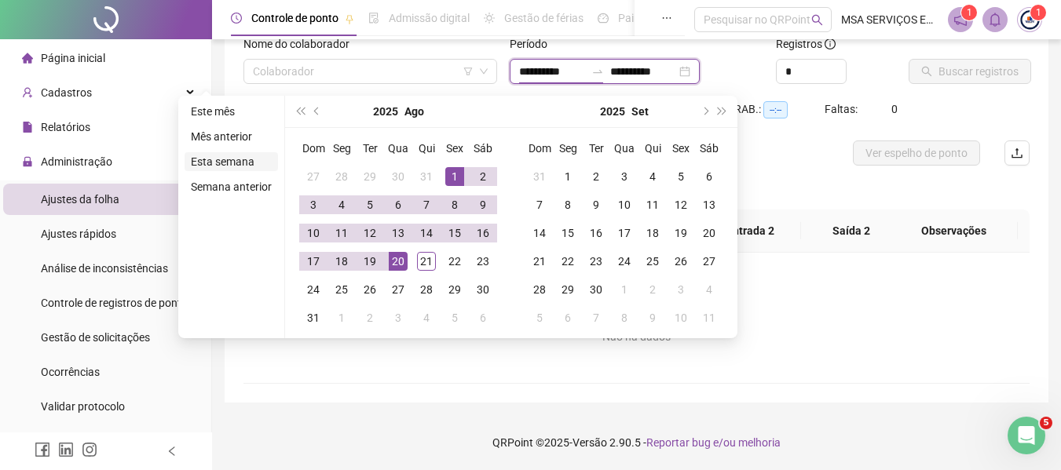
type input "**********"
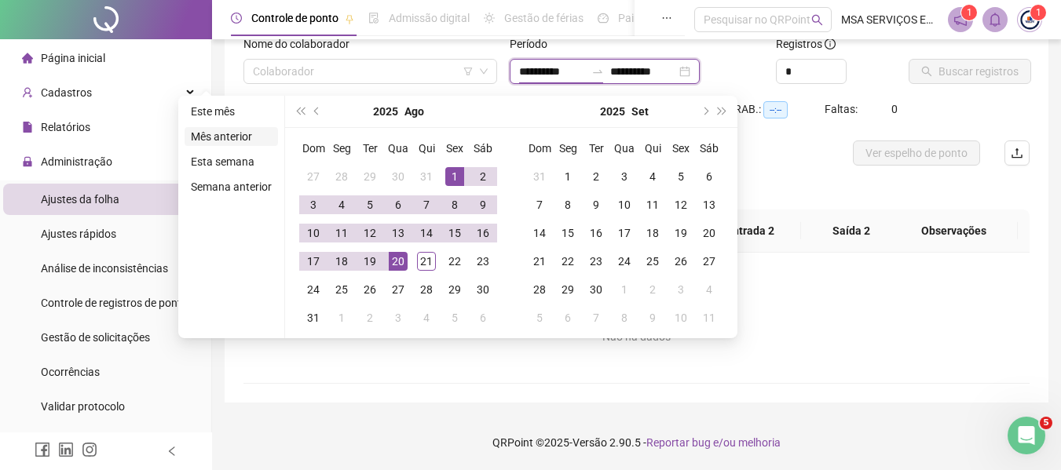
type input "**********"
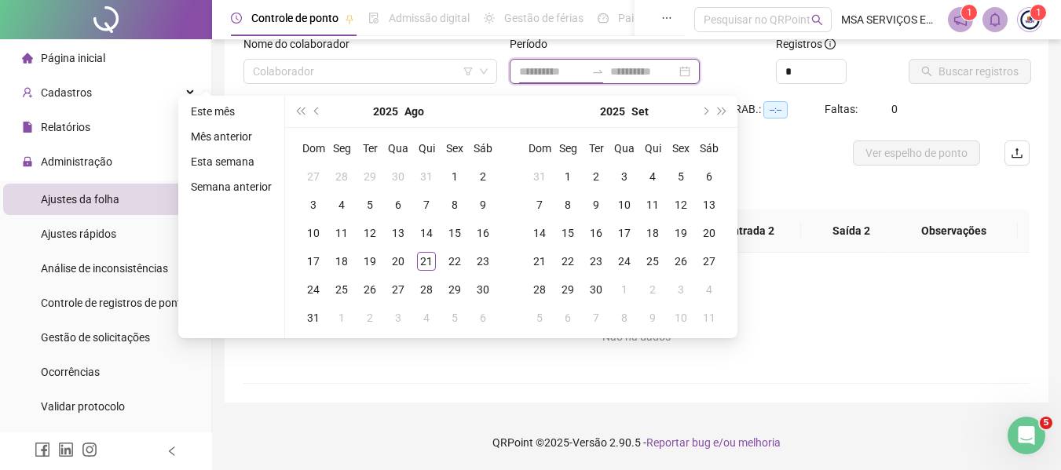
type input "**********"
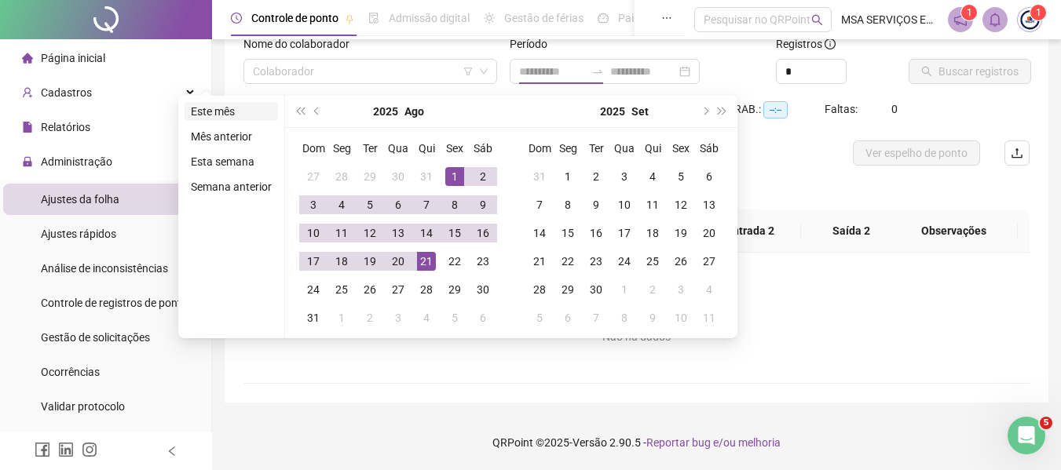
click at [240, 112] on li "Este mês" at bounding box center [230, 111] width 93 height 19
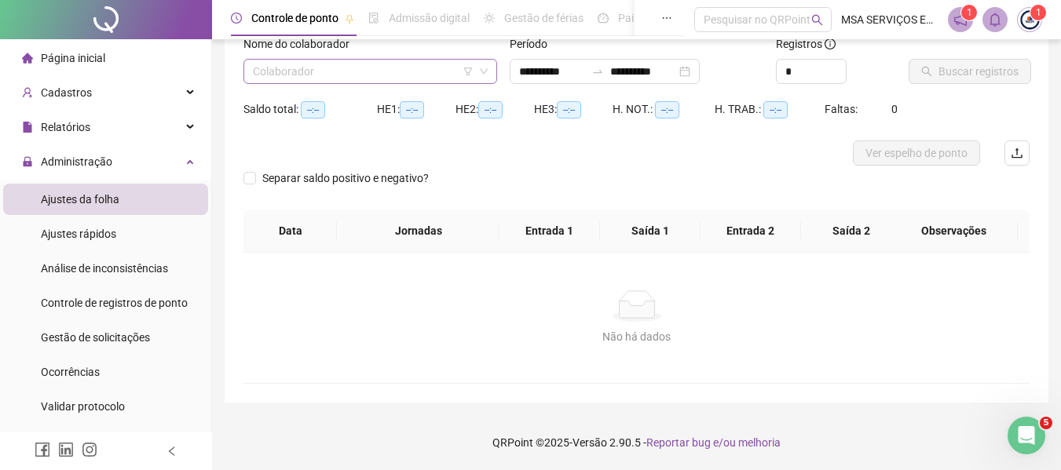
click at [304, 73] on input "search" at bounding box center [363, 72] width 221 height 24
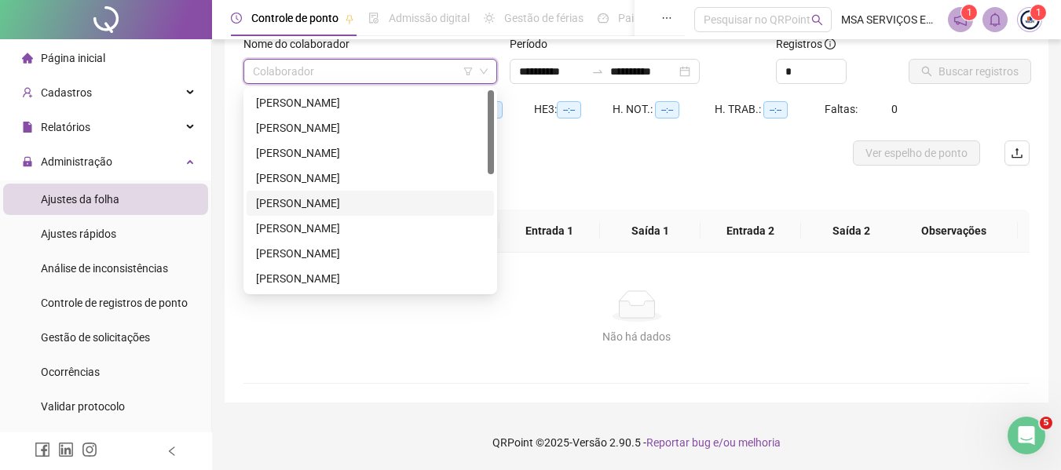
scroll to position [79, 0]
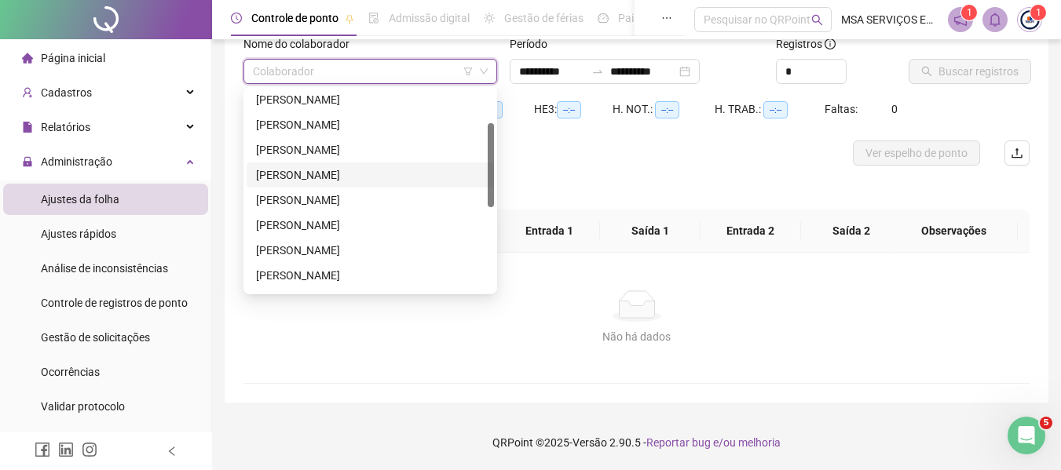
click at [385, 177] on div "[PERSON_NAME]" at bounding box center [370, 174] width 228 height 17
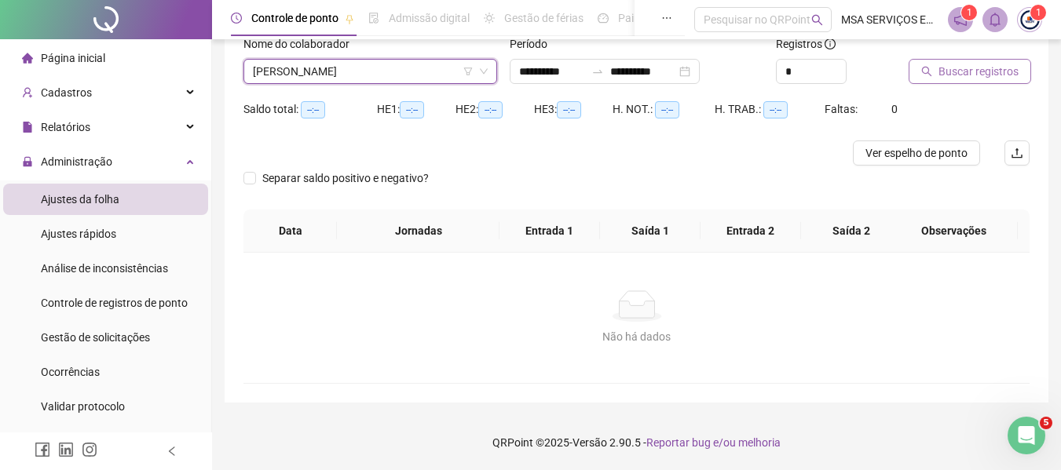
click at [949, 79] on span "Buscar registros" at bounding box center [978, 71] width 80 height 17
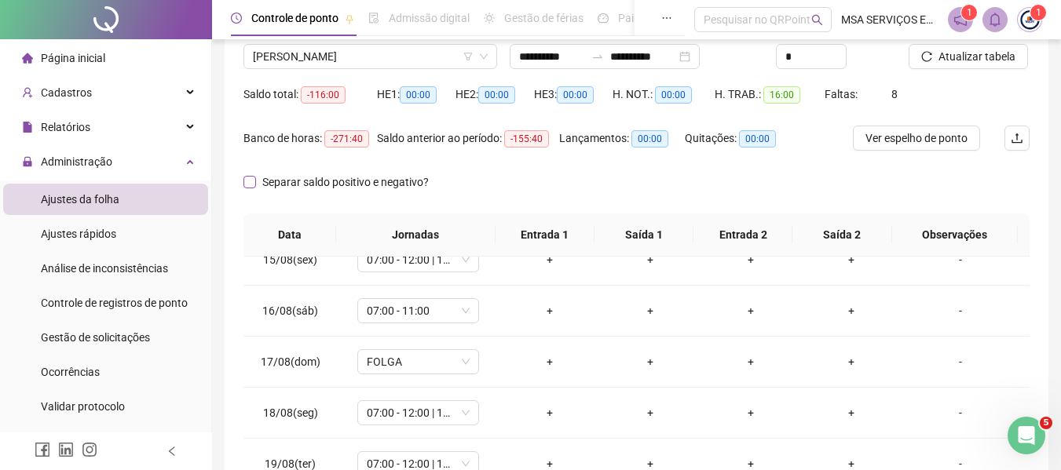
scroll to position [97, 0]
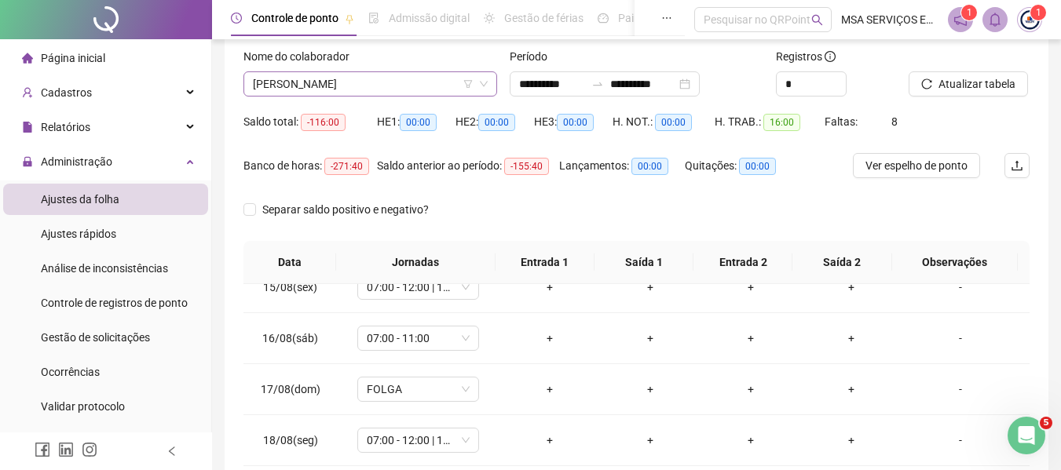
click at [409, 86] on span "[PERSON_NAME]" at bounding box center [370, 84] width 235 height 24
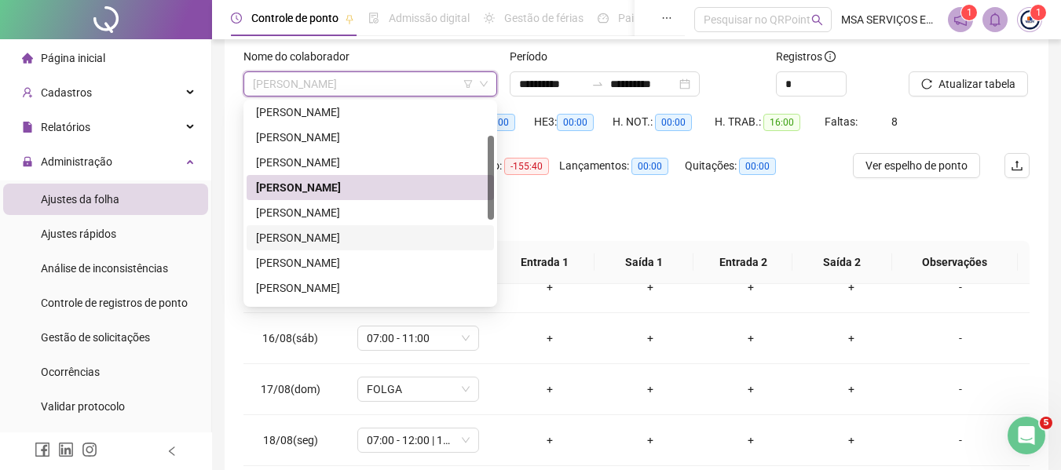
scroll to position [236, 0]
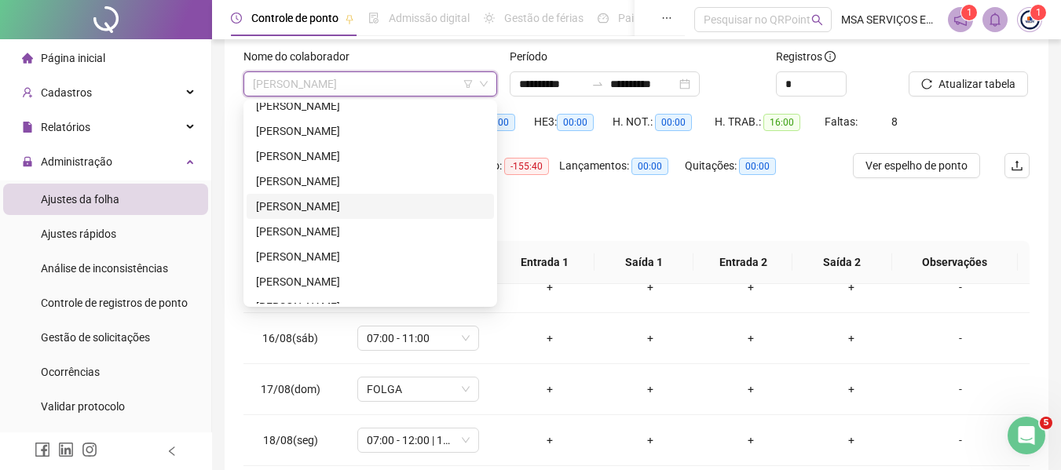
click at [392, 206] on div "[PERSON_NAME]" at bounding box center [370, 206] width 228 height 17
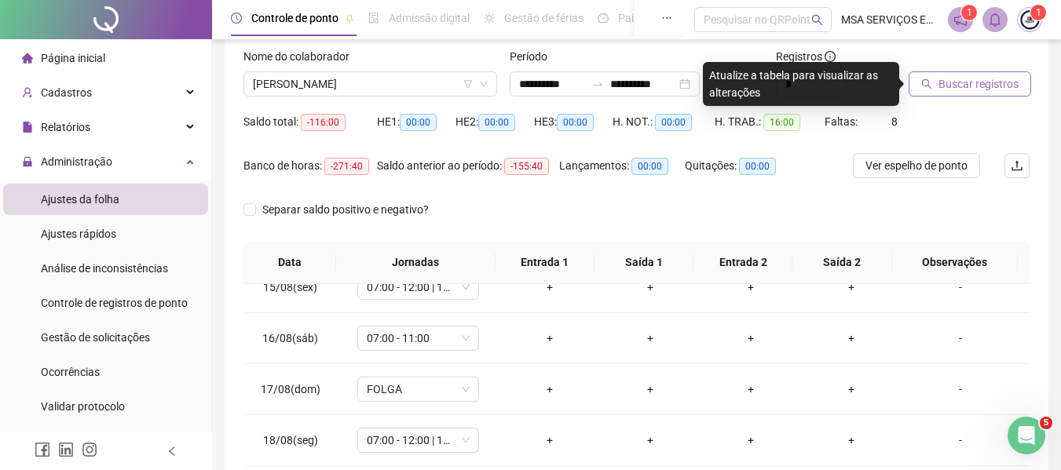
click at [955, 80] on span "Buscar registros" at bounding box center [978, 83] width 80 height 17
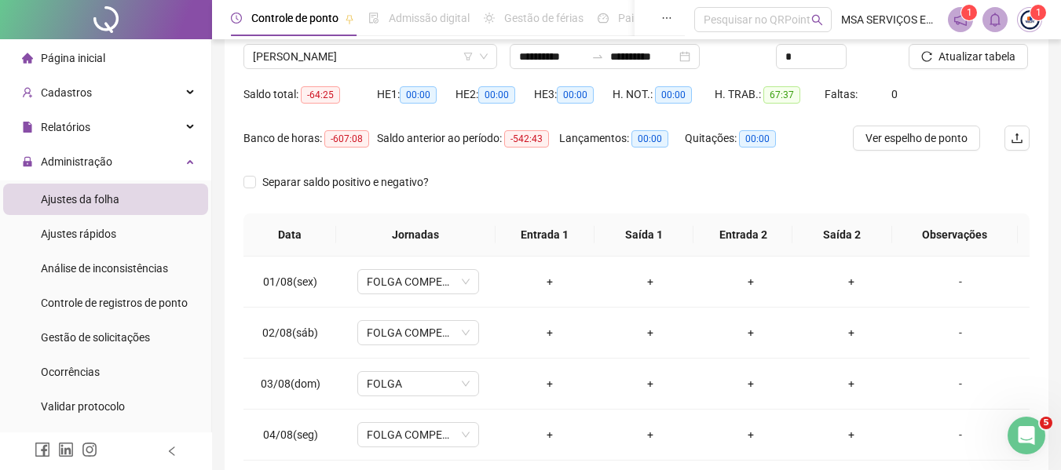
scroll to position [97, 0]
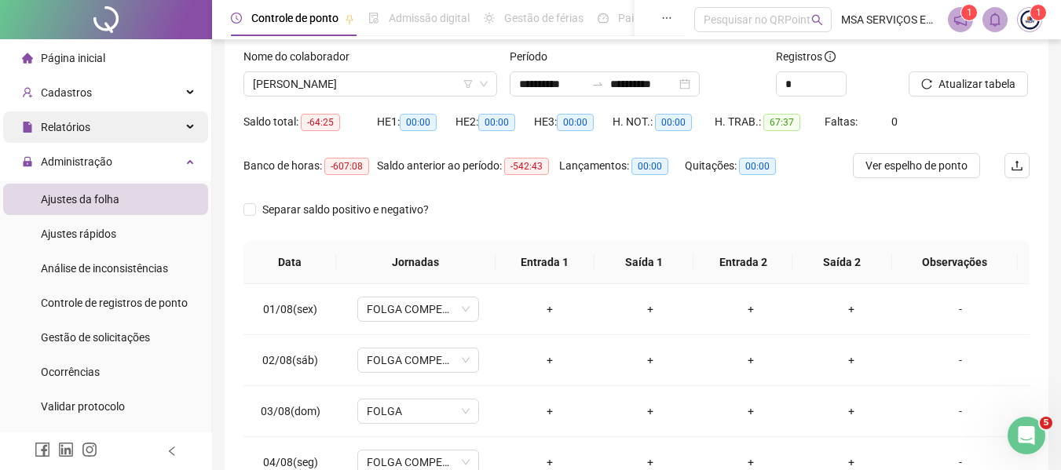
click at [111, 132] on div "Relatórios" at bounding box center [105, 126] width 205 height 31
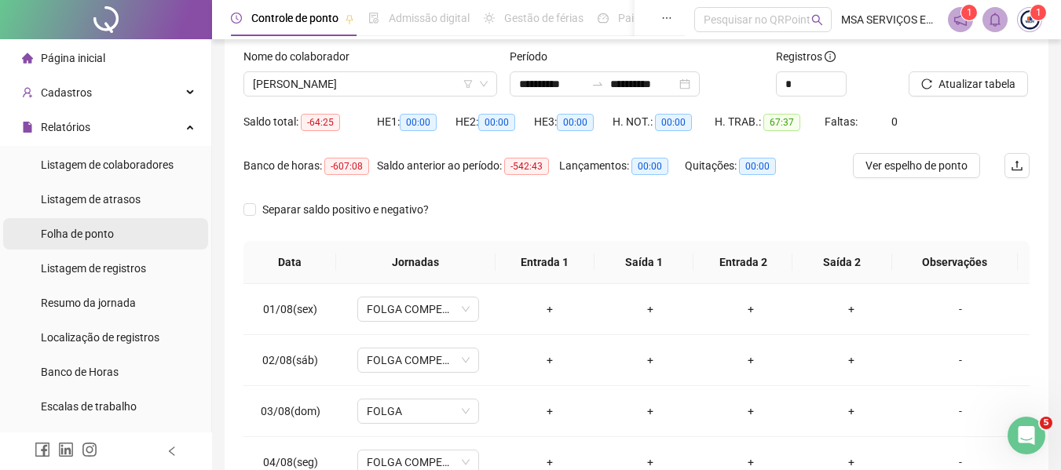
click at [116, 240] on li "Folha de ponto" at bounding box center [105, 233] width 205 height 31
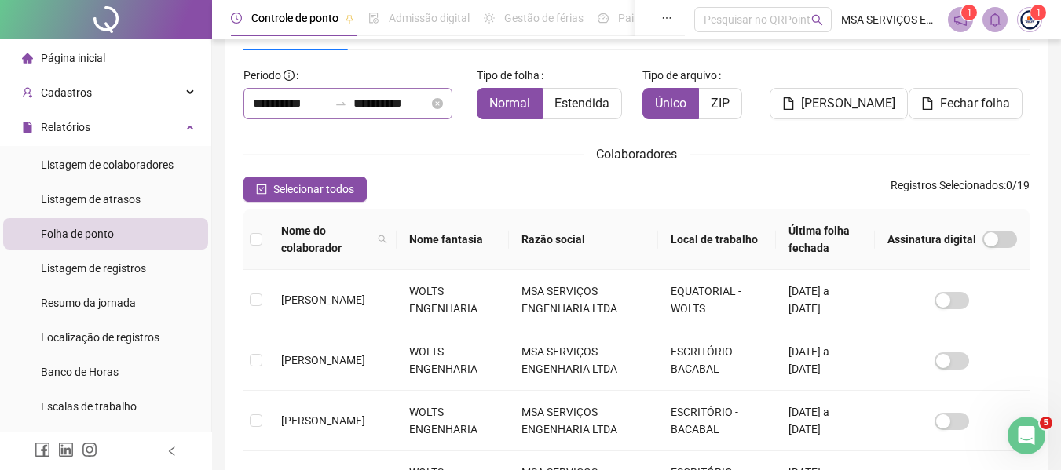
scroll to position [86, 0]
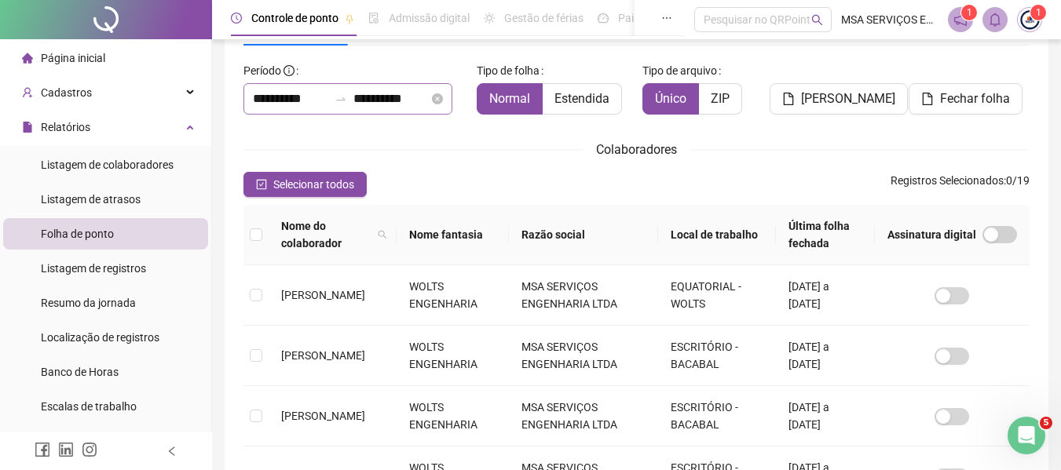
click at [389, 109] on div "**********" at bounding box center [347, 98] width 209 height 31
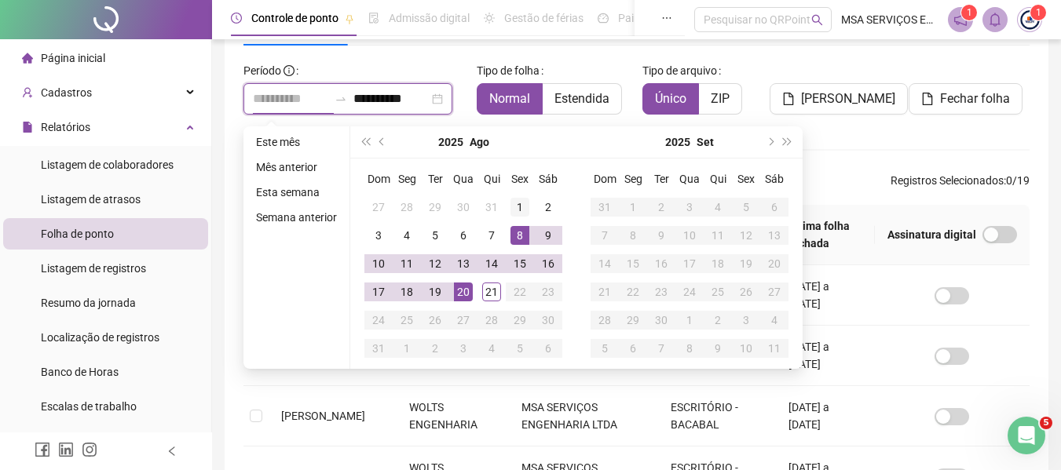
type input "**********"
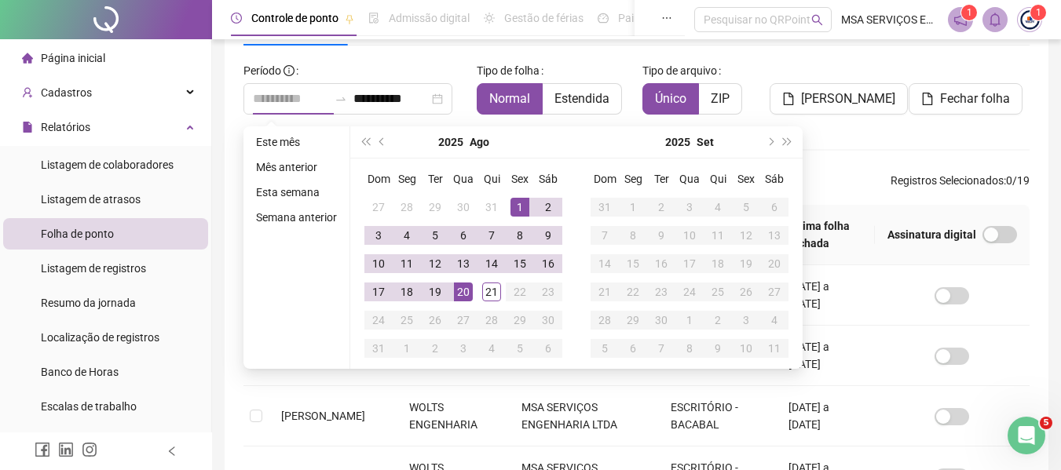
click at [517, 212] on div "1" at bounding box center [519, 207] width 19 height 19
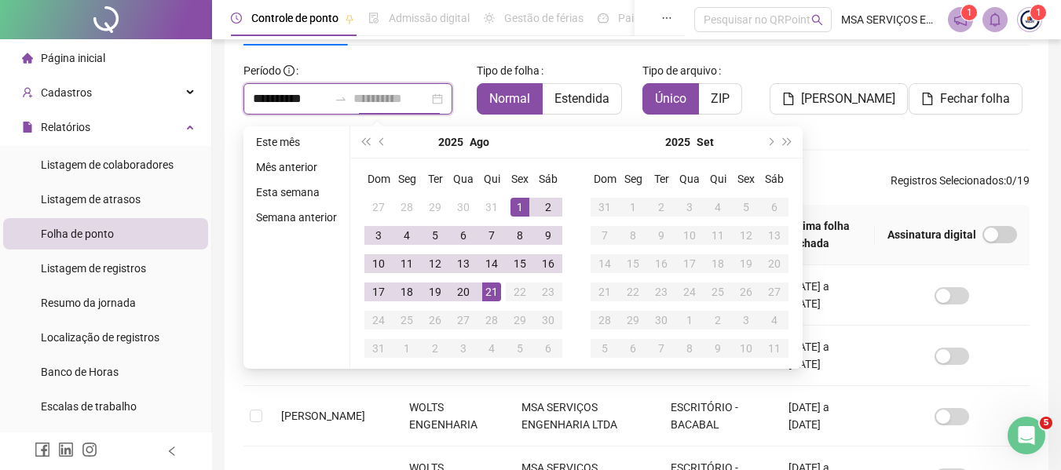
type input "**********"
click at [488, 292] on div "21" at bounding box center [491, 292] width 19 height 19
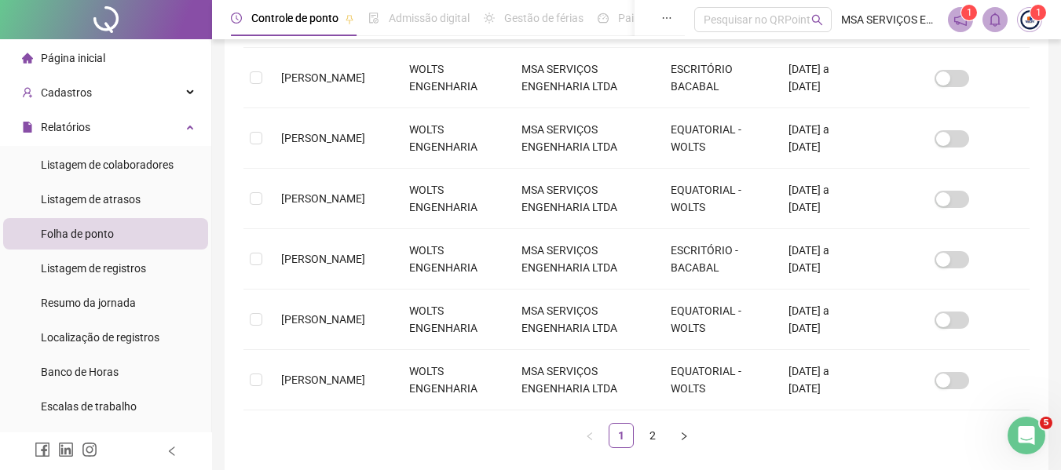
scroll to position [557, 0]
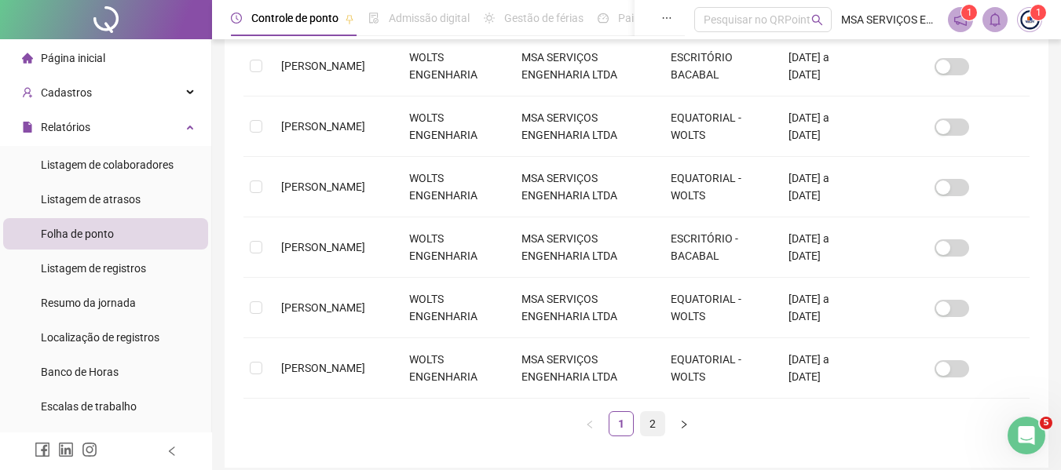
click at [641, 422] on link "2" at bounding box center [653, 424] width 24 height 24
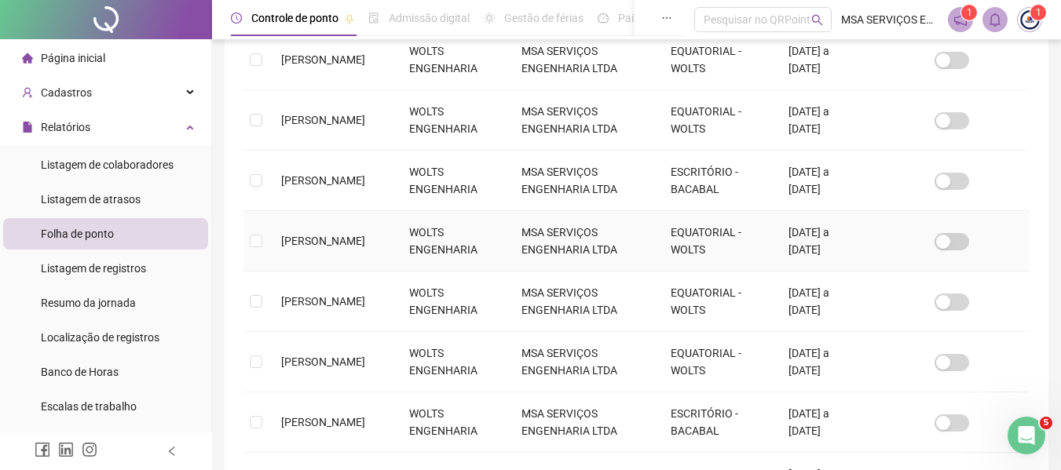
click at [350, 254] on td "[PERSON_NAME]" at bounding box center [333, 241] width 128 height 60
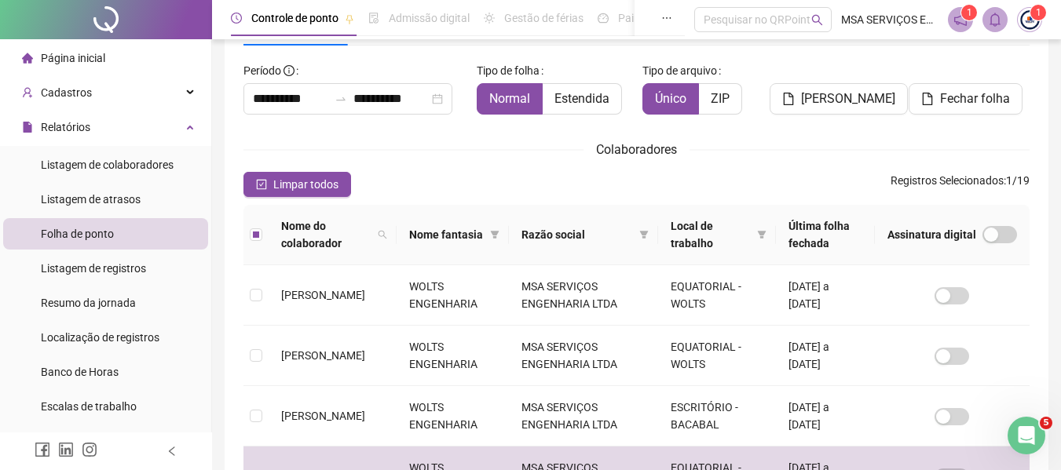
click at [228, 301] on div "**********" at bounding box center [637, 421] width 824 height 913
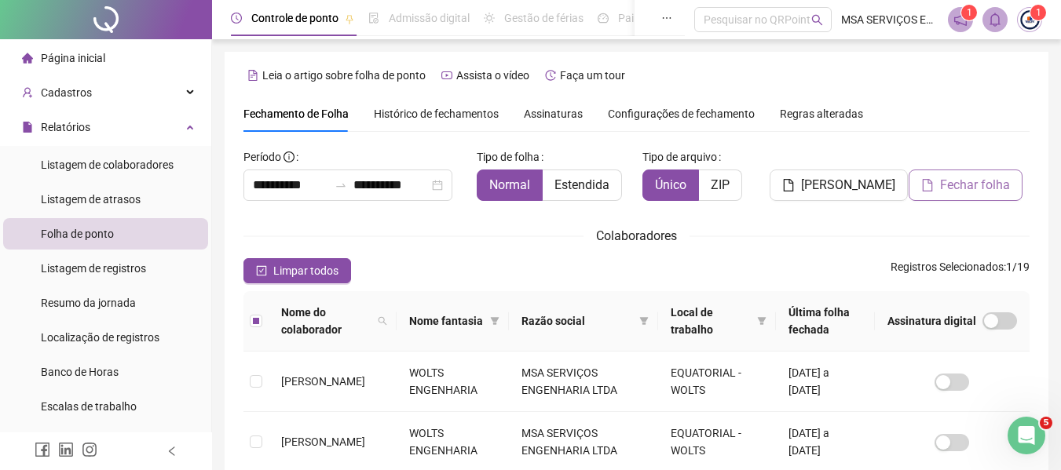
click at [937, 181] on button "Fechar folha" at bounding box center [965, 185] width 114 height 31
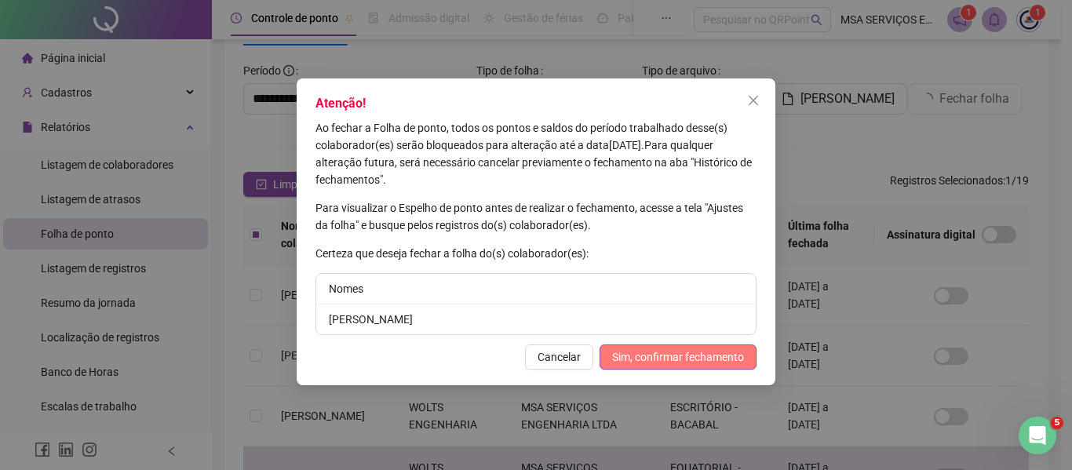
click at [662, 357] on span "Sim, confirmar fechamento" at bounding box center [678, 357] width 132 height 17
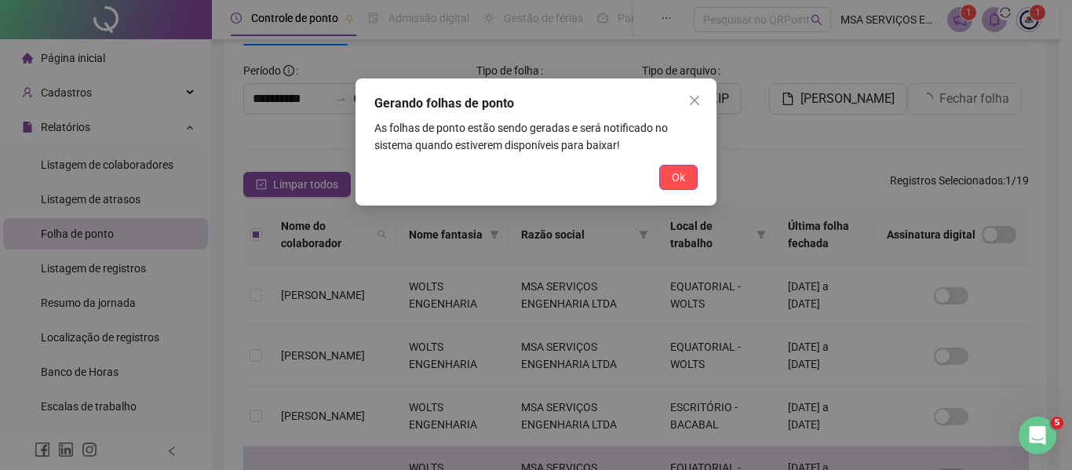
click at [689, 177] on button "Ok" at bounding box center [678, 177] width 38 height 25
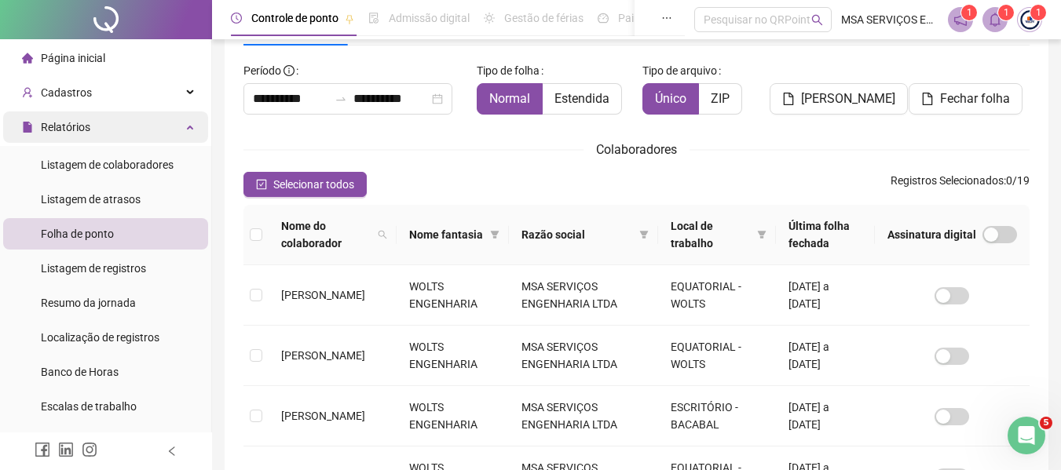
click at [123, 126] on div "Relatórios" at bounding box center [105, 126] width 205 height 31
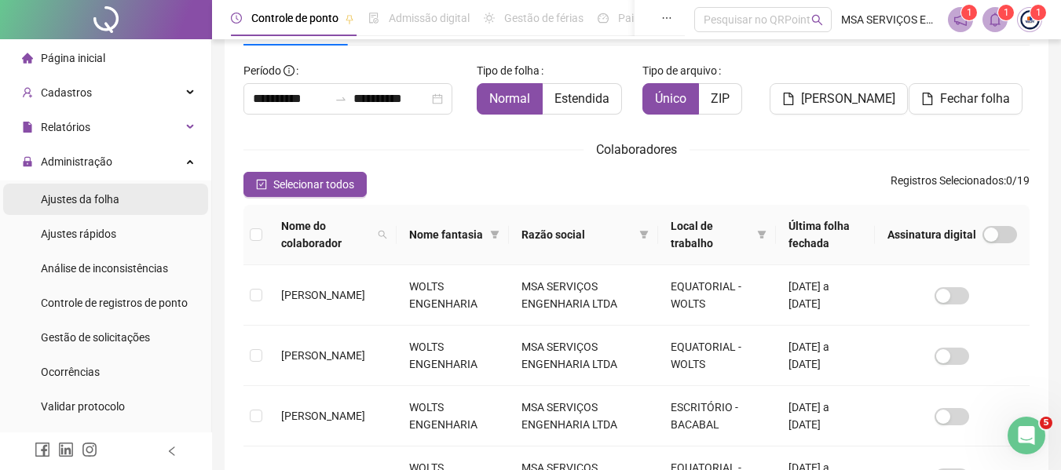
click at [135, 205] on li "Ajustes da folha" at bounding box center [105, 199] width 205 height 31
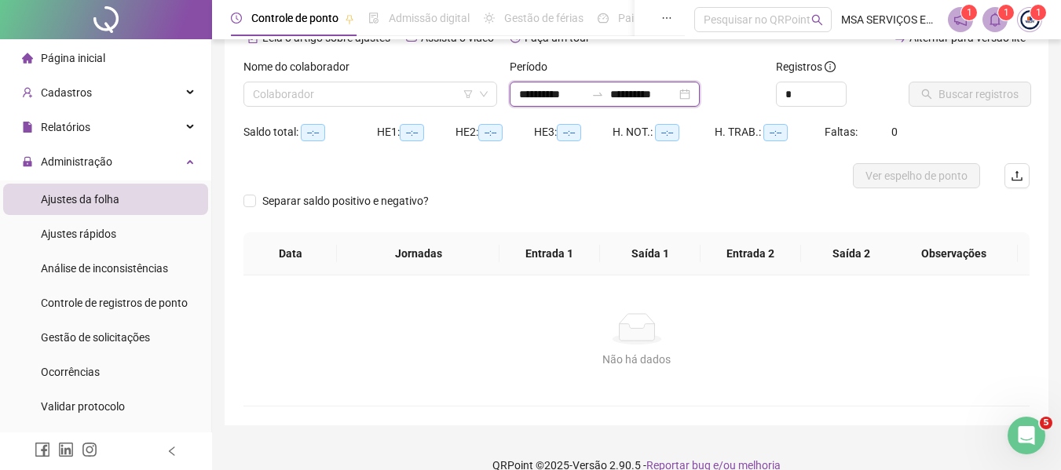
click at [547, 93] on input "**********" at bounding box center [552, 94] width 66 height 17
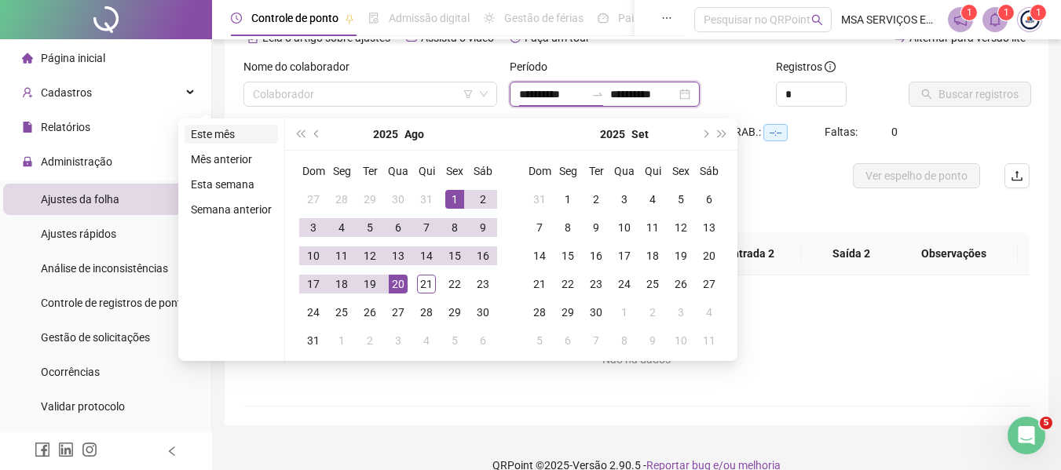
type input "**********"
click at [258, 138] on li "Este mês" at bounding box center [230, 134] width 93 height 19
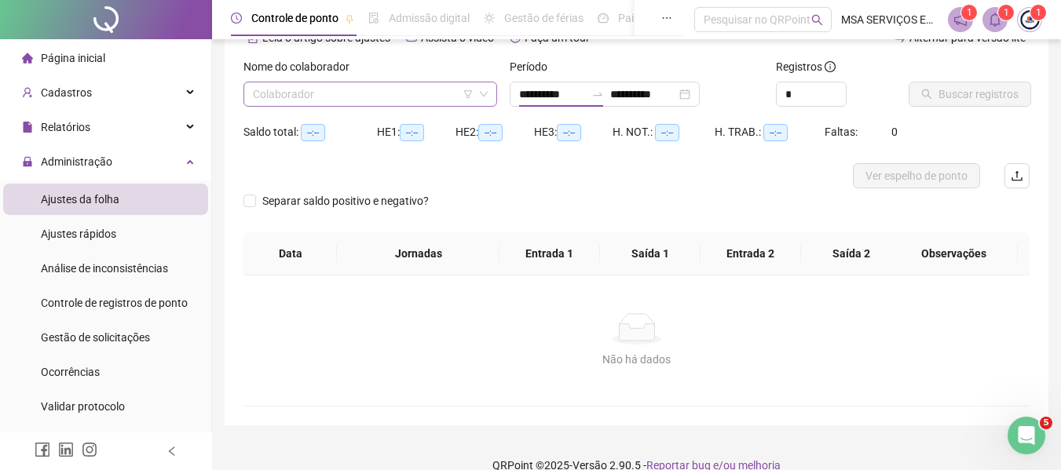
click at [333, 90] on input "search" at bounding box center [363, 94] width 221 height 24
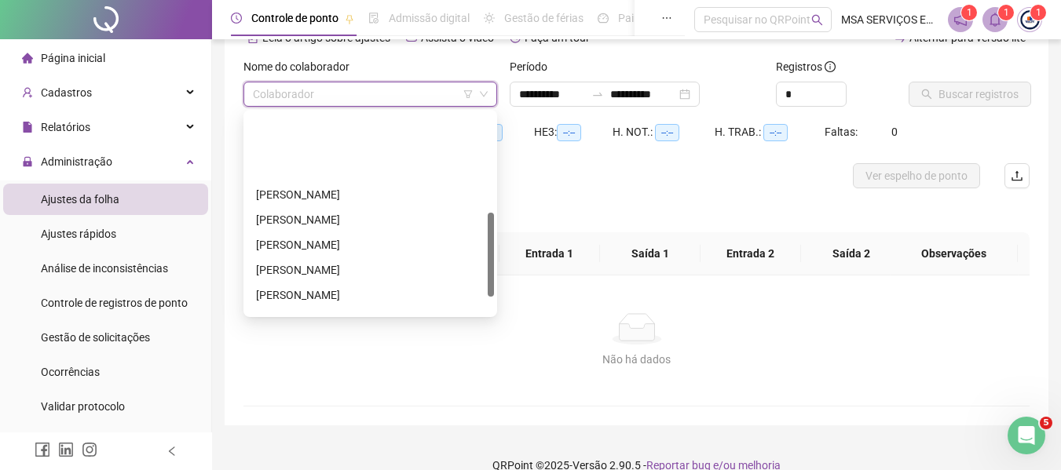
scroll to position [236, 0]
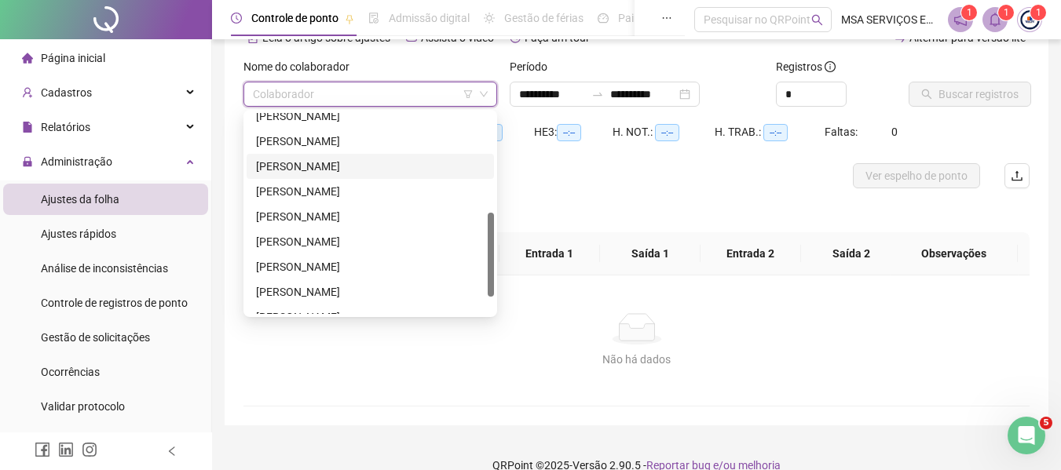
click at [401, 166] on div "[PERSON_NAME]" at bounding box center [370, 166] width 228 height 17
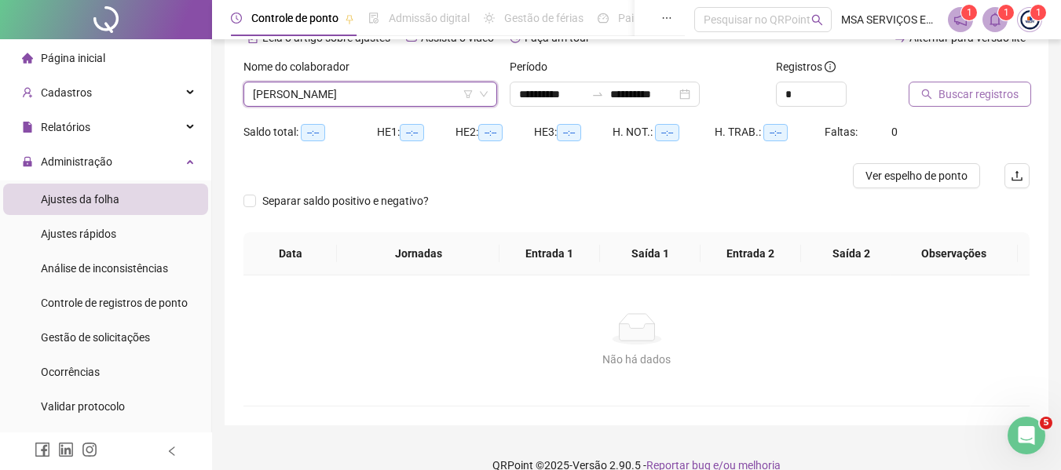
click at [948, 106] on button "Buscar registros" at bounding box center [969, 94] width 122 height 25
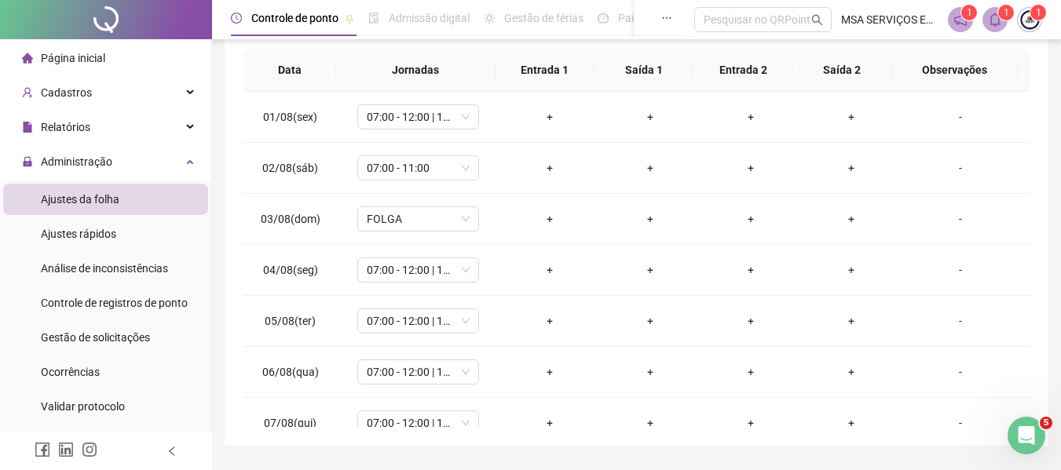
scroll to position [322, 0]
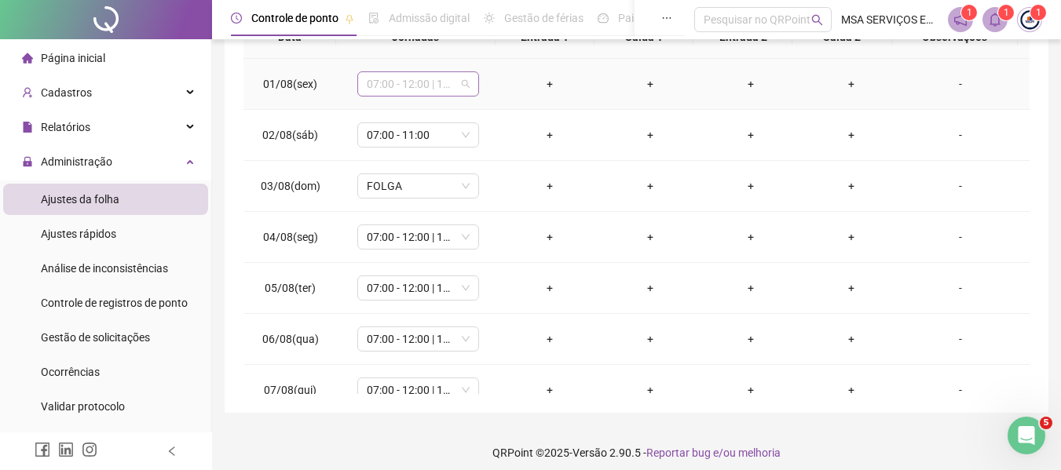
click at [443, 90] on span "07:00 - 12:00 | 14:00 - 17:00" at bounding box center [418, 84] width 103 height 24
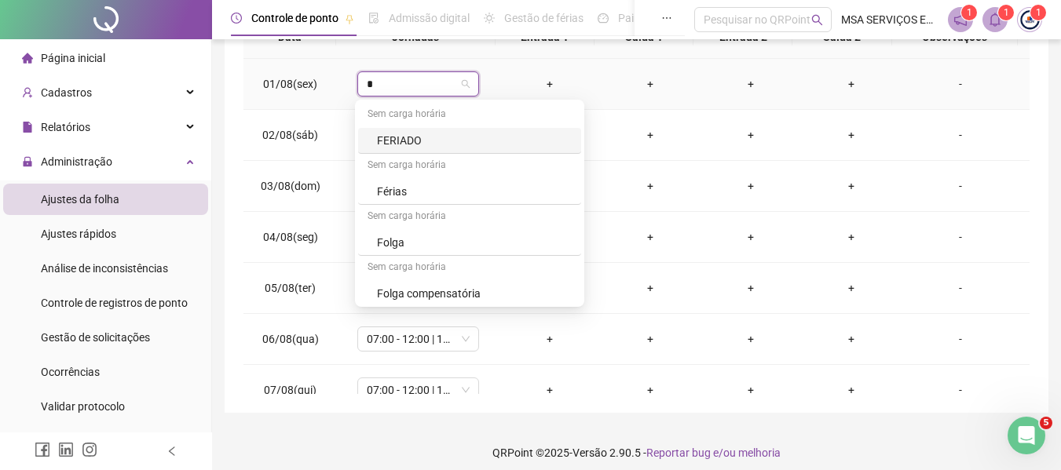
type input "**"
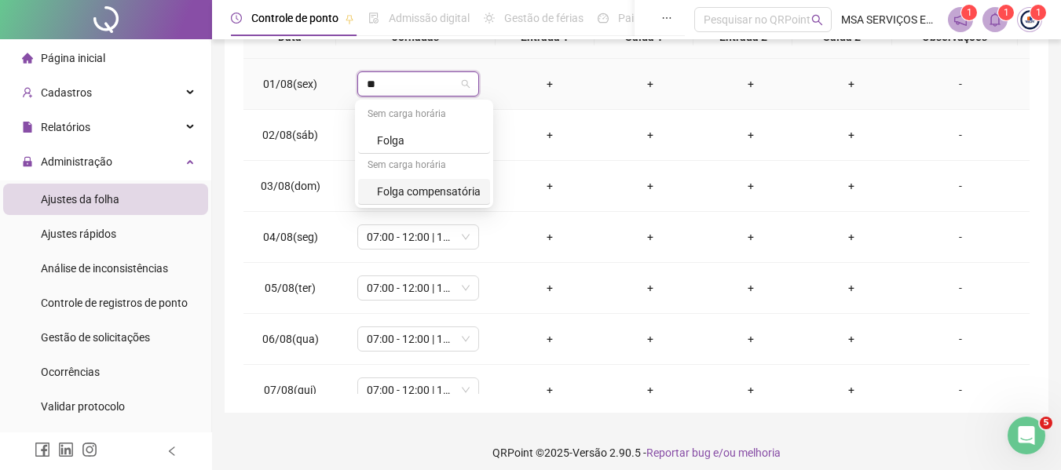
click at [453, 188] on div "Folga compensatória" at bounding box center [429, 191] width 104 height 17
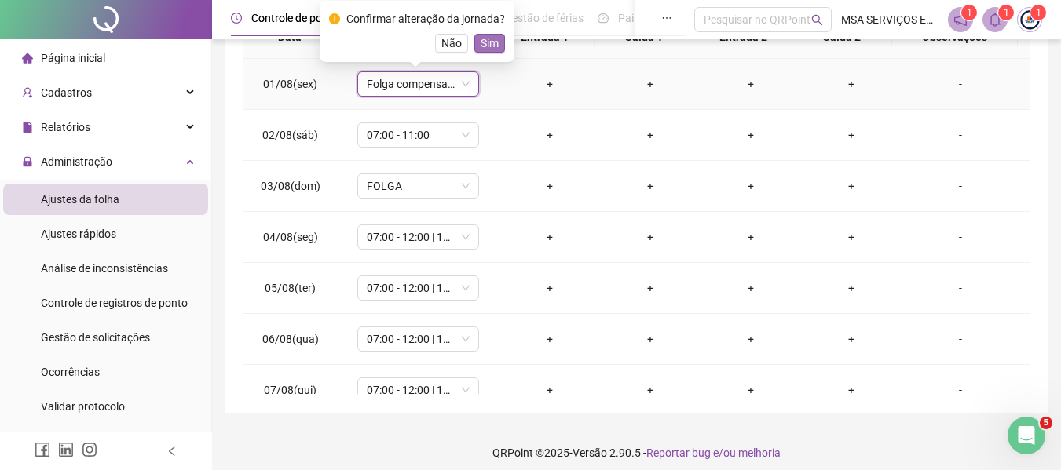
click at [493, 46] on span "Sim" at bounding box center [489, 43] width 18 height 17
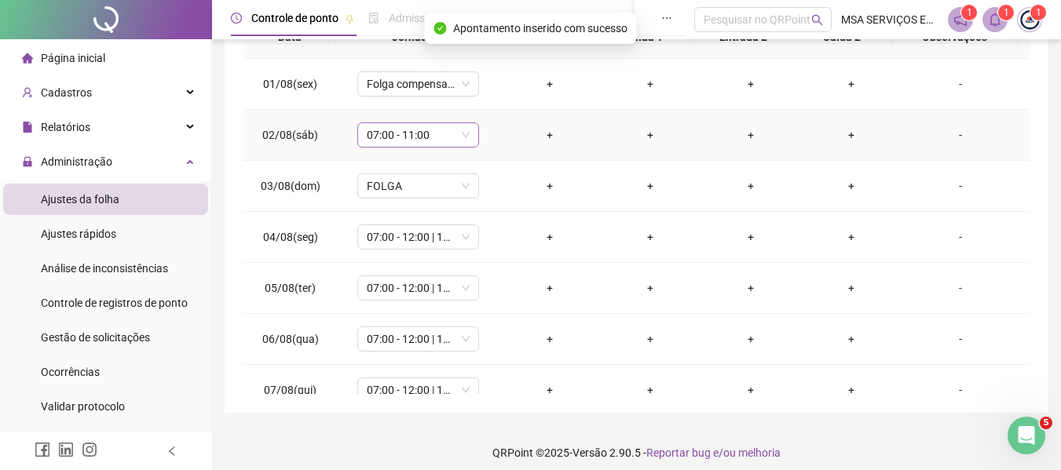
click at [430, 136] on span "07:00 - 11:00" at bounding box center [418, 135] width 103 height 24
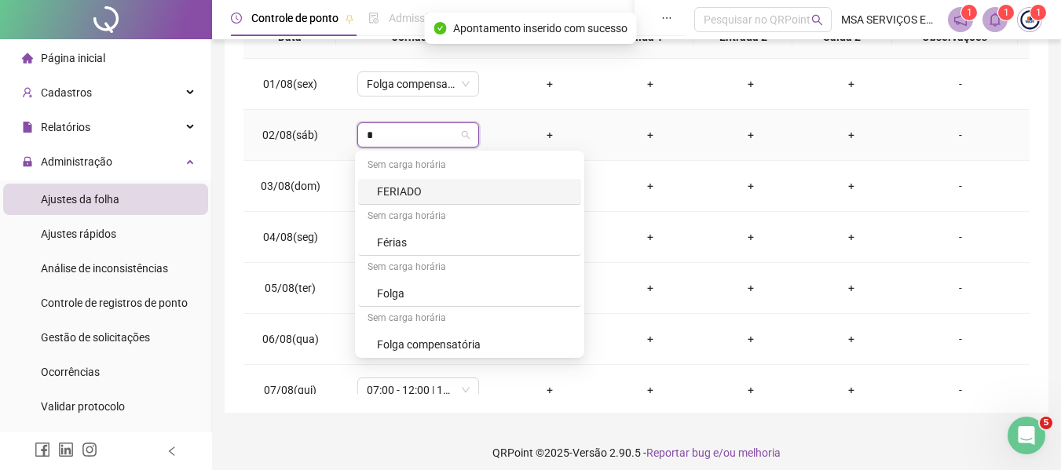
type input "**"
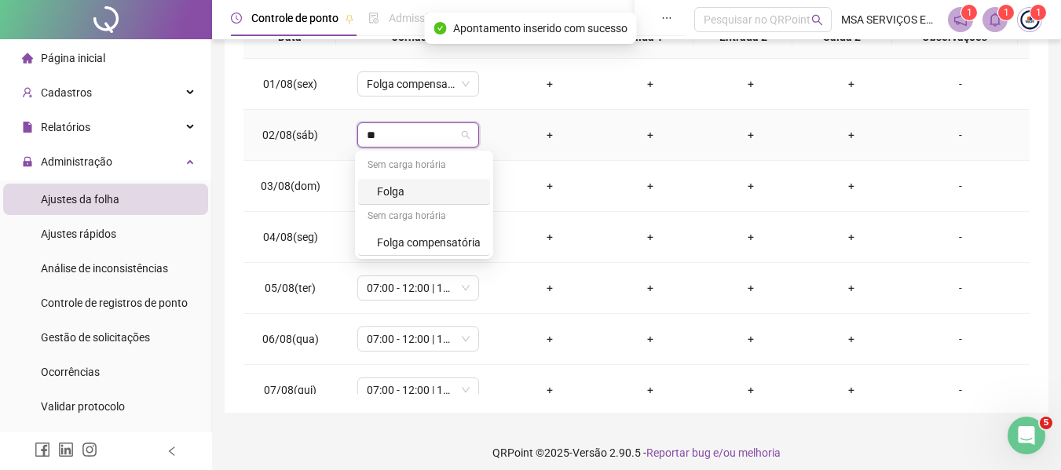
click at [441, 229] on div "Sem carga horária" at bounding box center [424, 217] width 132 height 25
click at [447, 236] on div "Folga compensatória" at bounding box center [429, 242] width 104 height 17
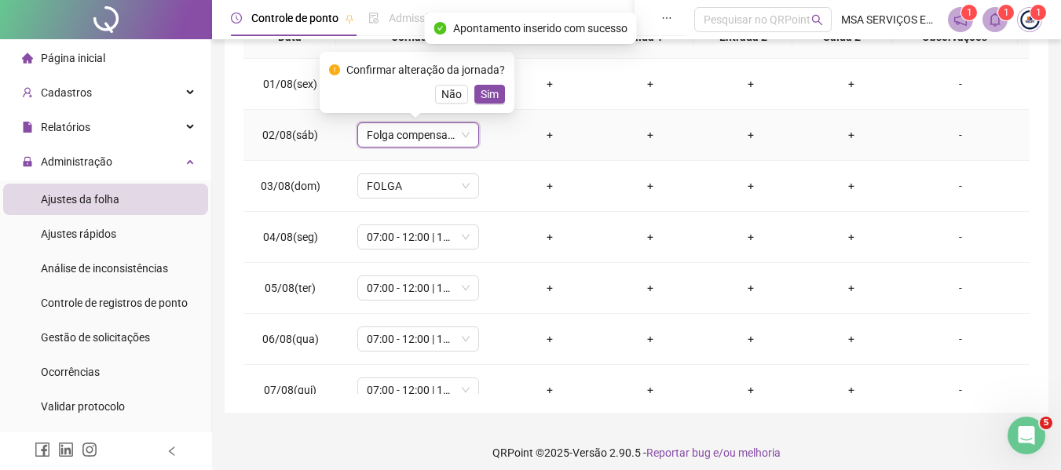
click at [495, 99] on button "Sim" at bounding box center [489, 94] width 31 height 19
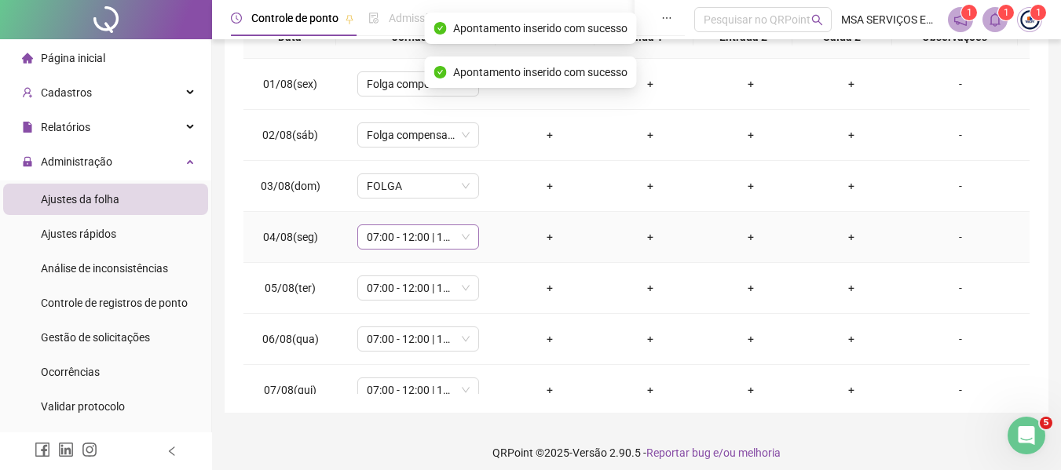
click at [433, 229] on span "07:00 - 12:00 | 14:00 - 17:00" at bounding box center [418, 237] width 103 height 24
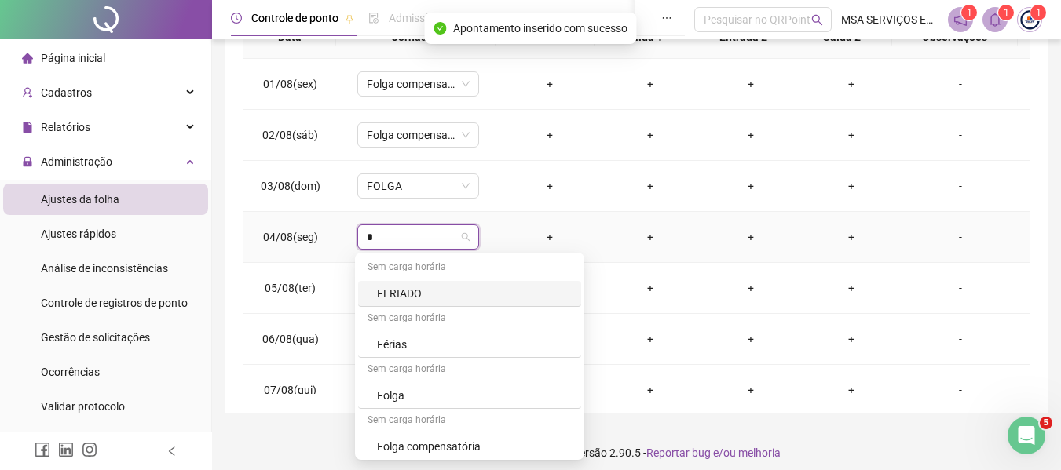
type input "**"
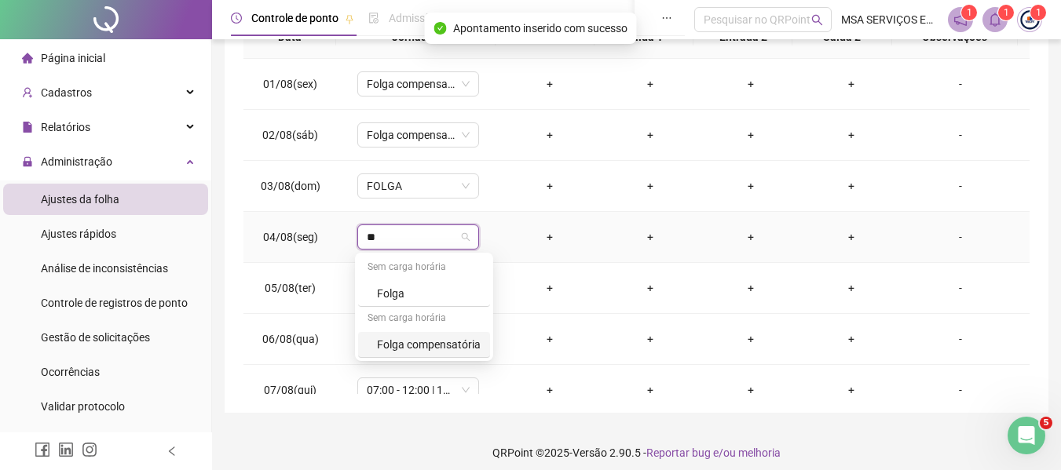
click at [457, 337] on div "Folga compensatória" at bounding box center [429, 344] width 104 height 17
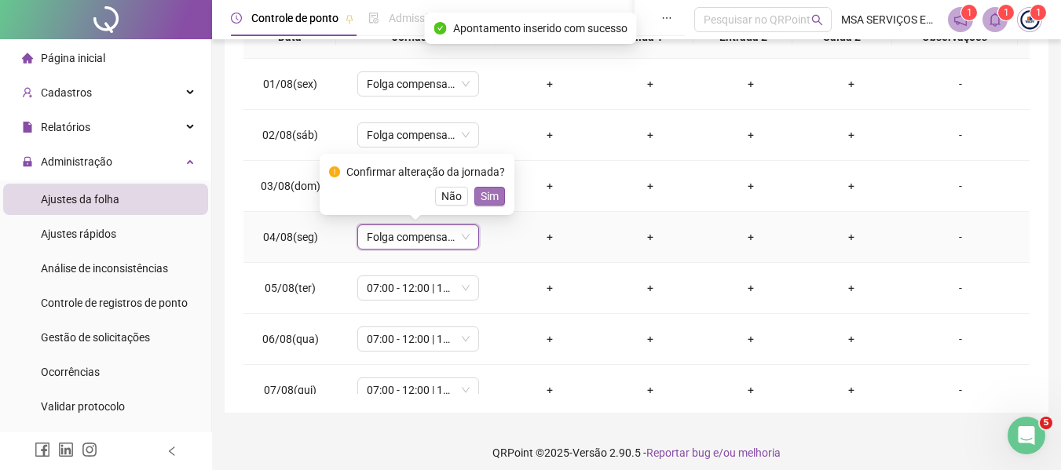
click at [488, 197] on span "Sim" at bounding box center [489, 196] width 18 height 17
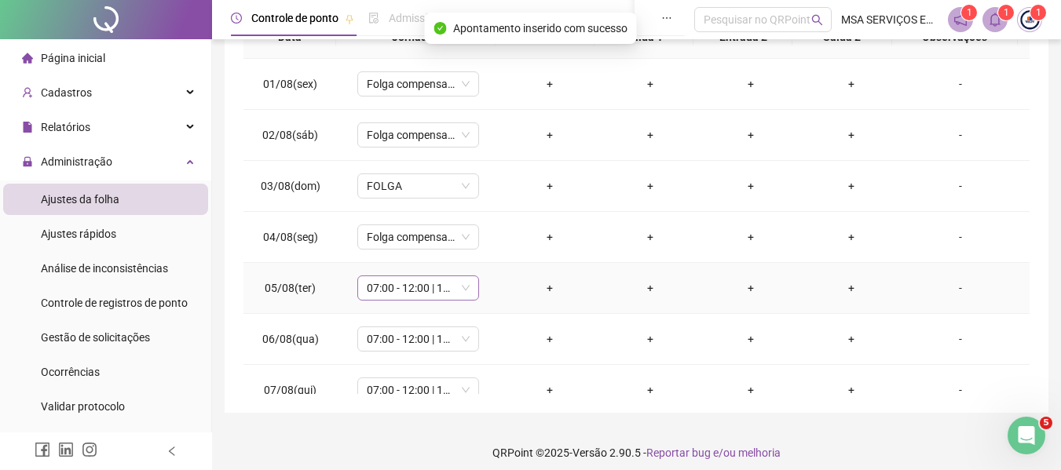
click at [431, 291] on span "07:00 - 12:00 | 14:00 - 17:00" at bounding box center [418, 288] width 103 height 24
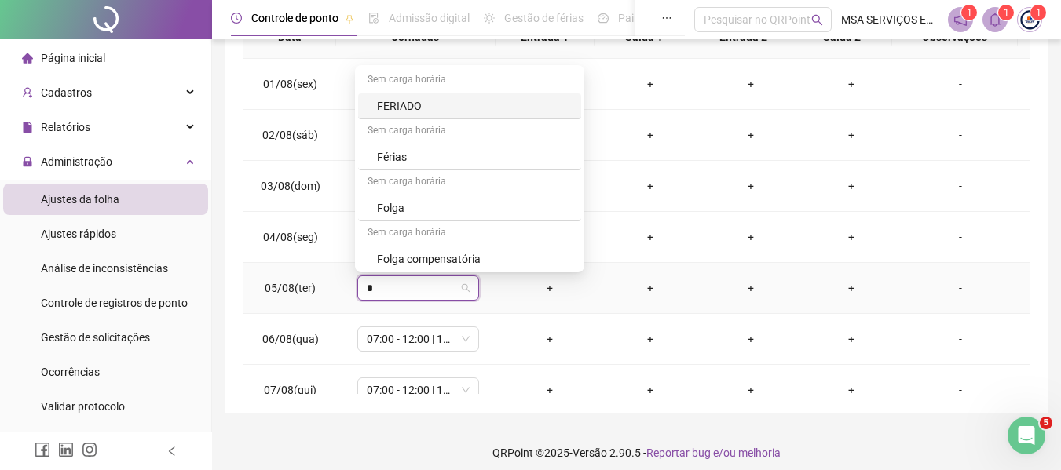
type input "**"
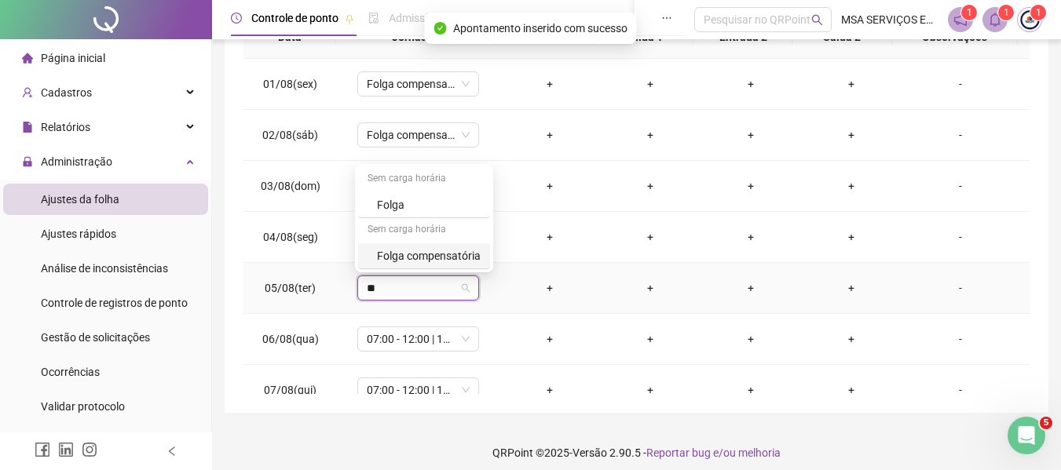
click at [448, 262] on div "Folga compensatória" at bounding box center [429, 255] width 104 height 17
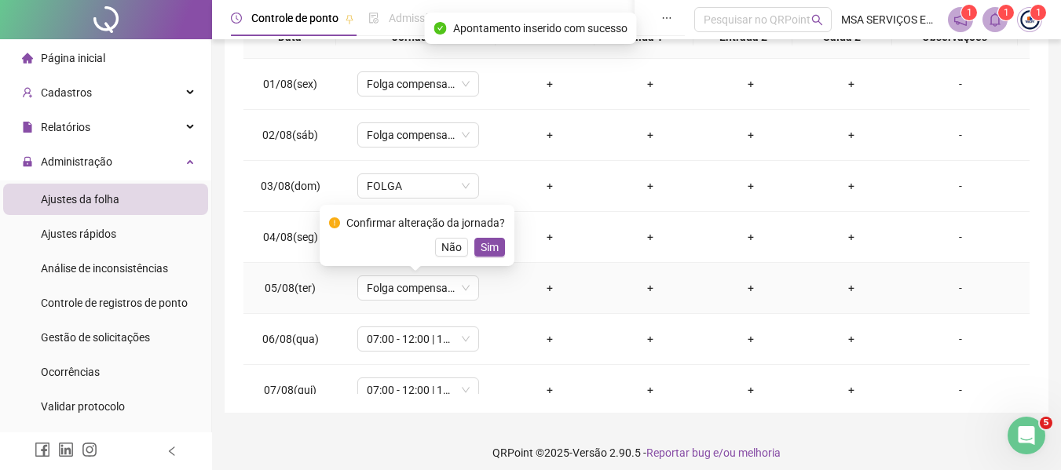
click at [490, 257] on div "Confirmar alteração da jornada? Não Sim" at bounding box center [417, 235] width 195 height 61
click at [481, 247] on span "Sim" at bounding box center [489, 247] width 18 height 17
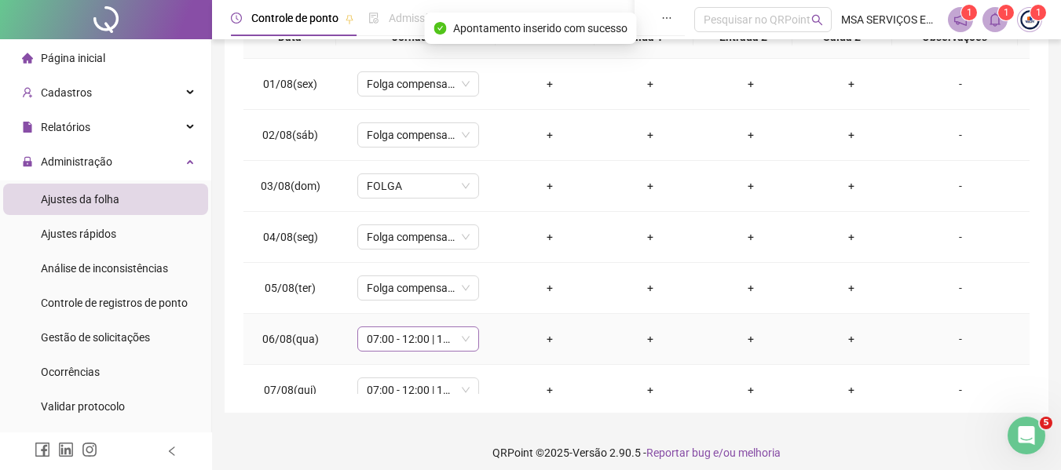
click at [445, 339] on span "07:00 - 12:00 | 14:00 - 17:00" at bounding box center [418, 339] width 103 height 24
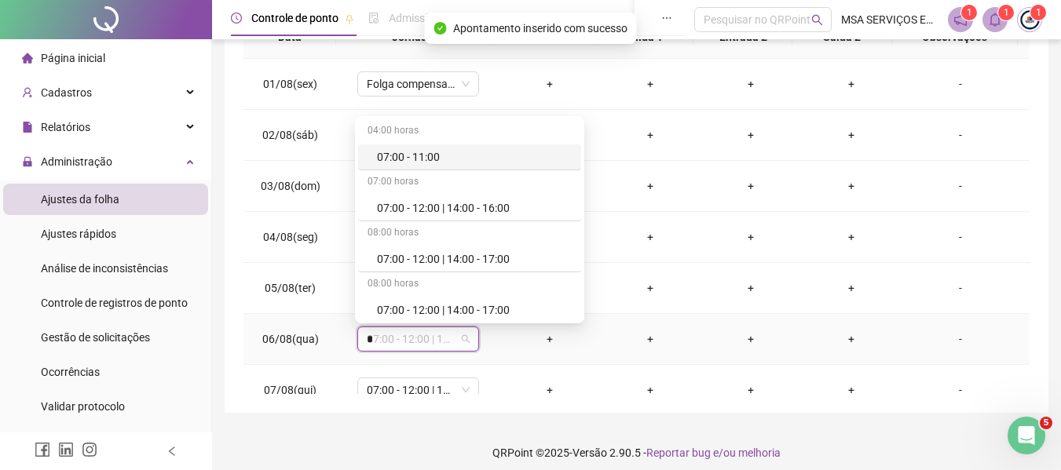
type input "**"
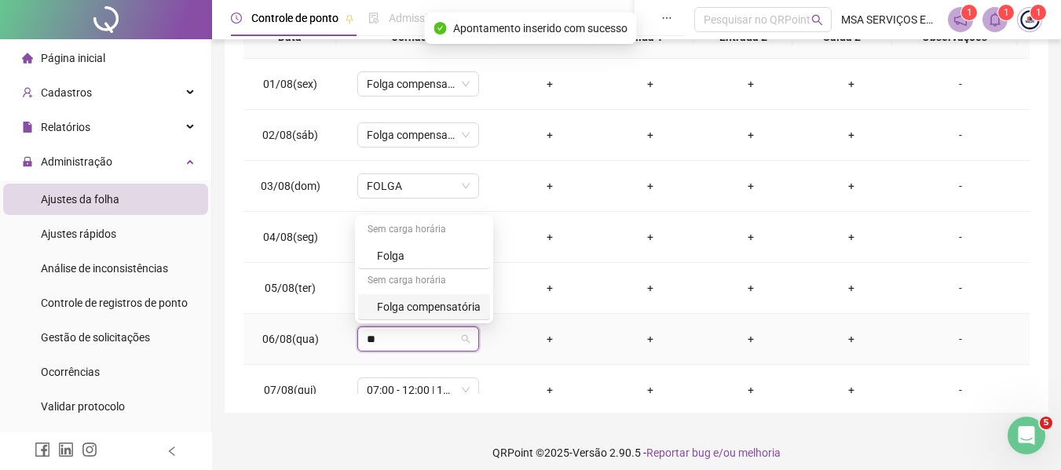
click at [452, 300] on div "Folga compensatória" at bounding box center [429, 306] width 104 height 17
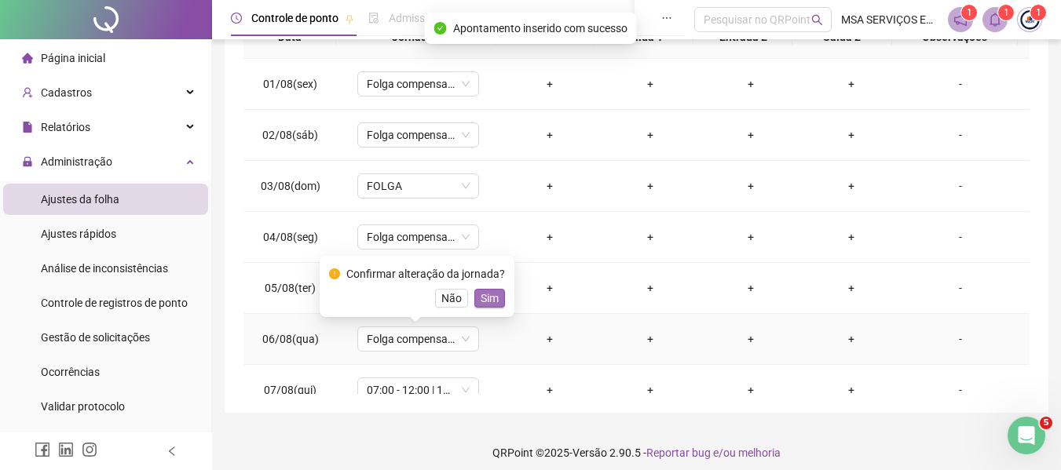
click at [491, 296] on span "Sim" at bounding box center [489, 298] width 18 height 17
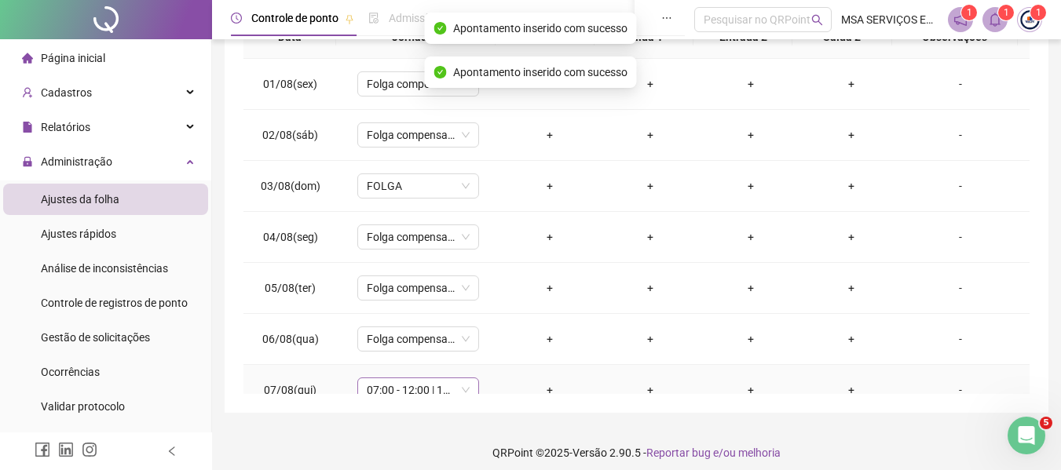
click at [433, 382] on span "07:00 - 12:00 | 14:00 - 17:00" at bounding box center [418, 390] width 103 height 24
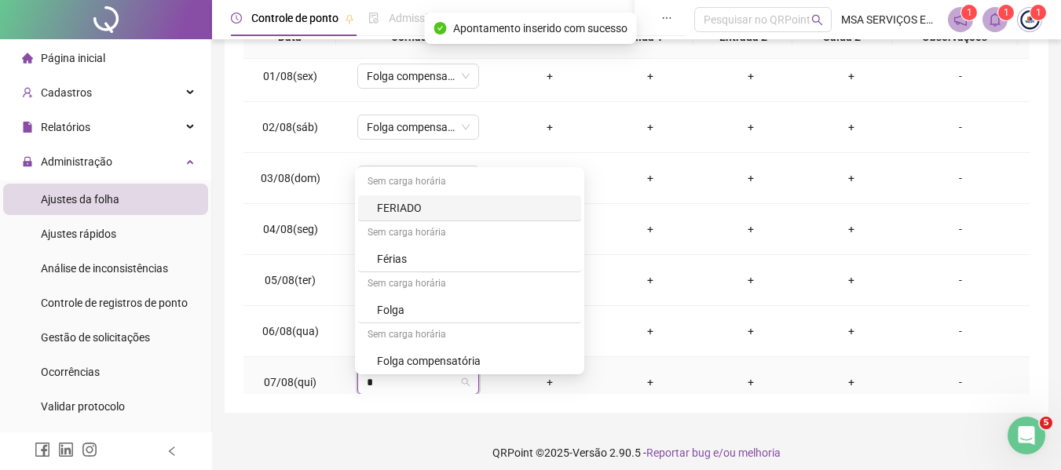
type input "**"
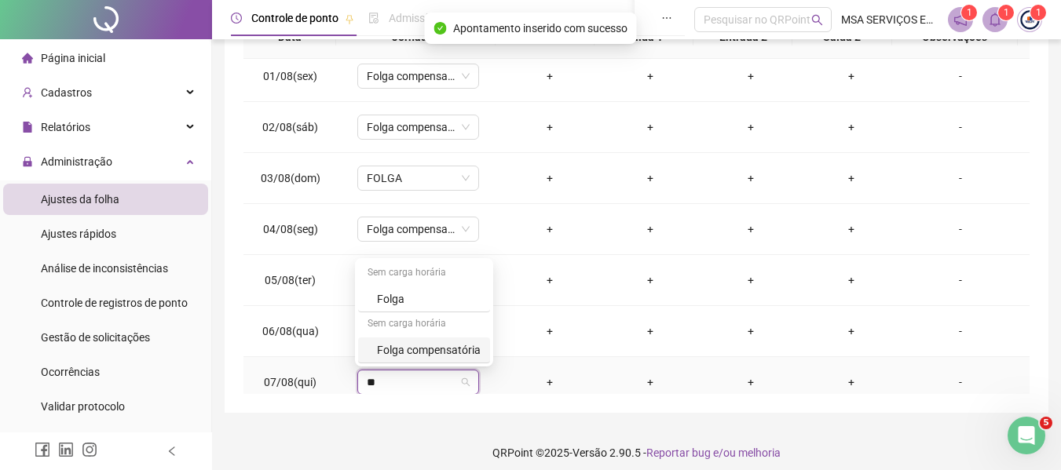
click at [432, 356] on div "Folga compensatória" at bounding box center [429, 350] width 104 height 17
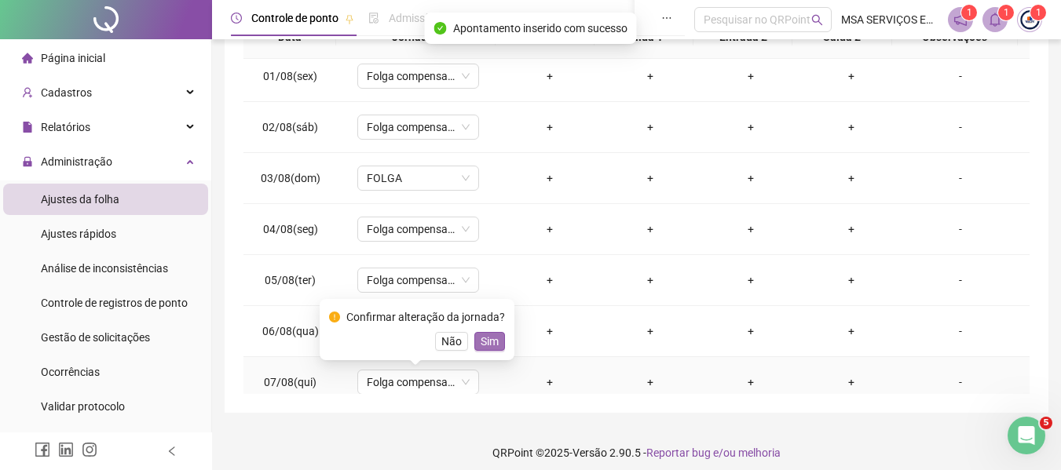
click at [474, 341] on button "Sim" at bounding box center [489, 341] width 31 height 19
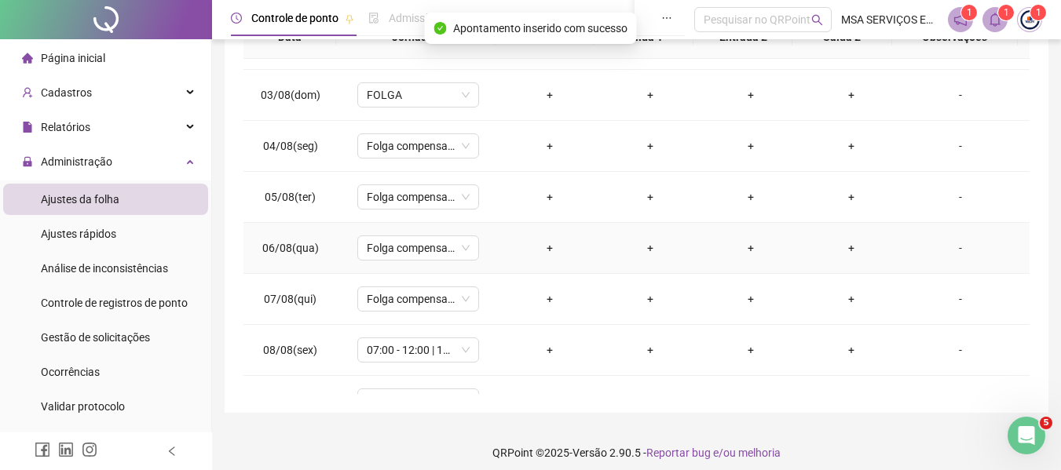
scroll to position [243, 0]
click at [439, 204] on span "07:00 - 12:00 | 14:00 - 17:00" at bounding box center [418, 198] width 103 height 24
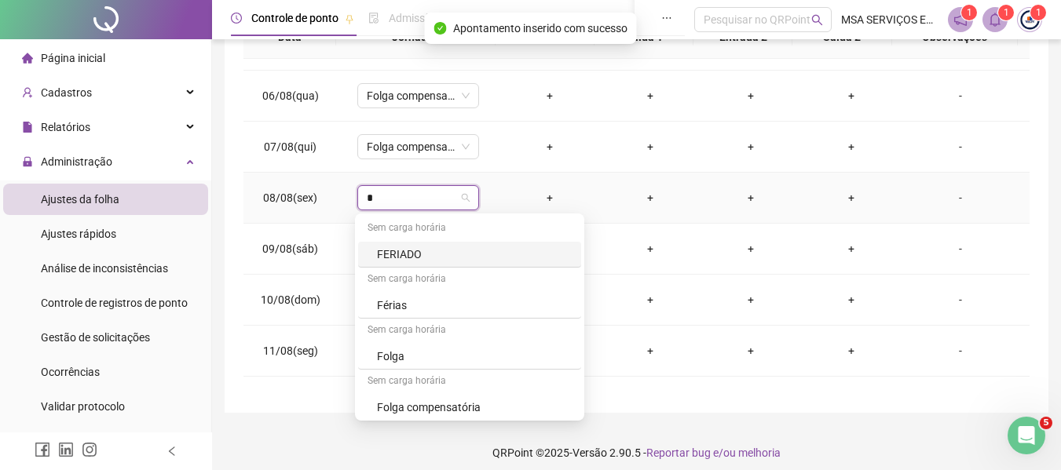
type input "**"
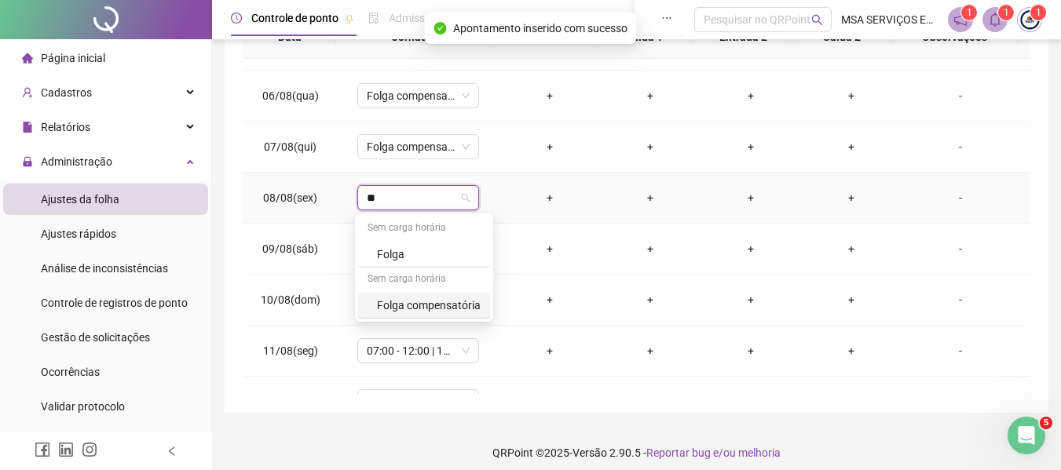
click at [448, 304] on div "Folga compensatória" at bounding box center [429, 305] width 104 height 17
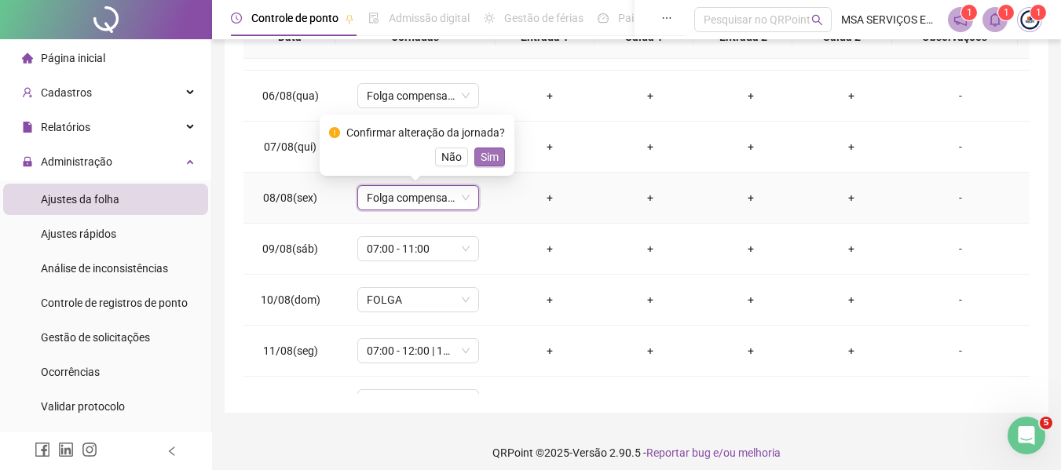
click at [482, 158] on span "Sim" at bounding box center [489, 156] width 18 height 17
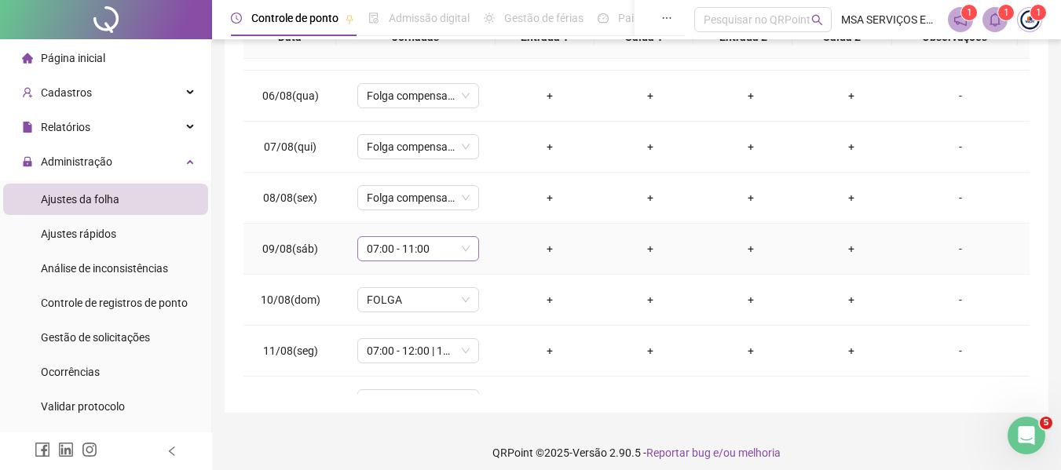
click at [443, 258] on span "07:00 - 11:00" at bounding box center [418, 249] width 103 height 24
type input "**"
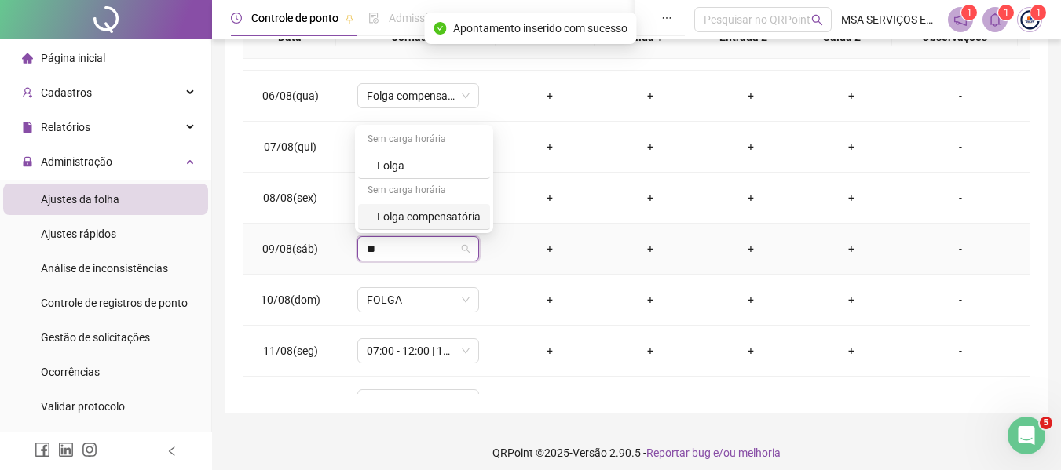
click at [456, 221] on div "Folga compensatória" at bounding box center [429, 216] width 104 height 17
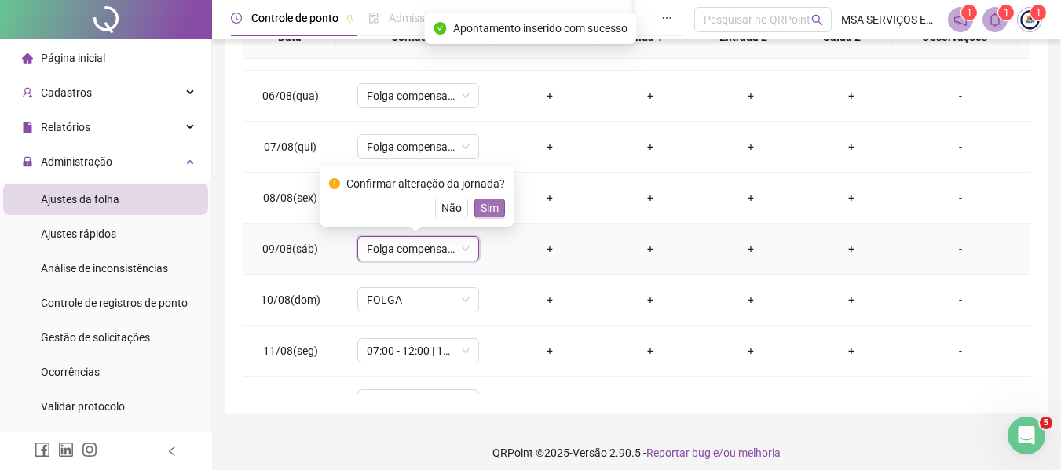
click at [489, 206] on span "Sim" at bounding box center [489, 207] width 18 height 17
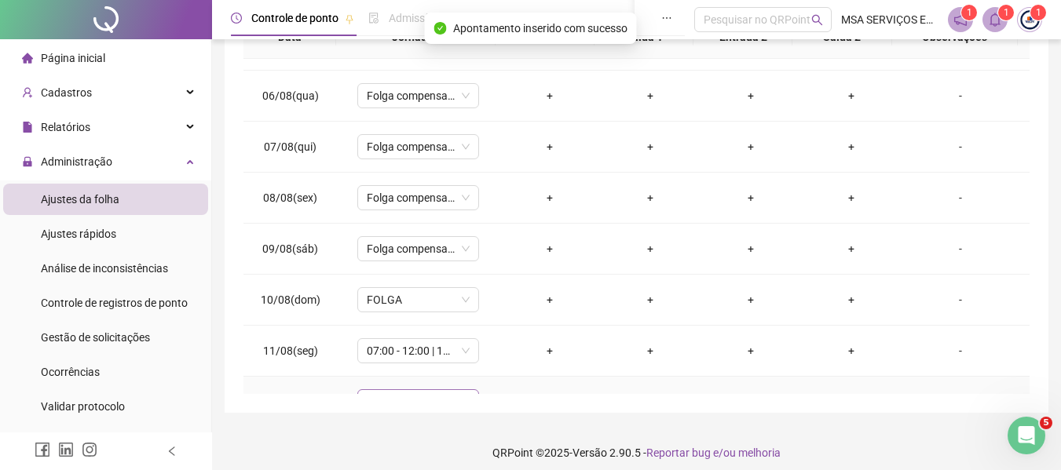
scroll to position [400, 0]
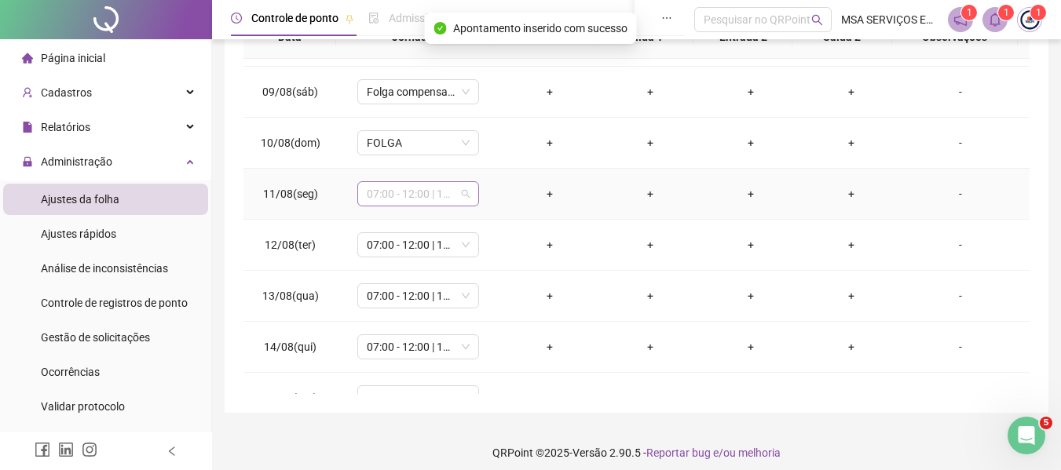
click at [443, 199] on span "07:00 - 12:00 | 14:00 - 17:00" at bounding box center [418, 194] width 103 height 24
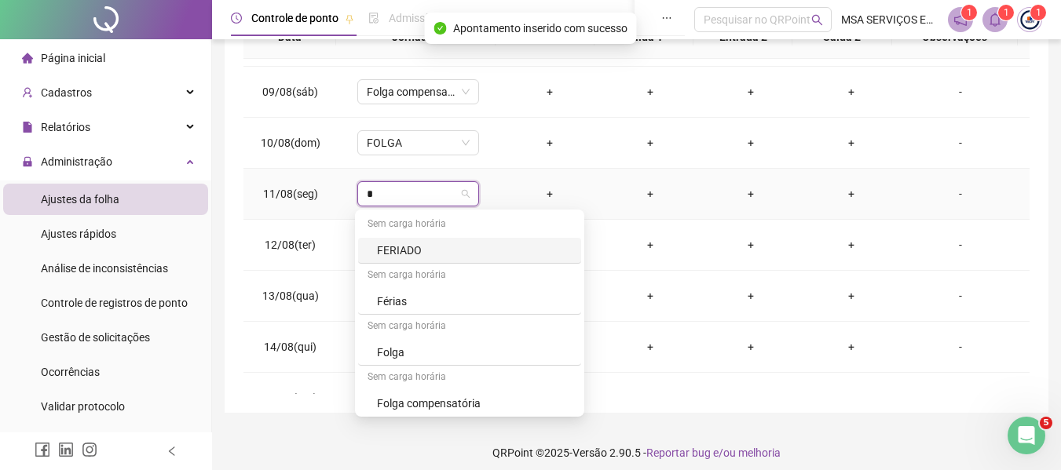
type input "**"
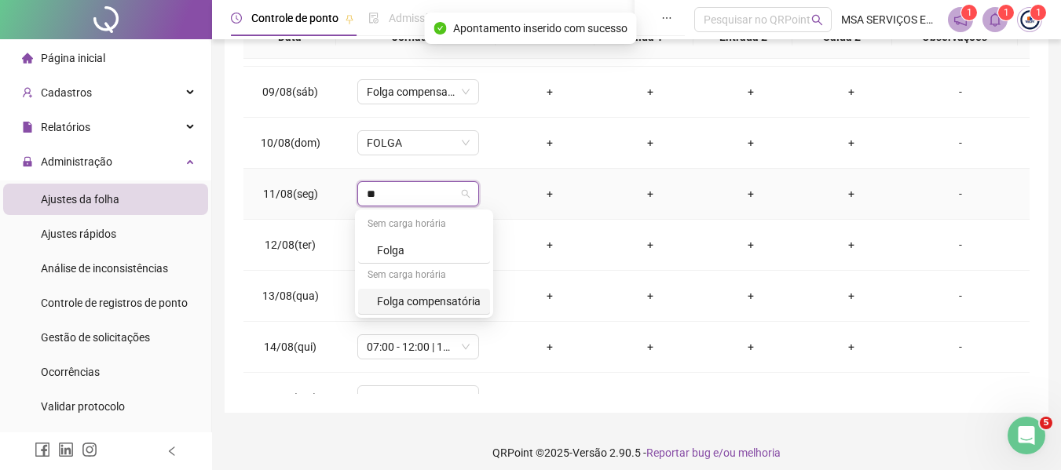
click at [474, 301] on div "Folga compensatória" at bounding box center [429, 301] width 104 height 17
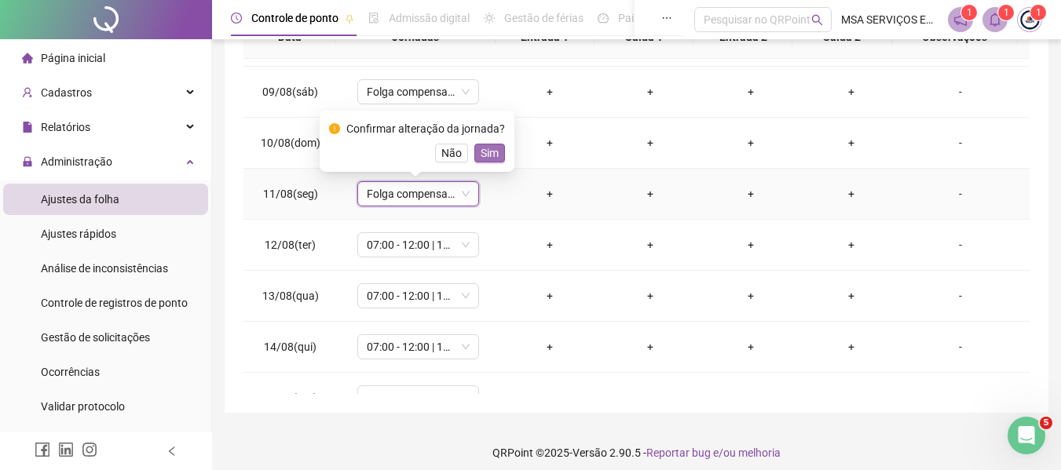
click at [486, 156] on span "Sim" at bounding box center [489, 152] width 18 height 17
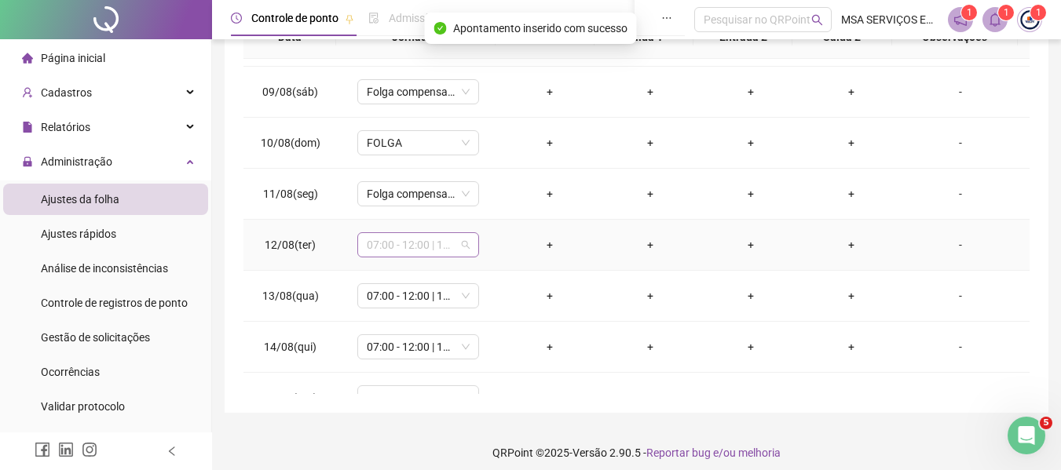
click at [439, 238] on span "07:00 - 12:00 | 14:00 - 17:00" at bounding box center [418, 245] width 103 height 24
type input "**"
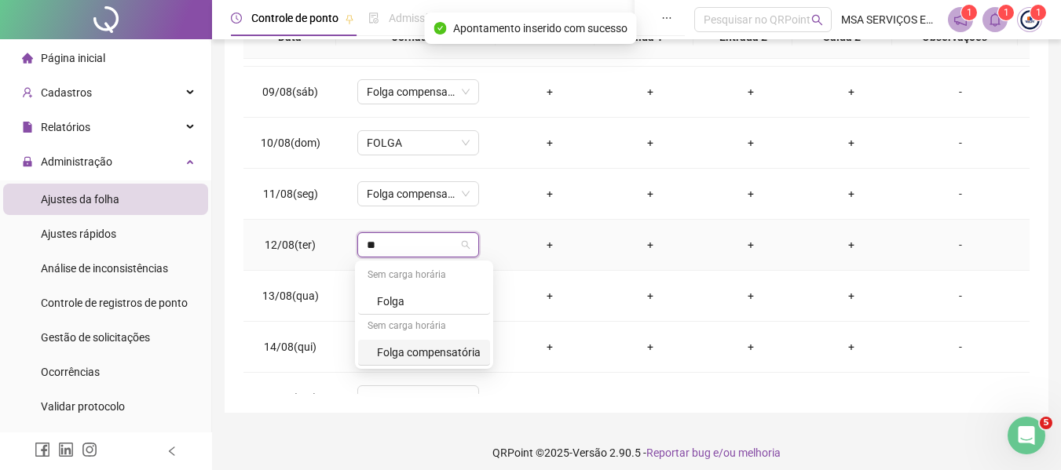
click at [455, 357] on div "Folga compensatória" at bounding box center [429, 352] width 104 height 17
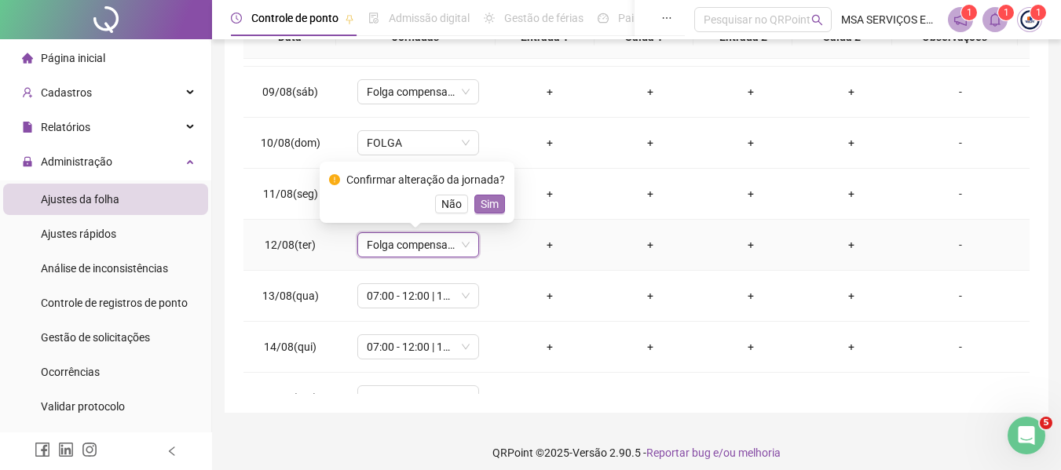
click at [476, 203] on button "Sim" at bounding box center [489, 204] width 31 height 19
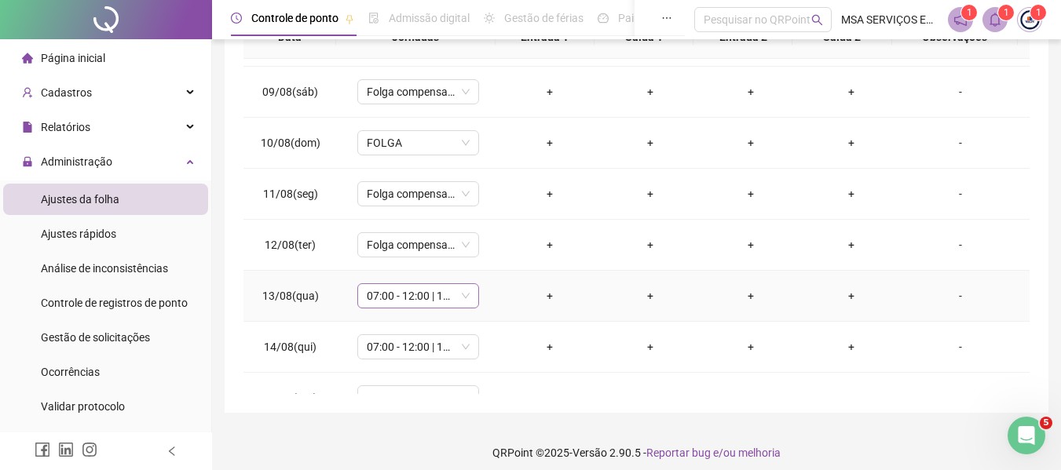
click at [436, 287] on span "07:00 - 12:00 | 14:00 - 17:00" at bounding box center [418, 296] width 103 height 24
type input "**"
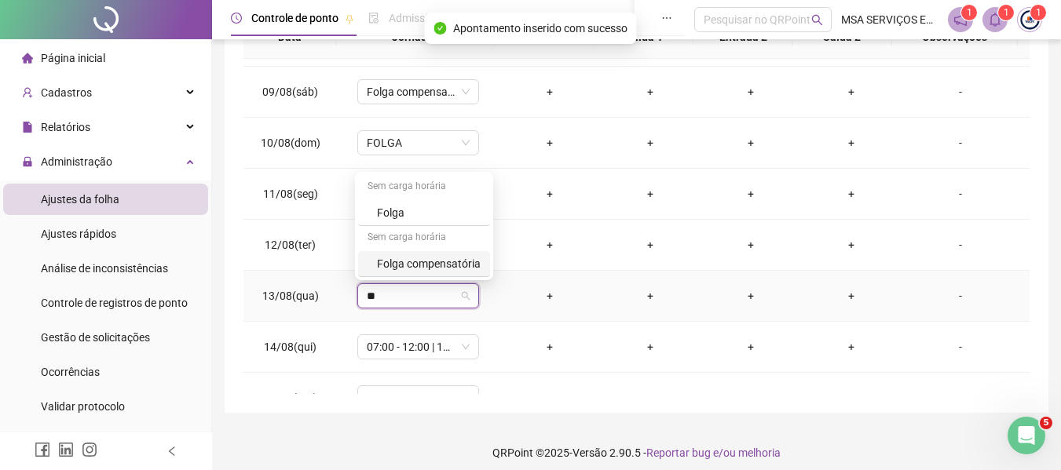
click at [449, 256] on div "Folga compensatória" at bounding box center [429, 263] width 104 height 17
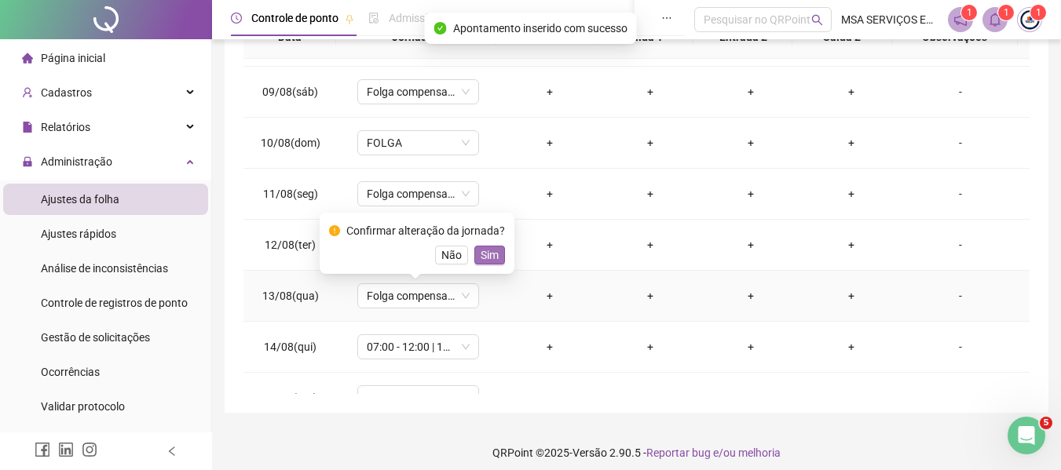
click at [495, 253] on span "Sim" at bounding box center [489, 255] width 18 height 17
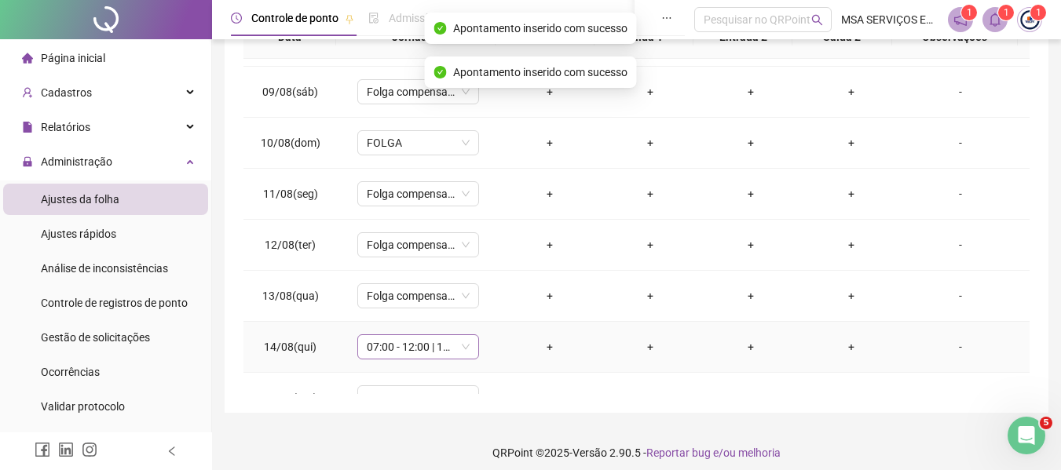
click at [422, 337] on span "07:00 - 12:00 | 14:00 - 17:00" at bounding box center [418, 347] width 103 height 24
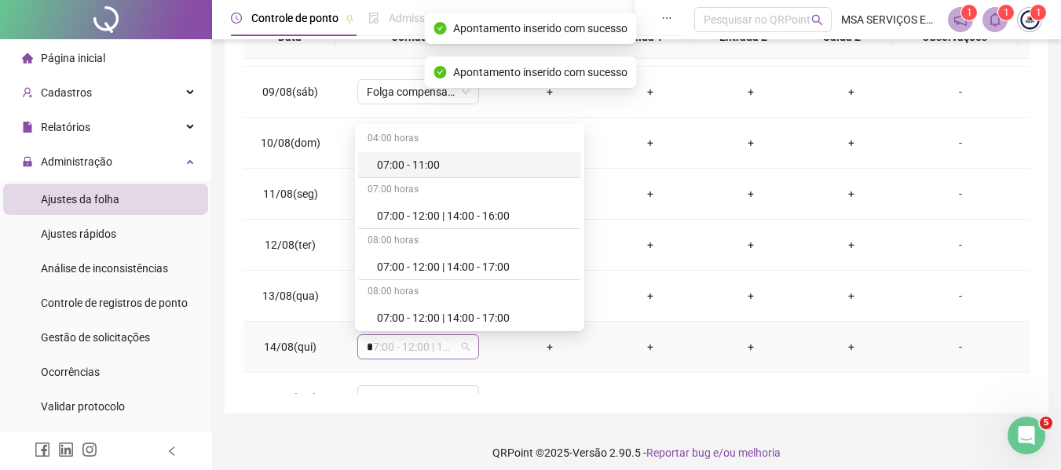
type input "**"
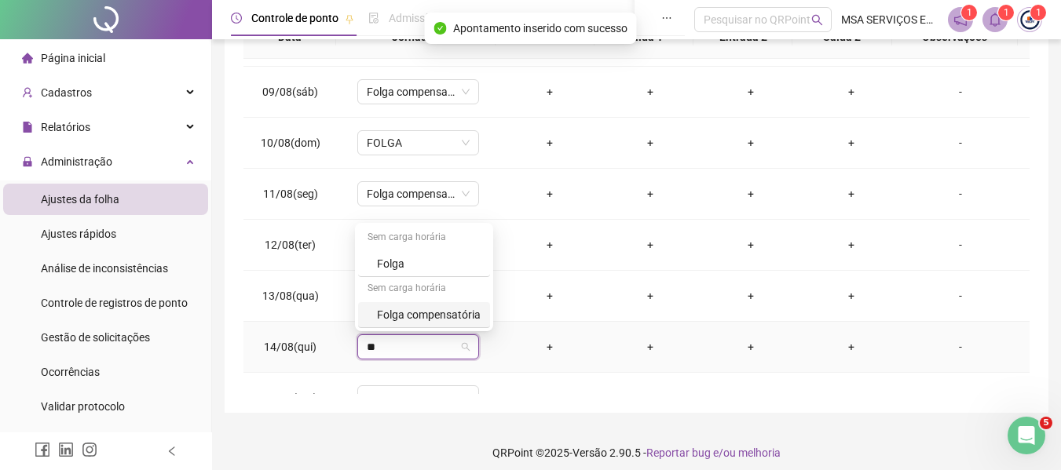
click at [436, 322] on div "Folga compensatória" at bounding box center [429, 314] width 104 height 17
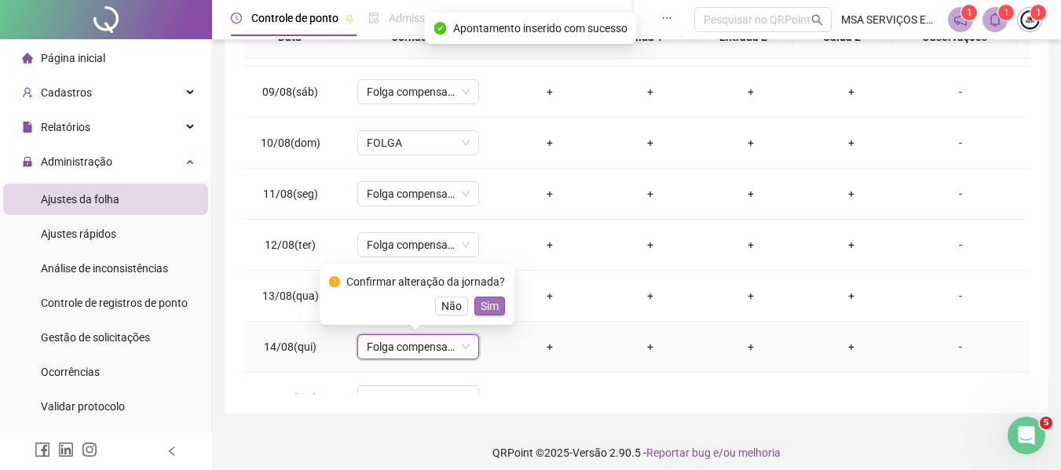
click at [488, 301] on span "Sim" at bounding box center [489, 306] width 18 height 17
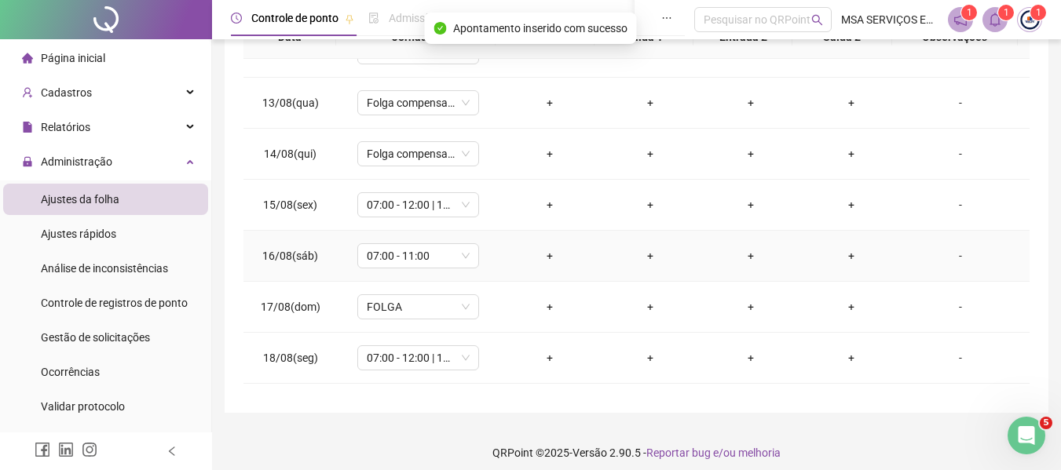
scroll to position [557, 0]
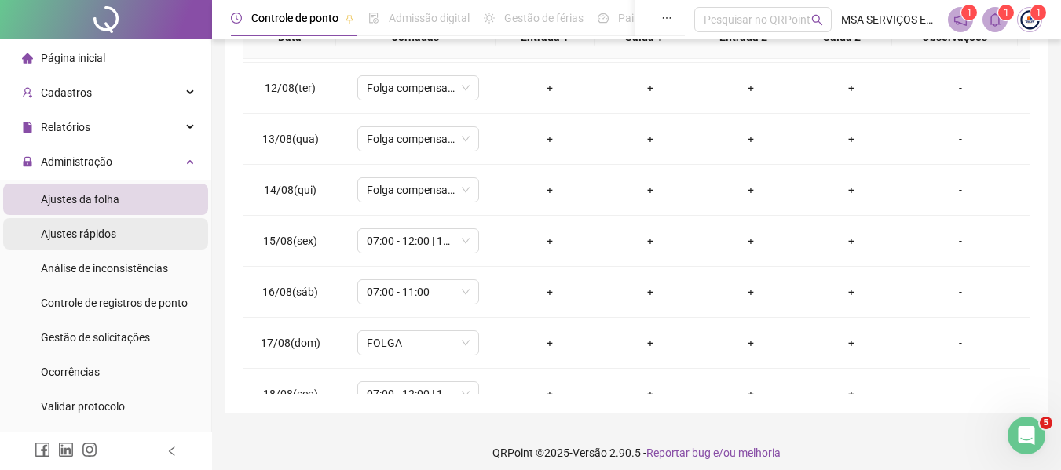
click at [97, 235] on span "Ajustes rápidos" at bounding box center [78, 234] width 75 height 13
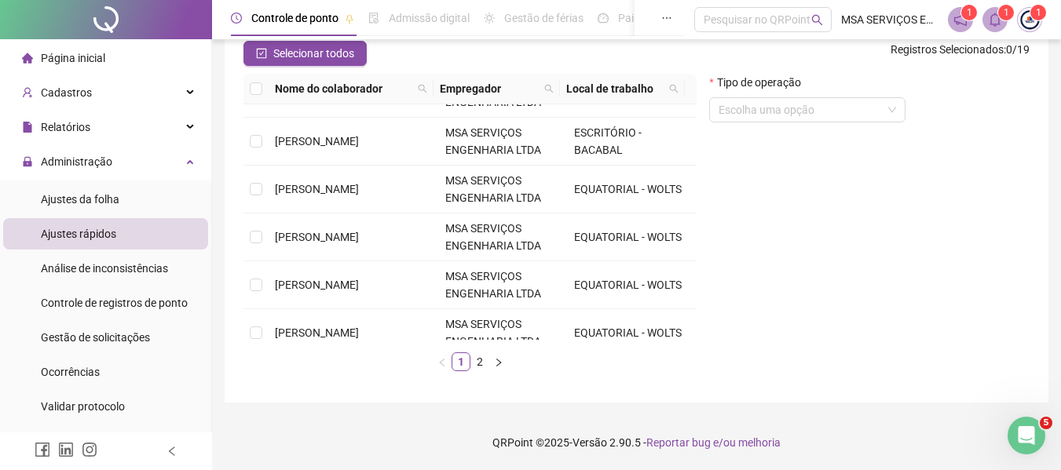
scroll to position [393, 0]
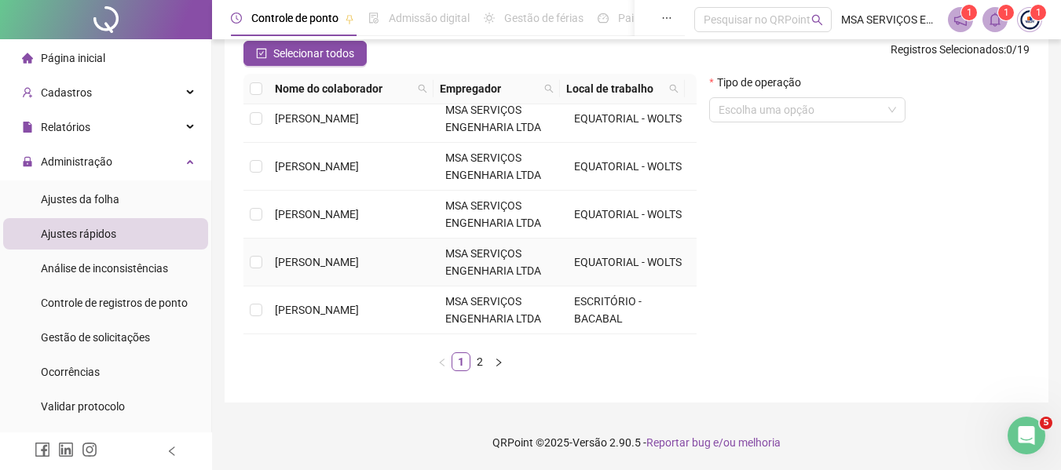
click at [341, 261] on span "[PERSON_NAME]" at bounding box center [317, 262] width 84 height 13
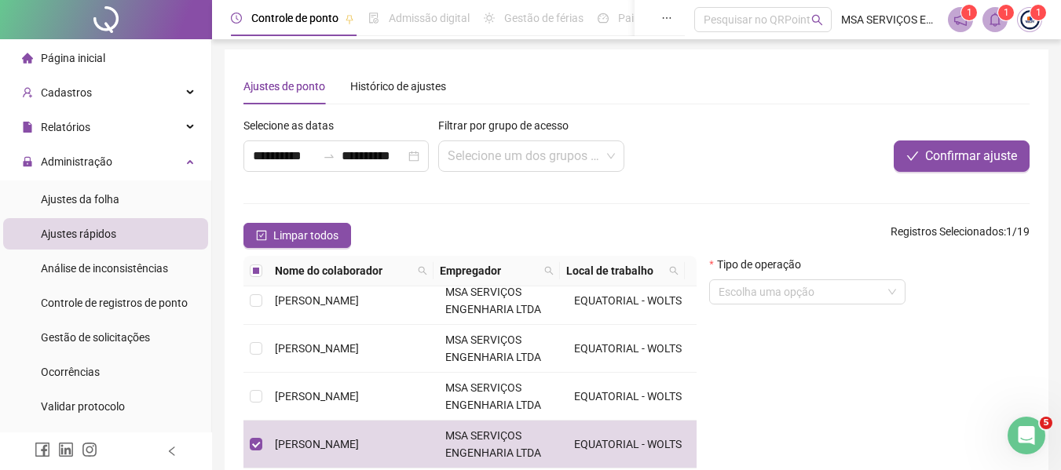
scroll to position [0, 0]
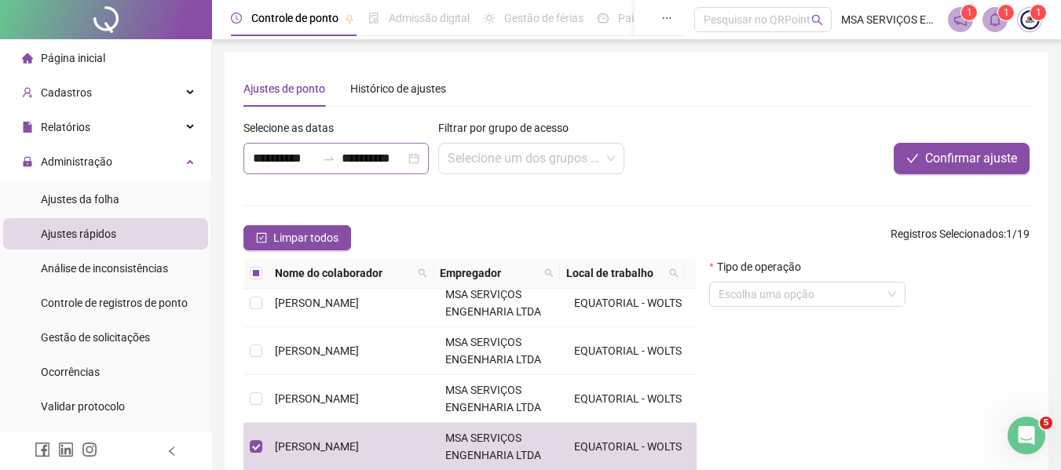
click at [385, 146] on div "**********" at bounding box center [335, 158] width 185 height 31
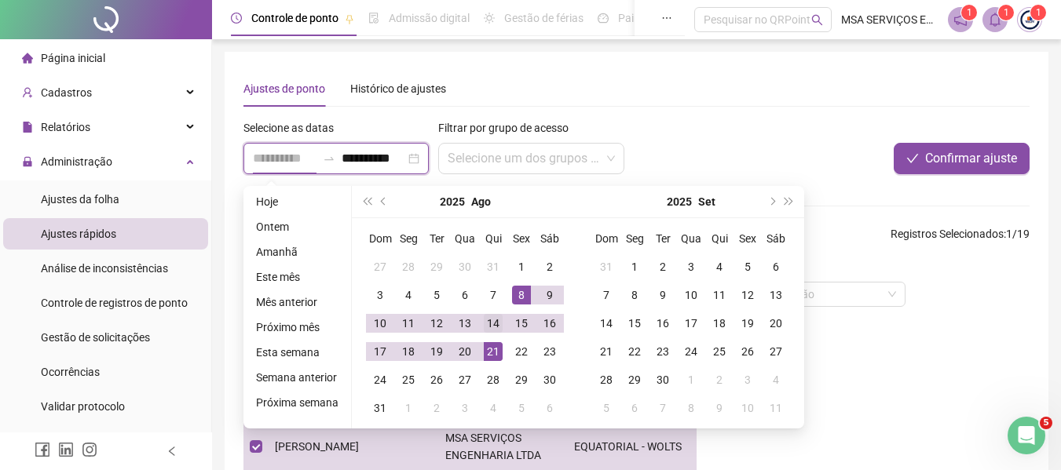
type input "**********"
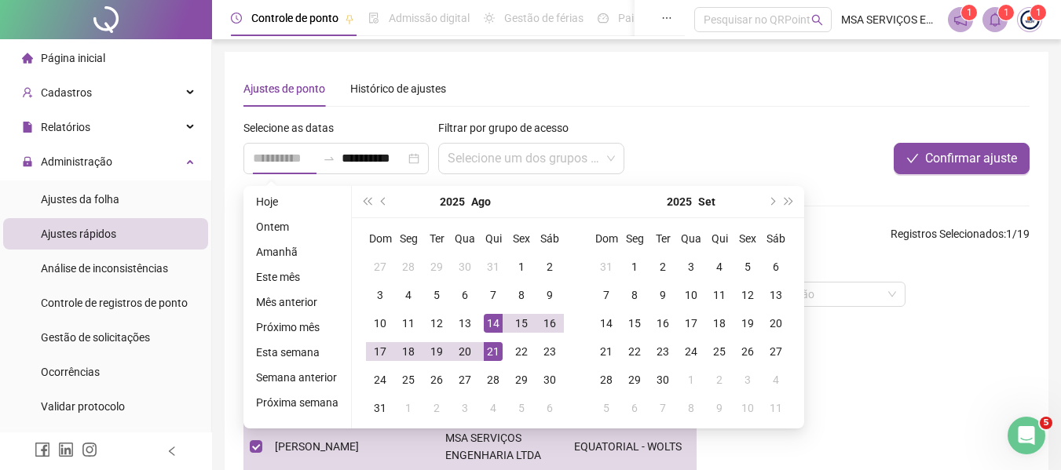
click at [492, 319] on div "14" at bounding box center [493, 323] width 19 height 19
type input "**********"
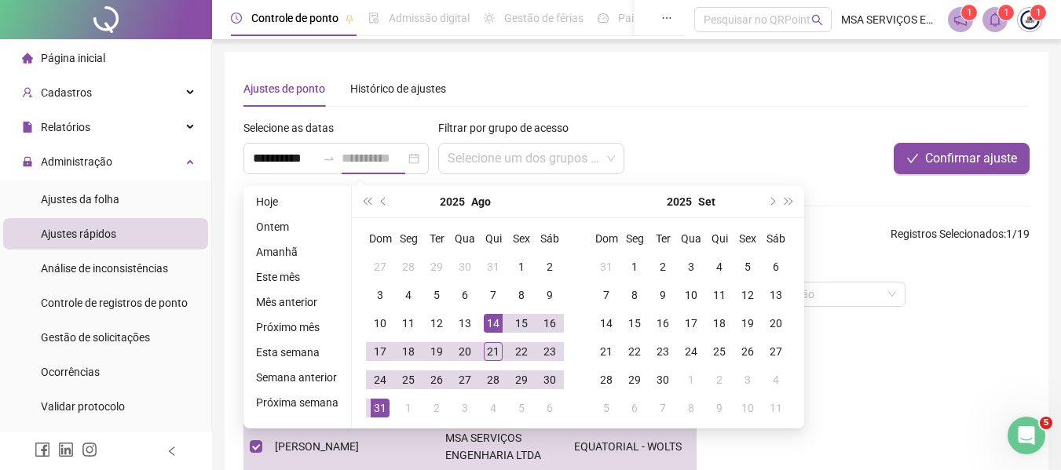
click at [375, 399] on div "31" at bounding box center [380, 408] width 19 height 19
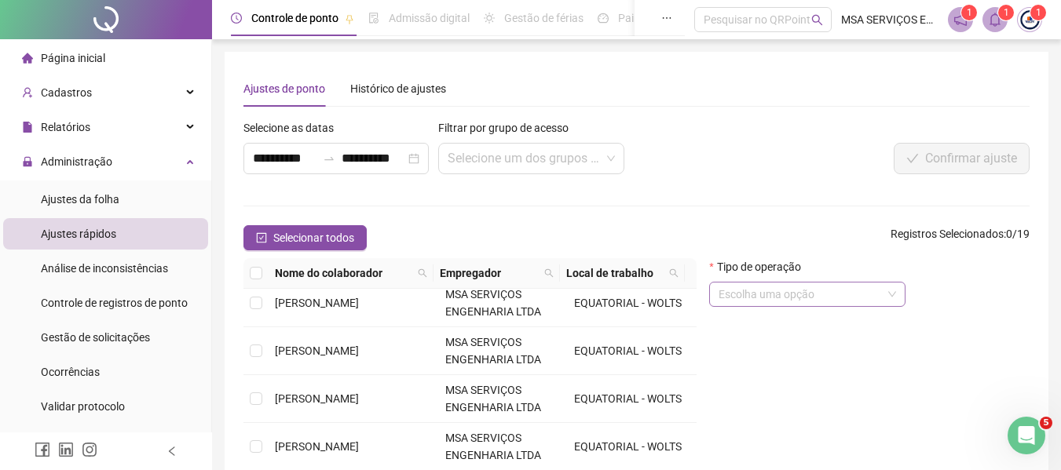
click at [762, 302] on input "search" at bounding box center [799, 295] width 163 height 24
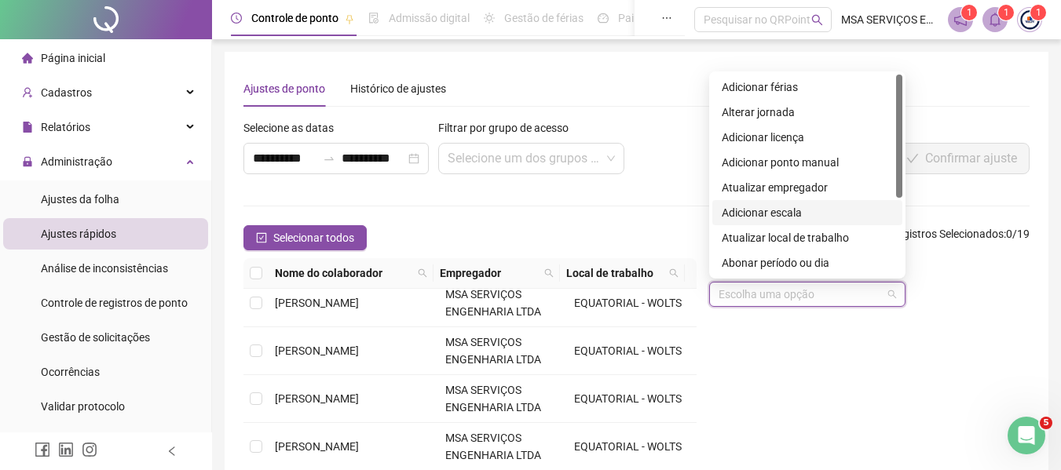
click at [770, 203] on div "Adicionar escala" at bounding box center [807, 212] width 190 height 25
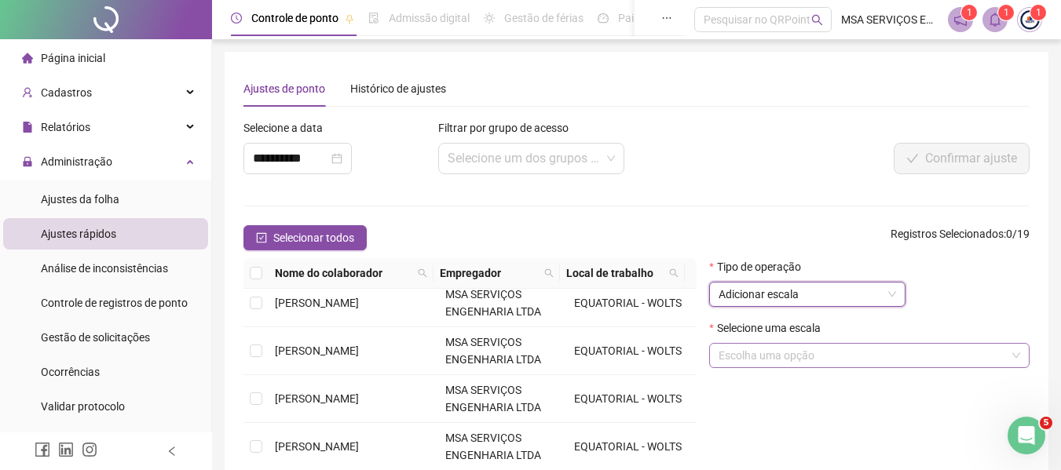
click at [795, 363] on input "search" at bounding box center [861, 356] width 287 height 24
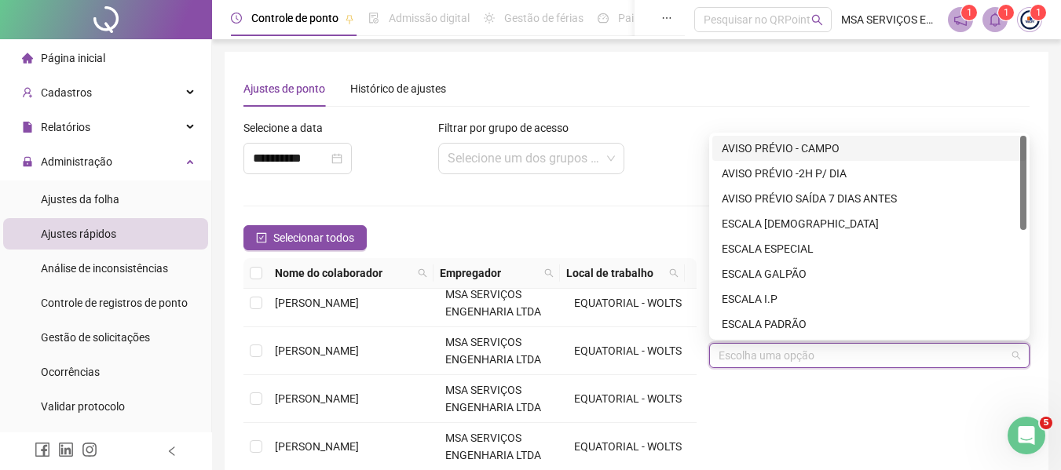
click at [802, 154] on div "AVISO PRÉVIO - CAMPO" at bounding box center [869, 148] width 295 height 17
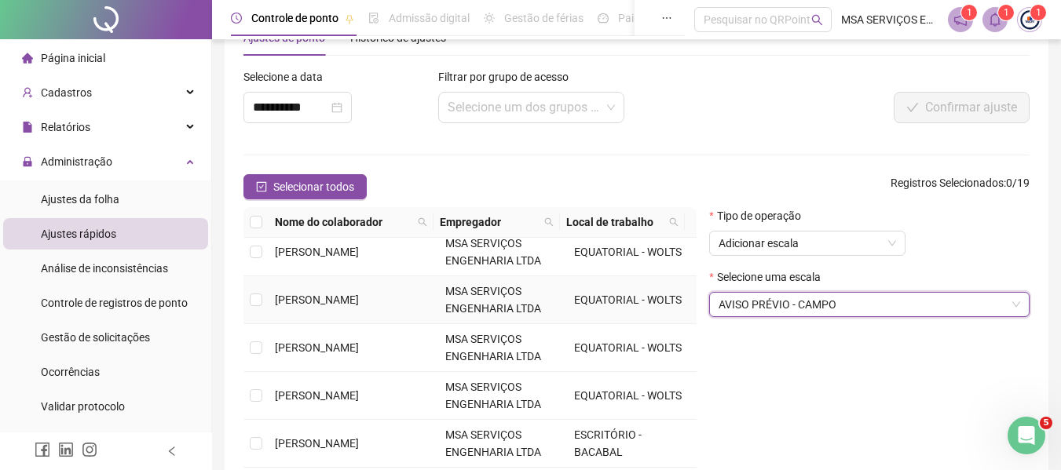
scroll to position [79, 0]
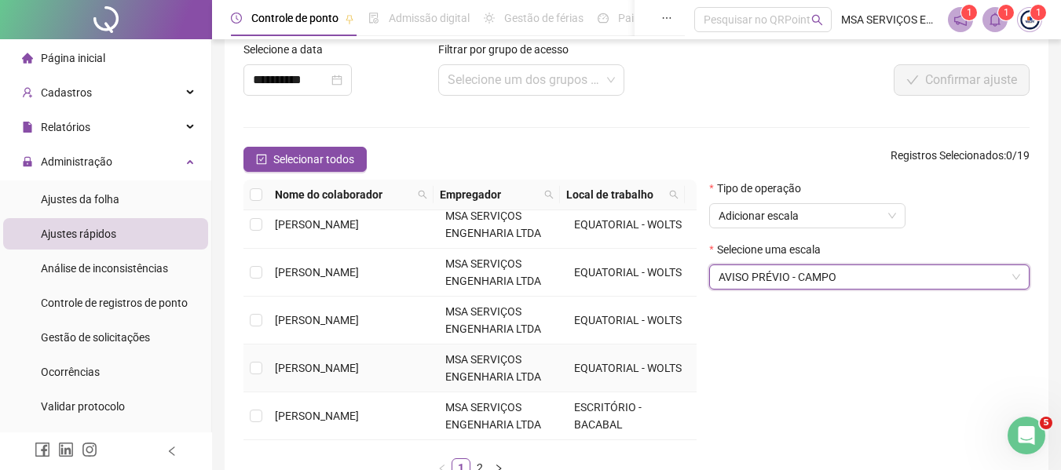
click at [307, 369] on span "[PERSON_NAME]" at bounding box center [317, 368] width 84 height 13
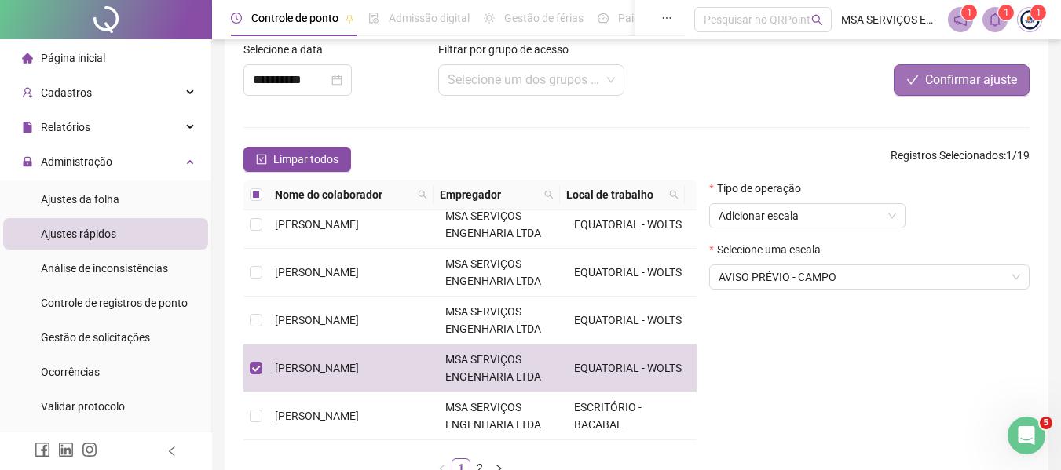
click at [955, 84] on span "Confirmar ajuste" at bounding box center [971, 80] width 92 height 19
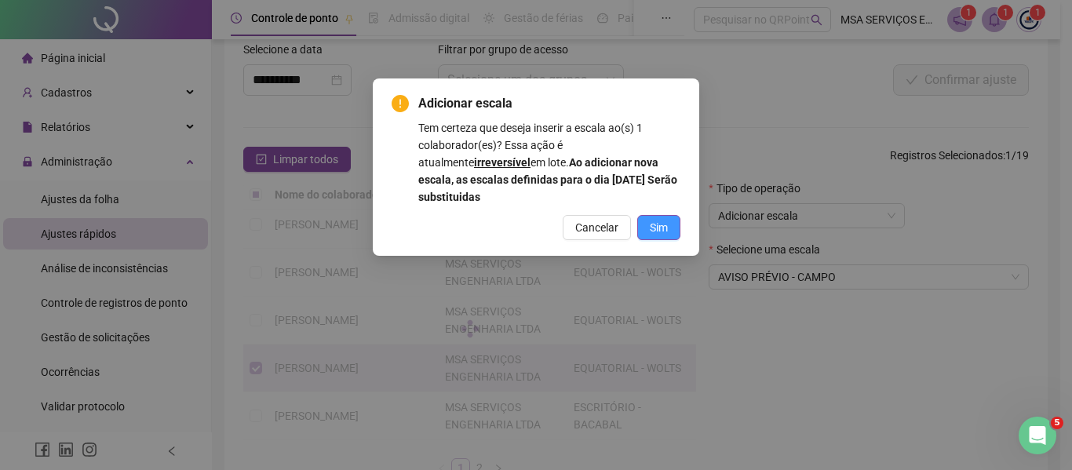
click at [641, 227] on button "Sim" at bounding box center [658, 227] width 43 height 25
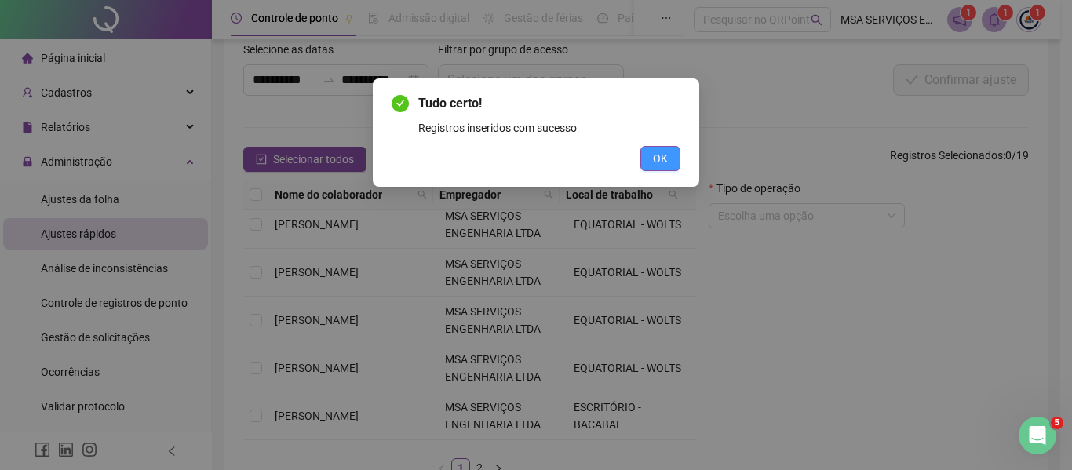
click at [674, 156] on button "OK" at bounding box center [661, 158] width 40 height 25
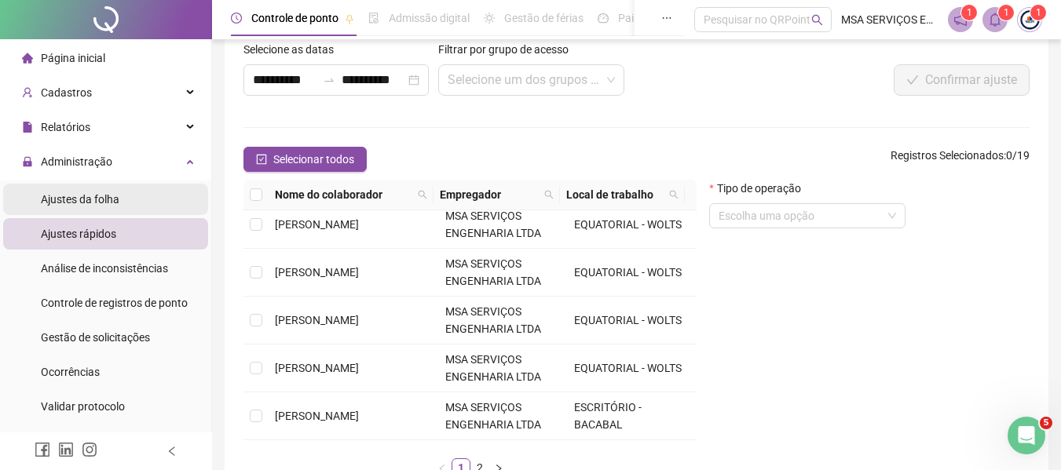
click at [126, 192] on li "Ajustes da folha" at bounding box center [105, 199] width 205 height 31
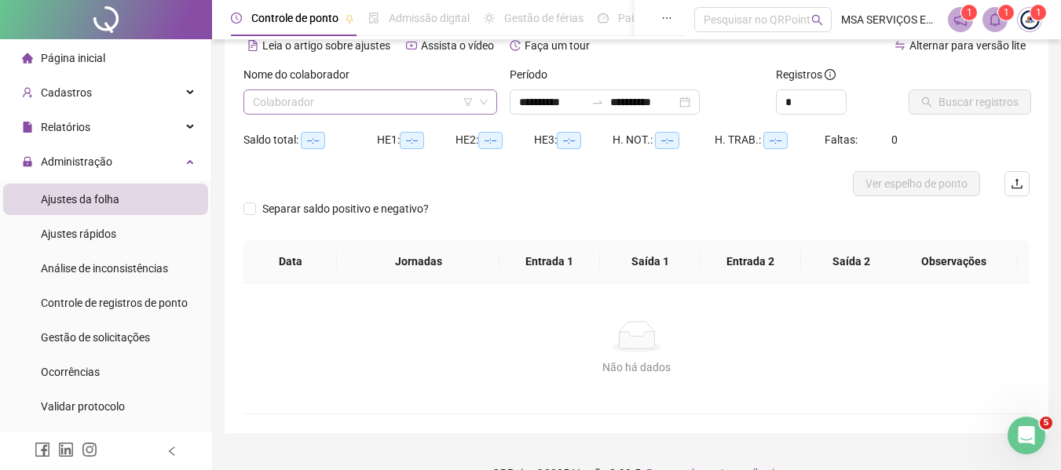
type input "**********"
click at [585, 109] on input "**********" at bounding box center [552, 101] width 66 height 17
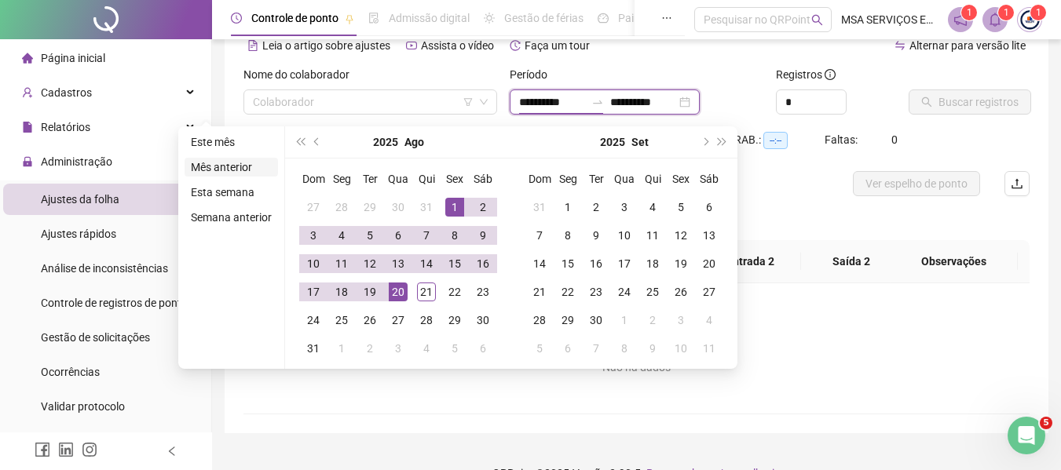
type input "**********"
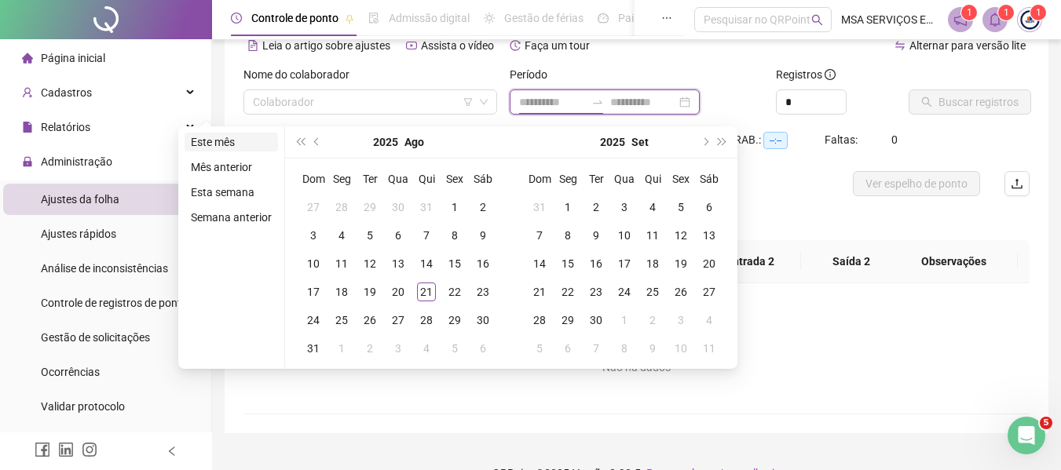
type input "**********"
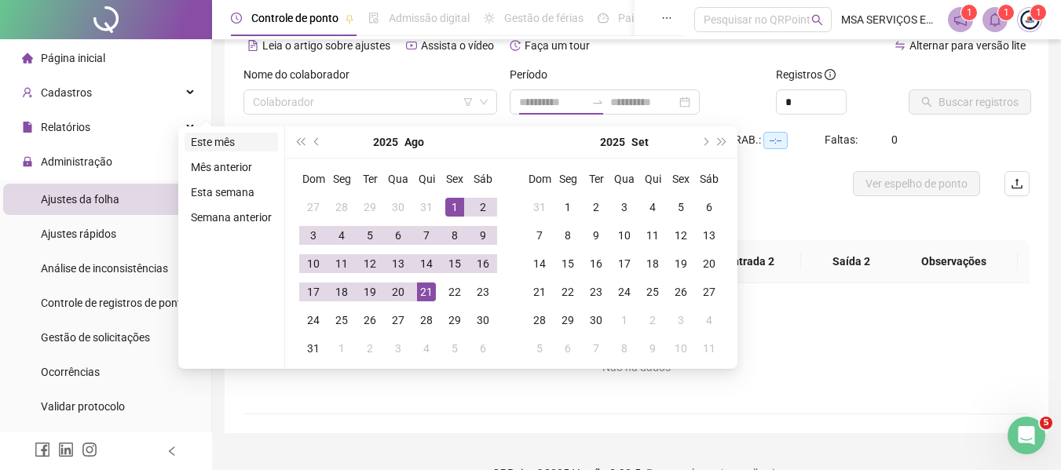
click at [228, 144] on li "Este mês" at bounding box center [230, 142] width 93 height 19
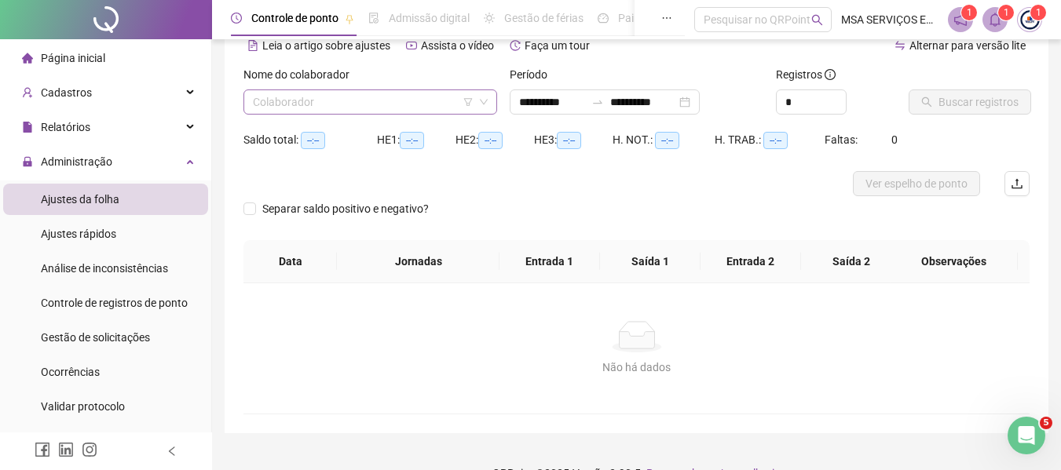
click at [354, 96] on input "search" at bounding box center [363, 102] width 221 height 24
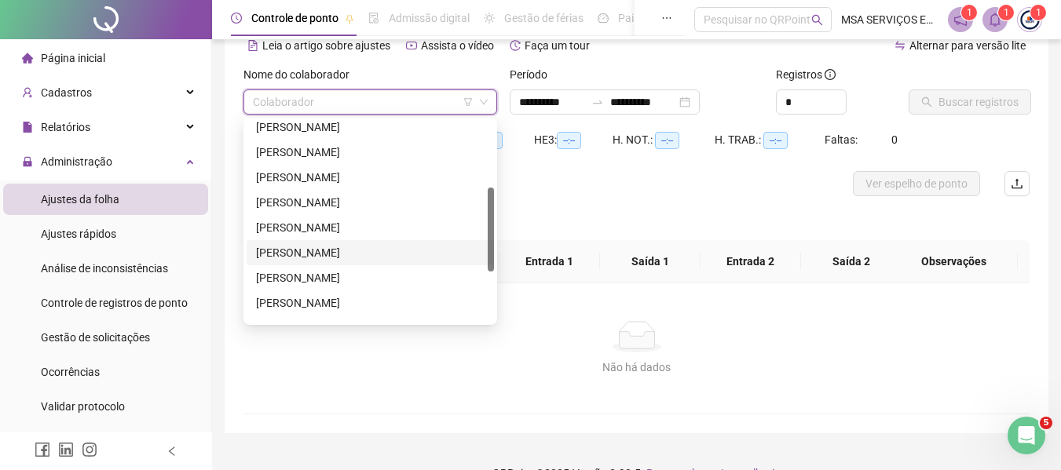
scroll to position [236, 0]
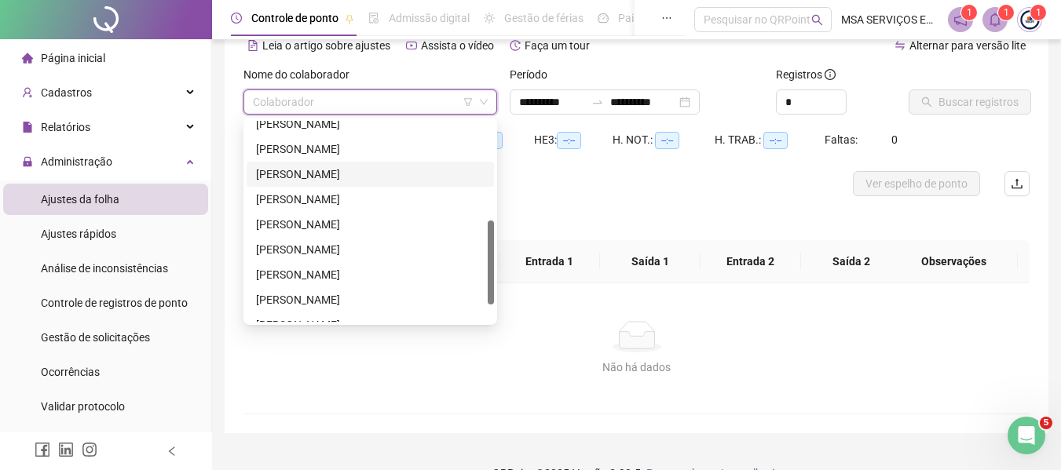
click at [386, 177] on div "[PERSON_NAME]" at bounding box center [370, 174] width 228 height 17
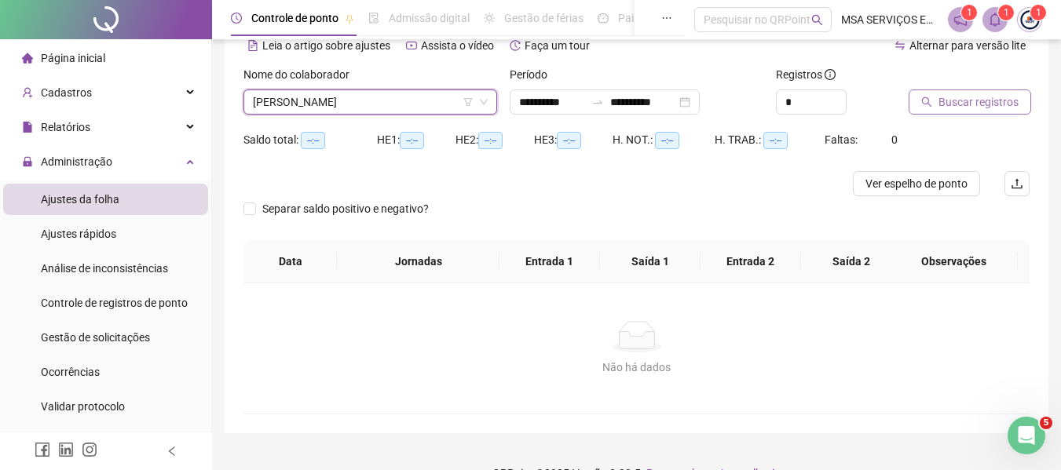
click at [951, 90] on button "Buscar registros" at bounding box center [969, 102] width 122 height 25
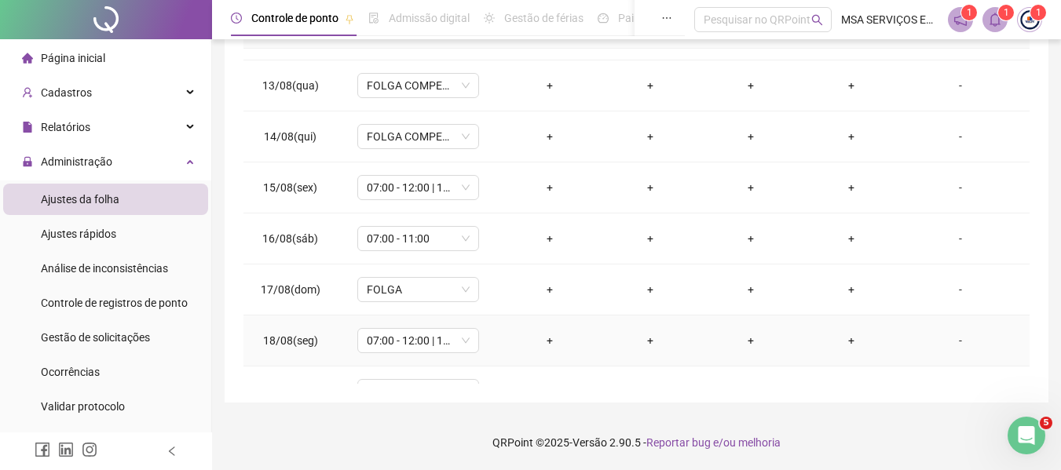
scroll to position [579, 0]
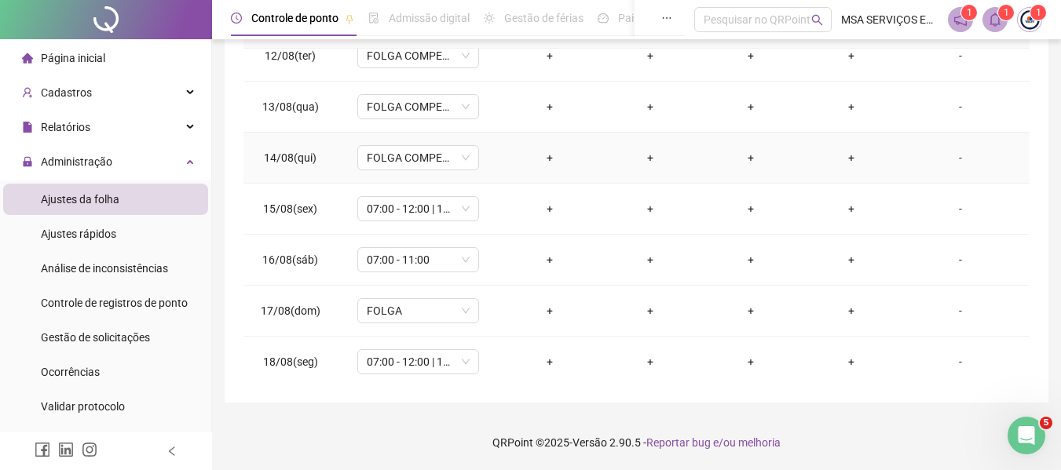
click at [955, 161] on div "-" at bounding box center [960, 157] width 93 height 17
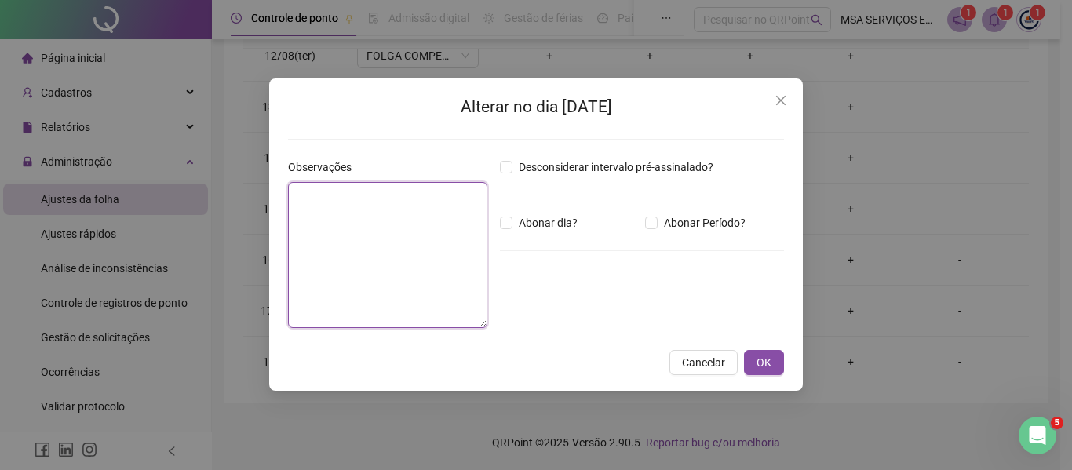
click at [364, 236] on textarea at bounding box center [387, 255] width 199 height 146
type textarea "*"
type textarea "**********"
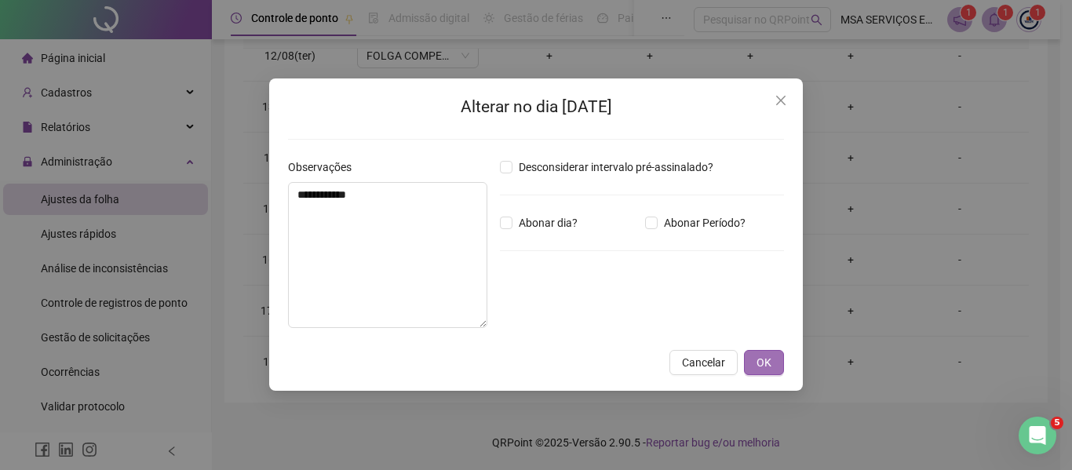
click at [758, 369] on span "OK" at bounding box center [764, 362] width 15 height 17
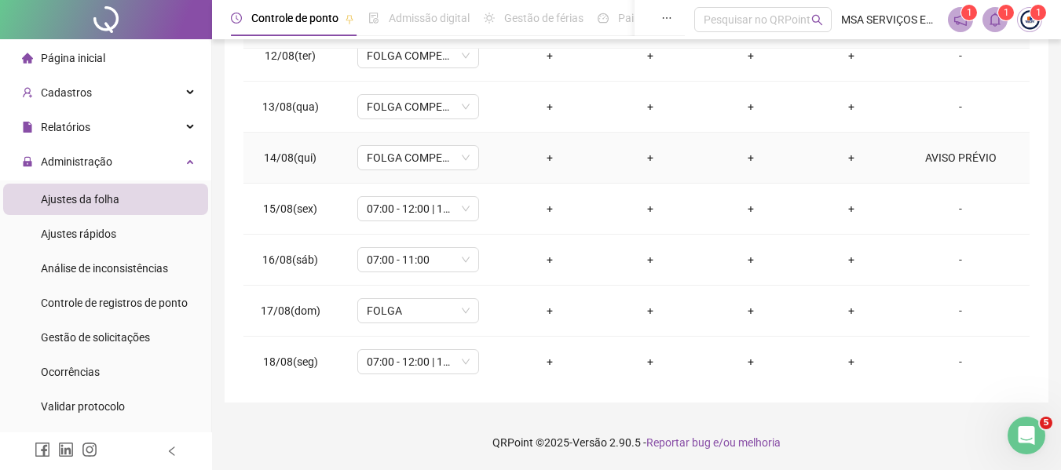
click at [940, 159] on div "AVISO PRÉVIO" at bounding box center [960, 157] width 93 height 17
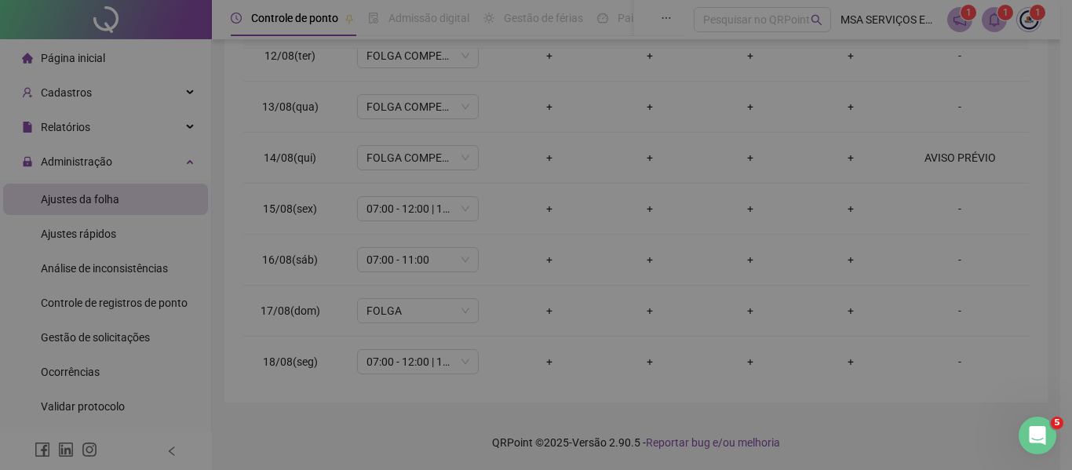
type textarea "**********"
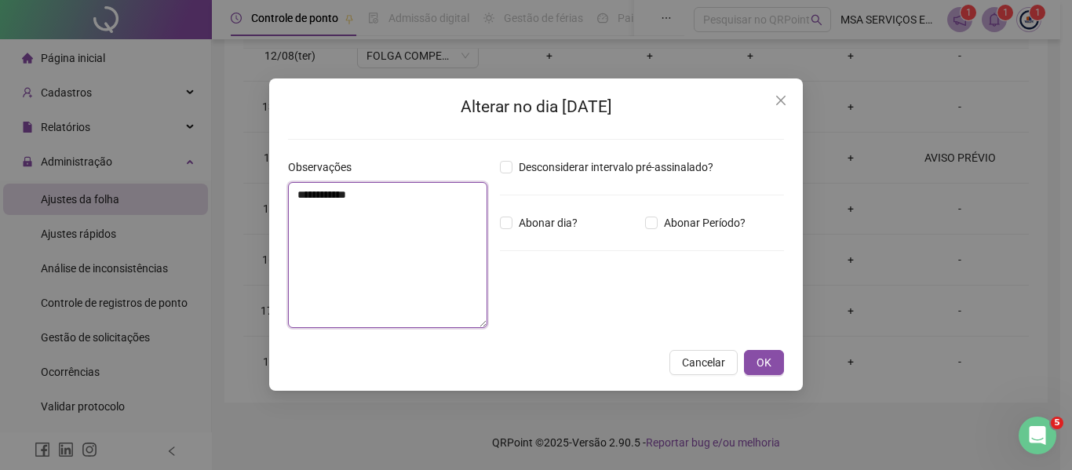
drag, startPoint x: 366, startPoint y: 199, endPoint x: 298, endPoint y: 203, distance: 67.7
click at [298, 203] on textarea "**********" at bounding box center [387, 255] width 199 height 146
click at [476, 228] on textarea "**********" at bounding box center [387, 255] width 199 height 146
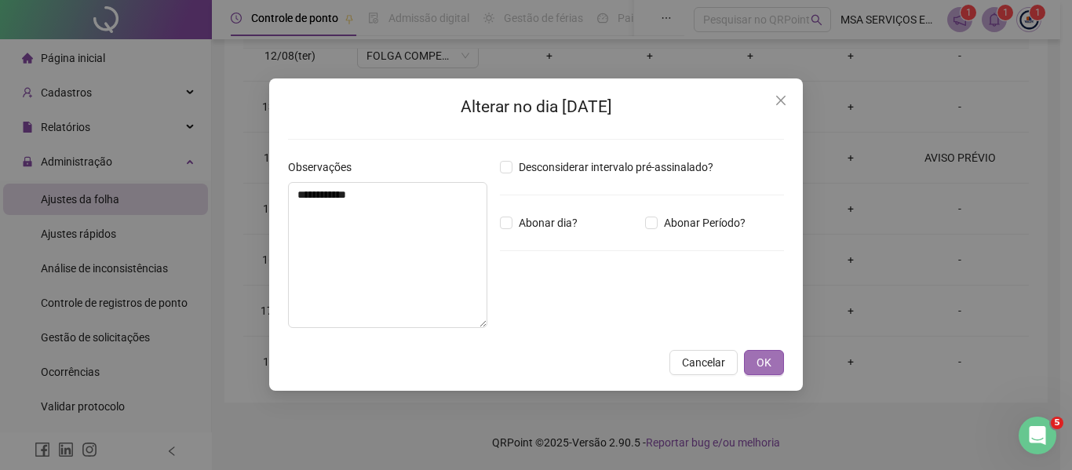
click at [773, 357] on button "OK" at bounding box center [764, 362] width 40 height 25
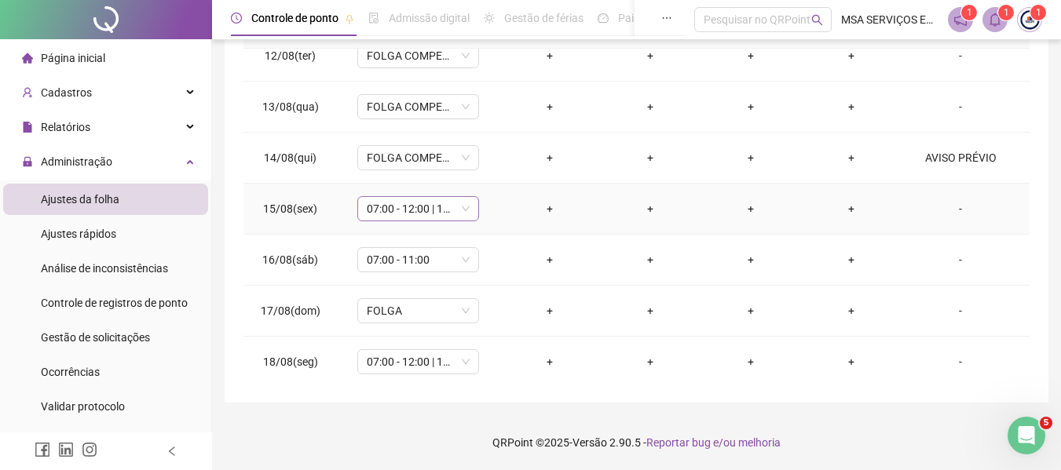
click at [432, 204] on span "07:00 - 12:00 | 14:00 - 17:00" at bounding box center [418, 209] width 103 height 24
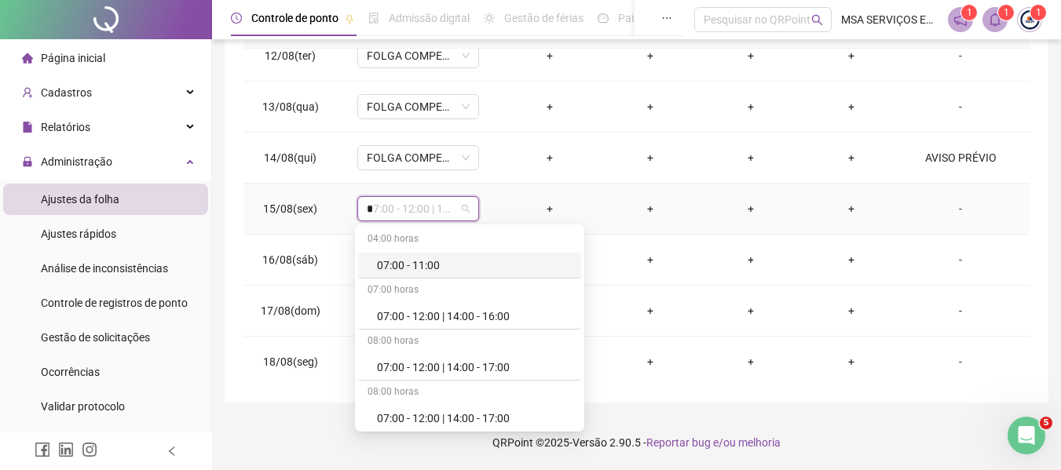
type input "**"
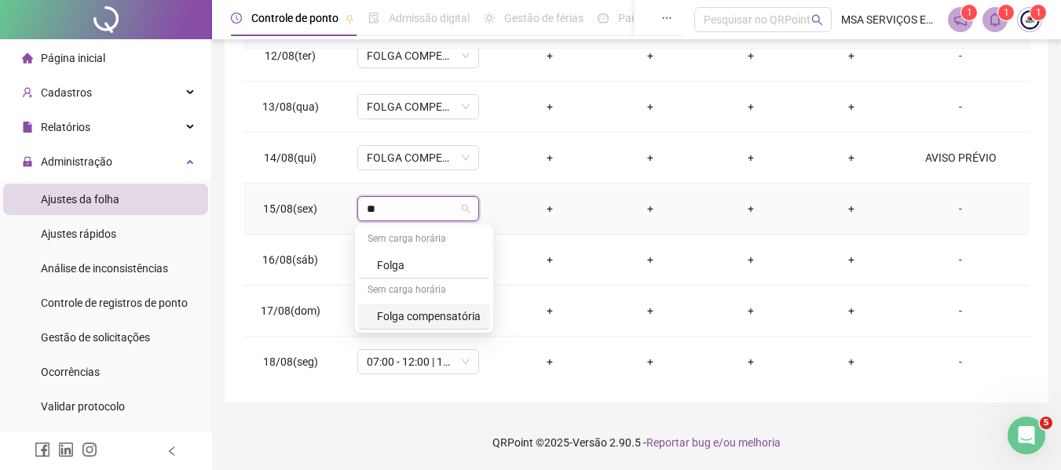
click at [468, 312] on div "Folga compensatória" at bounding box center [429, 316] width 104 height 17
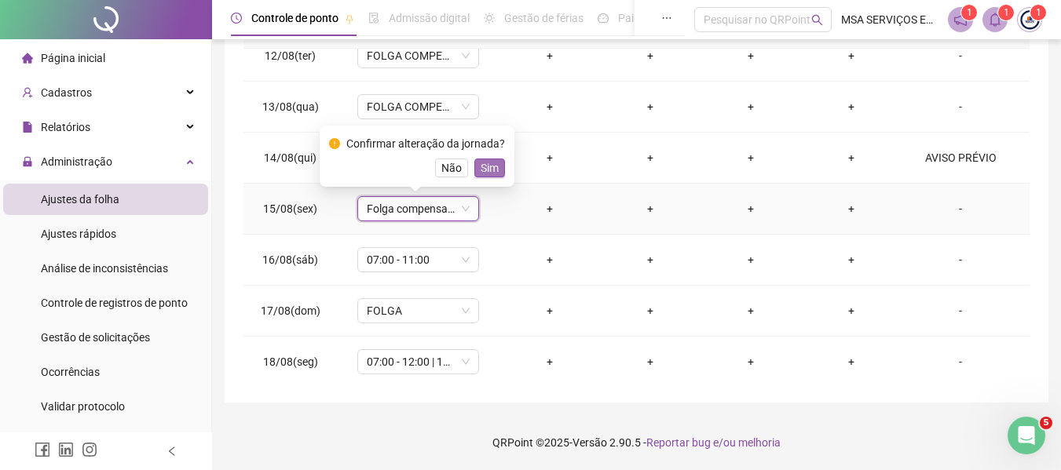
click at [494, 166] on span "Sim" at bounding box center [489, 167] width 18 height 17
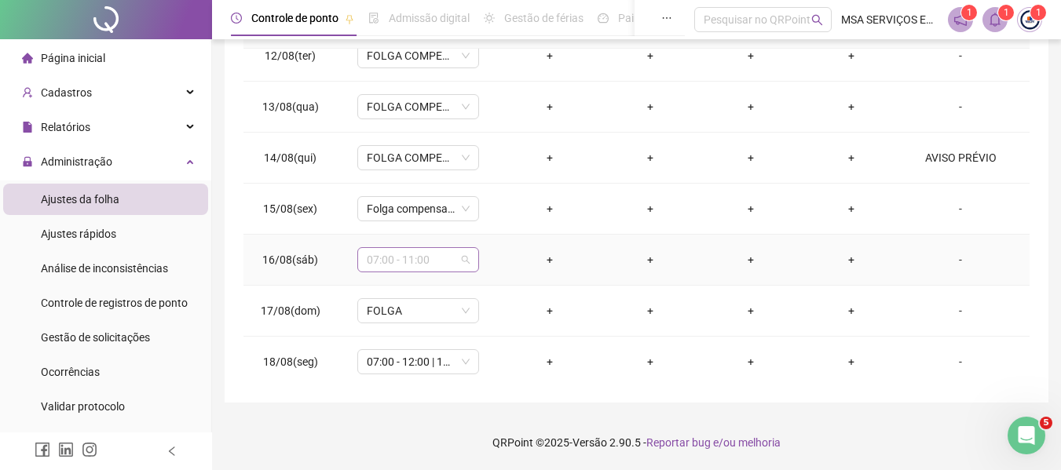
click at [437, 262] on span "07:00 - 11:00" at bounding box center [418, 260] width 103 height 24
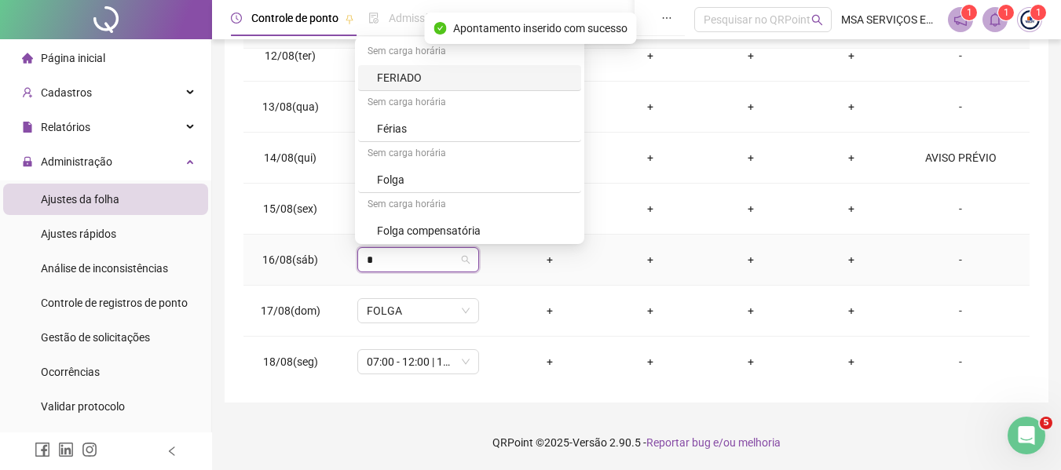
type input "**"
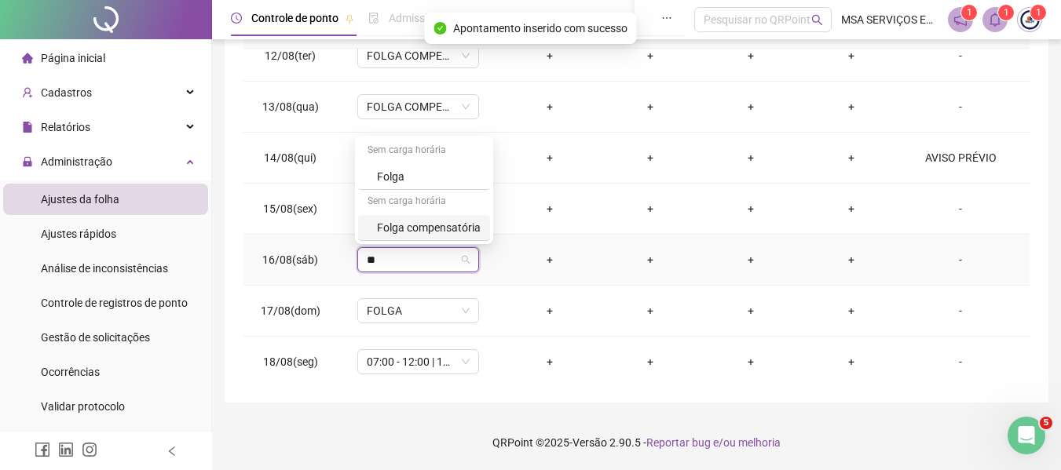
click at [460, 226] on div "Folga compensatória" at bounding box center [429, 227] width 104 height 17
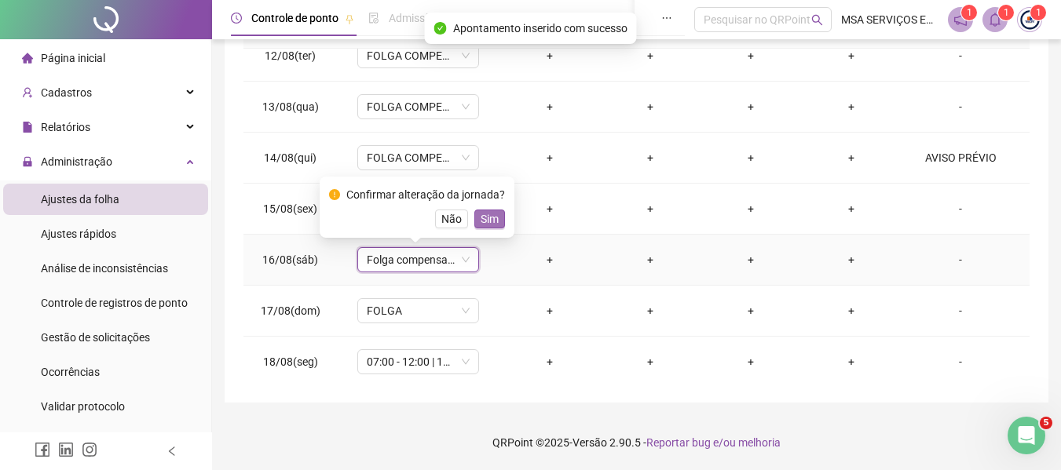
click at [483, 225] on span "Sim" at bounding box center [489, 218] width 18 height 17
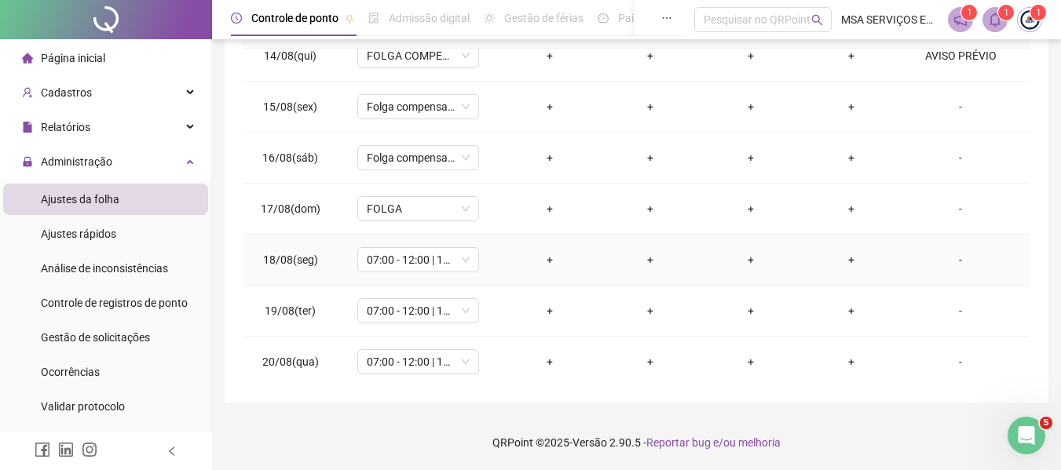
scroll to position [658, 0]
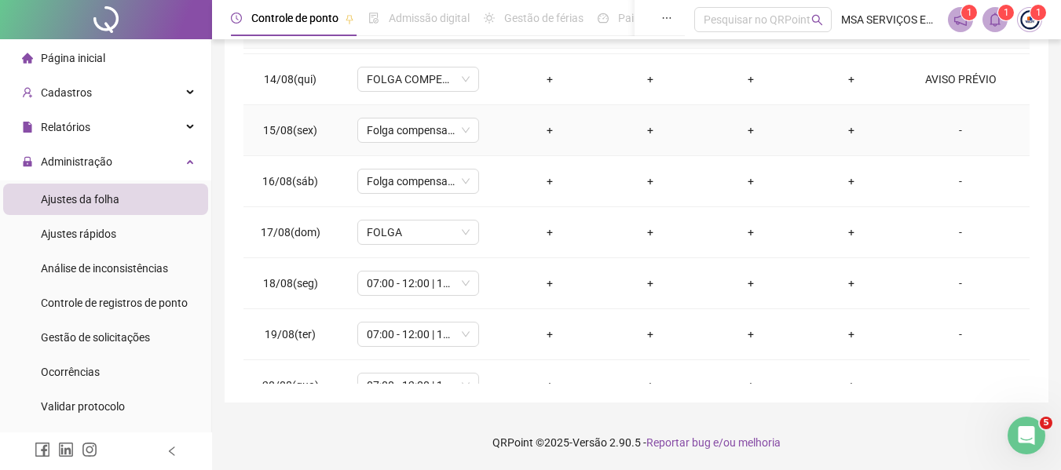
click at [953, 119] on td "-" at bounding box center [965, 130] width 128 height 51
drag, startPoint x: 954, startPoint y: 126, endPoint x: 762, endPoint y: 128, distance: 191.6
click at [954, 127] on div "-" at bounding box center [960, 130] width 93 height 17
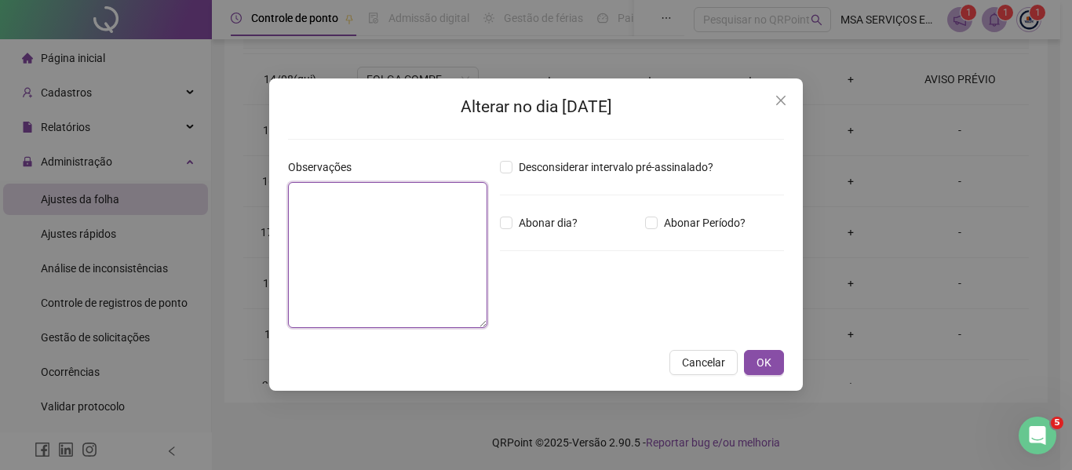
click at [392, 230] on textarea at bounding box center [387, 255] width 199 height 146
paste textarea "**********"
type textarea "**********"
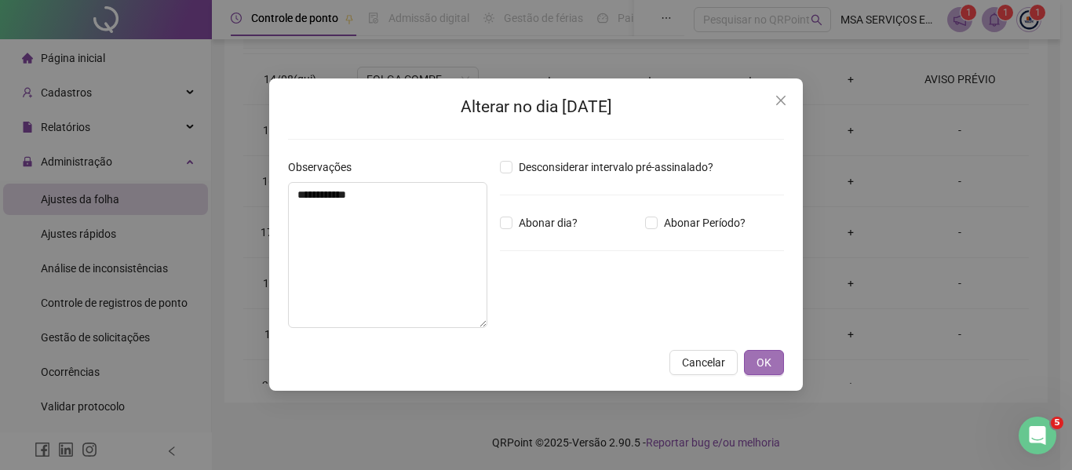
click at [781, 366] on button "OK" at bounding box center [764, 362] width 40 height 25
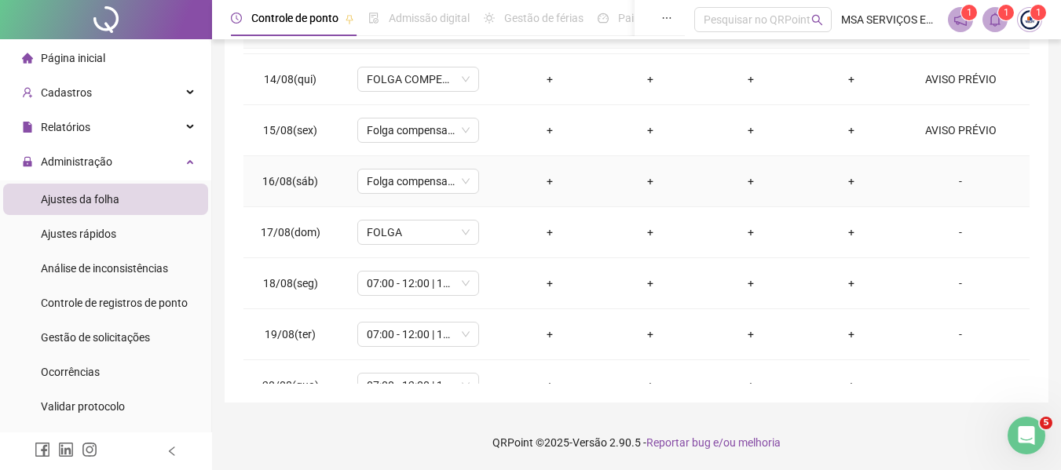
drag, startPoint x: 952, startPoint y: 179, endPoint x: 889, endPoint y: 181, distance: 63.6
click at [952, 181] on div "-" at bounding box center [960, 181] width 93 height 17
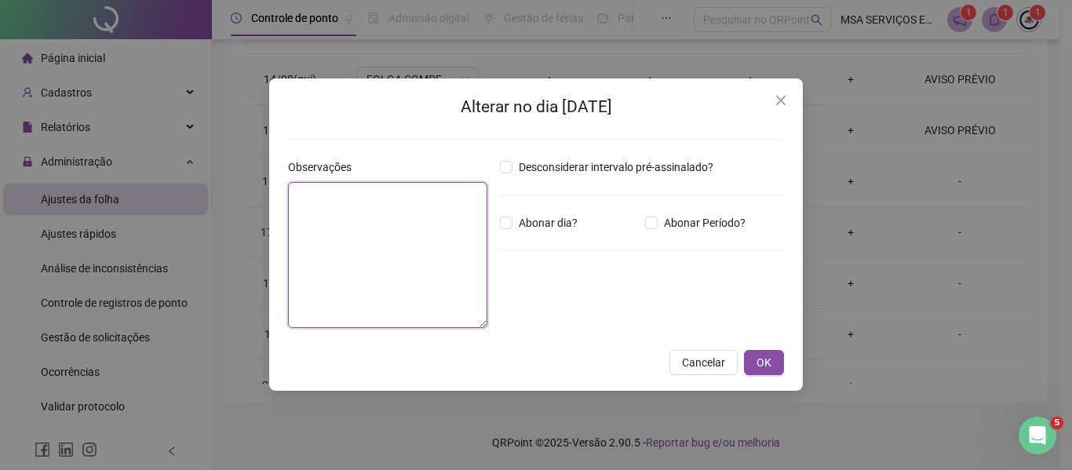
click at [458, 266] on textarea at bounding box center [387, 255] width 199 height 146
paste textarea "**********"
type textarea "**********"
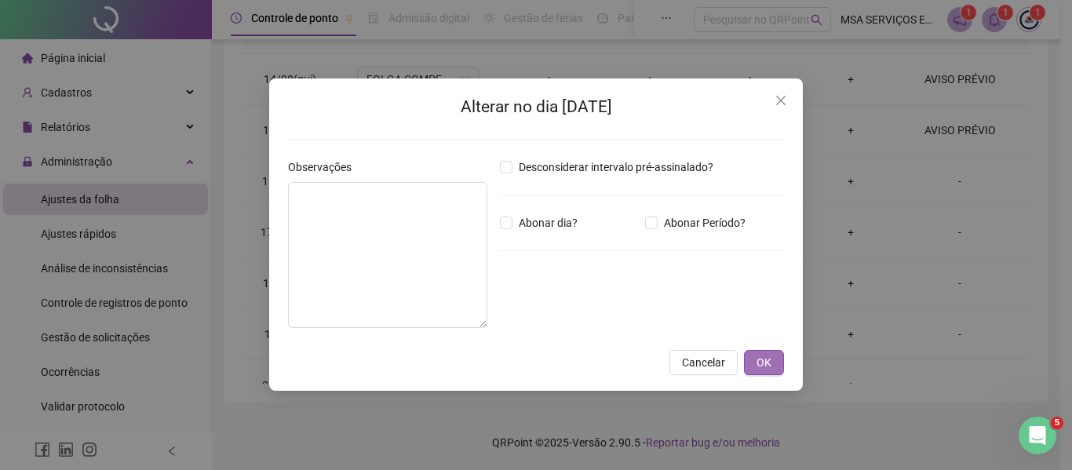
click at [756, 363] on button "OK" at bounding box center [764, 362] width 40 height 25
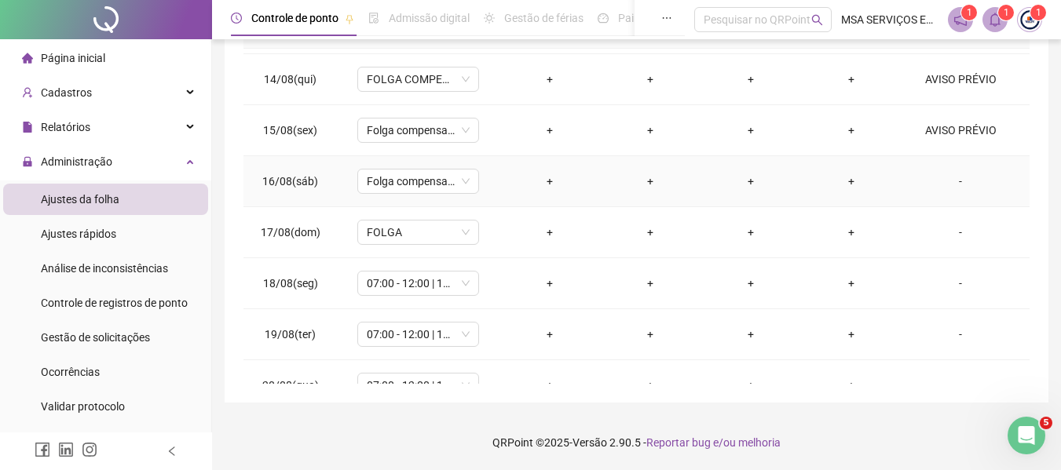
click at [952, 185] on div "-" at bounding box center [960, 181] width 93 height 17
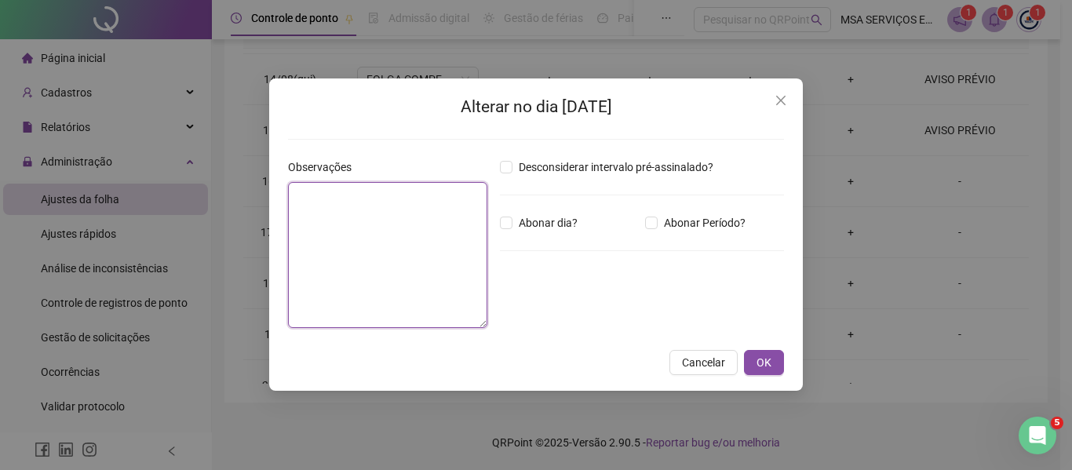
click at [402, 236] on textarea at bounding box center [387, 255] width 199 height 146
paste textarea "**********"
type textarea "**********"
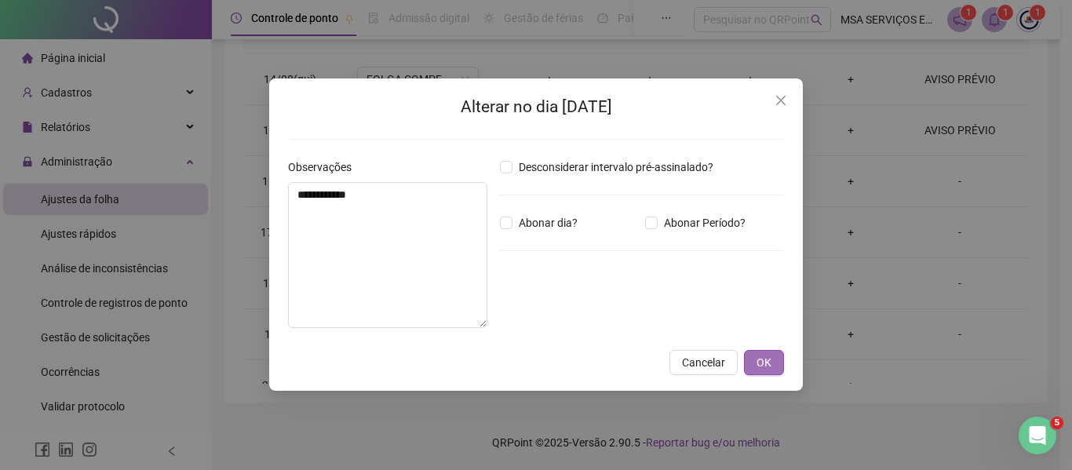
click at [772, 357] on button "OK" at bounding box center [764, 362] width 40 height 25
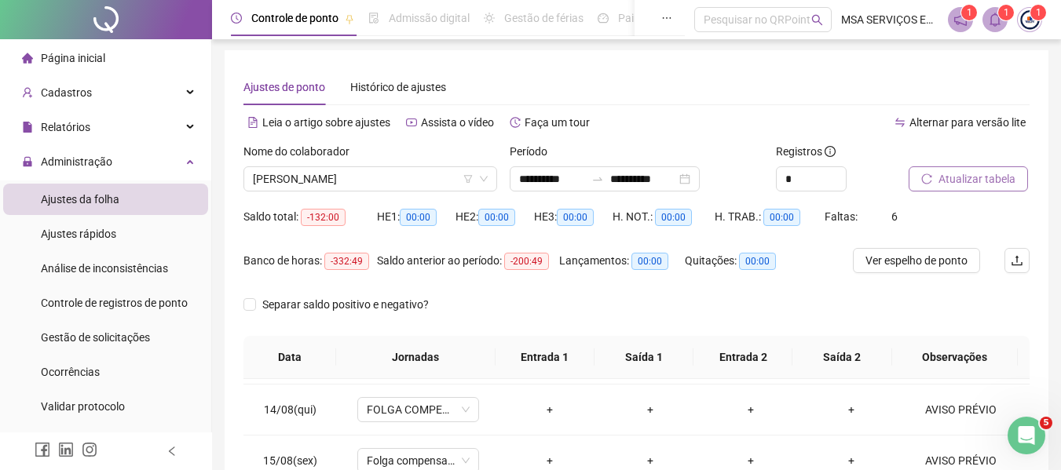
scroll to position [0, 0]
click at [958, 186] on span "Atualizar tabela" at bounding box center [976, 180] width 77 height 17
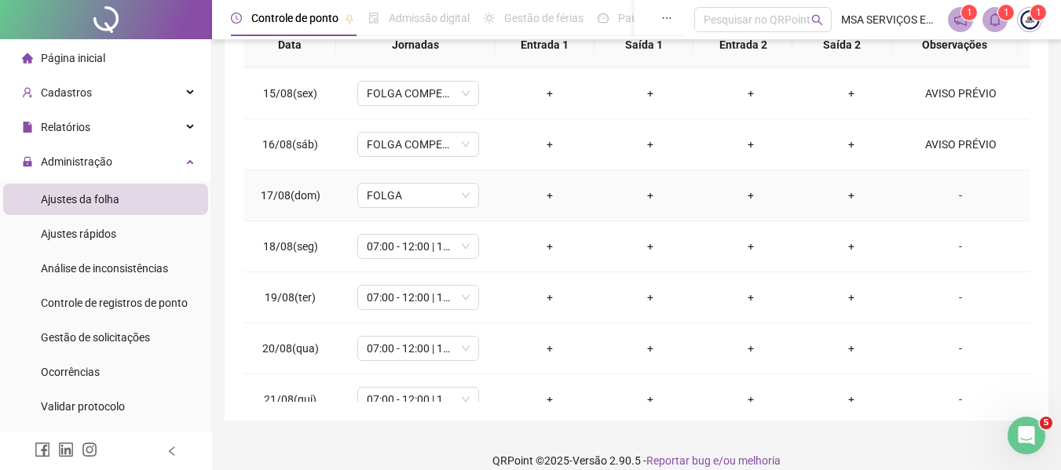
scroll to position [736, 0]
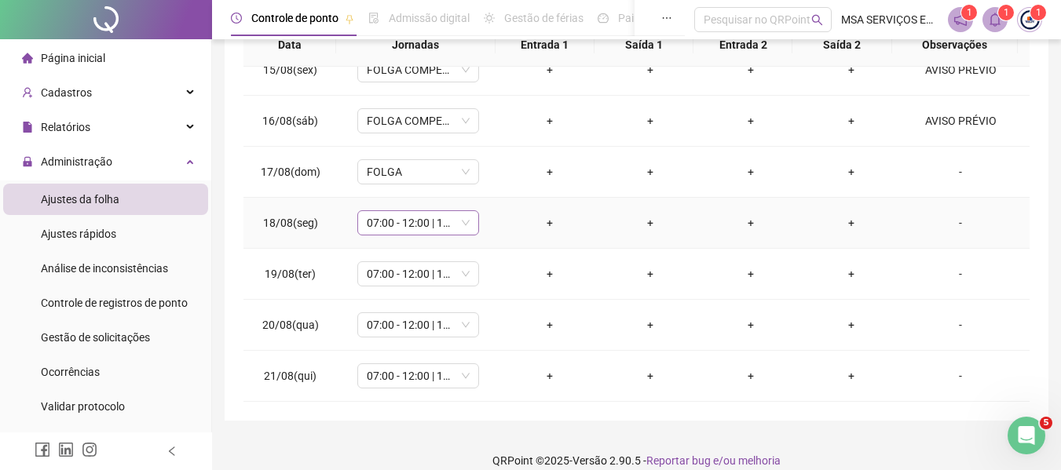
click at [413, 225] on span "07:00 - 12:00 | 14:00 - 17:00" at bounding box center [418, 223] width 103 height 24
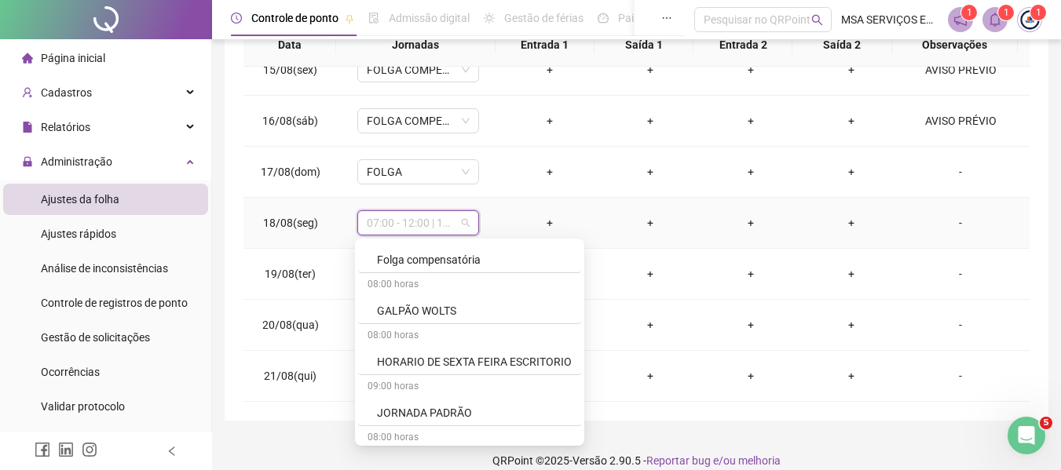
scroll to position [864, 0]
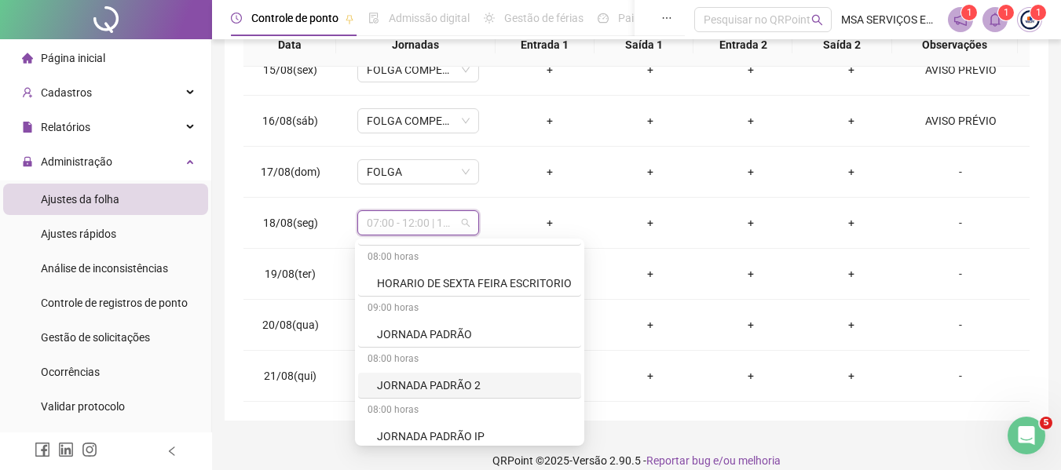
click at [238, 367] on div "**********" at bounding box center [637, 79] width 824 height 683
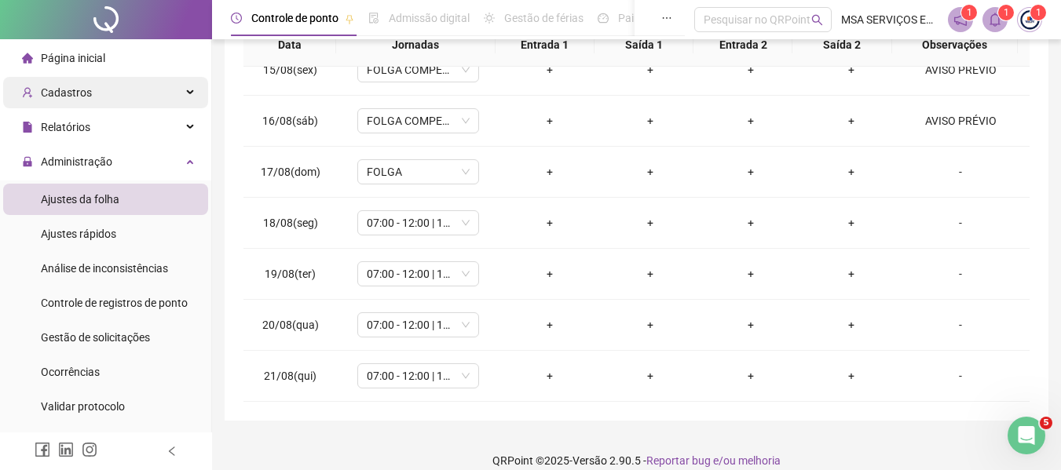
click at [77, 97] on span "Cadastros" at bounding box center [66, 92] width 51 height 13
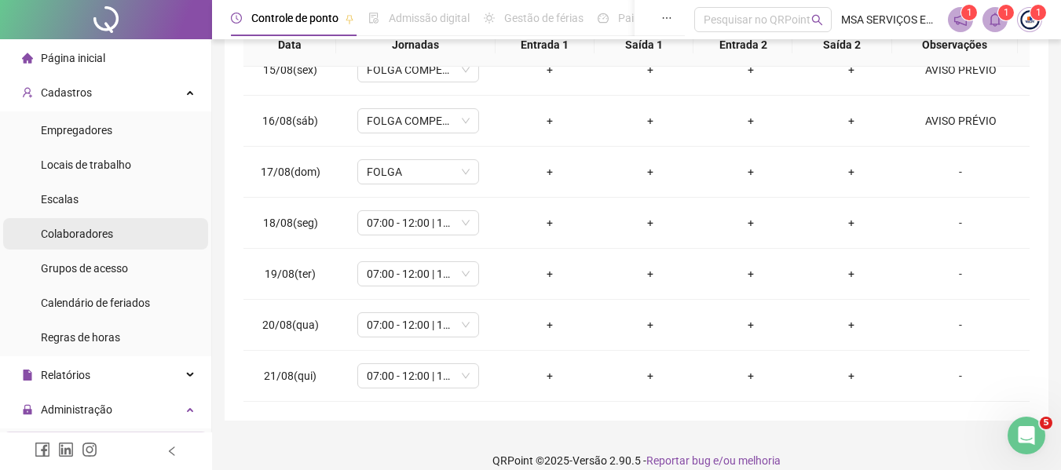
click at [93, 228] on span "Colaboradores" at bounding box center [77, 234] width 72 height 13
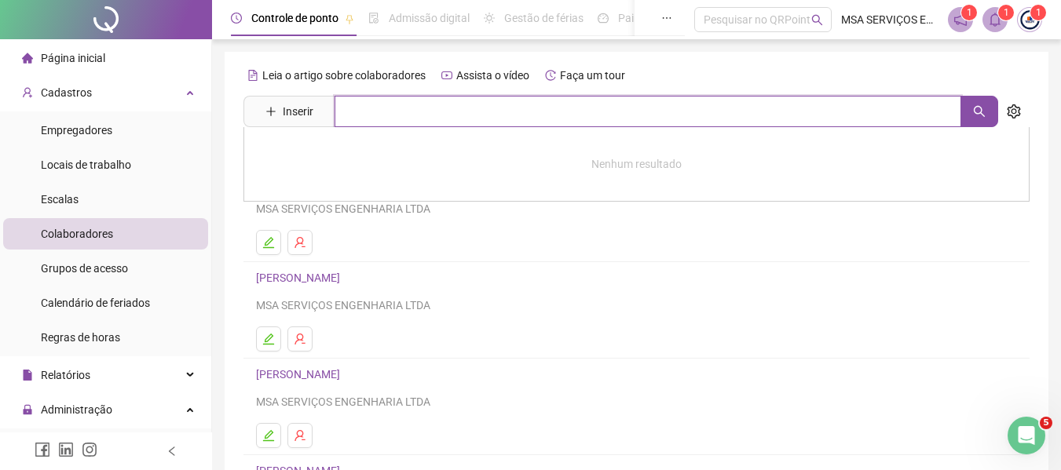
click at [426, 116] on input "text" at bounding box center [647, 111] width 627 height 31
type input "****"
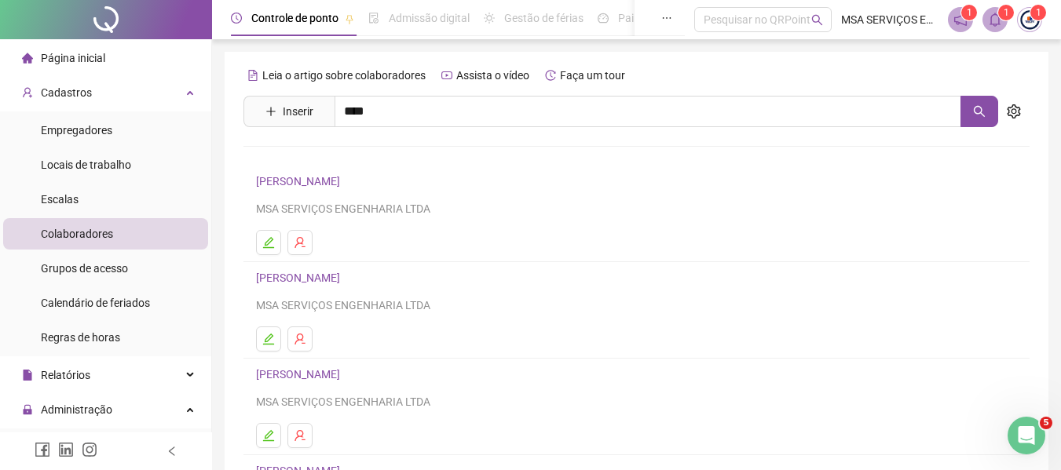
click at [356, 229] on link "[PERSON_NAME]" at bounding box center [314, 227] width 84 height 13
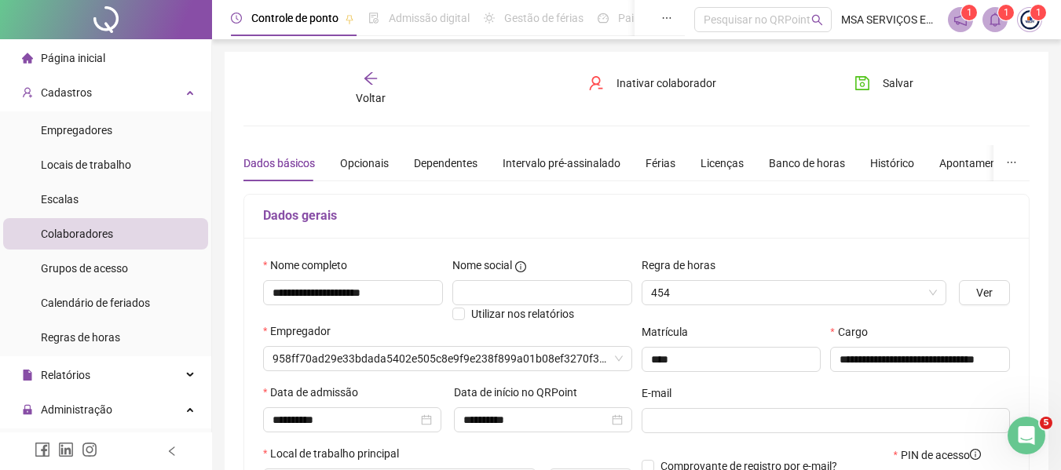
type input "**********"
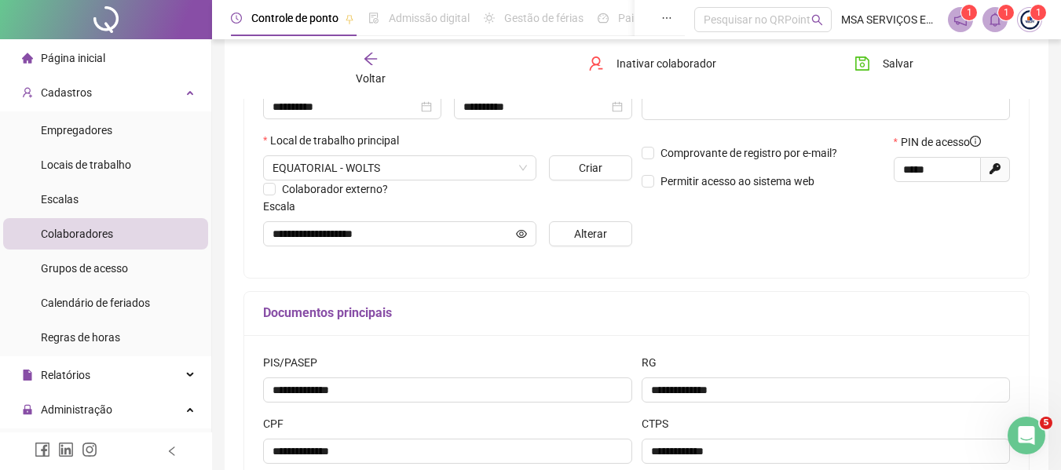
scroll to position [314, 0]
click at [608, 234] on button "Alterar" at bounding box center [590, 233] width 82 height 25
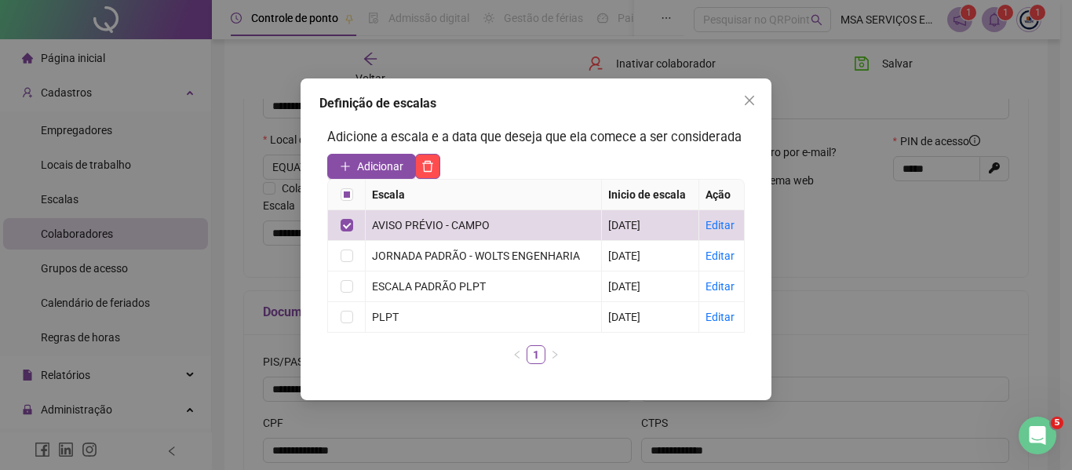
click at [742, 98] on span "Close" at bounding box center [749, 100] width 25 height 13
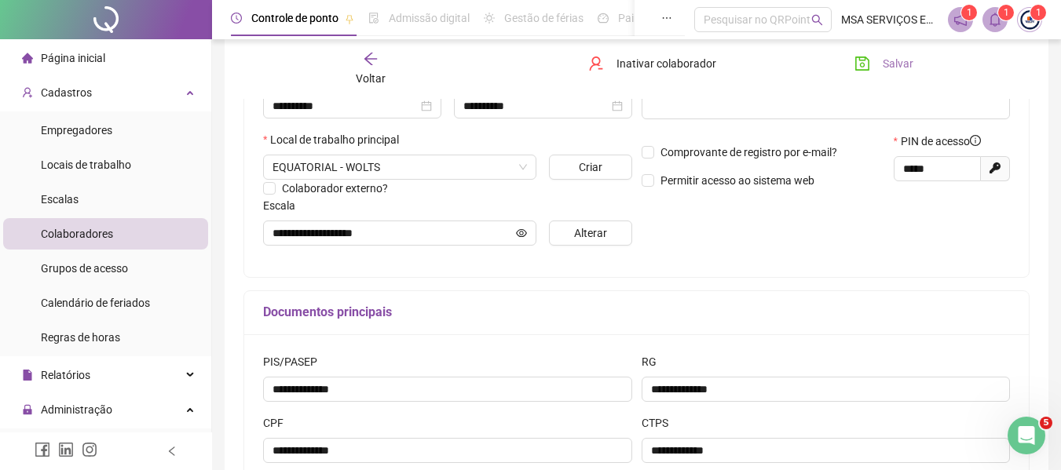
click at [875, 57] on button "Salvar" at bounding box center [883, 63] width 82 height 25
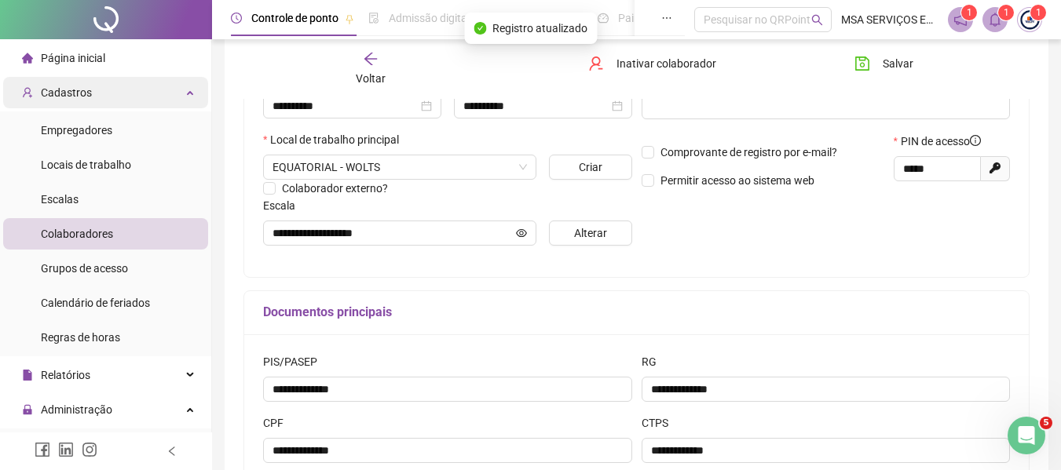
click at [120, 90] on div "Cadastros" at bounding box center [105, 92] width 205 height 31
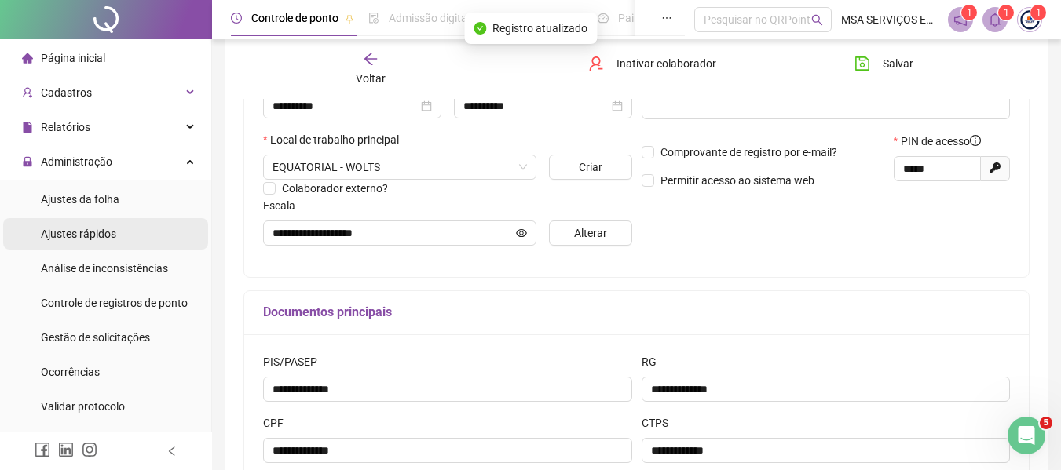
click at [124, 230] on li "Ajustes rápidos" at bounding box center [105, 233] width 205 height 31
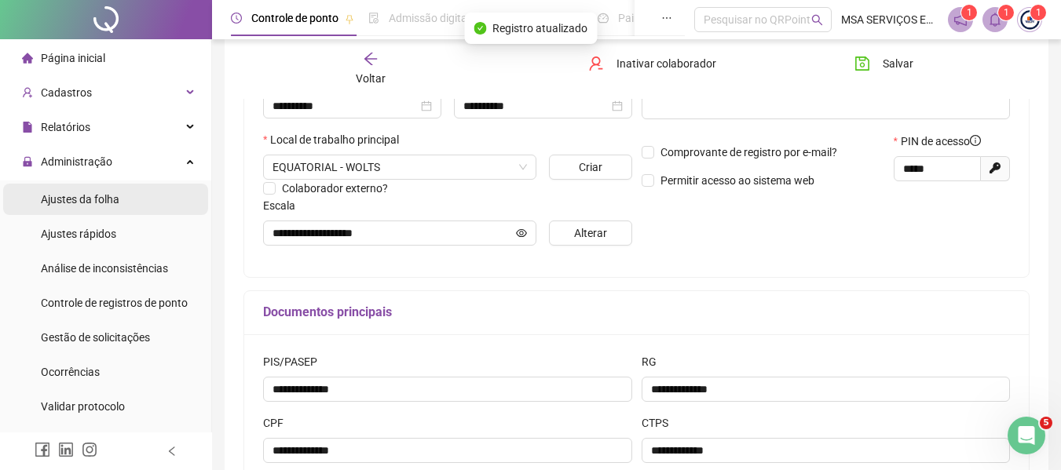
click at [137, 199] on li "Ajustes da folha" at bounding box center [105, 199] width 205 height 31
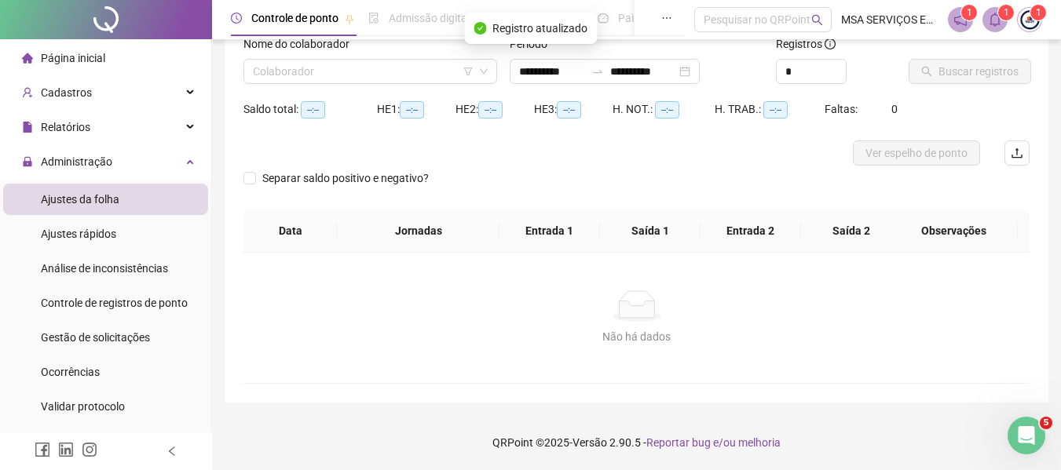
scroll to position [24, 0]
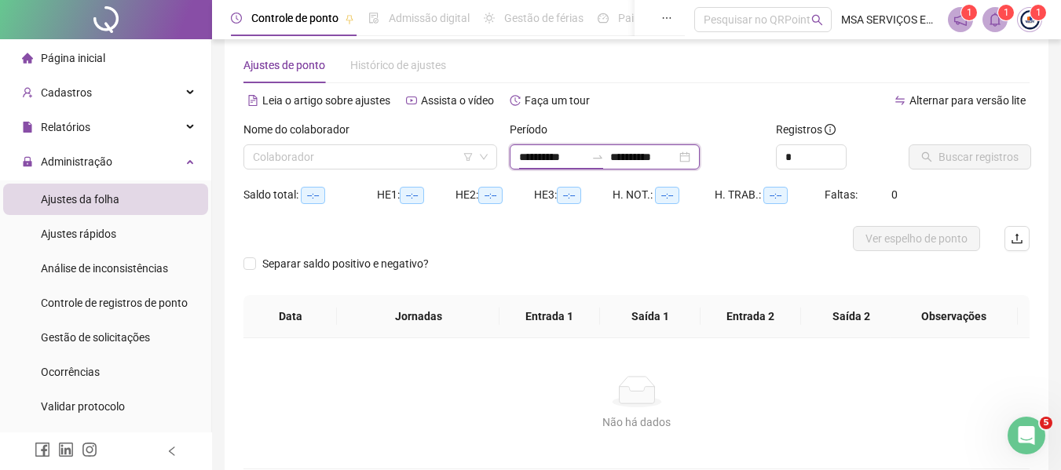
click at [546, 165] on input "**********" at bounding box center [552, 156] width 66 height 17
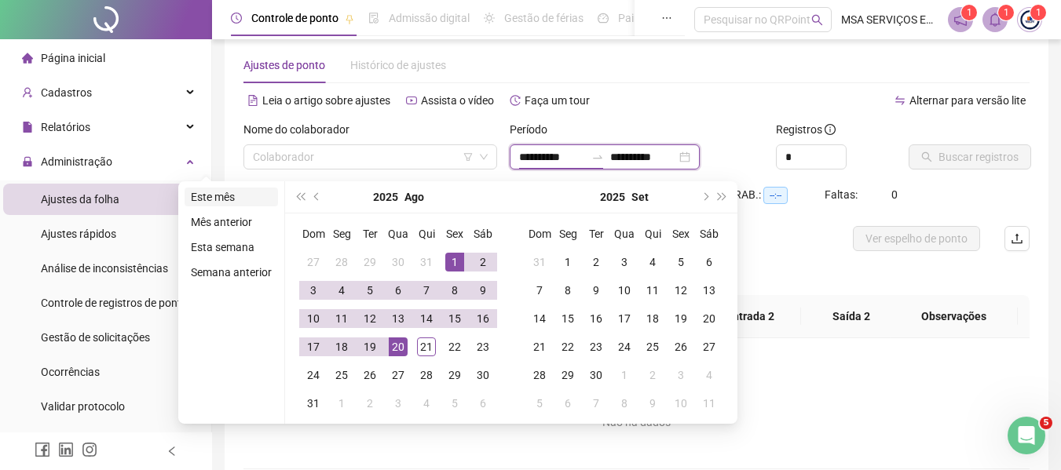
type input "**********"
click at [234, 192] on li "Este mês" at bounding box center [230, 197] width 93 height 19
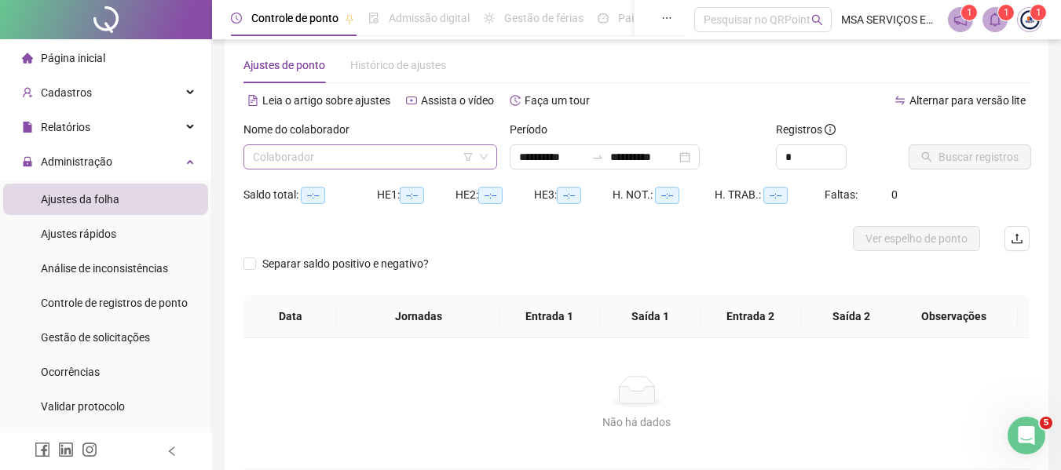
click at [332, 158] on input "search" at bounding box center [363, 157] width 221 height 24
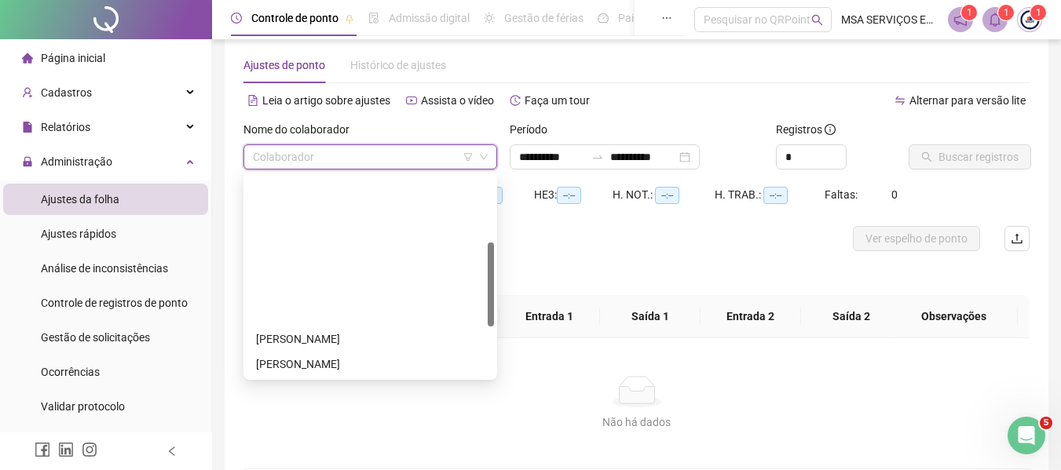
scroll to position [157, 0]
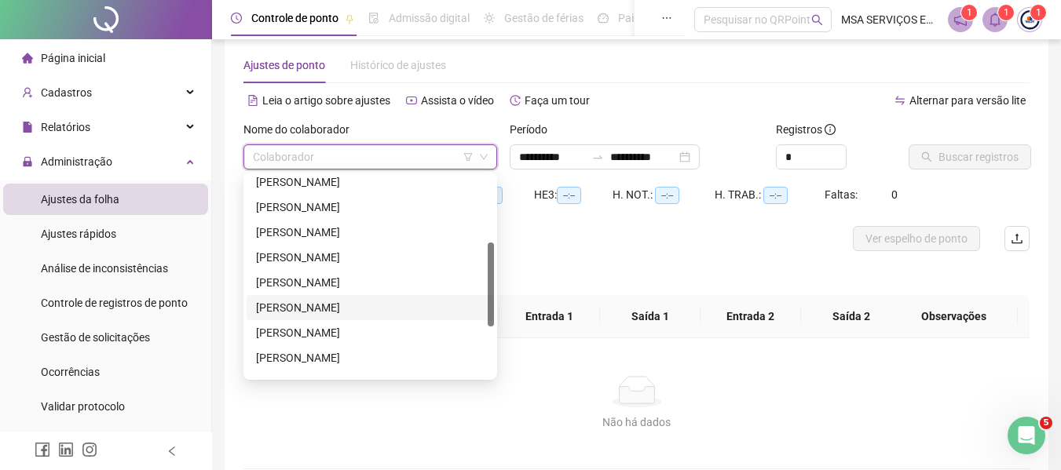
click at [360, 305] on div "[PERSON_NAME]" at bounding box center [370, 307] width 228 height 17
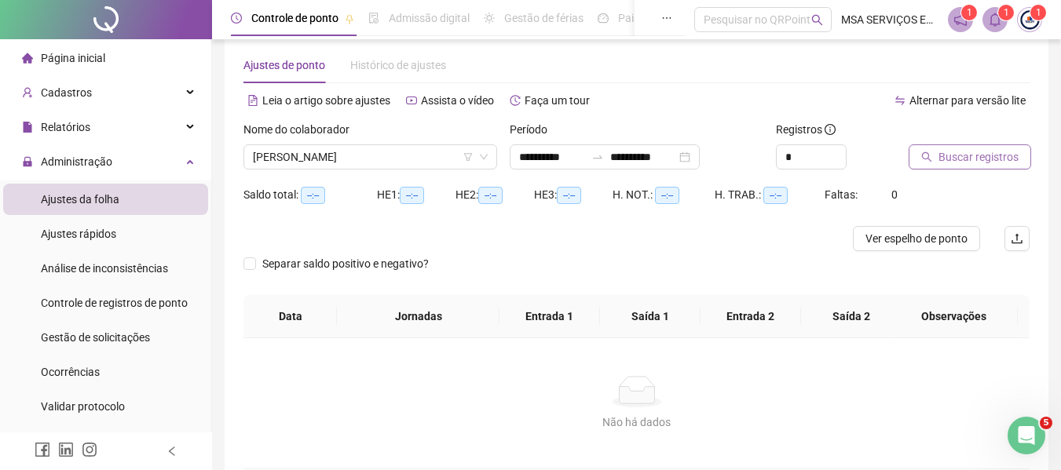
click at [932, 156] on icon "search" at bounding box center [926, 157] width 11 height 11
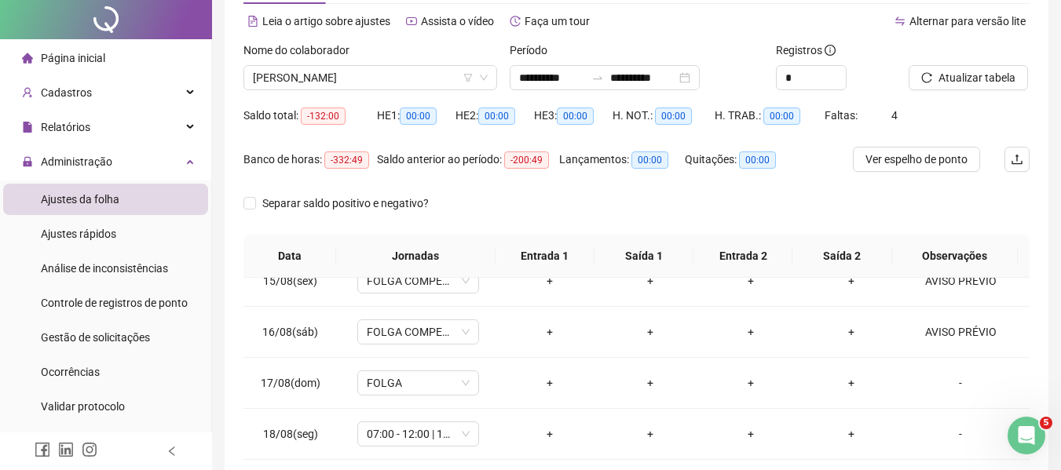
scroll to position [0, 0]
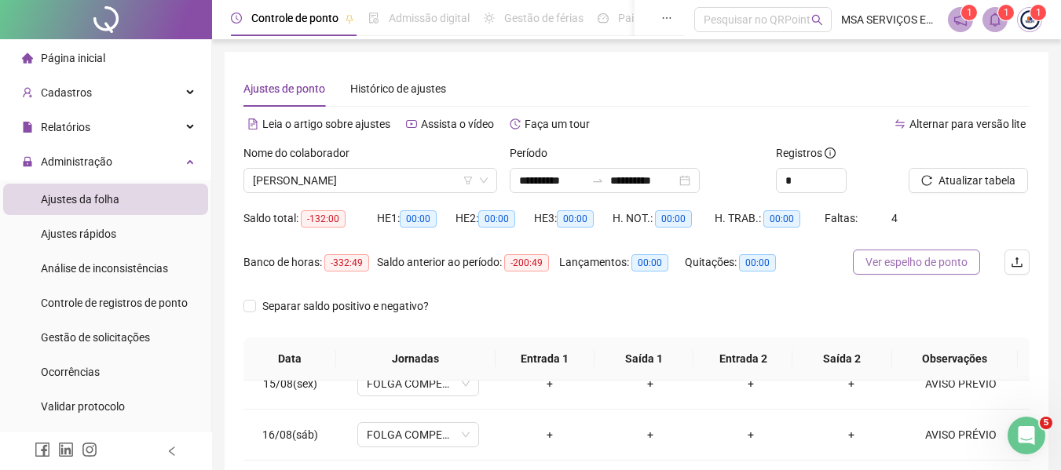
click at [927, 253] on button "Ver espelho de ponto" at bounding box center [916, 262] width 127 height 25
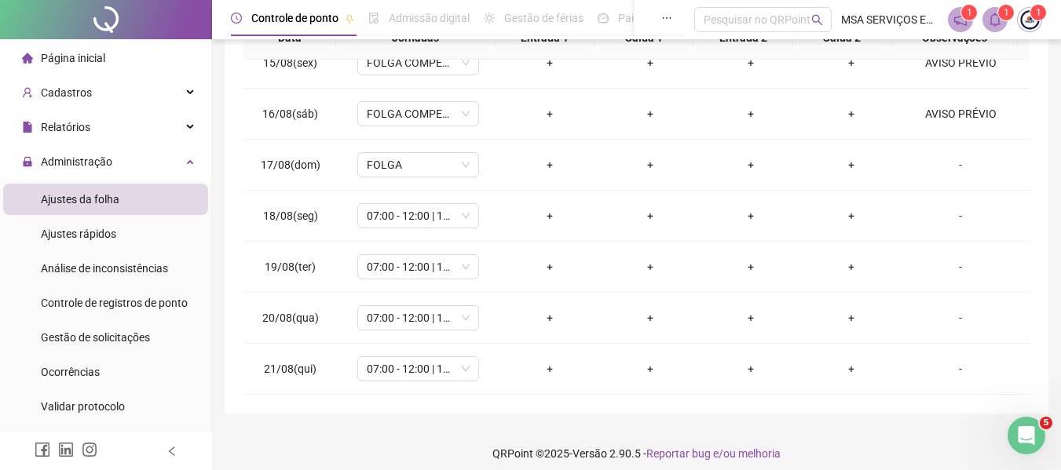
scroll to position [332, 0]
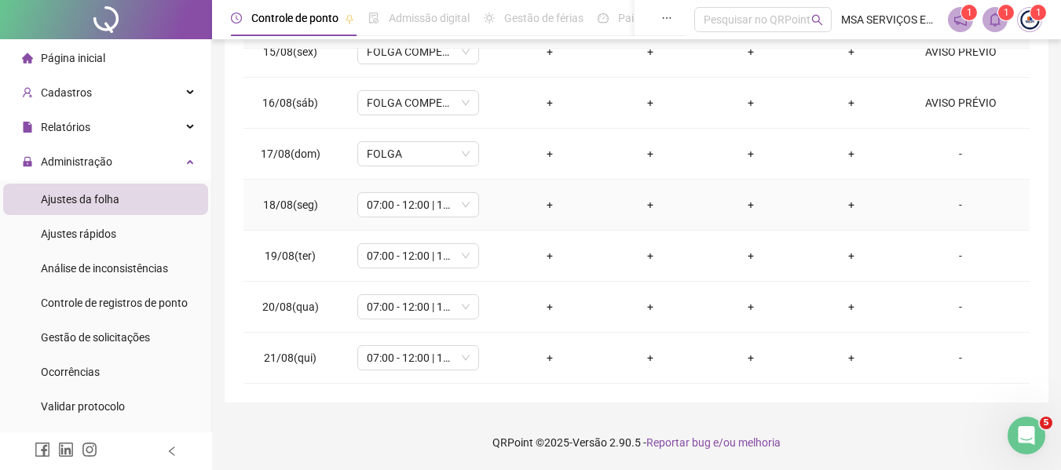
click at [543, 199] on div "+" at bounding box center [549, 204] width 75 height 17
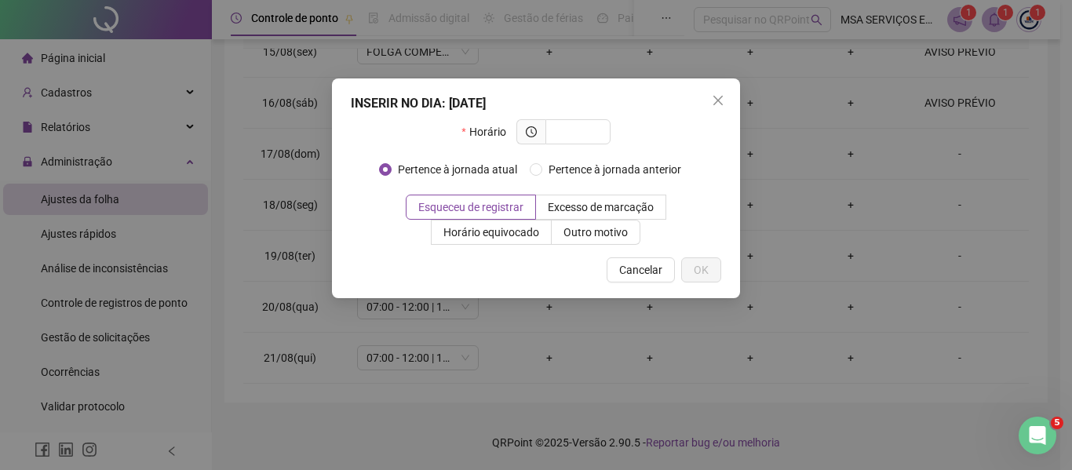
click at [225, 223] on div "INSERIR NO DIA : 18/08/2025 Horário Pertence à jornada atual Pertence à jornada…" at bounding box center [536, 235] width 1072 height 470
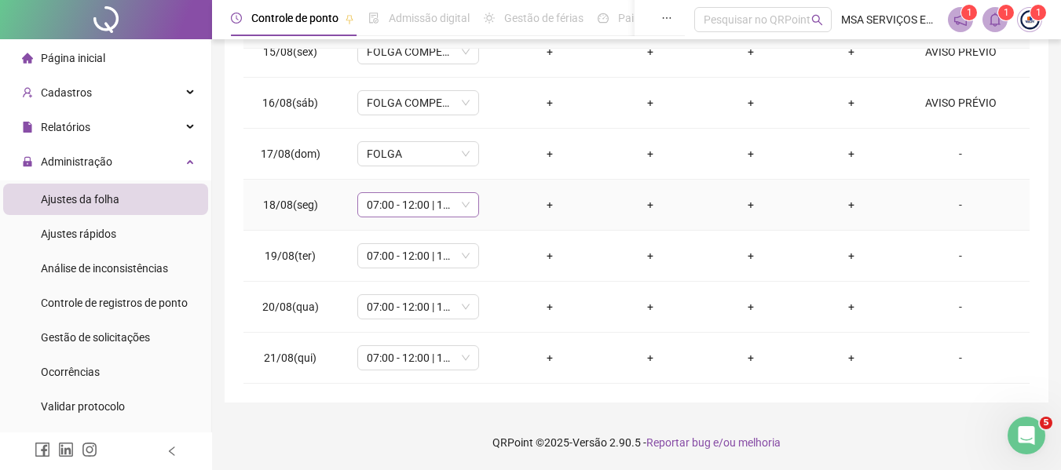
click at [427, 208] on span "07:00 - 12:00 | 14:00 - 17:00" at bounding box center [418, 205] width 103 height 24
click at [238, 215] on div "**********" at bounding box center [637, 61] width 824 height 683
click at [547, 201] on div "+" at bounding box center [549, 204] width 75 height 17
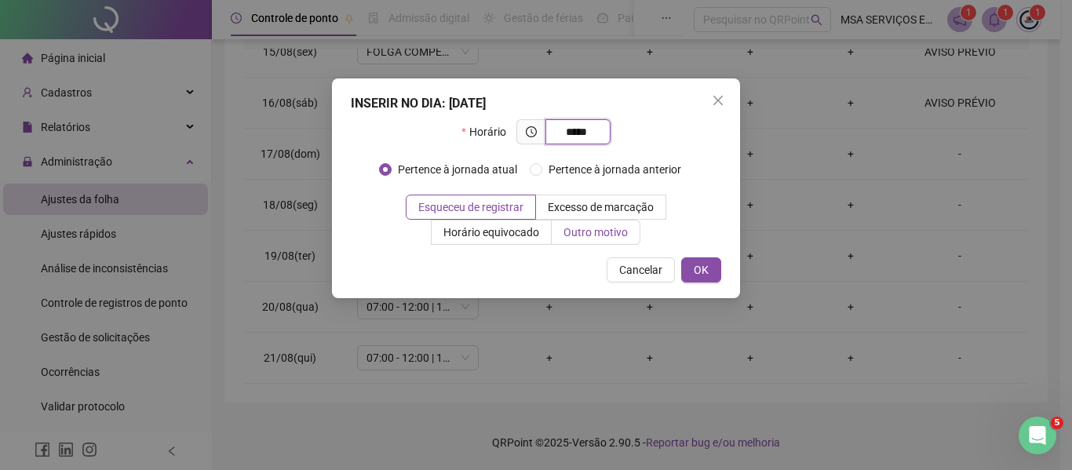
type input "*****"
click at [586, 235] on span "Outro motivo" at bounding box center [596, 232] width 64 height 13
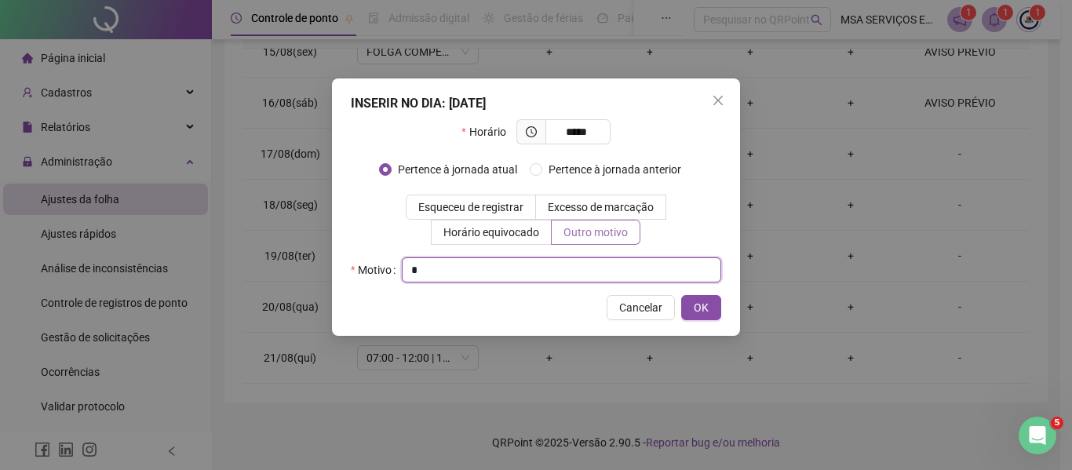
type input "*"
click at [681, 295] on button "OK" at bounding box center [701, 307] width 40 height 25
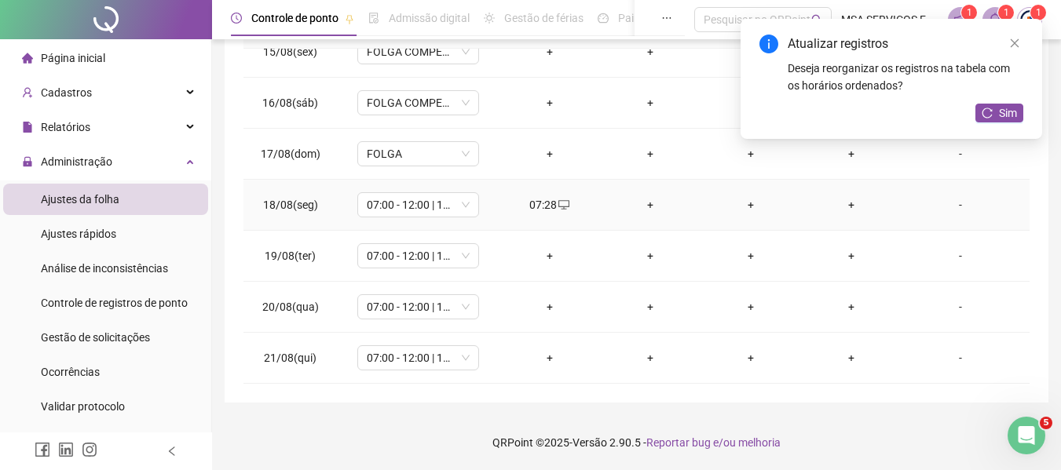
click at [646, 209] on div "+" at bounding box center [649, 204] width 75 height 17
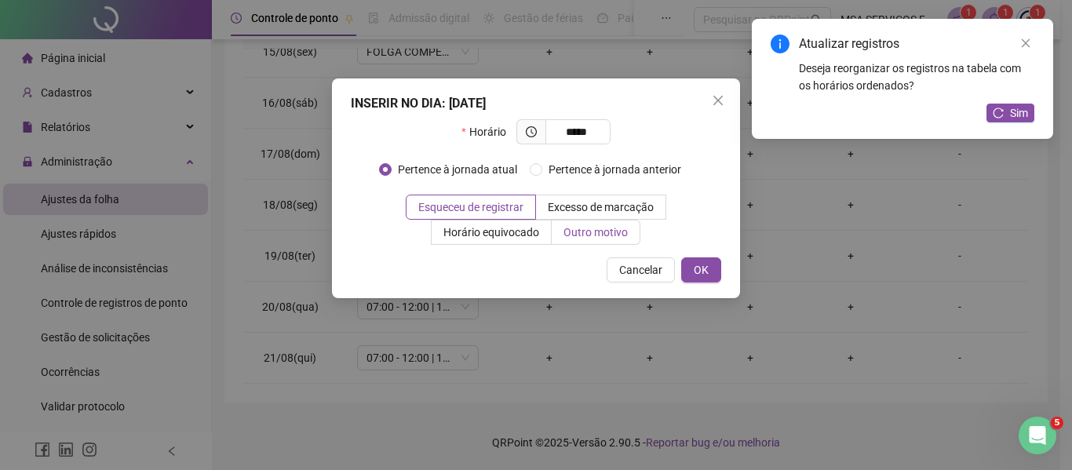
type input "*****"
click at [616, 230] on span "Outro motivo" at bounding box center [596, 232] width 64 height 13
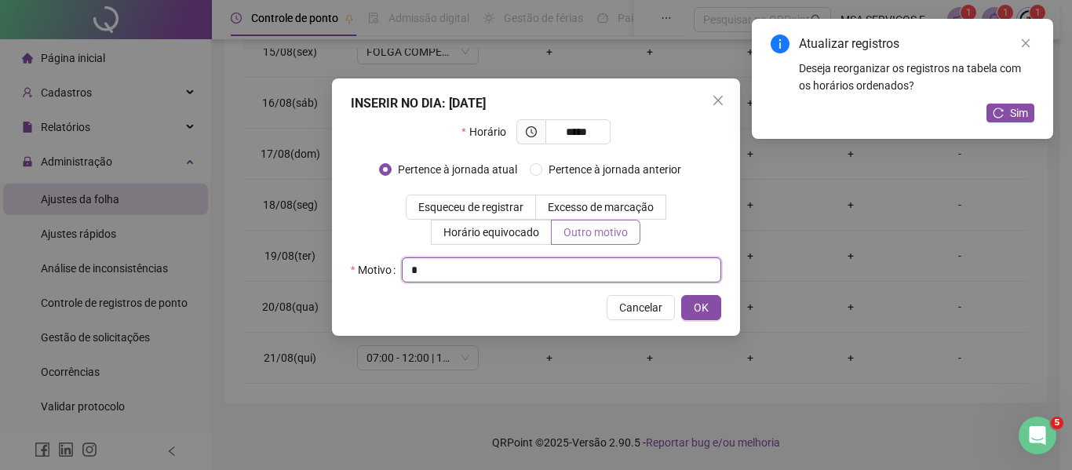
type input "*"
click at [681, 295] on button "OK" at bounding box center [701, 307] width 40 height 25
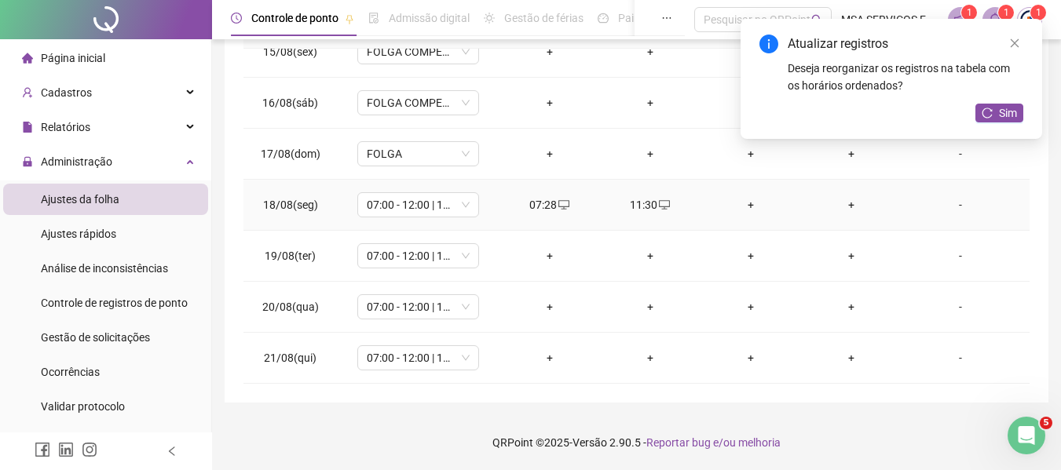
click at [736, 202] on div "+" at bounding box center [750, 204] width 75 height 17
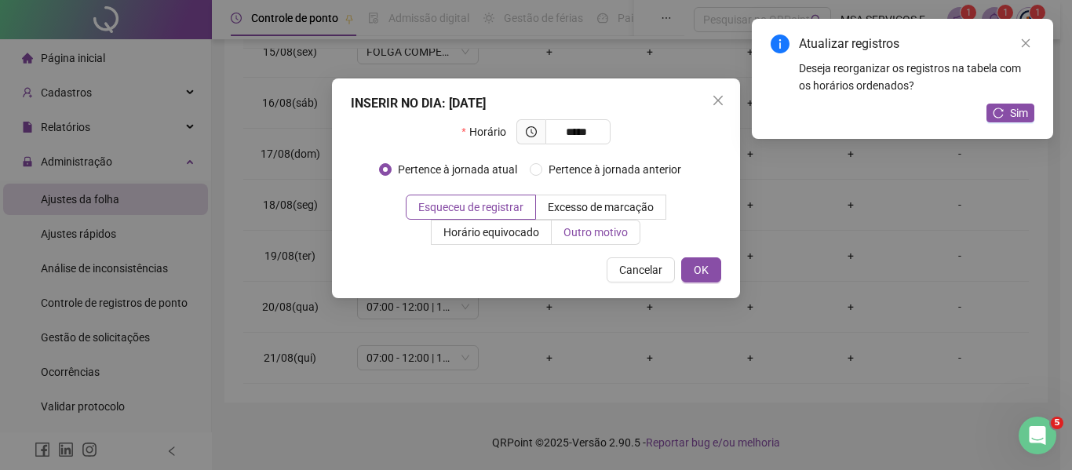
type input "*****"
click at [622, 235] on span "Outro motivo" at bounding box center [596, 232] width 64 height 13
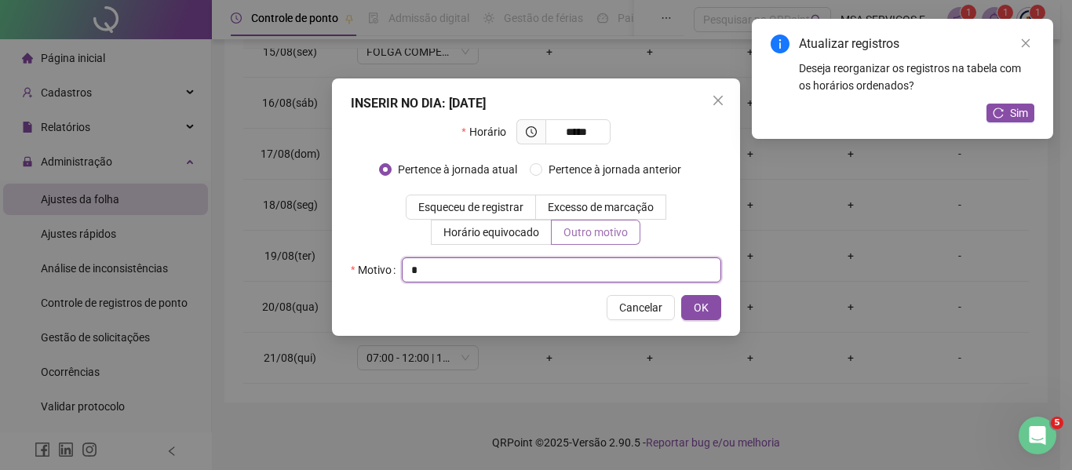
type input "*"
click at [681, 295] on button "OK" at bounding box center [701, 307] width 40 height 25
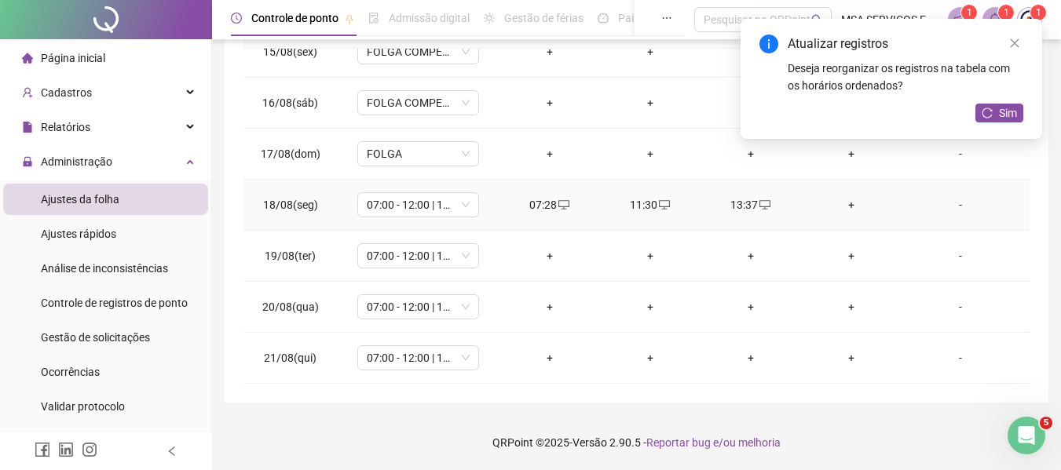
click at [837, 202] on div "+" at bounding box center [850, 204] width 75 height 17
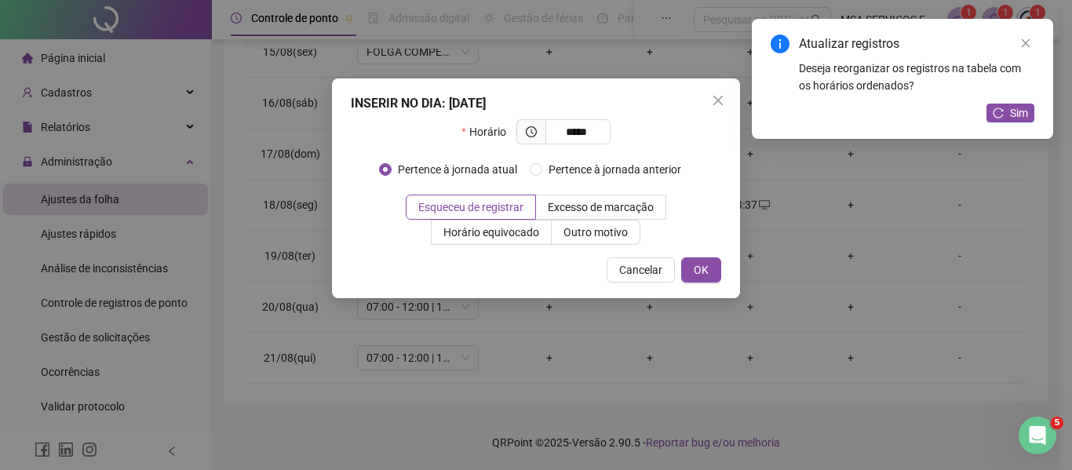
type input "*****"
click at [590, 248] on div "INSERIR NO DIA : [DATE] Horário ***** Pertence à jornada atual Pertence à jorna…" at bounding box center [536, 189] width 408 height 220
click at [602, 236] on span "Outro motivo" at bounding box center [596, 232] width 64 height 13
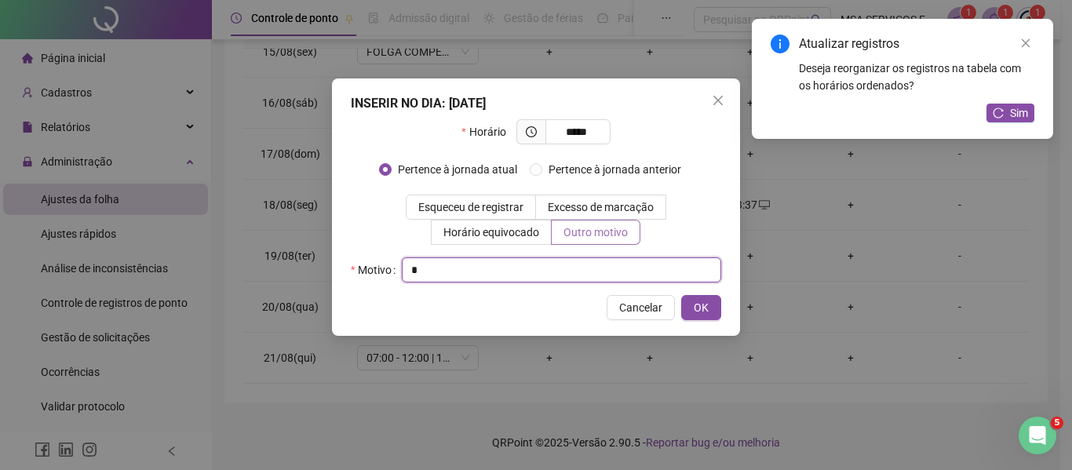
type input "*"
click at [681, 295] on button "OK" at bounding box center [701, 307] width 40 height 25
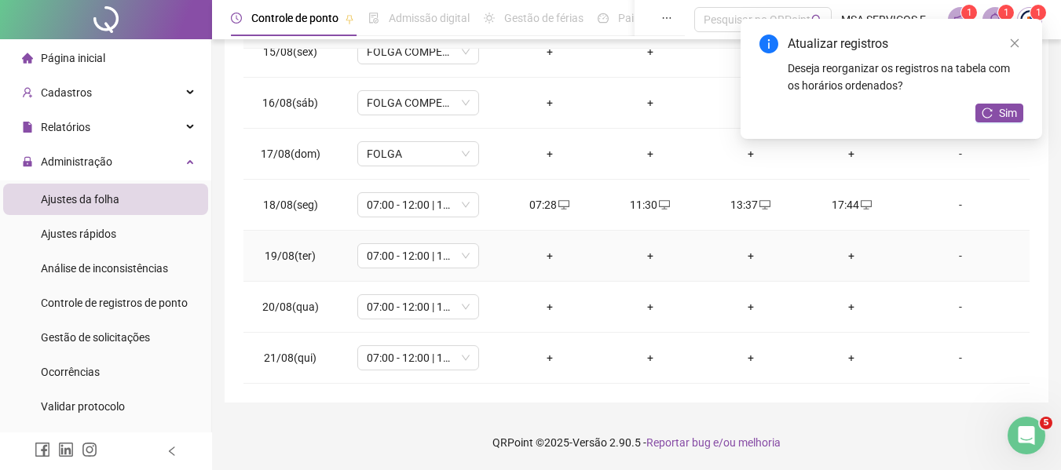
click at [539, 252] on div "+" at bounding box center [549, 255] width 75 height 17
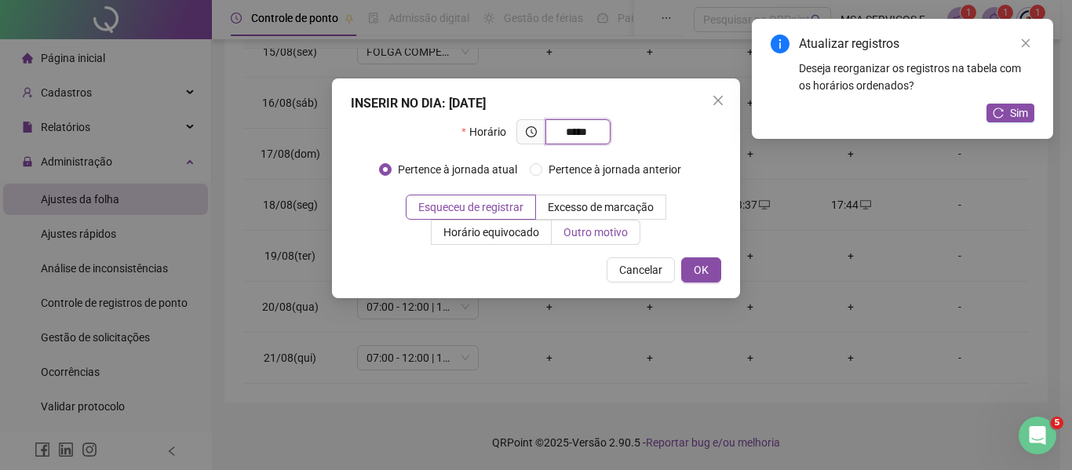
type input "*****"
click at [602, 239] on span "Outro motivo" at bounding box center [596, 232] width 64 height 13
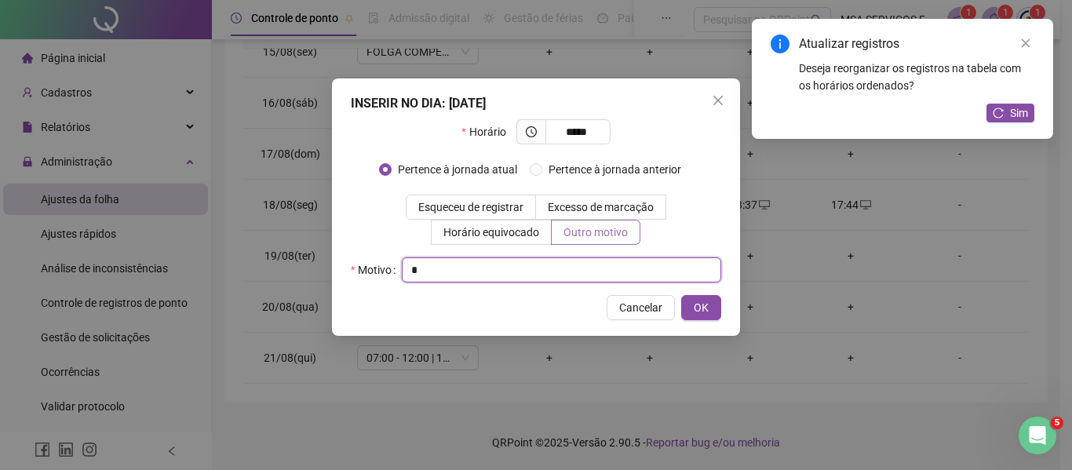
type input "*"
click at [681, 295] on button "OK" at bounding box center [701, 307] width 40 height 25
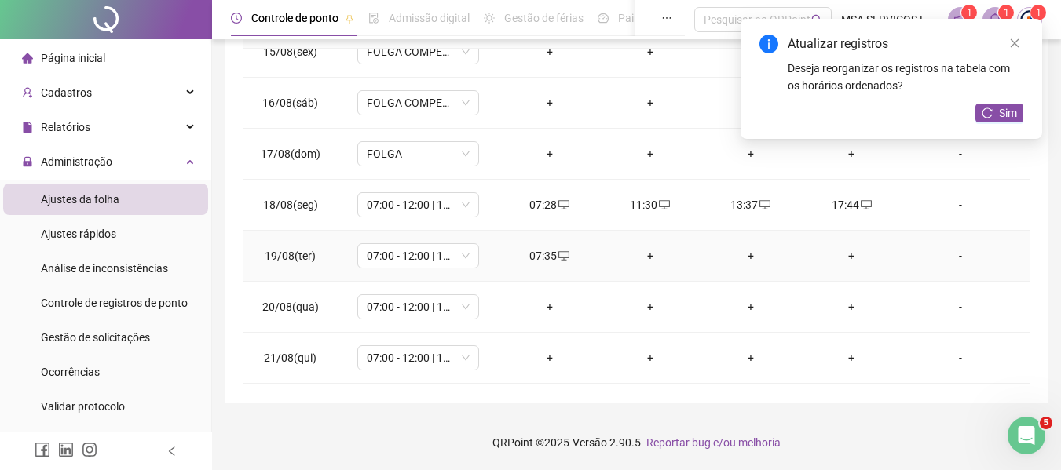
click at [641, 259] on div "+" at bounding box center [649, 255] width 75 height 17
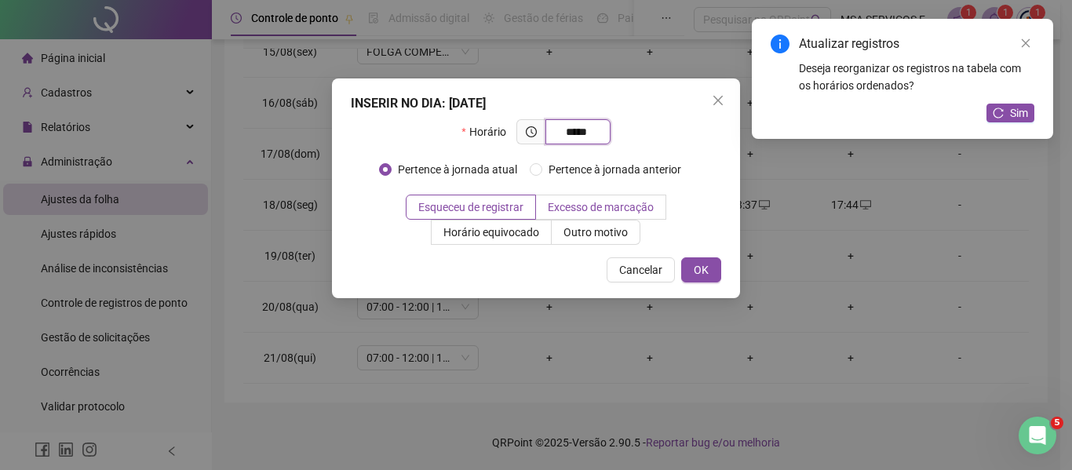
type input "*****"
click at [617, 218] on label "Excesso de marcação" at bounding box center [601, 207] width 130 height 25
click at [623, 226] on span "Outro motivo" at bounding box center [596, 232] width 64 height 13
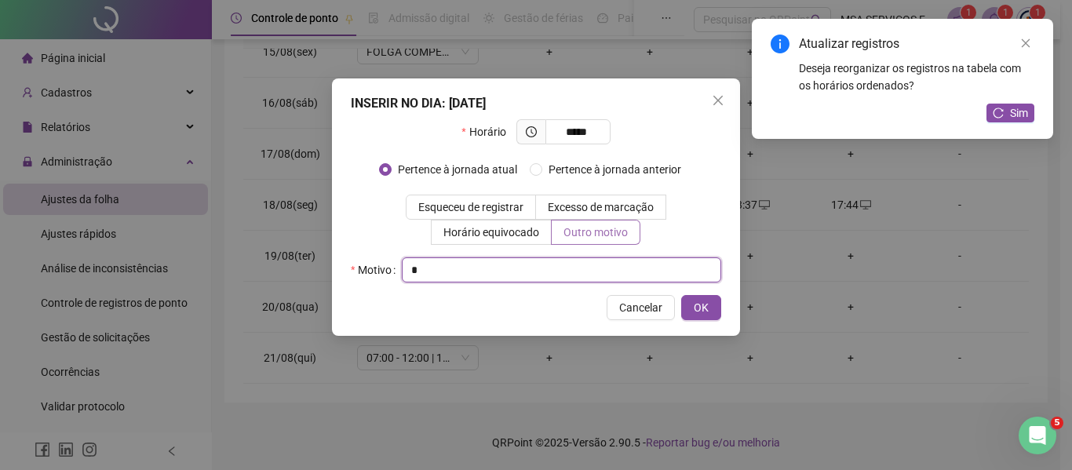
type input "*"
click at [681, 295] on button "OK" at bounding box center [701, 307] width 40 height 25
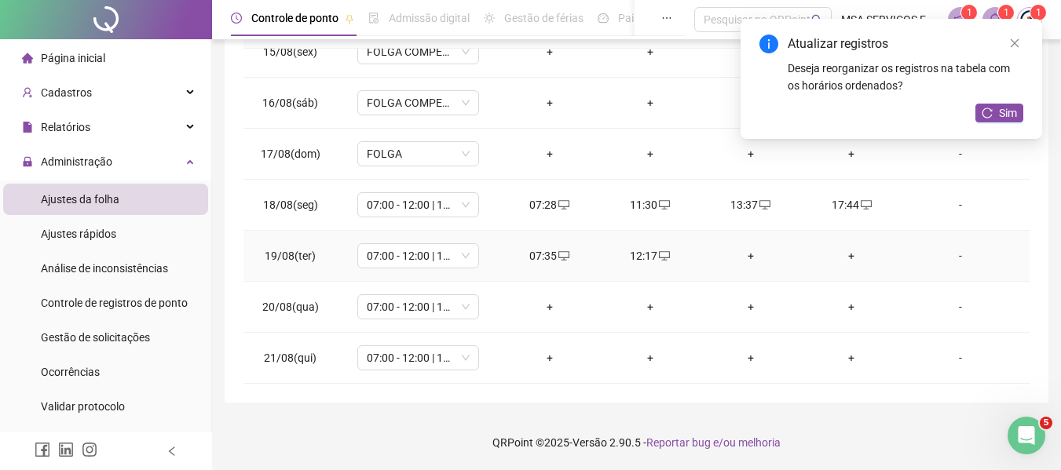
click at [743, 254] on div "+" at bounding box center [750, 255] width 75 height 17
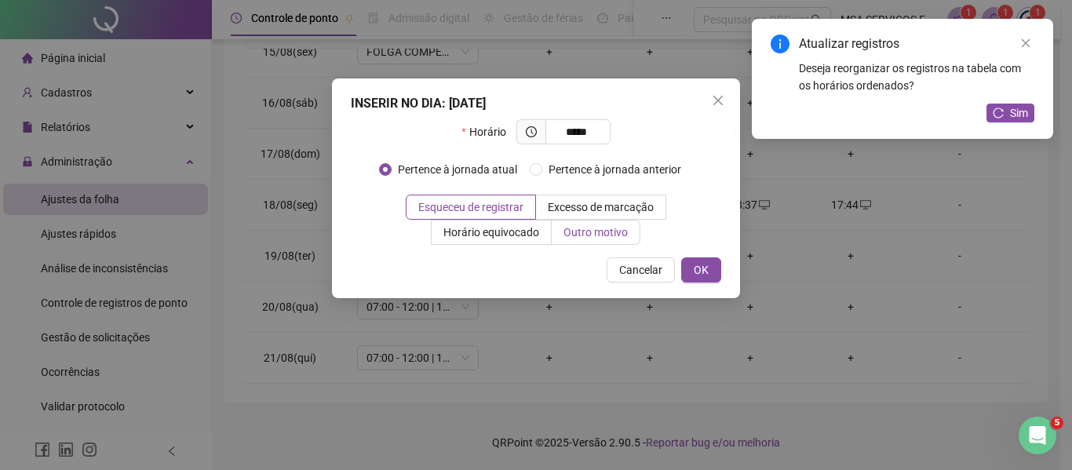
type input "*****"
click at [607, 228] on span "Outro motivo" at bounding box center [596, 232] width 64 height 13
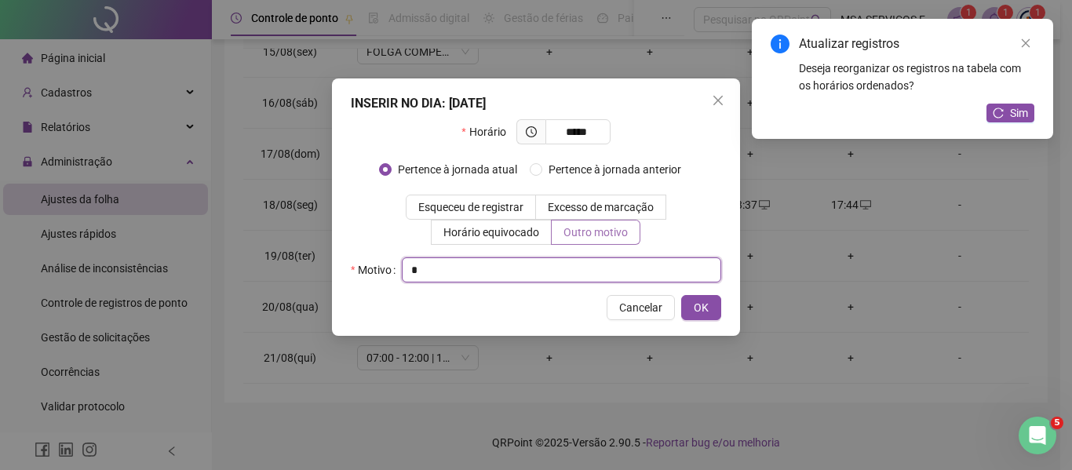
type input "*"
click at [681, 295] on button "OK" at bounding box center [701, 307] width 40 height 25
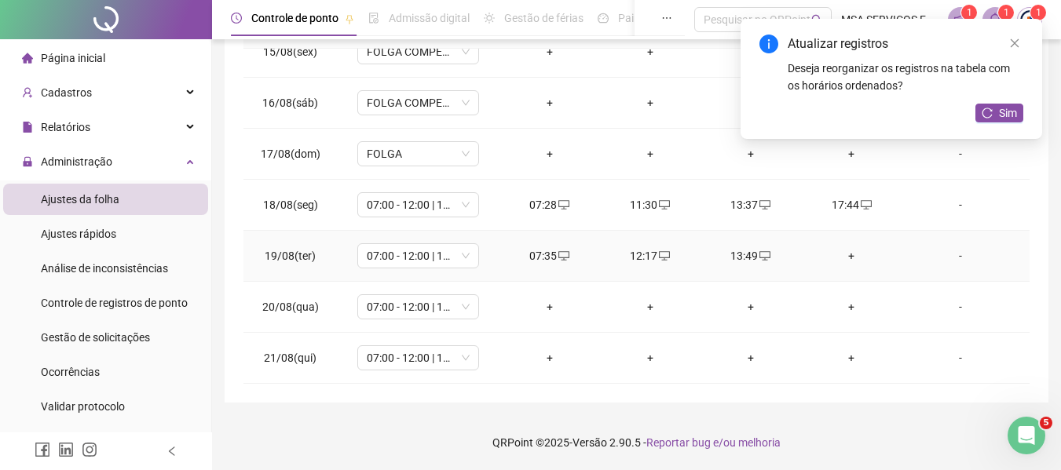
drag, startPoint x: 835, startPoint y: 251, endPoint x: 824, endPoint y: 253, distance: 11.1
click at [835, 253] on div "+" at bounding box center [850, 255] width 75 height 17
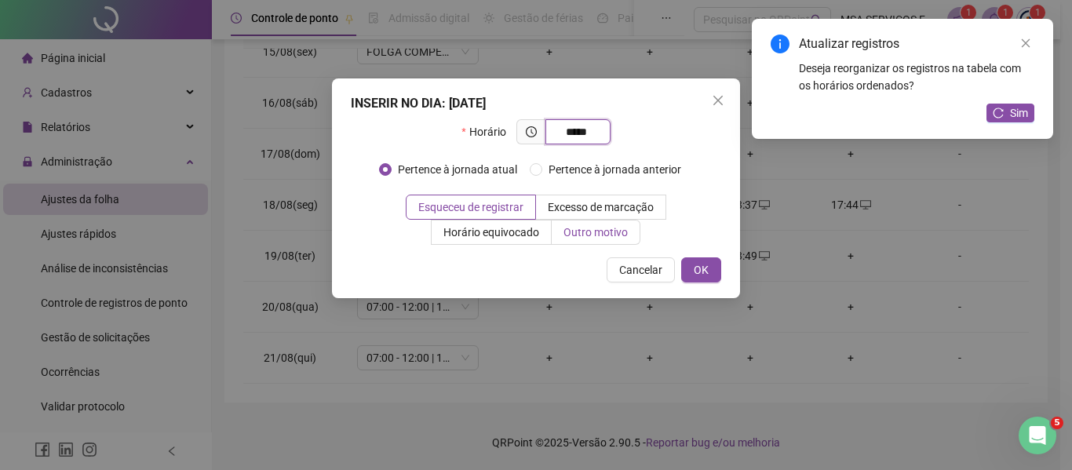
type input "*****"
click at [603, 241] on label "Outro motivo" at bounding box center [596, 232] width 89 height 25
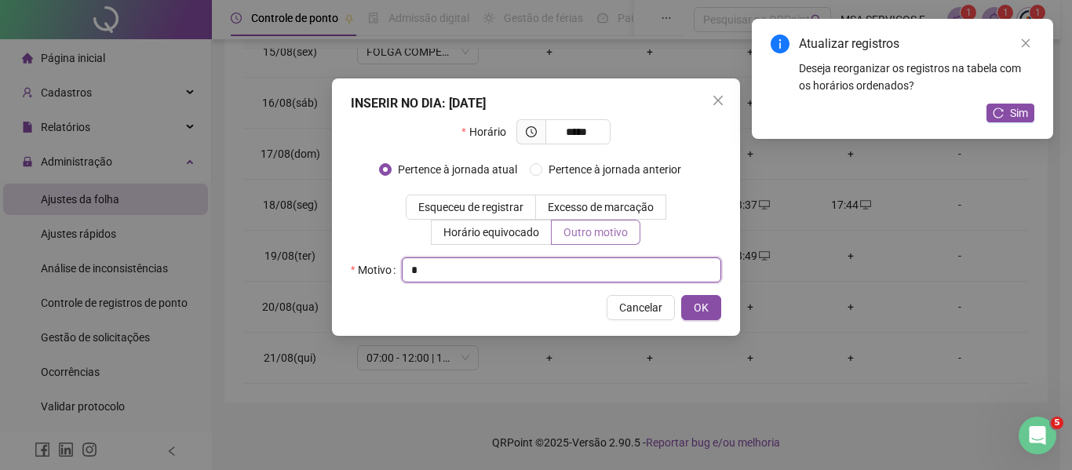
type input "*"
click at [681, 295] on button "OK" at bounding box center [701, 307] width 40 height 25
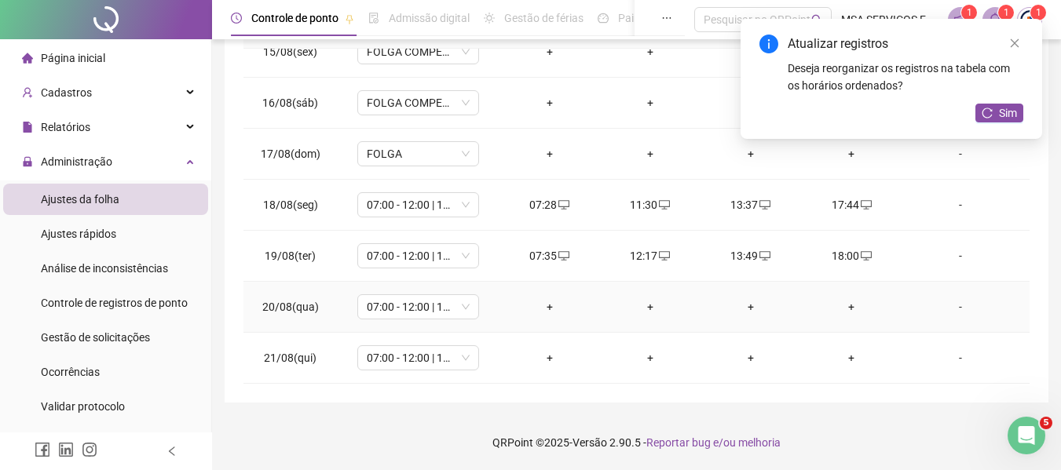
click at [542, 306] on div "+" at bounding box center [549, 306] width 75 height 17
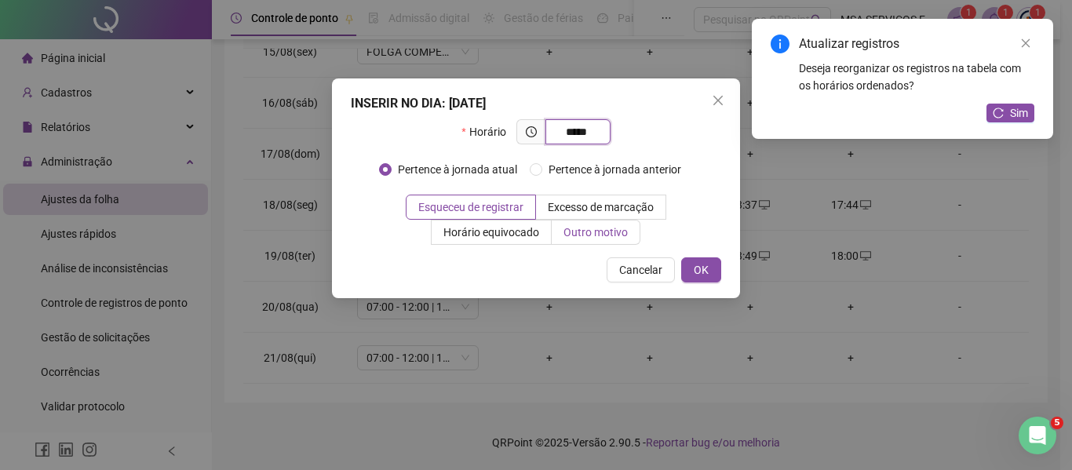
type input "*****"
click at [594, 224] on label "Outro motivo" at bounding box center [596, 232] width 89 height 25
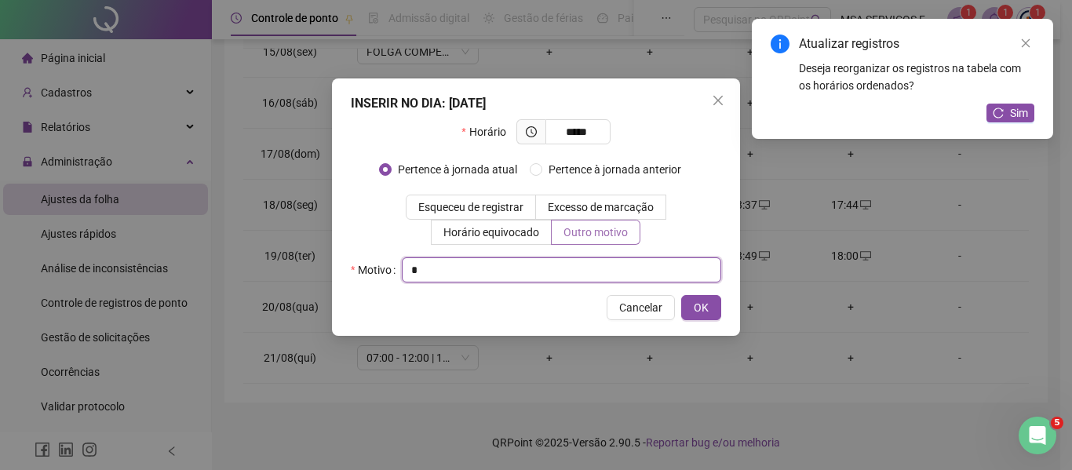
type input "*"
click at [681, 295] on button "OK" at bounding box center [701, 307] width 40 height 25
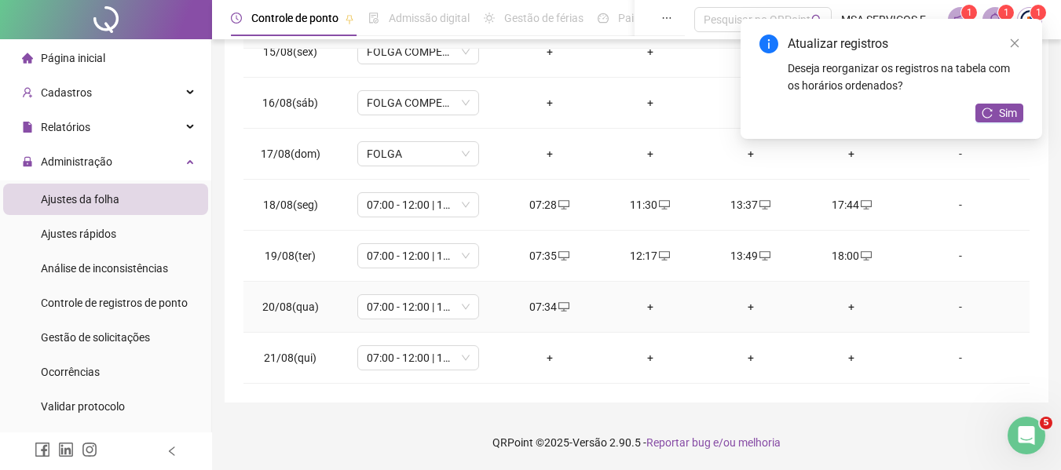
click at [643, 303] on div "+" at bounding box center [649, 306] width 75 height 17
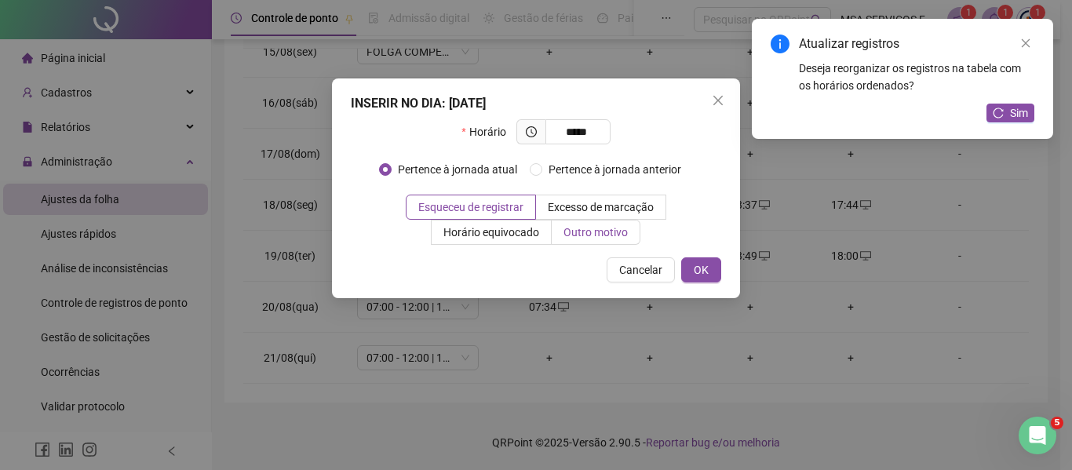
type input "*****"
click at [600, 235] on span "Outro motivo" at bounding box center [596, 232] width 64 height 13
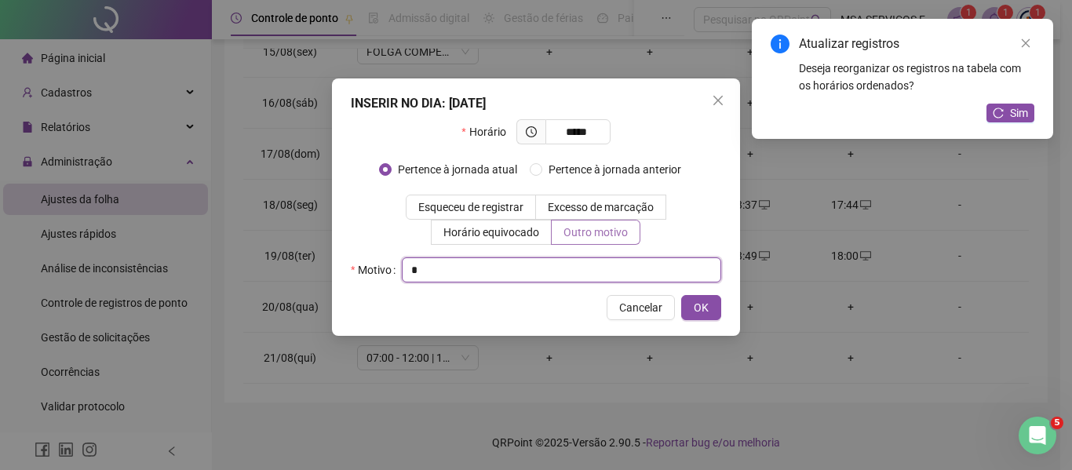
type input "*"
click at [681, 295] on button "OK" at bounding box center [701, 307] width 40 height 25
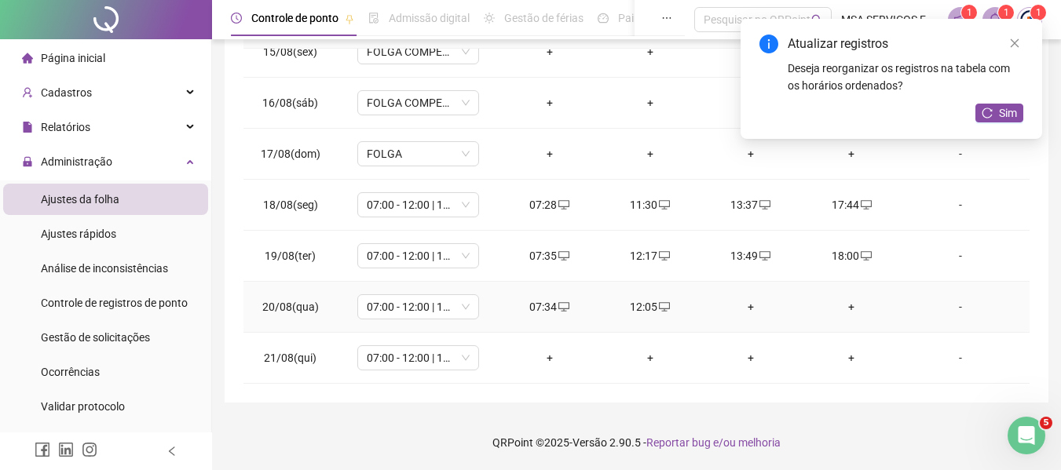
click at [750, 301] on div "+" at bounding box center [750, 306] width 75 height 17
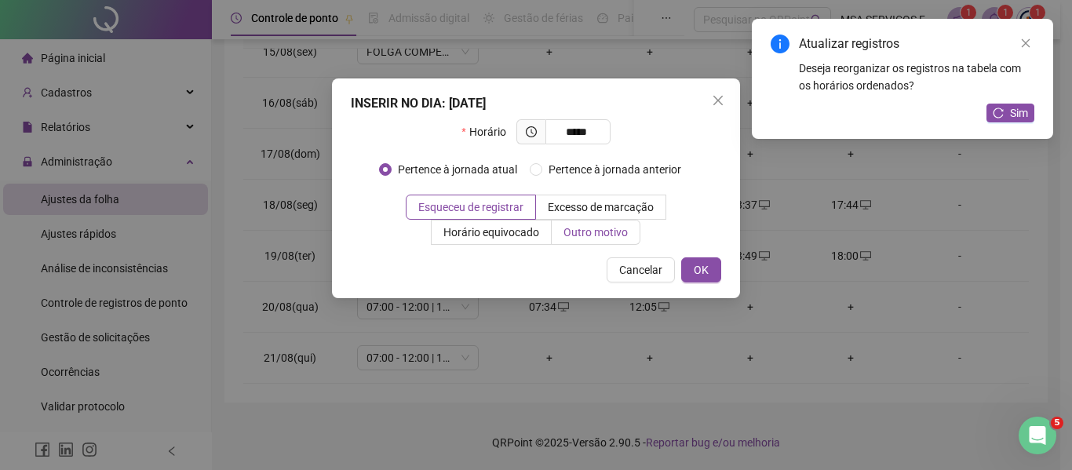
type input "*****"
click at [603, 227] on span "Outro motivo" at bounding box center [596, 232] width 64 height 13
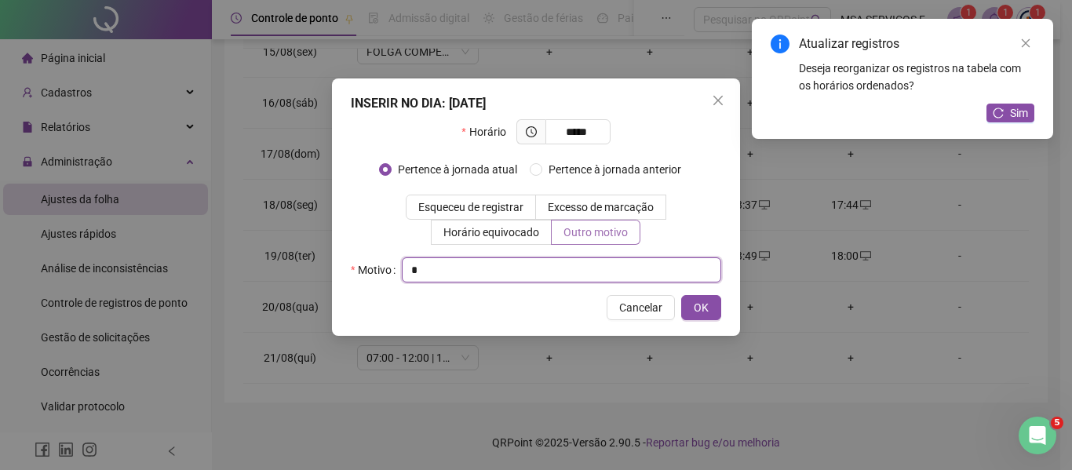
type input "*"
click at [681, 295] on button "OK" at bounding box center [701, 307] width 40 height 25
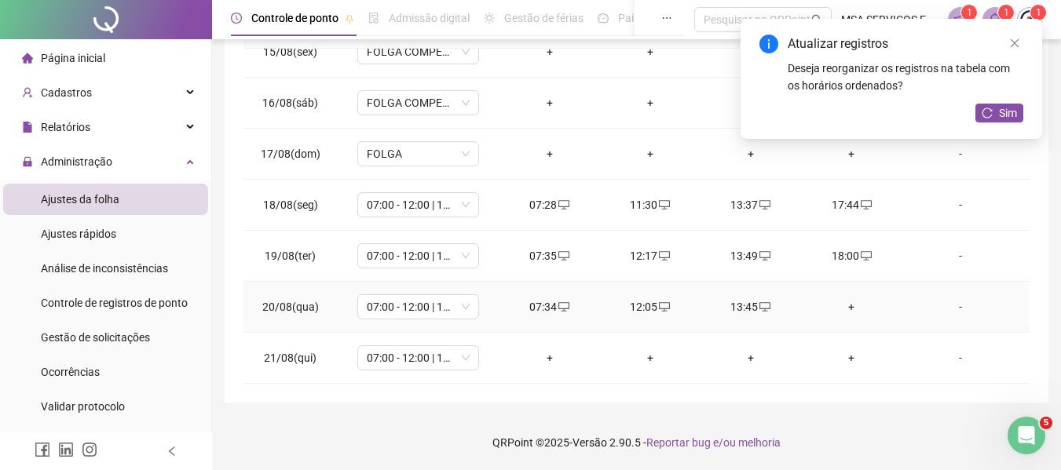
click at [838, 301] on div "+" at bounding box center [850, 306] width 75 height 17
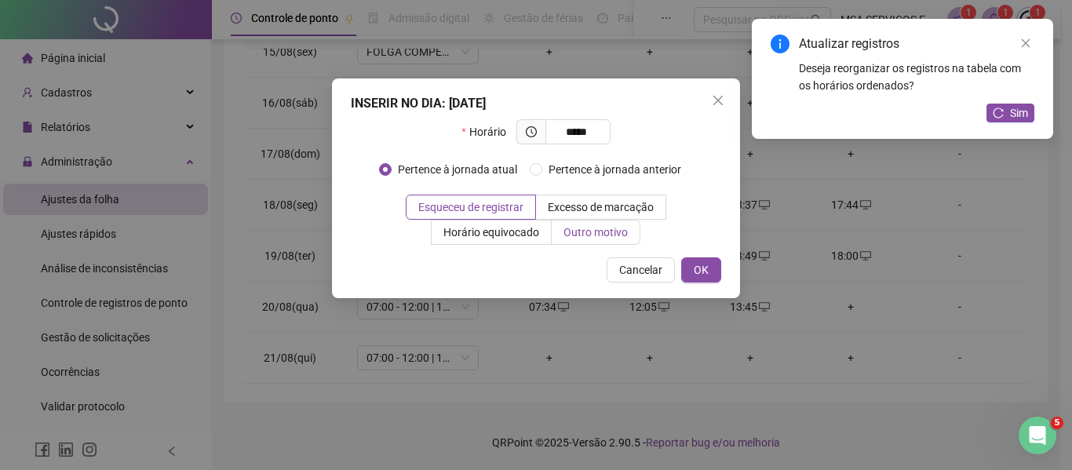
type input "*****"
click at [605, 223] on label "Outro motivo" at bounding box center [596, 232] width 89 height 25
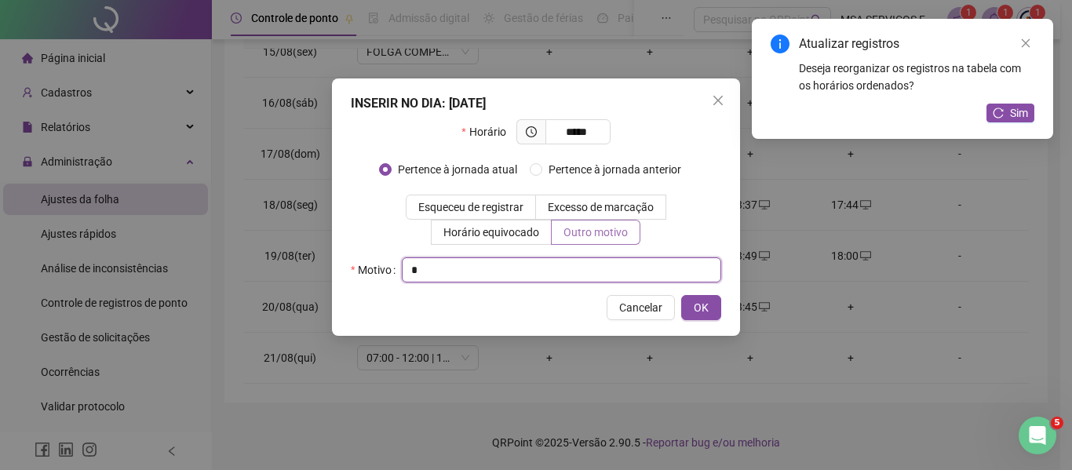
type input "*"
click at [681, 295] on button "OK" at bounding box center [701, 307] width 40 height 25
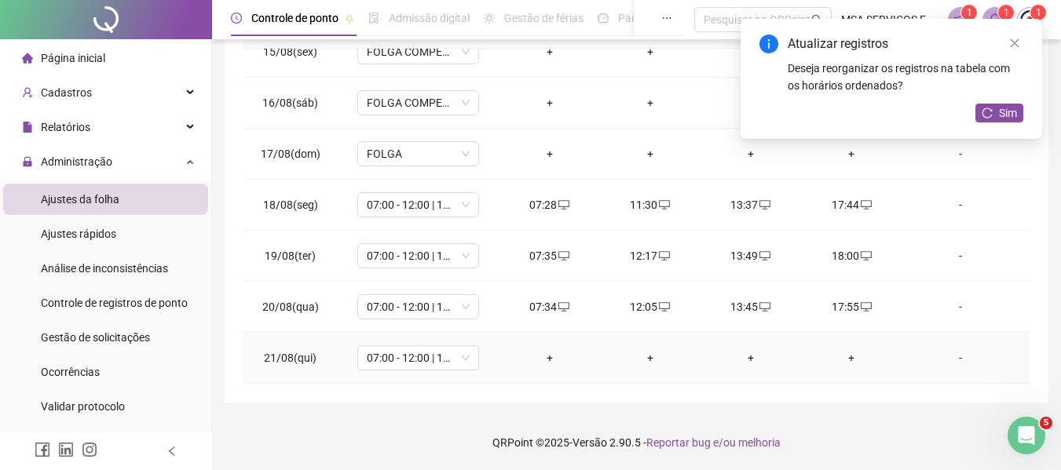
click at [544, 354] on div "+" at bounding box center [549, 357] width 75 height 17
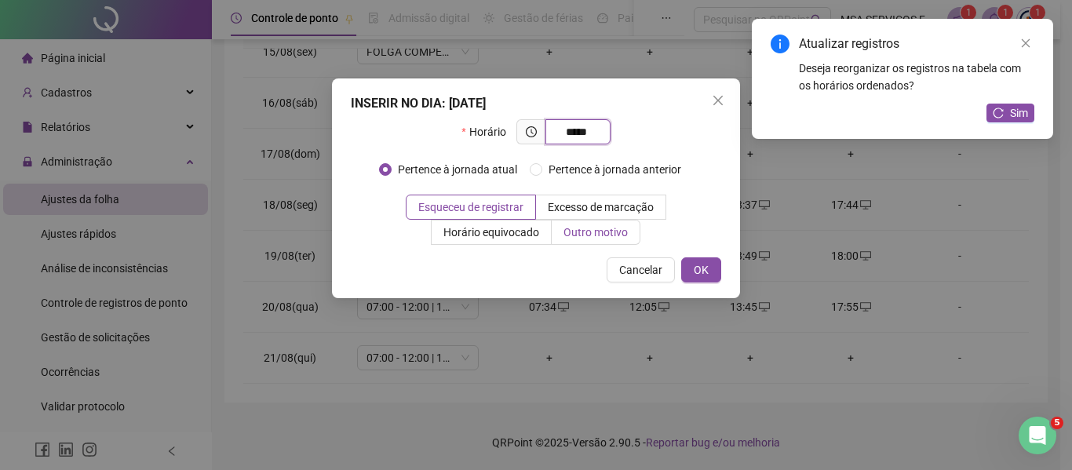
type input "*****"
click at [605, 233] on span "Outro motivo" at bounding box center [596, 232] width 64 height 13
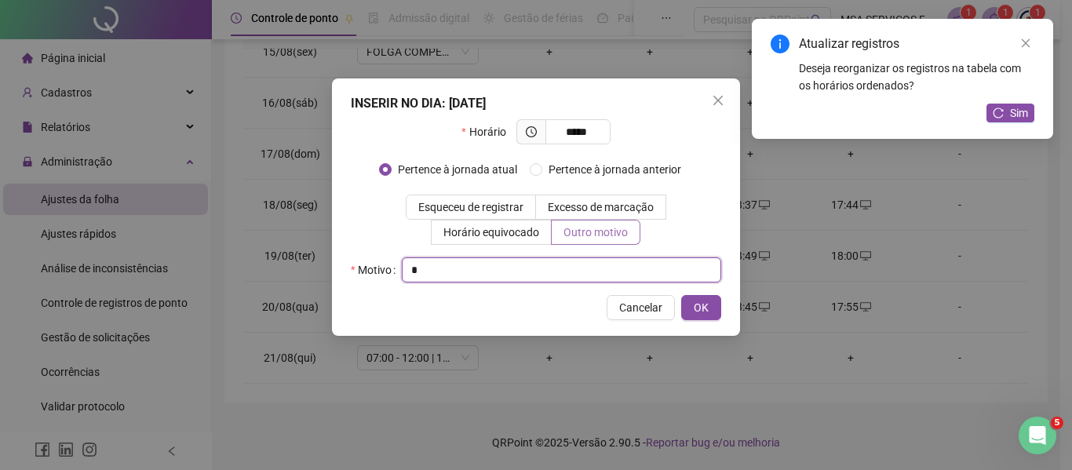
type input "*"
click at [681, 295] on button "OK" at bounding box center [701, 307] width 40 height 25
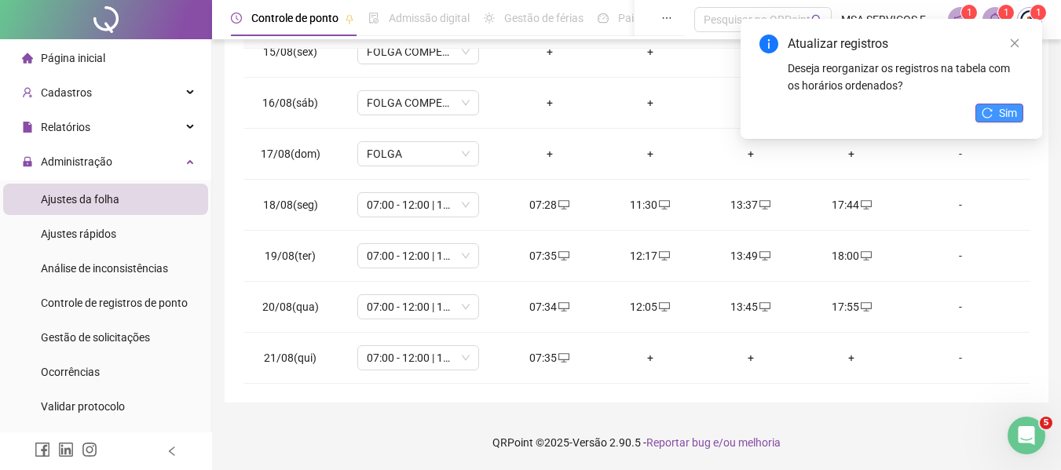
click at [995, 108] on button "Sim" at bounding box center [999, 113] width 48 height 19
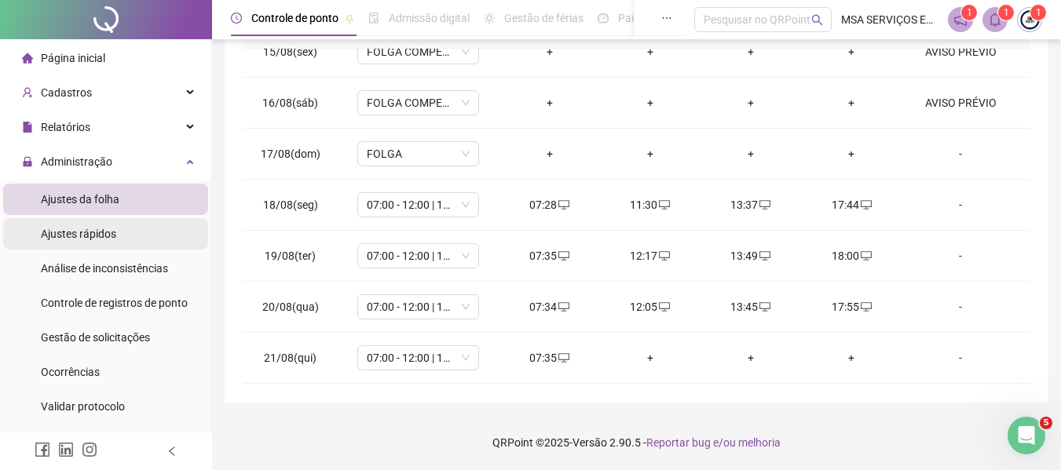
click at [103, 230] on span "Ajustes rápidos" at bounding box center [78, 234] width 75 height 13
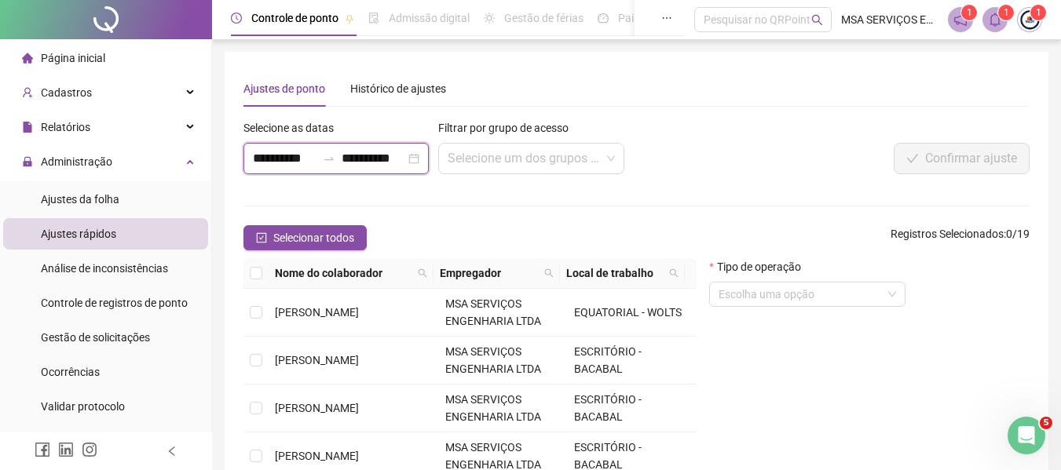
click at [382, 157] on input "**********" at bounding box center [374, 158] width 64 height 19
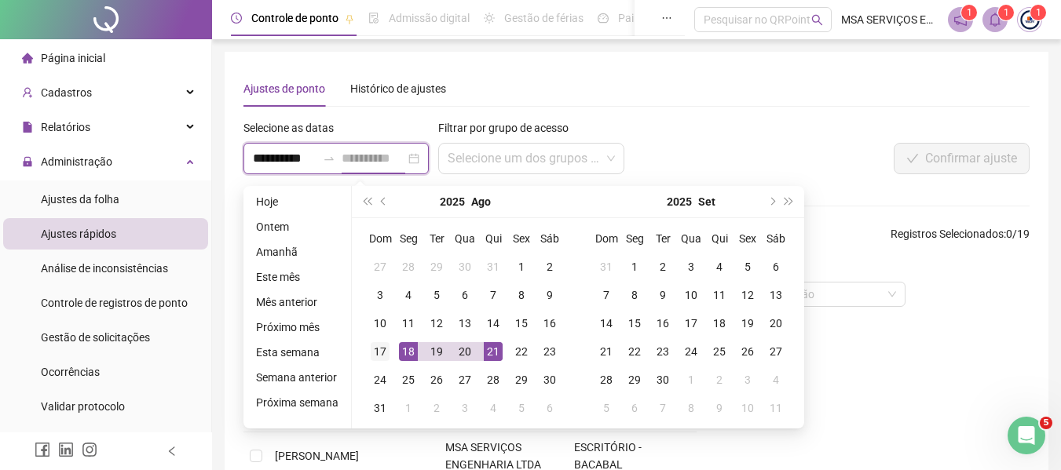
type input "**********"
click at [385, 350] on div "17" at bounding box center [380, 351] width 19 height 19
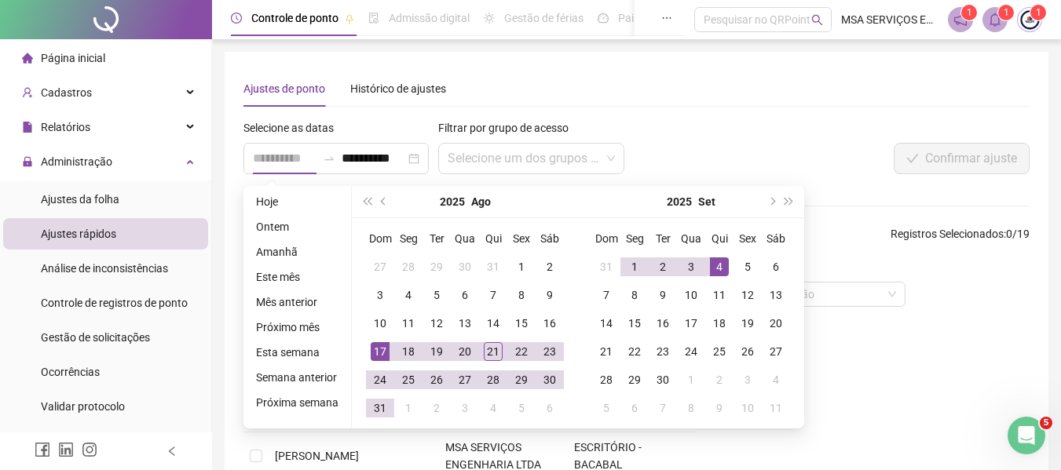
click at [725, 261] on div "4" at bounding box center [719, 267] width 19 height 19
type input "**********"
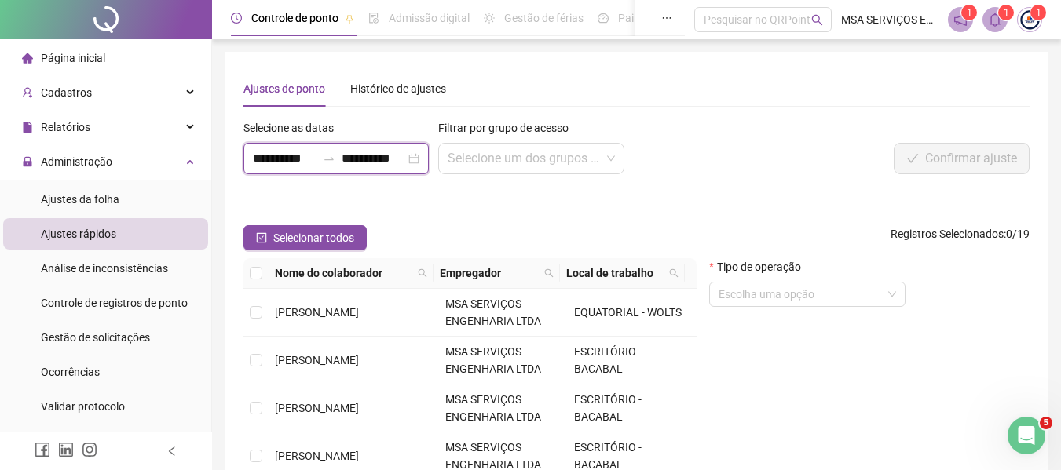
click at [395, 166] on input "**********" at bounding box center [374, 158] width 64 height 19
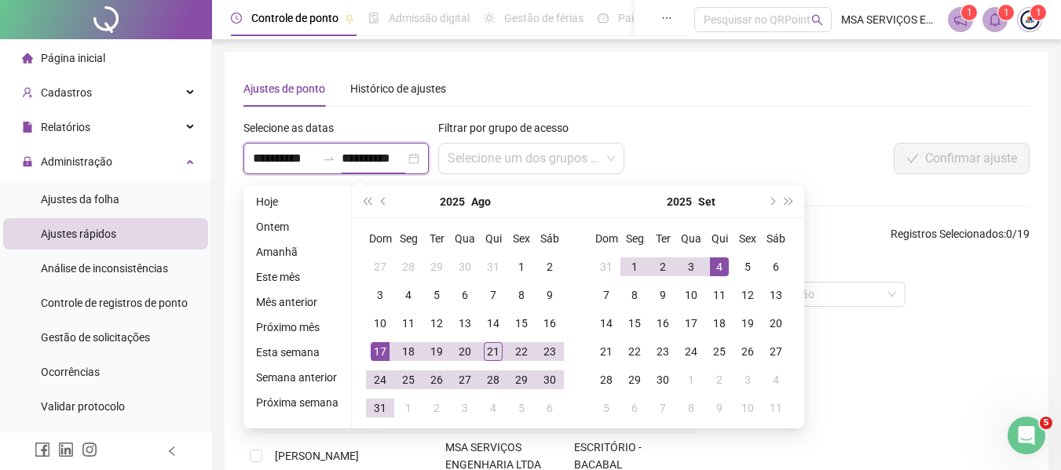
type input "**********"
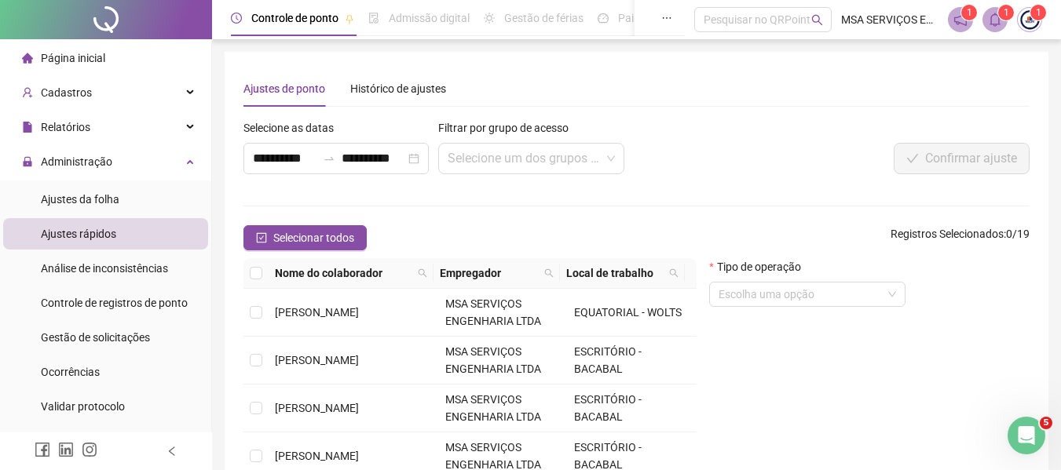
click at [897, 357] on div "Tipo de operação Escolha uma opção" at bounding box center [869, 413] width 333 height 310
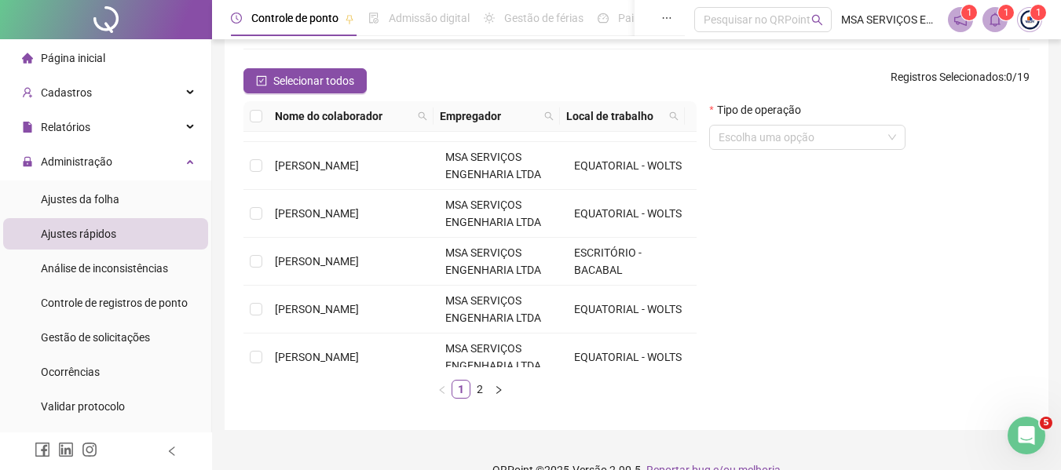
scroll to position [471, 0]
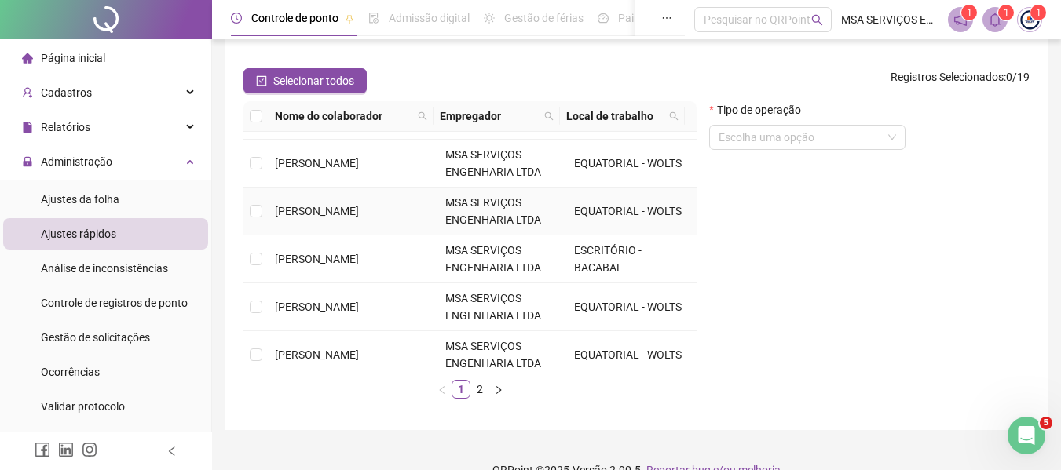
click at [375, 221] on td "[PERSON_NAME]" at bounding box center [354, 212] width 170 height 48
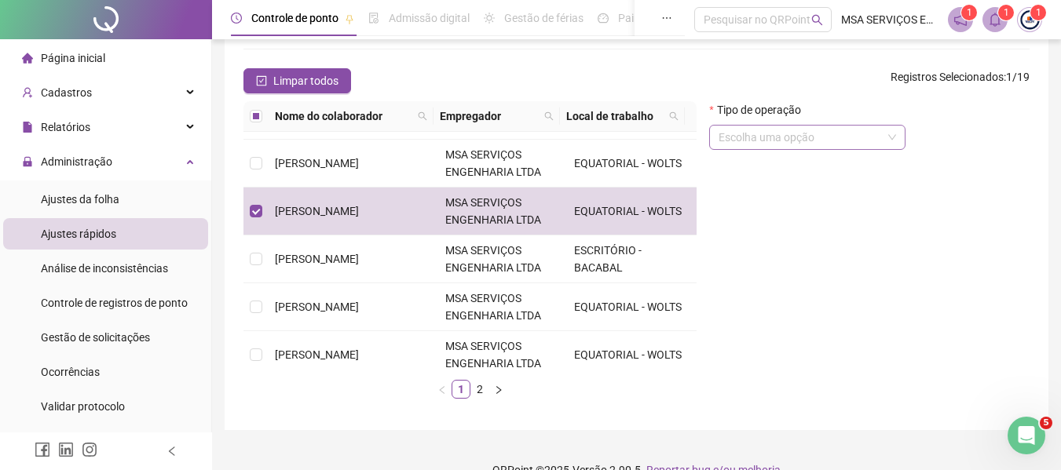
click at [861, 141] on input "search" at bounding box center [799, 138] width 163 height 24
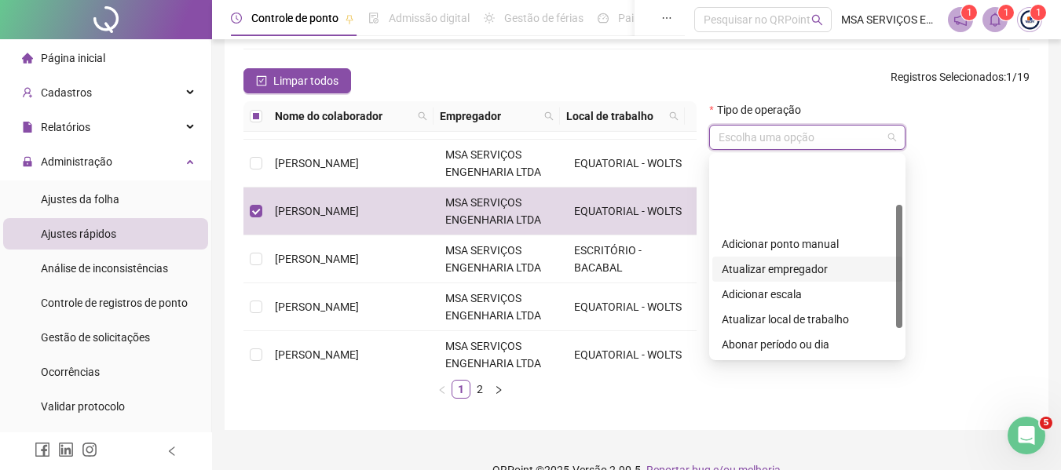
scroll to position [79, 0]
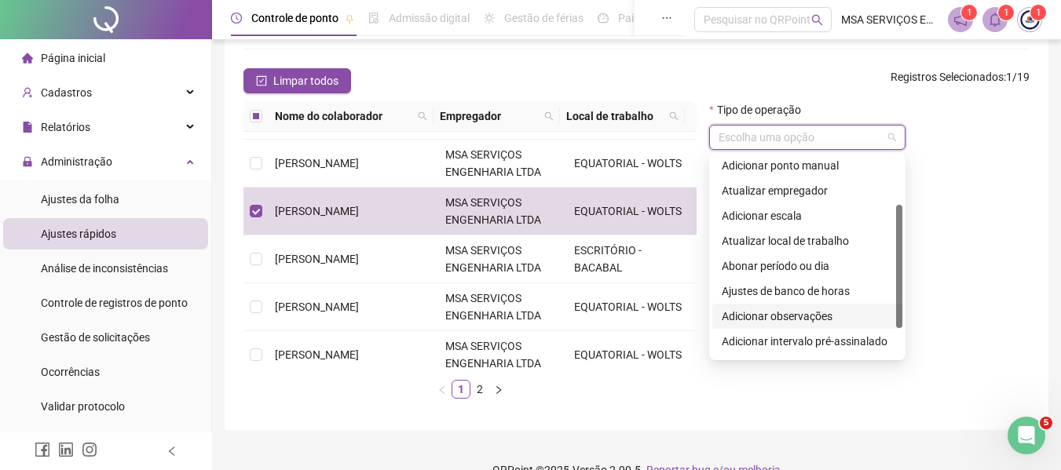
click at [823, 315] on div "Adicionar observações" at bounding box center [807, 316] width 171 height 17
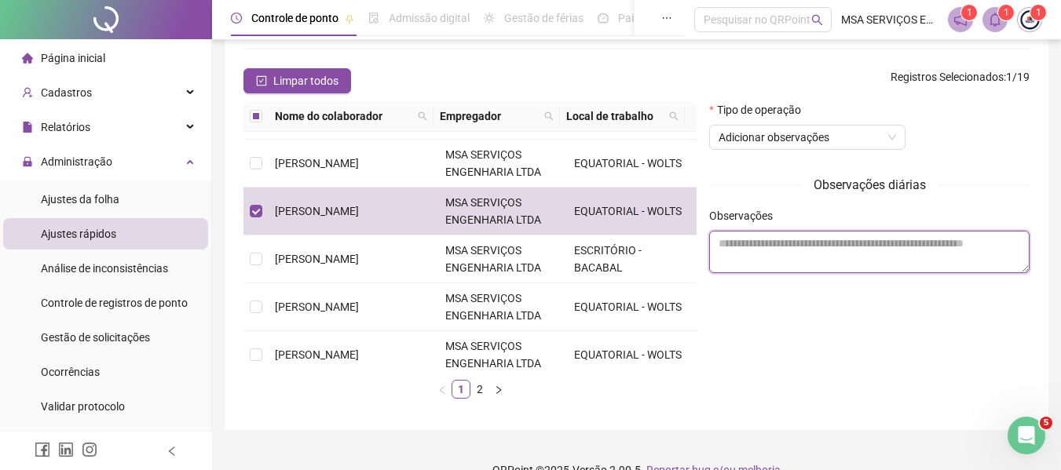
click at [849, 255] on textarea at bounding box center [869, 252] width 320 height 42
paste textarea "**********"
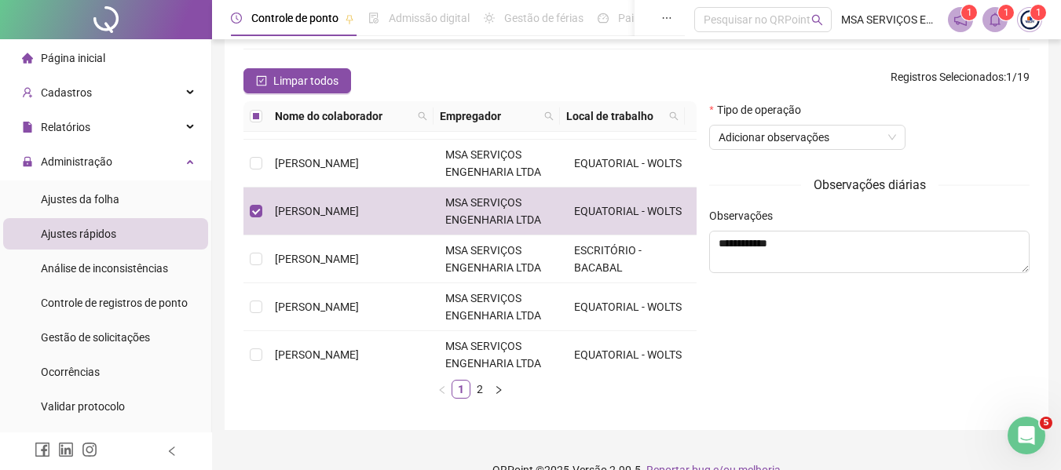
click at [874, 206] on div "**********" at bounding box center [869, 230] width 320 height 111
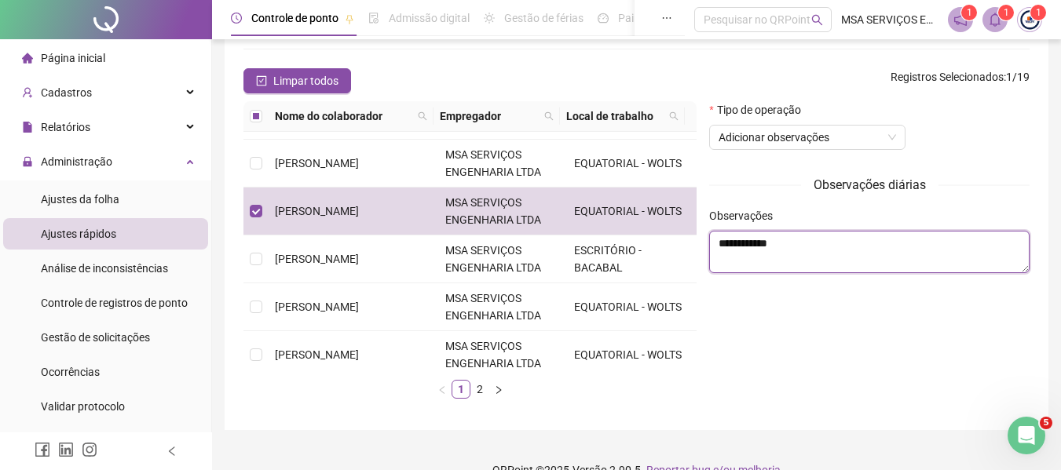
click at [854, 250] on textarea "**********" at bounding box center [869, 252] width 320 height 42
type textarea "**********"
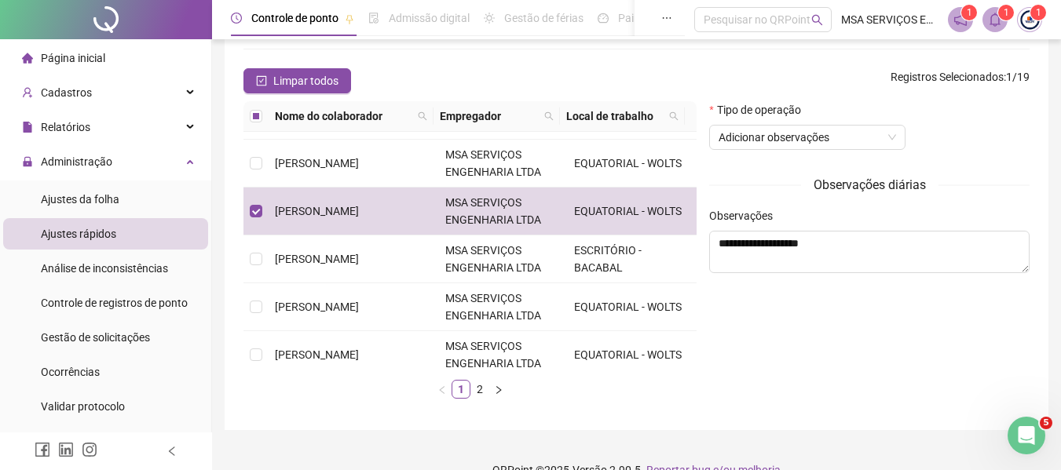
click at [882, 219] on div "Observações" at bounding box center [869, 219] width 320 height 24
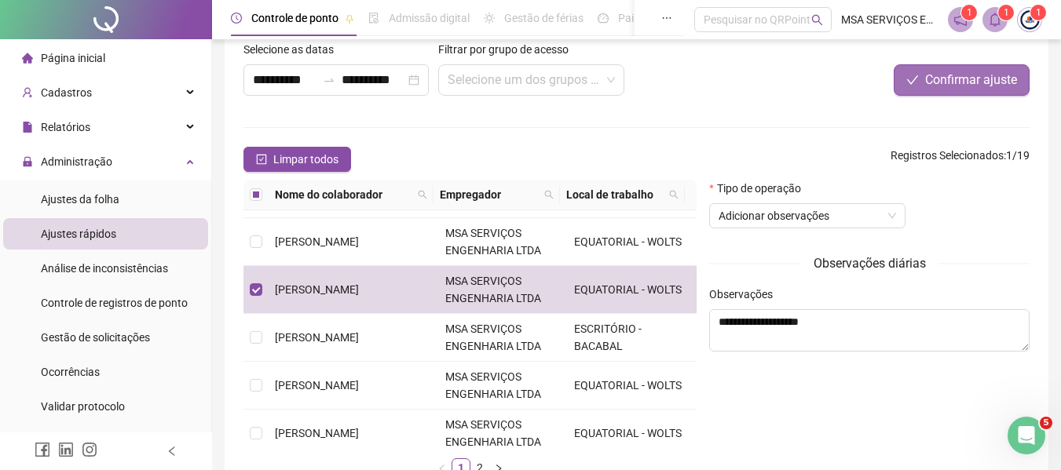
click at [944, 71] on span "Confirmar ajuste" at bounding box center [971, 80] width 92 height 19
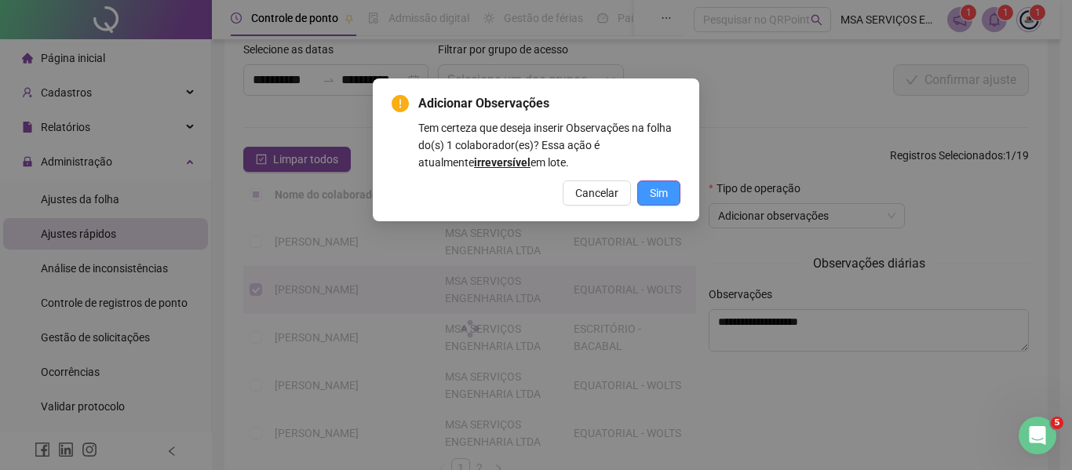
click at [654, 190] on span "Sim" at bounding box center [659, 192] width 18 height 17
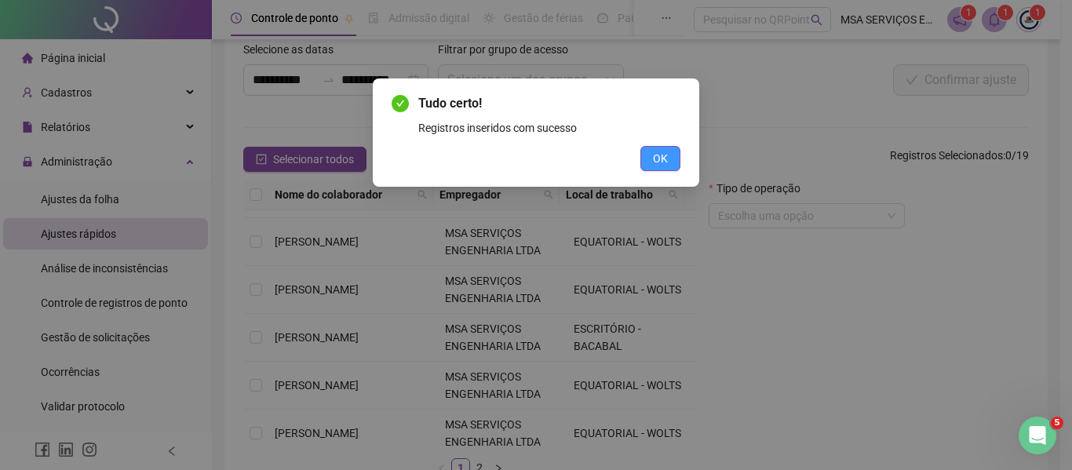
click at [675, 164] on button "OK" at bounding box center [661, 158] width 40 height 25
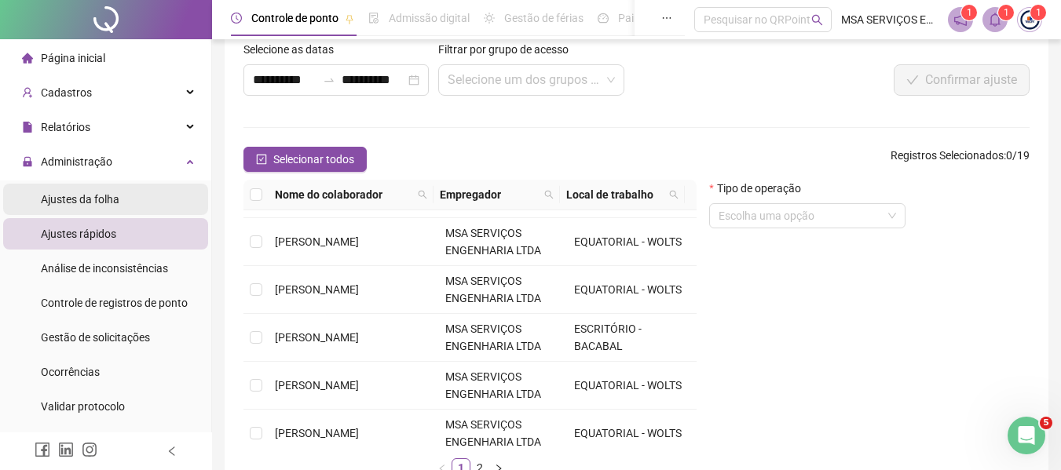
click at [122, 196] on li "Ajustes da folha" at bounding box center [105, 199] width 205 height 31
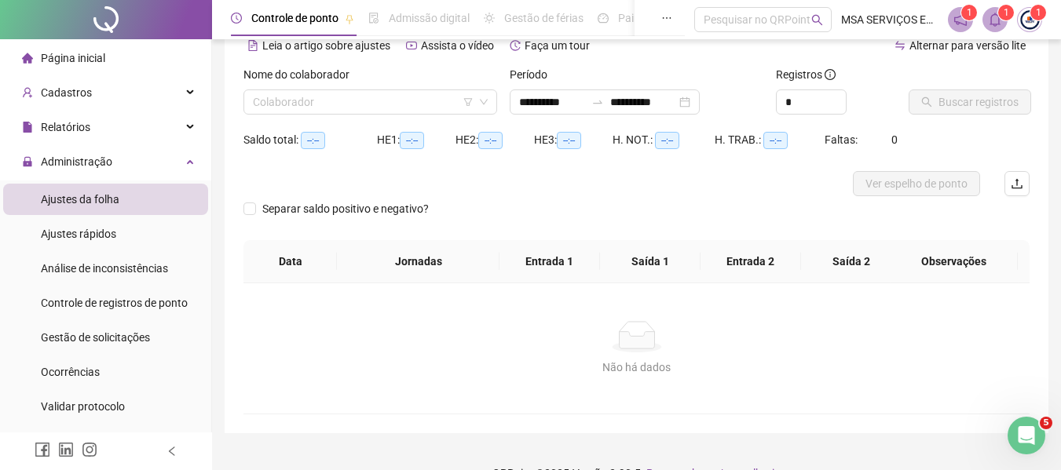
type input "**********"
click at [376, 103] on input "search" at bounding box center [363, 102] width 221 height 24
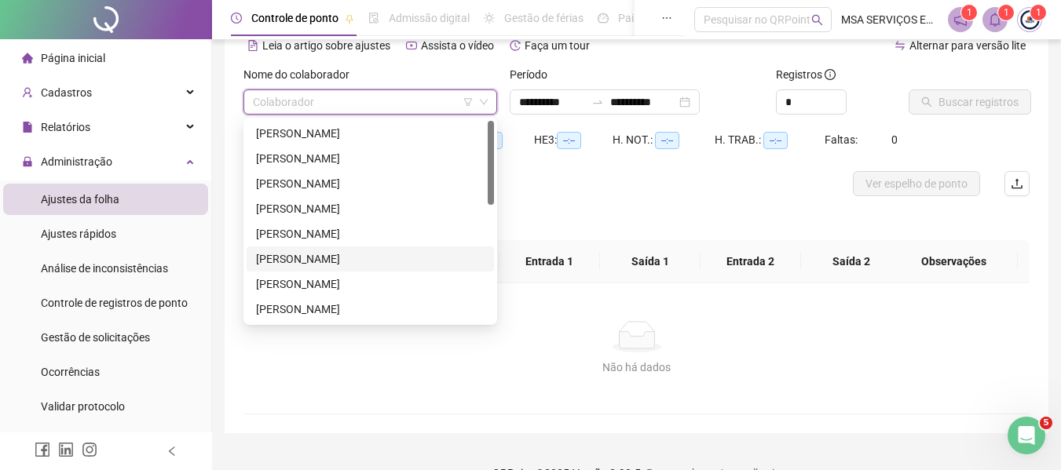
scroll to position [236, 0]
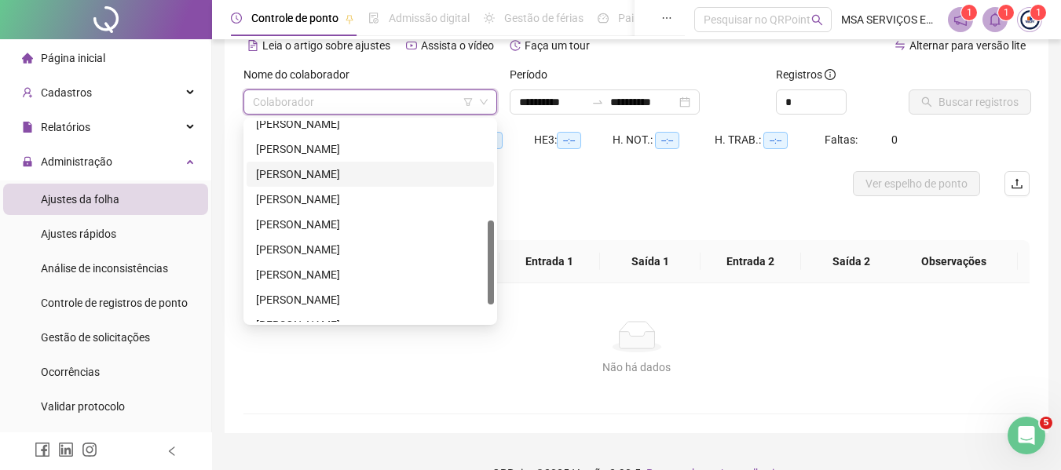
click at [389, 171] on div "[PERSON_NAME]" at bounding box center [370, 174] width 228 height 17
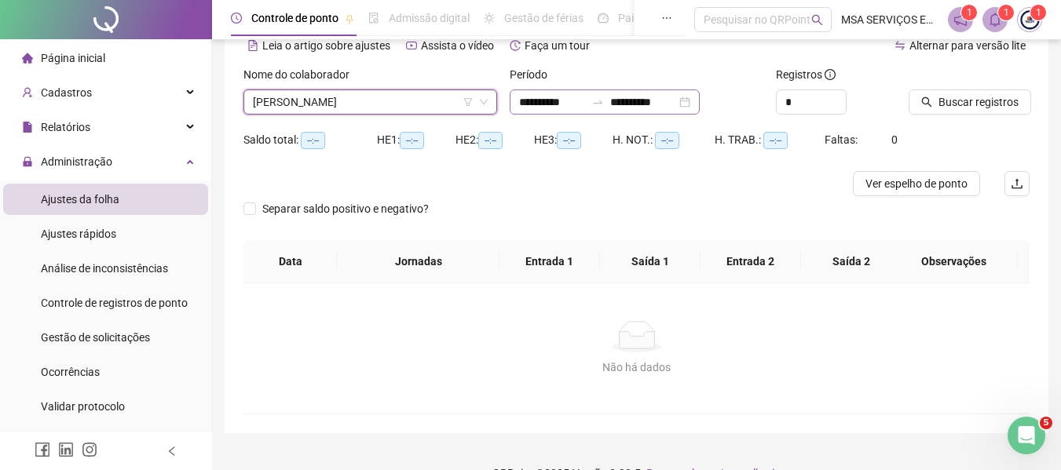
drag, startPoint x: 640, startPoint y: 79, endPoint x: 641, endPoint y: 100, distance: 20.5
click at [640, 88] on div "Período" at bounding box center [637, 78] width 254 height 24
click at [641, 100] on input "**********" at bounding box center [643, 101] width 66 height 17
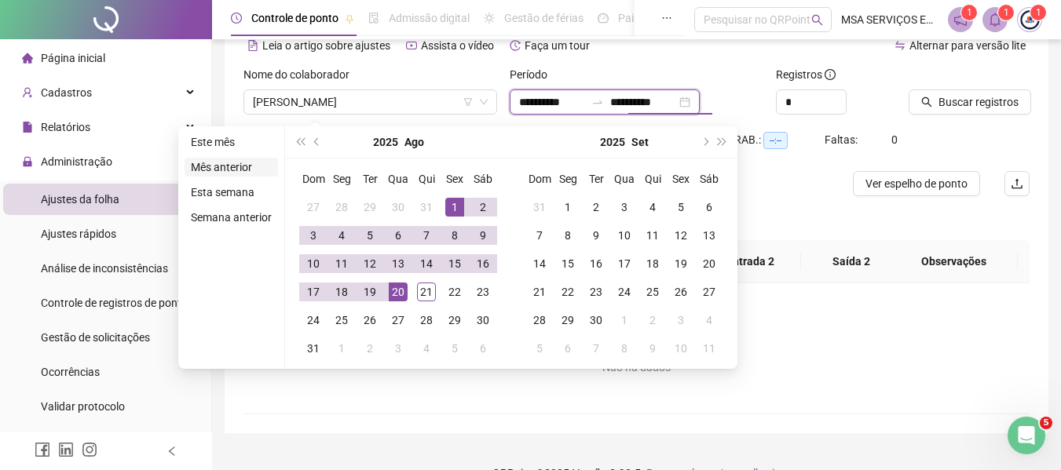
type input "**********"
click at [242, 144] on li "Este mês" at bounding box center [230, 142] width 93 height 19
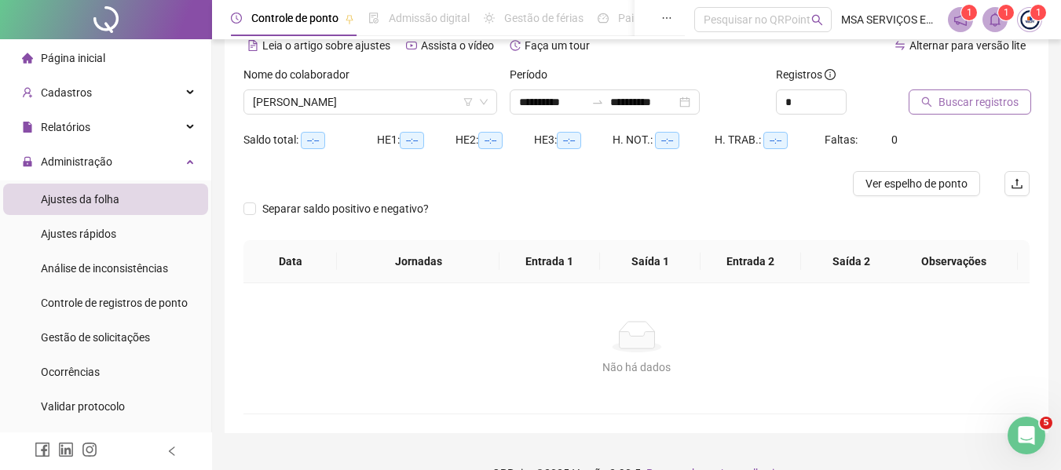
click at [948, 104] on span "Buscar registros" at bounding box center [978, 101] width 80 height 17
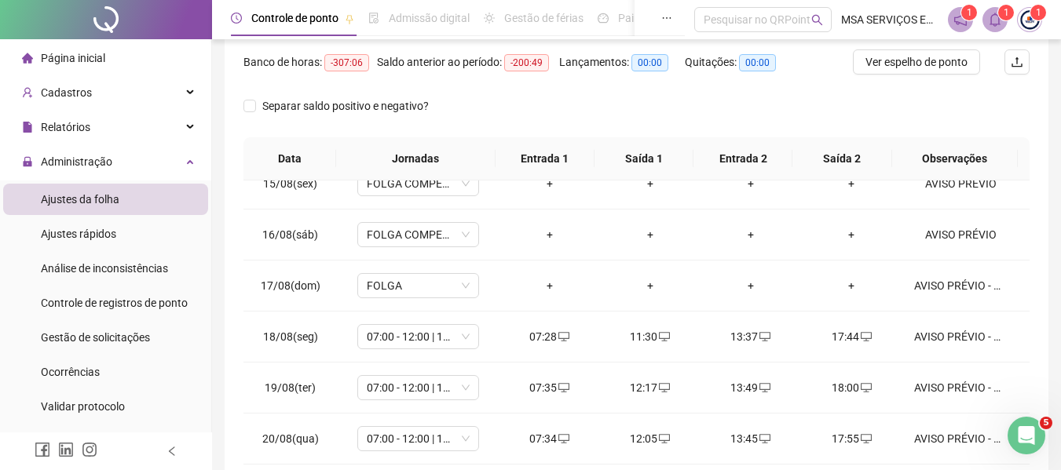
scroll to position [0, 0]
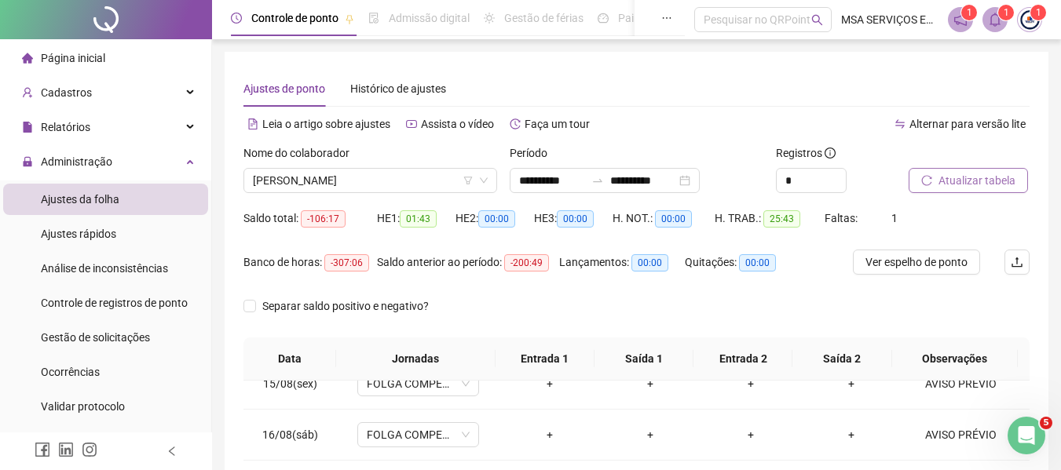
click at [945, 180] on span "Atualizar tabela" at bounding box center [976, 180] width 77 height 17
click at [428, 185] on span "[PERSON_NAME]" at bounding box center [370, 181] width 235 height 24
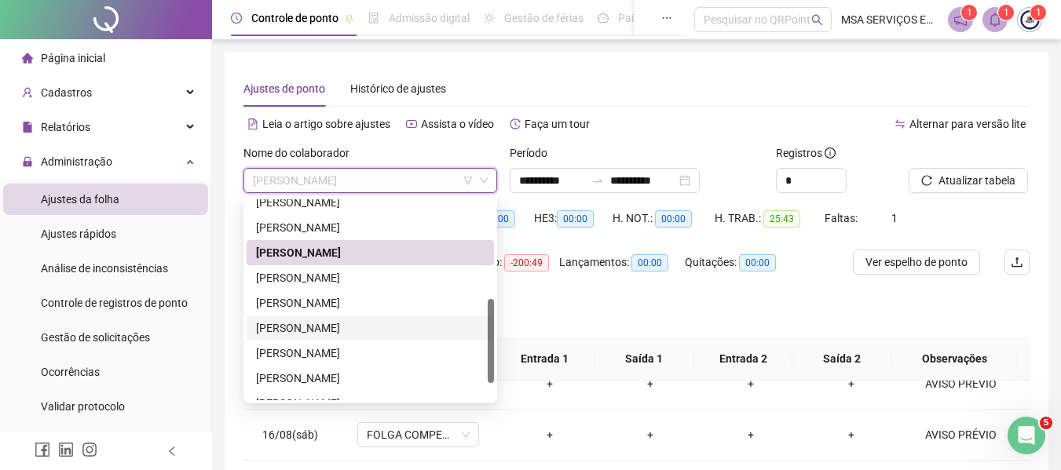
scroll to position [276, 0]
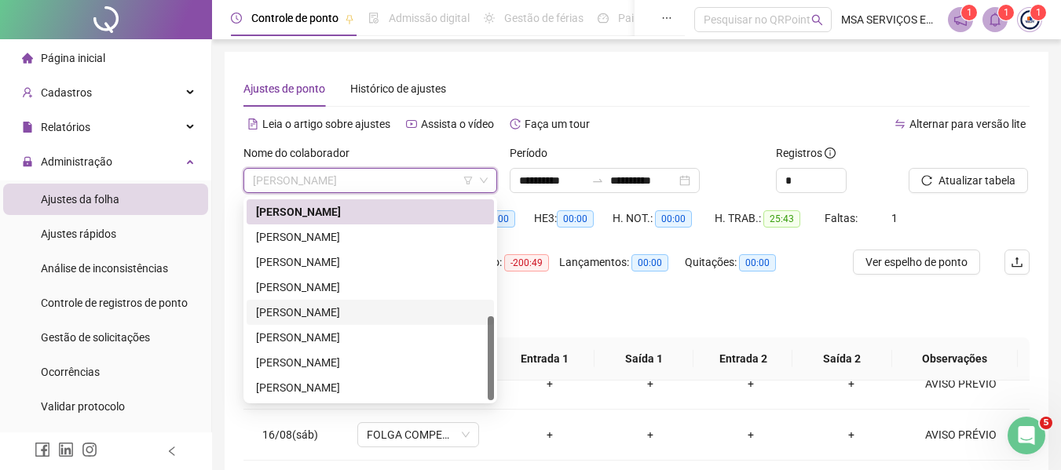
click at [391, 309] on div "[PERSON_NAME]" at bounding box center [370, 312] width 228 height 17
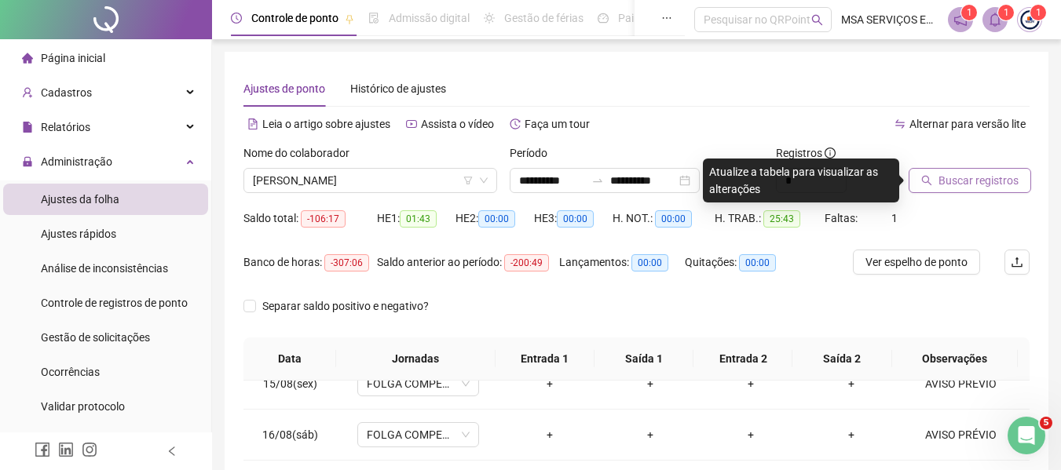
click at [930, 178] on icon "search" at bounding box center [926, 180] width 11 height 11
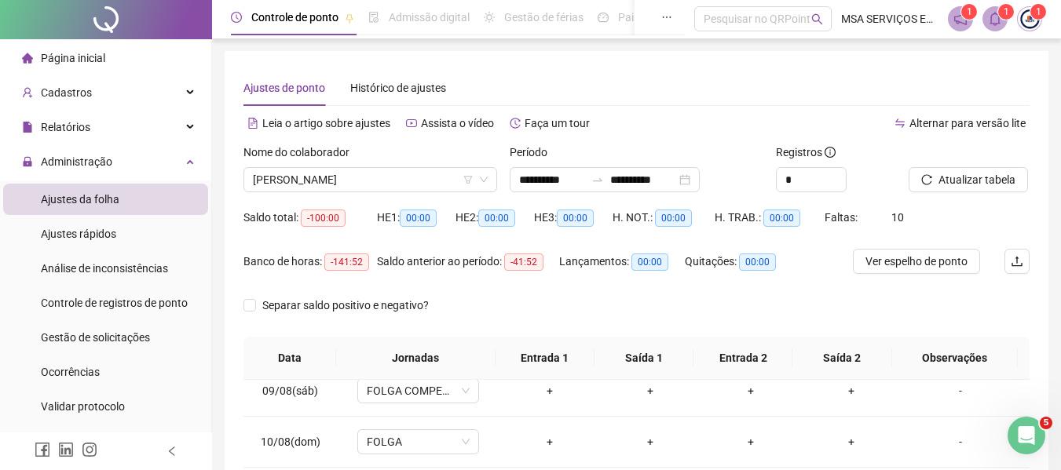
scroll to position [0, 0]
click at [944, 256] on span "Ver espelho de ponto" at bounding box center [916, 262] width 102 height 17
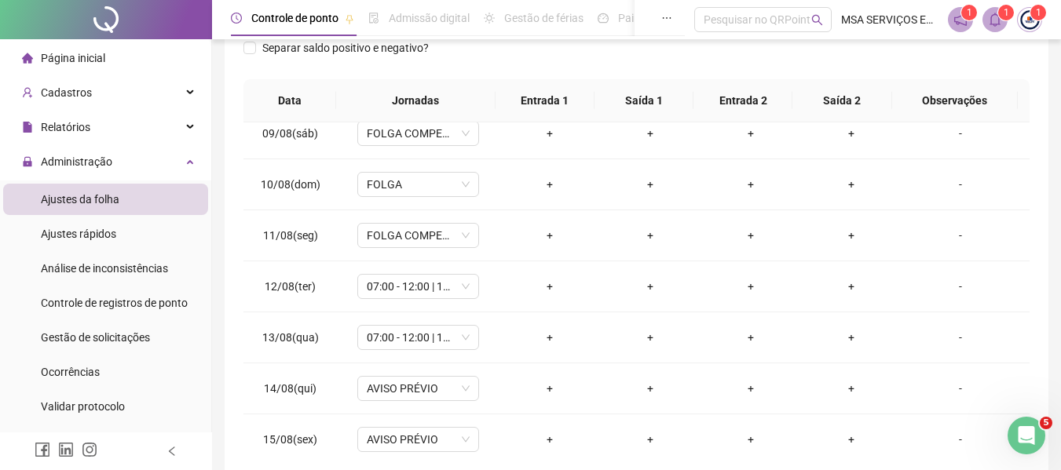
scroll to position [314, 0]
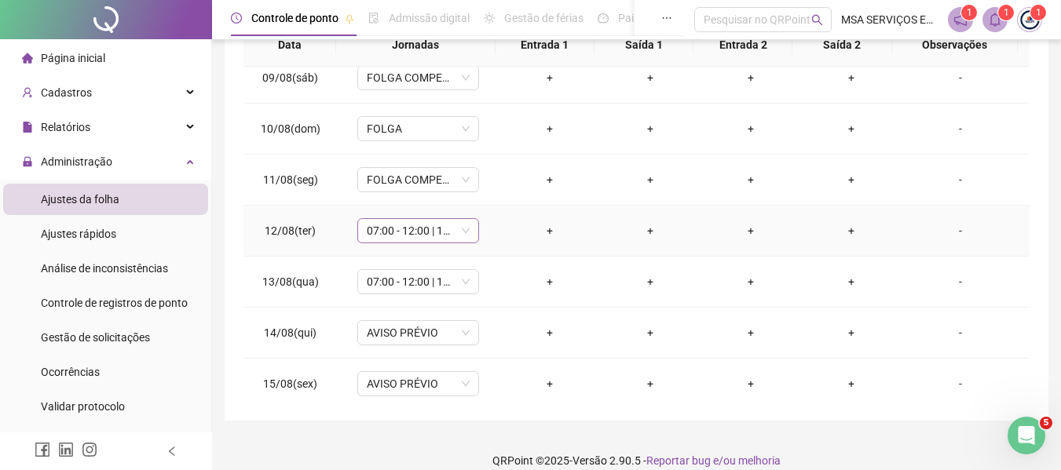
click at [409, 228] on span "07:00 - 12:00 | 14:00 - 17:00" at bounding box center [418, 231] width 103 height 24
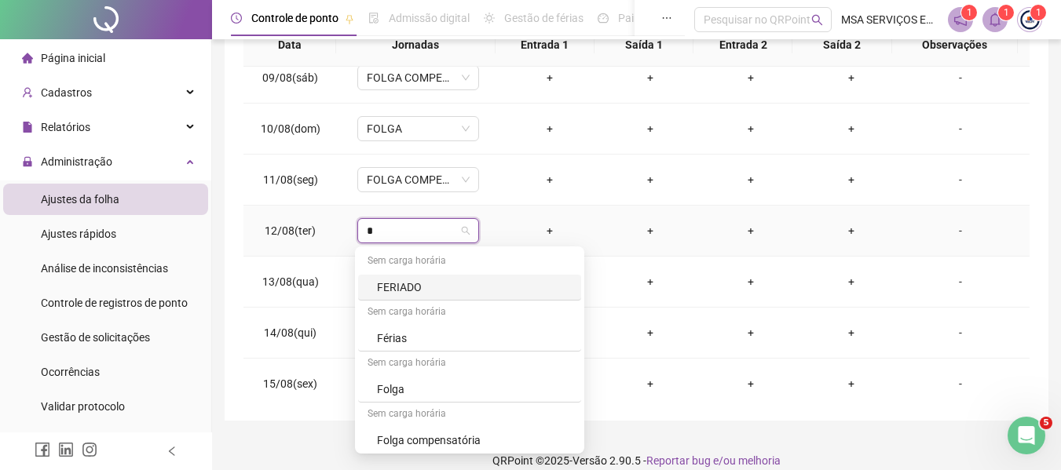
type input "**"
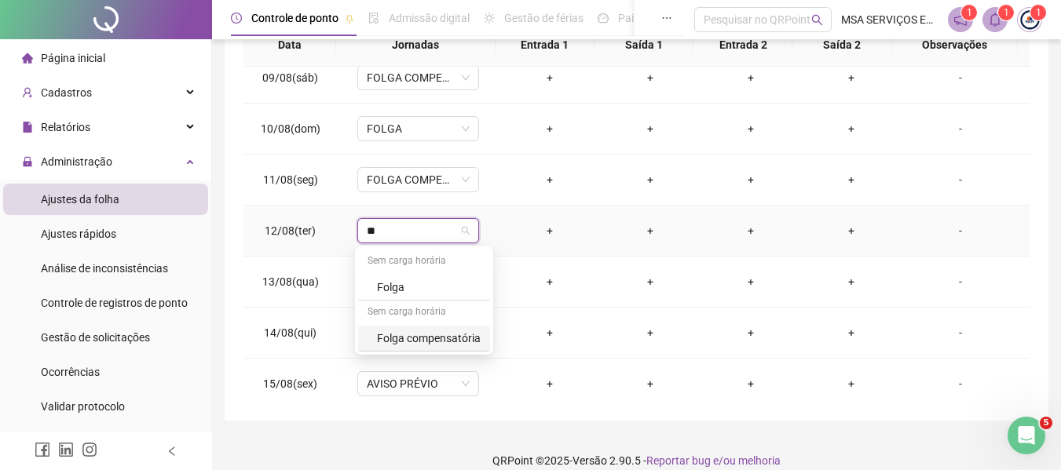
click at [458, 332] on div "Folga compensatória" at bounding box center [429, 338] width 104 height 17
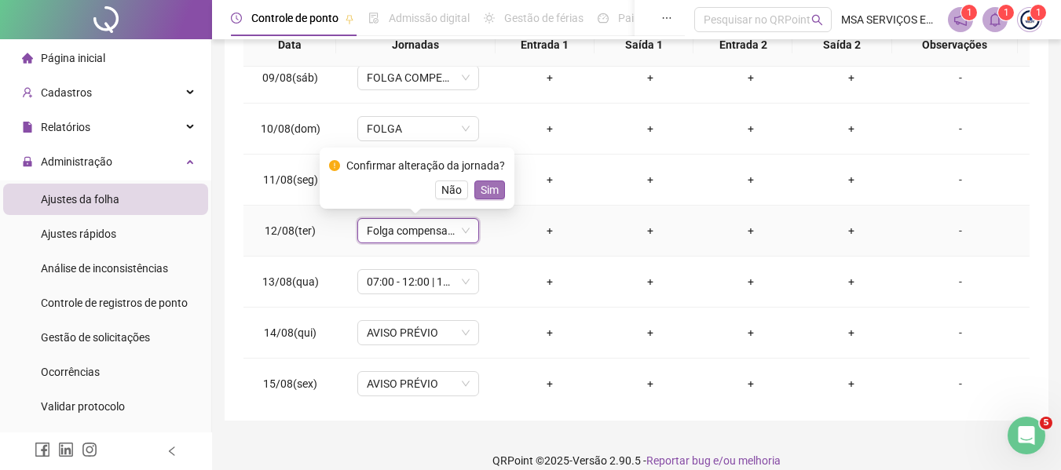
click at [495, 195] on button "Sim" at bounding box center [489, 190] width 31 height 19
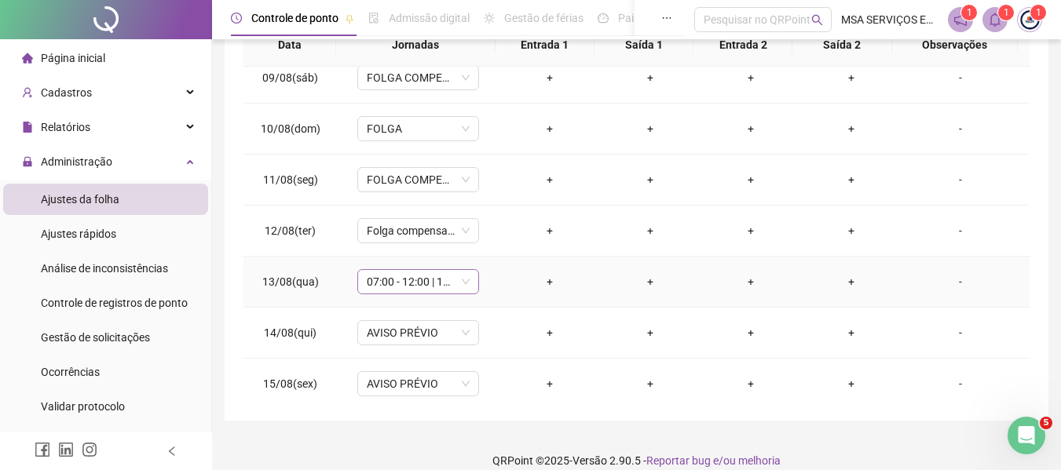
click at [421, 276] on span "07:00 - 12:00 | 14:00 - 17:00" at bounding box center [418, 282] width 103 height 24
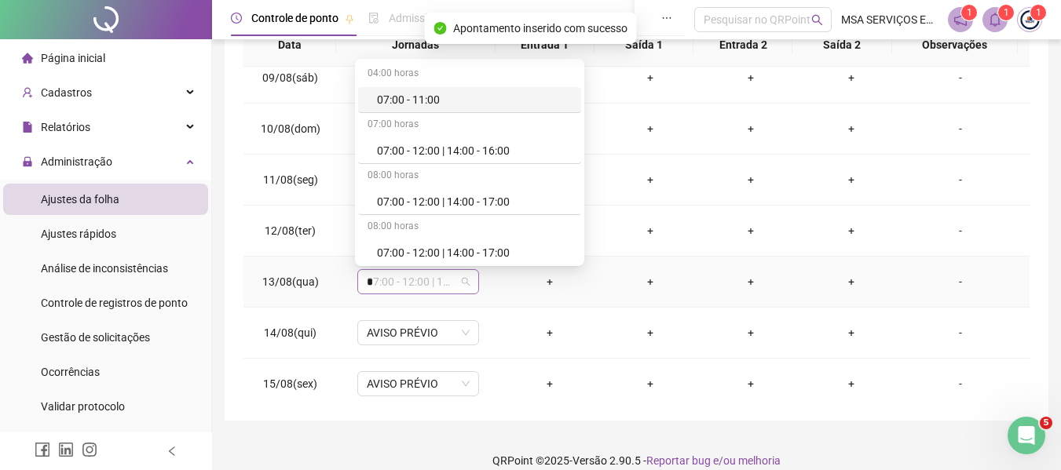
type input "**"
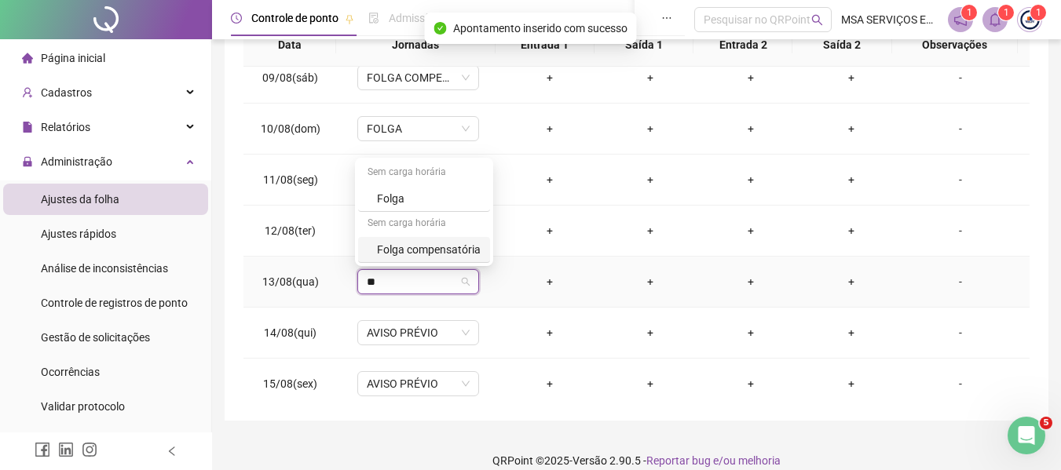
click at [451, 252] on div "Folga compensatória" at bounding box center [429, 249] width 104 height 17
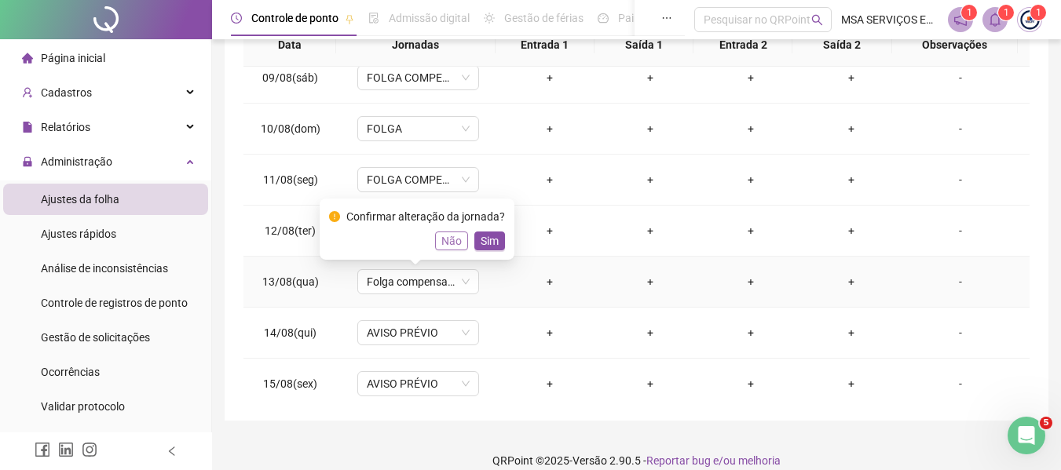
click at [454, 246] on span "Não" at bounding box center [451, 240] width 20 height 17
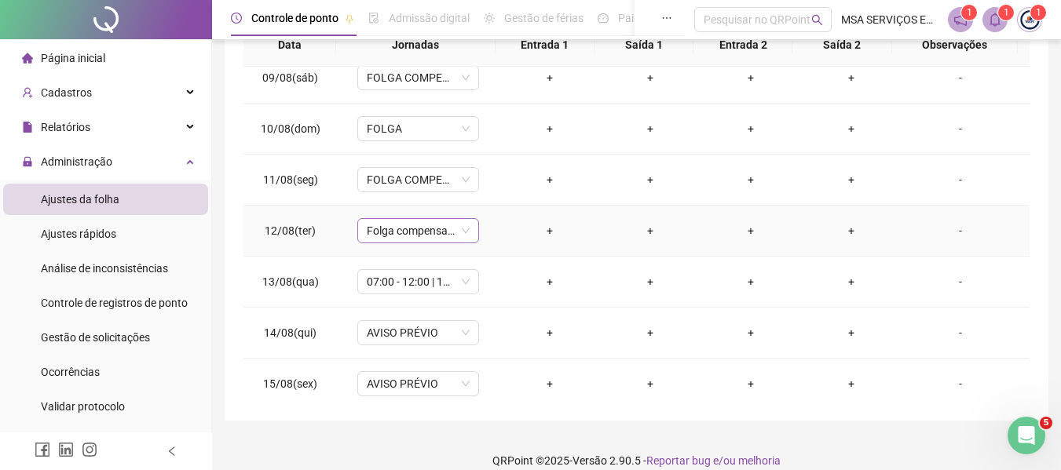
click at [396, 236] on span "Folga compensatória" at bounding box center [418, 231] width 103 height 24
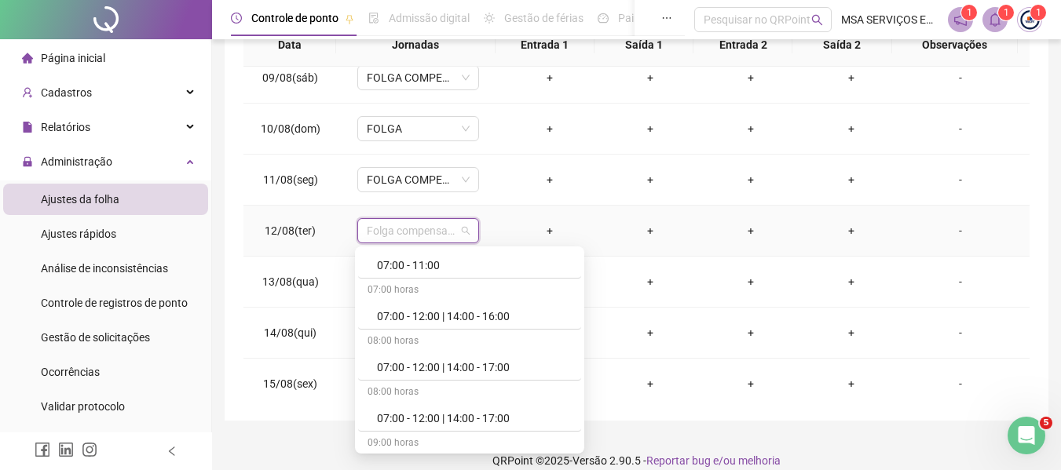
scroll to position [0, 0]
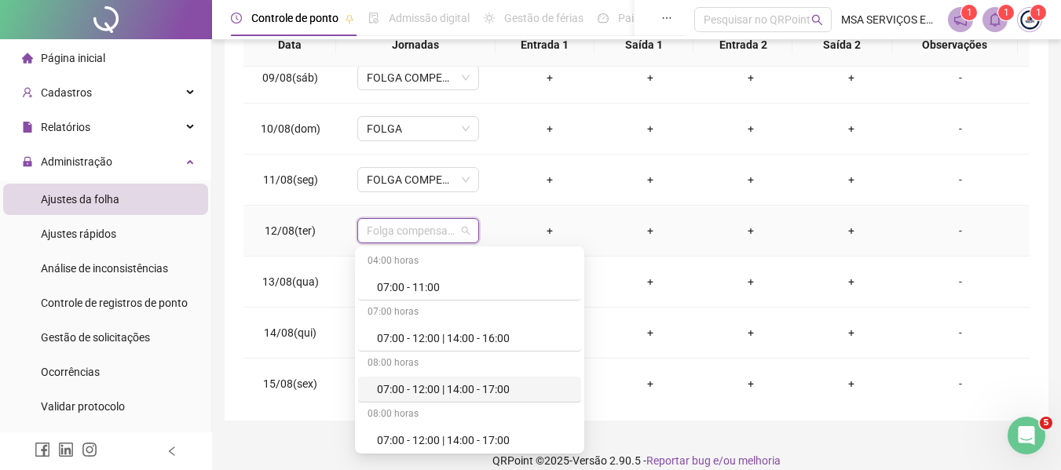
click at [473, 389] on div "07:00 - 12:00 | 14:00 - 17:00" at bounding box center [474, 389] width 195 height 17
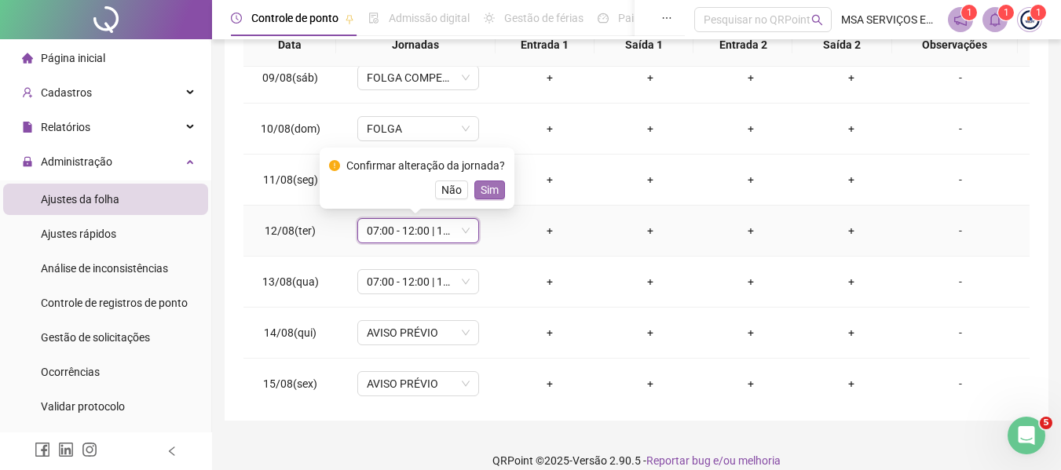
click at [483, 189] on span "Sim" at bounding box center [489, 189] width 18 height 17
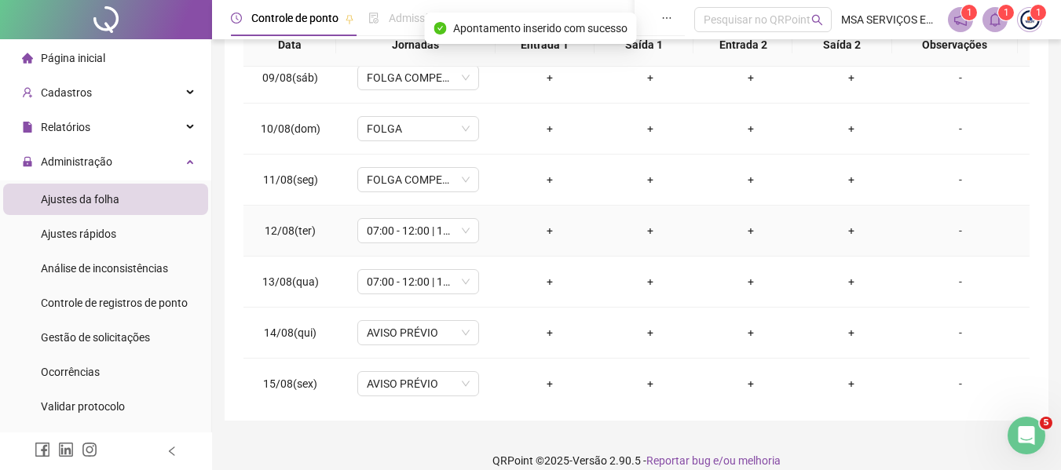
click at [547, 232] on div "+" at bounding box center [549, 230] width 75 height 17
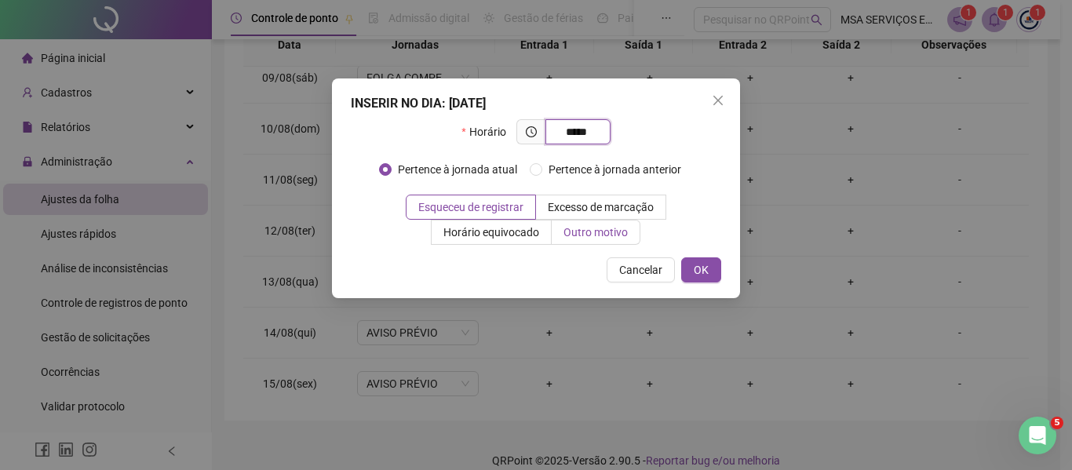
type input "*****"
click at [610, 233] on span "Outro motivo" at bounding box center [596, 232] width 64 height 13
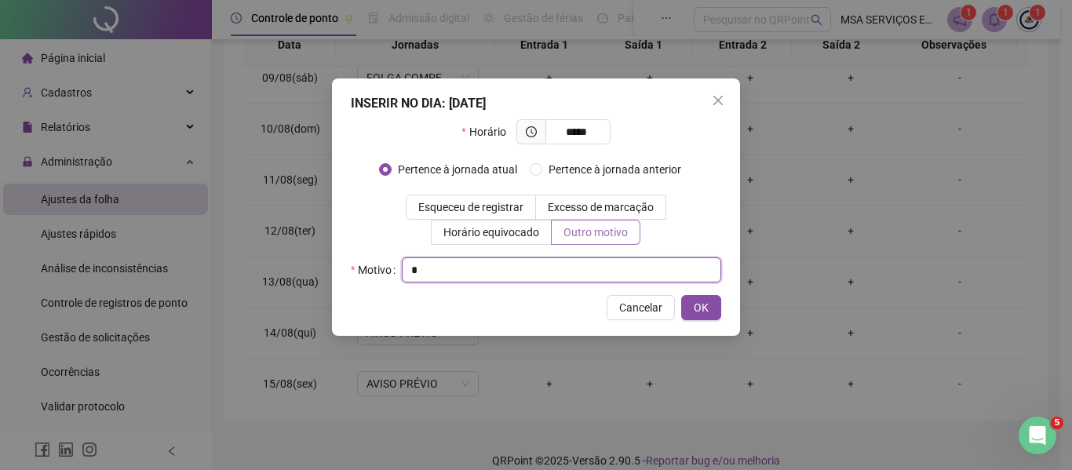
type input "*"
click at [681, 295] on button "OK" at bounding box center [701, 307] width 40 height 25
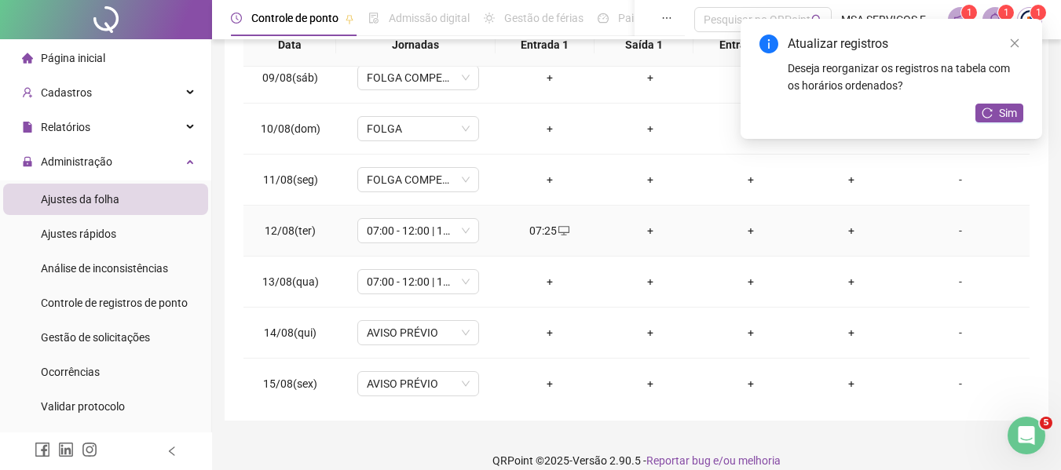
click at [646, 230] on div "+" at bounding box center [649, 230] width 75 height 17
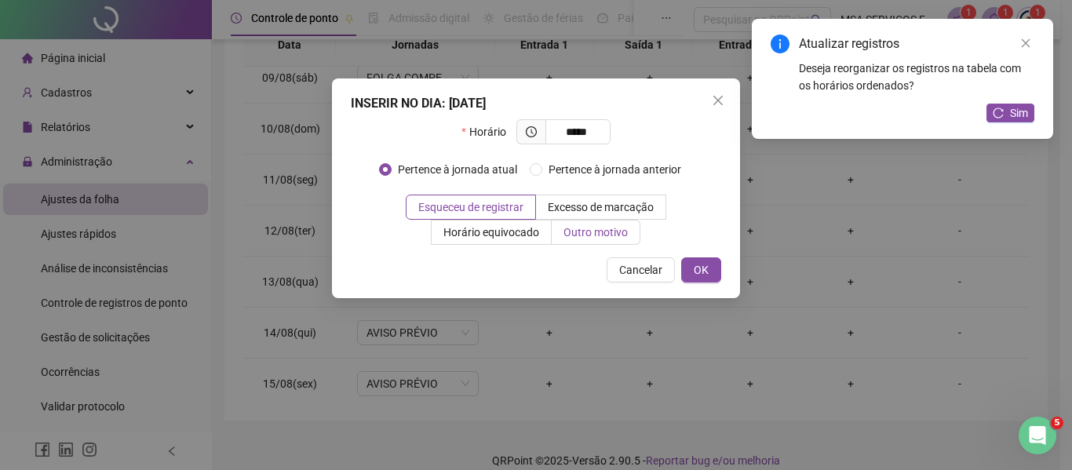
type input "*****"
click at [597, 226] on span "Outro motivo" at bounding box center [596, 232] width 64 height 13
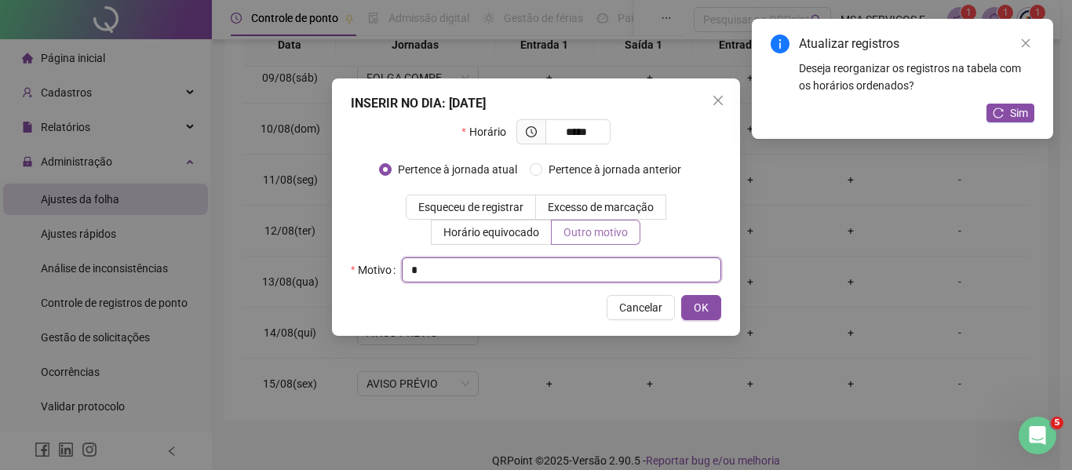
type input "*"
click at [681, 295] on button "OK" at bounding box center [701, 307] width 40 height 25
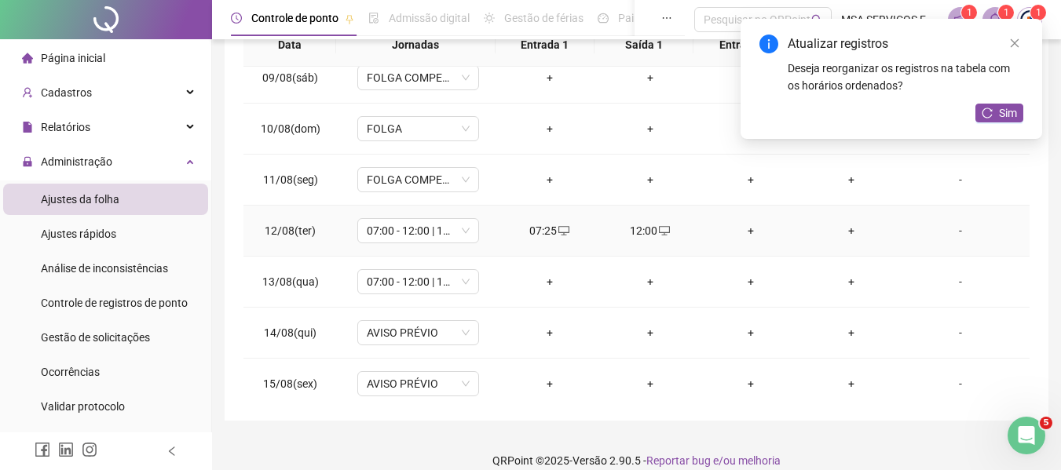
click at [750, 230] on div "+" at bounding box center [750, 230] width 75 height 17
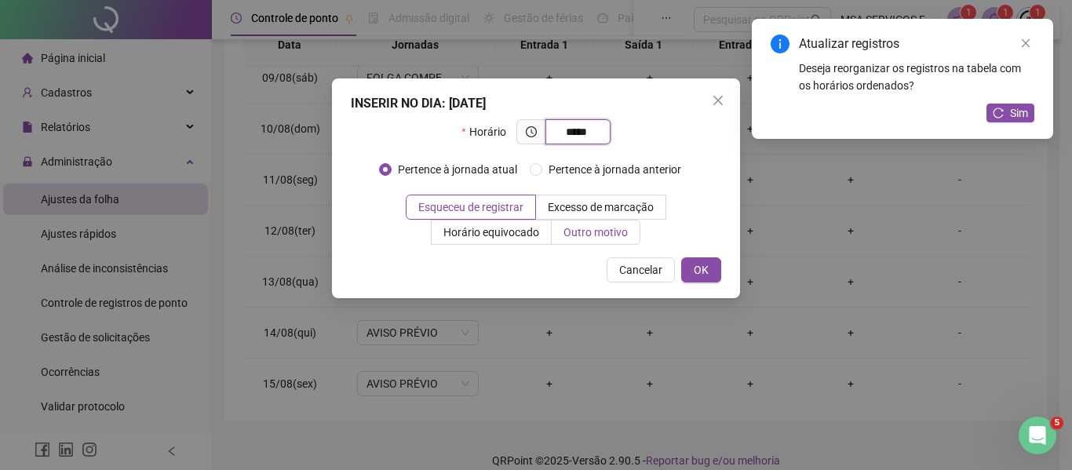
type input "*****"
click at [608, 231] on span "Outro motivo" at bounding box center [596, 232] width 64 height 13
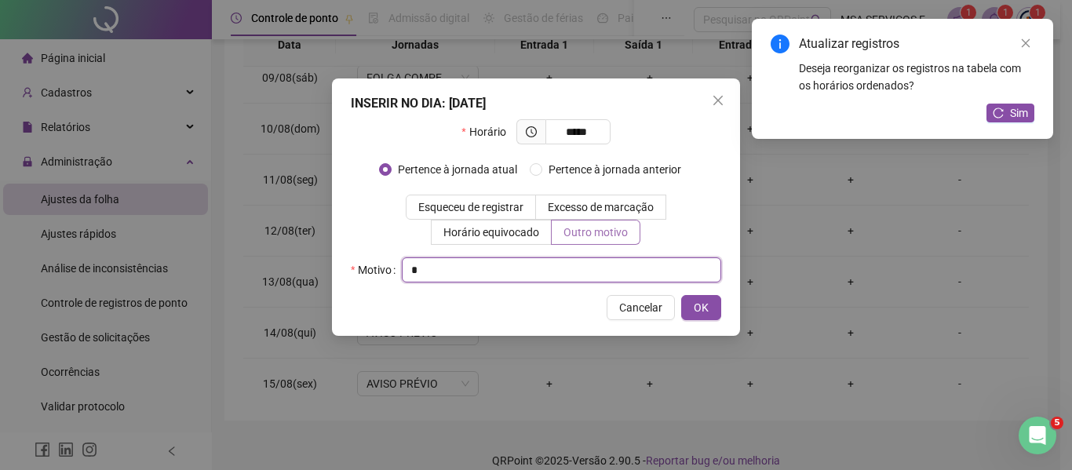
type input "*"
click at [681, 295] on button "OK" at bounding box center [701, 307] width 40 height 25
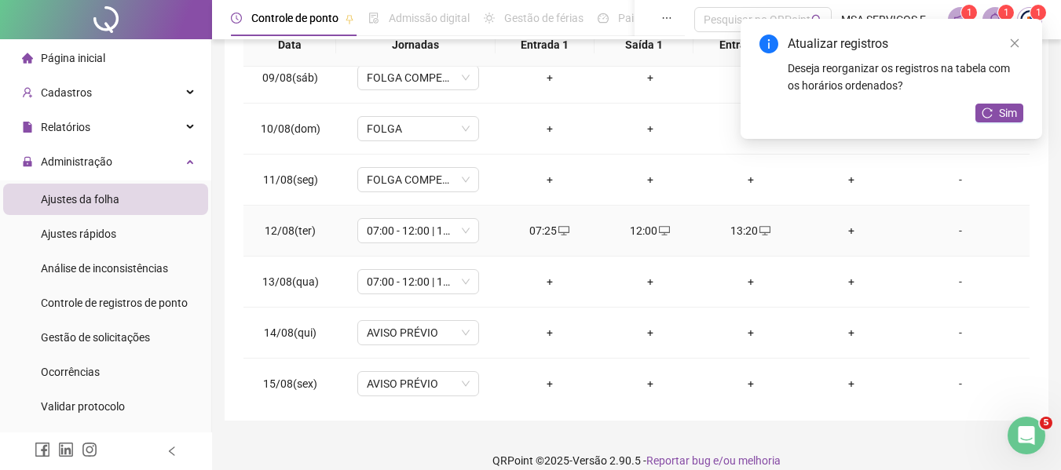
click at [834, 228] on div "+" at bounding box center [850, 230] width 75 height 17
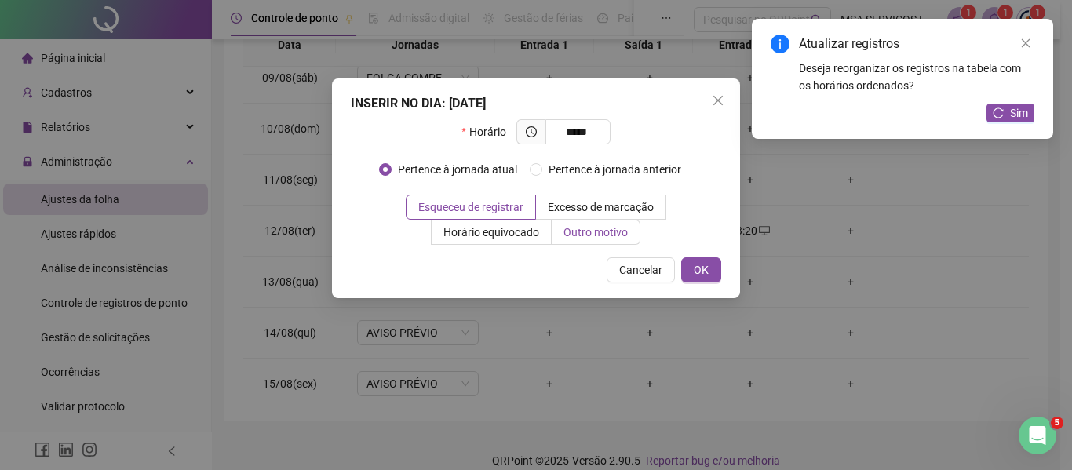
type input "*****"
click at [601, 227] on span "Outro motivo" at bounding box center [596, 232] width 64 height 13
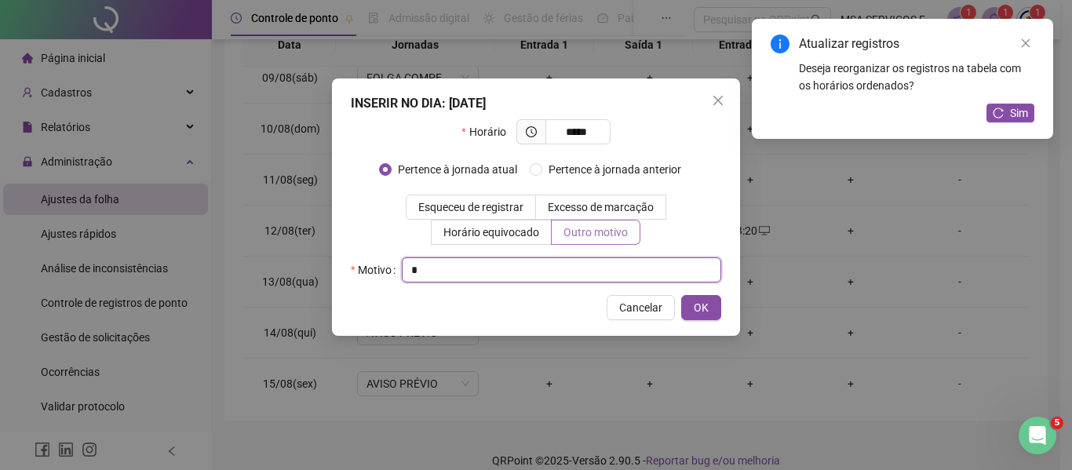
type input "*"
click at [681, 295] on button "OK" at bounding box center [701, 307] width 40 height 25
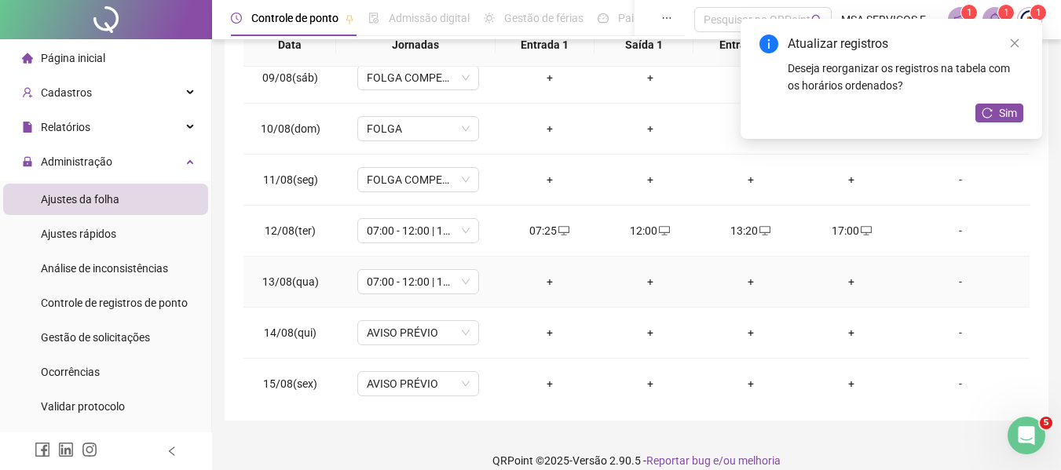
click at [546, 281] on div "+" at bounding box center [549, 281] width 75 height 17
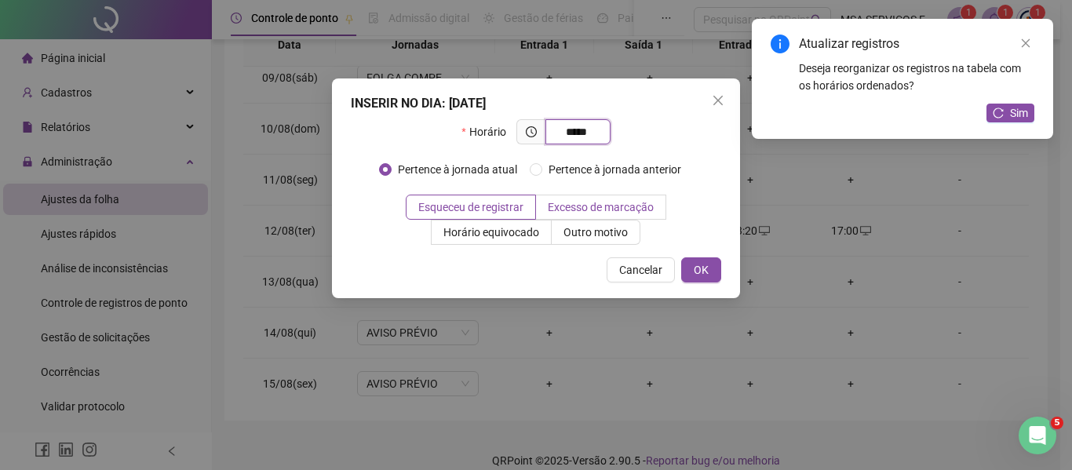
type input "*****"
click at [606, 218] on label "Excesso de marcação" at bounding box center [601, 207] width 130 height 25
click at [612, 226] on span "Outro motivo" at bounding box center [596, 232] width 64 height 13
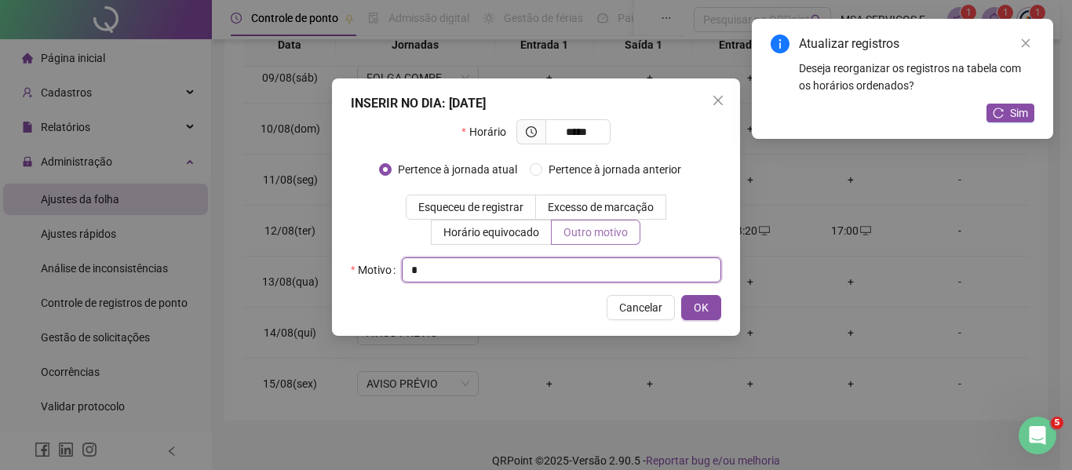
type input "*"
click at [681, 295] on button "OK" at bounding box center [701, 307] width 40 height 25
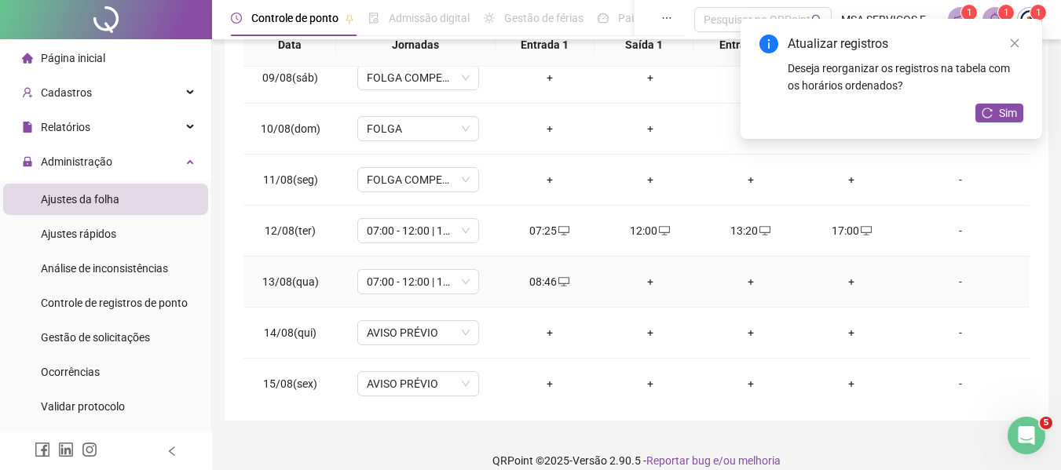
click at [650, 276] on div "+" at bounding box center [649, 281] width 75 height 17
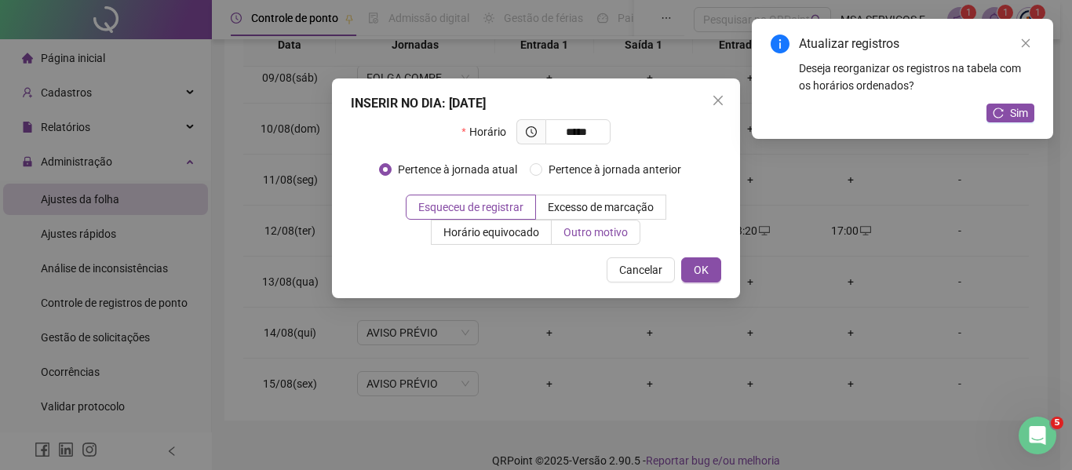
type input "*****"
click at [625, 233] on span "Outro motivo" at bounding box center [596, 232] width 64 height 13
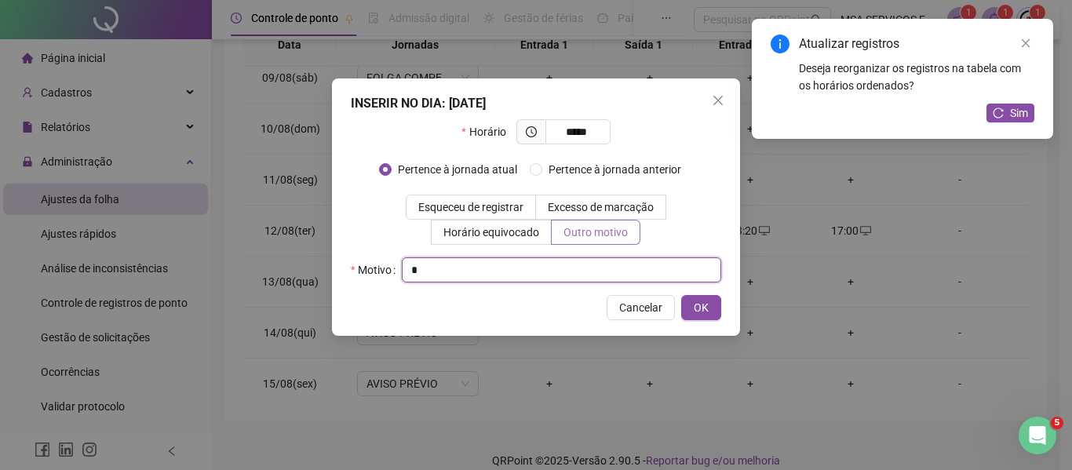
type input "*"
click at [681, 295] on button "OK" at bounding box center [701, 307] width 40 height 25
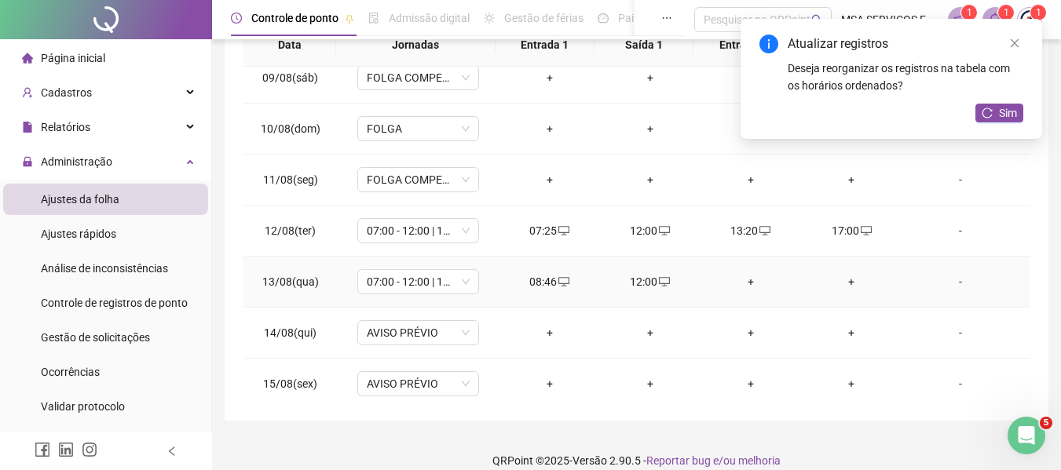
click at [750, 283] on div "+" at bounding box center [750, 281] width 75 height 17
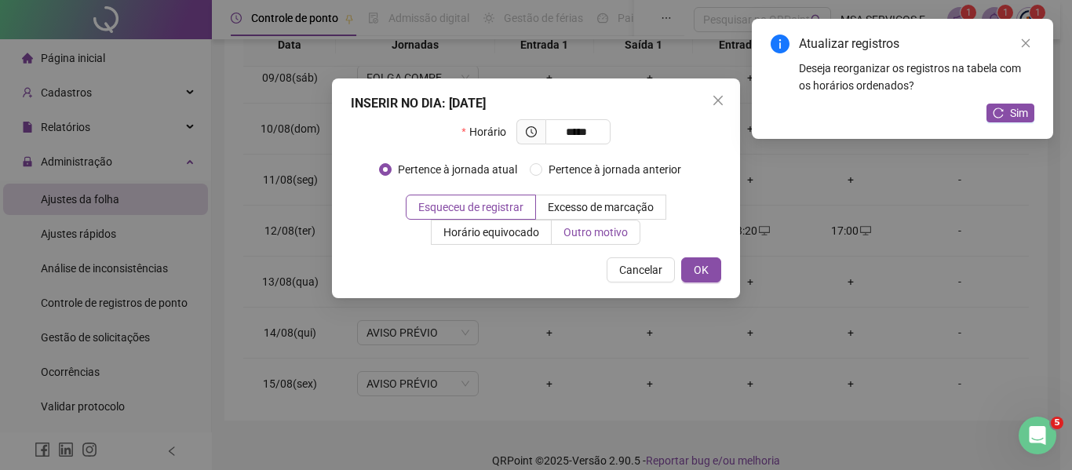
type input "*****"
click at [605, 242] on label "Outro motivo" at bounding box center [596, 232] width 89 height 25
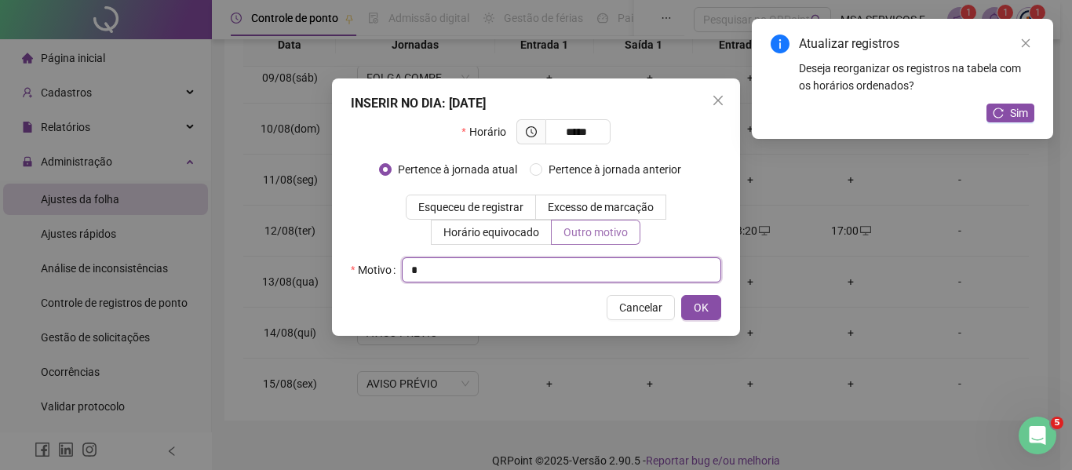
type input "*"
click at [681, 295] on button "OK" at bounding box center [701, 307] width 40 height 25
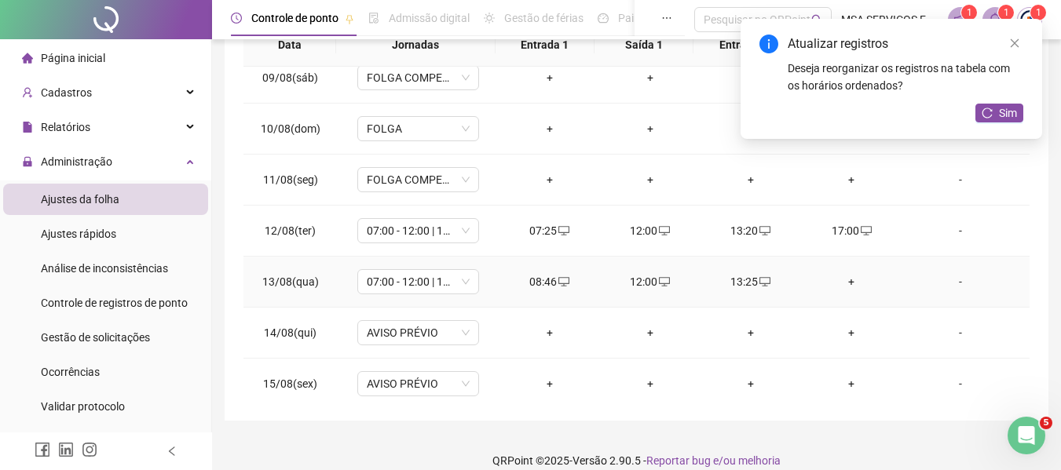
click at [835, 278] on div "+" at bounding box center [850, 281] width 75 height 17
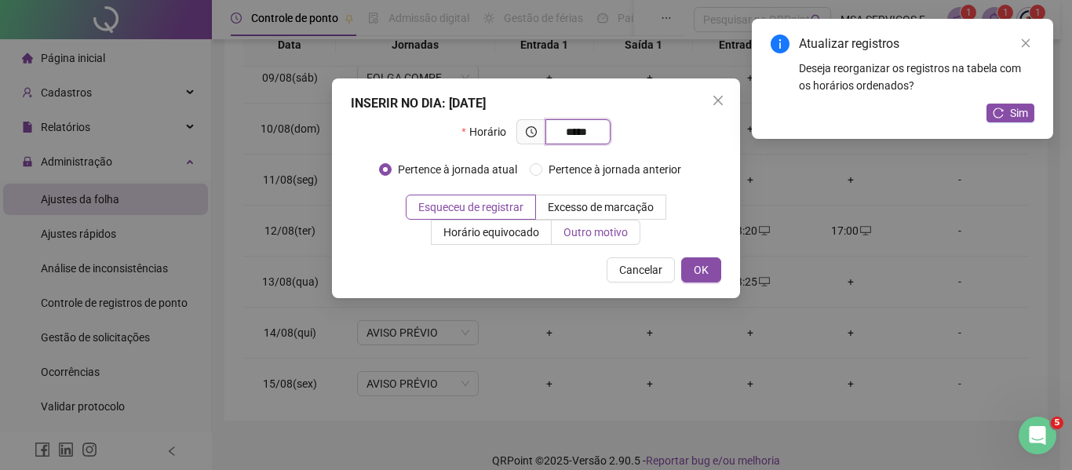
type input "*****"
click at [612, 238] on span "Outro motivo" at bounding box center [596, 232] width 64 height 13
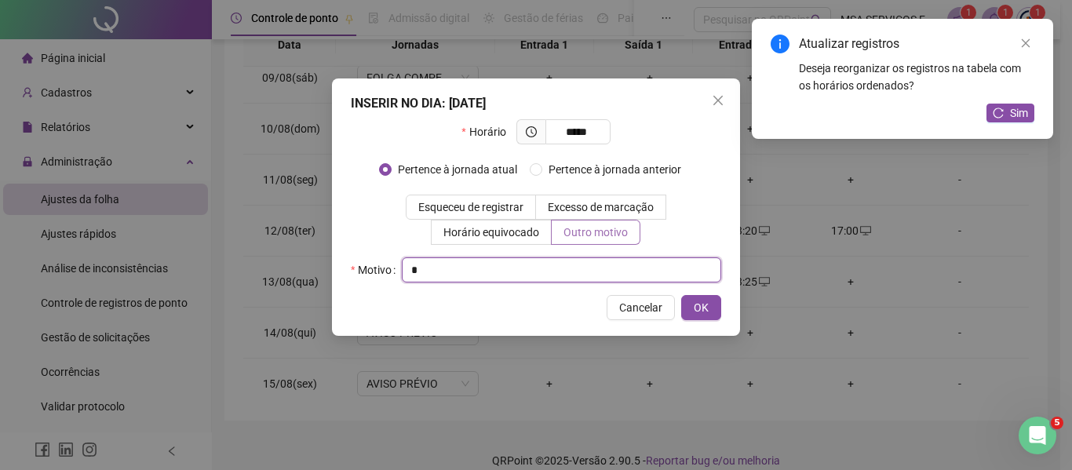
type input "*"
click at [681, 295] on button "OK" at bounding box center [701, 307] width 40 height 25
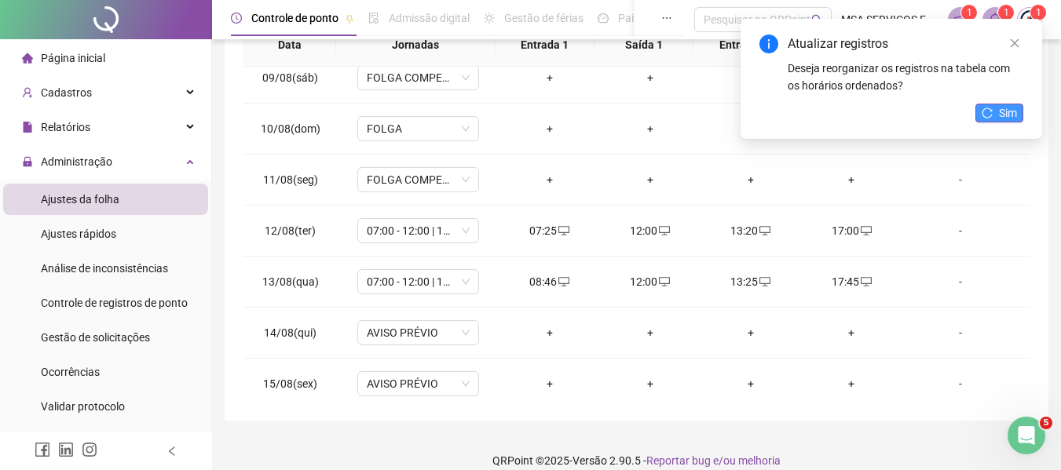
click at [996, 106] on button "Sim" at bounding box center [999, 113] width 48 height 19
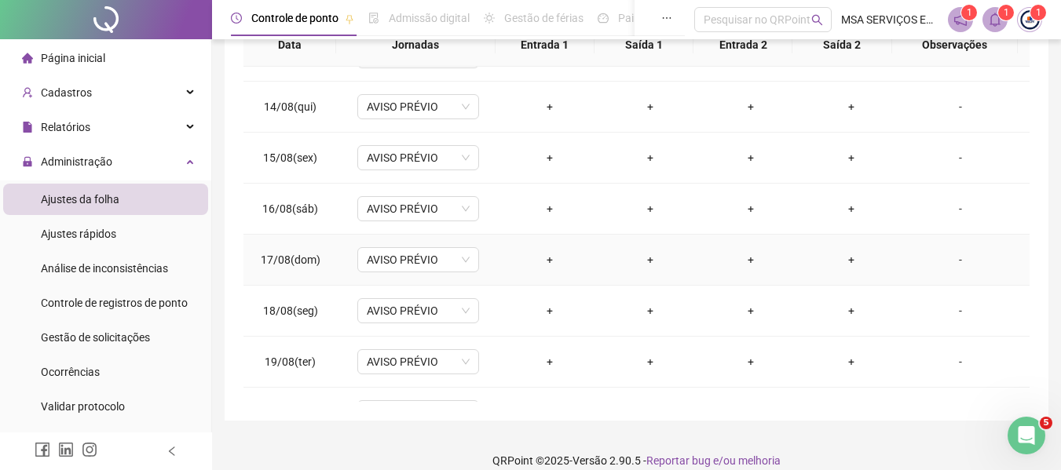
scroll to position [736, 0]
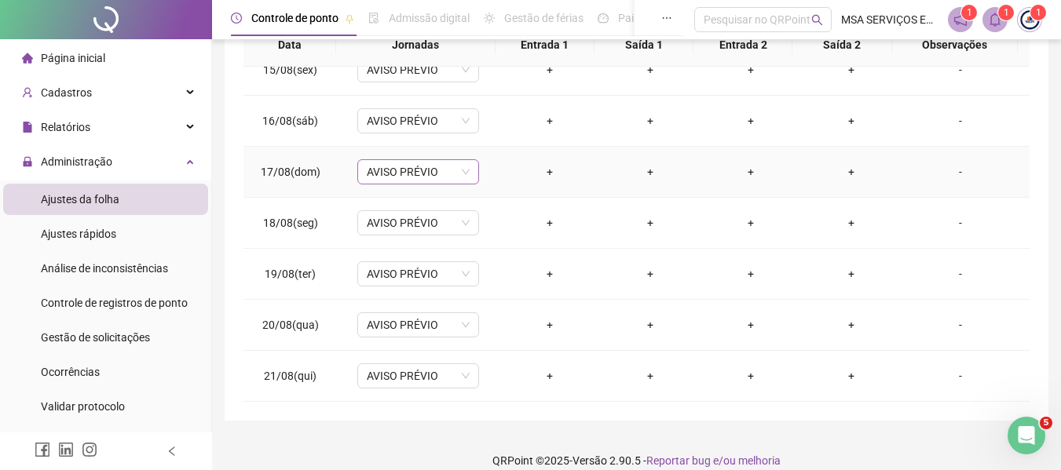
click at [410, 175] on span "AVISO PRÉVIO" at bounding box center [418, 172] width 103 height 24
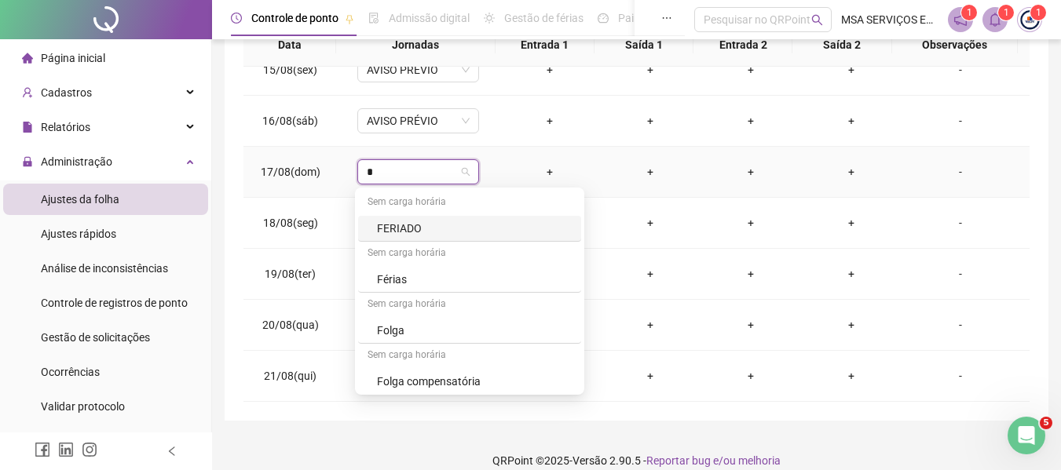
type input "**"
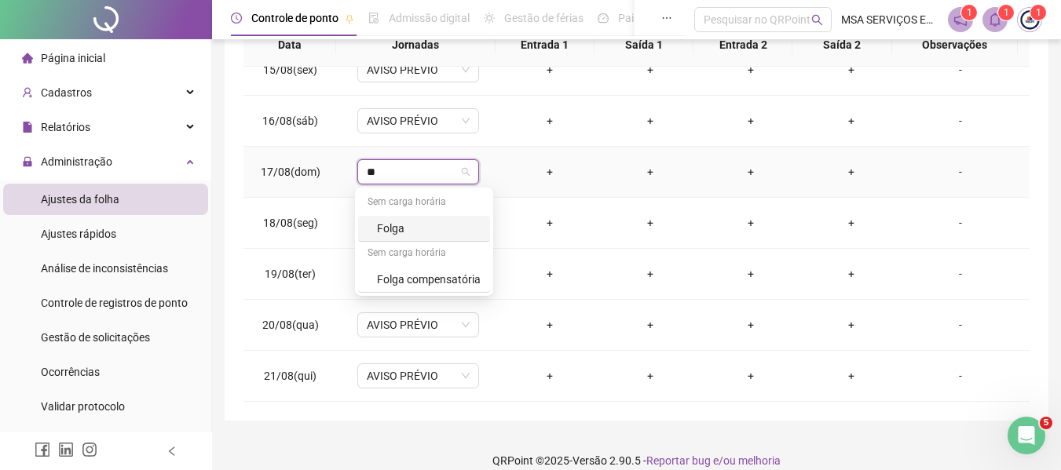
click at [443, 225] on div "Folga" at bounding box center [429, 228] width 104 height 17
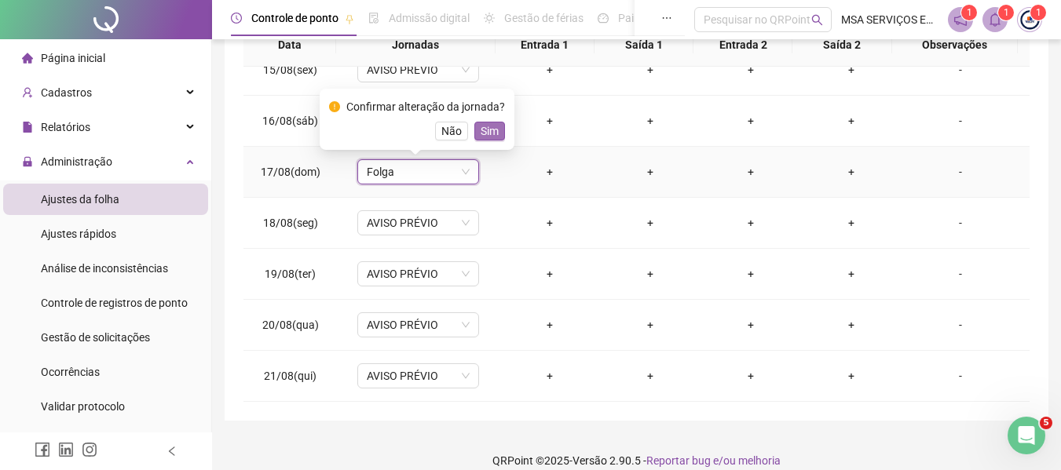
click at [489, 133] on span "Sim" at bounding box center [489, 130] width 18 height 17
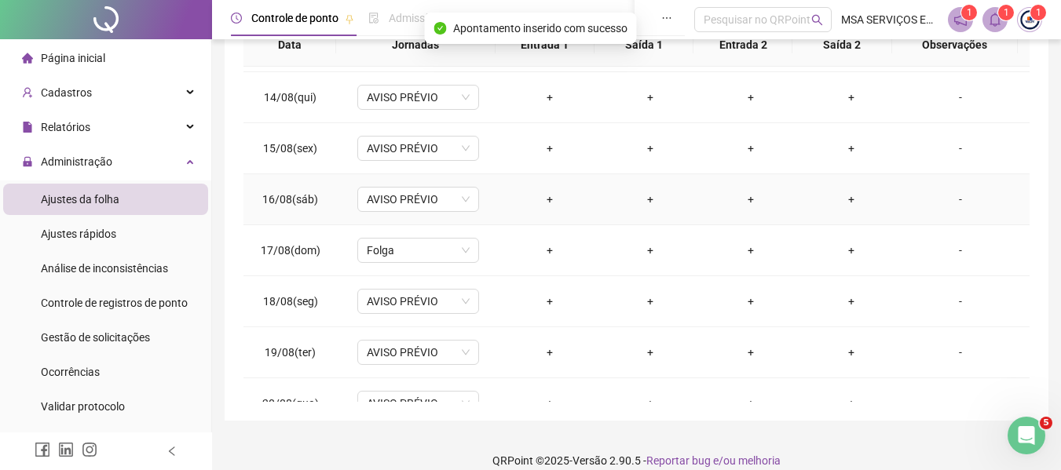
scroll to position [579, 0]
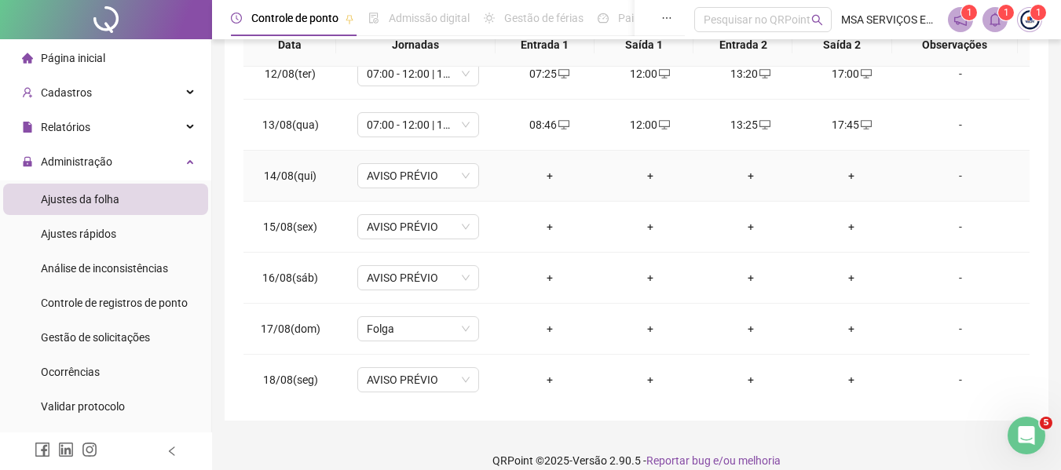
click at [546, 180] on div "+" at bounding box center [549, 175] width 75 height 17
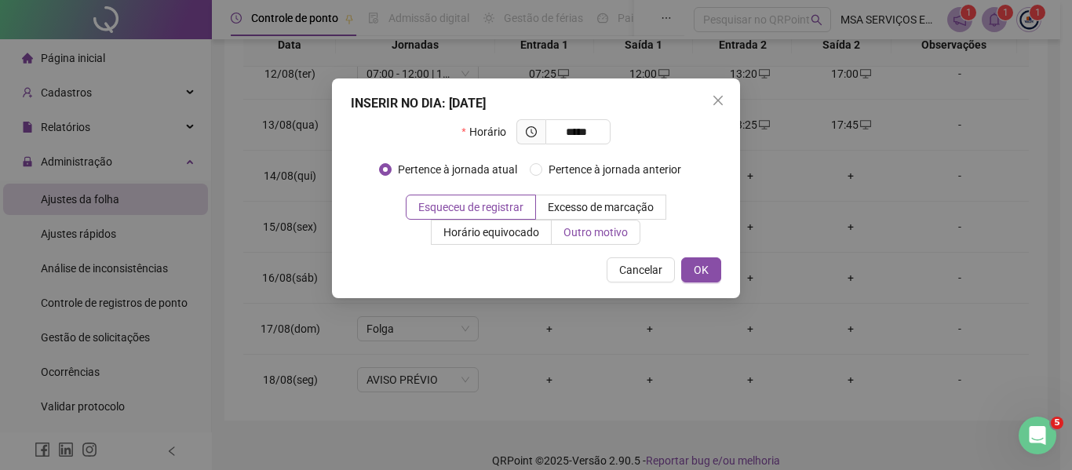
type input "*****"
click at [572, 228] on span "Outro motivo" at bounding box center [596, 232] width 64 height 13
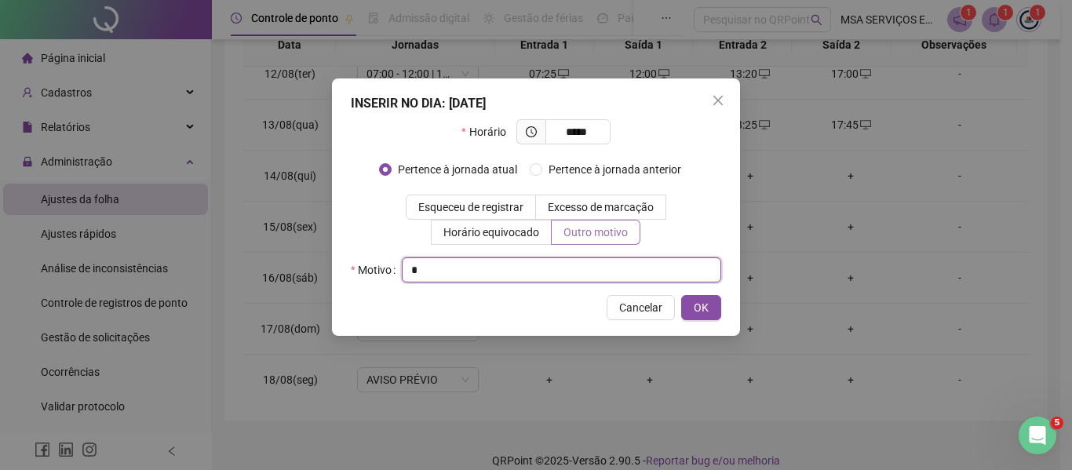
type input "*"
click at [681, 295] on button "OK" at bounding box center [701, 307] width 40 height 25
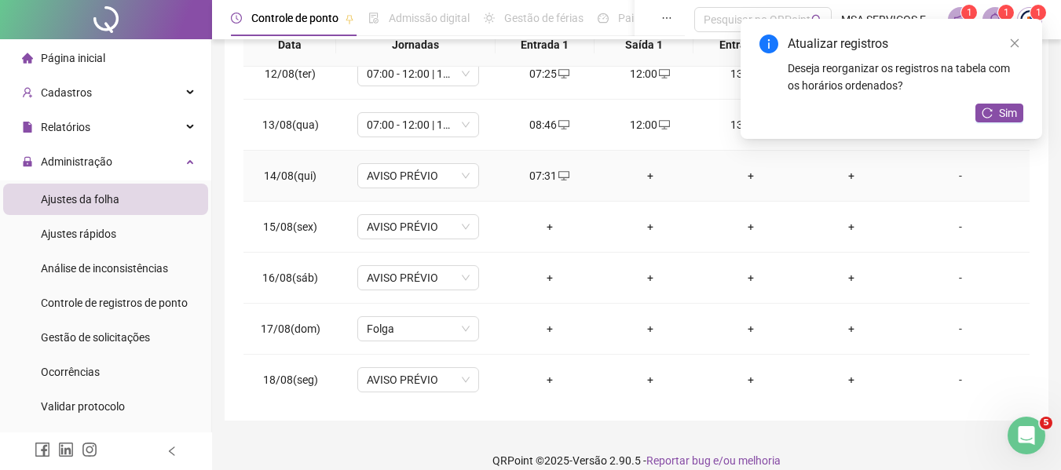
click at [637, 179] on div "+" at bounding box center [649, 175] width 75 height 17
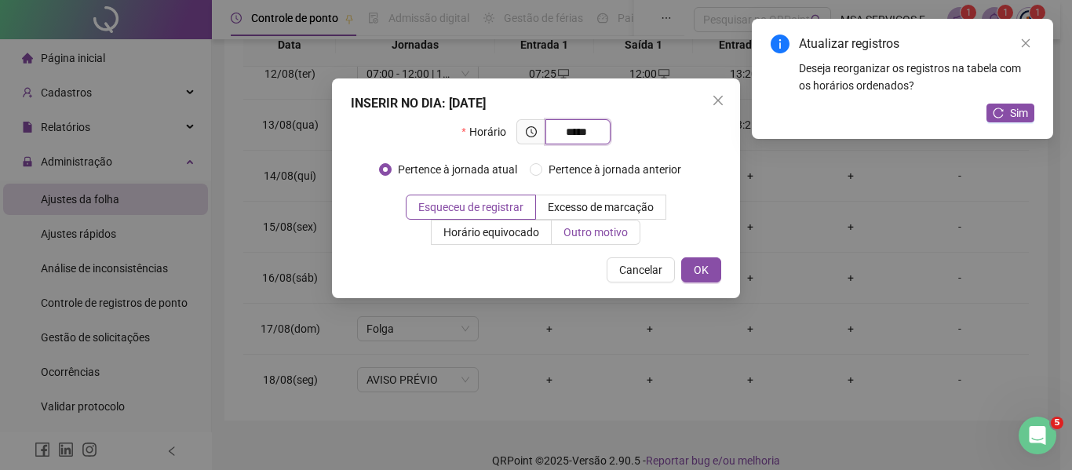
type input "*****"
click at [610, 240] on label "Outro motivo" at bounding box center [596, 232] width 89 height 25
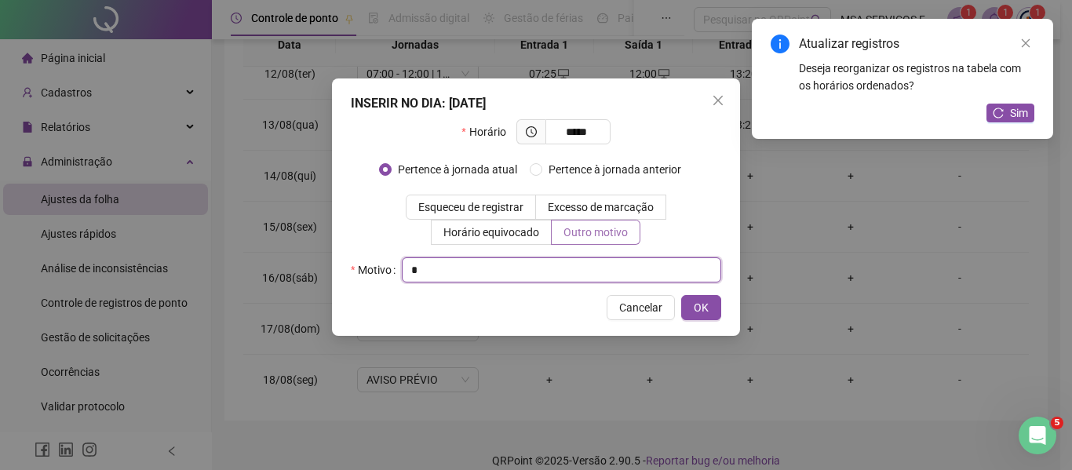
type input "*"
click at [681, 295] on button "OK" at bounding box center [701, 307] width 40 height 25
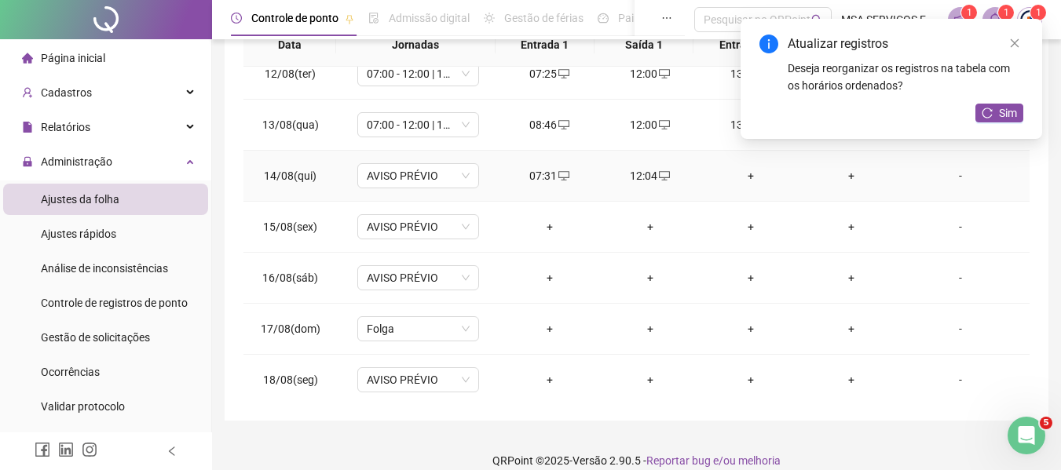
click at [744, 166] on td "+" at bounding box center [750, 176] width 100 height 51
click at [745, 174] on div "+" at bounding box center [750, 175] width 75 height 17
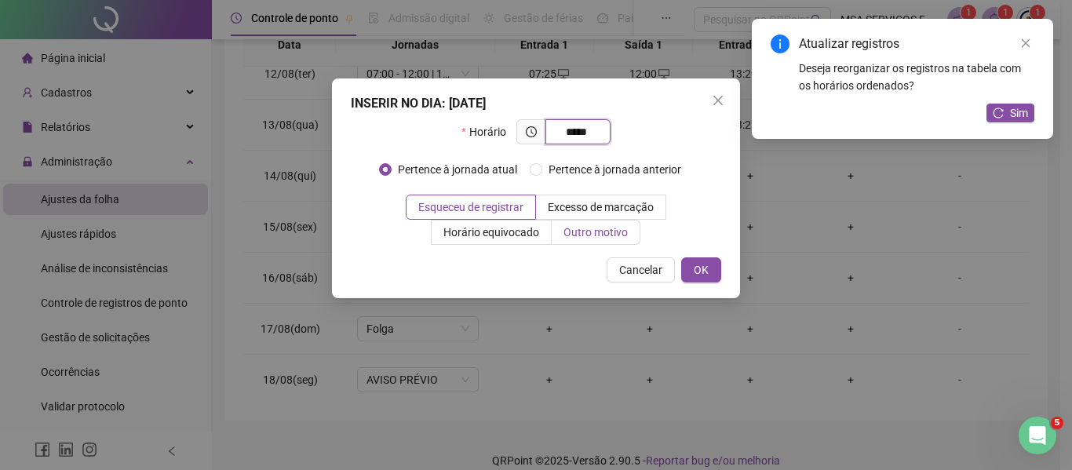
type input "*****"
click at [625, 226] on span "Outro motivo" at bounding box center [596, 232] width 64 height 13
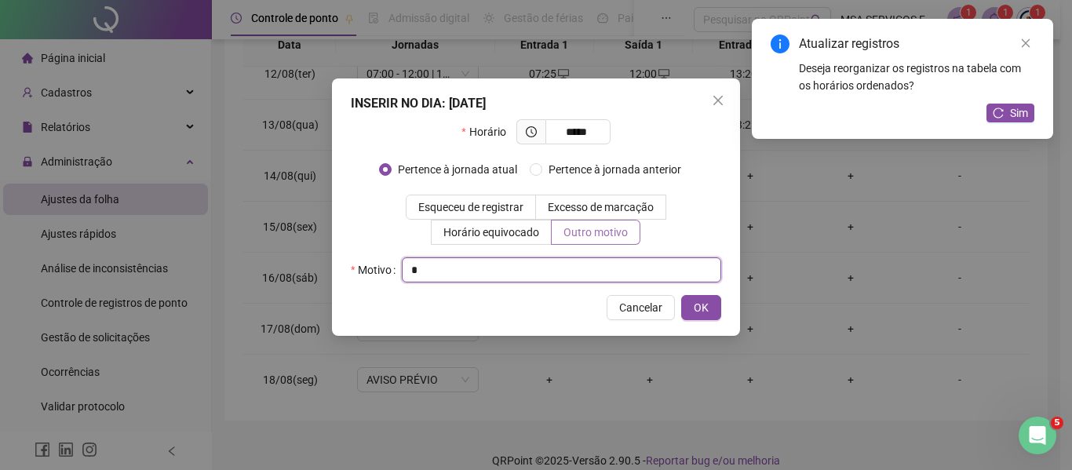
type input "*"
click at [681, 295] on button "OK" at bounding box center [701, 307] width 40 height 25
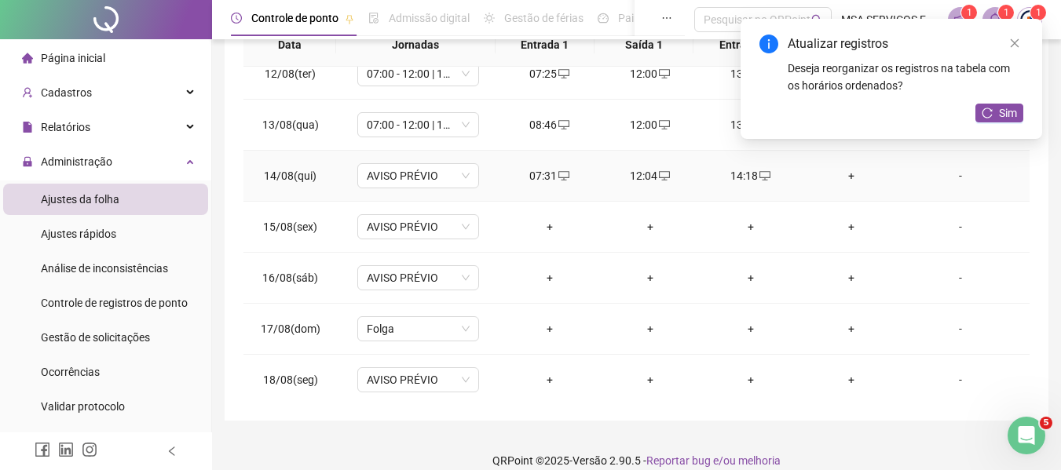
drag, startPoint x: 837, startPoint y: 177, endPoint x: 832, endPoint y: 192, distance: 16.4
click at [838, 185] on td "+" at bounding box center [851, 176] width 100 height 51
click at [837, 166] on td "+" at bounding box center [851, 176] width 100 height 51
click at [844, 174] on div "+" at bounding box center [850, 175] width 75 height 17
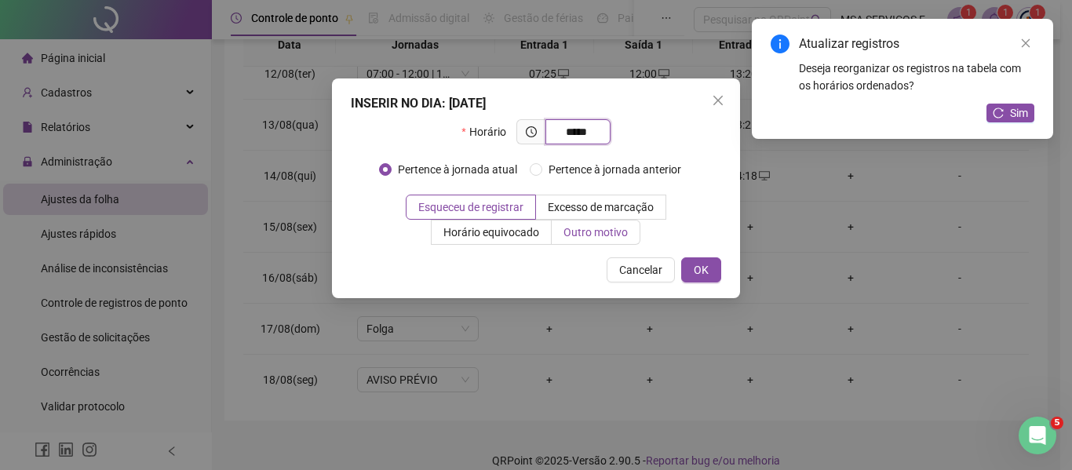
type input "*****"
click at [604, 243] on label "Outro motivo" at bounding box center [596, 232] width 89 height 25
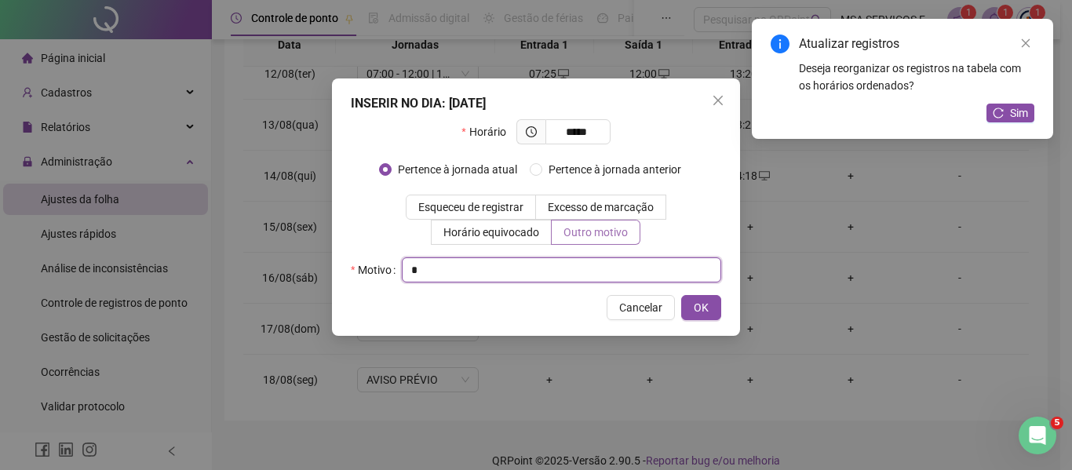
type input "*"
click at [681, 295] on button "OK" at bounding box center [701, 307] width 40 height 25
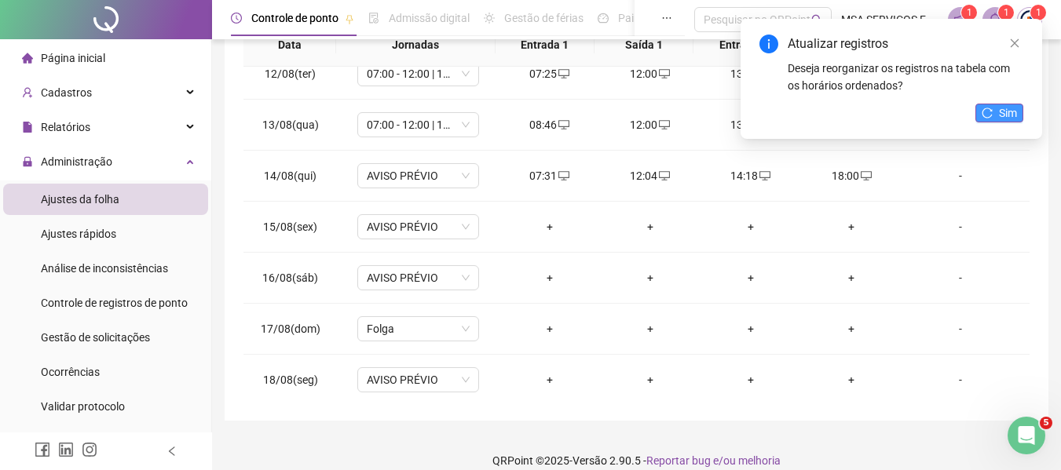
click at [1001, 113] on span "Sim" at bounding box center [1008, 112] width 18 height 17
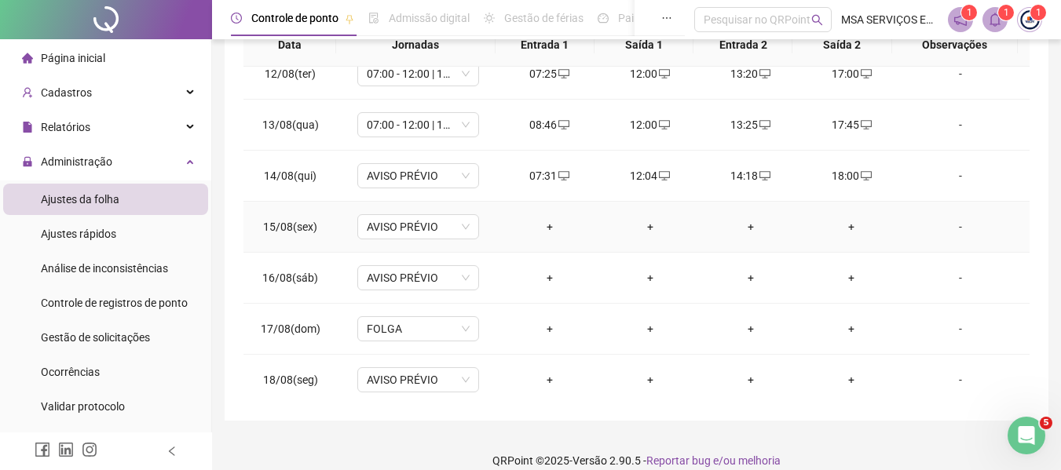
click at [543, 223] on div "+" at bounding box center [549, 226] width 75 height 17
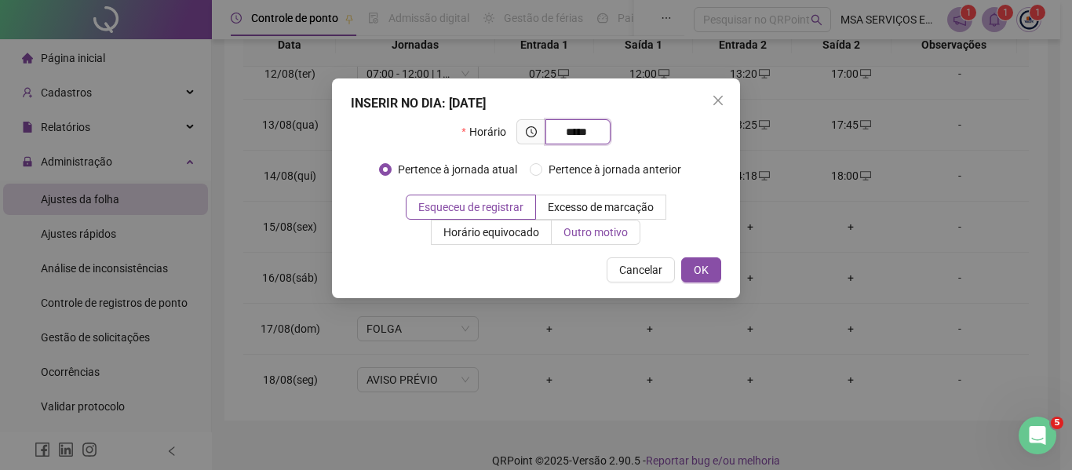
type input "*****"
click at [575, 232] on span "Outro motivo" at bounding box center [596, 232] width 64 height 13
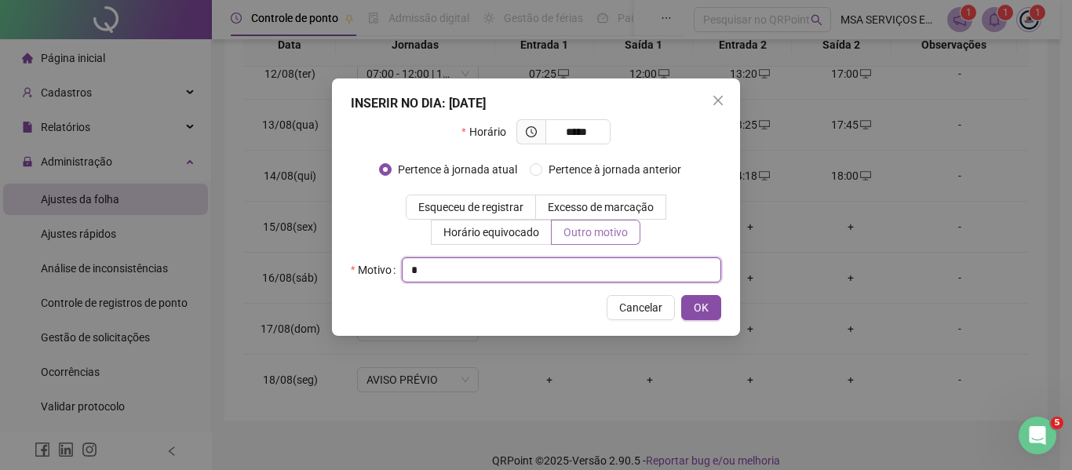
type input "*"
click at [681, 295] on button "OK" at bounding box center [701, 307] width 40 height 25
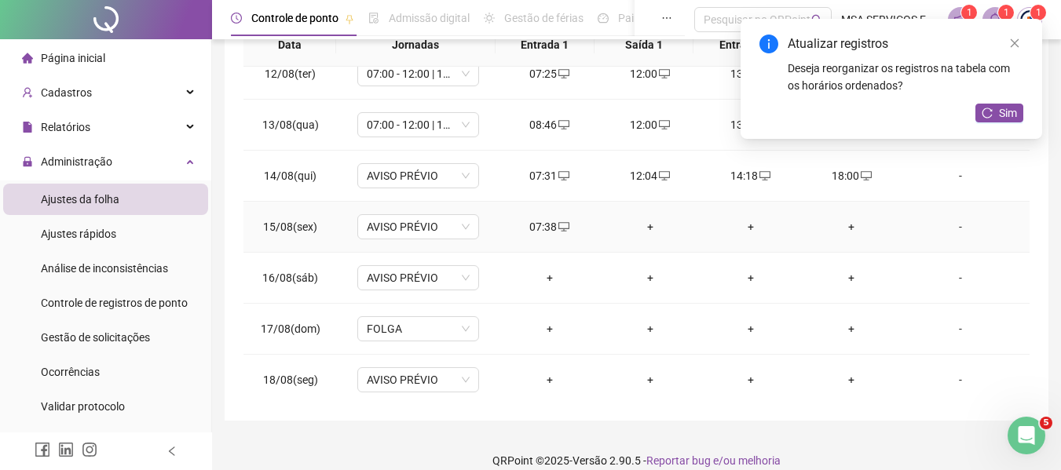
click at [648, 226] on div "+" at bounding box center [649, 226] width 75 height 17
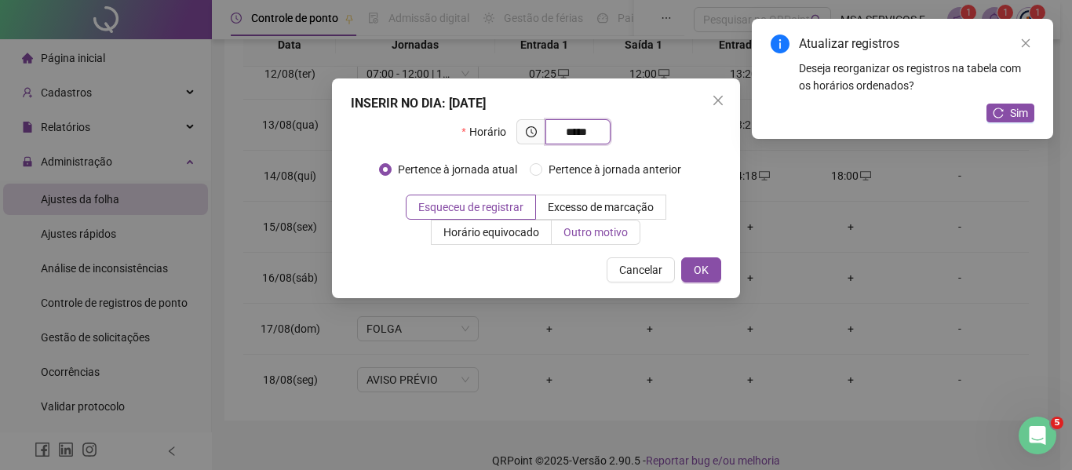
type input "*****"
click at [614, 243] on label "Outro motivo" at bounding box center [596, 232] width 89 height 25
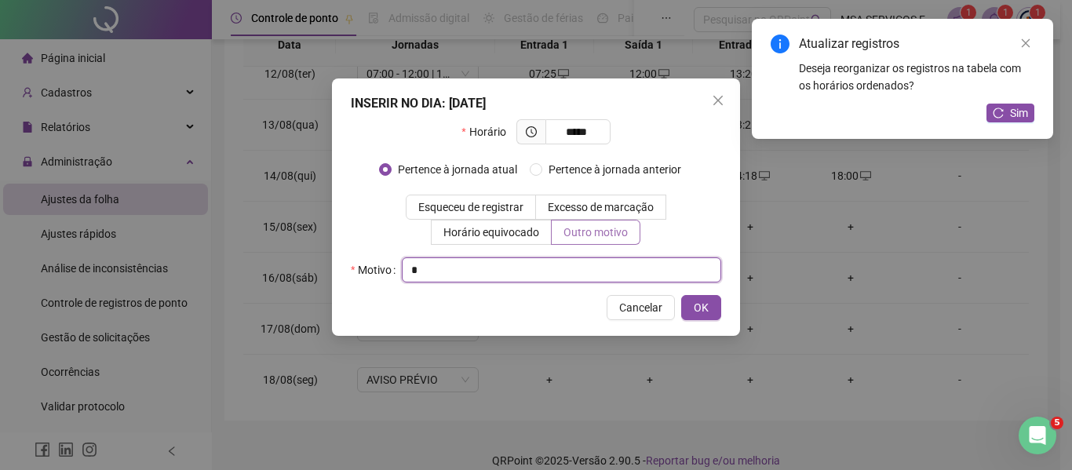
type input "*"
click at [681, 295] on button "OK" at bounding box center [701, 307] width 40 height 25
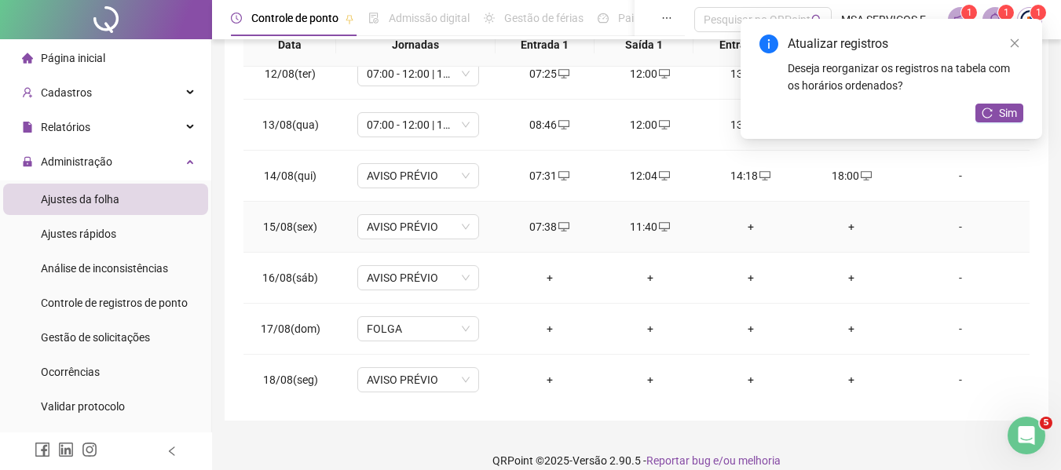
click at [735, 220] on div "+" at bounding box center [750, 226] width 75 height 17
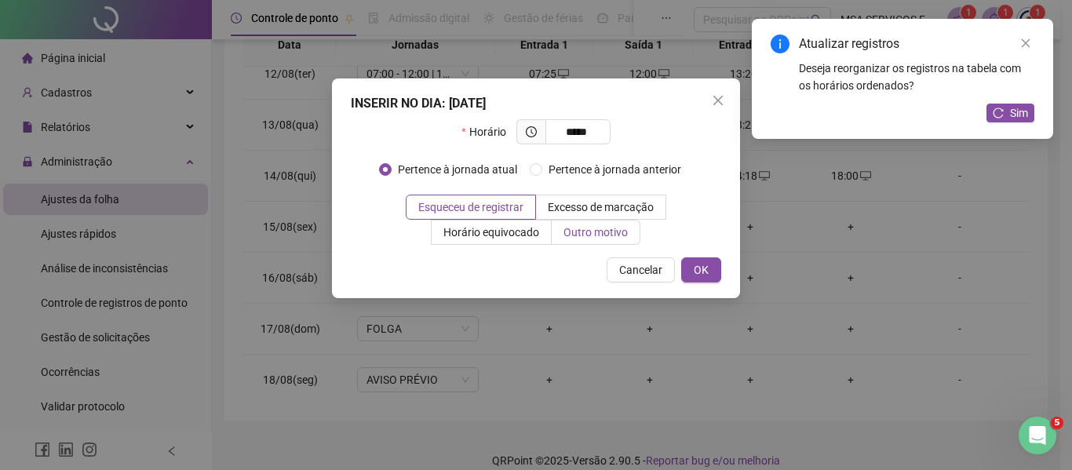
type input "*****"
click at [625, 239] on label "Outro motivo" at bounding box center [596, 232] width 89 height 25
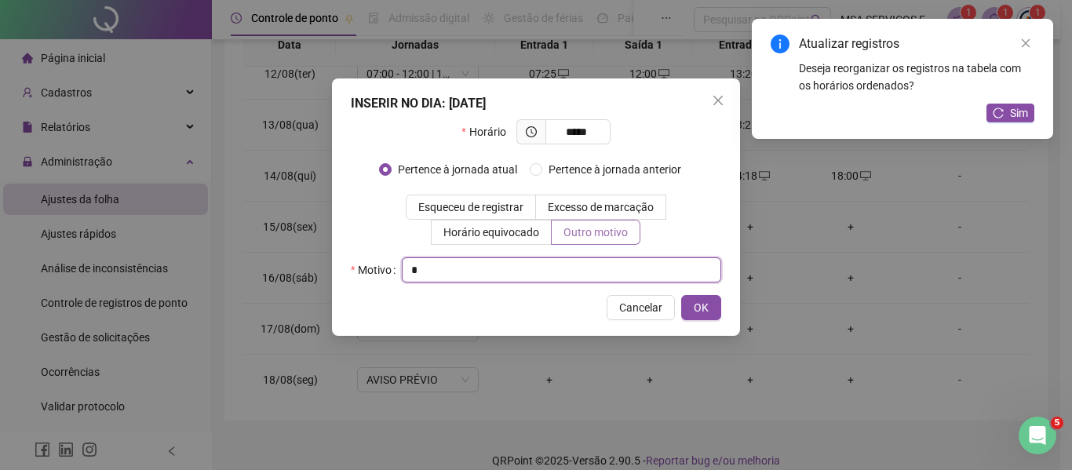
type input "*"
click at [681, 295] on button "OK" at bounding box center [701, 307] width 40 height 25
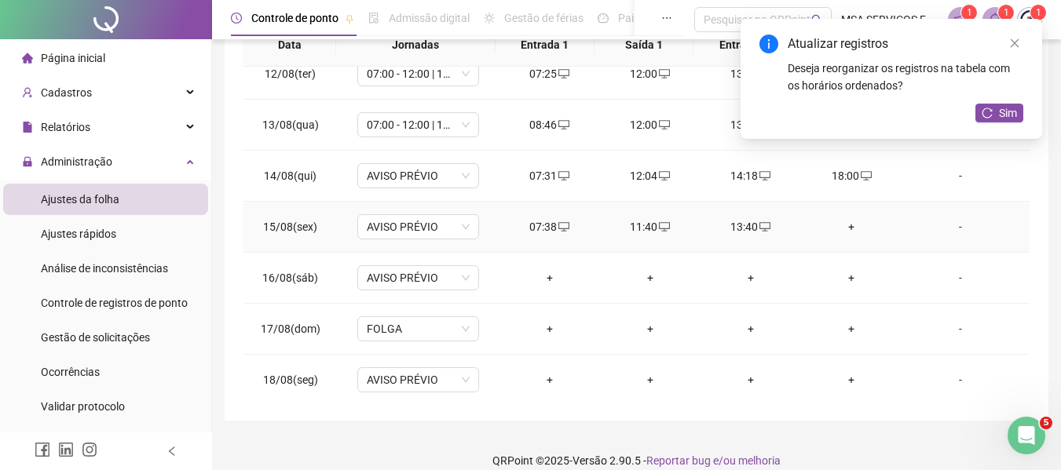
click at [838, 221] on div "+" at bounding box center [850, 226] width 75 height 17
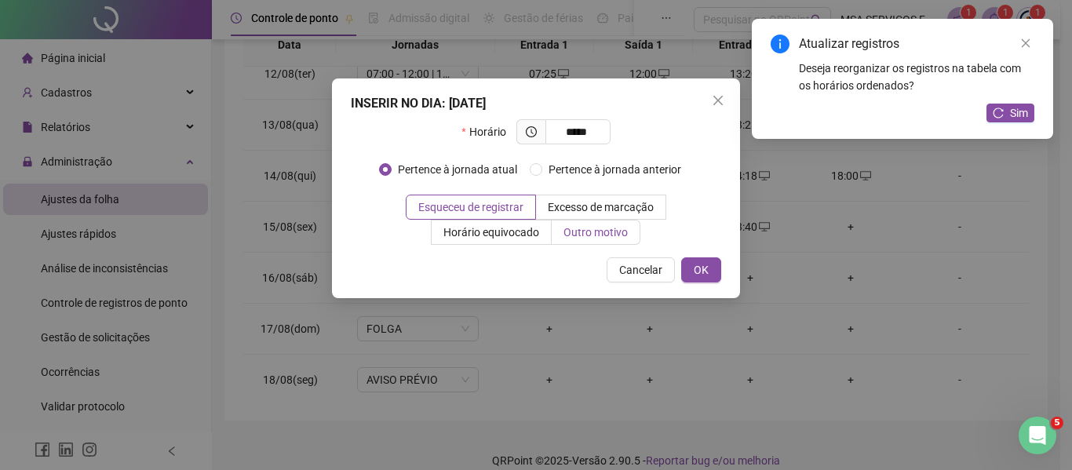
type input "*****"
click at [597, 239] on span "Outro motivo" at bounding box center [596, 232] width 64 height 13
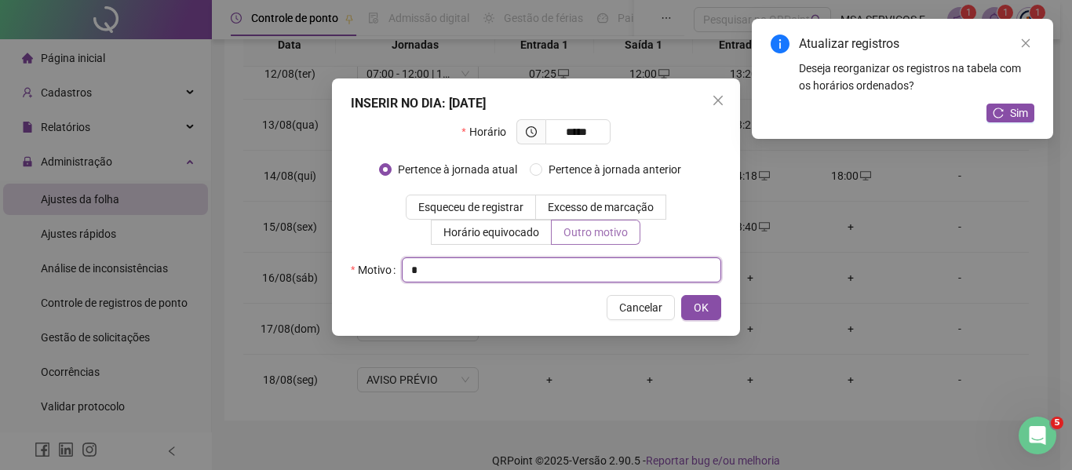
type input "*"
click at [681, 295] on button "OK" at bounding box center [701, 307] width 40 height 25
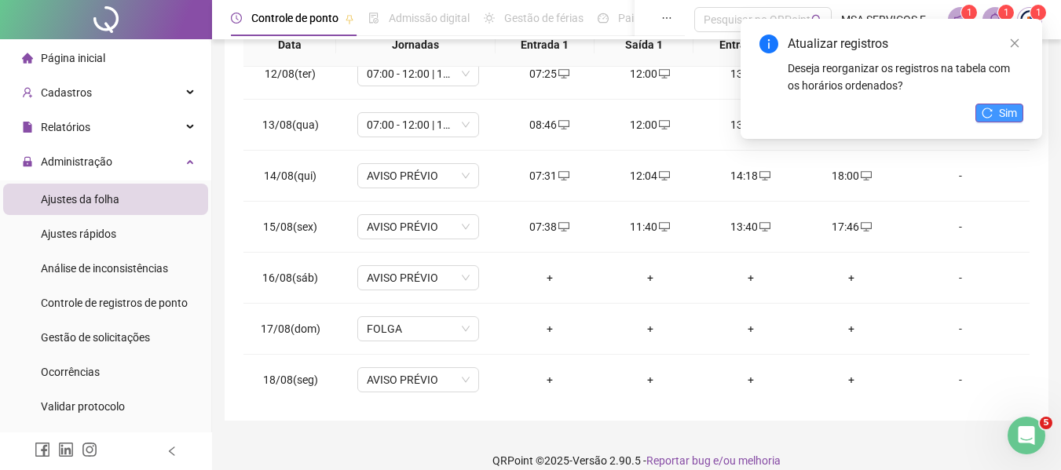
click at [990, 119] on button "Sim" at bounding box center [999, 113] width 48 height 19
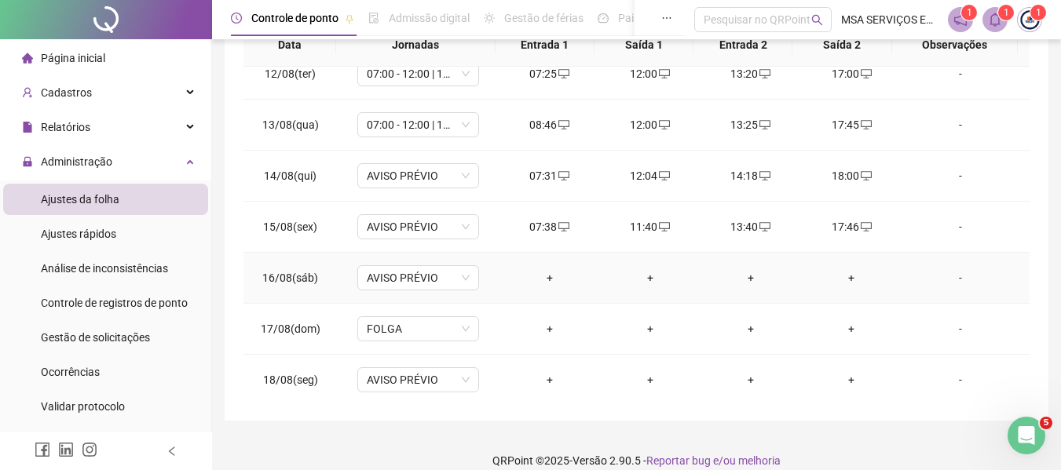
click at [545, 276] on div "+" at bounding box center [549, 277] width 75 height 17
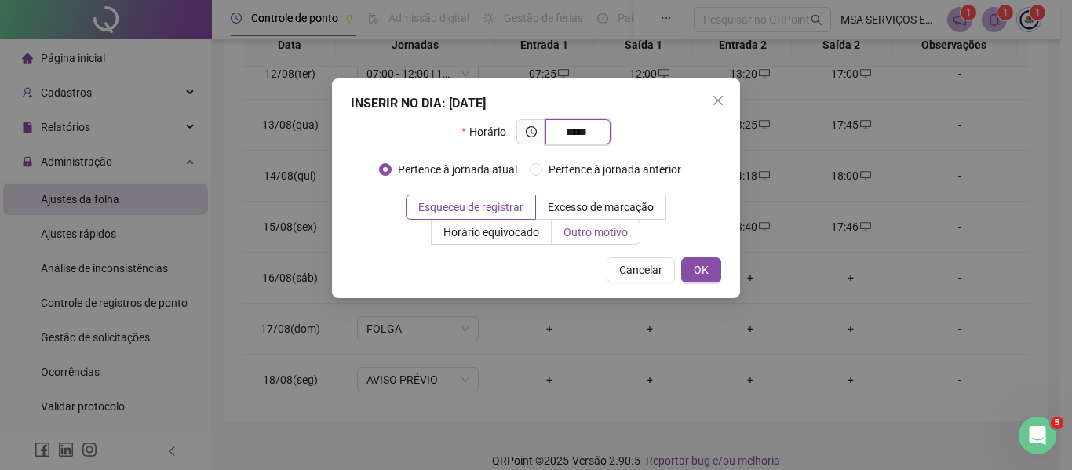
type input "*****"
click at [586, 241] on label "Outro motivo" at bounding box center [596, 232] width 89 height 25
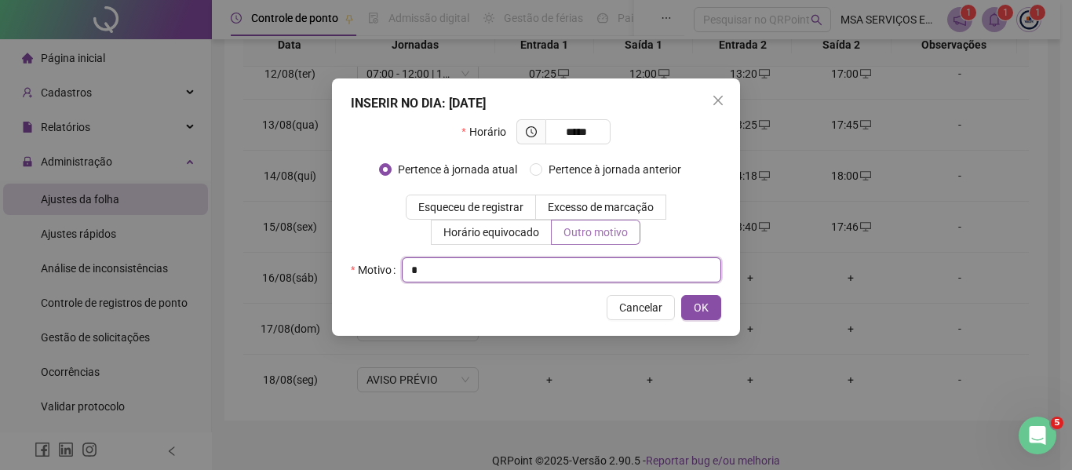
type input "*"
click at [681, 295] on button "OK" at bounding box center [701, 307] width 40 height 25
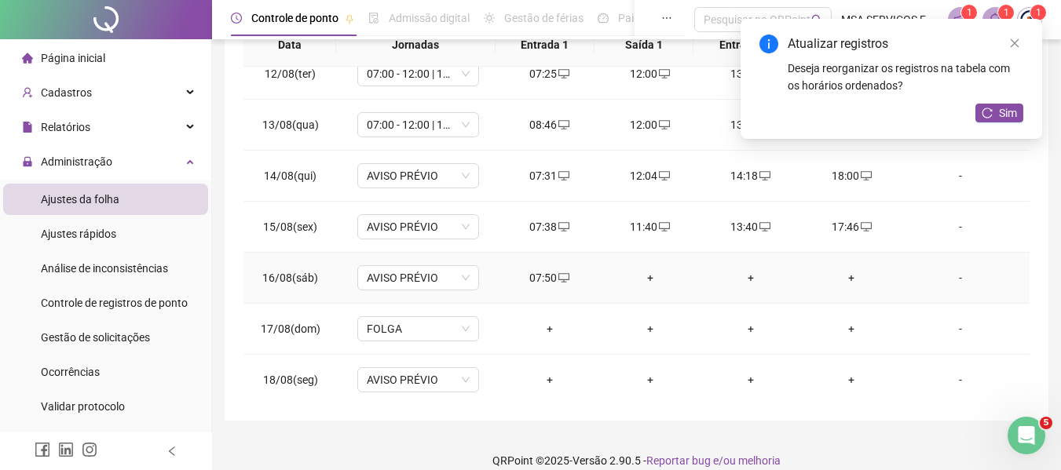
click at [639, 277] on div "+" at bounding box center [649, 277] width 75 height 17
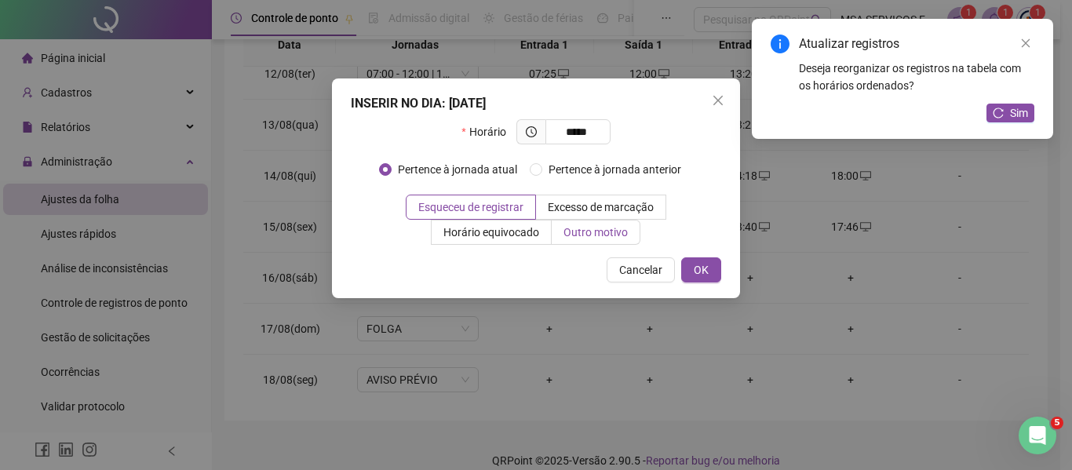
type input "*****"
click at [567, 232] on span "Outro motivo" at bounding box center [596, 232] width 64 height 13
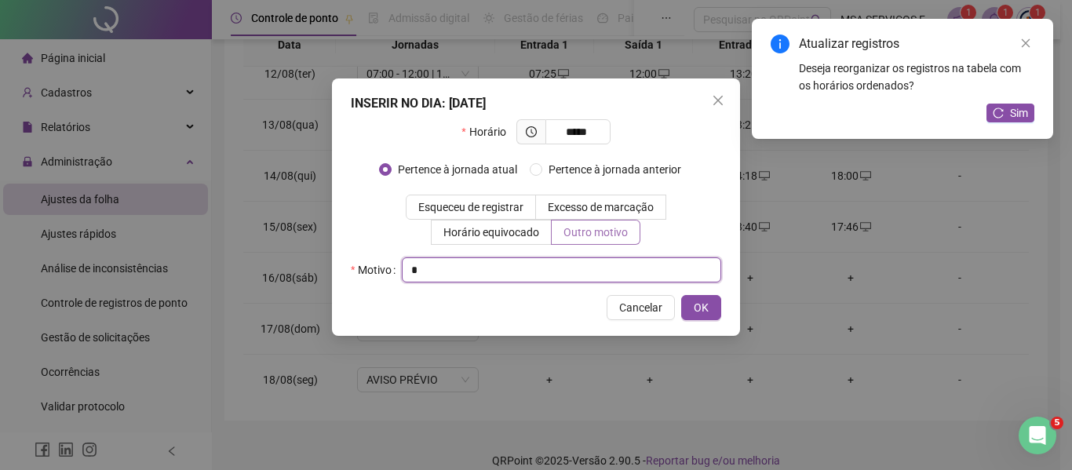
type input "*"
click at [681, 295] on button "OK" at bounding box center [701, 307] width 40 height 25
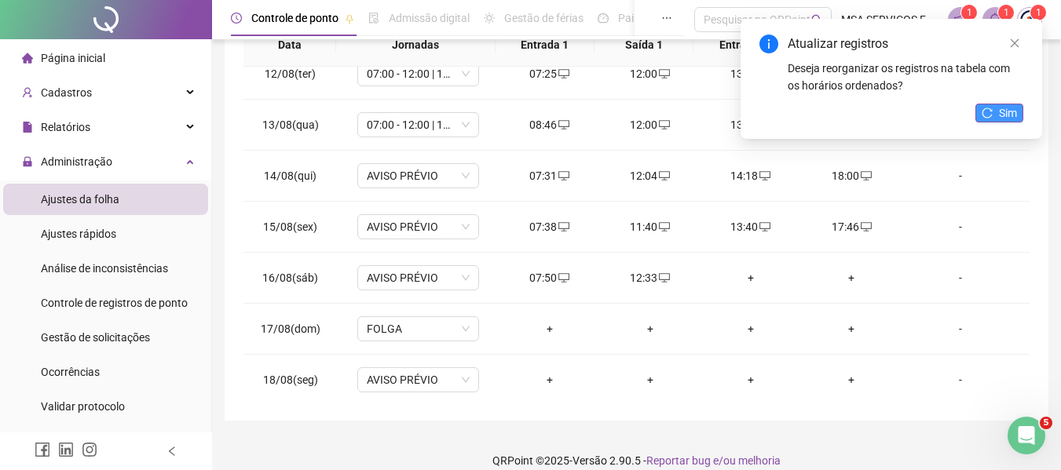
click at [1010, 118] on span "Sim" at bounding box center [1008, 112] width 18 height 17
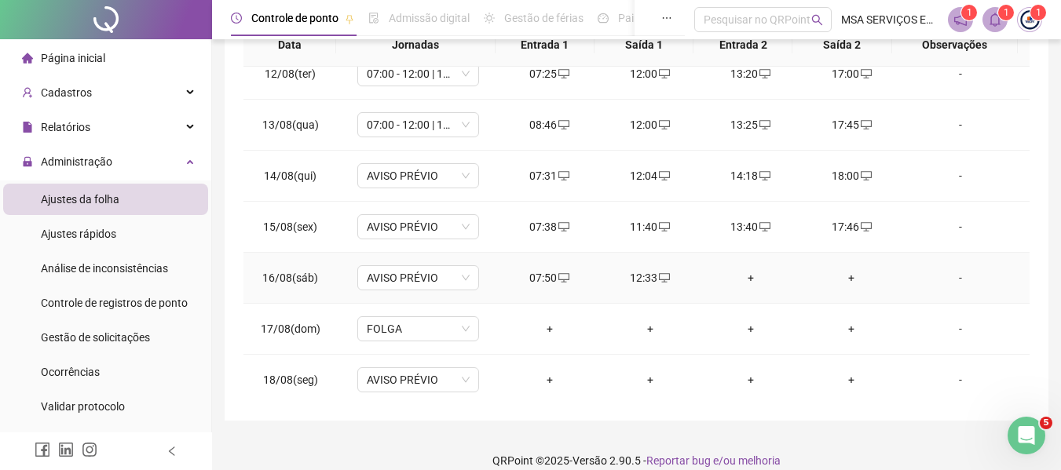
scroll to position [736, 0]
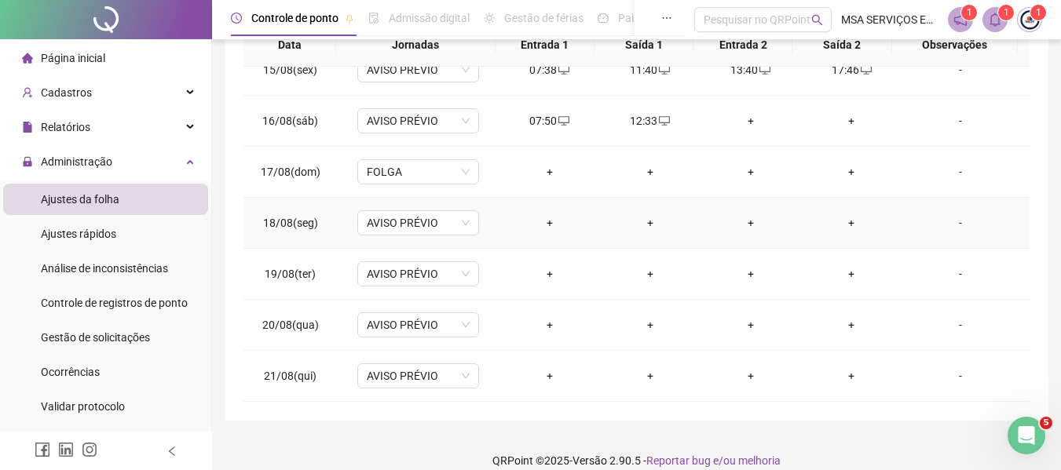
click at [542, 222] on div "+" at bounding box center [549, 222] width 75 height 17
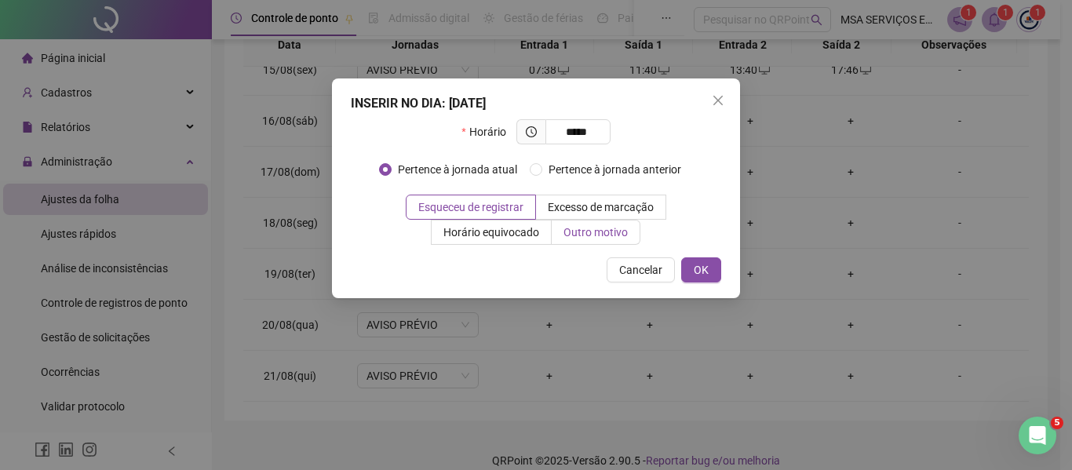
type input "*****"
click at [589, 226] on span "Outro motivo" at bounding box center [596, 232] width 64 height 13
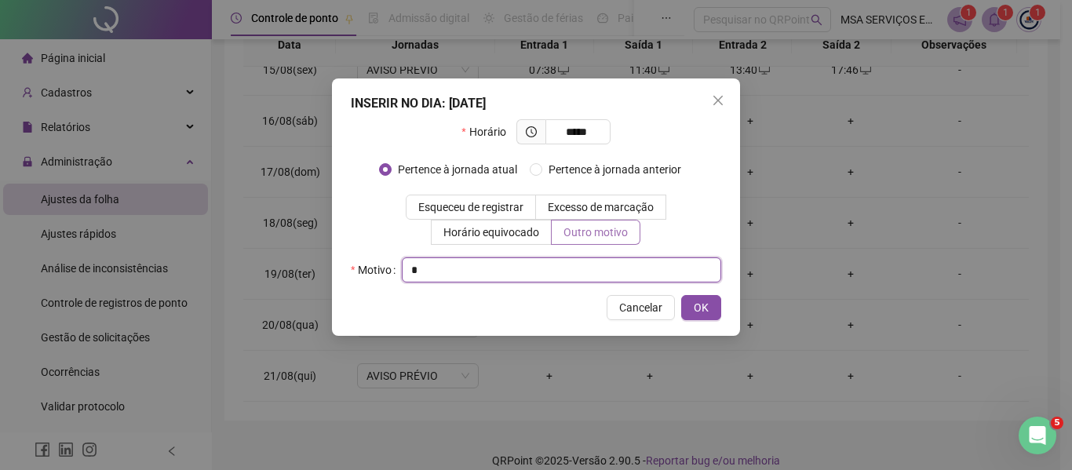
type input "*"
click at [681, 295] on button "OK" at bounding box center [701, 307] width 40 height 25
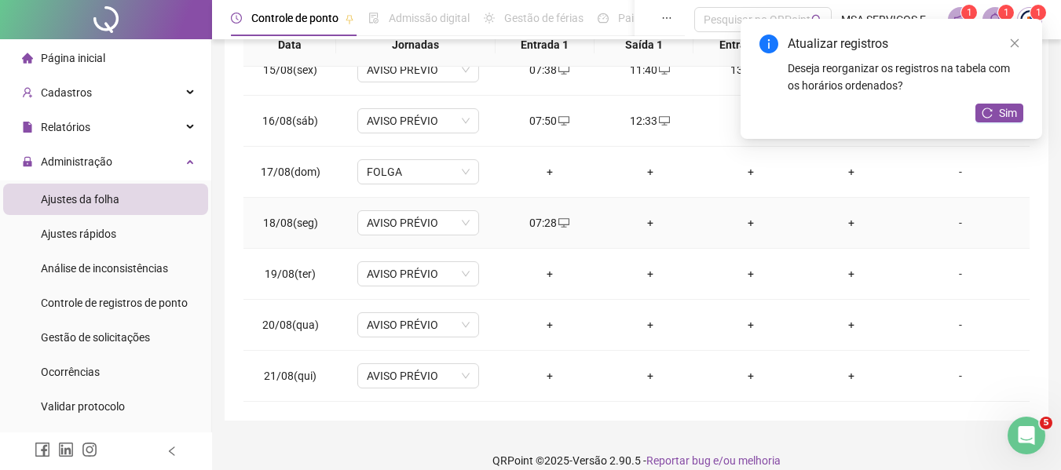
click at [636, 219] on div "+" at bounding box center [649, 222] width 75 height 17
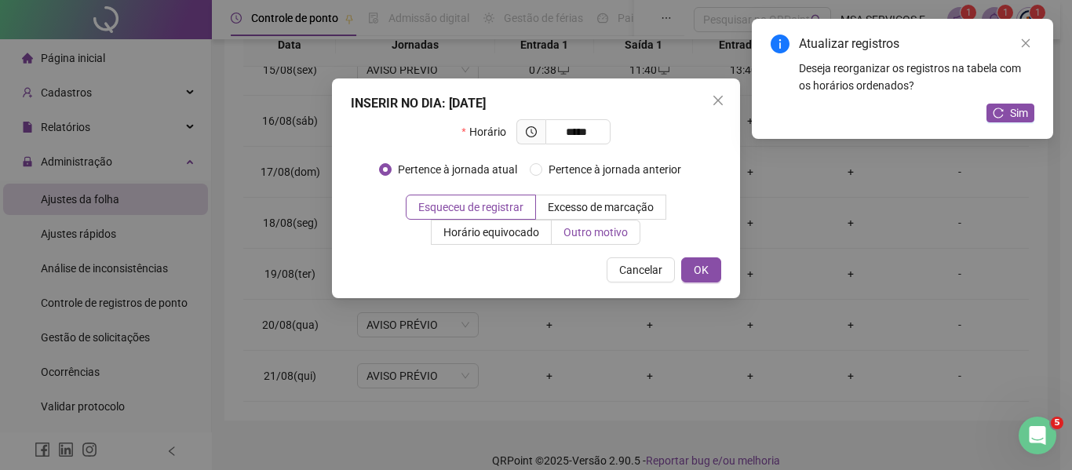
click at [585, 230] on span "Outro motivo" at bounding box center [596, 232] width 64 height 13
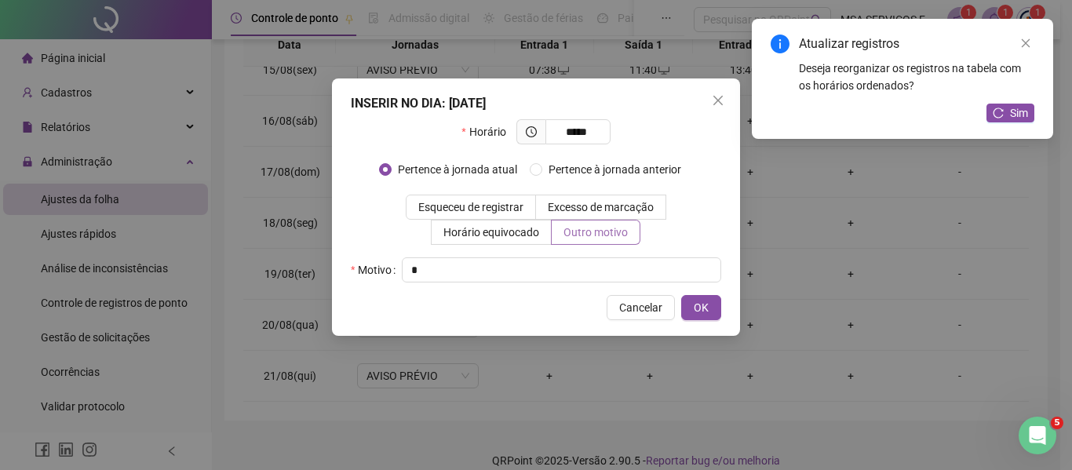
click at [681, 295] on button "OK" at bounding box center [701, 307] width 40 height 25
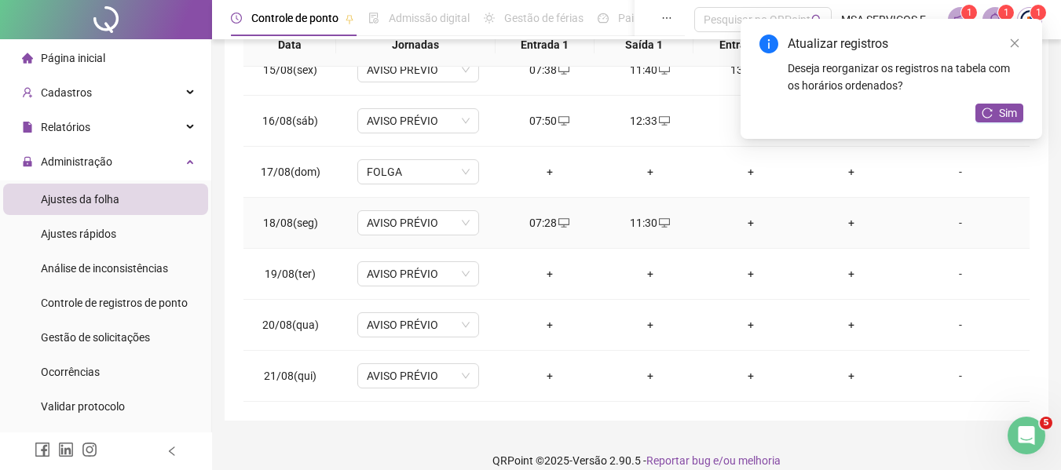
click at [747, 225] on div "+" at bounding box center [750, 222] width 75 height 17
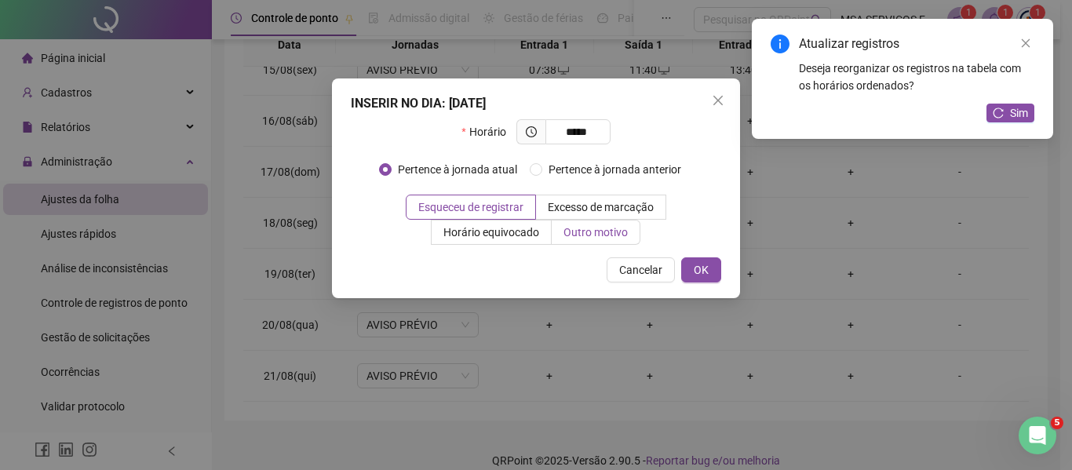
click at [588, 226] on span "Outro motivo" at bounding box center [596, 232] width 64 height 13
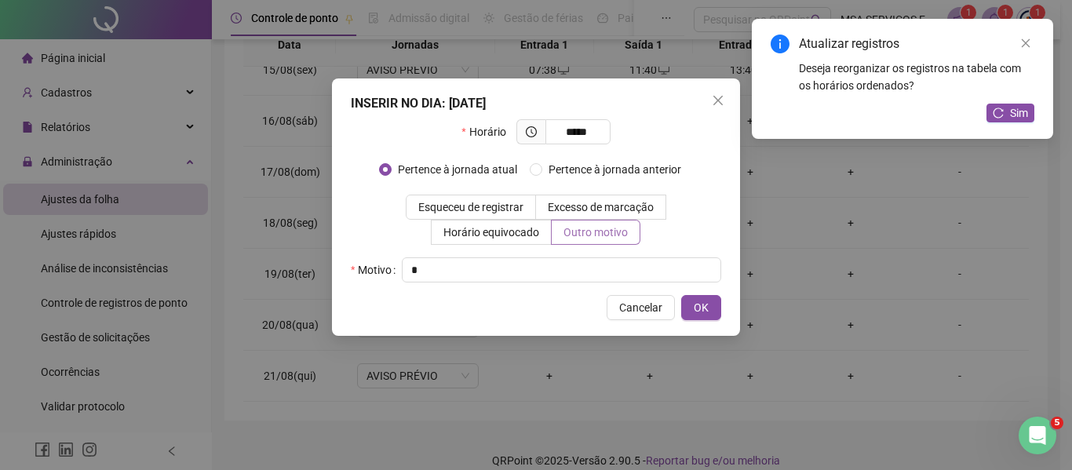
click at [681, 295] on button "OK" at bounding box center [701, 307] width 40 height 25
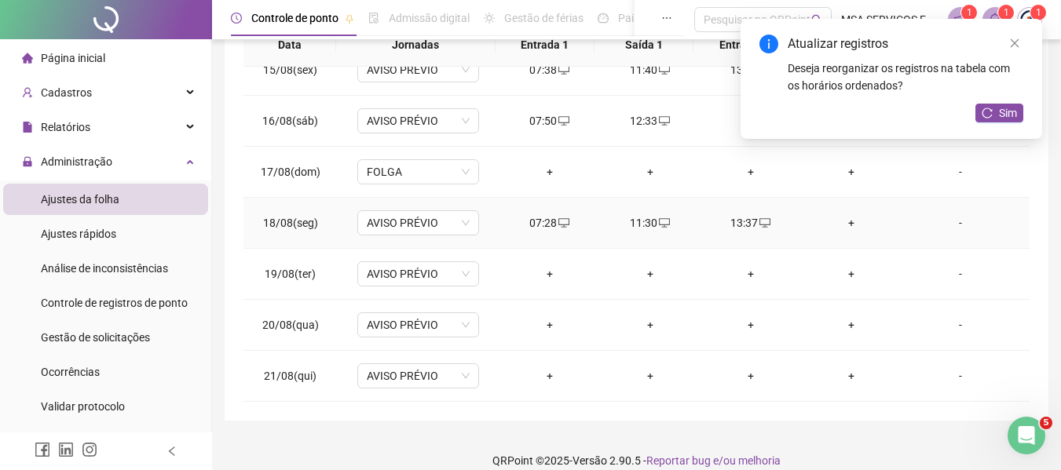
click at [841, 220] on div "+" at bounding box center [850, 222] width 75 height 17
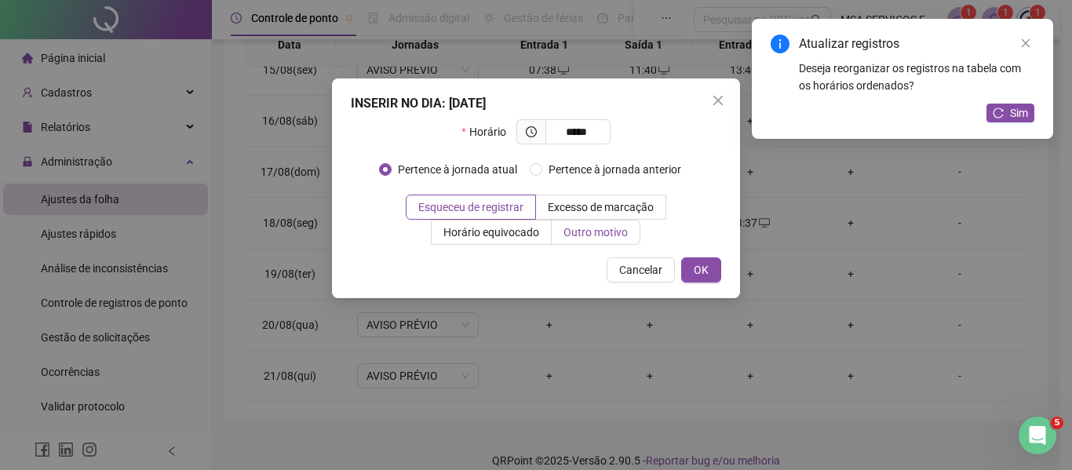
click at [592, 227] on span "Outro motivo" at bounding box center [596, 232] width 64 height 13
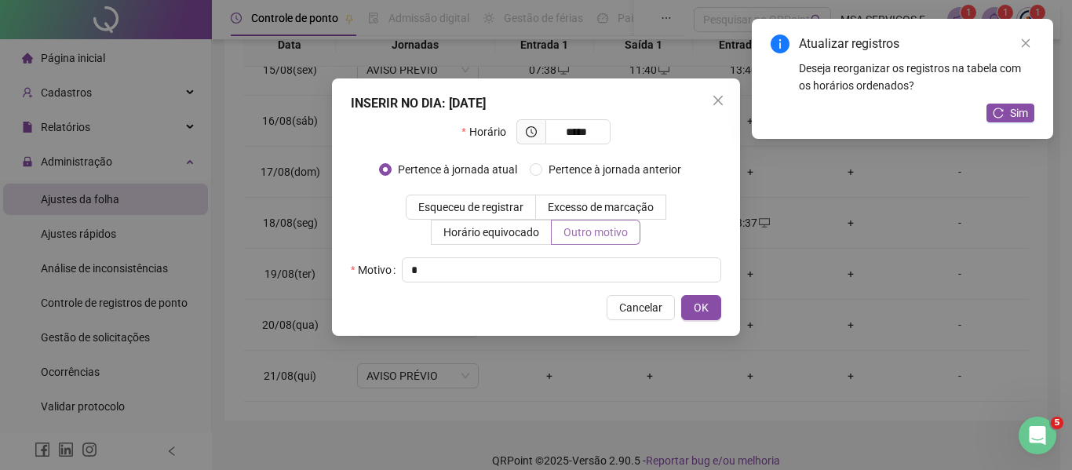
click at [681, 295] on button "OK" at bounding box center [701, 307] width 40 height 25
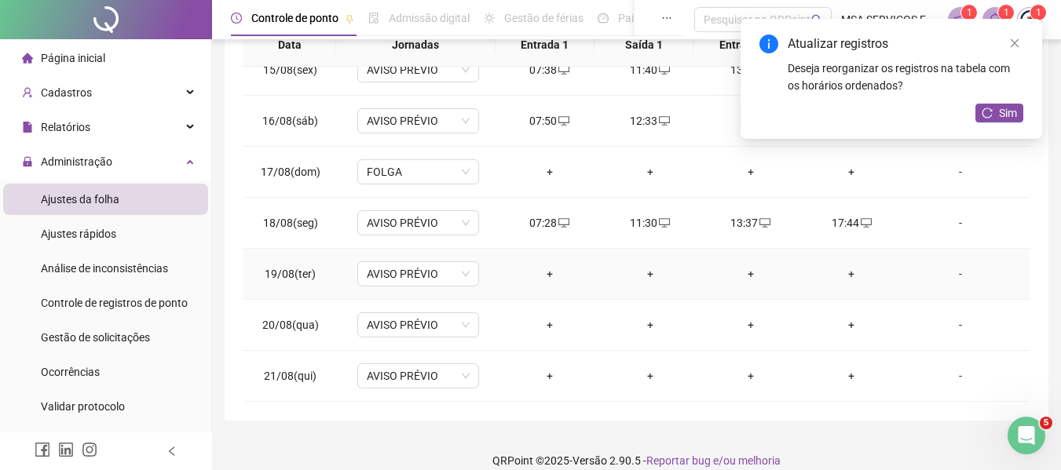
click at [543, 281] on div "+" at bounding box center [549, 273] width 75 height 17
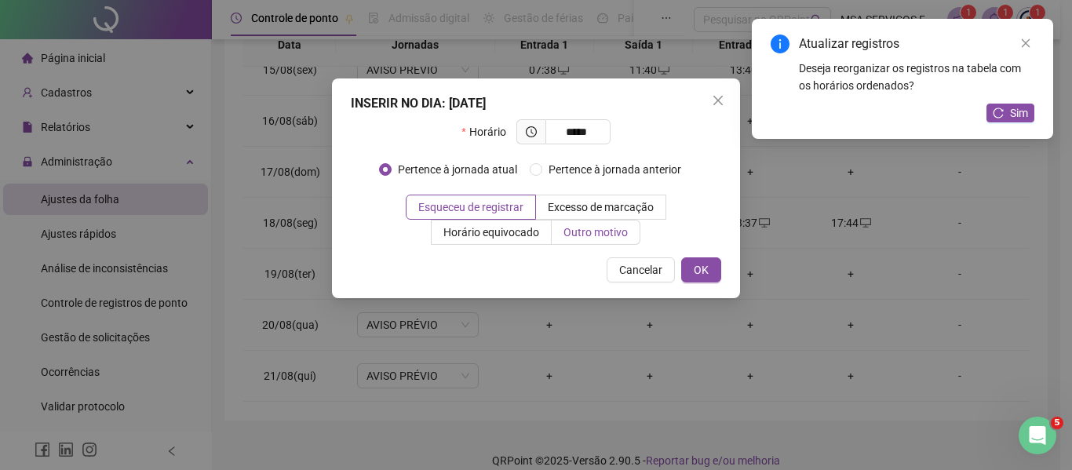
click at [622, 235] on span "Outro motivo" at bounding box center [596, 232] width 64 height 13
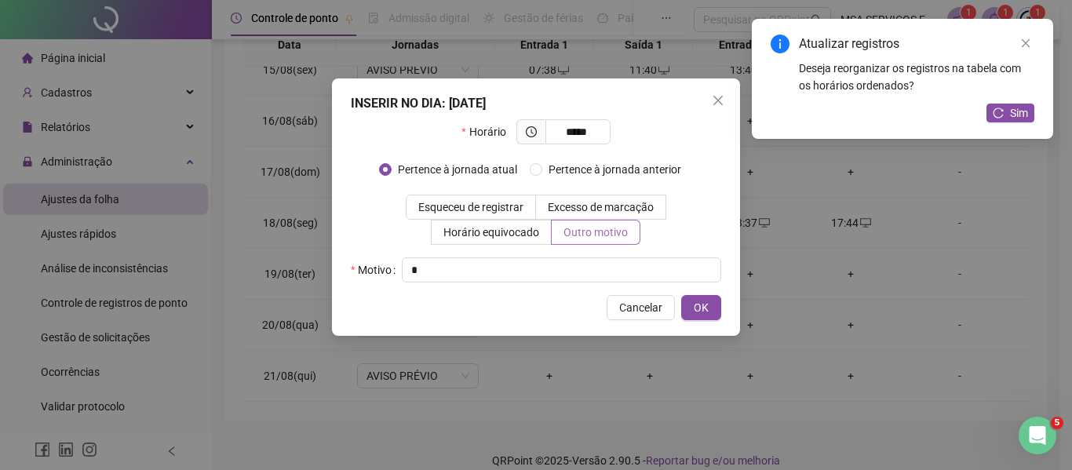
click at [681, 295] on button "OK" at bounding box center [701, 307] width 40 height 25
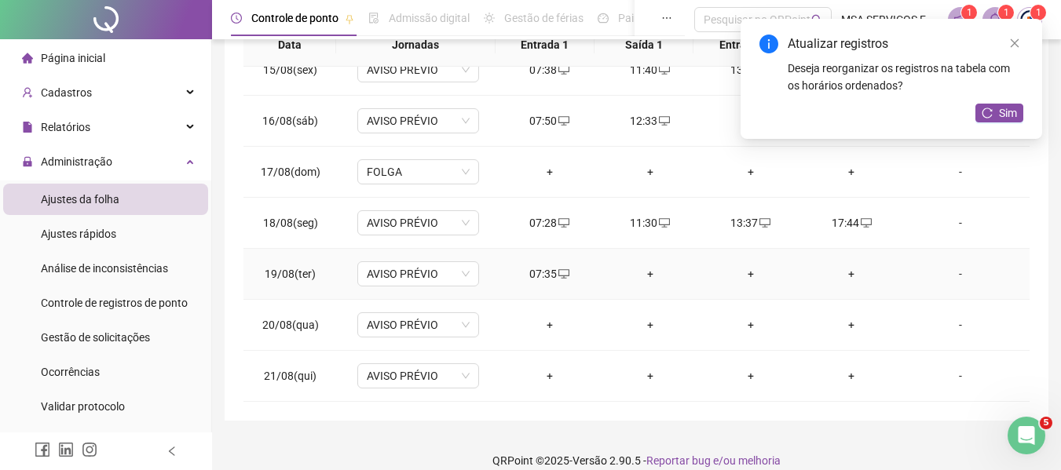
click at [640, 267] on div "+" at bounding box center [649, 273] width 75 height 17
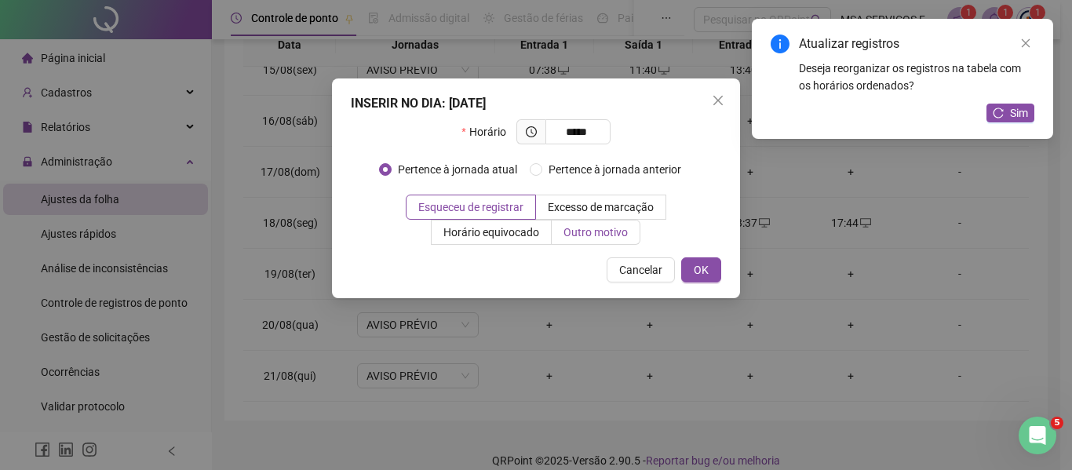
click at [613, 227] on span "Outro motivo" at bounding box center [596, 232] width 64 height 13
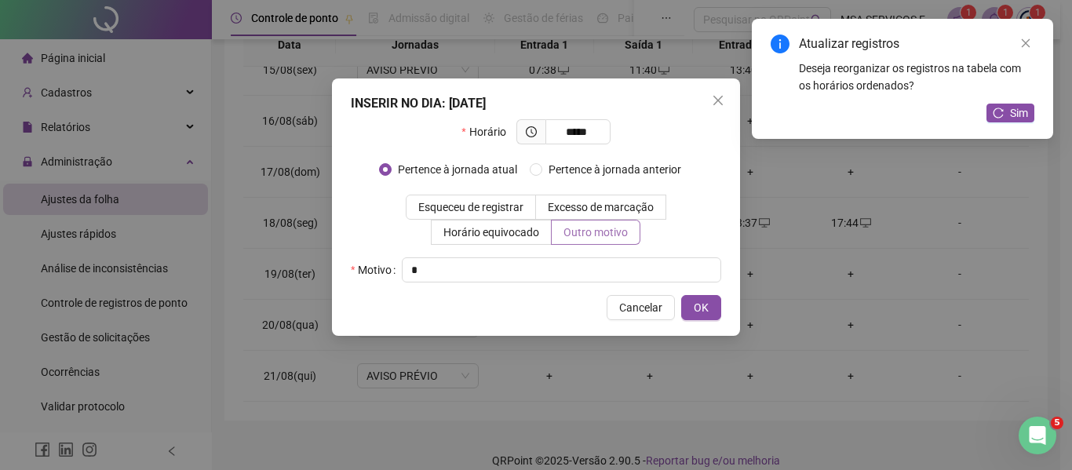
click at [681, 295] on button "OK" at bounding box center [701, 307] width 40 height 25
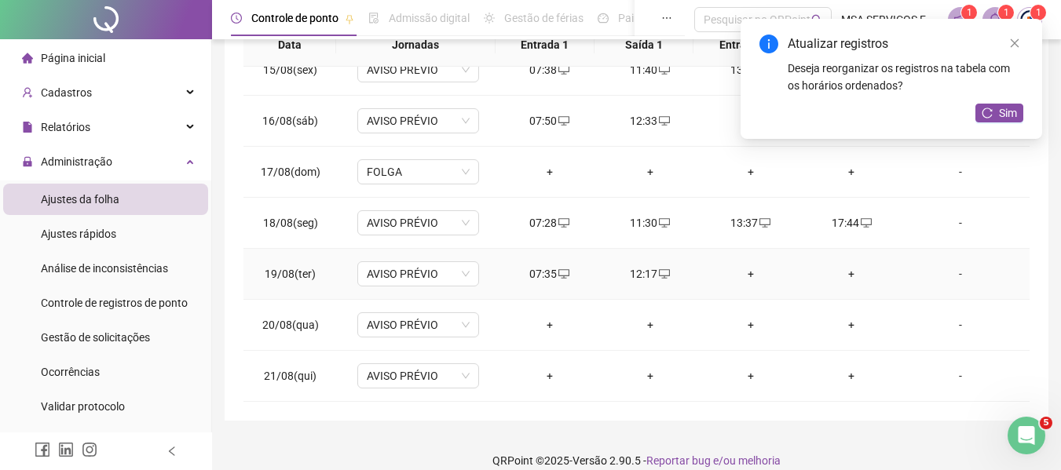
click at [746, 277] on div "+" at bounding box center [750, 273] width 75 height 17
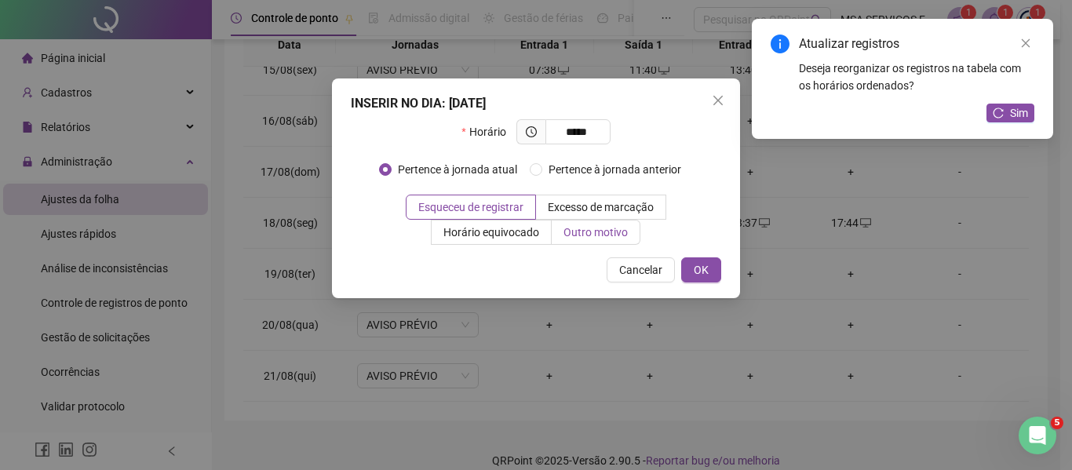
click at [581, 228] on span "Outro motivo" at bounding box center [596, 232] width 64 height 13
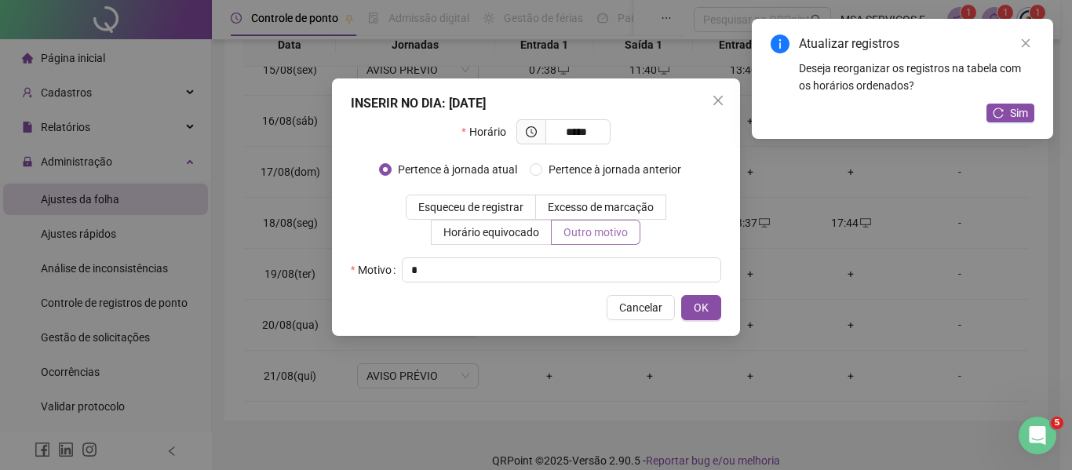
click at [681, 295] on button "OK" at bounding box center [701, 307] width 40 height 25
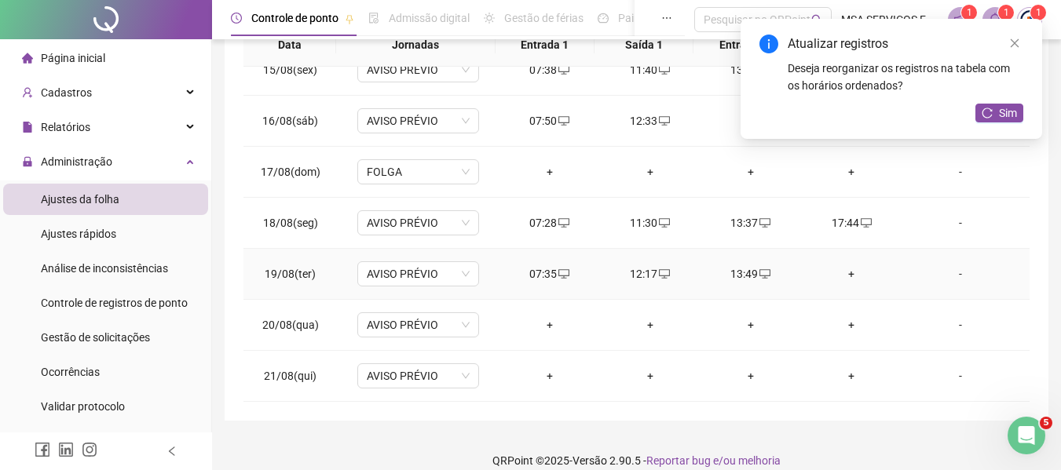
click at [839, 276] on div "+" at bounding box center [850, 273] width 75 height 17
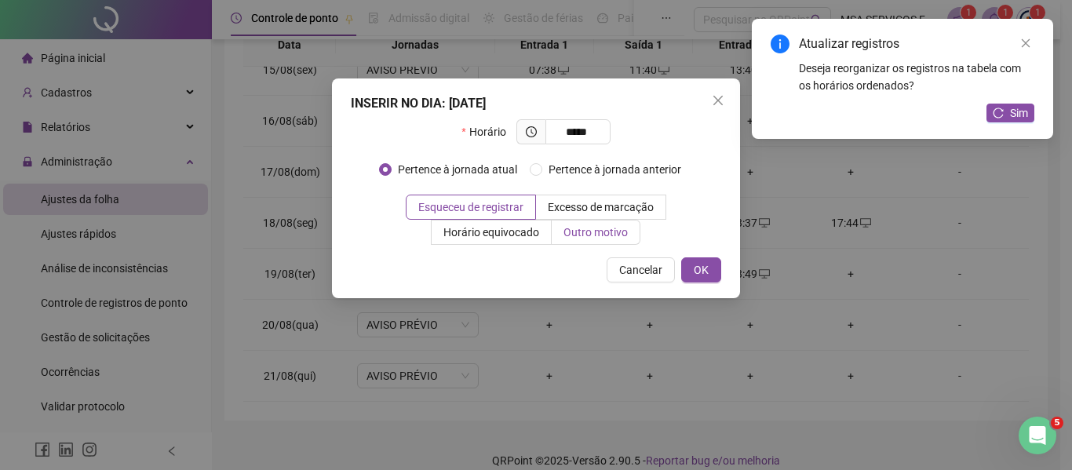
click at [590, 227] on span "Outro motivo" at bounding box center [596, 232] width 64 height 13
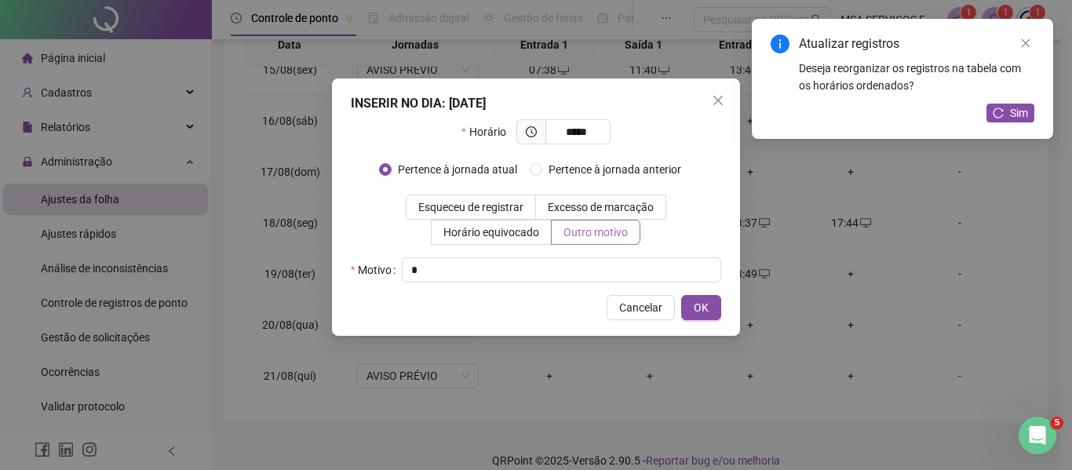
click at [681, 295] on button "OK" at bounding box center [701, 307] width 40 height 25
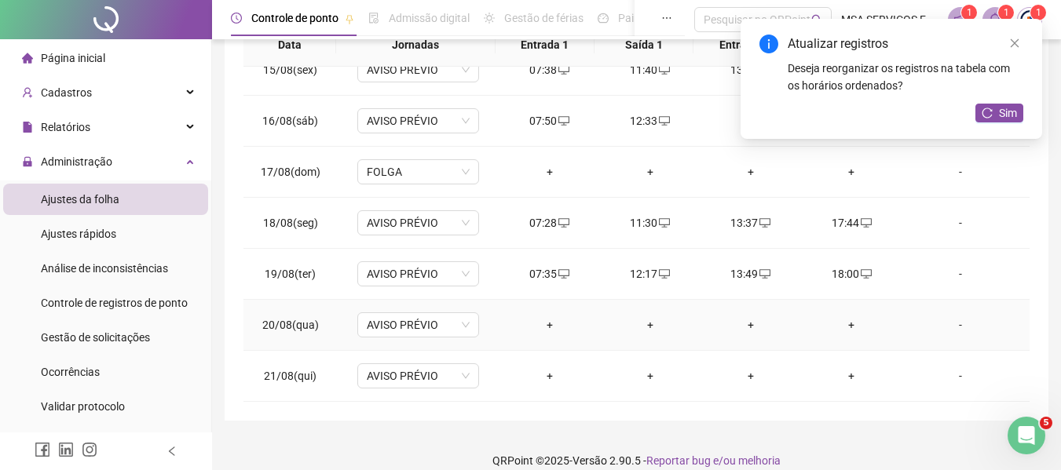
click at [544, 319] on div "+" at bounding box center [549, 324] width 75 height 17
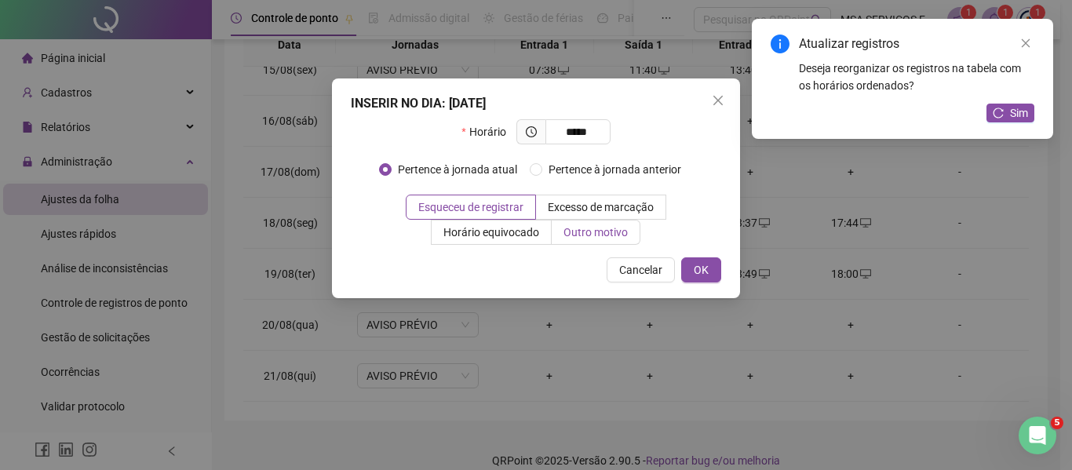
click at [616, 232] on span "Outro motivo" at bounding box center [596, 232] width 64 height 13
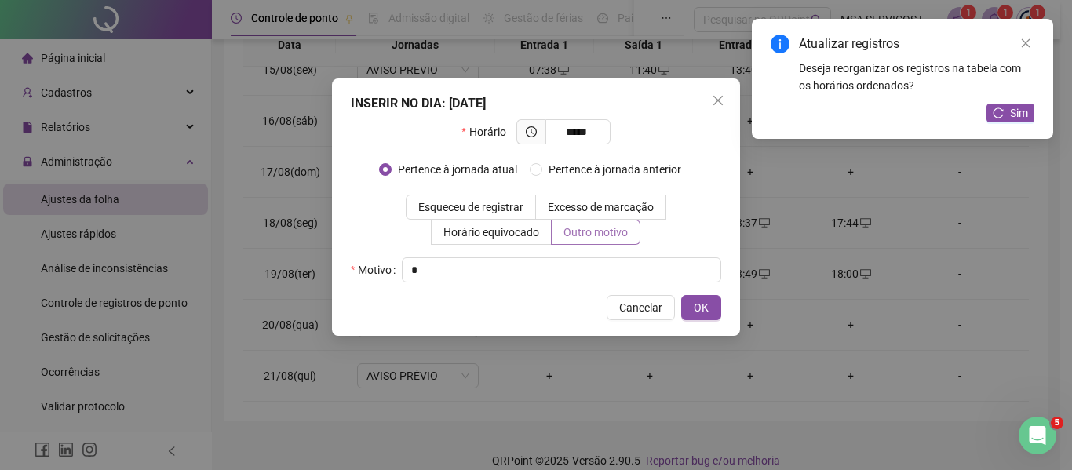
click at [681, 295] on button "OK" at bounding box center [701, 307] width 40 height 25
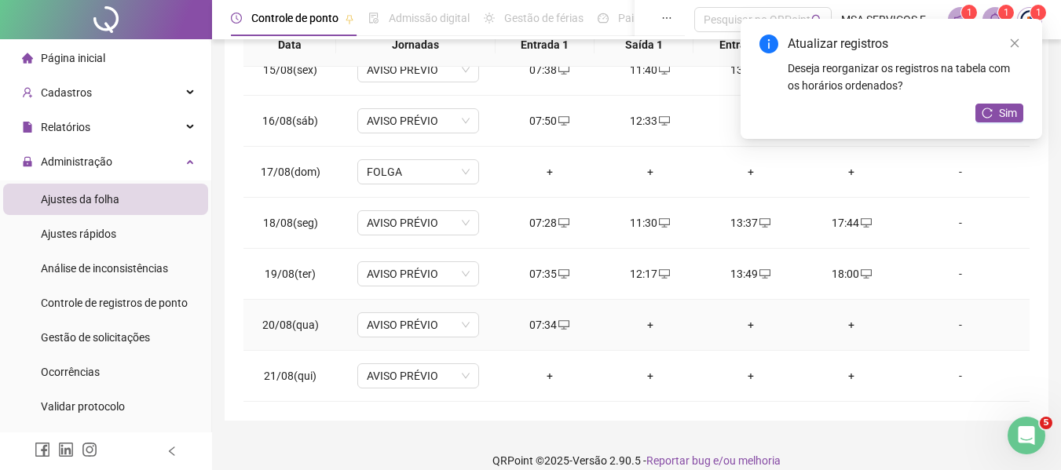
click at [645, 319] on div "+" at bounding box center [649, 324] width 75 height 17
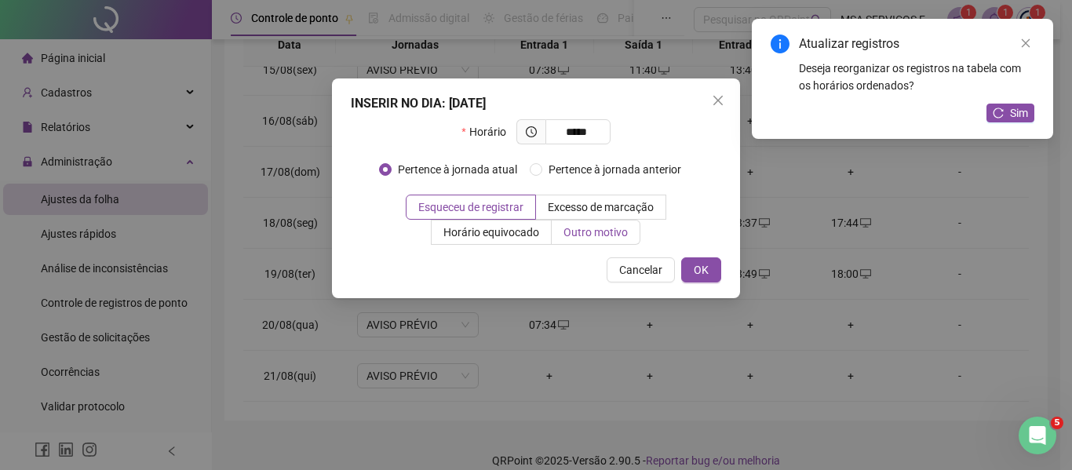
click at [601, 227] on span "Outro motivo" at bounding box center [596, 232] width 64 height 13
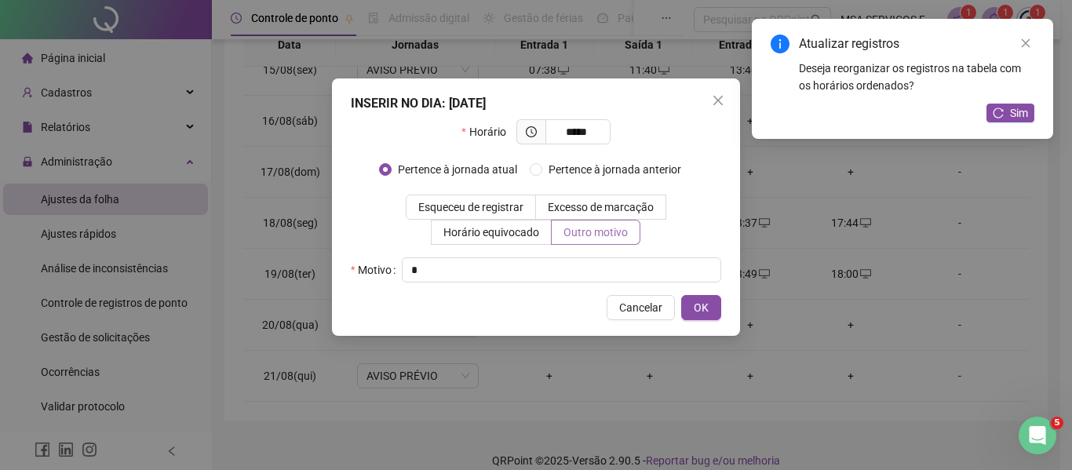
click at [681, 295] on button "OK" at bounding box center [701, 307] width 40 height 25
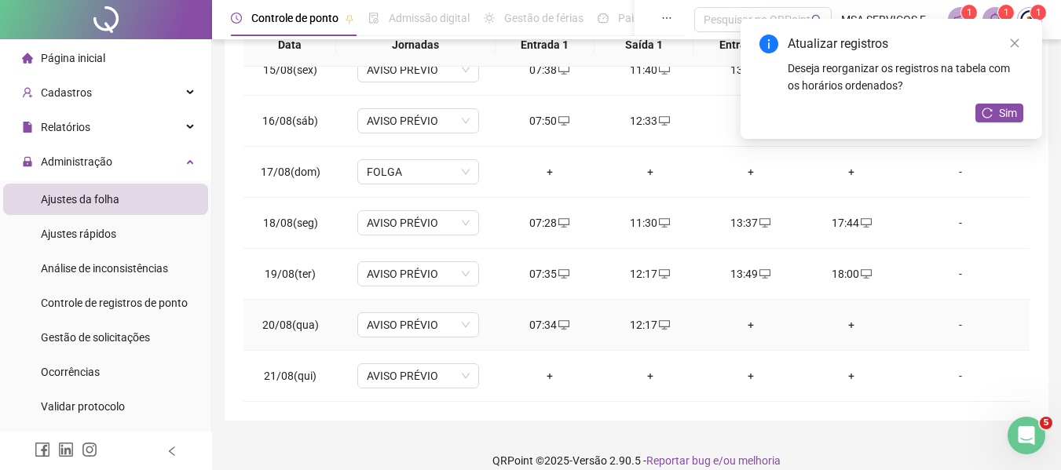
click at [743, 322] on div "+" at bounding box center [750, 324] width 75 height 17
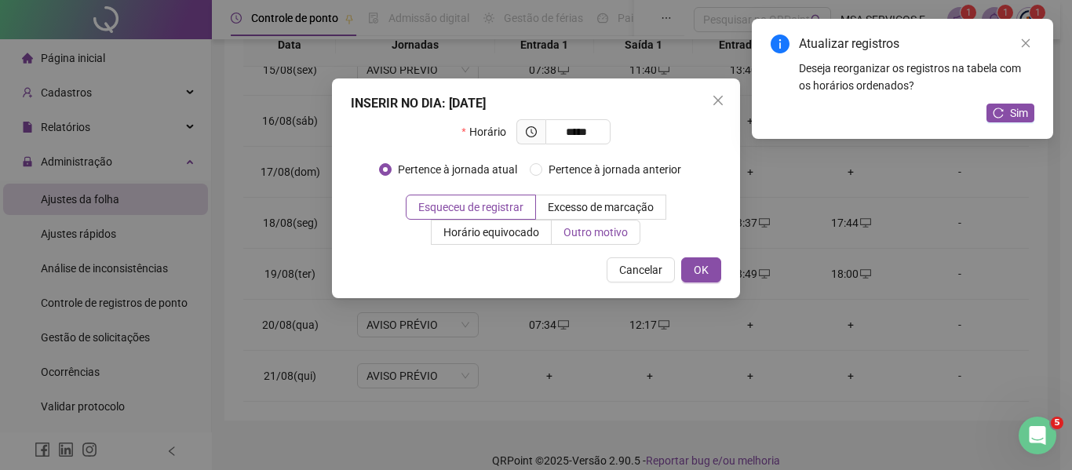
click at [619, 222] on label "Outro motivo" at bounding box center [596, 232] width 89 height 25
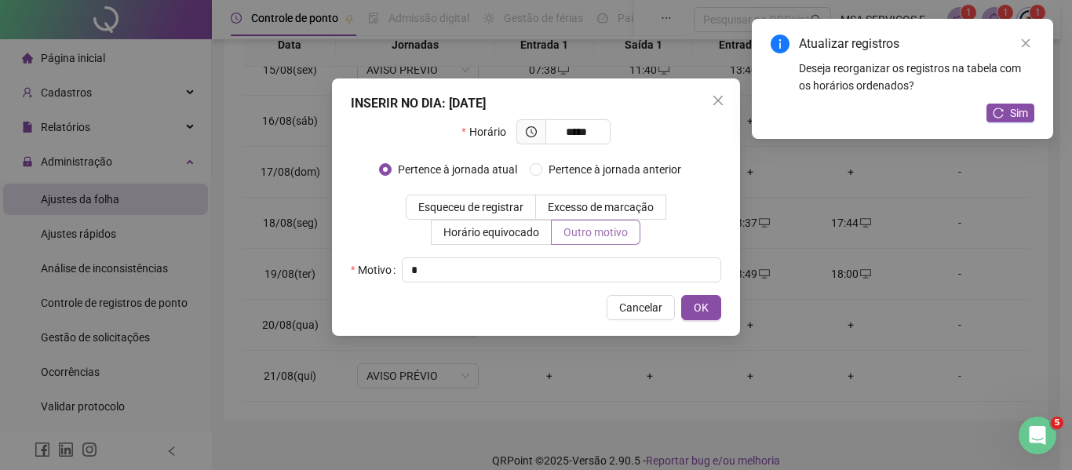
click at [681, 295] on button "OK" at bounding box center [701, 307] width 40 height 25
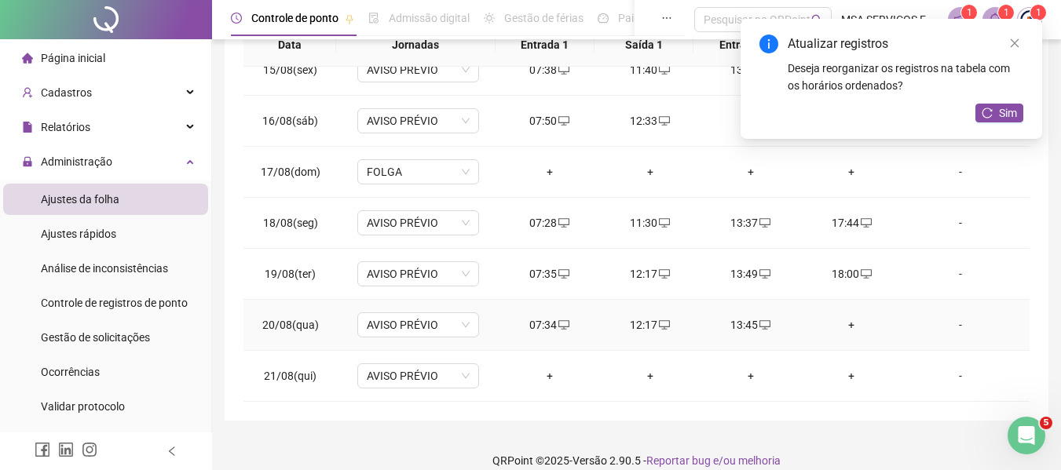
click at [845, 322] on div "+" at bounding box center [850, 324] width 75 height 17
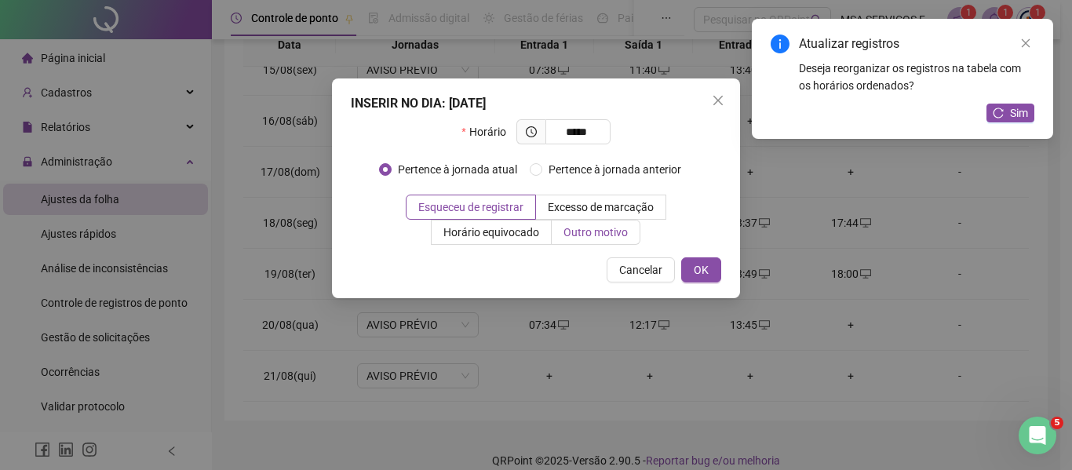
click at [622, 230] on span "Outro motivo" at bounding box center [596, 232] width 64 height 13
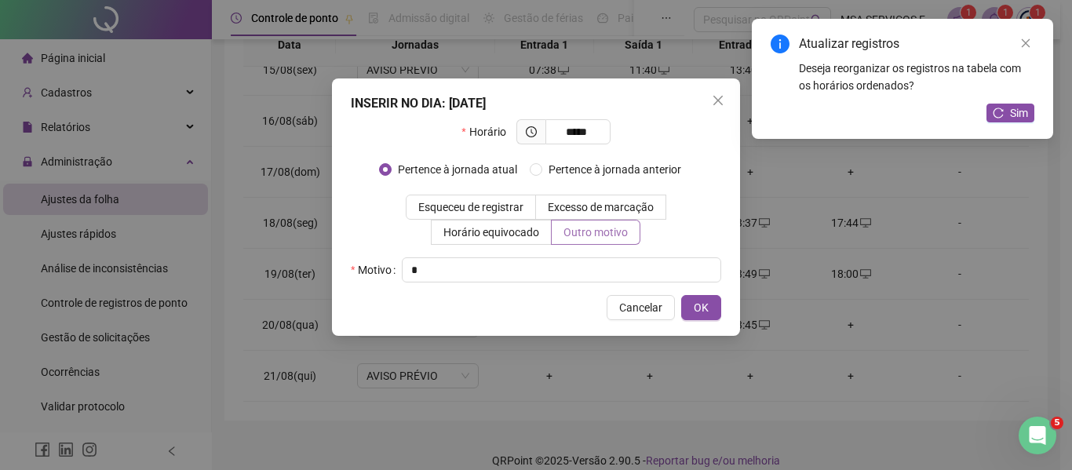
click at [681, 295] on button "OK" at bounding box center [701, 307] width 40 height 25
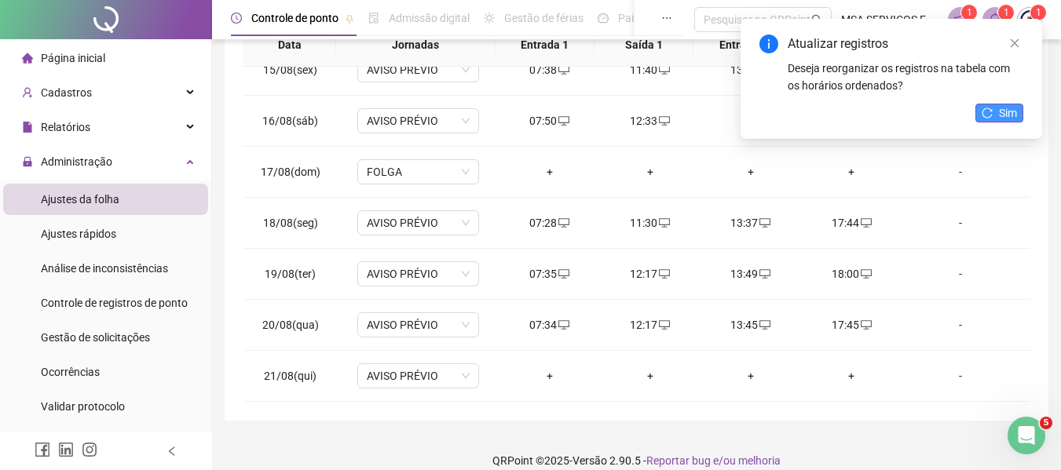
click at [984, 114] on icon "reload" at bounding box center [986, 113] width 11 height 11
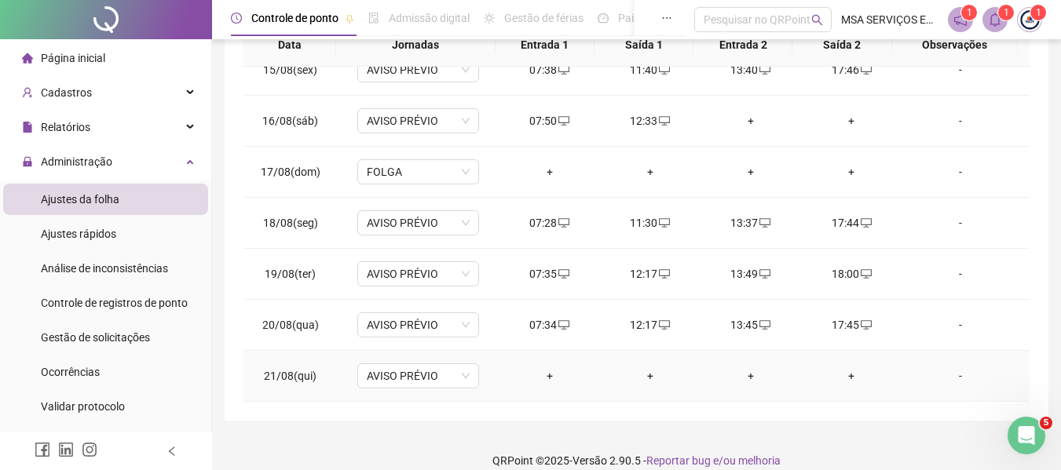
click at [545, 375] on div "+" at bounding box center [549, 375] width 75 height 17
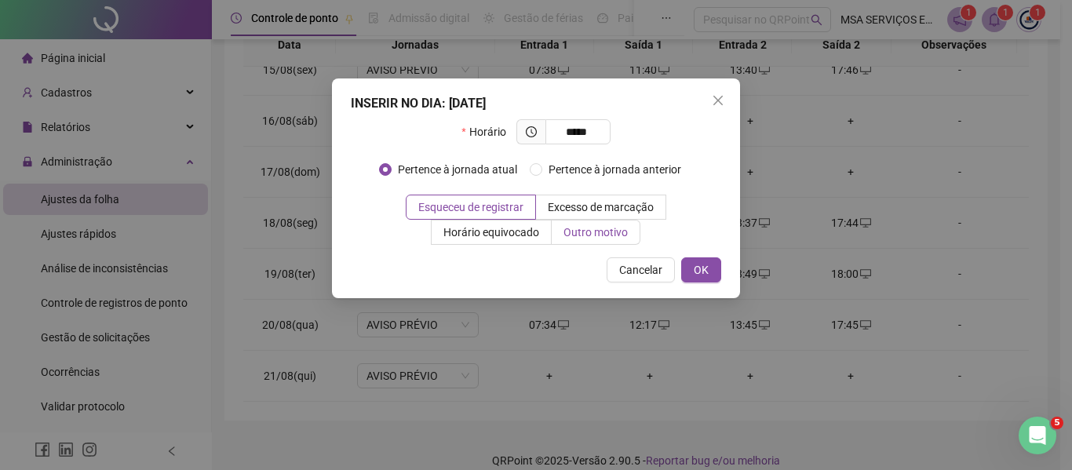
click at [612, 236] on span "Outro motivo" at bounding box center [596, 232] width 64 height 13
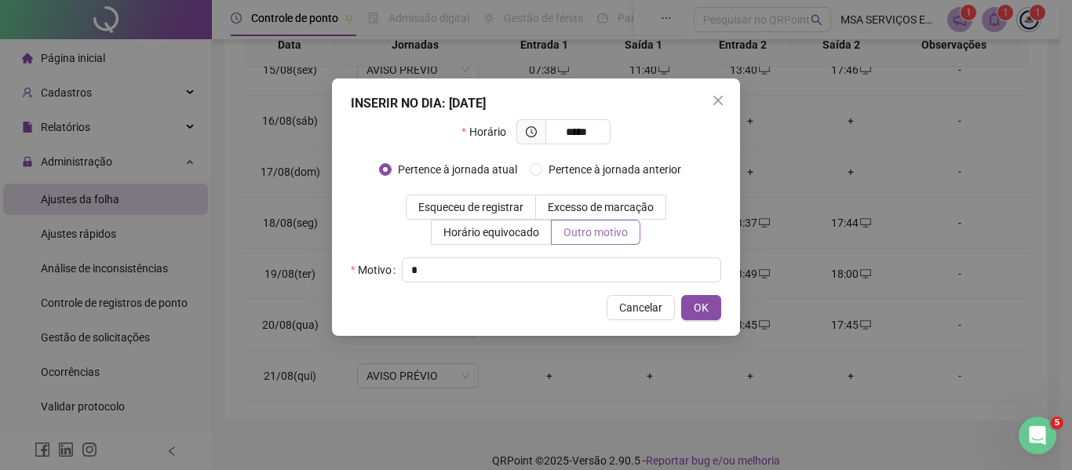
click at [681, 295] on button "OK" at bounding box center [701, 307] width 40 height 25
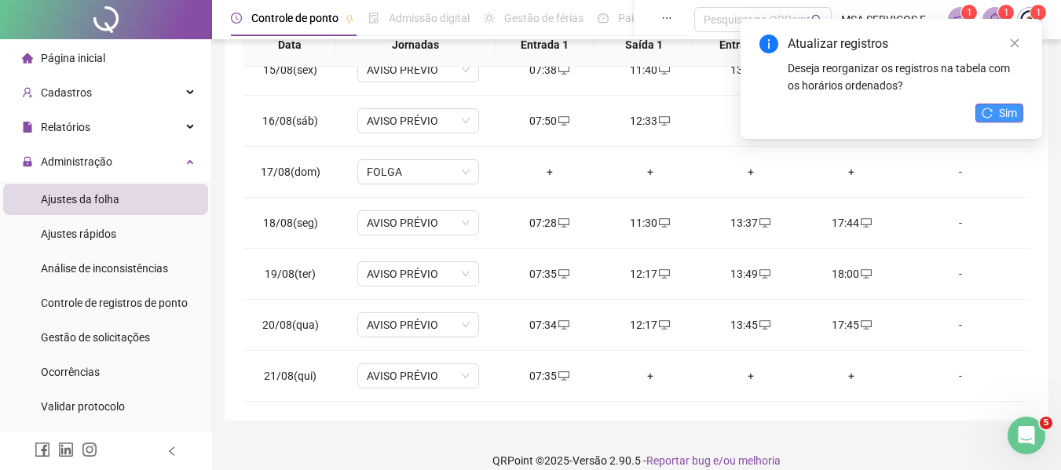
click at [1008, 115] on span "Sim" at bounding box center [1008, 112] width 18 height 17
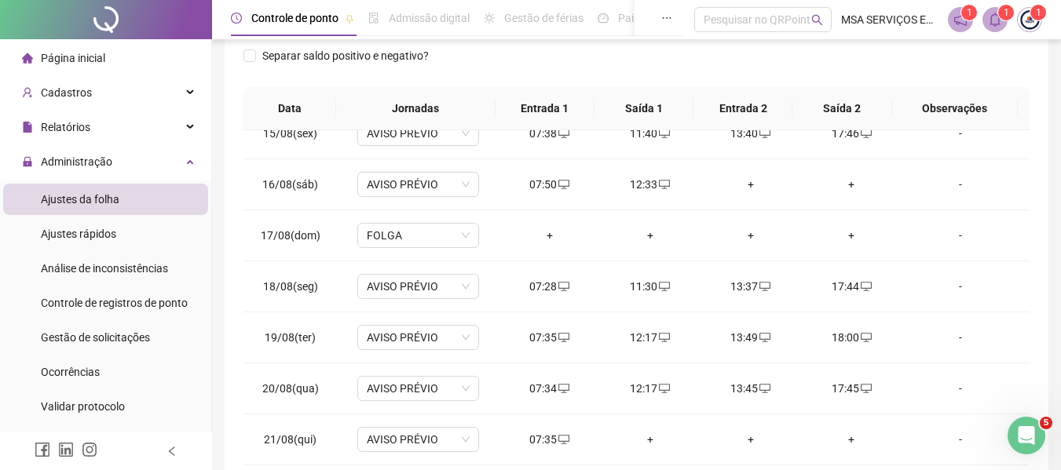
scroll to position [0, 0]
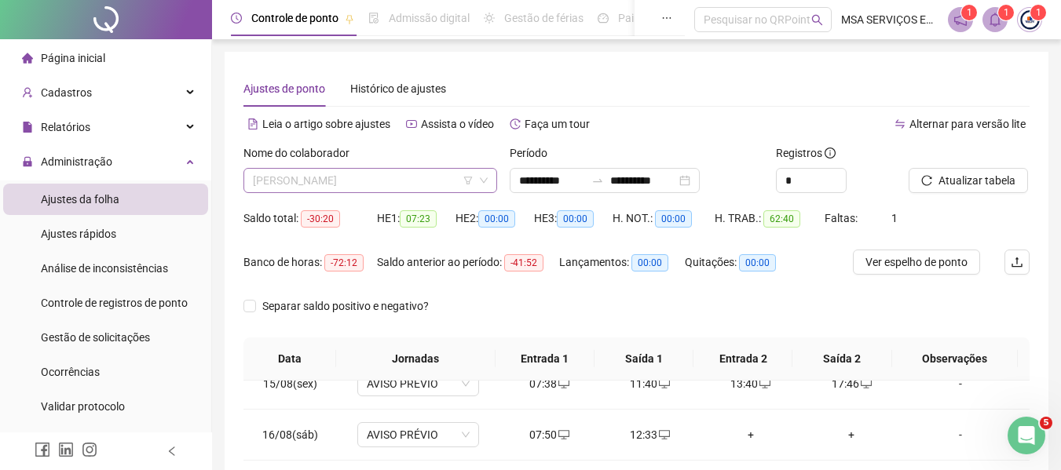
click at [418, 188] on span "[PERSON_NAME]" at bounding box center [370, 181] width 235 height 24
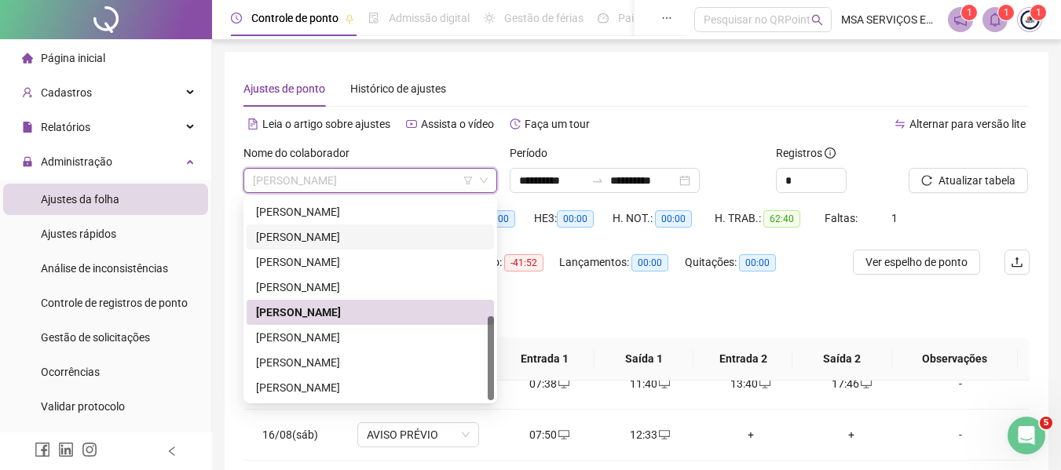
click at [609, 232] on div "HE 3: 00:00" at bounding box center [573, 228] width 79 height 44
click at [400, 189] on span "[PERSON_NAME]" at bounding box center [370, 181] width 235 height 24
click at [537, 231] on div "HE 3: 00:00" at bounding box center [573, 228] width 79 height 44
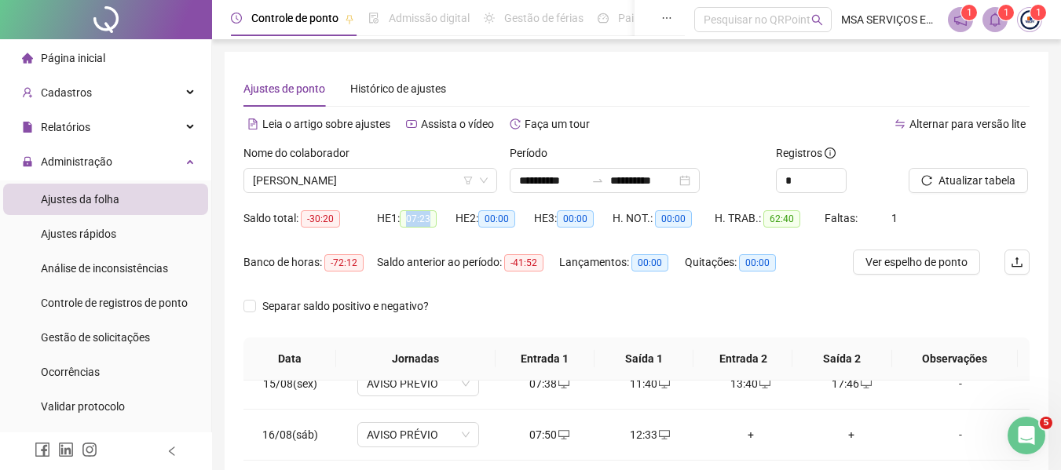
drag, startPoint x: 411, startPoint y: 220, endPoint x: 443, endPoint y: 223, distance: 31.6
click at [443, 223] on div "HE 1: 07:23" at bounding box center [416, 219] width 79 height 18
click at [444, 225] on div "HE 1: 07:23" at bounding box center [416, 219] width 79 height 18
click at [414, 188] on span "[PERSON_NAME]" at bounding box center [370, 181] width 235 height 24
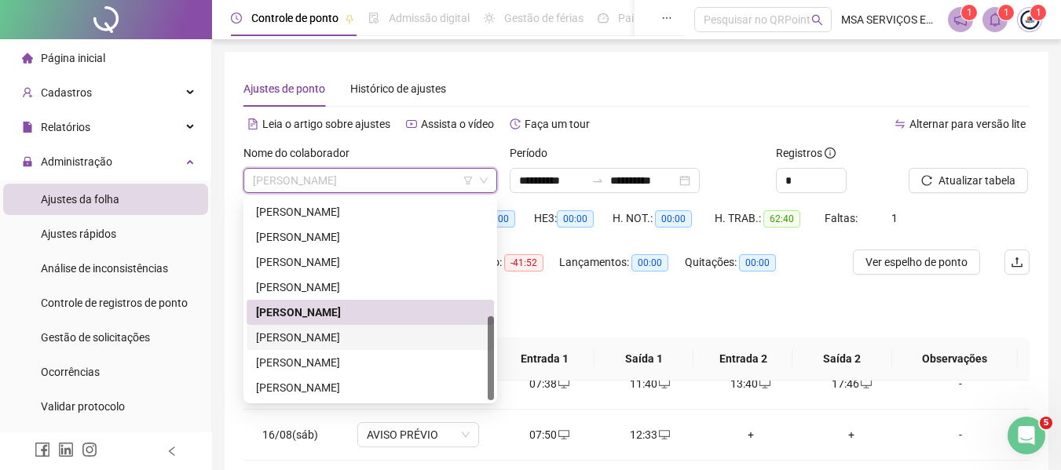
click at [433, 339] on div "[PERSON_NAME]" at bounding box center [370, 337] width 228 height 17
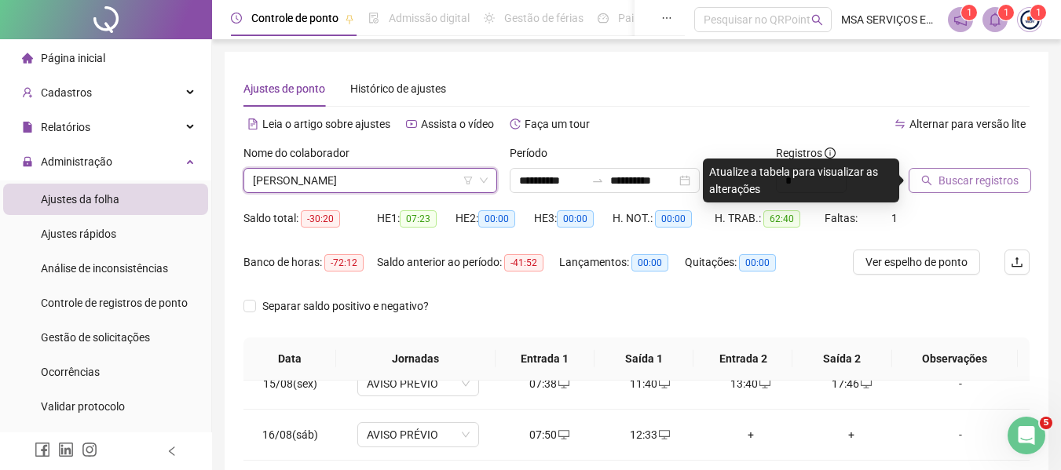
click at [948, 183] on span "Buscar registros" at bounding box center [978, 180] width 80 height 17
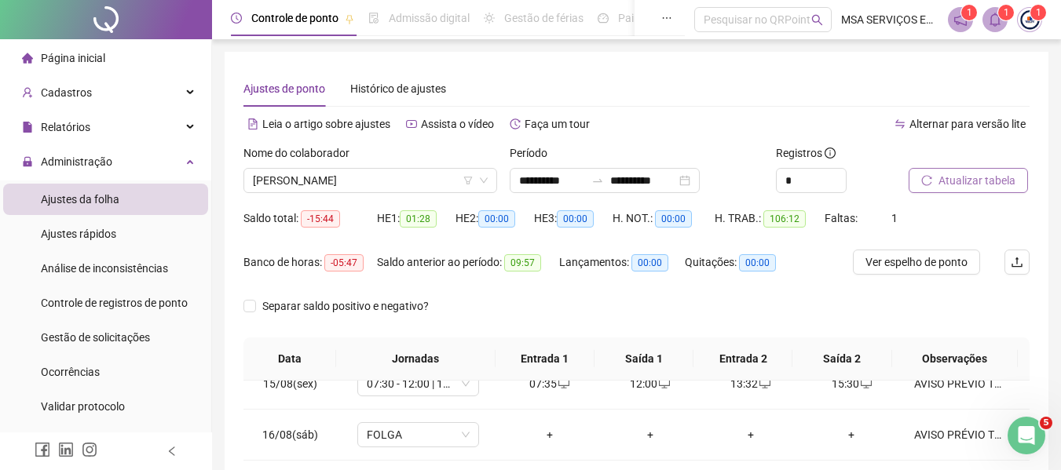
scroll to position [332, 0]
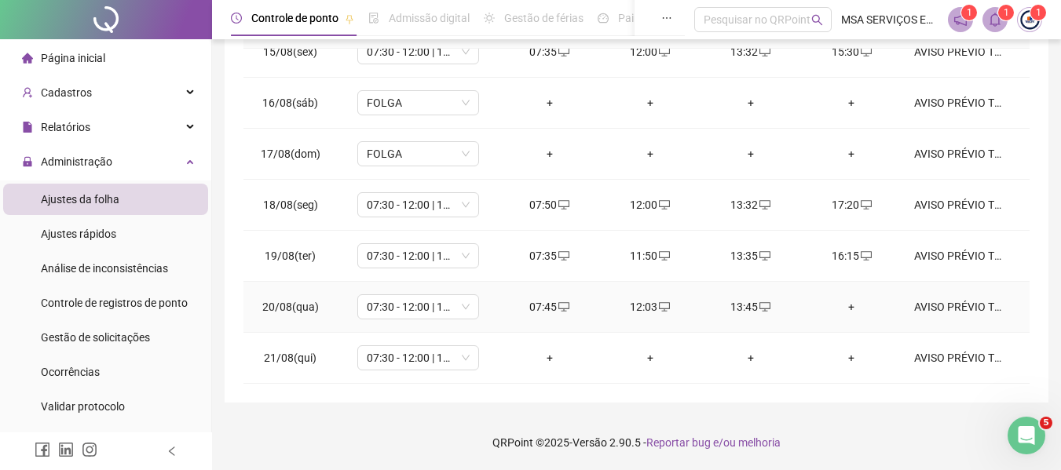
click at [839, 309] on div "+" at bounding box center [850, 306] width 75 height 17
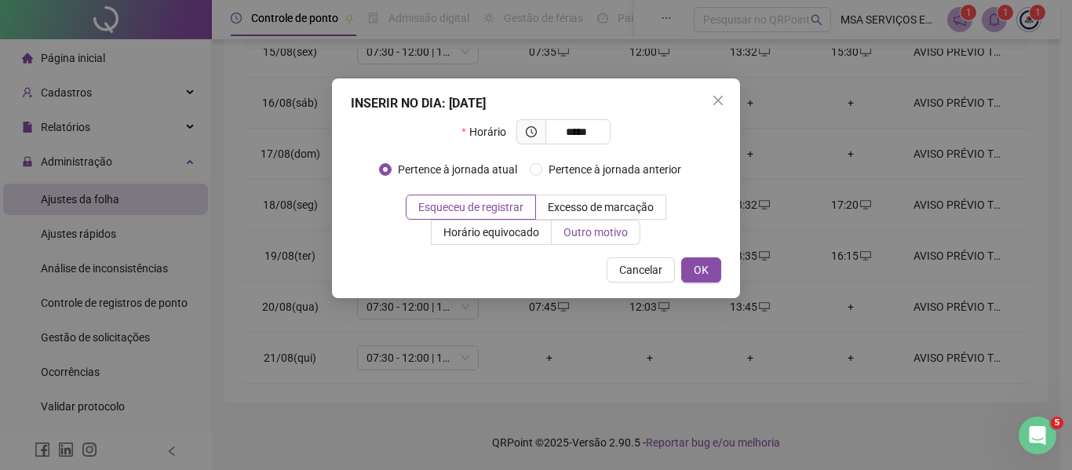
click at [605, 228] on span "Outro motivo" at bounding box center [596, 232] width 64 height 13
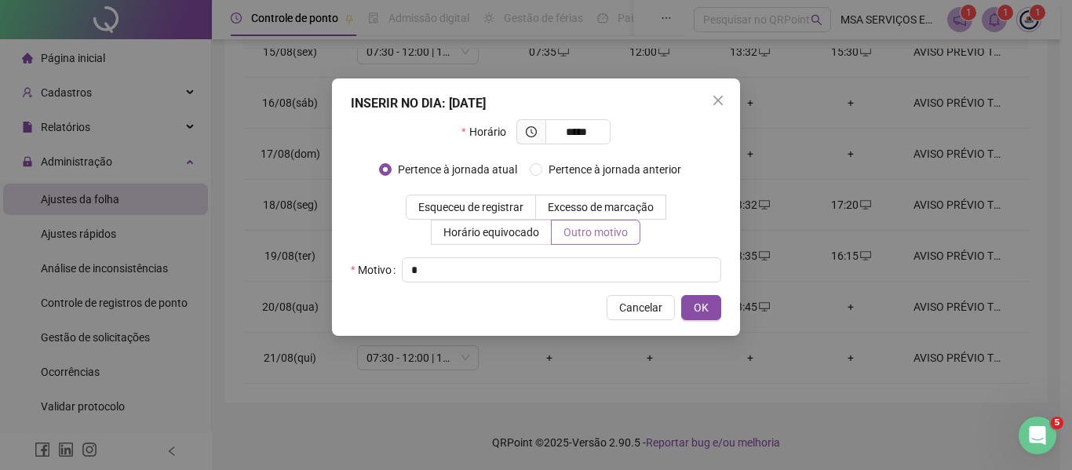
click at [681, 295] on button "OK" at bounding box center [701, 307] width 40 height 25
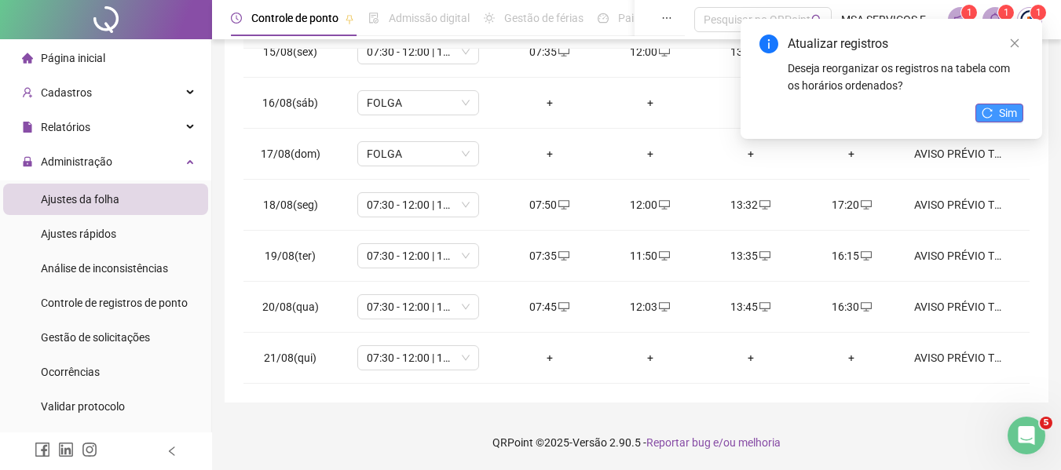
click at [1015, 121] on span "Sim" at bounding box center [1008, 112] width 18 height 17
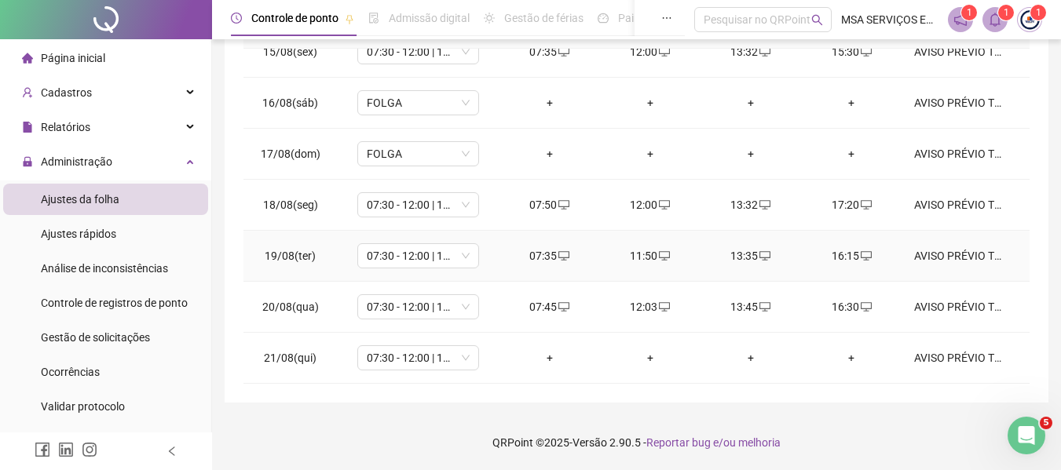
click at [945, 256] on div "AVISO PRÉVIO TRABALHADO / -2H POR DIA" at bounding box center [960, 255] width 93 height 17
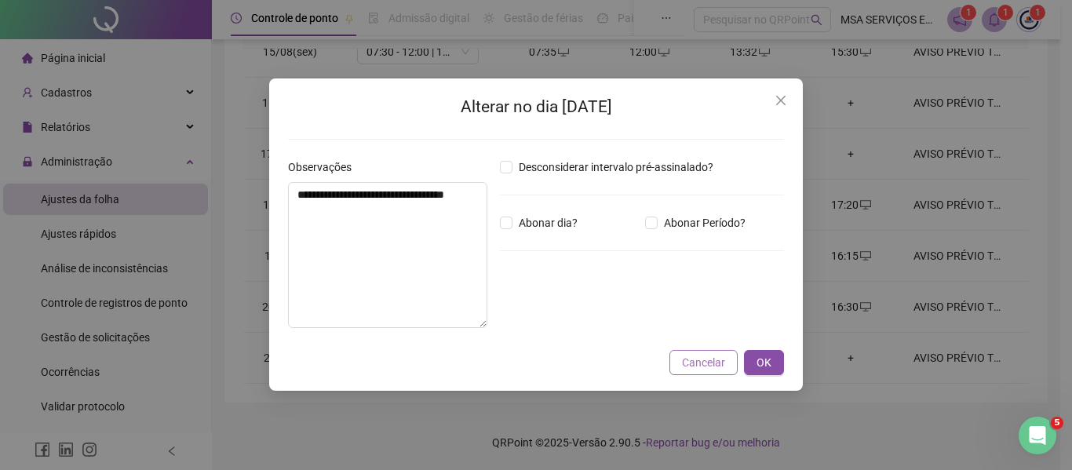
click at [688, 360] on span "Cancelar" at bounding box center [703, 362] width 43 height 17
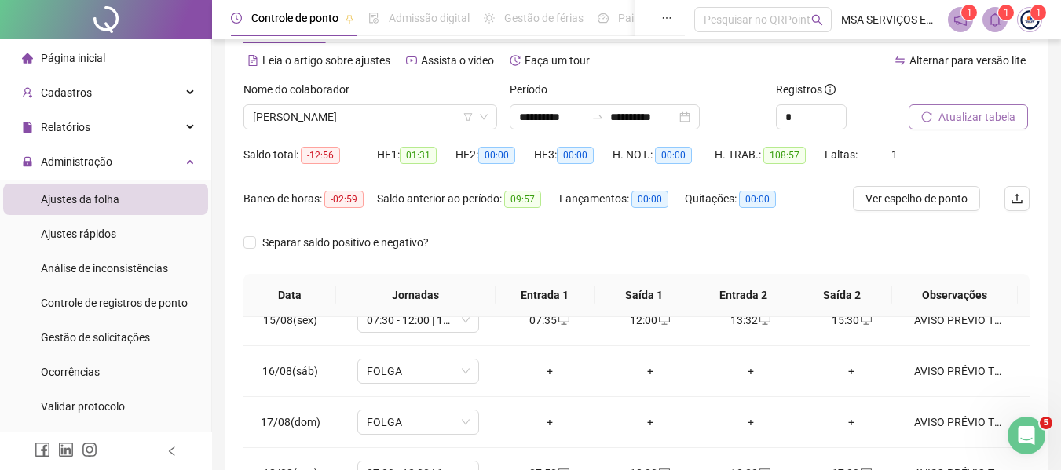
scroll to position [18, 0]
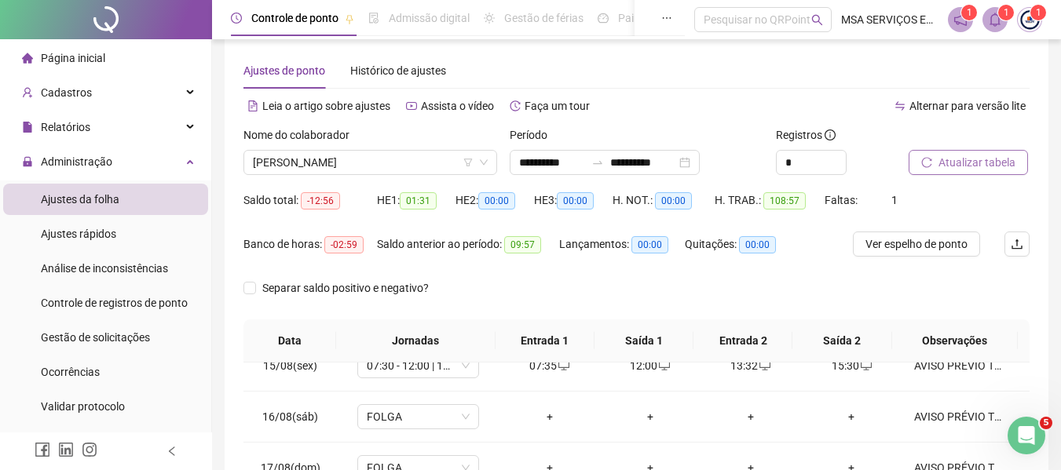
click at [976, 159] on span "Atualizar tabela" at bounding box center [976, 162] width 77 height 17
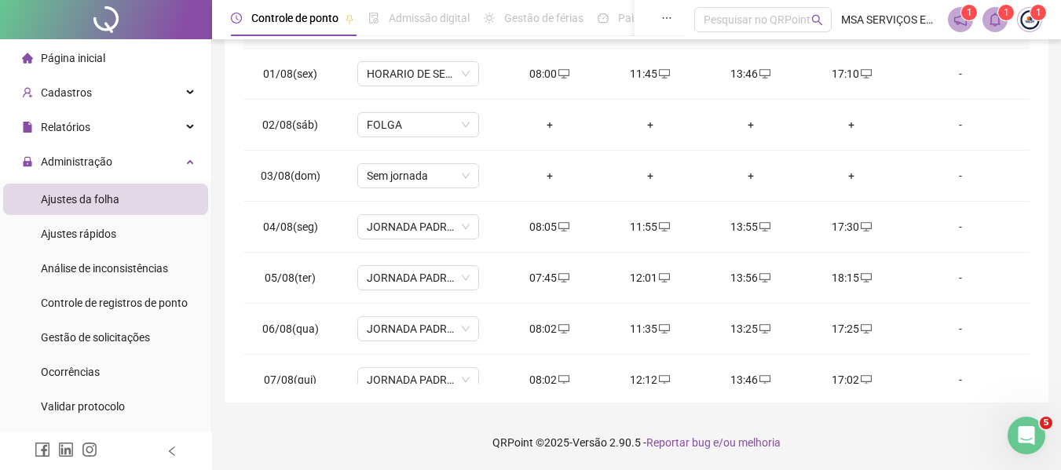
scroll to position [0, 0]
